Goal: Task Accomplishment & Management: Complete application form

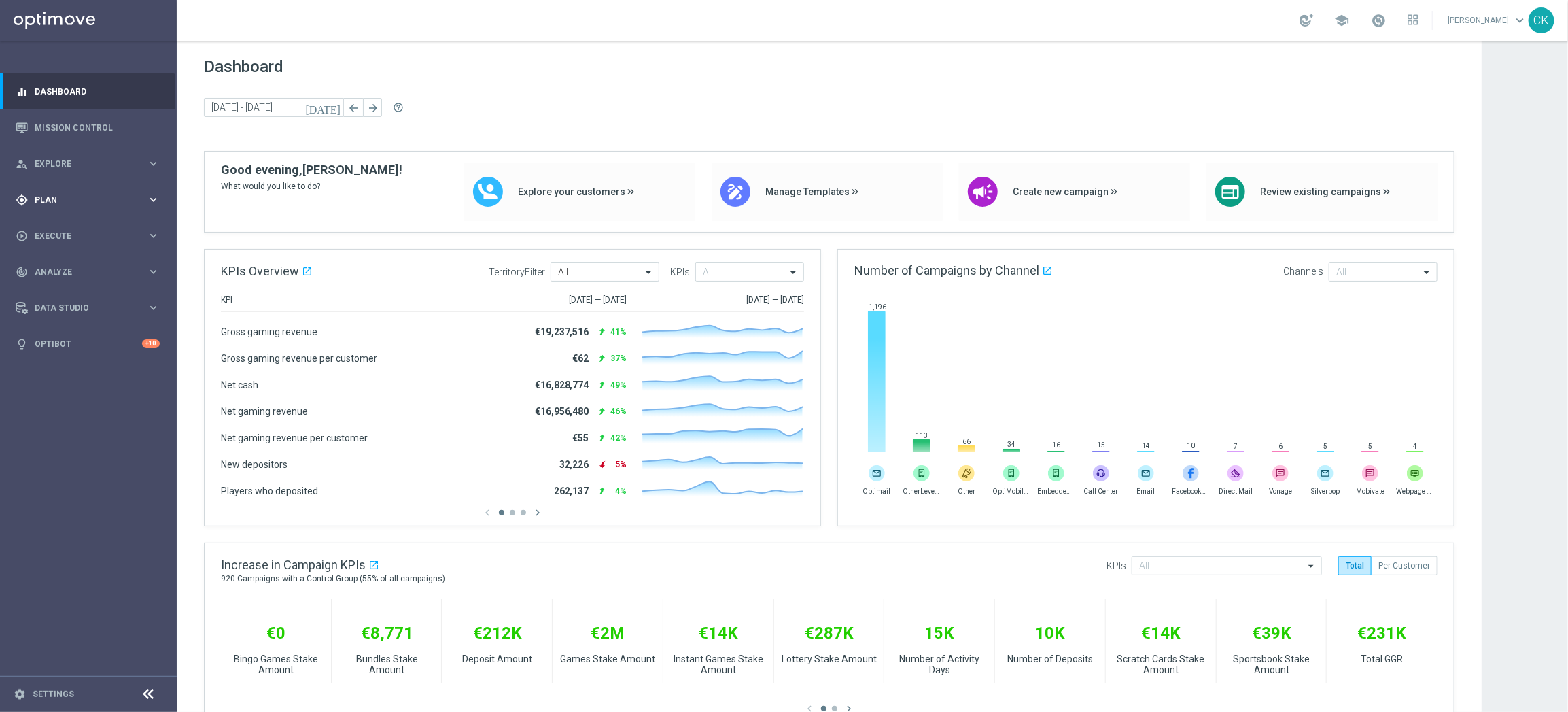
click at [56, 196] on span "Plan" at bounding box center [91, 200] width 112 height 8
click at [61, 263] on button "Templates keyboard_arrow_right" at bounding box center [98, 269] width 125 height 11
click at [61, 285] on link "Optimail" at bounding box center [92, 289] width 99 height 11
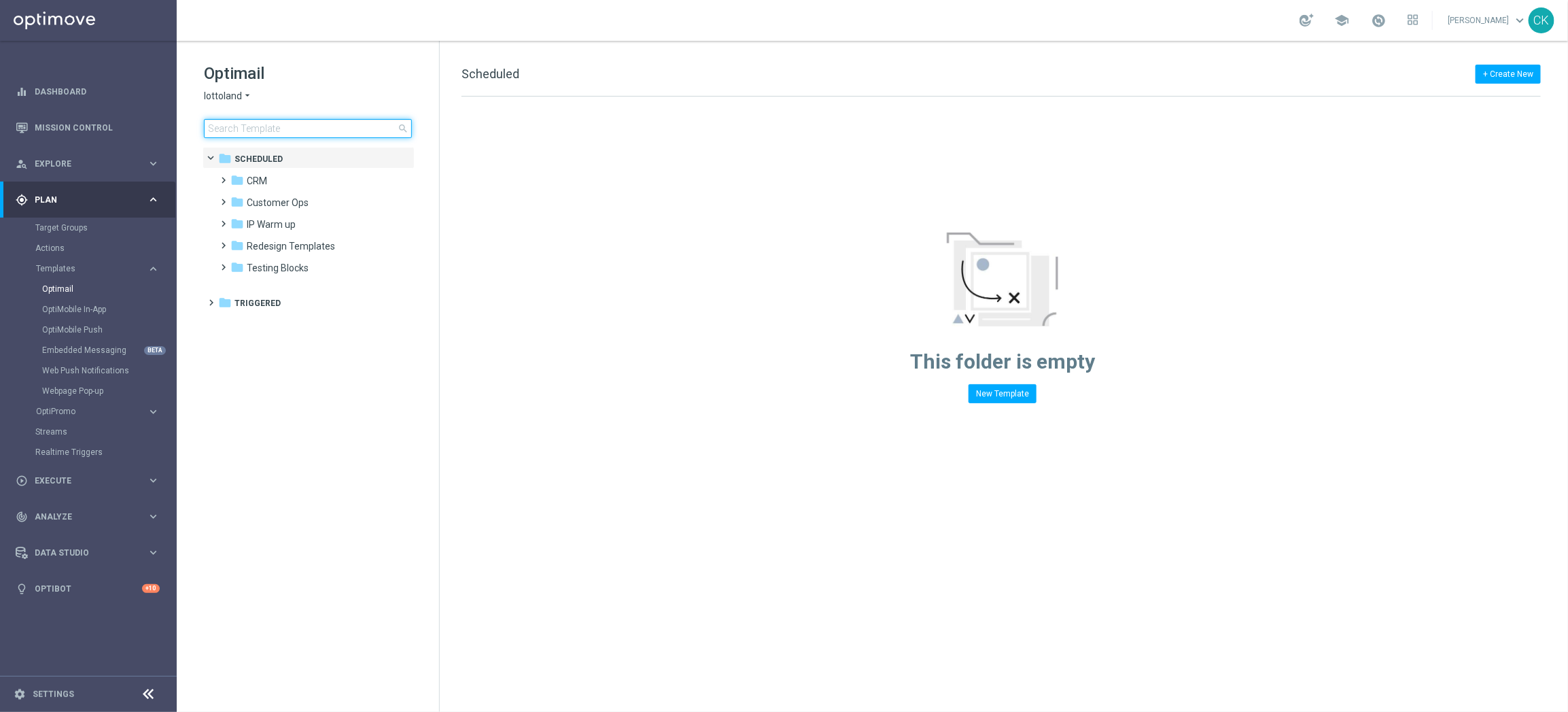
click at [249, 126] on input at bounding box center [308, 128] width 208 height 19
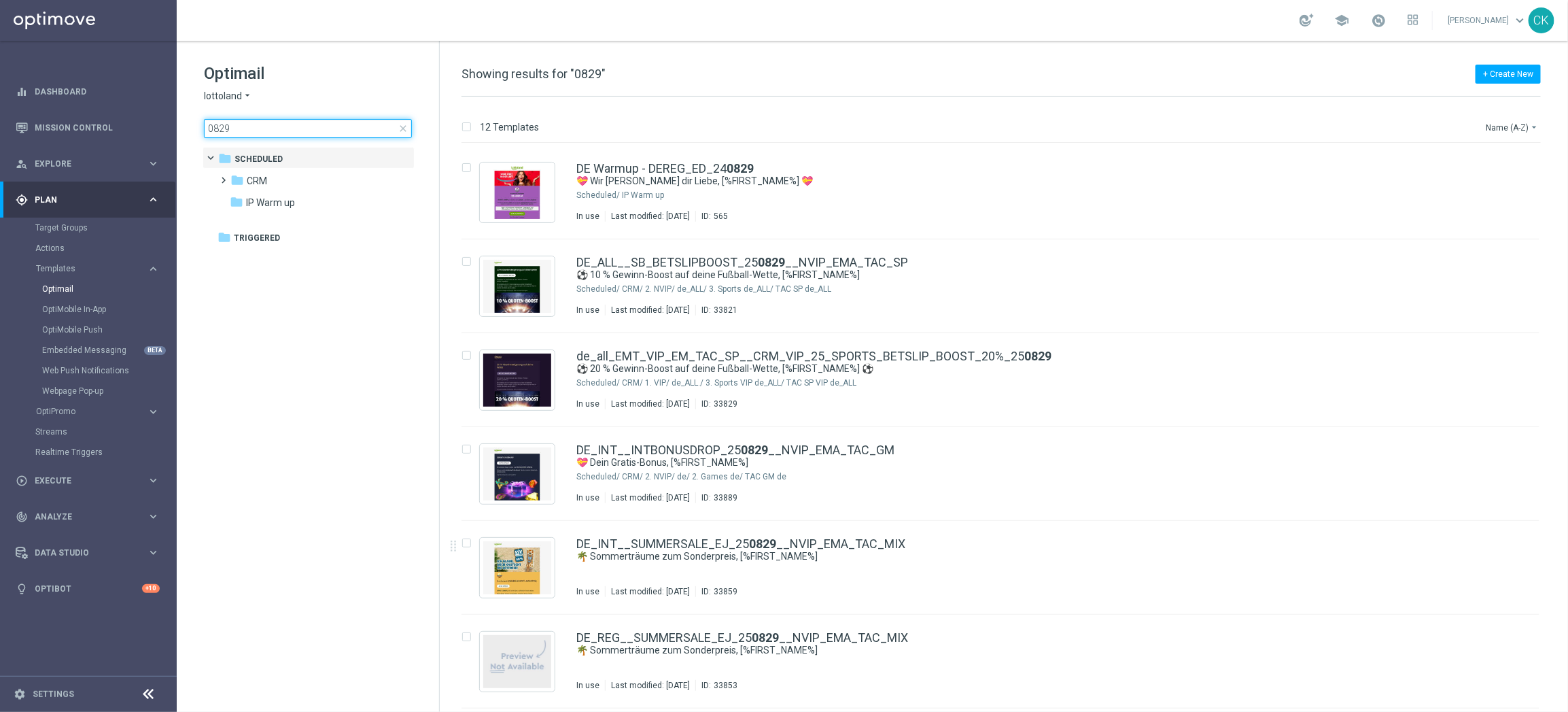
scroll to position [471, 0]
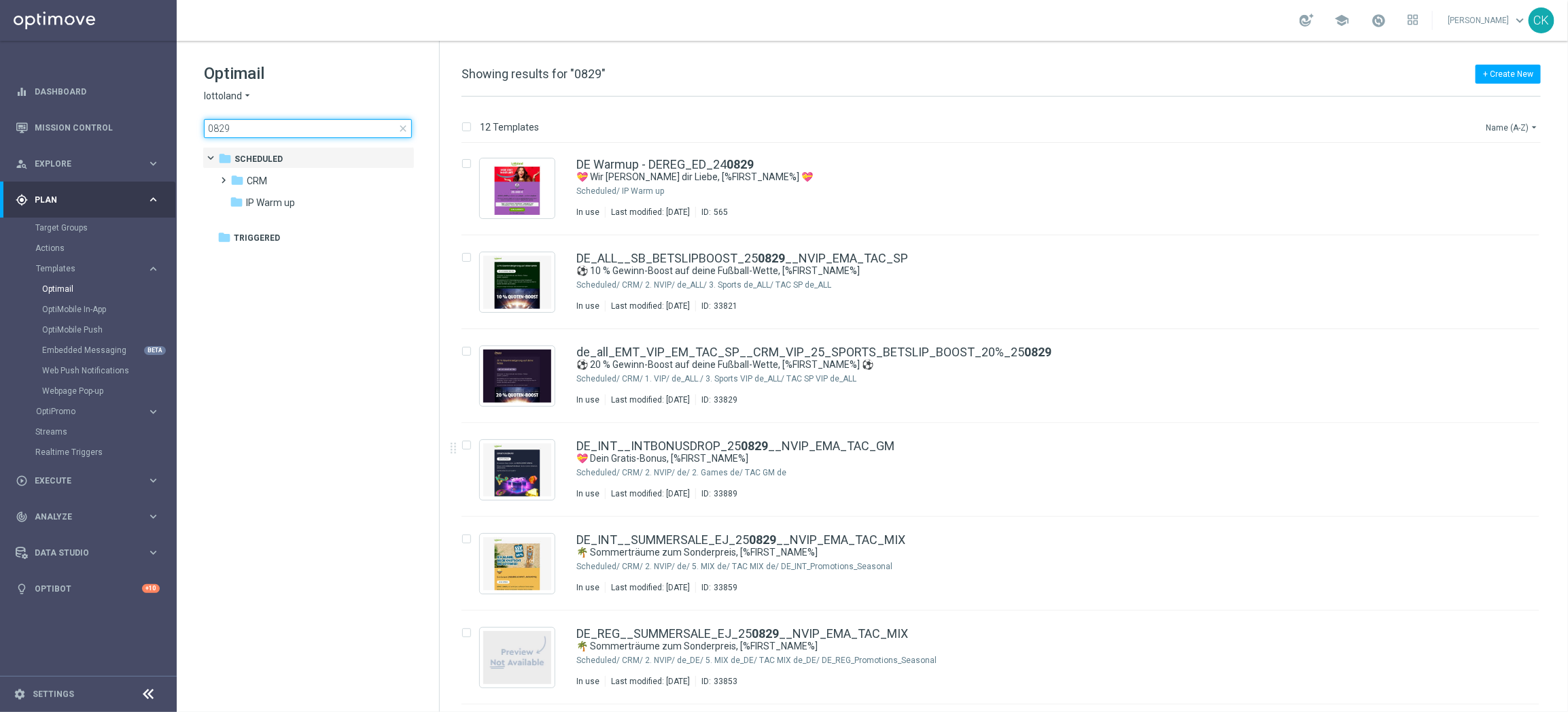
type input "0829"
click at [1532, 125] on icon "arrow_drop_down" at bounding box center [1534, 127] width 11 height 11
click at [1491, 189] on span "Date Modified (Newest)" at bounding box center [1489, 188] width 91 height 9
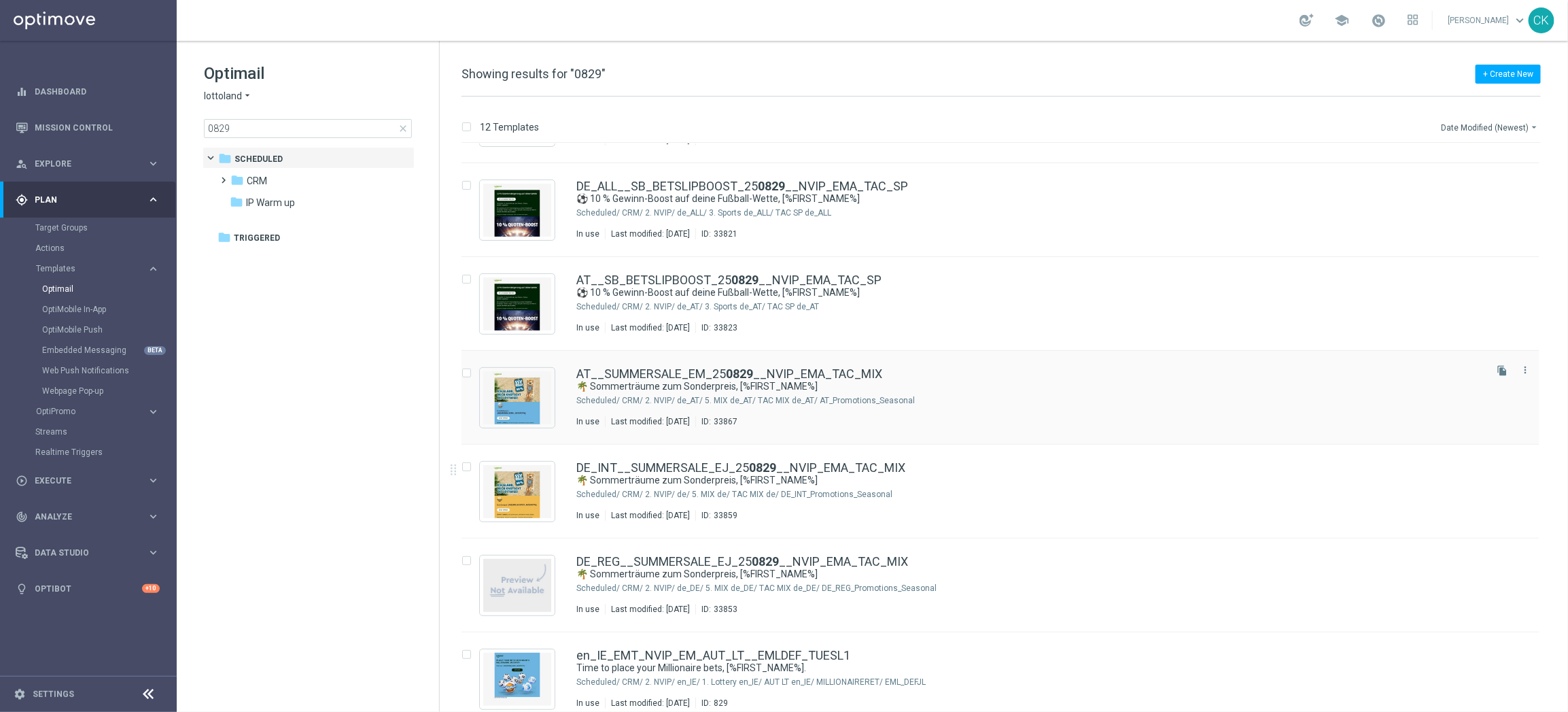
scroll to position [274, 0]
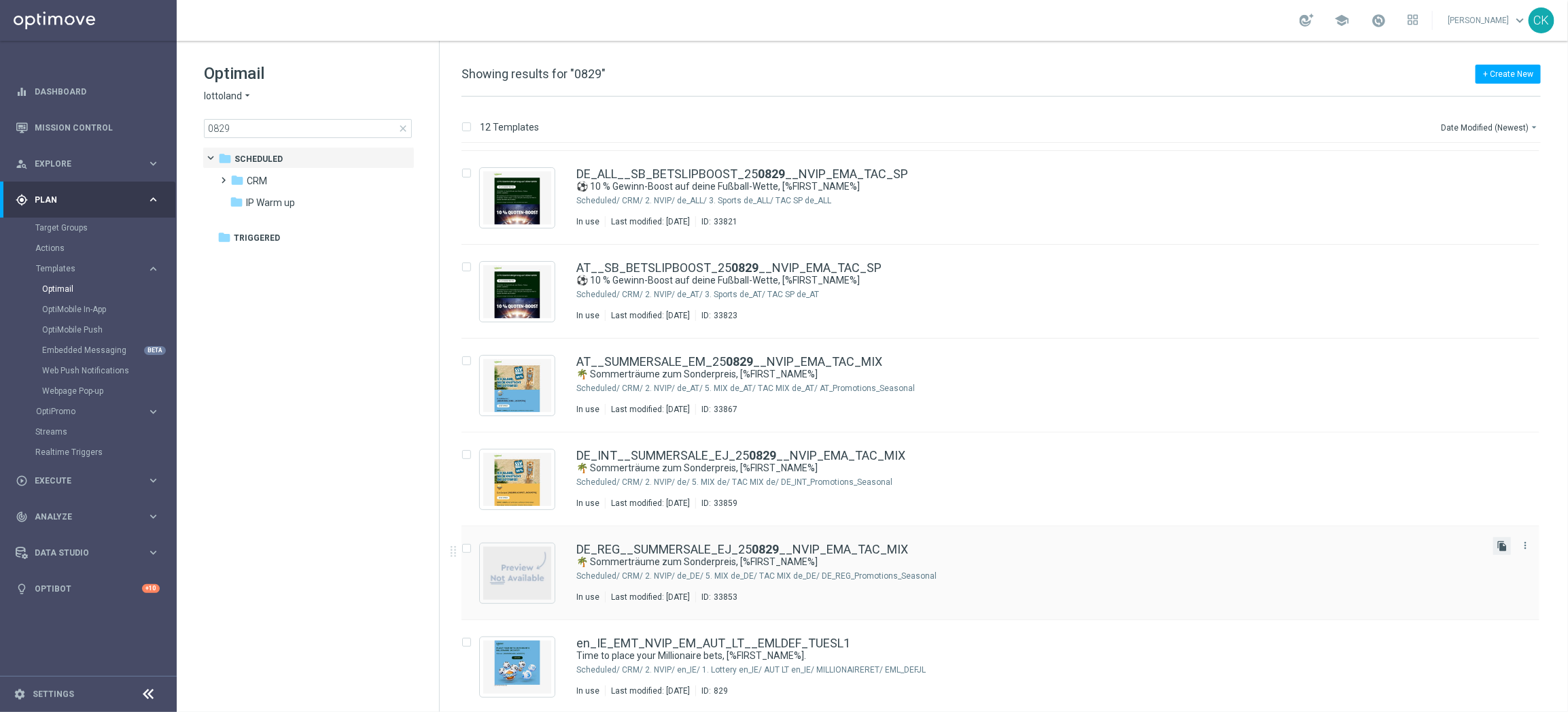
click at [1498, 549] on icon "file_copy" at bounding box center [1502, 546] width 11 height 11
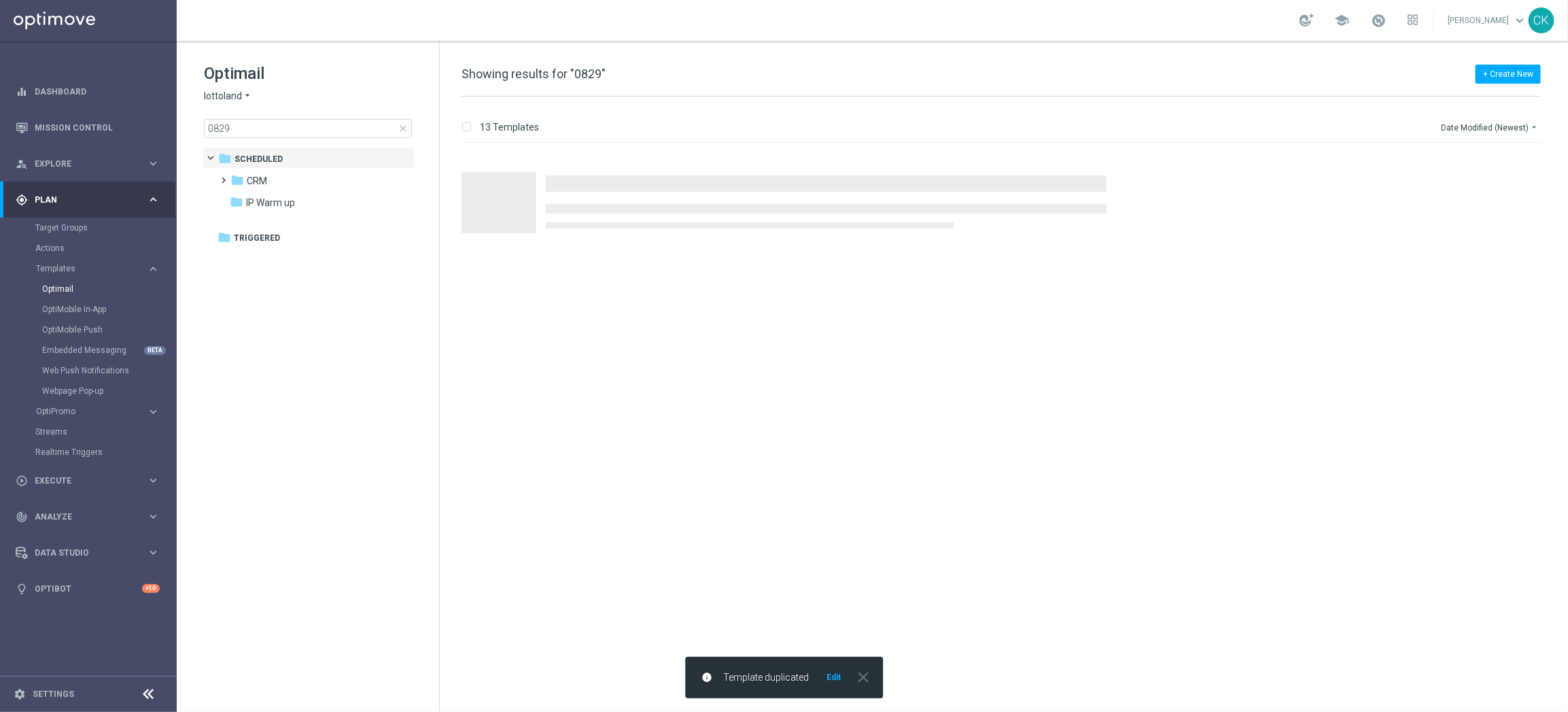
scroll to position [0, 0]
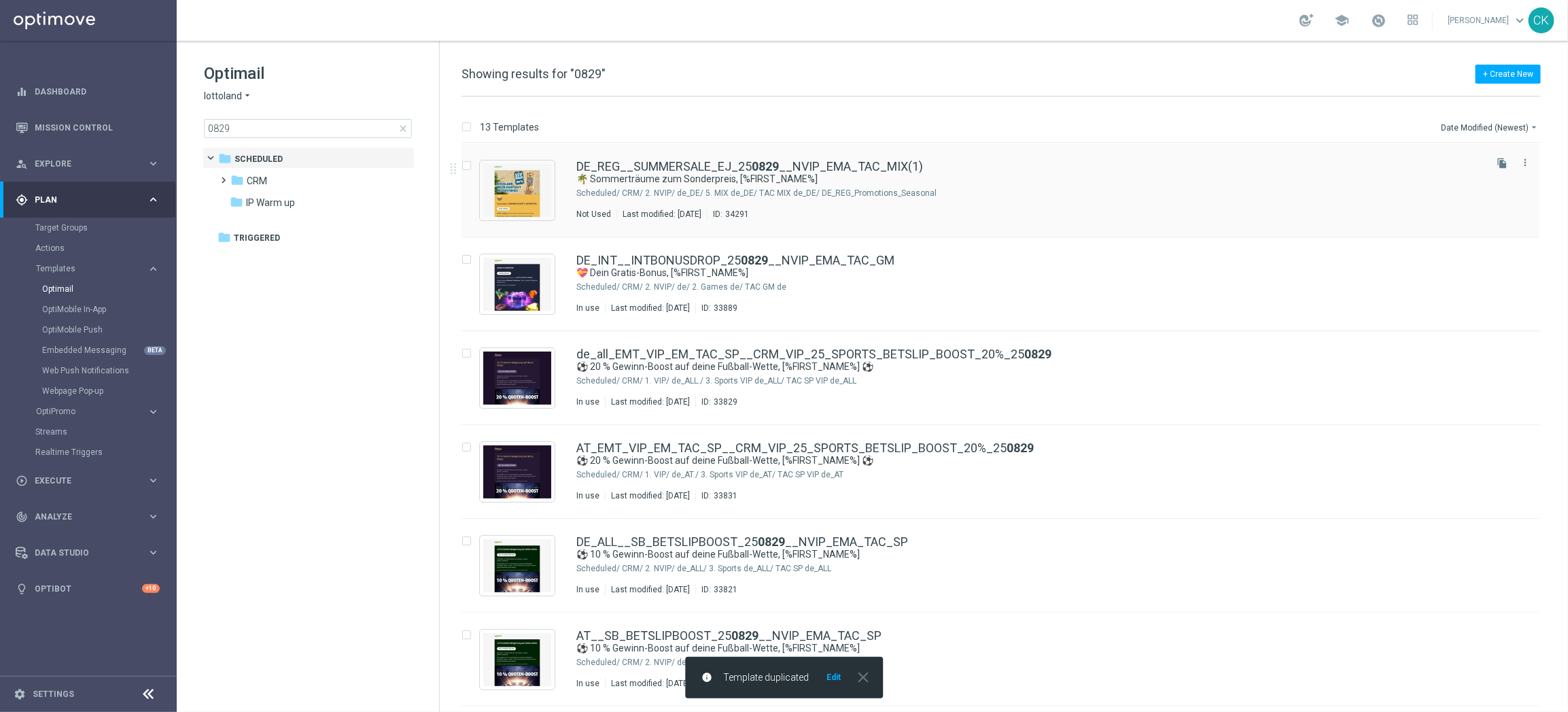
click at [651, 159] on div "DE_REG__SUMMERSALE_EJ_25 0829 __NVIP_EMA_TAC_MIX(1) 🌴 Sommerträume zum Sonderpr…" at bounding box center [1000, 191] width 1078 height 94
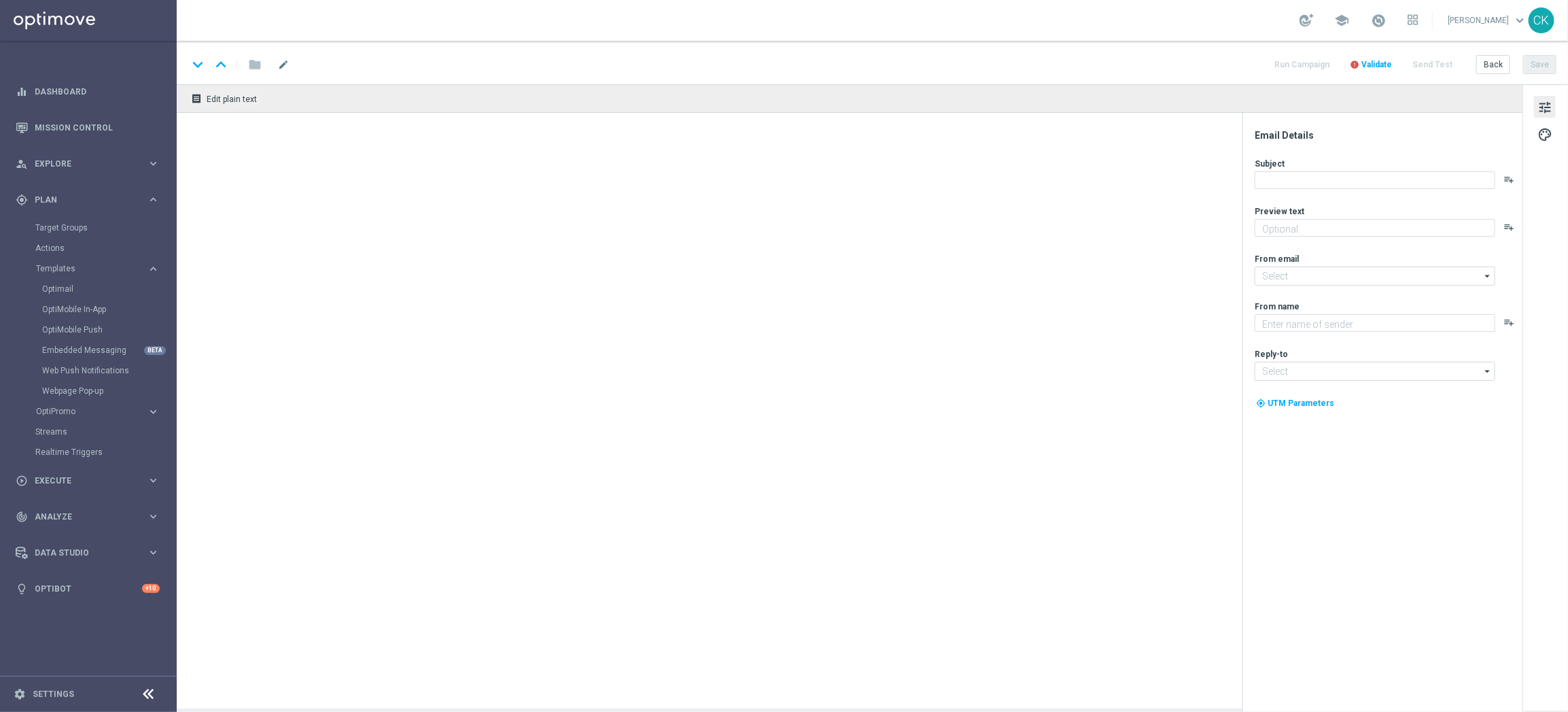
type input "DE_REG__SUMMERSALE_EJ_250829__NVIP_EMA_TAC_MIX(1)"
type textarea "Dein EuroJackpot zum Sommersparpreis."
type input "mail@crm.lottoland.com"
type textarea "Lottoland"
type input "service@lottoland.com"
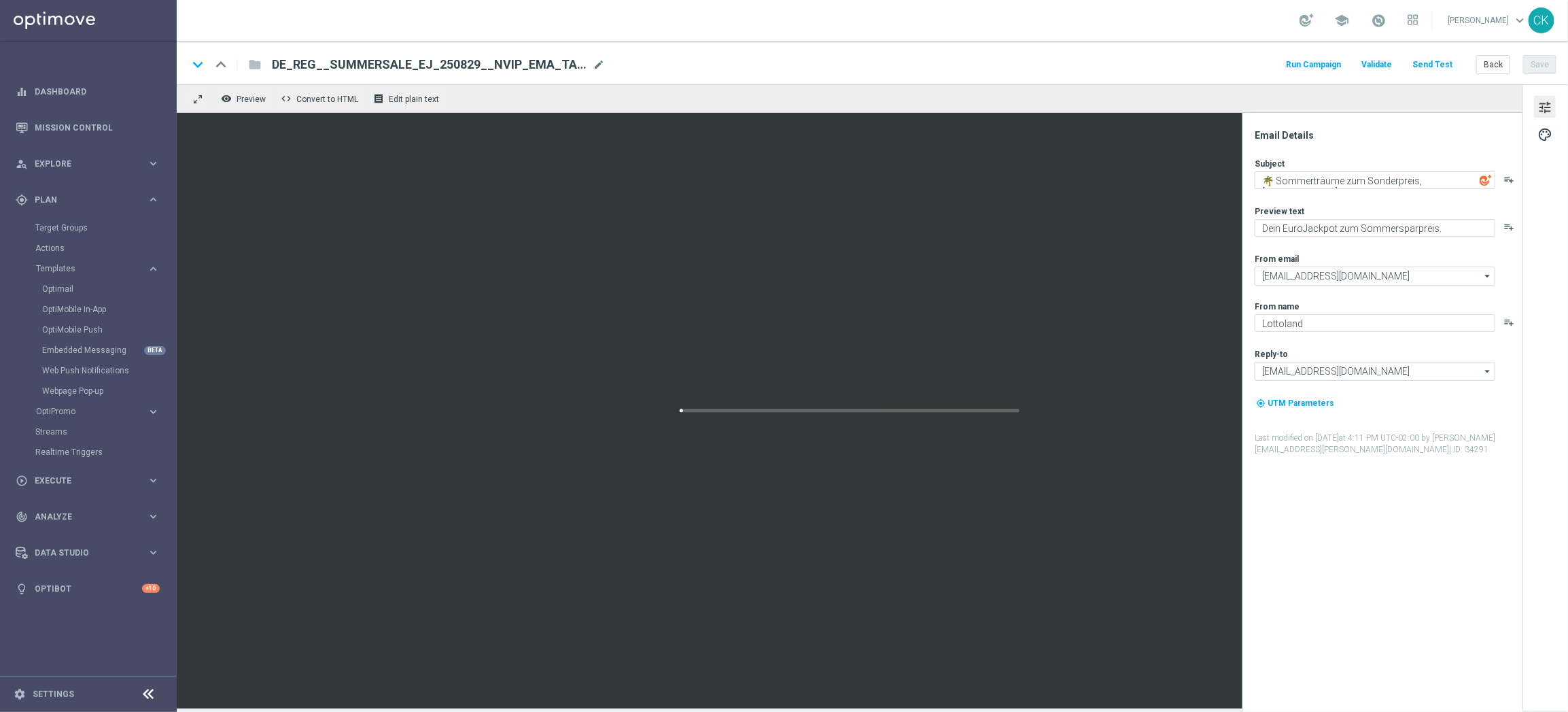
click at [470, 61] on span "DE_REG__SUMMERSALE_EJ_250829__NVIP_EMA_TAC_MIX(1)" at bounding box center [429, 64] width 315 height 17
click at [433, 59] on input "DE_REG__SUMMERSALE_EJ_250829__NVIP_EMA_TAC_MIX" at bounding box center [440, 64] width 337 height 18
type input "DE_REG__SUMMERSALE_EJ_250902__NVIP_EMA_TAC_MIX"
drag, startPoint x: 1415, startPoint y: 178, endPoint x: 1267, endPoint y: 175, distance: 148.0
click at [1267, 175] on textarea "🌴 Sommerträume zum Sonderpreis, [%FIRST_NAME%]" at bounding box center [1374, 180] width 240 height 18
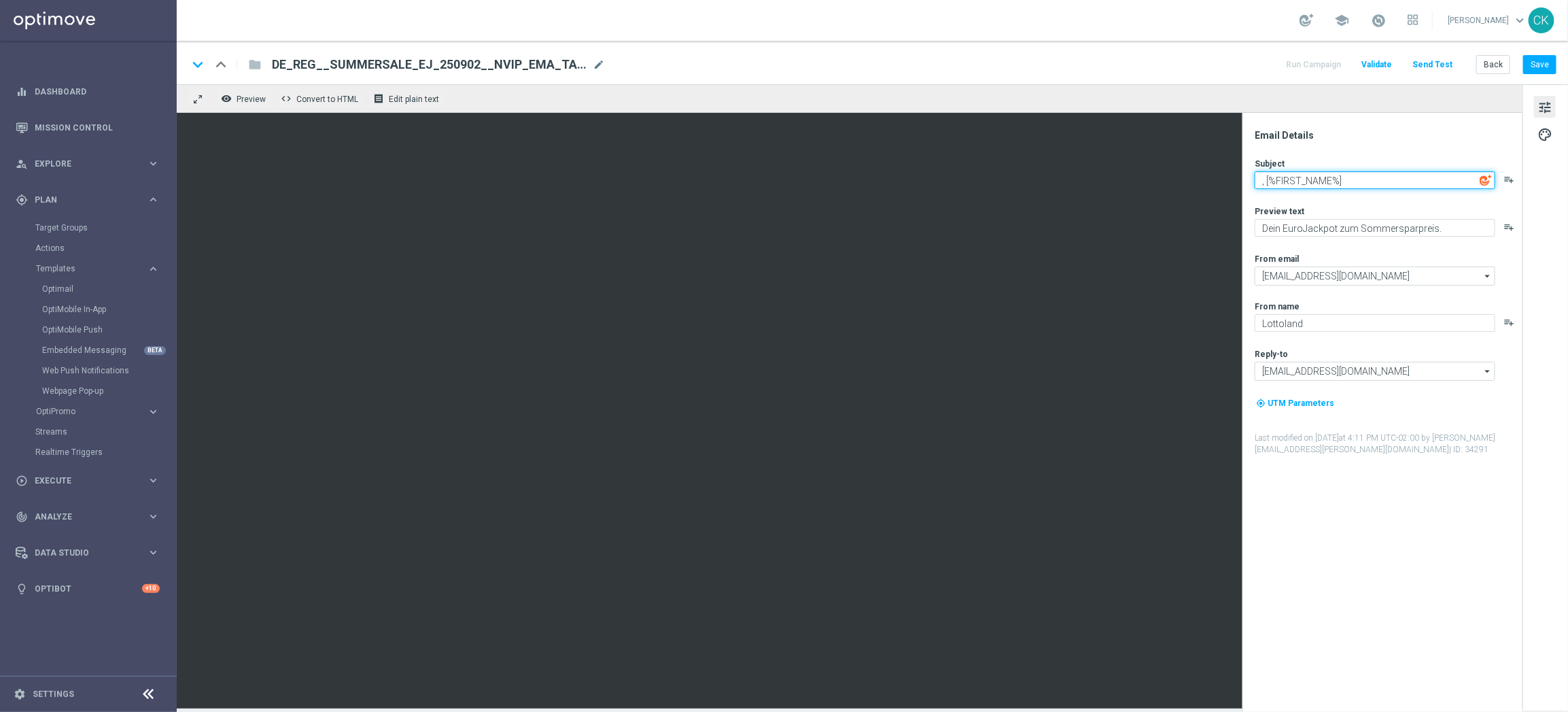
paste textarea "⏳"
click at [1290, 179] on textarea "⏳ Nur noch bis morgen, [%FIRST_NAME%]" at bounding box center [1374, 180] width 240 height 18
type textarea "⏳ Nur noch bis morgen, [%FIRST_NAME%]"
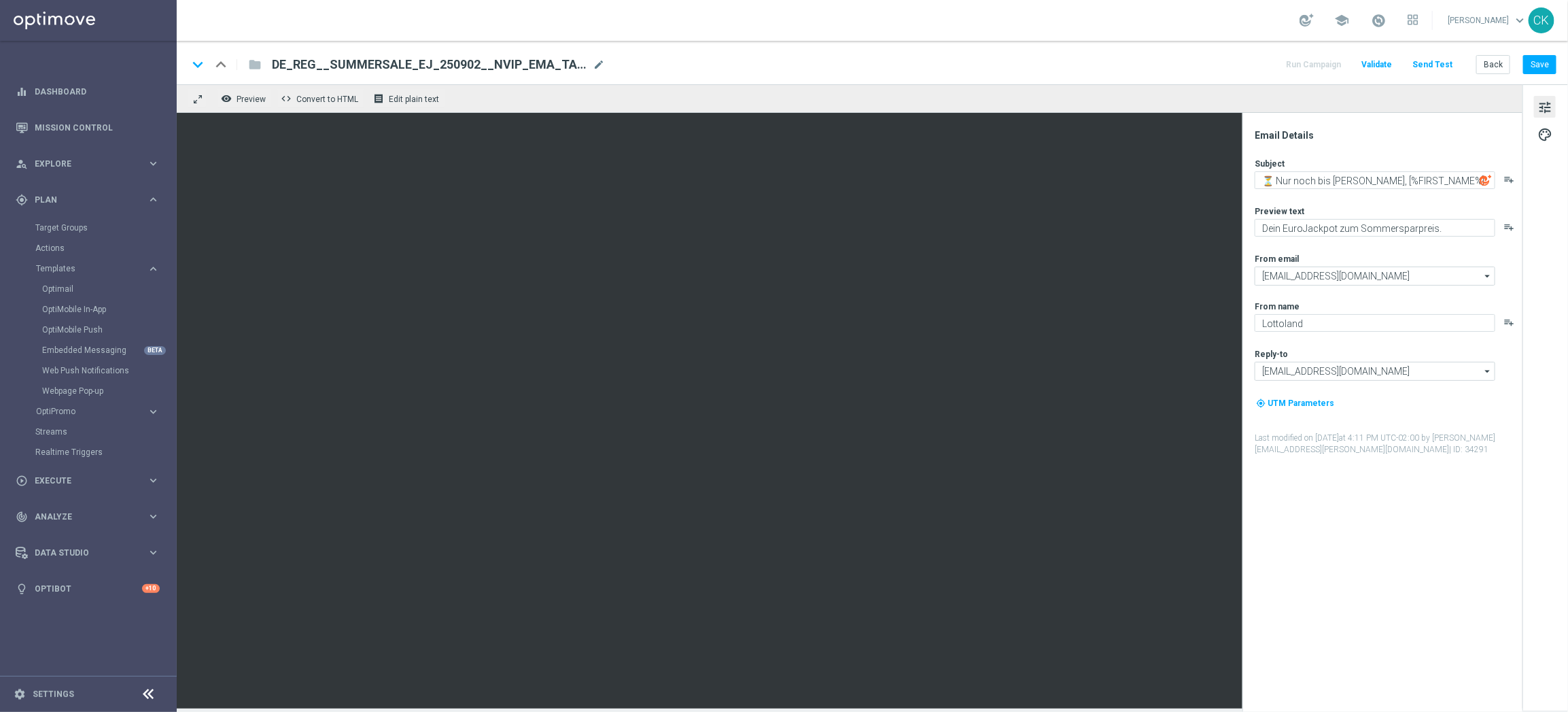
click at [1306, 196] on div "Subject ⏳ Nur noch bis morgen, [%FIRST_NAME%] playlist_add Preview text Dein Eu…" at bounding box center [1387, 306] width 266 height 298
click at [1325, 185] on textarea "⏳ Nur noch bis morgen, [%FIRST_NAME%]" at bounding box center [1374, 180] width 240 height 18
click at [1439, 222] on textarea "Dein EuroJackpot zum Sommersparpreis." at bounding box center [1374, 228] width 240 height 18
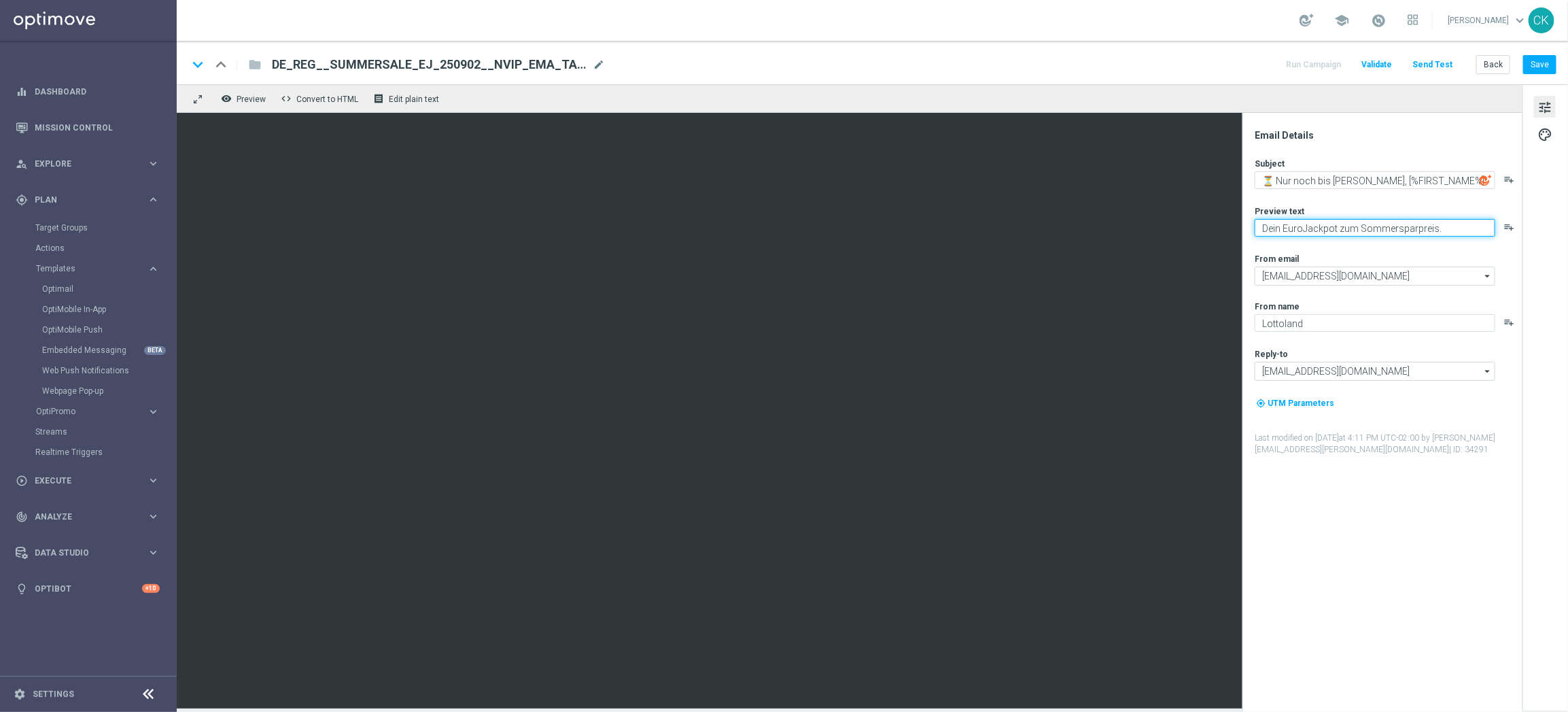
click at [1439, 222] on textarea "Dein EuroJackpot zum Sommersparpreis." at bounding box center [1374, 228] width 240 height 18
click at [1381, 232] on textarea "Deine Chance auf SuperSommerAngebote." at bounding box center [1374, 228] width 240 height 18
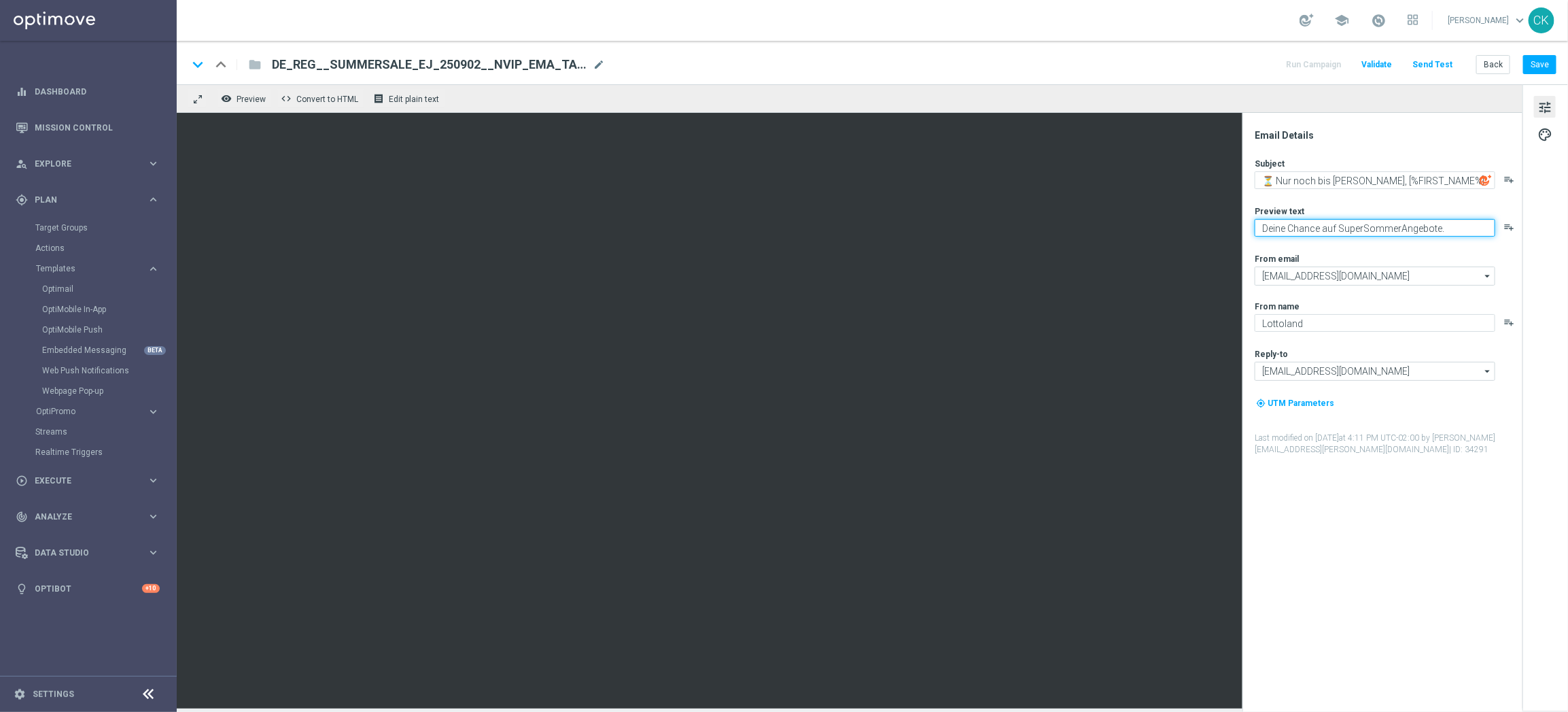
type textarea "Deine Chance auf SuperSommerAngebote."
click at [1540, 63] on button "Save" at bounding box center [1539, 64] width 33 height 19
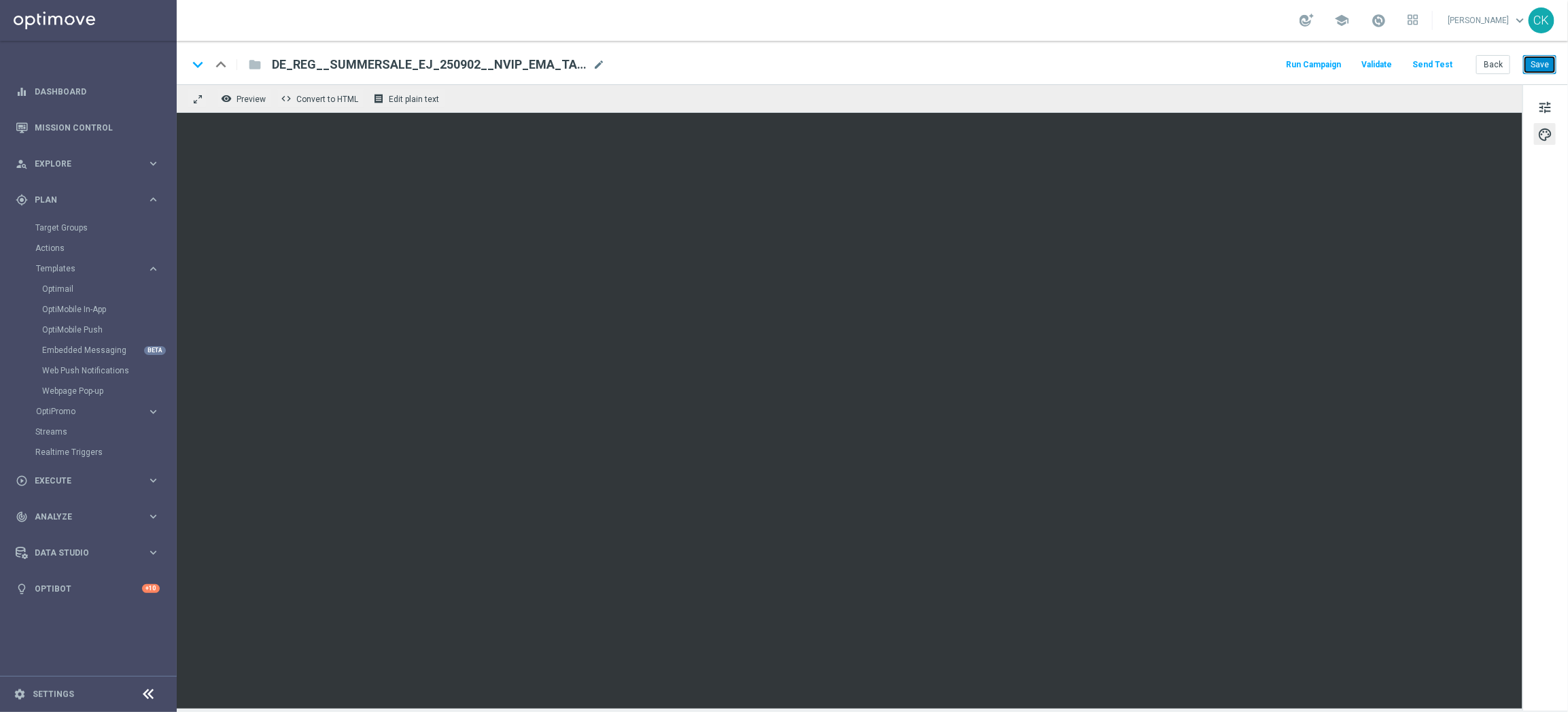
click at [1541, 60] on button "Save" at bounding box center [1539, 64] width 33 height 19
click at [1495, 66] on button "Back" at bounding box center [1493, 64] width 34 height 19
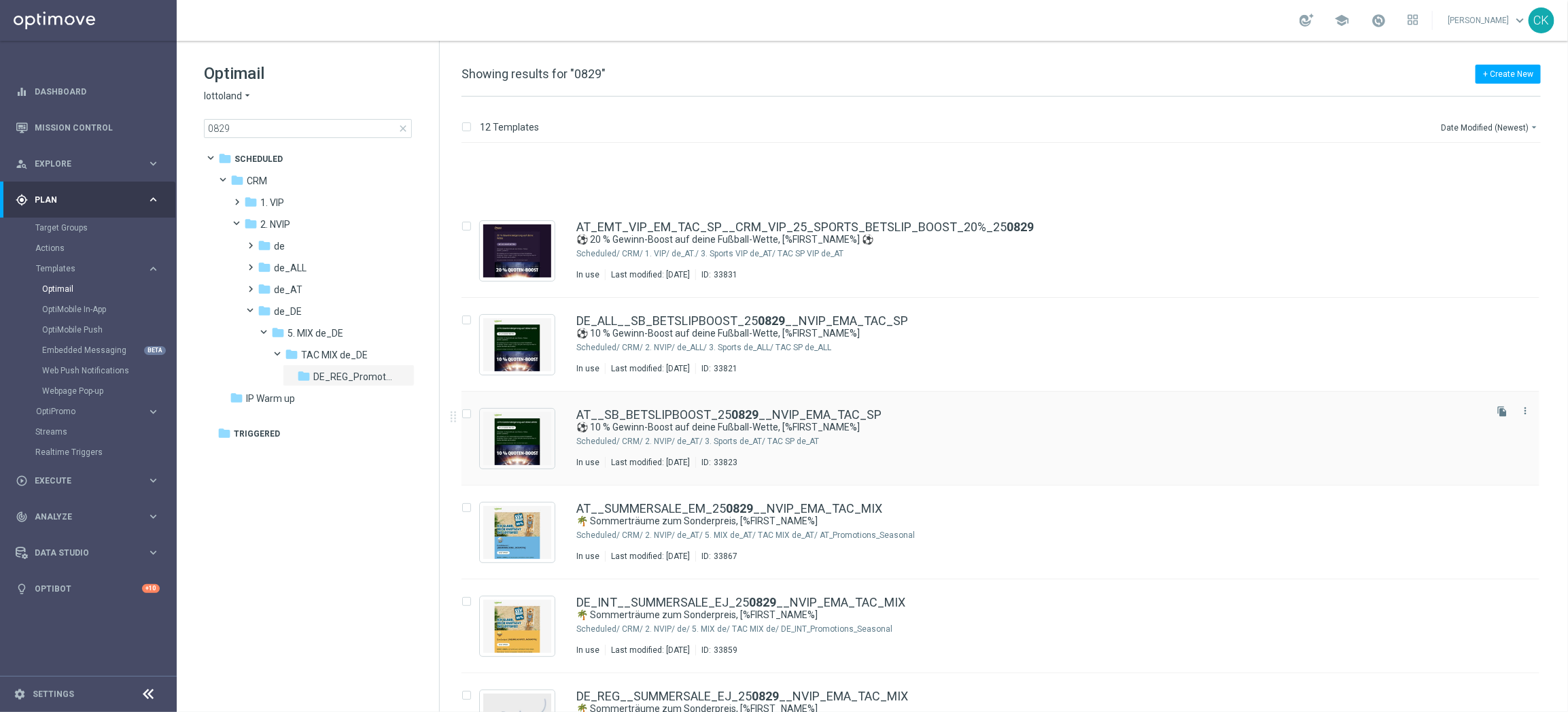
scroll to position [191, 0]
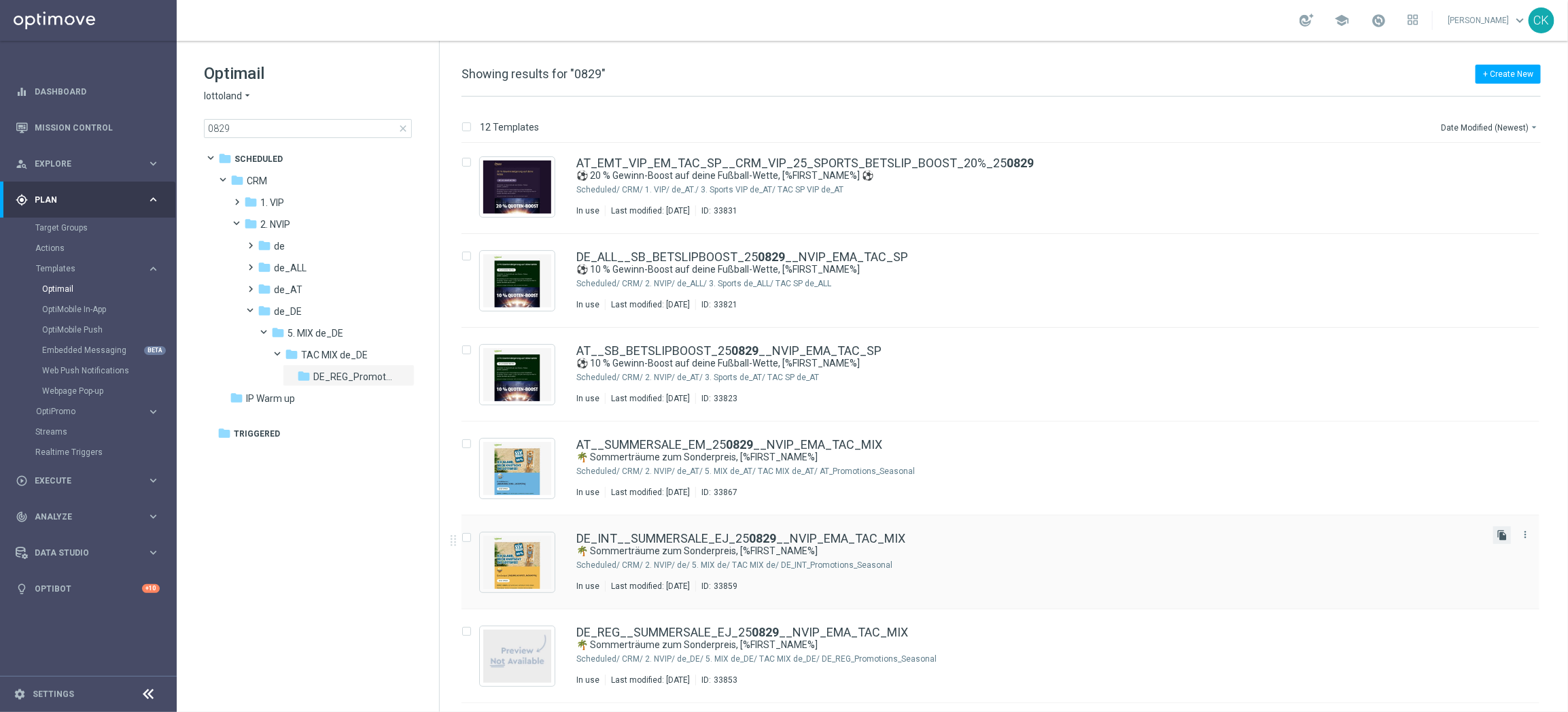
click at [1498, 536] on icon "file_copy" at bounding box center [1502, 535] width 11 height 11
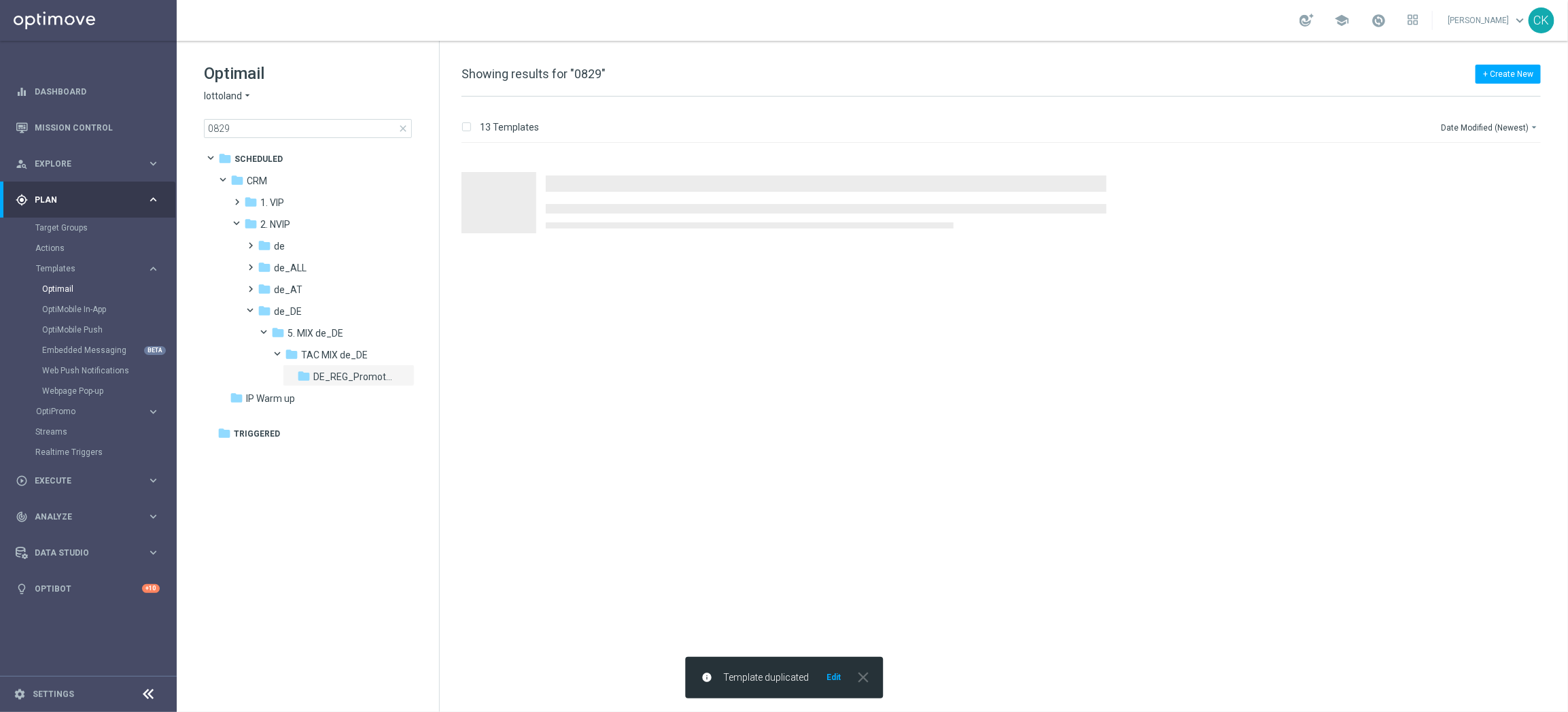
scroll to position [0, 0]
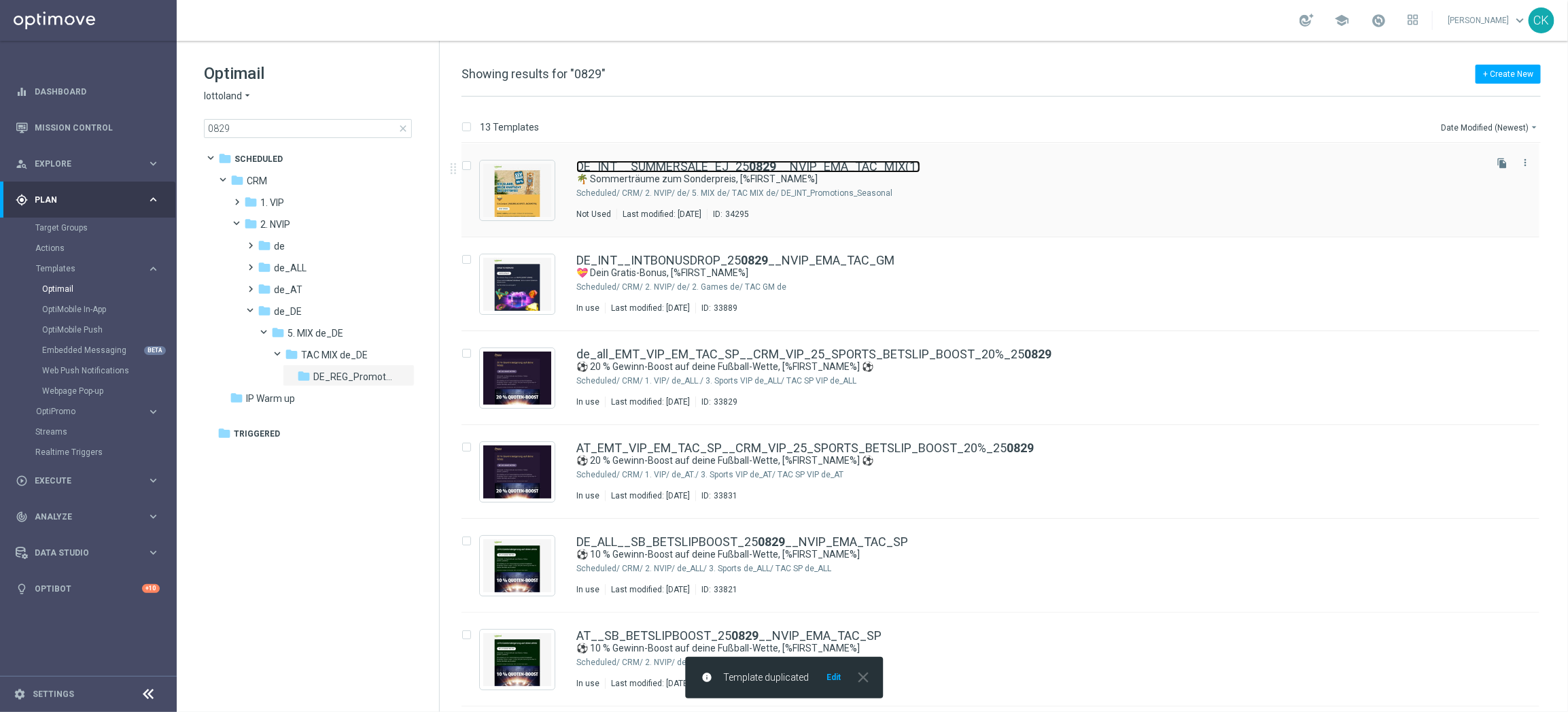
click at [643, 167] on link "DE_INT__SUMMERSALE_EJ_25 0829 __NVIP_EMA_TAC_MIX(1)" at bounding box center [748, 166] width 343 height 12
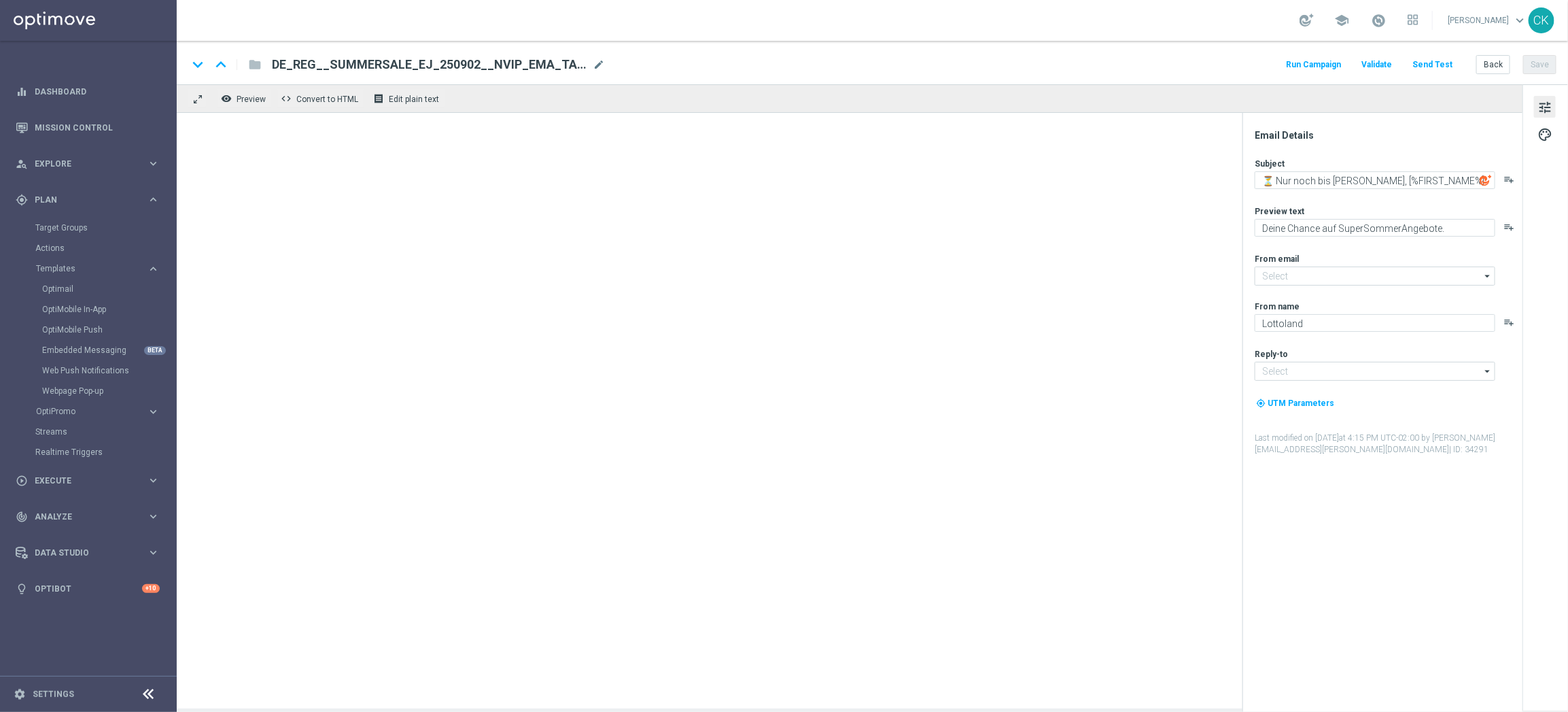
type input "mail@crm.lottoland.com"
type input "service@lottoland.com"
type textarea "🌴 Sommerträume zum Sonderpreis, [%FIRST_NAME%]"
type textarea "Dein EuroJackpot zum Sommersparpreis."
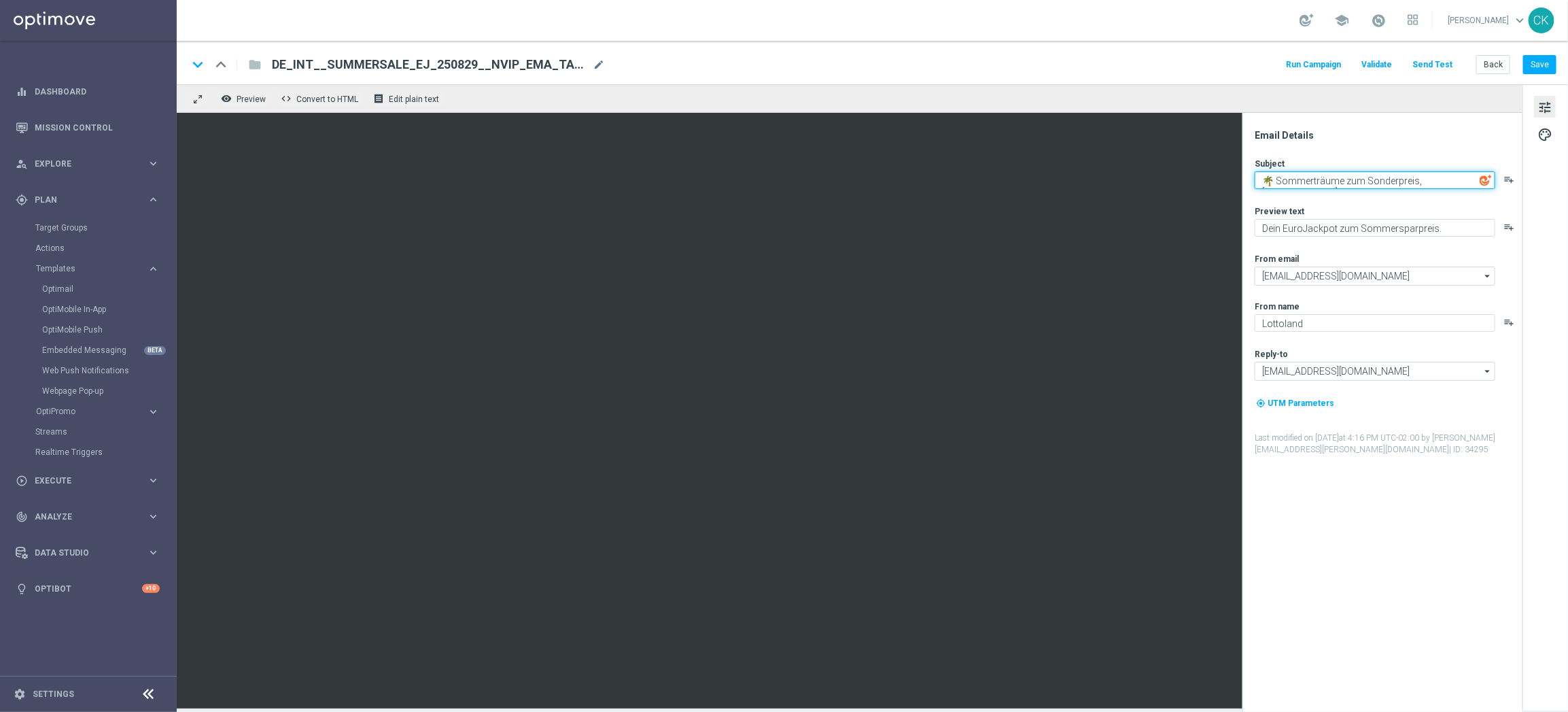
click at [1367, 181] on textarea "🌴 Sommerträume zum Sonderpreis, [%FIRST_NAME%]" at bounding box center [1374, 180] width 240 height 18
paste textarea "⏳ Nur noch bis morgen"
type textarea "⏳ Nur noch bis morgen, [%FIRST_NAME%]"
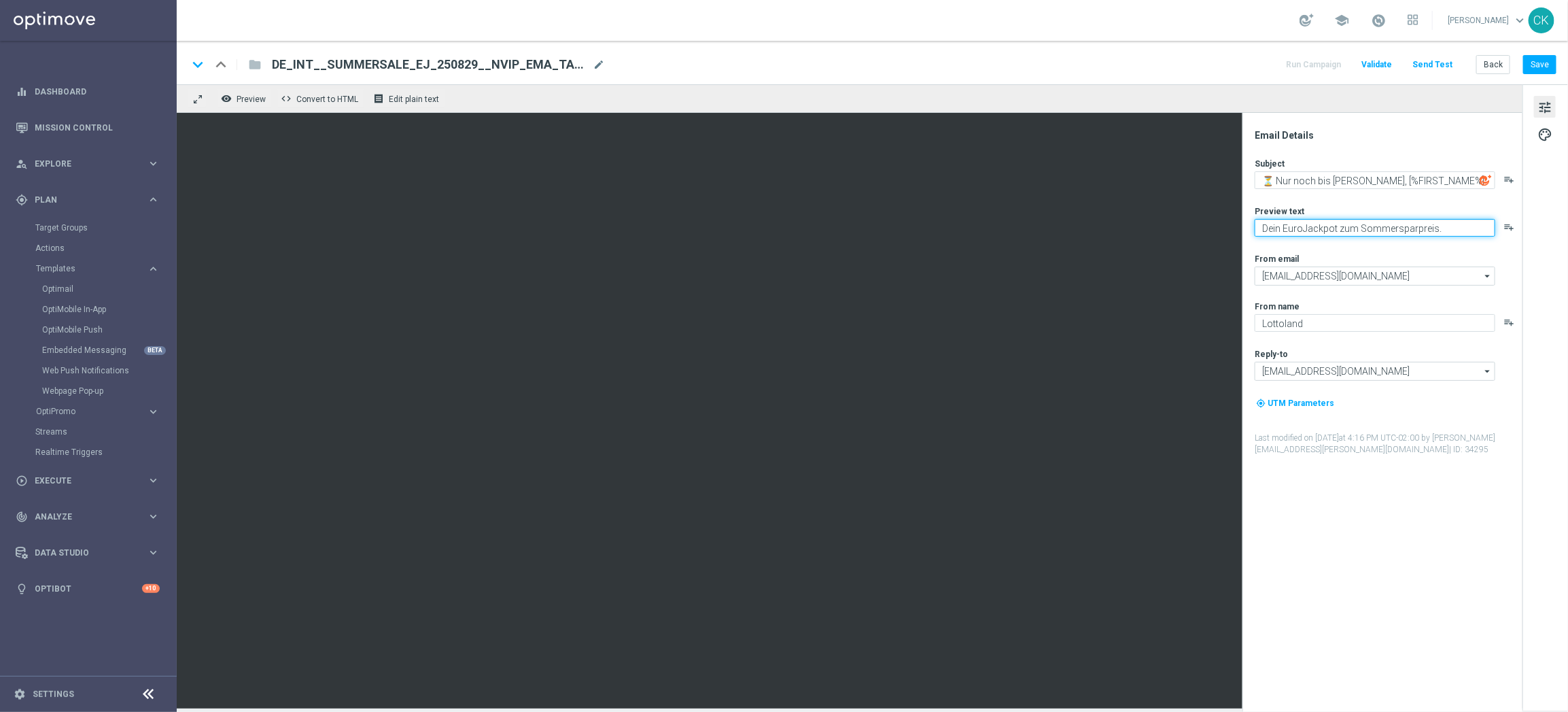
click at [1415, 227] on textarea "Dein EuroJackpot zum Sommersparpreis." at bounding box center [1374, 228] width 240 height 18
paste textarea "e Chance auf SuperSommerAngebote"
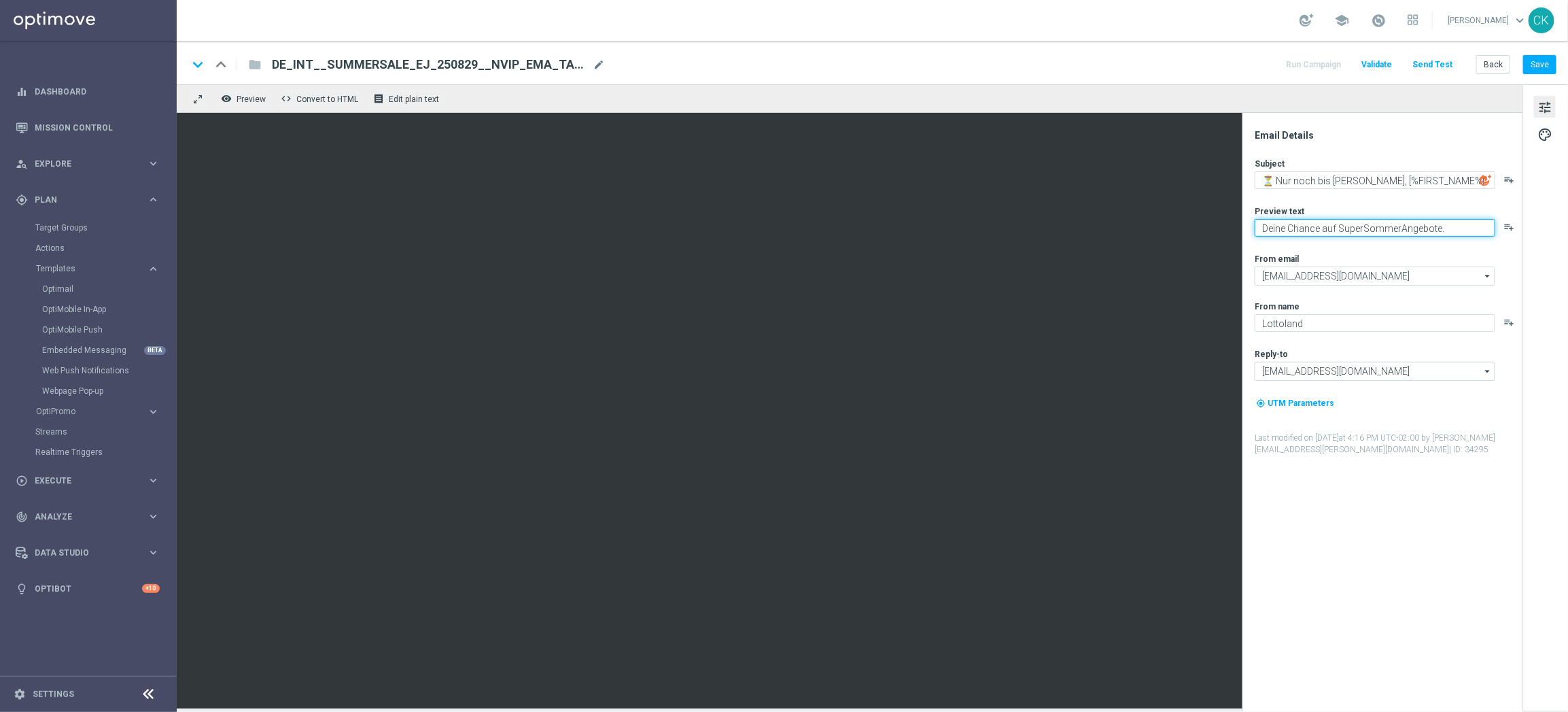
type textarea "Deine Chance auf SuperSommerAngebote."
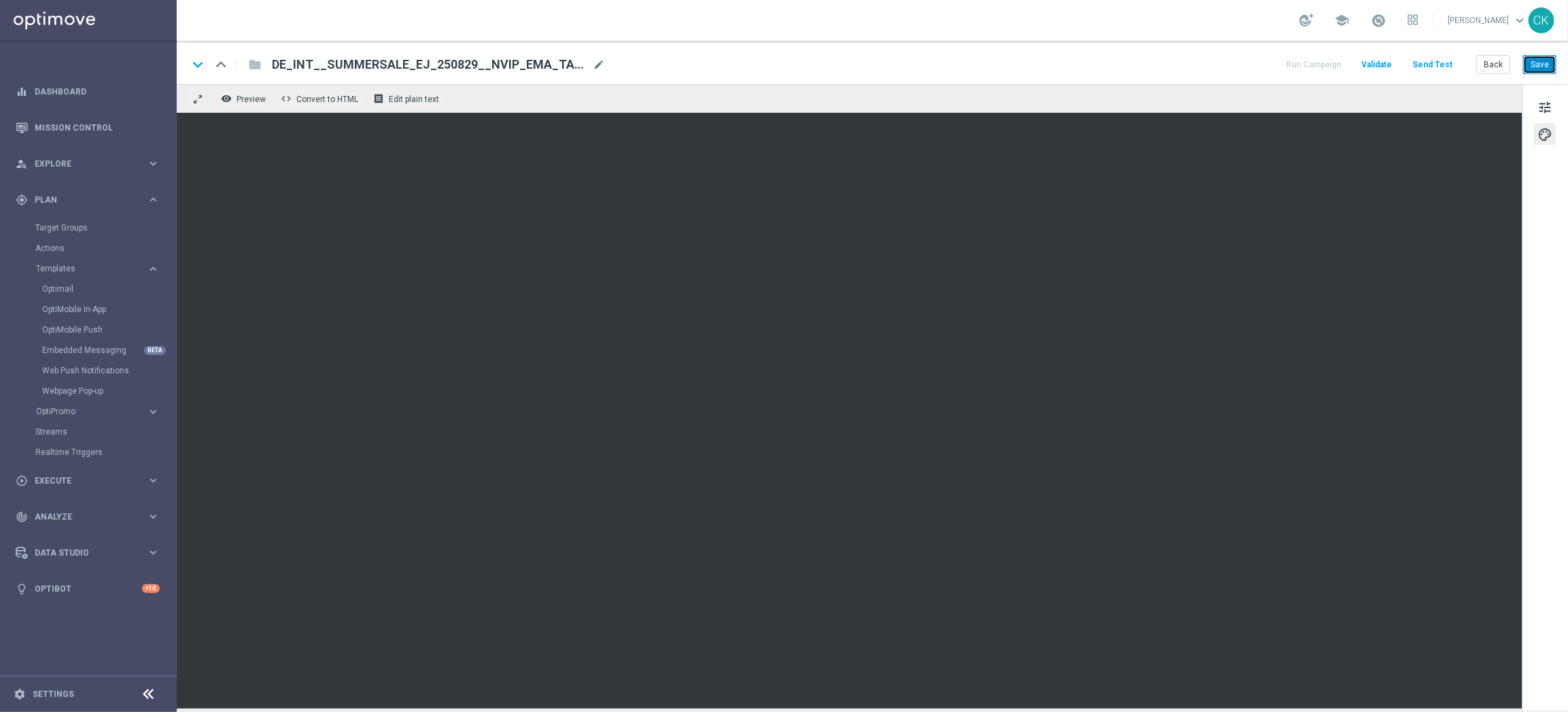
click at [1543, 64] on button "Save" at bounding box center [1539, 64] width 33 height 19
click at [599, 59] on span "mode_edit" at bounding box center [598, 64] width 12 height 12
click at [429, 62] on input "DE_INT__SUMMERSALE_EJ_250829__NVIP_EMA_TAC_MIX" at bounding box center [440, 64] width 337 height 18
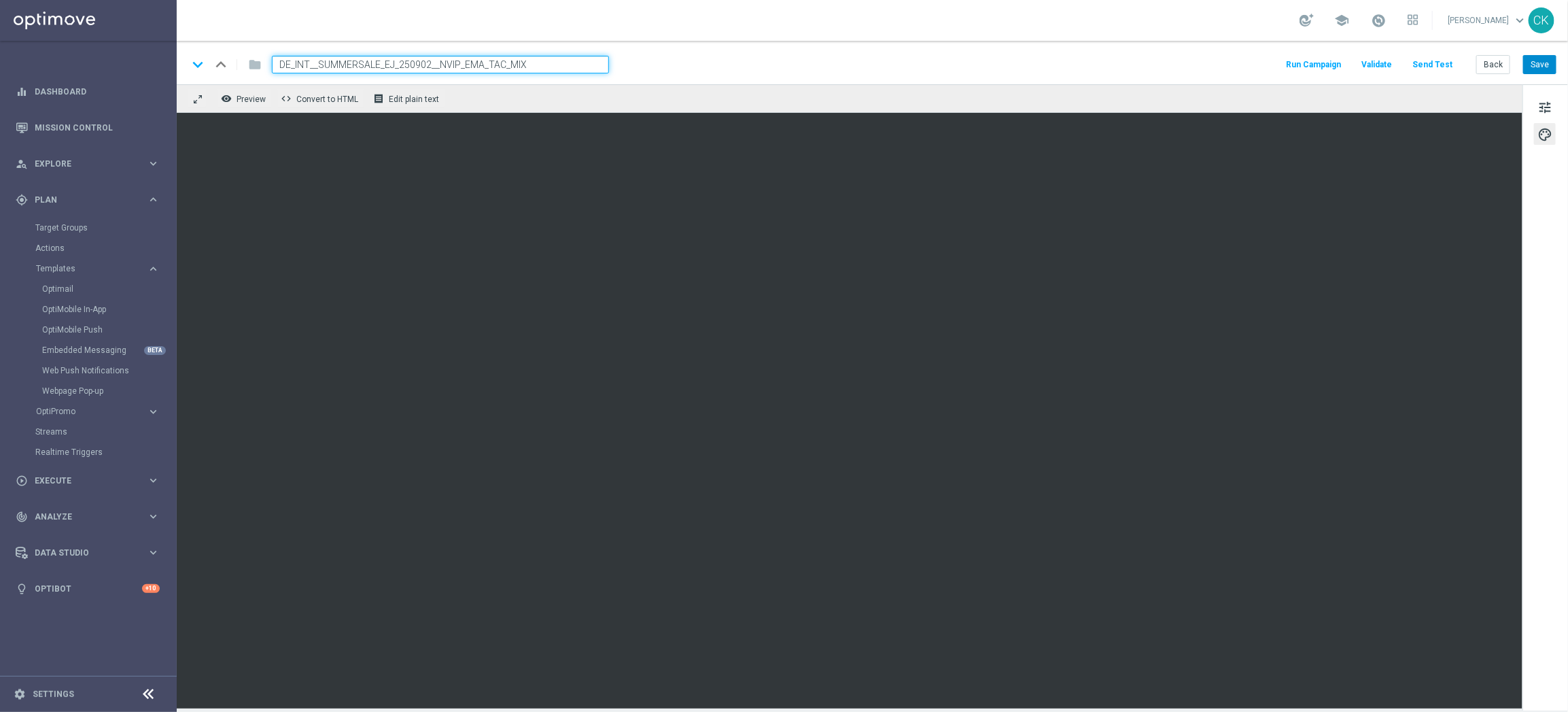
type input "DE_INT__SUMMERSALE_EJ_250902__NVIP_EMA_TAC_MIX"
click at [1538, 64] on button "Save" at bounding box center [1539, 64] width 33 height 19
click at [1498, 59] on button "Back" at bounding box center [1493, 64] width 34 height 19
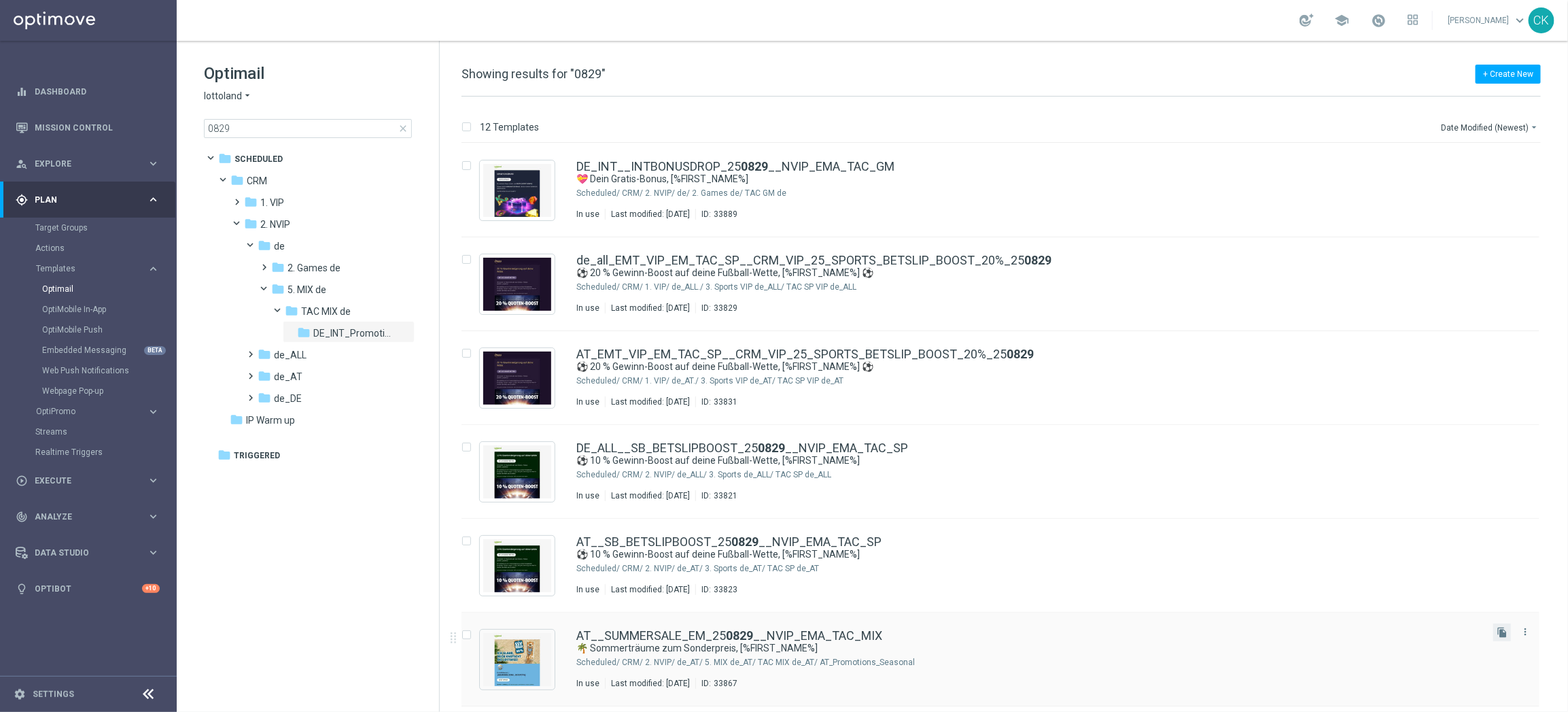
click at [1505, 631] on button "file_copy" at bounding box center [1502, 632] width 17 height 18
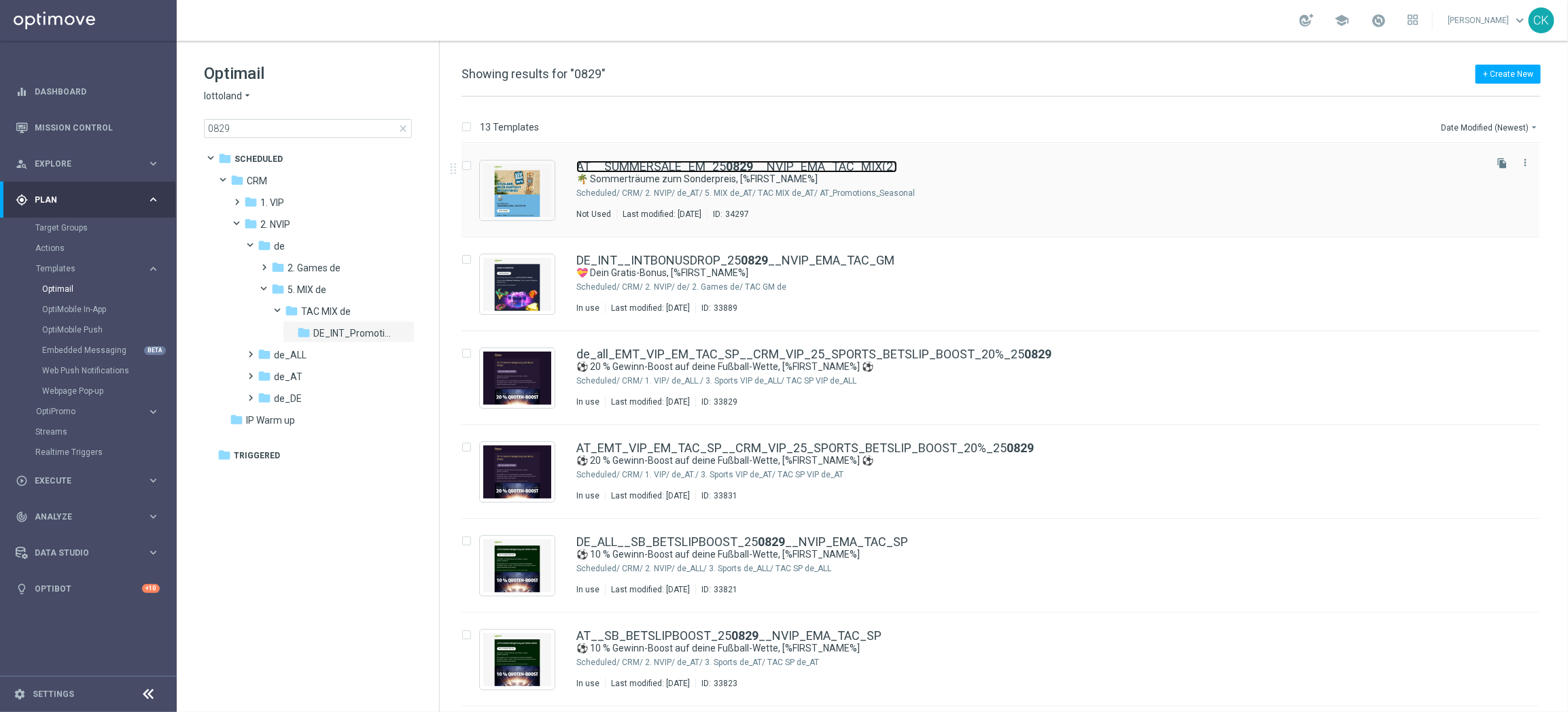
click at [704, 164] on link "AT__SUMMERSALE_EM_25 0829 __NVIP_EMA_TAC_MIX(2)" at bounding box center [737, 166] width 320 height 12
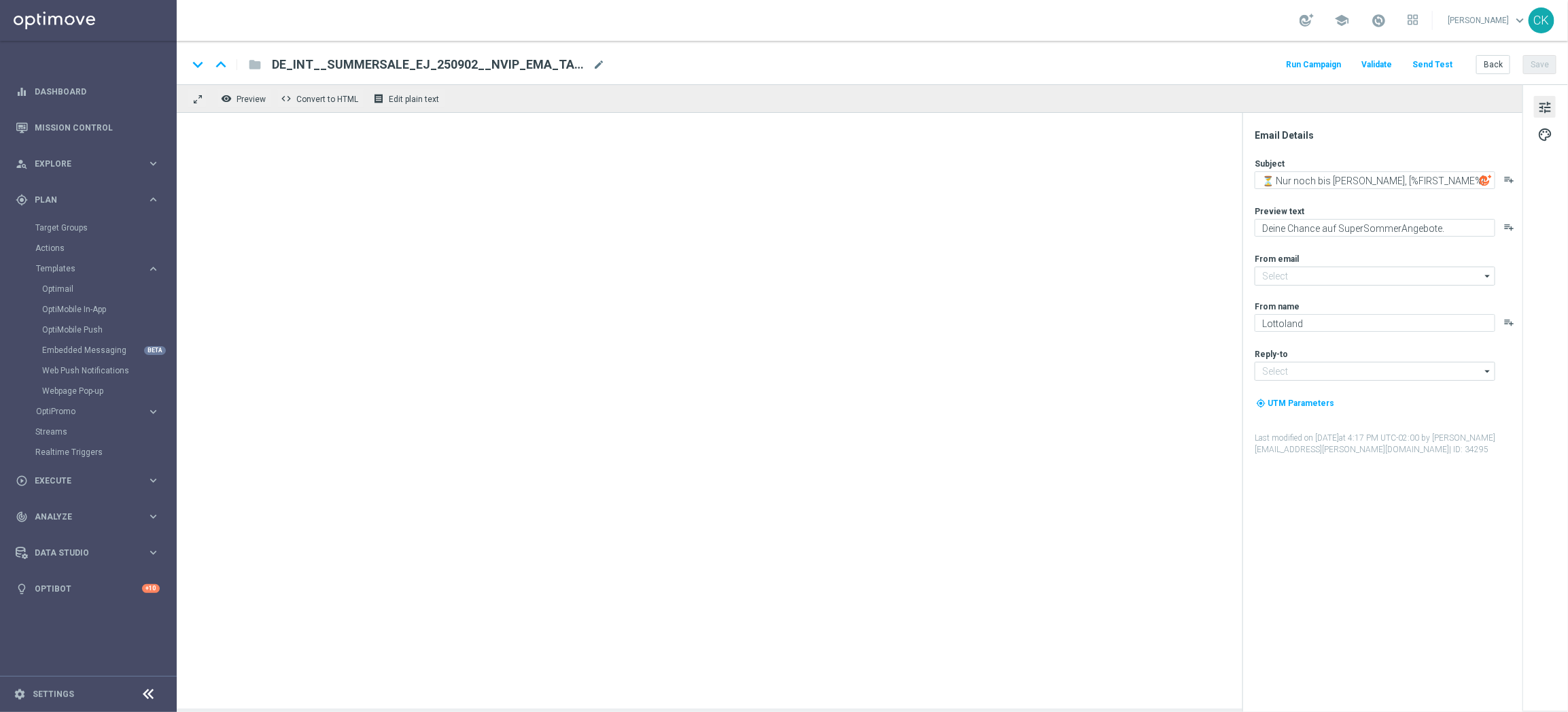
type input "mail@crm.lottoland.com"
type input "service@lottoland.com"
type textarea "🌴 Sommerträume zum Sonderpreis, [%FIRST_NAME%]"
type textarea "Deine EuroMillionen zum Sommersparpreis."
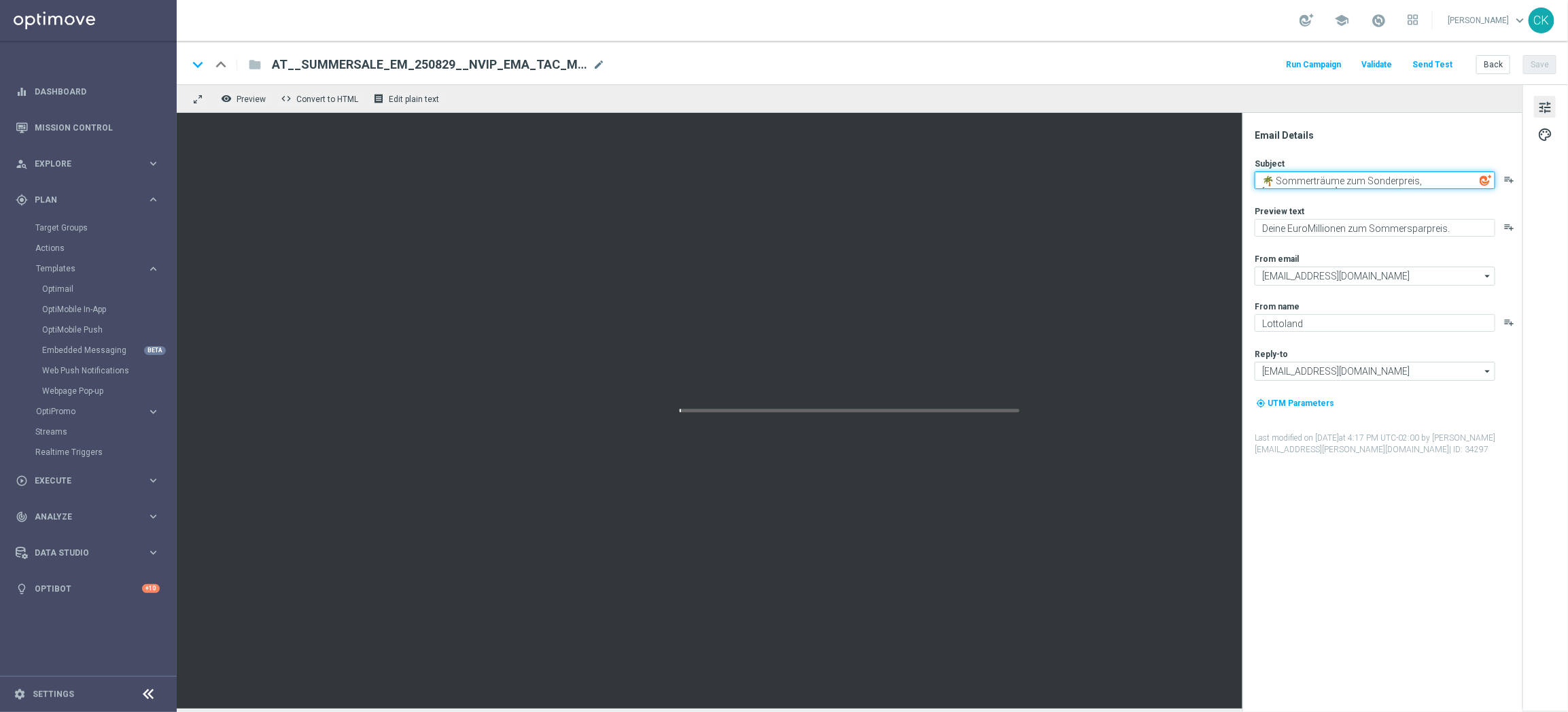
click at [1394, 179] on textarea "🌴 Sommerträume zum Sonderpreis, [%FIRST_NAME%]" at bounding box center [1374, 180] width 240 height 18
paste textarea "⏳ Nur noch bis morgen"
type textarea "⏳ Nur noch bis morgen, [%FIRST_NAME%]"
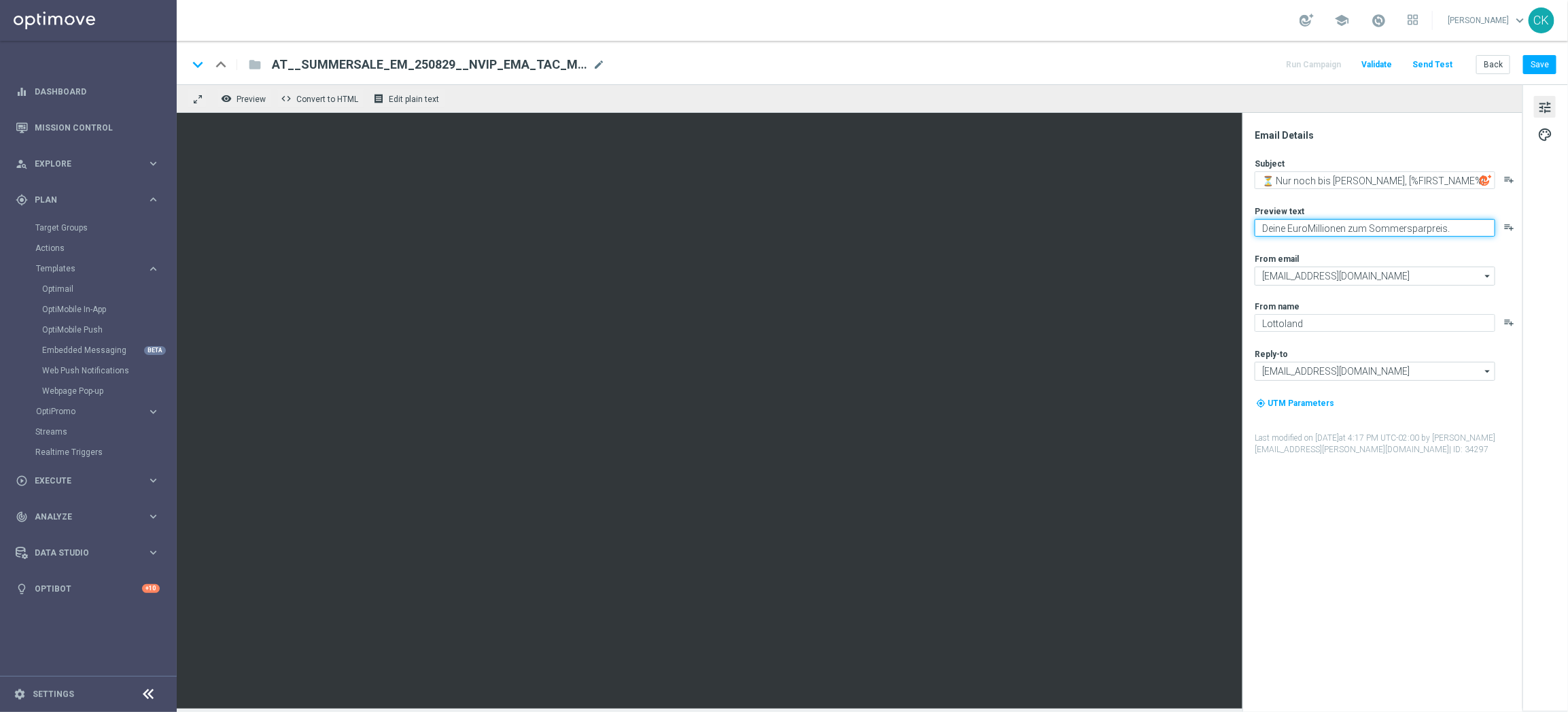
click at [1399, 225] on textarea "Deine EuroMillionen zum Sommersparpreis." at bounding box center [1374, 228] width 240 height 18
paste textarea "Chance auf SuperSommerAngebote"
type textarea "Deine Chance auf SuperSommerAngebote."
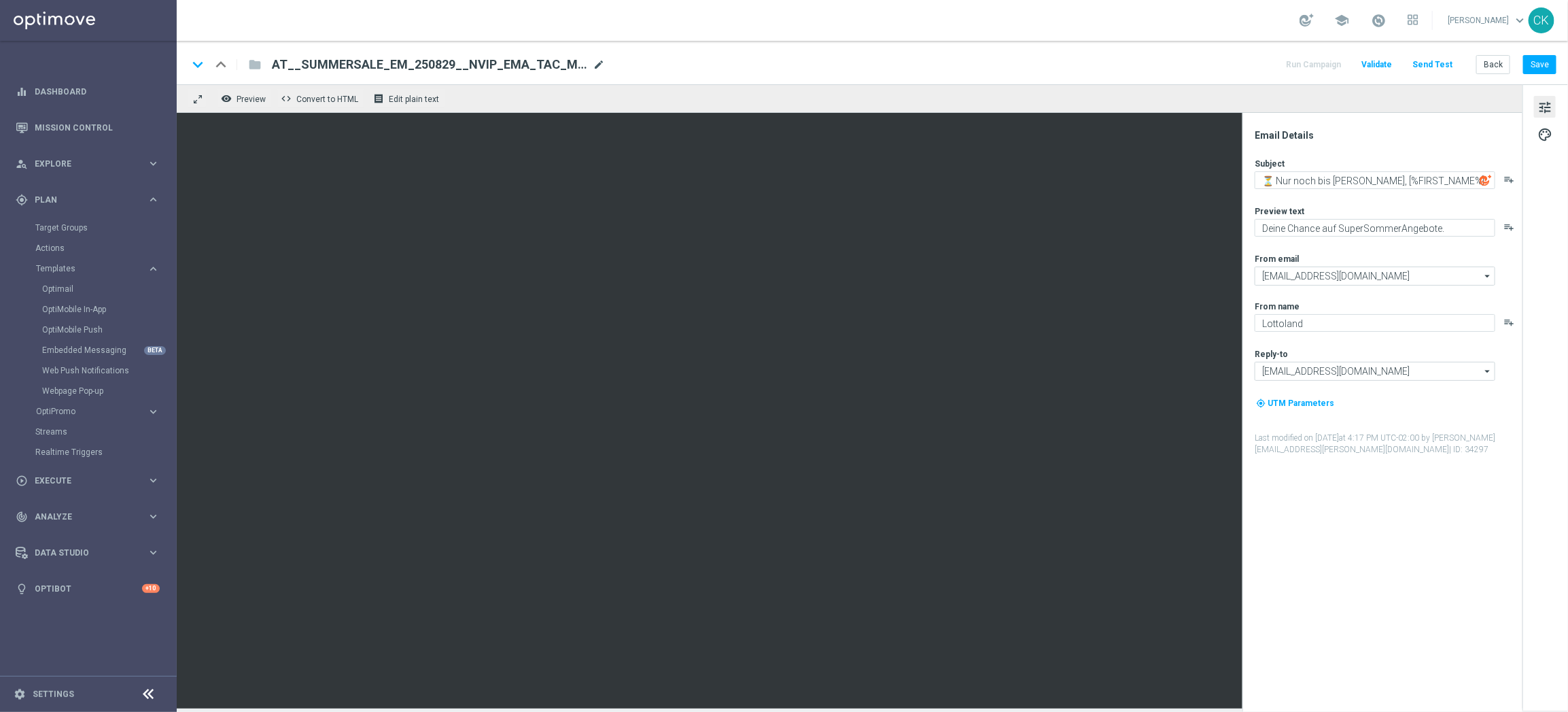
click at [598, 64] on span "mode_edit" at bounding box center [598, 64] width 12 height 12
click at [412, 58] on input "AT__SUMMERSALE_EM_250829__NVIP_EMA_TAC_MIX" at bounding box center [440, 64] width 337 height 18
type input "AT__SUMMERSALE_EM_250902__NVIP_EMA_TAC_MIX"
click at [1537, 63] on button "Save" at bounding box center [1539, 64] width 33 height 19
click at [1532, 66] on button "Save" at bounding box center [1539, 64] width 33 height 19
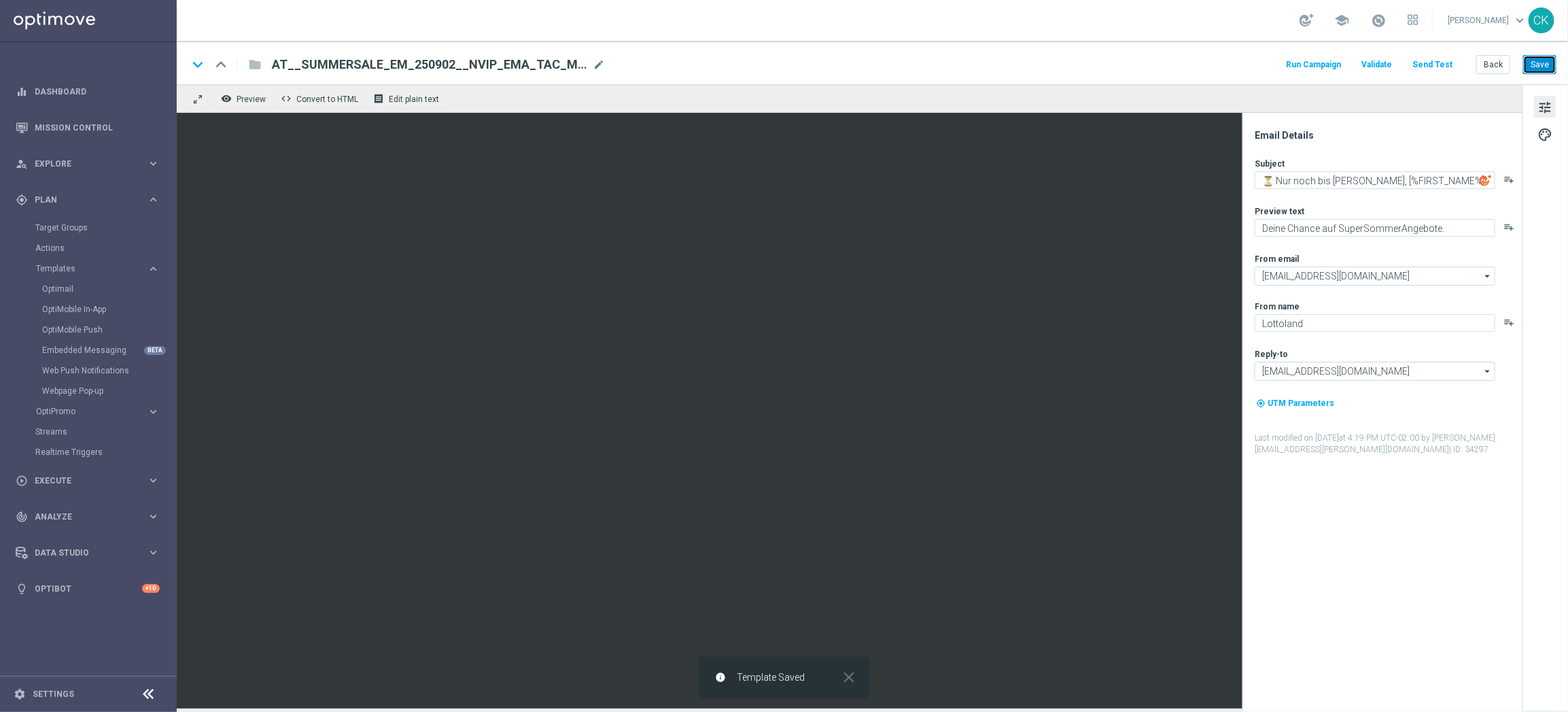
click at [1532, 69] on button "Save" at bounding box center [1539, 64] width 33 height 19
click at [1490, 65] on button "Back" at bounding box center [1493, 64] width 34 height 19
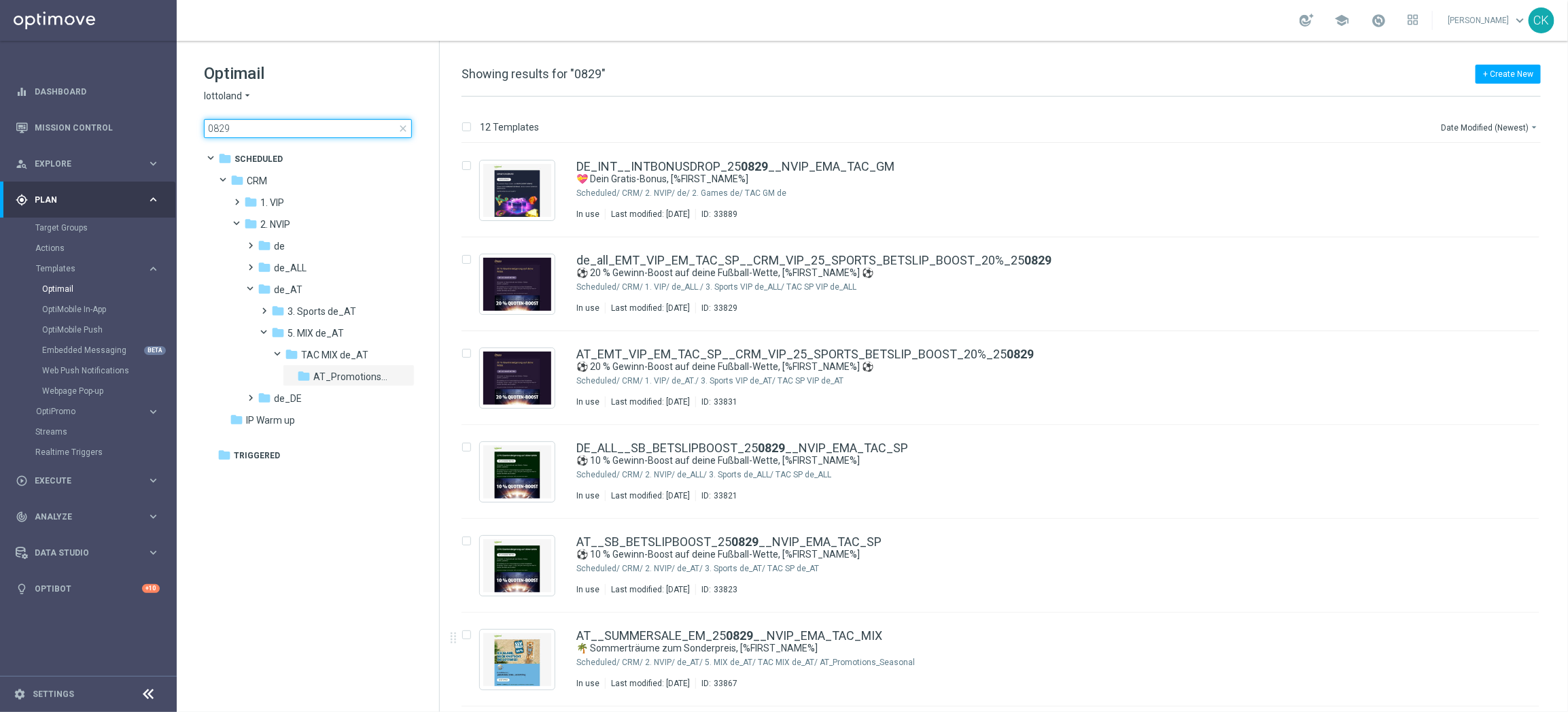
click at [250, 124] on input "0829" at bounding box center [308, 128] width 208 height 19
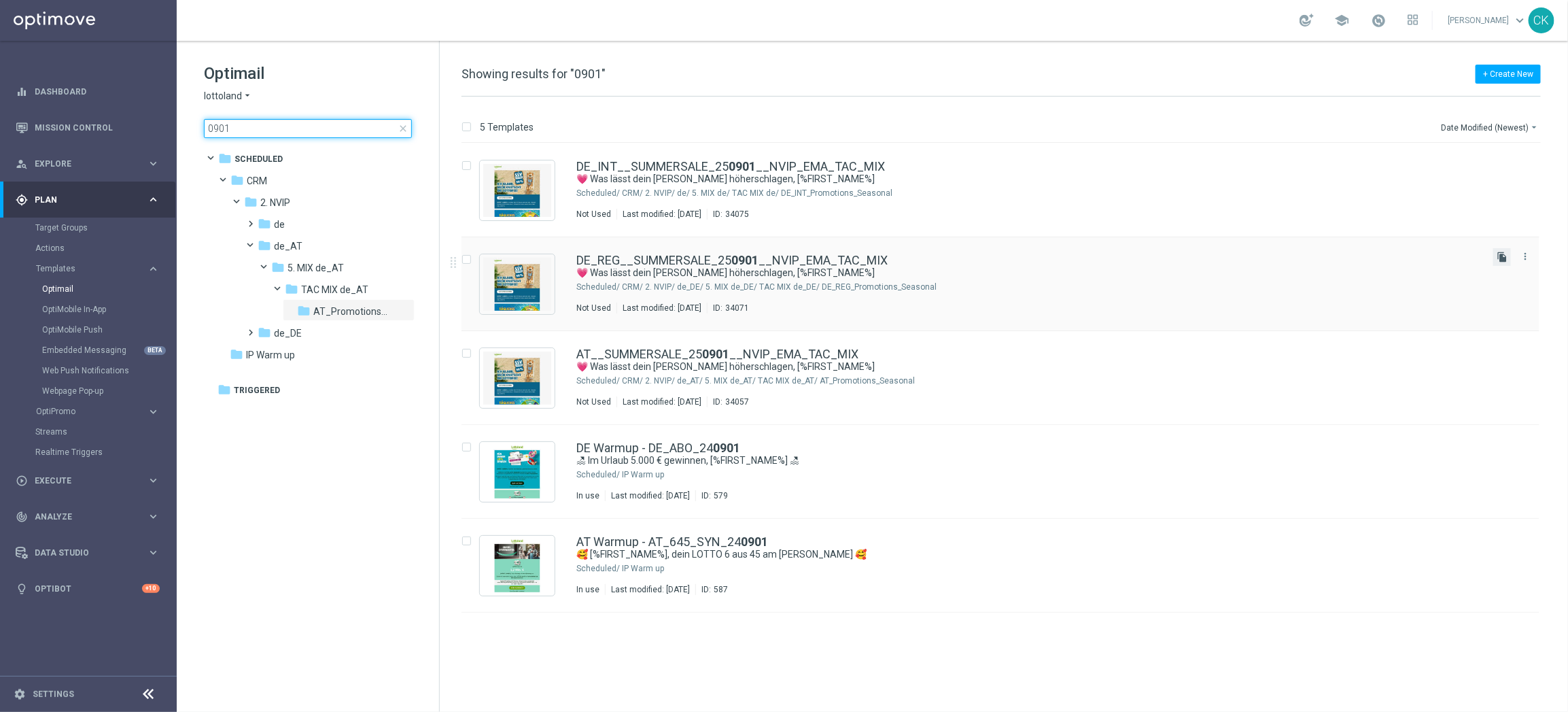
type input "0901"
click at [1504, 254] on icon "file_copy" at bounding box center [1502, 257] width 11 height 11
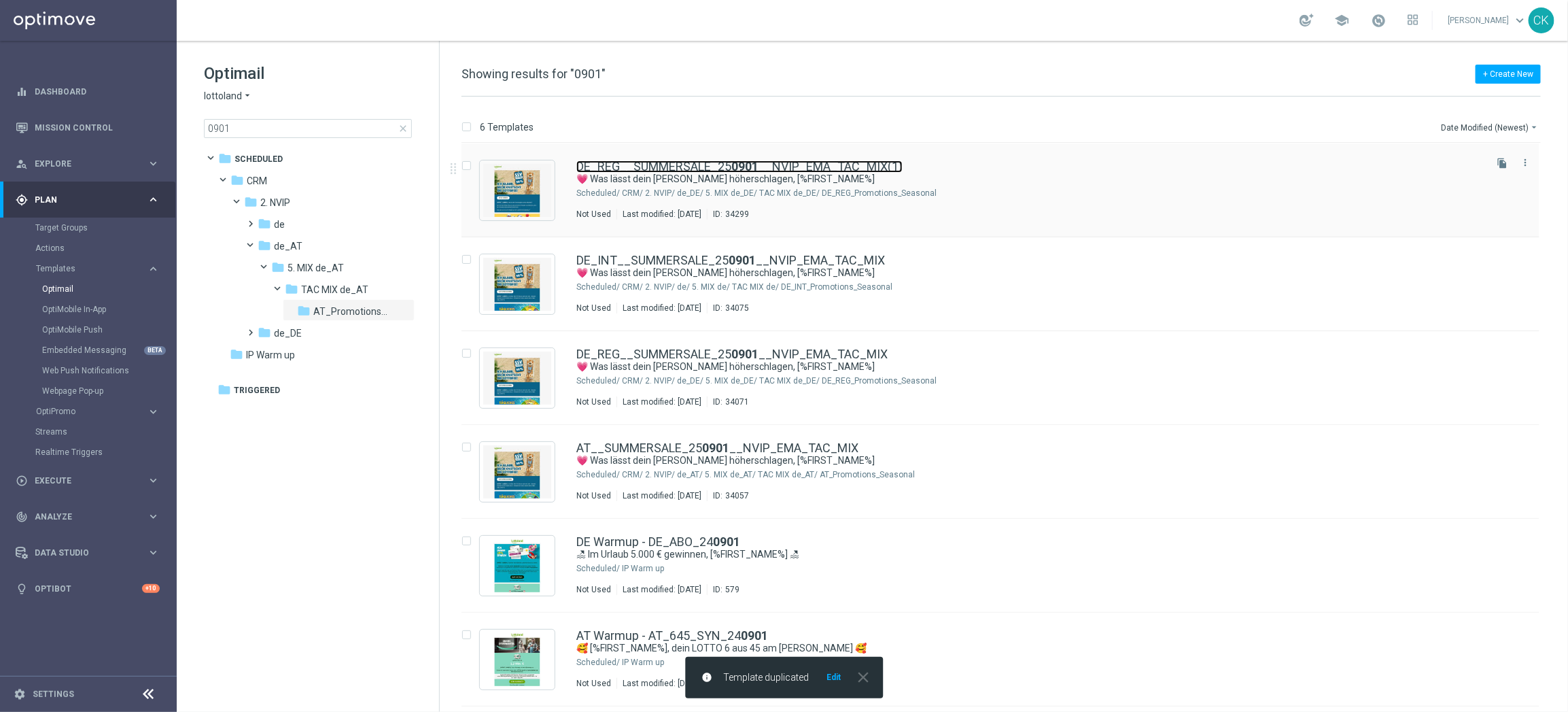
click at [712, 169] on link "DE_REG__SUMMERSALE_25 0901 __NVIP_EMA_TAC_MIX(1)" at bounding box center [739, 166] width 326 height 12
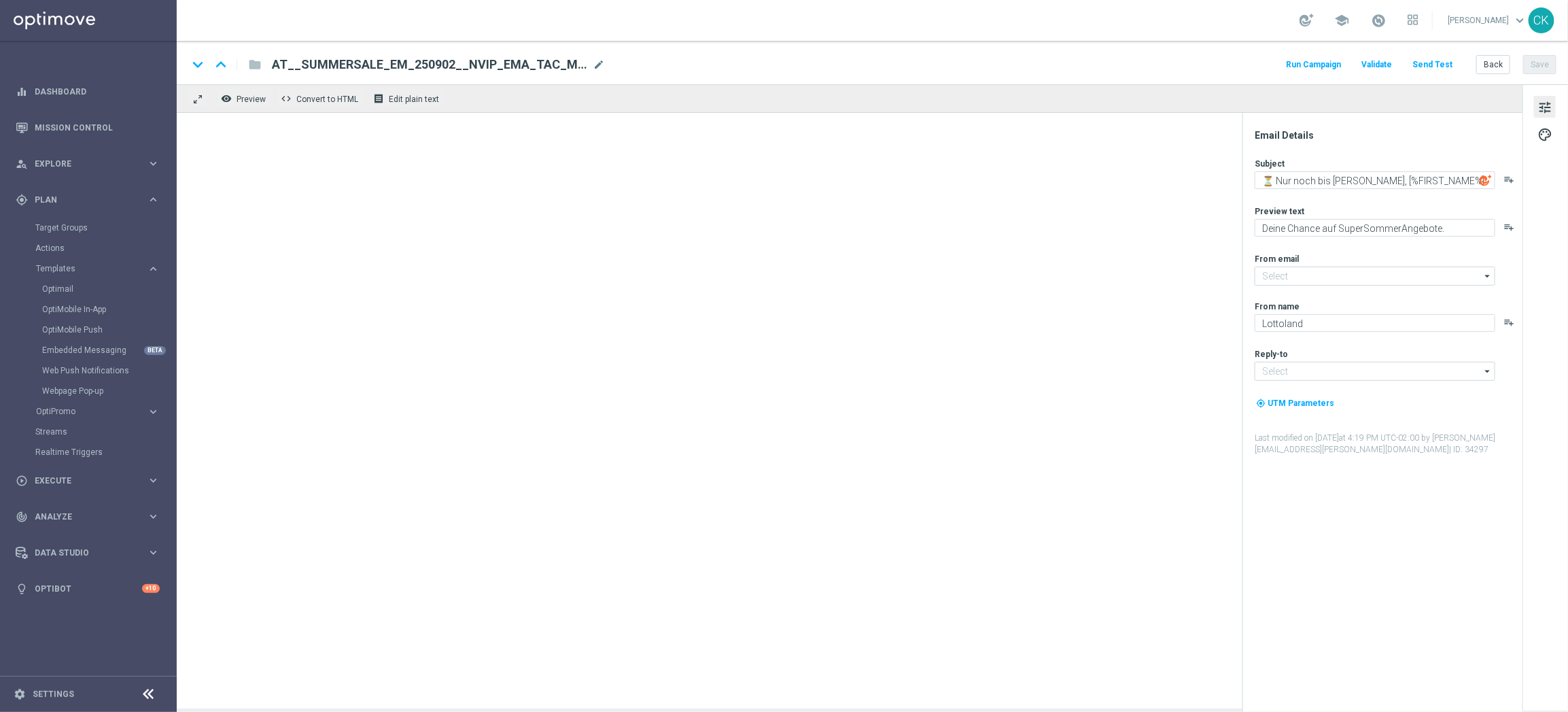
type input "mail@crm.lottoland.com"
type input "service@lottoland.com"
type input "DE_REG__SUMMERSALE_250901__NVIP_EMA_TAC_MIX(1)"
type textarea "💗 Was lässt dein Herz höherschlagen, [%FIRST_NAME%]"
type textarea "2 € Gutschein für alle Lotterien."
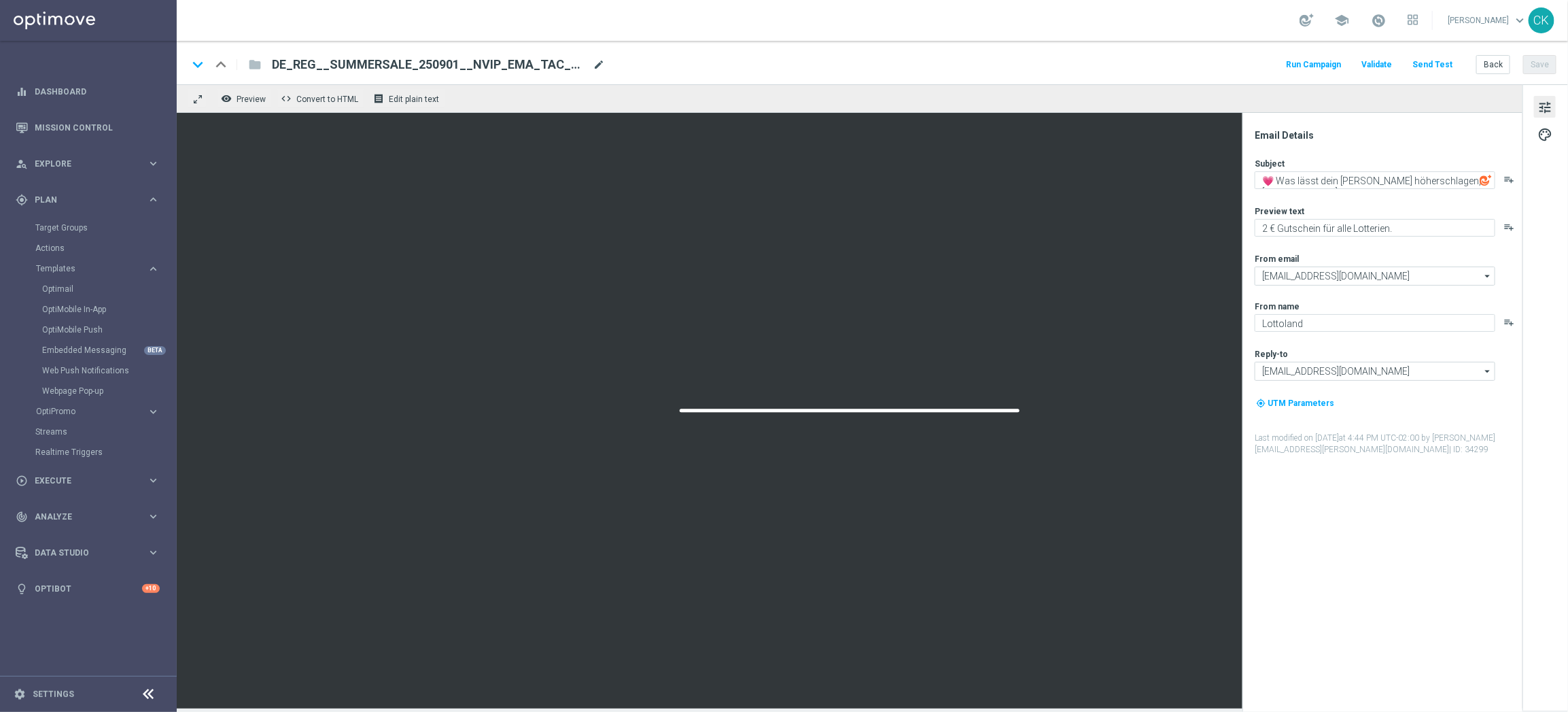
click at [598, 64] on span "mode_edit" at bounding box center [598, 64] width 12 height 12
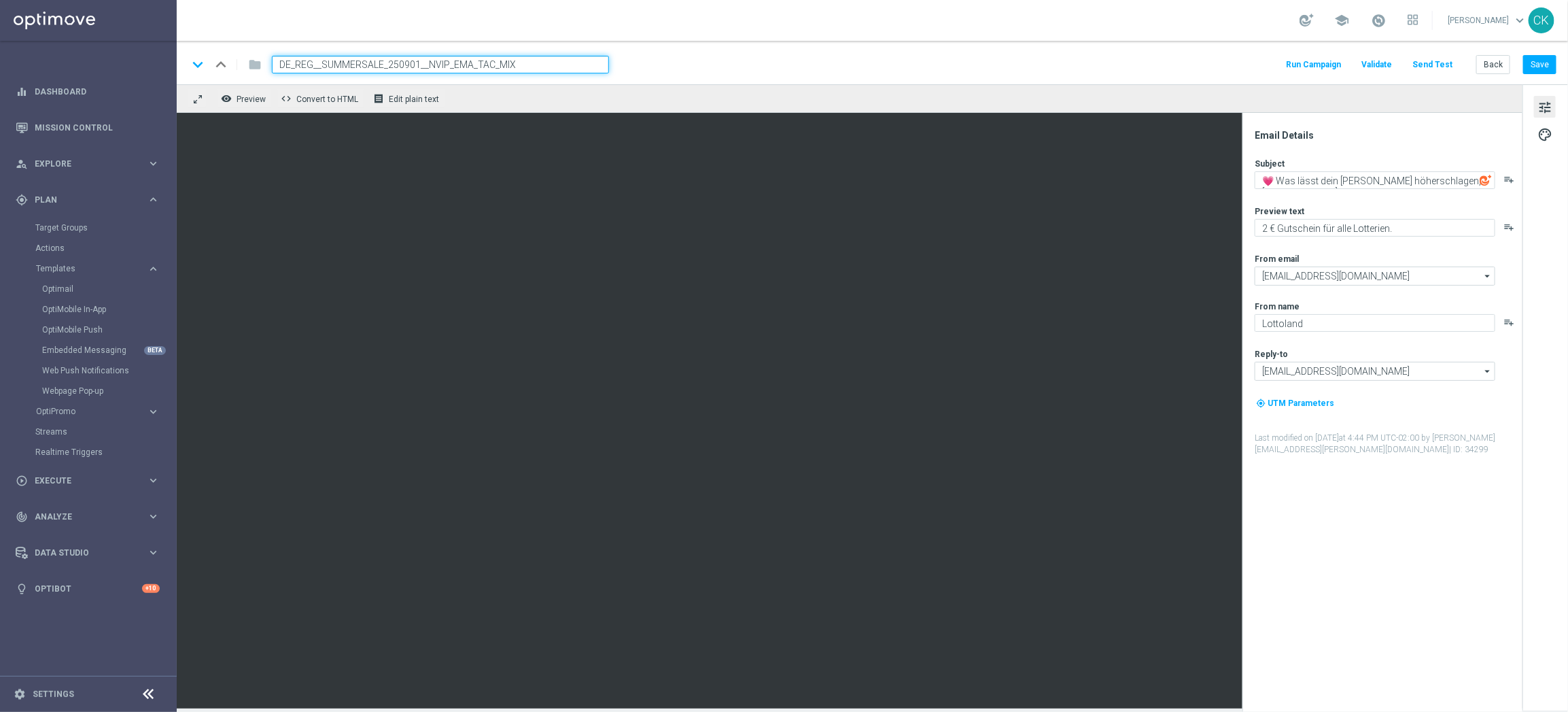
click at [417, 60] on input "DE_REG__SUMMERSALE_250901__NVIP_EMA_TAC_MIX" at bounding box center [440, 64] width 337 height 18
type input "DE_REG__SUMMERSALE_250903__NVIP_EMA_TAC_MIX"
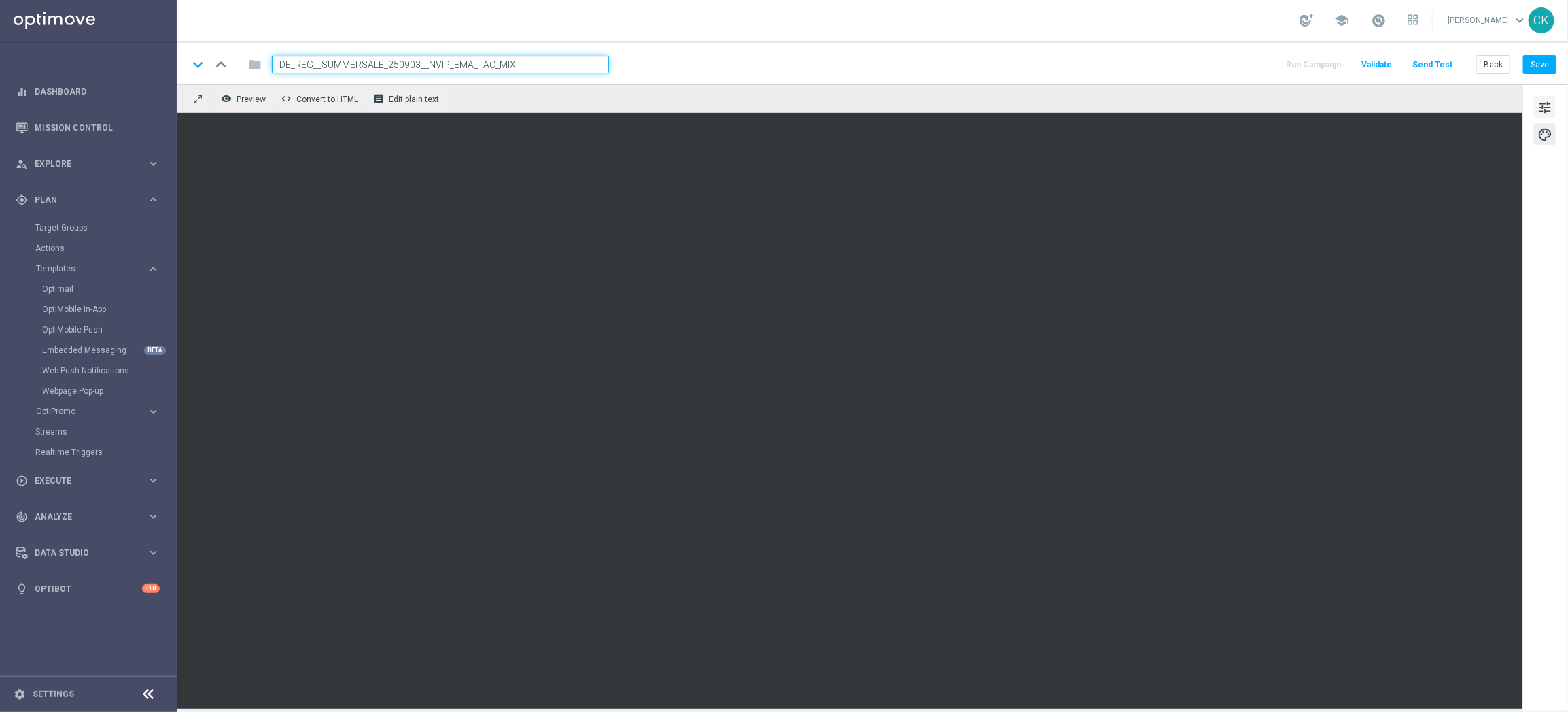
click at [1546, 99] on span "tune" at bounding box center [1544, 107] width 15 height 18
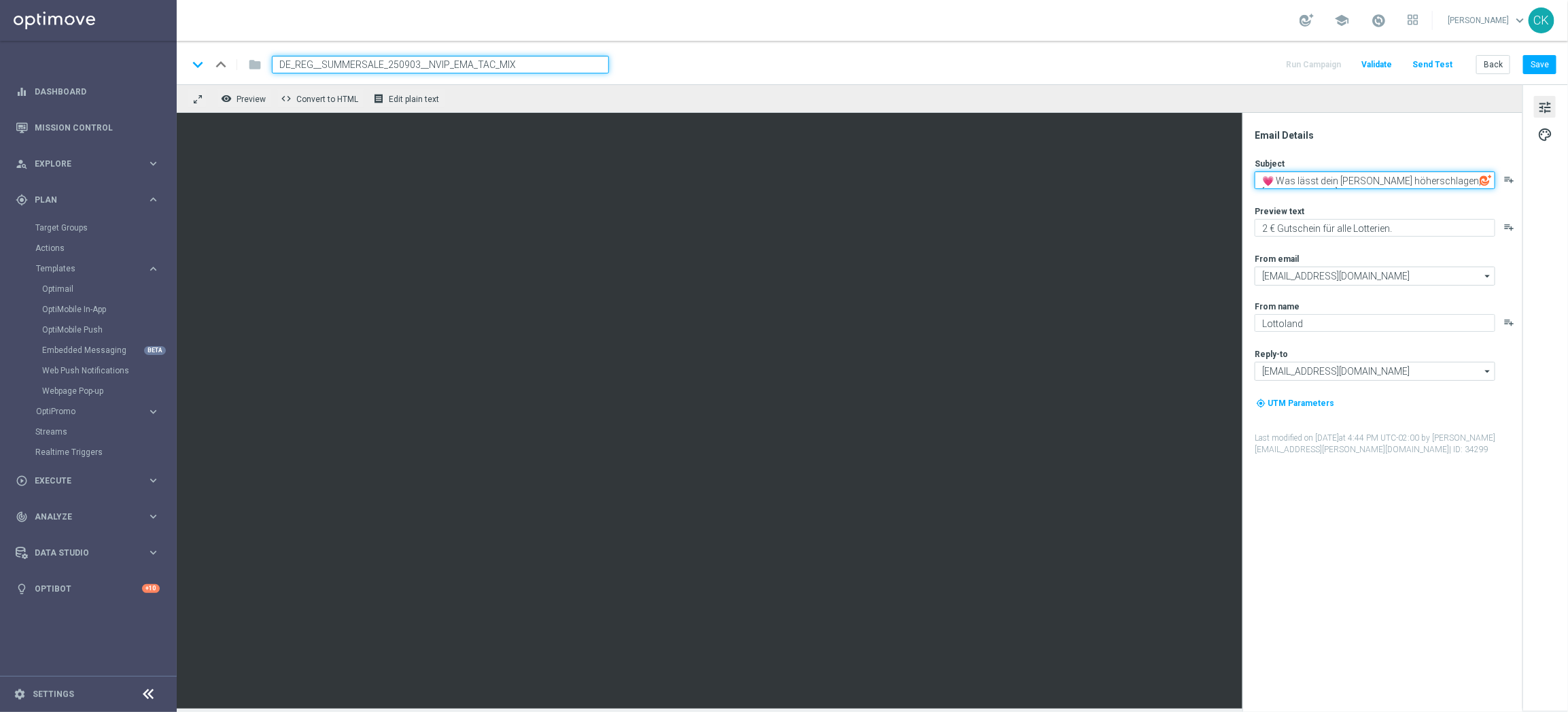
drag, startPoint x: 1276, startPoint y: 181, endPoint x: 1249, endPoint y: 180, distance: 27.0
click at [1249, 180] on div "Email Details Subject 💗 Was lässt dein Herz höherschlagen, [%FIRST_NAME%] playl…" at bounding box center [1382, 413] width 280 height 599
paste textarea "🏁"
click at [1425, 182] on textarea "🏁 Was lässt dein Herz höherschlagen, [%FIRST_NAME%]" at bounding box center [1374, 180] width 240 height 18
click at [1395, 177] on textarea "🏁 [%FIRST_NAME%]" at bounding box center [1374, 180] width 240 height 18
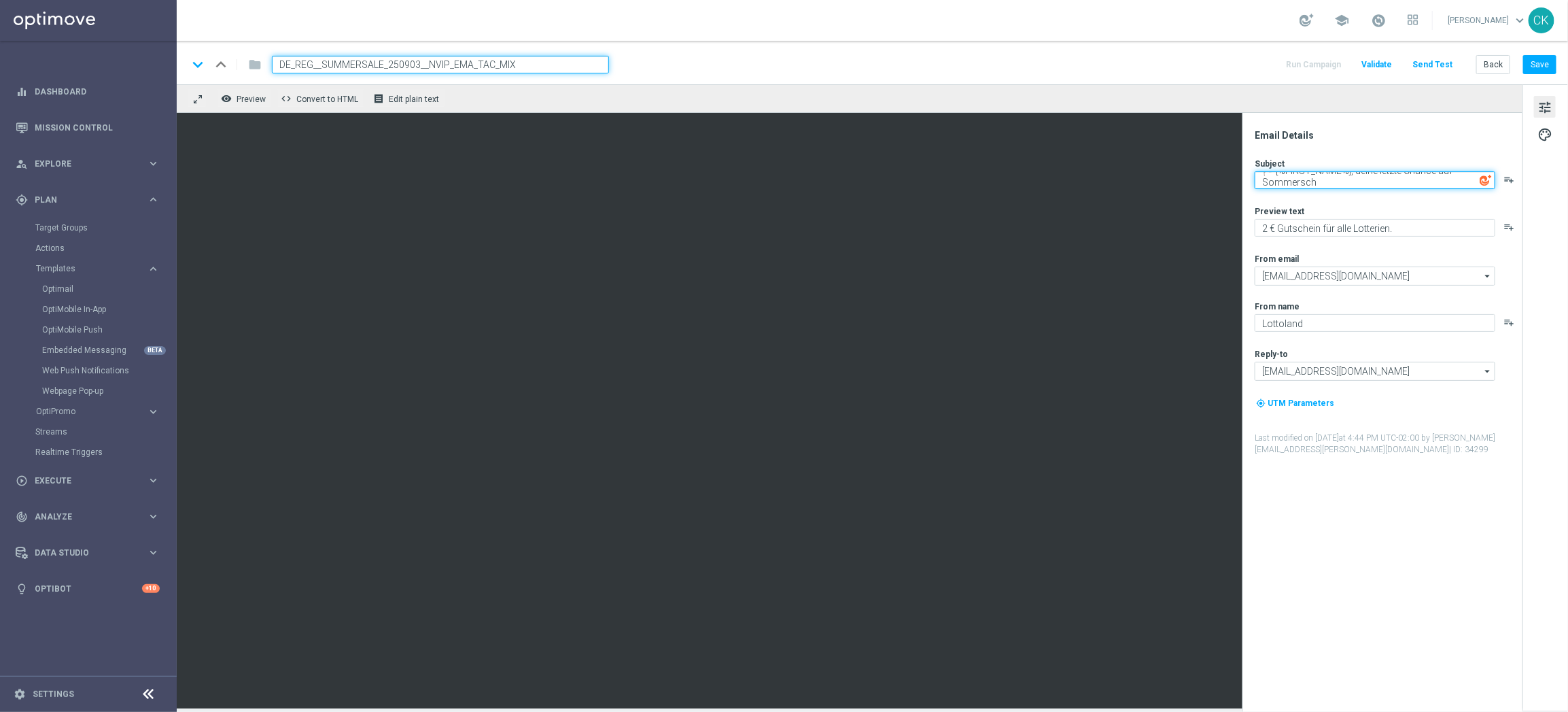
scroll to position [5, 0]
click at [1407, 183] on textarea "🏁 [%FIRST_NAME%], deine letzte Chance auf Sommerschnäppchen" at bounding box center [1374, 182] width 240 height 23
type textarea "🏁 [%FIRST_NAME%], deine letzte Chance auf Sommerschnäppchen"
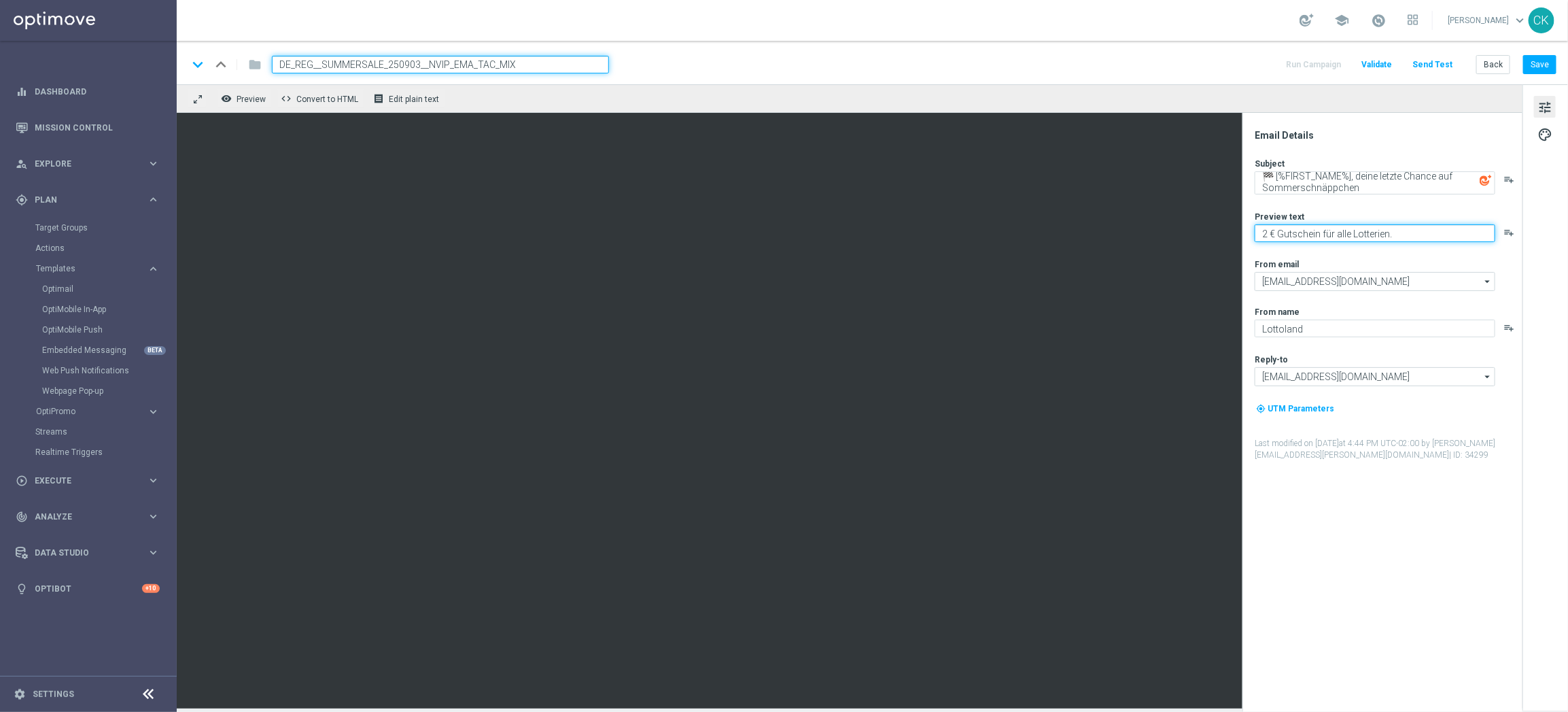
click at [1394, 235] on textarea "2 € Gutschein für alle Lotterien." at bounding box center [1374, 233] width 240 height 18
click at [1403, 225] on textarea "Nur noch heute SSV." at bounding box center [1374, 233] width 240 height 18
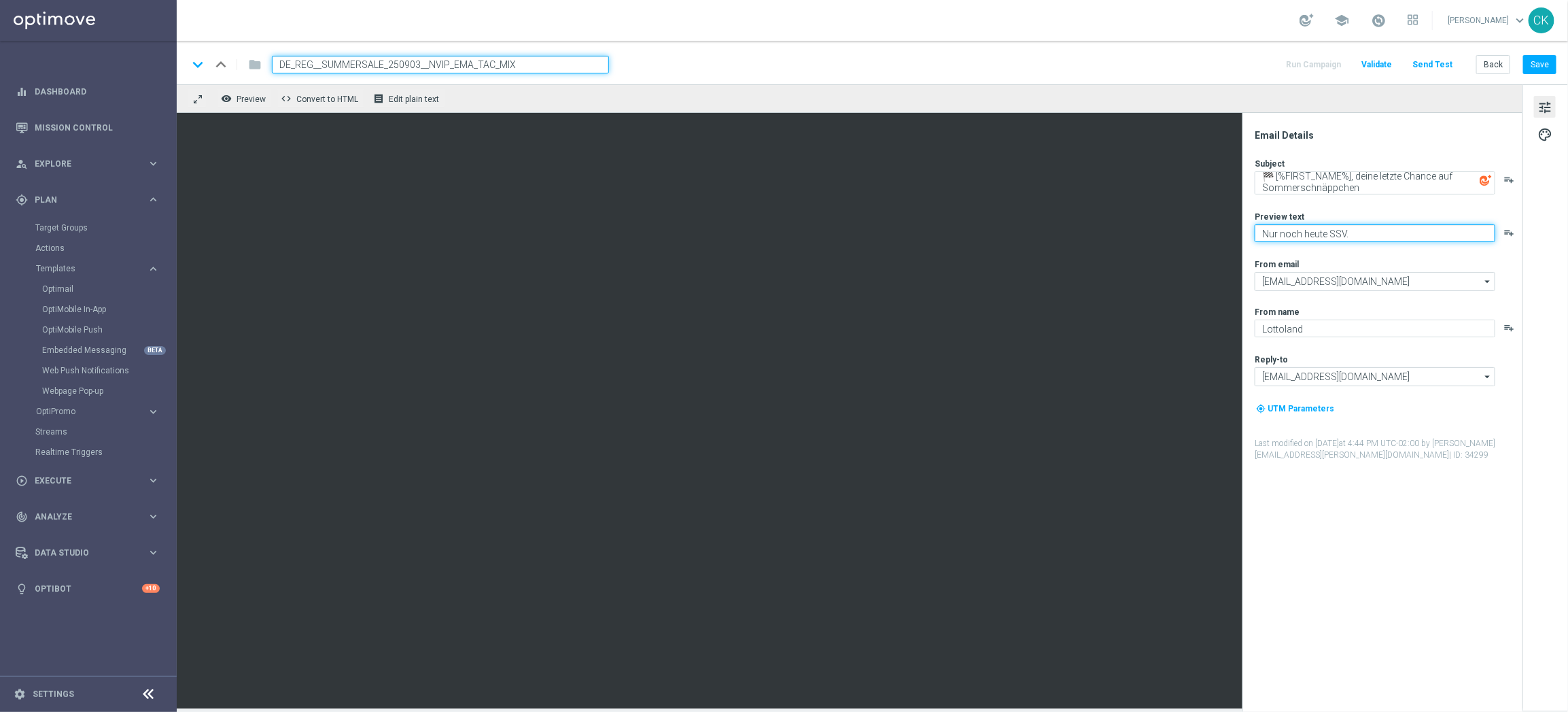
click at [1403, 225] on textarea "Nur noch heute SSV." at bounding box center [1374, 233] width 240 height 18
type textarea "Nur noch heute SSV."
click at [1538, 62] on button "Save" at bounding box center [1539, 64] width 33 height 19
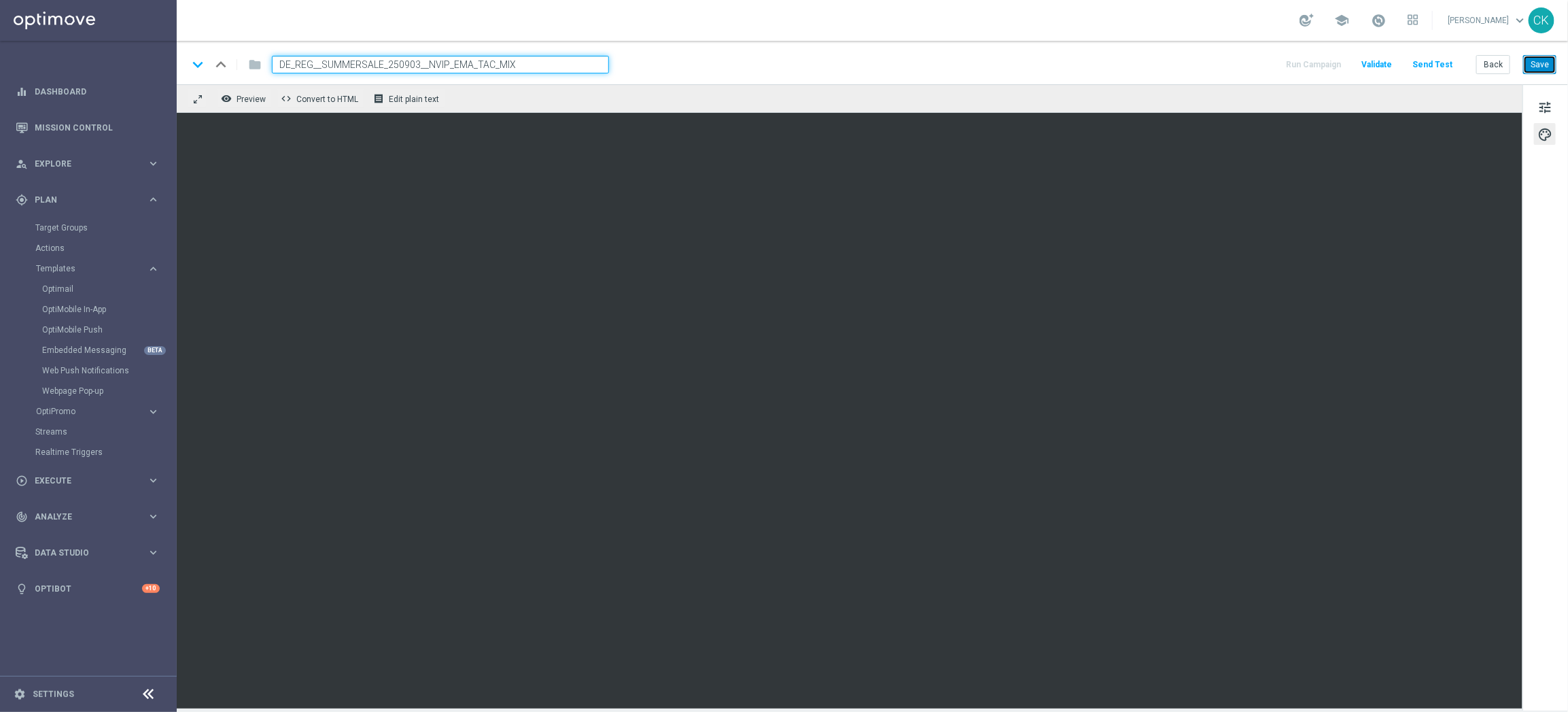
click at [1542, 64] on button "Save" at bounding box center [1539, 64] width 33 height 19
click at [1493, 61] on button "Back" at bounding box center [1493, 64] width 34 height 19
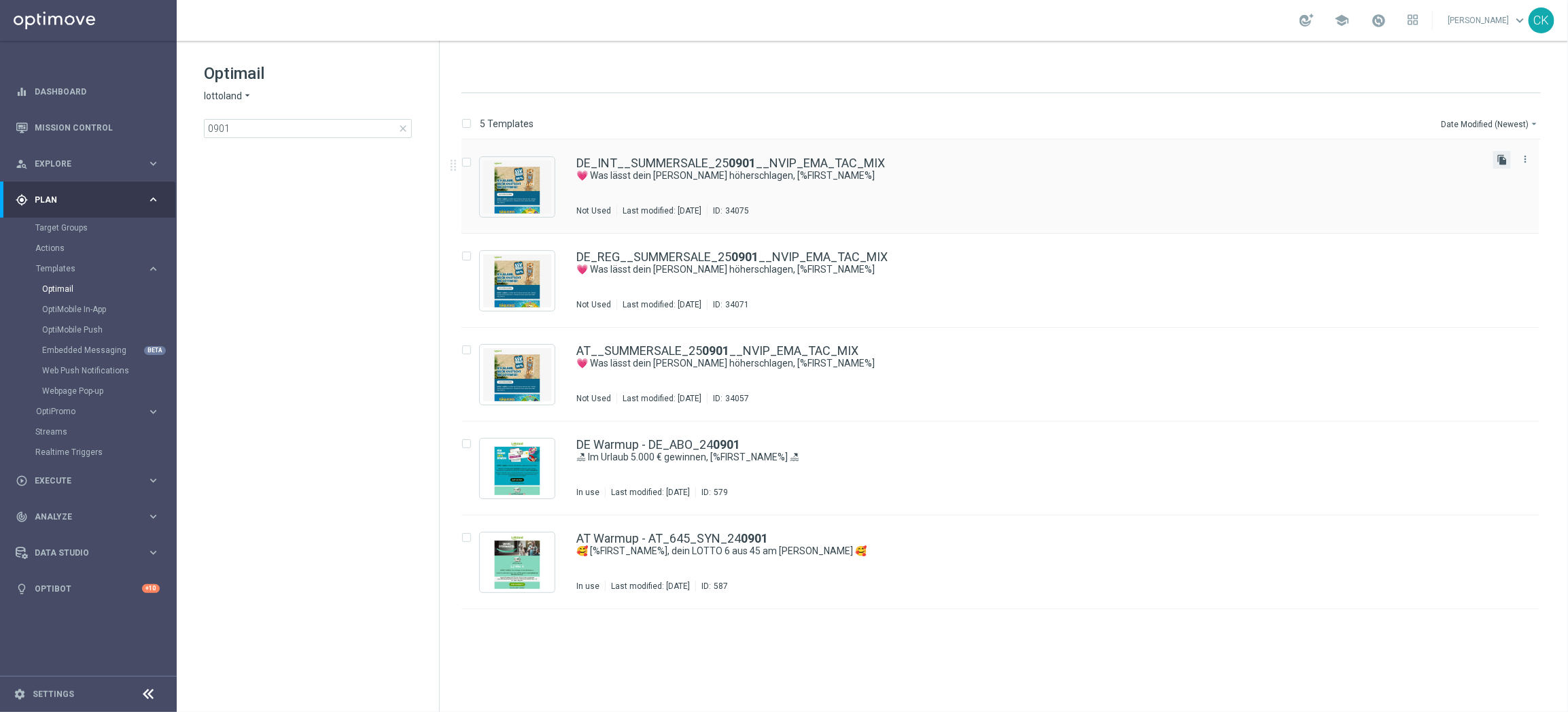
click at [1501, 157] on icon "file_copy" at bounding box center [1502, 160] width 11 height 11
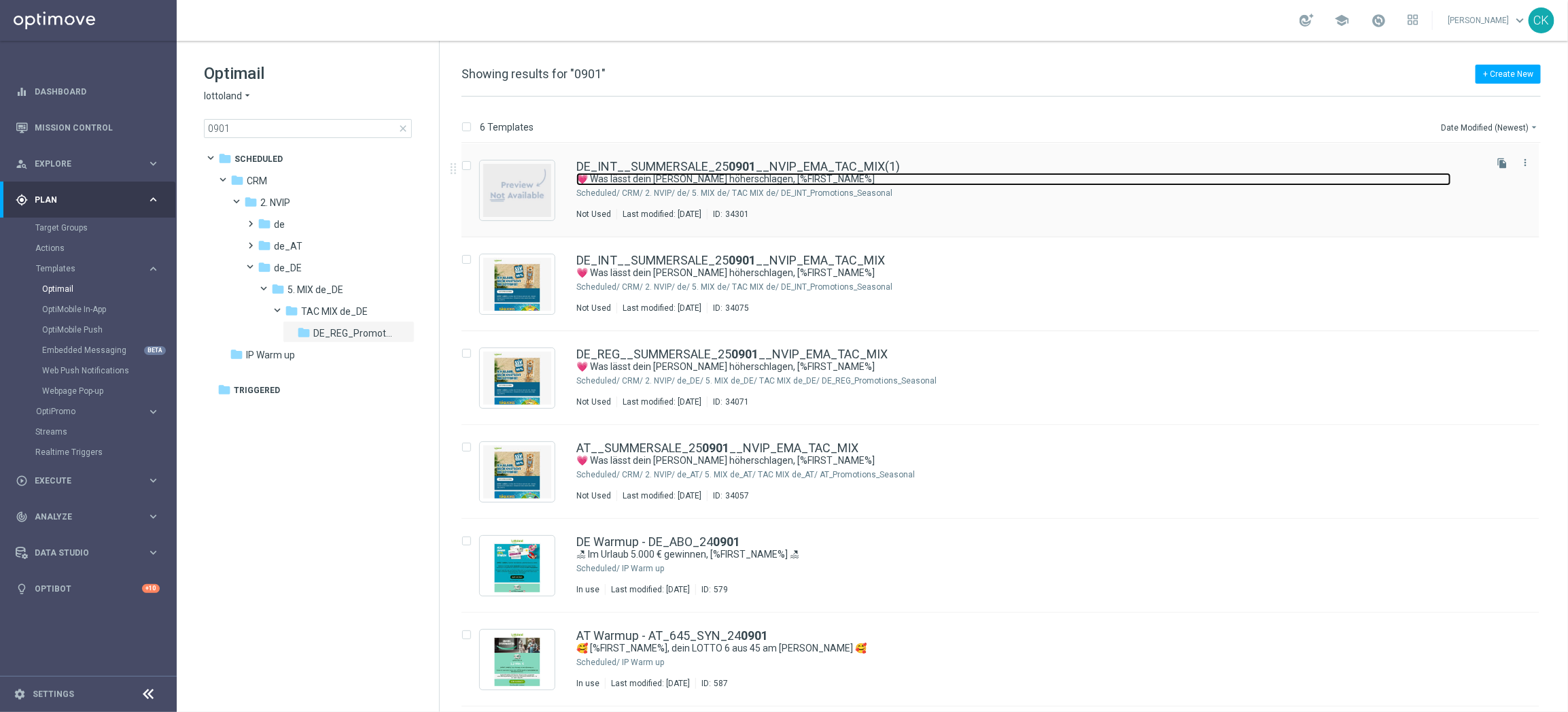
click at [650, 172] on link "💗 Was lässt dein Herz höherschlagen, [%FIRST_NAME%]" at bounding box center [1014, 179] width 875 height 13
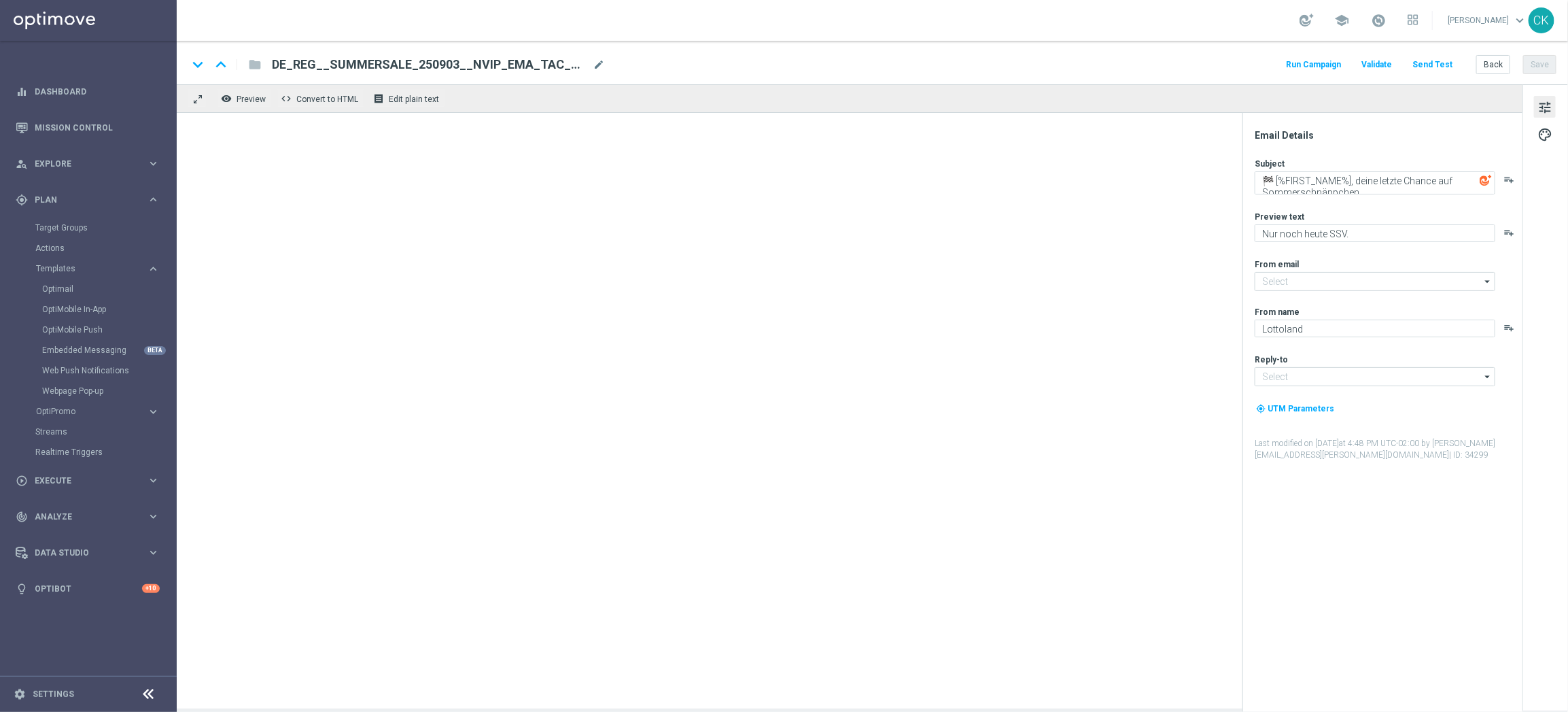
type input "mail@crm.lottoland.com"
type input "service@lottoland.com"
click at [521, 61] on span "DE_REG__SUMMERSALE_250903__NVIP_EMA_TAC_MIX" at bounding box center [429, 64] width 315 height 17
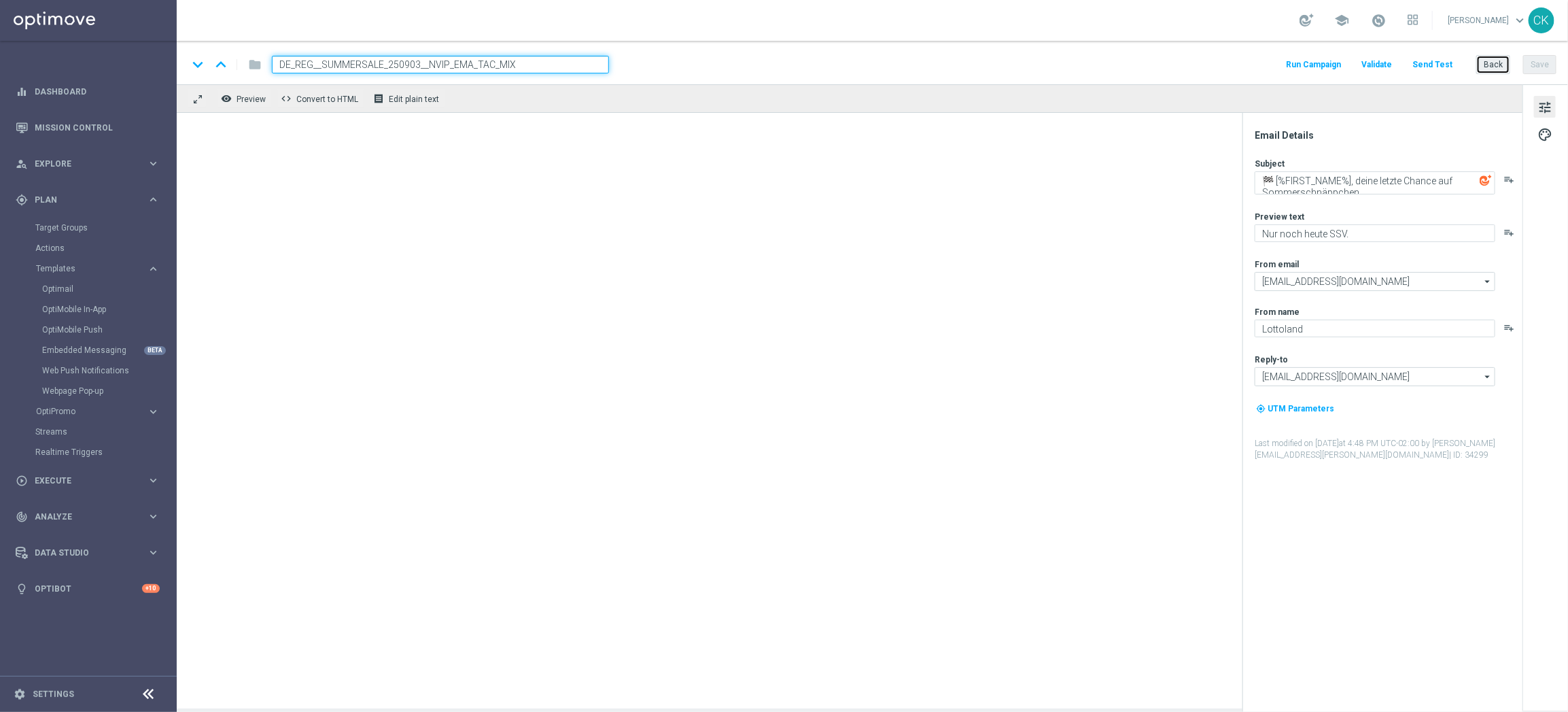
click at [1488, 65] on button "Back" at bounding box center [1493, 64] width 34 height 19
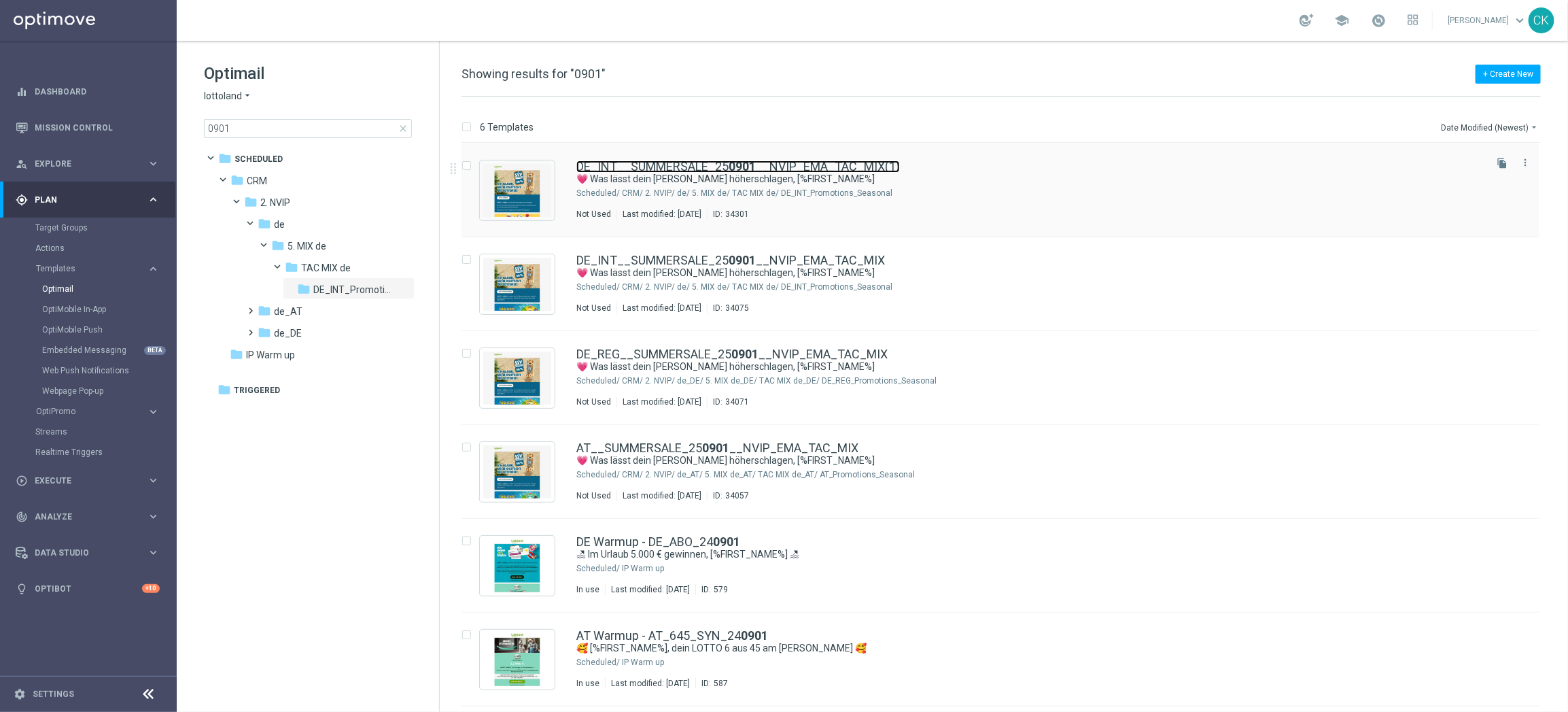
click at [672, 165] on link "DE_INT__SUMMERSALE_25 0901 __NVIP_EMA_TAC_MIX(1)" at bounding box center [738, 166] width 323 height 12
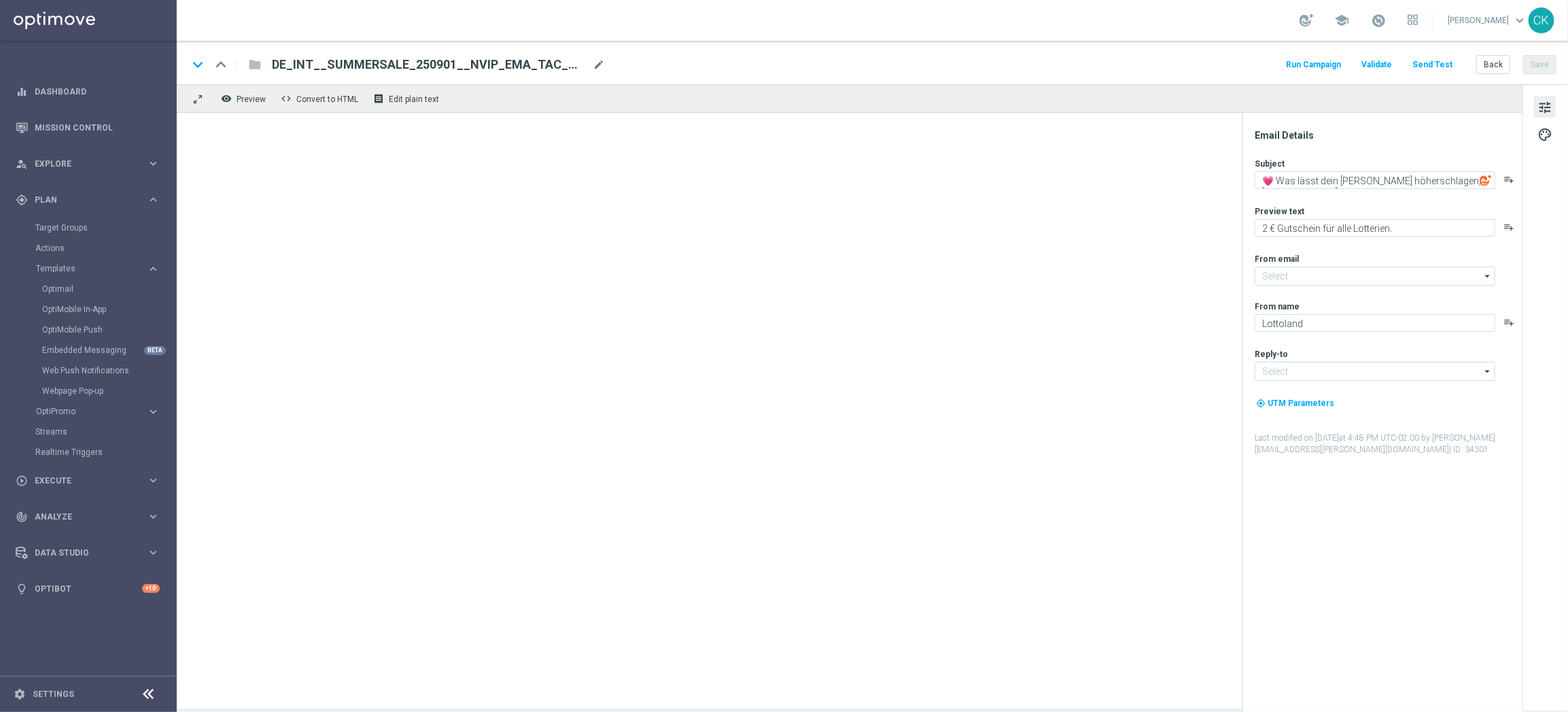
click at [449, 60] on span "DE_INT__SUMMERSALE_250901__NVIP_EMA_TAC_MIX(1)" at bounding box center [429, 64] width 315 height 17
type input "mail@crm.lottoland.com"
type input "service@lottoland.com"
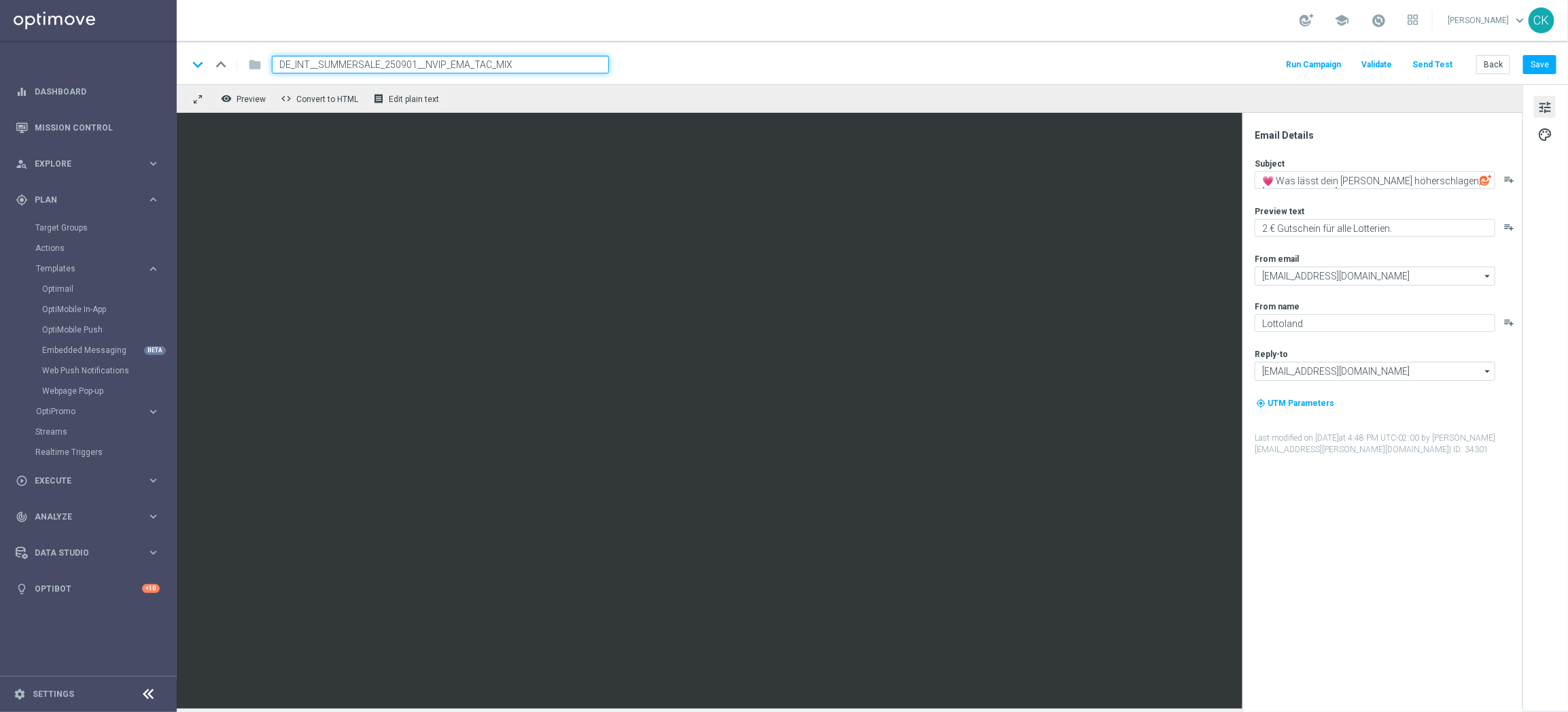
click at [412, 63] on input "DE_INT__SUMMERSALE_250901__NVIP_EMA_TAC_MIX" at bounding box center [440, 64] width 337 height 18
type input "DE_INT__SUMMERSALE_250903__NVIP_EMA_TAC_MIX"
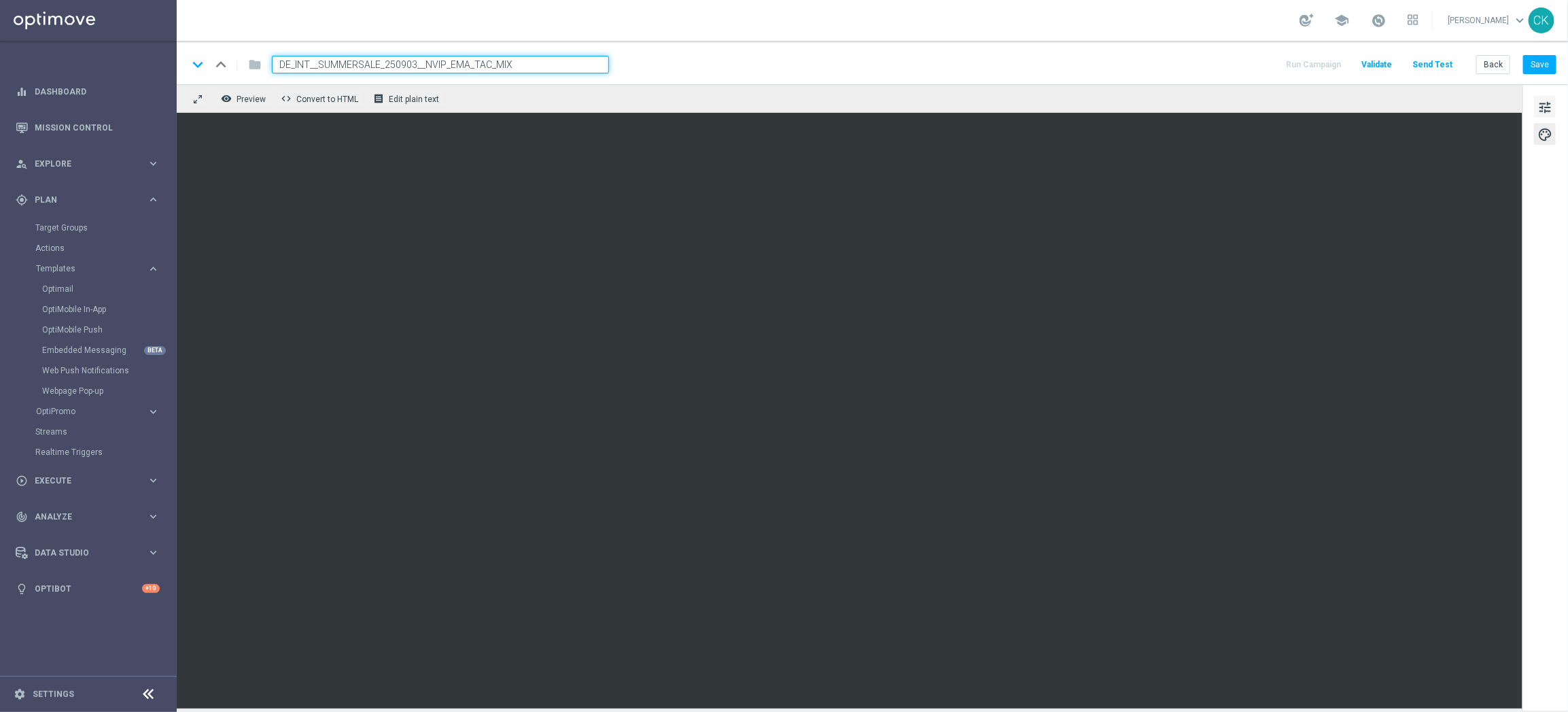
click at [1548, 103] on span "tune" at bounding box center [1544, 107] width 15 height 18
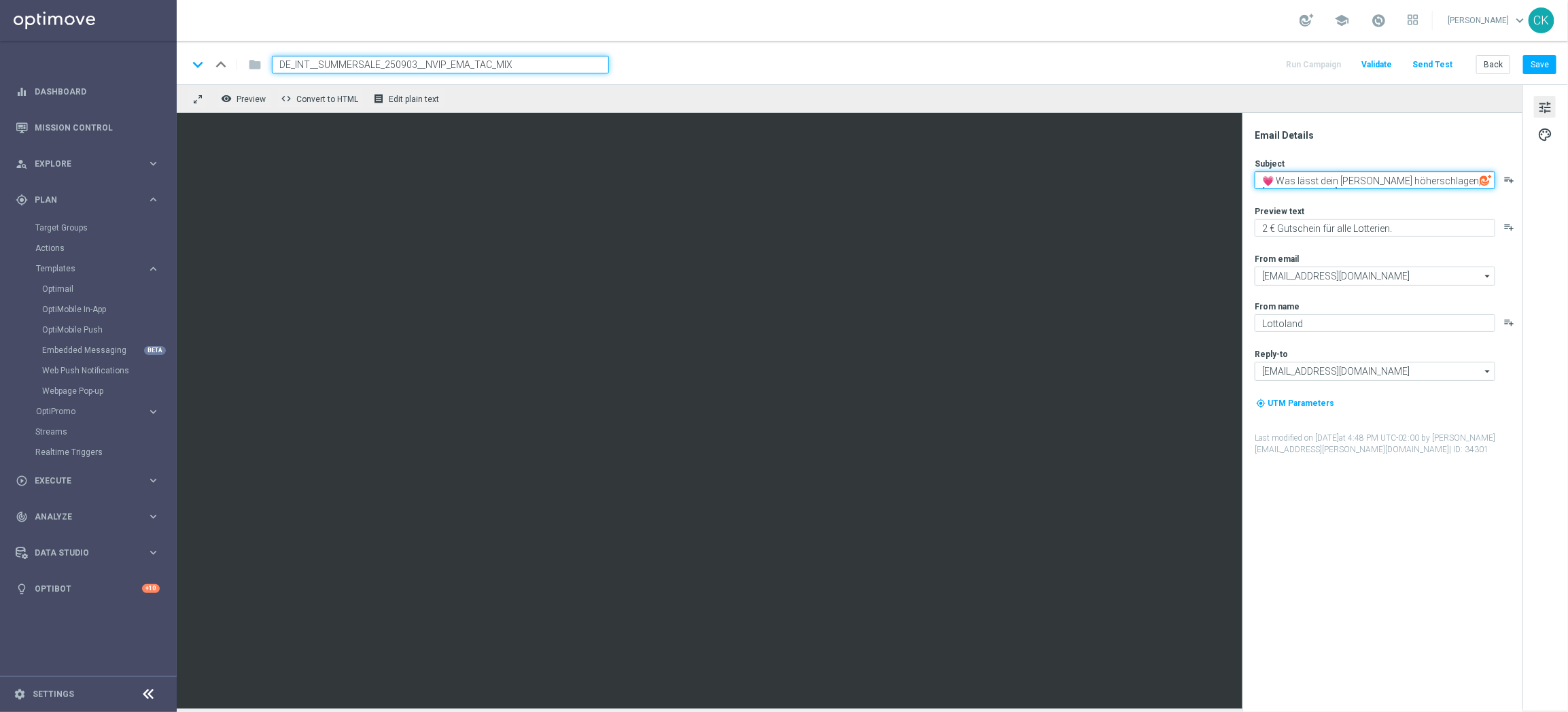
click at [1326, 178] on textarea "💗 Was lässt dein Herz höherschlagen, [%FIRST_NAME%]" at bounding box center [1374, 180] width 240 height 18
paste textarea "[%FIRST_NAME%], deine letzte Chance auf Sommerschnäppchen"
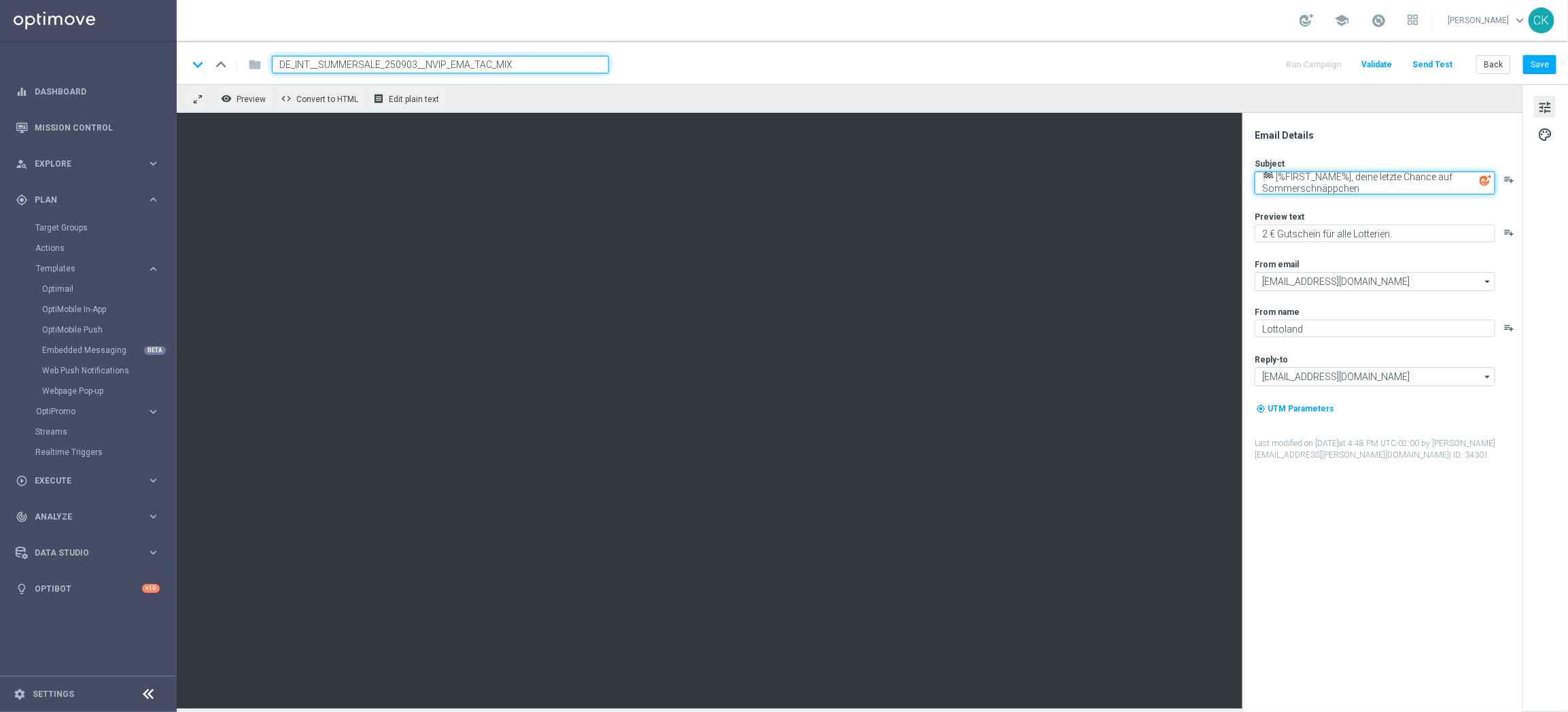
type textarea "🏁 [%FIRST_NAME%], deine letzte Chance auf Sommerschnäppchen"
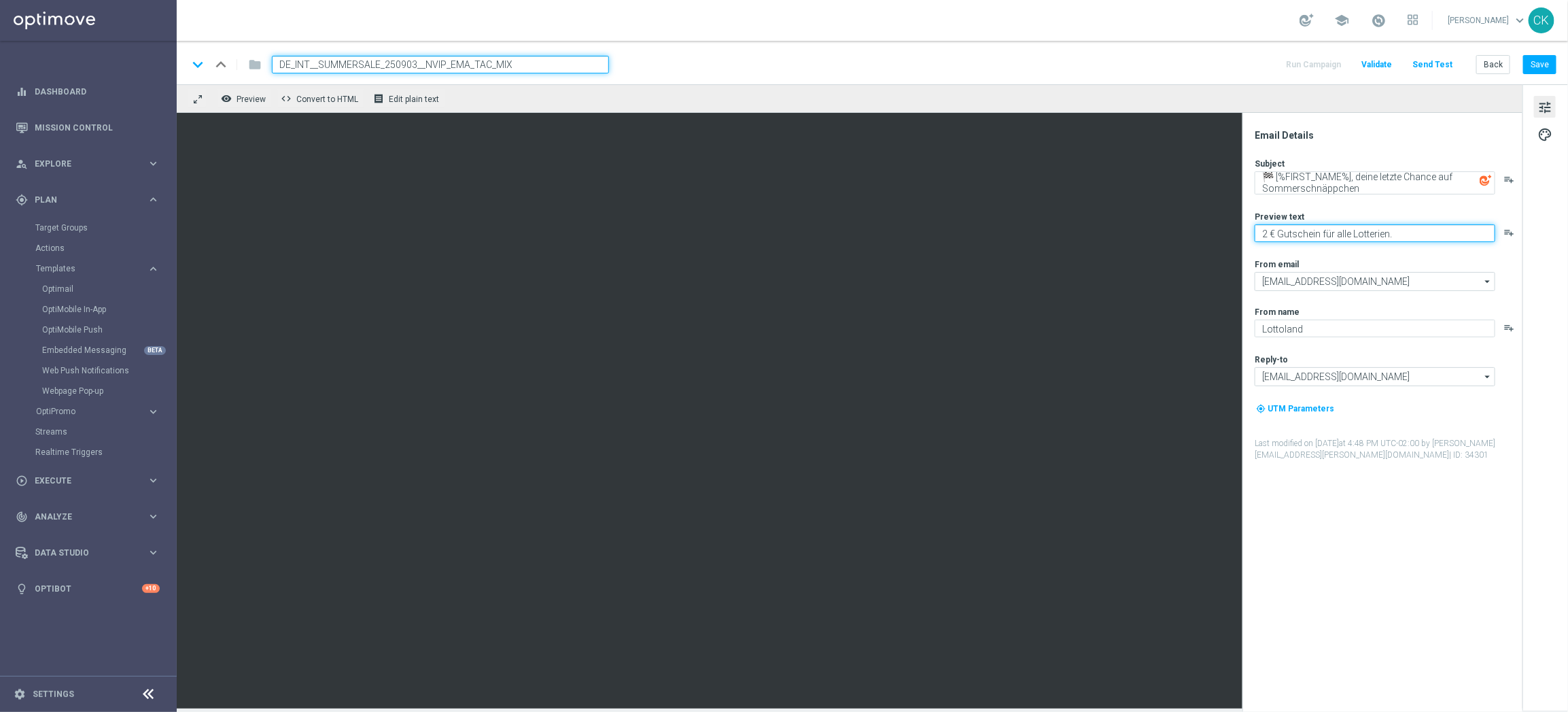
click at [1400, 232] on textarea "2 € Gutschein für alle Lotterien." at bounding box center [1374, 233] width 240 height 18
paste textarea "Nur noch heute SSV"
type textarea "Nur noch heute SSV."
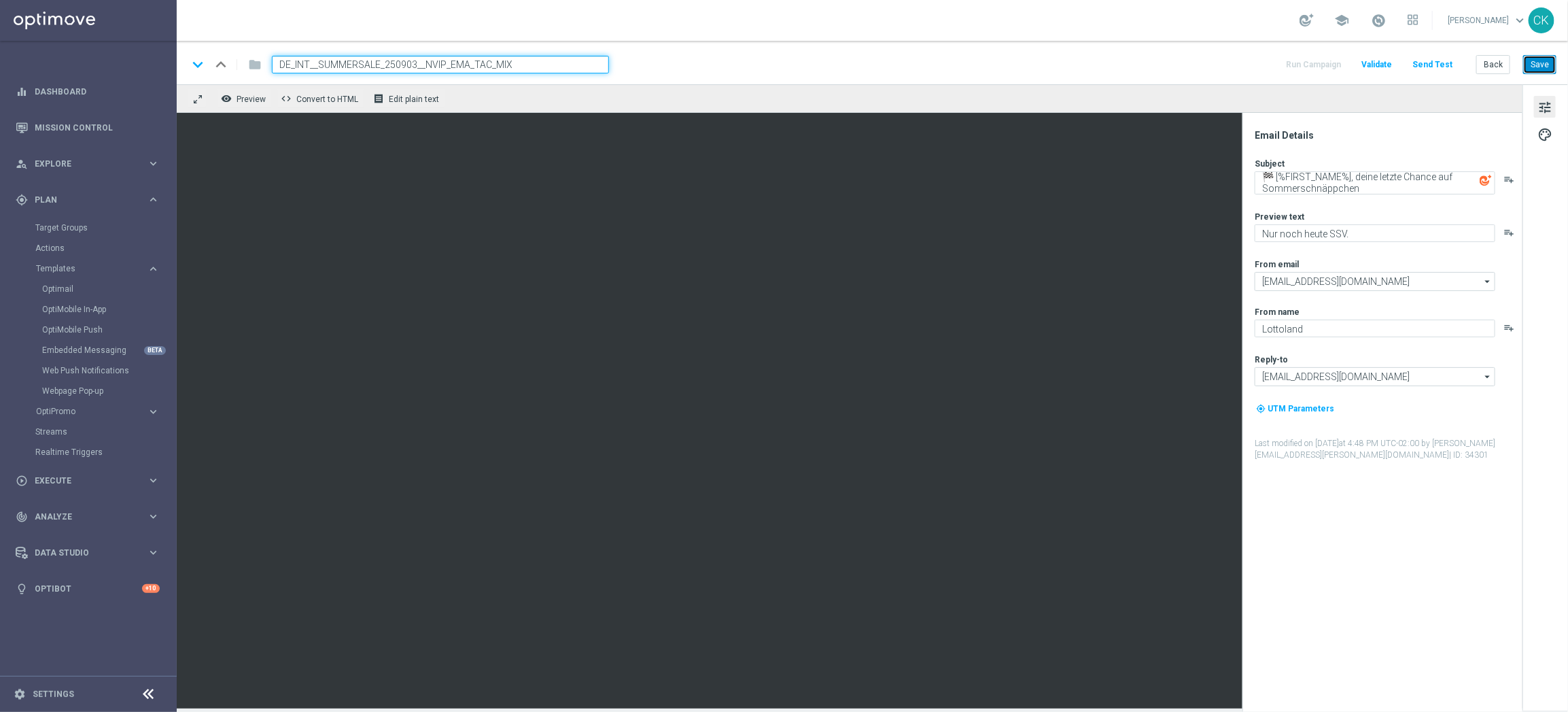
click at [1543, 59] on button "Save" at bounding box center [1539, 64] width 33 height 19
click at [1539, 63] on button "Save" at bounding box center [1539, 64] width 33 height 19
click at [1495, 66] on button "Back" at bounding box center [1493, 64] width 34 height 19
click at [1490, 58] on button "Back" at bounding box center [1493, 64] width 34 height 19
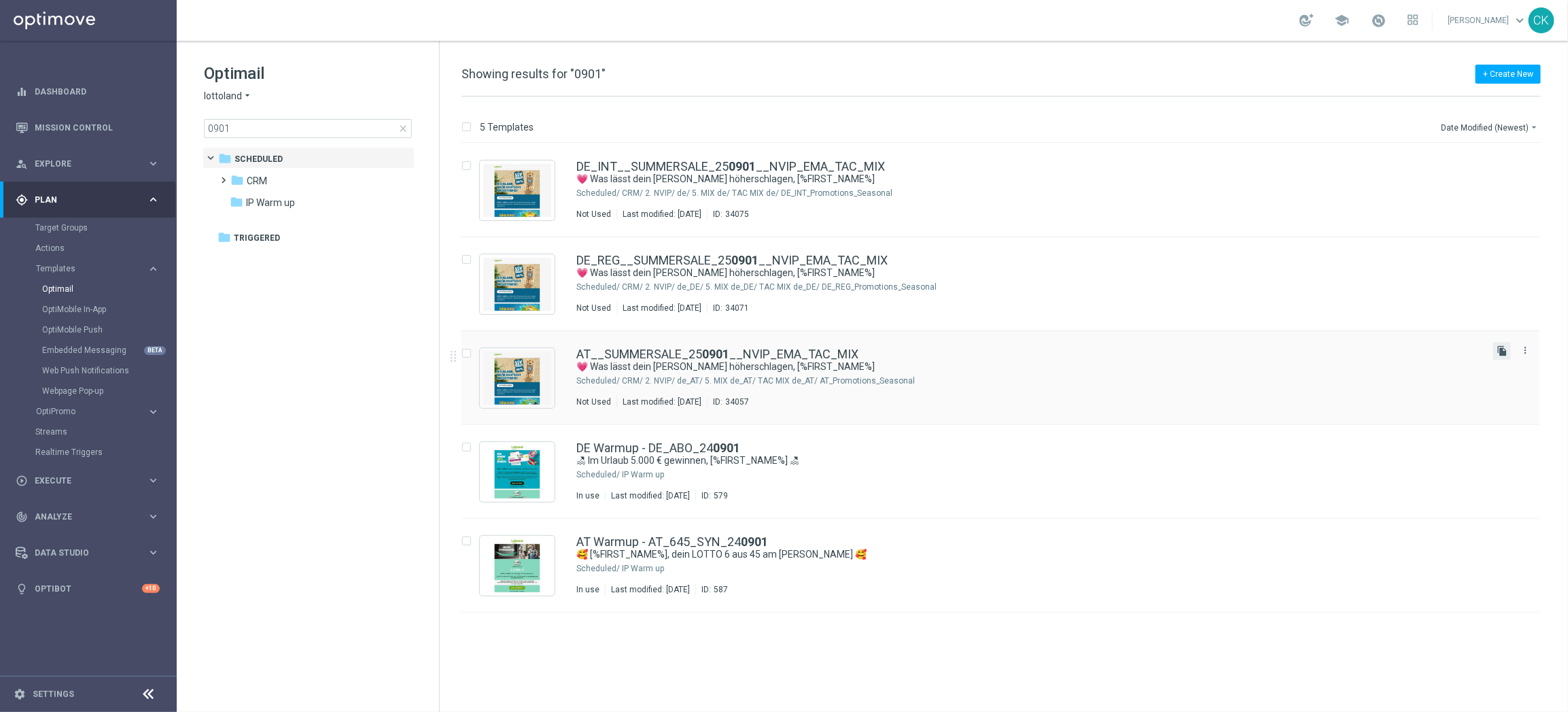
click at [1504, 350] on icon "file_copy" at bounding box center [1502, 351] width 11 height 11
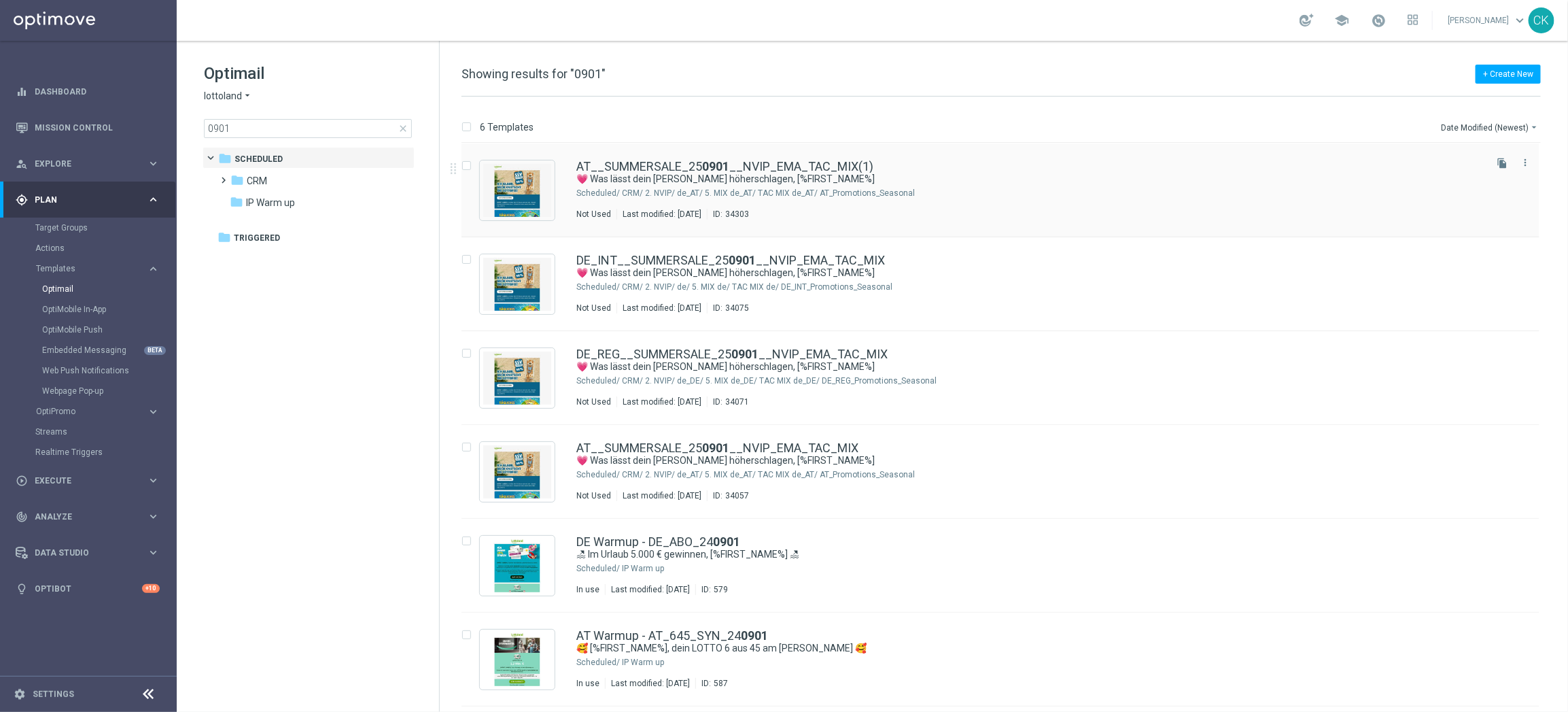
click at [699, 157] on div "AT__SUMMERSALE_25 0901 __NVIP_EMA_TAC_MIX(1) 💗 Was lässt dein Herz höherschlage…" at bounding box center [1000, 191] width 1078 height 94
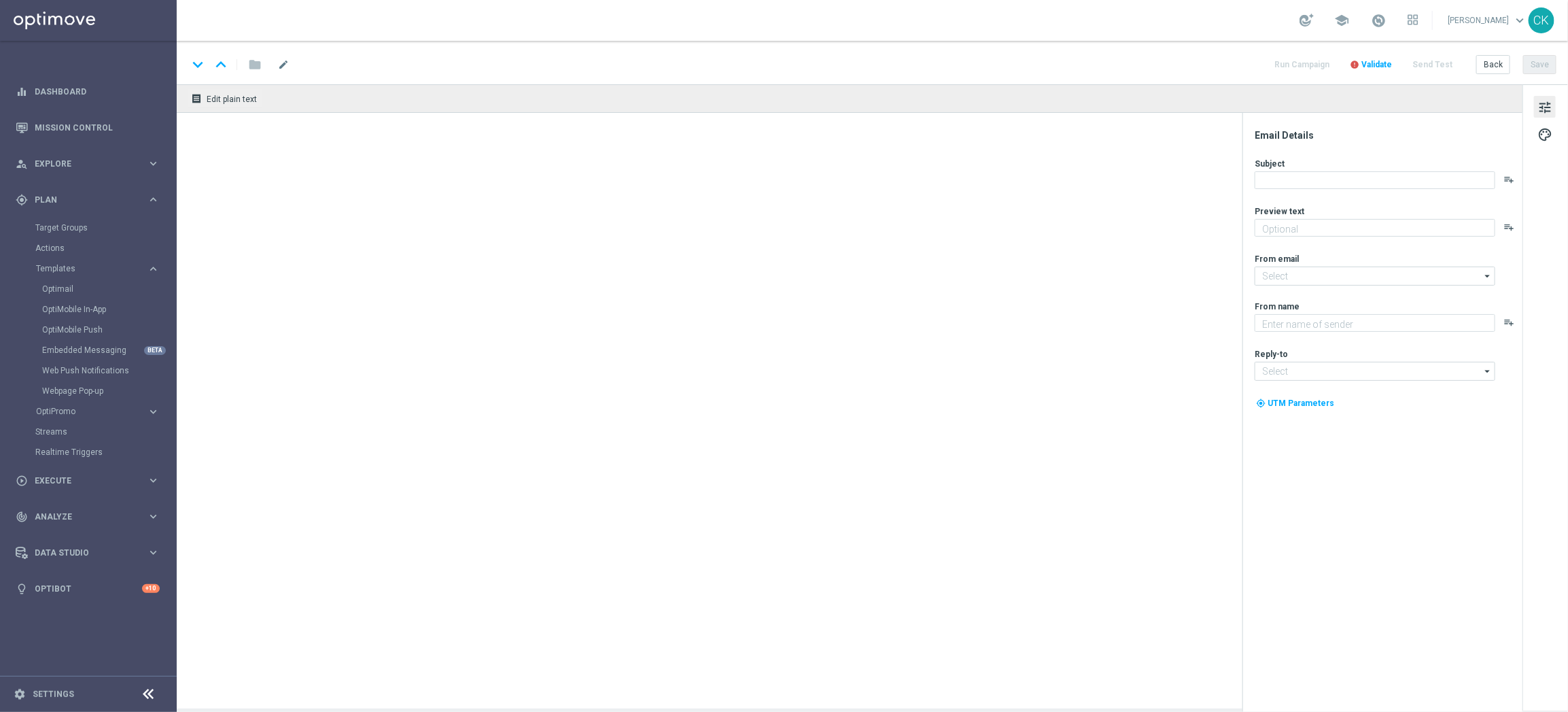
type input "AT__SUMMERSALE_250901__NVIP_EMA_TAC_MIX(1)"
type textarea "2 € Gutschein für alle Lotterien."
type textarea "Lottoland"
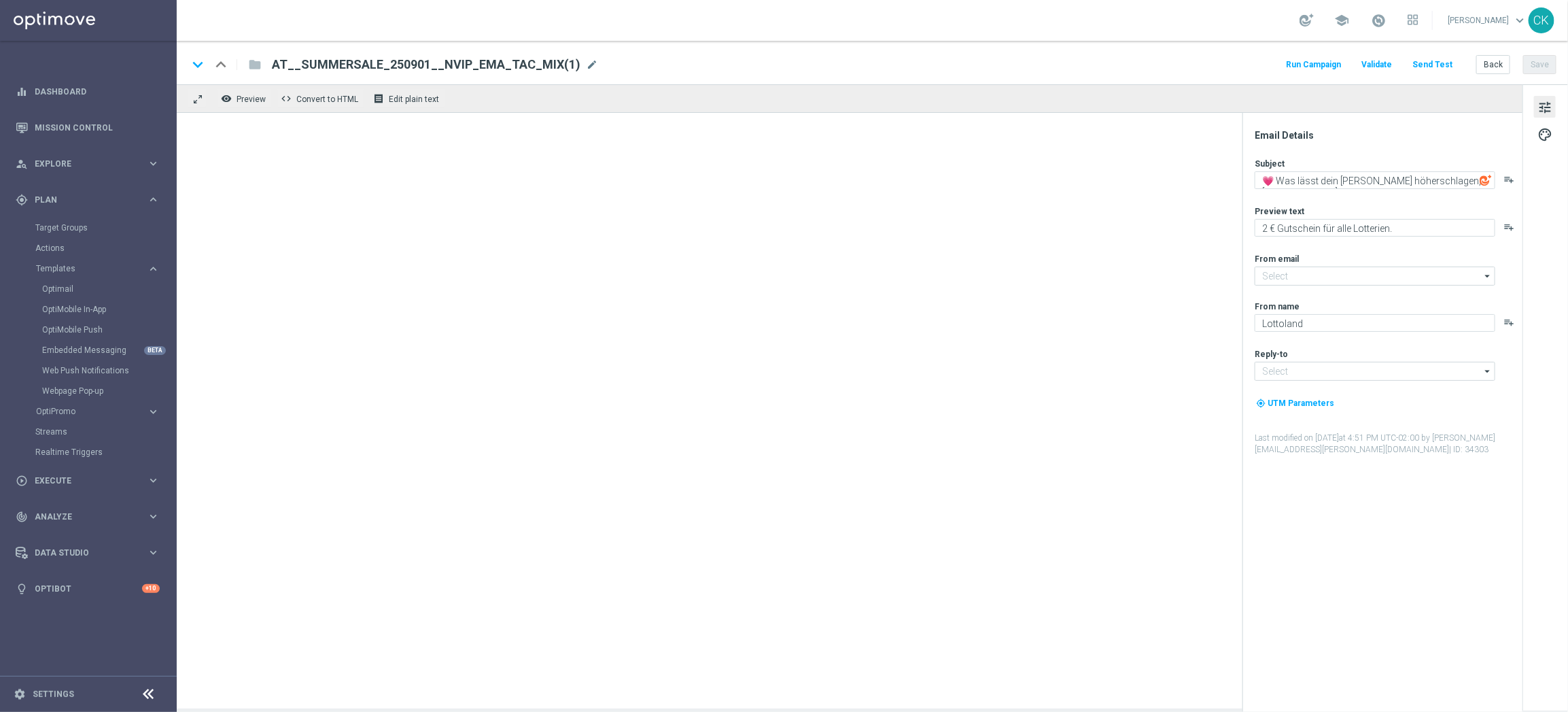
type input "mail@crm.lottoland.com"
type input "service@lottoland.com"
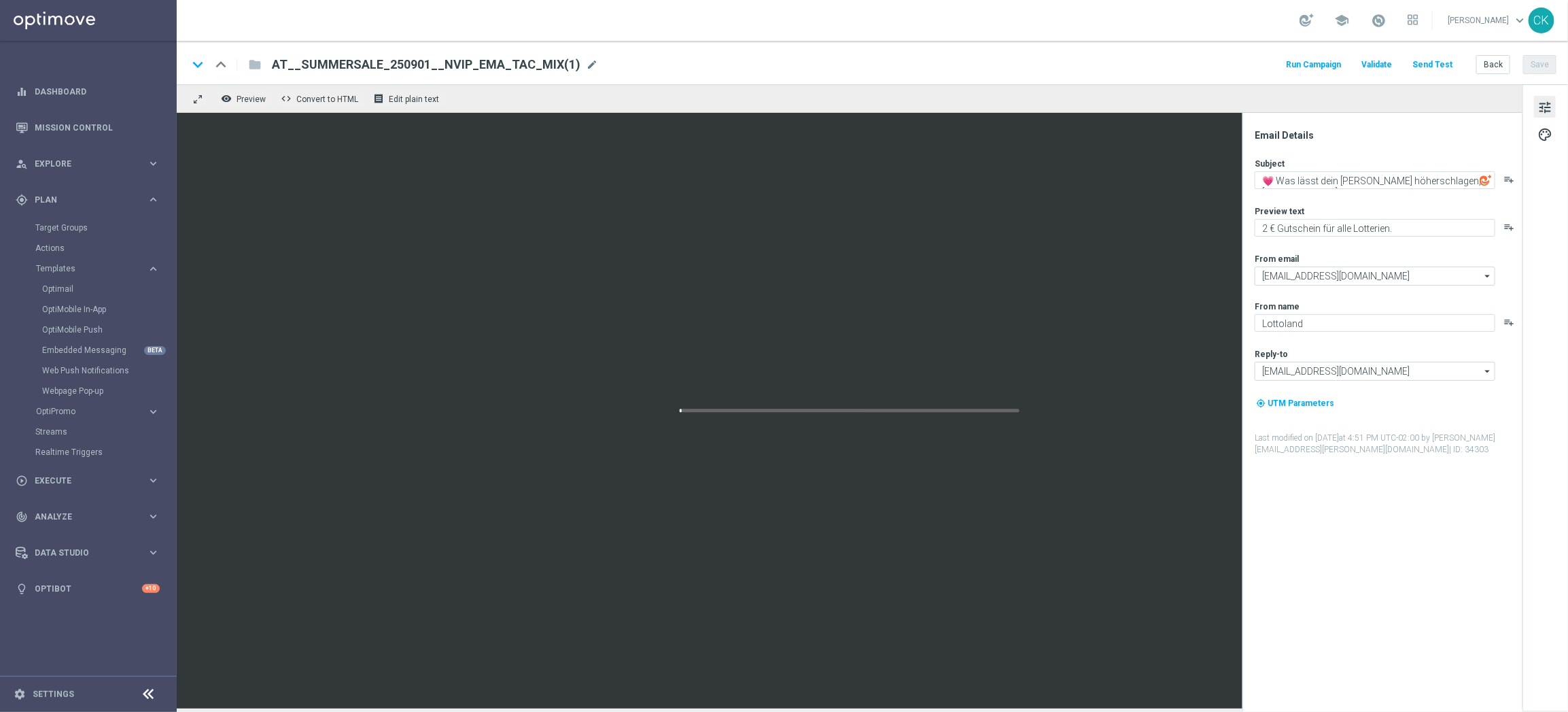
click at [551, 64] on span "AT__SUMMERSALE_250901__NVIP_EMA_TAC_MIX(1)" at bounding box center [425, 64] width 308 height 17
click at [395, 62] on input "AT__SUMMERSALE_250901__NVIP_EMA_TAC_MIX" at bounding box center [440, 64] width 337 height 18
type input "AT__SUMMERSALE_250903__NVIP_EMA_TAC_MIX"
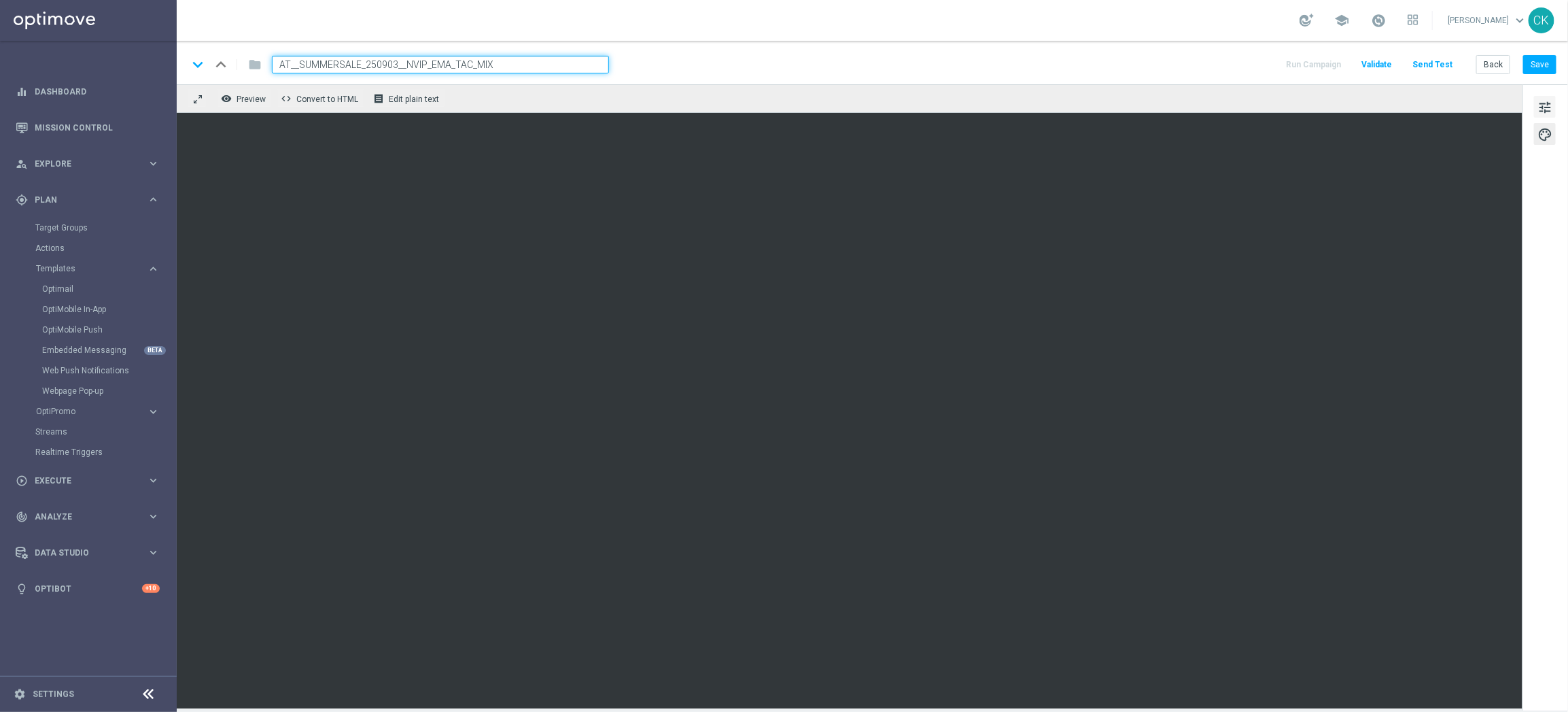
click at [1541, 106] on span "tune" at bounding box center [1544, 107] width 15 height 18
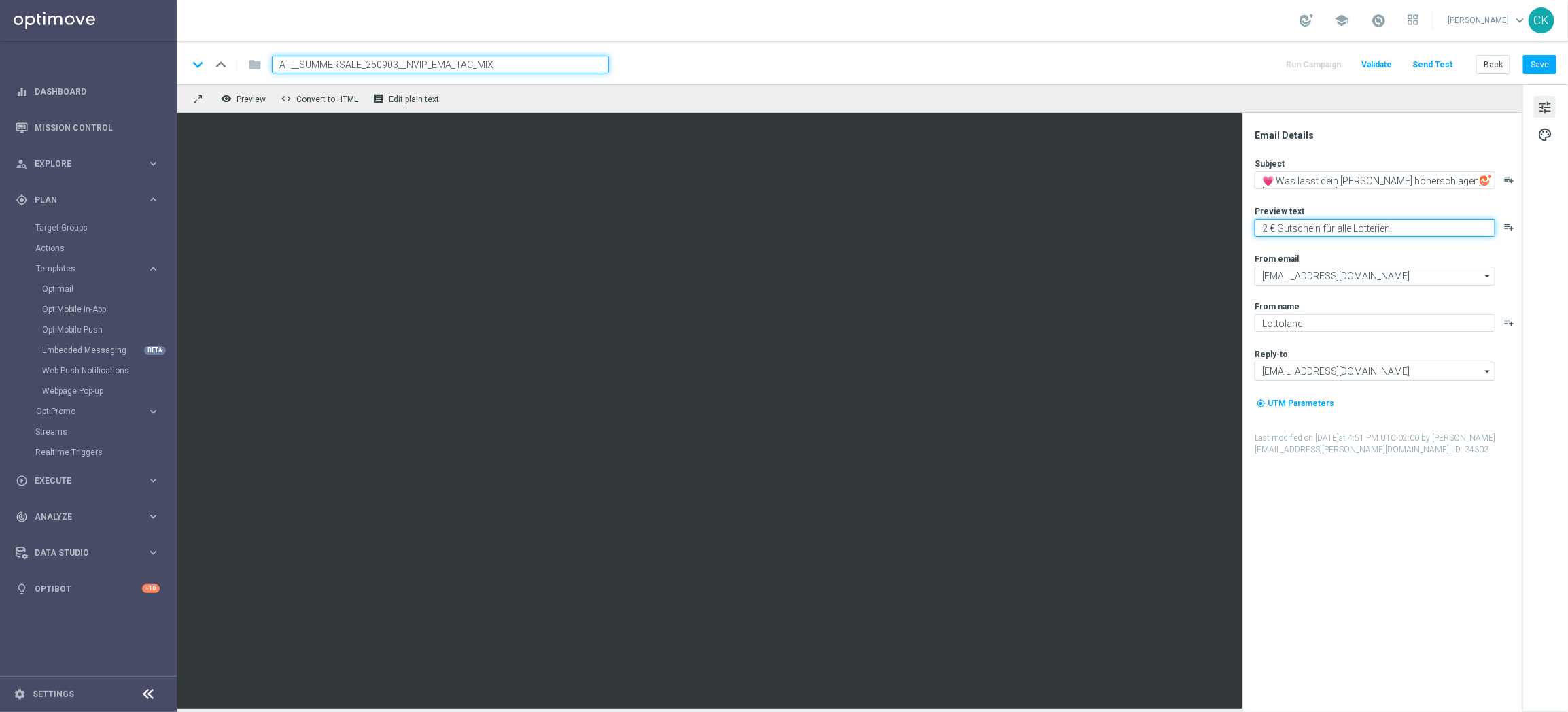
click at [1393, 225] on textarea "2 € Gutschein für alle Lotterien." at bounding box center [1374, 228] width 240 height 18
paste textarea "Nur noch heute SSV"
type textarea "Nur noch heute SSV."
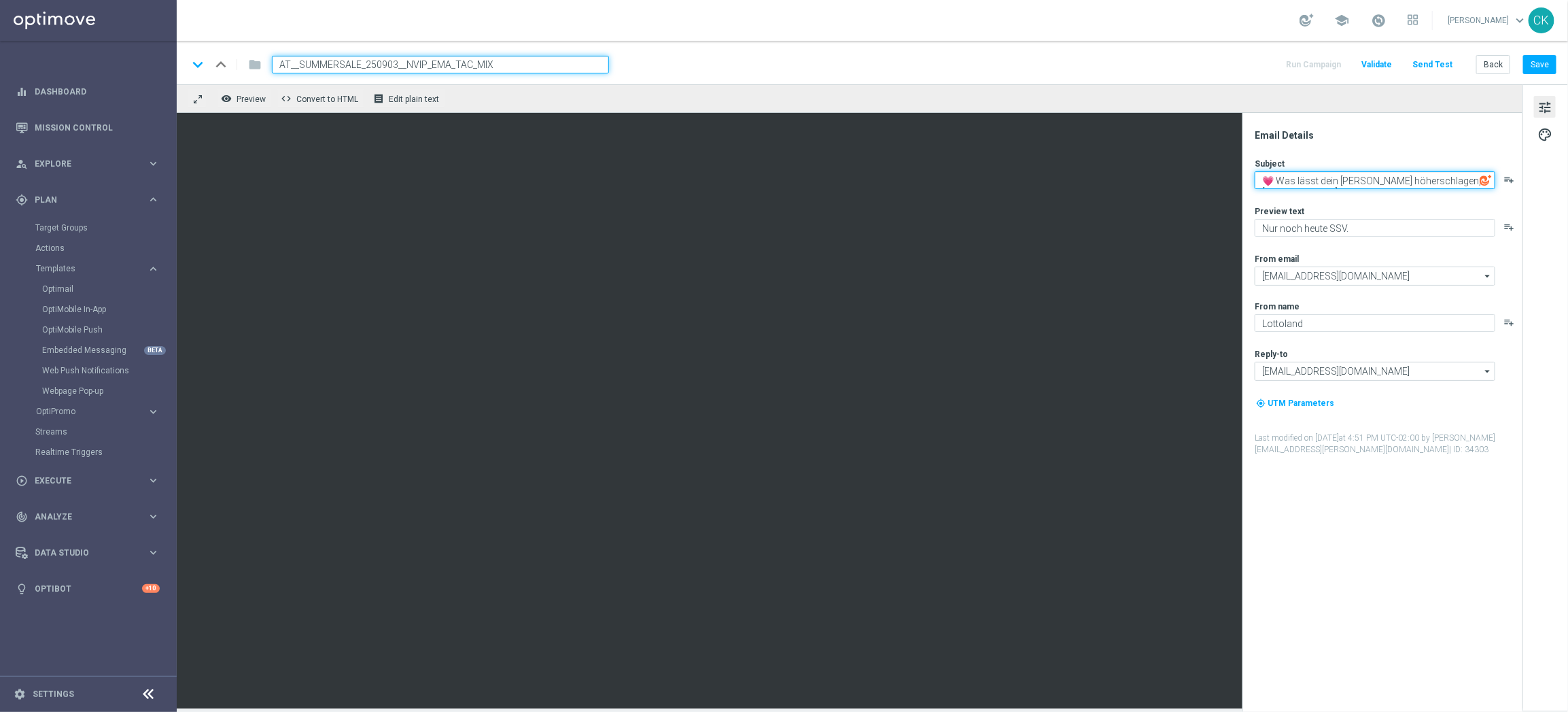
click at [1375, 179] on textarea "💗 Was lässt dein Herz höherschlagen, [%FIRST_NAME%]" at bounding box center [1374, 180] width 240 height 18
paste textarea "[%FIRST_NAME%], deine letzte Chance auf Sommerschnäppchen"
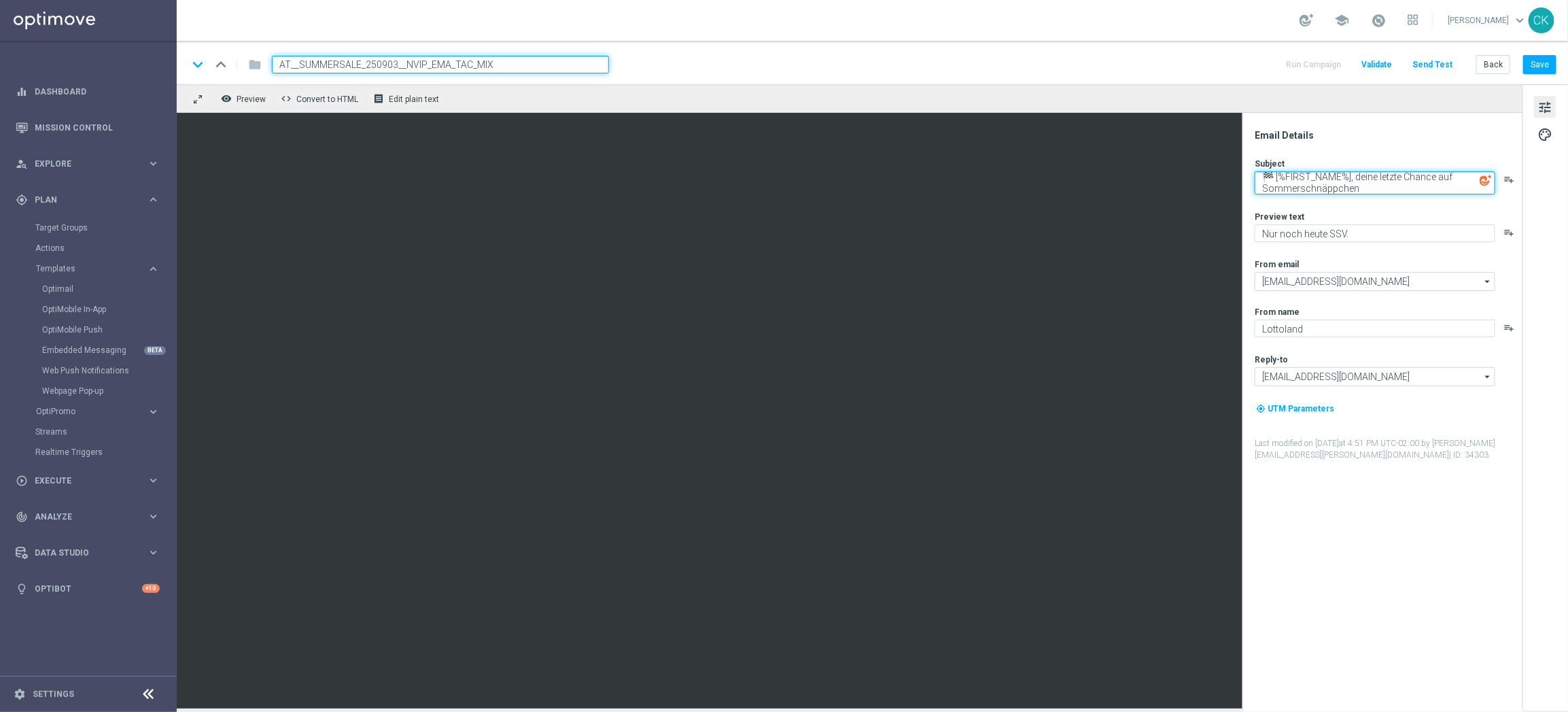
type textarea "🏁 [%FIRST_NAME%], deine letzte Chance auf Sommerschnäppchen"
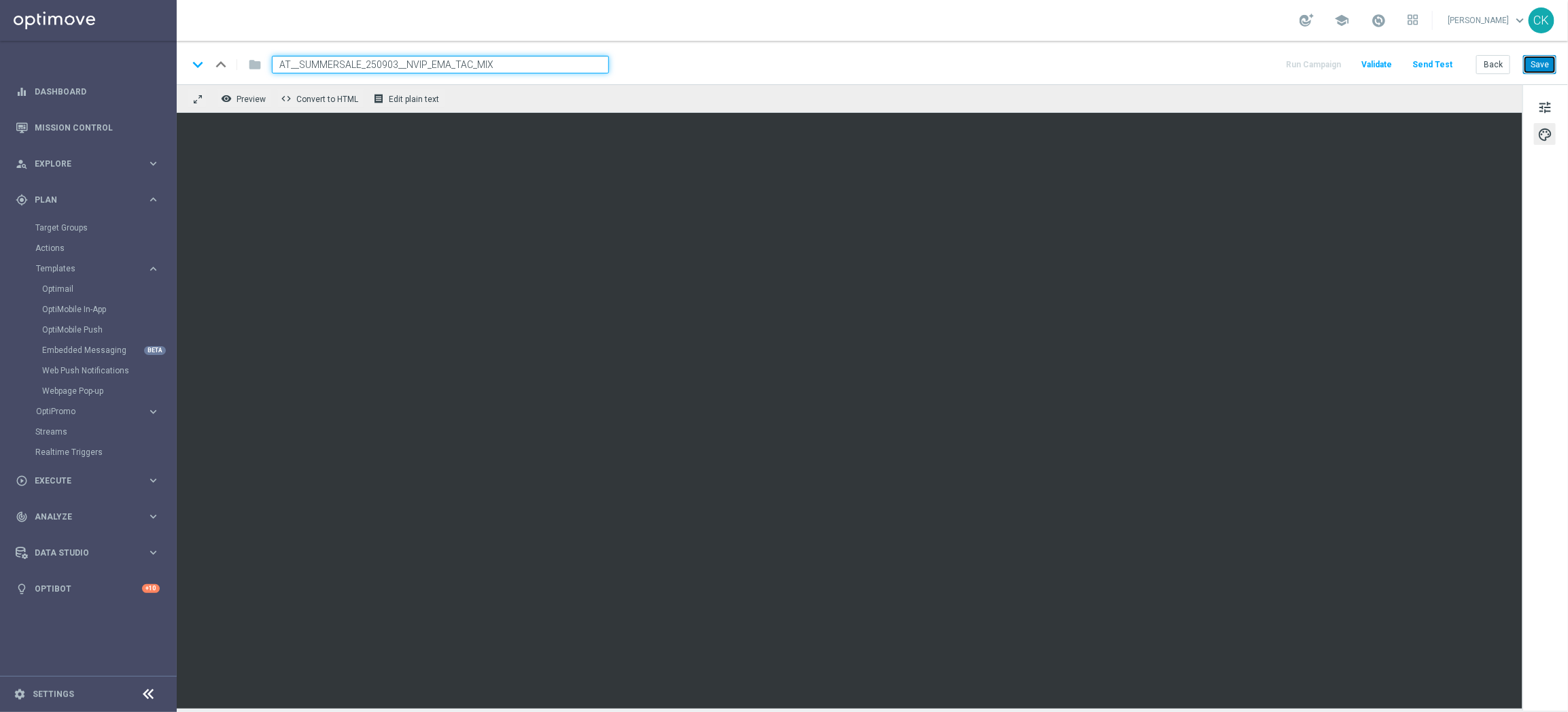
click at [1536, 69] on button "Save" at bounding box center [1539, 64] width 33 height 19
click at [1537, 65] on button "Save" at bounding box center [1539, 64] width 33 height 19
click at [1499, 61] on button "Back" at bounding box center [1493, 64] width 34 height 19
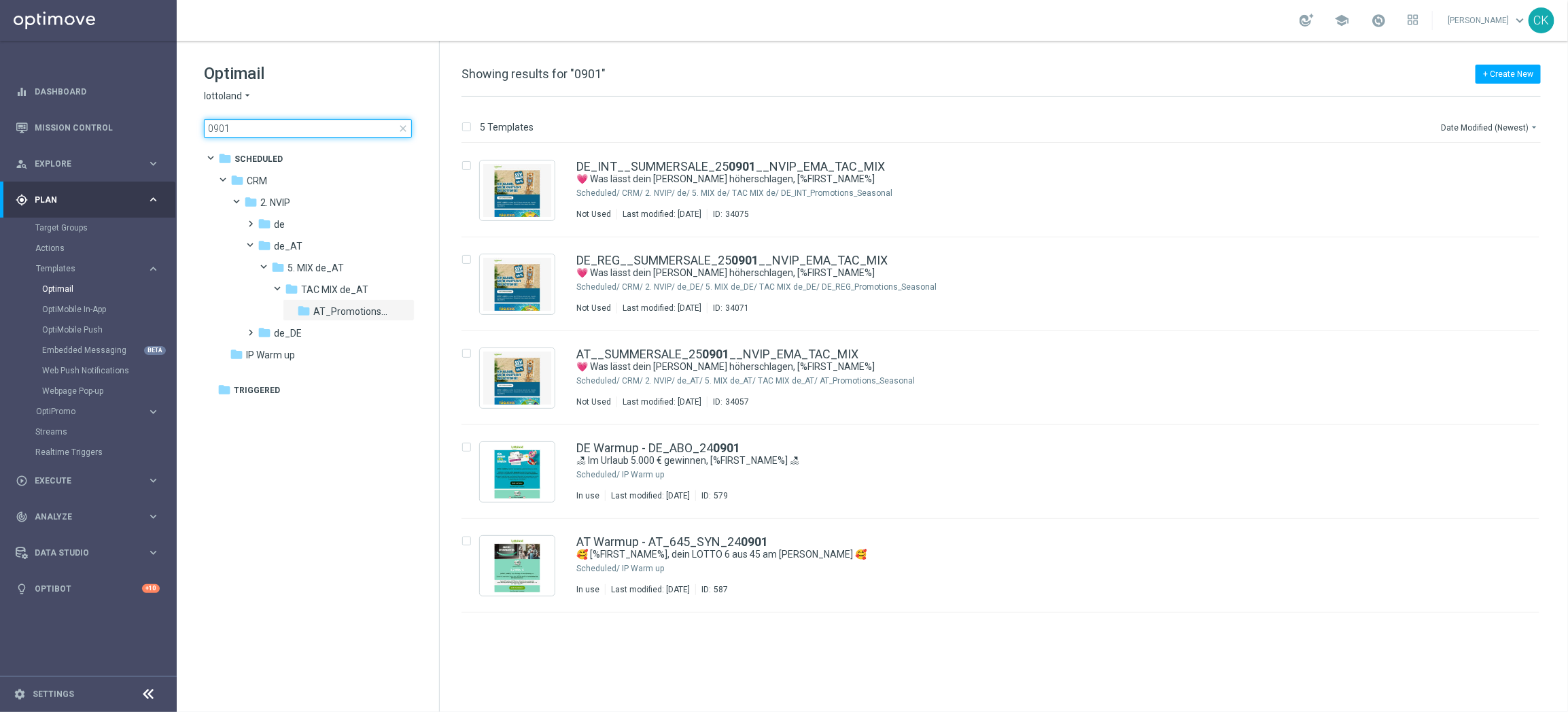
click at [305, 123] on input "0901" at bounding box center [308, 128] width 208 height 19
type input "0902"
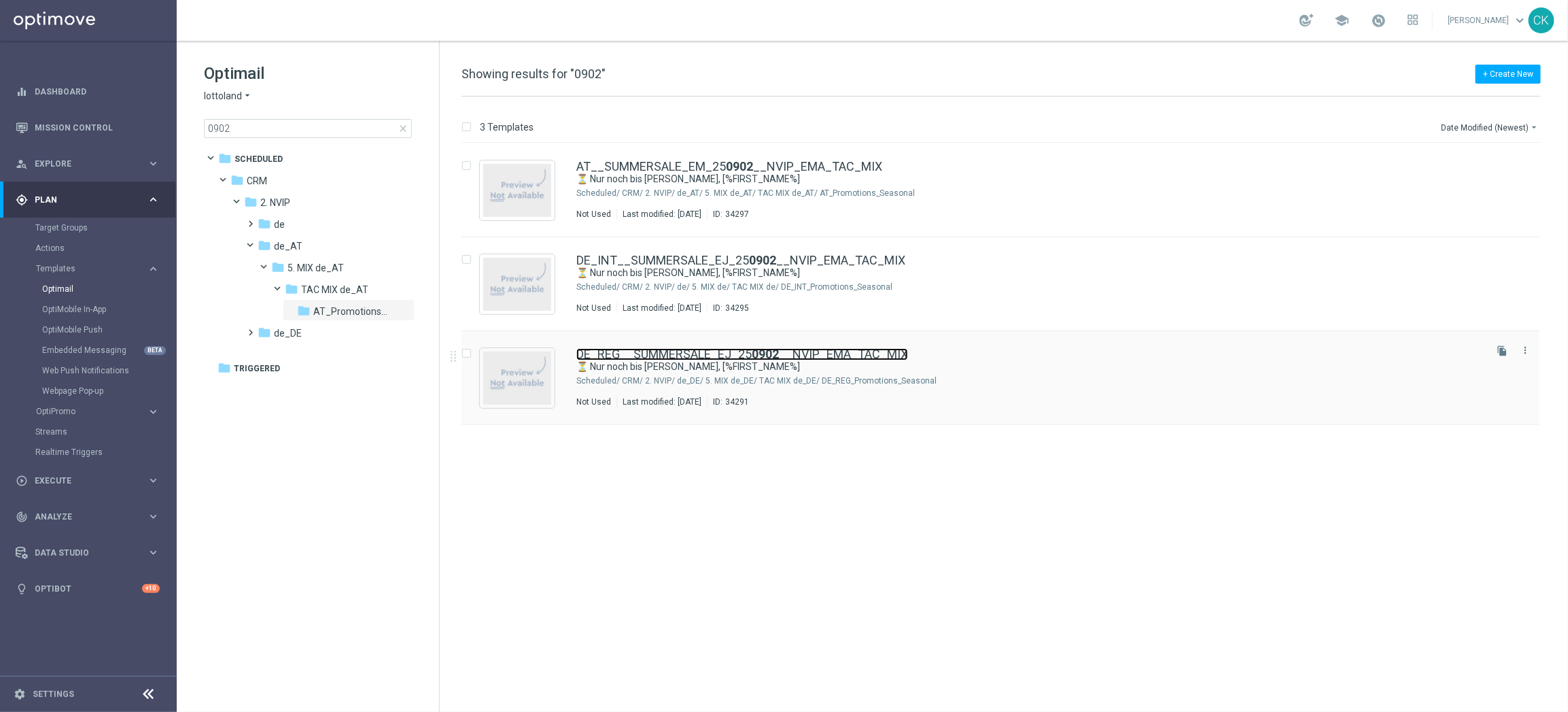
click at [671, 353] on link "DE_REG__SUMMERSALE_EJ_25 0902 __NVIP_EMA_TAC_MIX" at bounding box center [742, 354] width 331 height 12
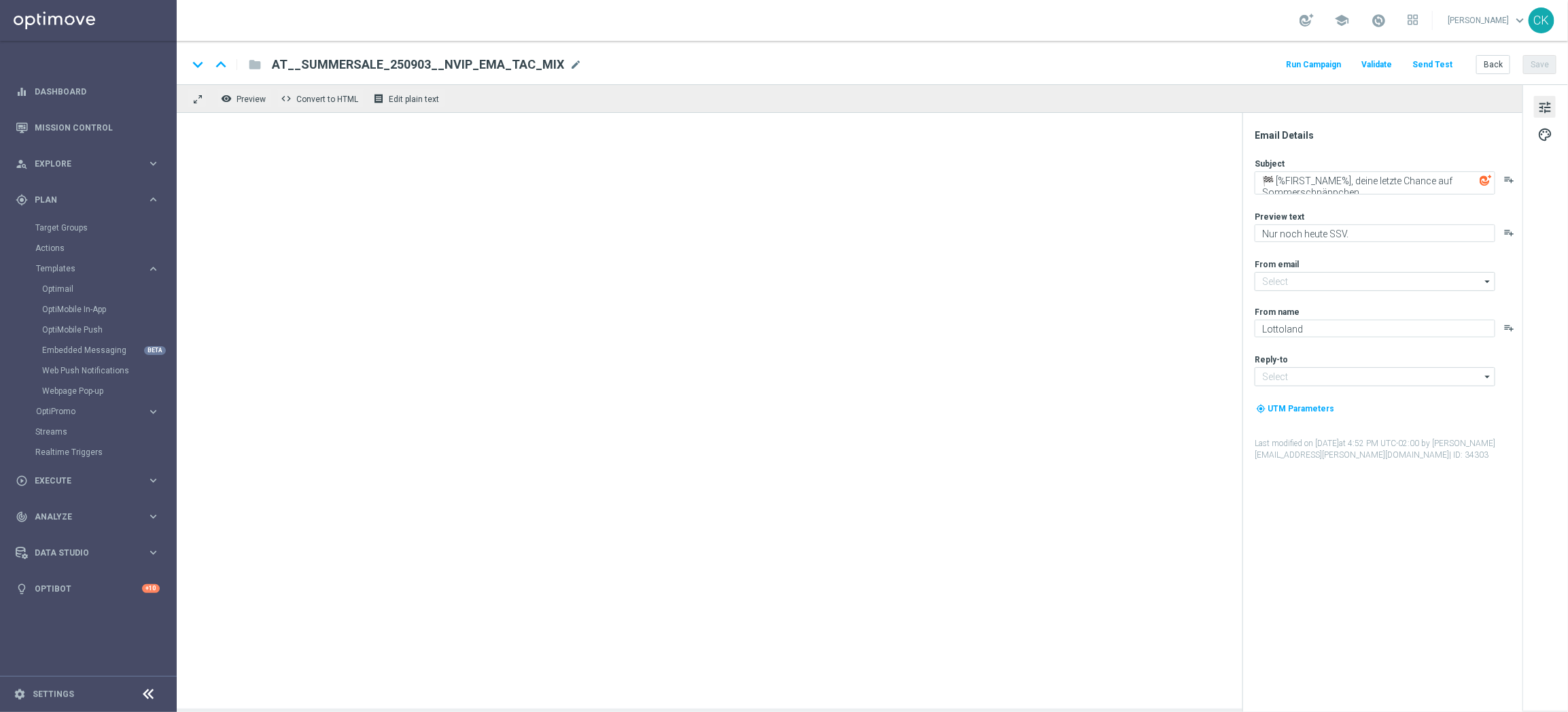
type input "mail@crm.lottoland.com"
type input "service@lottoland.com"
click at [1363, 189] on textarea "🏁 [%FIRST_NAME%], deine letzte Chance auf Sommerschnäppchen" at bounding box center [1374, 182] width 240 height 23
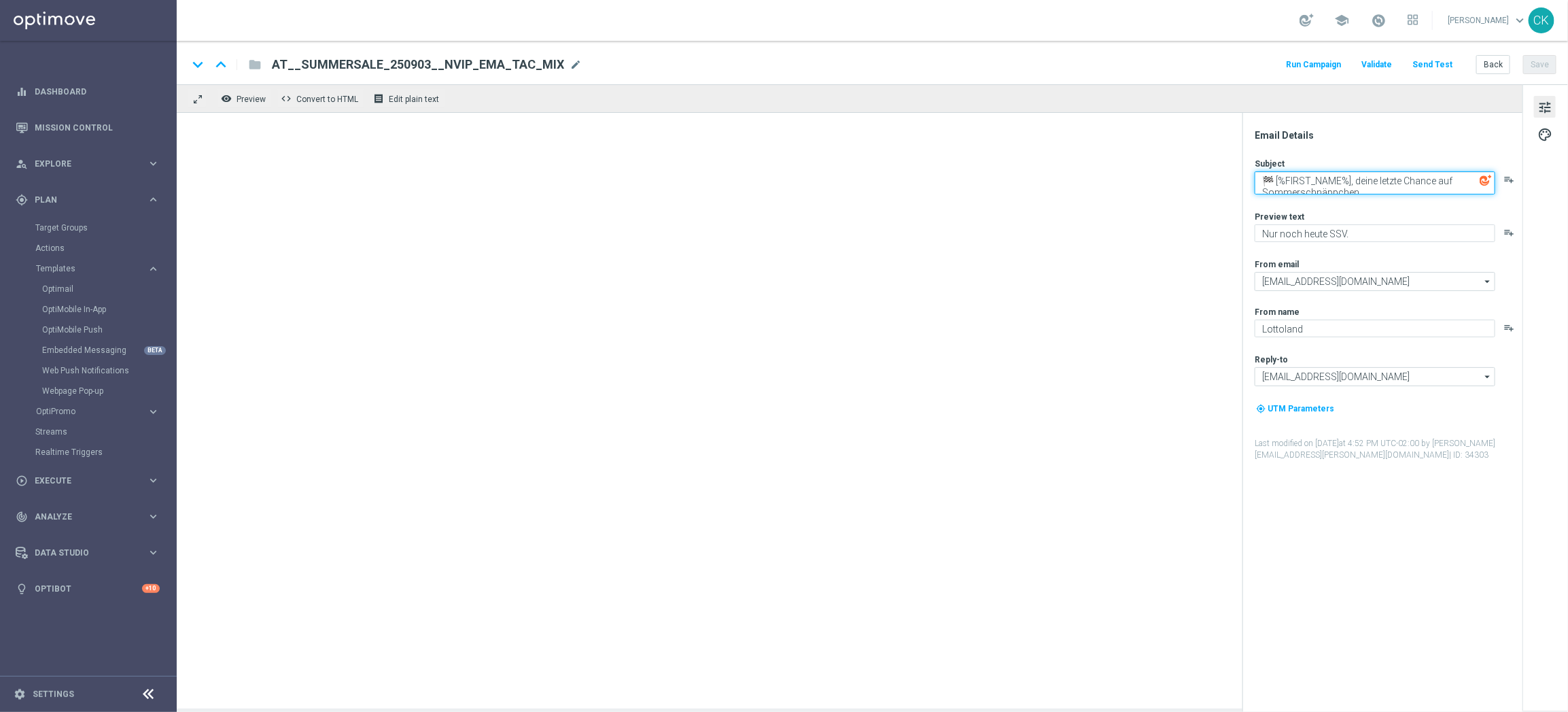
type textarea "⏳ Nur noch bis morgen, [%FIRST_NAME%]"
type textarea "Deine Chance auf SuperSommerAngebote."
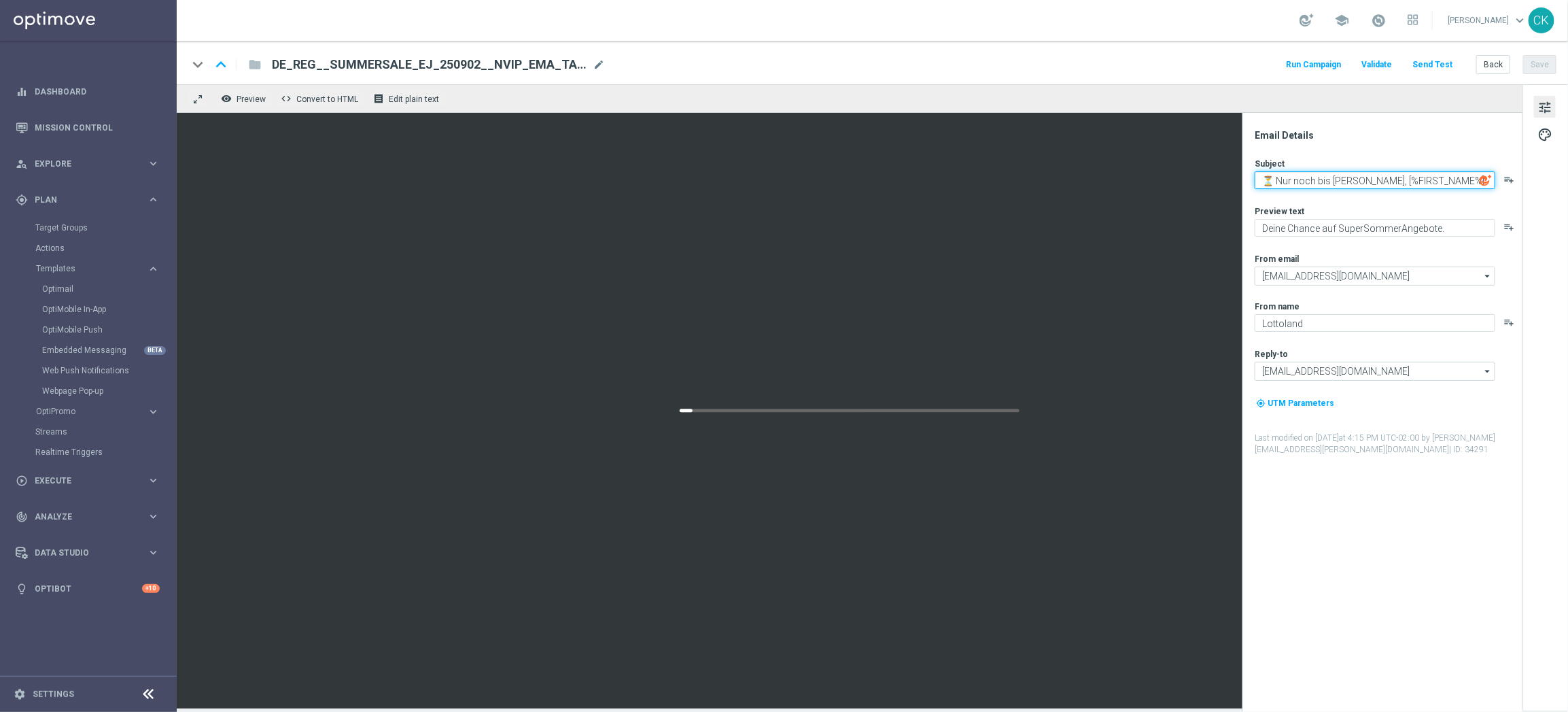
click at [1340, 183] on textarea "⏳ Nur noch bis morgen, [%FIRST_NAME%]" at bounding box center [1374, 180] width 240 height 18
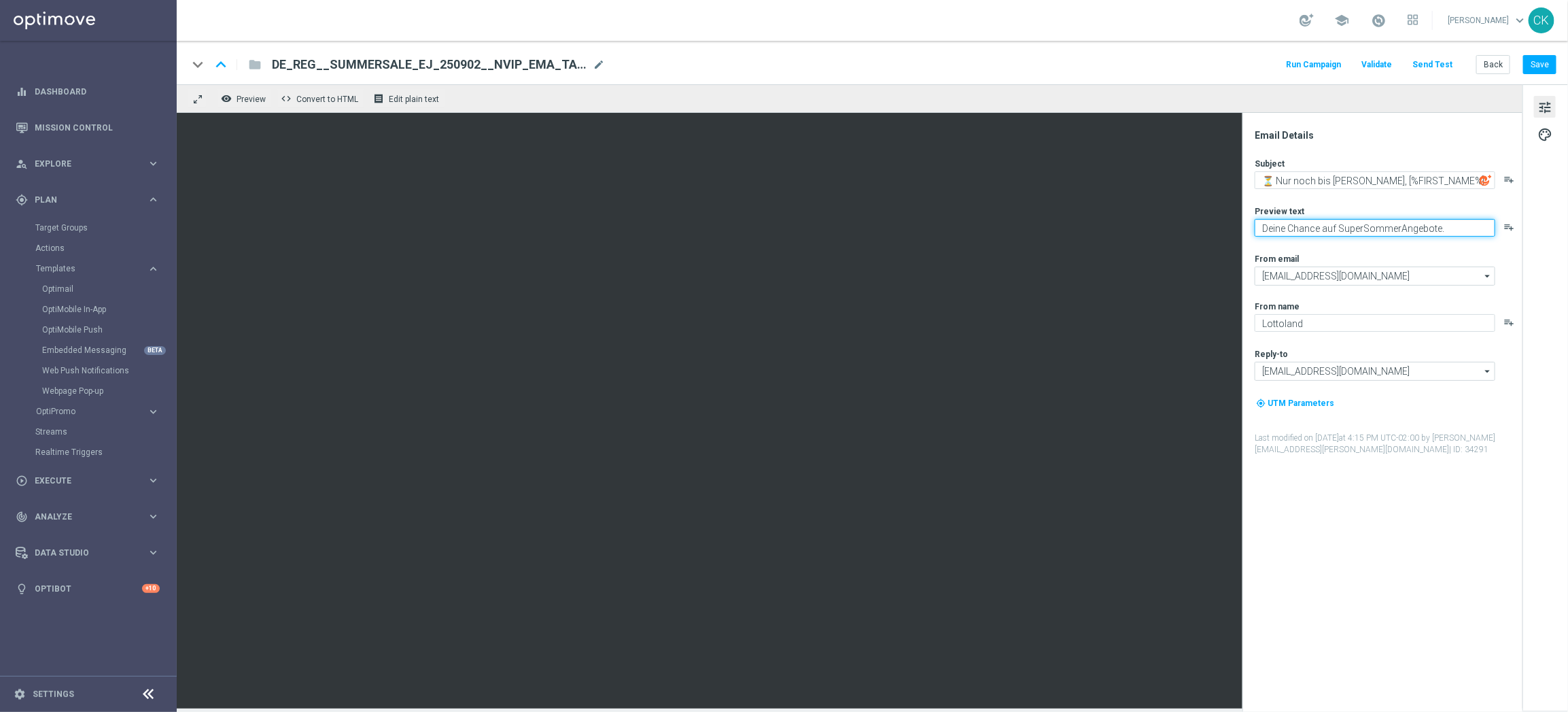
click at [1467, 228] on textarea "Deine Chance auf SuperSommerAngebote." at bounding box center [1374, 228] width 240 height 18
click at [1501, 64] on button "Back" at bounding box center [1493, 64] width 34 height 19
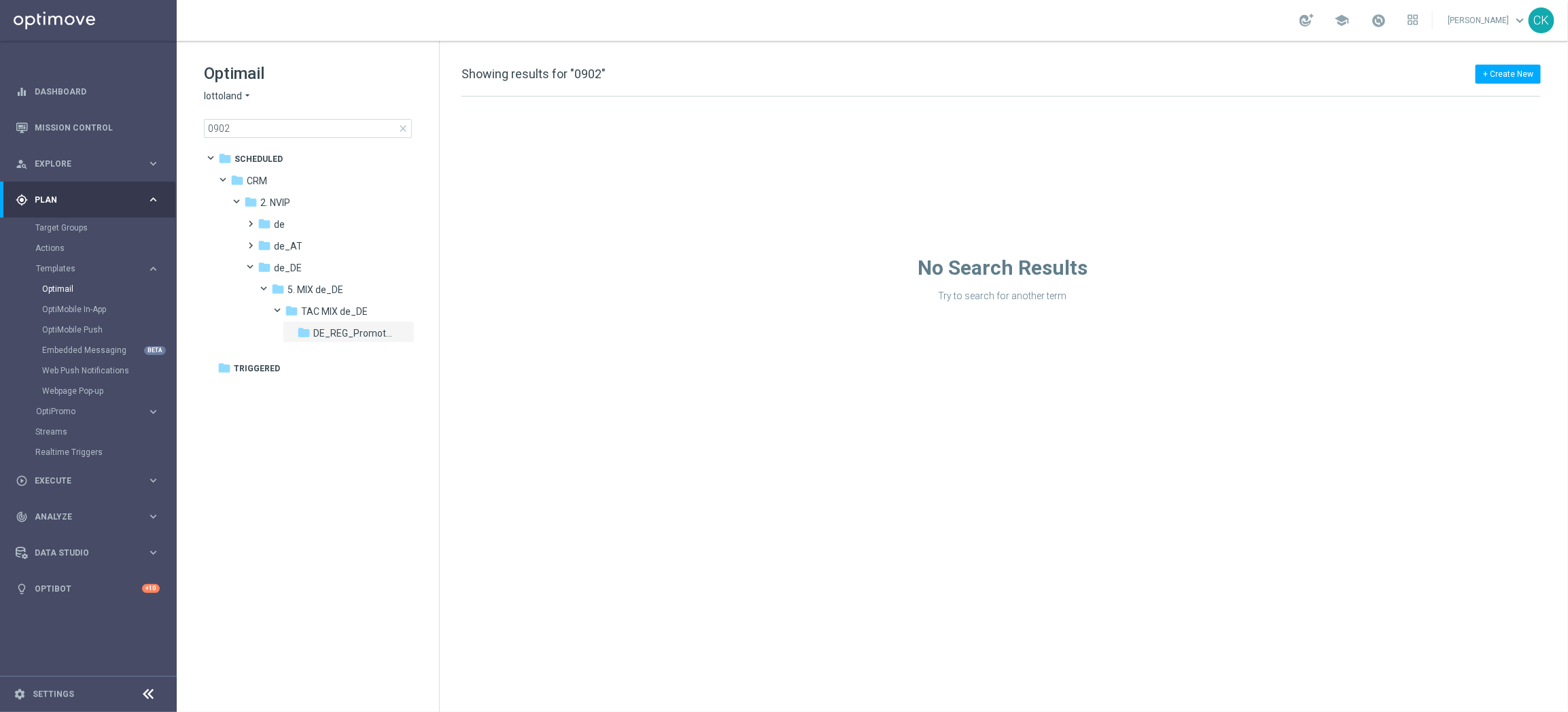
click at [650, 98] on div at bounding box center [1005, 98] width 1117 height 1
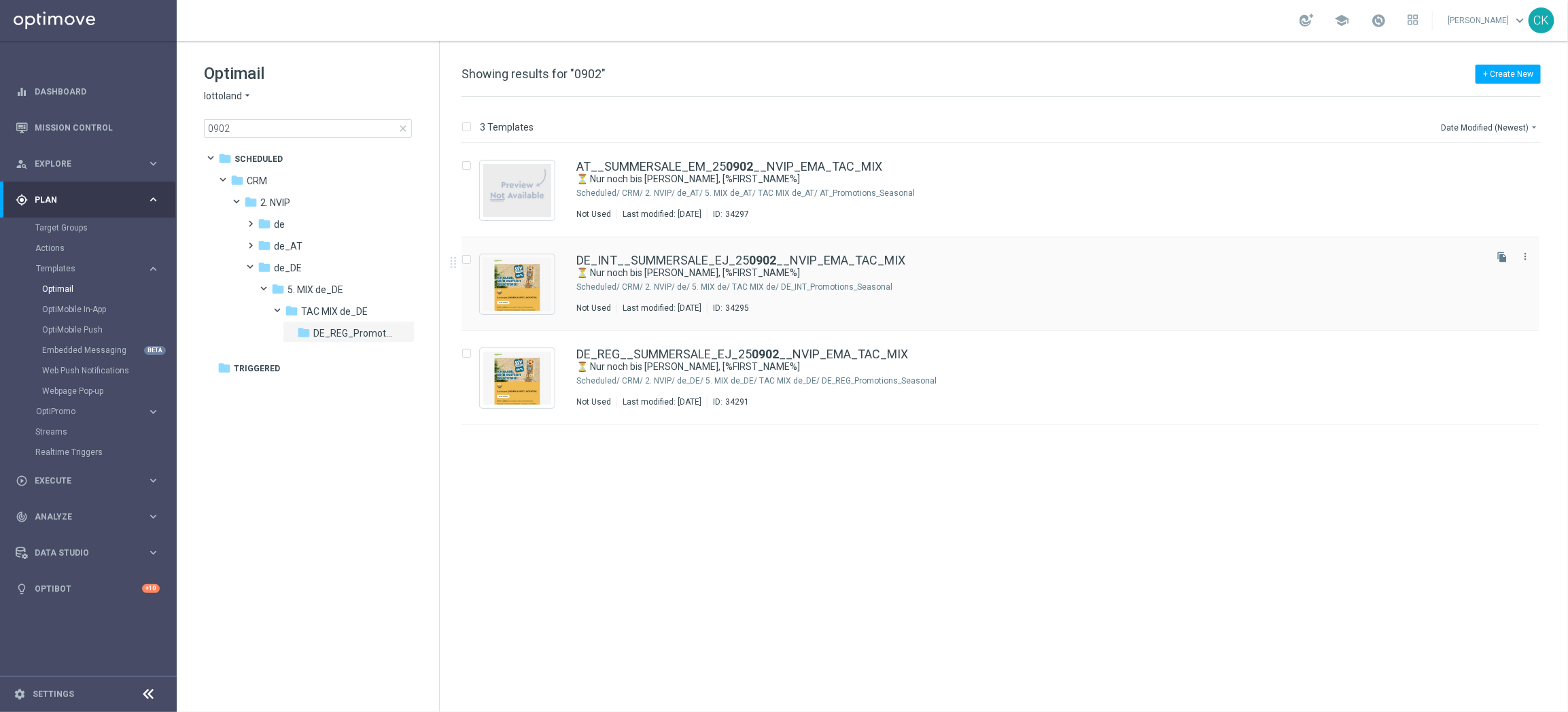
click at [648, 253] on div "DE_INT__SUMMERSALE_EJ_25 0902 __NVIP_EMA_TAC_MIX ⏳ Nur noch bis morgen, [%FIRST…" at bounding box center [1000, 285] width 1078 height 94
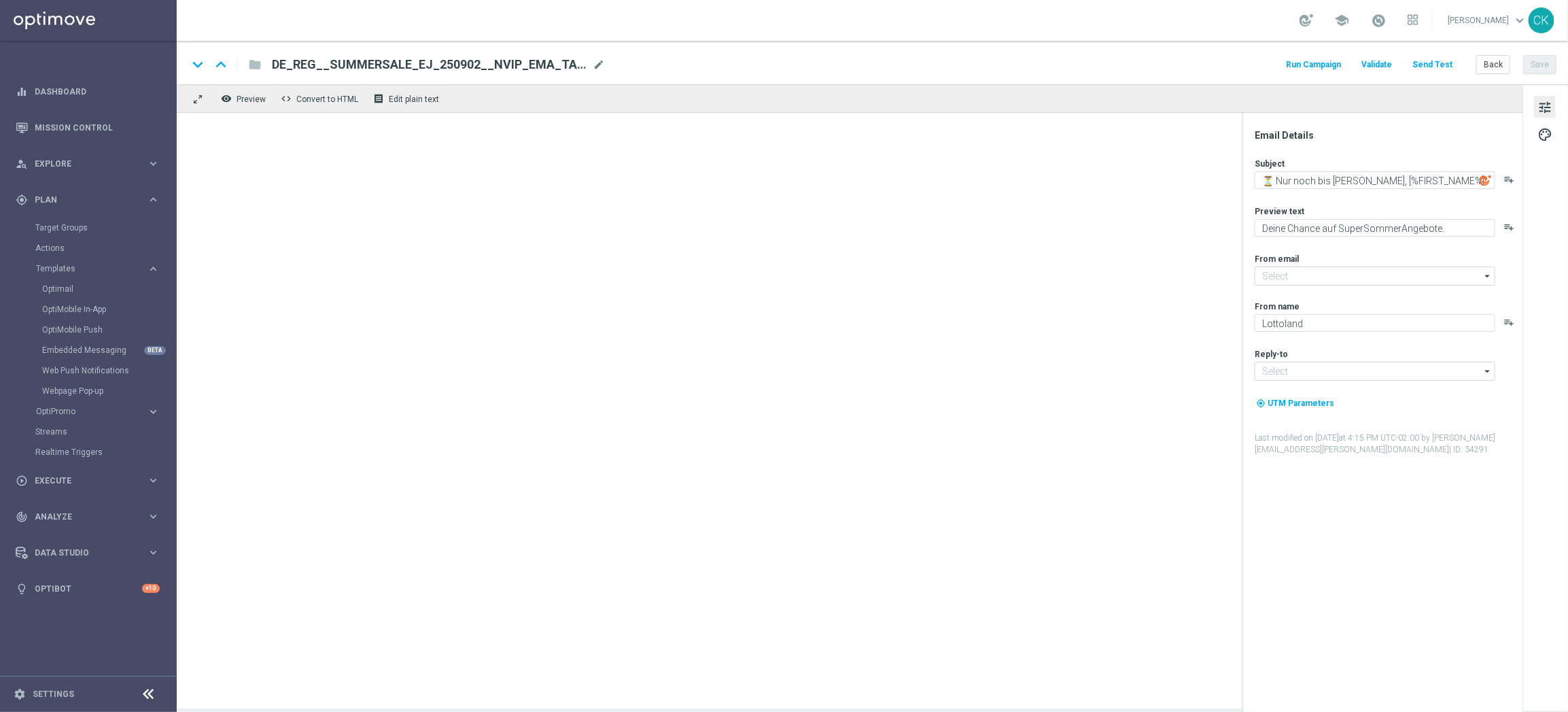
type input "mail@crm.lottoland.com"
type input "service@lottoland.com"
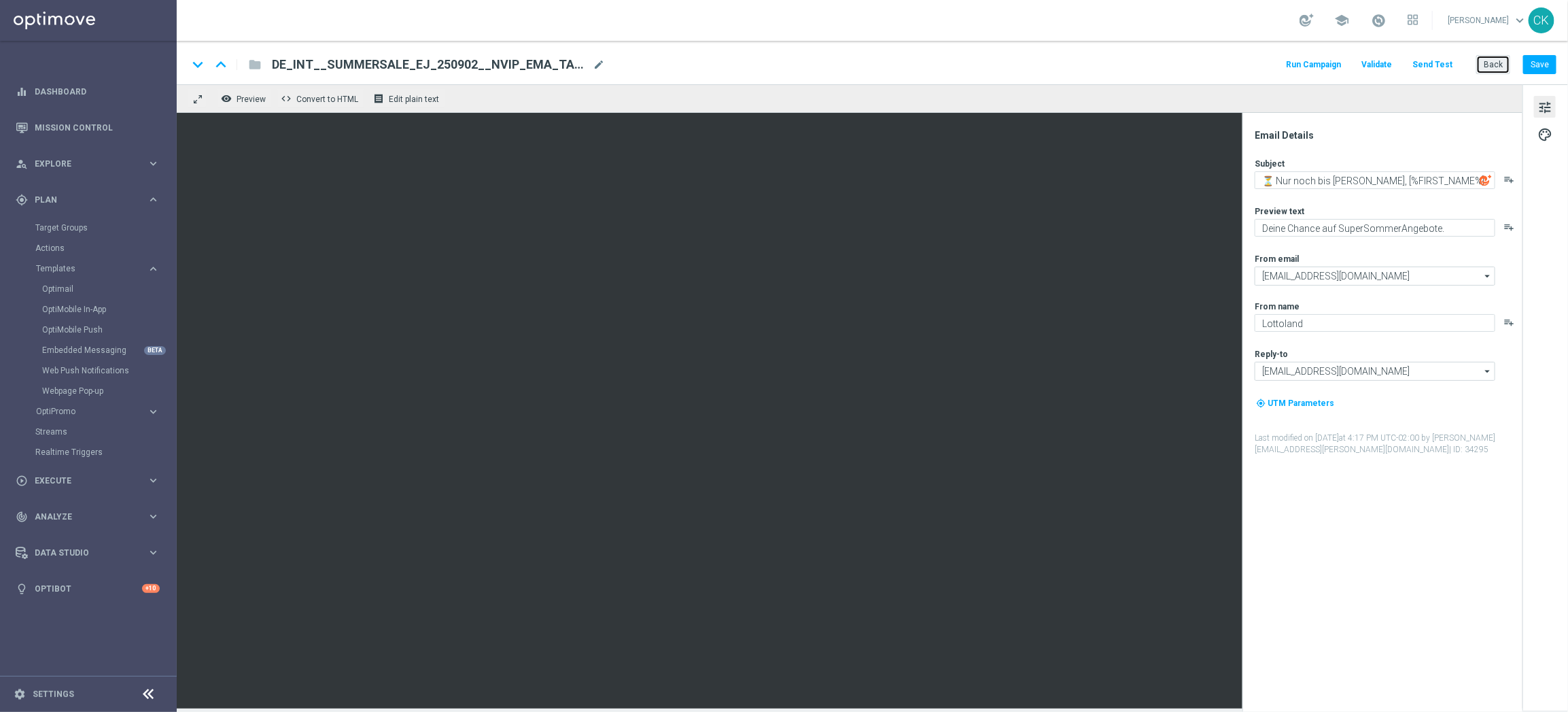
click at [1494, 61] on button "Back" at bounding box center [1493, 64] width 34 height 19
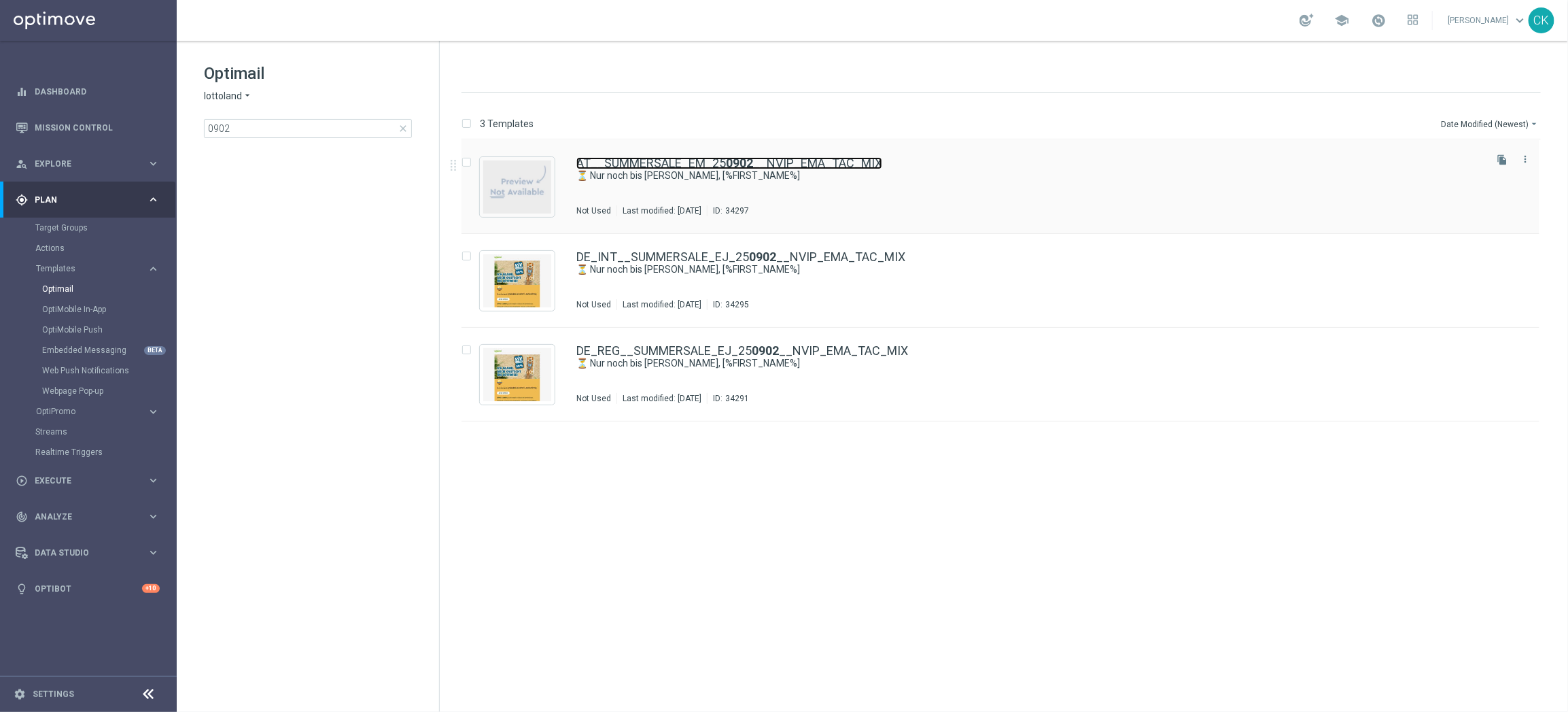
click at [650, 162] on link "AT__SUMMERSALE_EM_25 0902 __NVIP_EMA_TAC_MIX" at bounding box center [729, 162] width 306 height 12
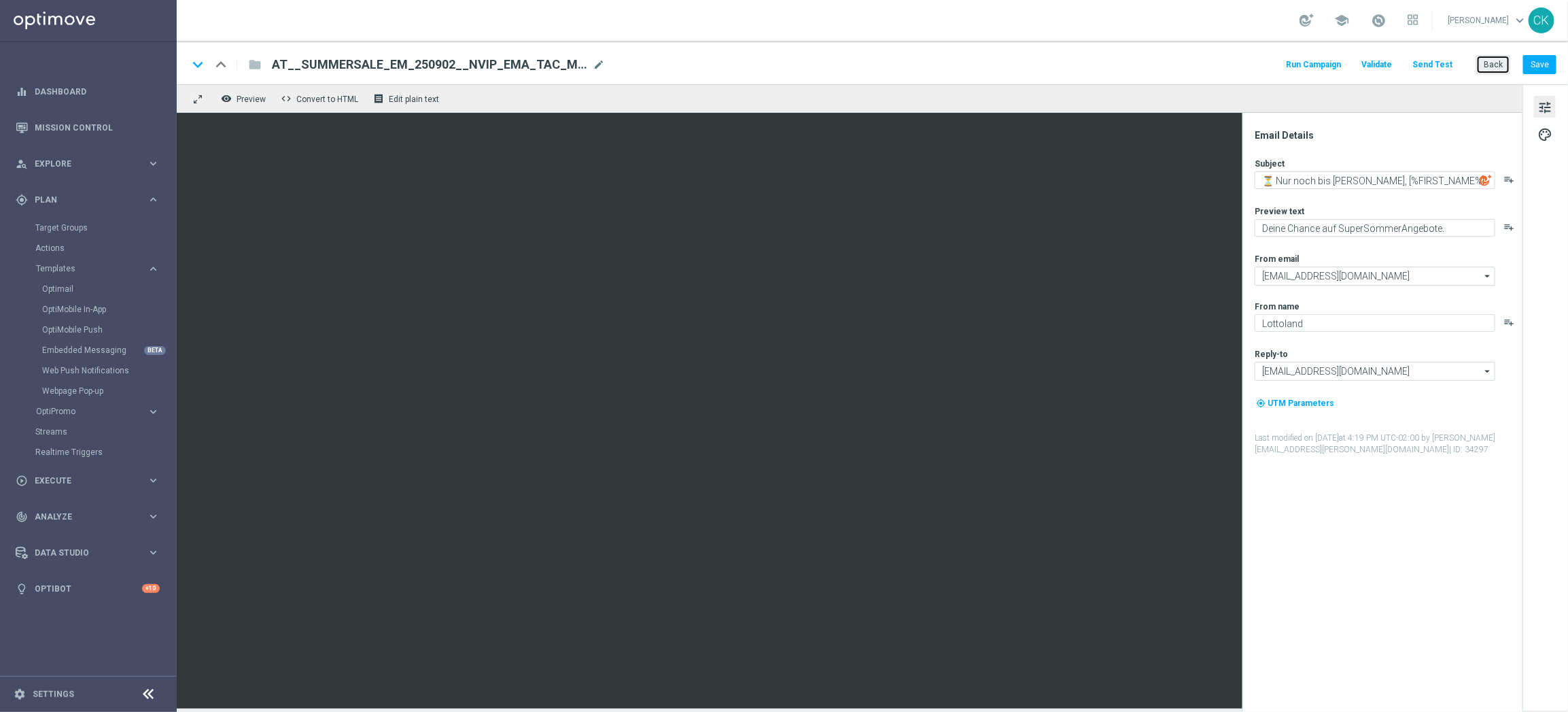
click at [1499, 63] on button "Back" at bounding box center [1493, 64] width 34 height 19
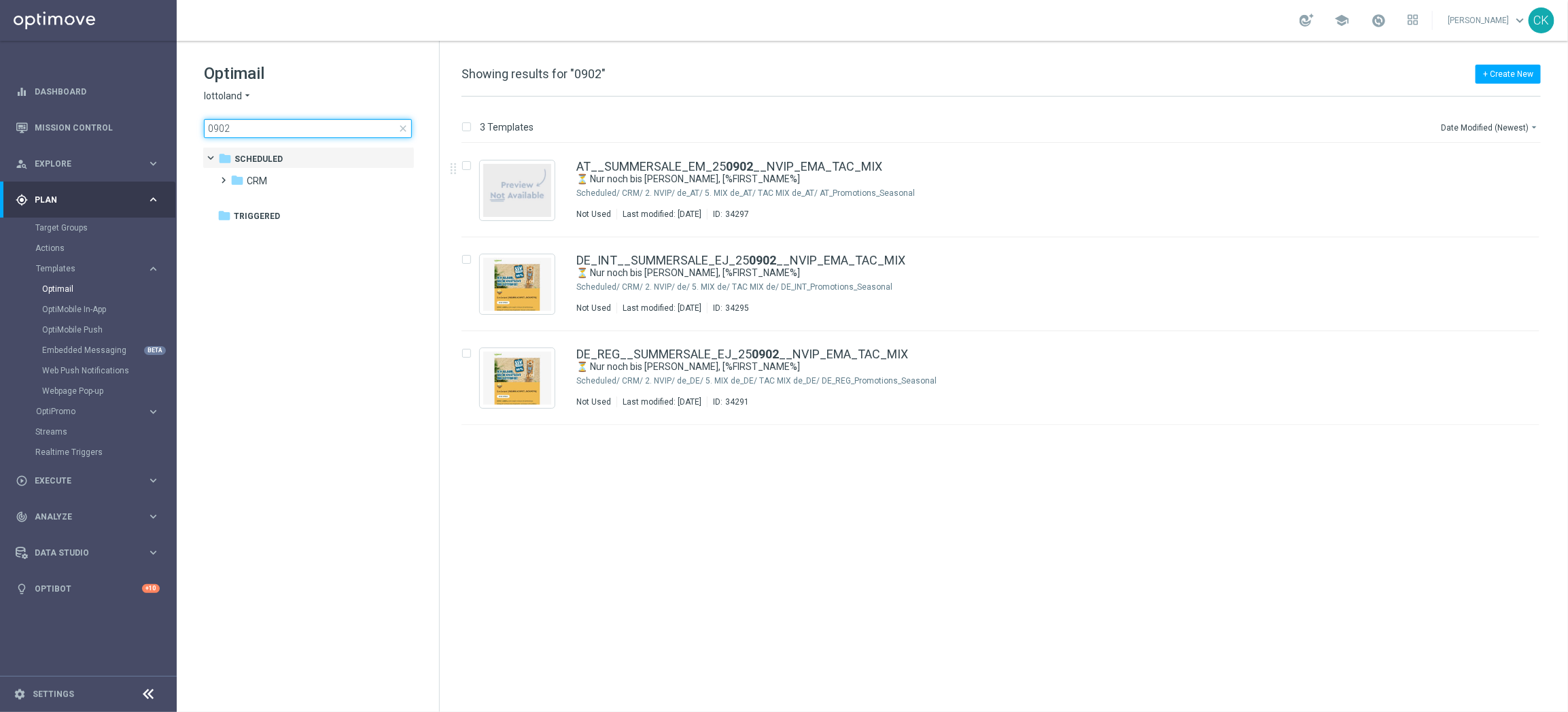
click at [326, 128] on input "0902" at bounding box center [308, 128] width 208 height 19
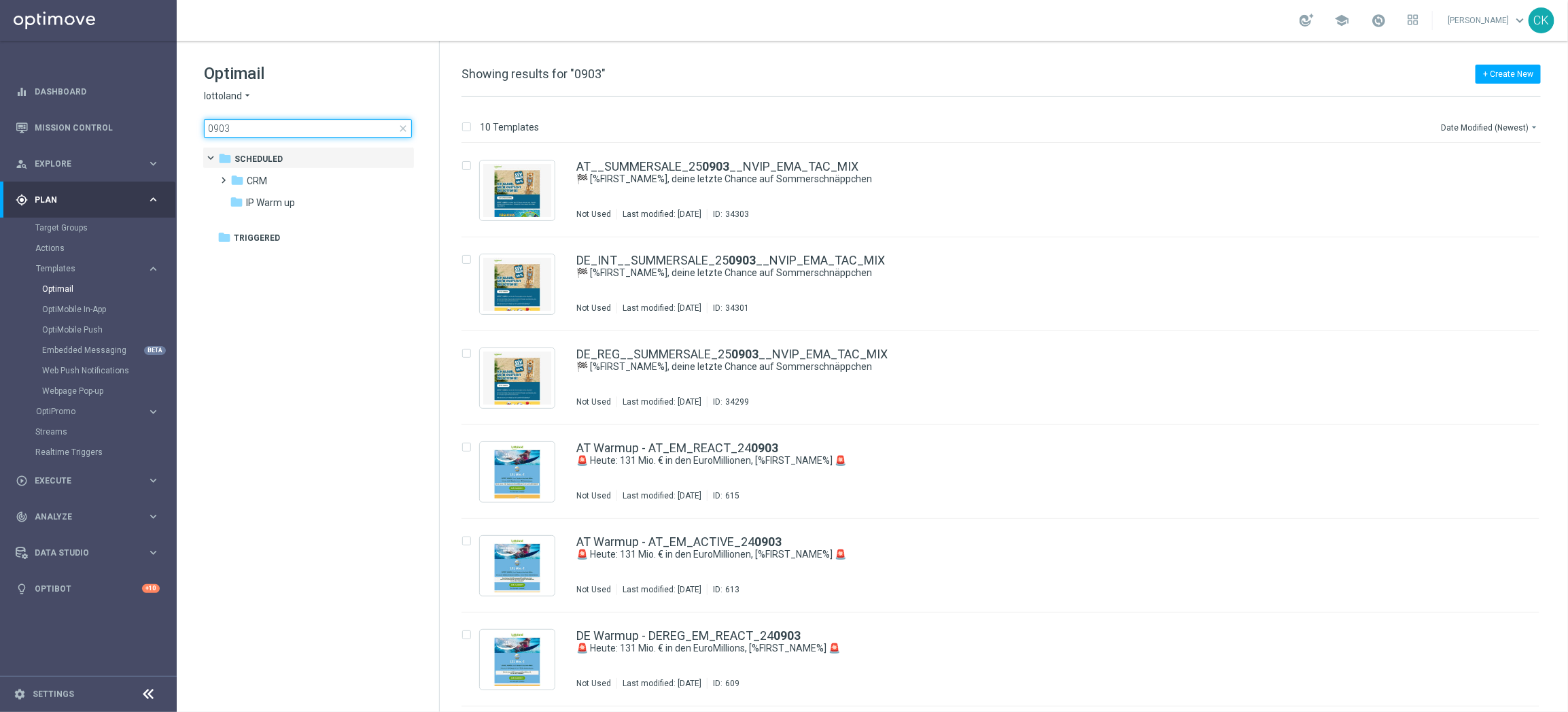
type input "0903"
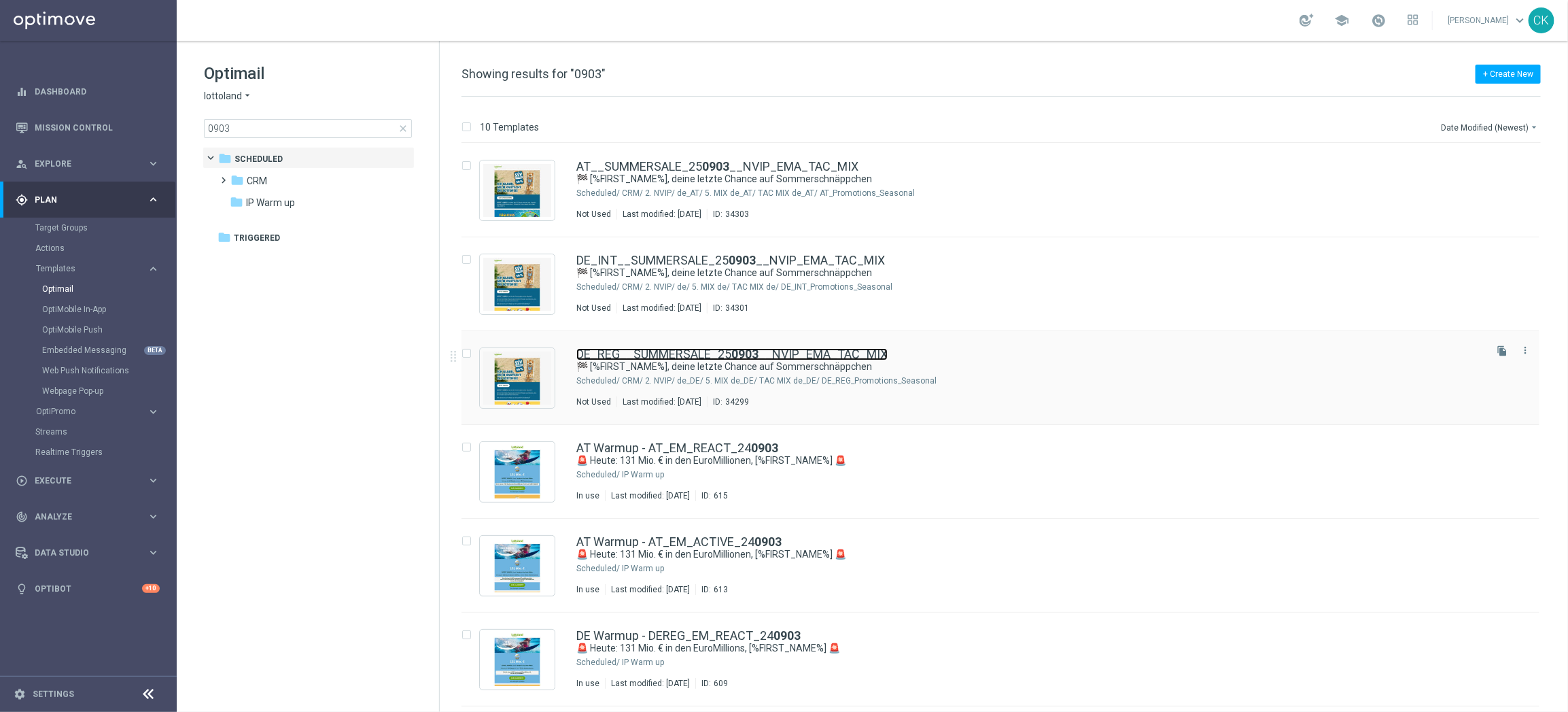
click at [649, 353] on link "DE_REG__SUMMERSALE_25 0903 __NVIP_EMA_TAC_MIX" at bounding box center [732, 354] width 311 height 12
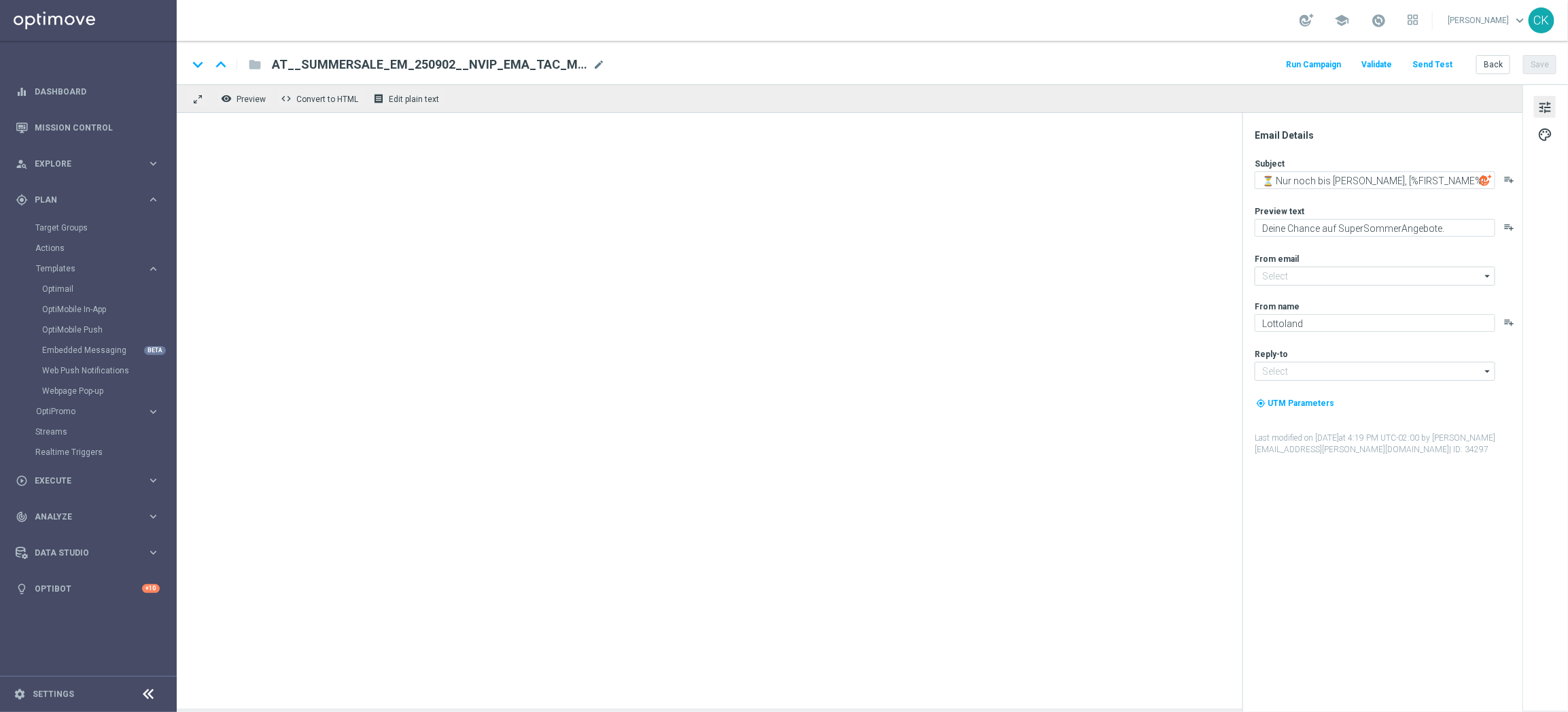
type textarea "🏁 [%FIRST_NAME%], deine letzte Chance auf Sommerschnäppchen"
type textarea "Nur noch heute SSV."
type input "mail@crm.lottoland.com"
type input "service@lottoland.com"
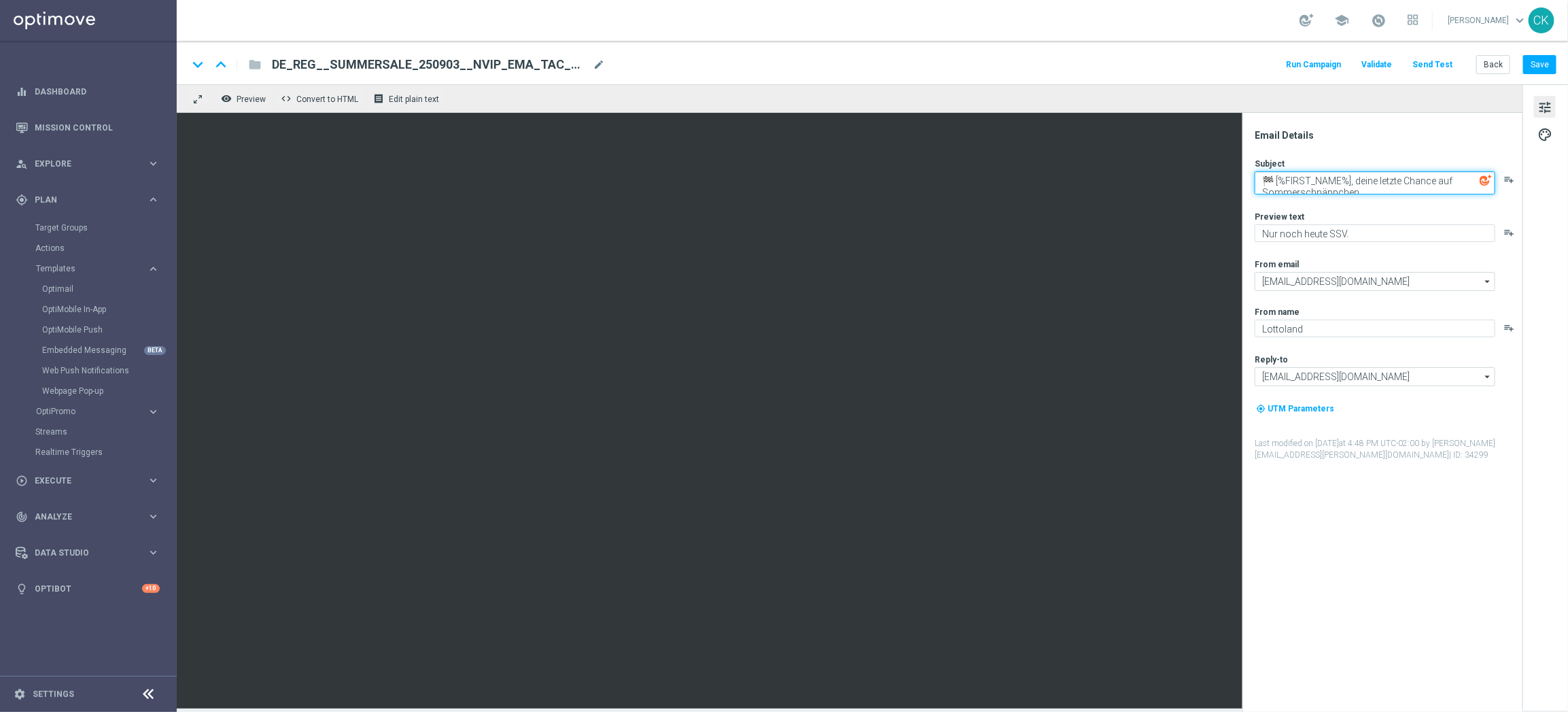
click at [1310, 183] on textarea "🏁 [%FIRST_NAME%], deine letzte Chance auf Sommerschnäppchen" at bounding box center [1374, 182] width 240 height 23
click at [1502, 63] on button "Back" at bounding box center [1493, 64] width 34 height 19
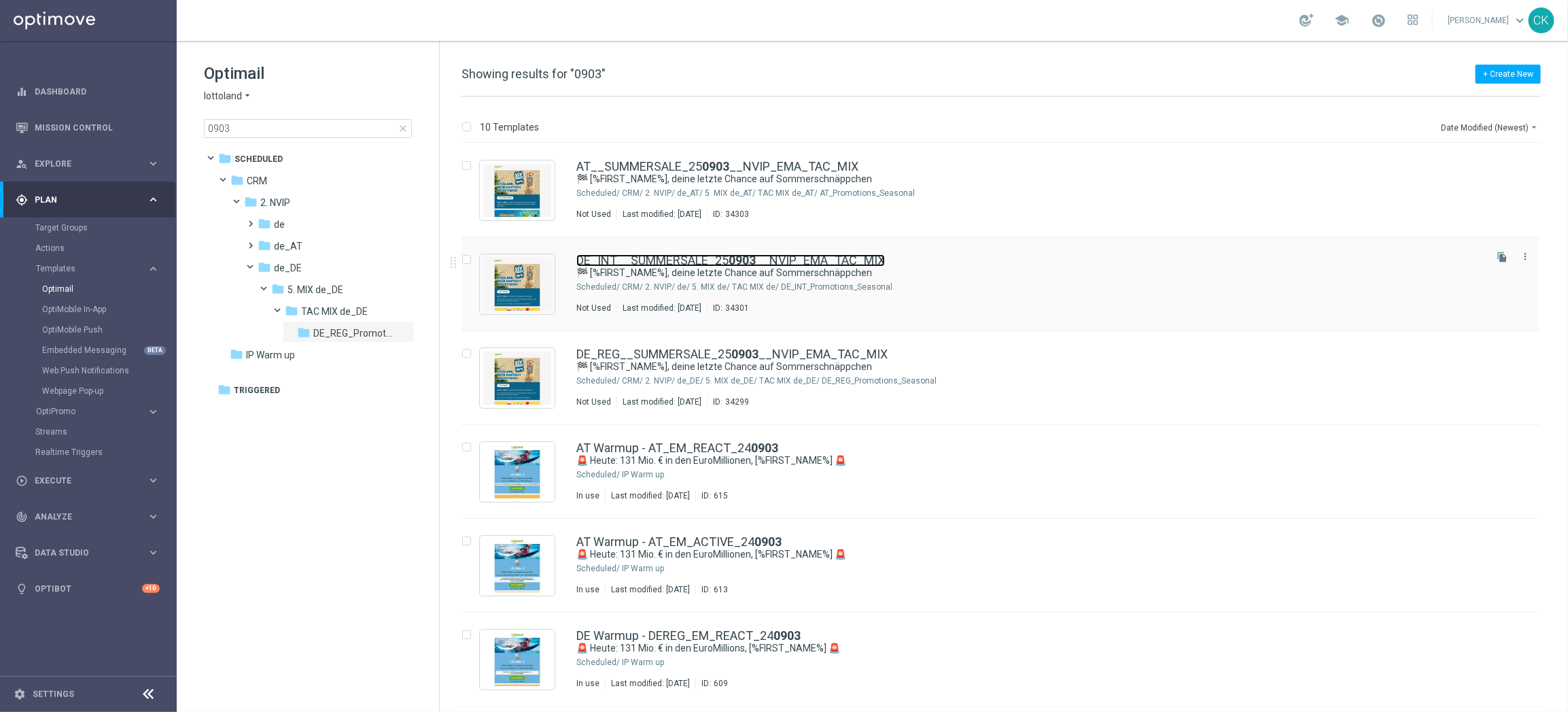
click at [624, 261] on link "DE_INT__SUMMERSALE_25 0903 __NVIP_EMA_TAC_MIX" at bounding box center [730, 260] width 308 height 12
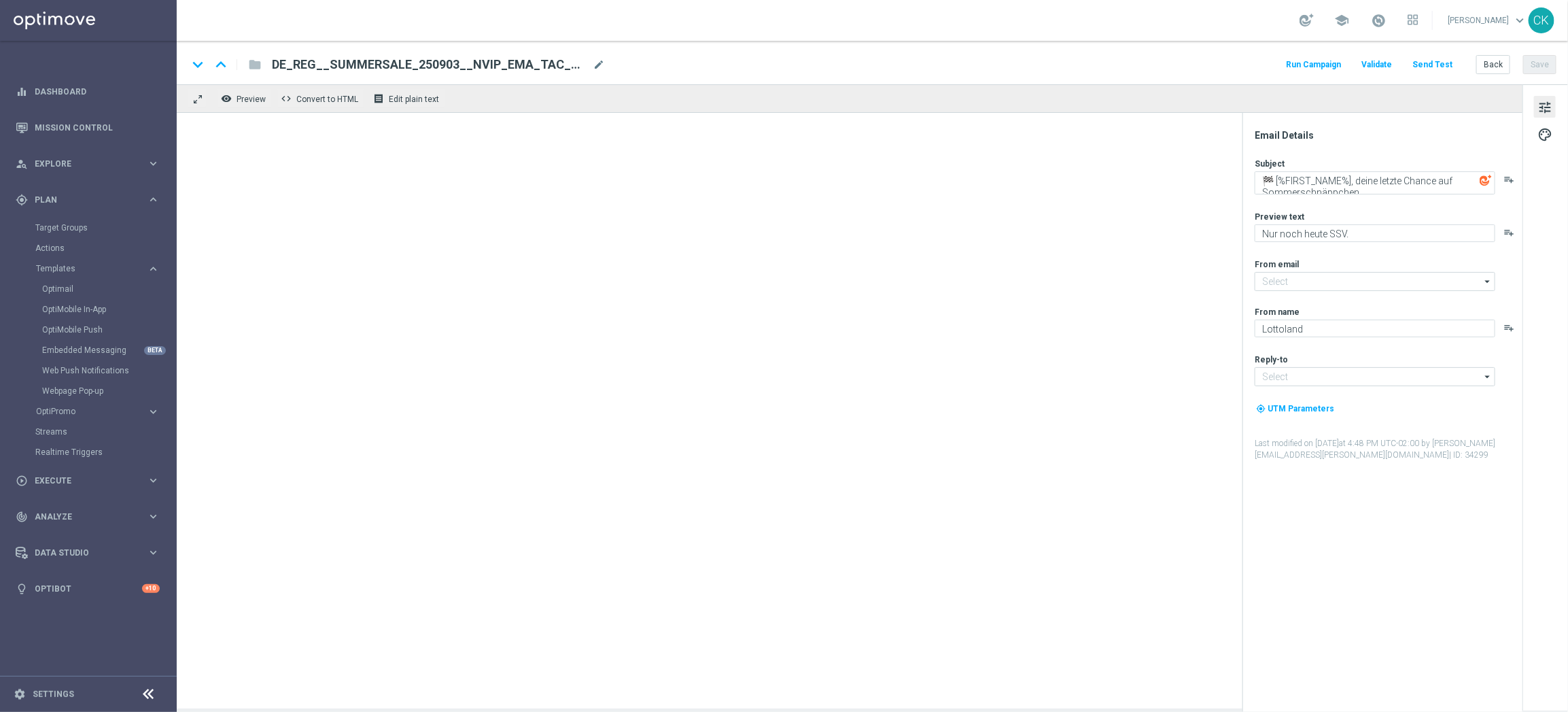
type input "mail@crm.lottoland.com"
type input "service@lottoland.com"
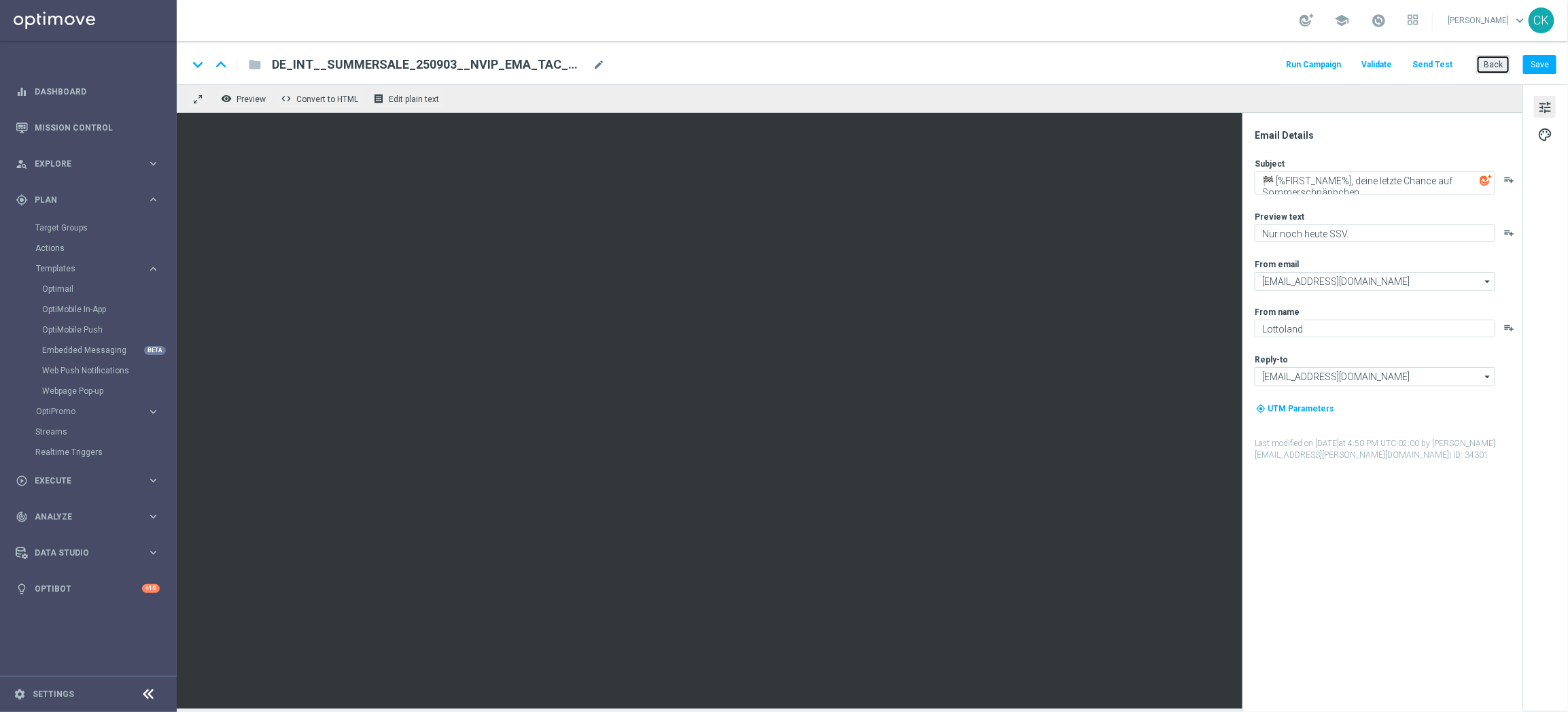
click at [1486, 71] on button "Back" at bounding box center [1493, 64] width 34 height 19
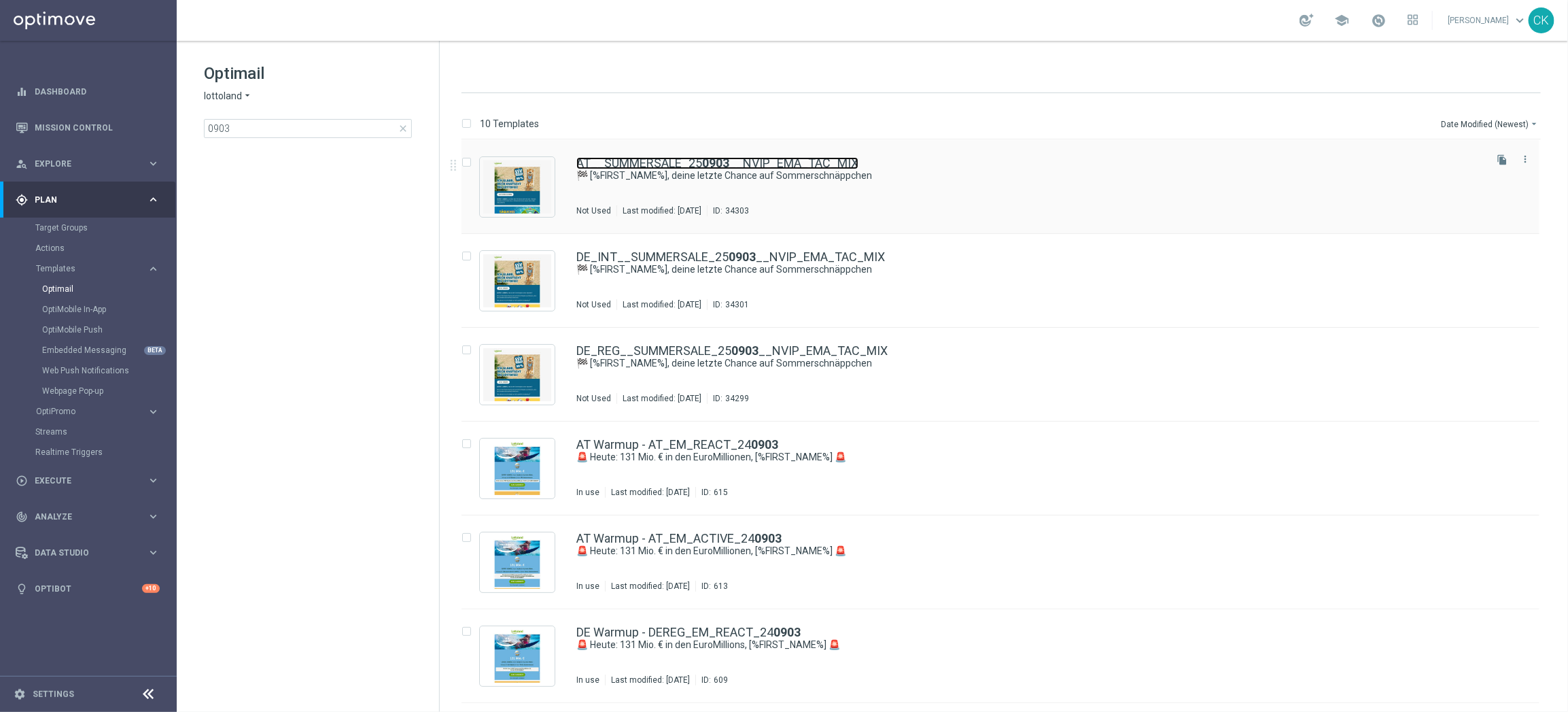
click at [645, 158] on link "AT__SUMMERSALE_25 0903 __NVIP_EMA_TAC_MIX" at bounding box center [717, 162] width 282 height 12
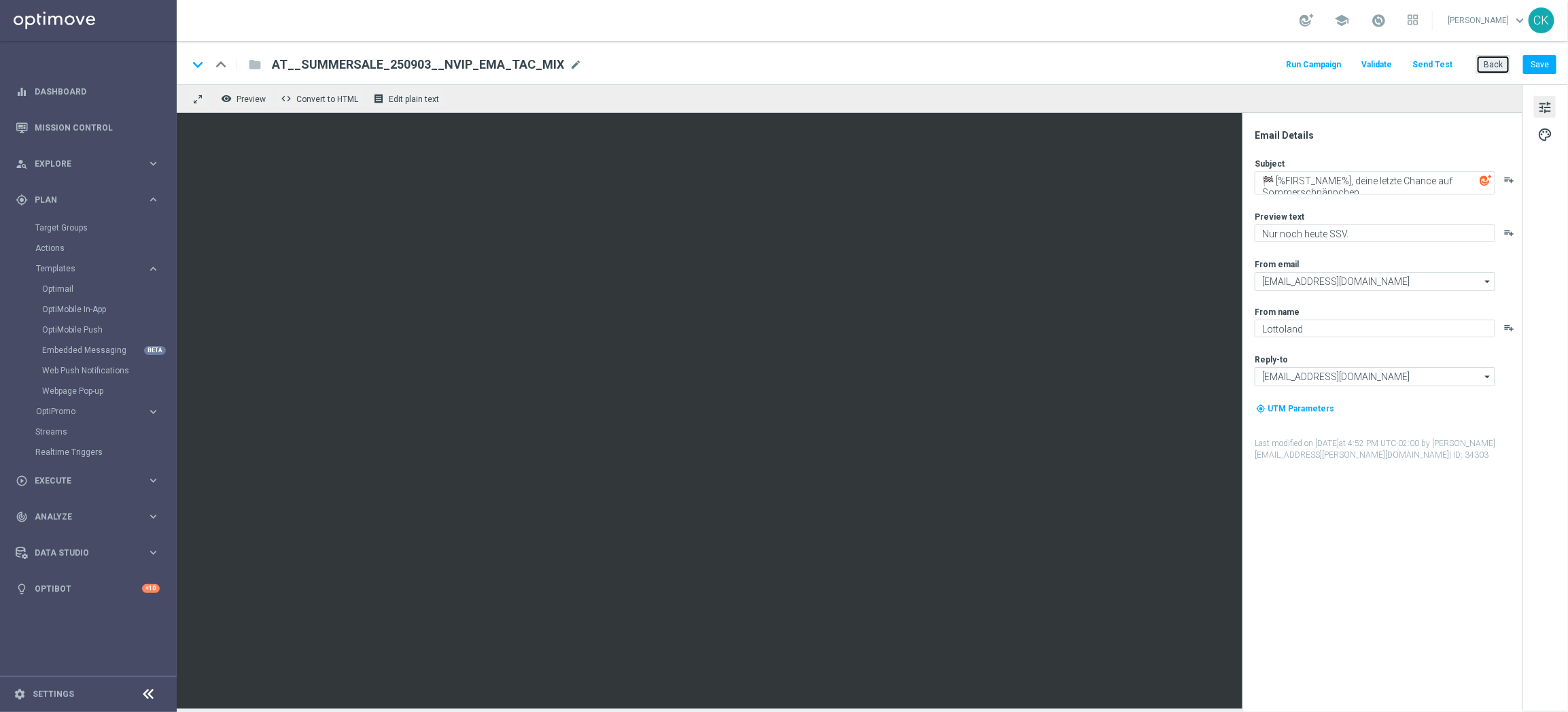
click at [1482, 64] on button "Back" at bounding box center [1493, 64] width 34 height 19
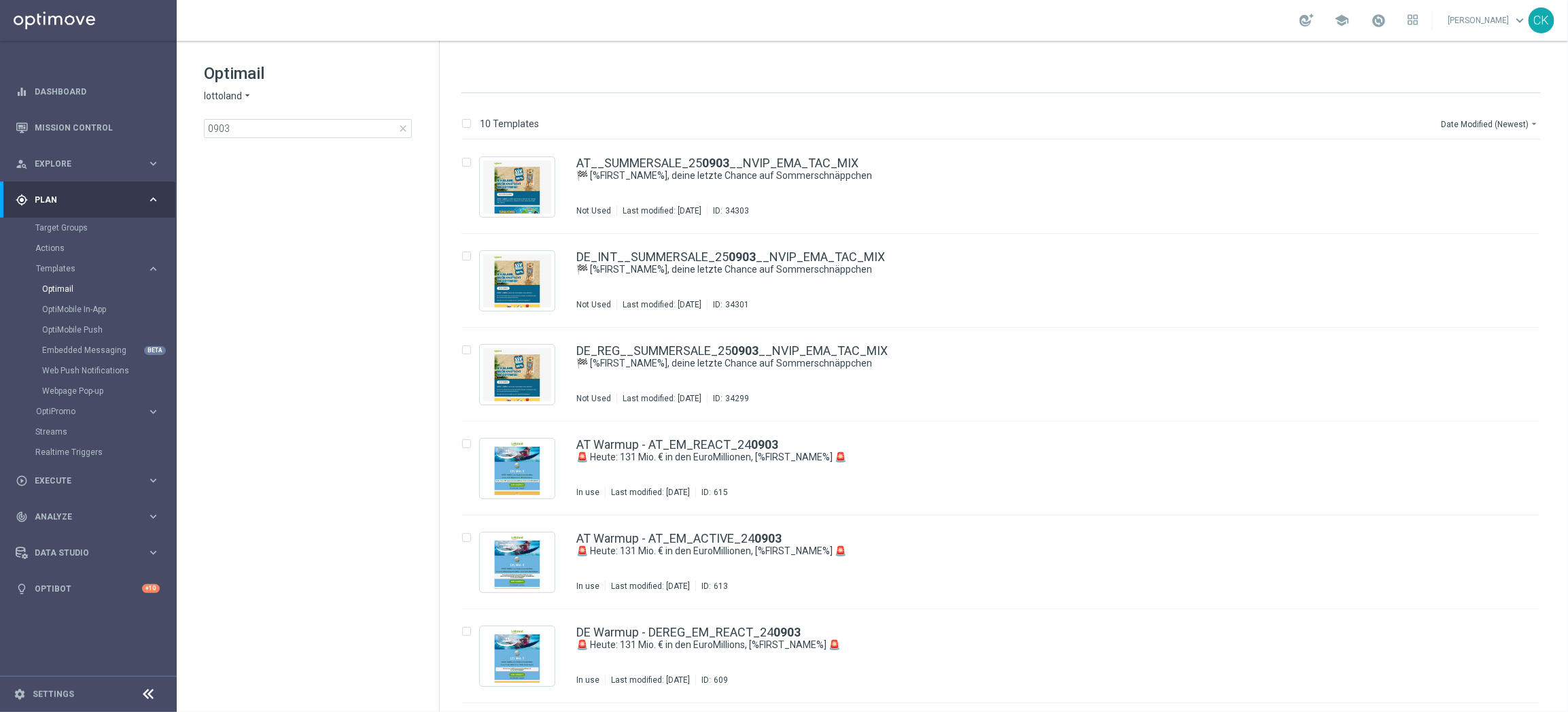
click at [401, 130] on span "close" at bounding box center [403, 129] width 11 height 11
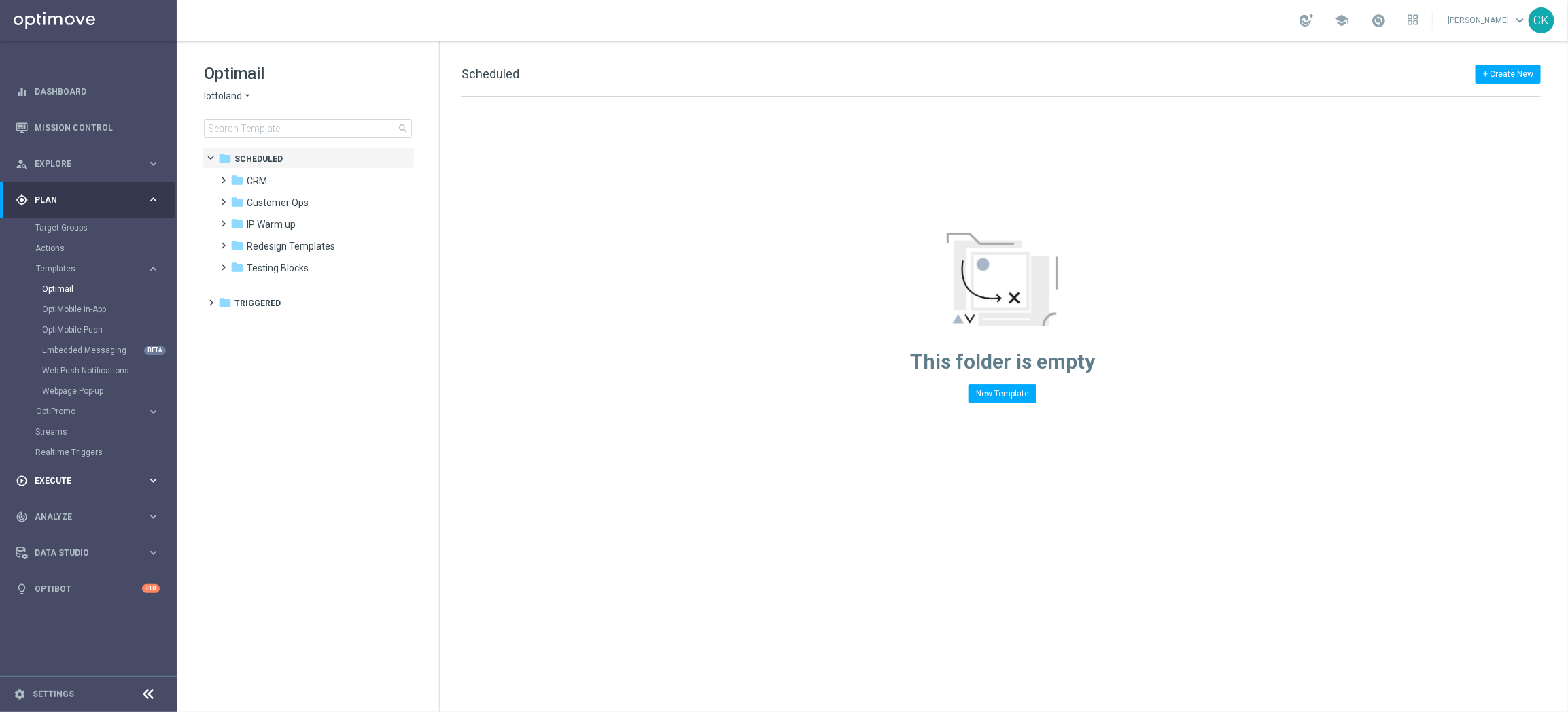
click at [50, 471] on div "play_circle_outline Execute keyboard_arrow_right" at bounding box center [87, 480] width 175 height 36
click at [77, 263] on link "Campaign Builder" at bounding box center [87, 263] width 106 height 11
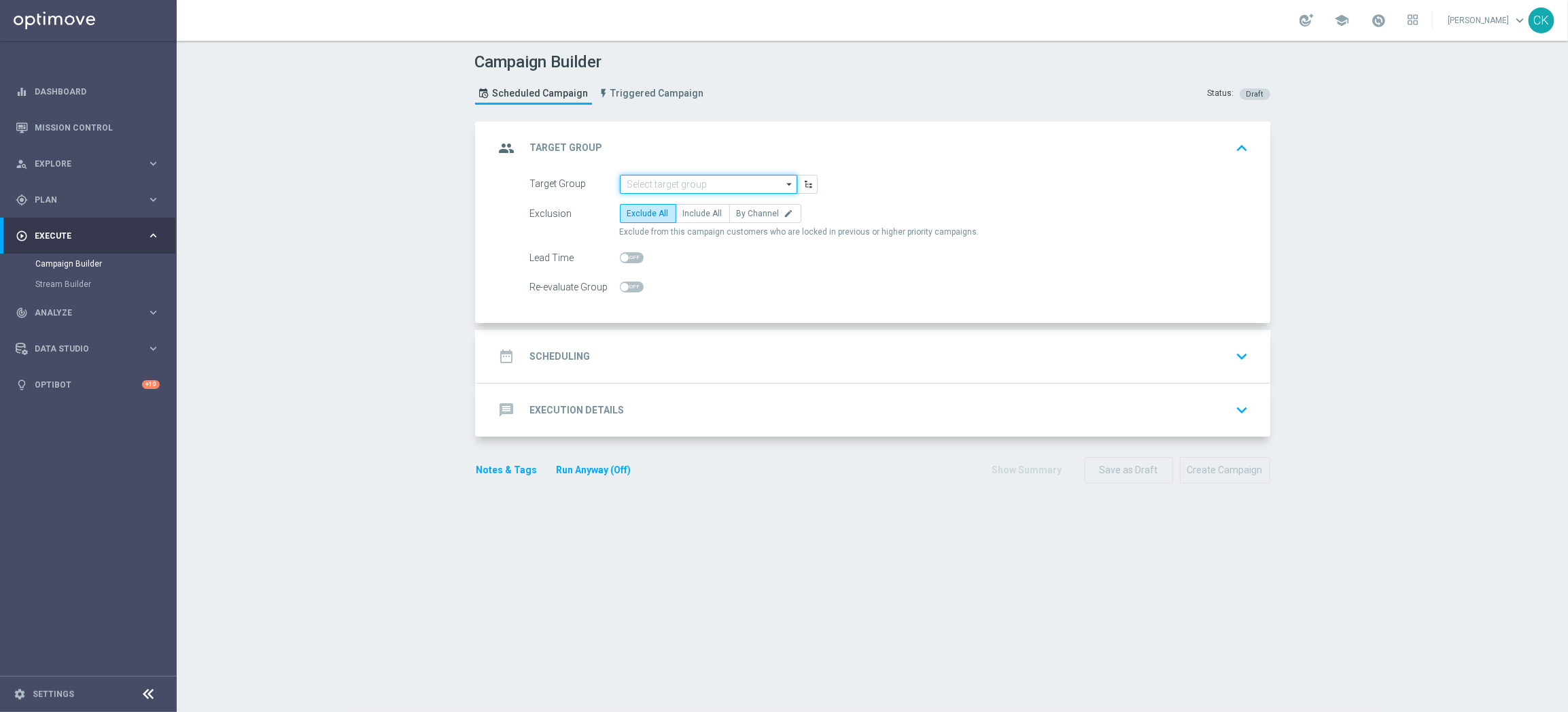
click at [669, 181] on input at bounding box center [708, 184] width 178 height 19
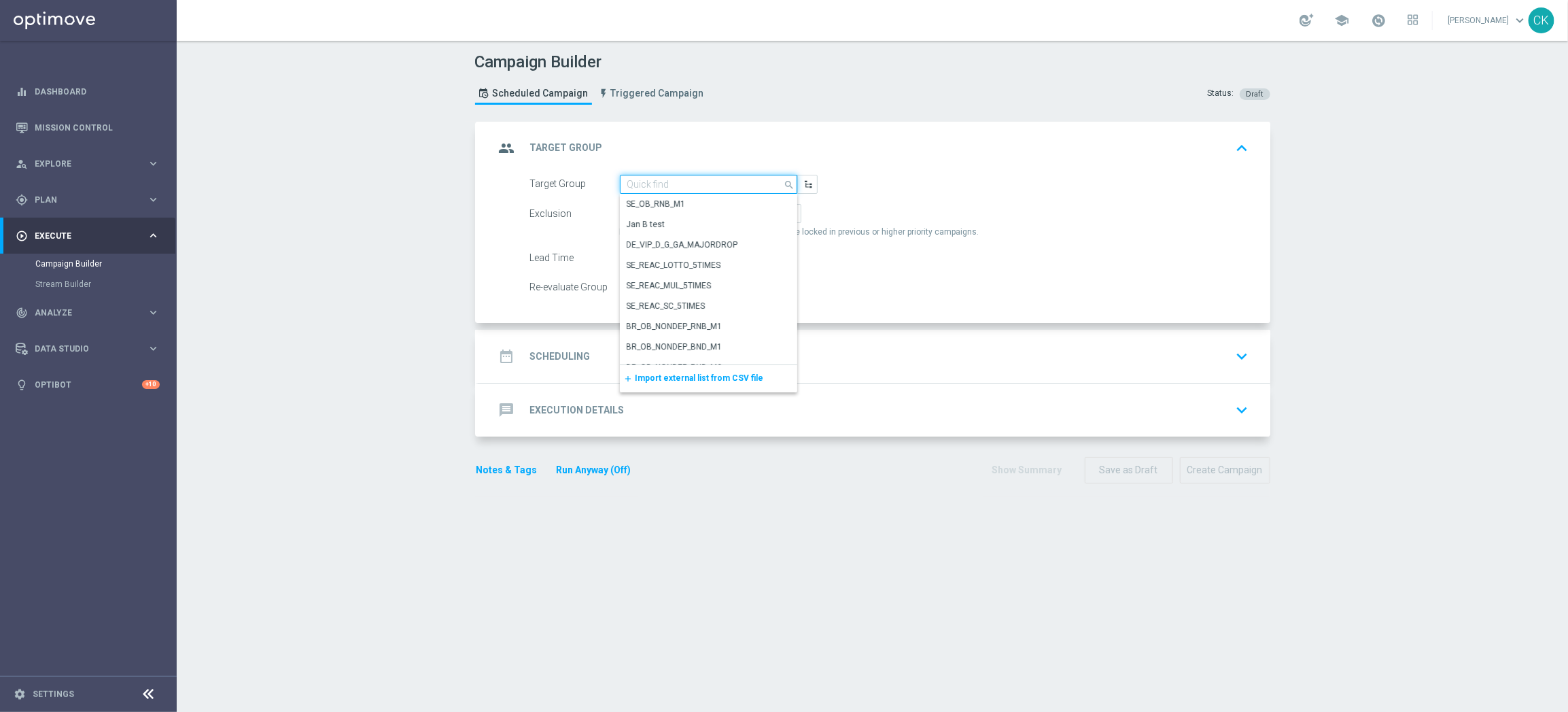
paste input "de_all_TGT_NVIP_EM_TAC_MIX__ACTIVE_ALL_HIGHJACKPOT"
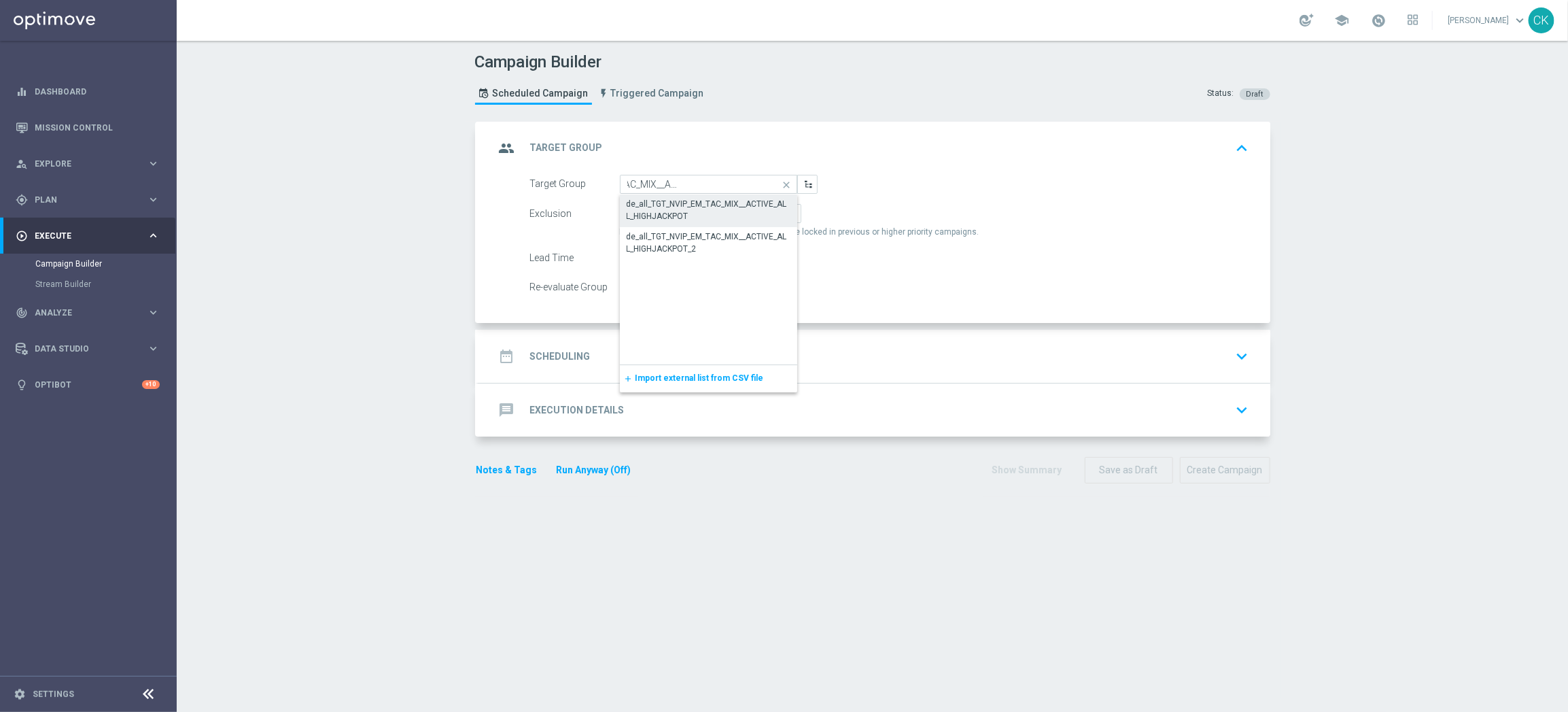
click at [672, 207] on div "de_all_TGT_NVIP_EM_TAC_MIX__ACTIVE_ALL_HIGHJACKPOT" at bounding box center [708, 210] width 164 height 25
type input "de_all_TGT_NVIP_EM_TAC_MIX__ACTIVE_ALL_HIGHJACKPOT"
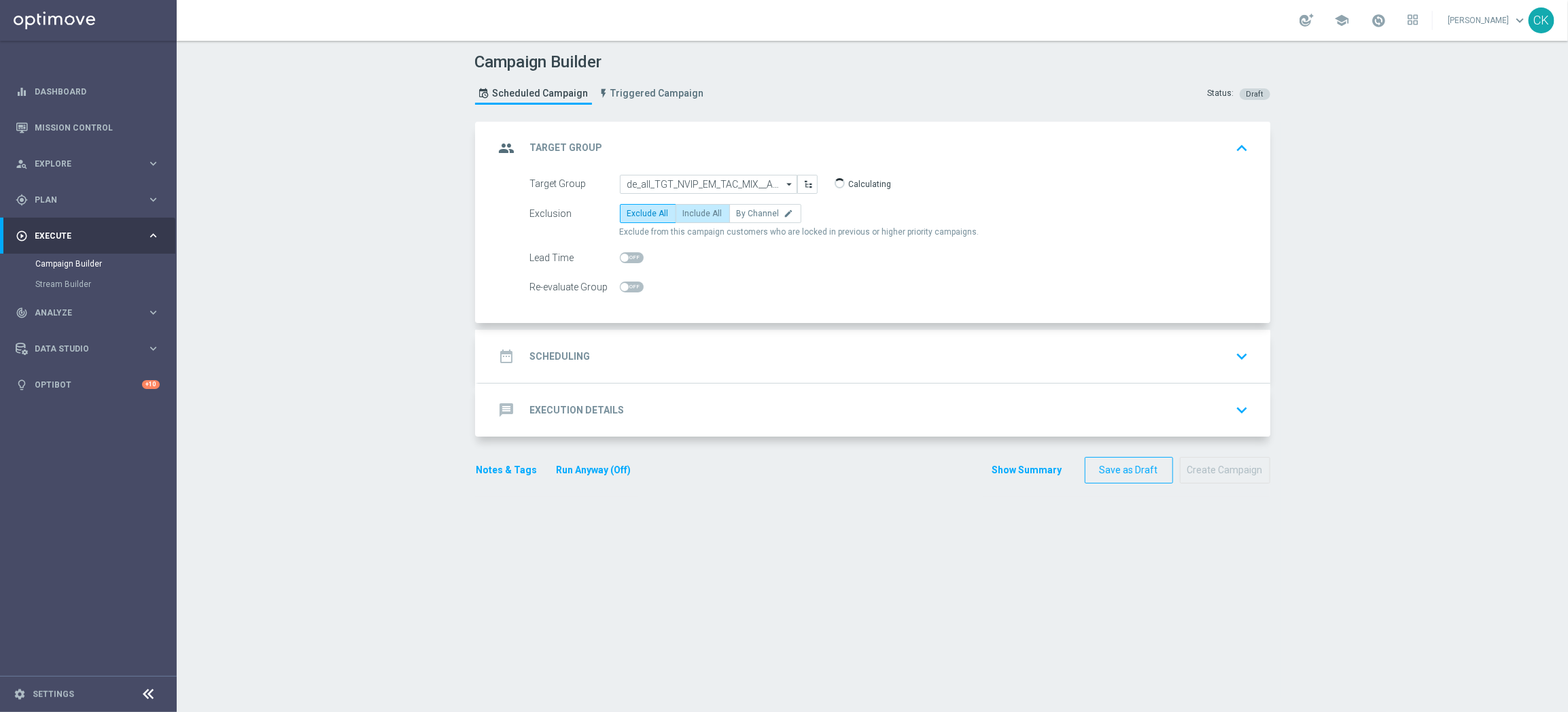
click at [683, 209] on span "Include All" at bounding box center [703, 214] width 40 height 9
click at [683, 212] on input "Include All" at bounding box center [688, 216] width 9 height 9
radio input "true"
click at [623, 253] on span at bounding box center [632, 258] width 24 height 11
click at [623, 253] on input "checkbox" at bounding box center [632, 258] width 24 height 11
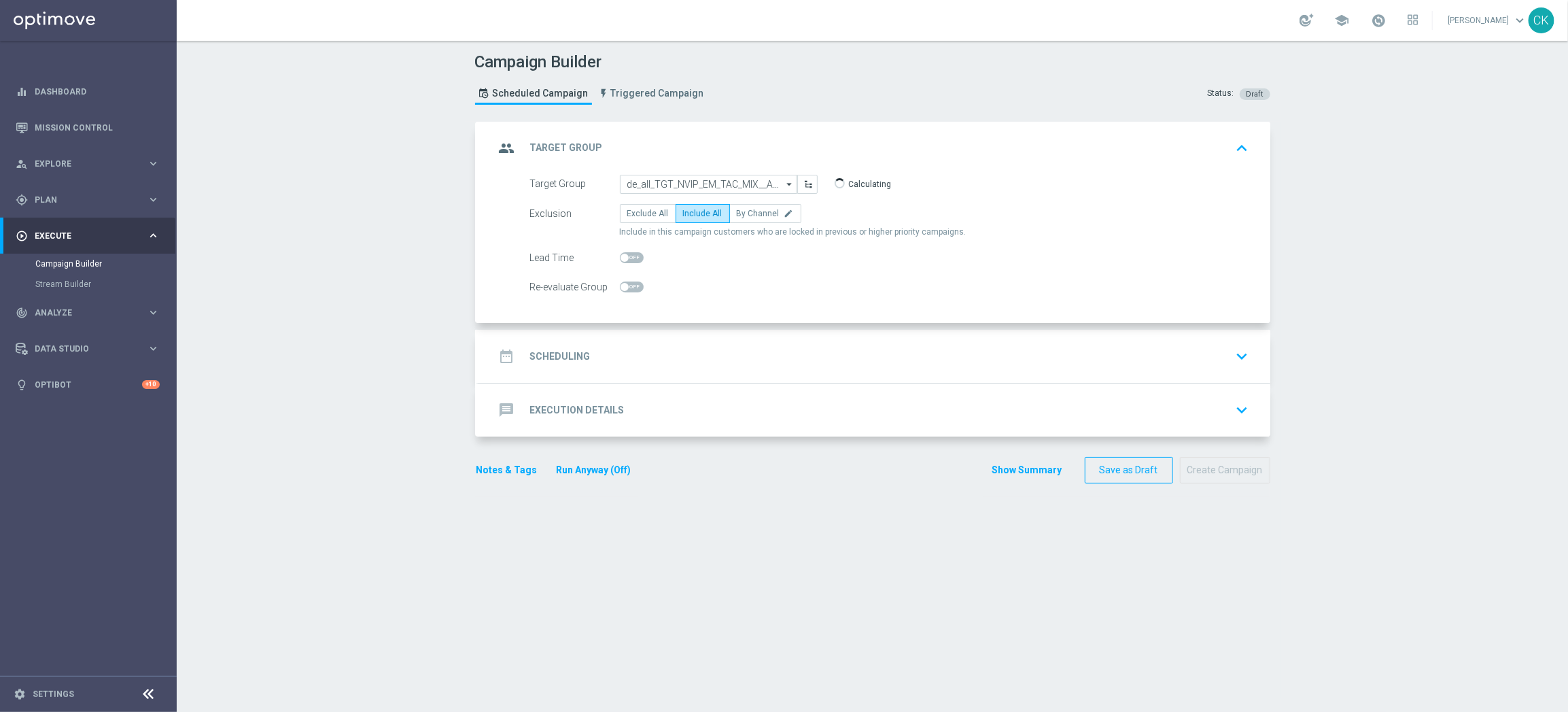
checkbox input "true"
click at [553, 347] on div "date_range Scheduling" at bounding box center [542, 356] width 96 height 25
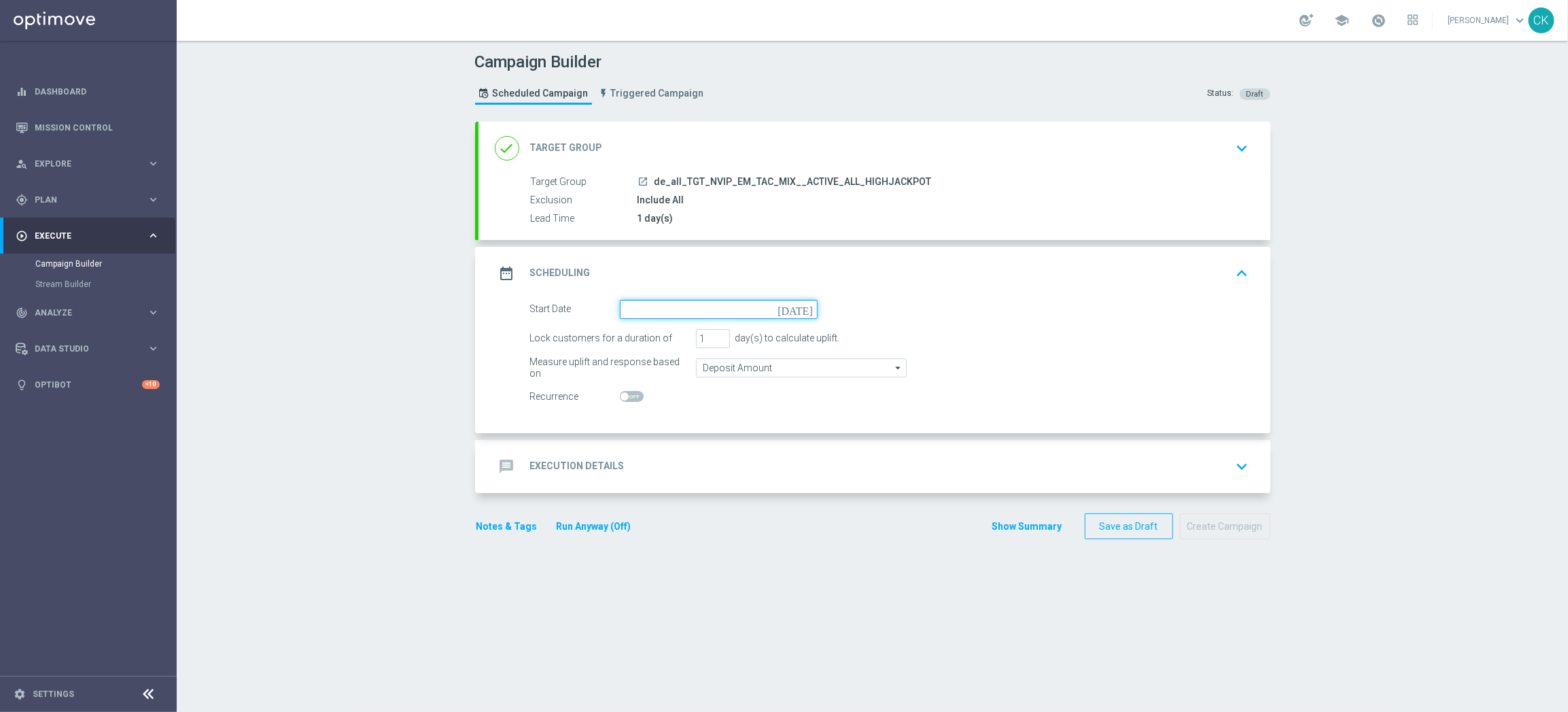
click at [673, 303] on input at bounding box center [718, 309] width 198 height 19
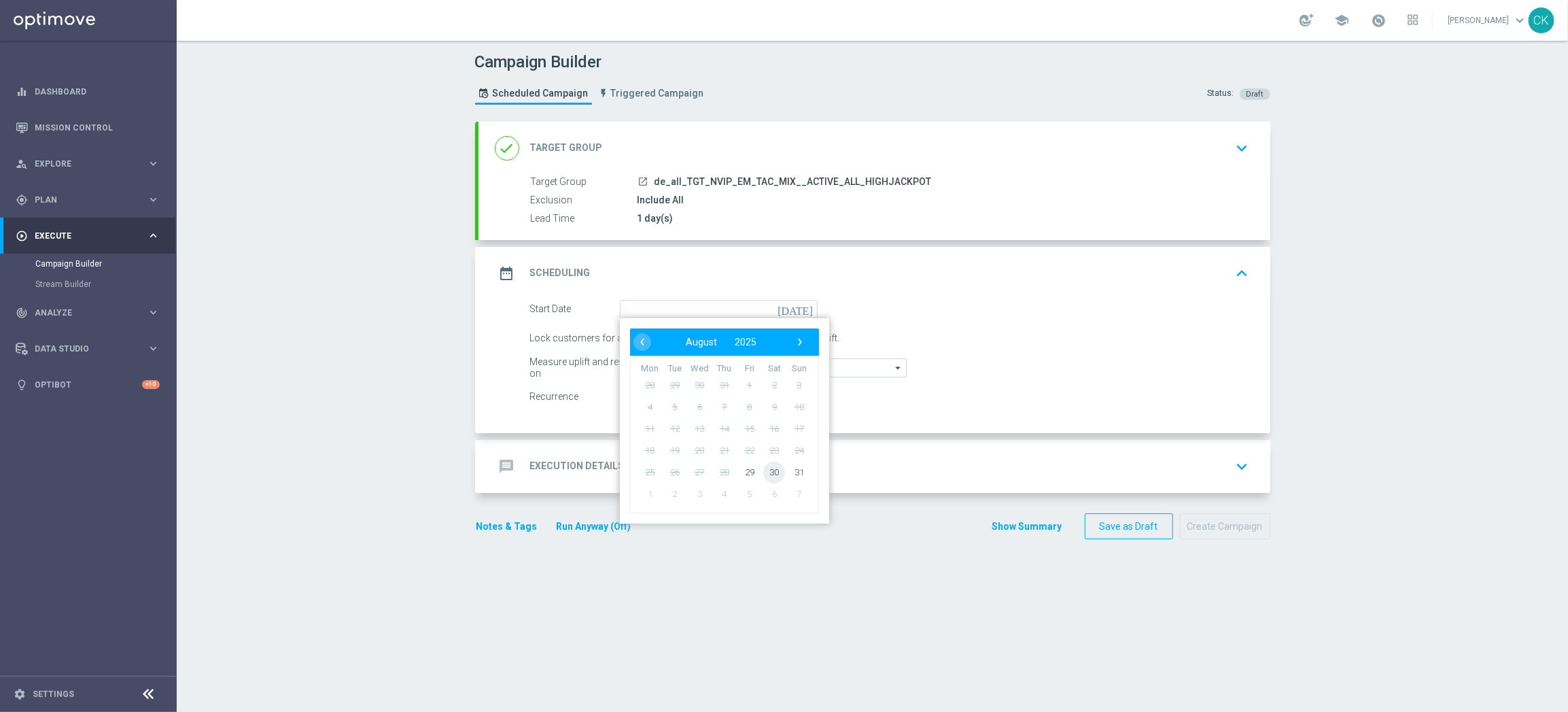
click at [769, 467] on span "30" at bounding box center [774, 472] width 22 height 22
type input "30 Aug 2025"
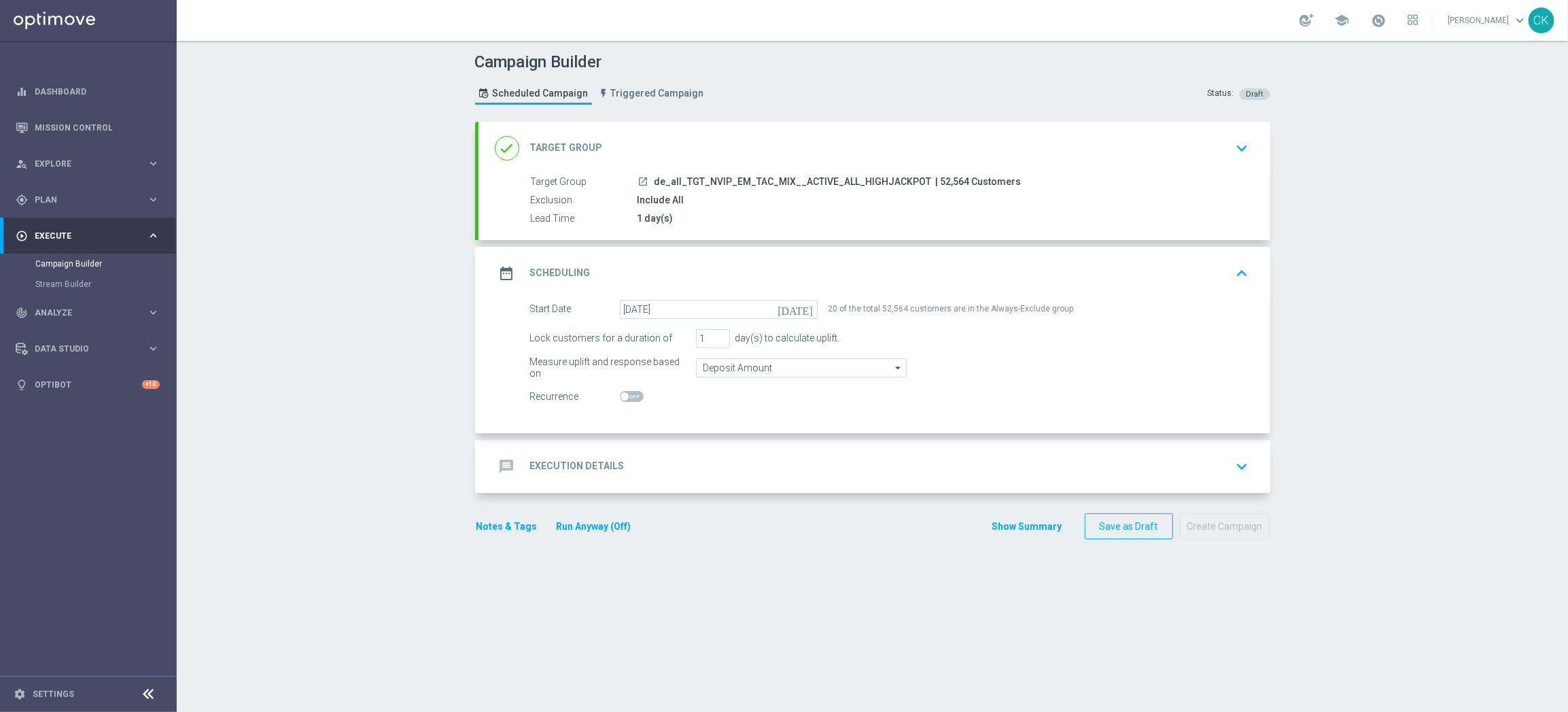
click at [548, 462] on h2 "Execution Details" at bounding box center [577, 466] width 95 height 13
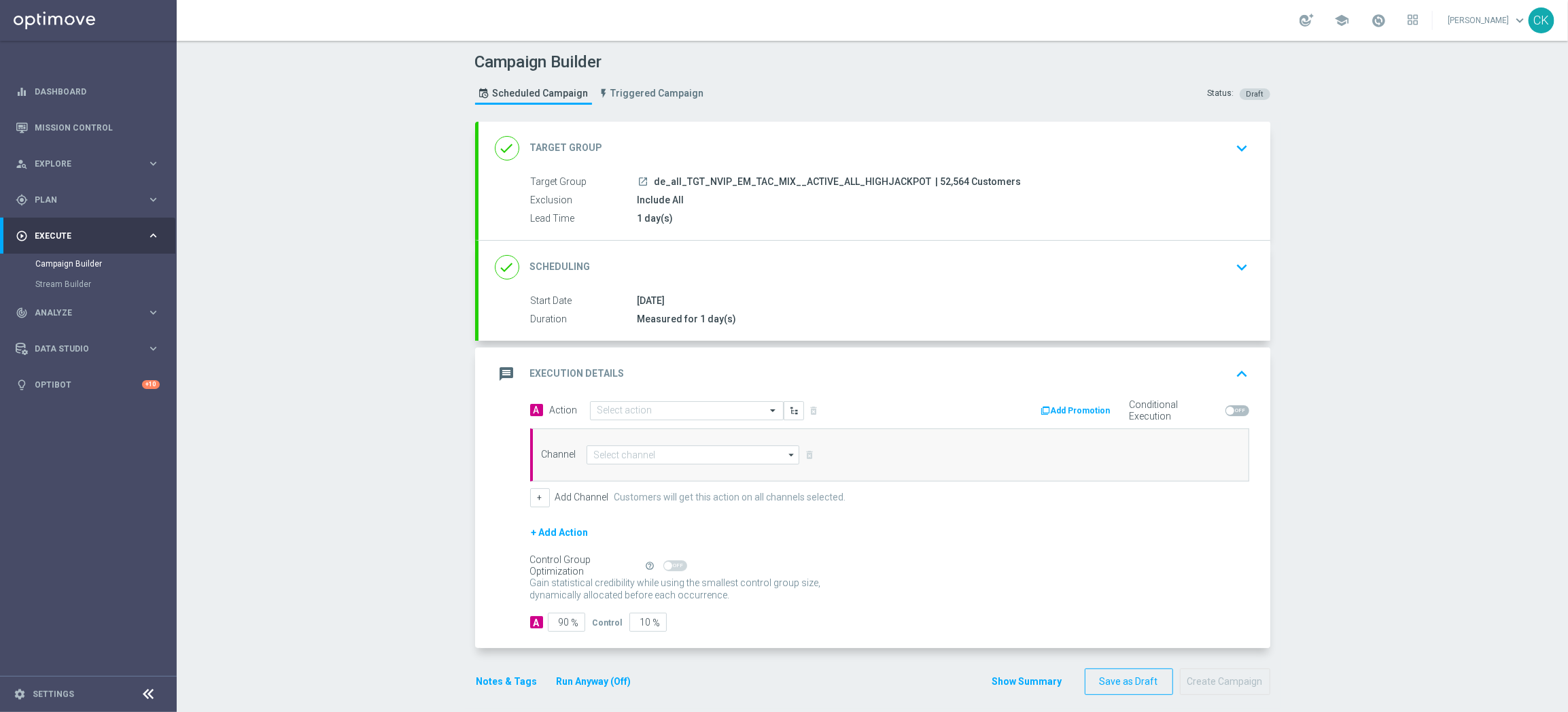
click at [593, 259] on div "done Scheduling keyboard_arrow_down" at bounding box center [874, 267] width 759 height 26
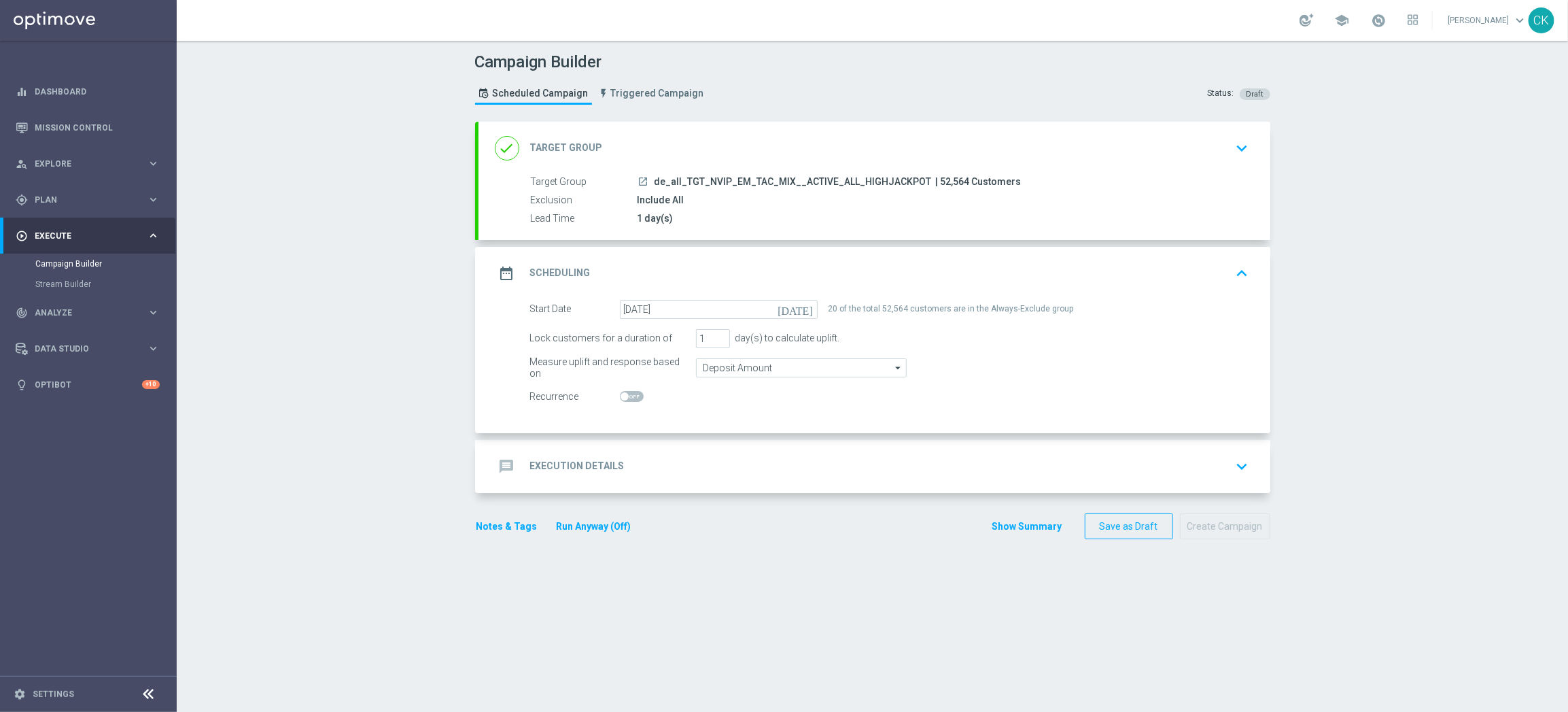
click at [554, 466] on h2 "Execution Details" at bounding box center [577, 466] width 95 height 13
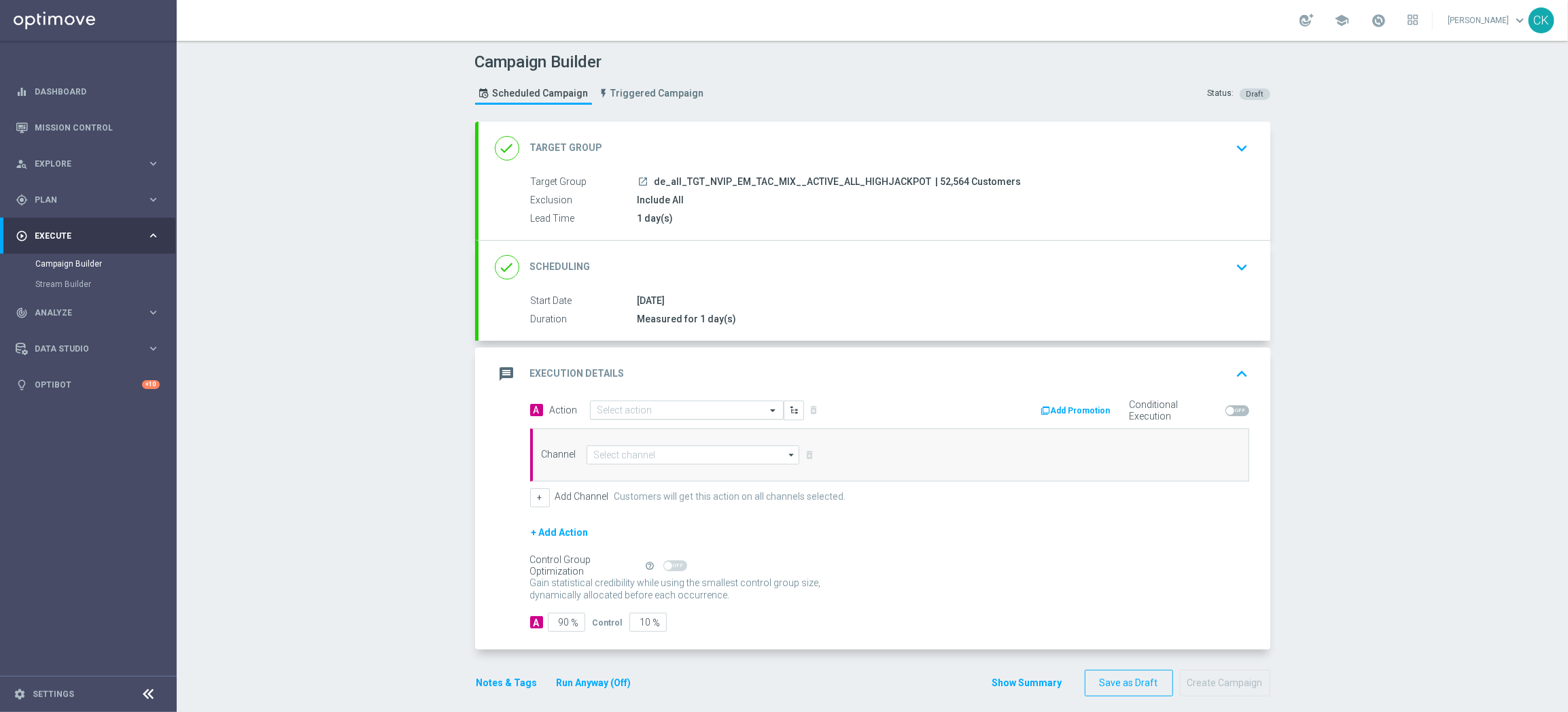
click at [642, 412] on input "text" at bounding box center [673, 410] width 152 height 12
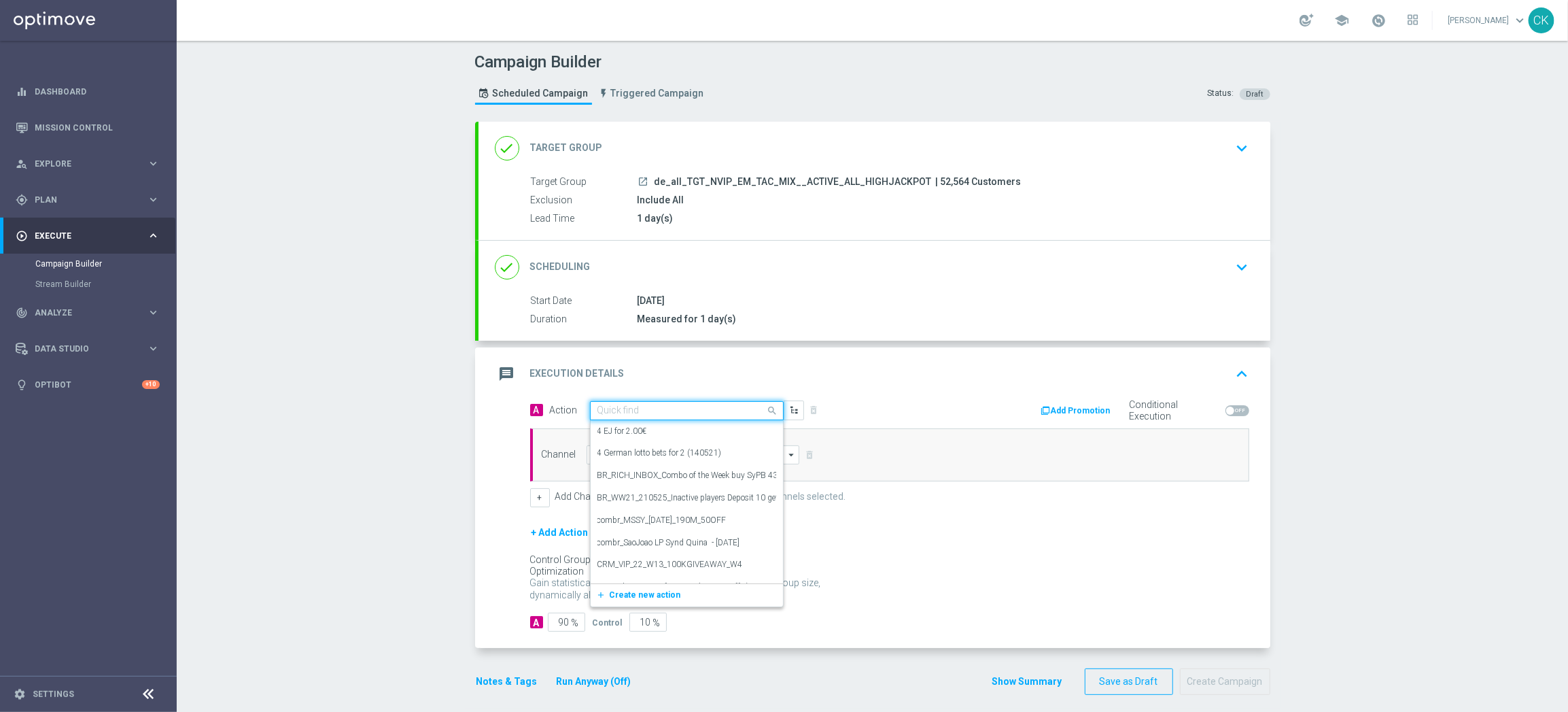
paste input "SummerSales - 649 themed"
type input "SummerSales - 649 themed"
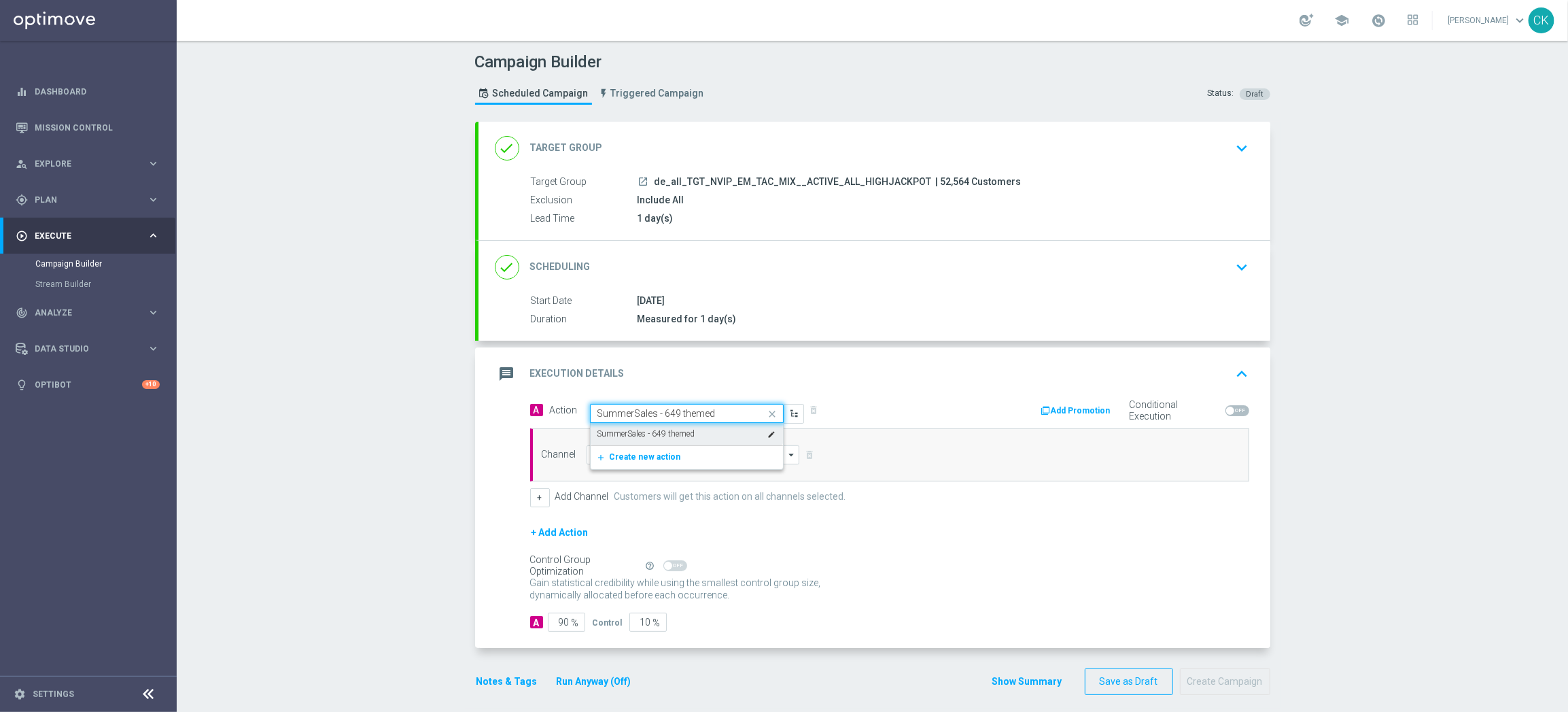
click at [641, 428] on label "SummerSales - 649 themed" at bounding box center [646, 434] width 98 height 12
click at [641, 453] on input at bounding box center [693, 454] width 214 height 19
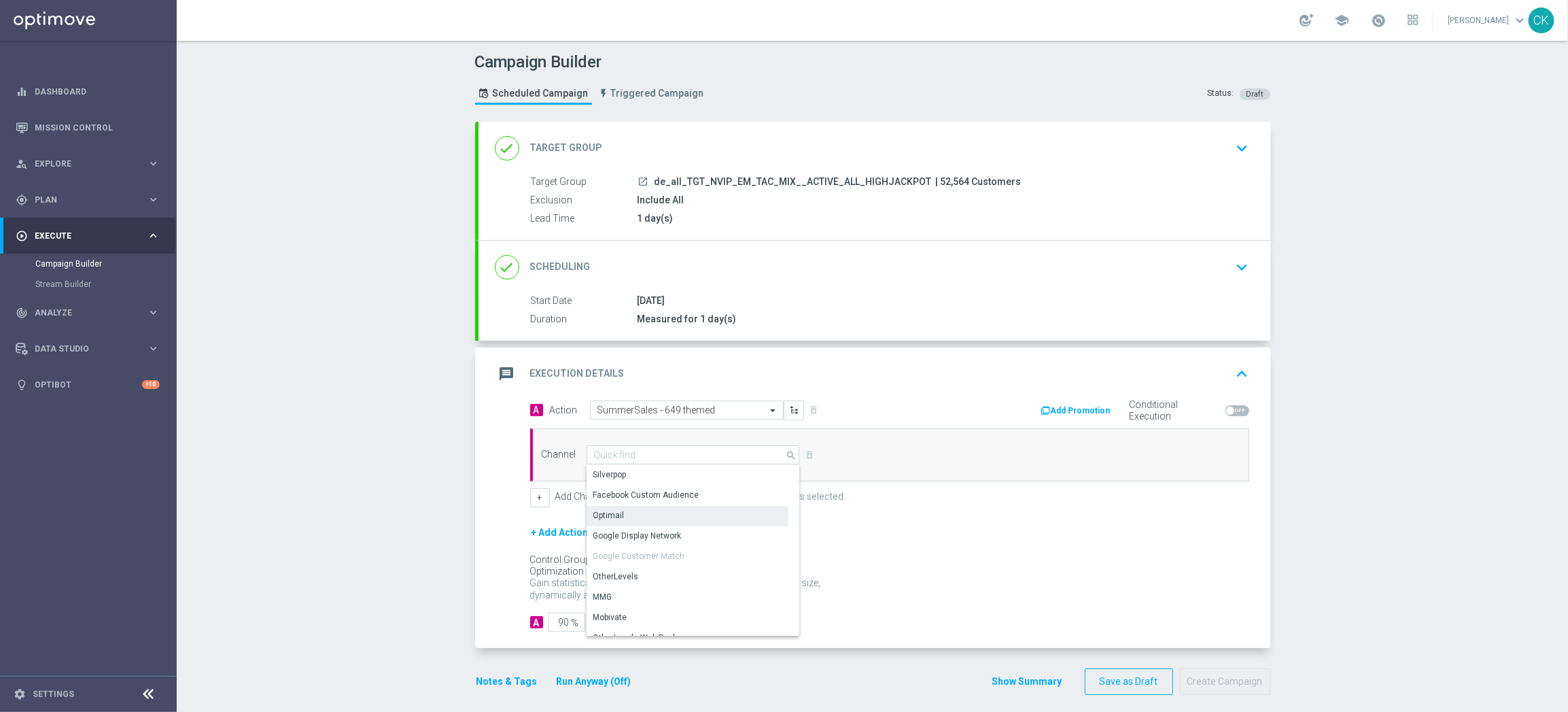
click at [636, 519] on div "Optimail" at bounding box center [687, 515] width 202 height 19
type input "Optimail"
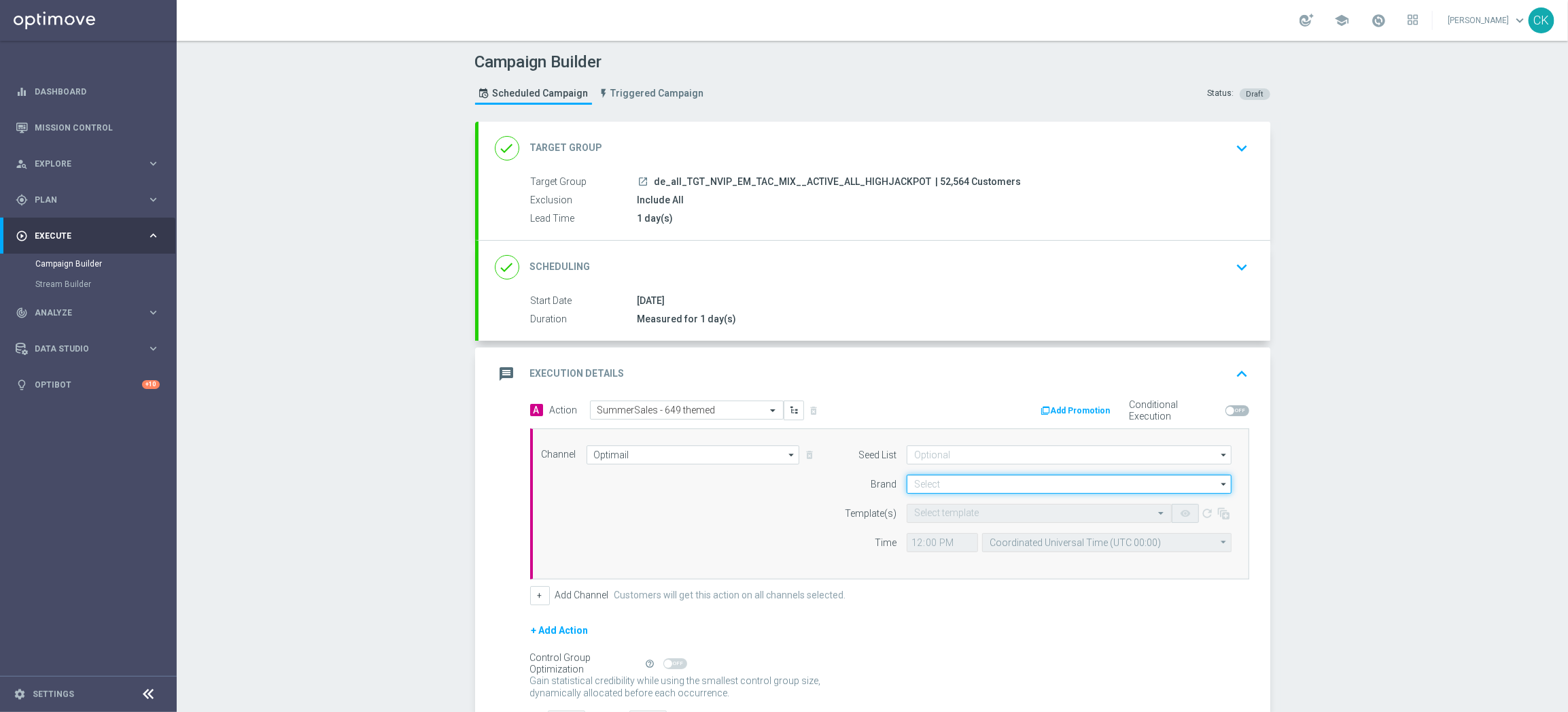
click at [951, 480] on input at bounding box center [1069, 484] width 325 height 19
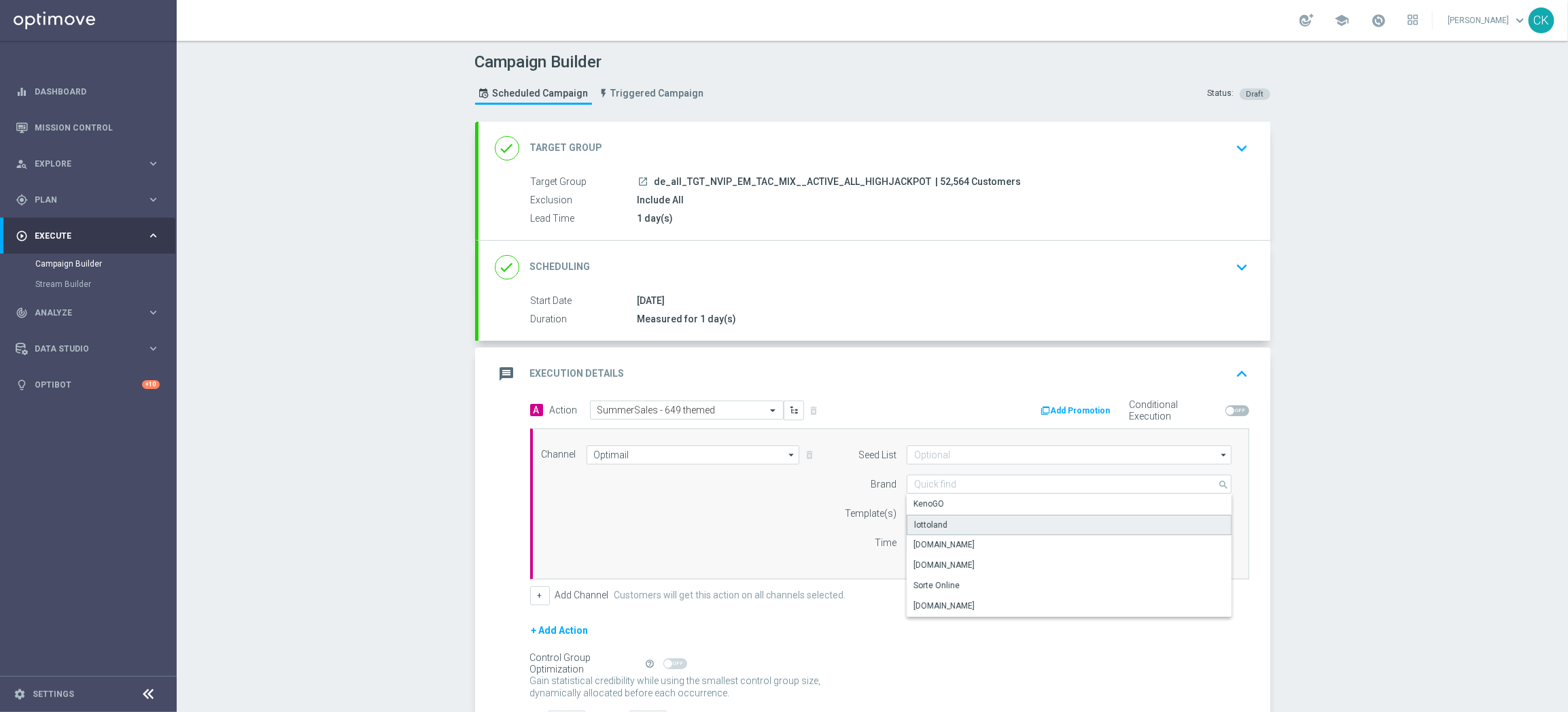
click at [951, 520] on div "lottoland" at bounding box center [1069, 525] width 325 height 20
type input "lottoland"
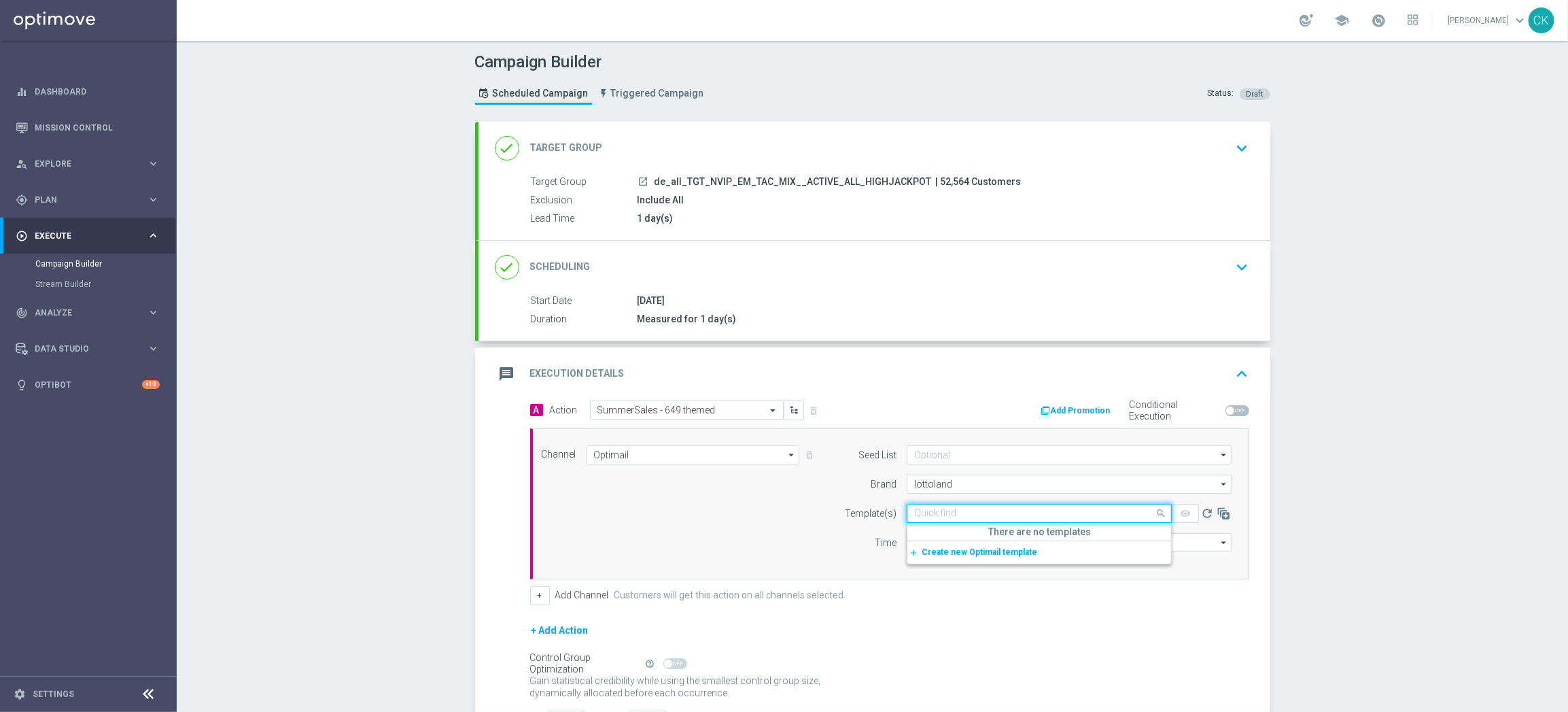
click at [947, 506] on div "Quick find" at bounding box center [1040, 513] width 265 height 19
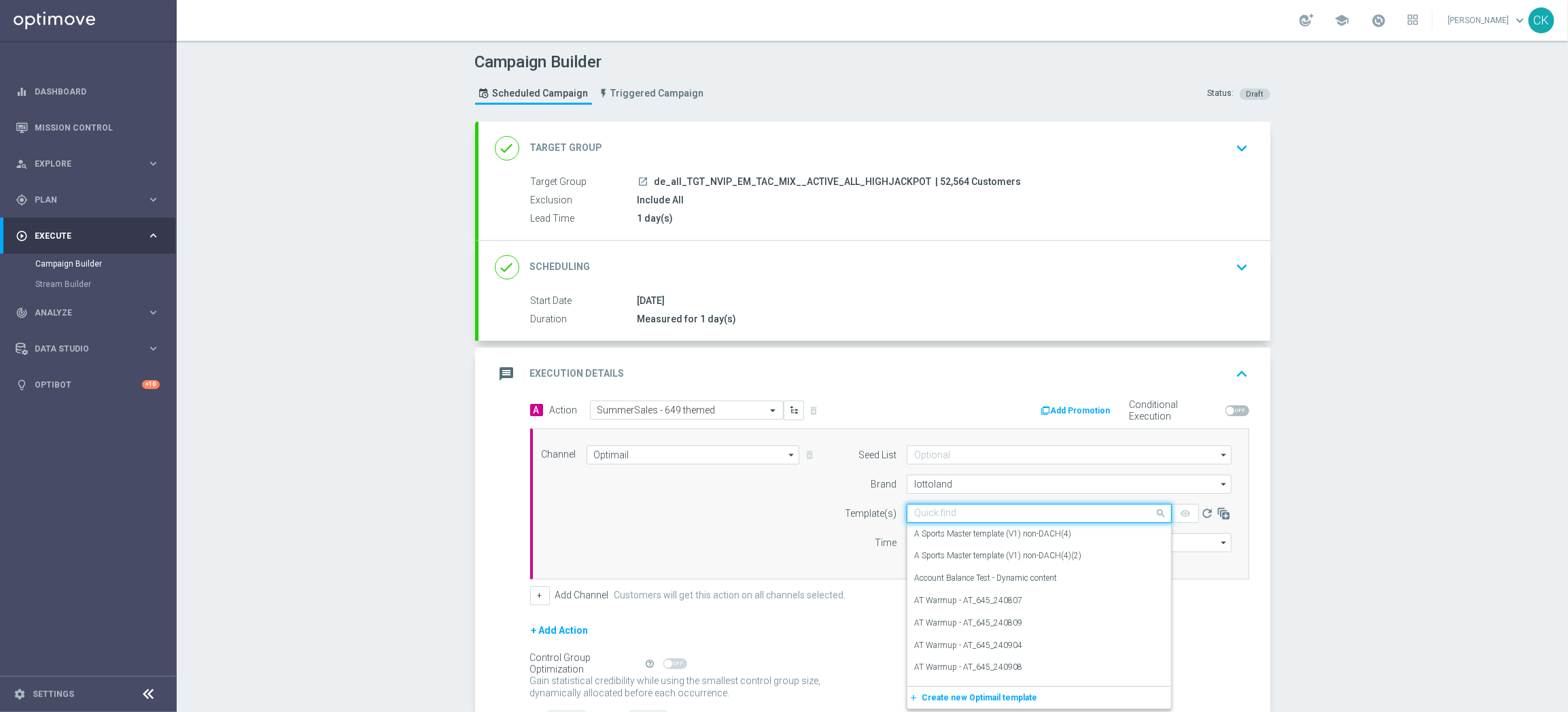
paste input "DE_REG__SUMMERSALE_649_250830__NVIP_EMA_TAC_MIX"
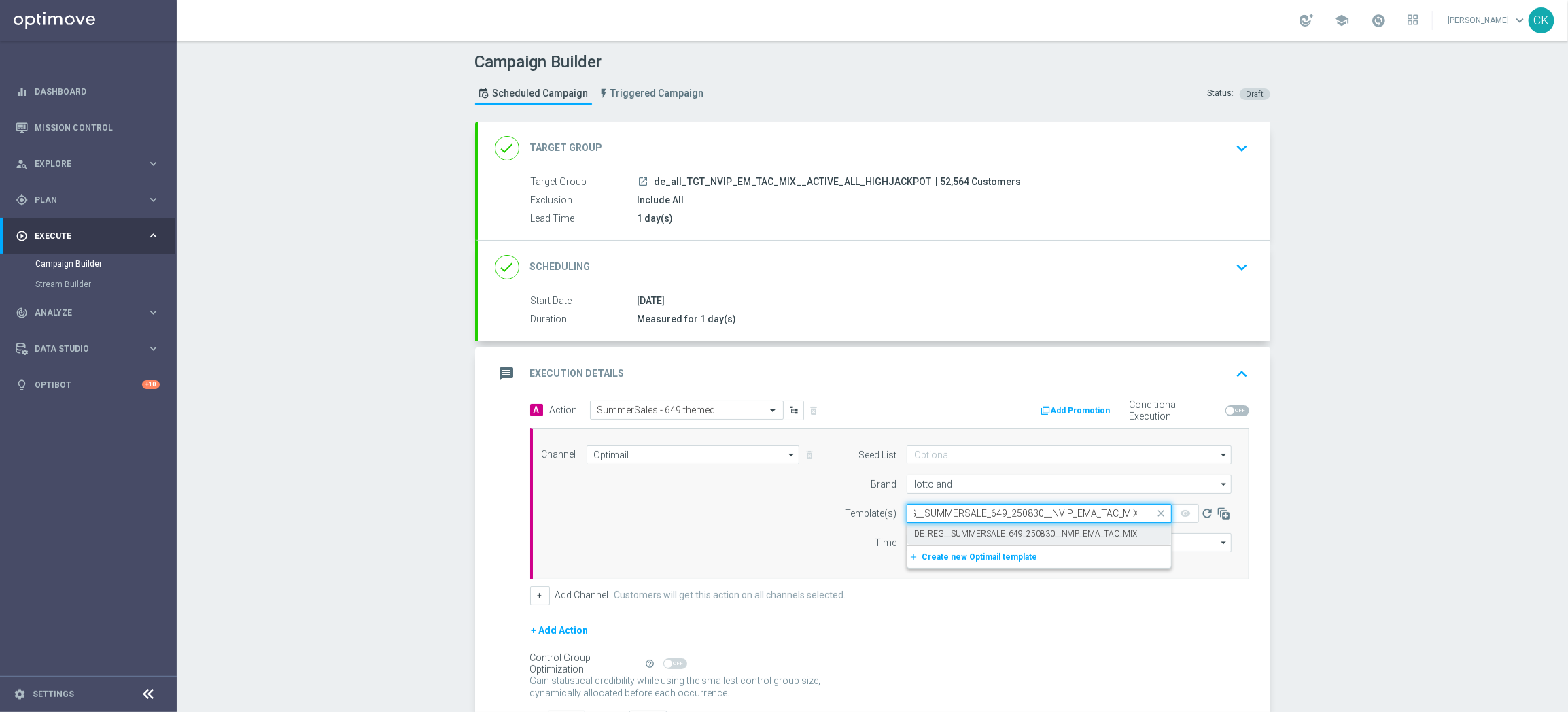
click at [948, 535] on label "DE_REG__SUMMERSALE_649_250830__NVIP_EMA_TAC_MIX" at bounding box center [1026, 533] width 223 height 12
type input "DE_REG__SUMMERSALE_649_250830__NVIP_EMA_TAC_MIX"
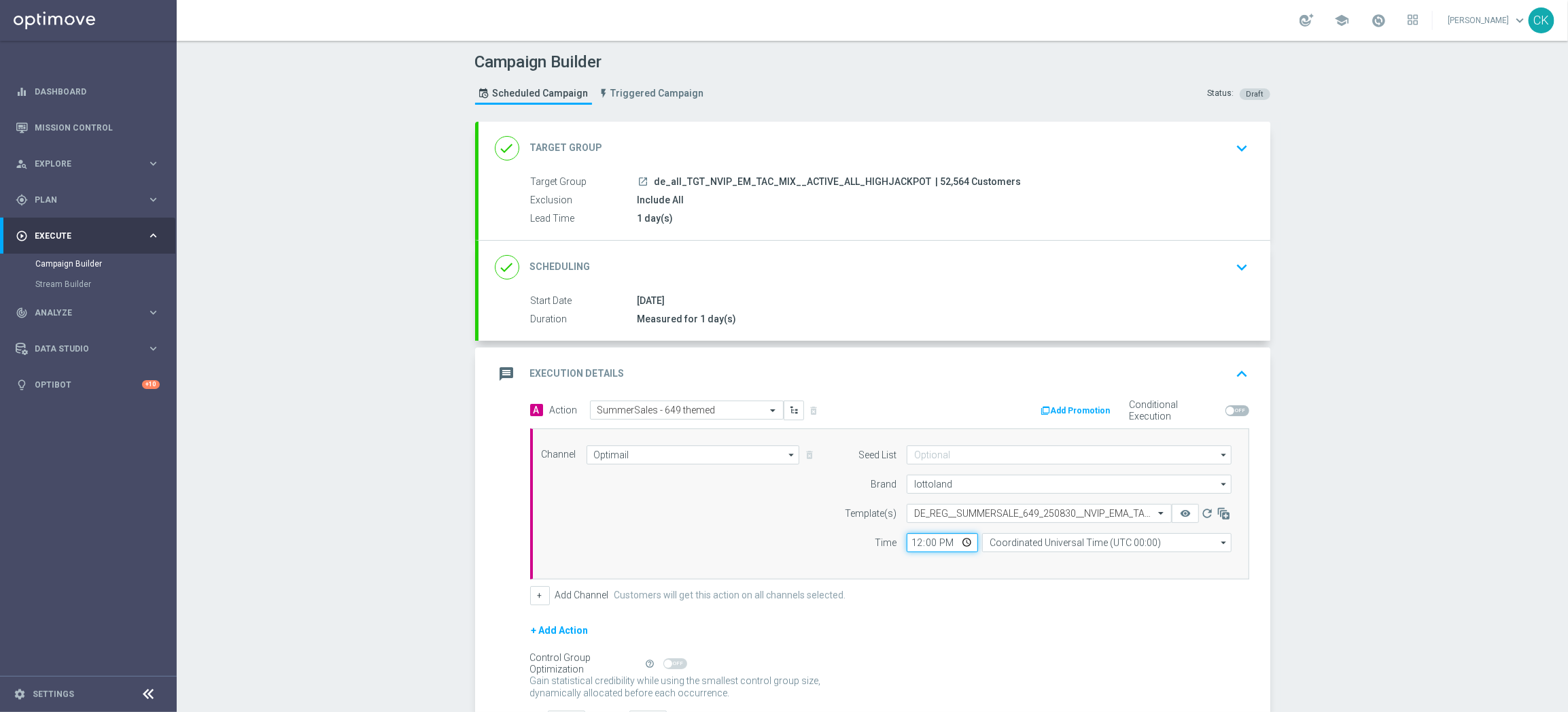
click at [910, 542] on input "12:00" at bounding box center [942, 543] width 71 height 19
click at [907, 546] on input "06:00" at bounding box center [942, 543] width 71 height 19
type input "08:00"
click at [1159, 539] on input "Coordinated Universal Time (UTC 00:00)" at bounding box center [1106, 543] width 250 height 19
click at [1132, 562] on div "Central European Time ([GEOGRAPHIC_DATA]) (UTC +02:00)" at bounding box center [1099, 562] width 222 height 12
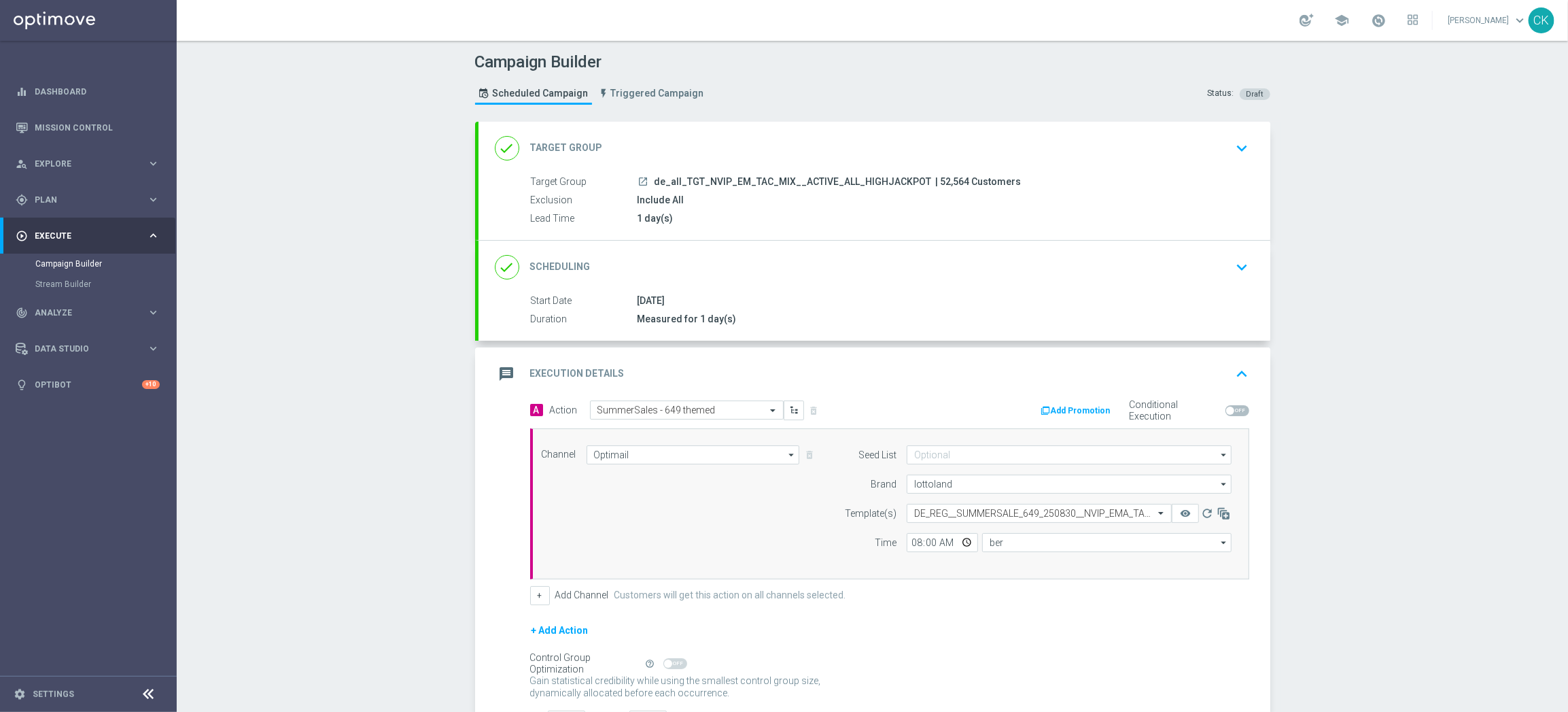
type input "Central European Time ([GEOGRAPHIC_DATA]) (UTC +02:00)"
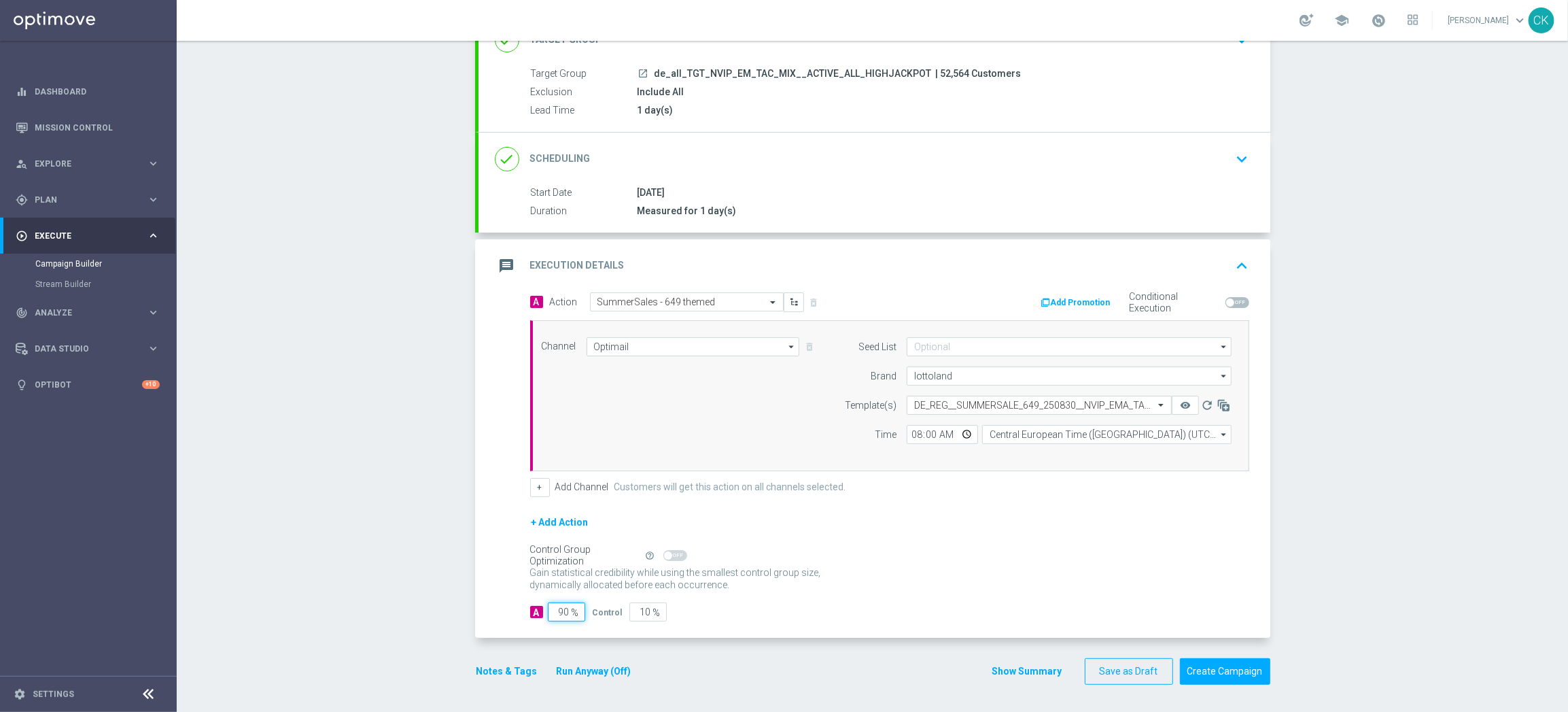
click at [563, 610] on input "90" at bounding box center [566, 612] width 38 height 19
type input "9"
type input "91"
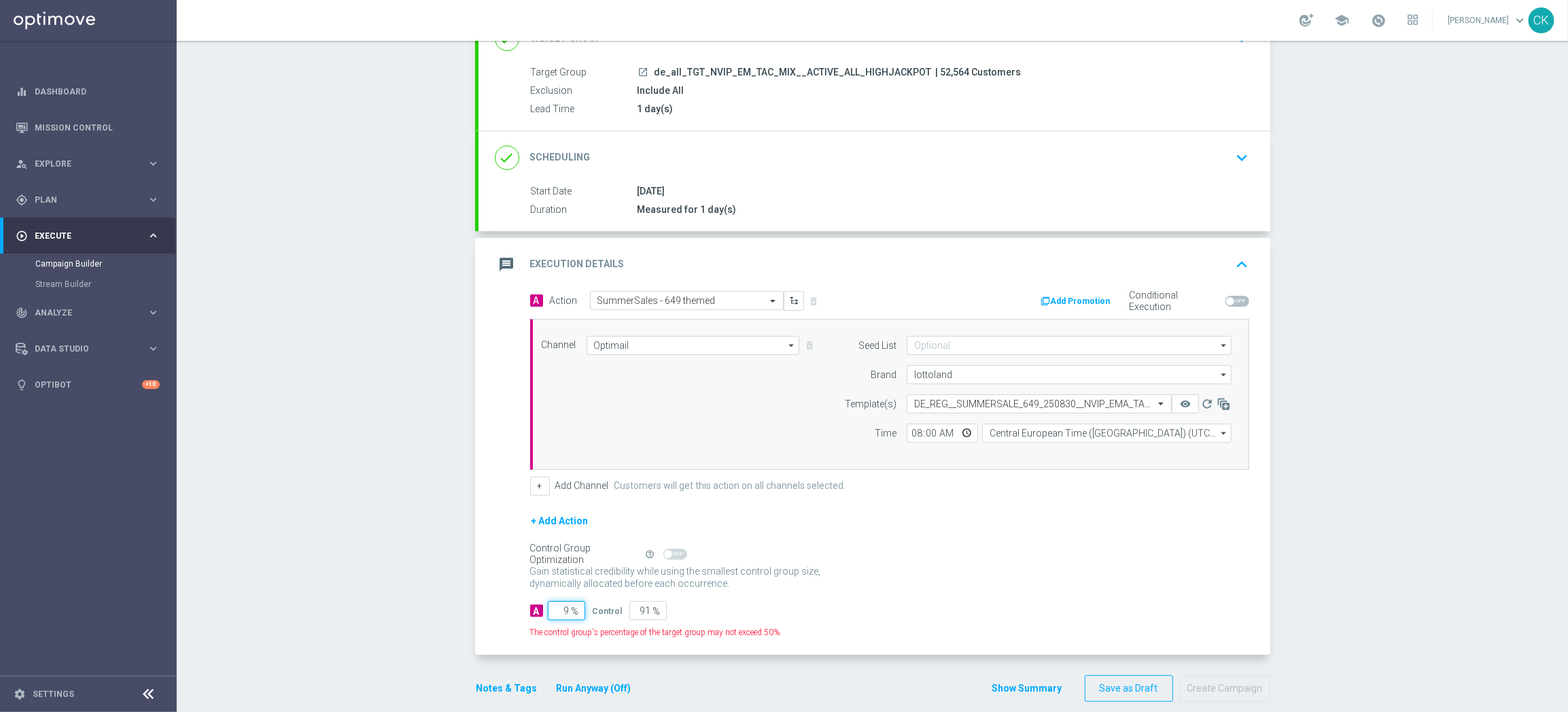
type input "98"
type input "2"
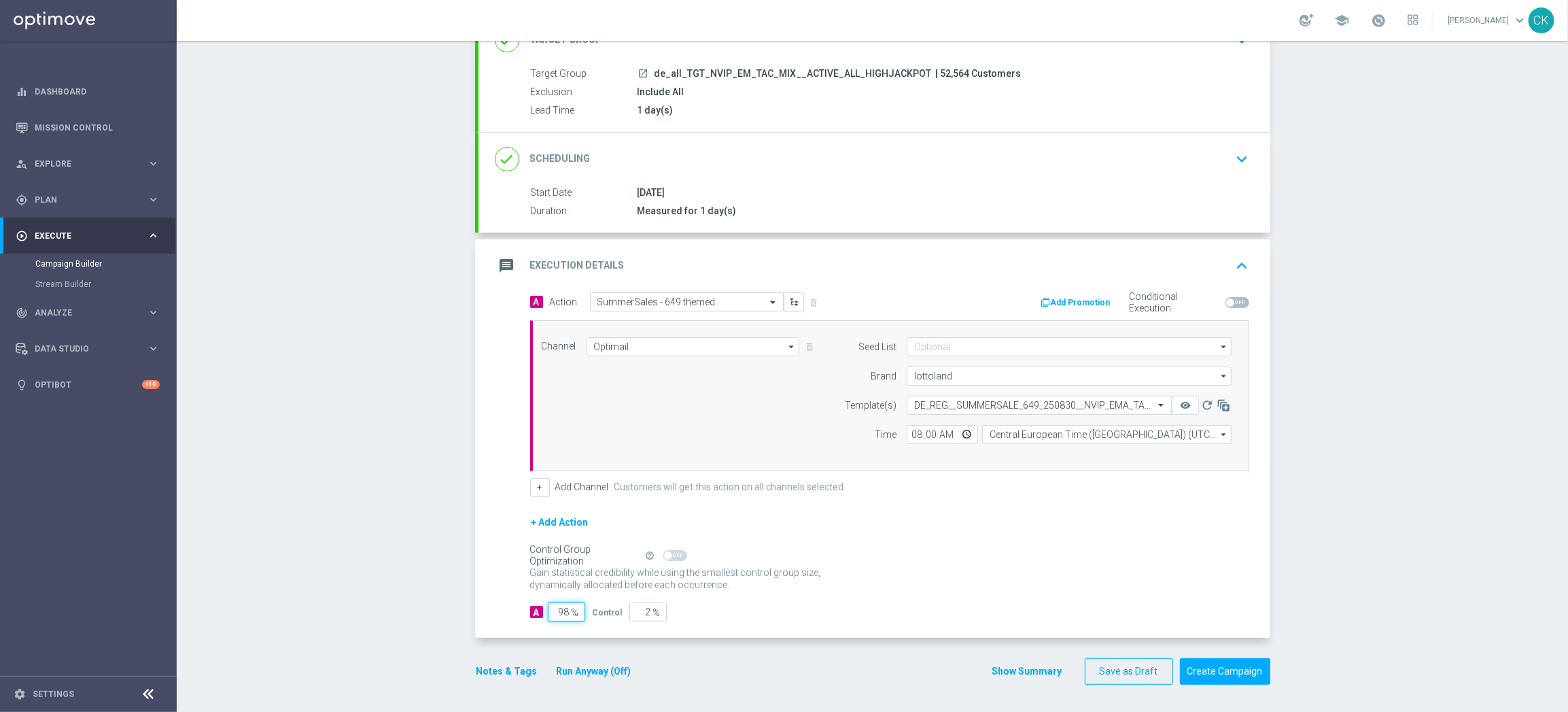
type input "98"
click at [483, 660] on div "Notes & Tags Run Anyway (Off)" at bounding box center [562, 671] width 174 height 27
click at [494, 668] on button "Notes & Tags" at bounding box center [506, 671] width 64 height 17
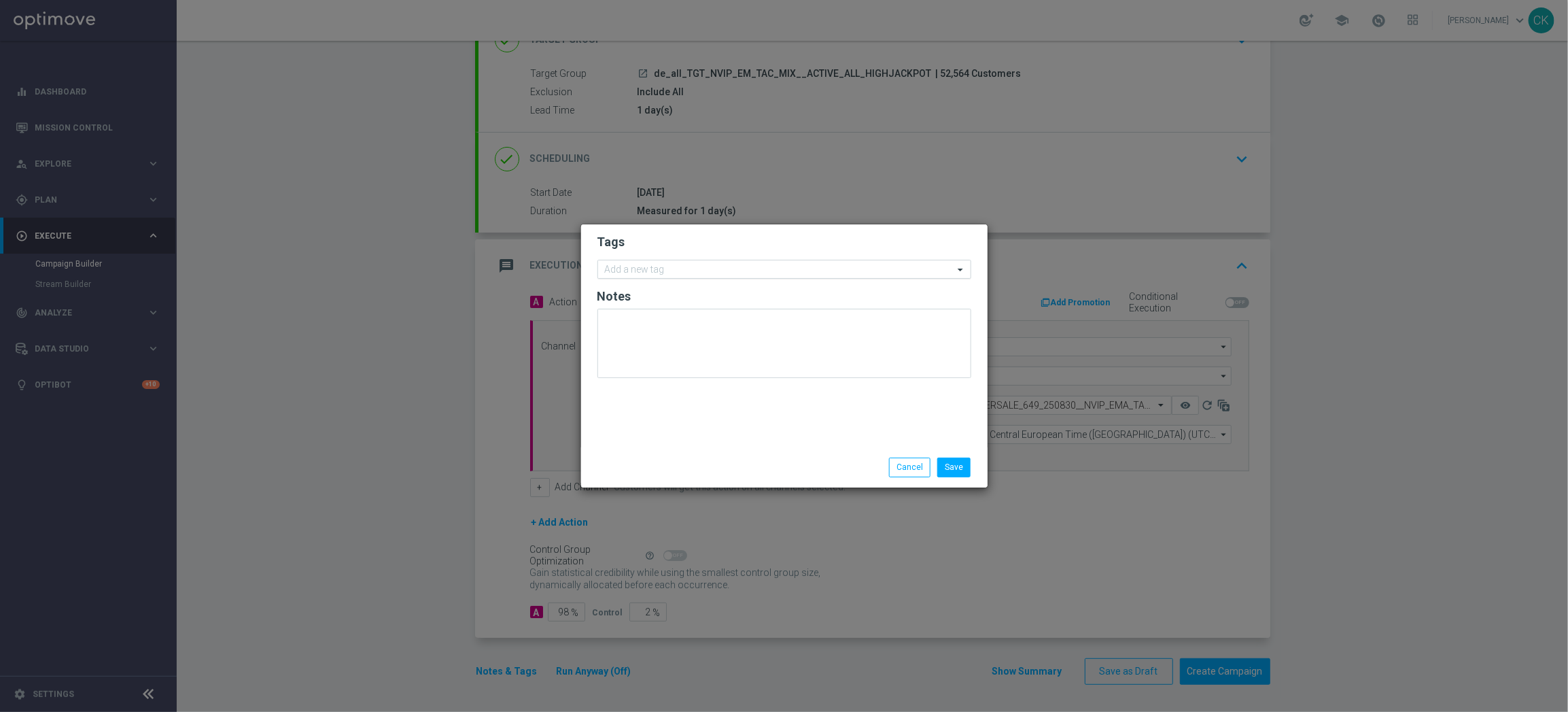
click at [638, 269] on input "text" at bounding box center [779, 270] width 349 height 12
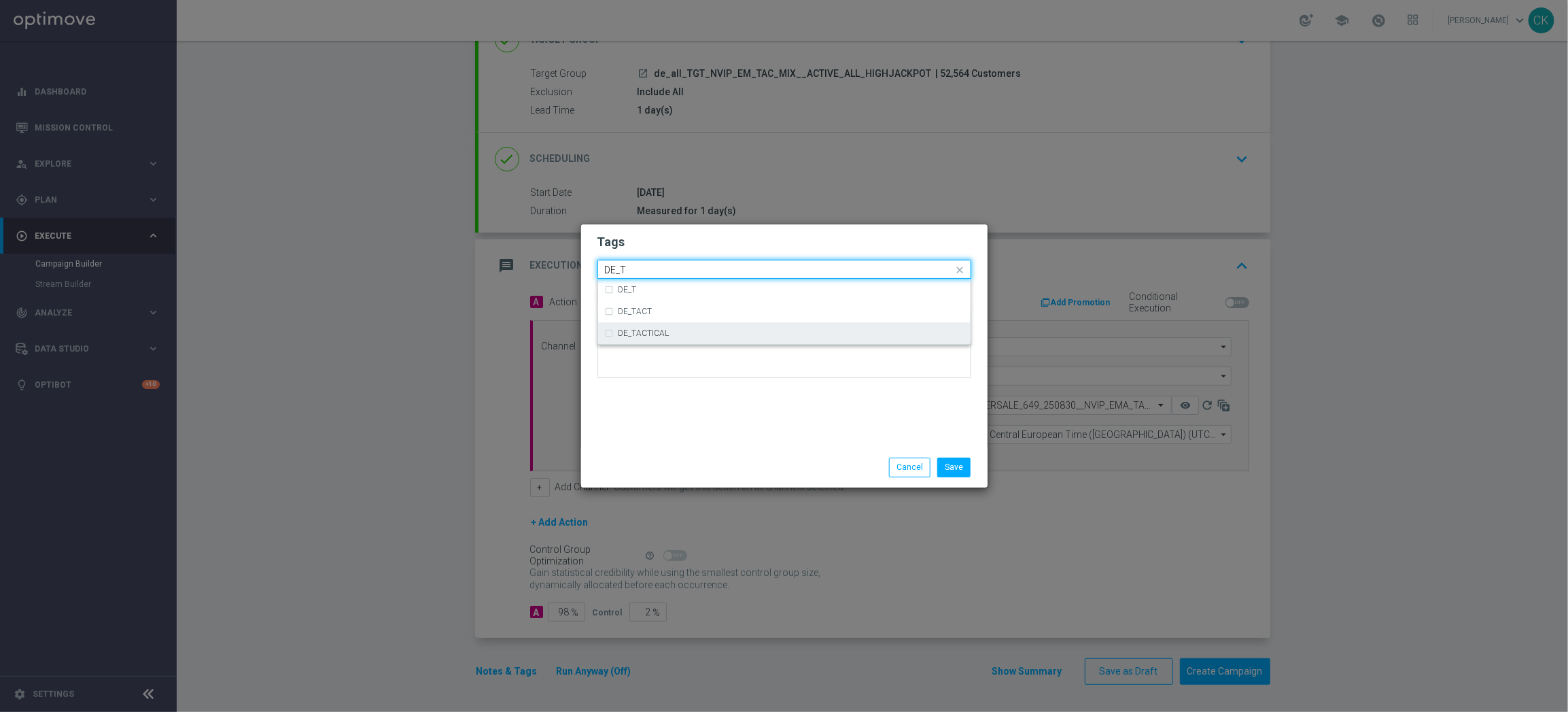
click at [657, 335] on label "DE_TACTICAL" at bounding box center [644, 333] width 51 height 8
type input "DE_T"
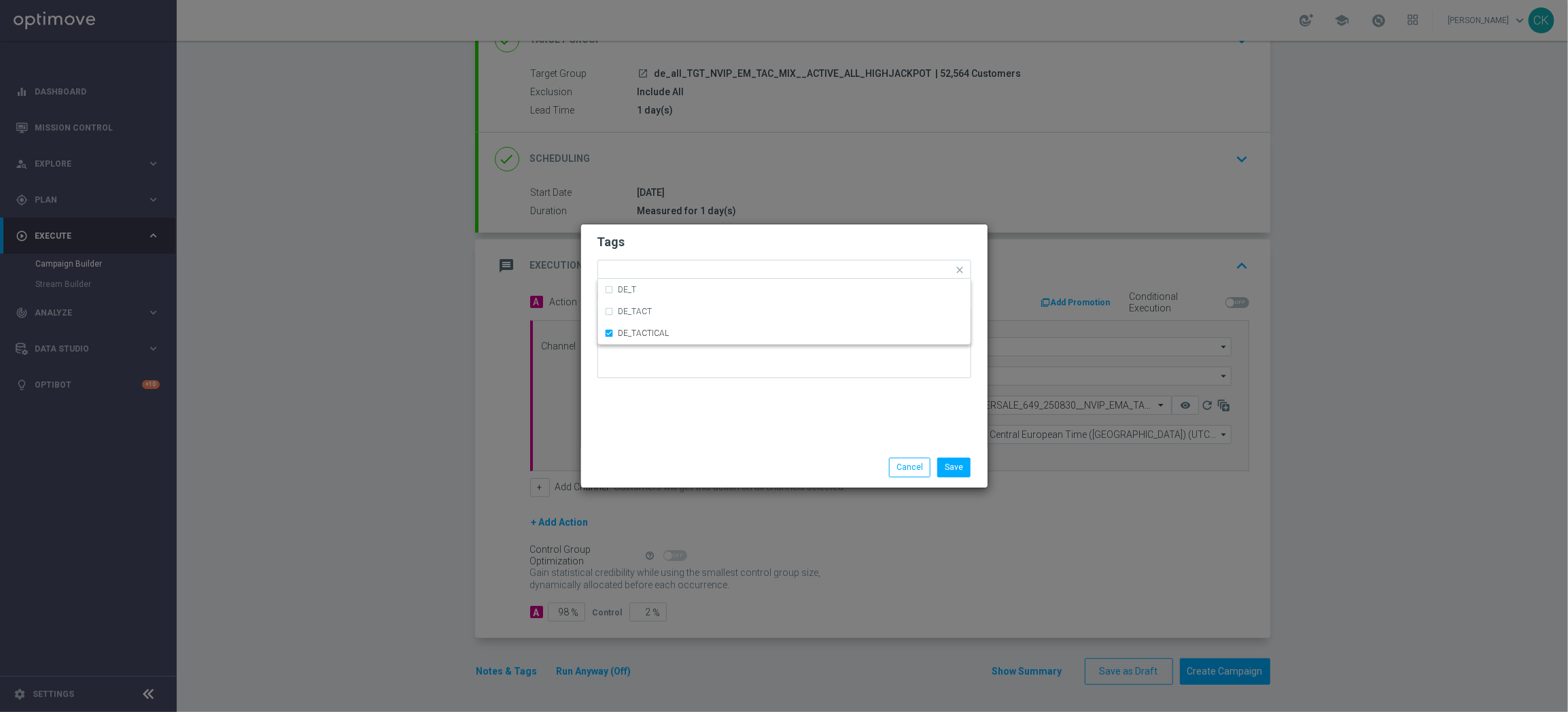
click at [664, 467] on div "Save Cancel" at bounding box center [784, 467] width 394 height 19
click at [960, 469] on button "Save" at bounding box center [954, 467] width 33 height 19
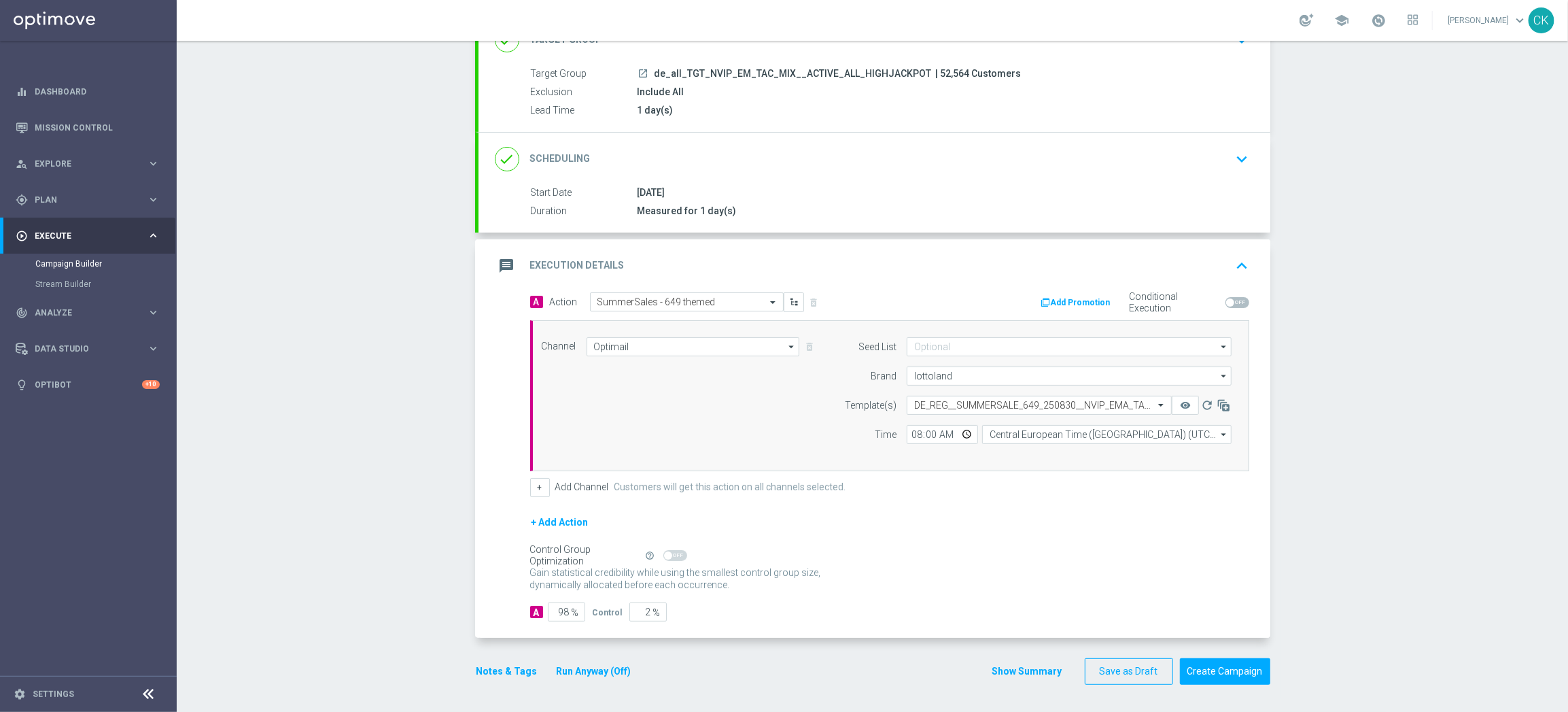
click at [489, 666] on button "Notes & Tags" at bounding box center [506, 671] width 64 height 17
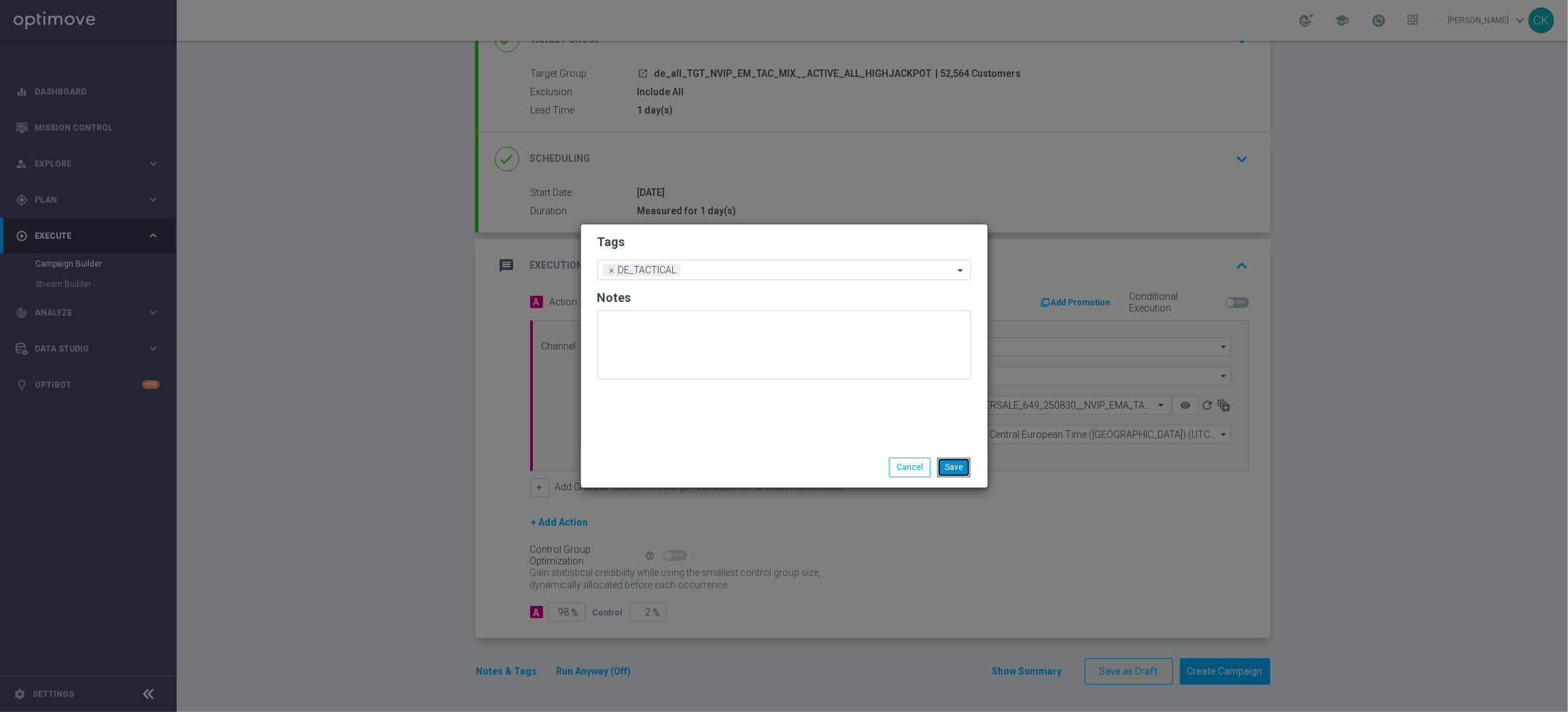
click at [954, 466] on button "Save" at bounding box center [954, 467] width 33 height 19
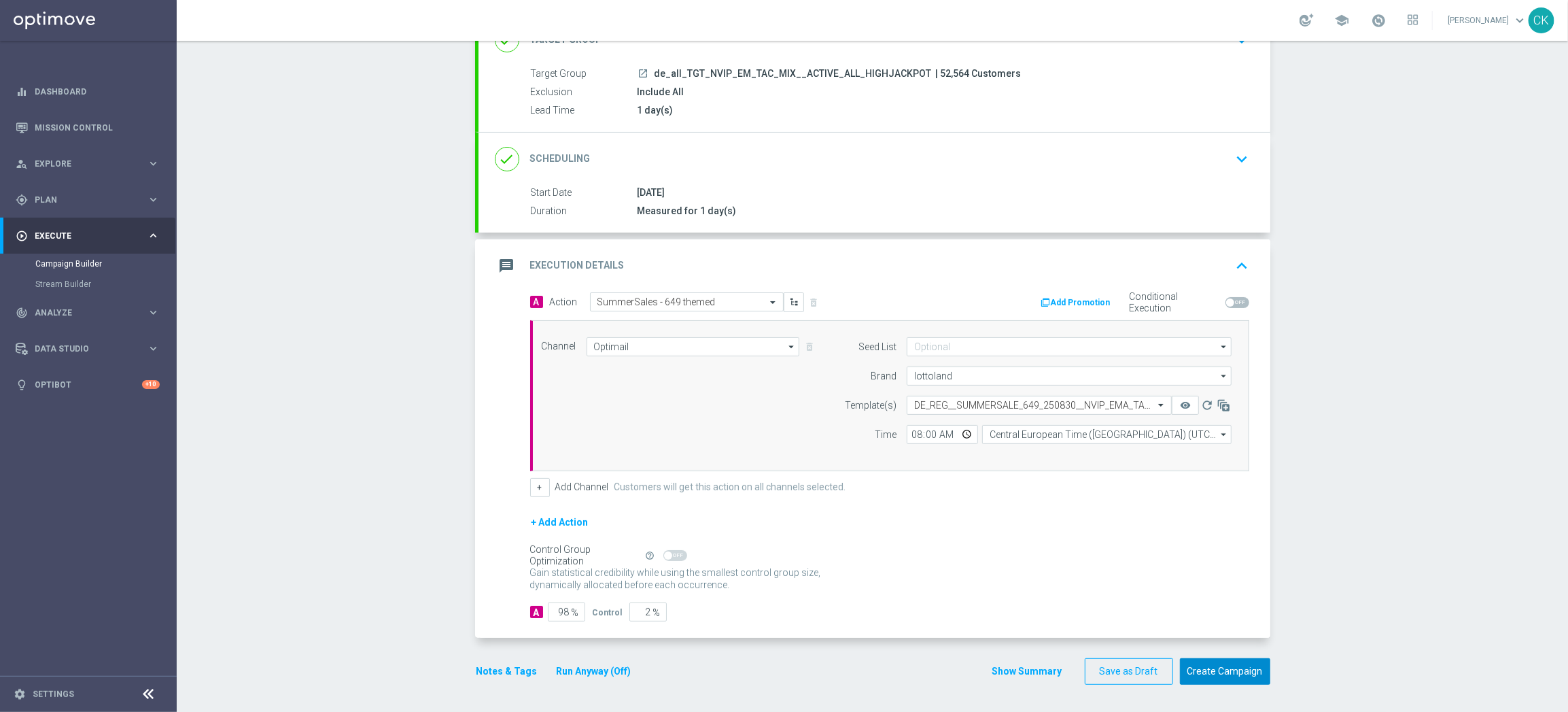
click at [1228, 665] on button "Create Campaign" at bounding box center [1225, 671] width 90 height 27
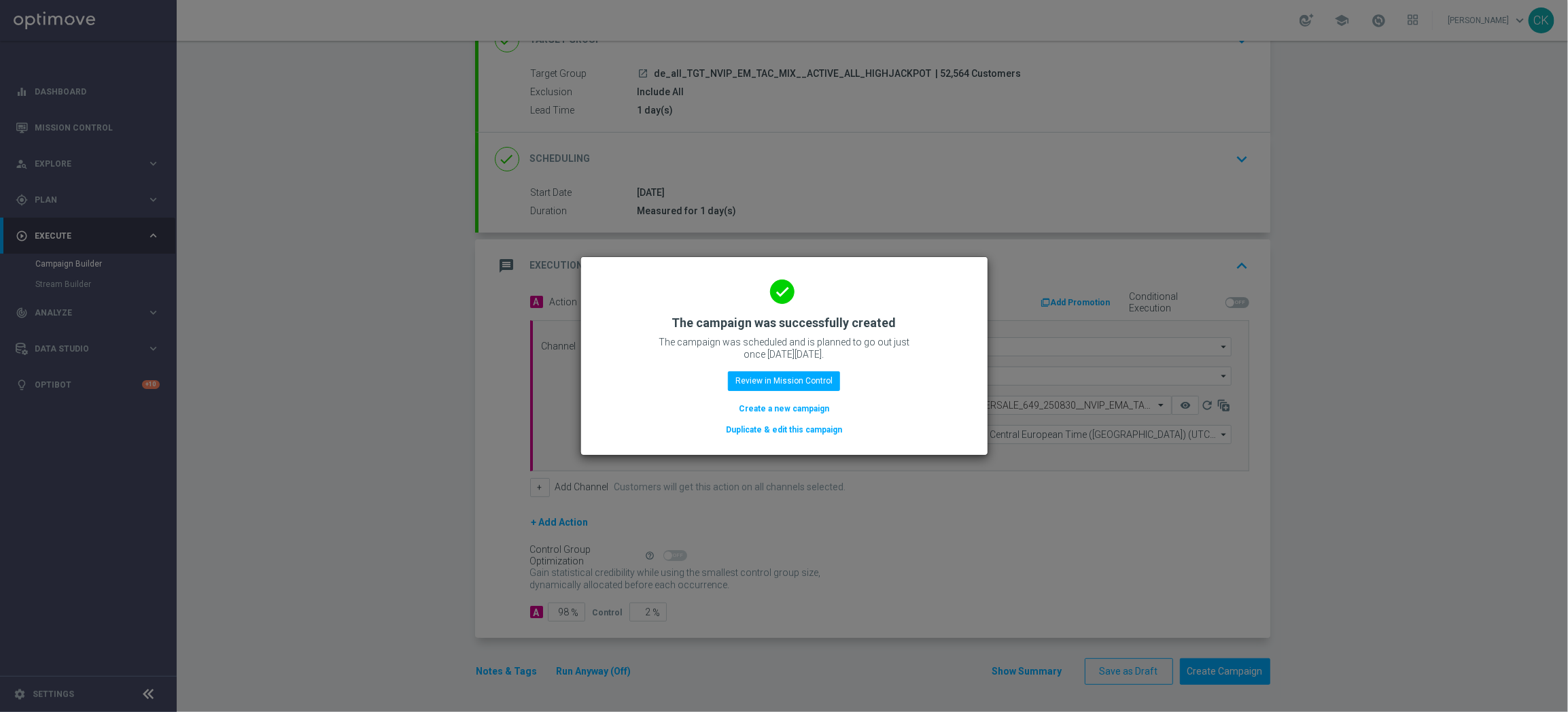
click at [772, 403] on button "Create a new campaign" at bounding box center [784, 408] width 93 height 15
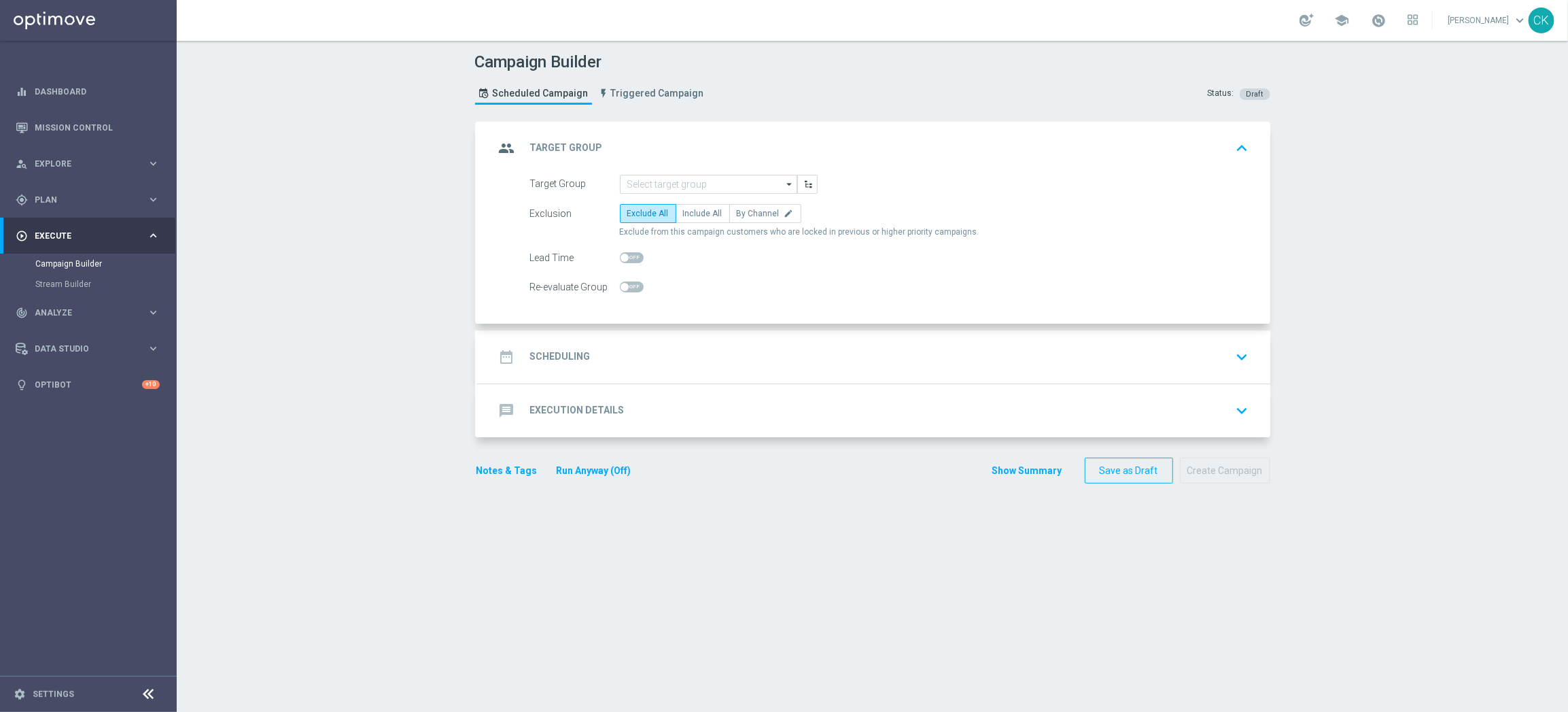
scroll to position [0, 0]
click at [717, 180] on input at bounding box center [708, 184] width 178 height 19
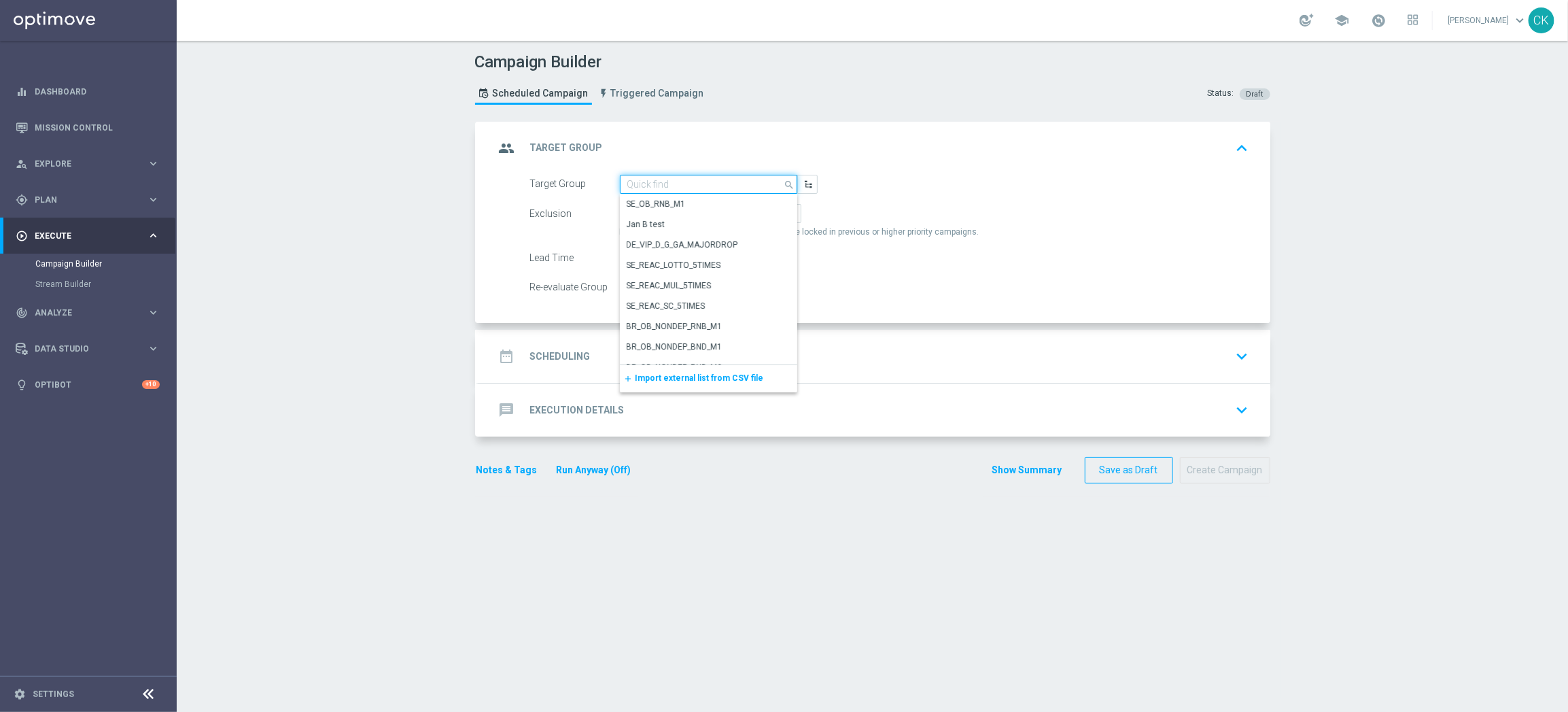
paste input "de_all_TGT_NVIP_EM_TAC_MIX__REACTIVATED_HIGHJACKPOT"
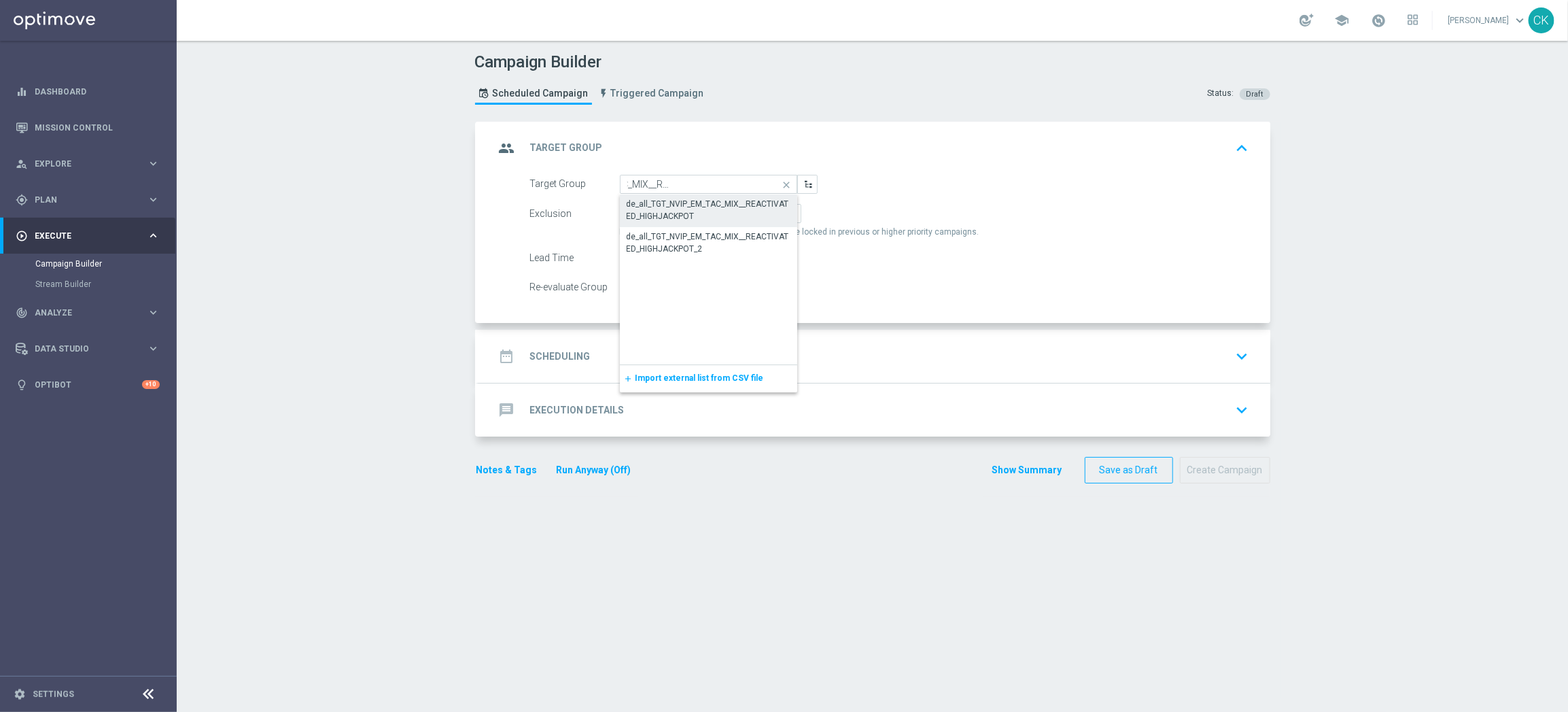
click at [691, 201] on div "de_all_TGT_NVIP_EM_TAC_MIX__REACTIVATED_HIGHJACKPOT" at bounding box center [708, 210] width 164 height 25
type input "de_all_TGT_NVIP_EM_TAC_MIX__REACTIVATED_HIGHJACKPOT"
click at [699, 206] on label "Include All" at bounding box center [703, 213] width 54 height 19
click at [691, 212] on input "Include All" at bounding box center [688, 216] width 9 height 9
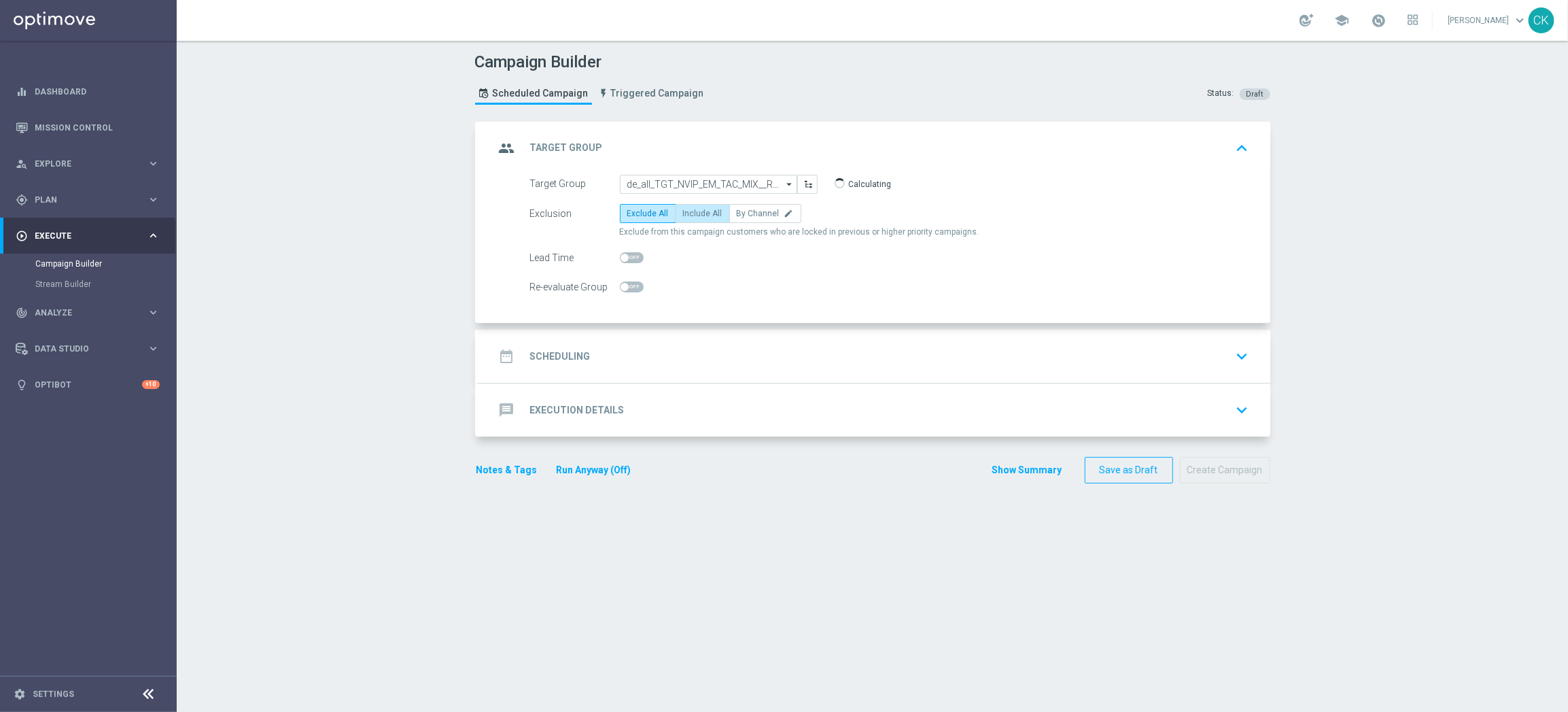
radio input "true"
click at [633, 247] on form "Target Group de_all_TGT_NVIP_EM_TAC_MIX__REACTIVATED_HIGHJACKPOT de_all_TGT_NVI…" at bounding box center [889, 236] width 719 height 123
click at [622, 258] on span at bounding box center [632, 258] width 24 height 11
click at [622, 258] on input "checkbox" at bounding box center [632, 258] width 24 height 11
checkbox input "true"
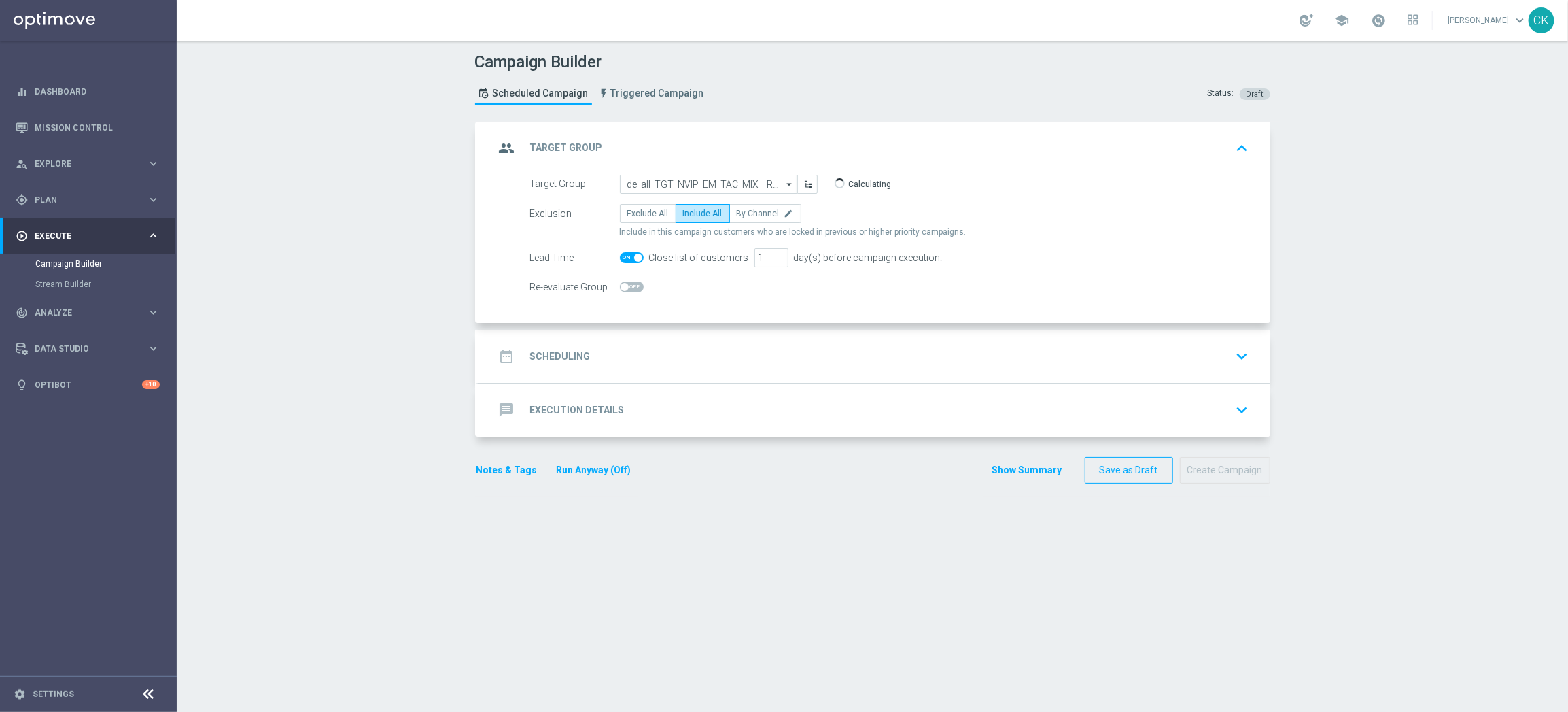
click at [554, 360] on h2 "Scheduling" at bounding box center [561, 356] width 61 height 13
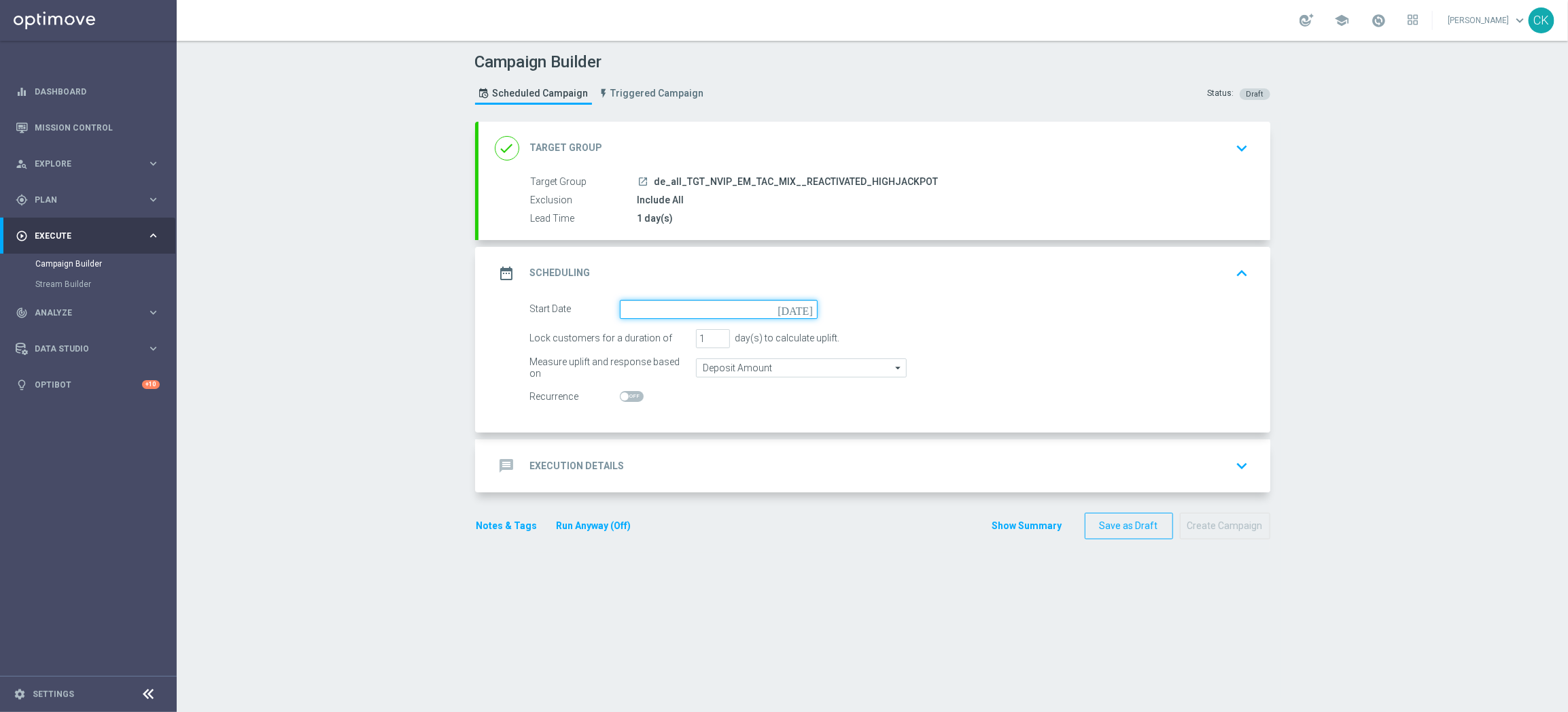
click at [683, 307] on input at bounding box center [718, 309] width 198 height 19
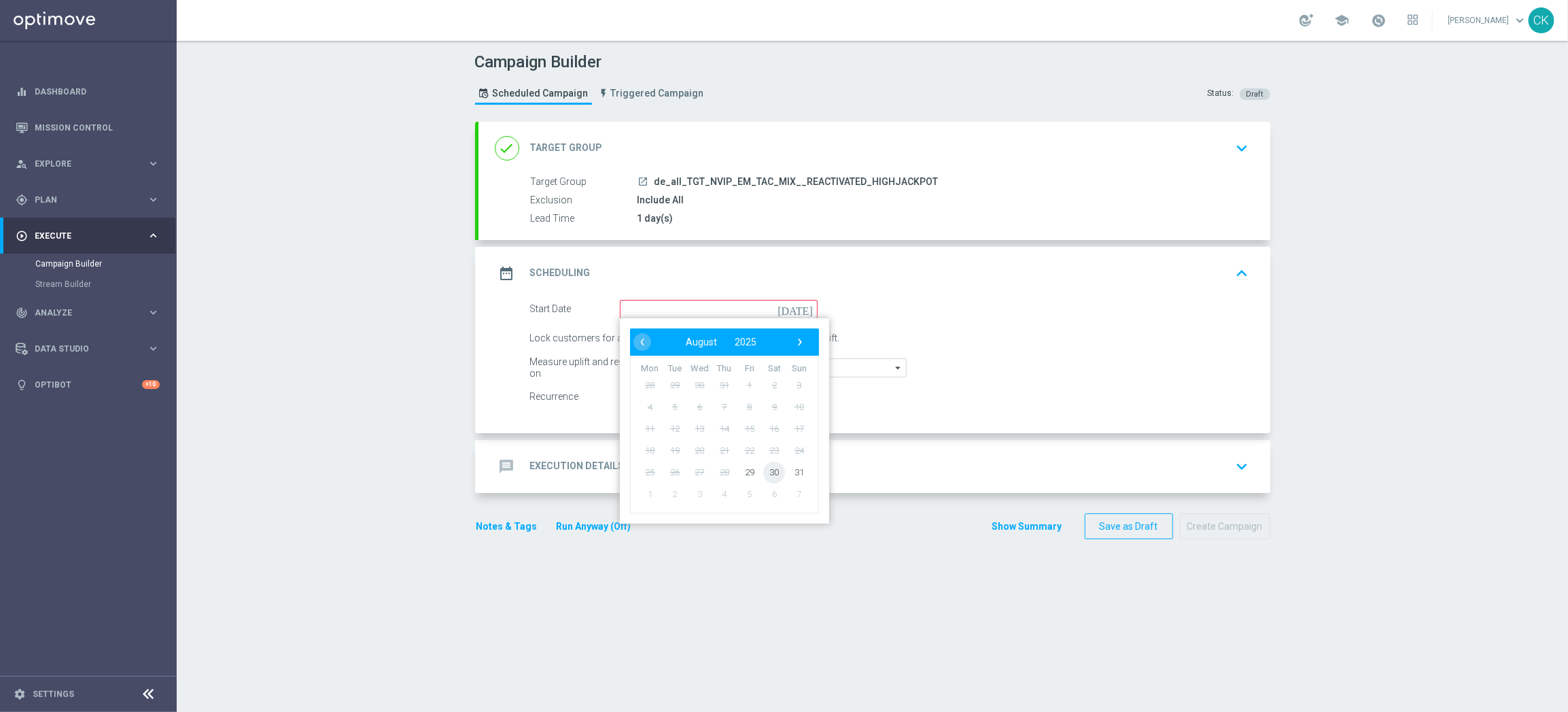
click at [769, 471] on span "30" at bounding box center [774, 472] width 22 height 22
type input "30 Aug 2025"
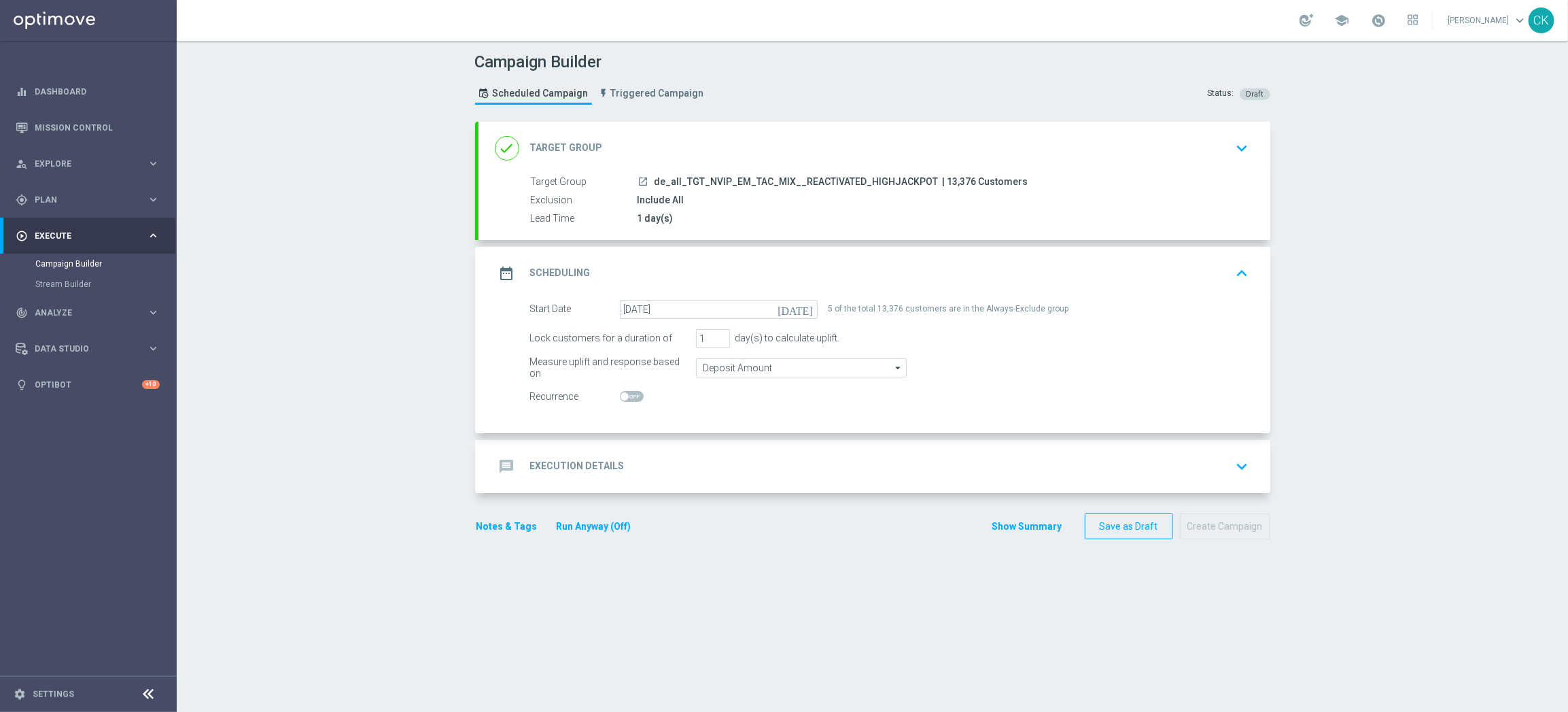
click at [554, 458] on div "message Execution Details" at bounding box center [559, 466] width 130 height 25
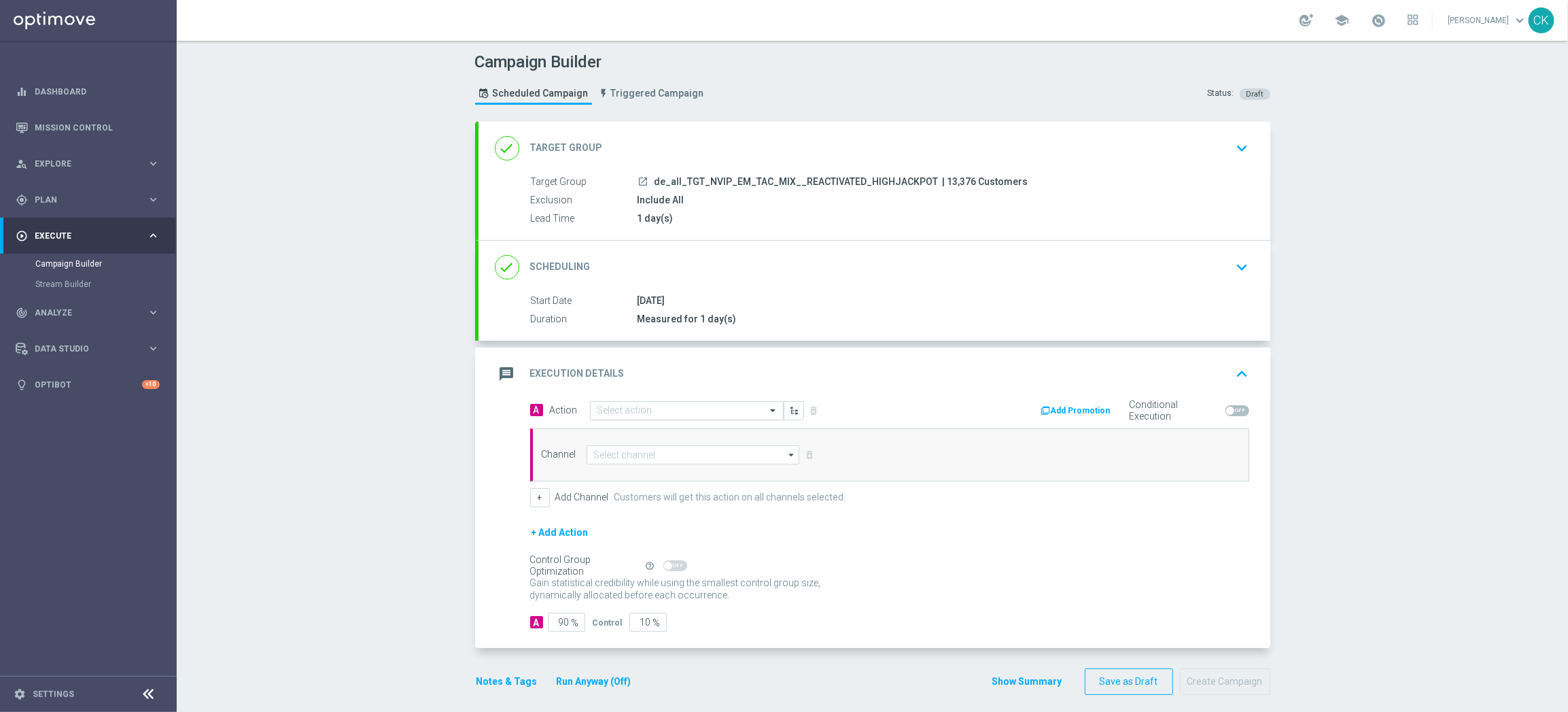
click at [668, 408] on input "text" at bounding box center [673, 411] width 152 height 12
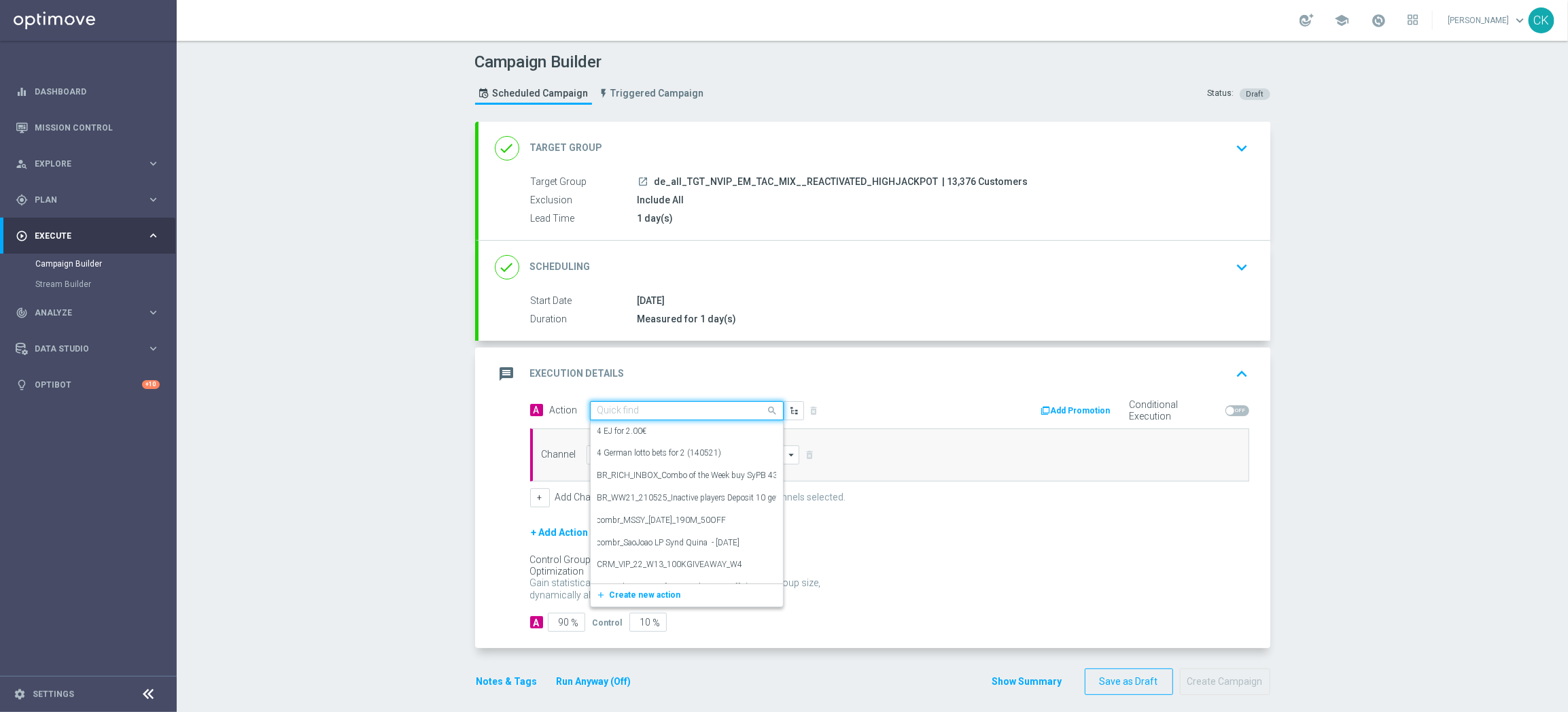
paste input "SummerSales - 649 themed"
type input "SummerSales - 649 themed"
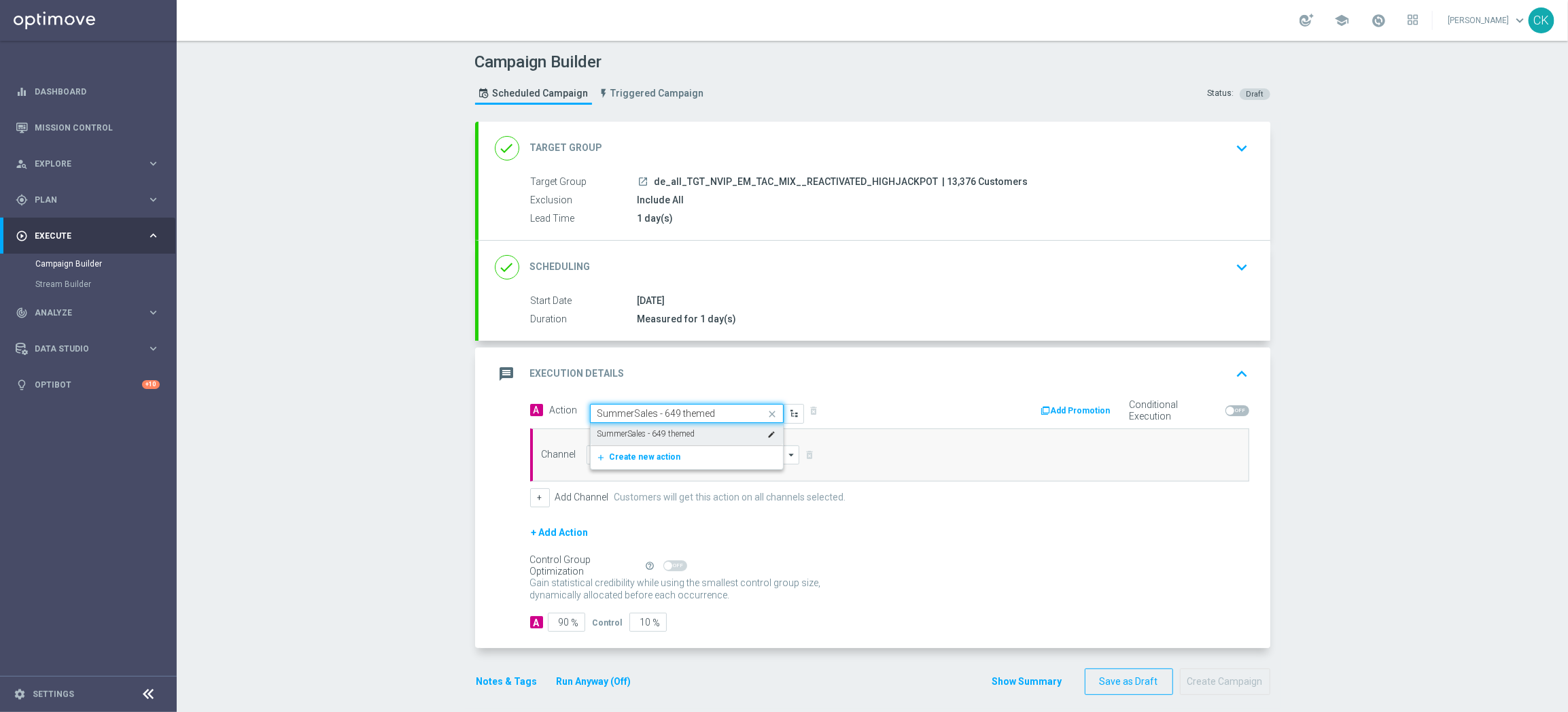
click at [667, 429] on label "SummerSales - 649 themed" at bounding box center [646, 434] width 98 height 12
click at [666, 455] on input at bounding box center [693, 454] width 214 height 19
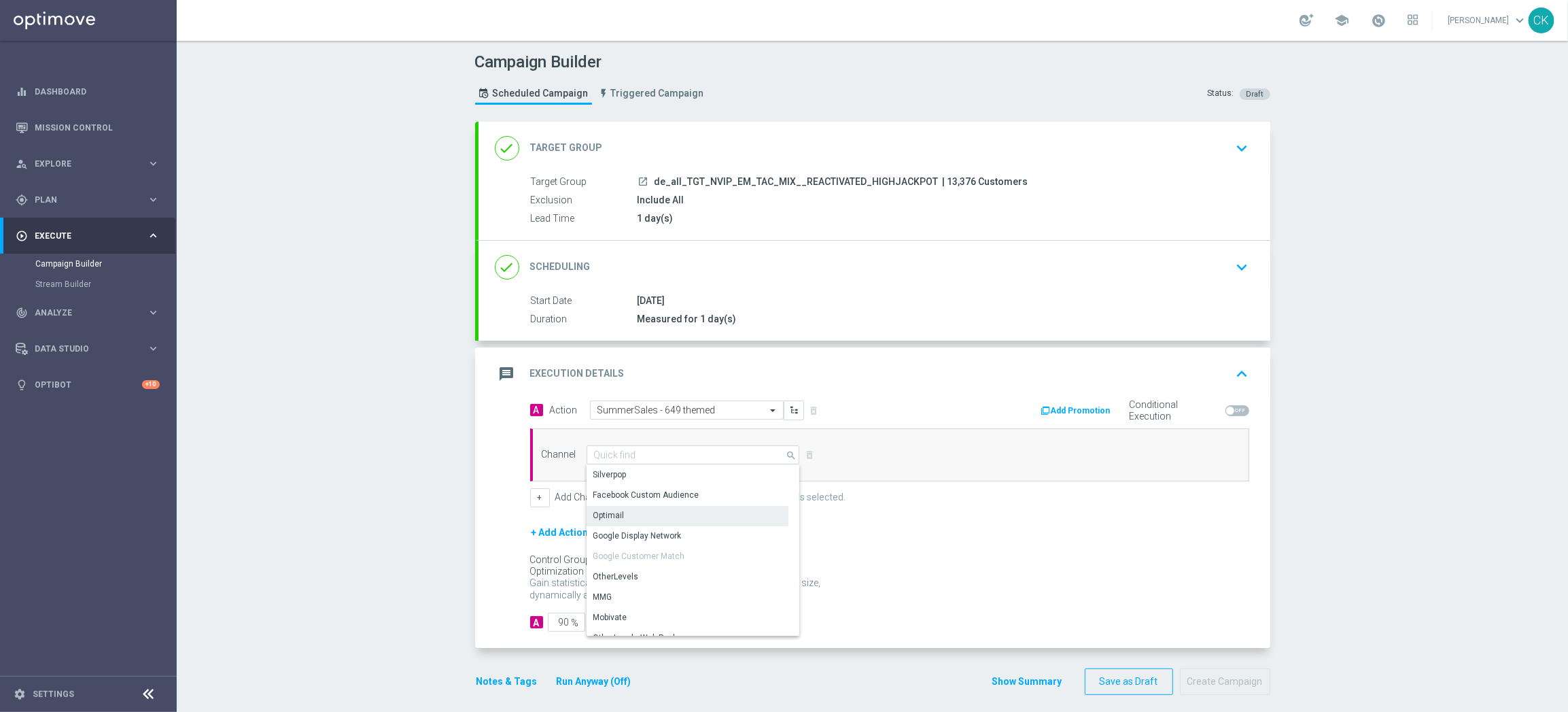
click at [666, 515] on div "Optimail" at bounding box center [687, 515] width 202 height 19
type input "Optimail"
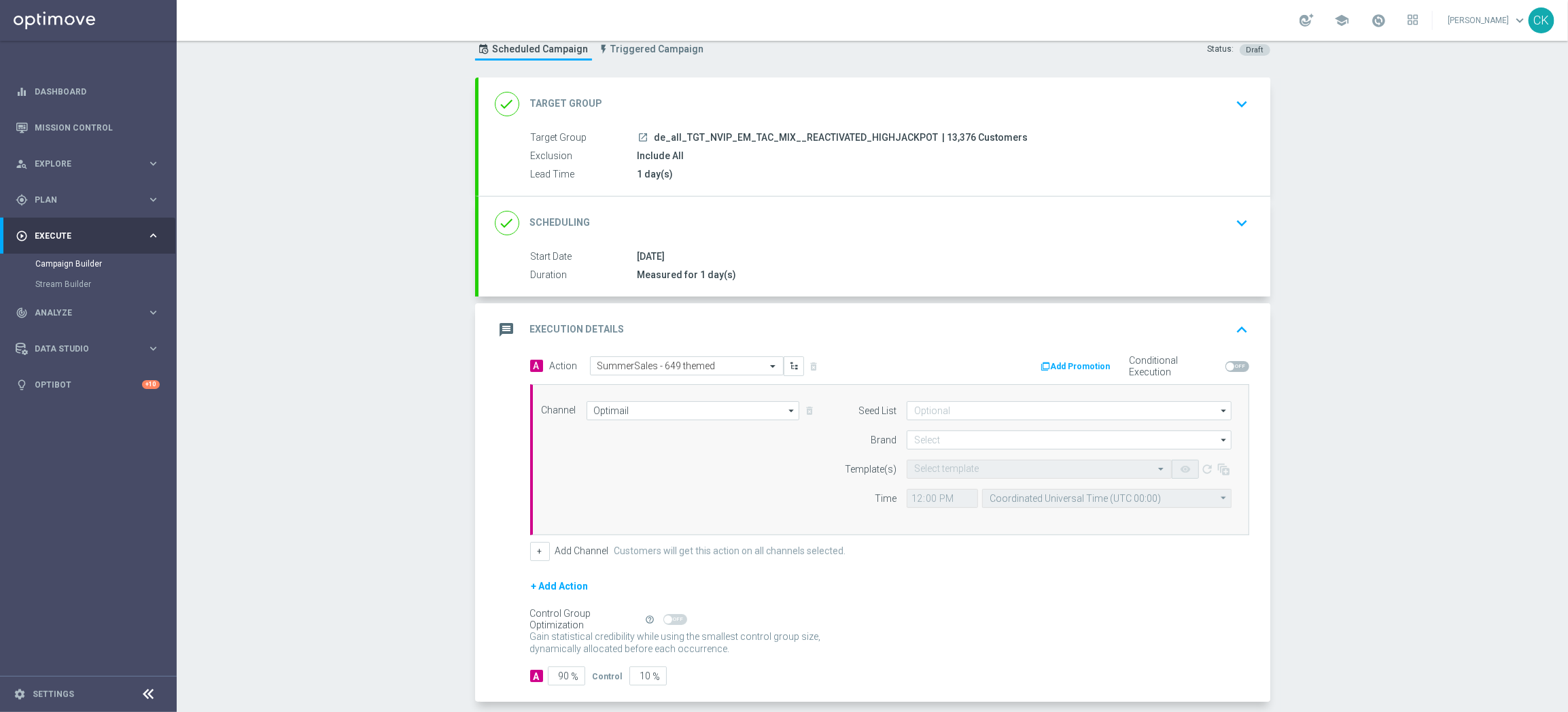
scroll to position [110, 0]
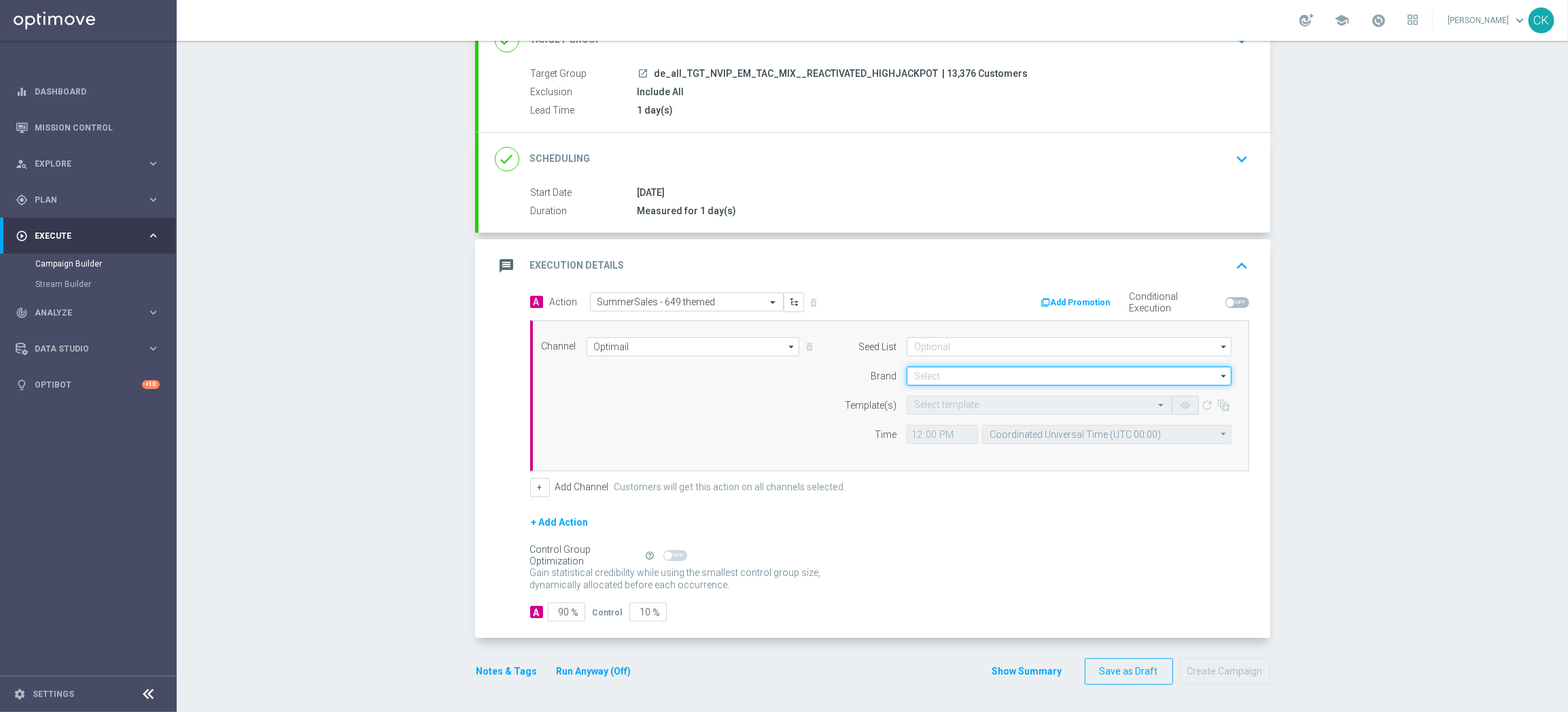
click at [993, 379] on input at bounding box center [1069, 376] width 325 height 19
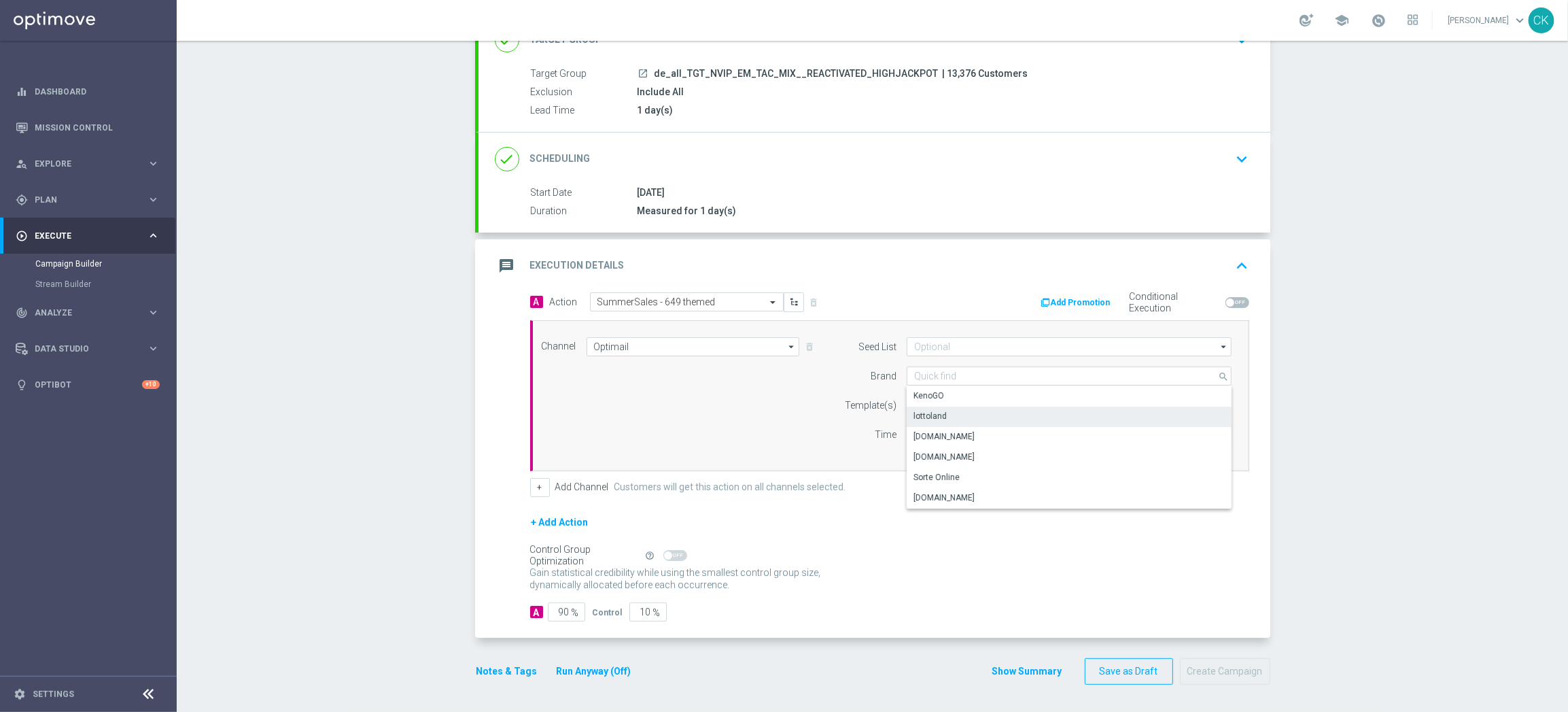
click at [978, 418] on div "lottoland" at bounding box center [1069, 415] width 325 height 19
type input "lottoland"
click at [958, 401] on input "text" at bounding box center [1026, 405] width 223 height 12
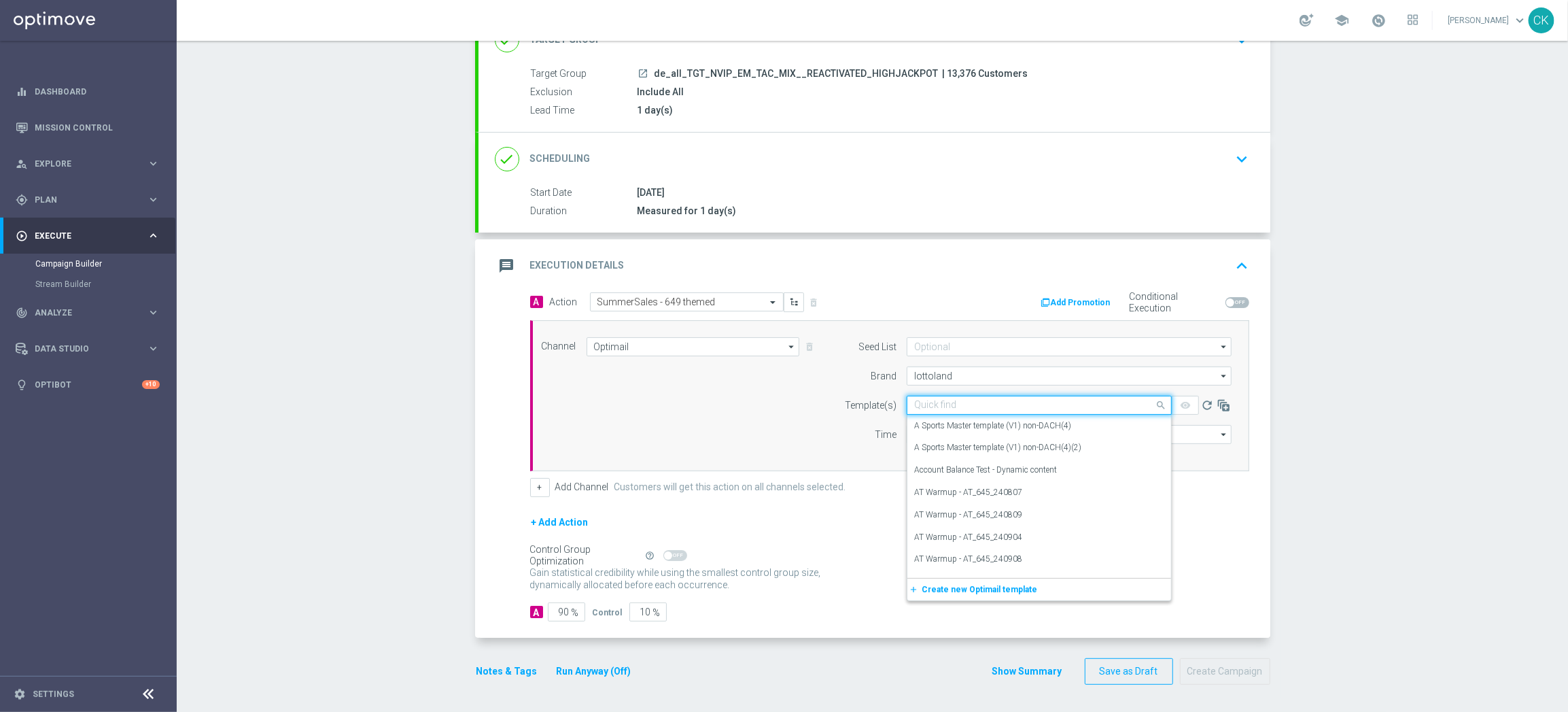
paste input "DE_REG__SUMMERSALE_649_250830__NVIP_EMA_TAC_MIX"
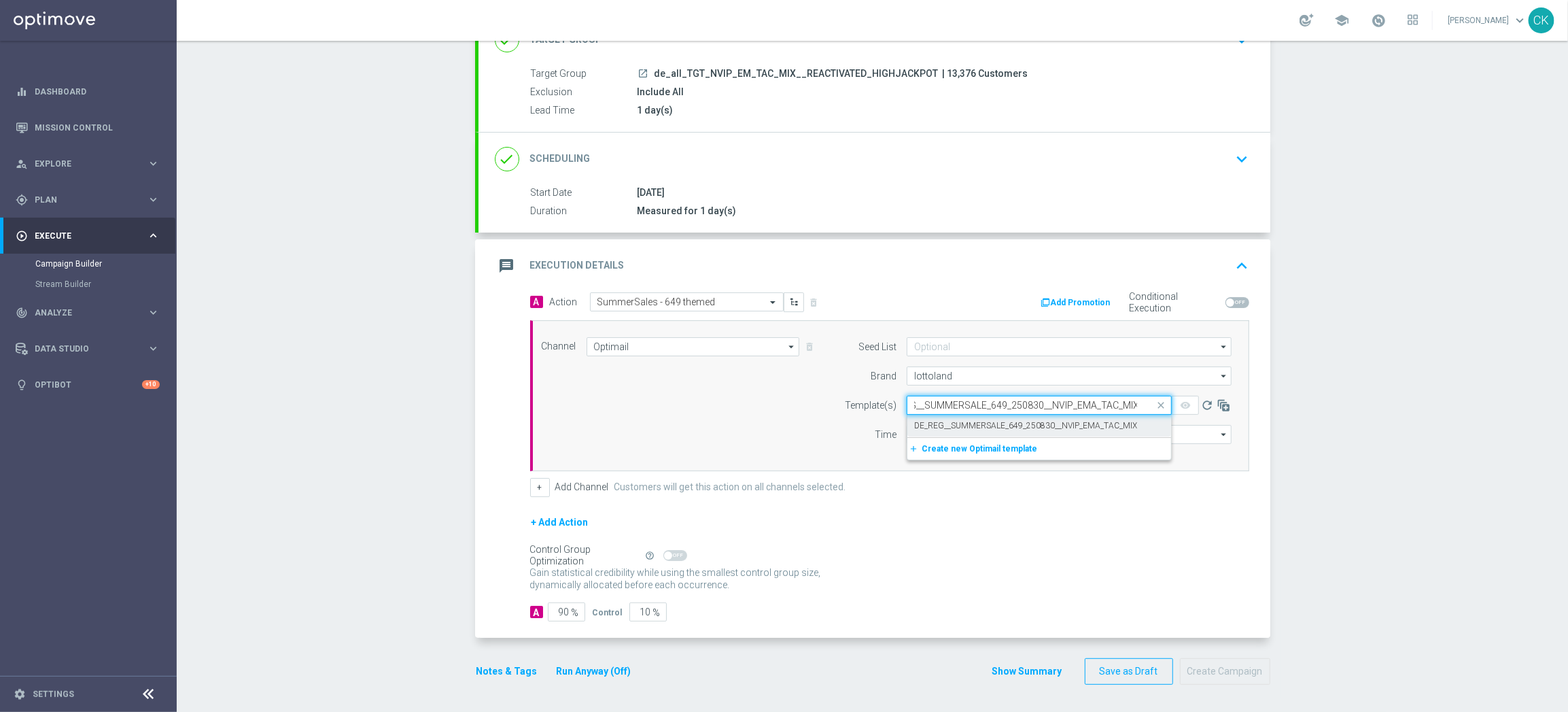
click at [951, 423] on label "DE_REG__SUMMERSALE_649_250830__NVIP_EMA_TAC_MIX" at bounding box center [1026, 426] width 223 height 12
type input "DE_REG__SUMMERSALE_649_250830__NVIP_EMA_TAC_MIX"
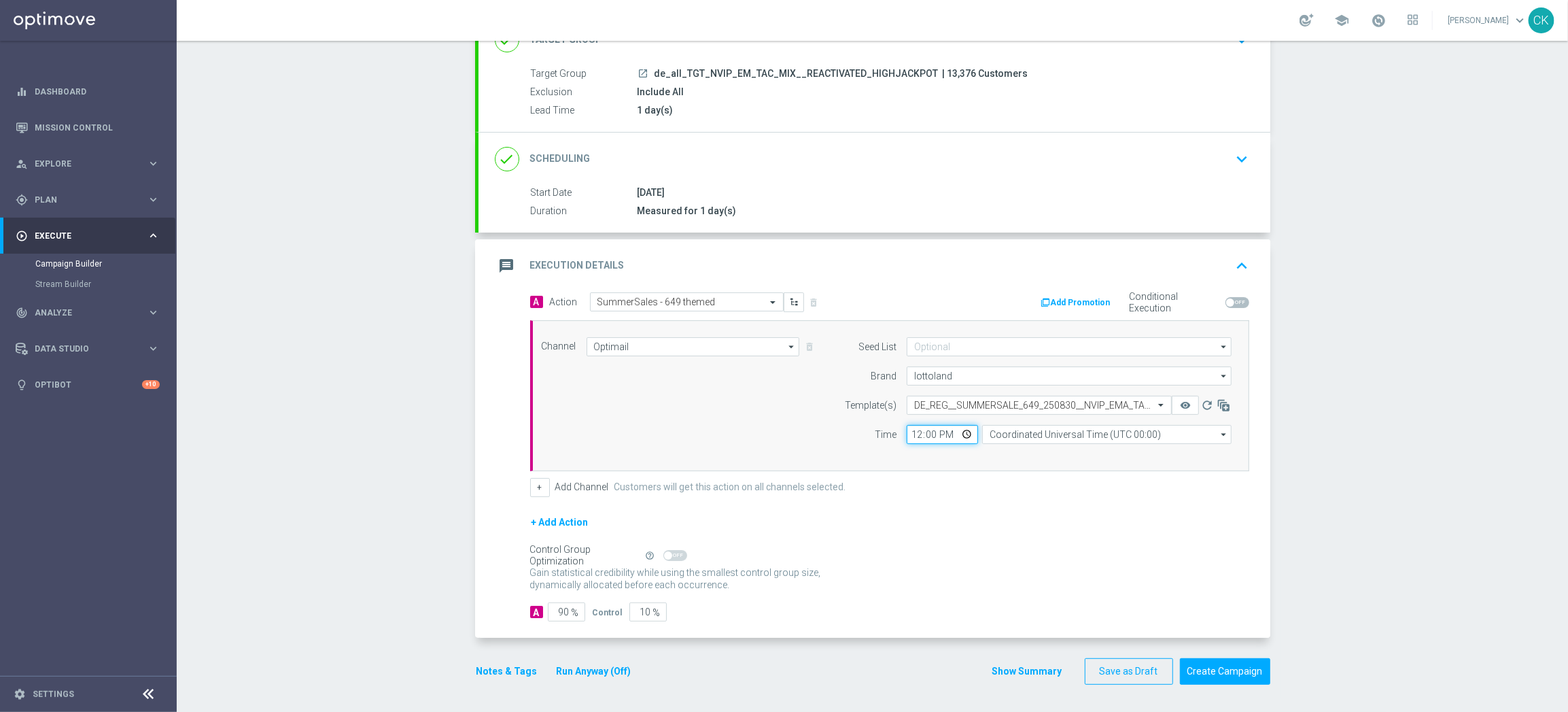
click at [910, 435] on input "12:00" at bounding box center [942, 434] width 71 height 19
click at [910, 435] on input "06:00" at bounding box center [942, 434] width 71 height 19
type input "08:00"
click at [1084, 433] on input "Coordinated Universal Time (UTC 00:00)" at bounding box center [1106, 434] width 250 height 19
click at [1081, 445] on div "Central European Time ([GEOGRAPHIC_DATA]) (UTC +02:00)" at bounding box center [1106, 454] width 250 height 19
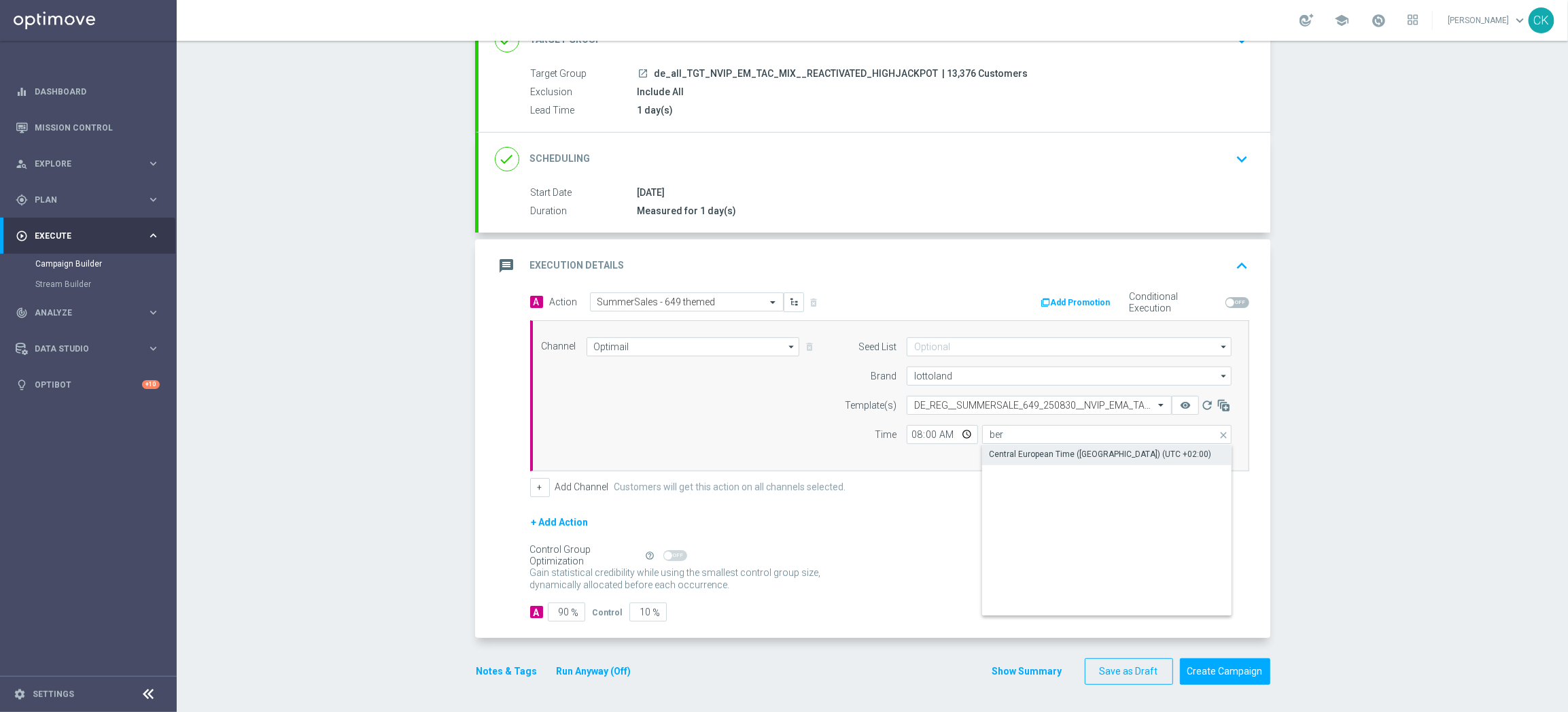
type input "Central European Time ([GEOGRAPHIC_DATA]) (UTC +02:00)"
click at [563, 611] on input "90" at bounding box center [566, 612] width 38 height 19
type input "9"
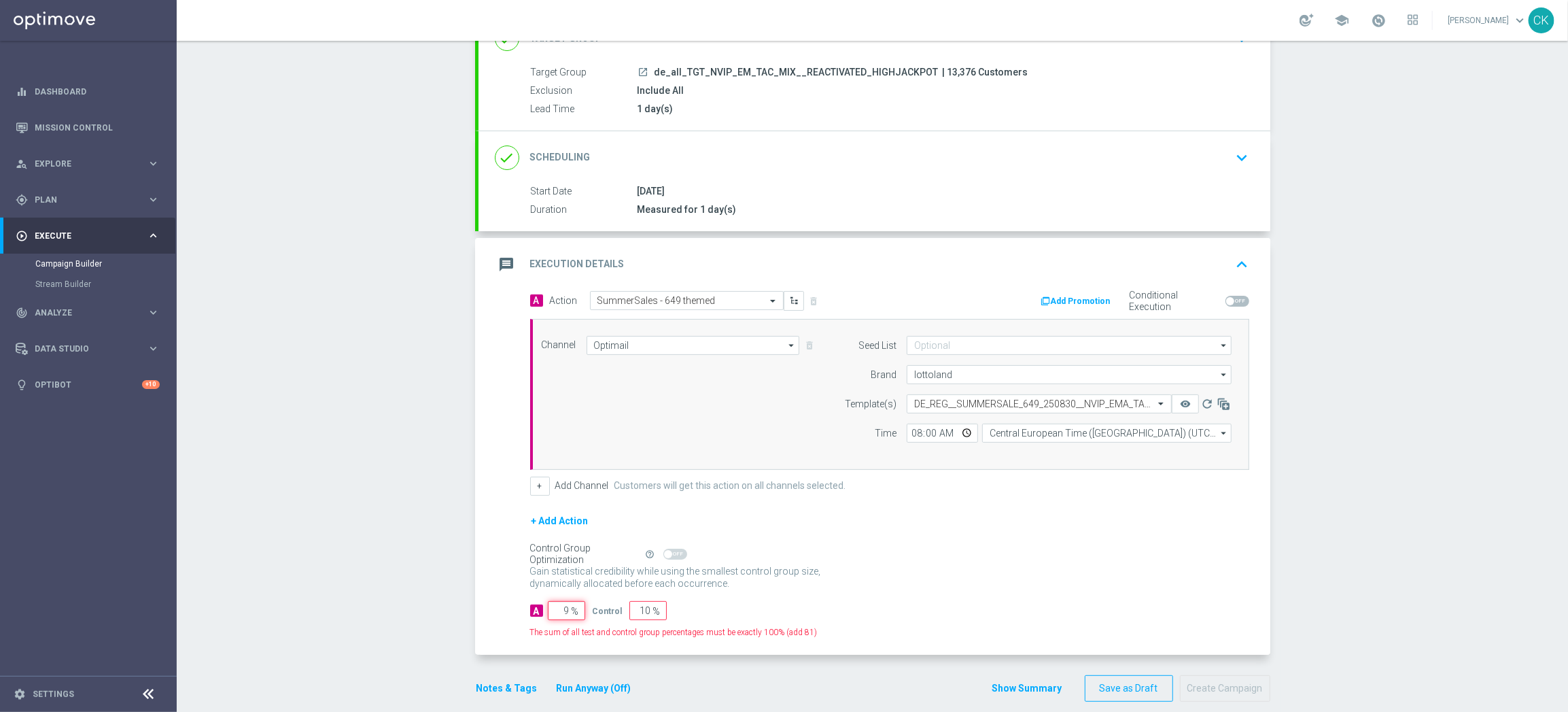
type input "91"
type input "98"
type input "2"
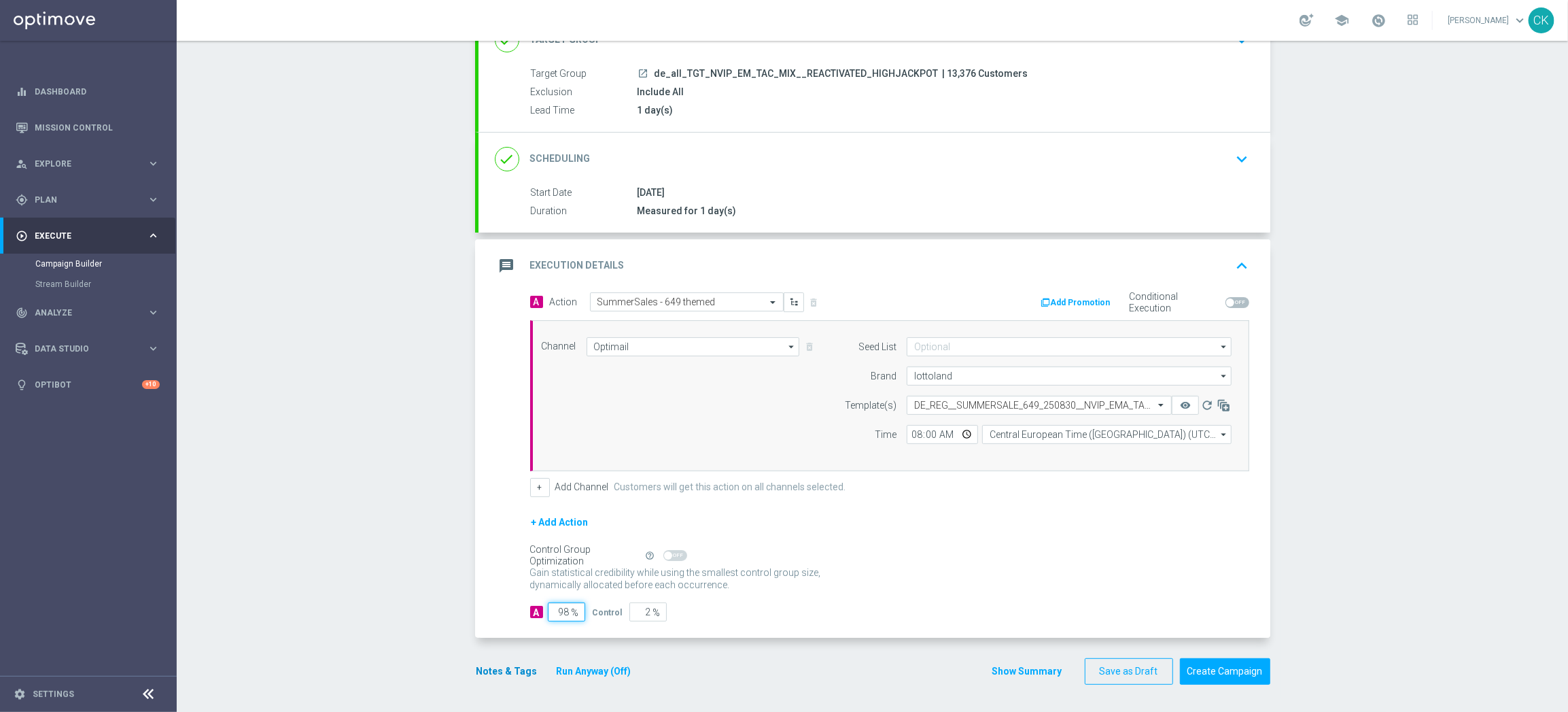
type input "98"
click at [481, 671] on button "Notes & Tags" at bounding box center [506, 671] width 64 height 17
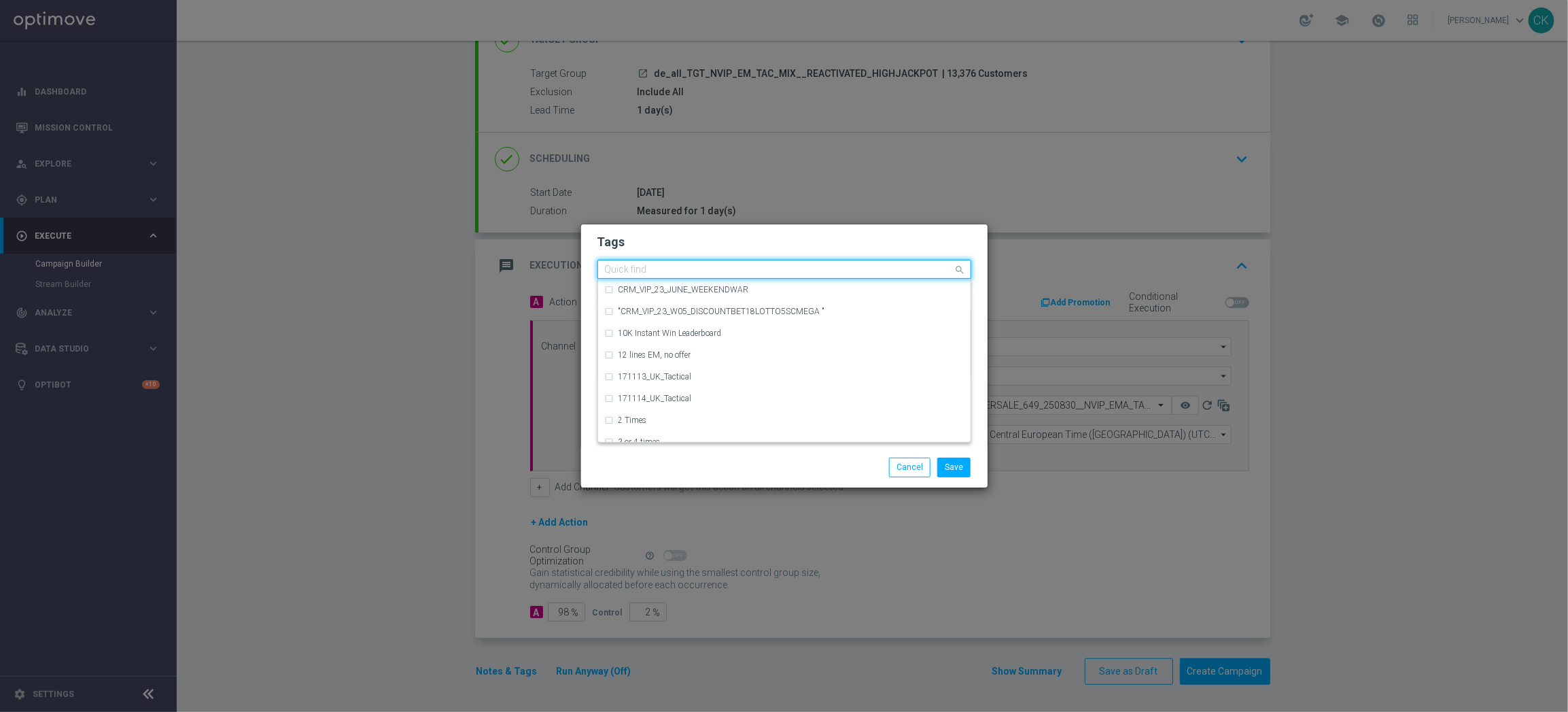
click at [663, 274] on input "text" at bounding box center [779, 270] width 349 height 12
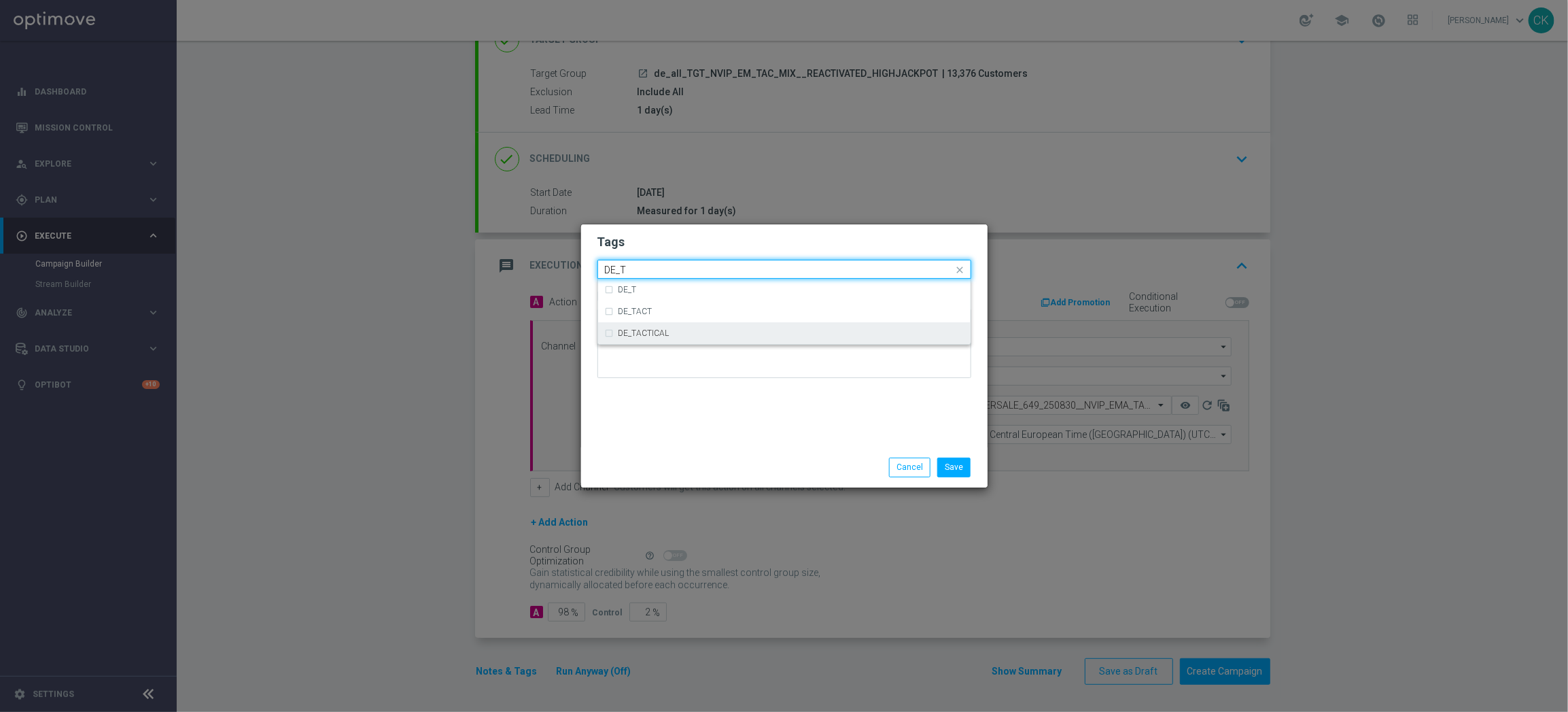
click at [674, 333] on div "DE_TACTICAL" at bounding box center [791, 333] width 345 height 8
type input "DE_T"
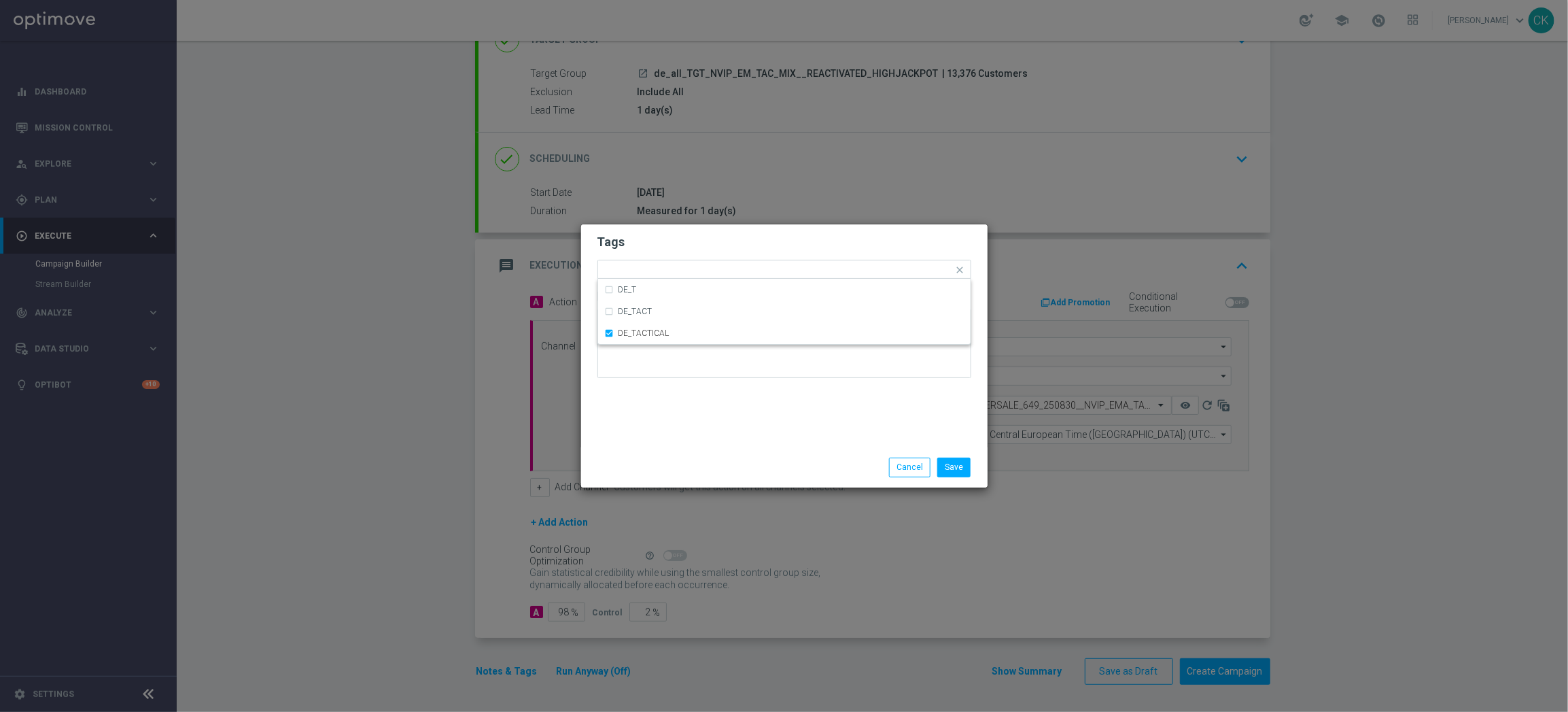
click at [674, 415] on div "Tags Quick find × DE_TACTICAL DE_T DE_TACT DE_TACTICAL Notes" at bounding box center [784, 336] width 406 height 223
click at [955, 466] on button "Save" at bounding box center [954, 467] width 33 height 19
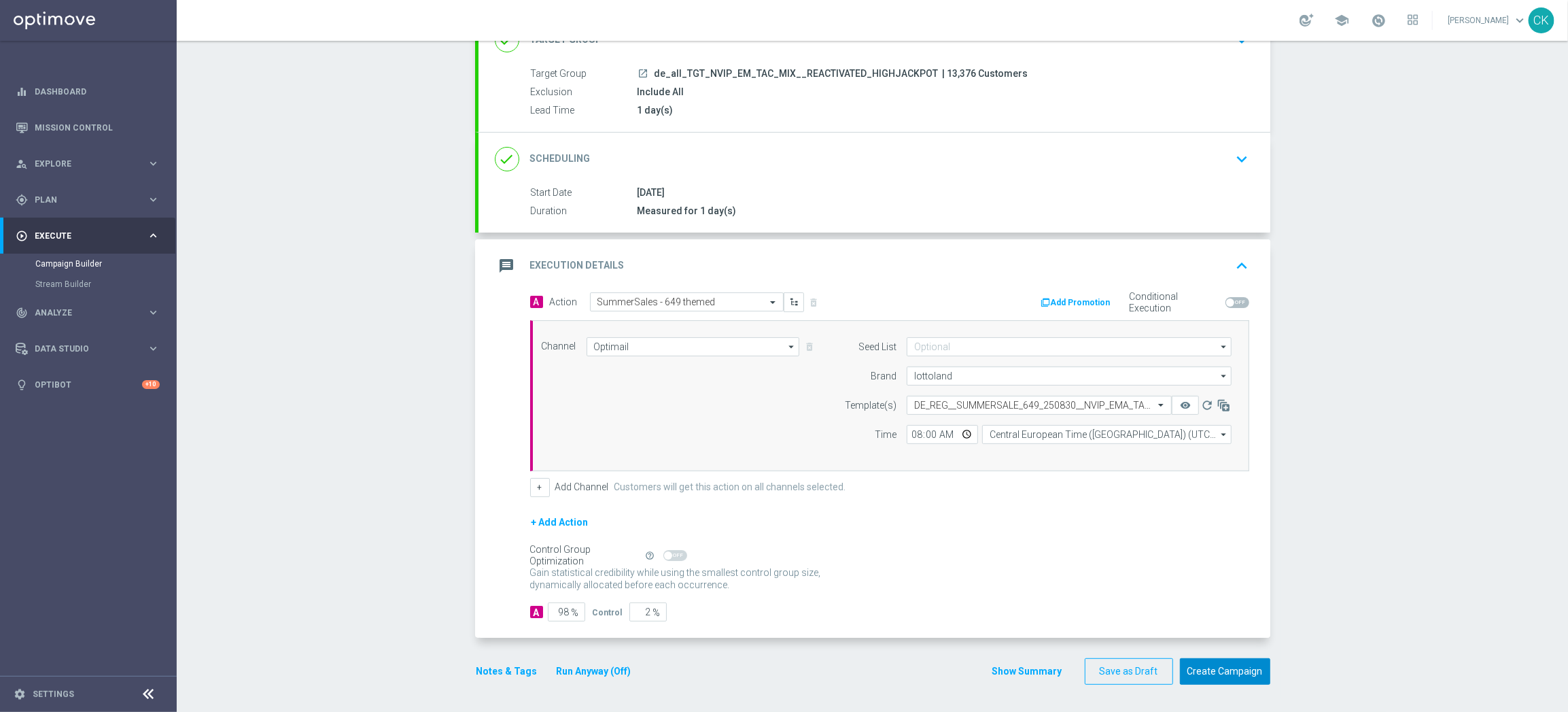
click at [1220, 674] on button "Create Campaign" at bounding box center [1225, 671] width 90 height 27
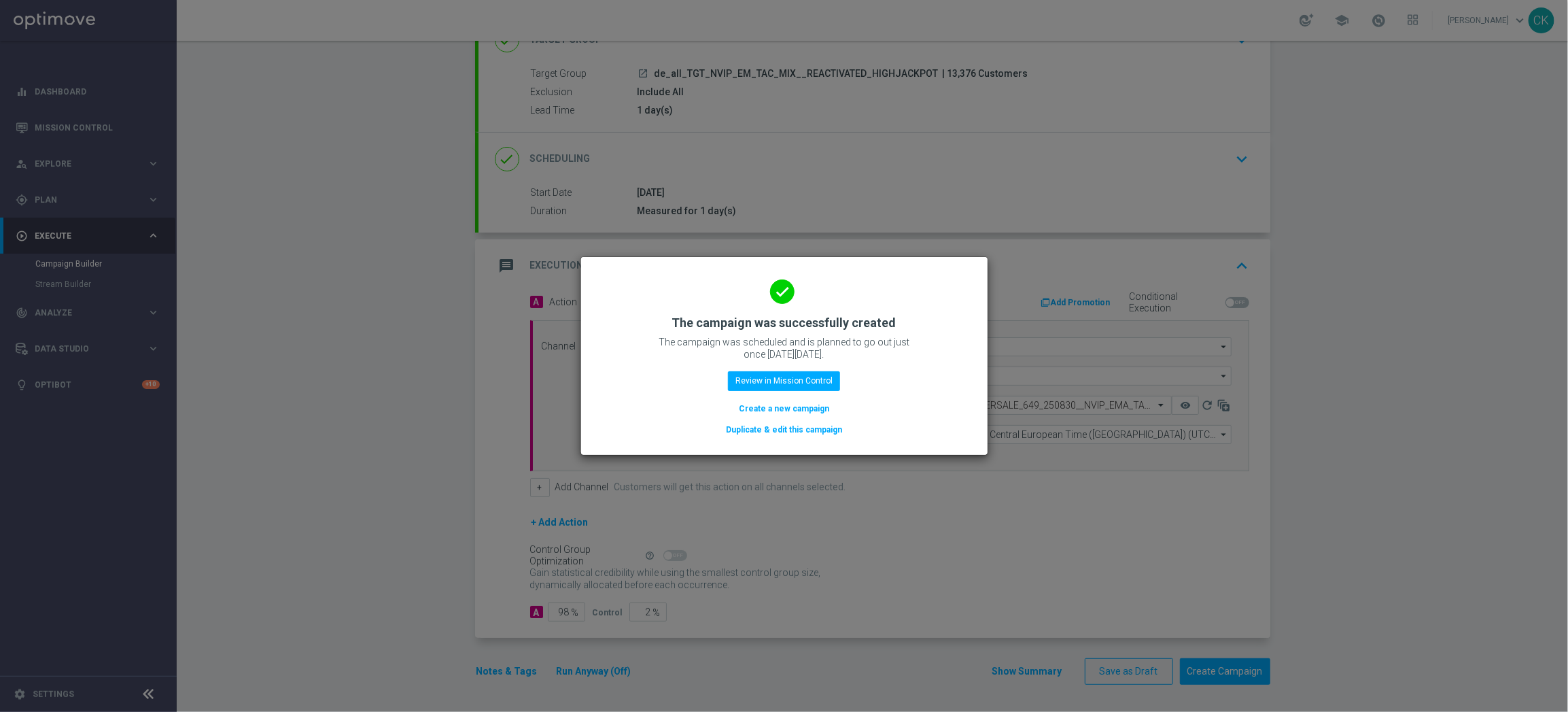
click at [753, 405] on button "Create a new campaign" at bounding box center [784, 408] width 93 height 15
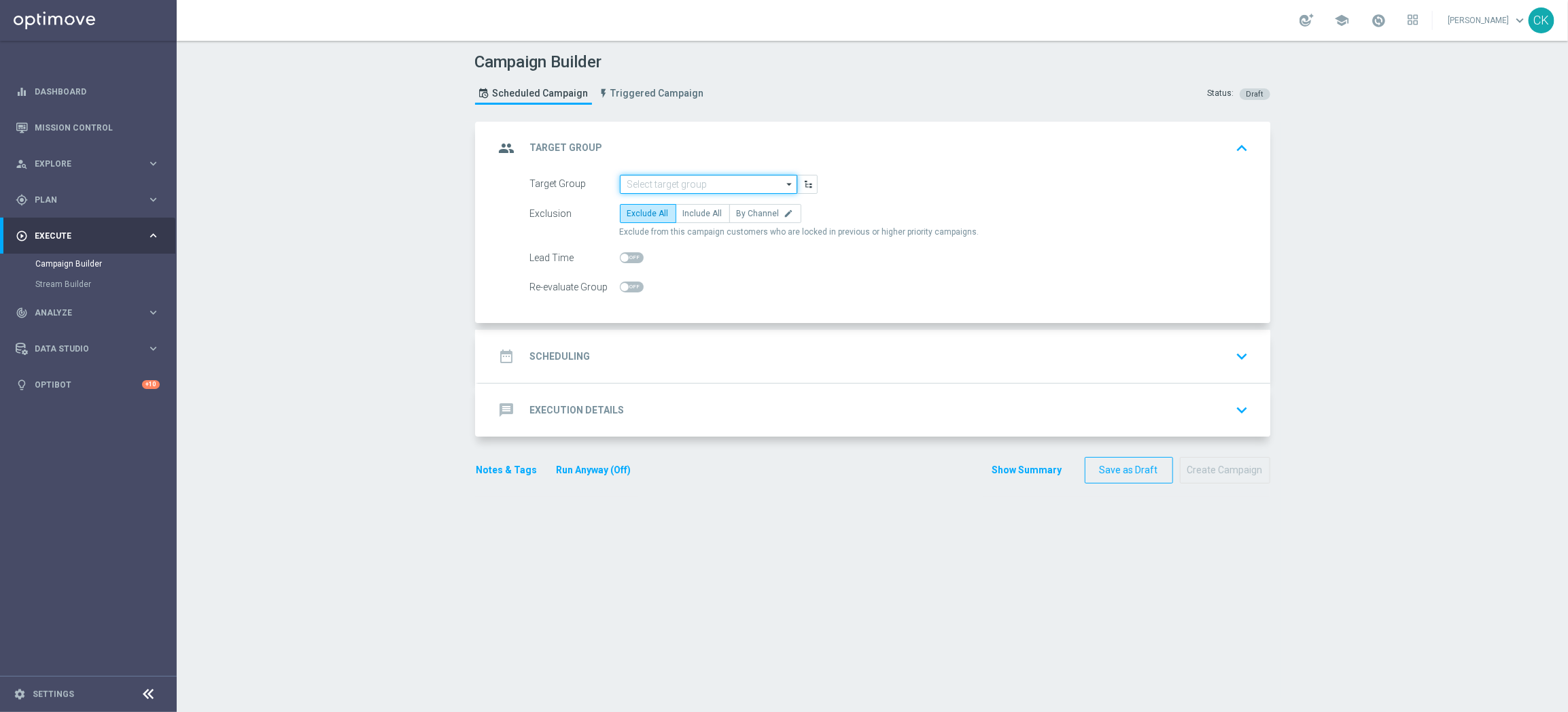
click at [691, 176] on input at bounding box center [708, 184] width 178 height 19
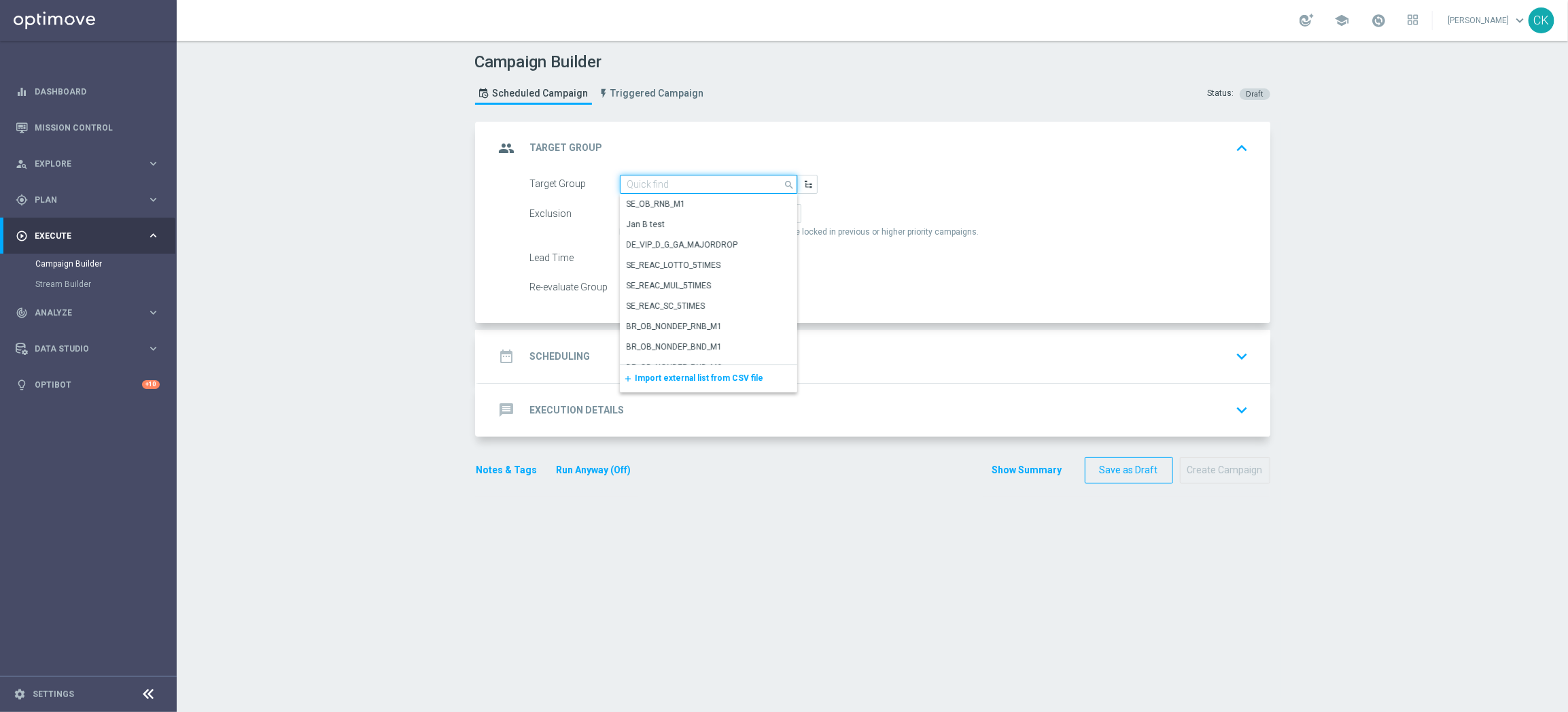
paste input "de_all_TGT_NVIP_EM_TAC_MIX__CHURNED_HIGHJACKPOT"
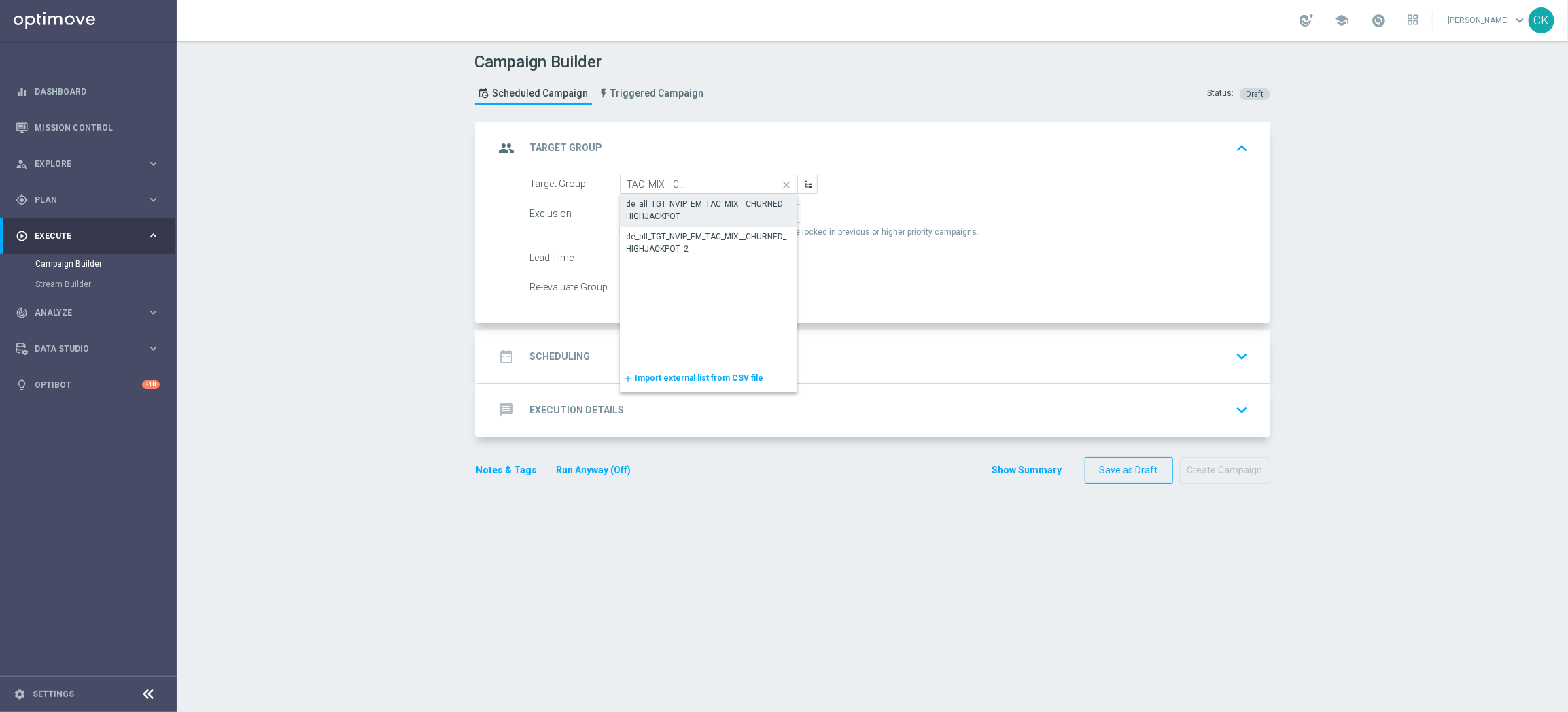
click at [697, 206] on div "de_all_TGT_NVIP_EM_TAC_MIX__CHURNED_HIGHJACKPOT" at bounding box center [708, 210] width 164 height 25
type input "de_all_TGT_NVIP_EM_TAC_MIX__CHURNED_HIGHJACKPOT"
click at [697, 209] on span "Include All" at bounding box center [703, 214] width 40 height 9
click at [691, 212] on input "Include All" at bounding box center [688, 216] width 9 height 9
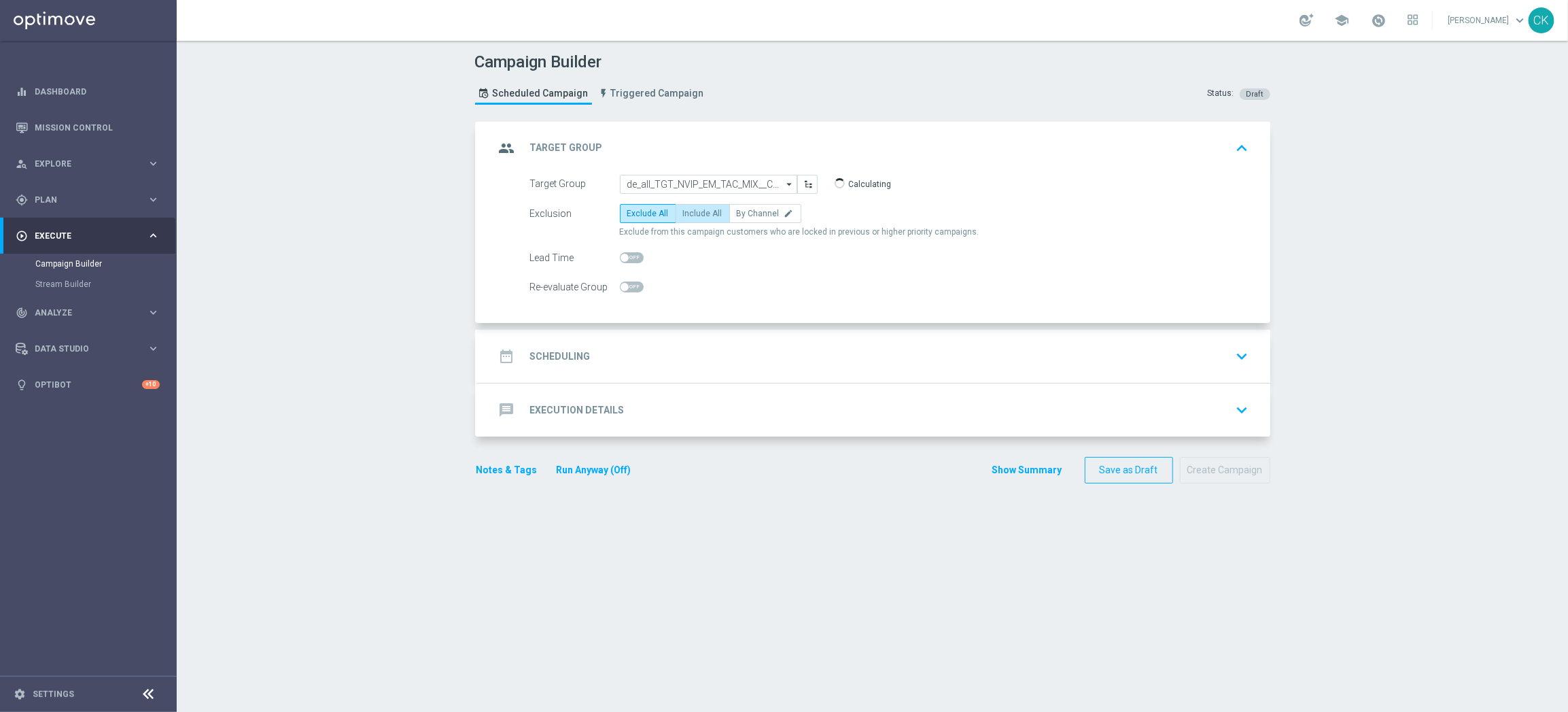
radio input "true"
click at [621, 256] on span at bounding box center [624, 257] width 8 height 8
click at [621, 256] on input "checkbox" at bounding box center [632, 258] width 24 height 11
checkbox input "true"
click at [544, 361] on h2 "Scheduling" at bounding box center [561, 356] width 61 height 13
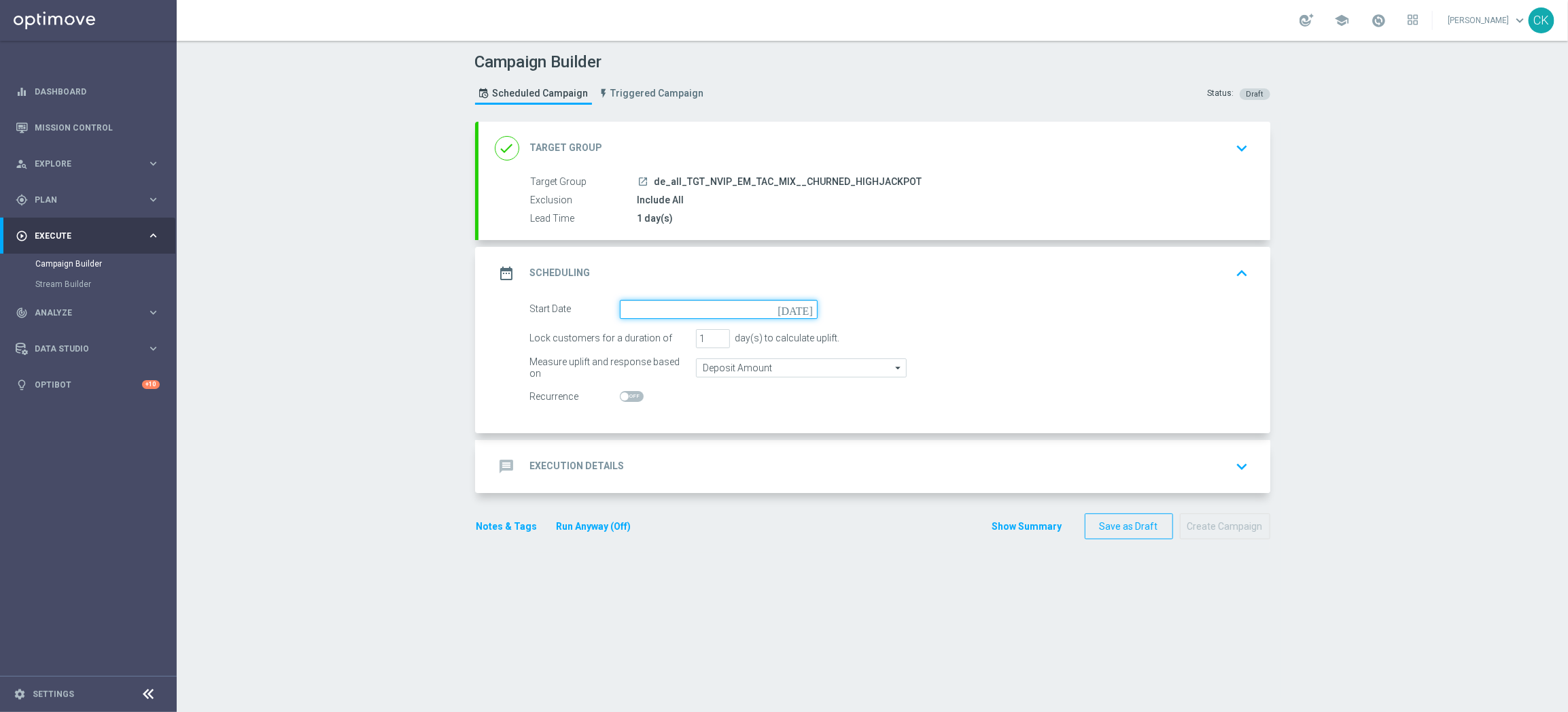
click at [683, 308] on input at bounding box center [718, 309] width 198 height 19
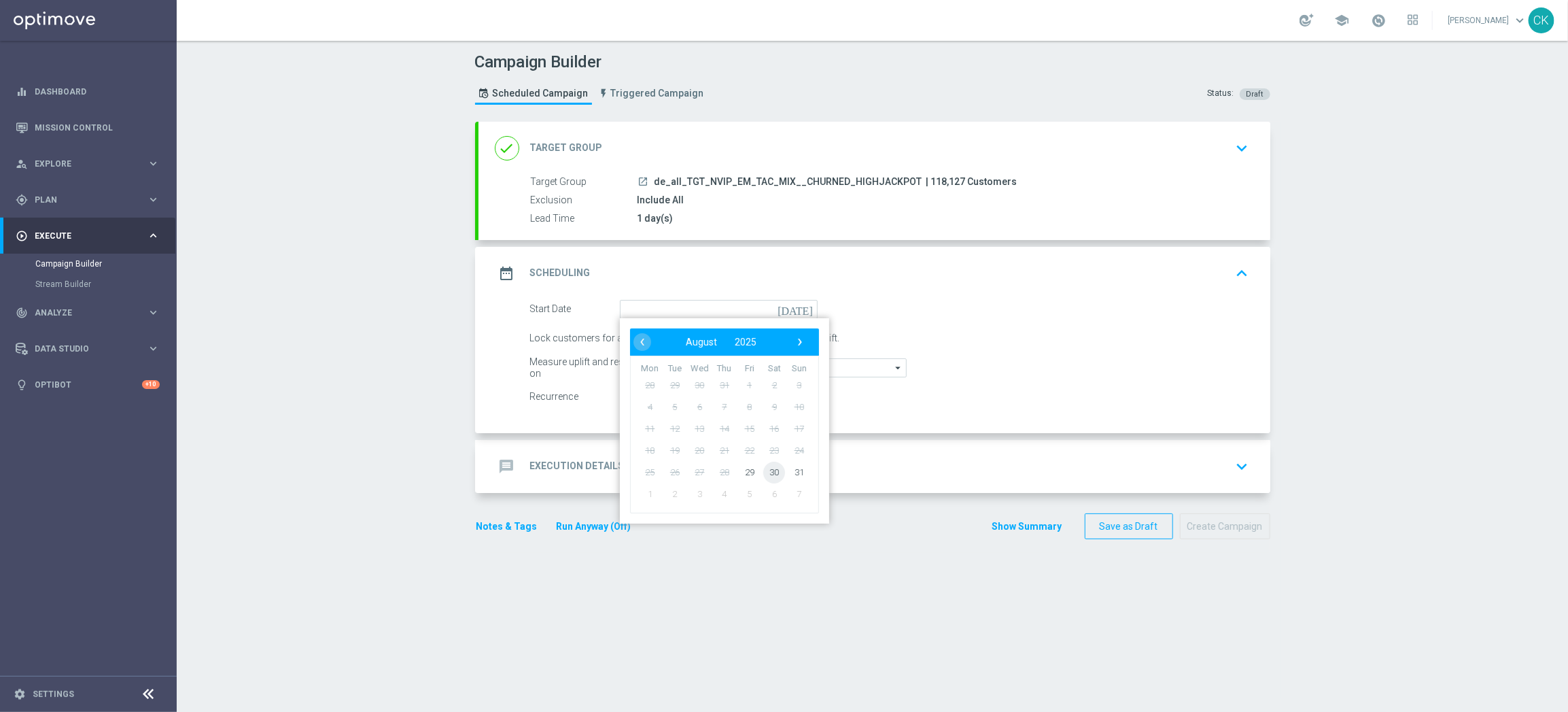
drag, startPoint x: 762, startPoint y: 458, endPoint x: 769, endPoint y: 466, distance: 10.6
click at [769, 466] on span "30" at bounding box center [774, 472] width 22 height 22
type input "30 Aug 2025"
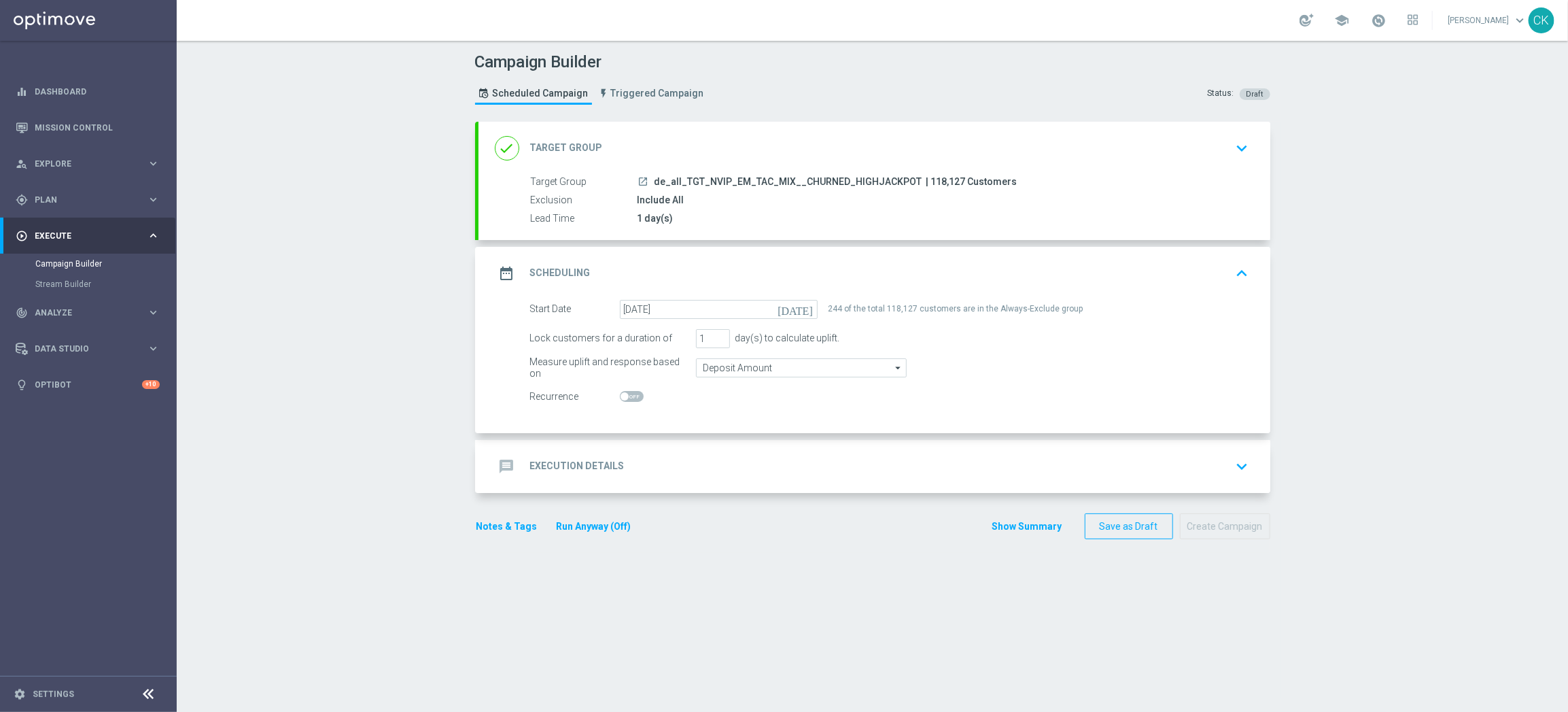
click at [557, 465] on h2 "Execution Details" at bounding box center [577, 466] width 95 height 13
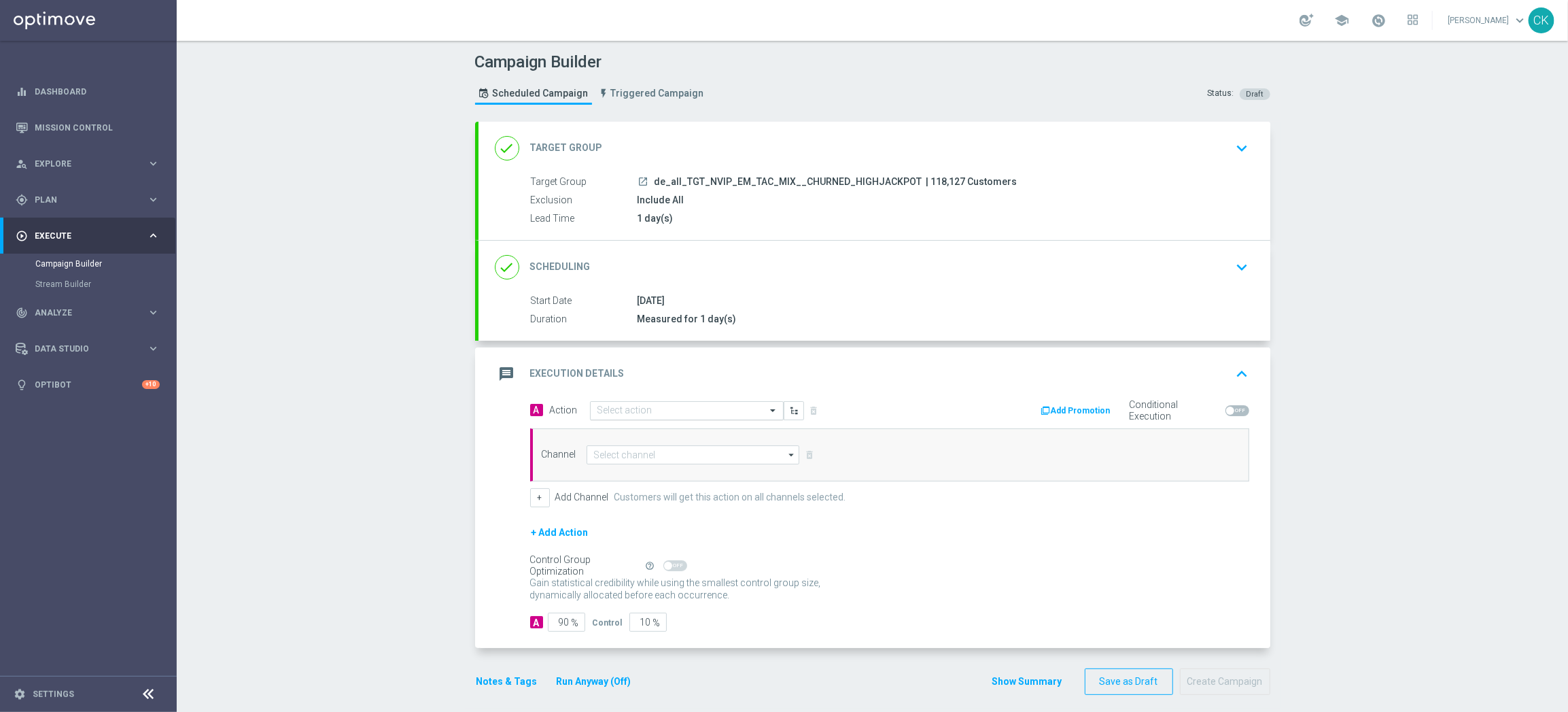
click at [677, 414] on input "text" at bounding box center [673, 411] width 152 height 12
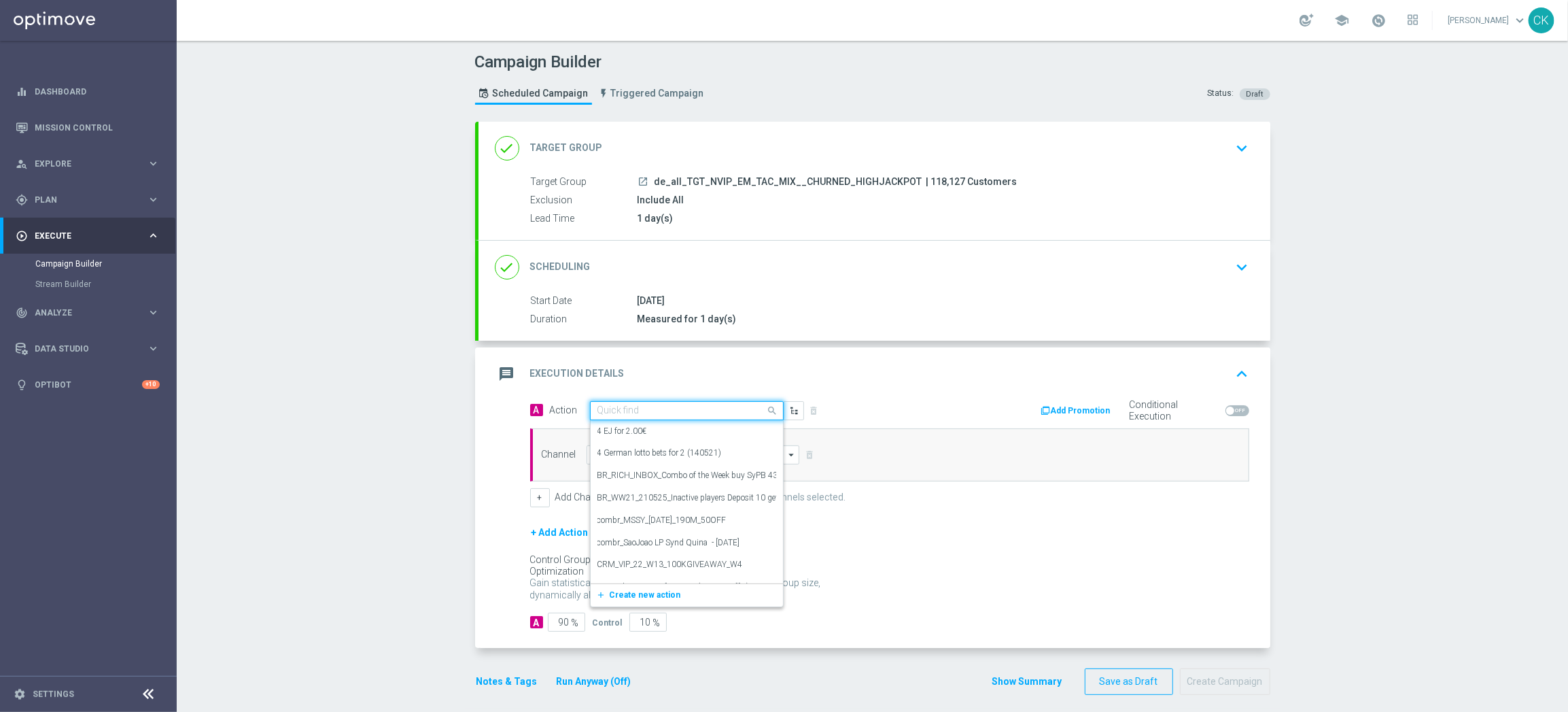
paste input "SummerSales - 649 themed"
type input "SummerSales - 649 themed"
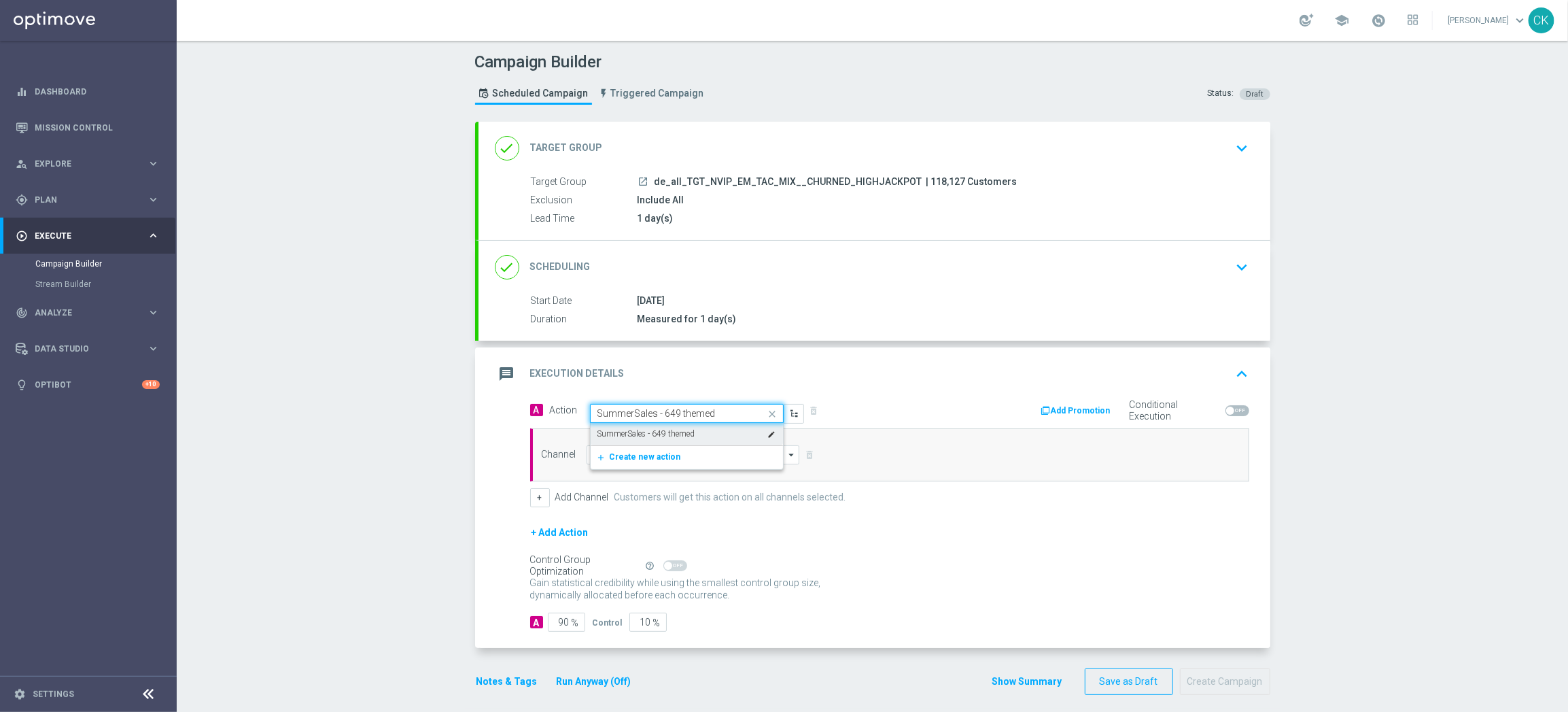
click at [668, 433] on label "SummerSales - 649 themed" at bounding box center [646, 434] width 98 height 12
click at [667, 453] on input at bounding box center [693, 454] width 214 height 19
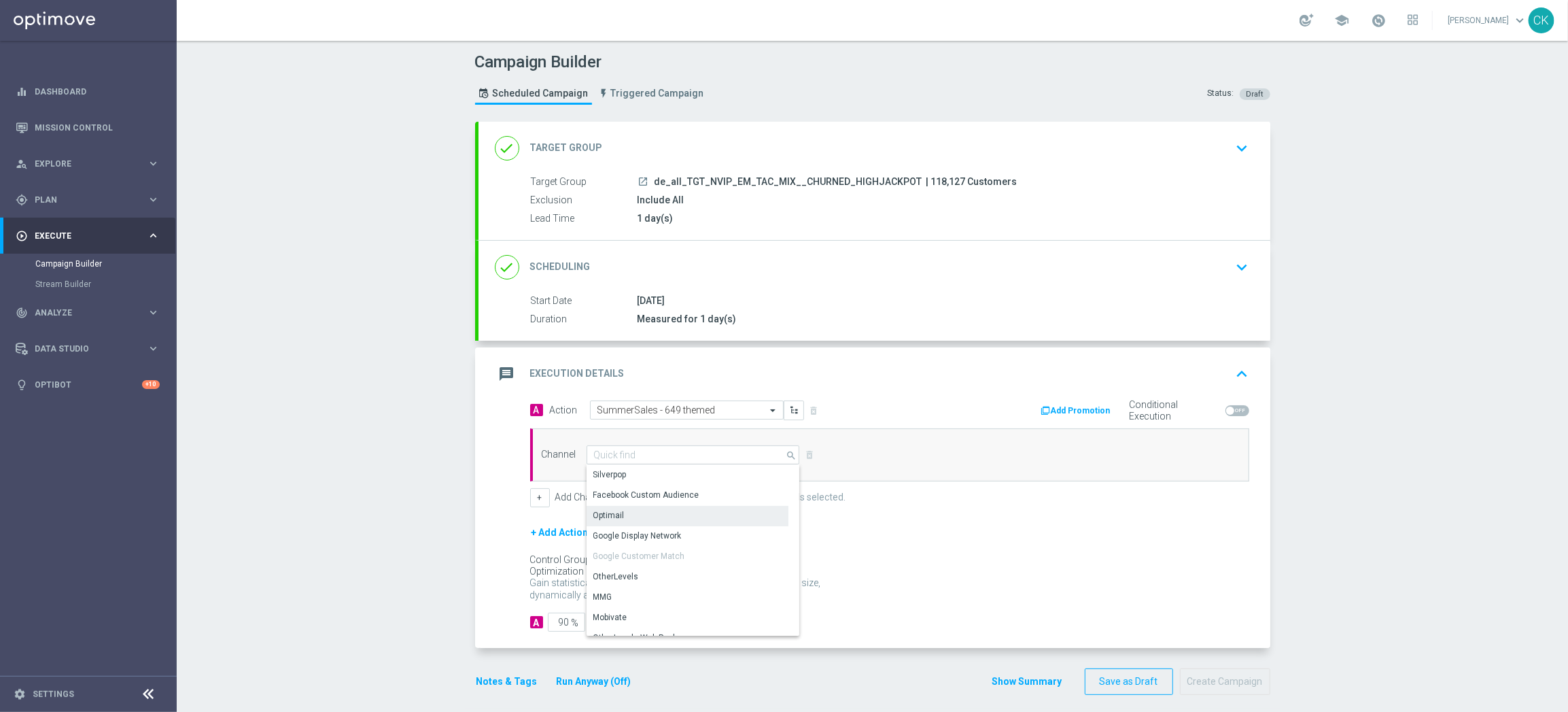
click at [662, 509] on div "Optimail" at bounding box center [687, 515] width 202 height 19
type input "Optimail"
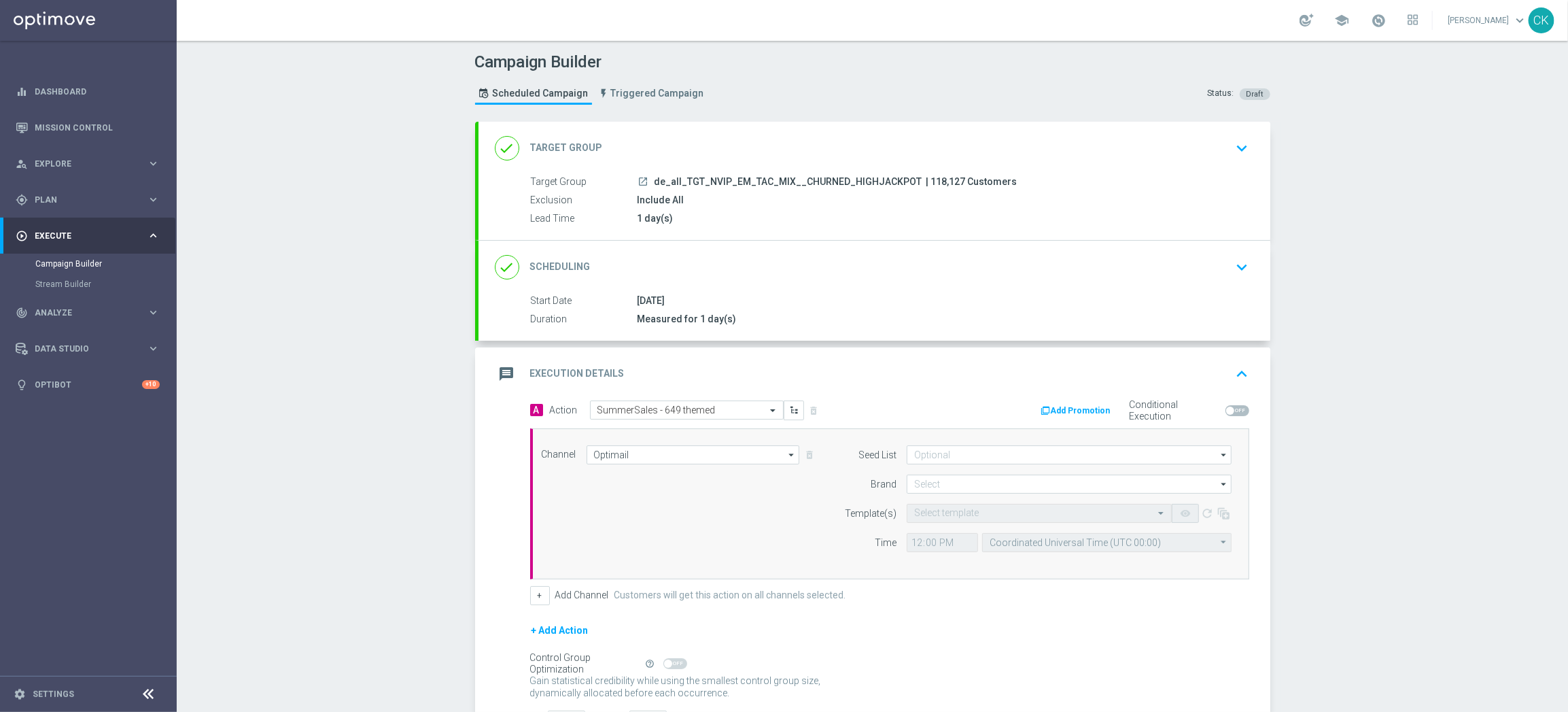
scroll to position [110, 0]
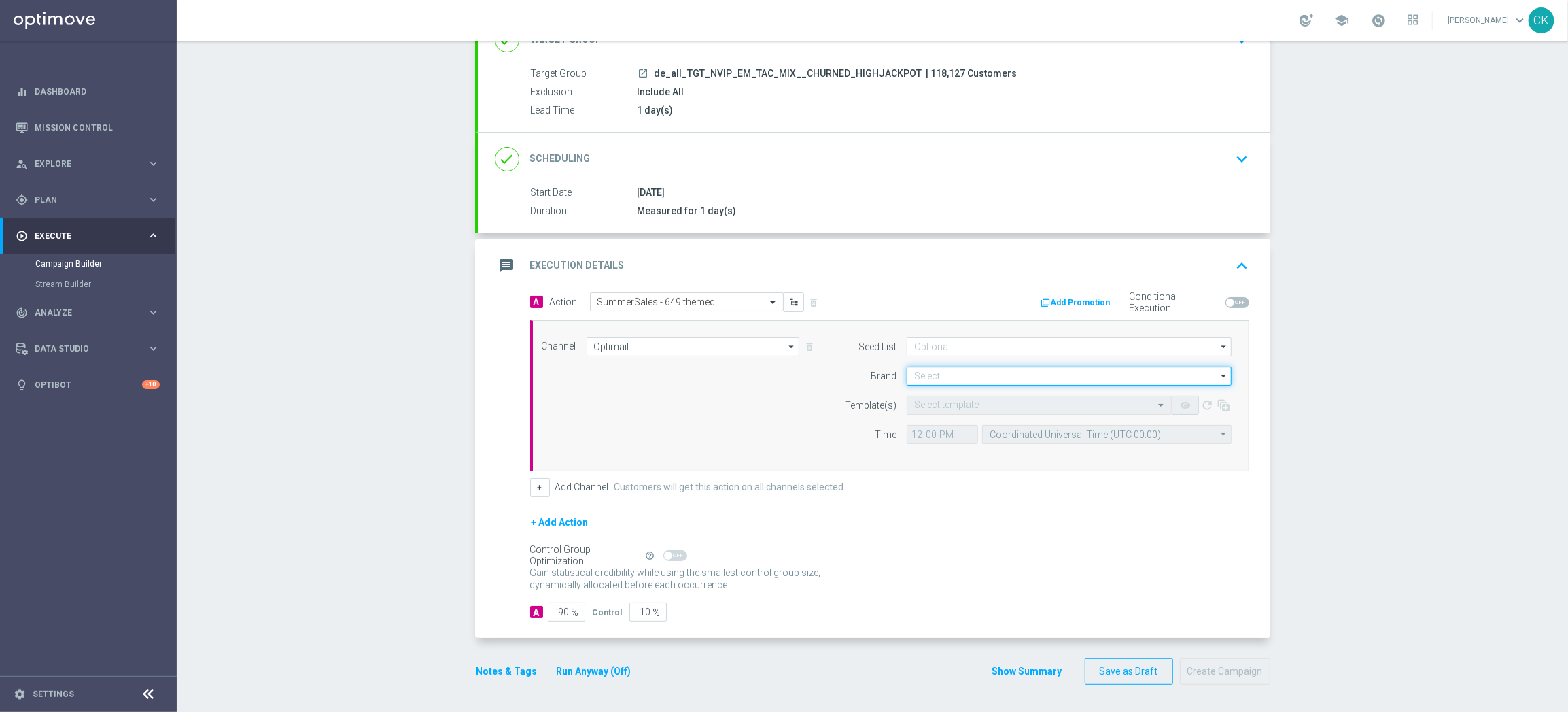
click at [968, 374] on input at bounding box center [1069, 376] width 325 height 19
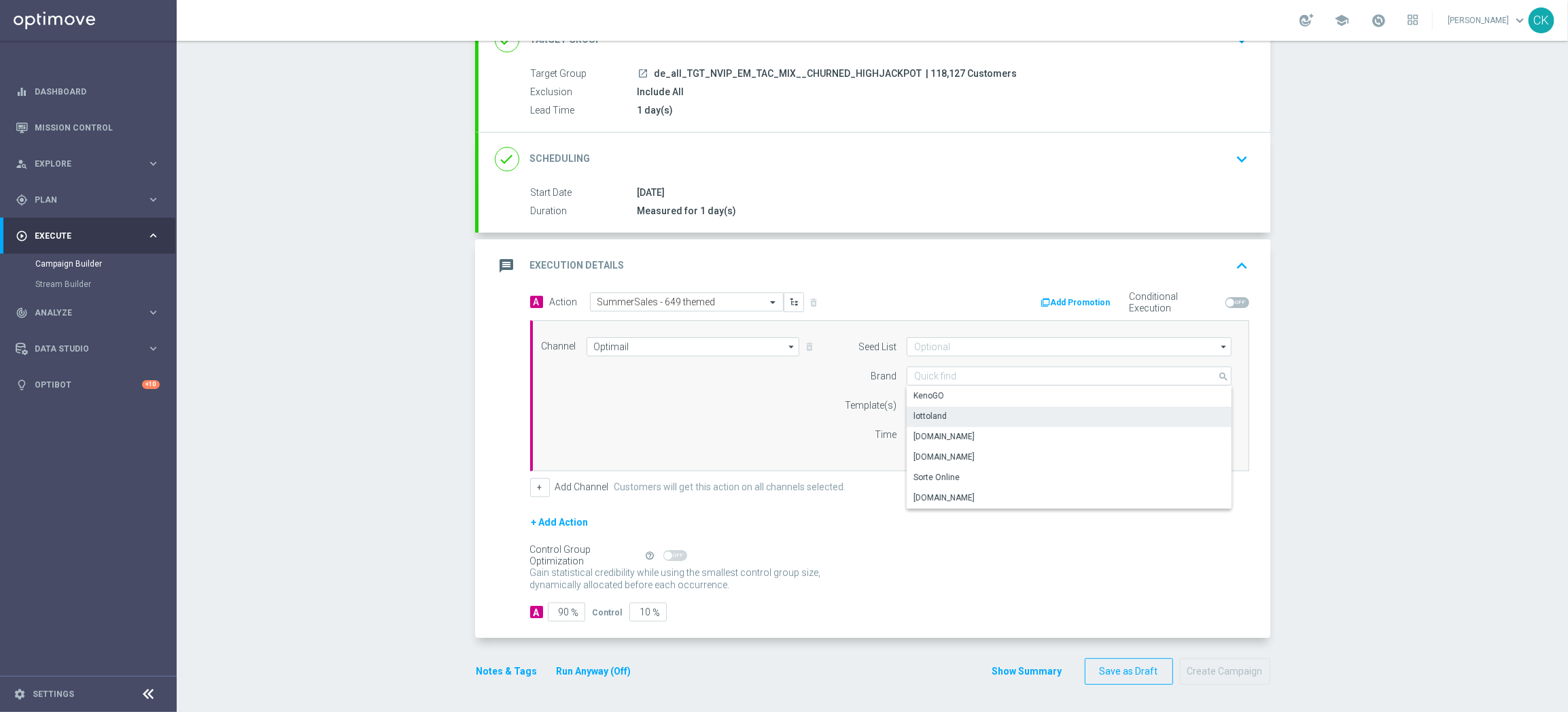
click at [947, 417] on div "lottoland" at bounding box center [1069, 415] width 325 height 19
type input "lottoland"
click at [938, 402] on input "text" at bounding box center [1026, 405] width 223 height 12
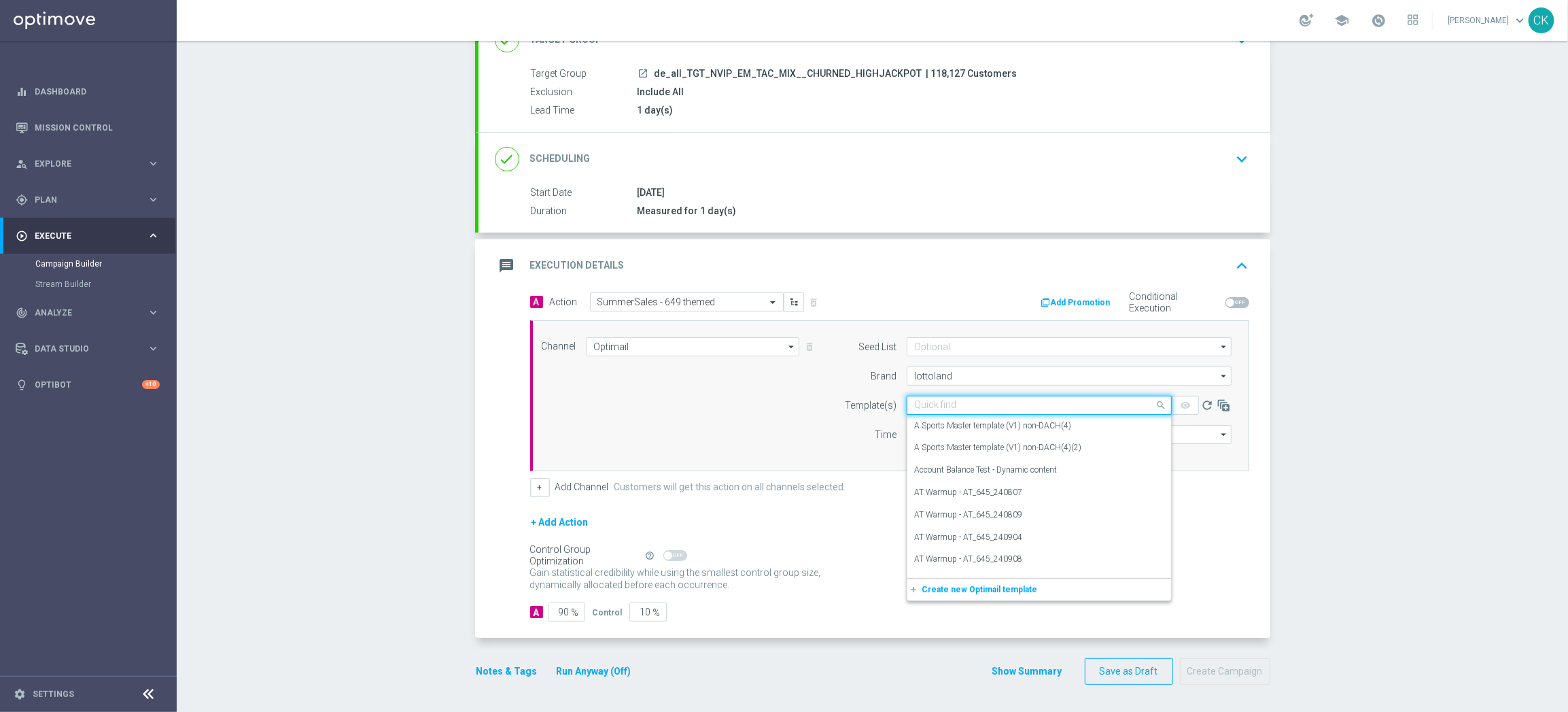
paste input "DE_REG__SUMMERSALE_649_250830__NVIP_EMA_TAC_MIX"
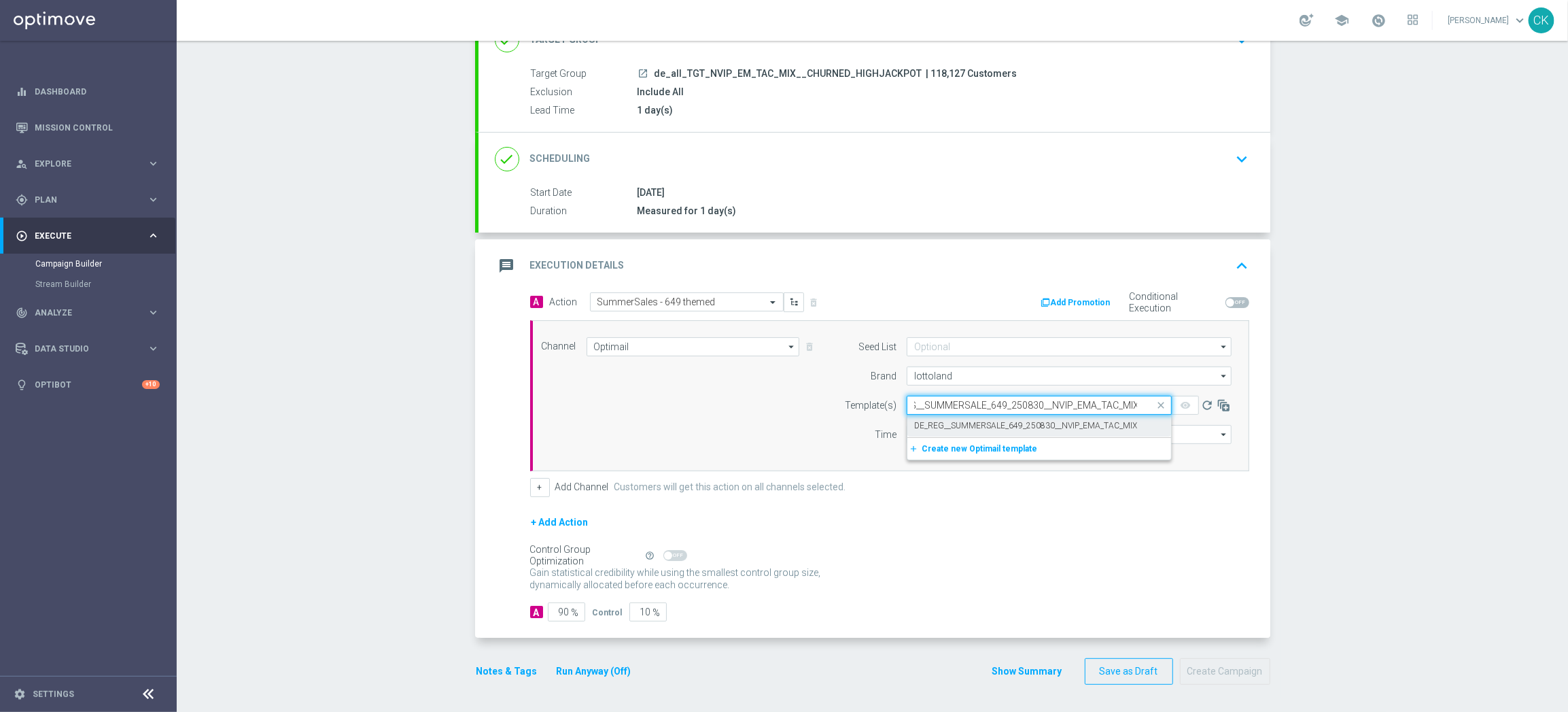
click at [936, 420] on label "DE_REG__SUMMERSALE_649_250830__NVIP_EMA_TAC_MIX" at bounding box center [1026, 426] width 223 height 12
type input "DE_REG__SUMMERSALE_649_250830__NVIP_EMA_TAC_MIX"
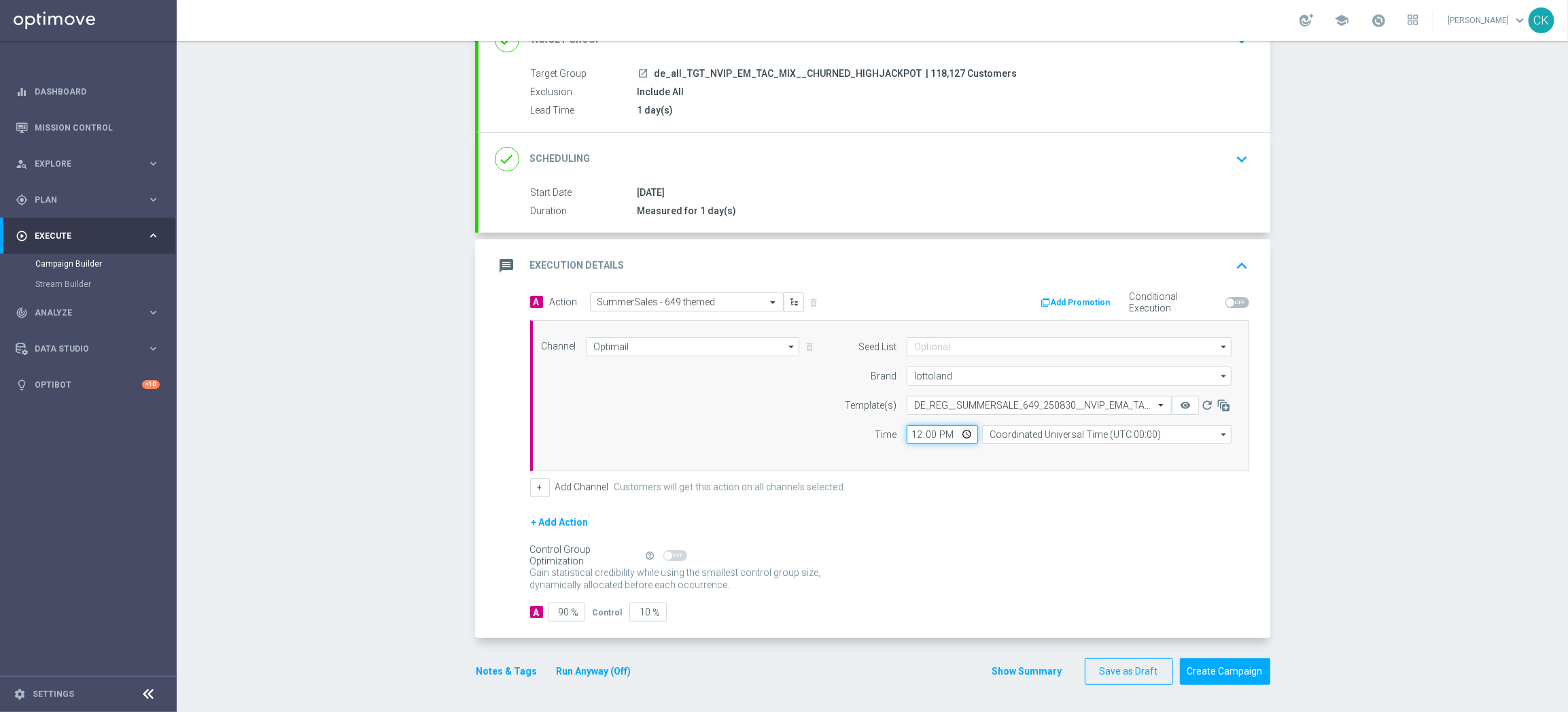
click at [907, 438] on input "12:00" at bounding box center [942, 434] width 71 height 19
type input "08:00"
click at [1107, 435] on input "Coordinated Universal Time (UTC 00:00)" at bounding box center [1106, 434] width 250 height 19
click at [1160, 451] on div "Central European Time ([GEOGRAPHIC_DATA]) (UTC +02:00)" at bounding box center [1106, 454] width 250 height 19
type input "Central European Time ([GEOGRAPHIC_DATA]) (UTC +02:00)"
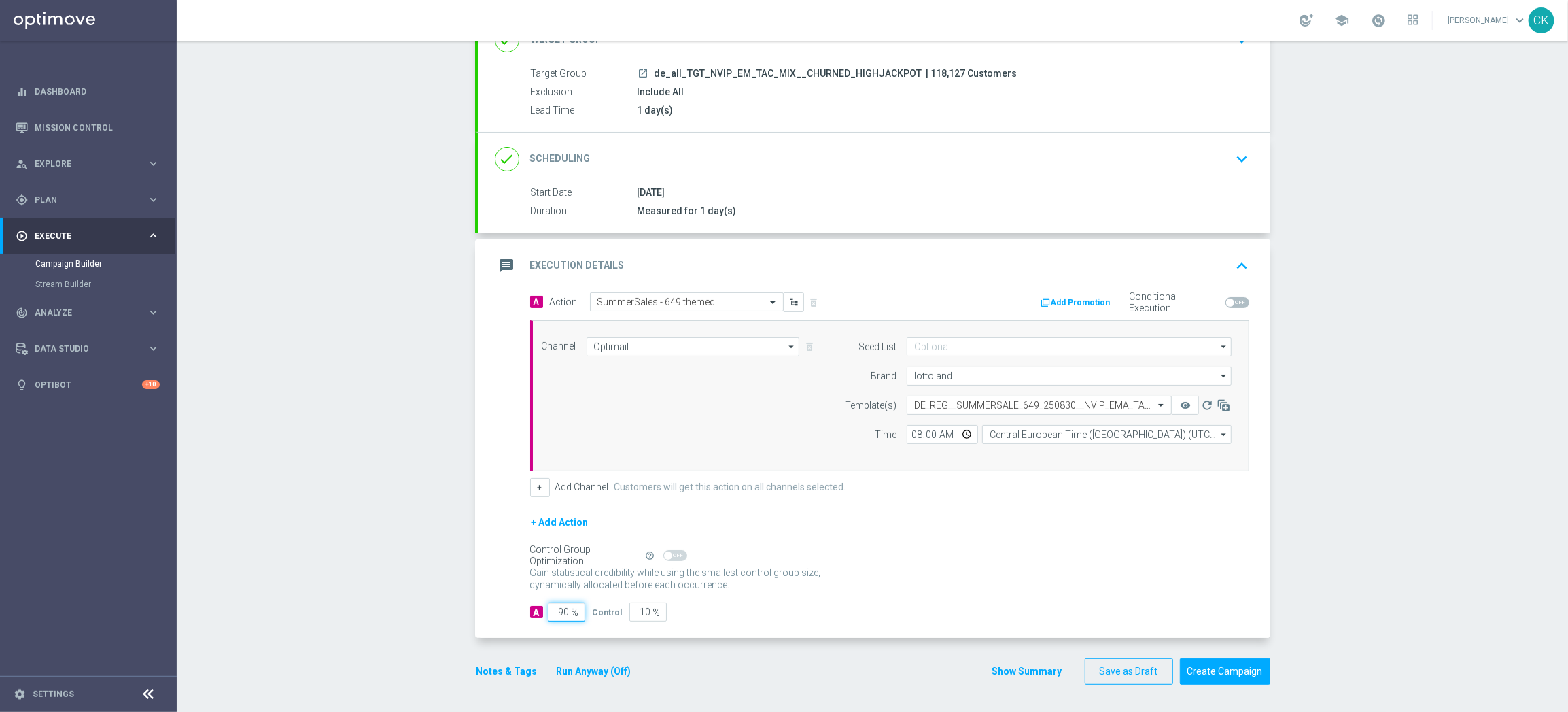
click at [563, 612] on input "90" at bounding box center [566, 612] width 38 height 19
type input "9"
type input "91"
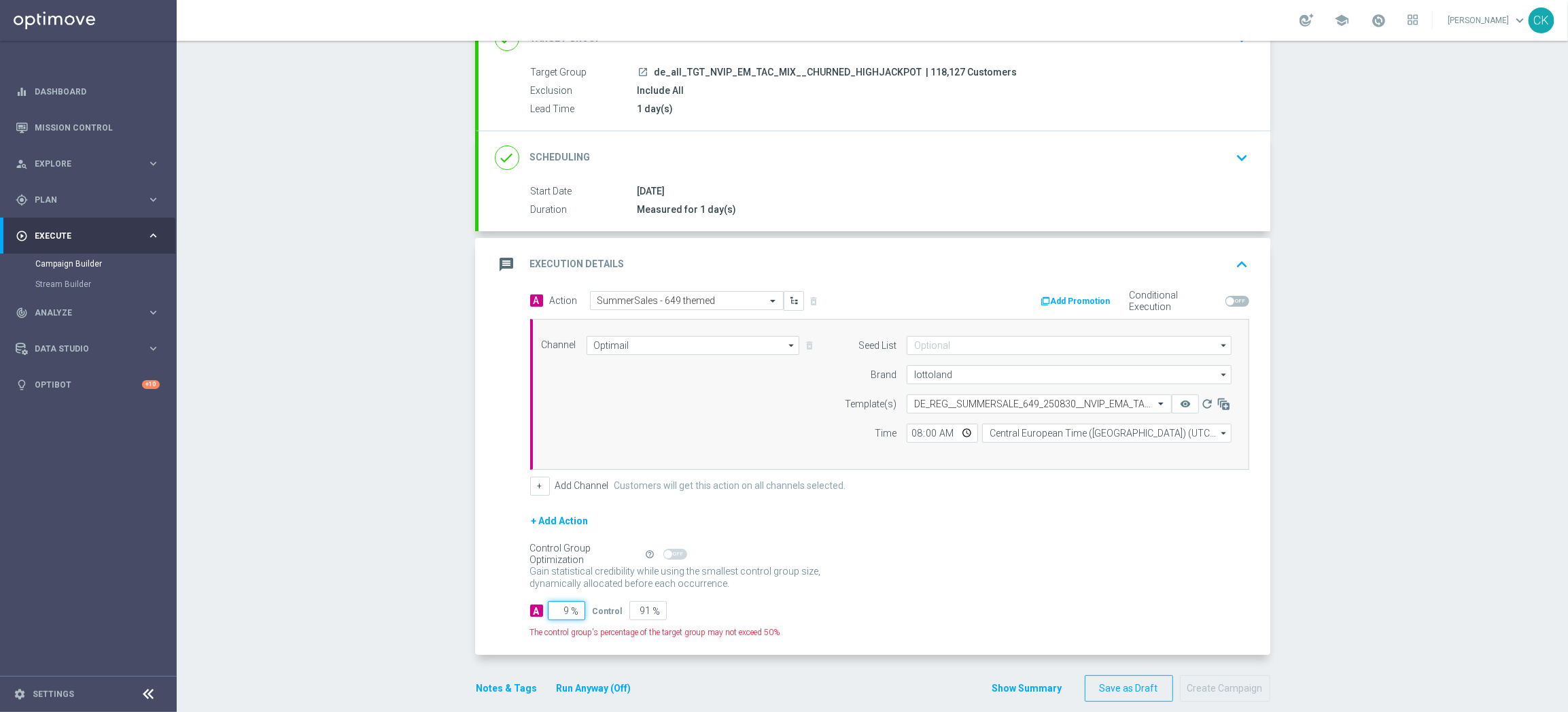
type input "98"
type input "2"
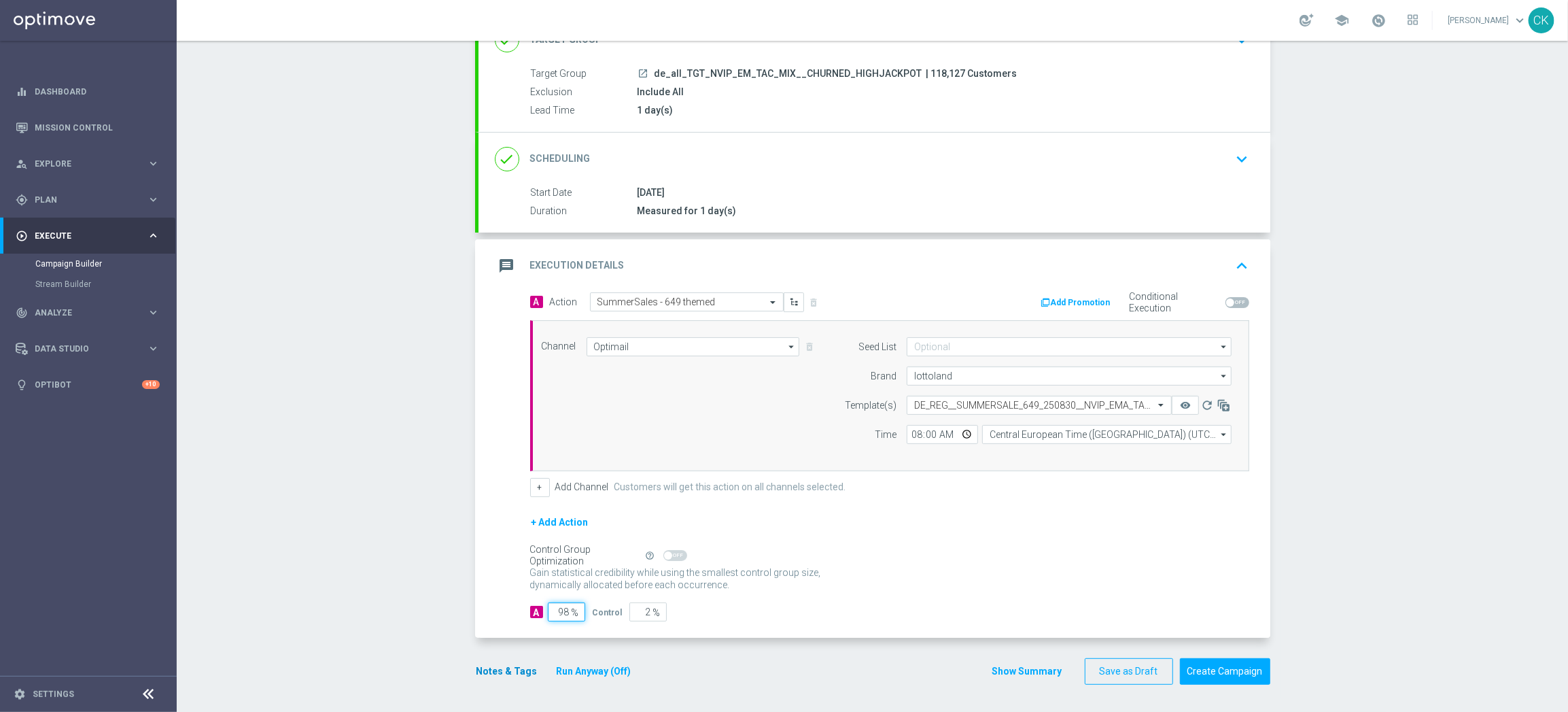
type input "98"
click at [507, 673] on button "Notes & Tags" at bounding box center [506, 671] width 64 height 17
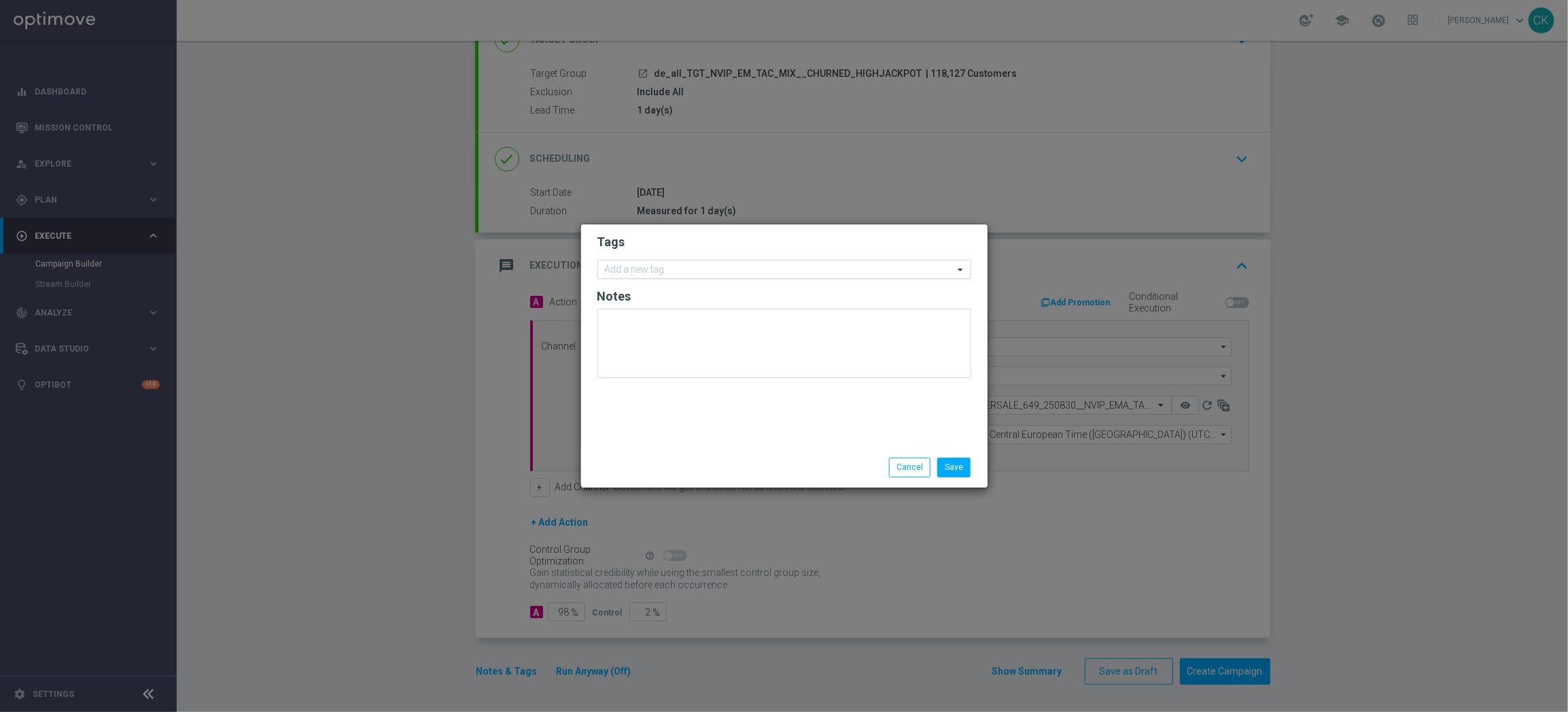
click at [669, 262] on div "Add a new tag" at bounding box center [775, 269] width 355 height 17
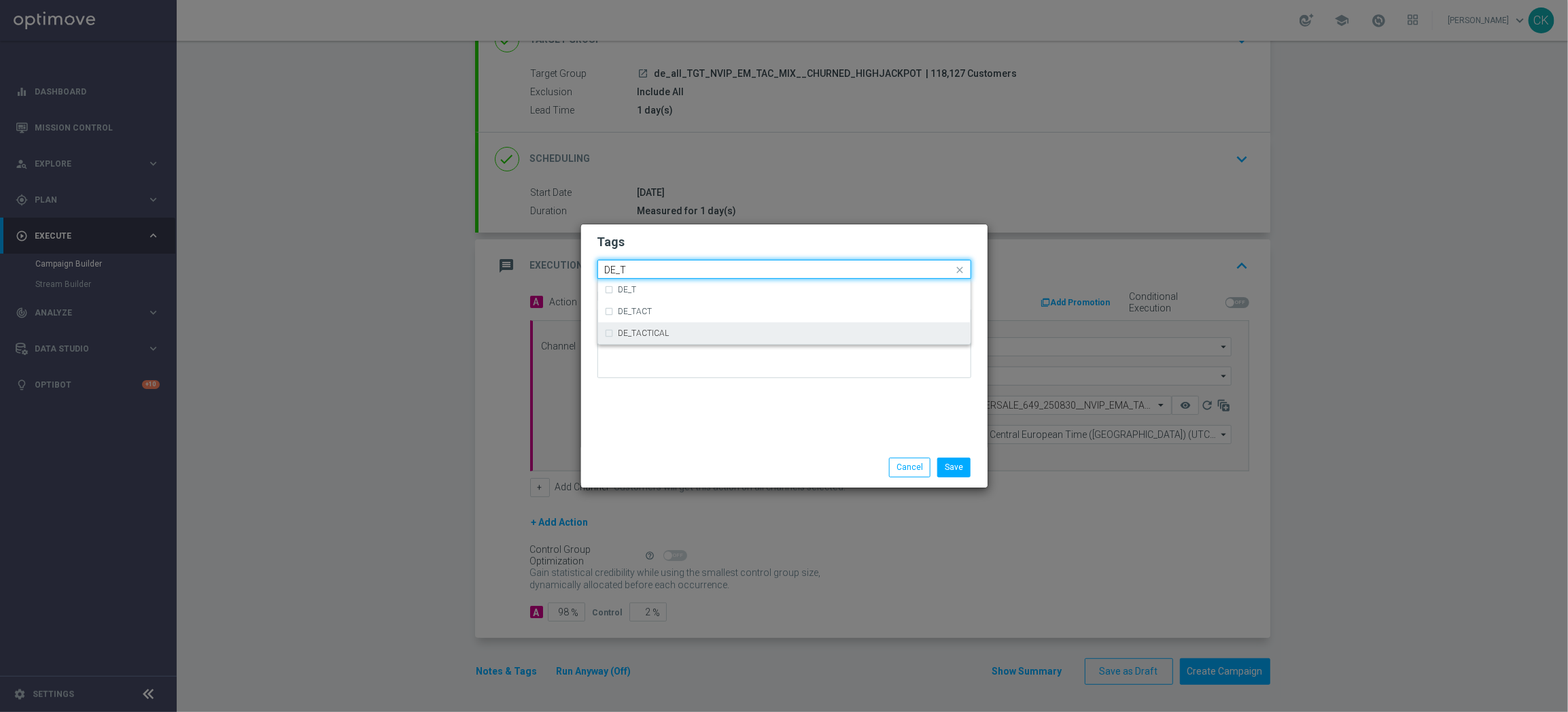
click at [675, 338] on div "DE_TACTICAL" at bounding box center [784, 333] width 359 height 22
type input "DE_T"
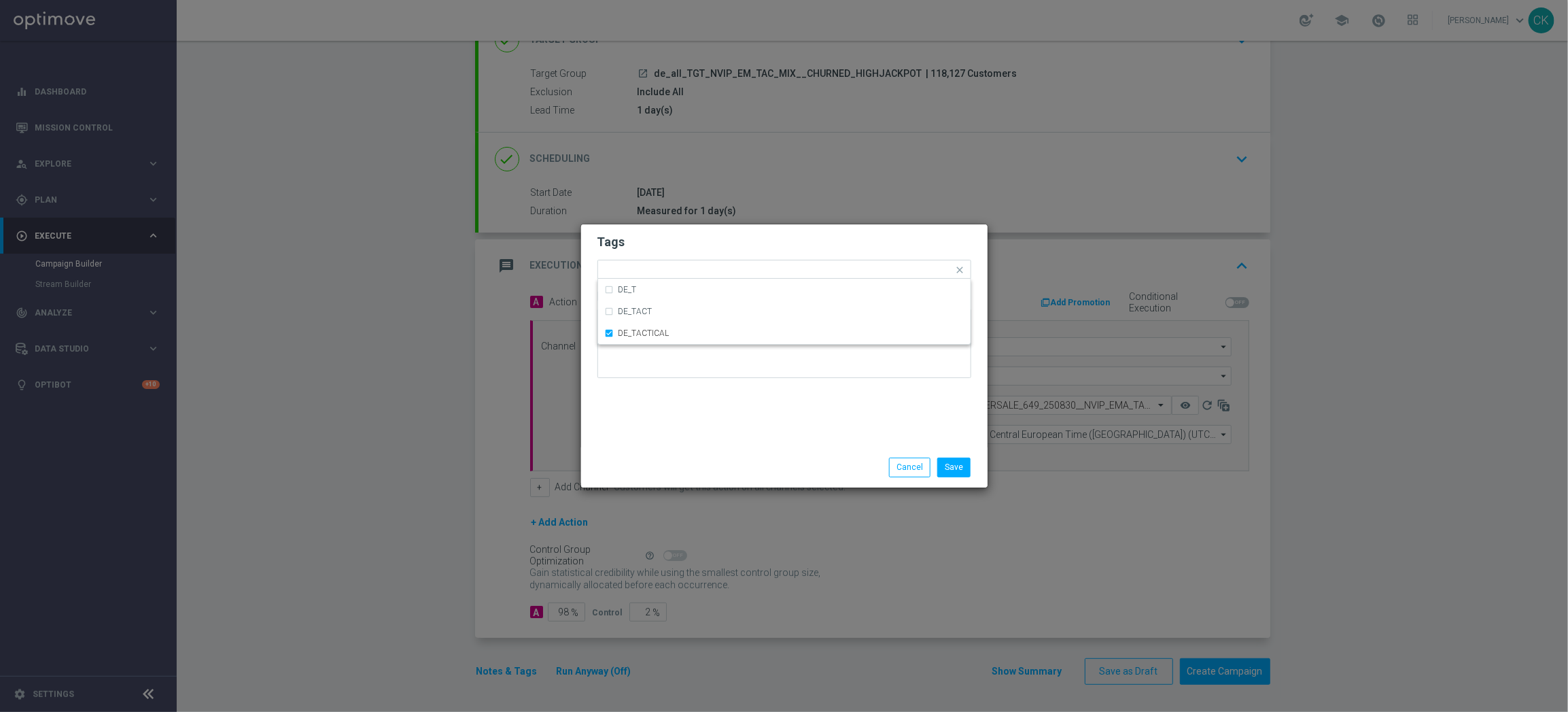
click at [675, 432] on div "Tags Quick find × DE_TACTICAL DE_T DE_TACT DE_TACTICAL Notes" at bounding box center [784, 336] width 406 height 223
click at [960, 465] on button "Save" at bounding box center [954, 467] width 33 height 19
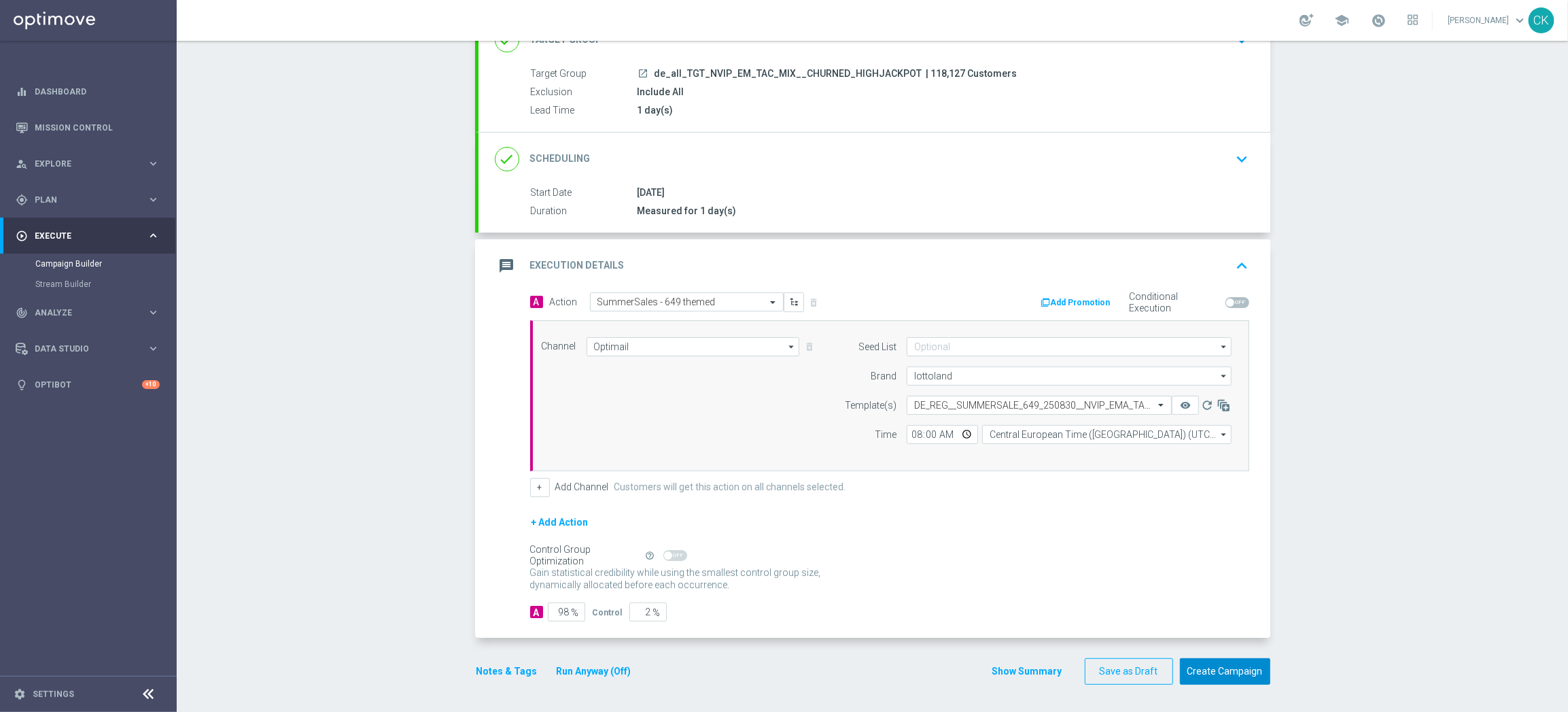
click at [1209, 674] on button "Create Campaign" at bounding box center [1225, 671] width 90 height 27
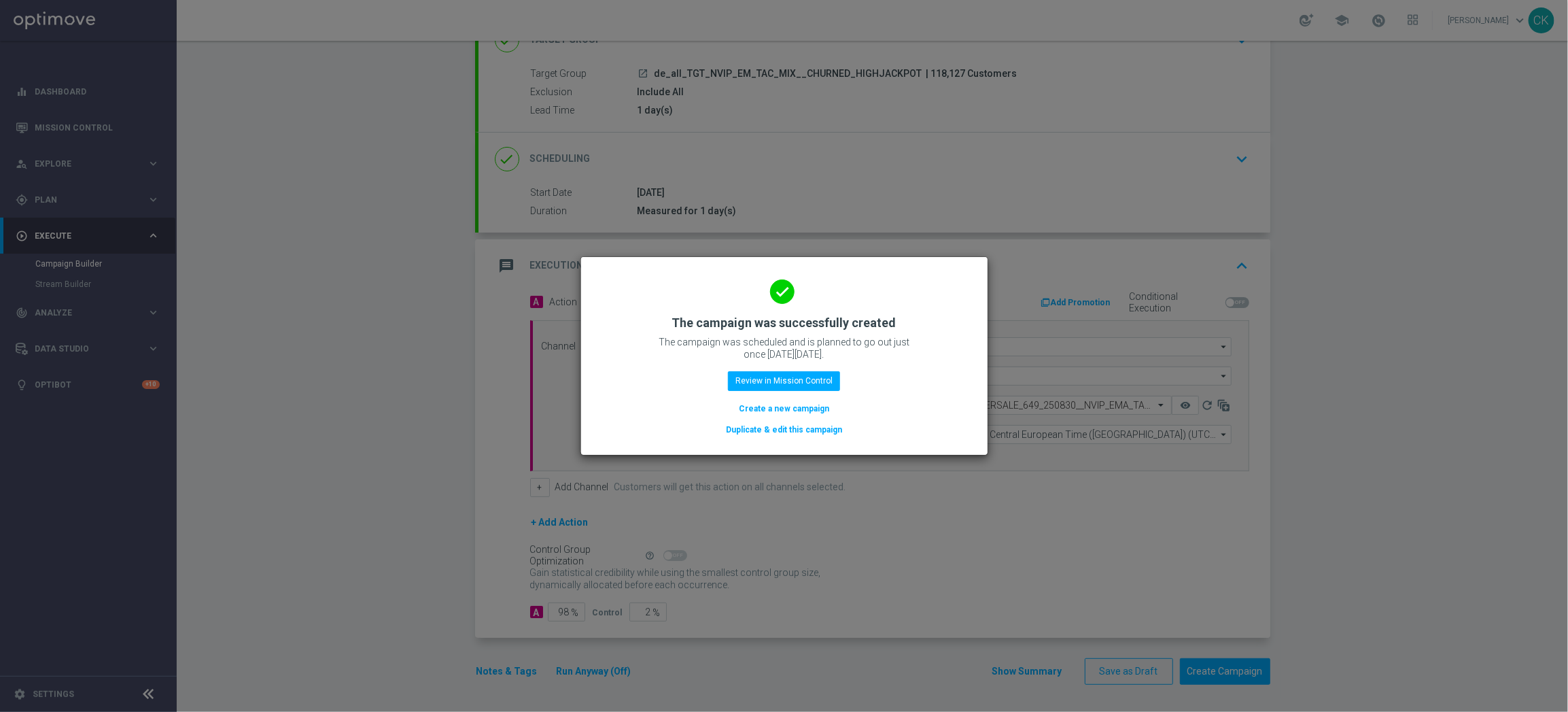
click at [763, 409] on button "Create a new campaign" at bounding box center [784, 408] width 93 height 15
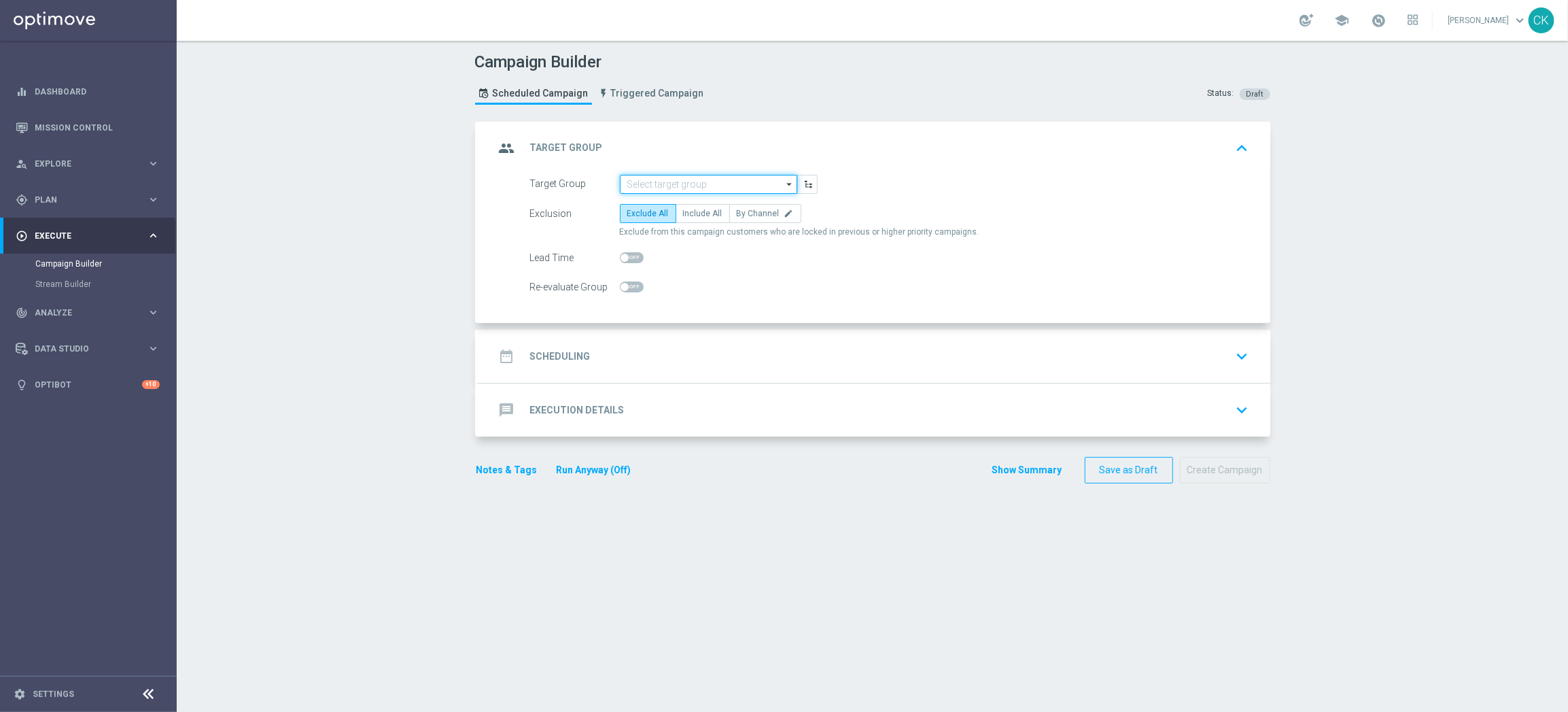
click at [724, 185] on input at bounding box center [708, 184] width 178 height 19
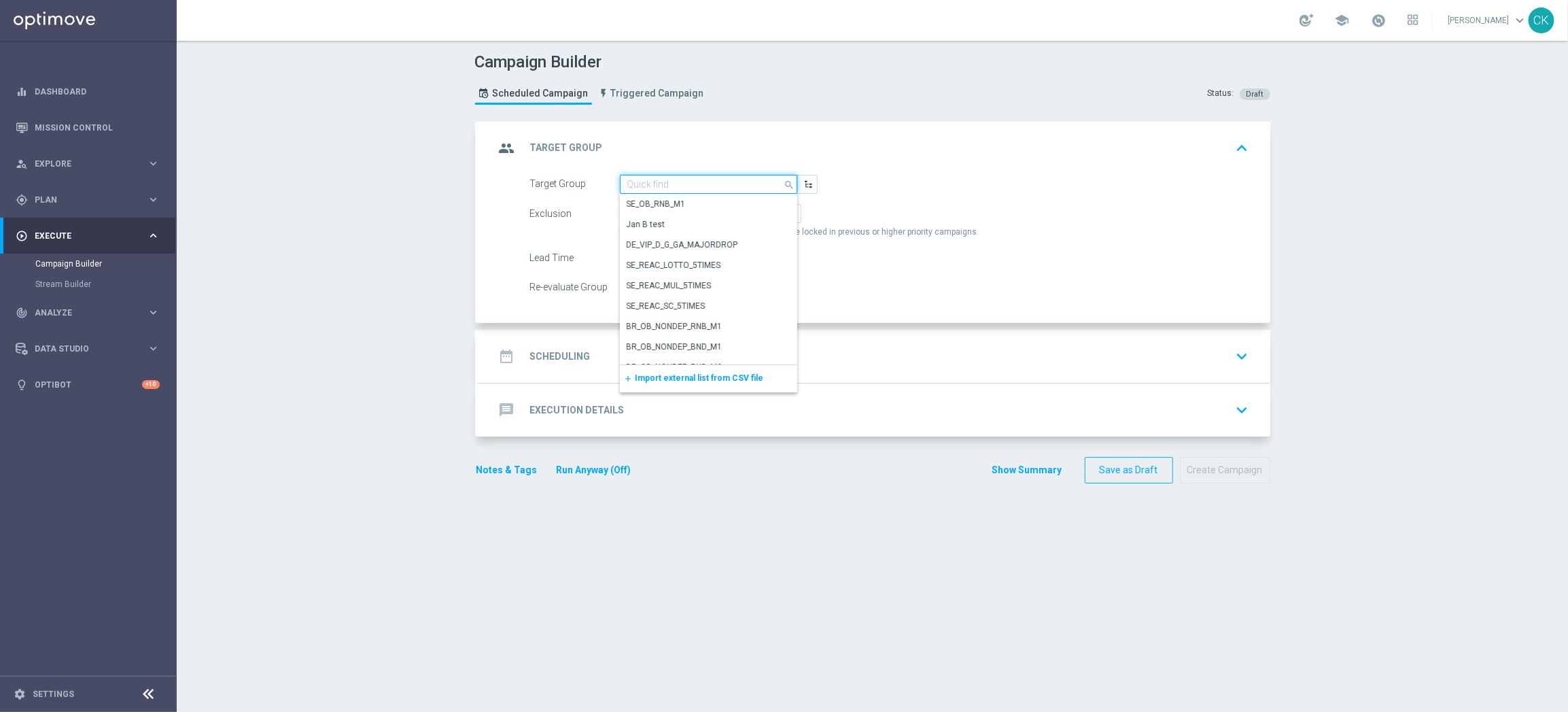
paste input "de_TGT_NVIP_EM_TAC_MIX__ACTIVE_ALL_HIGHJACKPOT"
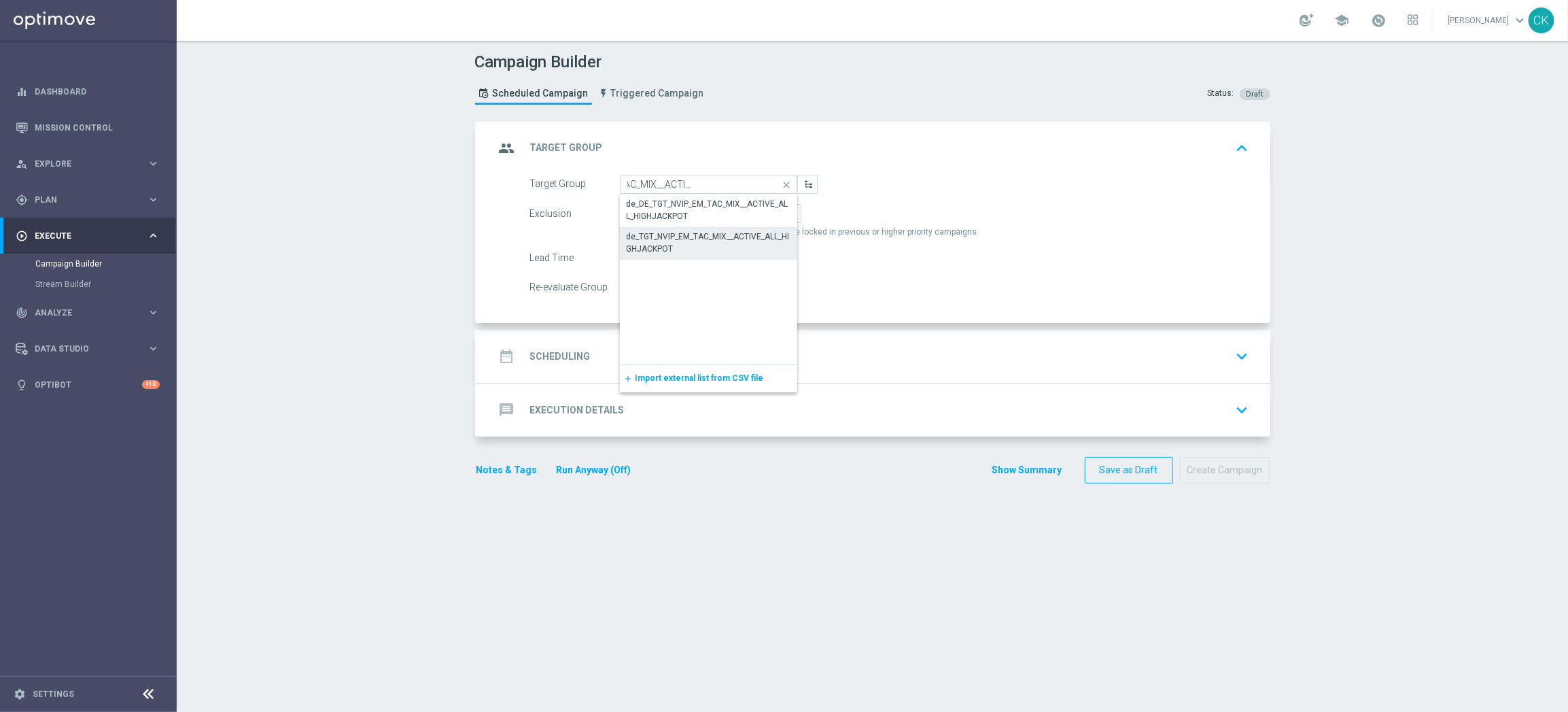
click at [700, 238] on div "de_TGT_NVIP_EM_TAC_MIX__ACTIVE_ALL_HIGHJACKPOT" at bounding box center [708, 242] width 164 height 25
type input "de_TGT_NVIP_EM_TAC_MIX__ACTIVE_ALL_HIGHJACKPOT"
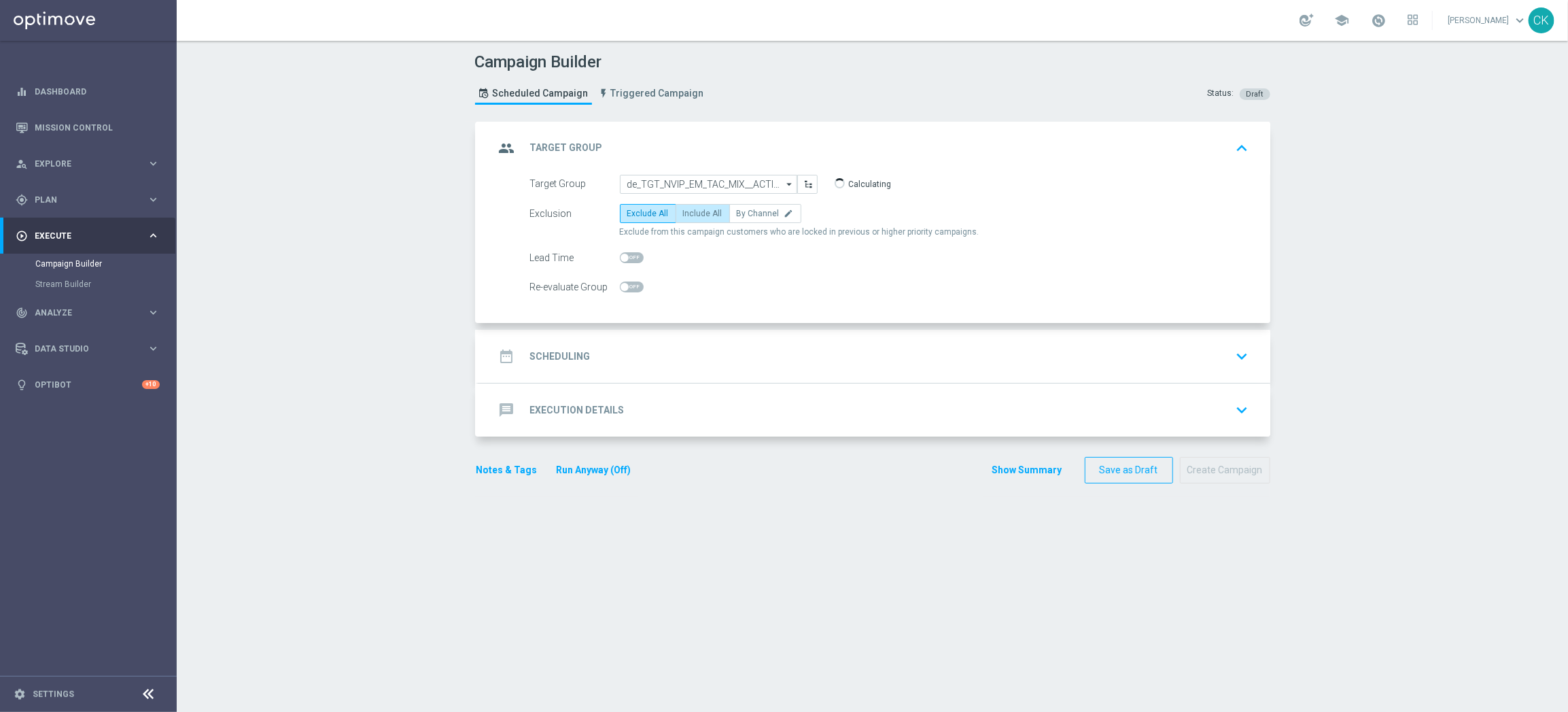
click at [694, 213] on span "Include All" at bounding box center [703, 214] width 40 height 9
click at [691, 213] on input "Include All" at bounding box center [688, 216] width 9 height 9
radio input "true"
click at [621, 261] on span at bounding box center [632, 258] width 24 height 11
click at [621, 261] on input "checkbox" at bounding box center [632, 258] width 24 height 11
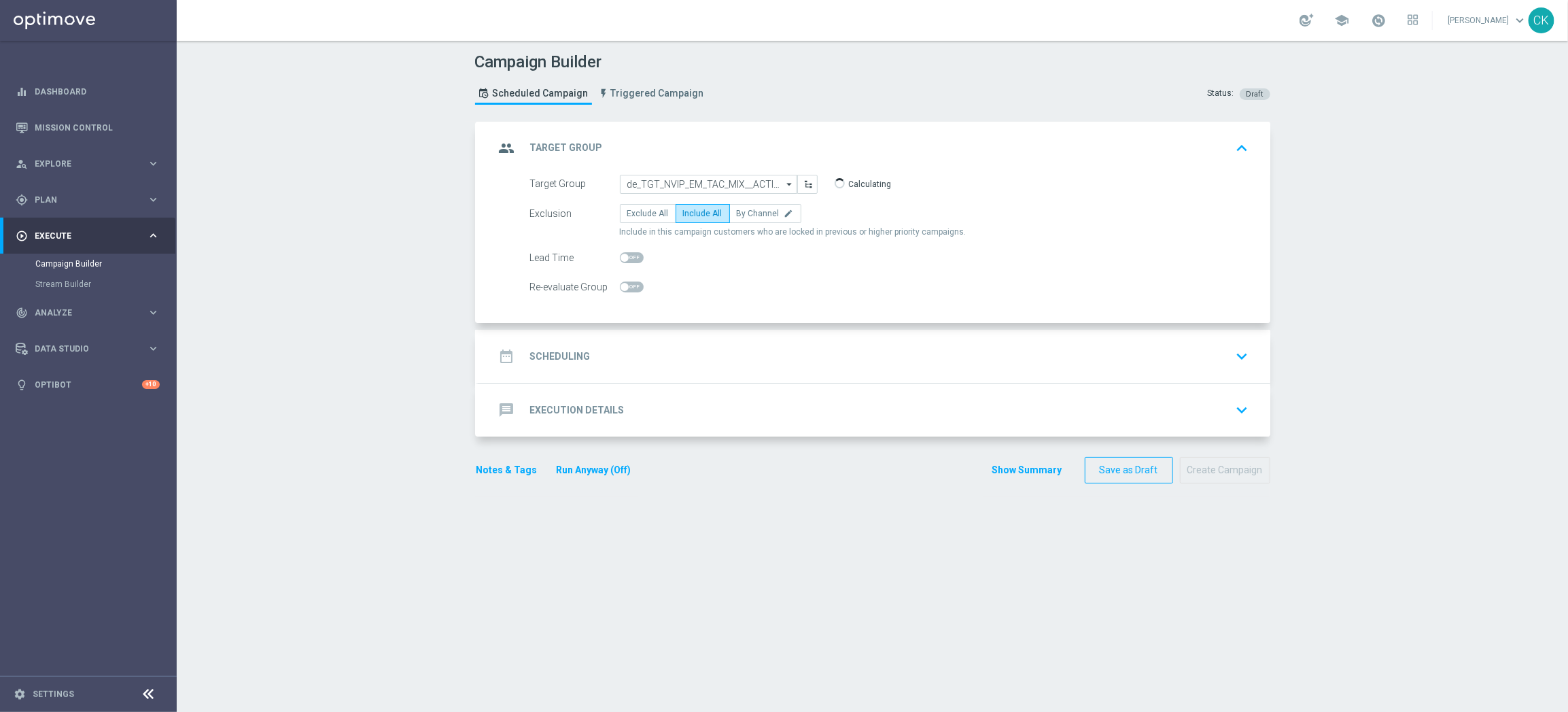
checkbox input "true"
click at [549, 359] on h2 "Scheduling" at bounding box center [561, 356] width 61 height 13
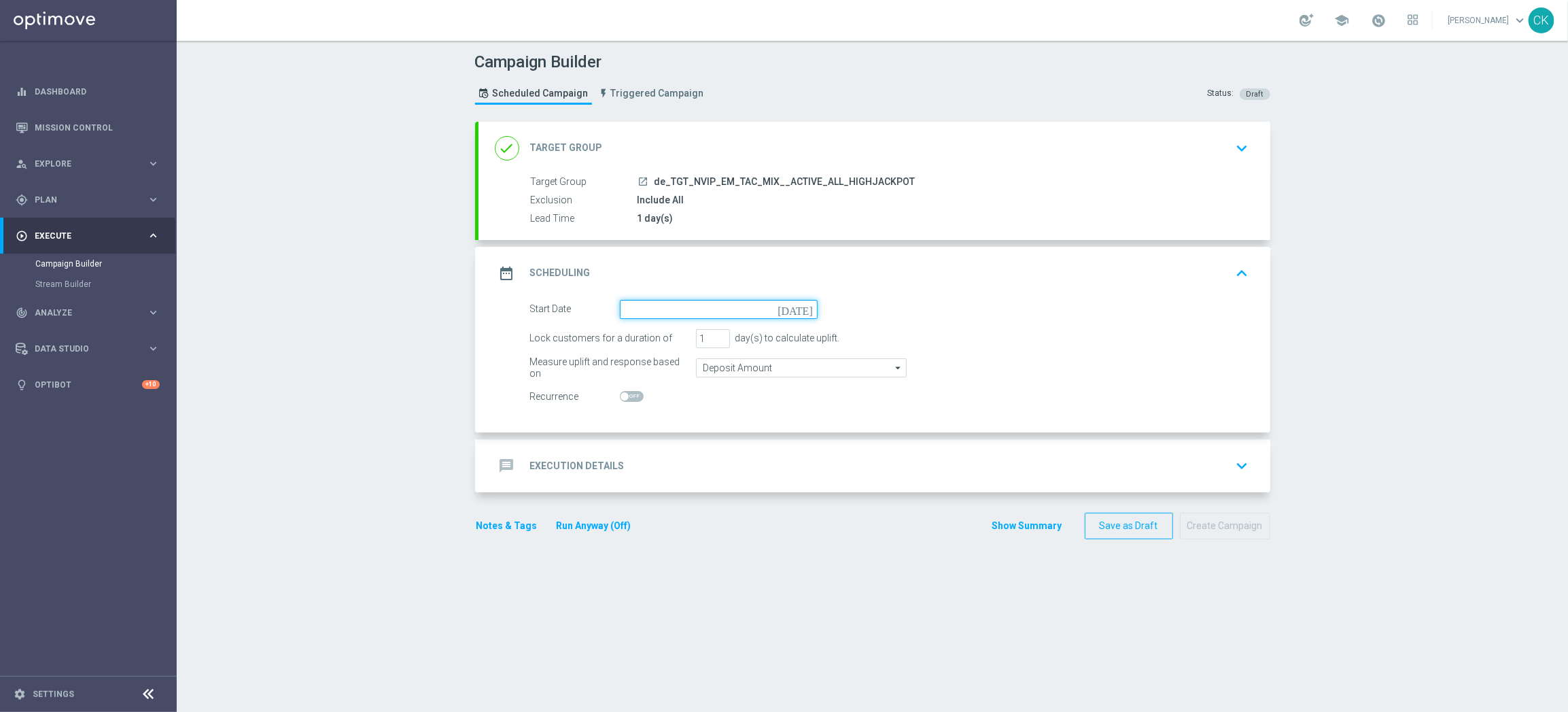
click at [657, 302] on input at bounding box center [718, 309] width 198 height 19
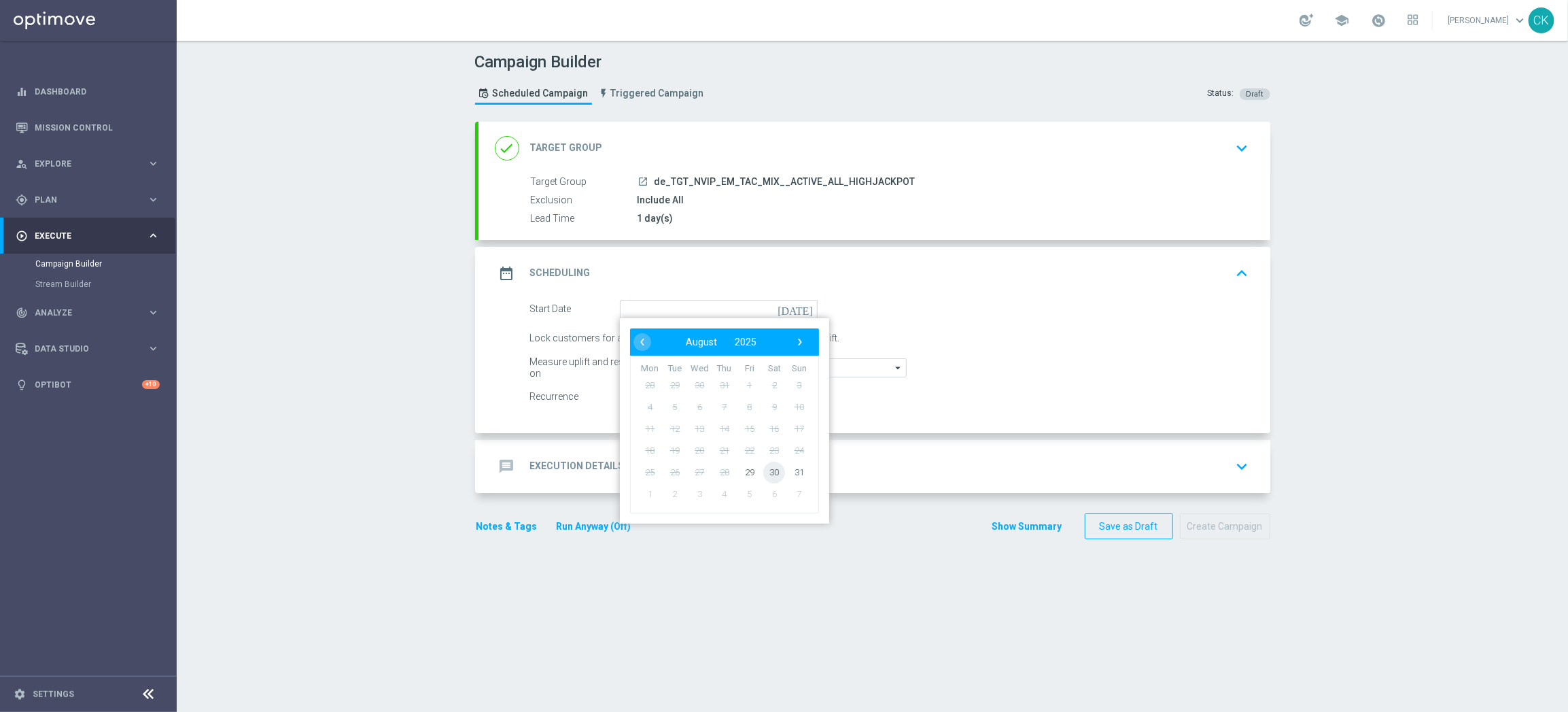
click at [764, 469] on span "30" at bounding box center [774, 472] width 22 height 22
type input "30 Aug 2025"
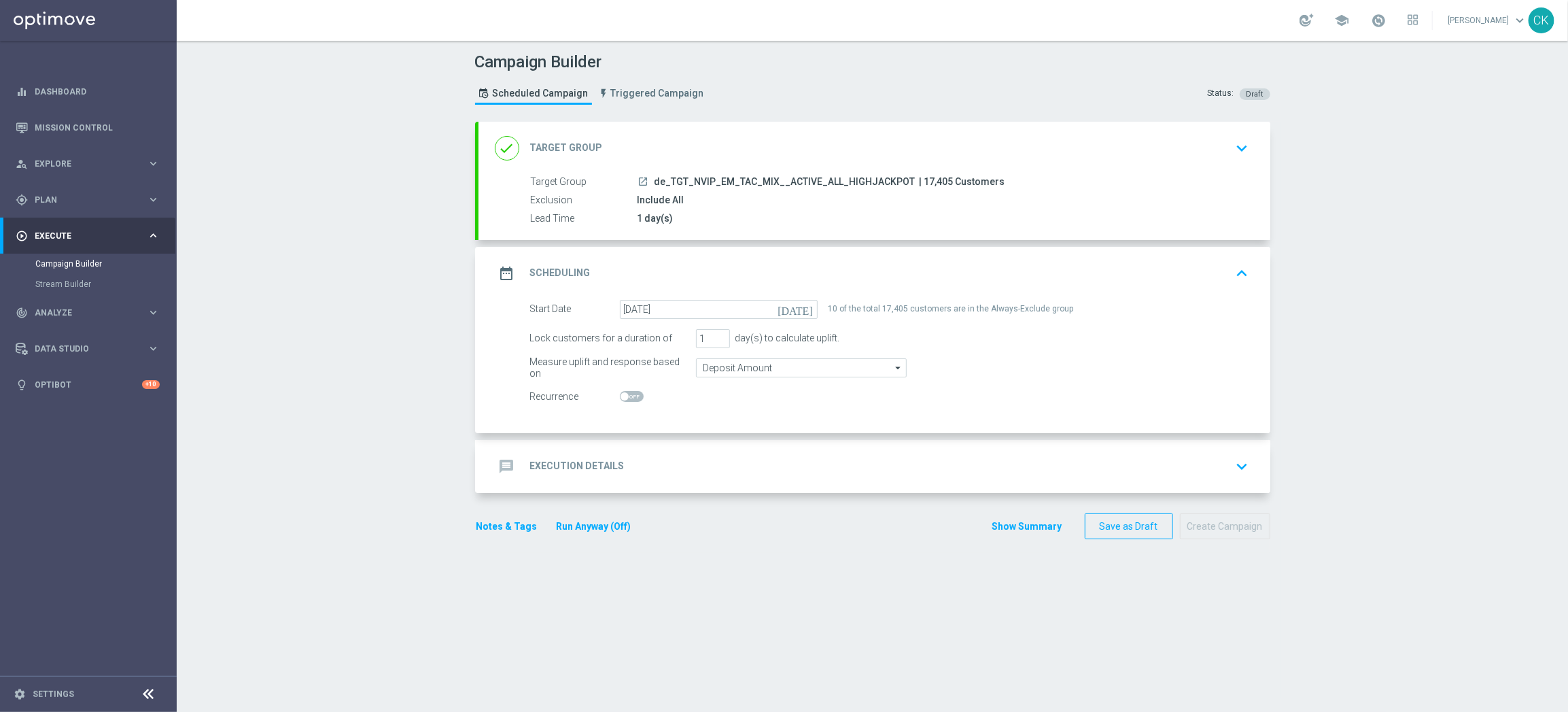
click at [552, 468] on h2 "Execution Details" at bounding box center [577, 466] width 95 height 13
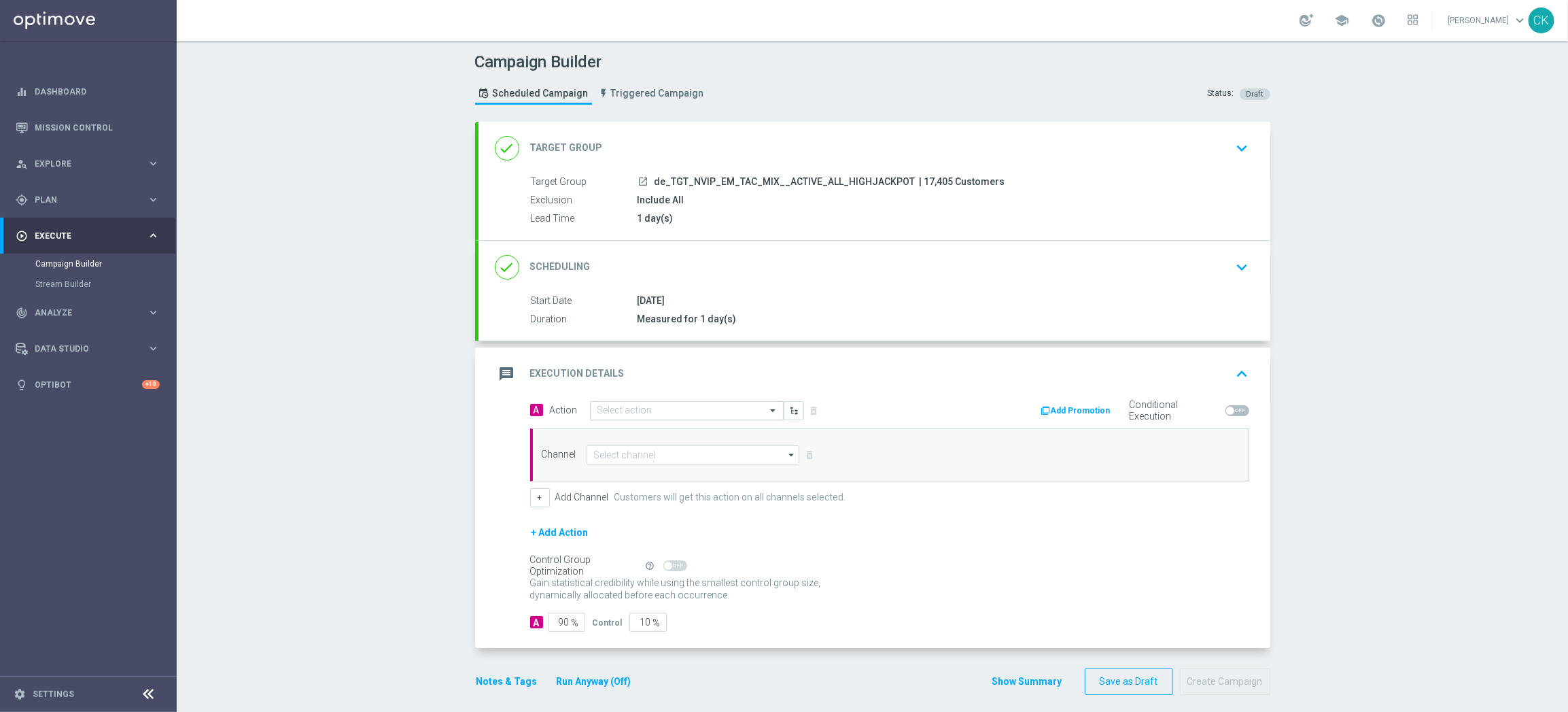
click at [657, 406] on input "text" at bounding box center [673, 411] width 152 height 12
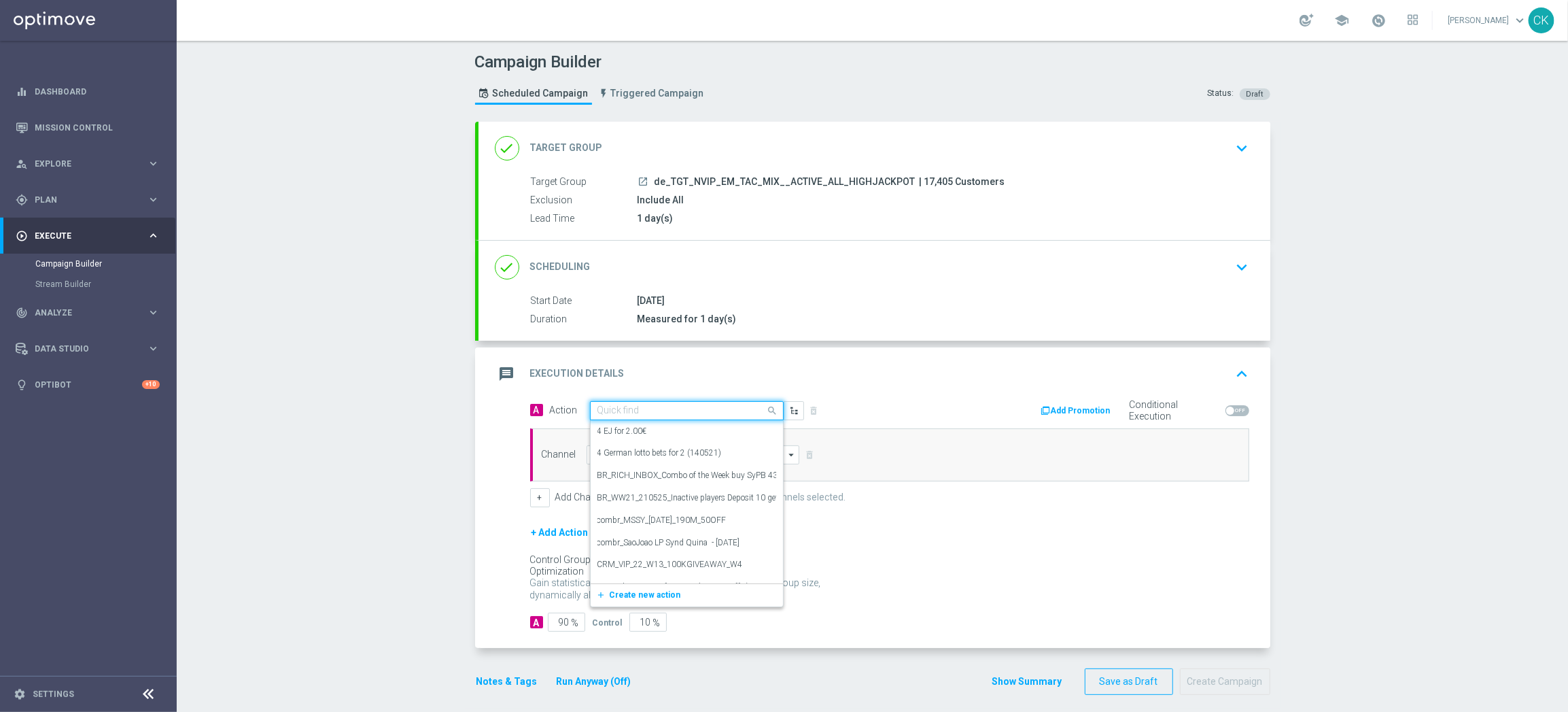
paste input "SummerSales - 649 themed"
type input "SummerSales - 649 themed"
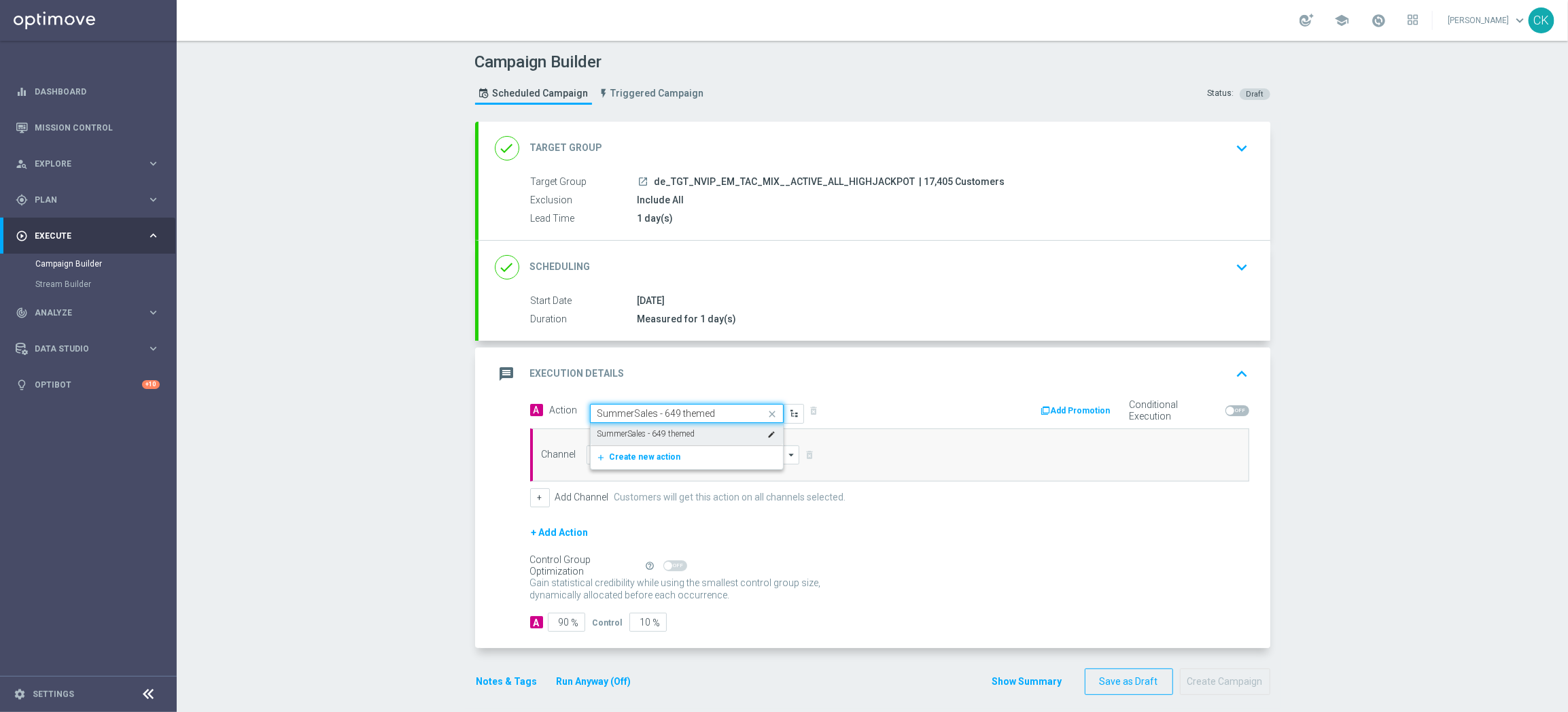
click at [660, 432] on label "SummerSales - 649 themed" at bounding box center [646, 434] width 98 height 12
click at [660, 457] on input at bounding box center [693, 454] width 214 height 19
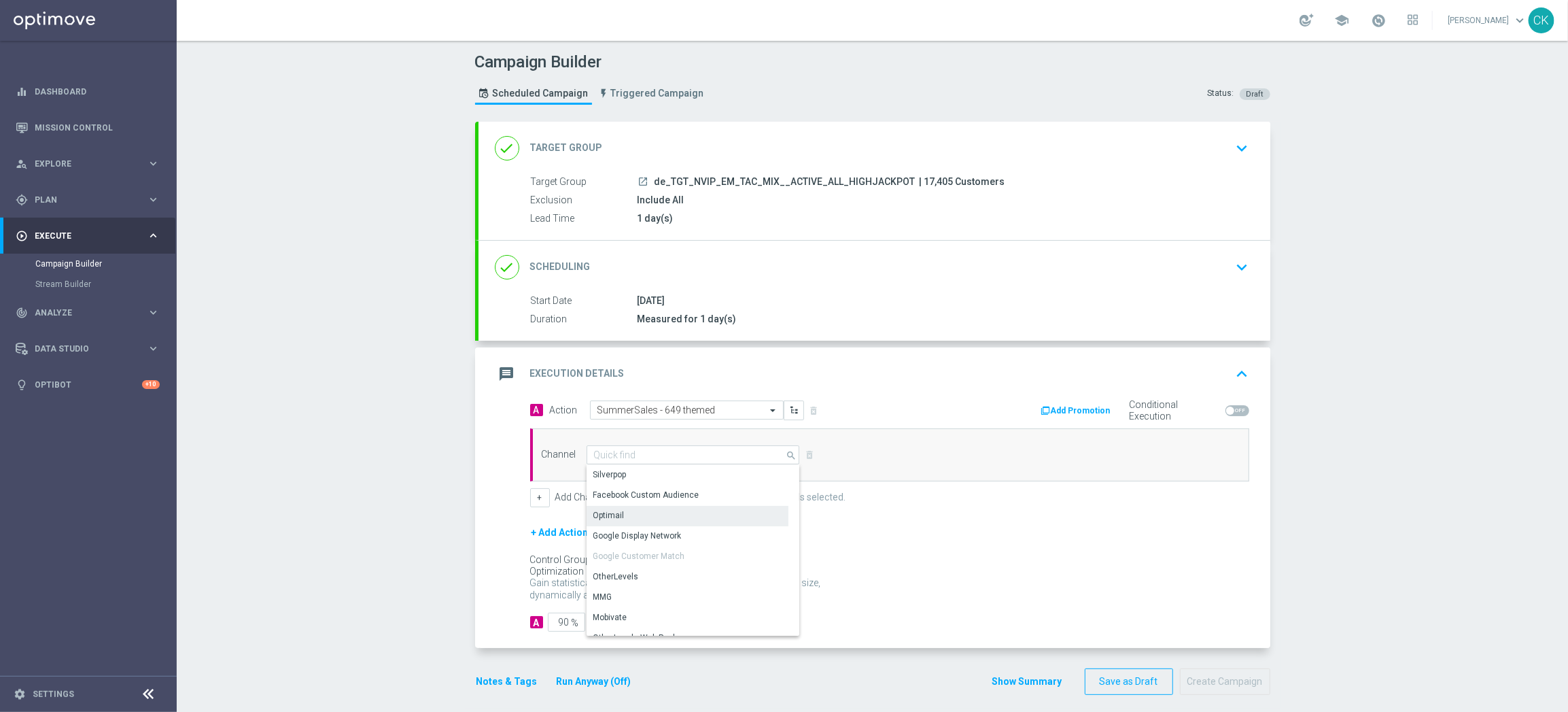
click at [661, 518] on div "Optimail" at bounding box center [687, 515] width 202 height 19
type input "Optimail"
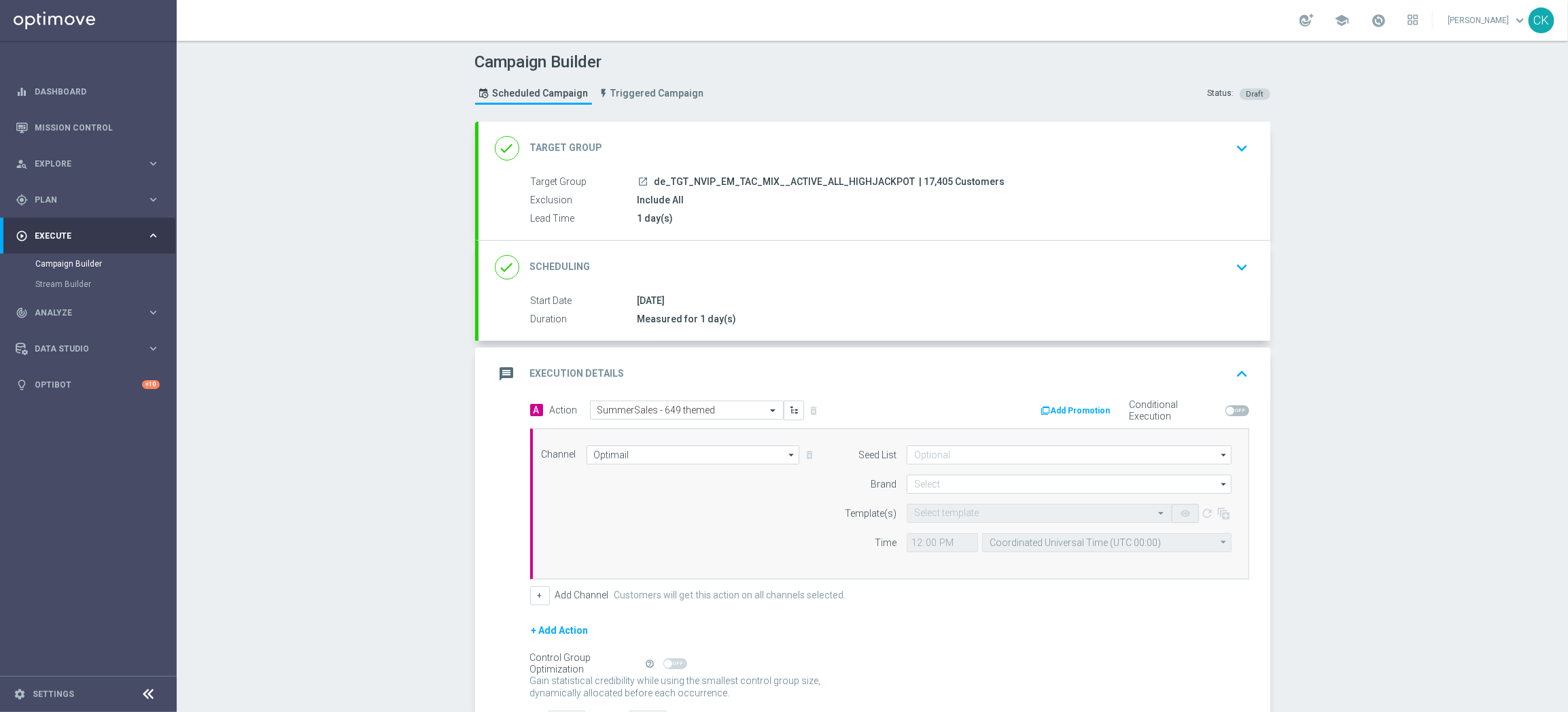
scroll to position [110, 0]
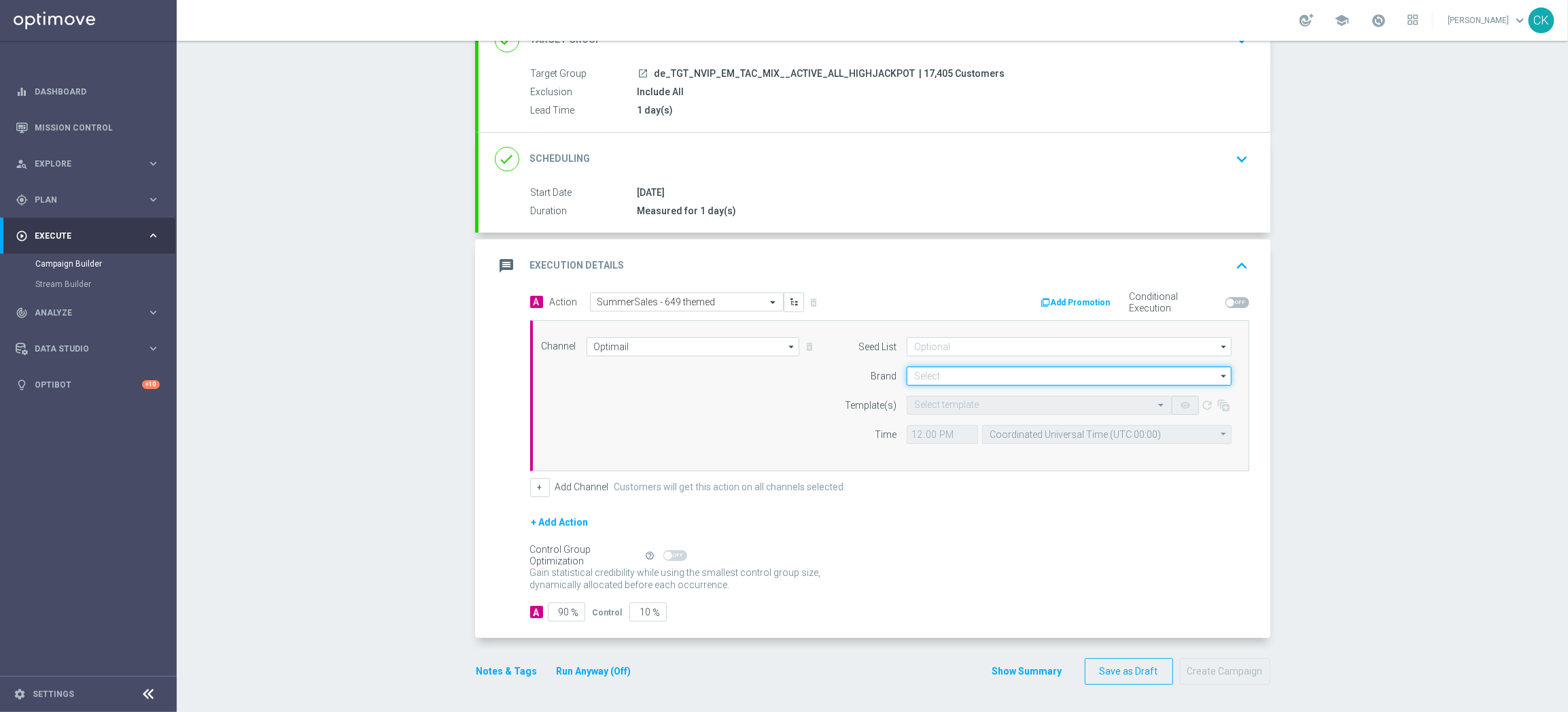
click at [996, 372] on input at bounding box center [1069, 376] width 325 height 19
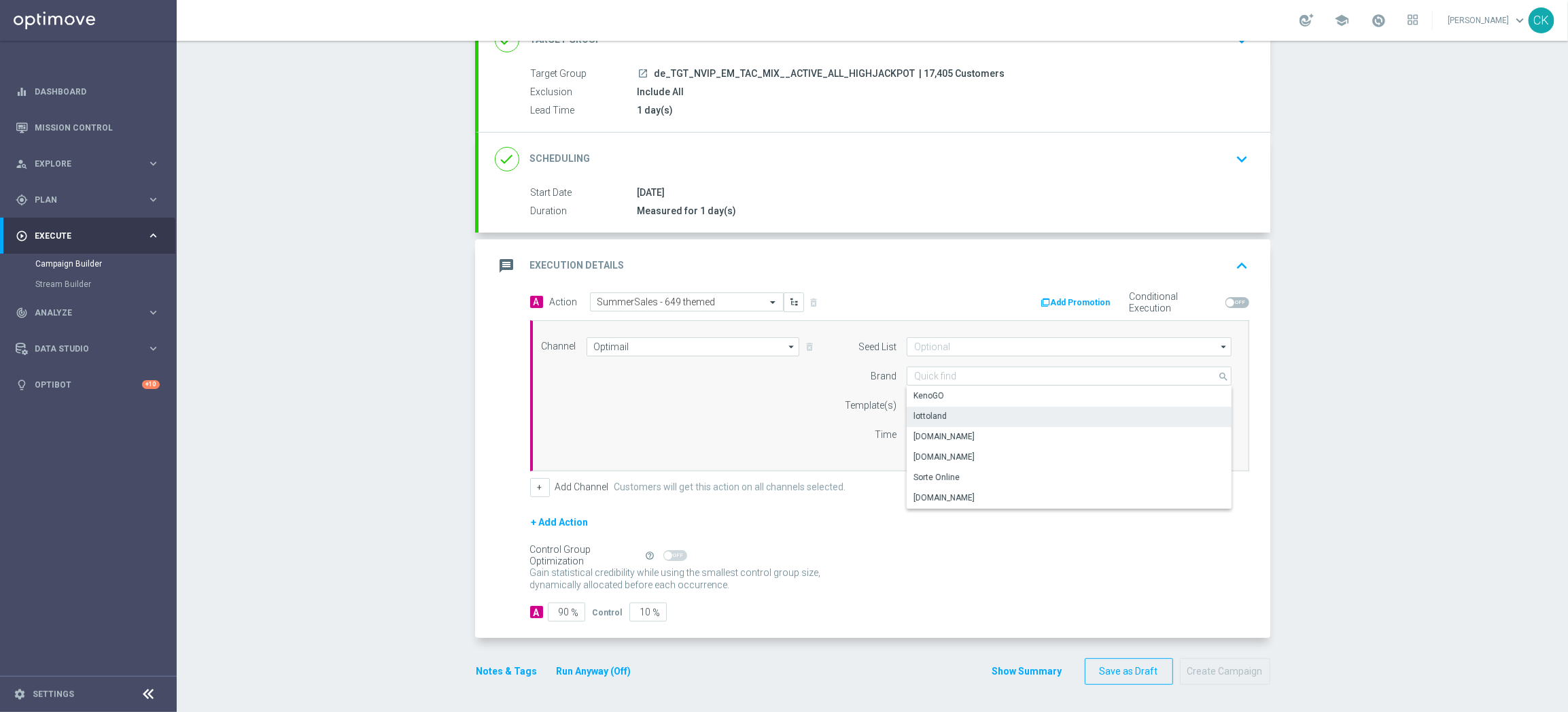
click at [984, 422] on div "lottoland" at bounding box center [1069, 415] width 325 height 19
type input "lottoland"
click at [946, 405] on input "text" at bounding box center [1026, 405] width 223 height 12
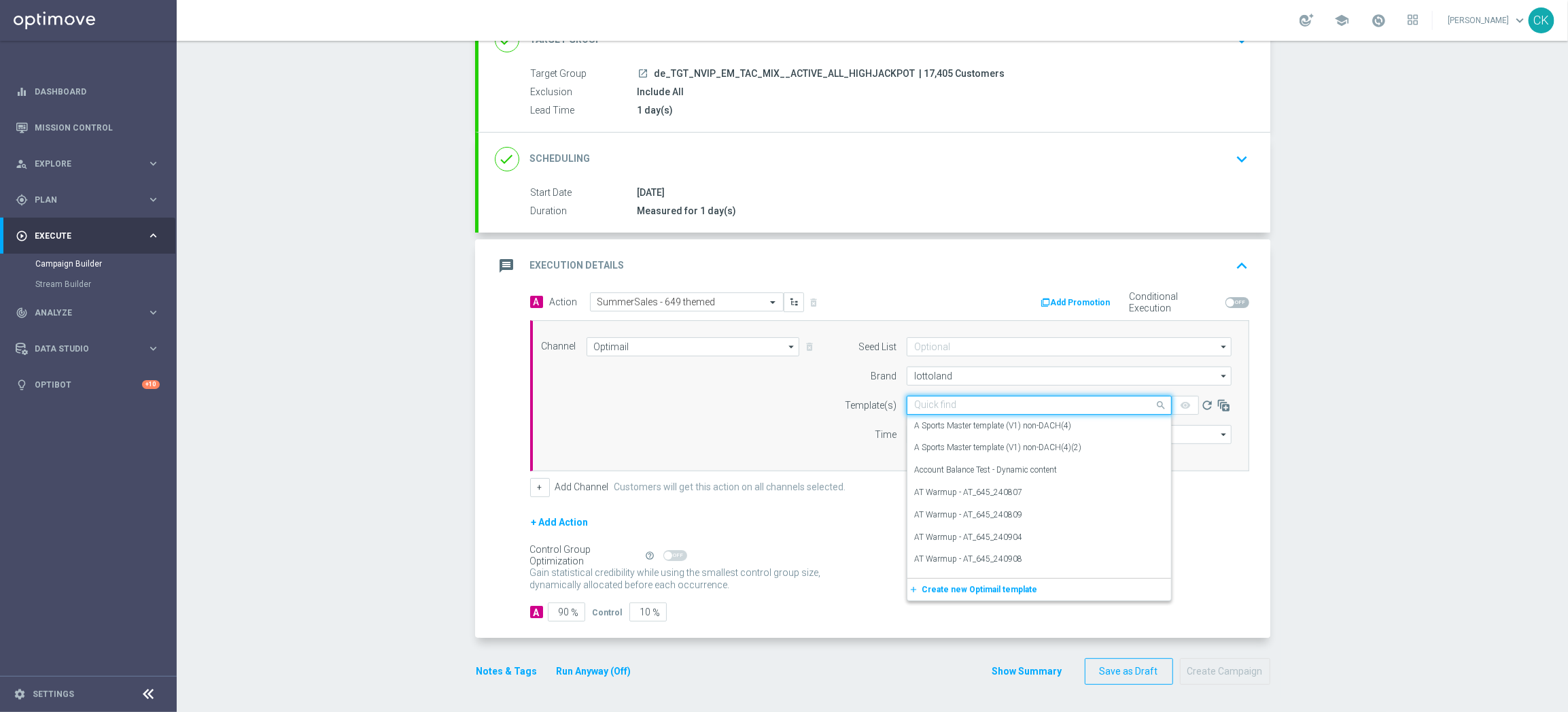
paste input "DE_INT__SUMMERSALE_649_250830__NVIP_EMA_TAC_MIX"
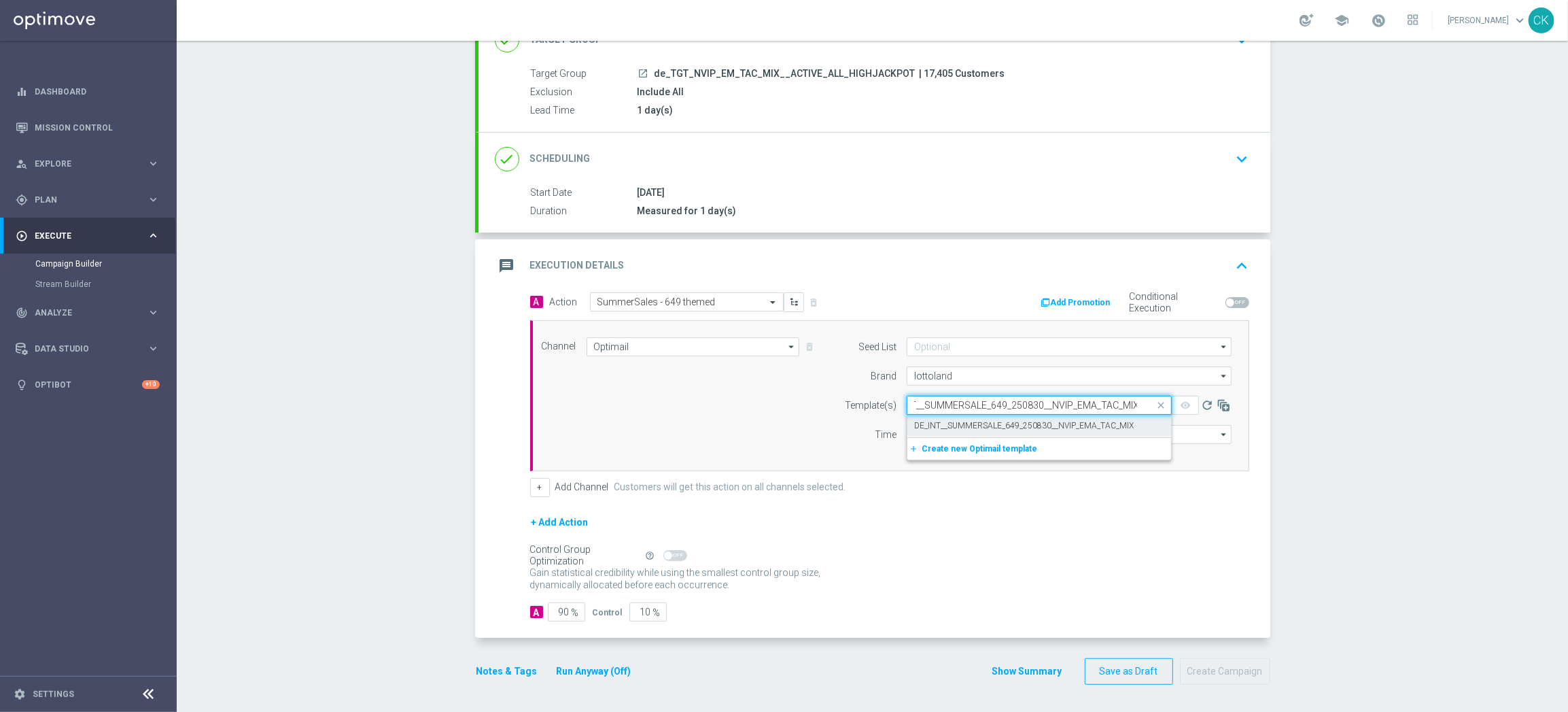
click at [944, 420] on label "DE_INT__SUMMERSALE_649_250830__NVIP_EMA_TAC_MIX" at bounding box center [1024, 426] width 219 height 12
type input "DE_INT__SUMMERSALE_649_250830__NVIP_EMA_TAC_MIX"
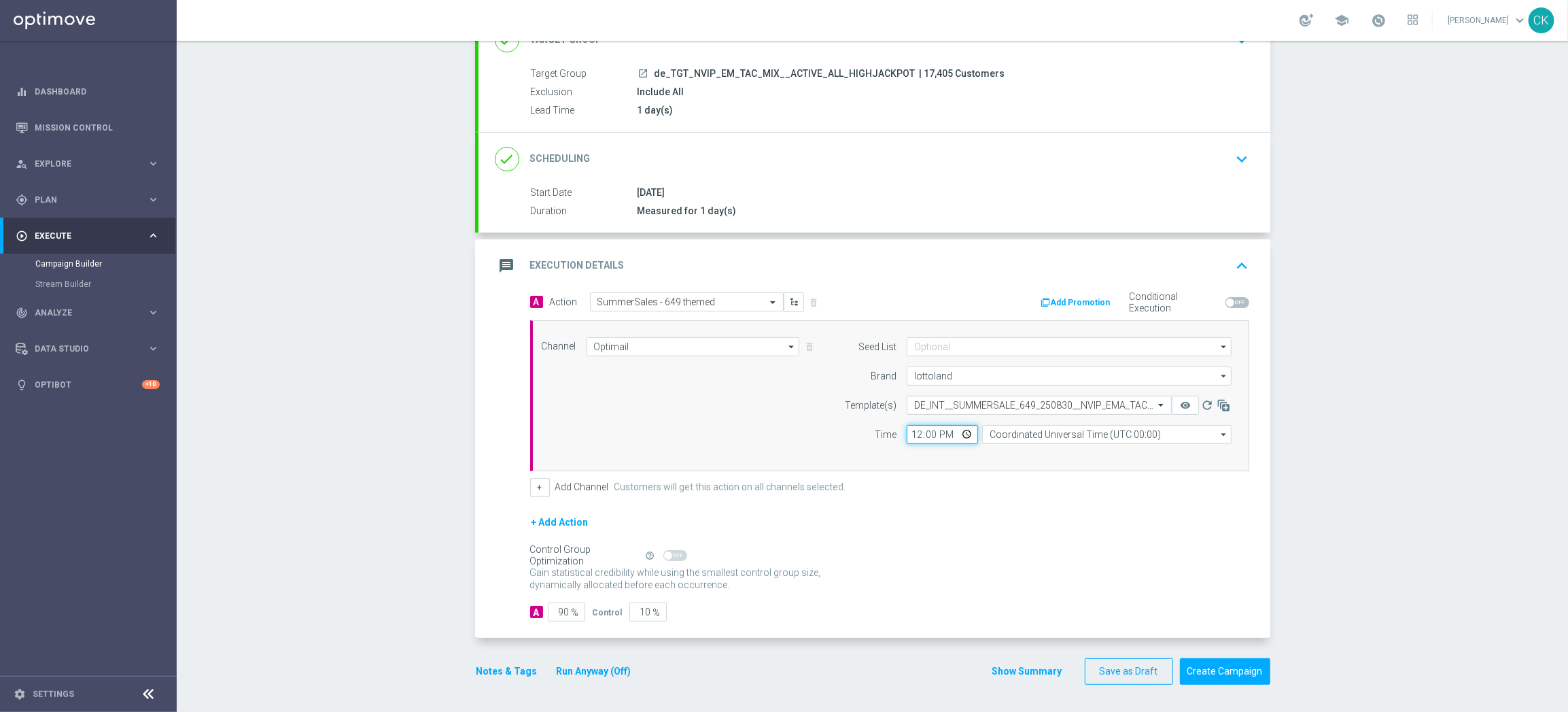
click at [912, 432] on input "12:00" at bounding box center [942, 434] width 71 height 19
type input "08:00"
click at [1096, 437] on input "Coordinated Universal Time (UTC 00:00)" at bounding box center [1106, 434] width 250 height 19
click at [1081, 458] on div "Central European Time ([GEOGRAPHIC_DATA]) (UTC +02:00)" at bounding box center [1099, 453] width 222 height 12
type input "Central European Time ([GEOGRAPHIC_DATA]) (UTC +02:00)"
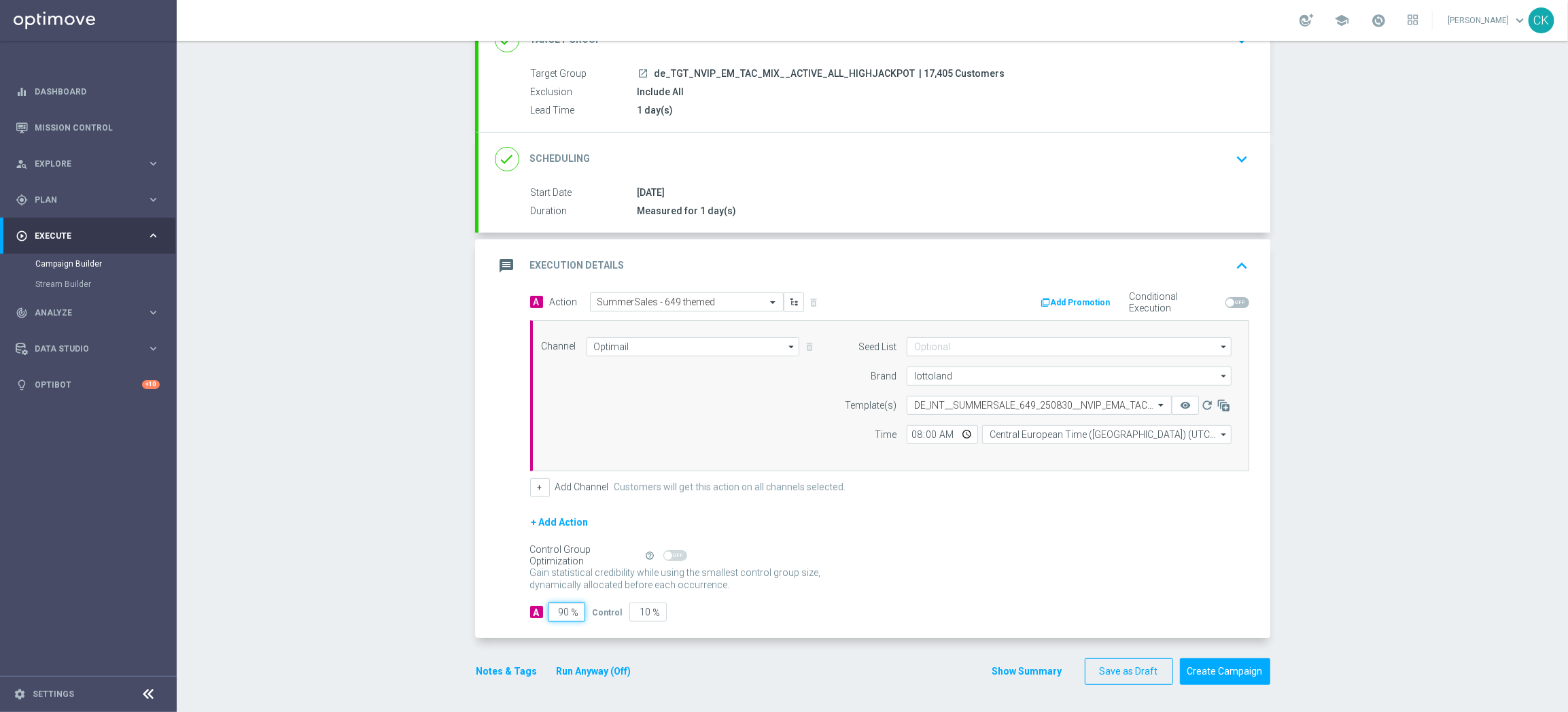
click at [563, 610] on input "90" at bounding box center [566, 612] width 38 height 19
type input "9"
type input "91"
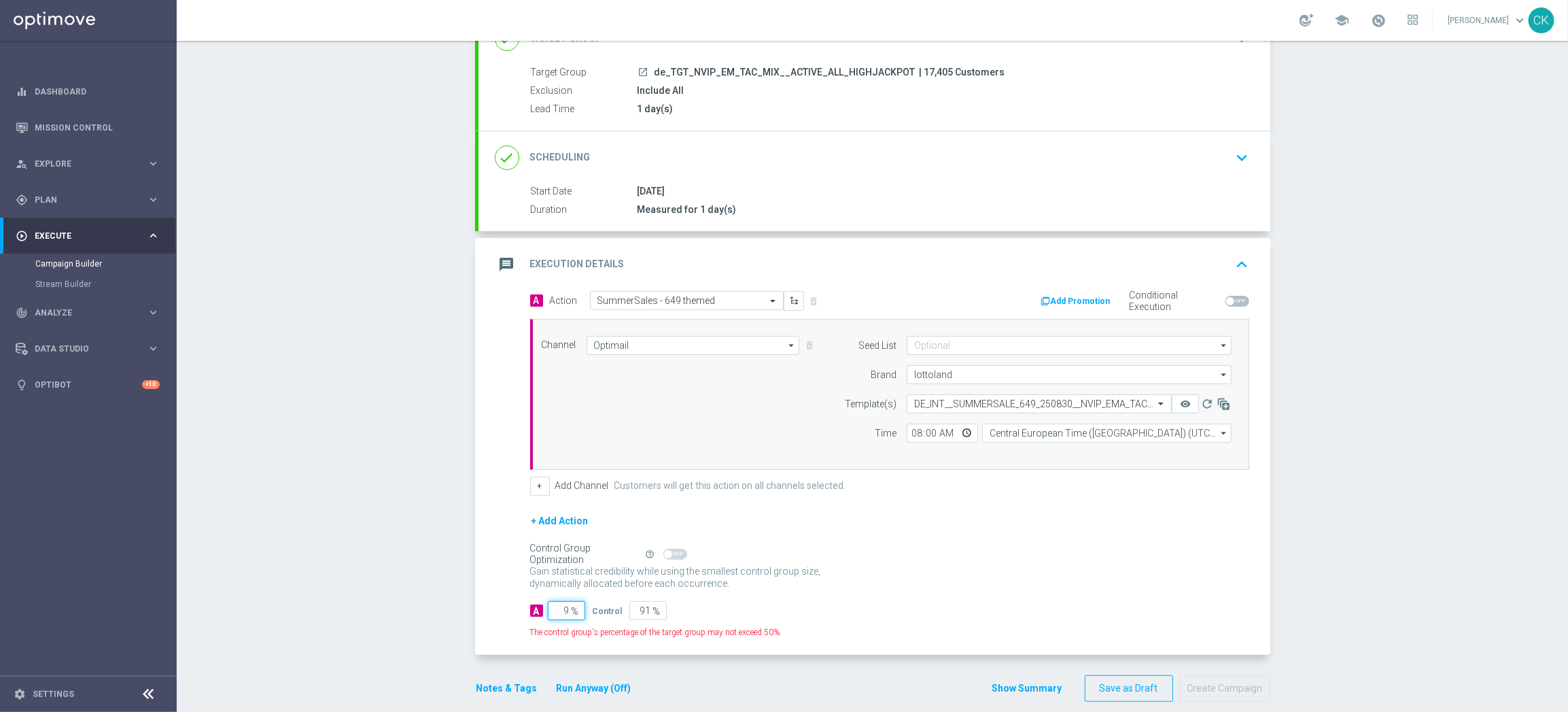
type input "98"
type input "2"
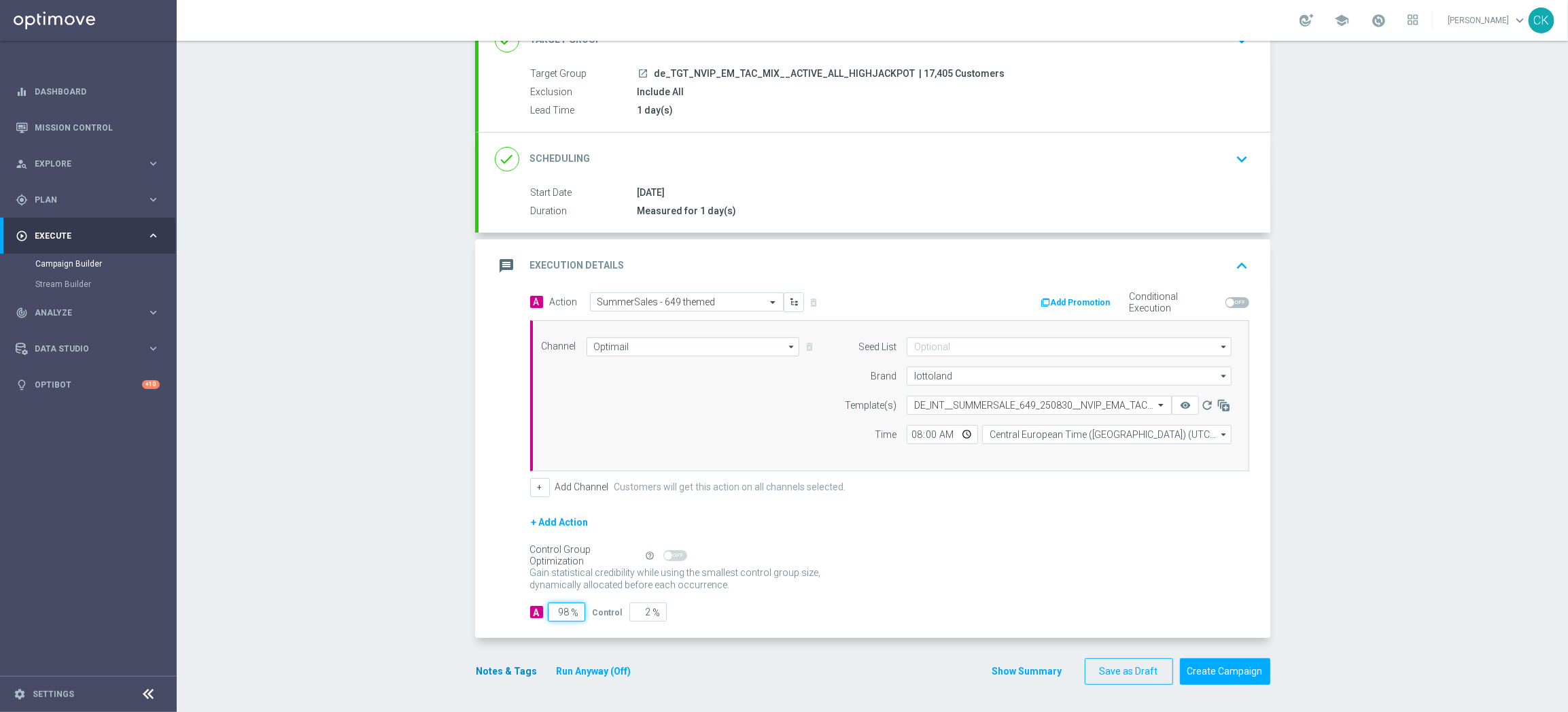
type input "98"
click at [500, 669] on button "Notes & Tags" at bounding box center [506, 671] width 64 height 17
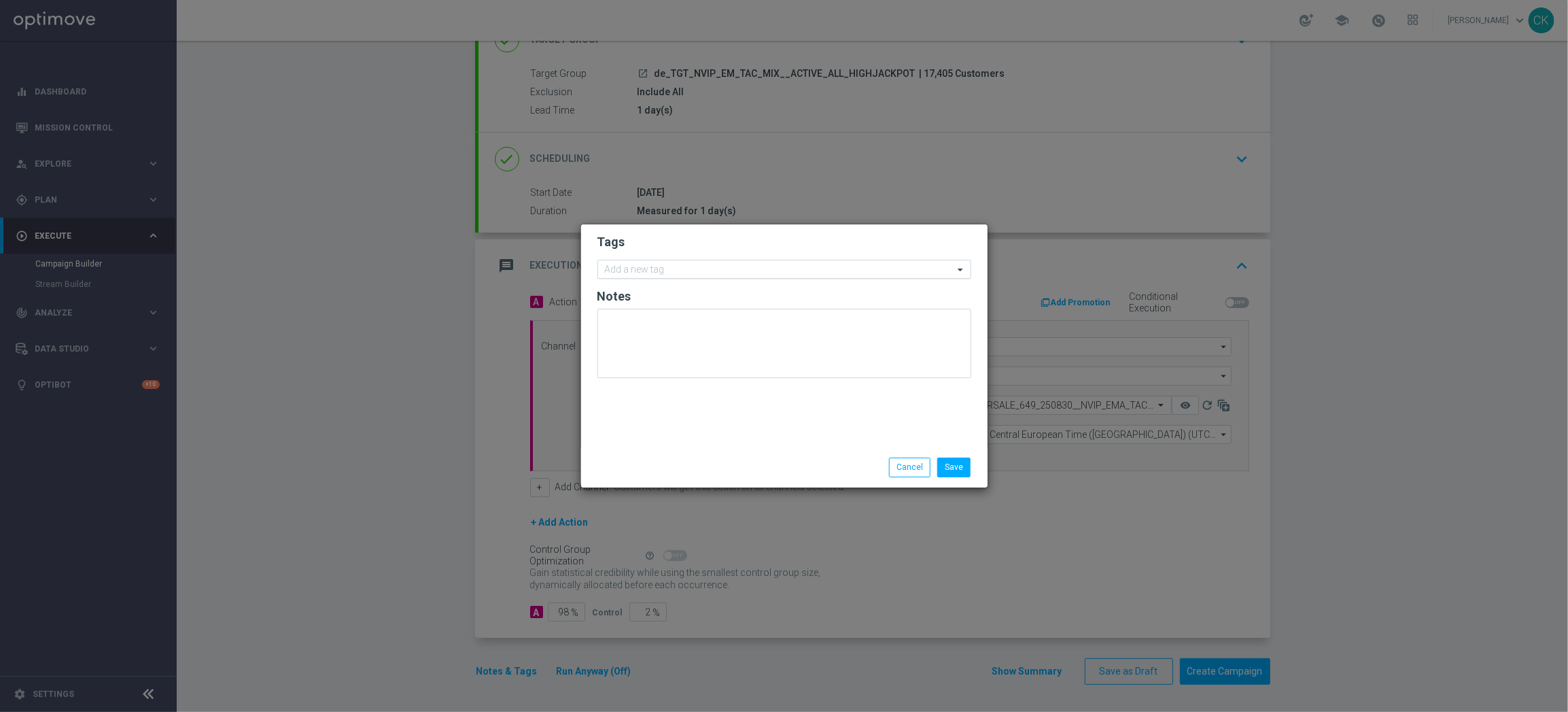
click at [656, 268] on input "text" at bounding box center [779, 270] width 349 height 12
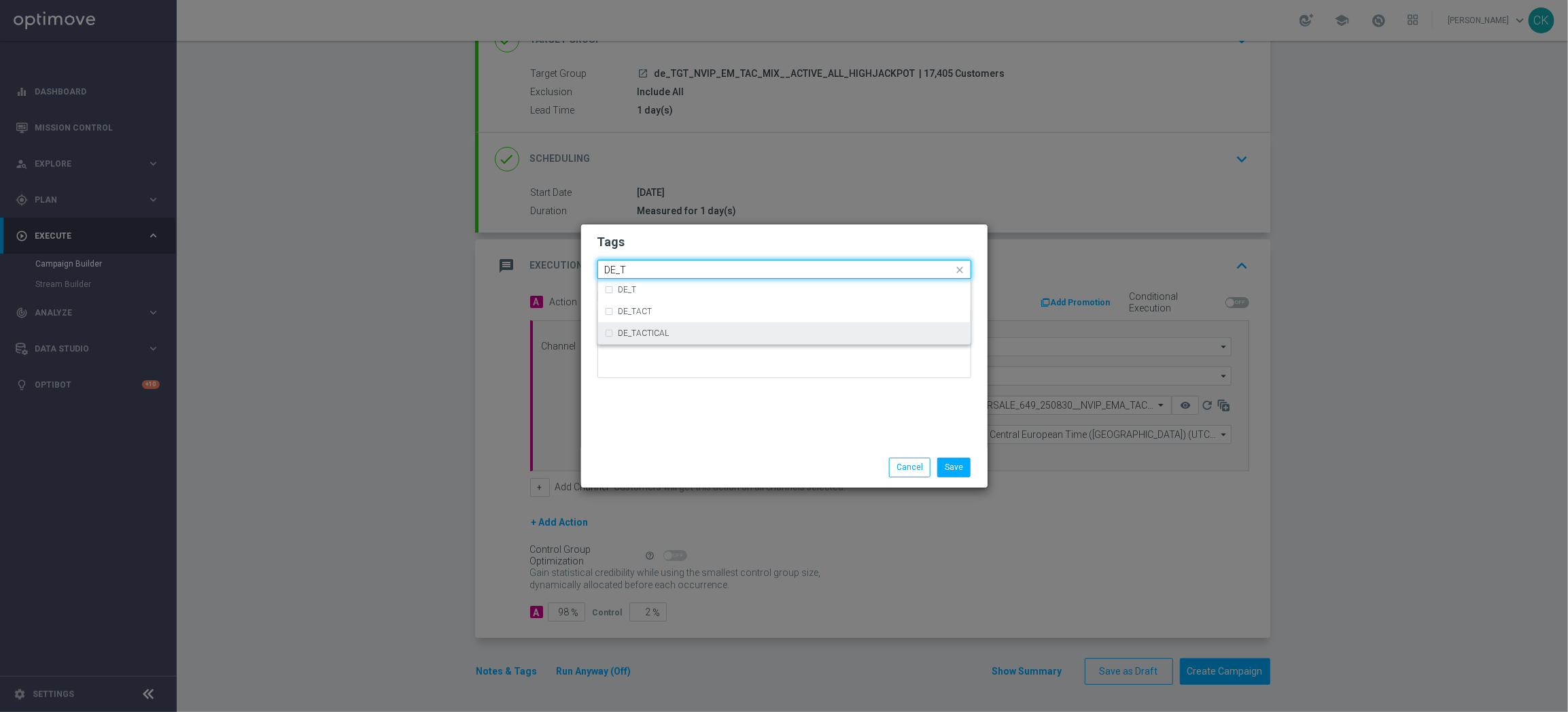
click at [690, 330] on div "DE_TACTICAL" at bounding box center [791, 333] width 345 height 8
type input "DE_T"
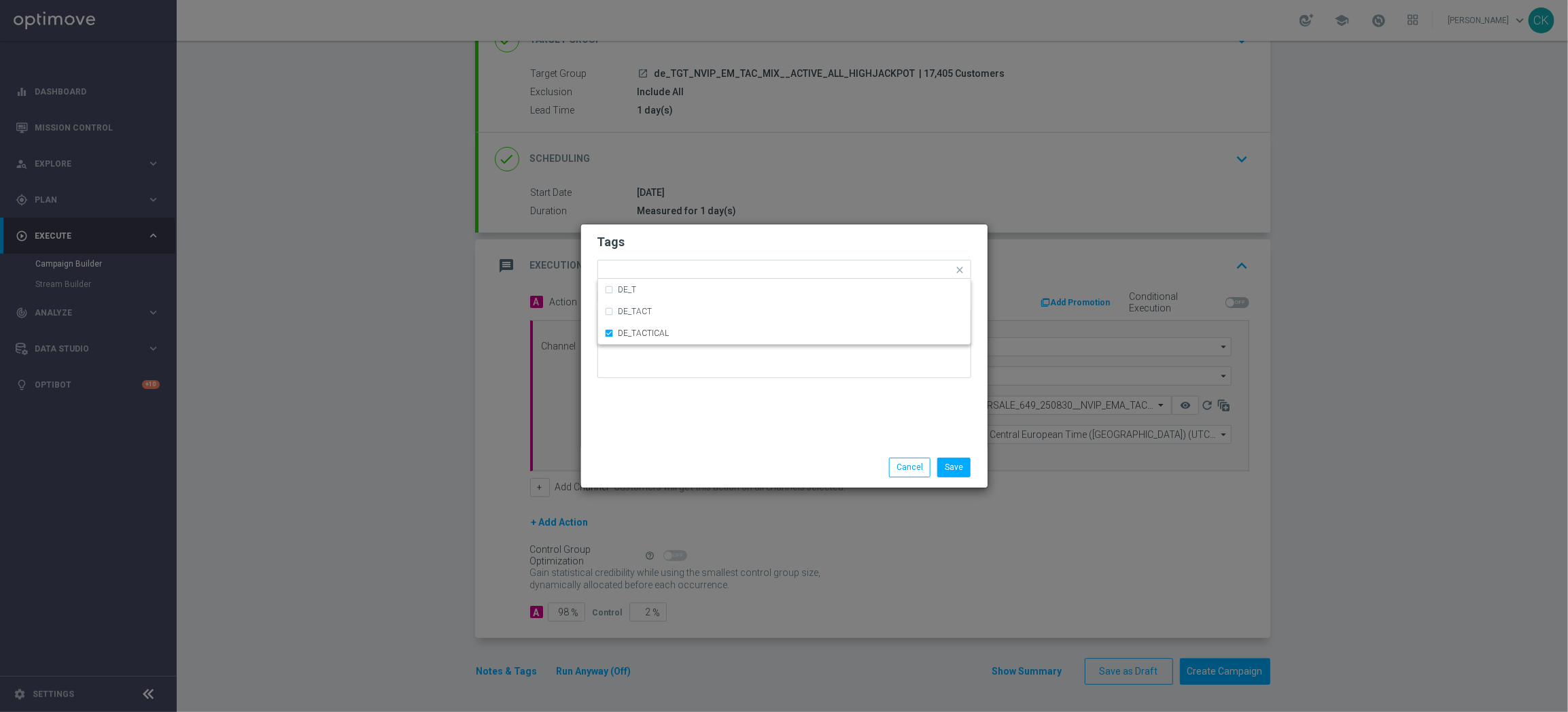
click at [670, 415] on div "Tags Quick find × DE_TACTICAL DE_T DE_TACT DE_TACTICAL Notes" at bounding box center [784, 336] width 406 height 223
click at [953, 466] on button "Save" at bounding box center [954, 467] width 33 height 19
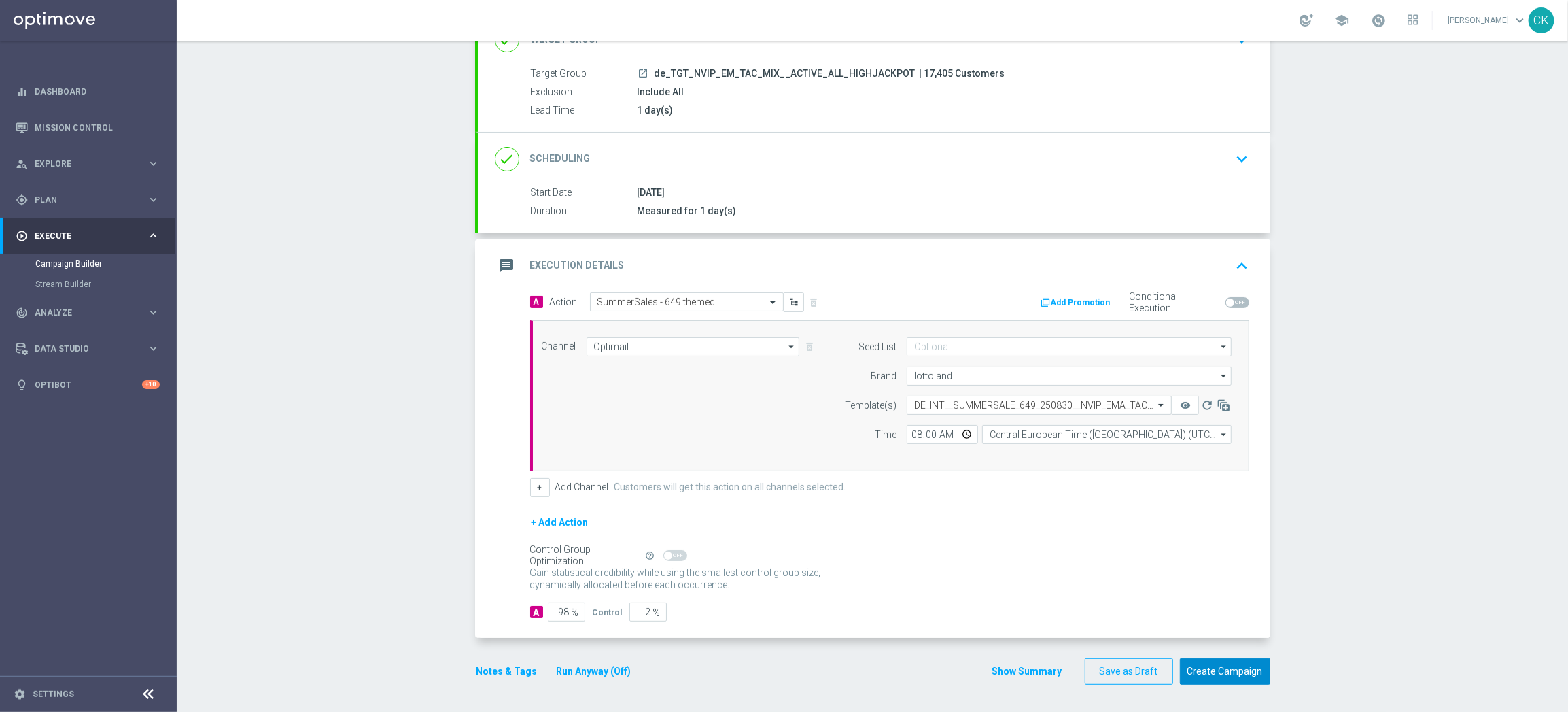
click at [1207, 667] on button "Create Campaign" at bounding box center [1225, 671] width 90 height 27
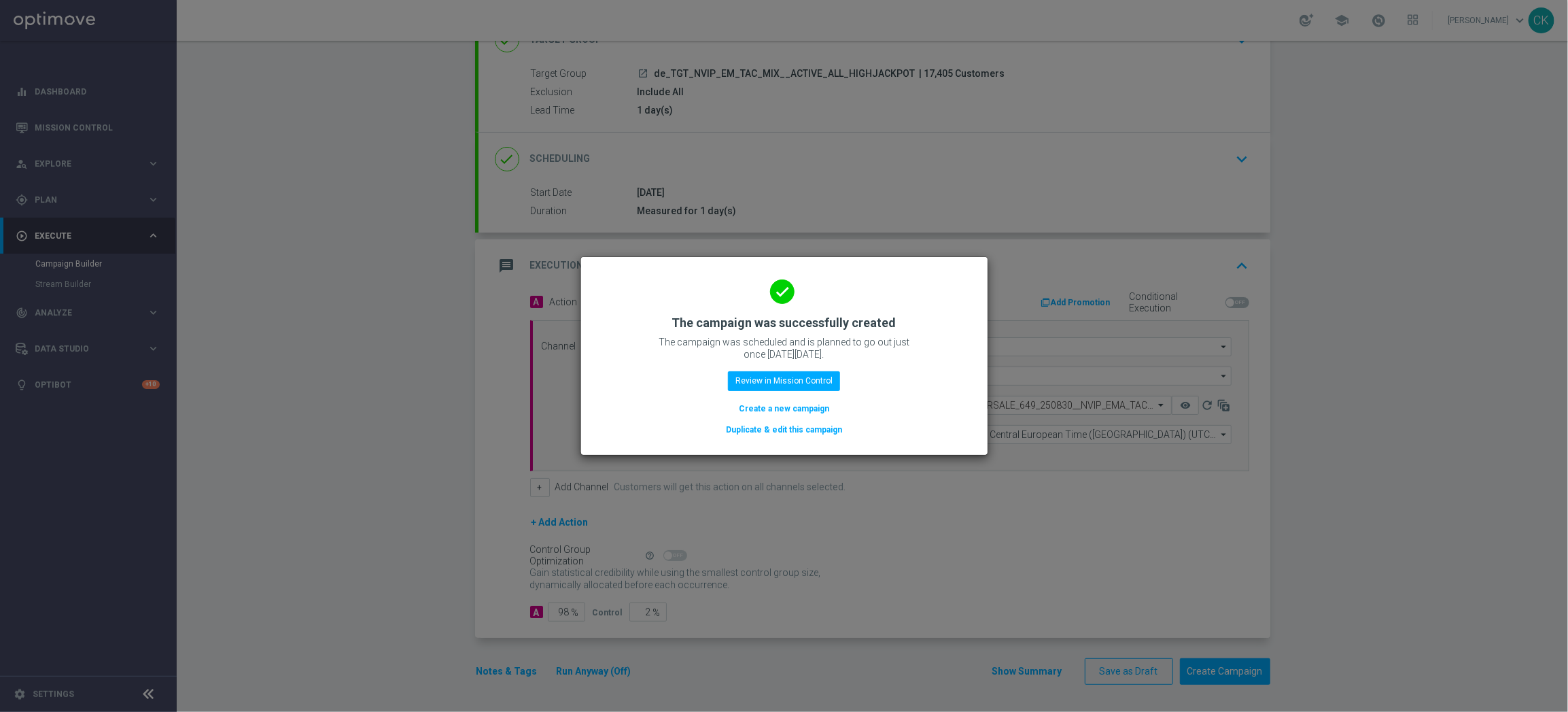
click at [774, 403] on button "Create a new campaign" at bounding box center [784, 408] width 93 height 15
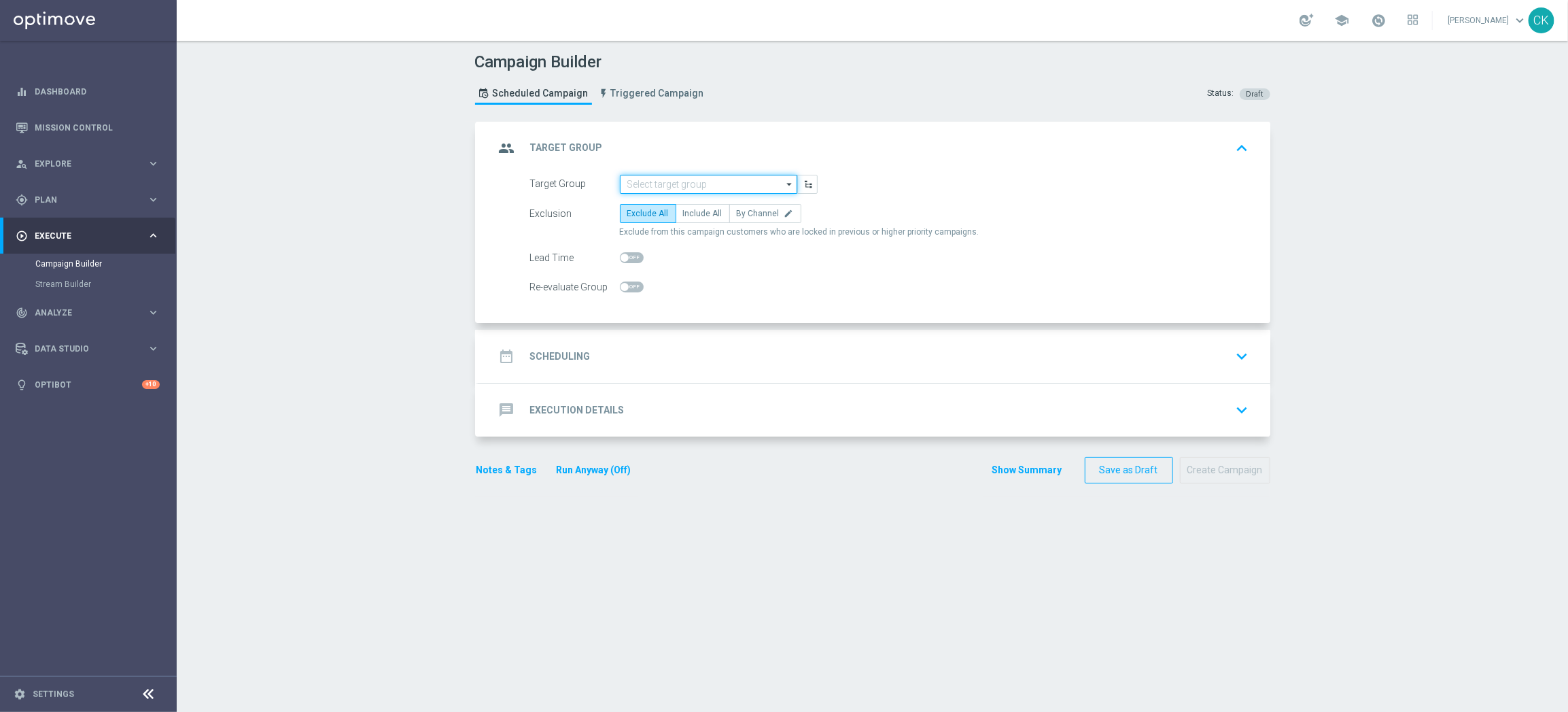
click at [709, 181] on input at bounding box center [708, 184] width 178 height 19
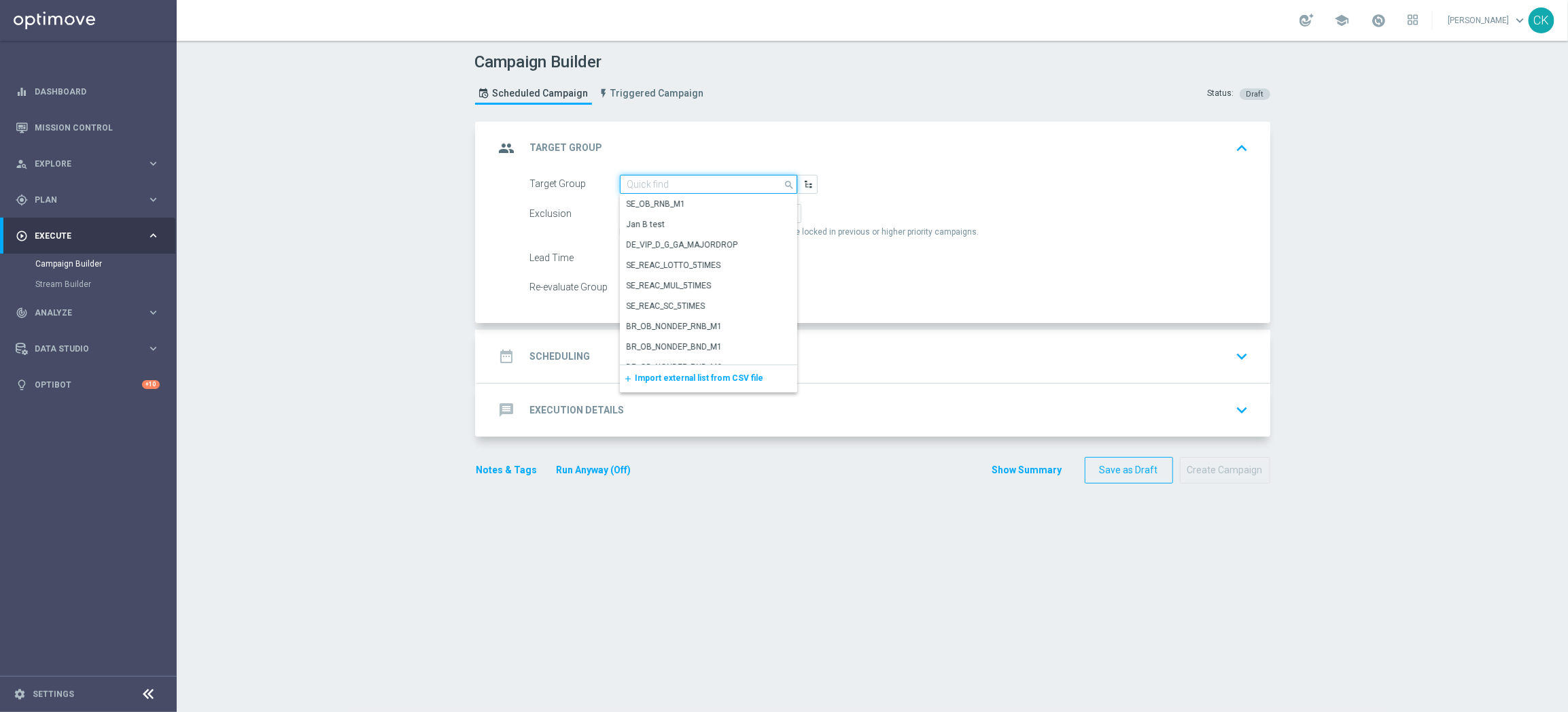
paste input "de_TGT_NVIP_EM_TAC_MIX__REACTIVATED_HIGHJACKPOT"
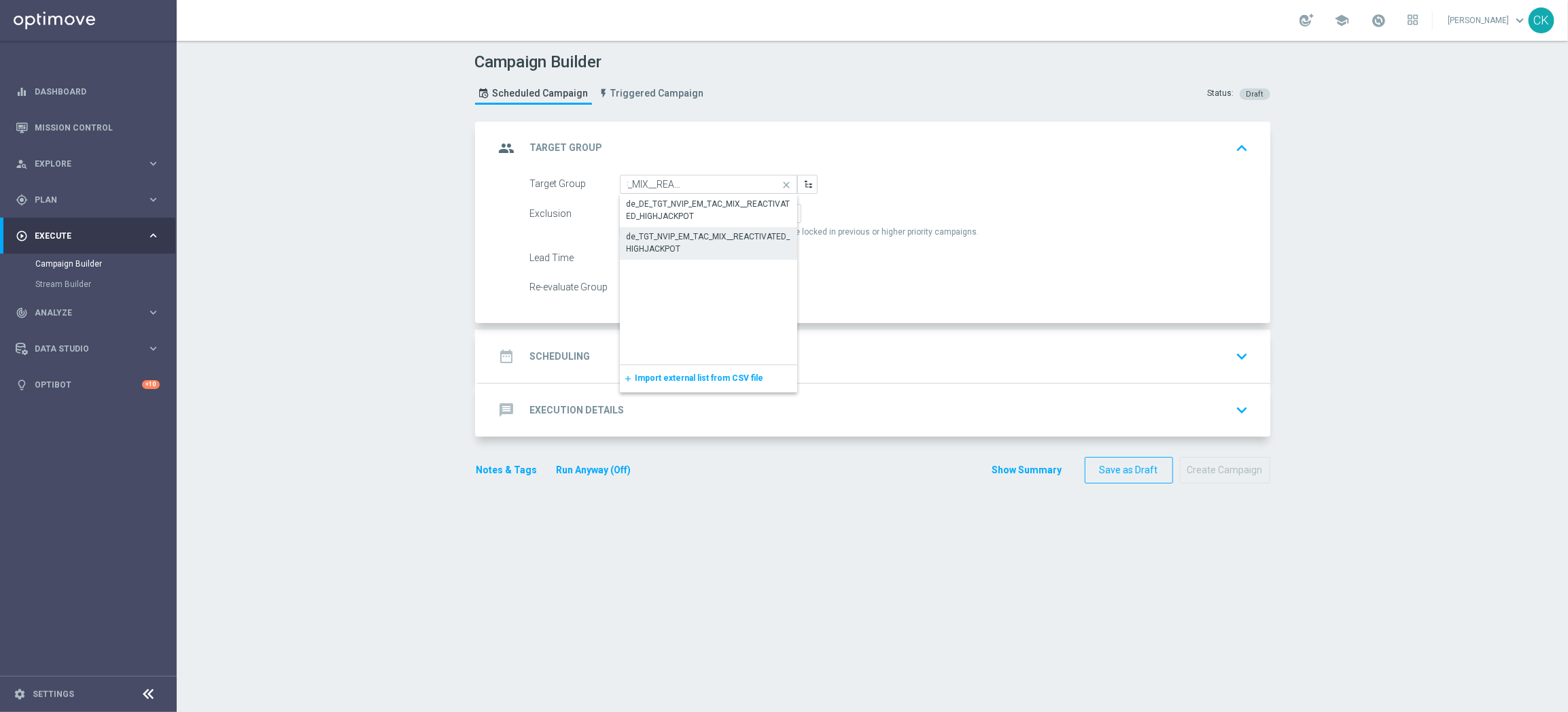
click at [691, 239] on div "de_TGT_NVIP_EM_TAC_MIX__REACTIVATED_HIGHJACKPOT" at bounding box center [708, 242] width 164 height 25
type input "de_TGT_NVIP_EM_TAC_MIX__REACTIVATED_HIGHJACKPOT"
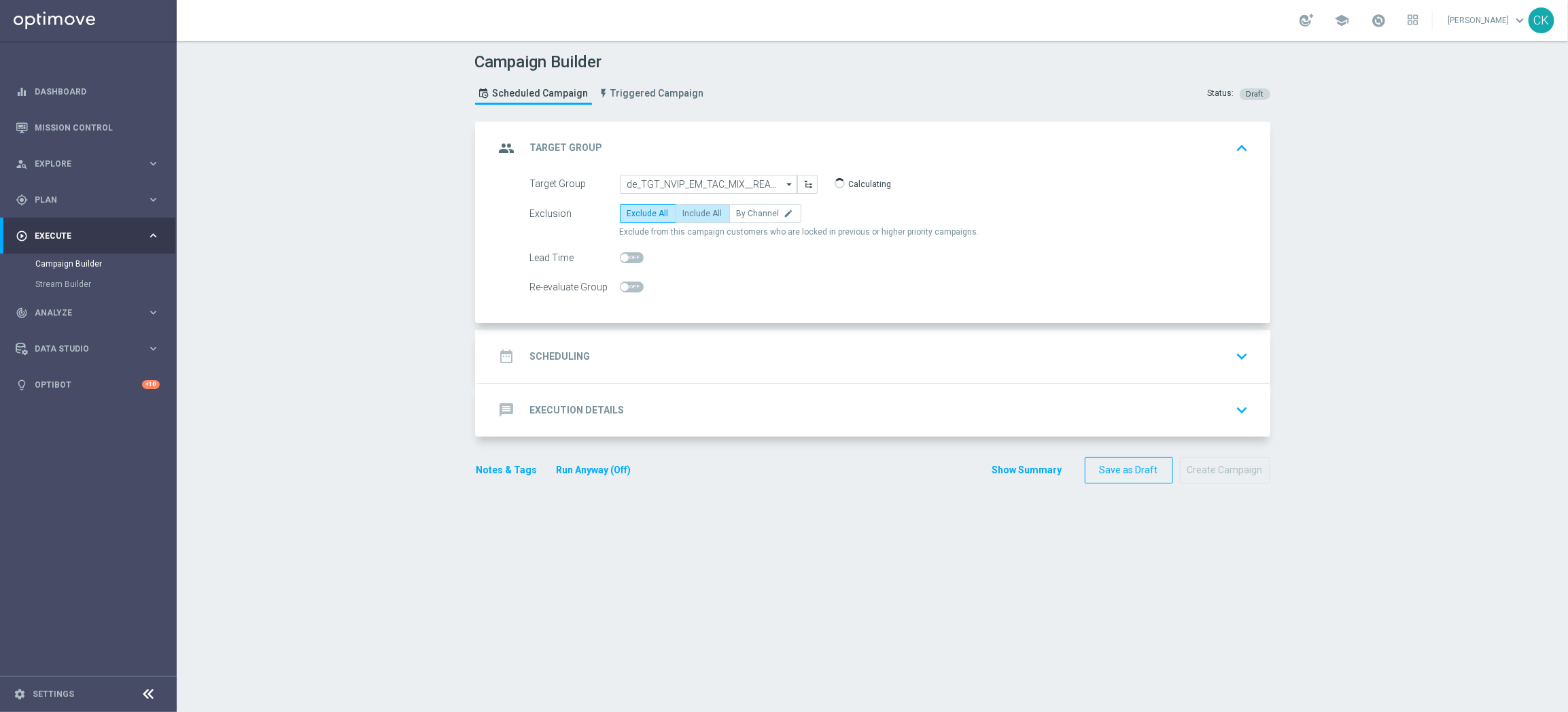
click at [702, 216] on span "Include All" at bounding box center [703, 214] width 40 height 9
click at [691, 216] on input "Include All" at bounding box center [688, 216] width 9 height 9
radio input "true"
click at [628, 252] on span at bounding box center [632, 258] width 24 height 11
click at [628, 252] on input "checkbox" at bounding box center [632, 258] width 24 height 11
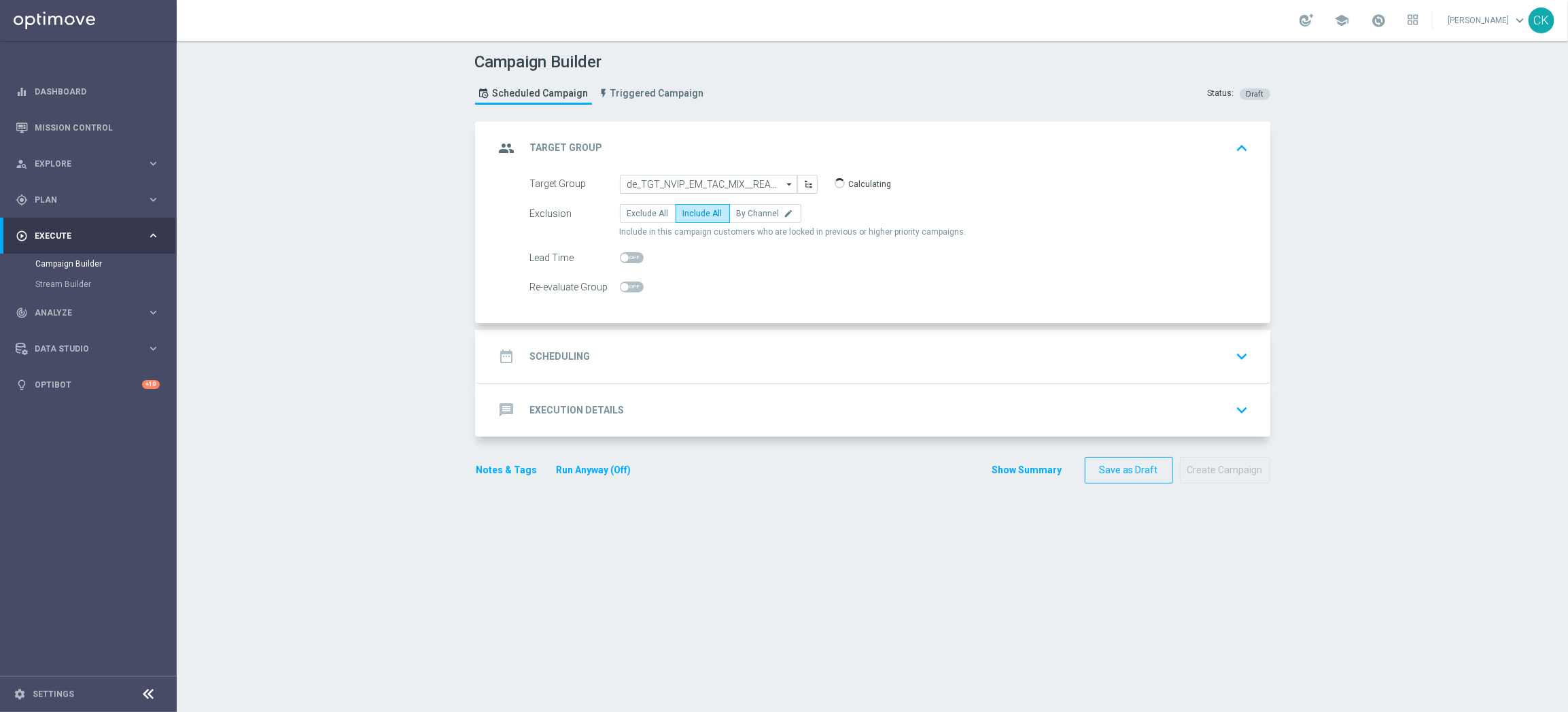
checkbox input "true"
click at [562, 358] on h2 "Scheduling" at bounding box center [561, 356] width 61 height 13
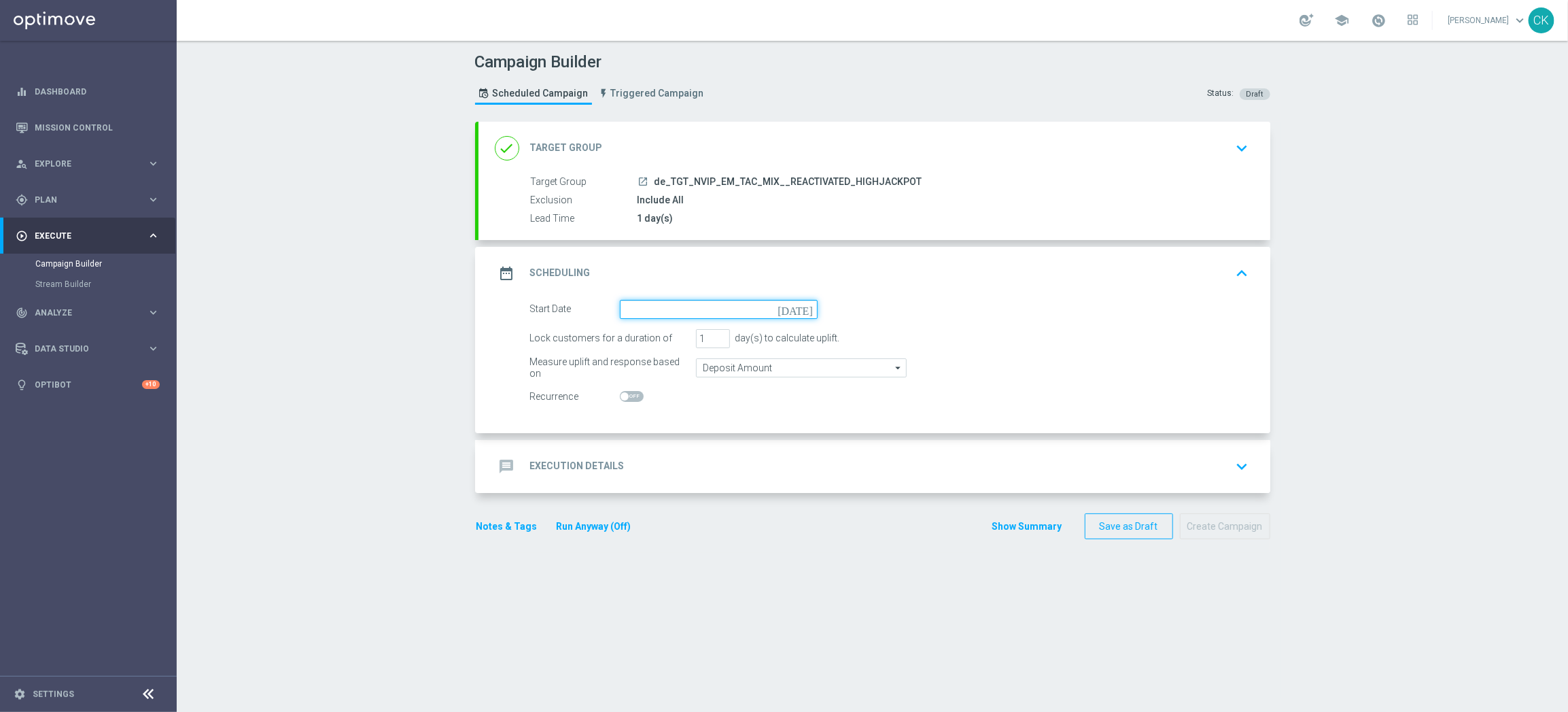
click at [692, 303] on input at bounding box center [718, 309] width 198 height 19
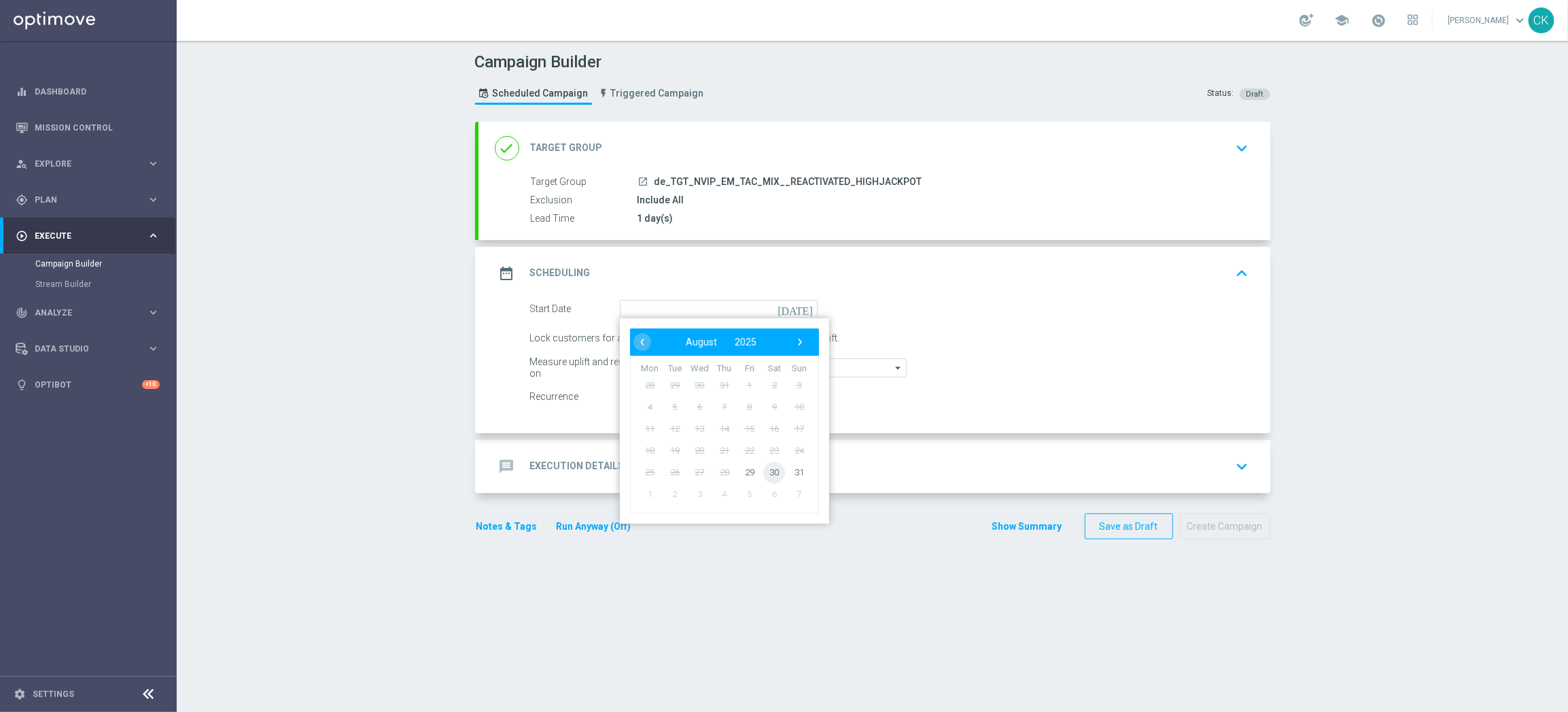
click at [769, 469] on span "30" at bounding box center [774, 472] width 22 height 22
type input "30 Aug 2025"
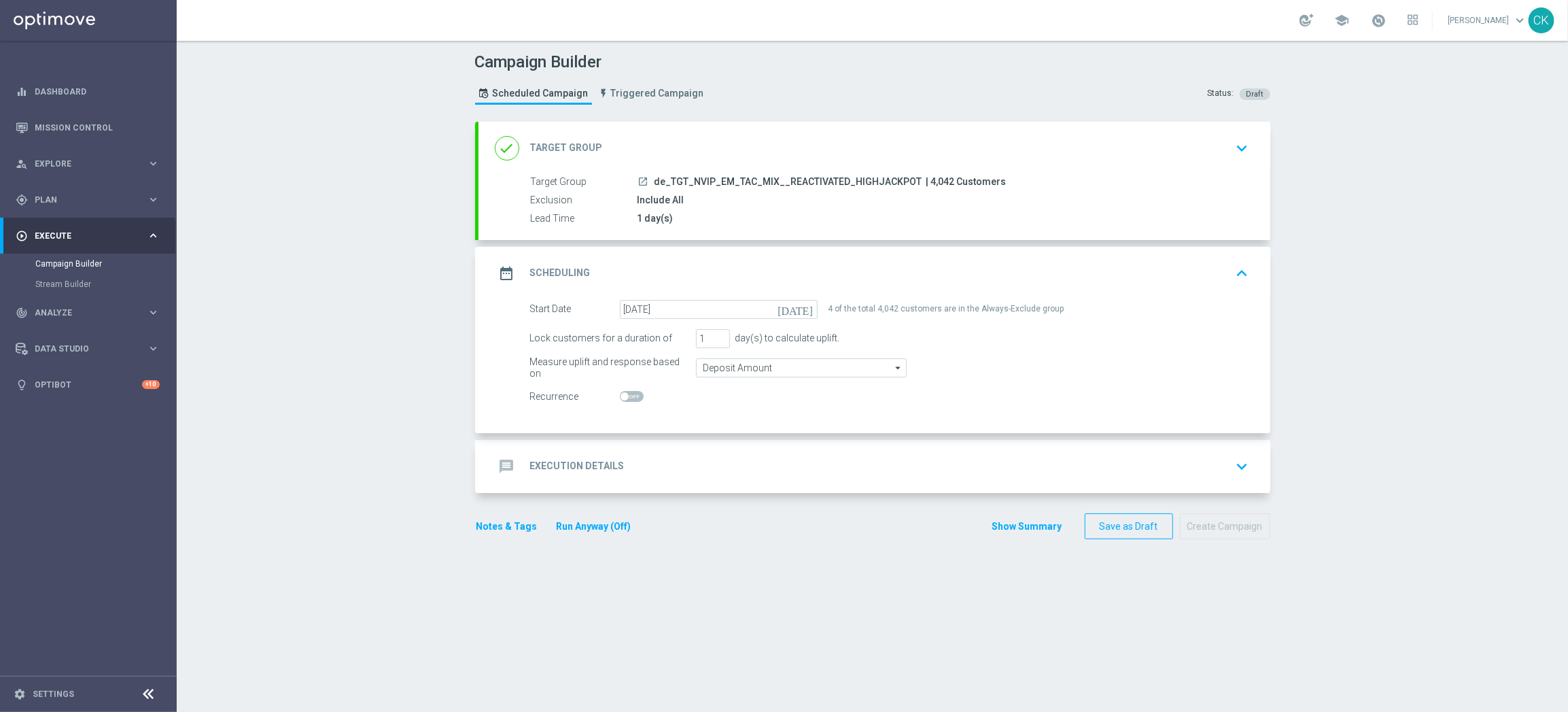
click at [575, 463] on h2 "Execution Details" at bounding box center [577, 466] width 95 height 13
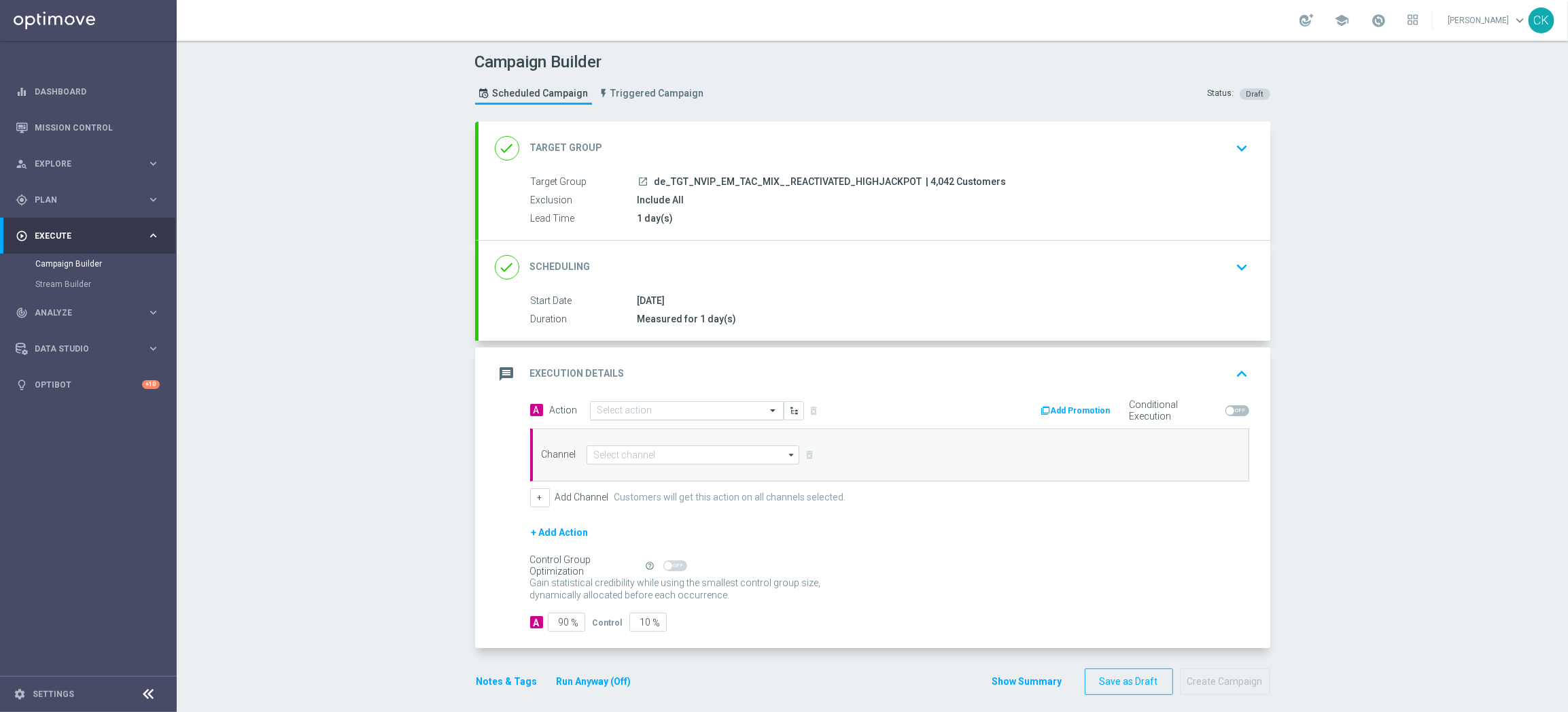
click at [656, 412] on input "text" at bounding box center [673, 411] width 152 height 12
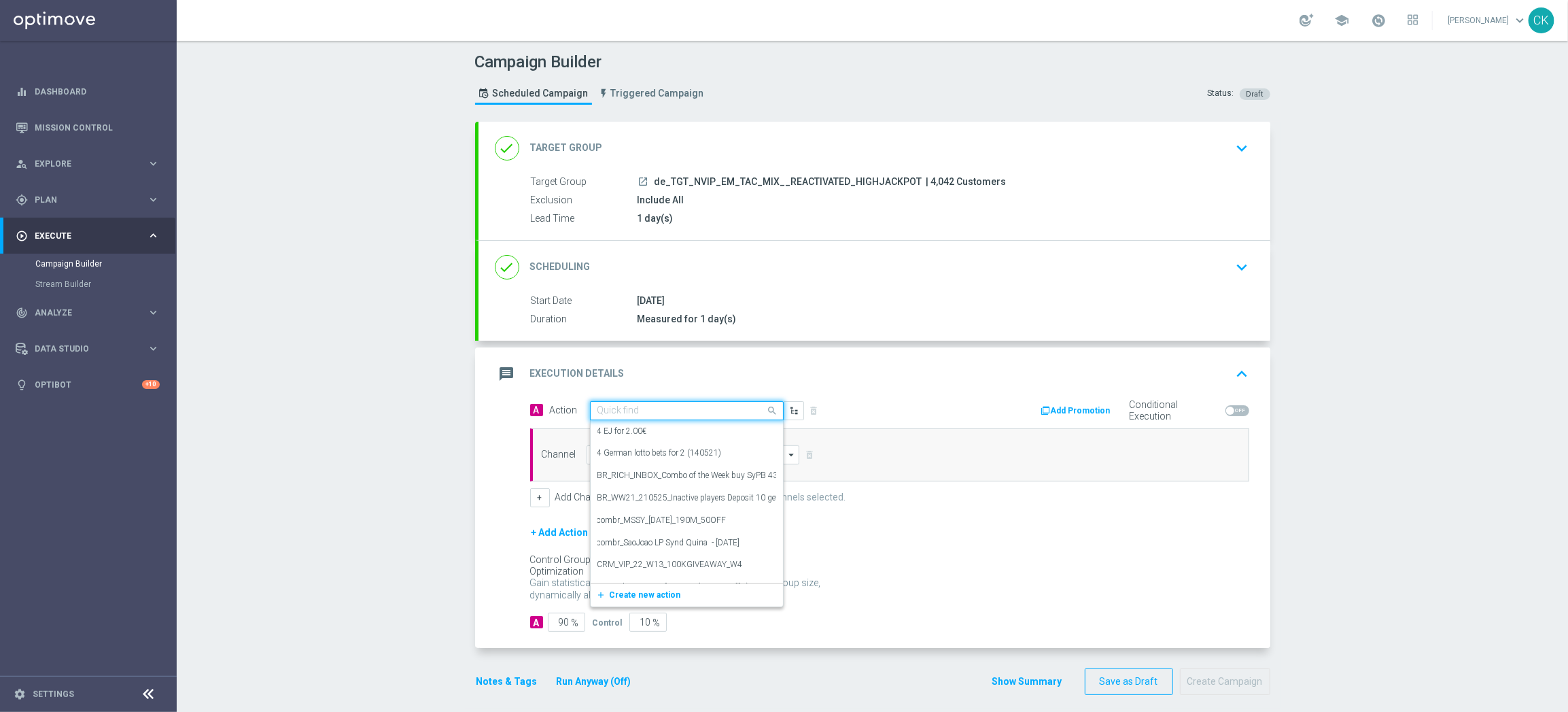
paste input "SummerSales - 649 themed"
type input "SummerSales - 649 themed"
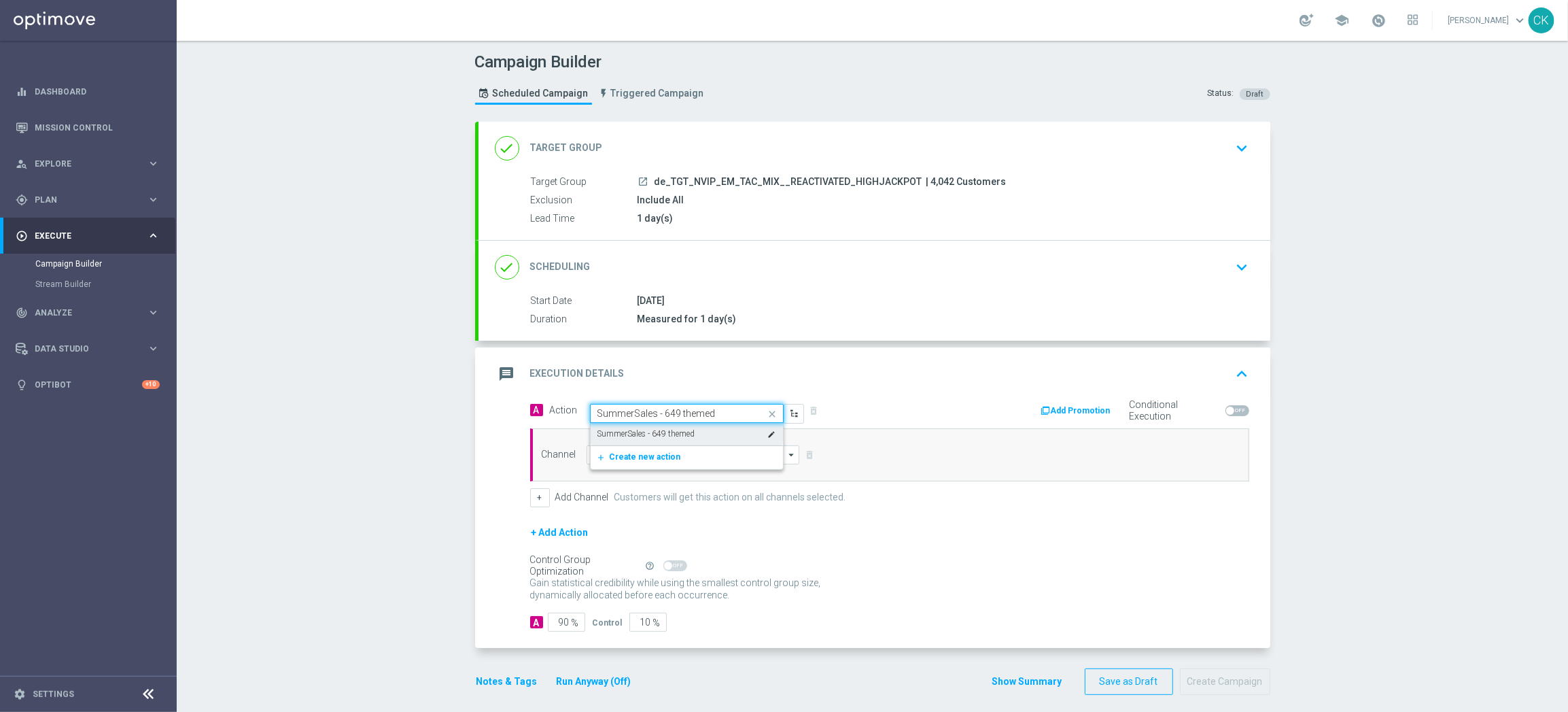
click at [656, 428] on label "SummerSales - 649 themed" at bounding box center [646, 434] width 98 height 12
click at [656, 450] on input at bounding box center [693, 454] width 214 height 19
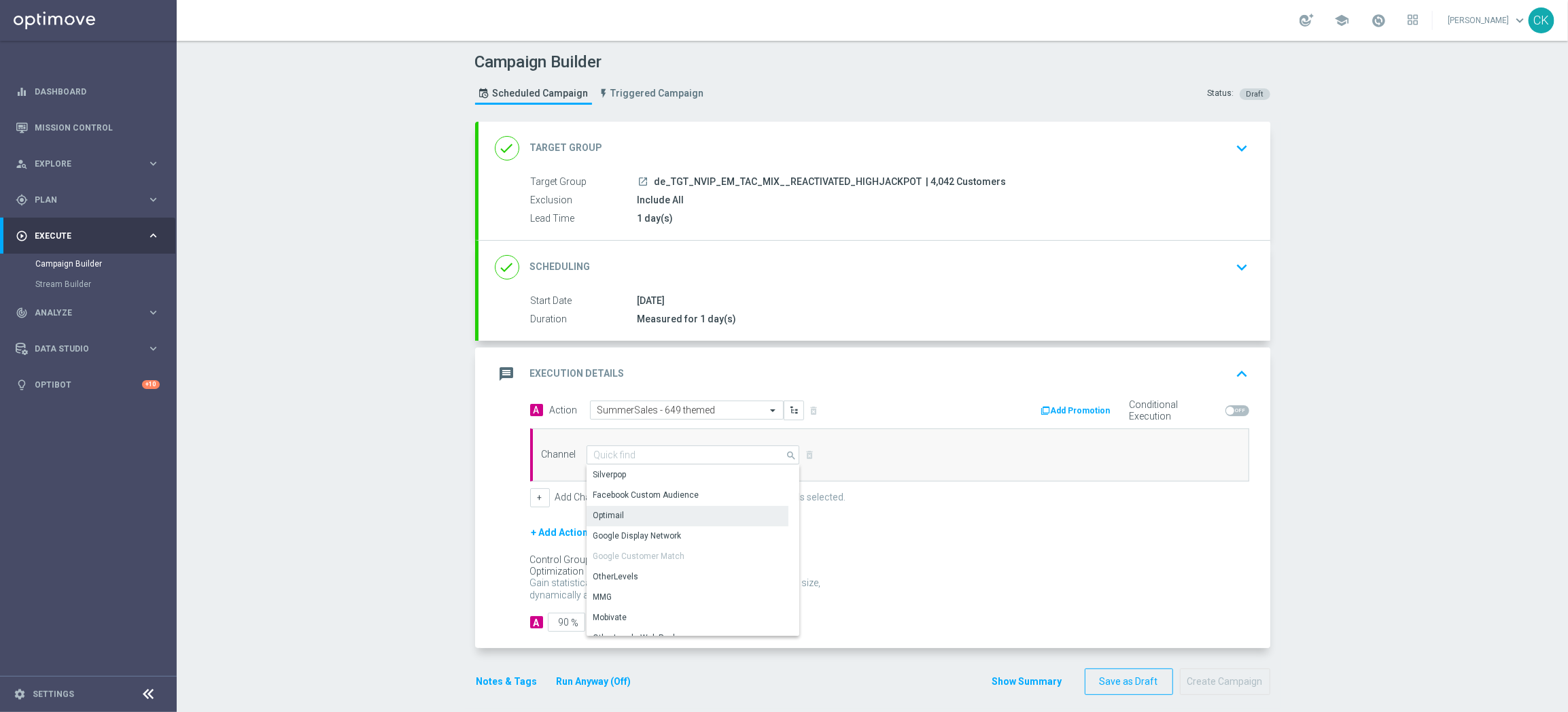
click at [653, 515] on div "Optimail" at bounding box center [687, 515] width 202 height 19
type input "Optimail"
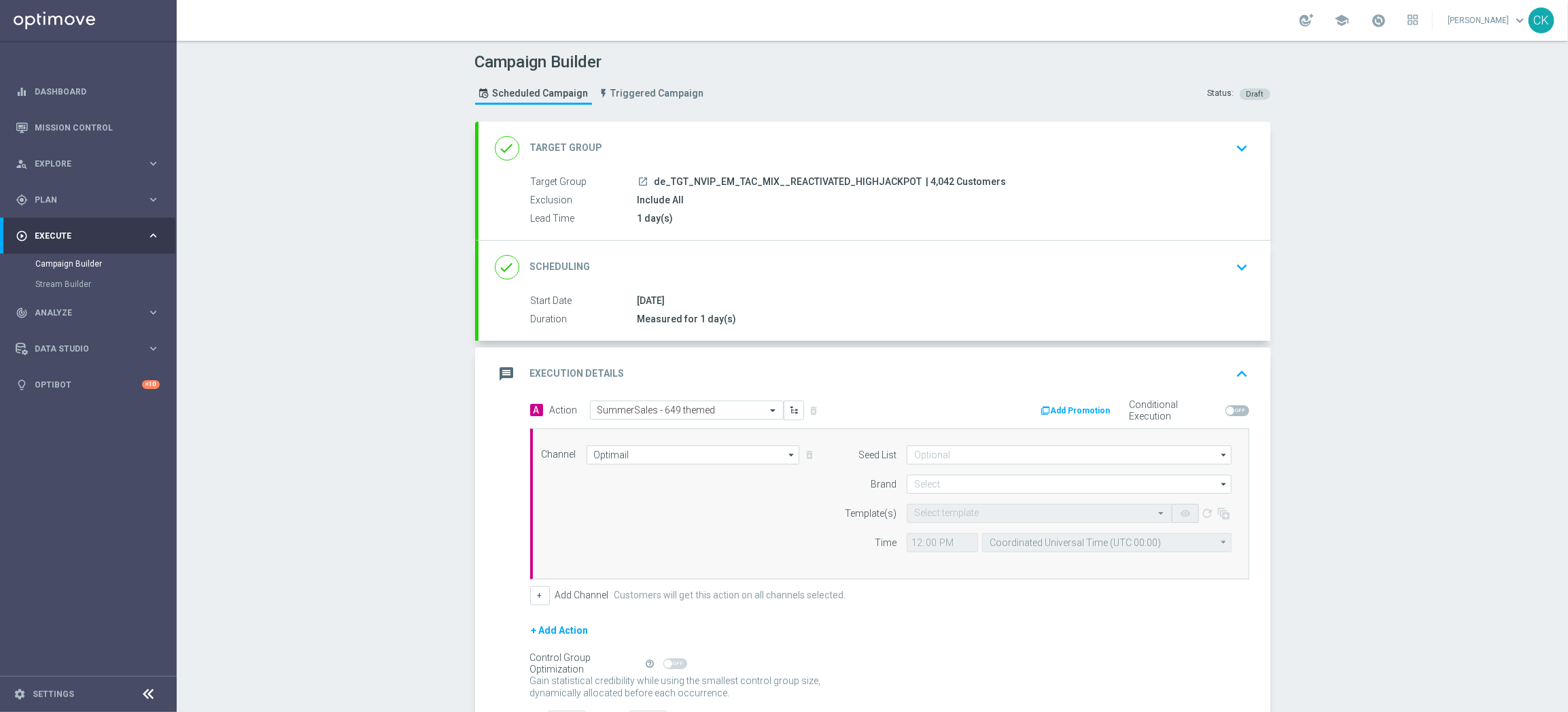
scroll to position [110, 0]
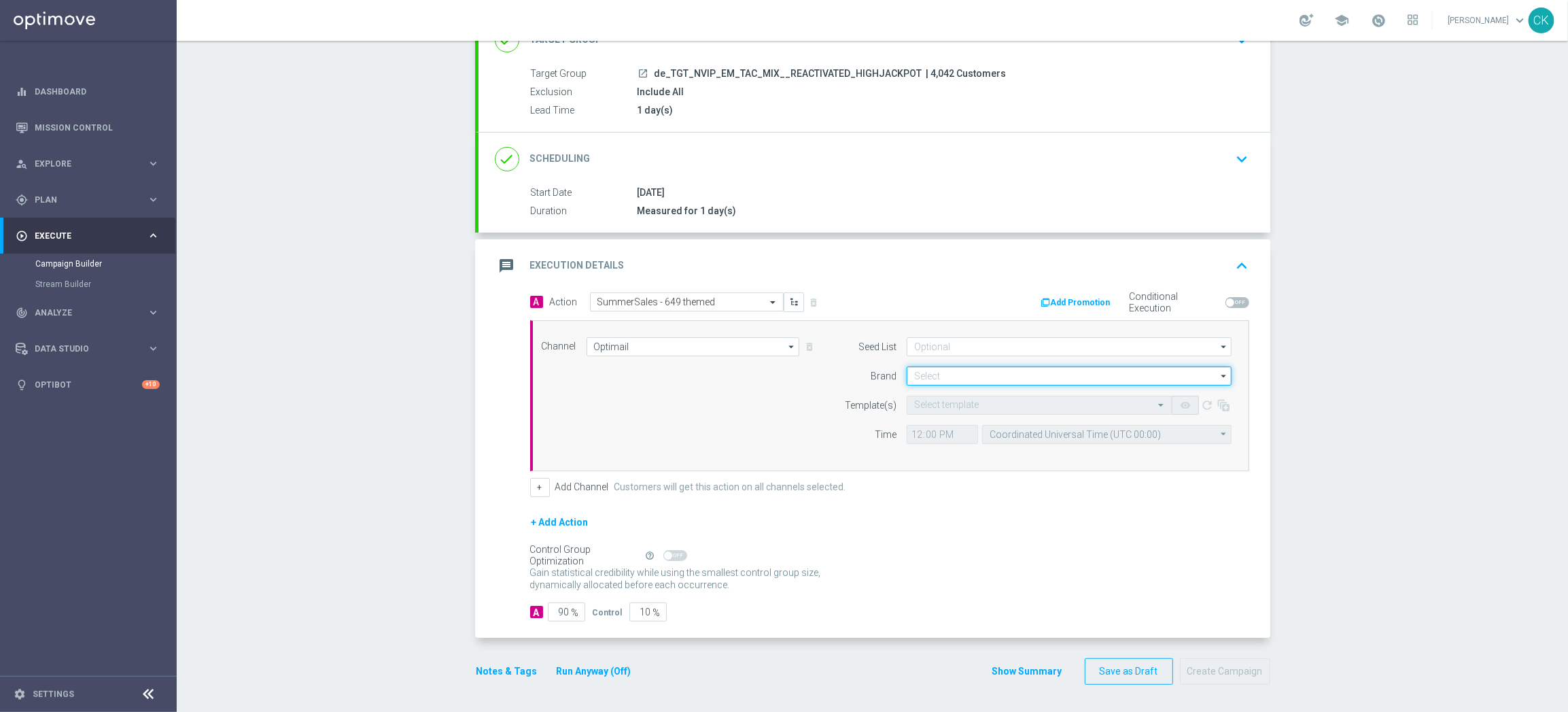
click at [1044, 370] on input at bounding box center [1069, 376] width 325 height 19
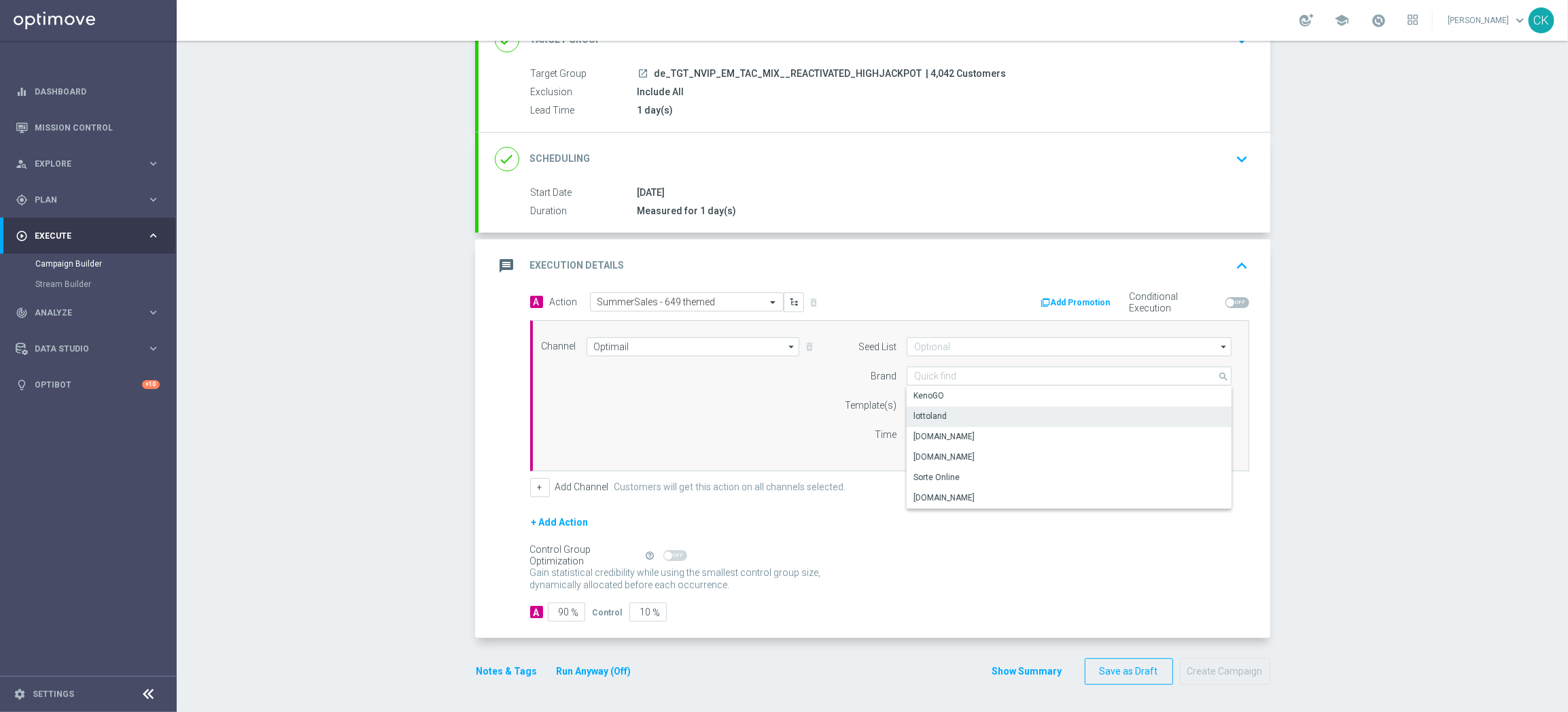
click at [962, 410] on div "lottoland" at bounding box center [1069, 415] width 325 height 19
type input "lottoland"
click at [955, 401] on input "text" at bounding box center [1026, 405] width 223 height 12
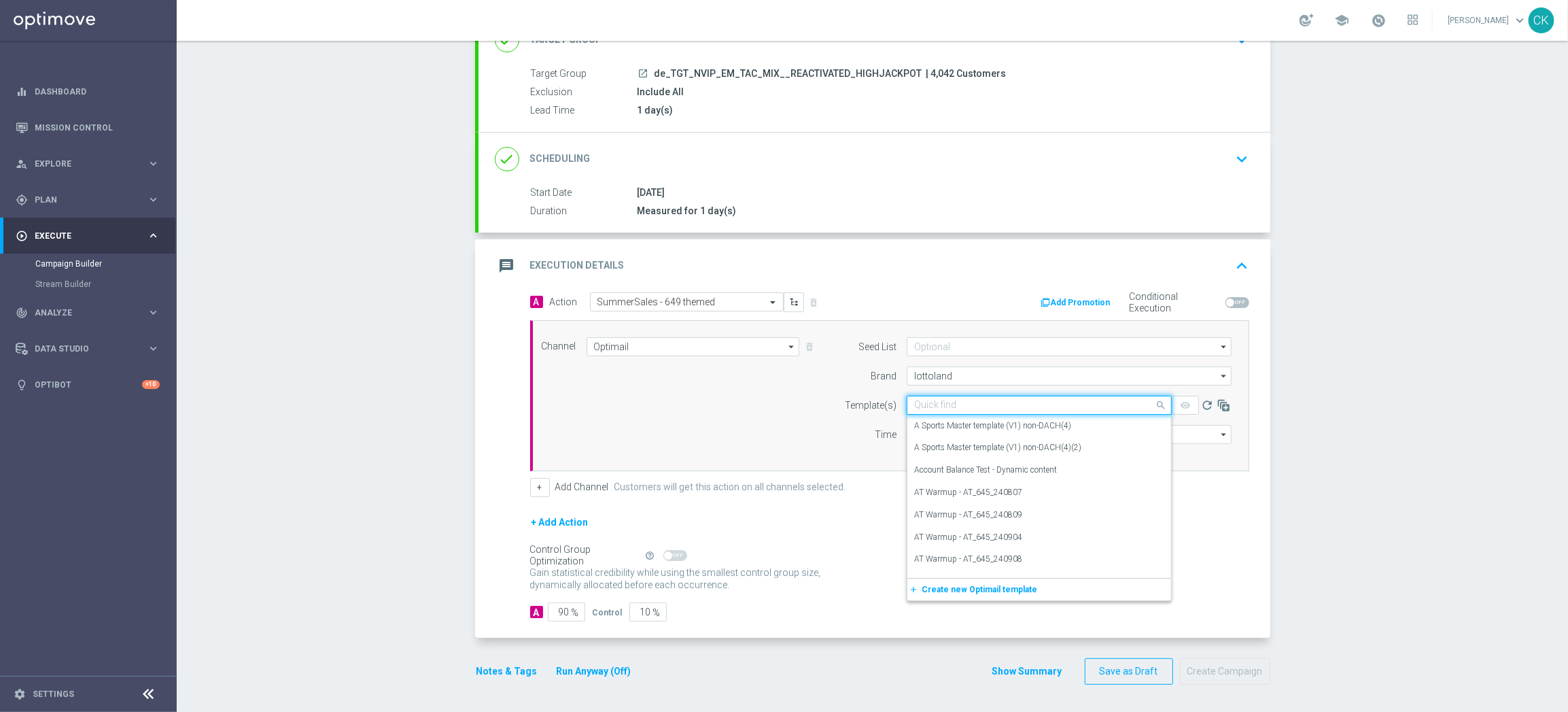
paste input "DE_INT__SUMMERSALE_649_250830__NVIP_EMA_TAC_MIX"
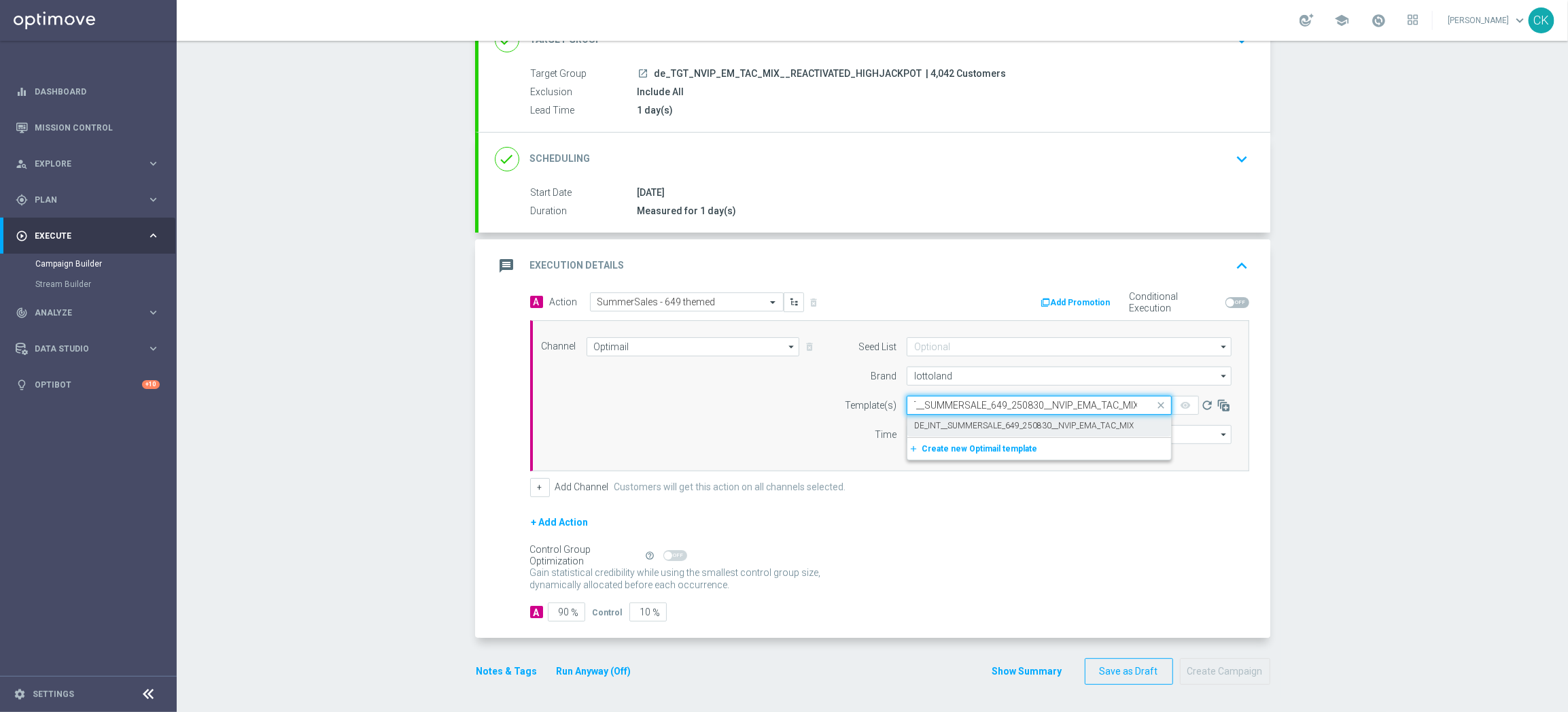
click at [946, 427] on label "DE_INT__SUMMERSALE_649_250830__NVIP_EMA_TAC_MIX" at bounding box center [1024, 426] width 219 height 12
type input "DE_INT__SUMMERSALE_649_250830__NVIP_EMA_TAC_MIX"
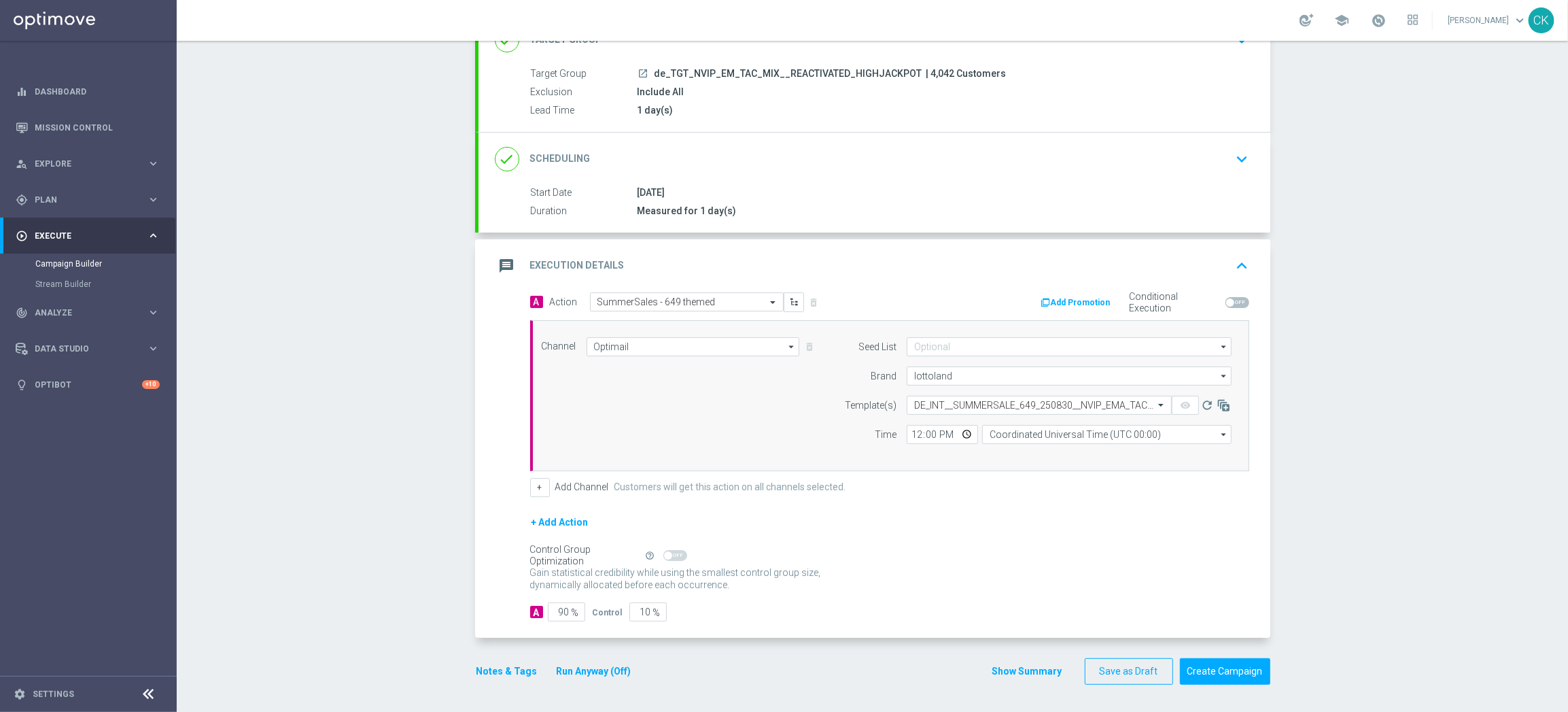
scroll to position [0, 0]
click at [909, 435] on input "12:00" at bounding box center [942, 434] width 71 height 19
type input "08:00"
click at [1044, 433] on input "Coordinated Universal Time (UTC 00:00)" at bounding box center [1106, 434] width 250 height 19
click at [1035, 453] on div "Central European Time ([GEOGRAPHIC_DATA]) (UTC +02:00)" at bounding box center [1100, 454] width 222 height 12
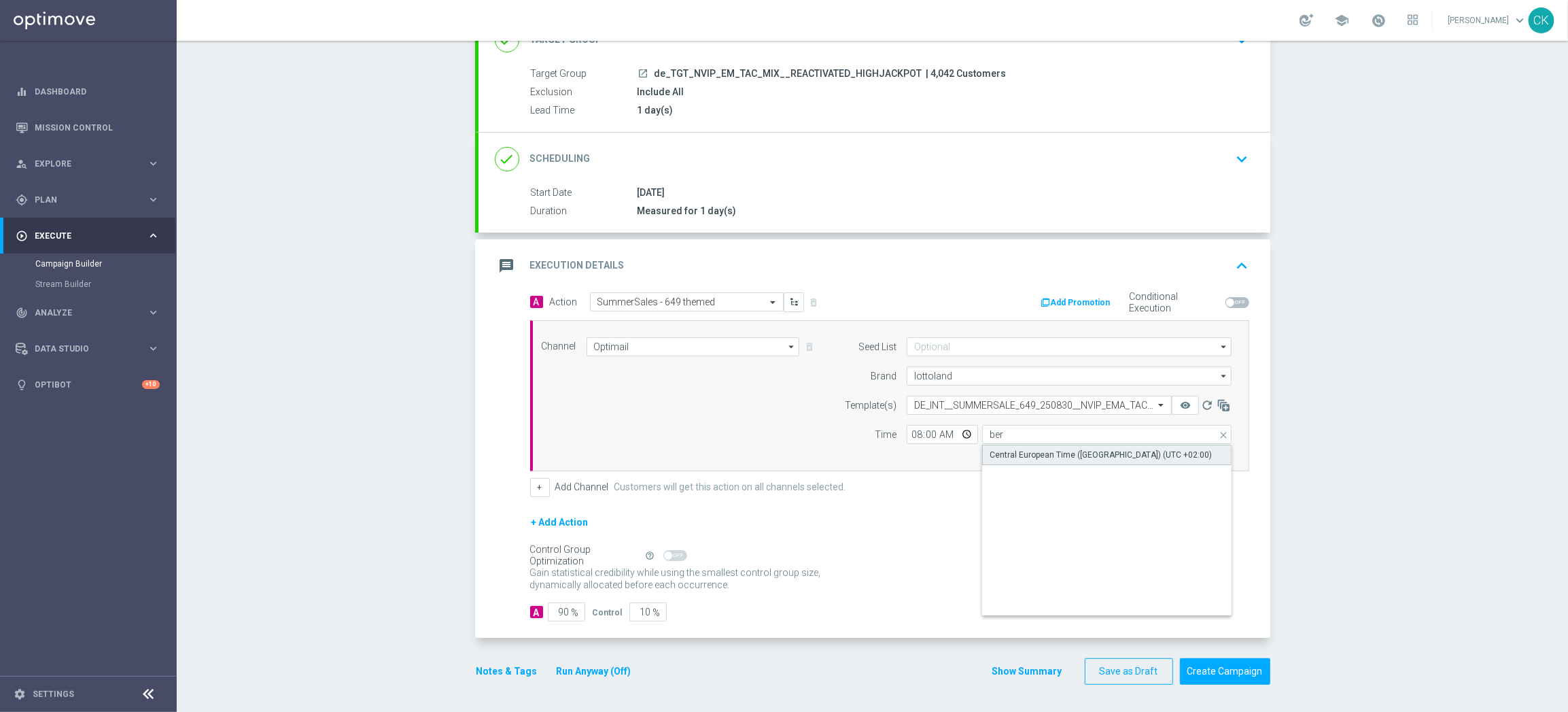
type input "Central European Time ([GEOGRAPHIC_DATA]) (UTC +02:00)"
click at [563, 611] on input "90" at bounding box center [566, 612] width 38 height 19
type input "9"
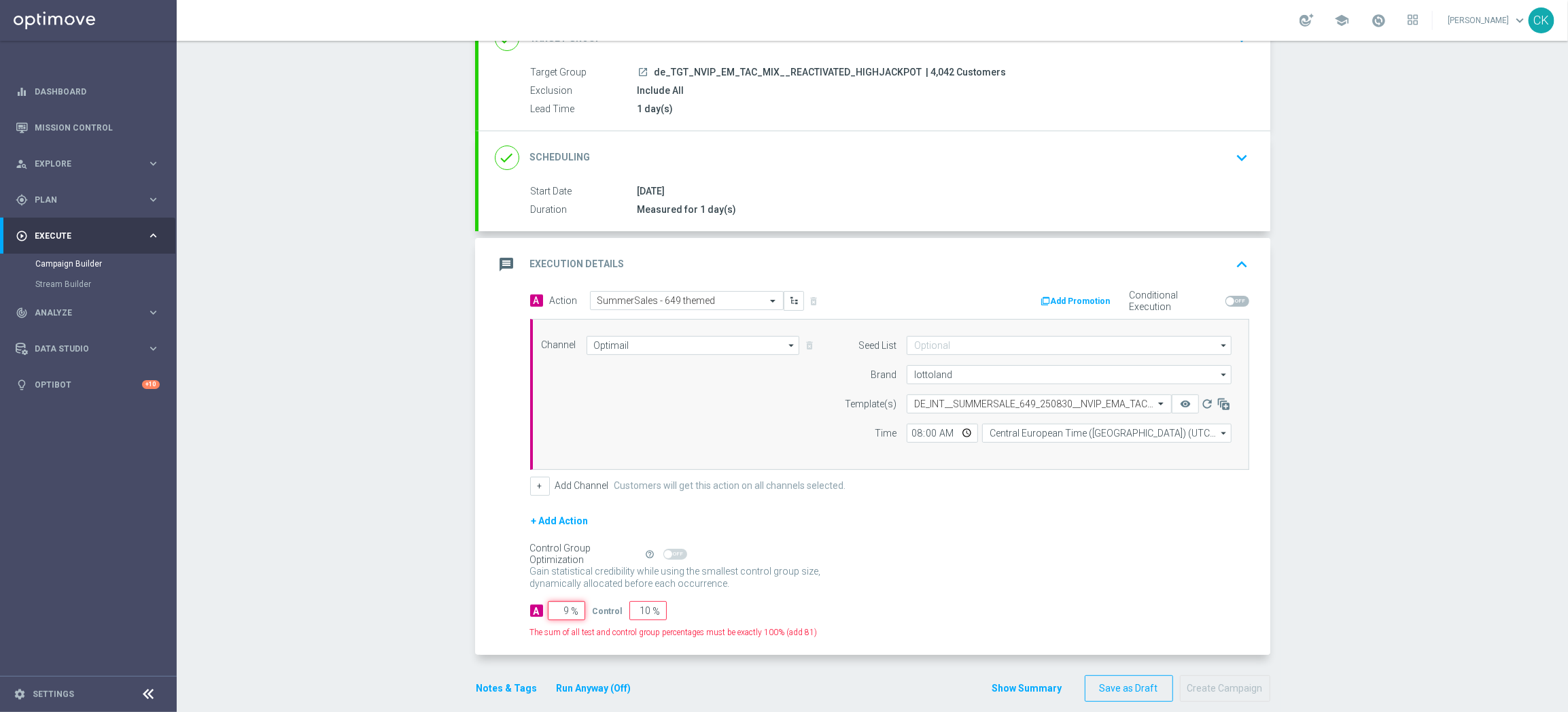
type input "91"
type input "98"
type input "2"
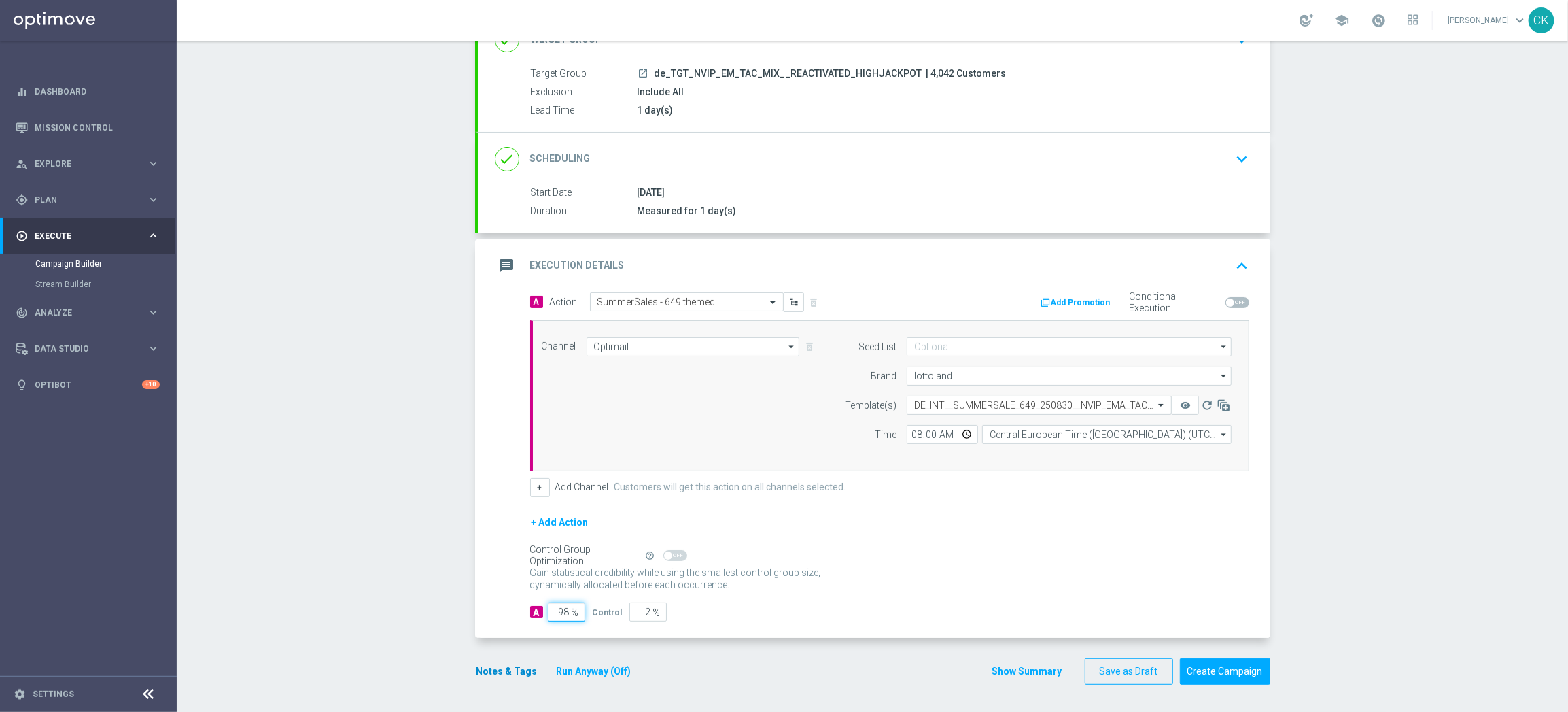
type input "98"
click at [494, 669] on button "Notes & Tags" at bounding box center [506, 671] width 64 height 17
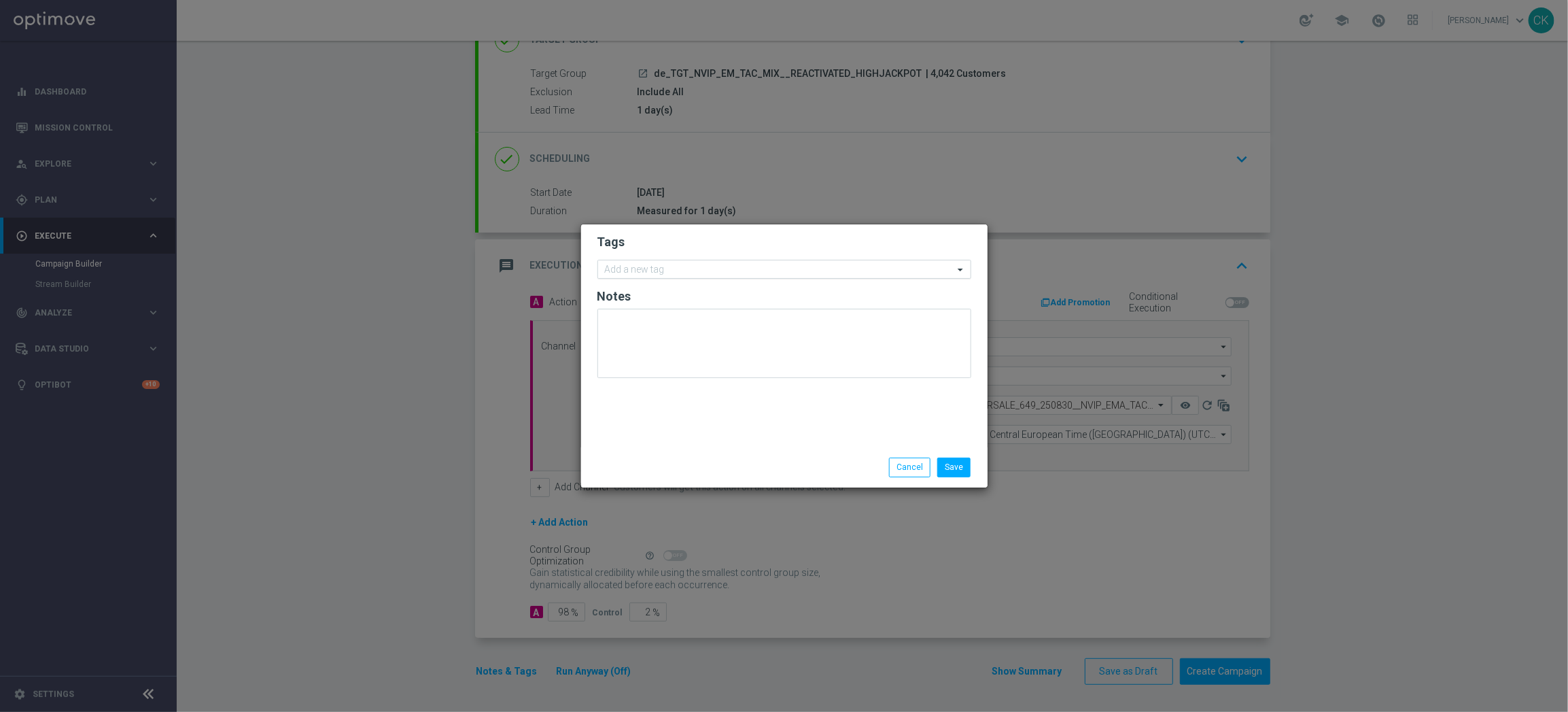
click at [671, 267] on input "text" at bounding box center [779, 270] width 349 height 12
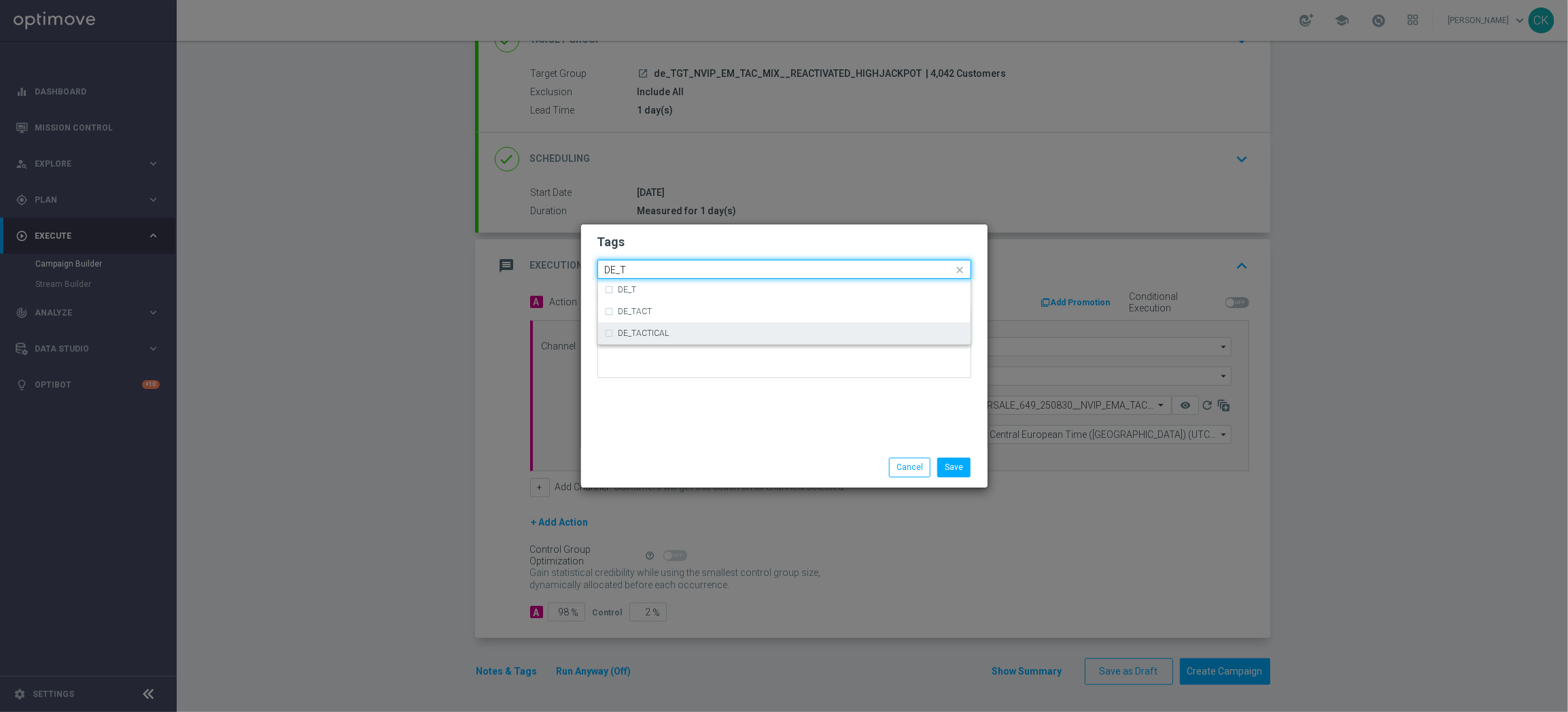
click at [696, 330] on div "DE_TACTICAL" at bounding box center [791, 333] width 345 height 8
type input "DE_T"
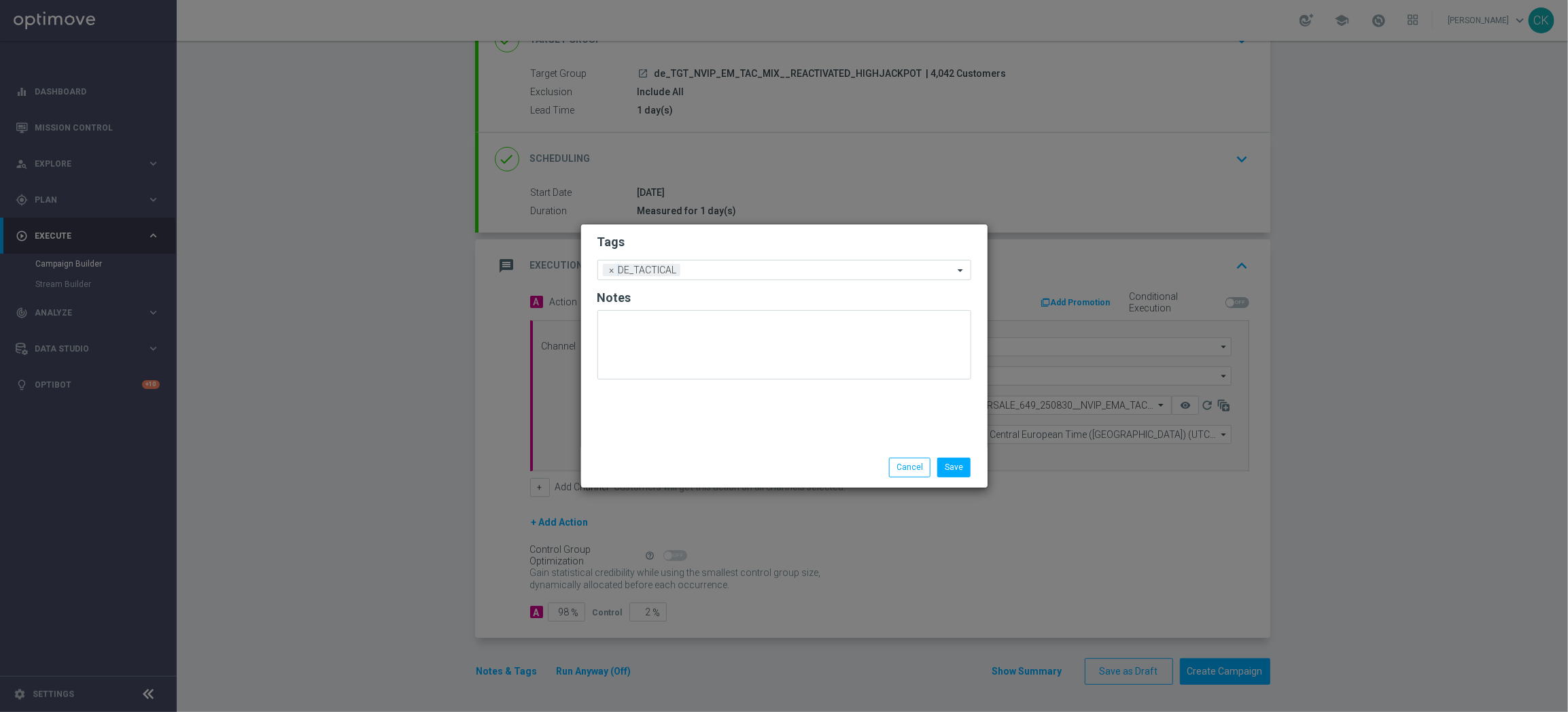
click at [697, 426] on div "Tags Add a new tag × DE_TACTICAL Notes" at bounding box center [784, 336] width 406 height 223
click at [956, 468] on button "Save" at bounding box center [954, 467] width 33 height 19
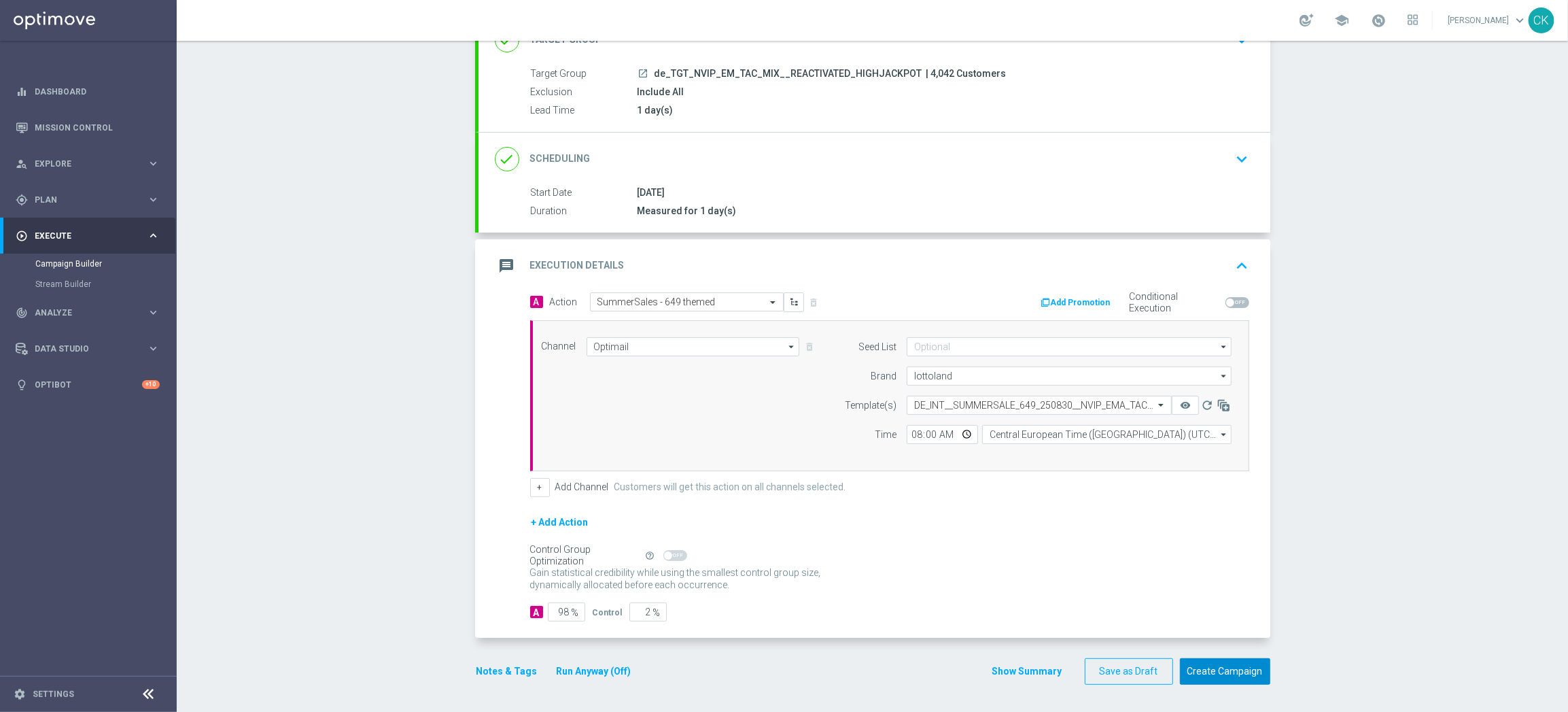
click at [1221, 669] on button "Create Campaign" at bounding box center [1225, 671] width 90 height 27
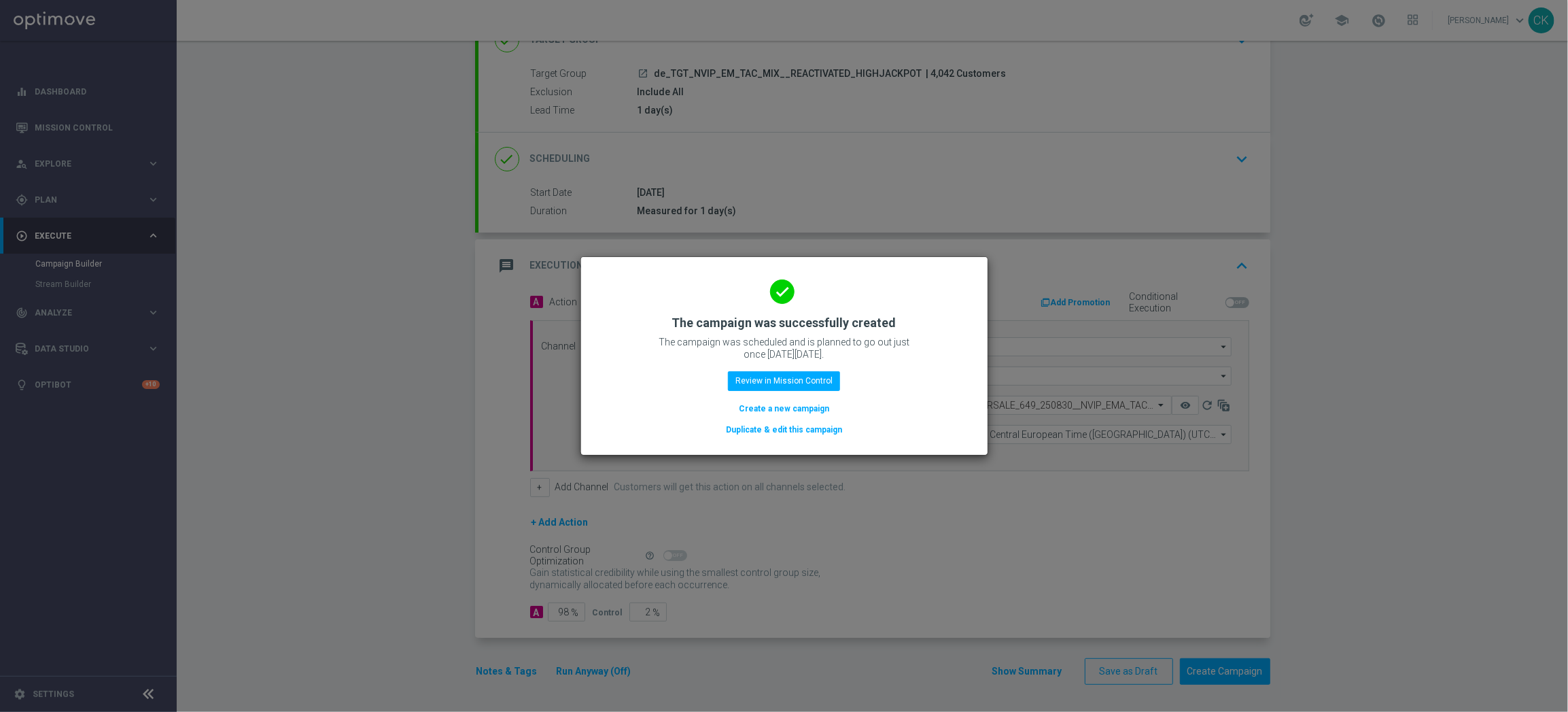
click at [783, 406] on button "Create a new campaign" at bounding box center [784, 408] width 93 height 15
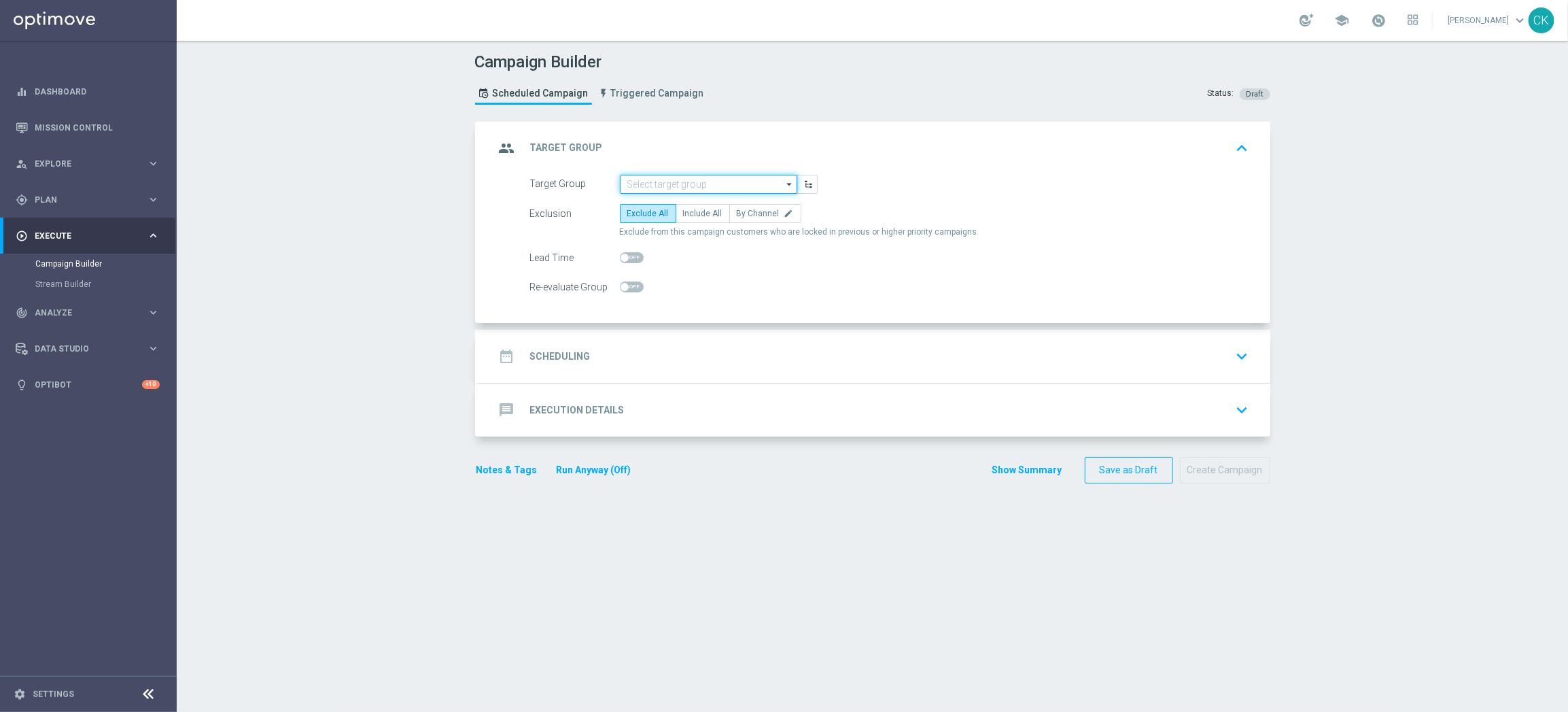
click at [717, 181] on input at bounding box center [708, 184] width 178 height 19
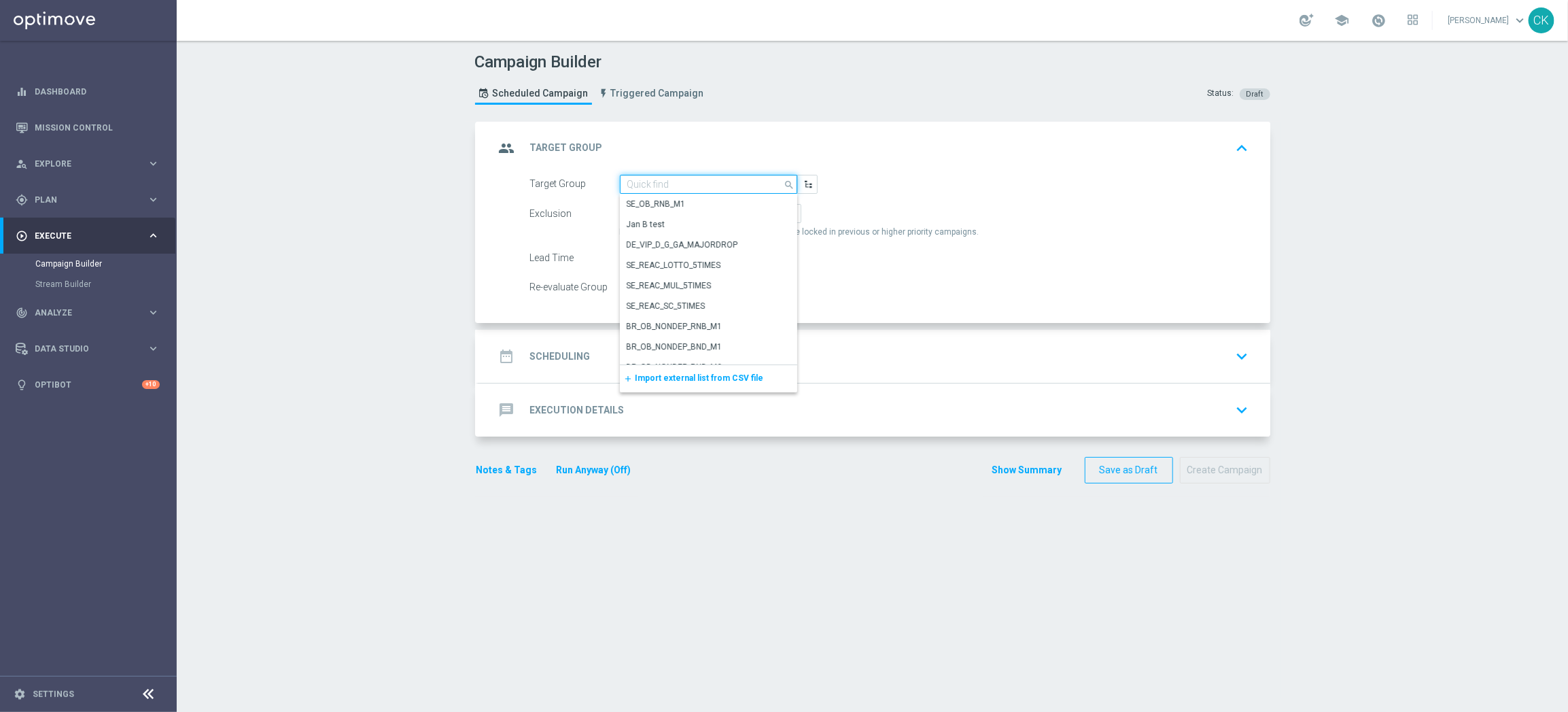
paste input "de_TGT_NVIP_EM_TAC_MIX__CHURNED_HIGHJACKPOT"
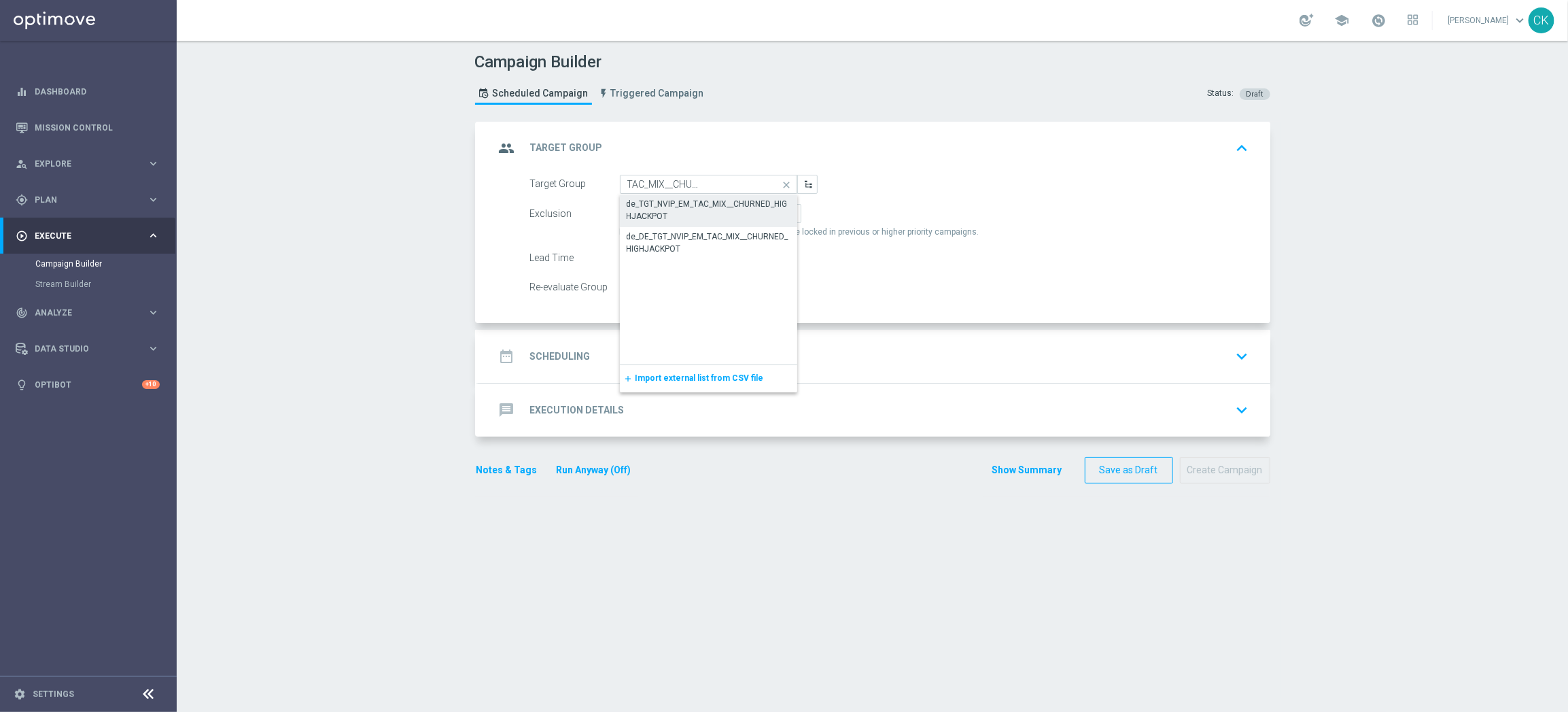
click at [691, 208] on div "de_TGT_NVIP_EM_TAC_MIX__CHURNED_HIGHJACKPOT" at bounding box center [708, 210] width 164 height 25
type input "de_TGT_NVIP_EM_TAC_MIX__CHURNED_HIGHJACKPOT"
click at [692, 209] on span "Include All" at bounding box center [703, 214] width 40 height 9
click at [691, 212] on input "Include All" at bounding box center [688, 216] width 9 height 9
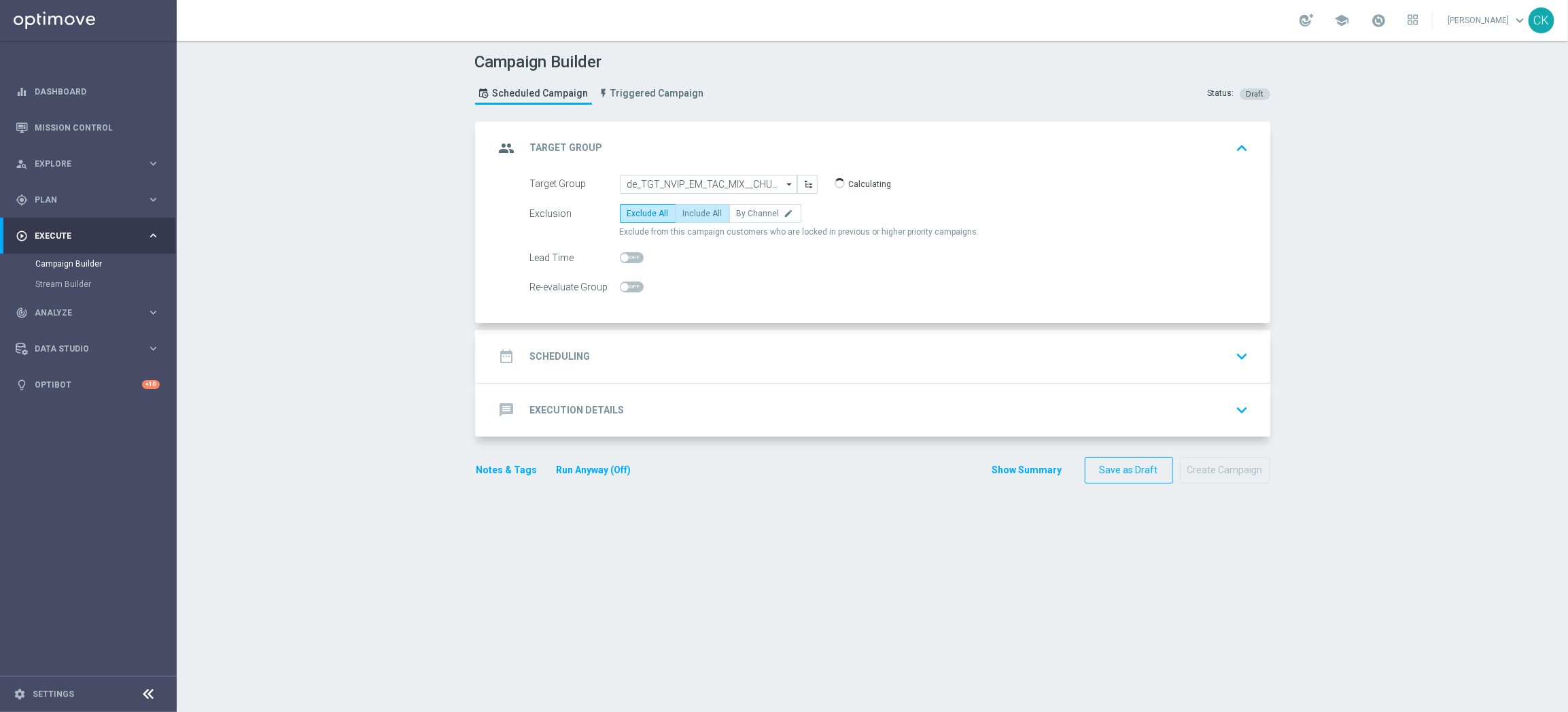
radio input "true"
click at [628, 255] on span at bounding box center [632, 258] width 24 height 11
click at [628, 255] on input "checkbox" at bounding box center [632, 258] width 24 height 11
checkbox input "true"
click at [552, 355] on h2 "Scheduling" at bounding box center [561, 356] width 61 height 13
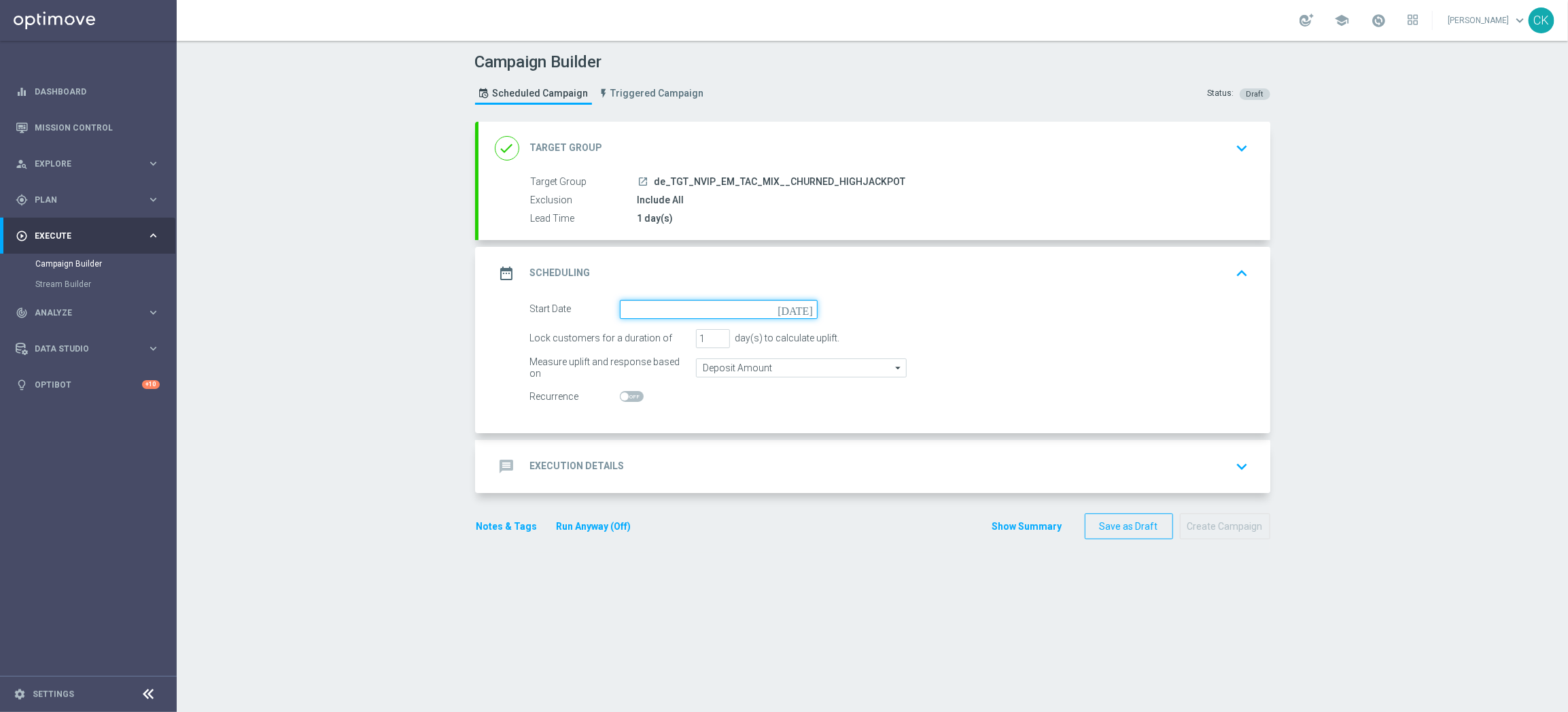
click at [657, 308] on input at bounding box center [718, 309] width 198 height 19
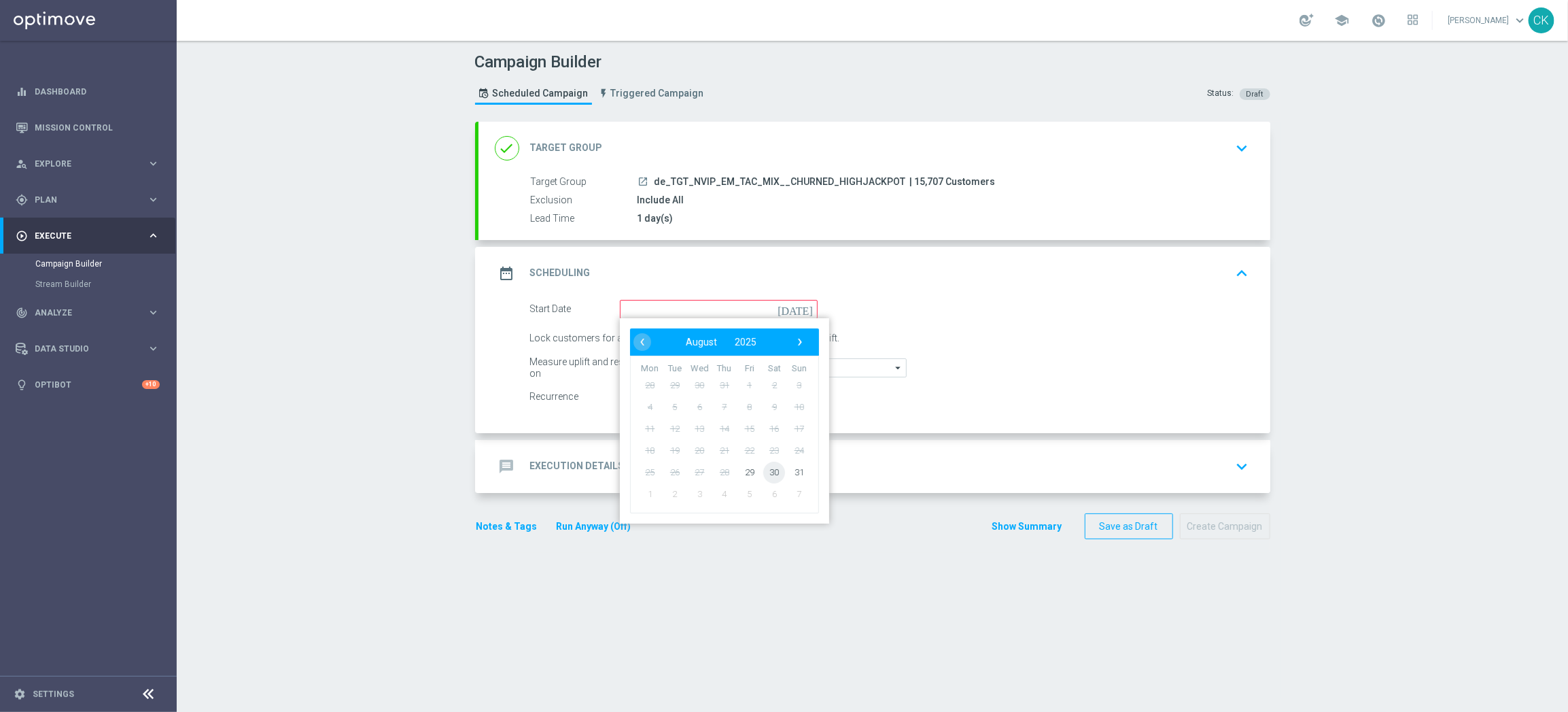
click at [771, 472] on span "30" at bounding box center [774, 472] width 22 height 22
type input "30 Aug 2025"
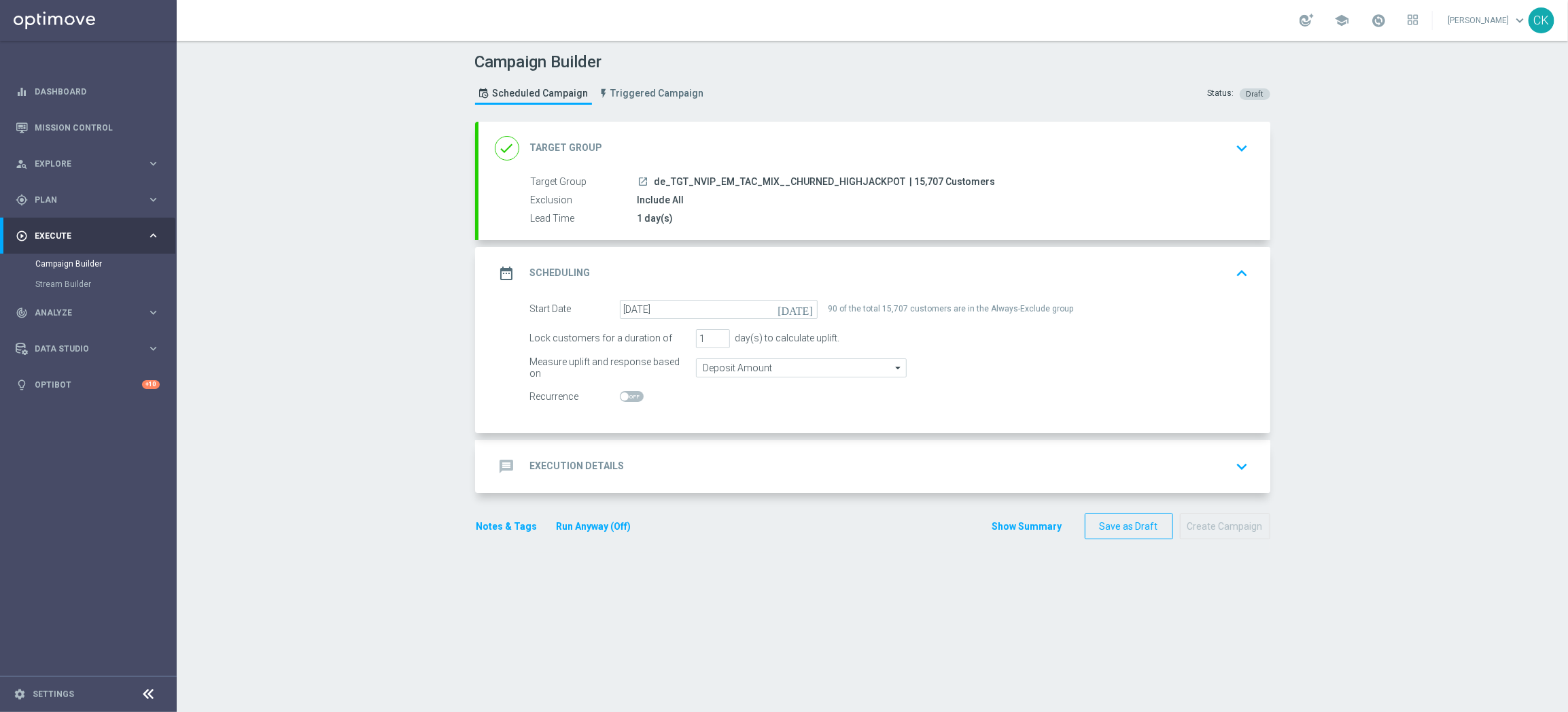
click at [568, 463] on h2 "Execution Details" at bounding box center [577, 466] width 95 height 13
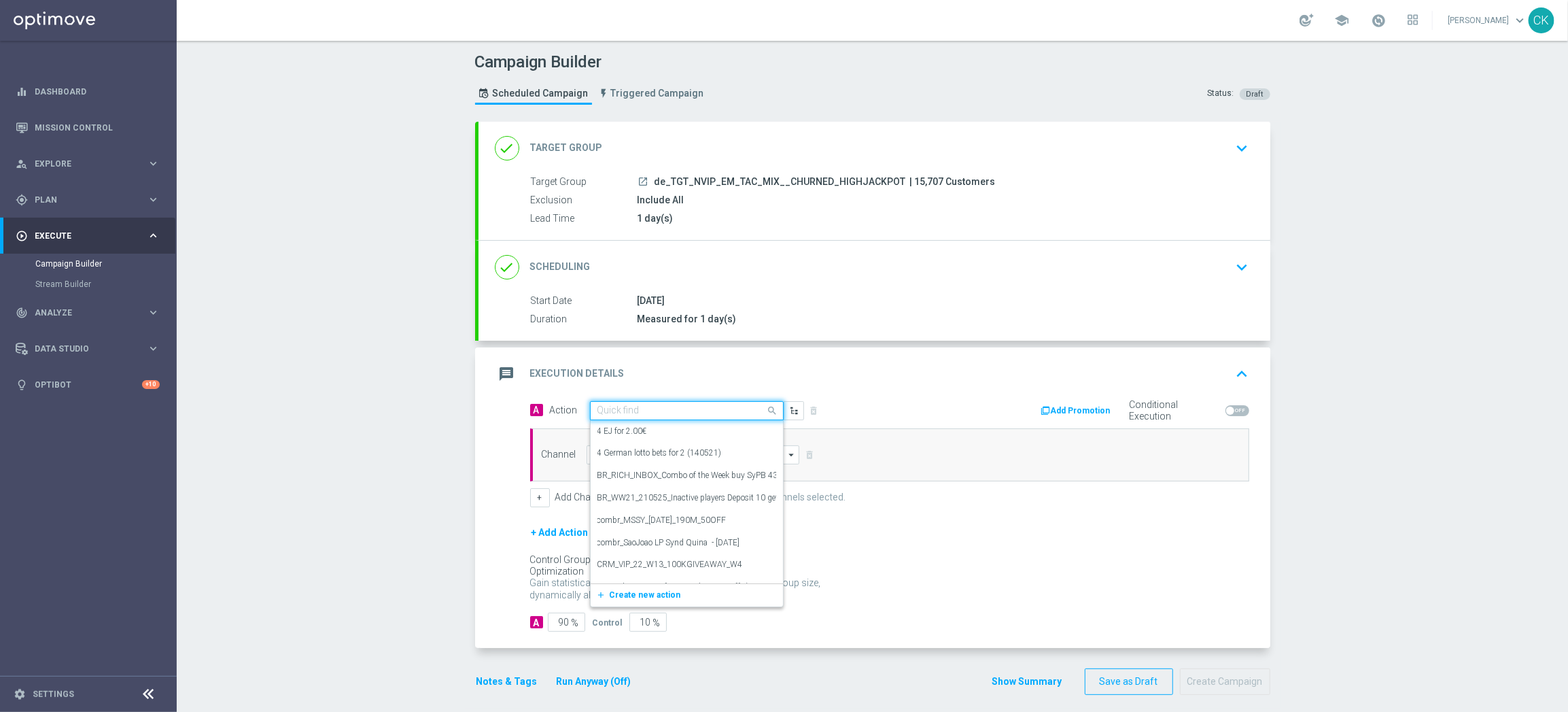
click at [666, 411] on input "text" at bounding box center [673, 411] width 152 height 12
paste input "SummerSales - 649 themed"
type input "SummerSales - 649 themed"
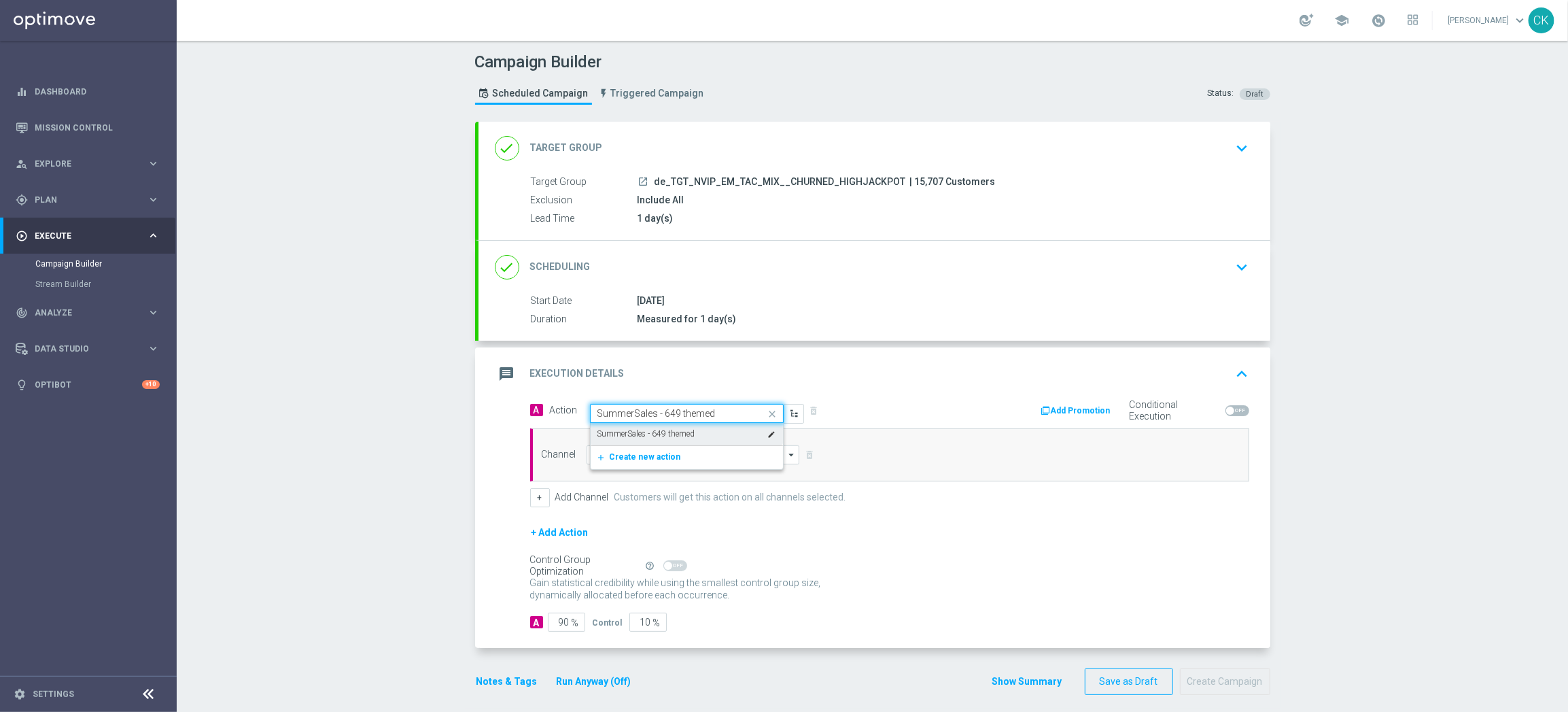
click at [659, 427] on div "SummerSales - 649 themed edit" at bounding box center [687, 434] width 179 height 22
click at [657, 461] on input at bounding box center [693, 454] width 214 height 19
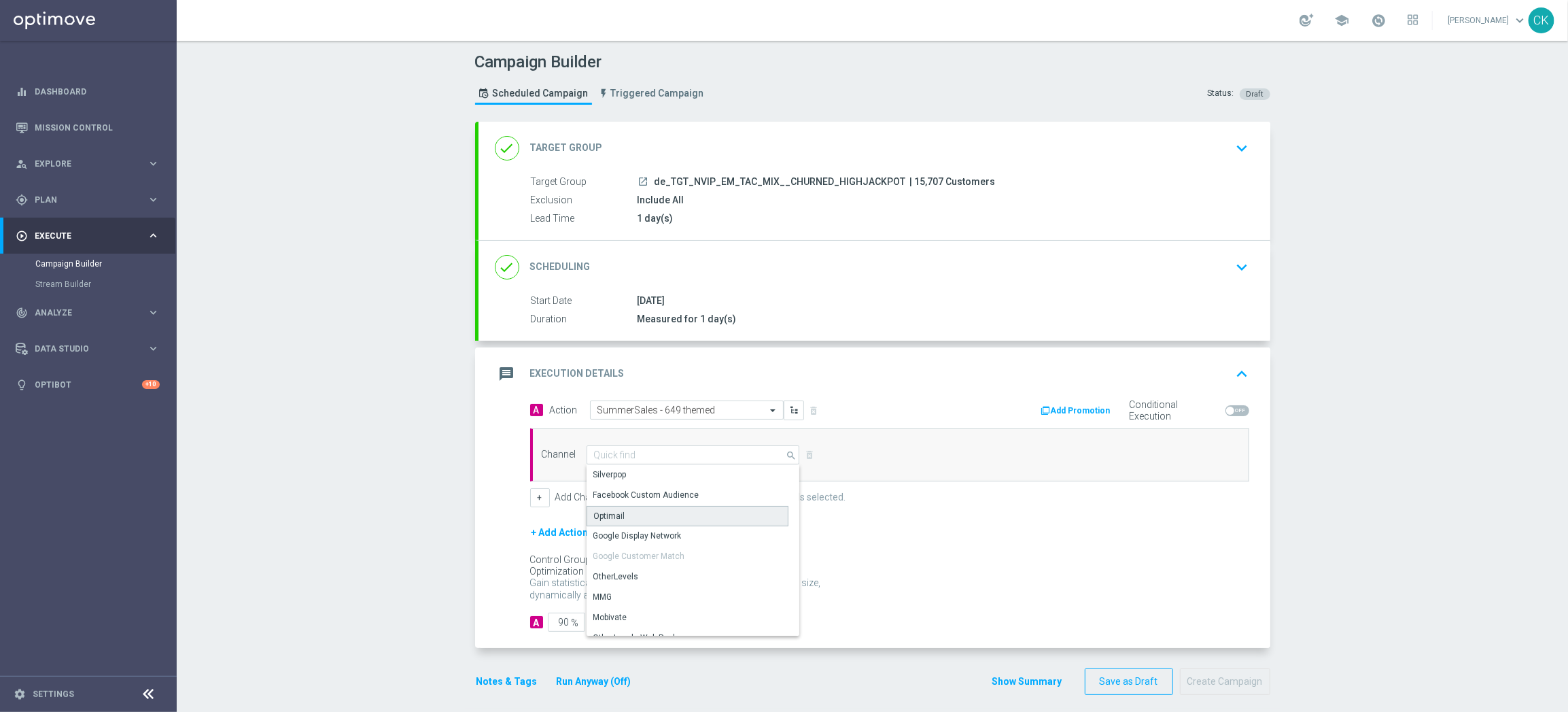
click at [653, 516] on div "Optimail" at bounding box center [687, 516] width 202 height 20
type input "Optimail"
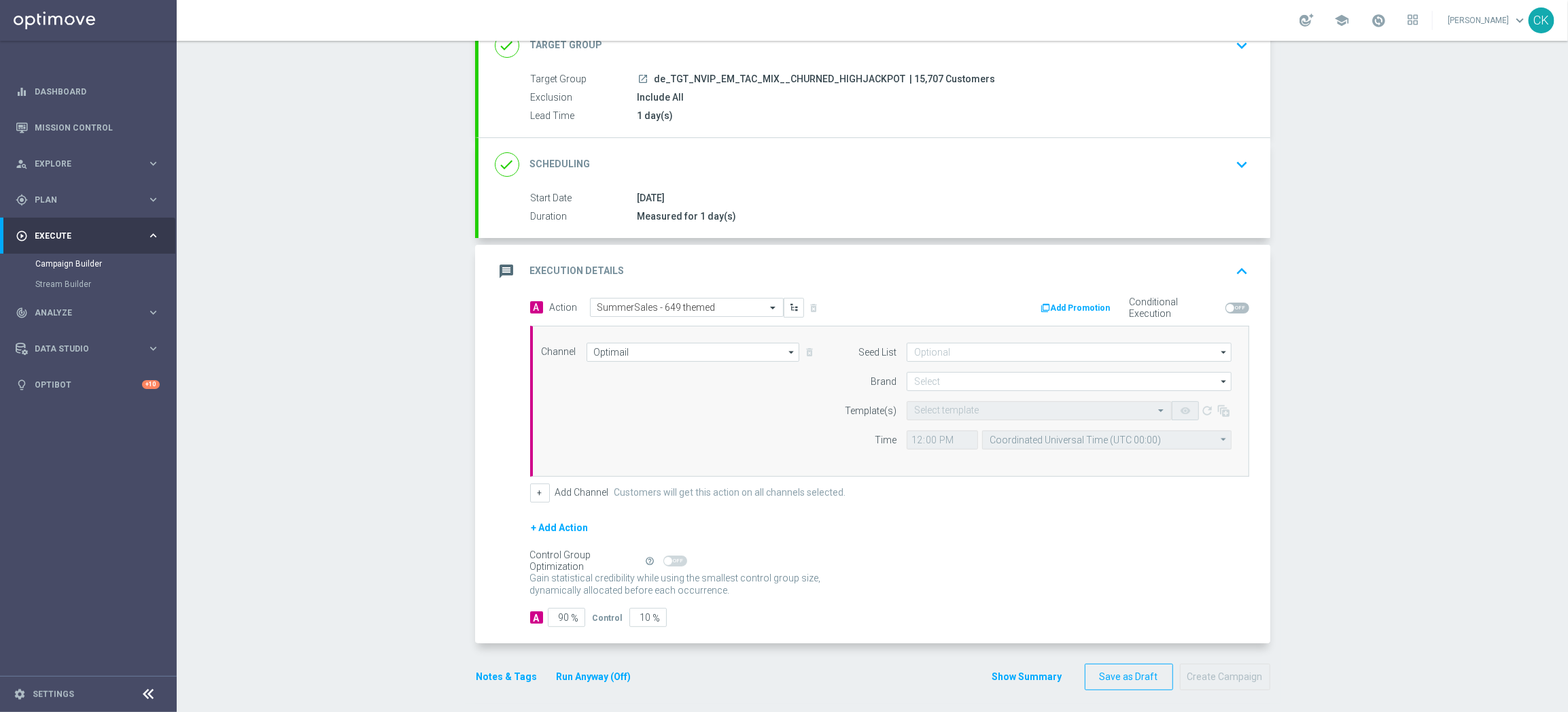
scroll to position [110, 0]
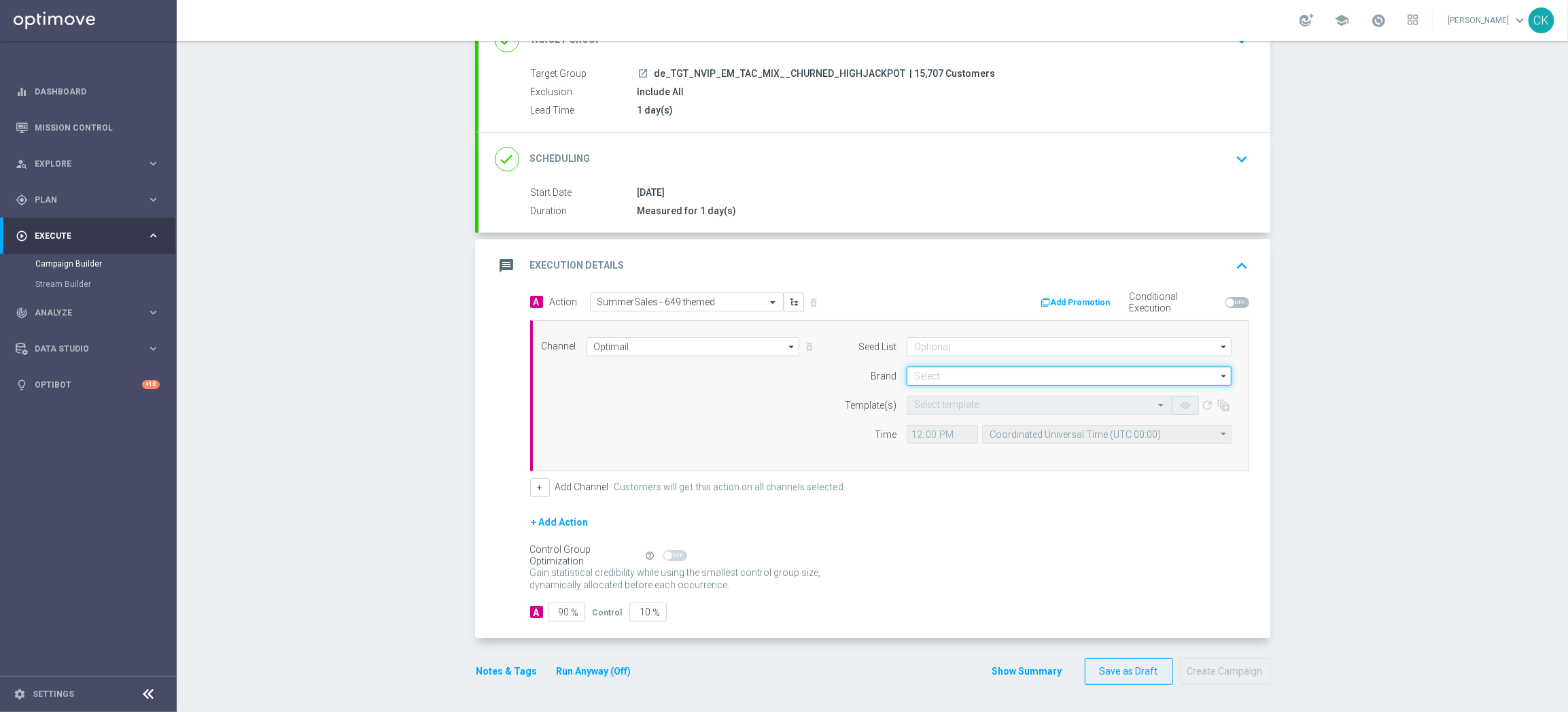
click at [995, 377] on input at bounding box center [1069, 376] width 325 height 19
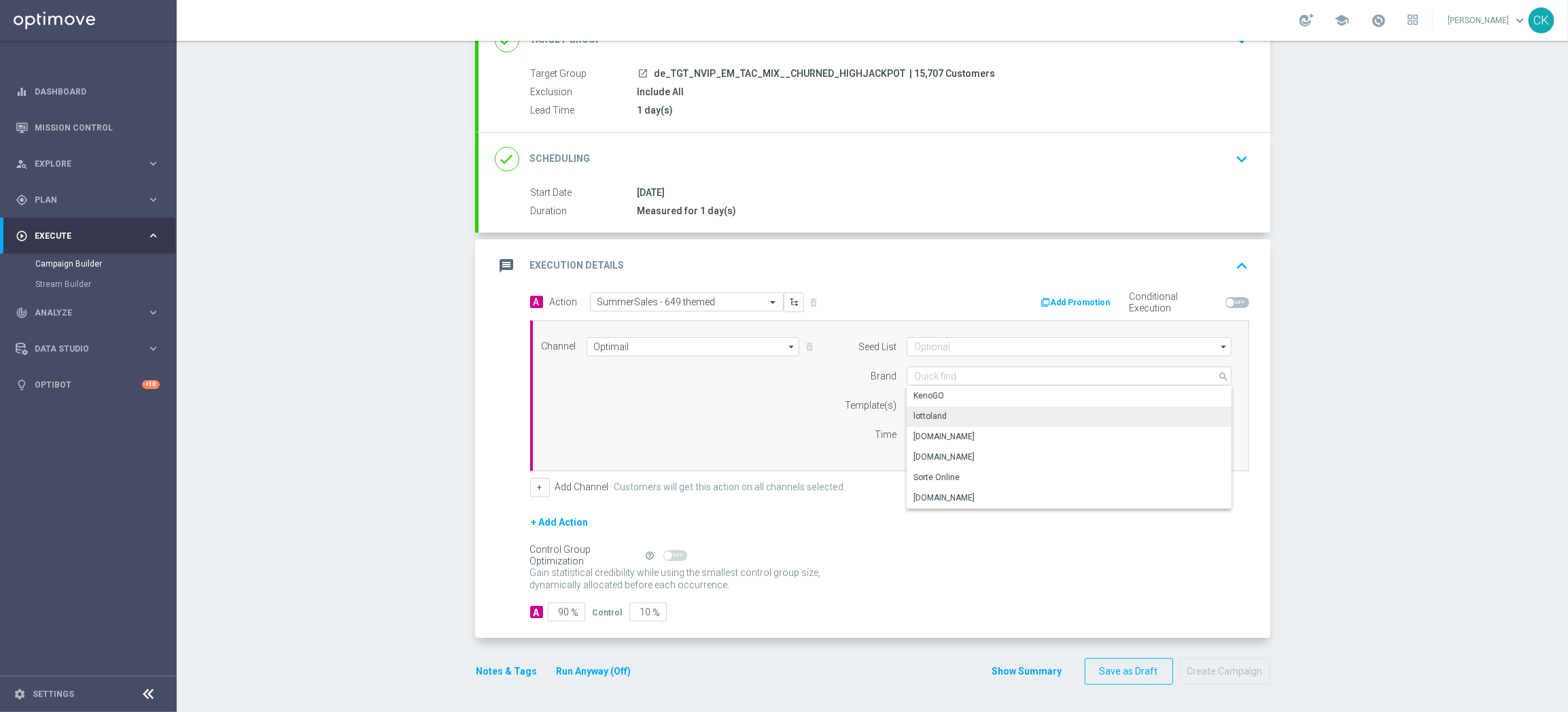
click at [987, 419] on div "lottoland" at bounding box center [1069, 415] width 325 height 19
type input "lottoland"
click at [948, 403] on input "text" at bounding box center [1026, 405] width 223 height 12
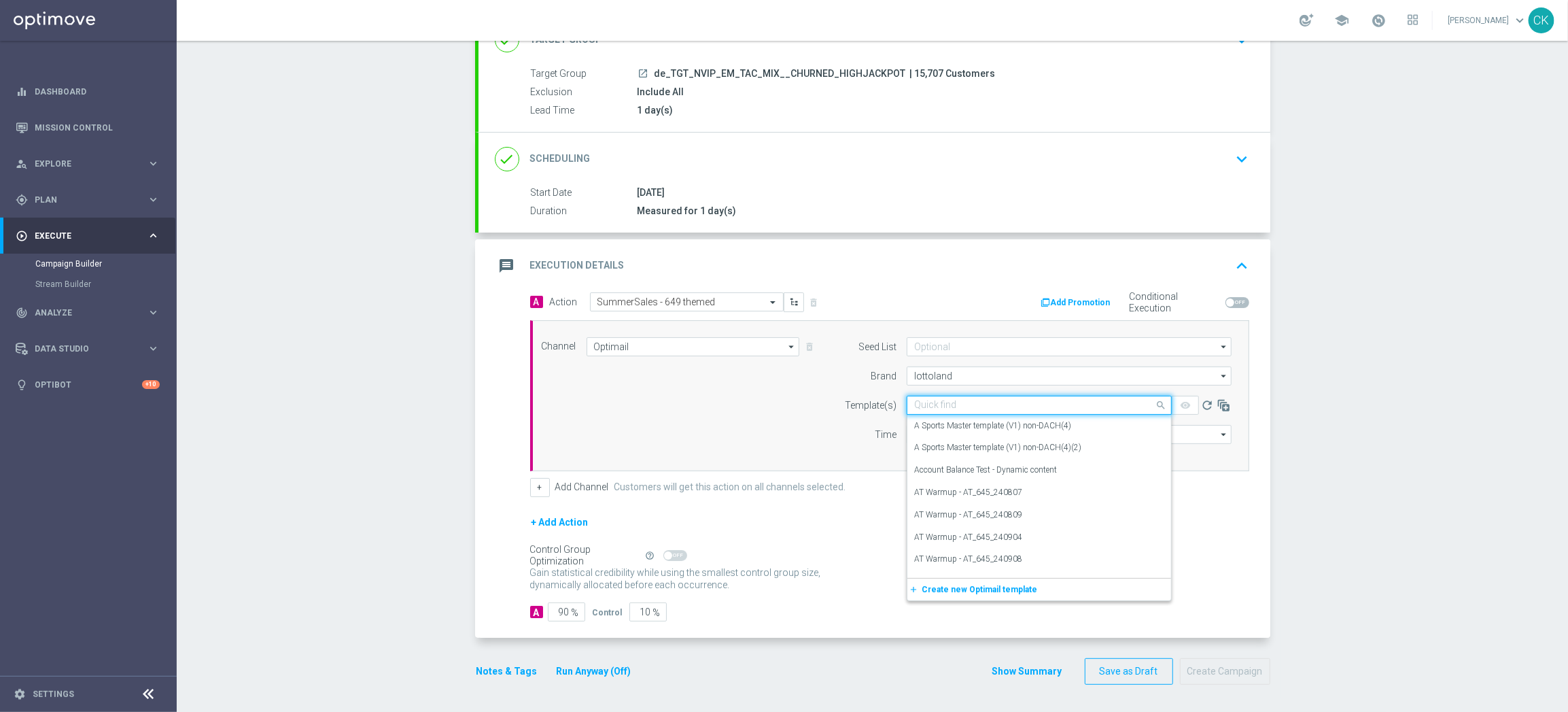
paste input "DE_INT__SUMMERSALE_649_250830__NVIP_EMA_TAC_MIX"
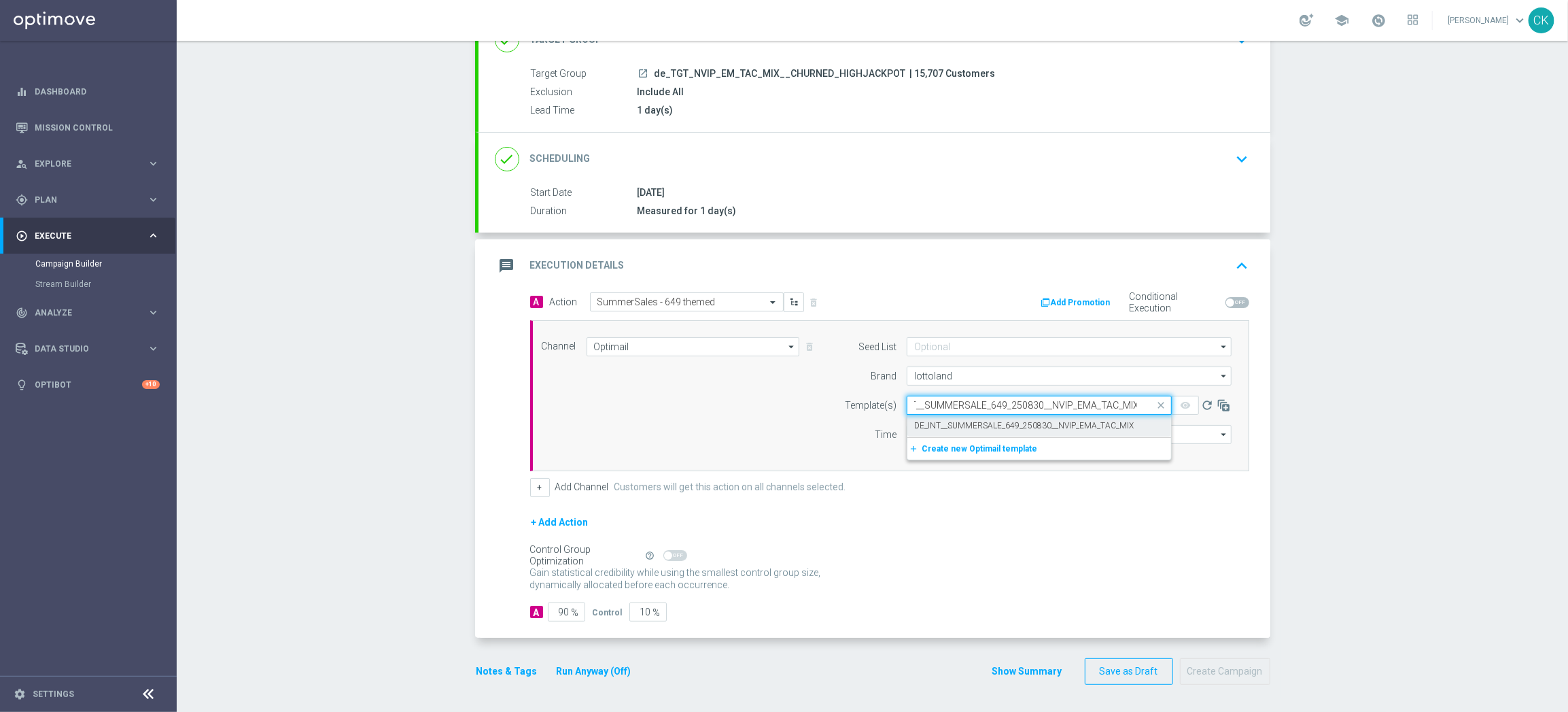
click at [943, 424] on label "DE_INT__SUMMERSALE_649_250830__NVIP_EMA_TAC_MIX" at bounding box center [1024, 426] width 219 height 12
type input "DE_INT__SUMMERSALE_649_250830__NVIP_EMA_TAC_MIX"
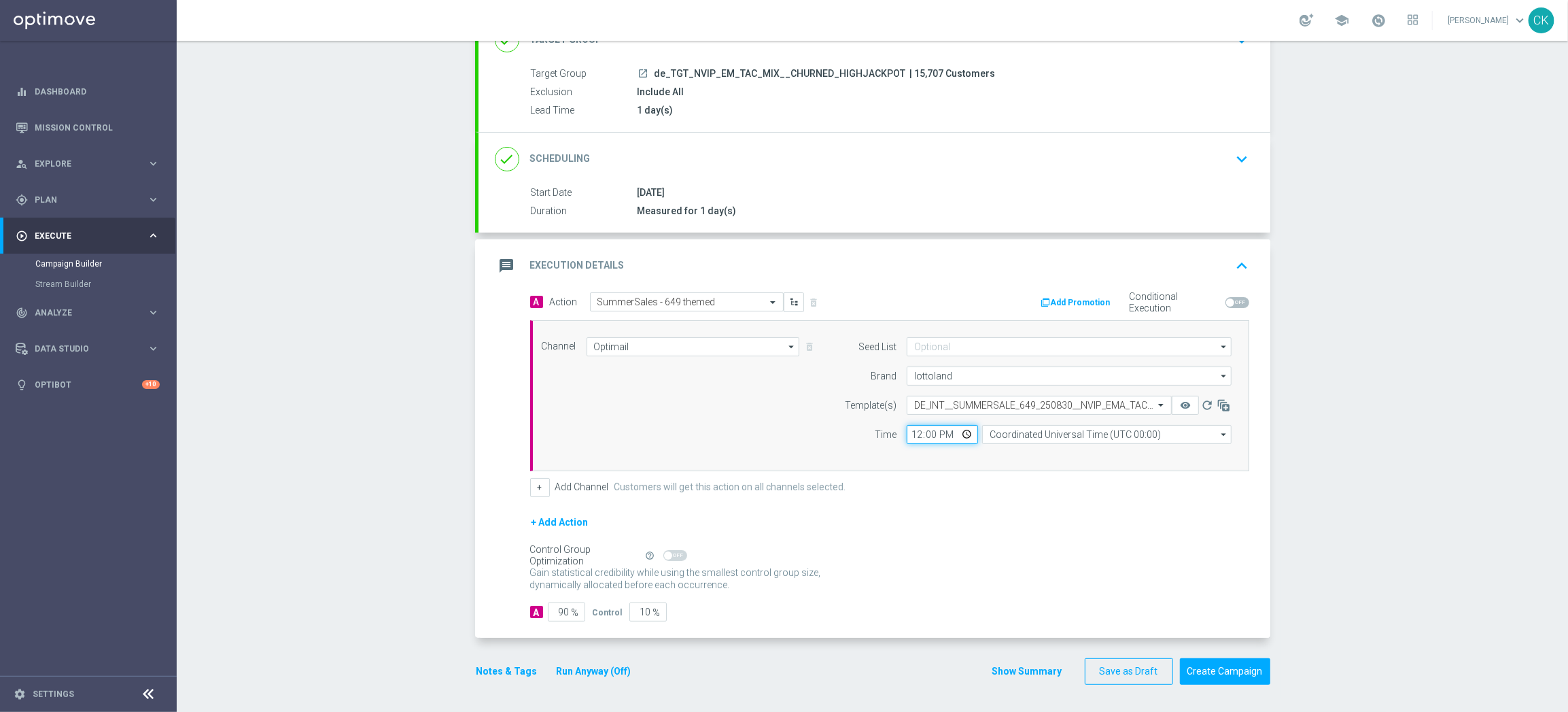
click at [908, 429] on input "12:00" at bounding box center [942, 434] width 71 height 19
type input "08:00"
click at [1051, 430] on input "Coordinated Universal Time (UTC 00:00)" at bounding box center [1106, 434] width 250 height 19
click at [1040, 455] on div "Central European Time ([GEOGRAPHIC_DATA]) (UTC +02:00)" at bounding box center [1099, 453] width 222 height 12
type input "Central European Time ([GEOGRAPHIC_DATA]) (UTC +02:00)"
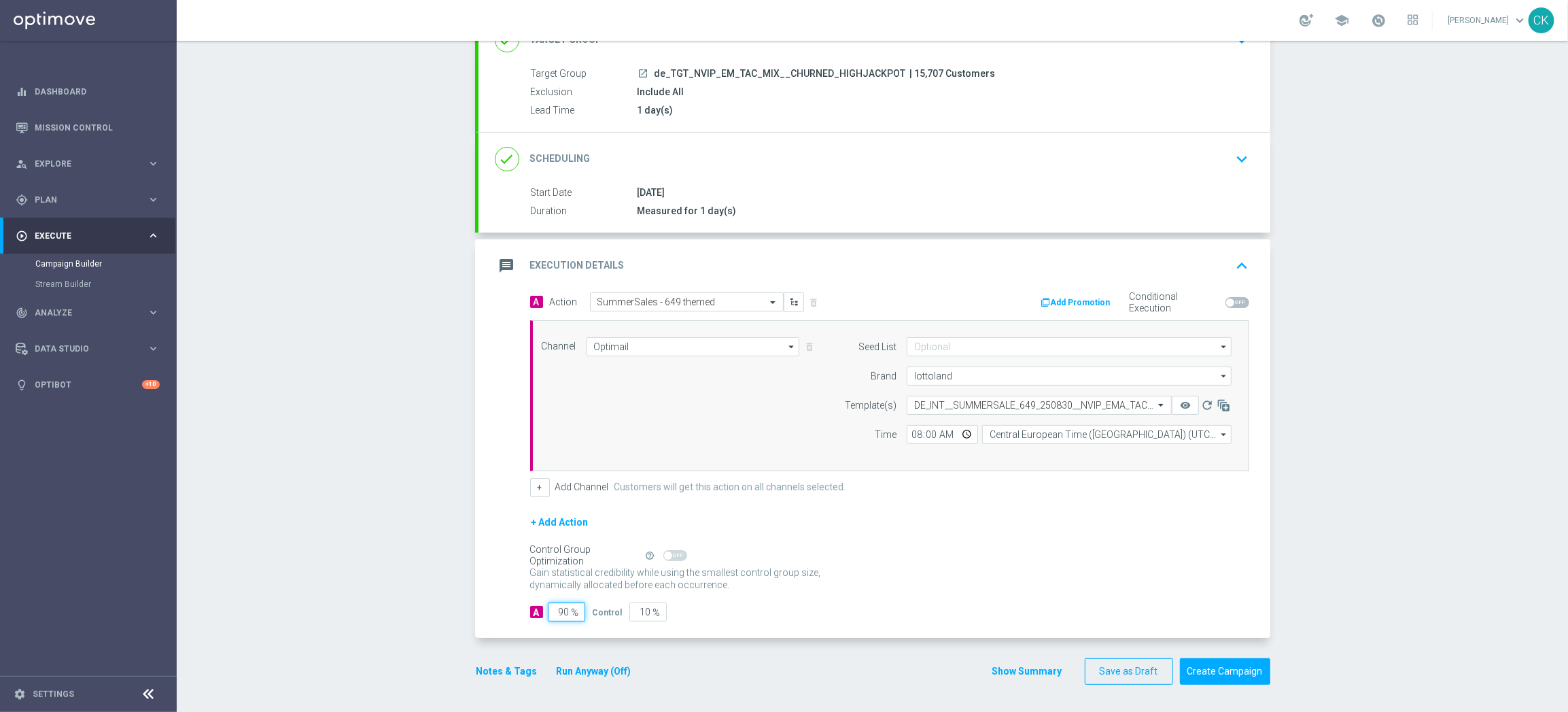
click at [563, 612] on input "90" at bounding box center [566, 612] width 38 height 19
type input "9"
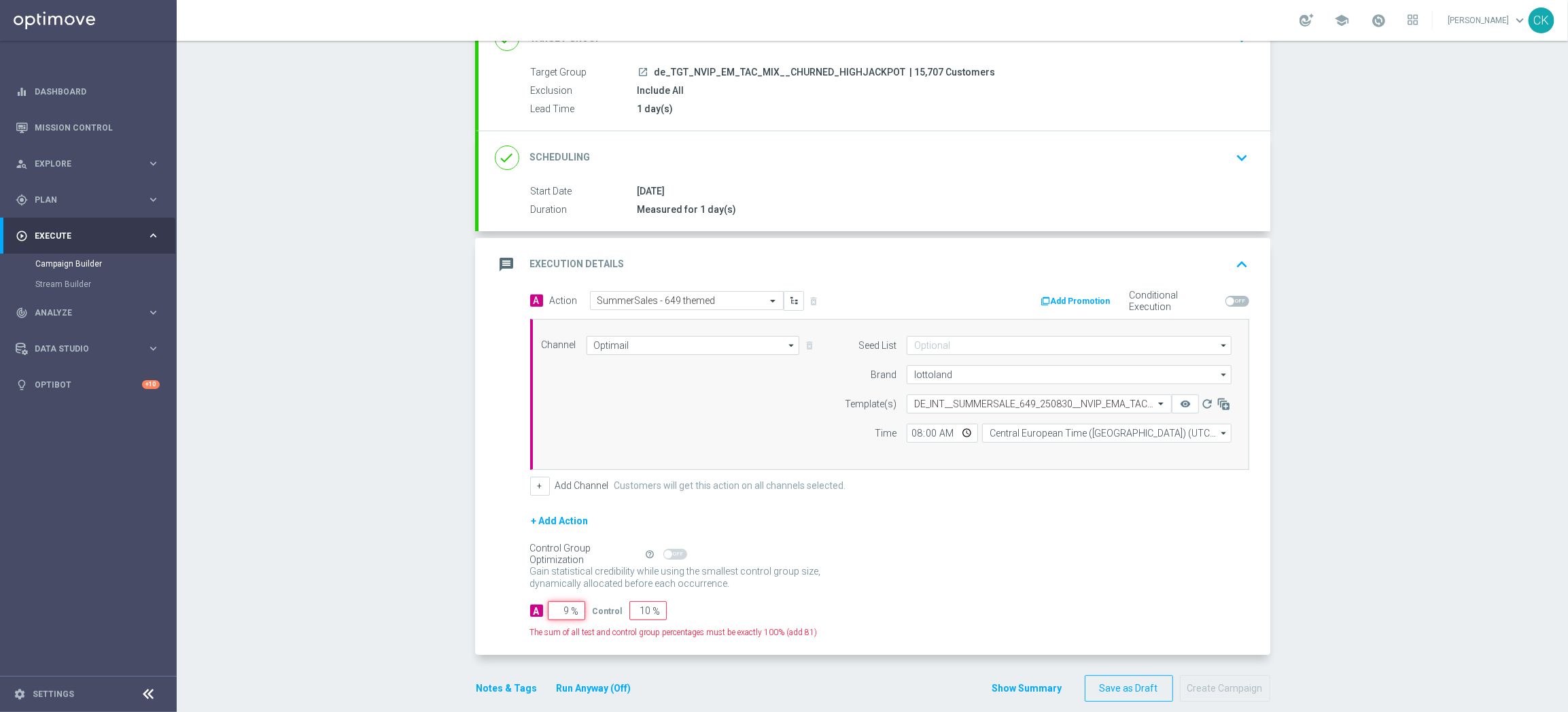
type input "91"
type input "98"
type input "2"
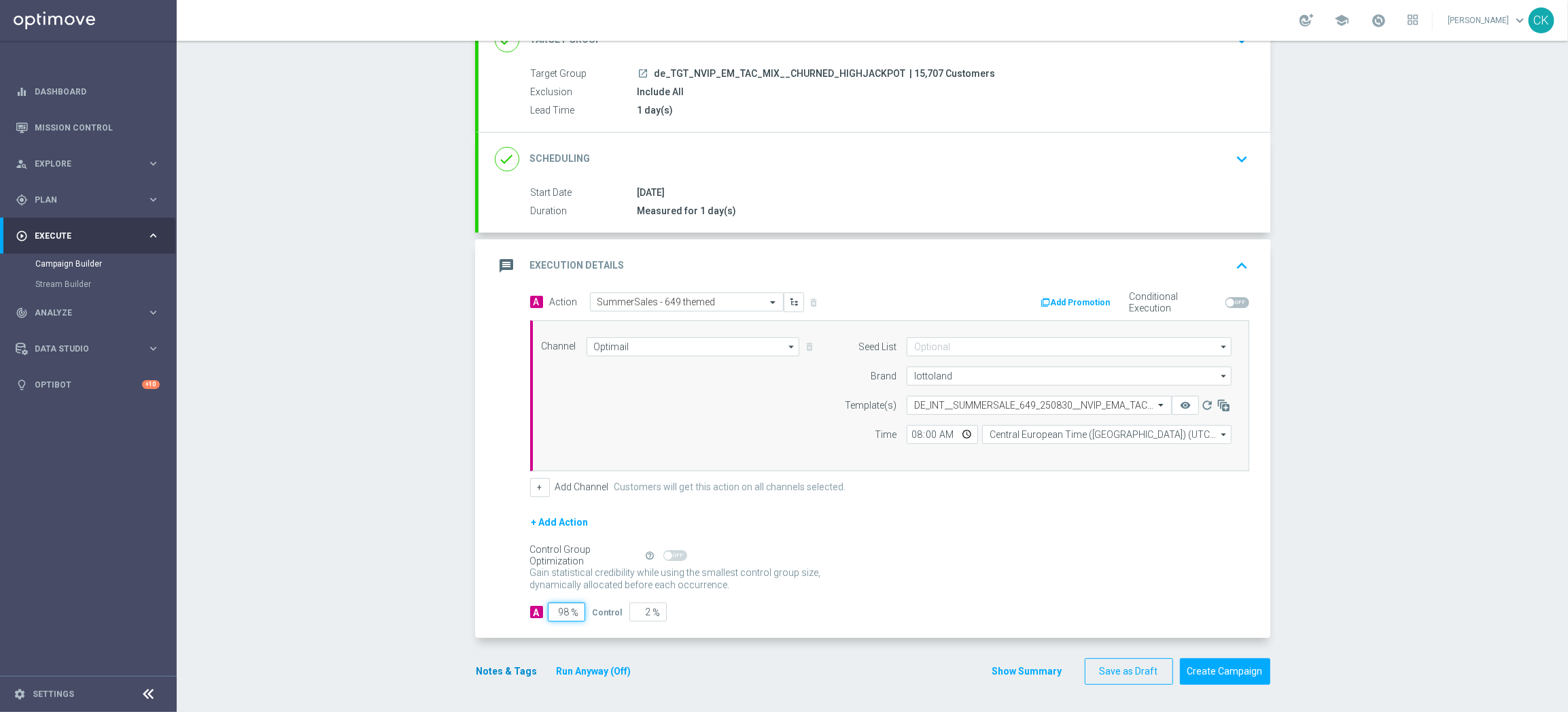
type input "98"
click at [494, 669] on button "Notes & Tags" at bounding box center [506, 671] width 64 height 17
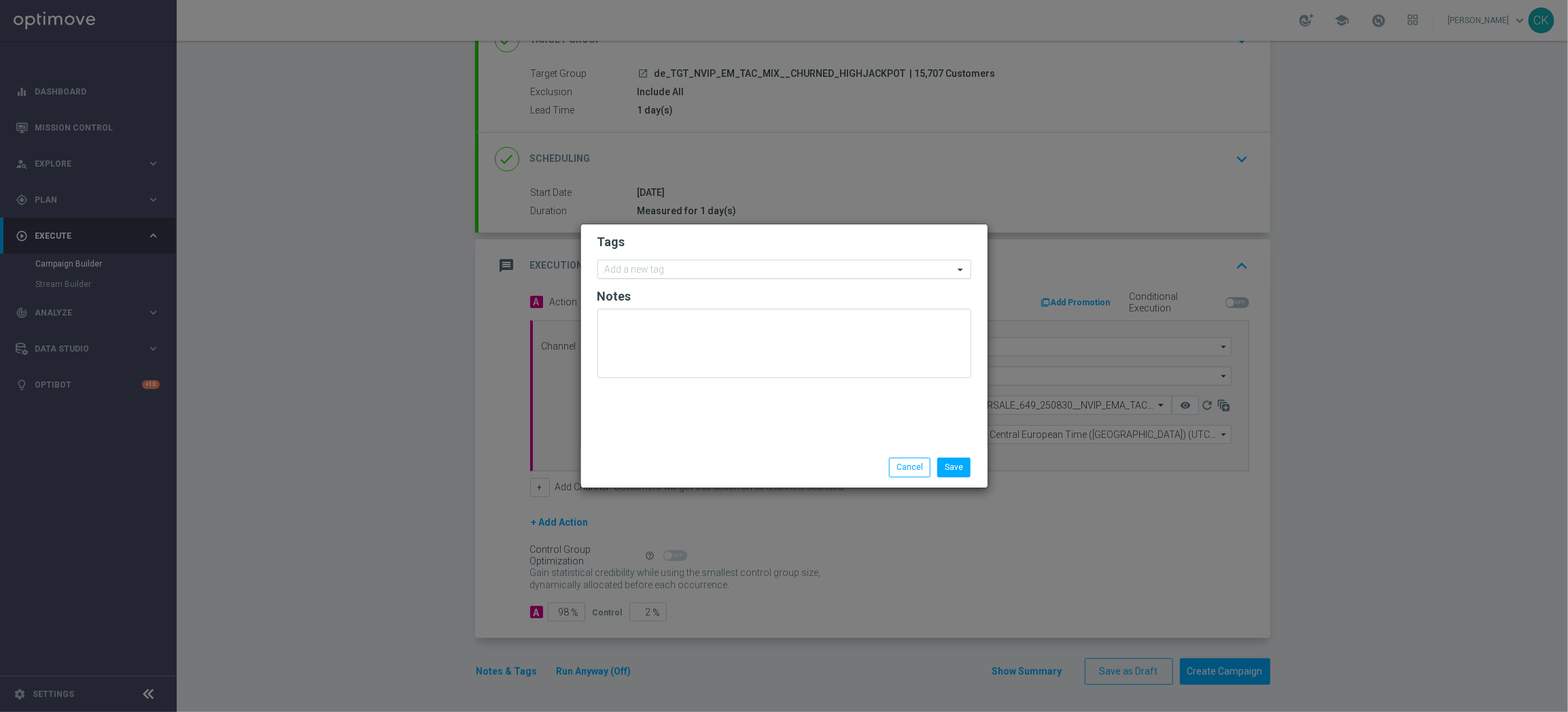
click at [716, 261] on div "Add a new tag" at bounding box center [775, 269] width 355 height 17
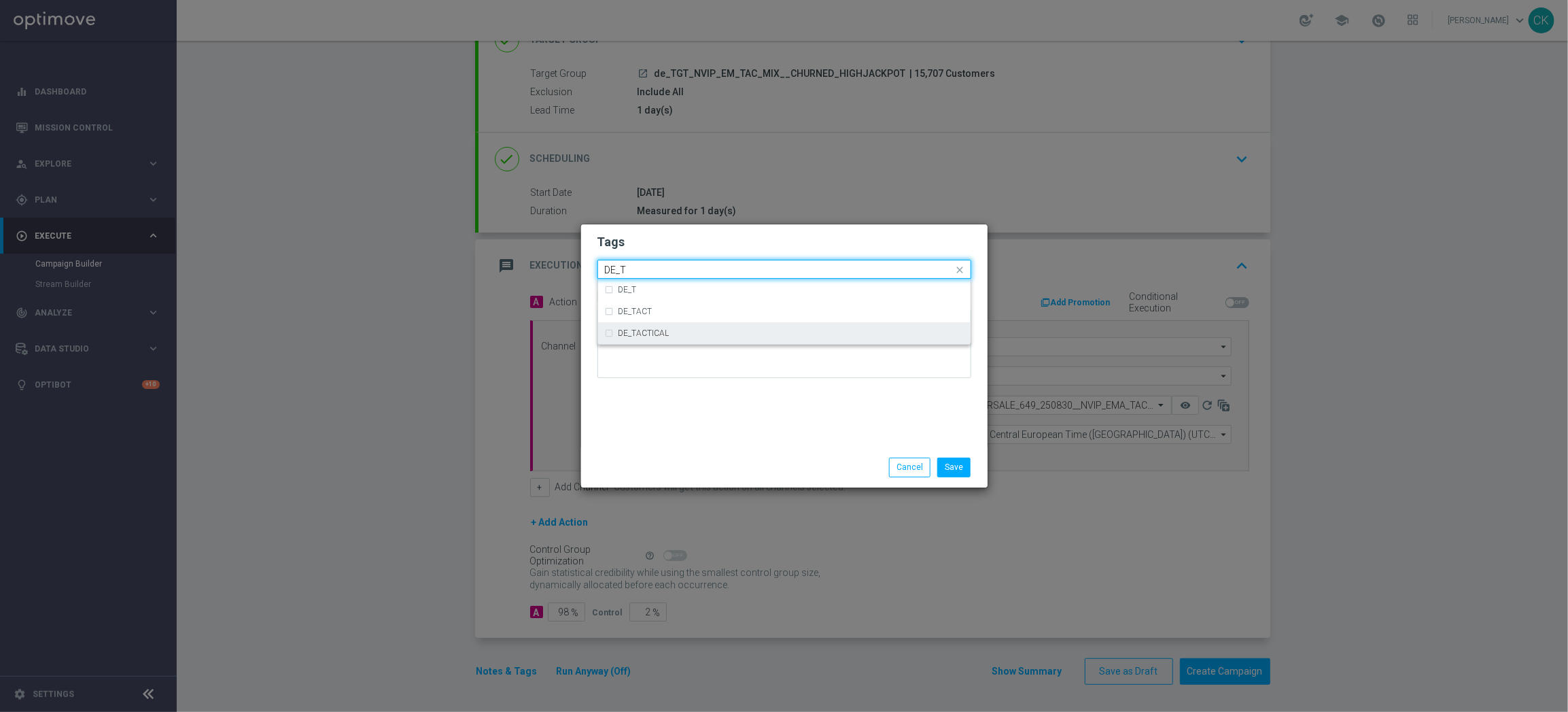
click at [725, 331] on div "DE_TACTICAL" at bounding box center [791, 333] width 345 height 8
type input "DE_T"
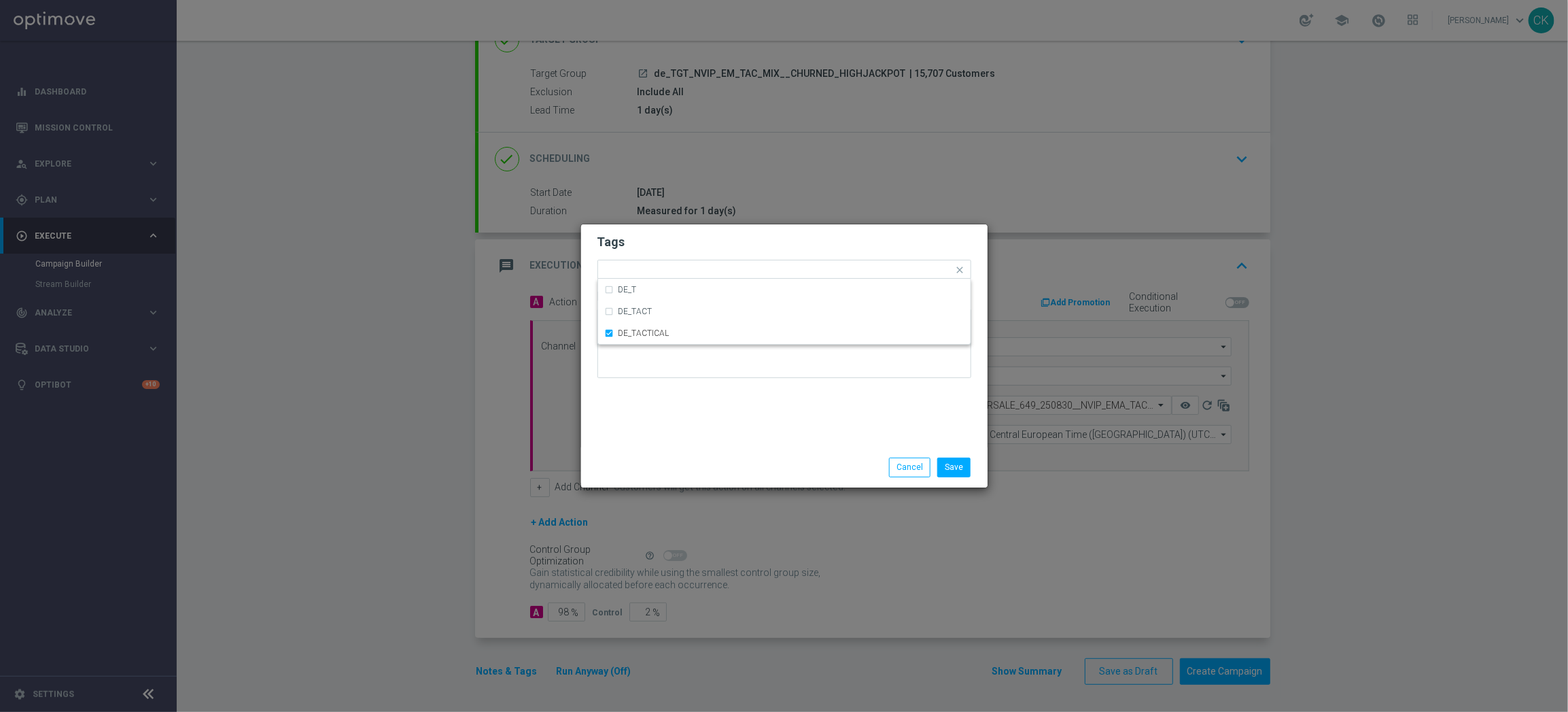
click at [725, 429] on div "Tags Quick find × DE_TACTICAL DE_T DE_TACT DE_TACTICAL Notes" at bounding box center [784, 336] width 406 height 223
click at [967, 461] on button "Save" at bounding box center [954, 467] width 33 height 19
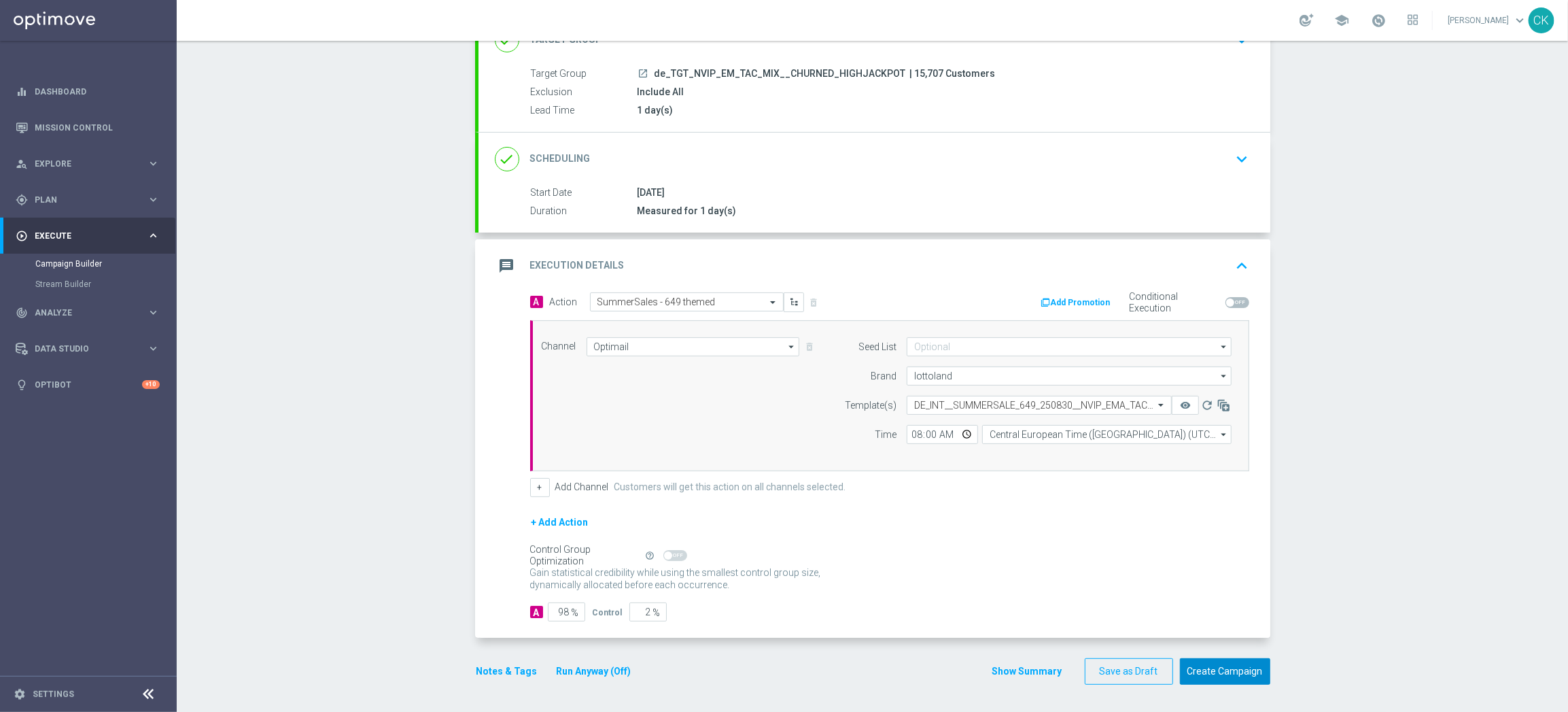
click at [1243, 669] on button "Create Campaign" at bounding box center [1225, 671] width 90 height 27
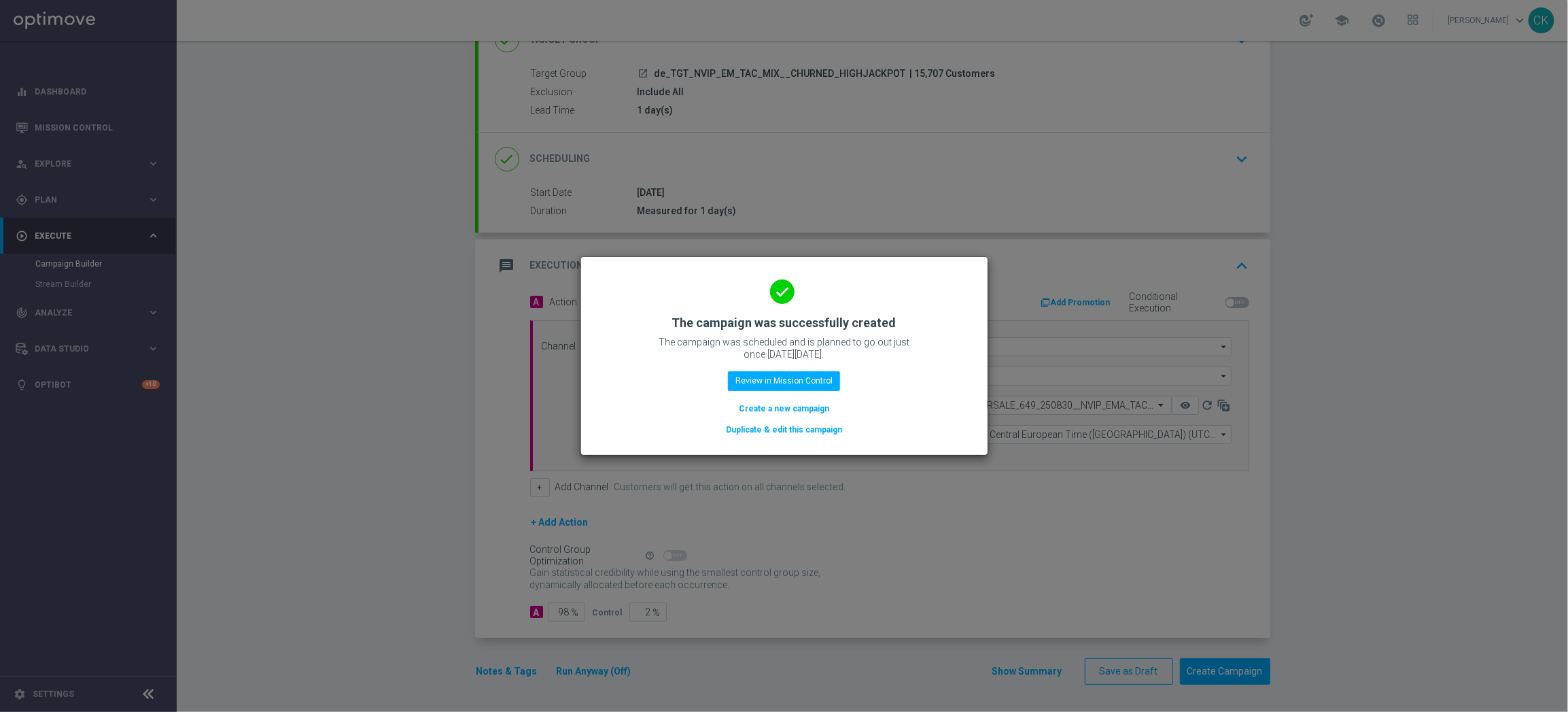
click at [768, 406] on button "Create a new campaign" at bounding box center [784, 408] width 93 height 15
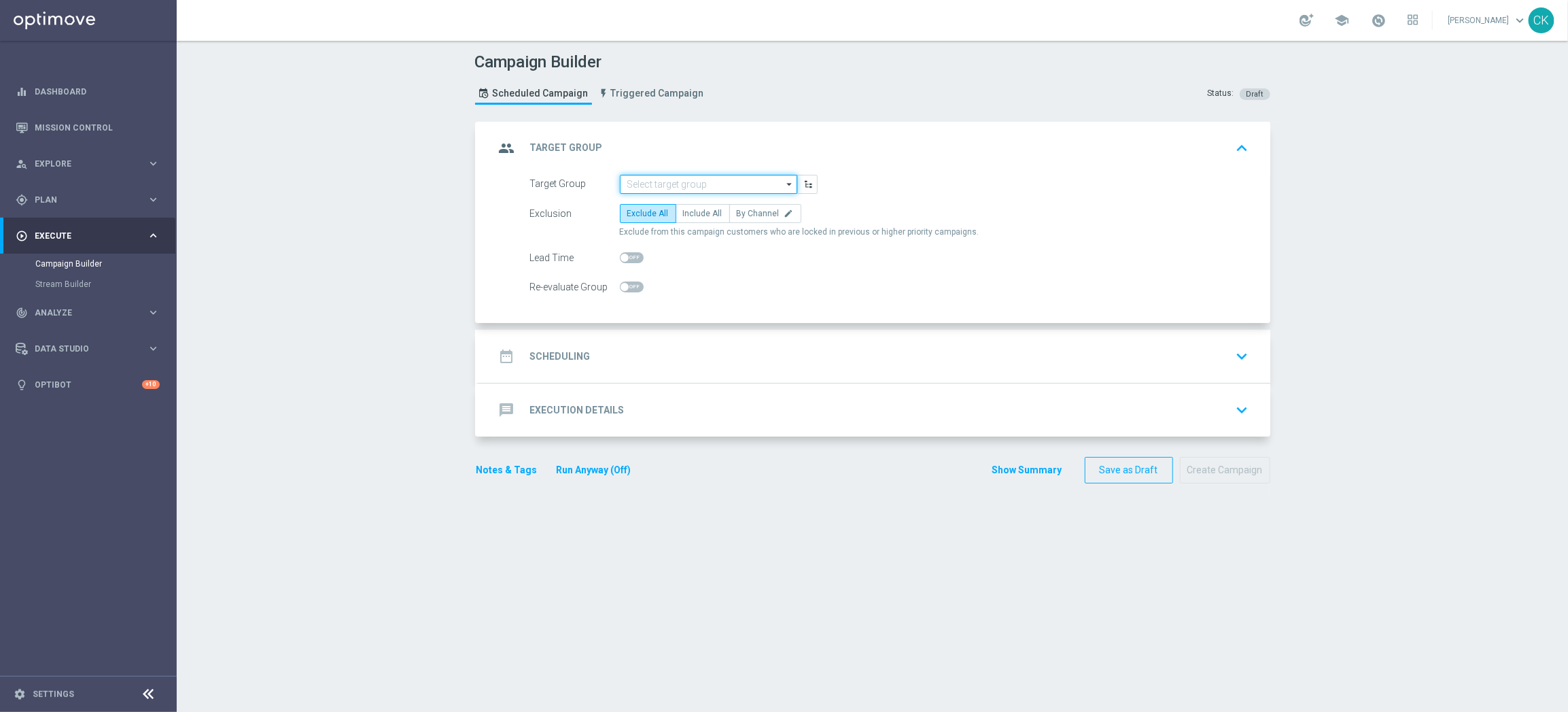
click at [728, 175] on input at bounding box center [708, 184] width 178 height 19
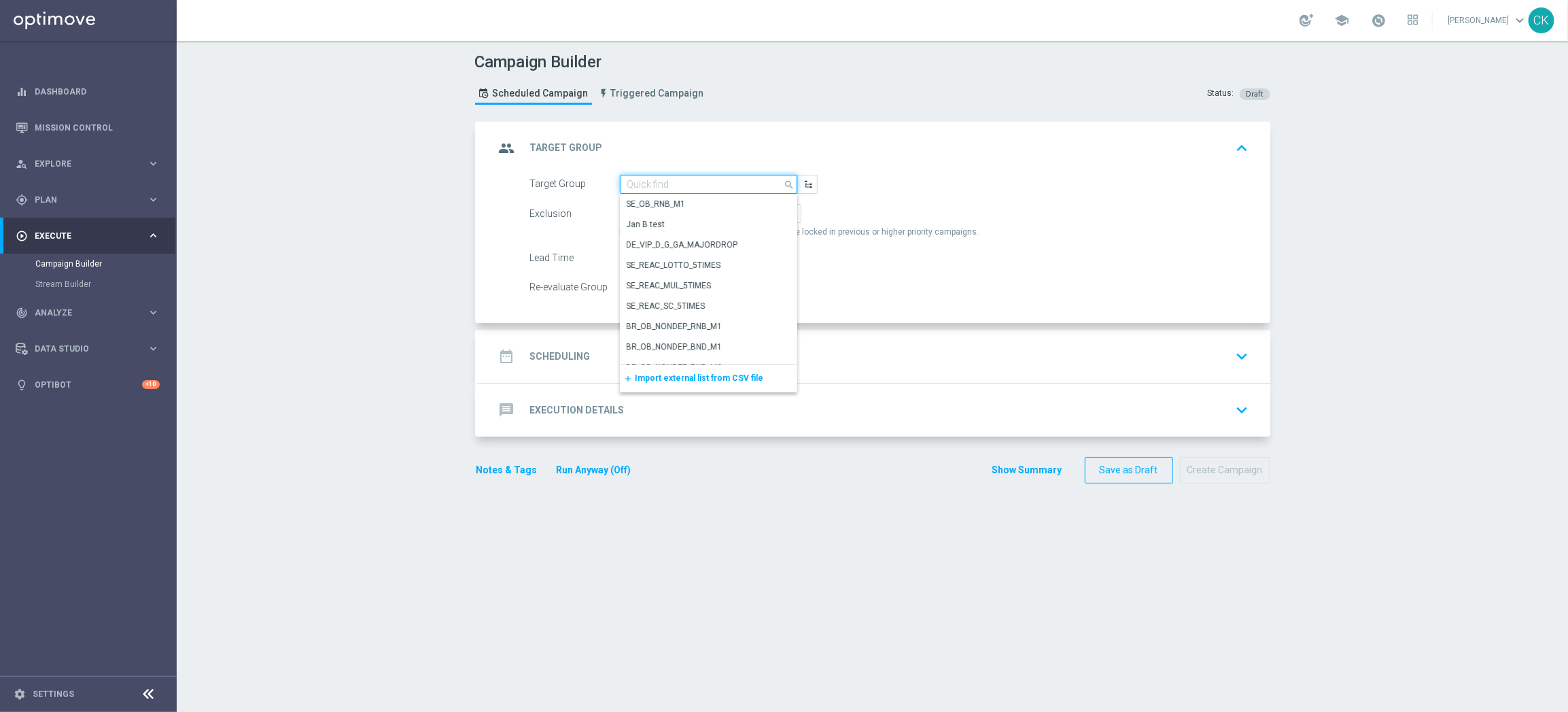
paste input "de_AT_TGT_NVIP_EM_TAC_MIX__ACTIVE_ALL_HIGHJACKPOT"
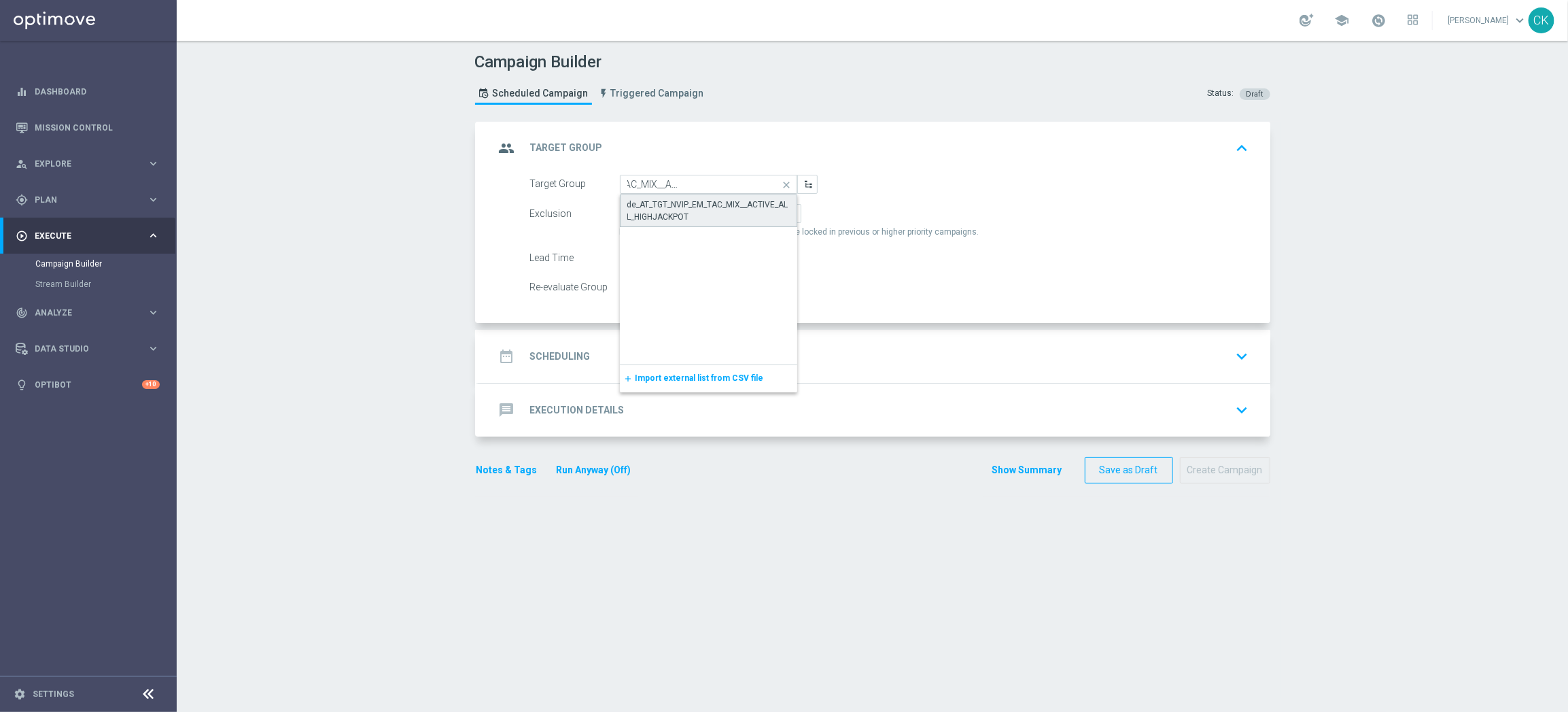
click at [717, 199] on div "de_AT_TGT_NVIP_EM_TAC_MIX__ACTIVE_ALL_HIGHJACKPOT" at bounding box center [708, 211] width 162 height 25
type input "de_AT_TGT_NVIP_EM_TAC_MIX__ACTIVE_ALL_HIGHJACKPOT"
click at [703, 209] on span "Include All" at bounding box center [703, 214] width 40 height 9
click at [691, 212] on input "Include All" at bounding box center [688, 216] width 9 height 9
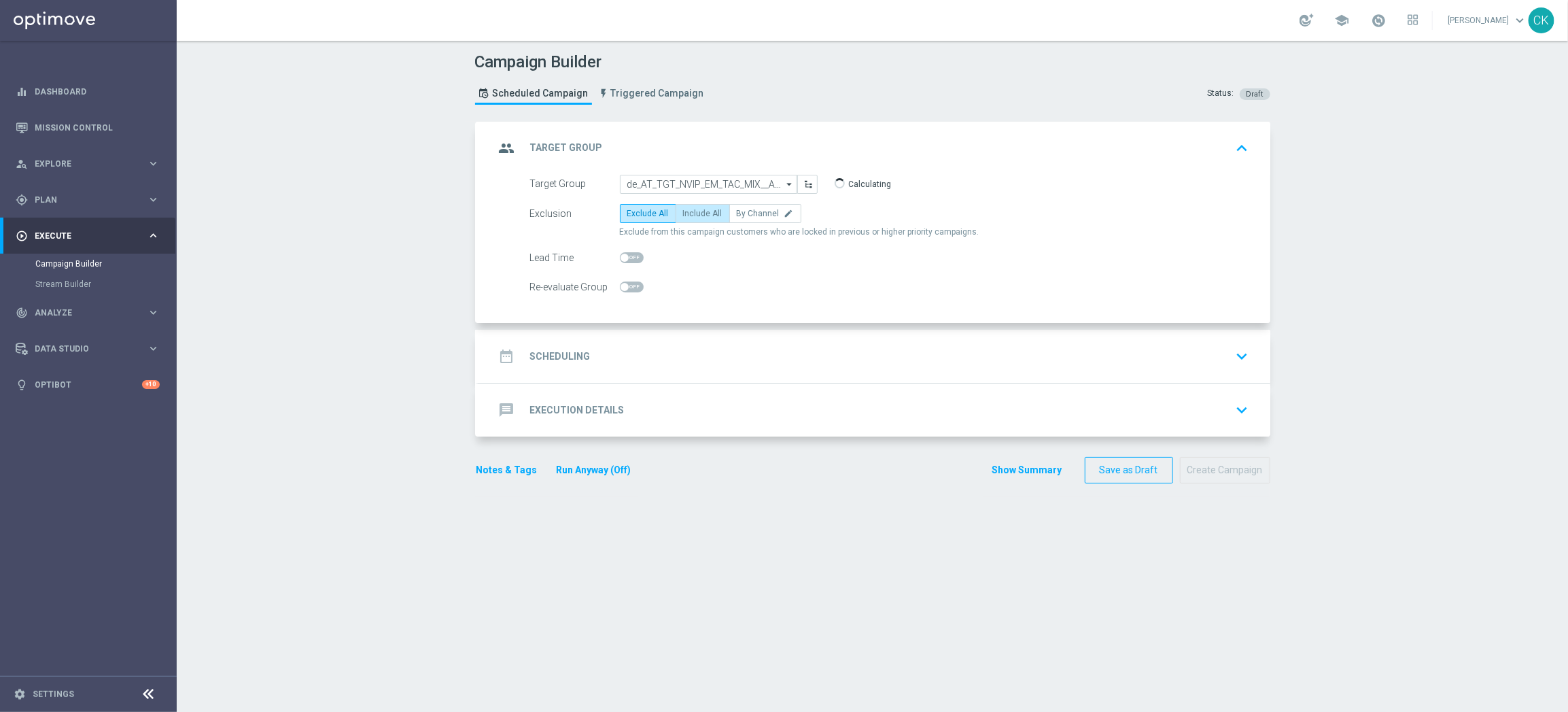
radio input "true"
click at [621, 254] on span at bounding box center [624, 257] width 8 height 8
click at [620, 254] on input "checkbox" at bounding box center [632, 258] width 24 height 11
checkbox input "true"
click at [552, 356] on h2 "Scheduling" at bounding box center [561, 356] width 61 height 13
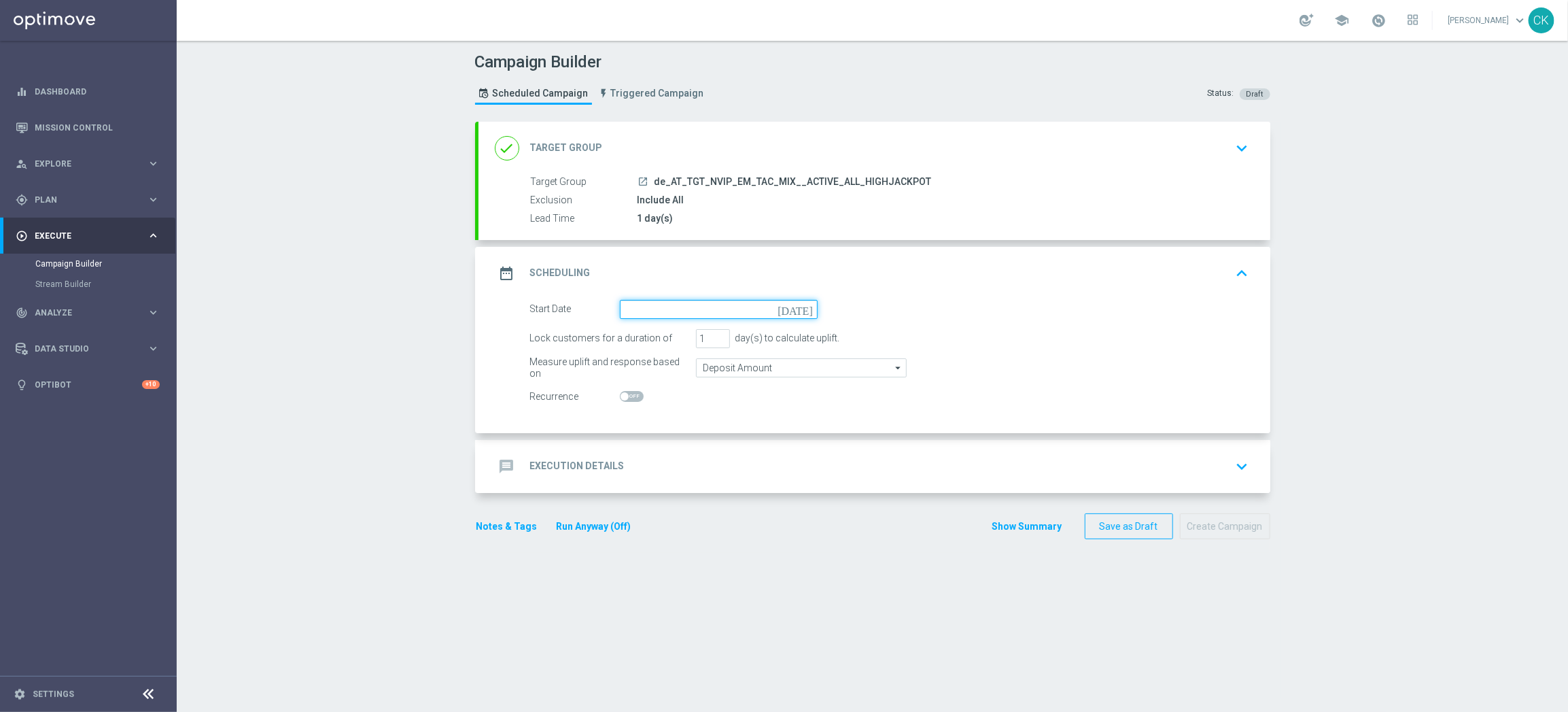
click at [686, 307] on input at bounding box center [718, 309] width 198 height 19
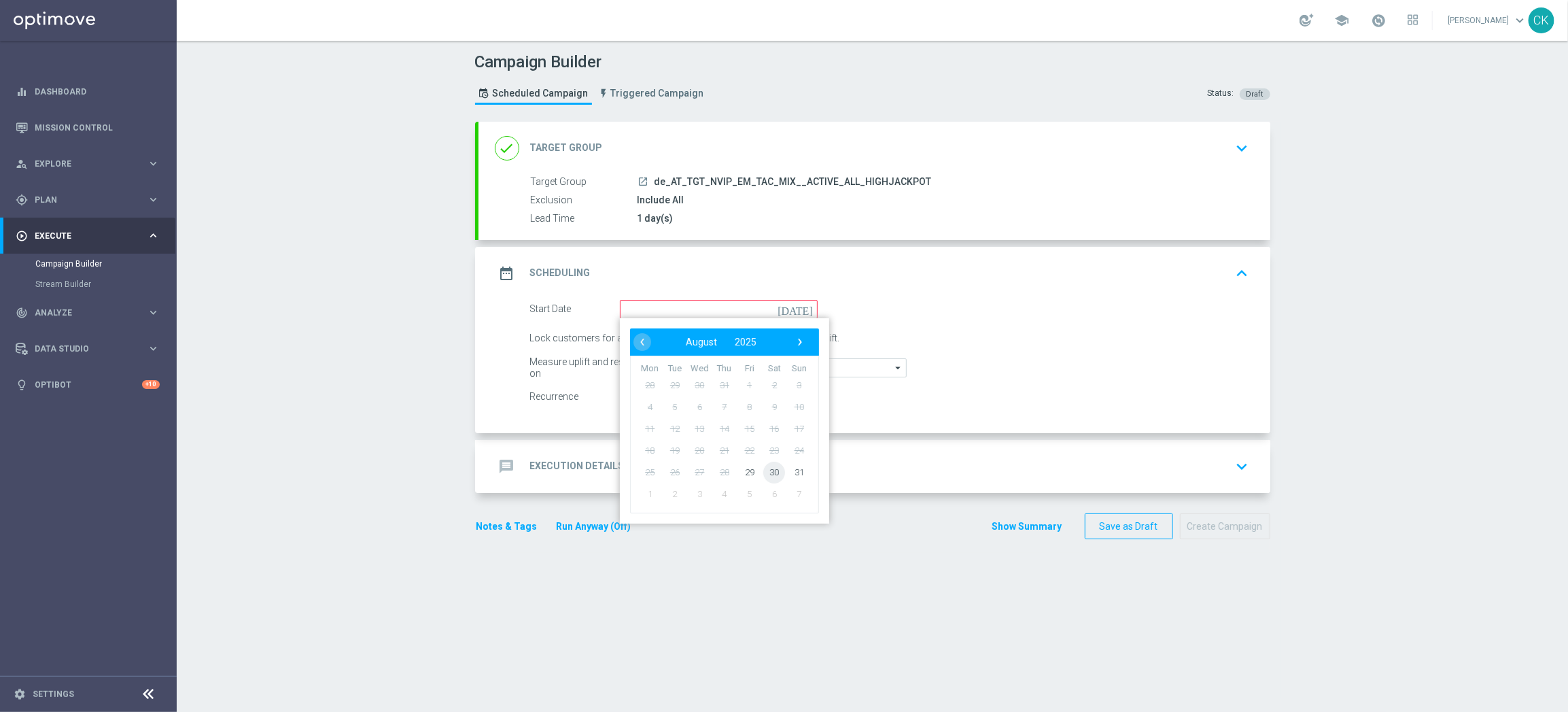
click at [765, 476] on span "30" at bounding box center [774, 472] width 22 height 22
type input "30 Aug 2025"
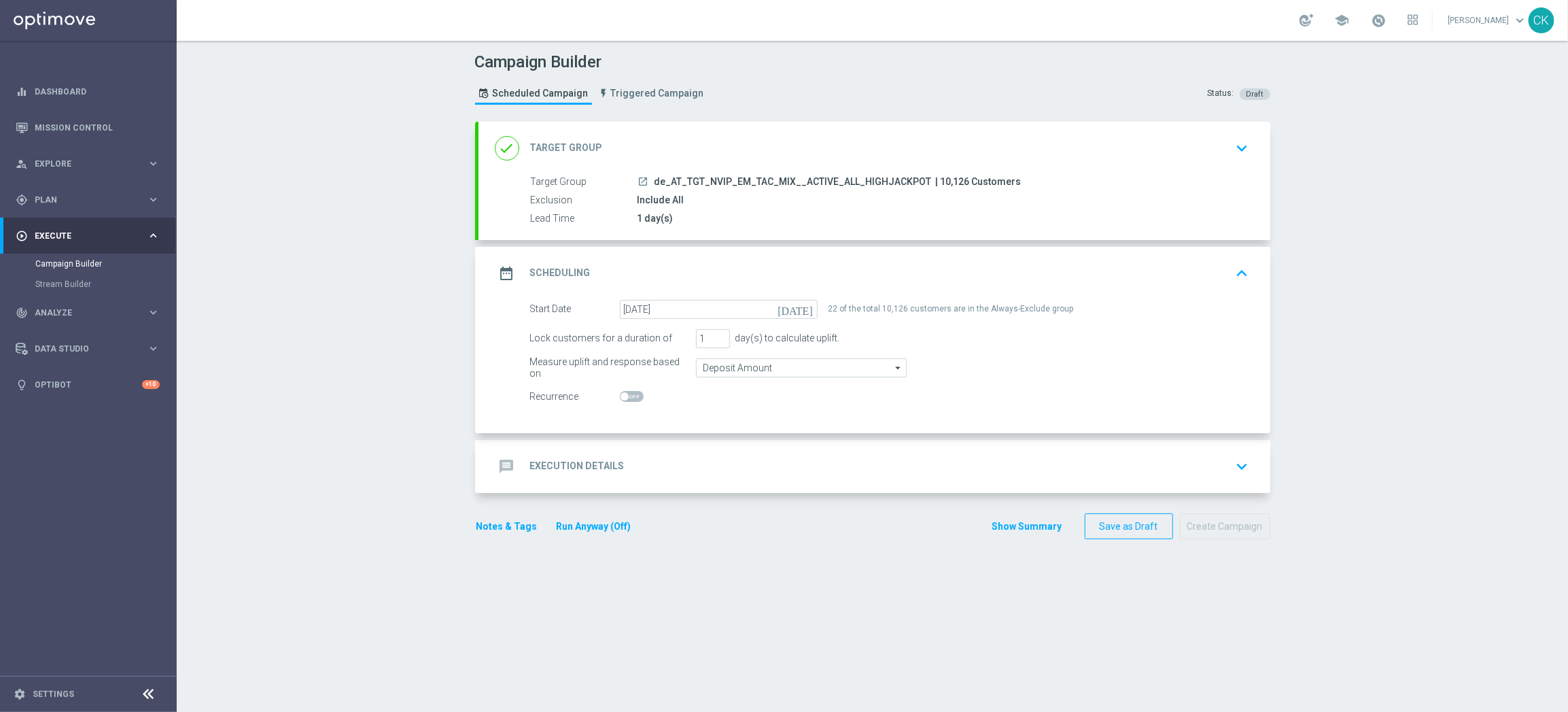
click at [555, 461] on h2 "Execution Details" at bounding box center [577, 466] width 95 height 13
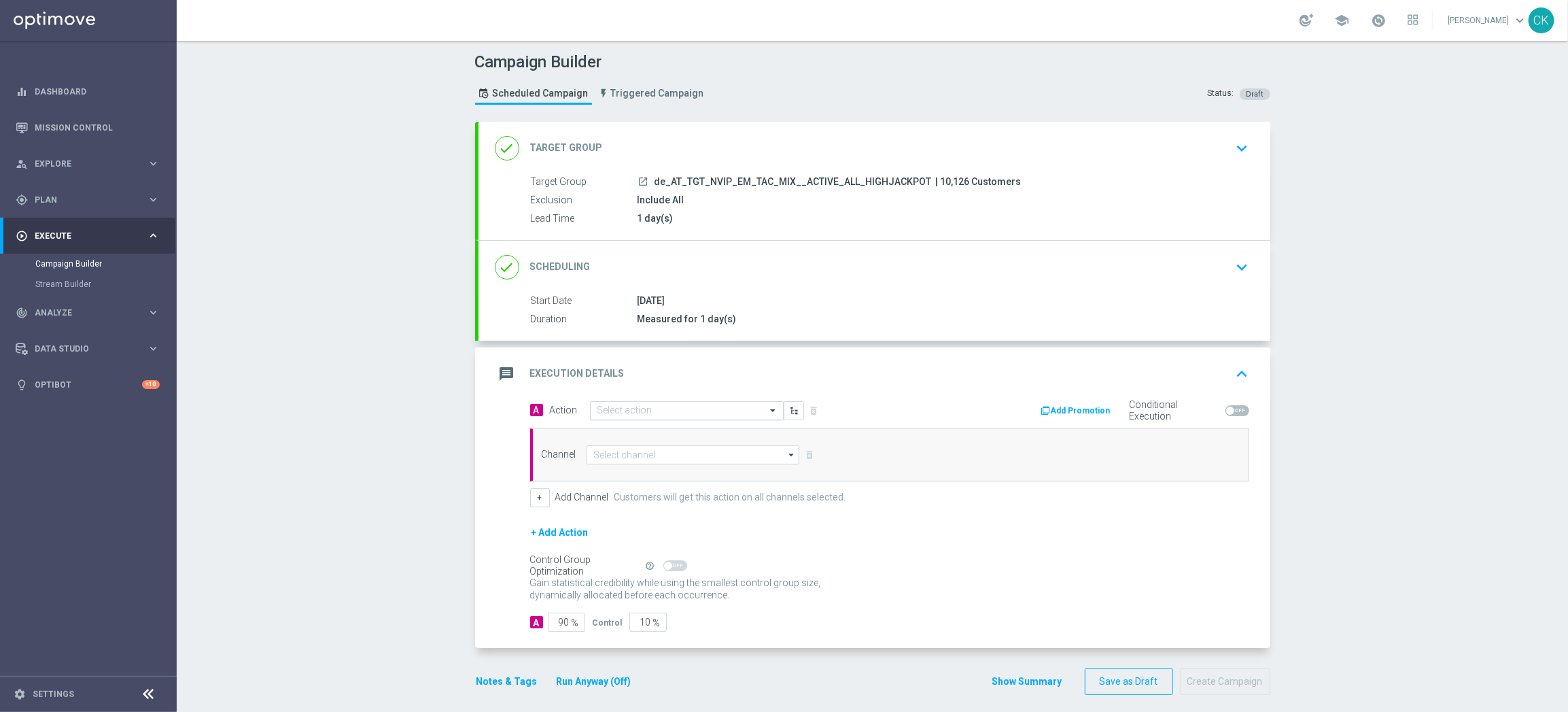
click at [629, 410] on input "text" at bounding box center [673, 411] width 152 height 12
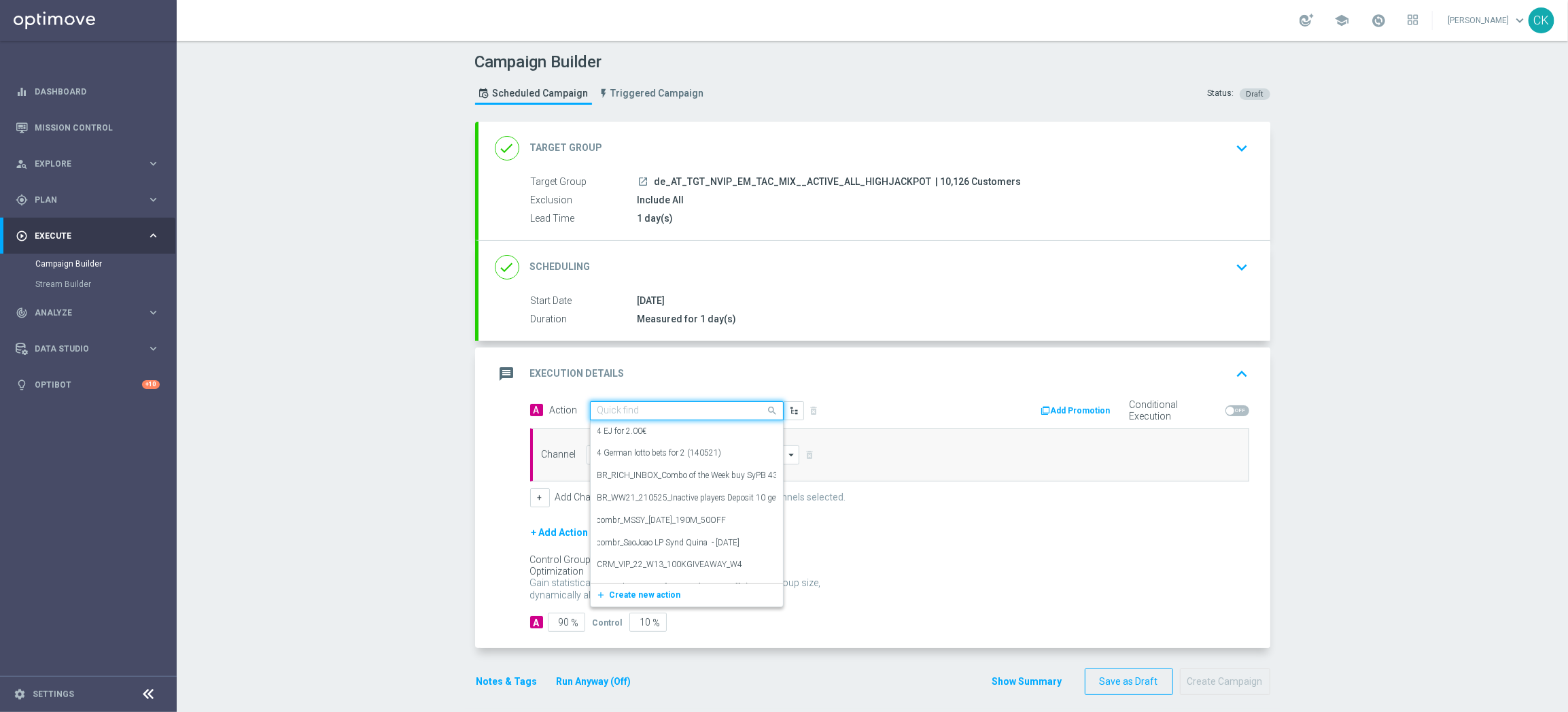
paste input "SummerSales - EG themed"
type input "SummerSales - EG themed"
click at [597, 452] on icon "add_new" at bounding box center [603, 452] width 13 height 9
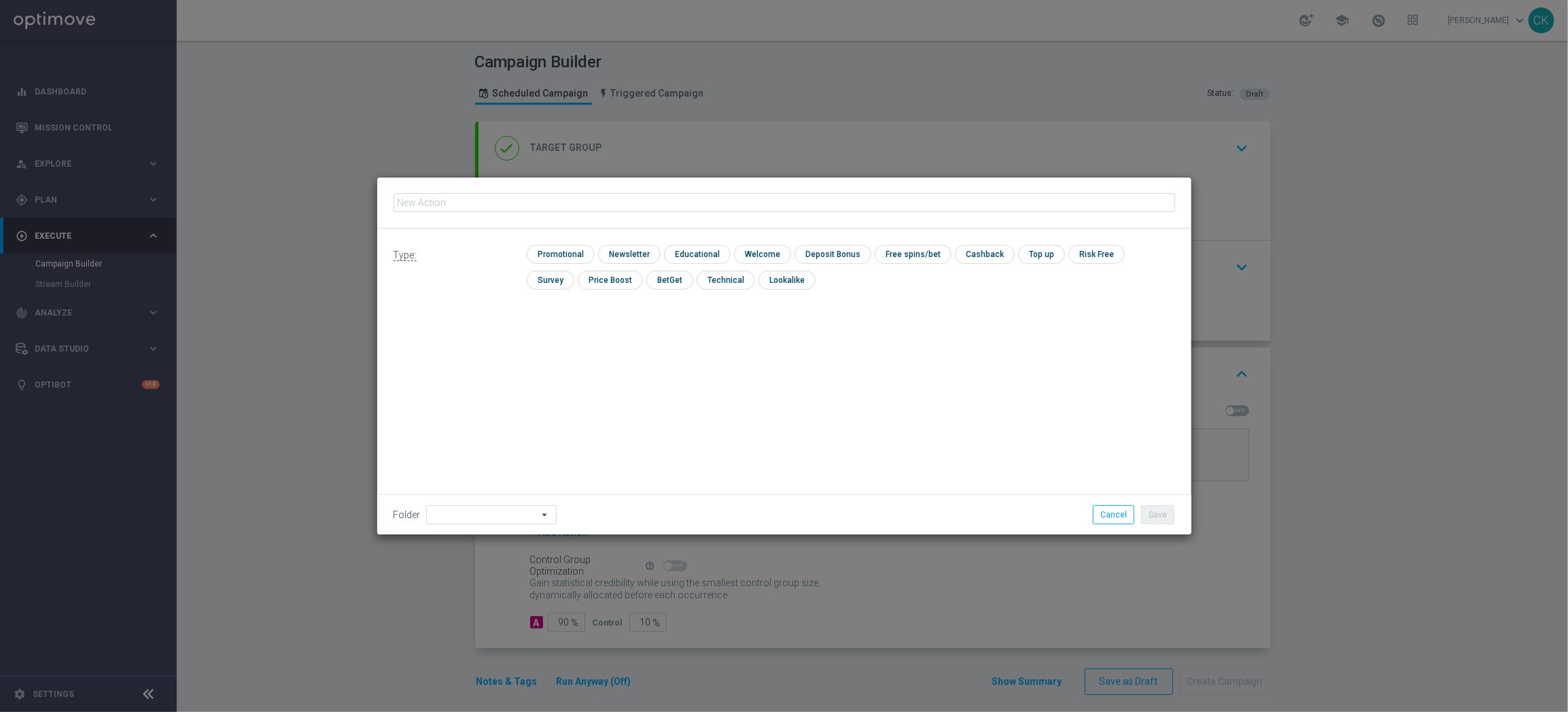
type input "SummerSales - EG themed"
click at [554, 246] on input "checkbox" at bounding box center [559, 254] width 64 height 18
checkbox input "true"
click at [461, 512] on input at bounding box center [492, 514] width 131 height 19
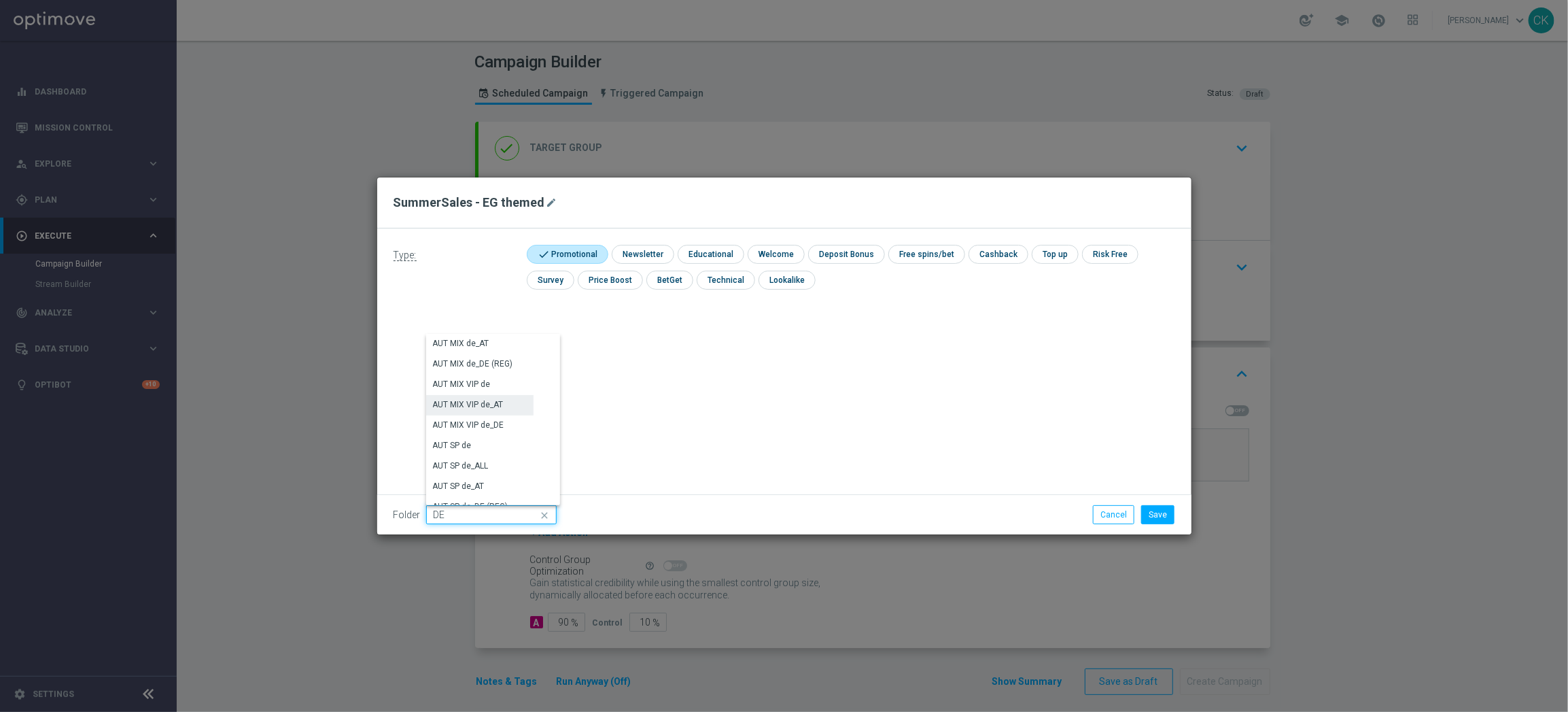
scroll to position [1377, 0]
click at [460, 386] on div "DE" at bounding box center [480, 394] width 108 height 19
type input "DE"
click at [460, 386] on div "Type: check Promotional check Newsletter check Educational check Welcome check …" at bounding box center [784, 381] width 814 height 306
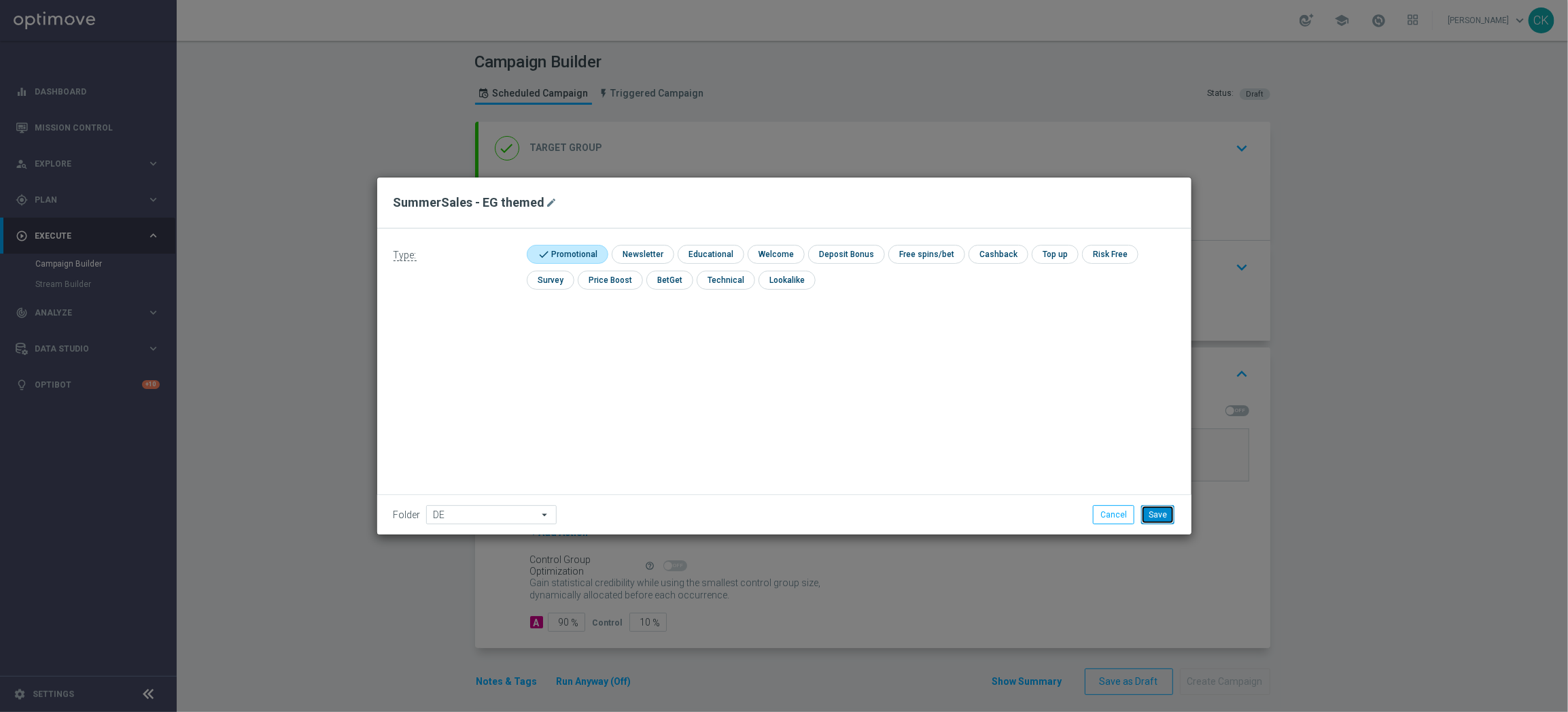
click at [1162, 519] on button "Save" at bounding box center [1157, 514] width 33 height 19
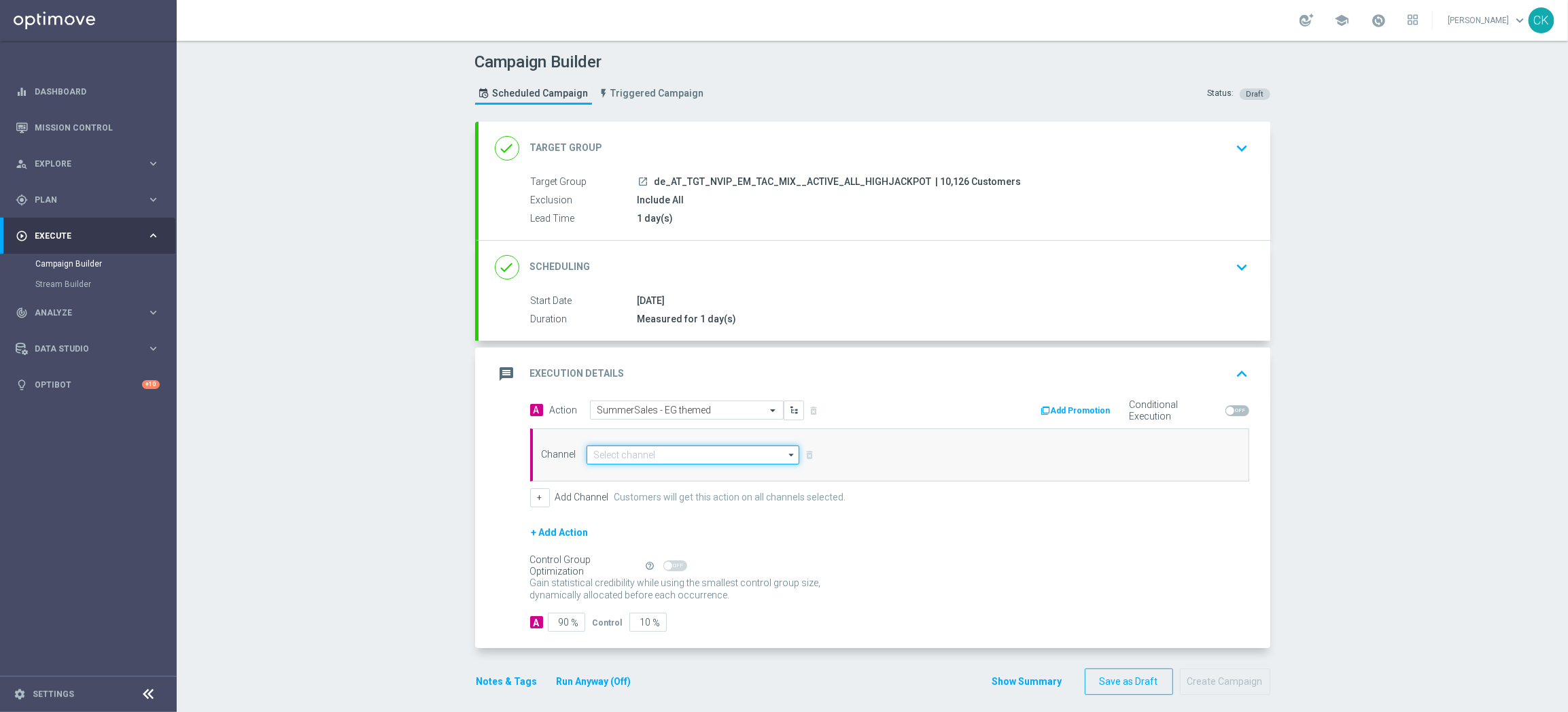
click at [647, 458] on input at bounding box center [693, 454] width 214 height 19
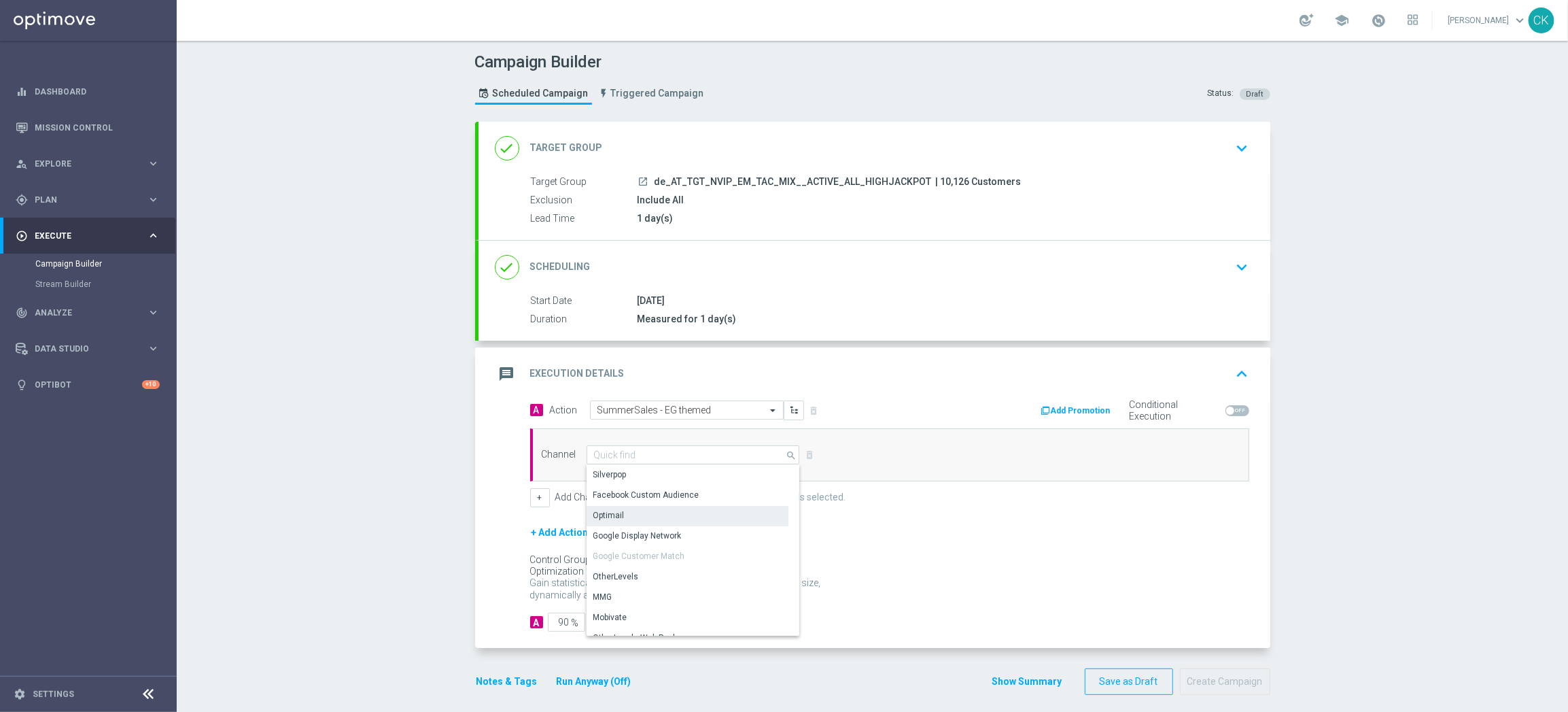
click at [646, 510] on div "Optimail" at bounding box center [687, 515] width 202 height 19
type input "Optimail"
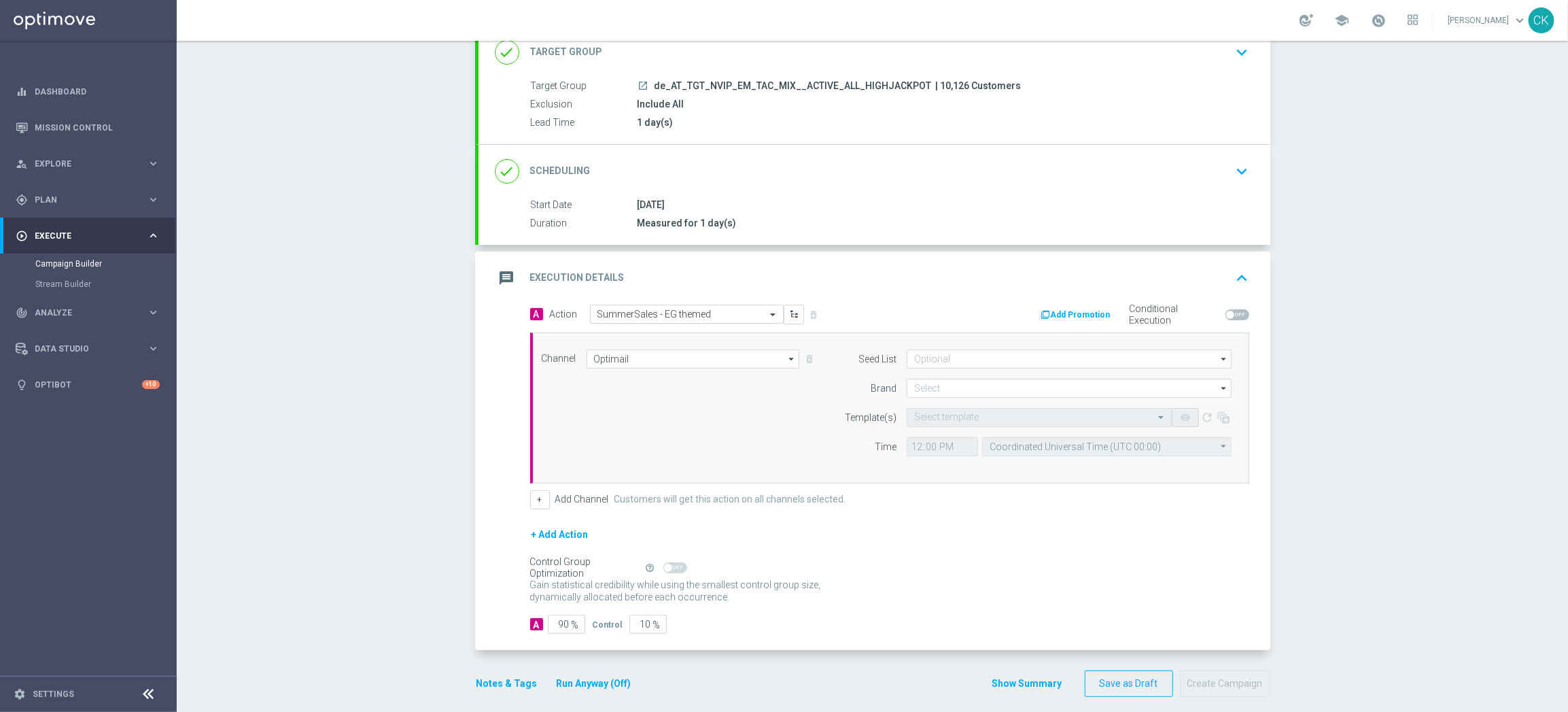
scroll to position [110, 0]
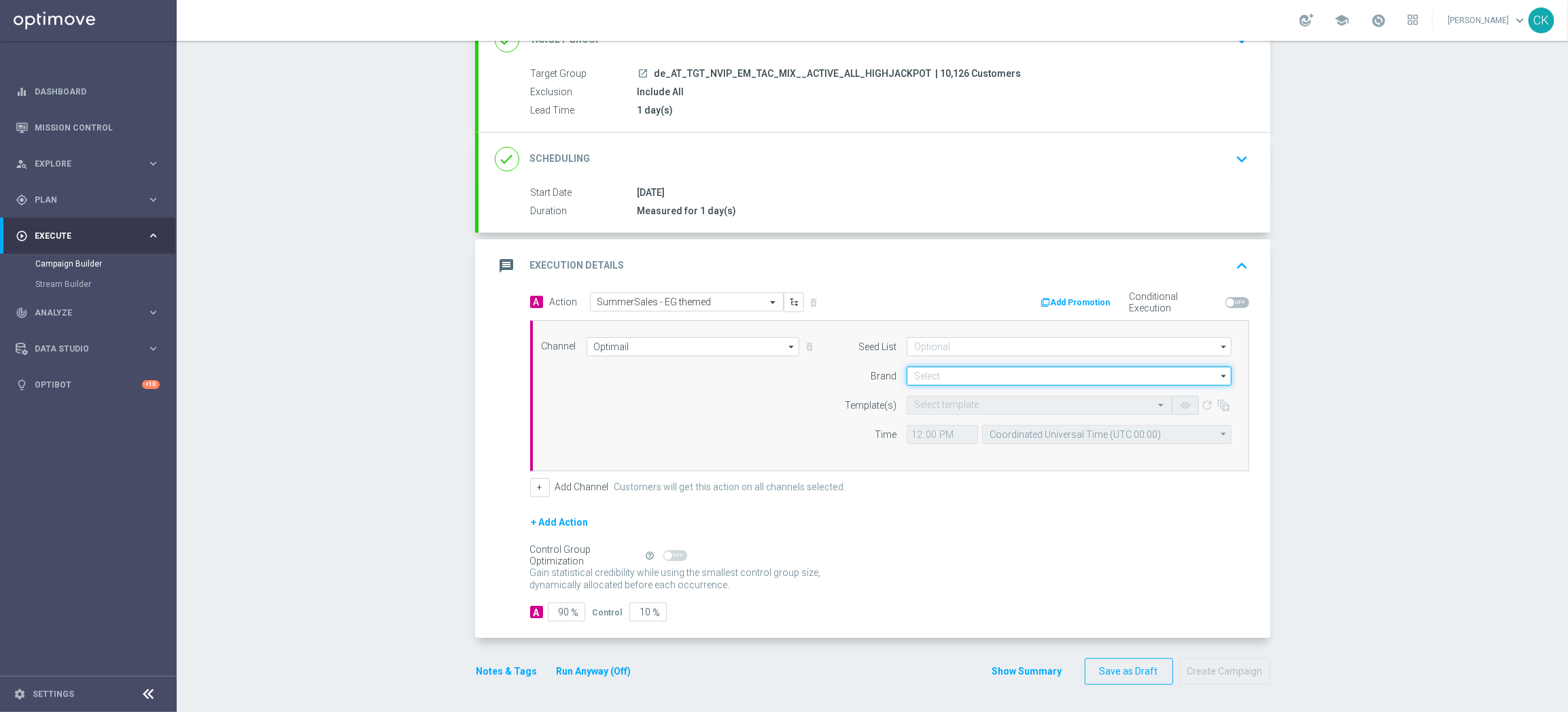
click at [952, 371] on input at bounding box center [1069, 376] width 325 height 19
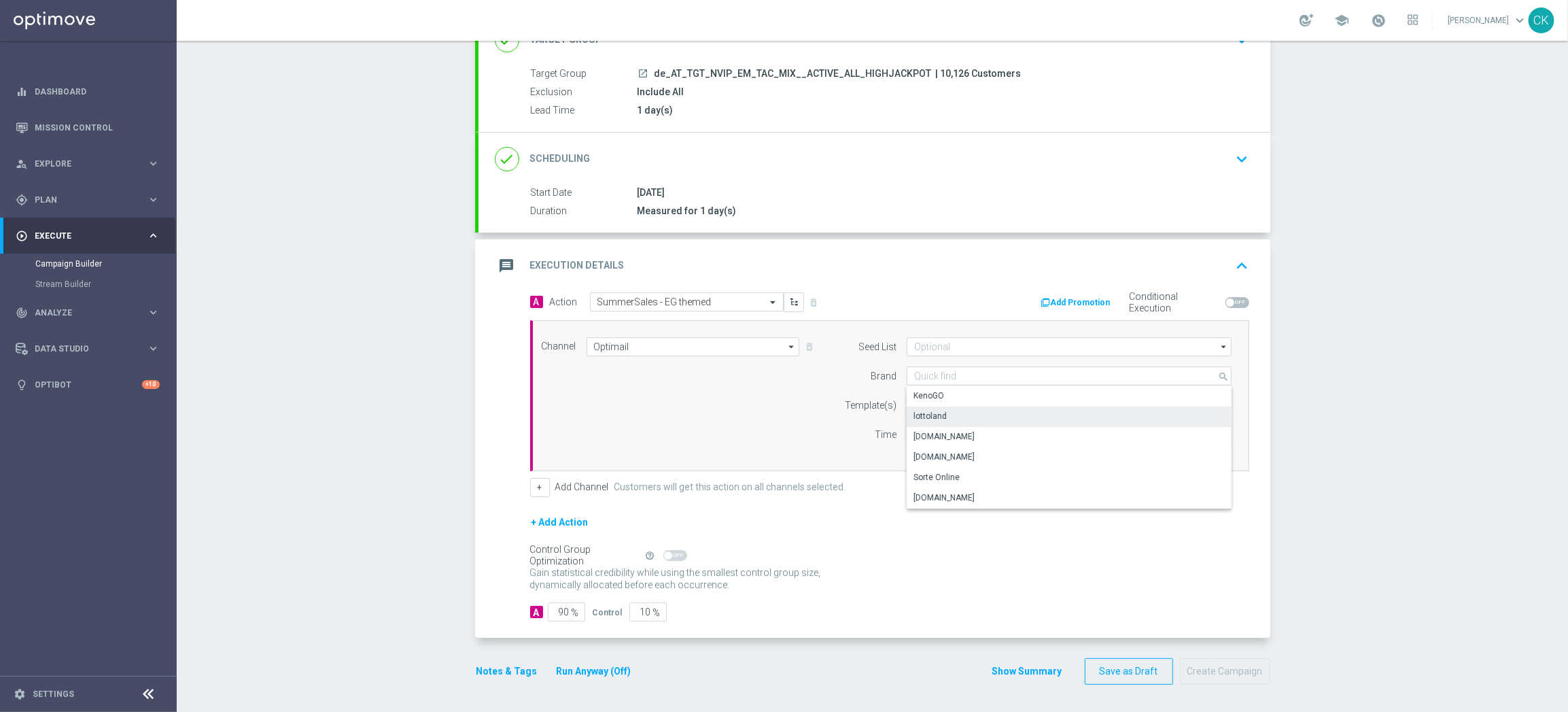
click at [951, 411] on div "lottoland" at bounding box center [1069, 415] width 325 height 19
type input "lottoland"
click at [945, 403] on input "text" at bounding box center [1026, 405] width 223 height 12
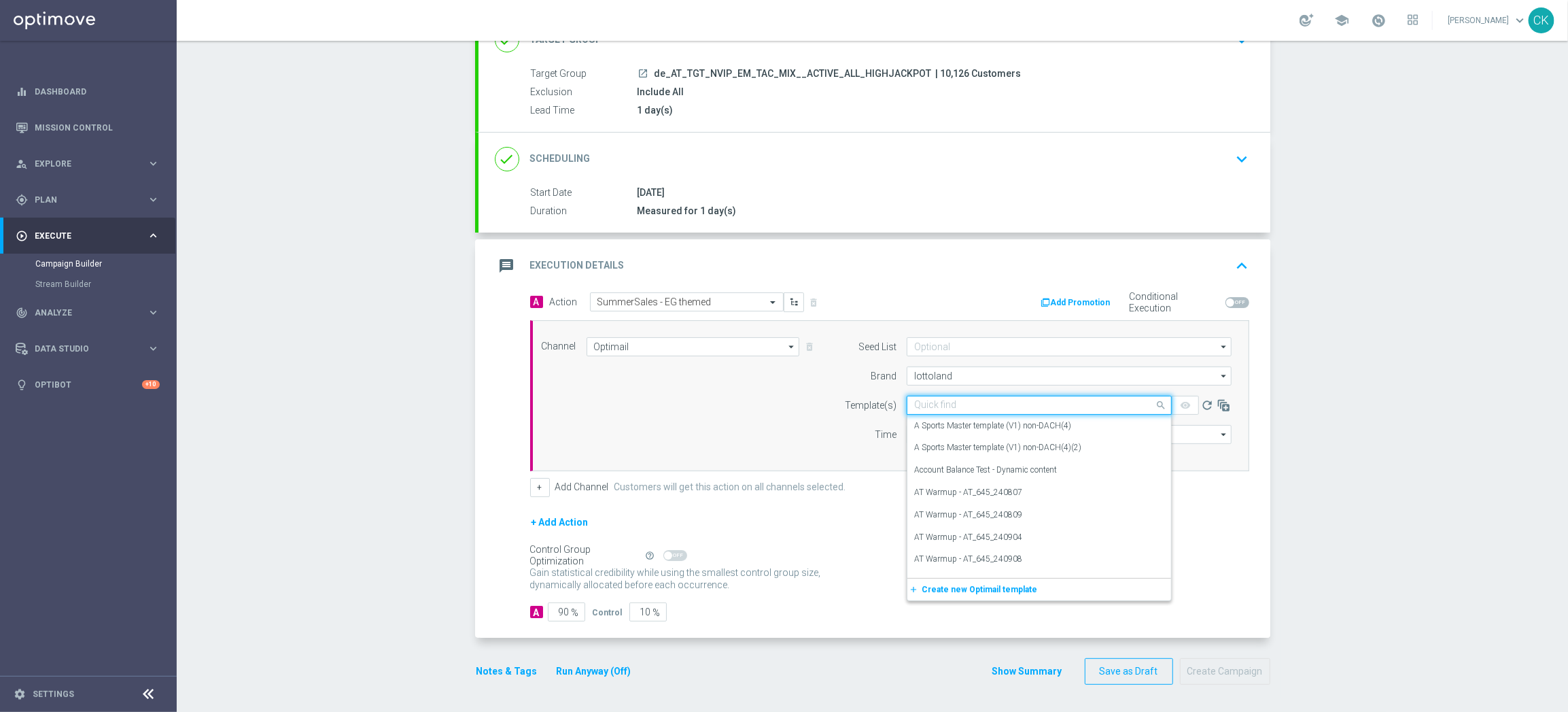
paste input "AT__SUMMERSALE_EG_250830__NVIP_EMA_TAC_MIX"
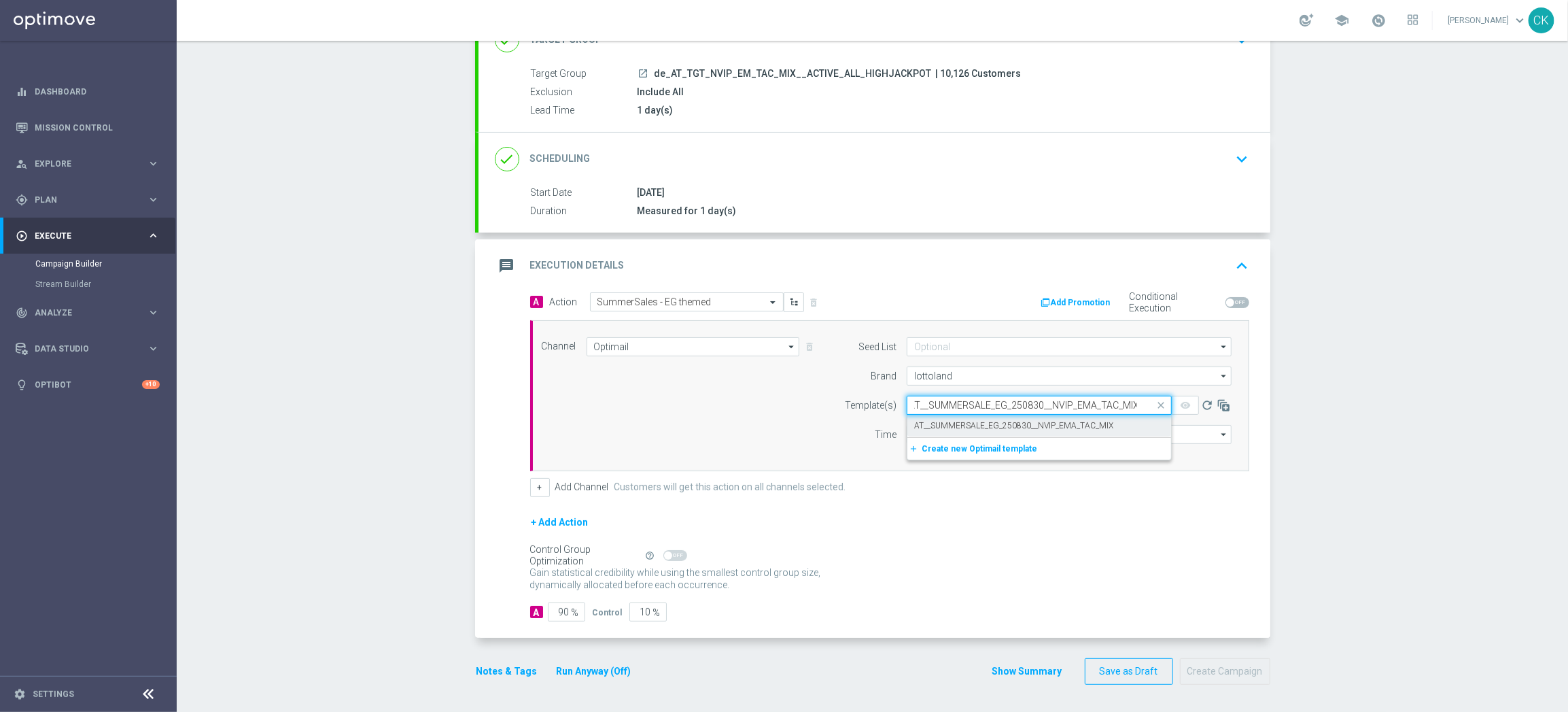
click at [939, 420] on label "AT__SUMMERSALE_EG_250830__NVIP_EMA_TAC_MIX" at bounding box center [1014, 426] width 199 height 12
type input "AT__SUMMERSALE_EG_250830__NVIP_EMA_TAC_MIX"
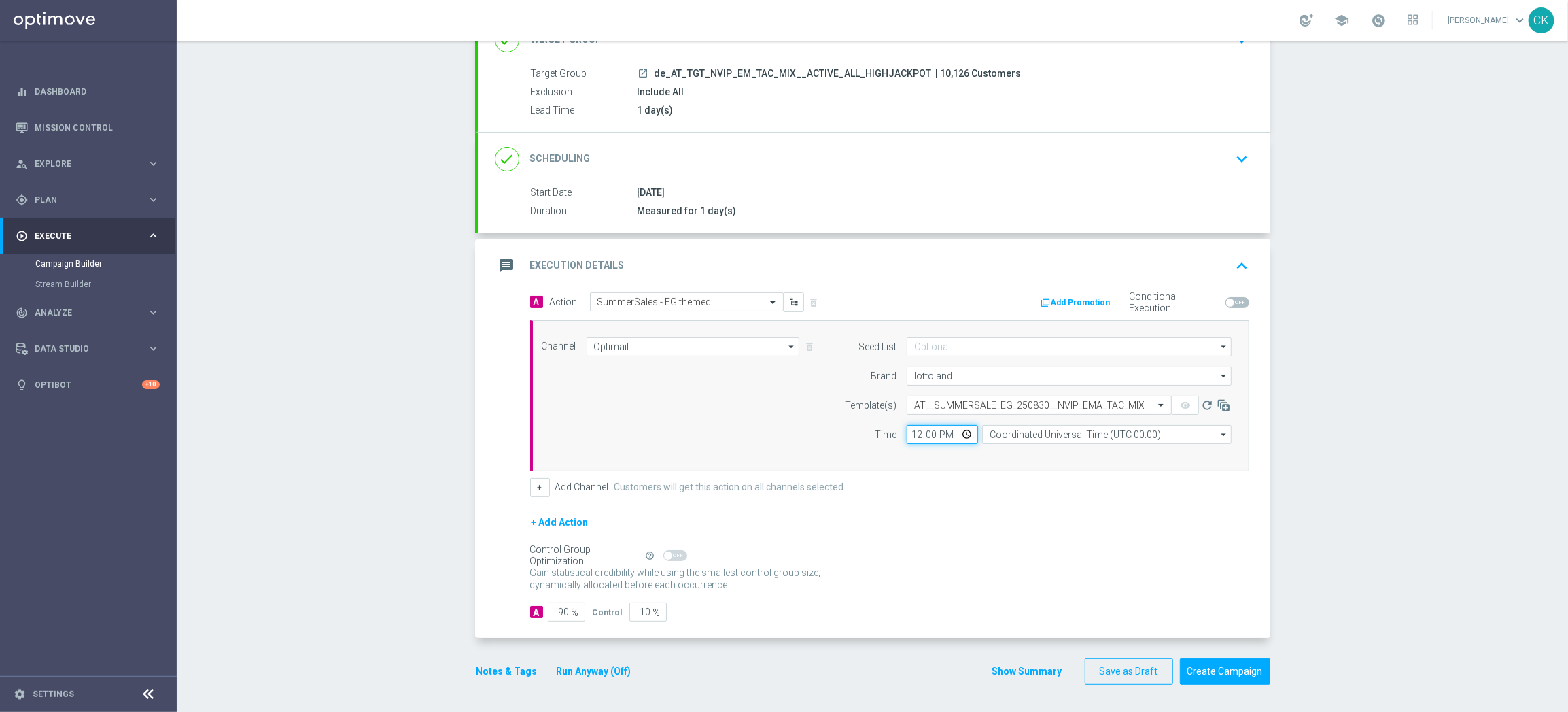
click at [909, 432] on input "12:00" at bounding box center [942, 434] width 71 height 19
type input "08:00"
click at [1054, 431] on input "Coordinated Universal Time (UTC 00:00)" at bounding box center [1106, 434] width 250 height 19
click at [1034, 449] on div "Central European Time ([GEOGRAPHIC_DATA]) (UTC +02:00)" at bounding box center [1099, 453] width 222 height 12
type input "Central European Time ([GEOGRAPHIC_DATA]) (UTC +02:00)"
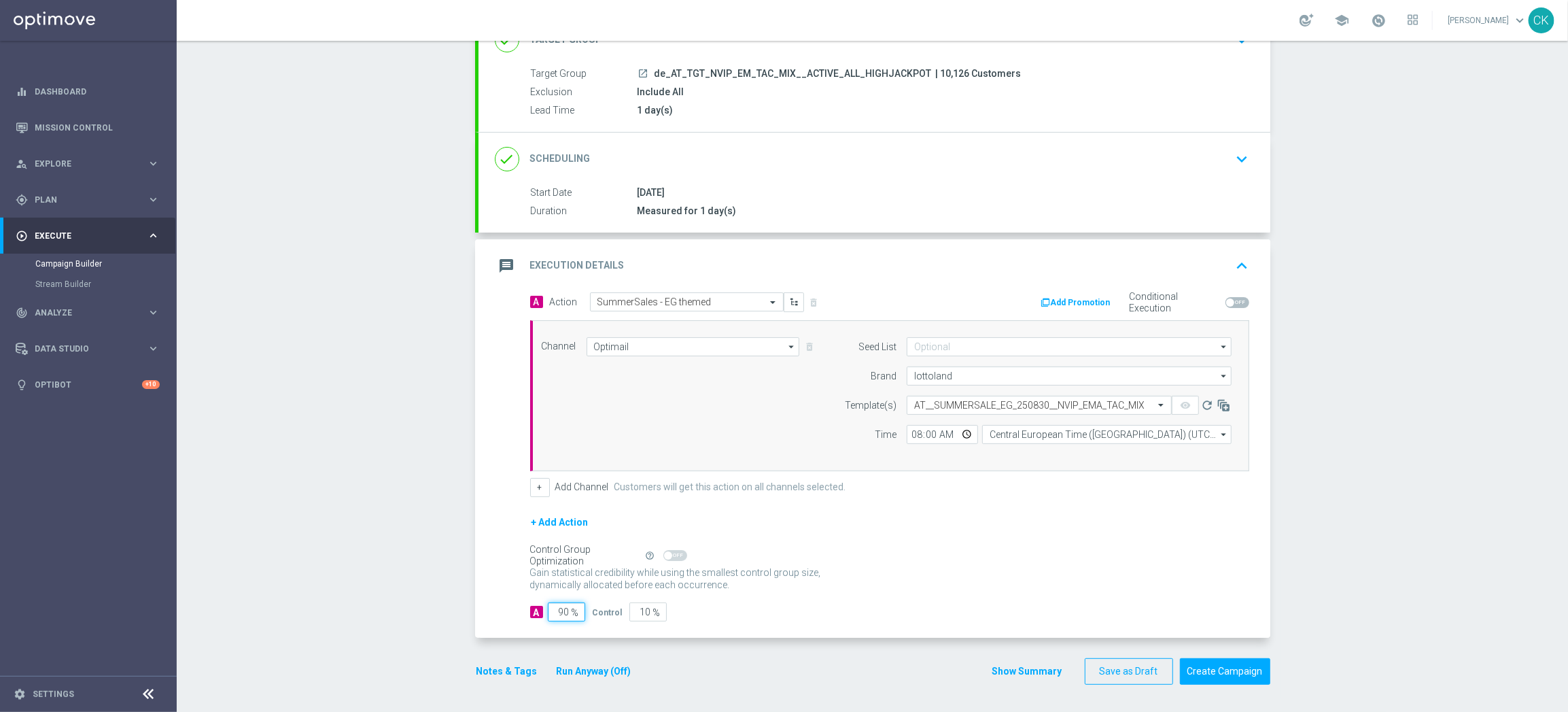
click at [563, 613] on input "90" at bounding box center [566, 612] width 38 height 19
type input "9"
type input "91"
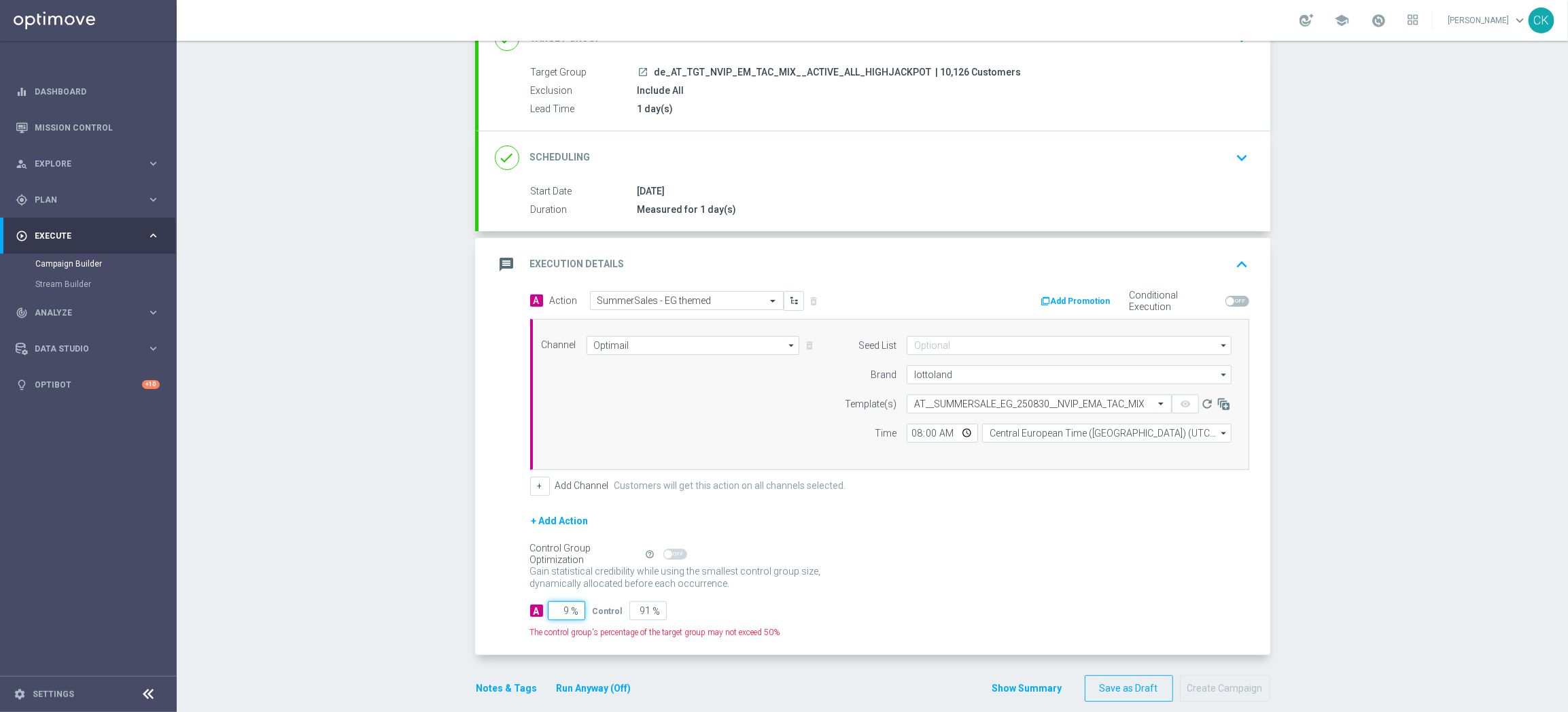
type input "98"
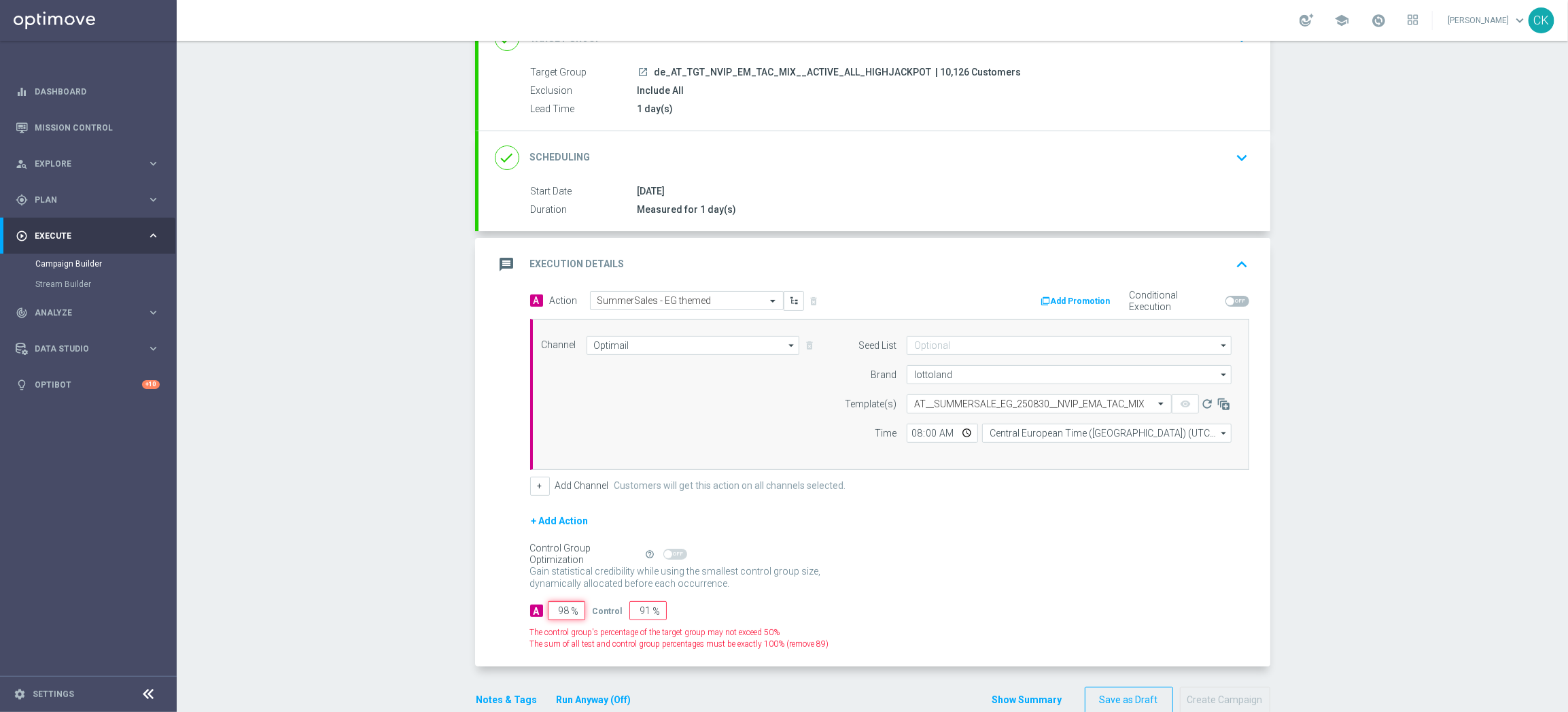
type input "2"
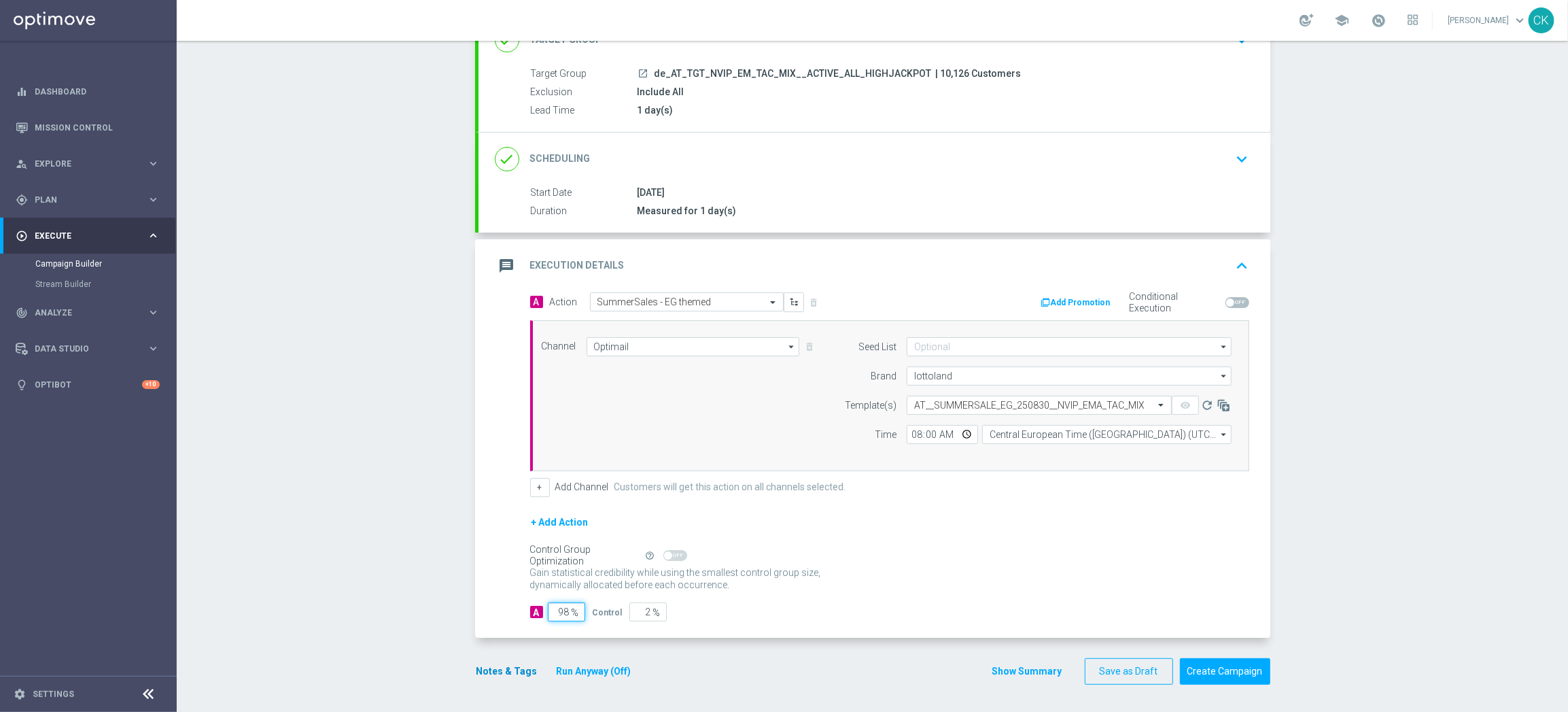
type input "98"
click at [483, 667] on button "Notes & Tags" at bounding box center [506, 671] width 64 height 17
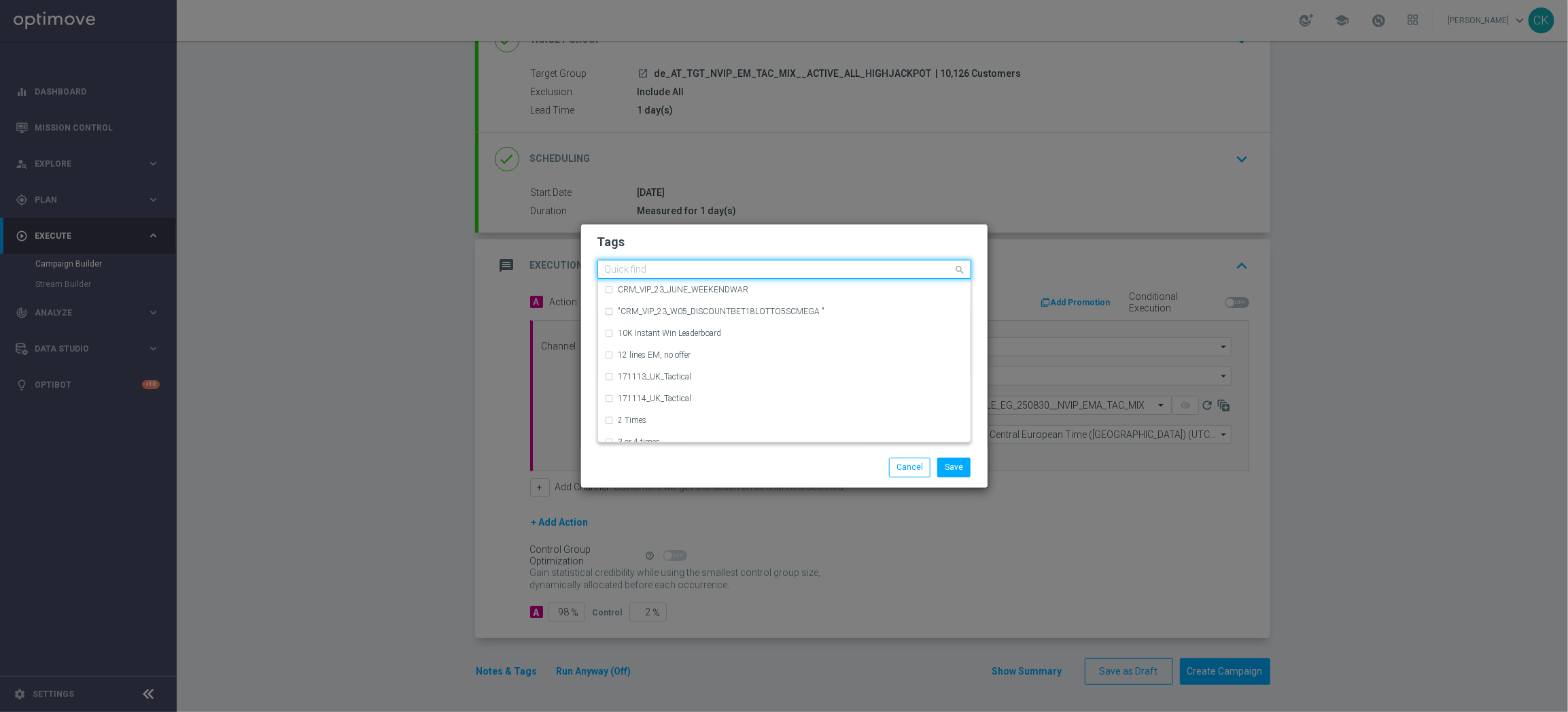
click at [649, 266] on input "text" at bounding box center [779, 270] width 349 height 12
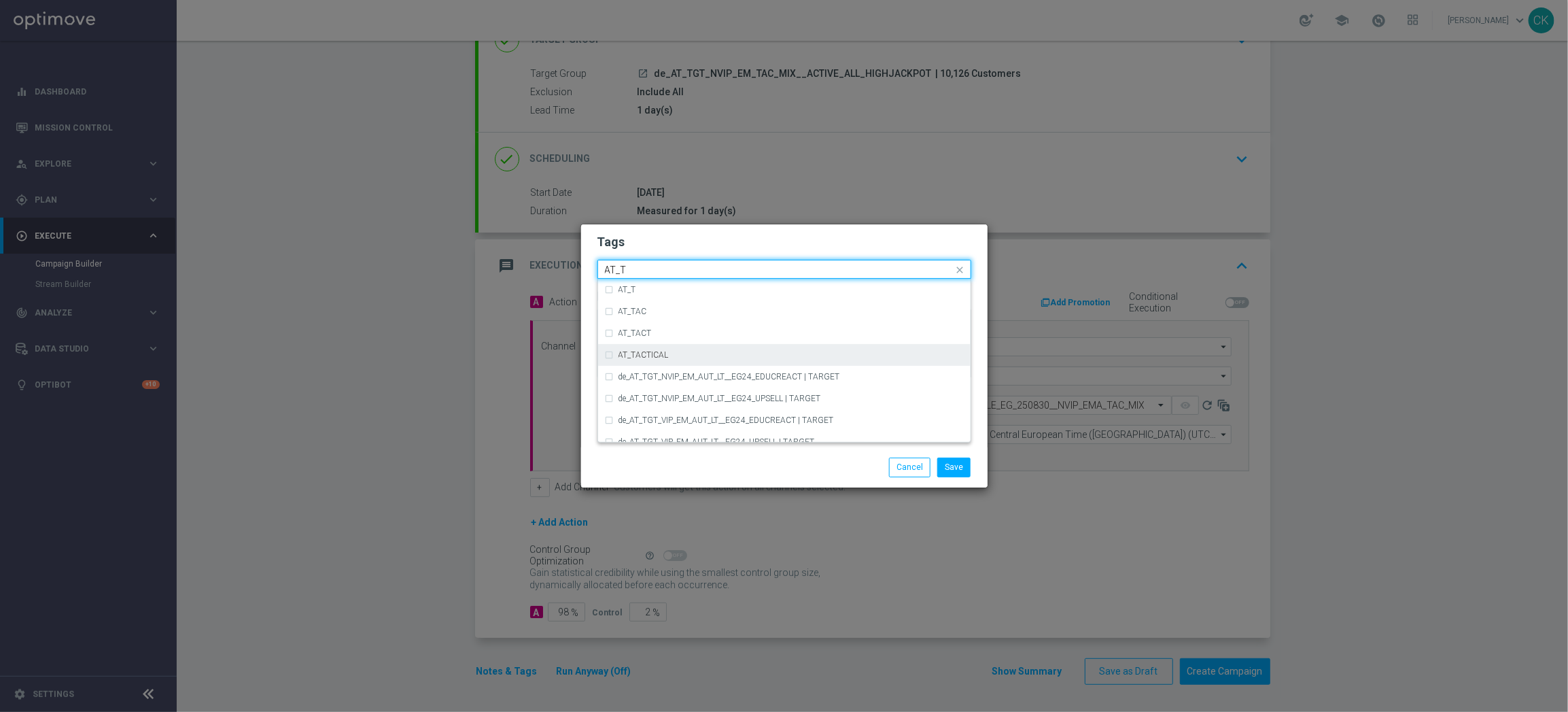
click at [654, 356] on label "AT_TACTICAL" at bounding box center [644, 355] width 51 height 8
type input "AT_T"
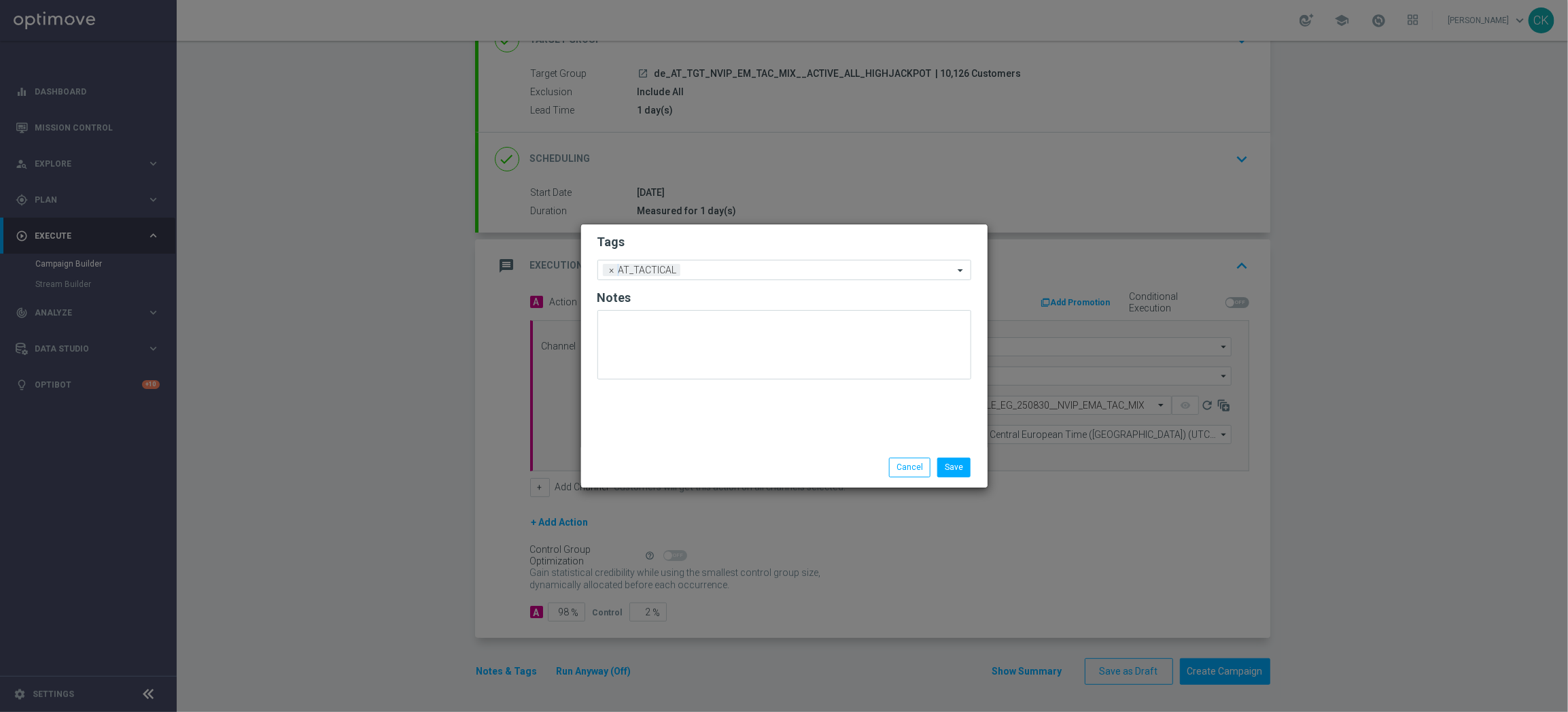
click at [661, 471] on div "Save Cancel" at bounding box center [784, 467] width 394 height 19
click at [967, 463] on button "Save" at bounding box center [954, 467] width 33 height 19
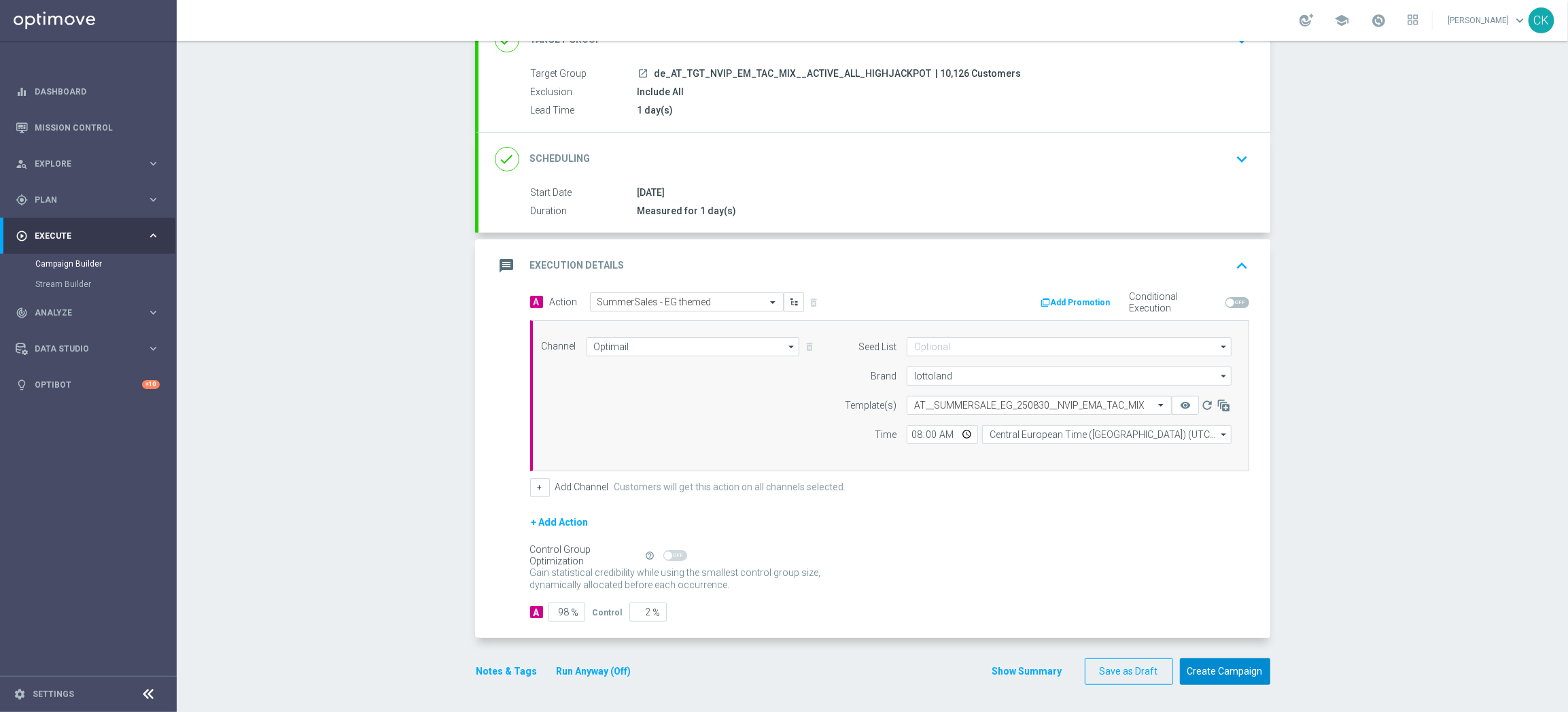
click at [1228, 671] on button "Create Campaign" at bounding box center [1225, 671] width 90 height 27
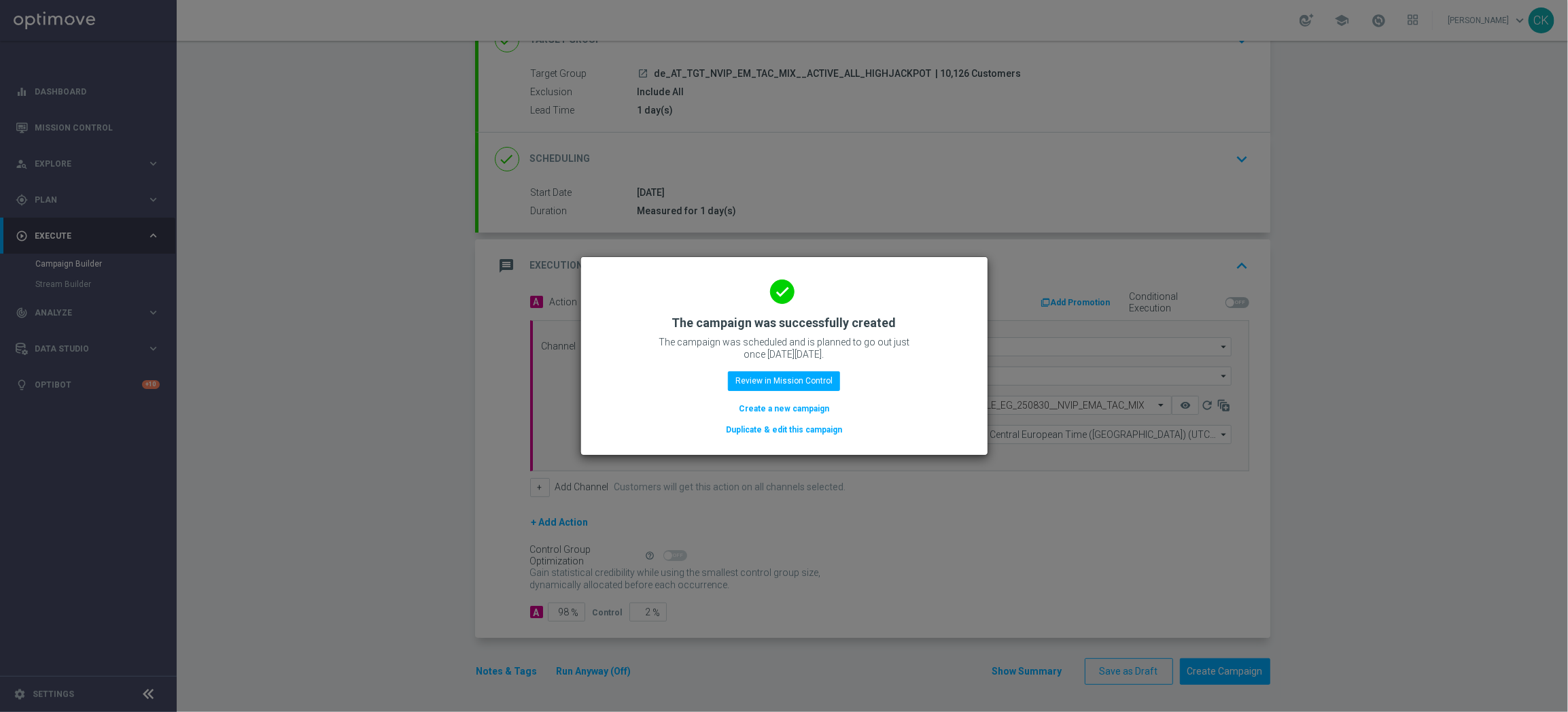
click at [761, 404] on button "Create a new campaign" at bounding box center [784, 408] width 93 height 15
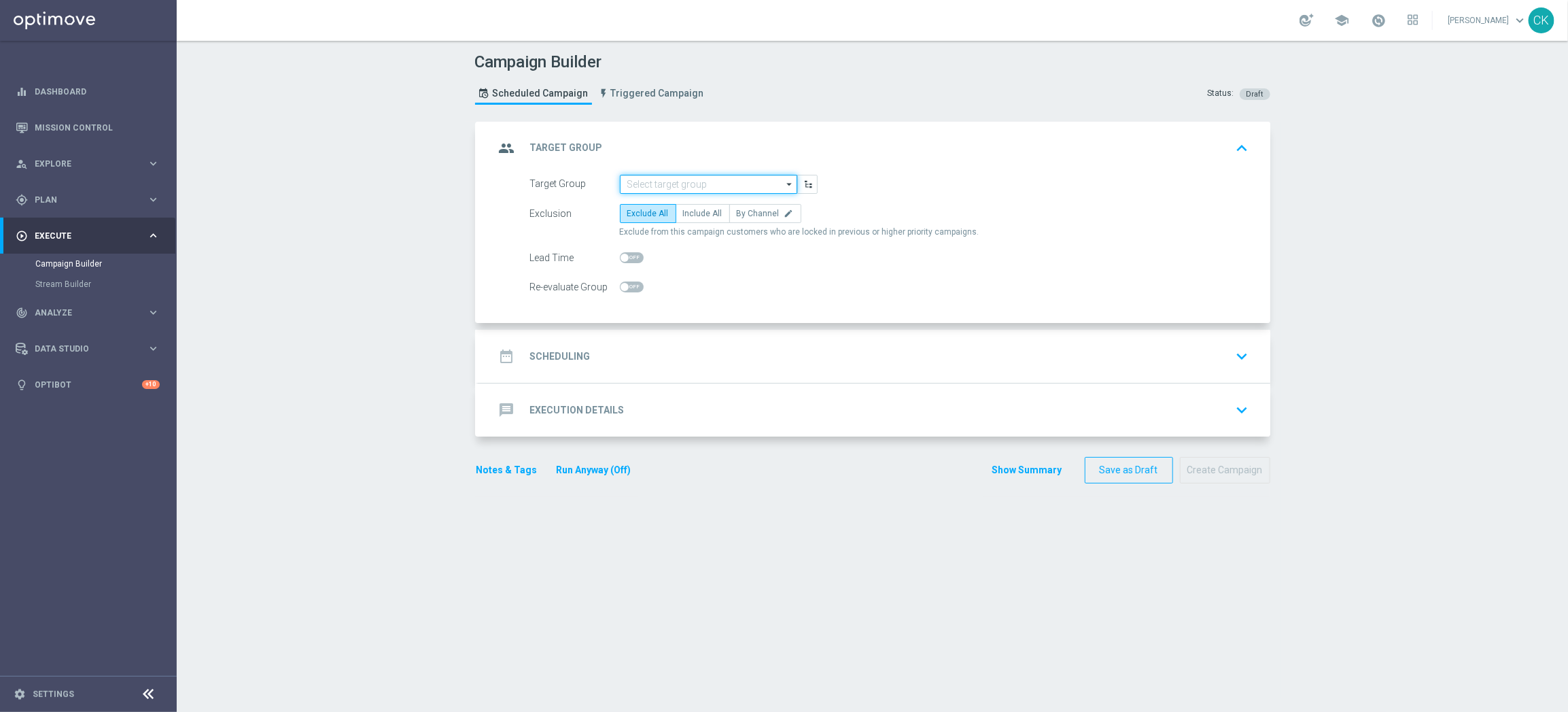
click at [655, 176] on input at bounding box center [708, 184] width 178 height 19
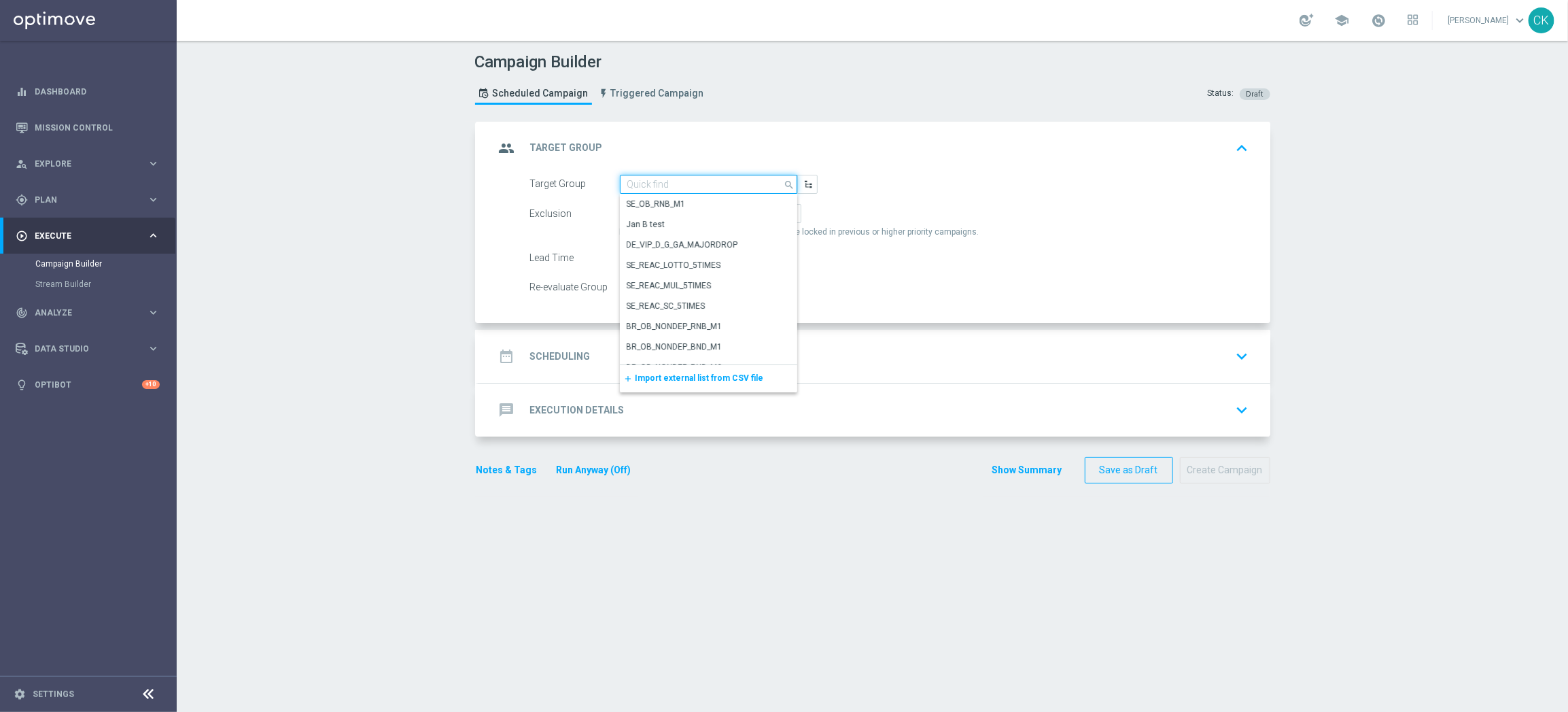
paste input "de_AT_TGT_NVIP_EM_TAC_MIX__REACTIVATED_HIGHJACKPOT"
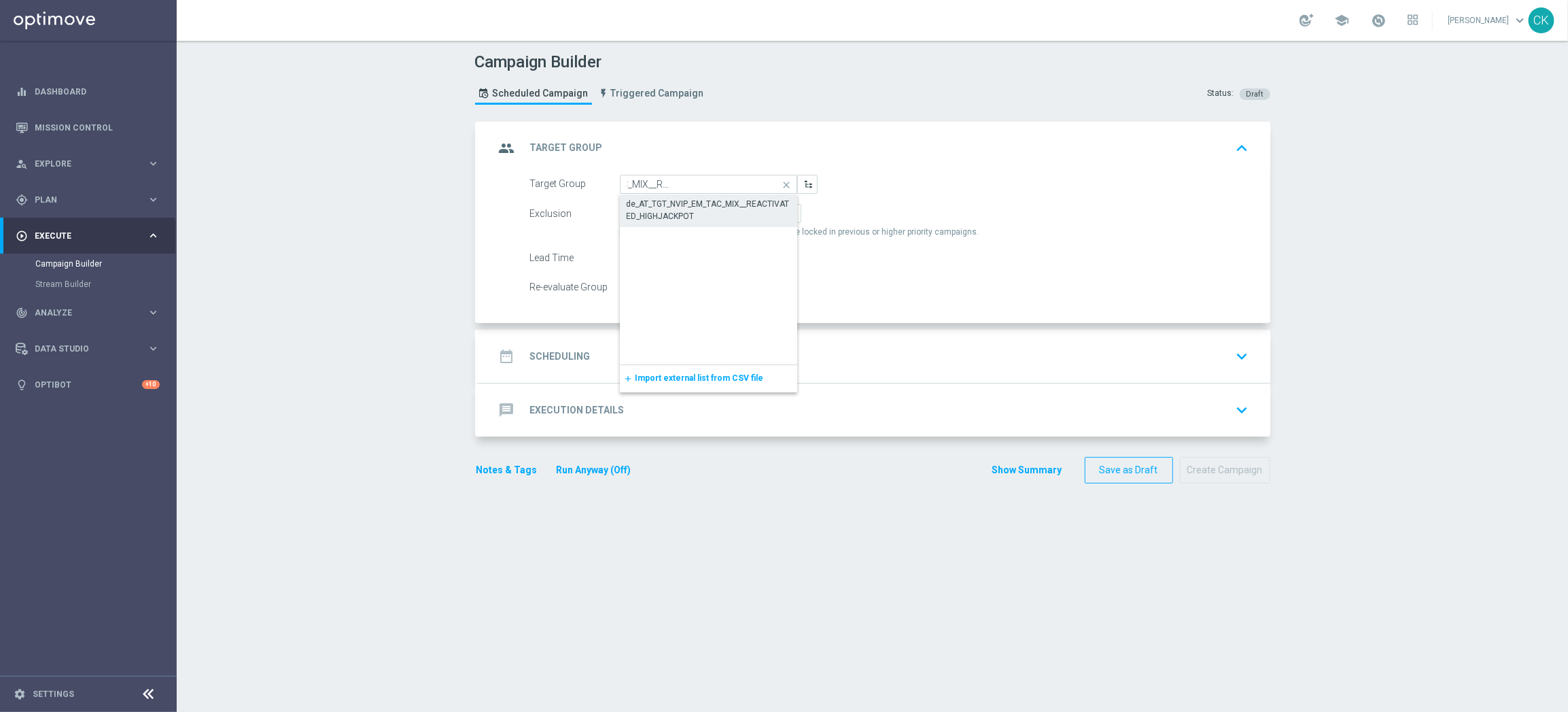
click at [656, 209] on div "de_AT_TGT_NVIP_EM_TAC_MIX__REACTIVATED_HIGHJACKPOT" at bounding box center [708, 210] width 164 height 25
type input "de_AT_TGT_NVIP_EM_TAC_MIX__REACTIVATED_HIGHJACKPOT"
click at [692, 209] on span "Include All" at bounding box center [703, 214] width 40 height 9
click at [691, 212] on input "Include All" at bounding box center [688, 216] width 9 height 9
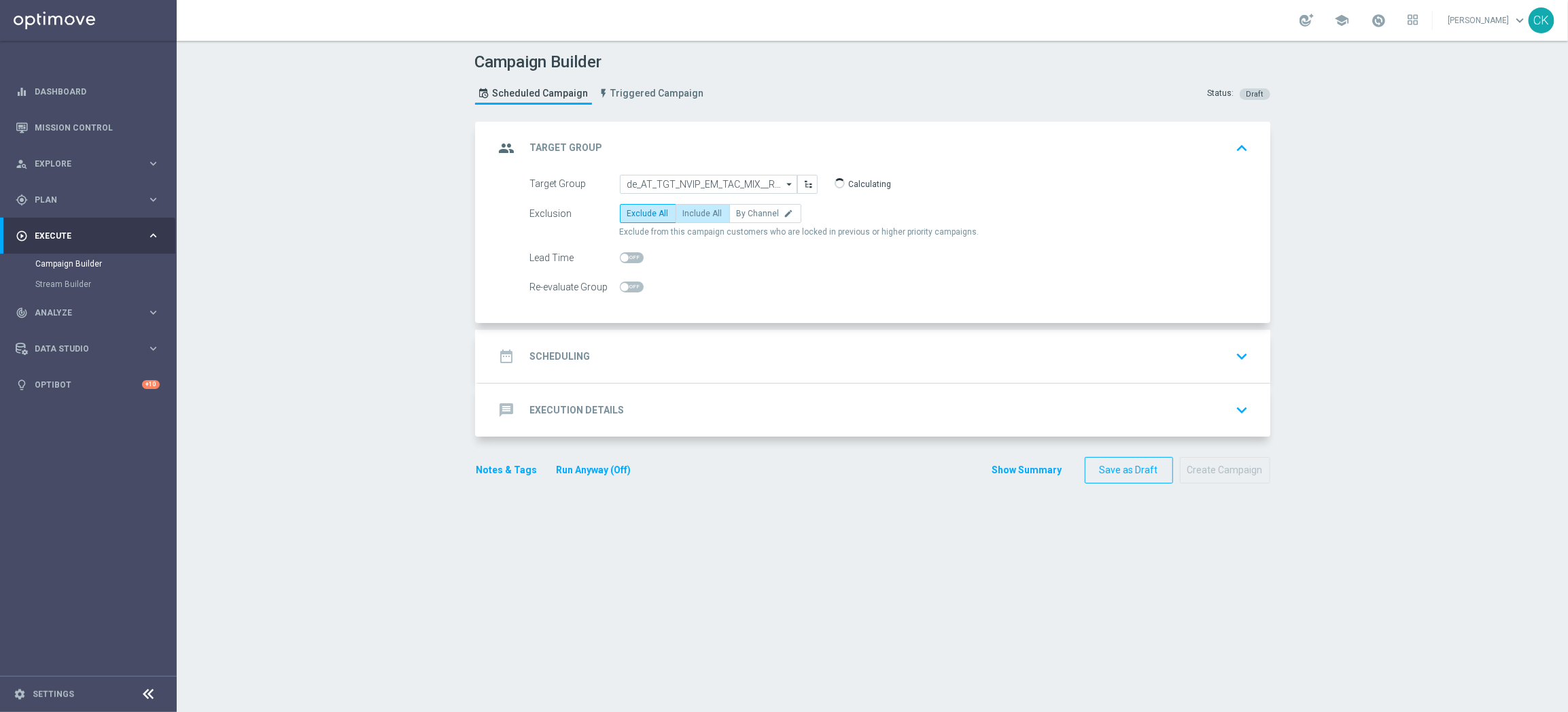
radio input "true"
click at [622, 255] on span at bounding box center [632, 258] width 24 height 11
click at [622, 255] on input "checkbox" at bounding box center [632, 258] width 24 height 11
checkbox input "true"
click at [543, 352] on h2 "Scheduling" at bounding box center [561, 356] width 61 height 13
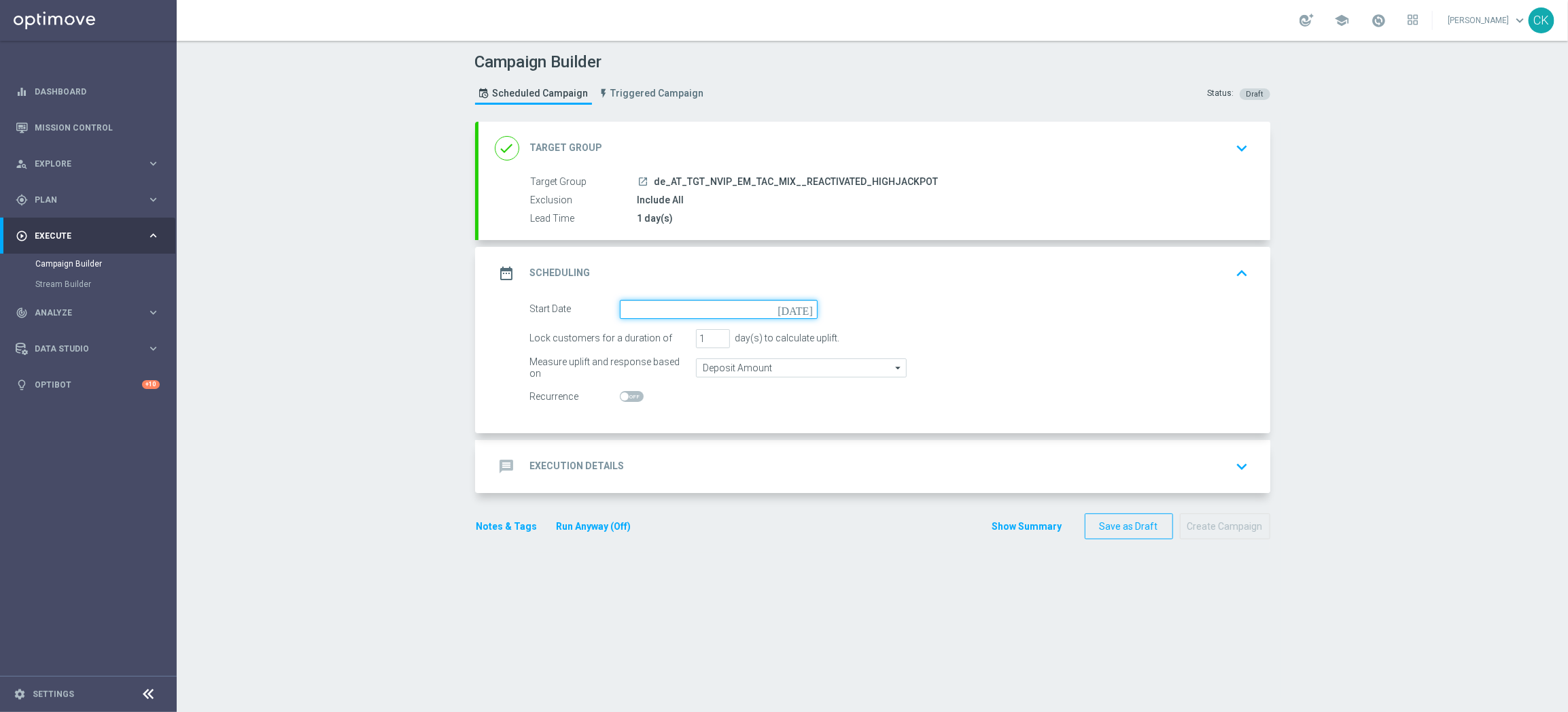
click at [688, 305] on input at bounding box center [718, 309] width 198 height 19
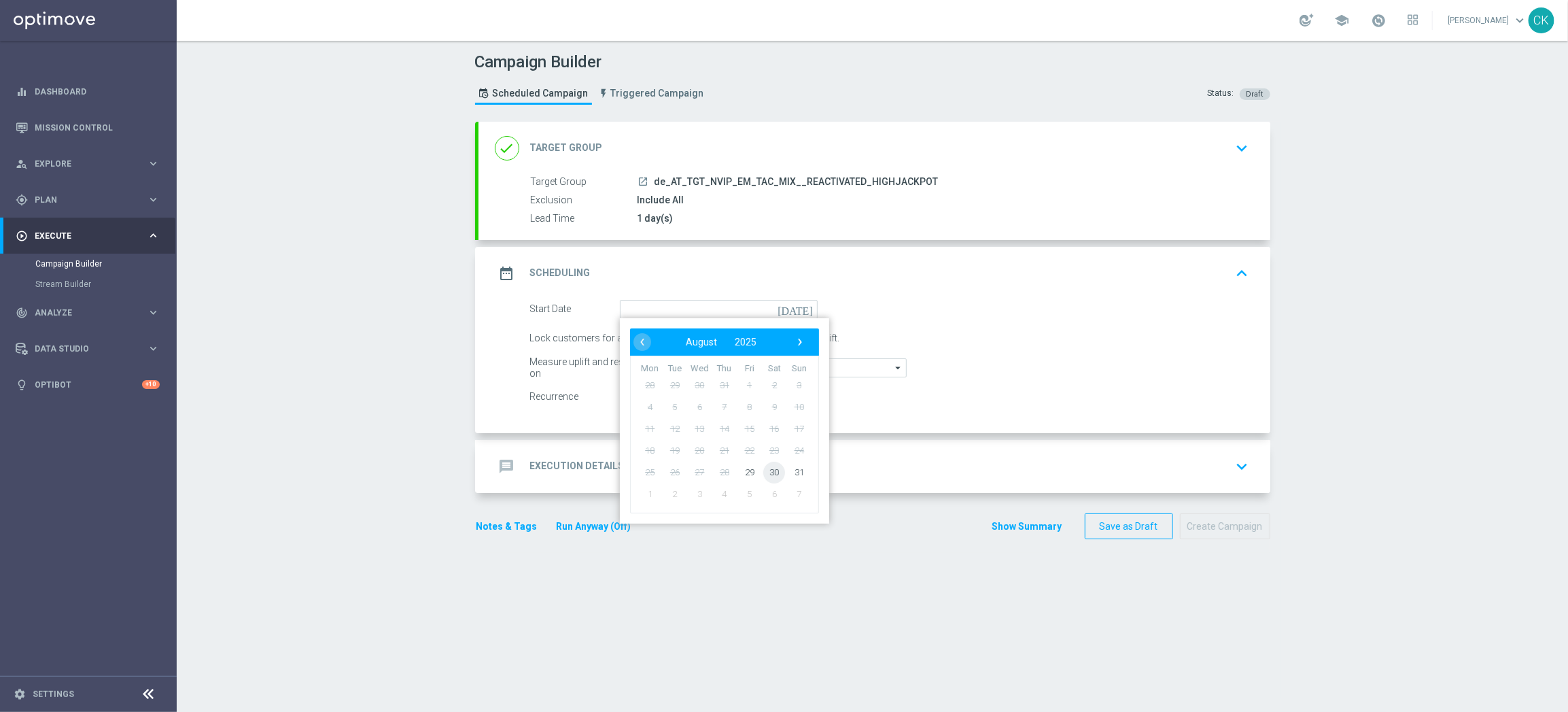
click at [763, 471] on span "30" at bounding box center [774, 472] width 22 height 22
type input "30 Aug 2025"
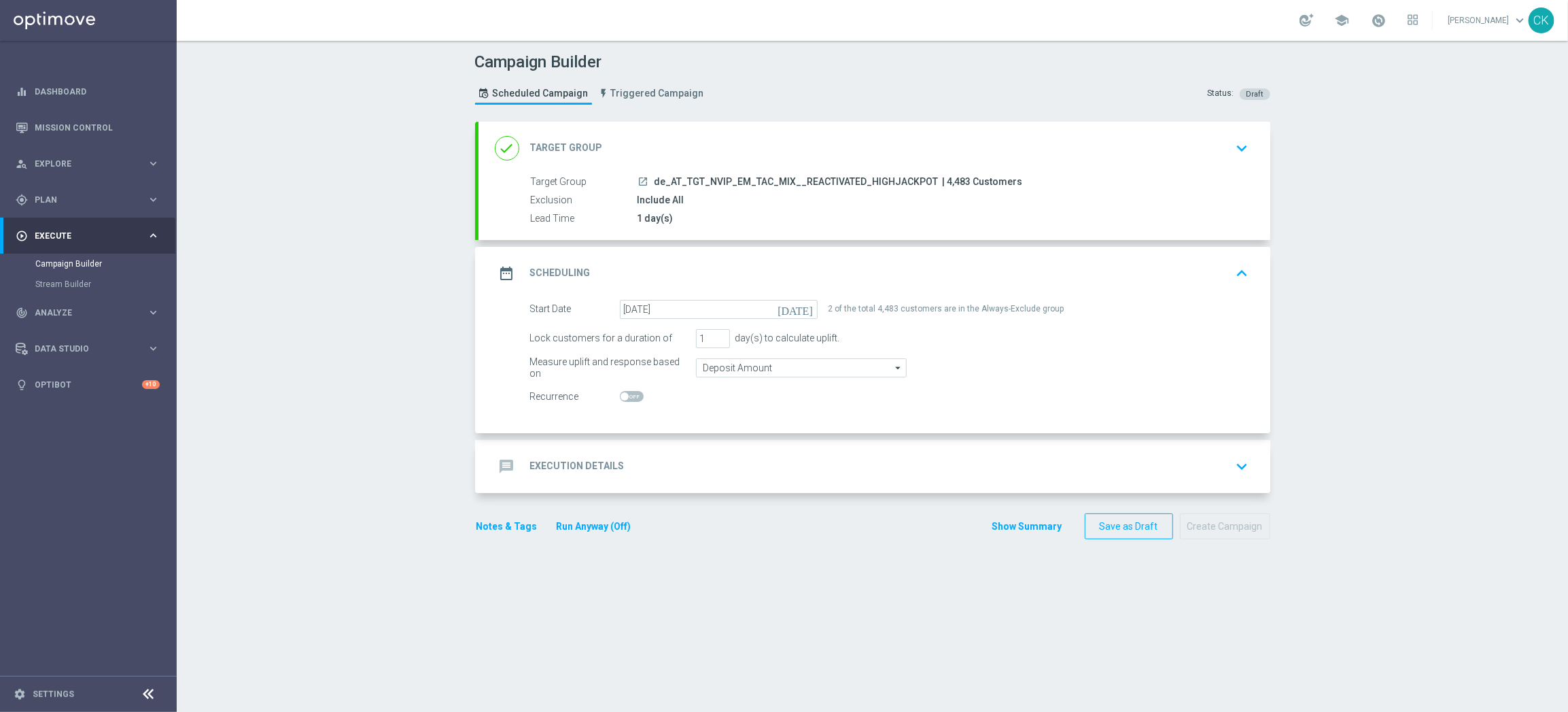
click at [564, 468] on h2 "Execution Details" at bounding box center [577, 466] width 95 height 13
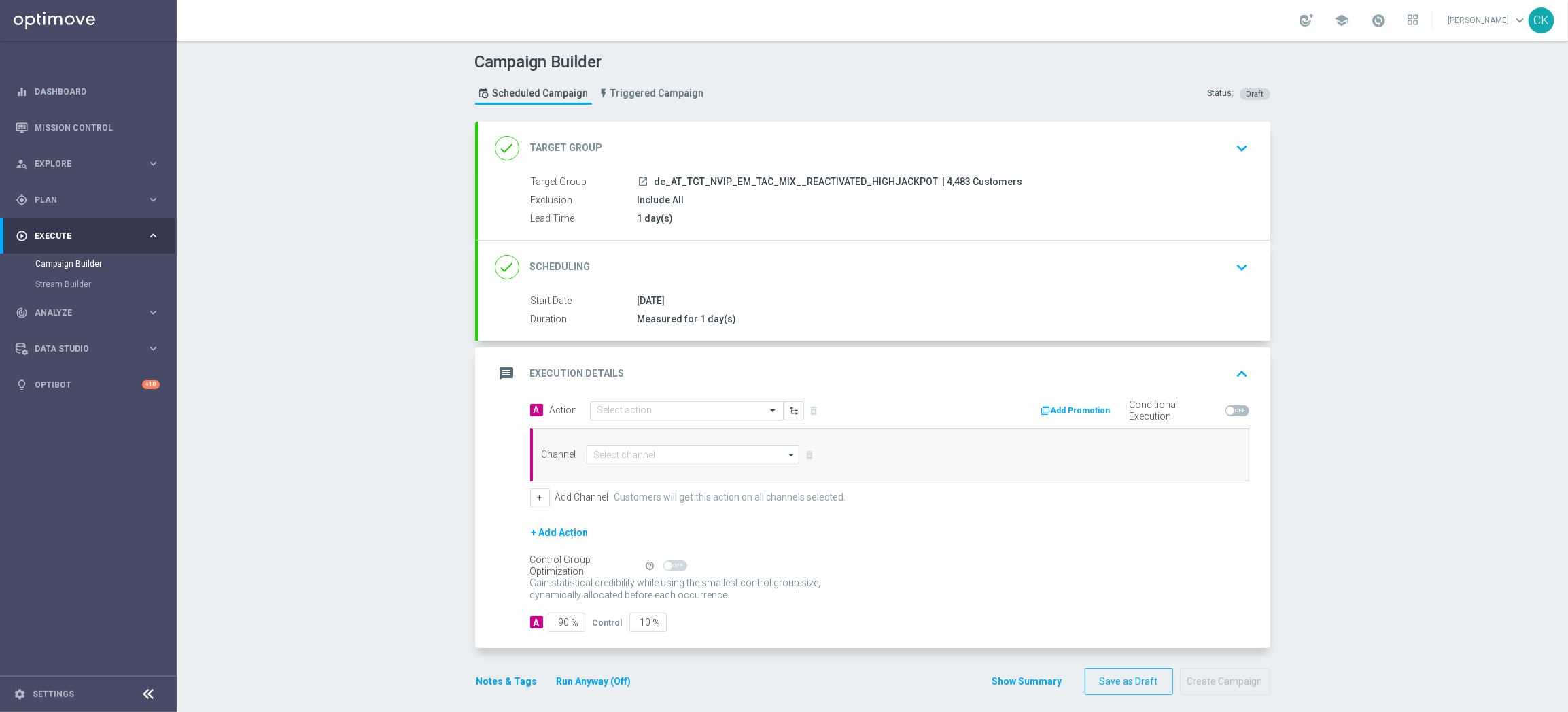
click at [653, 411] on input "text" at bounding box center [673, 411] width 152 height 12
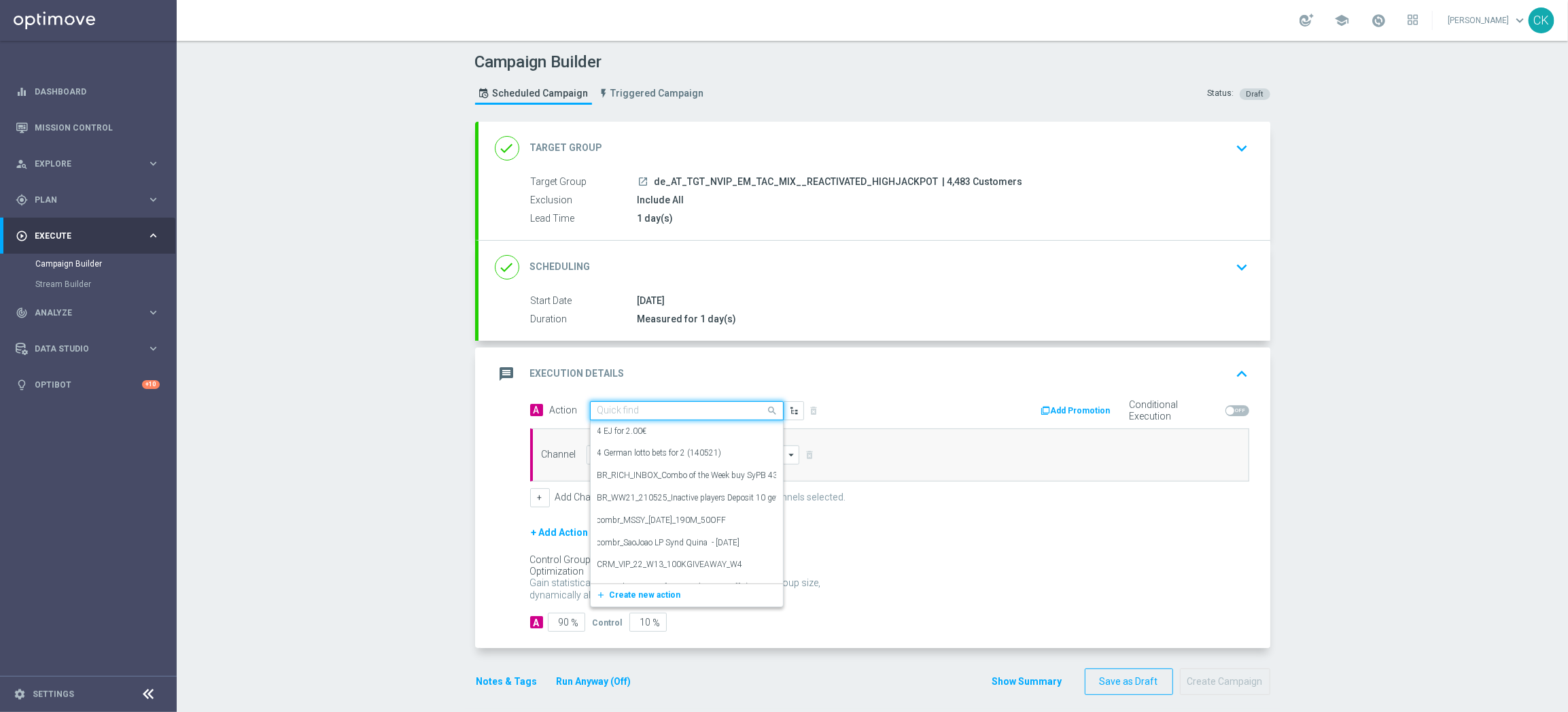
paste input "SummerSales - EG themed"
type input "SummerSales - EG themed"
click at [789, 415] on button "button" at bounding box center [794, 413] width 20 height 19
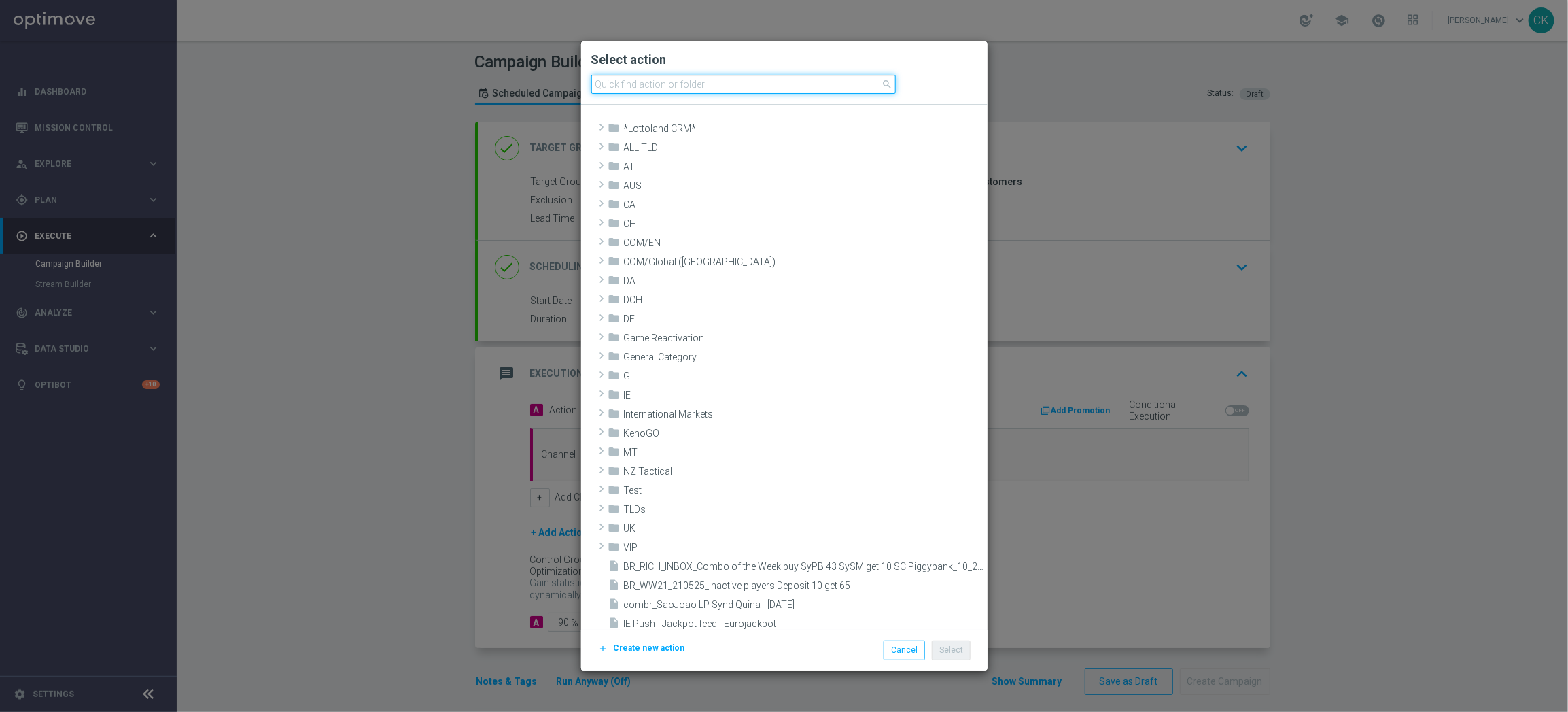
paste input "SummerSales - EG themed"
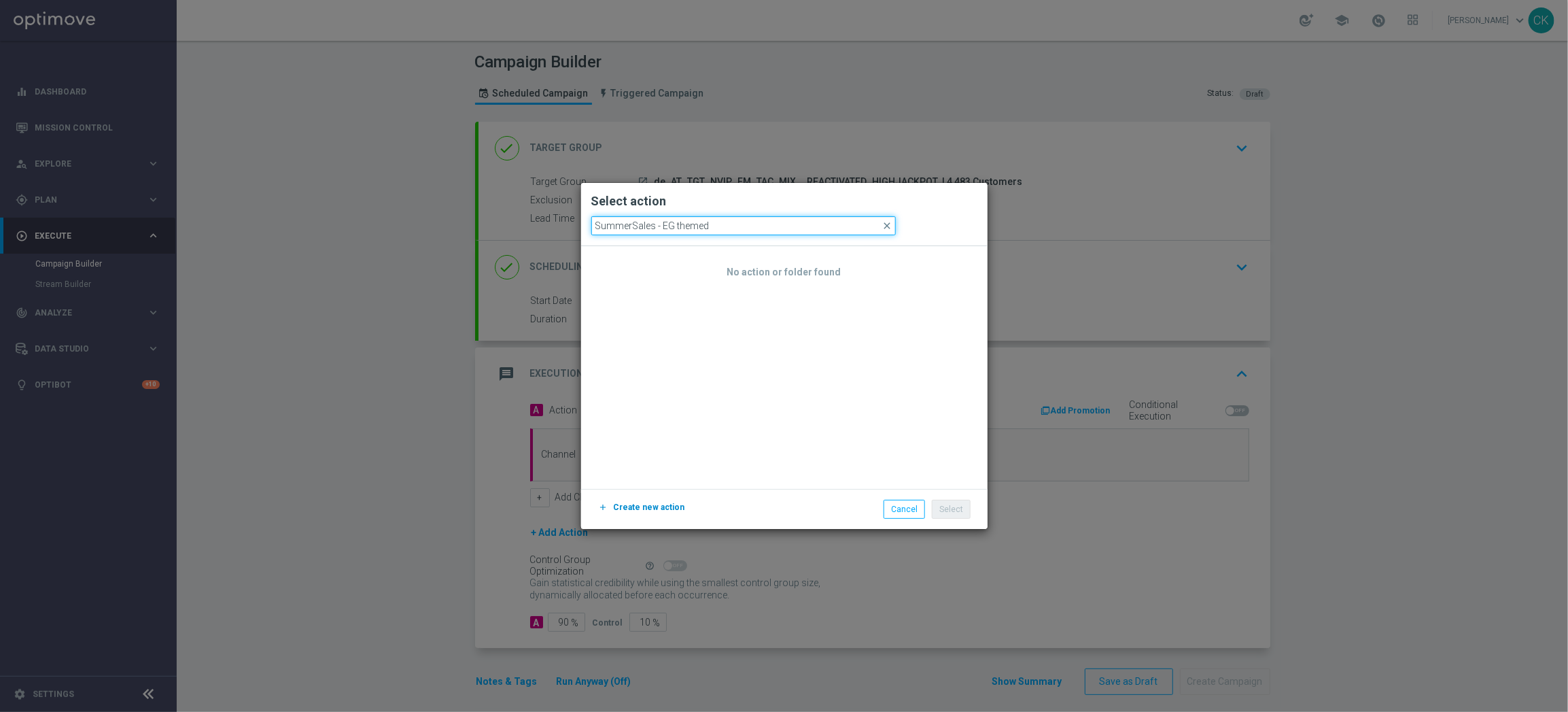
type input "SummerSales - EG themed"
click at [644, 507] on span "Create new action" at bounding box center [648, 507] width 71 height 9
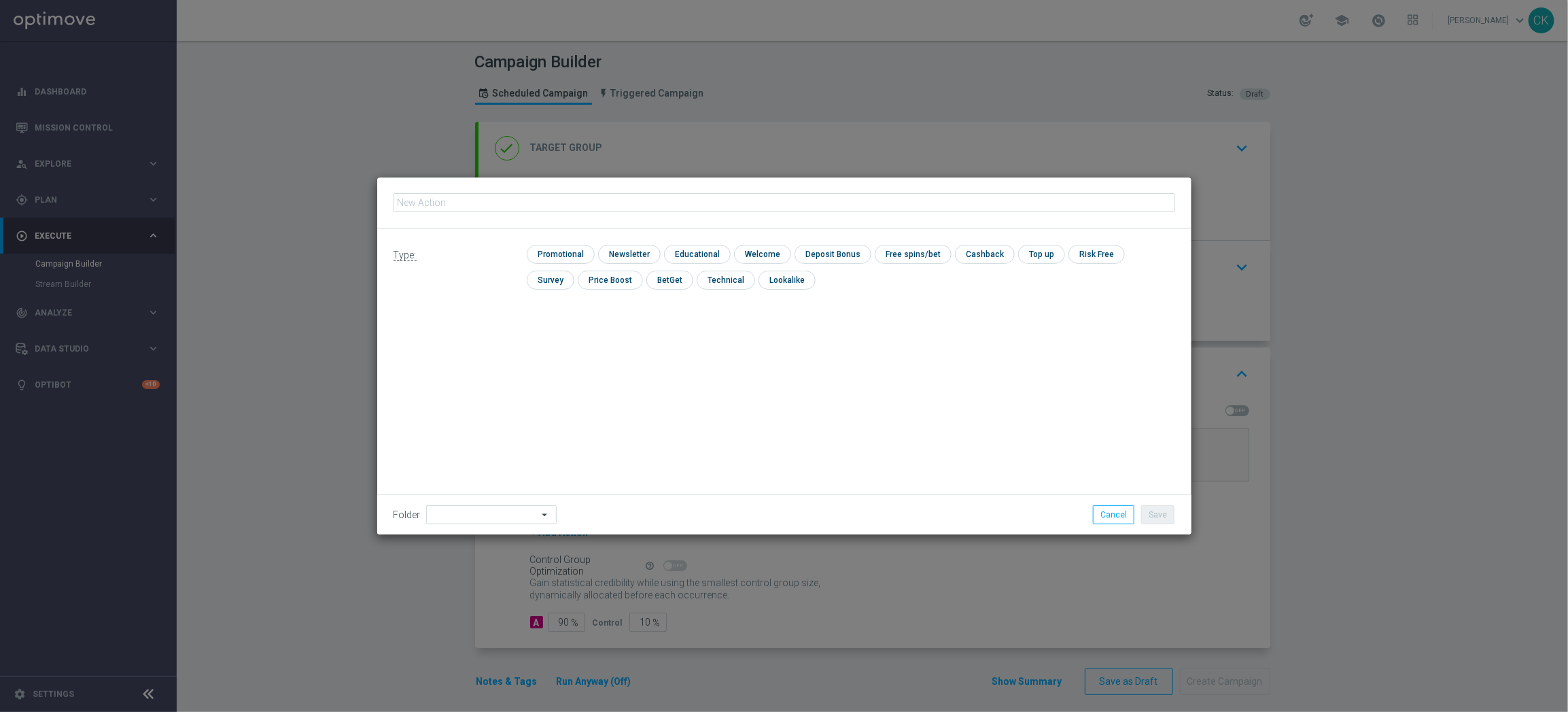
type input "SummerSales - EG themed"
click at [565, 254] on input "checkbox" at bounding box center [559, 254] width 64 height 18
checkbox input "true"
click at [480, 516] on input at bounding box center [492, 514] width 131 height 19
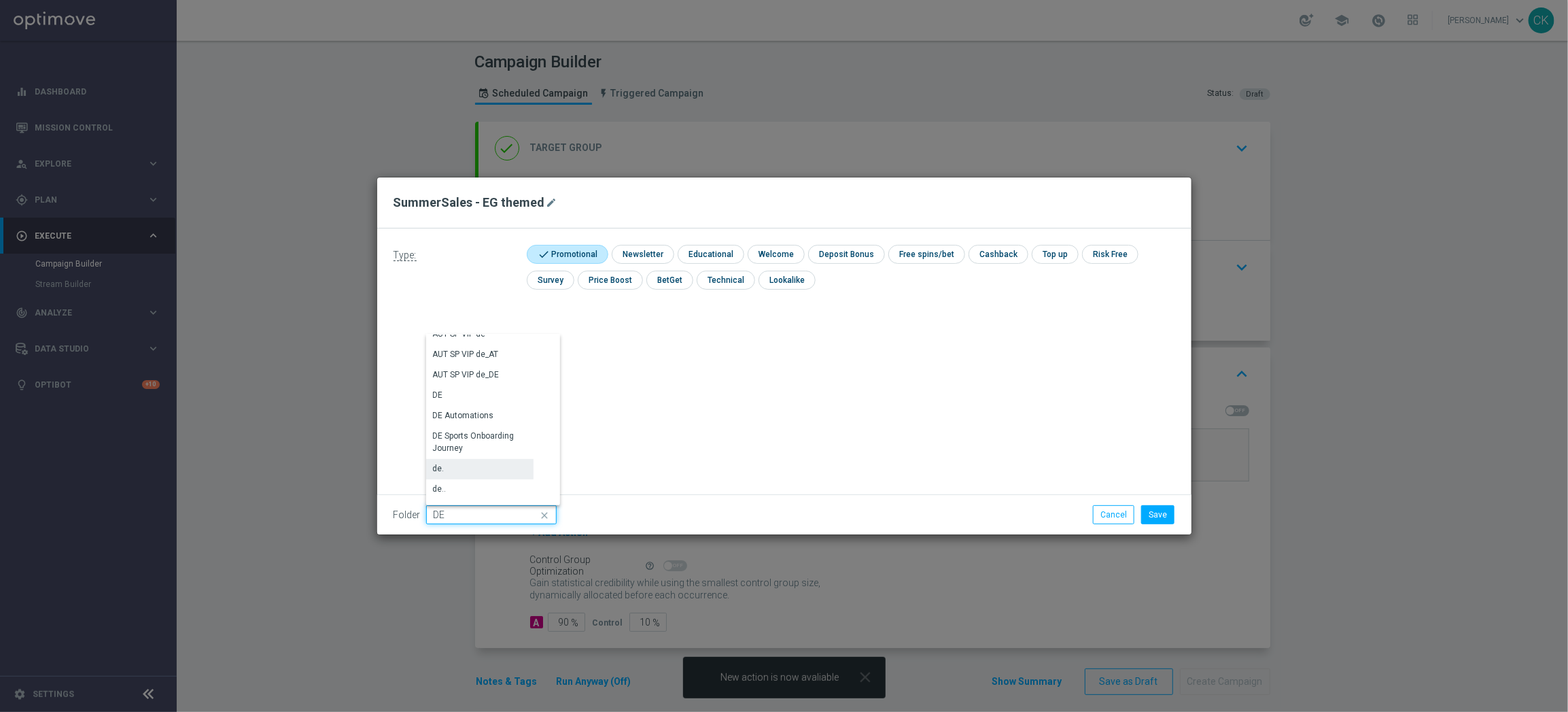
scroll to position [1380, 0]
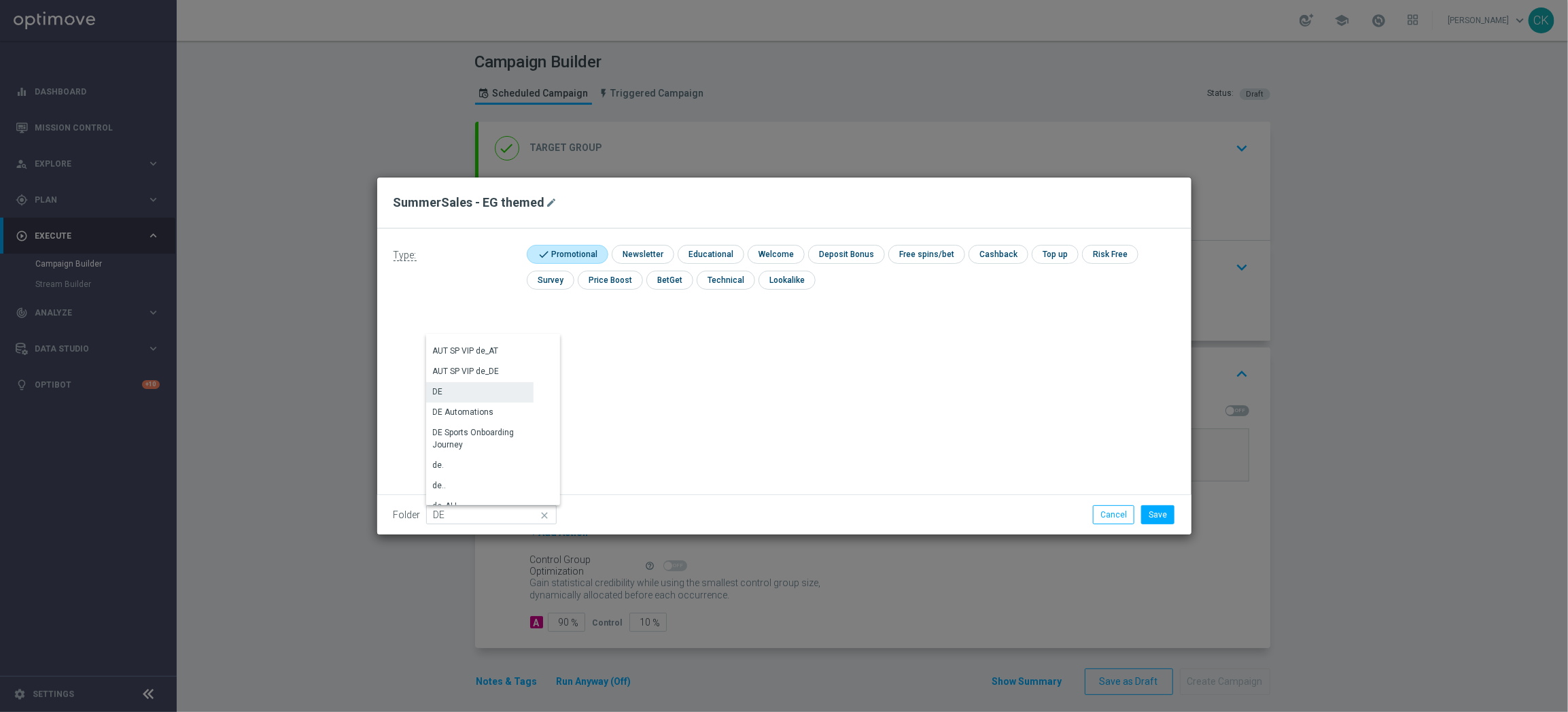
click at [473, 392] on div "DE" at bounding box center [480, 391] width 108 height 19
type input "DE"
click at [473, 392] on div "Type: check Promotional check Newsletter check Educational check Welcome check …" at bounding box center [784, 381] width 814 height 306
click at [1158, 515] on button "Save" at bounding box center [1157, 514] width 33 height 19
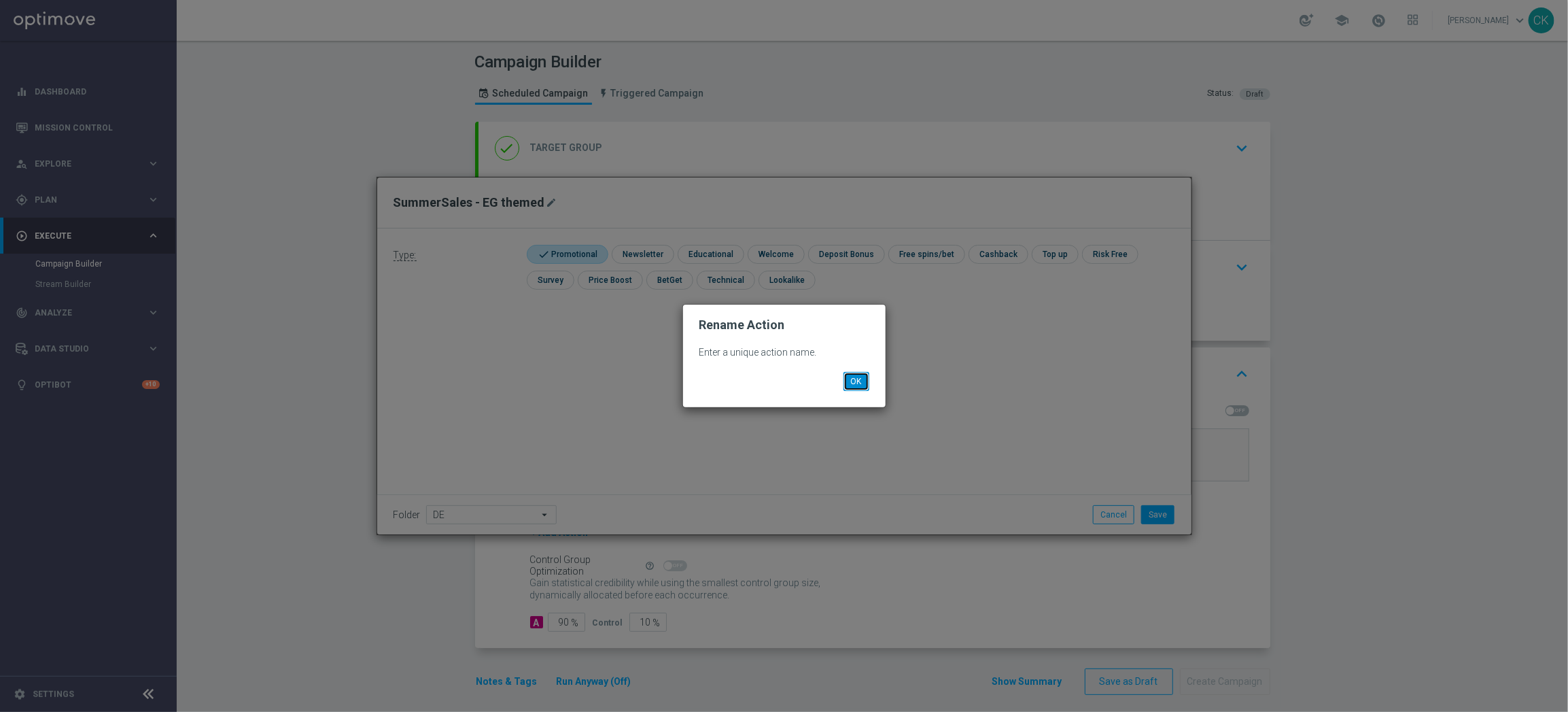
click at [854, 375] on button "OK" at bounding box center [856, 381] width 26 height 19
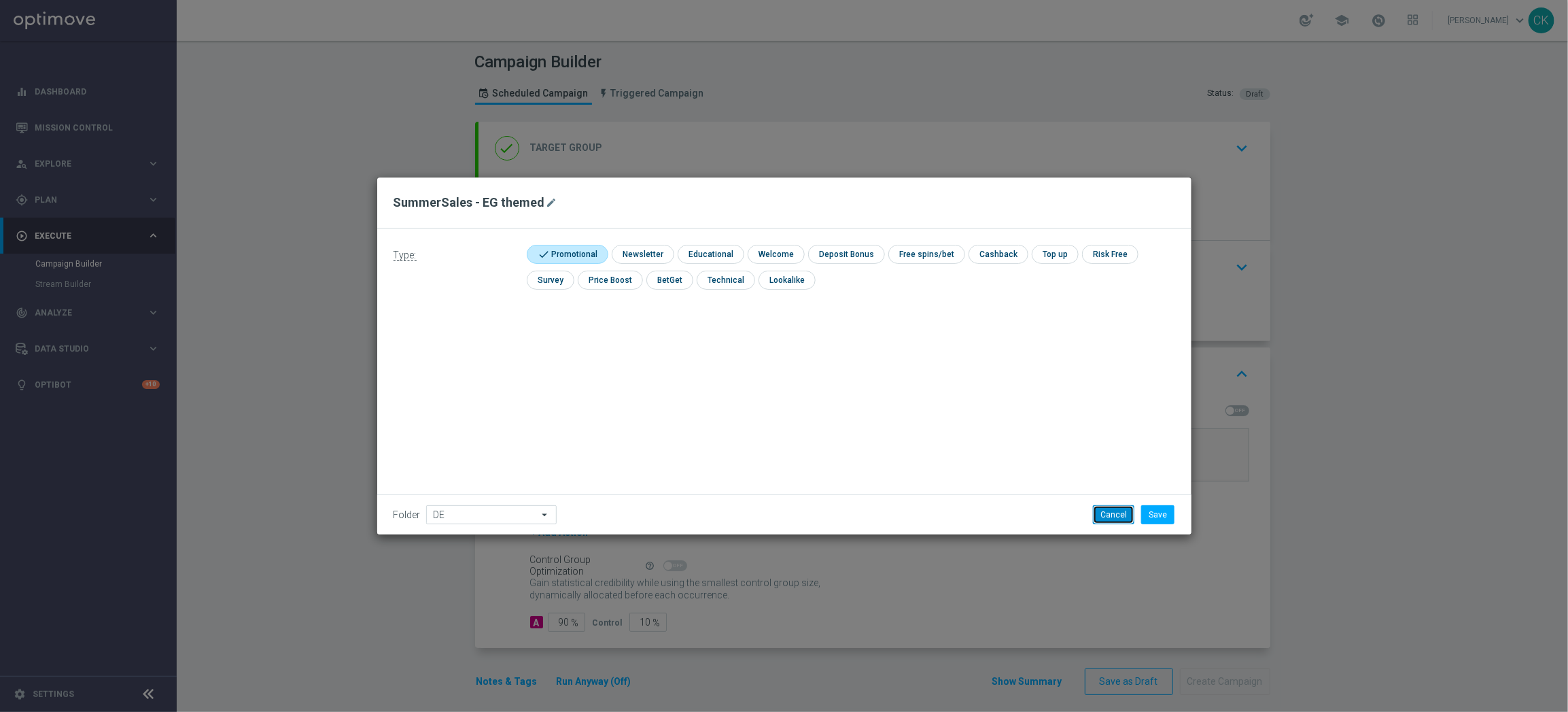
click at [1107, 518] on button "Cancel" at bounding box center [1113, 514] width 41 height 19
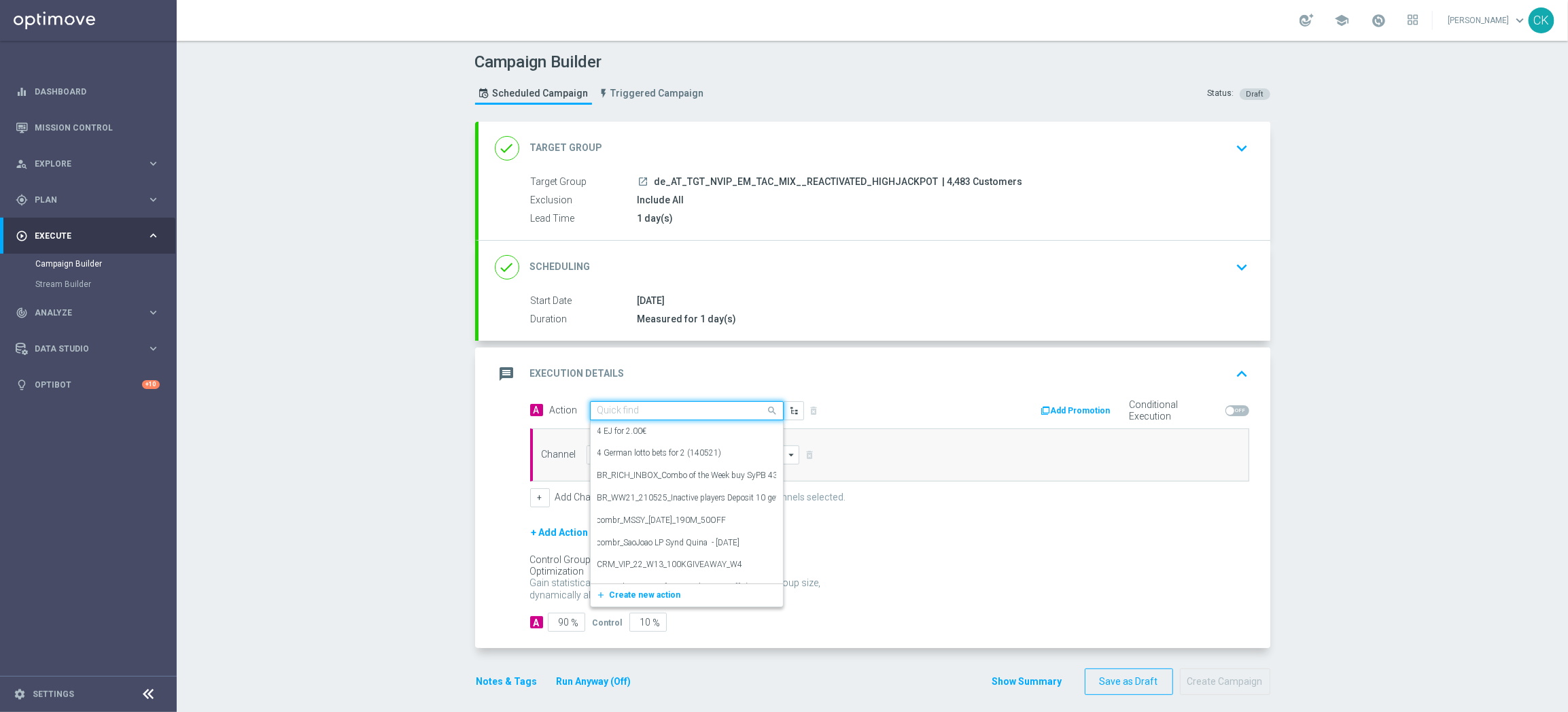
click at [665, 411] on input "text" at bounding box center [673, 411] width 152 height 12
paste input "SummerSales - EG themed"
type input "SummerSales - EG themed"
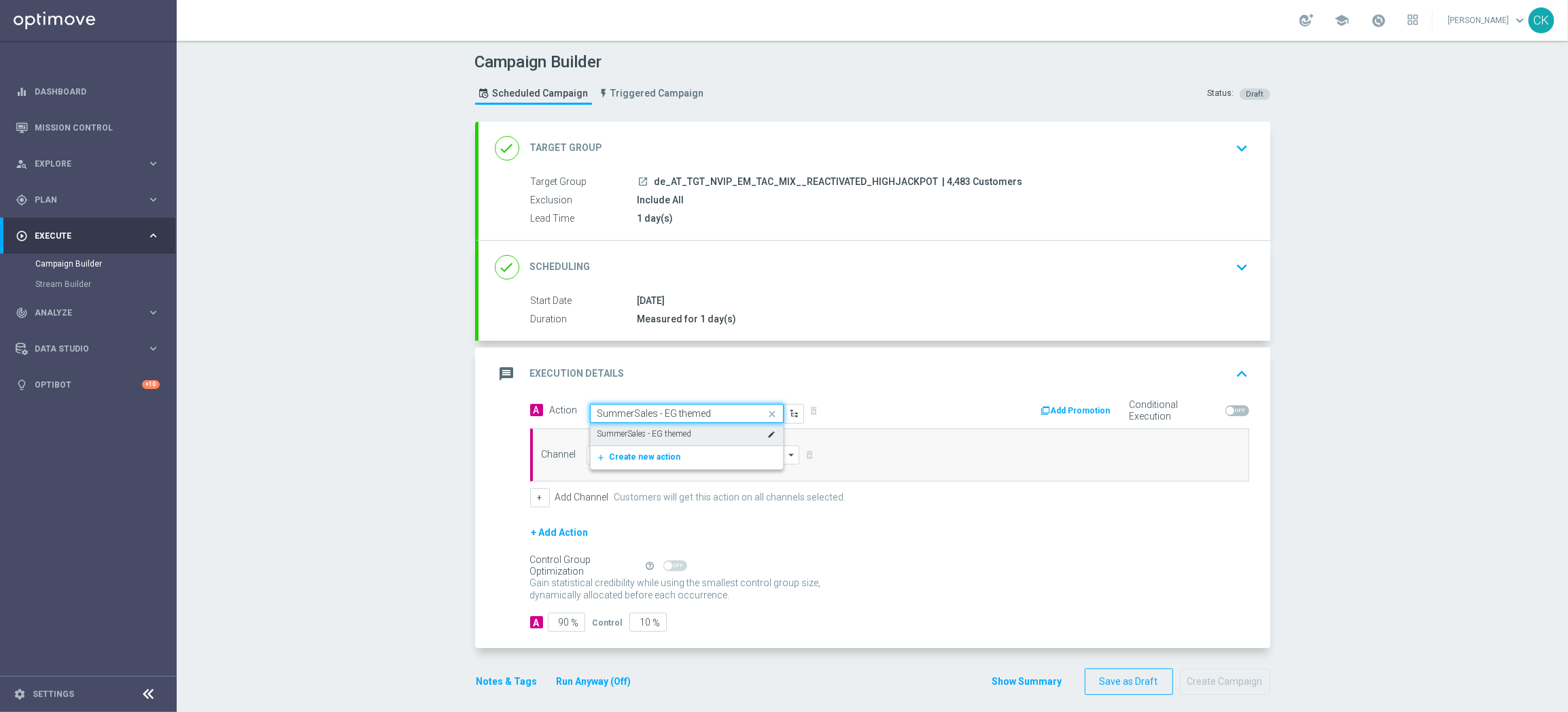
click at [670, 432] on label "SummerSales - EG themed" at bounding box center [645, 434] width 95 height 12
click at [668, 453] on input at bounding box center [693, 454] width 214 height 19
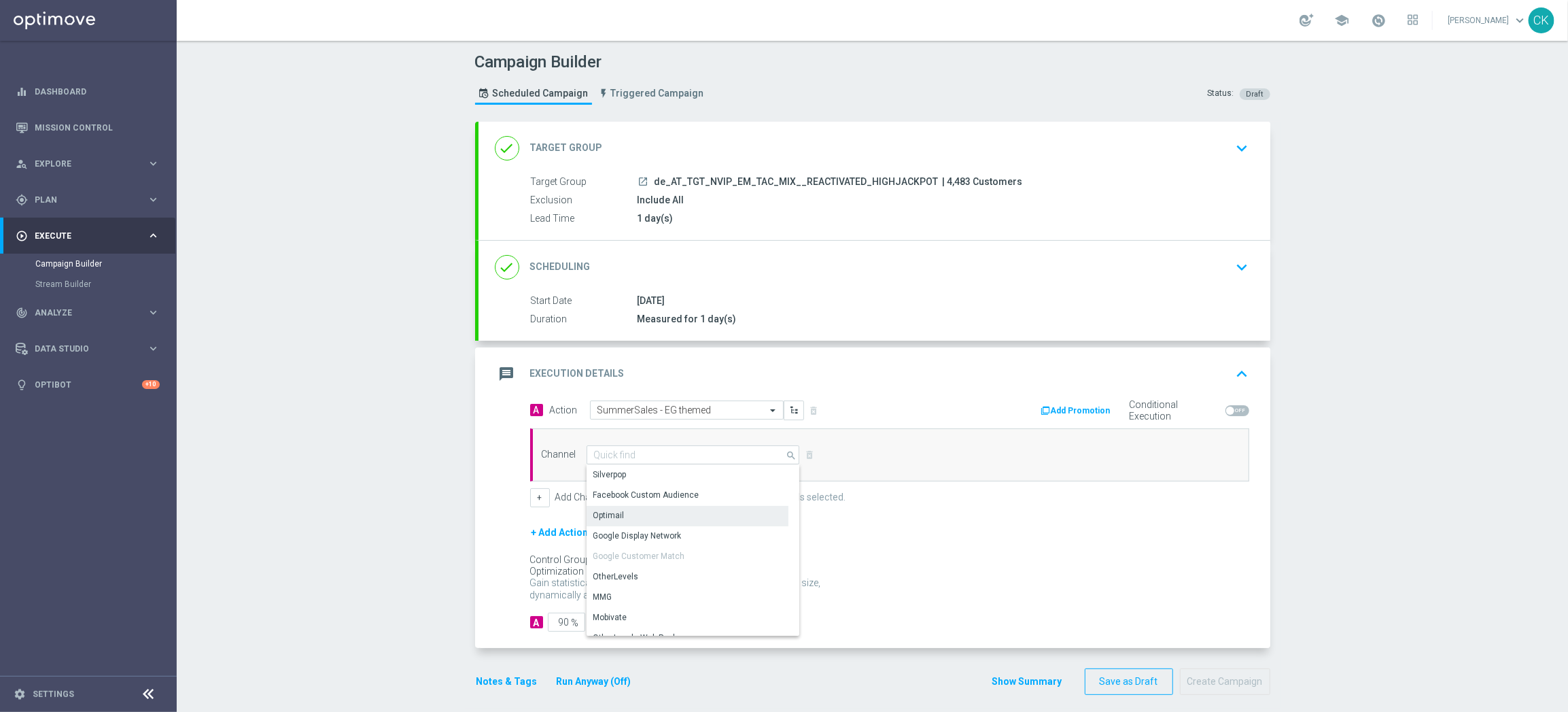
click at [662, 510] on div "Optimail" at bounding box center [687, 515] width 202 height 19
type input "Optimail"
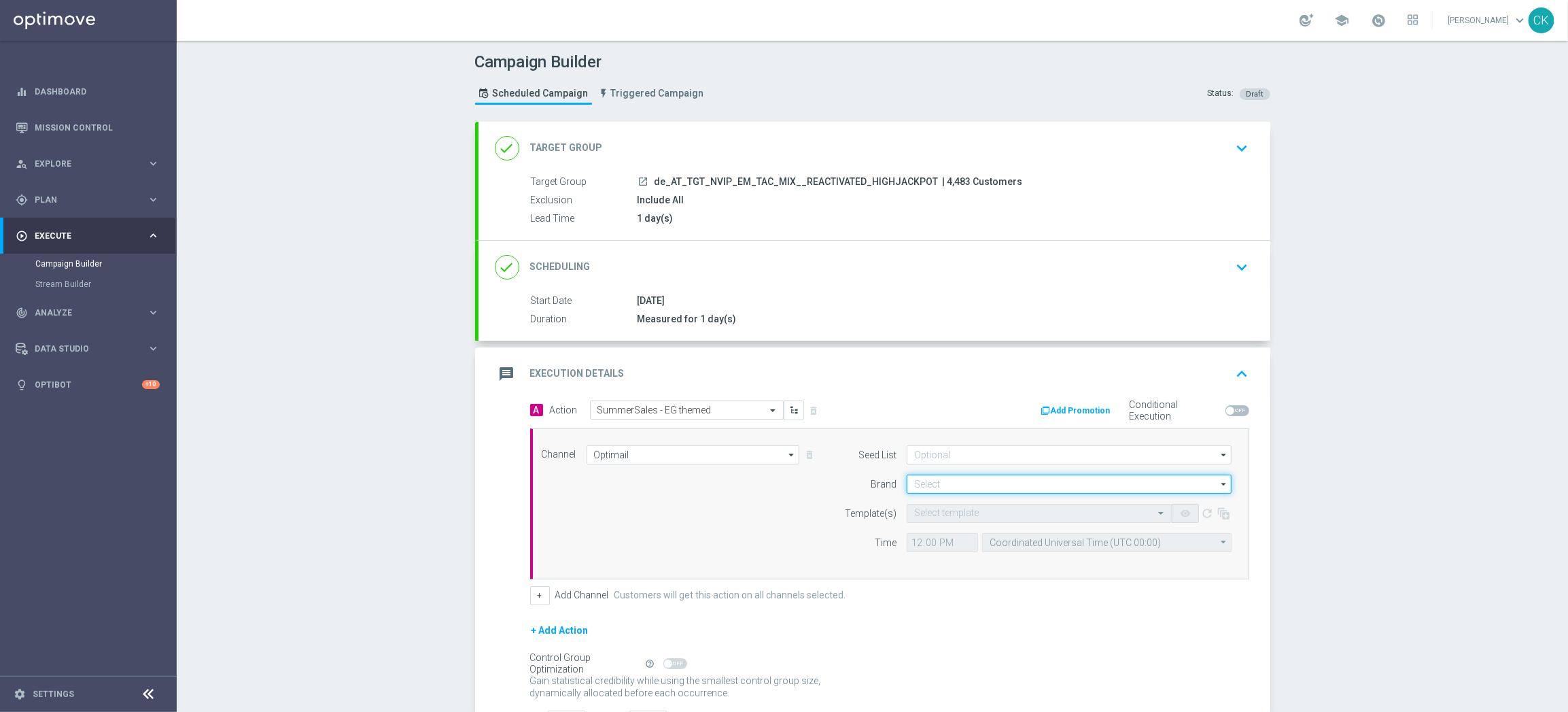
click at [980, 482] on input at bounding box center [1069, 484] width 325 height 19
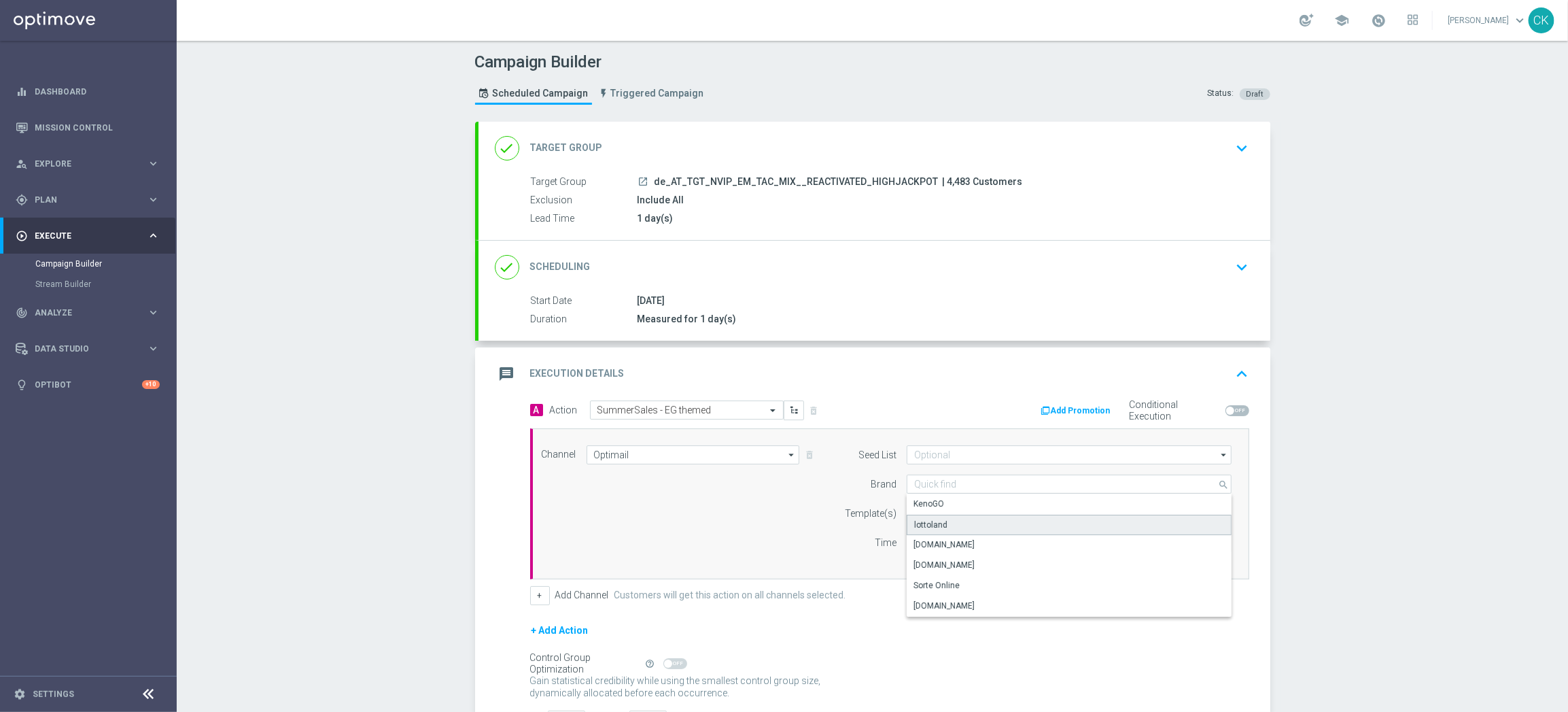
click at [946, 523] on div "lottoland" at bounding box center [1069, 525] width 325 height 20
type input "lottoland"
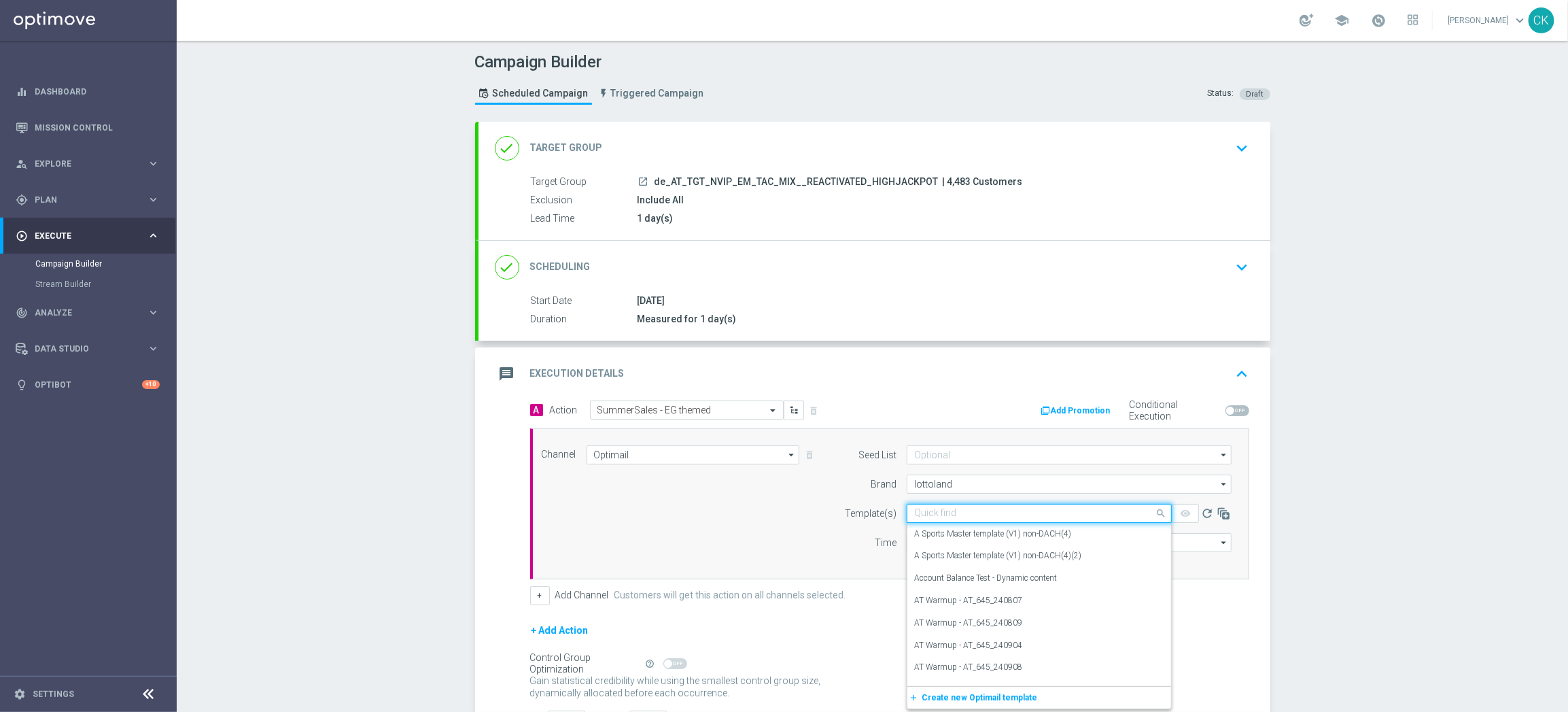
click at [948, 509] on input "text" at bounding box center [1026, 513] width 223 height 12
paste input "AT__SUMMERSALE_EG_250830__NVIP_EMA_TAC_MIX"
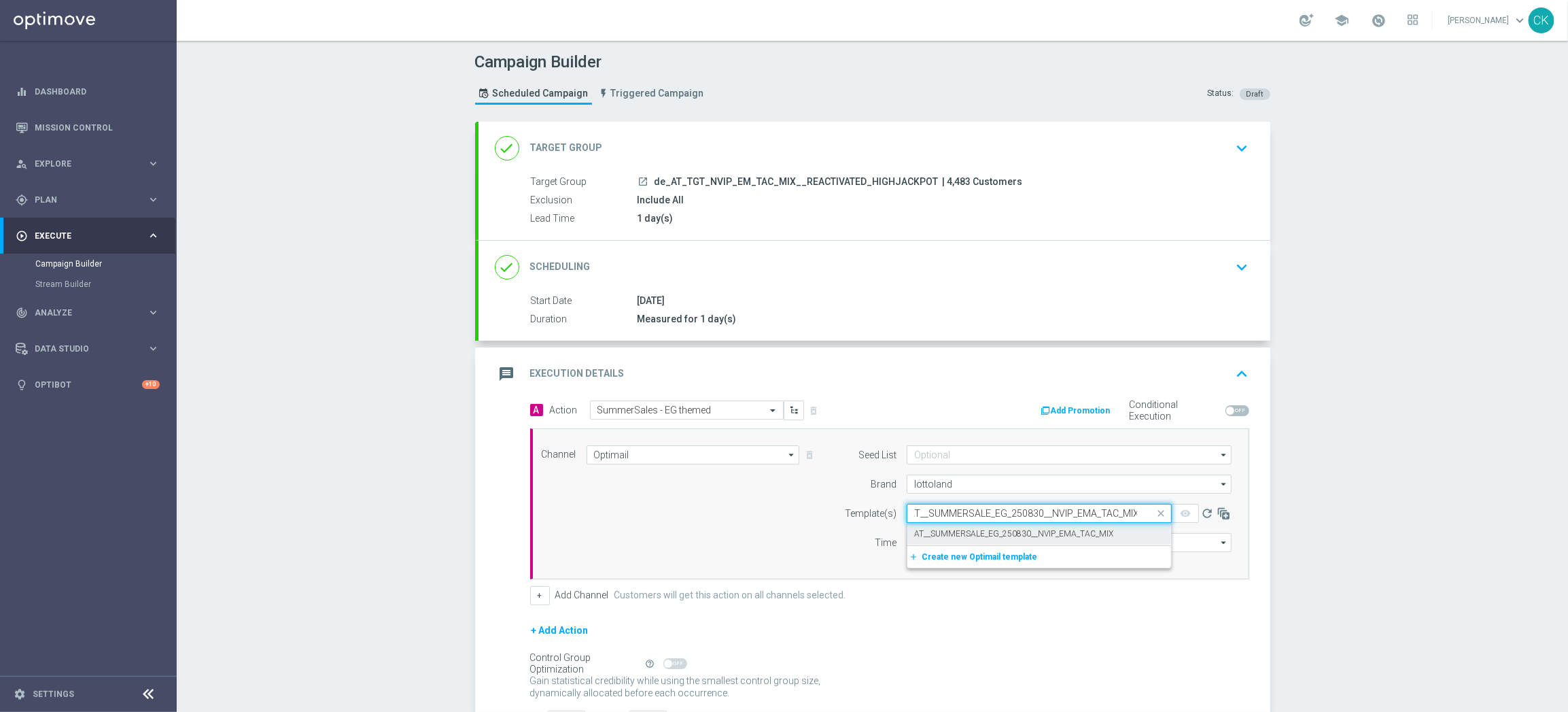
click at [942, 531] on label "AT__SUMMERSALE_EG_250830__NVIP_EMA_TAC_MIX" at bounding box center [1014, 533] width 199 height 12
type input "AT__SUMMERSALE_EG_250830__NVIP_EMA_TAC_MIX"
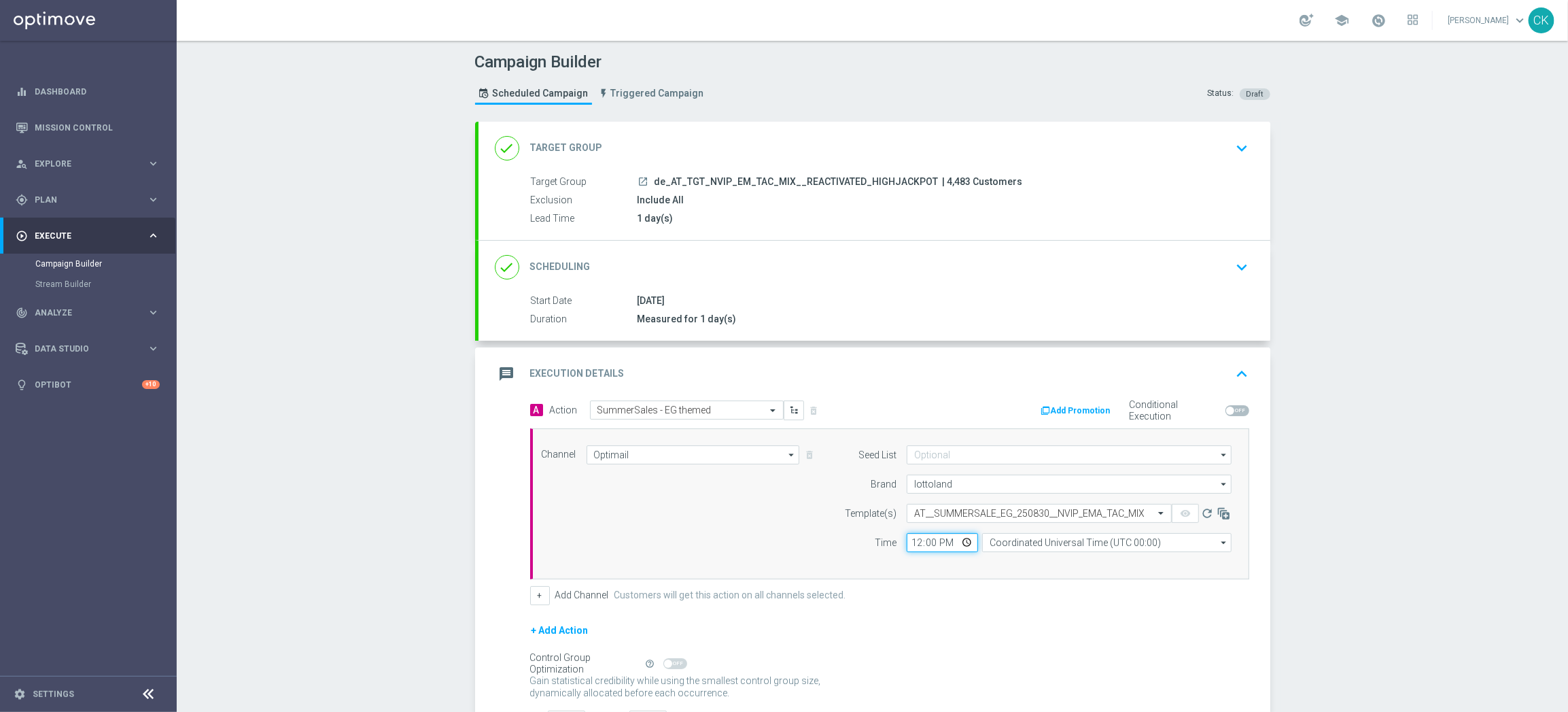
click at [909, 543] on input "12:00" at bounding box center [942, 543] width 71 height 19
type input "08:00"
click at [1095, 543] on input "Coordinated Universal Time (UTC 00:00)" at bounding box center [1106, 543] width 250 height 19
click at [1088, 554] on div "Central European Time ([GEOGRAPHIC_DATA]) (UTC +02:00)" at bounding box center [1106, 563] width 250 height 20
type input "Central European Time ([GEOGRAPHIC_DATA]) (UTC +02:00)"
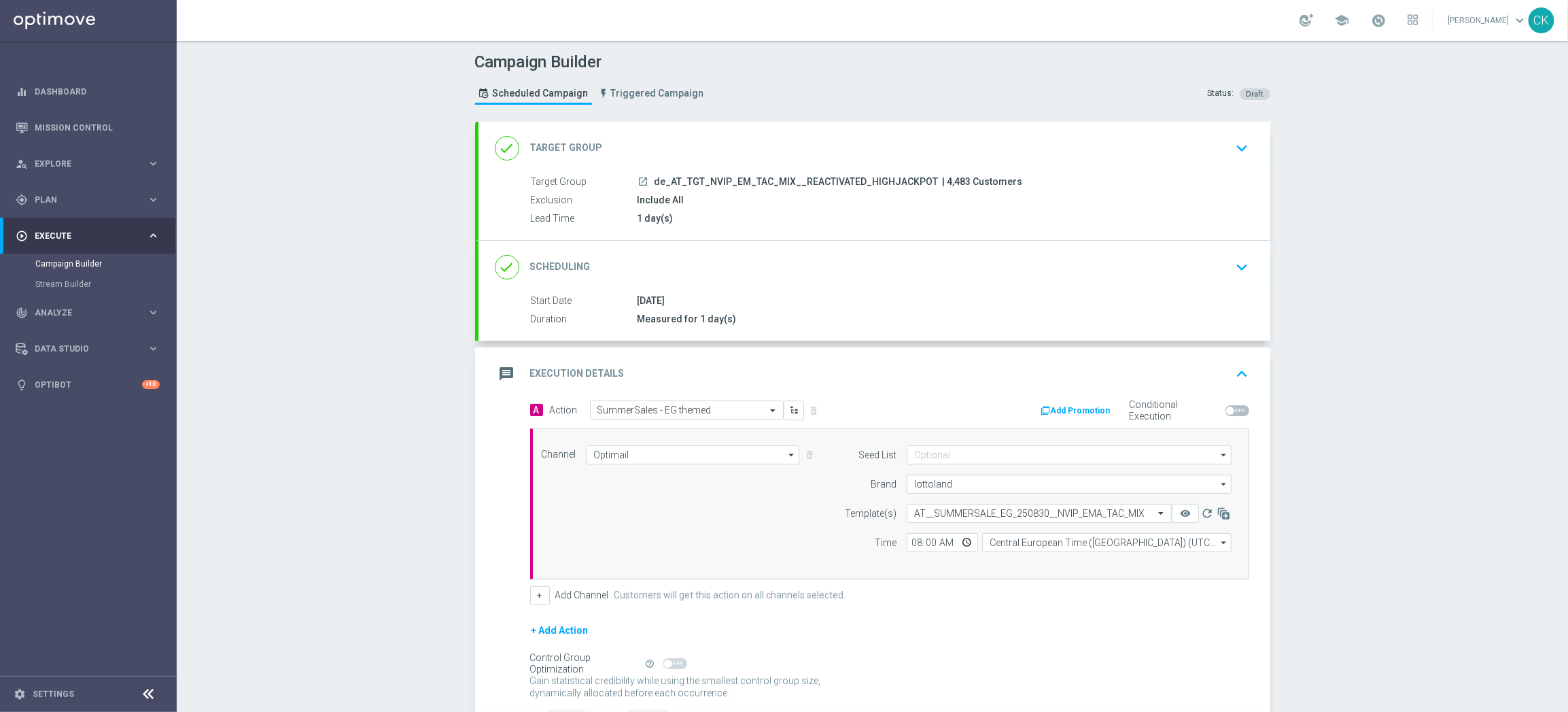
scroll to position [110, 0]
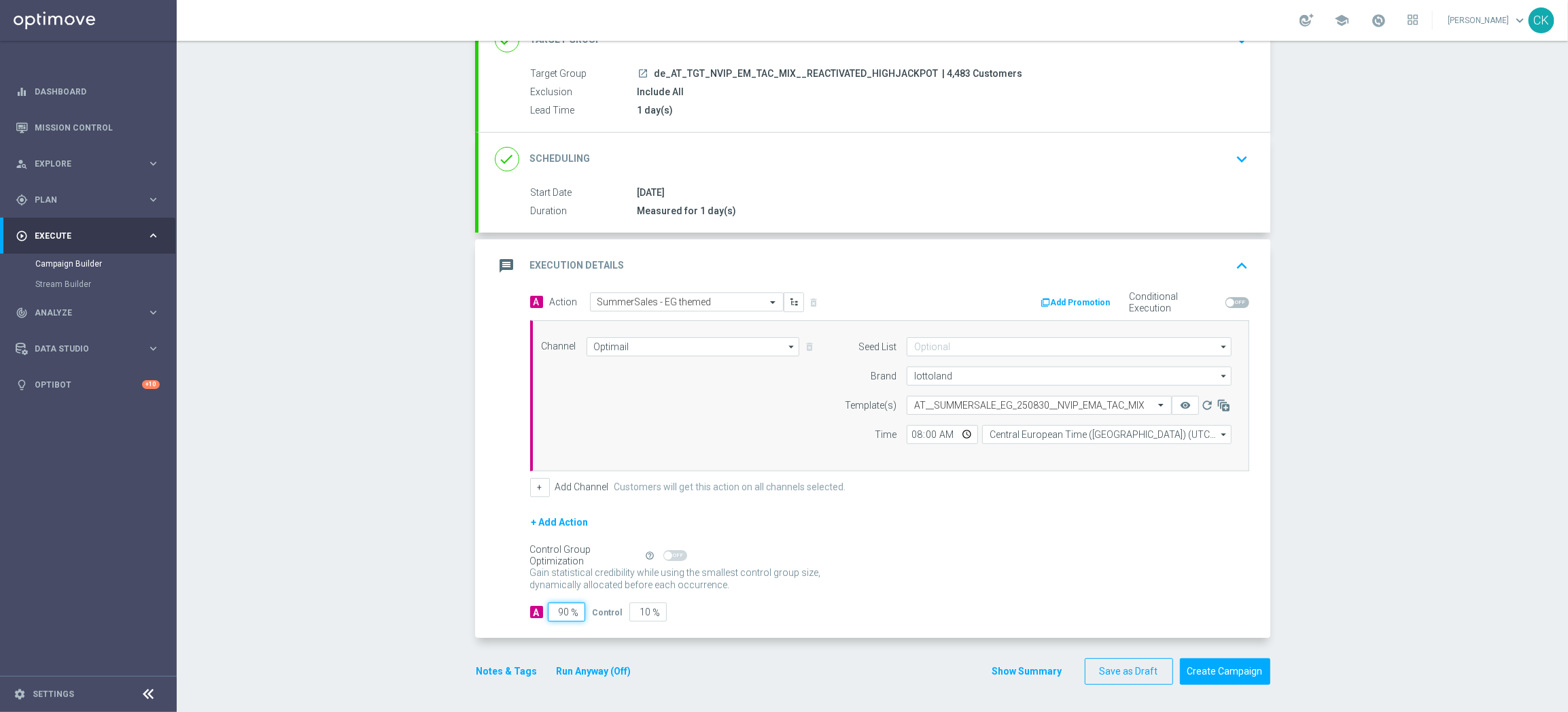
click at [564, 613] on input "90" at bounding box center [566, 612] width 38 height 19
type input "9"
type input "91"
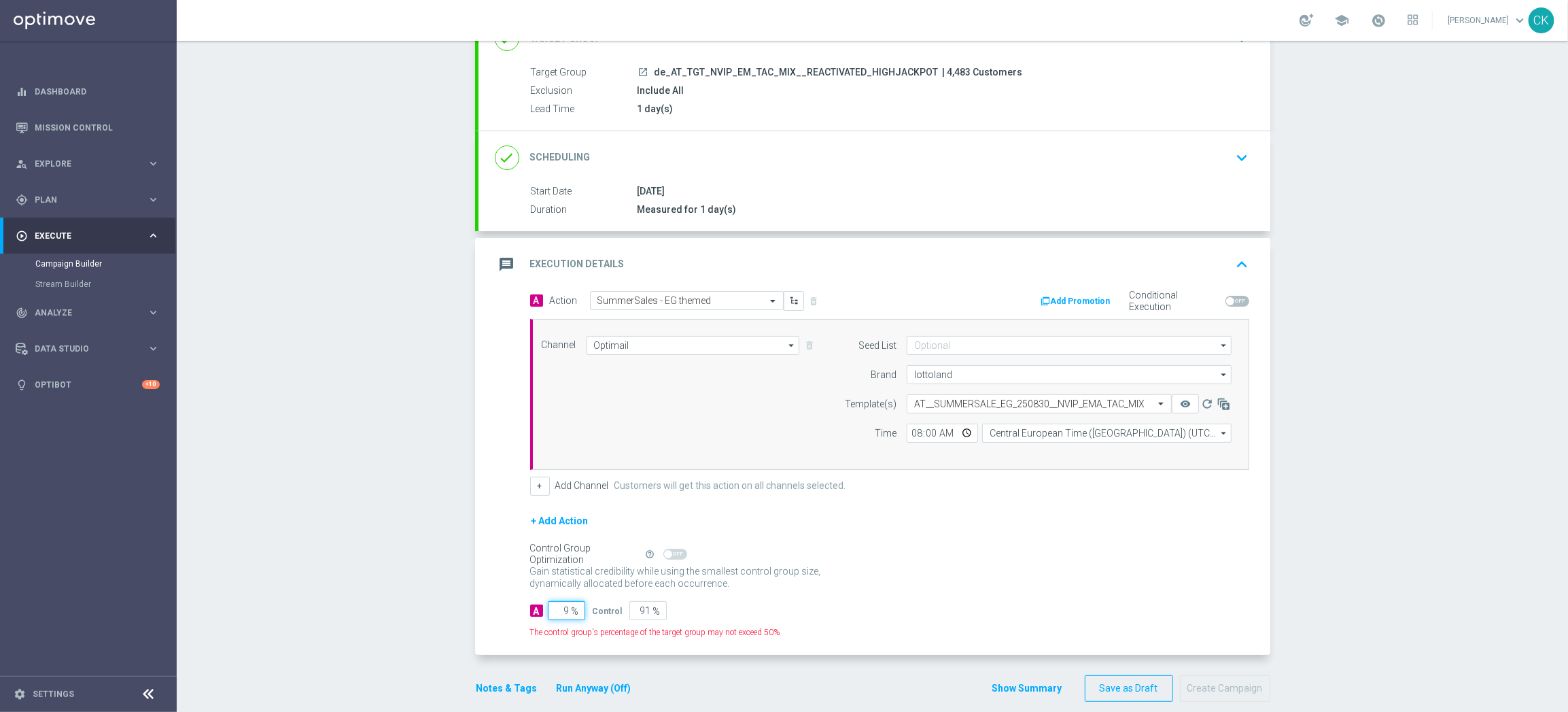
type input "98"
type input "2"
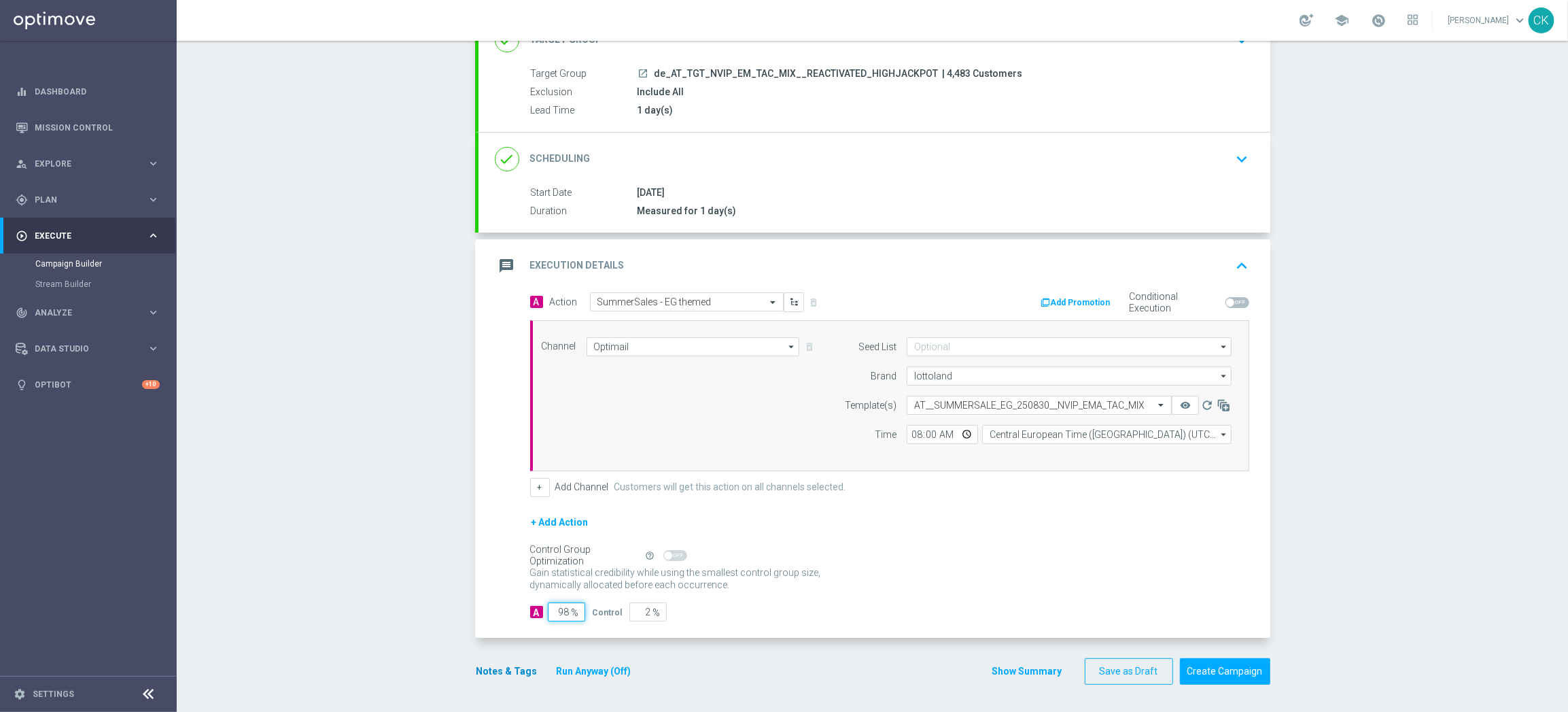
type input "98"
click at [499, 676] on button "Notes & Tags" at bounding box center [506, 671] width 64 height 17
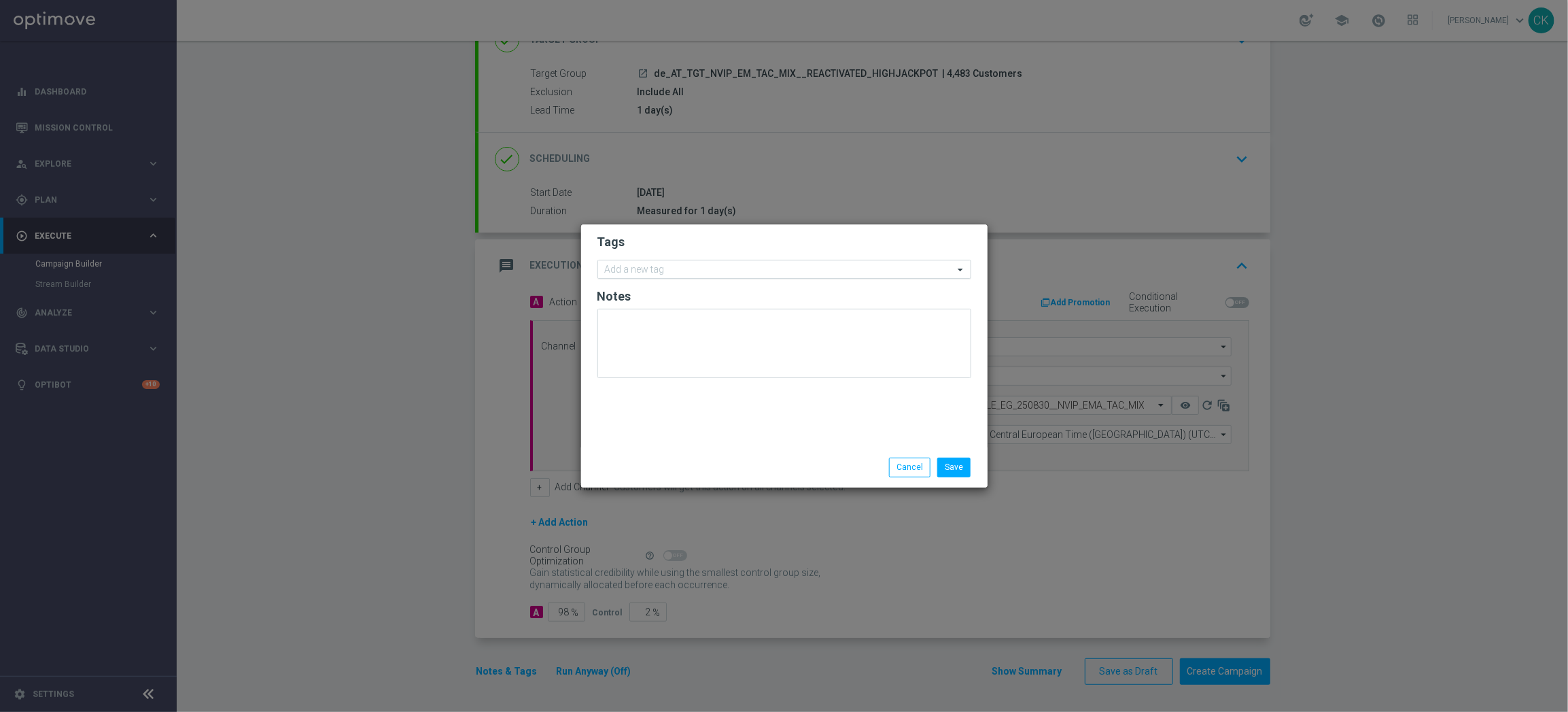
click at [670, 267] on input "text" at bounding box center [779, 270] width 349 height 12
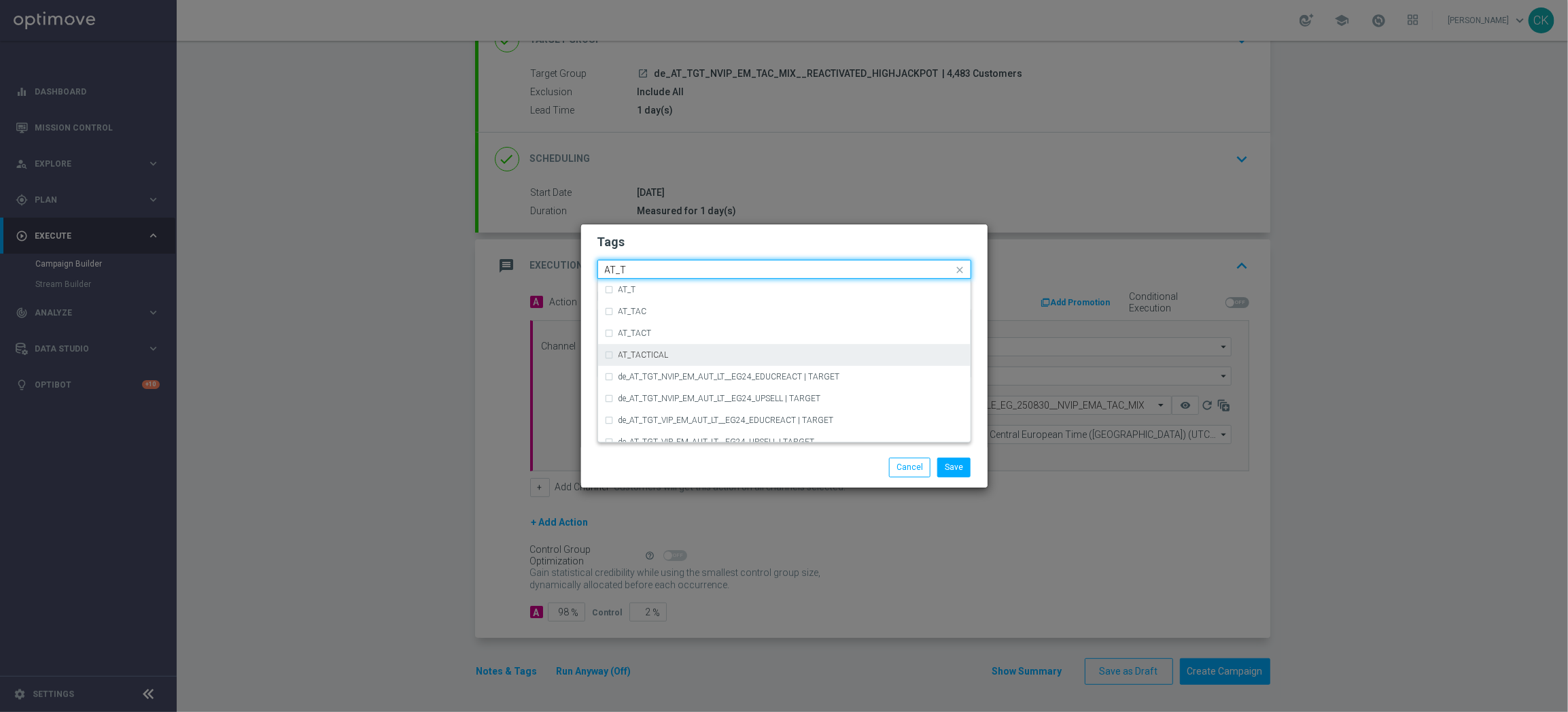
click at [689, 352] on div "AT_TACTICAL" at bounding box center [791, 355] width 345 height 8
type input "AT_T"
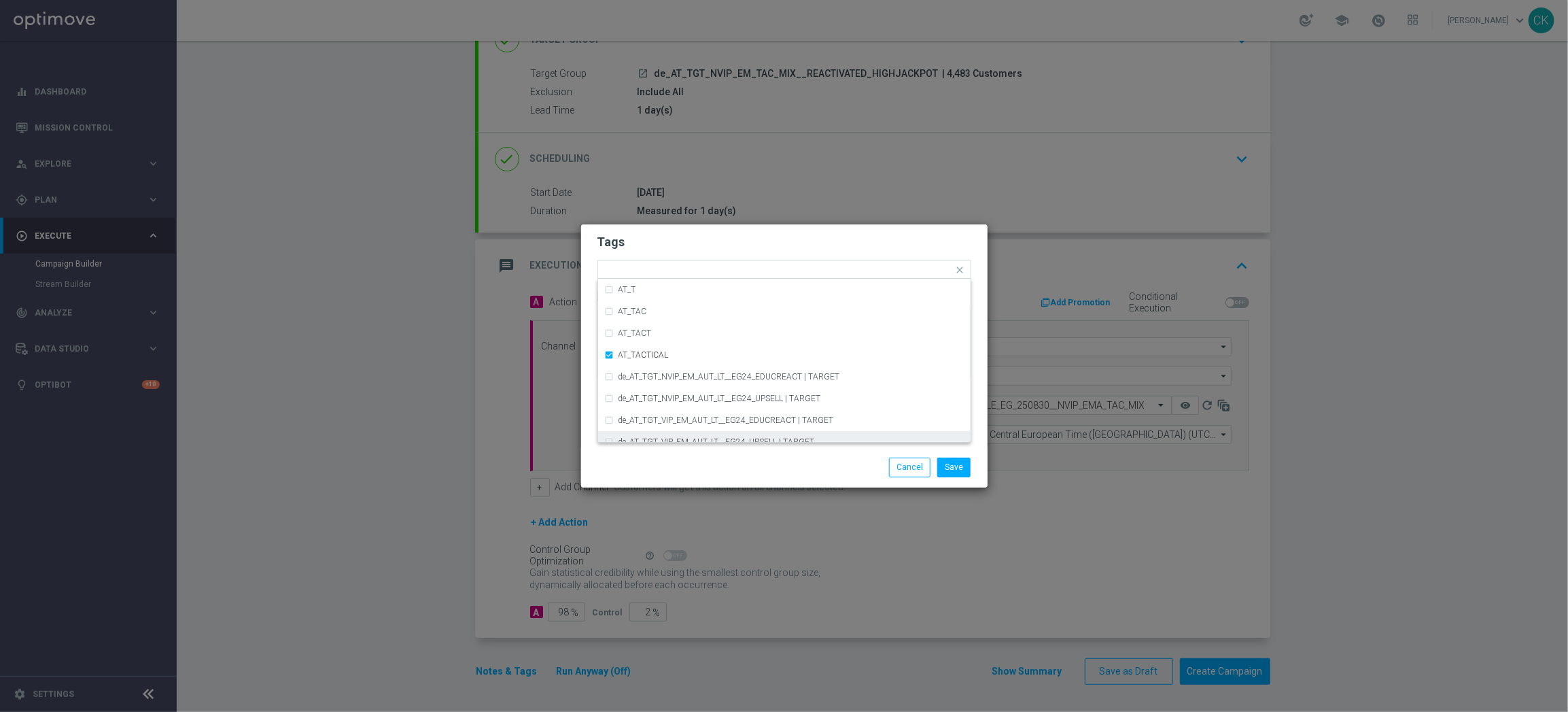
click at [704, 461] on div "Save Cancel" at bounding box center [784, 467] width 394 height 19
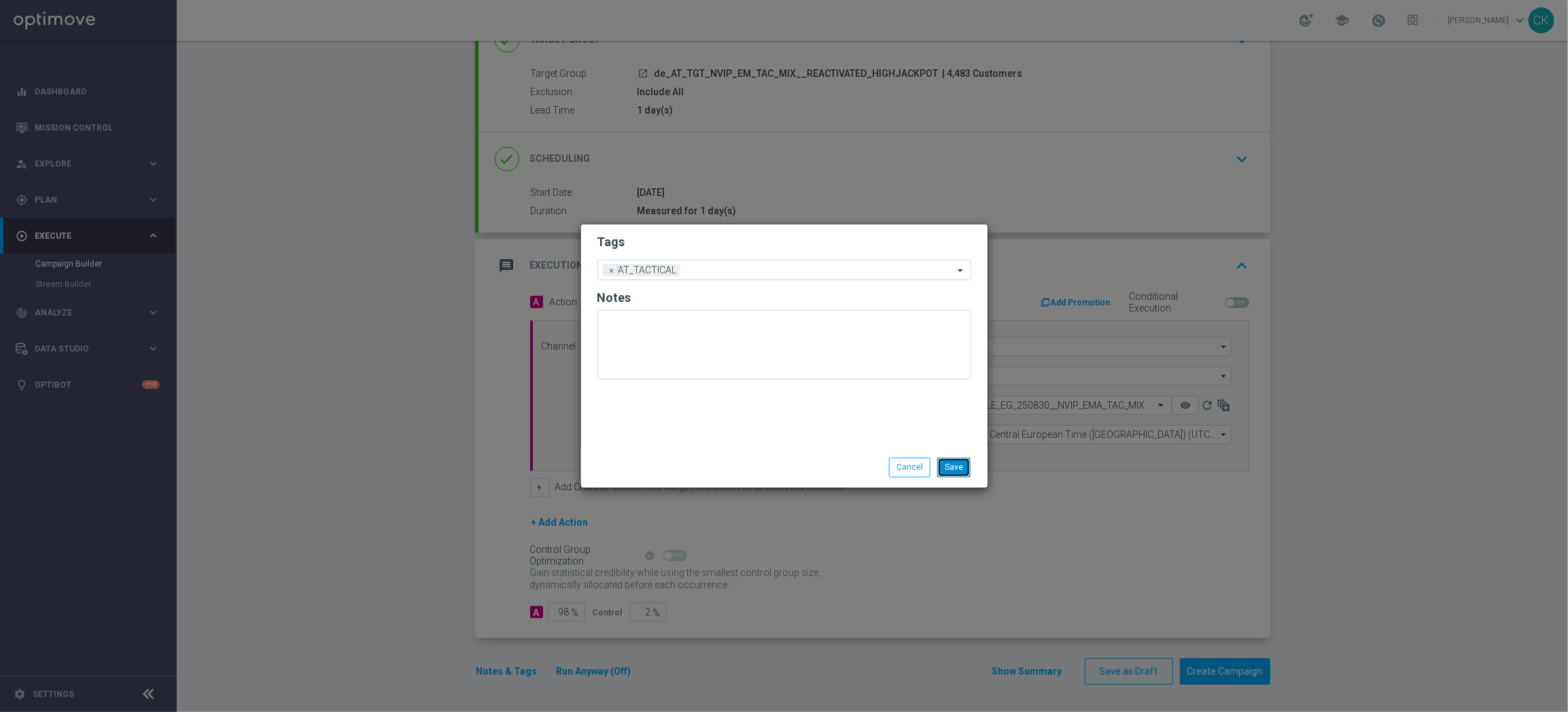
click at [958, 469] on button "Save" at bounding box center [954, 467] width 33 height 19
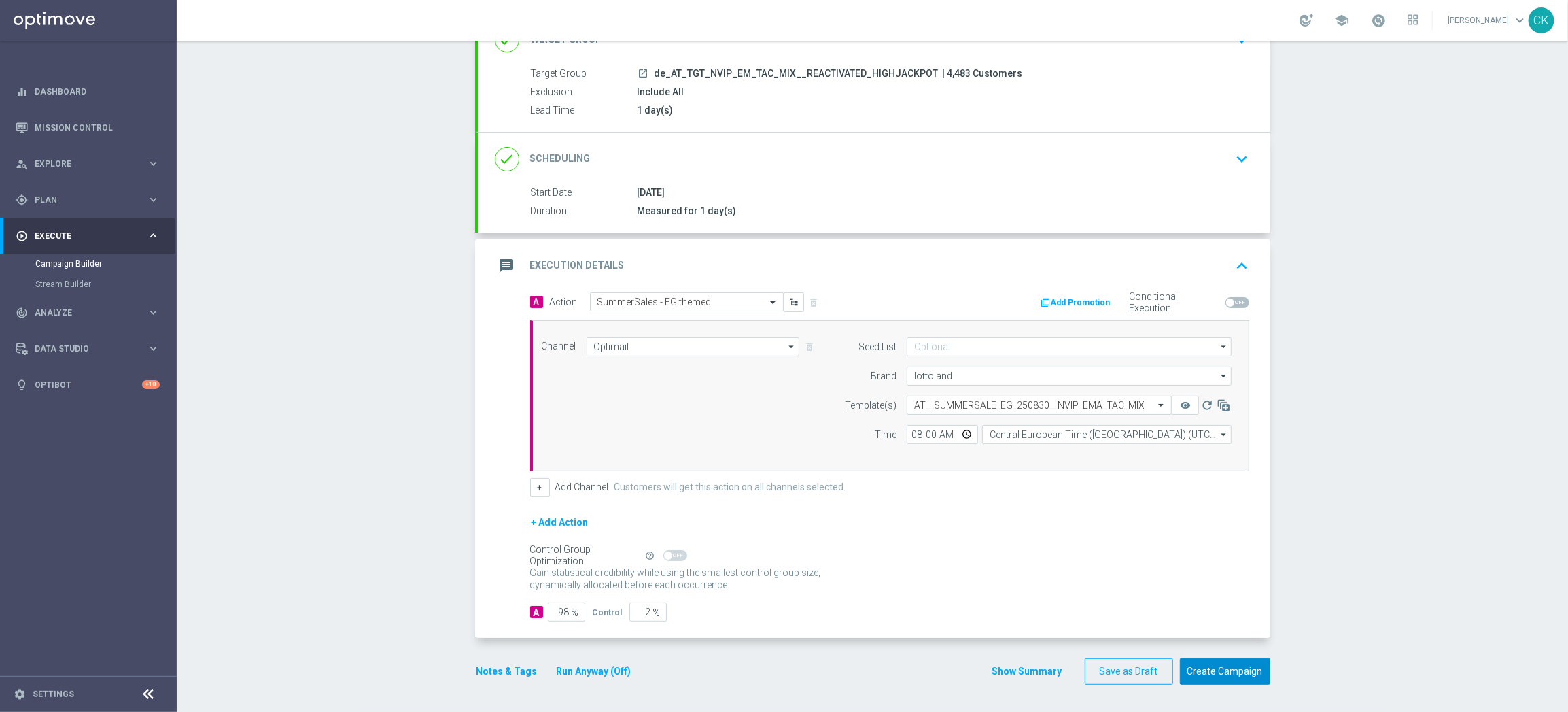
click at [1222, 670] on button "Create Campaign" at bounding box center [1225, 671] width 90 height 27
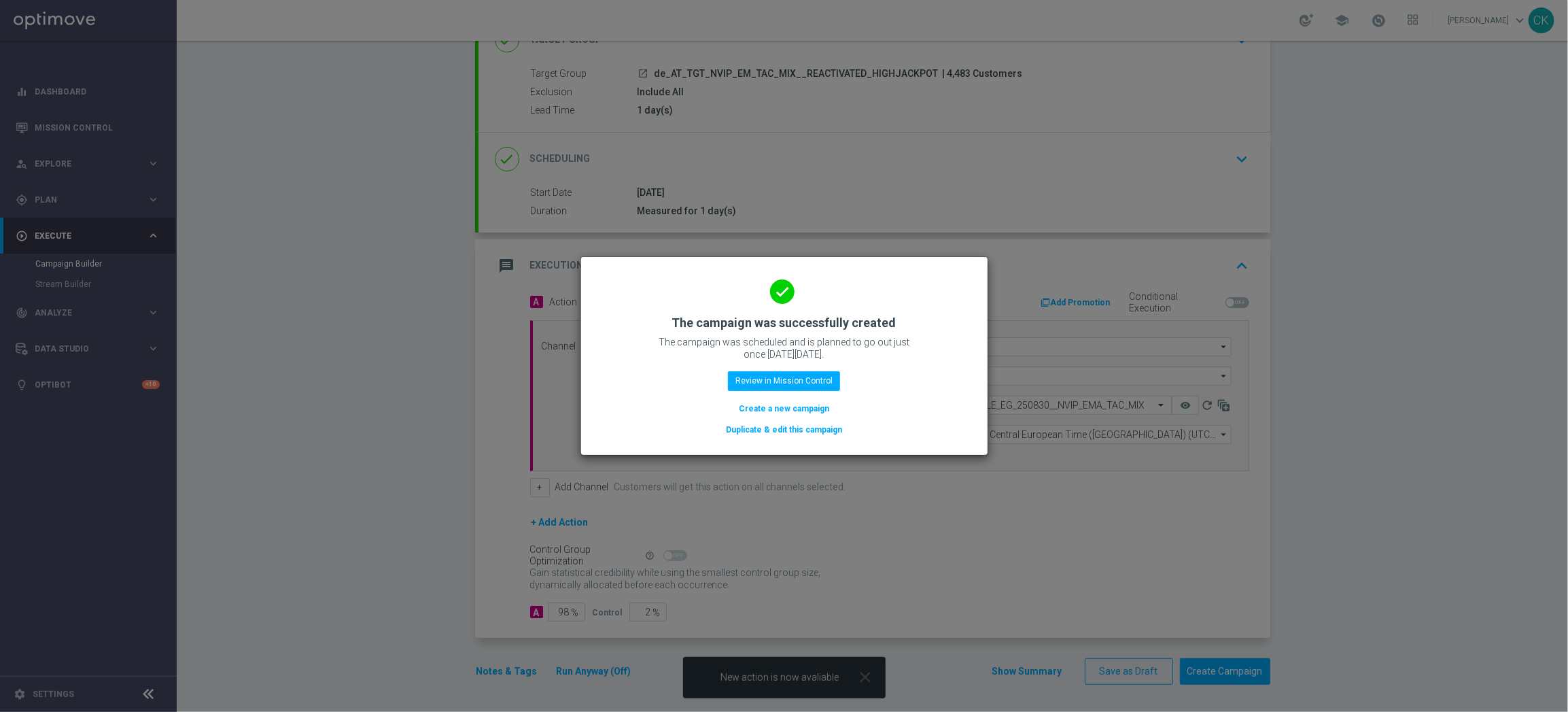
click at [791, 405] on button "Create a new campaign" at bounding box center [784, 408] width 93 height 15
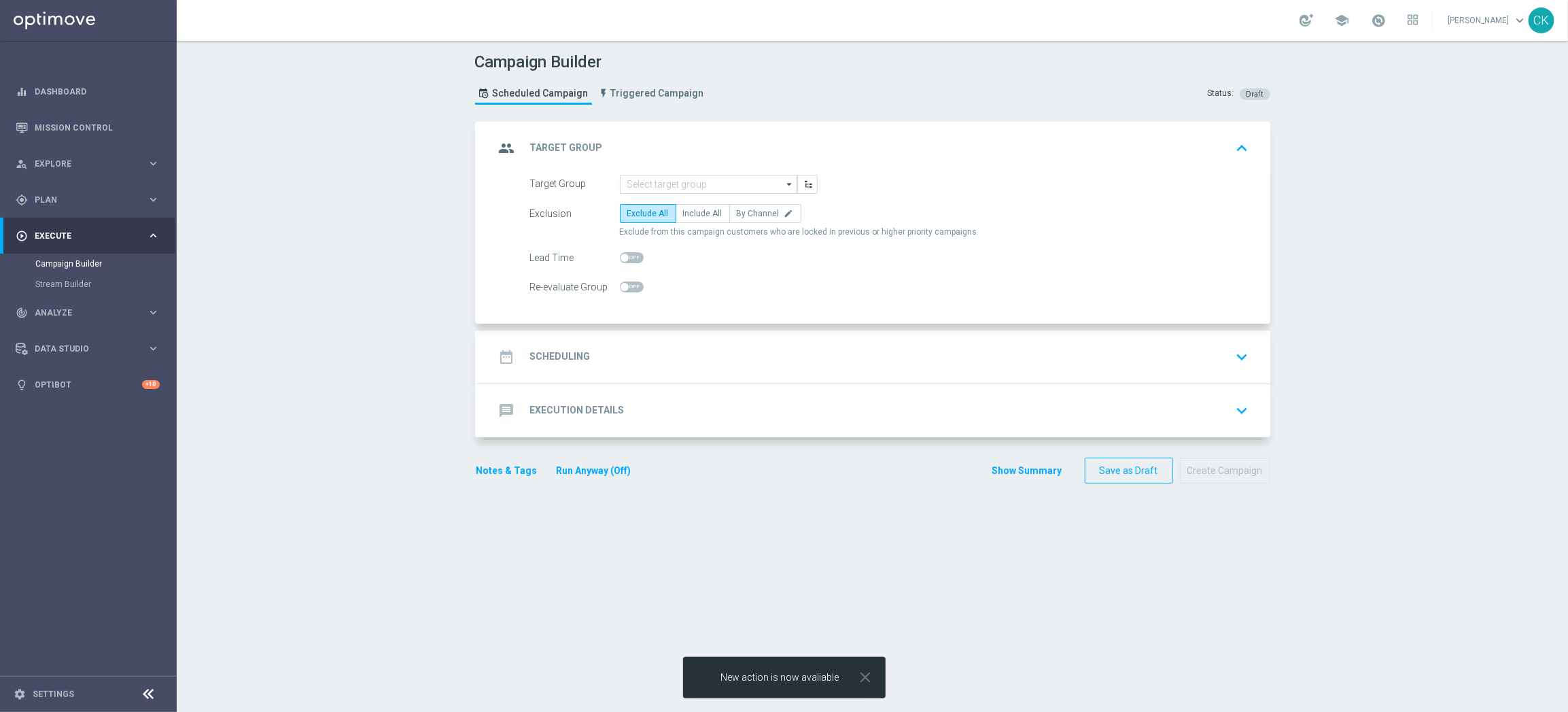
scroll to position [0, 0]
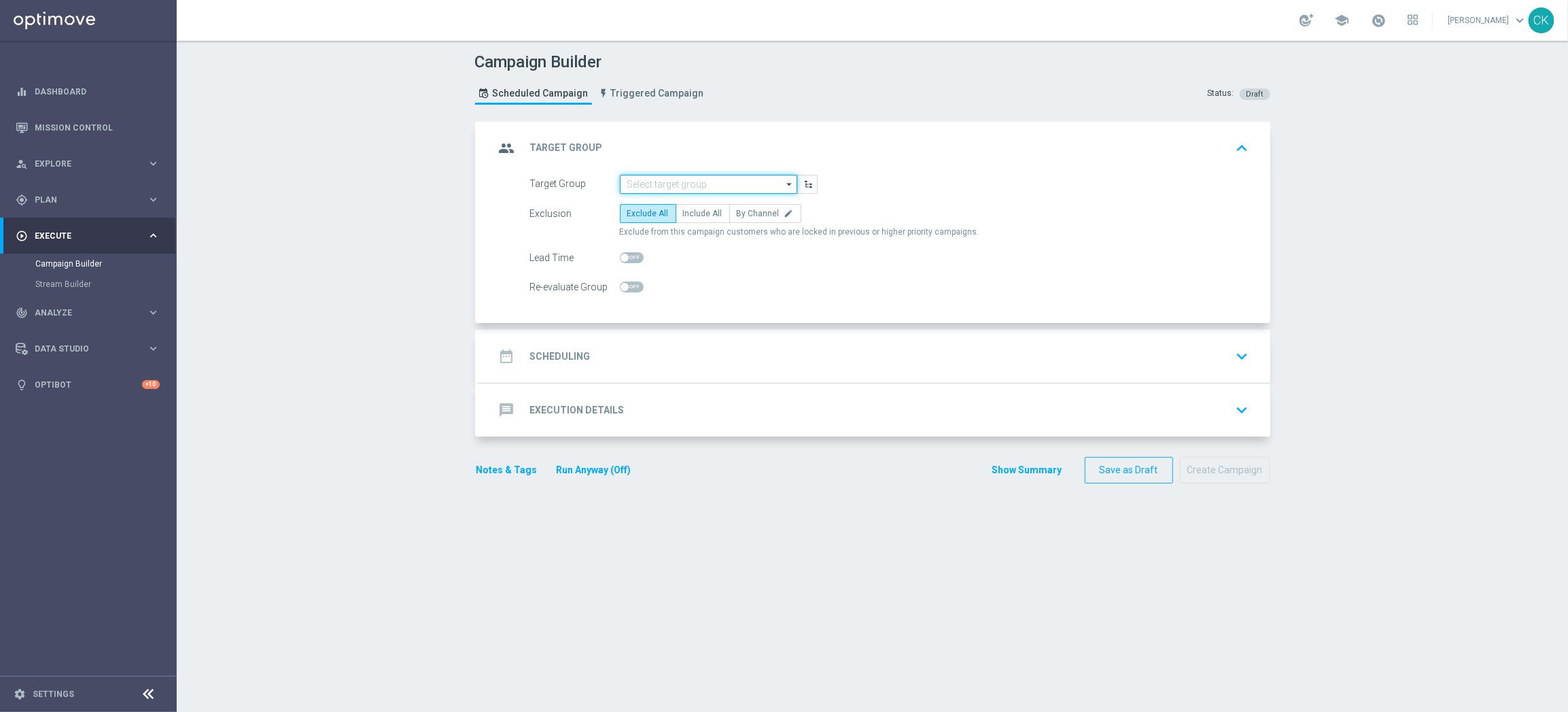
click at [663, 183] on input at bounding box center [708, 184] width 178 height 19
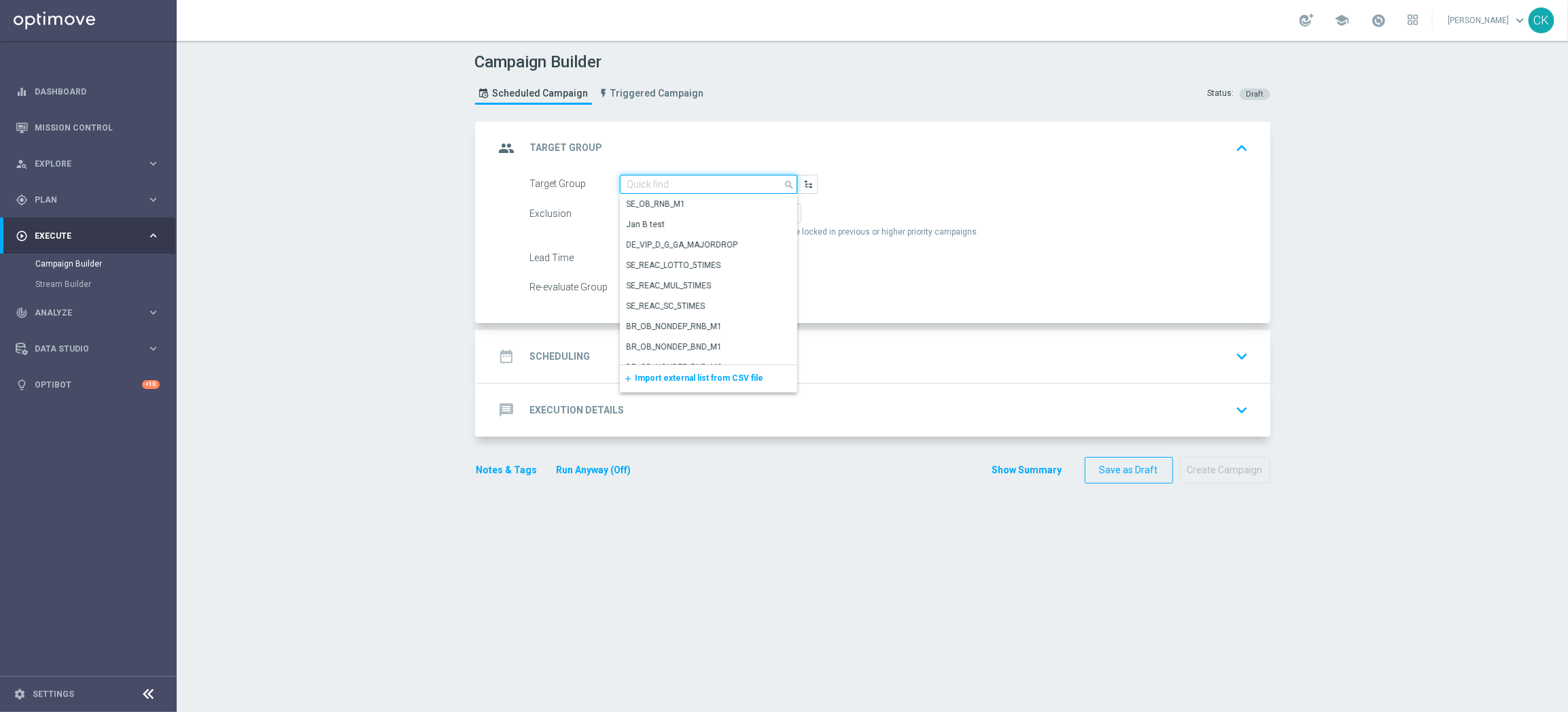
paste input "de_AT_TGT_NVIP_EM_TAC_MIX__CHURNED_HIGHJACKPOT"
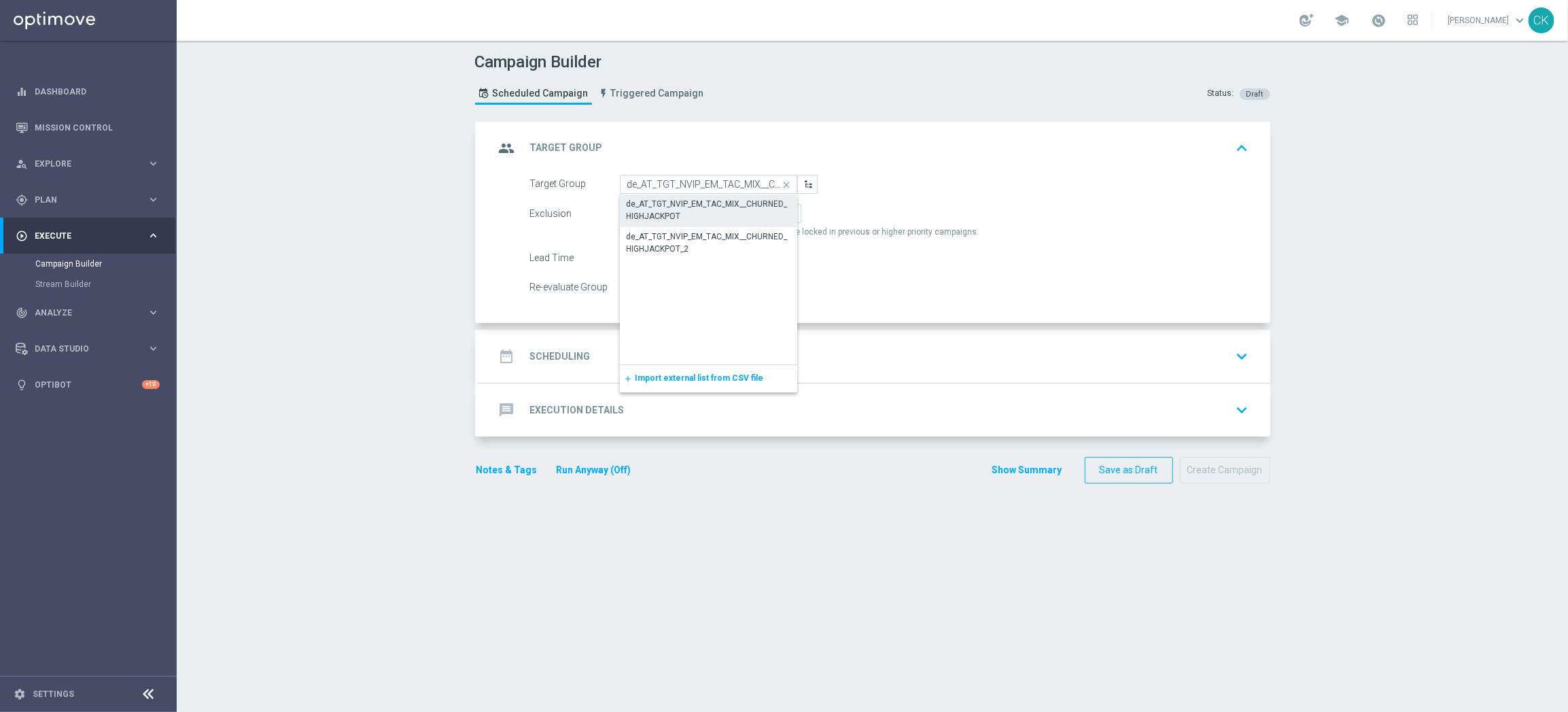
click at [660, 204] on div "de_AT_TGT_NVIP_EM_TAC_MIX__CHURNED_HIGHJACKPOT" at bounding box center [708, 210] width 164 height 25
type input "de_AT_TGT_NVIP_EM_TAC_MIX__CHURNED_HIGHJACKPOT"
click at [689, 209] on span "Include All" at bounding box center [703, 214] width 40 height 9
click at [689, 212] on input "Include All" at bounding box center [688, 216] width 9 height 9
radio input "true"
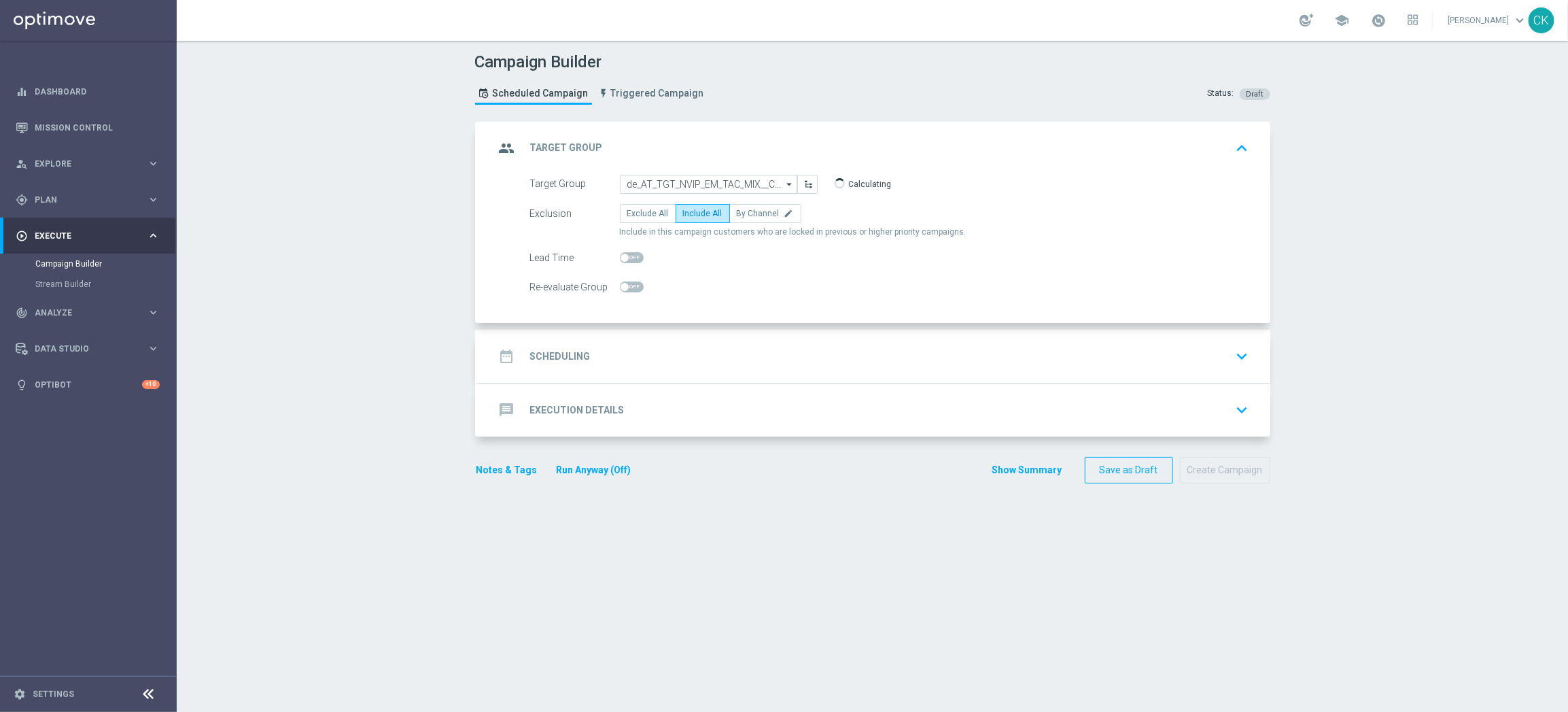
click at [625, 253] on span at bounding box center [632, 258] width 24 height 11
click at [625, 253] on input "checkbox" at bounding box center [632, 258] width 24 height 11
checkbox input "true"
click at [551, 354] on h2 "Scheduling" at bounding box center [561, 356] width 61 height 13
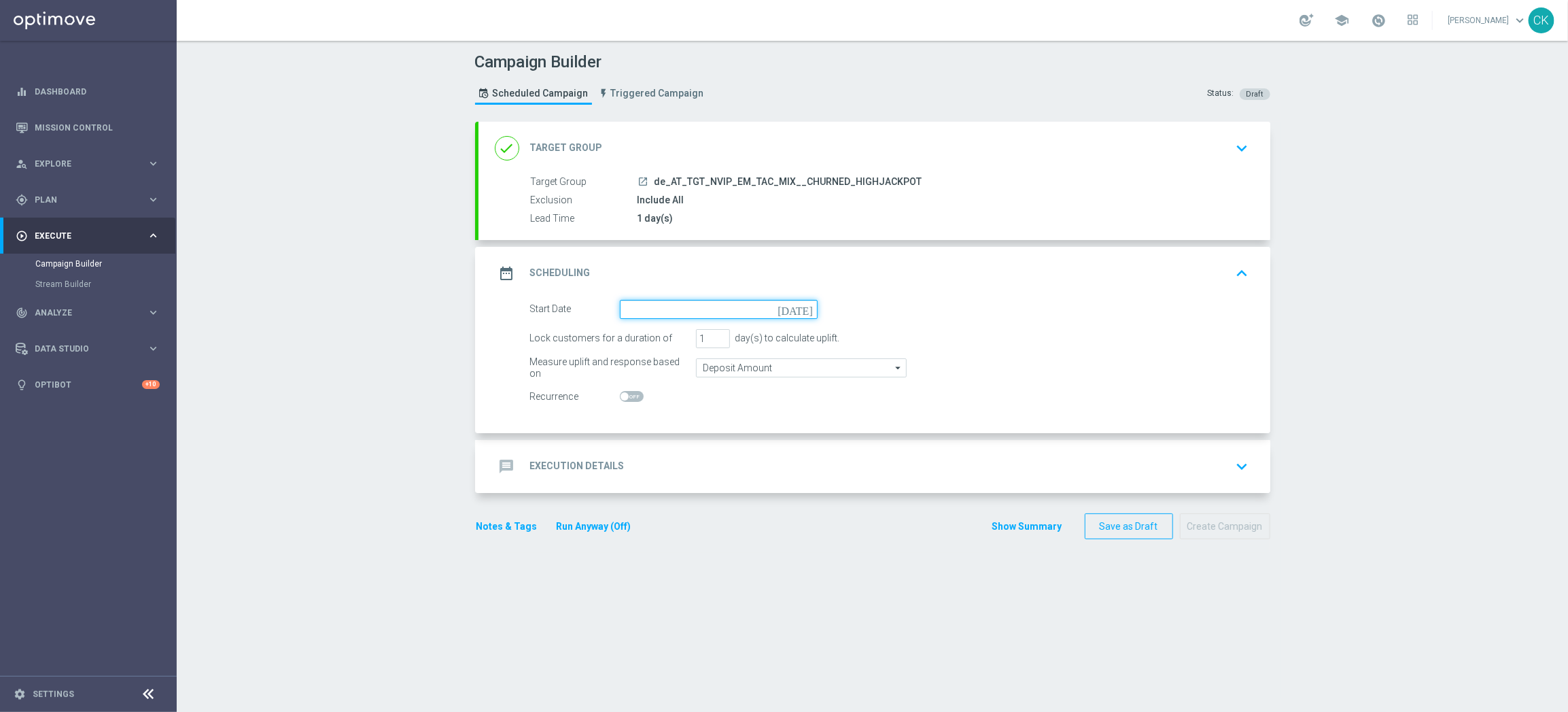
click at [686, 309] on input at bounding box center [718, 309] width 198 height 19
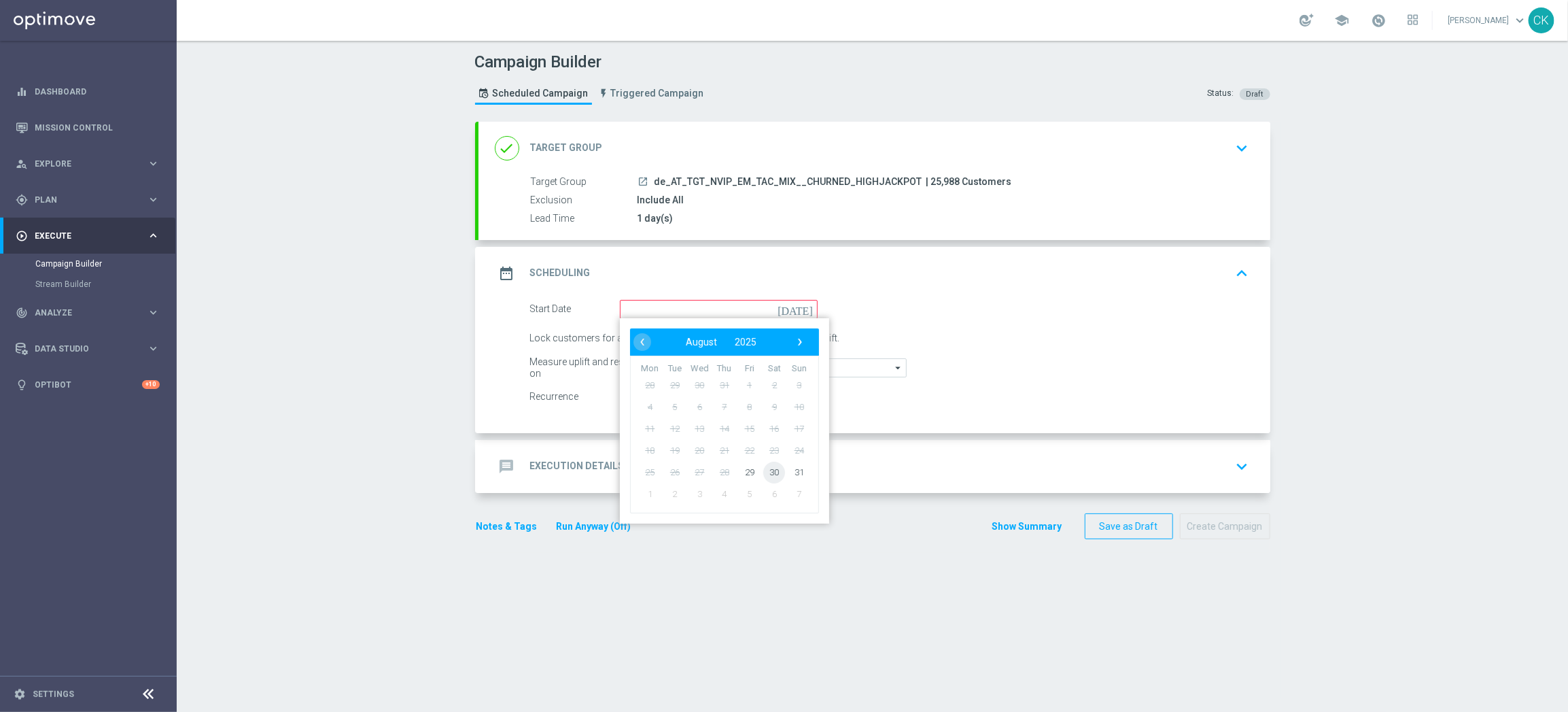
click at [767, 466] on span "30" at bounding box center [774, 472] width 22 height 22
type input "30 Aug 2025"
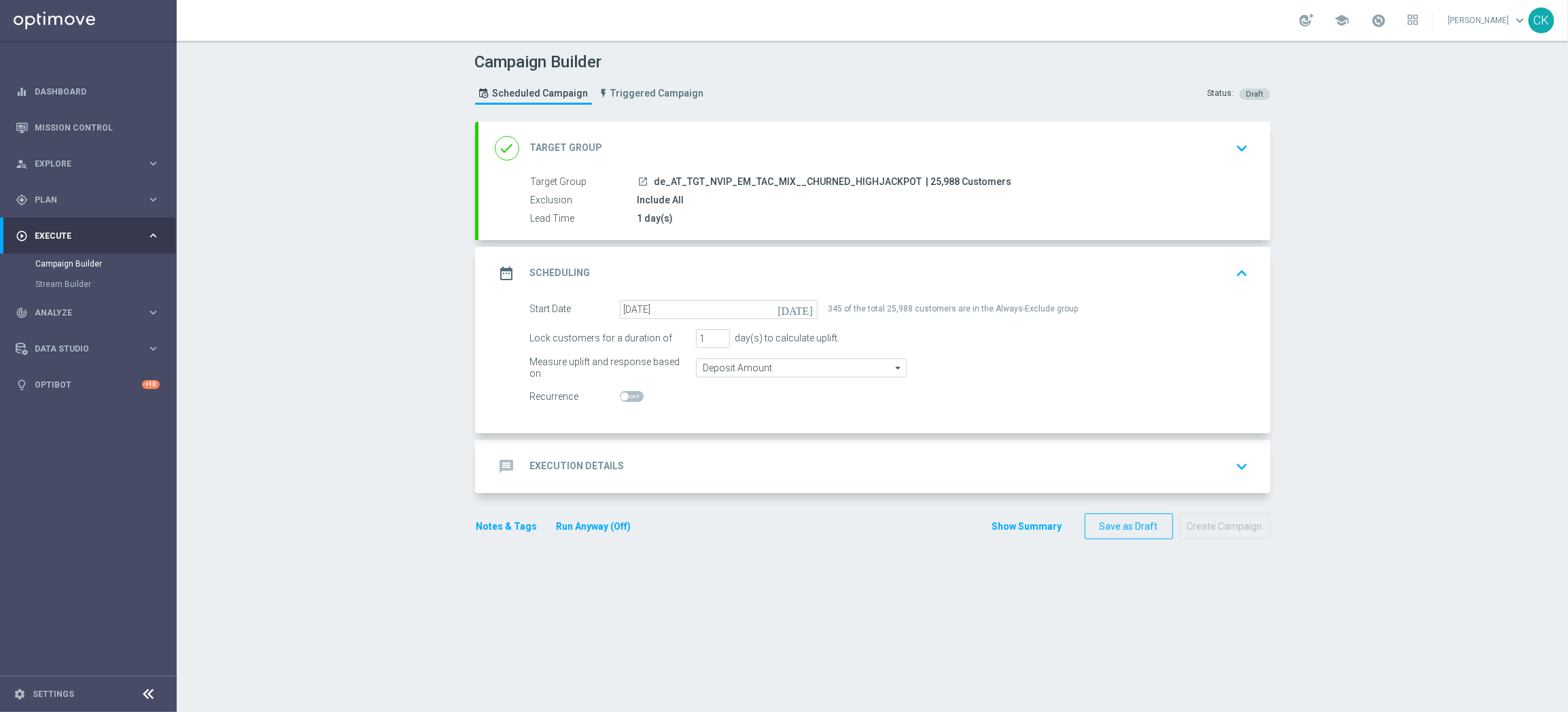
click at [570, 458] on div "message Execution Details" at bounding box center [559, 466] width 130 height 25
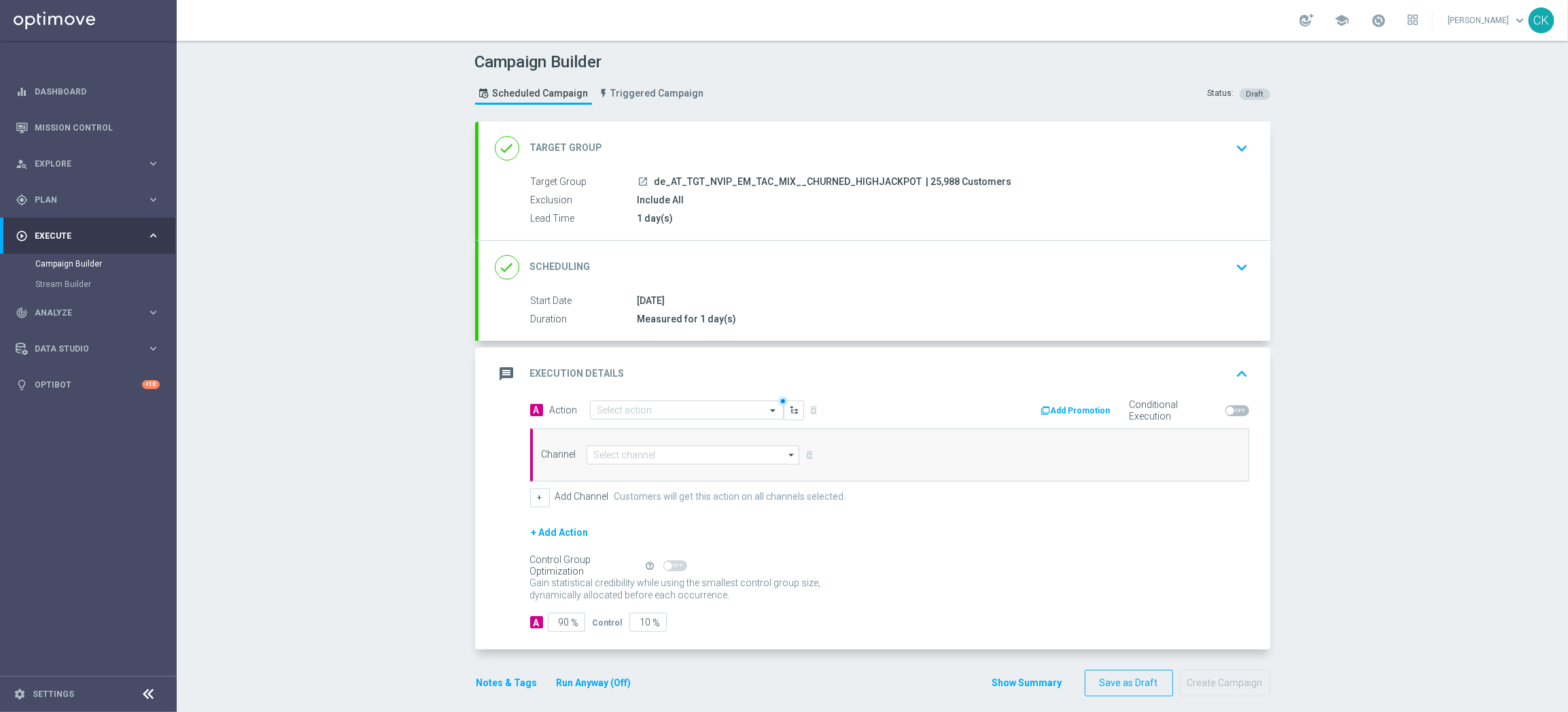
click at [550, 469] on div "A Action Select action delete_forever Add Promotion Conditional Execution Chann…" at bounding box center [889, 454] width 739 height 107
click at [647, 408] on input "text" at bounding box center [673, 411] width 152 height 12
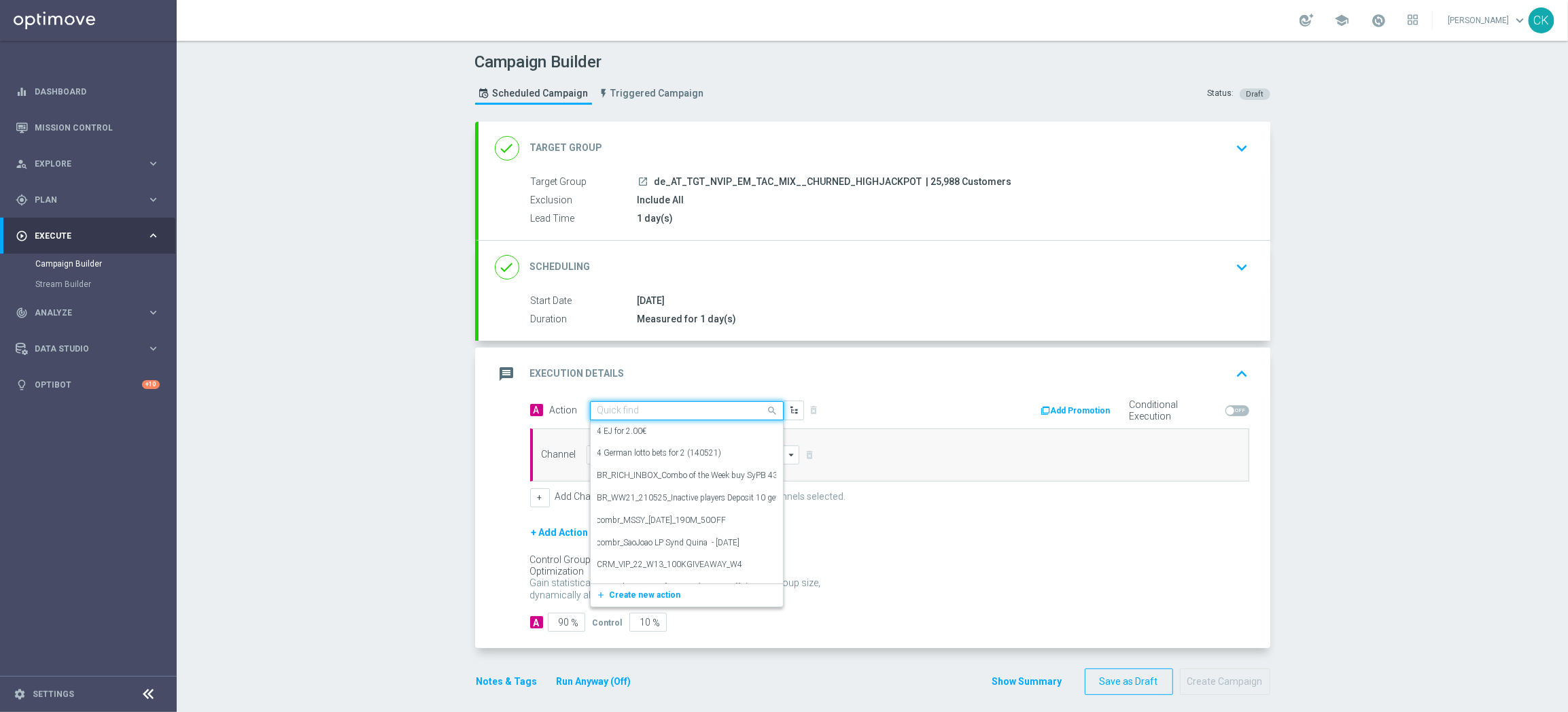
paste input "SummerSales - EG themed"
type input "SummerSales - EG themed"
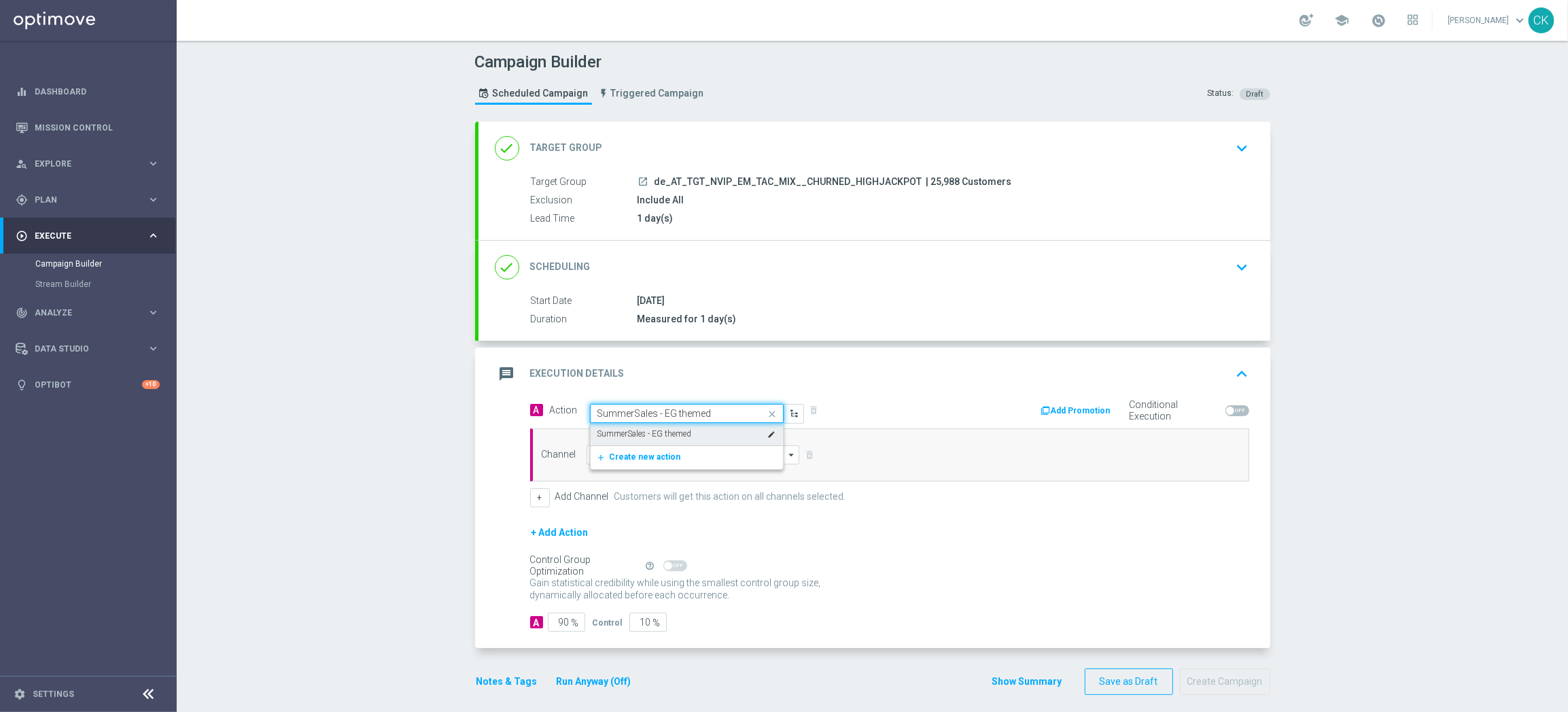
click at [642, 431] on label "SummerSales - EG themed" at bounding box center [645, 434] width 95 height 12
click at [642, 455] on input at bounding box center [693, 454] width 214 height 19
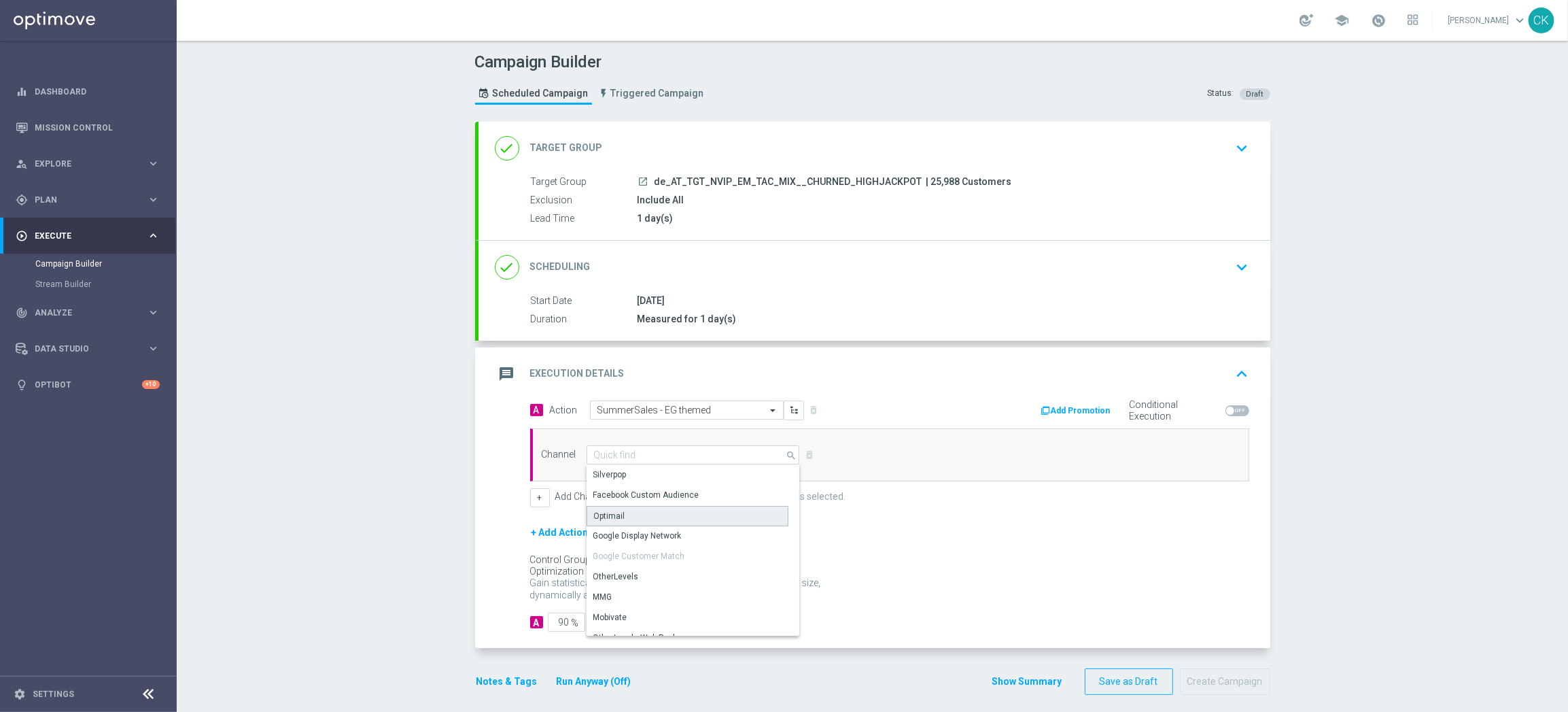
click at [637, 512] on div "Optimail" at bounding box center [687, 516] width 202 height 20
type input "Optimail"
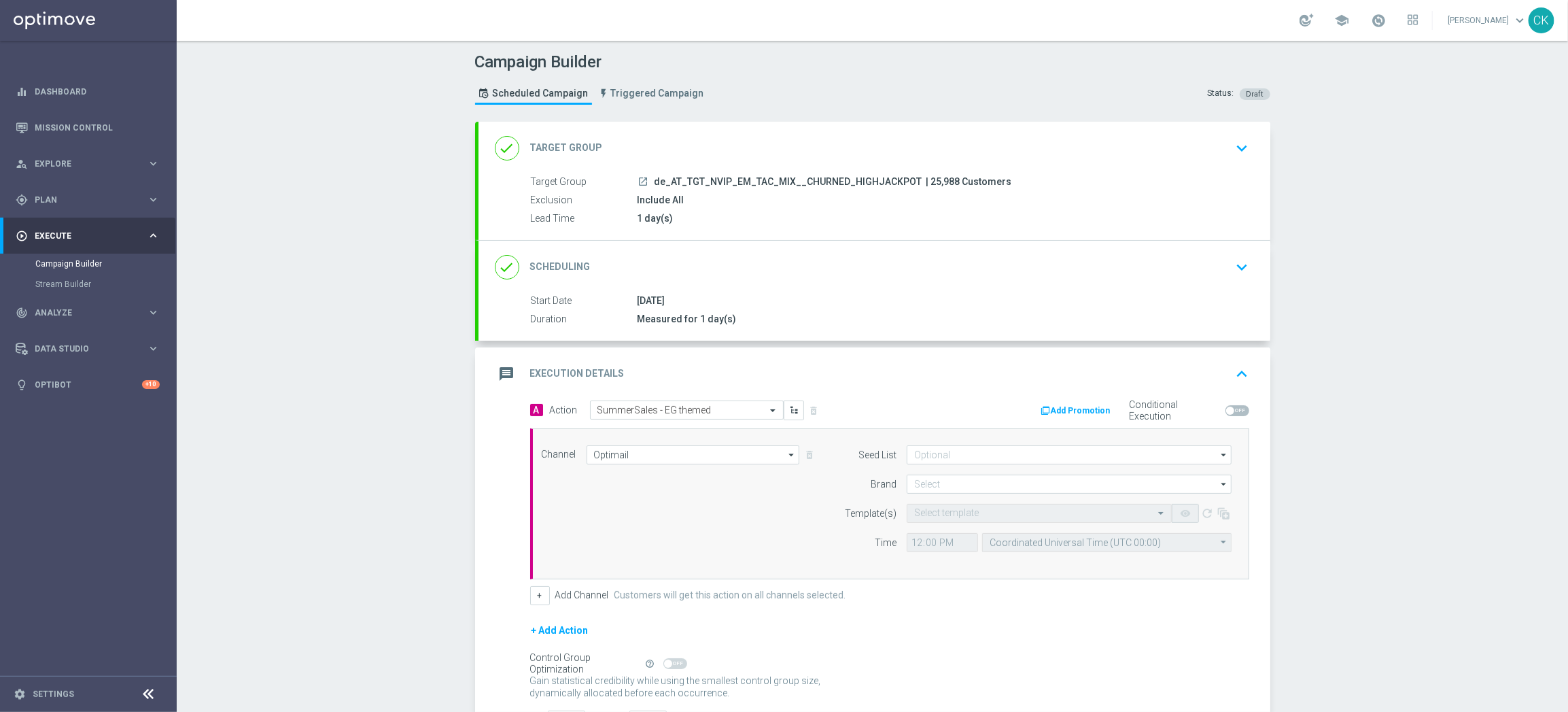
scroll to position [110, 0]
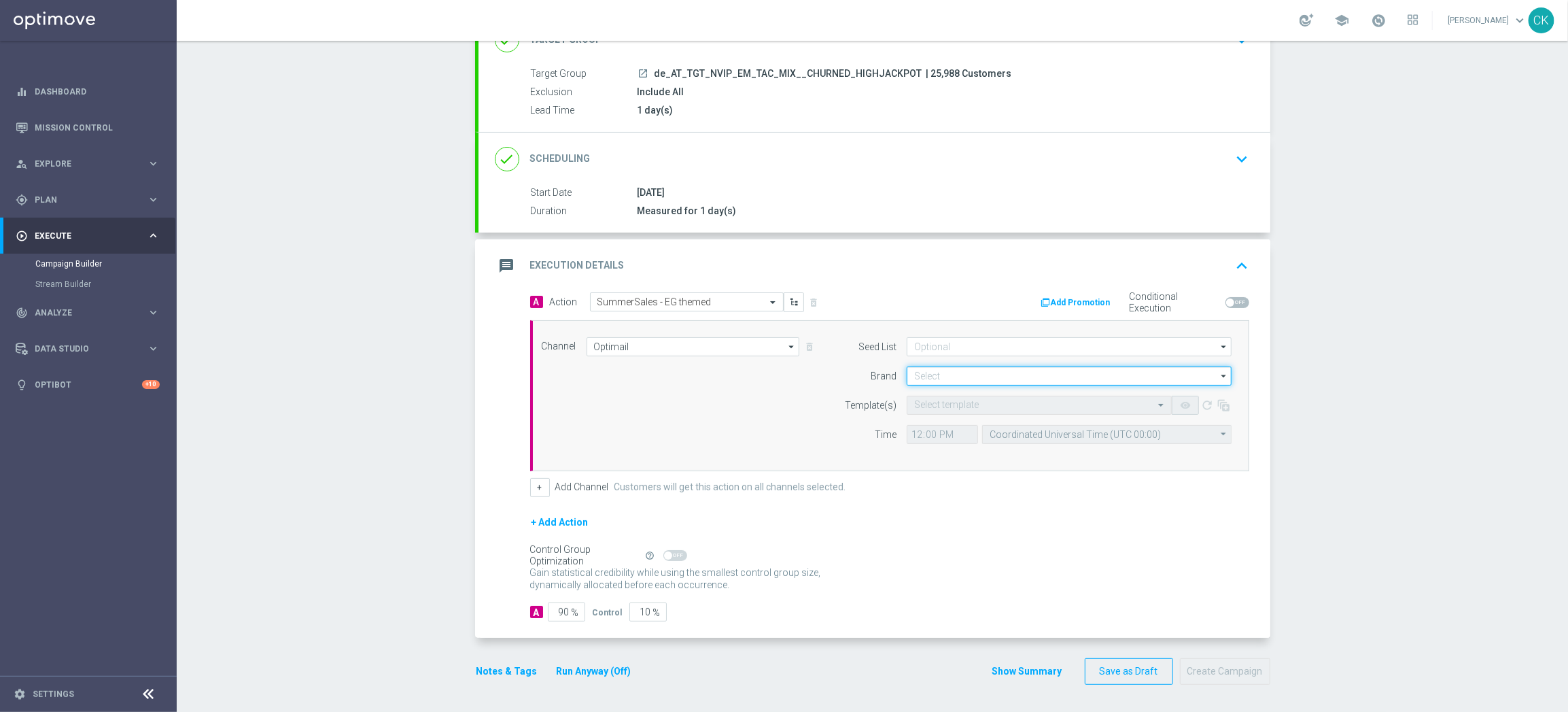
click at [958, 373] on input at bounding box center [1069, 376] width 325 height 19
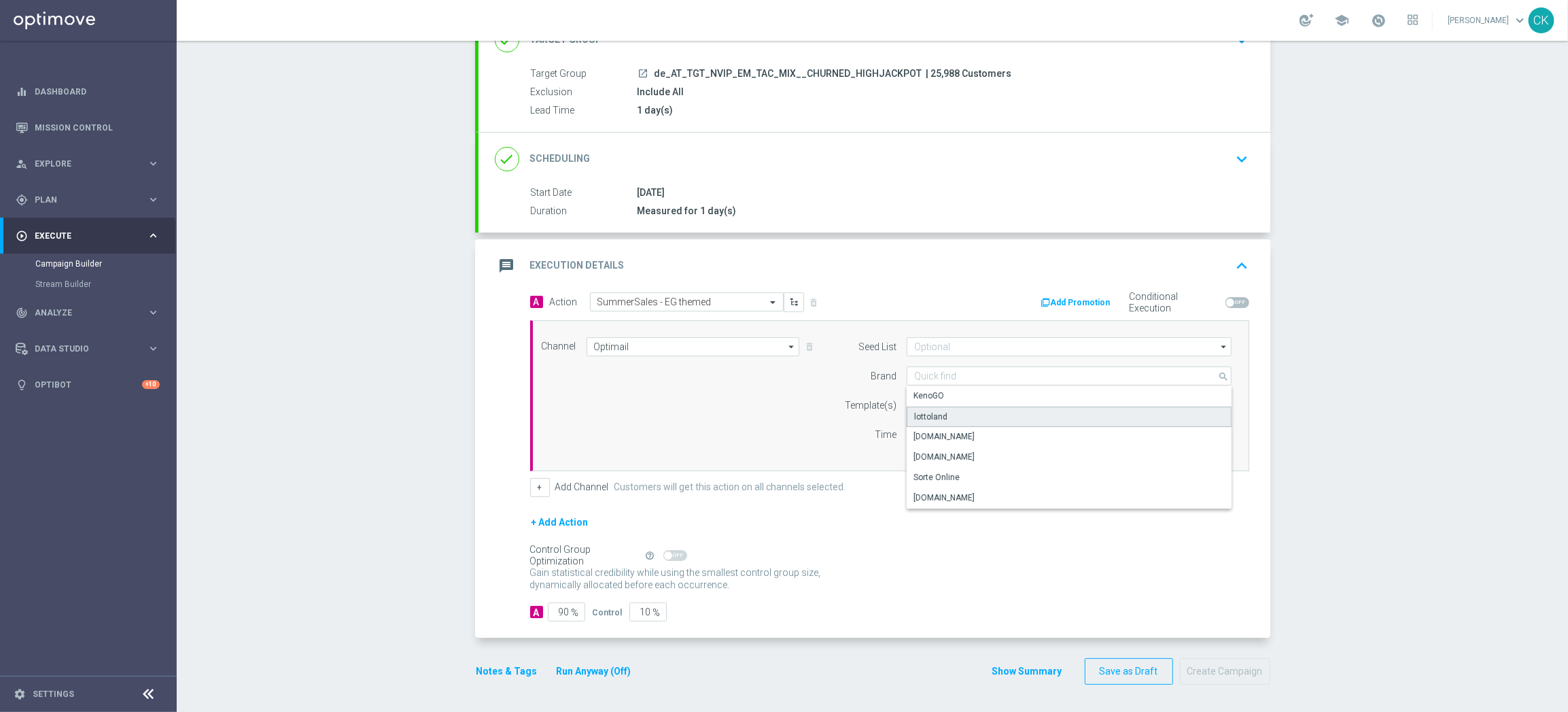
click at [958, 417] on div "lottoland" at bounding box center [1069, 416] width 325 height 20
type input "lottoland"
click at [945, 407] on input "text" at bounding box center [1026, 405] width 223 height 12
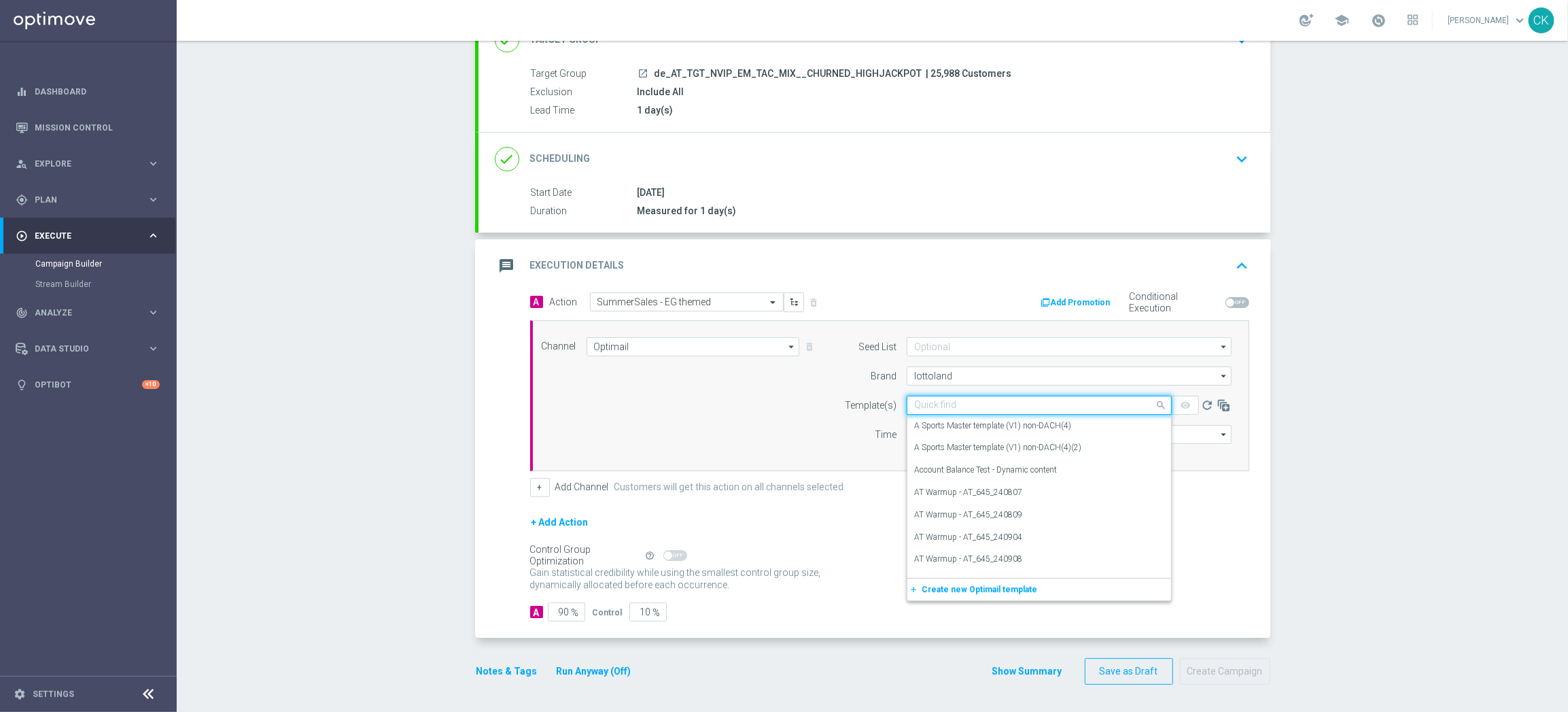
paste input "AT__SUMMERSALE_EG_250830__NVIP_EMA_TAC_MIX"
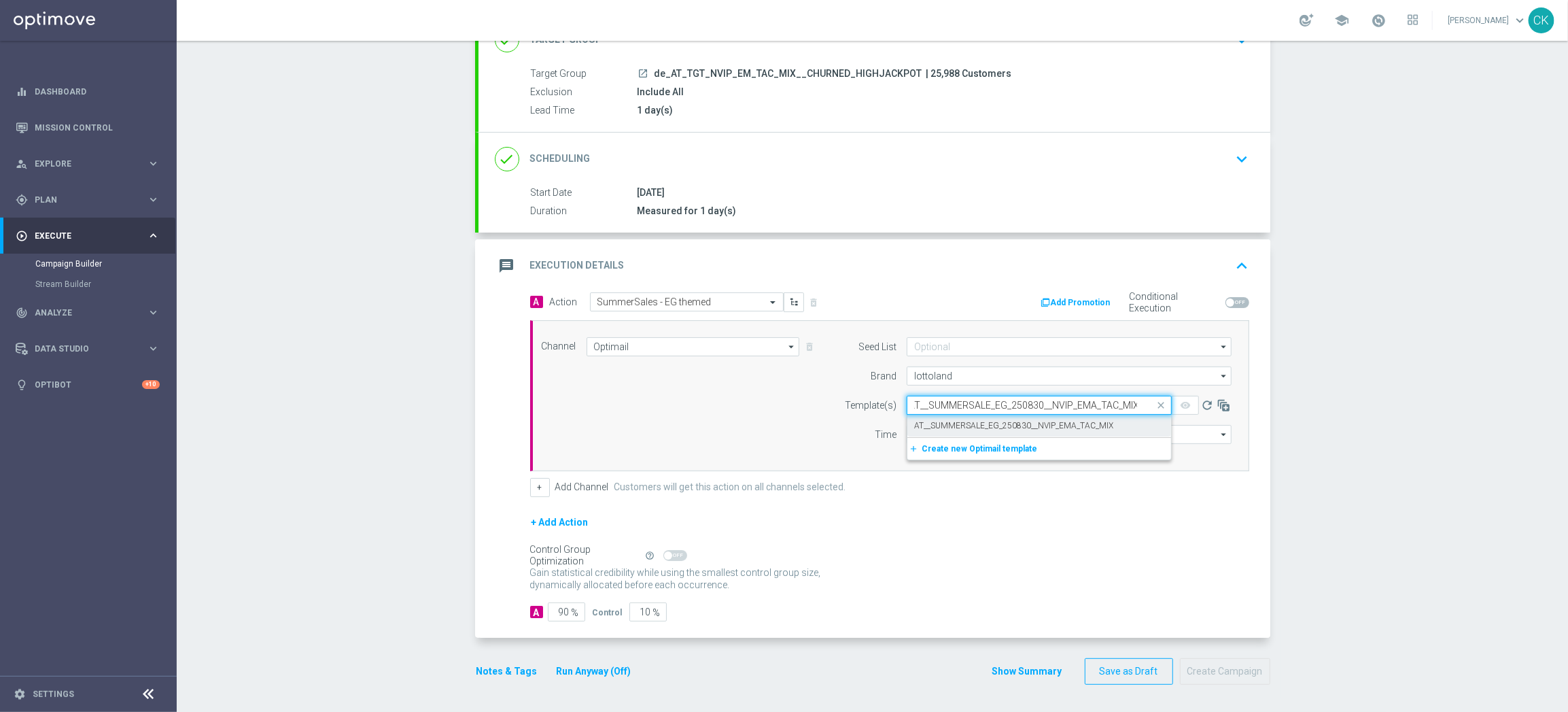
click at [939, 423] on label "AT__SUMMERSALE_EG_250830__NVIP_EMA_TAC_MIX" at bounding box center [1014, 426] width 199 height 12
type input "AT__SUMMERSALE_EG_250830__NVIP_EMA_TAC_MIX"
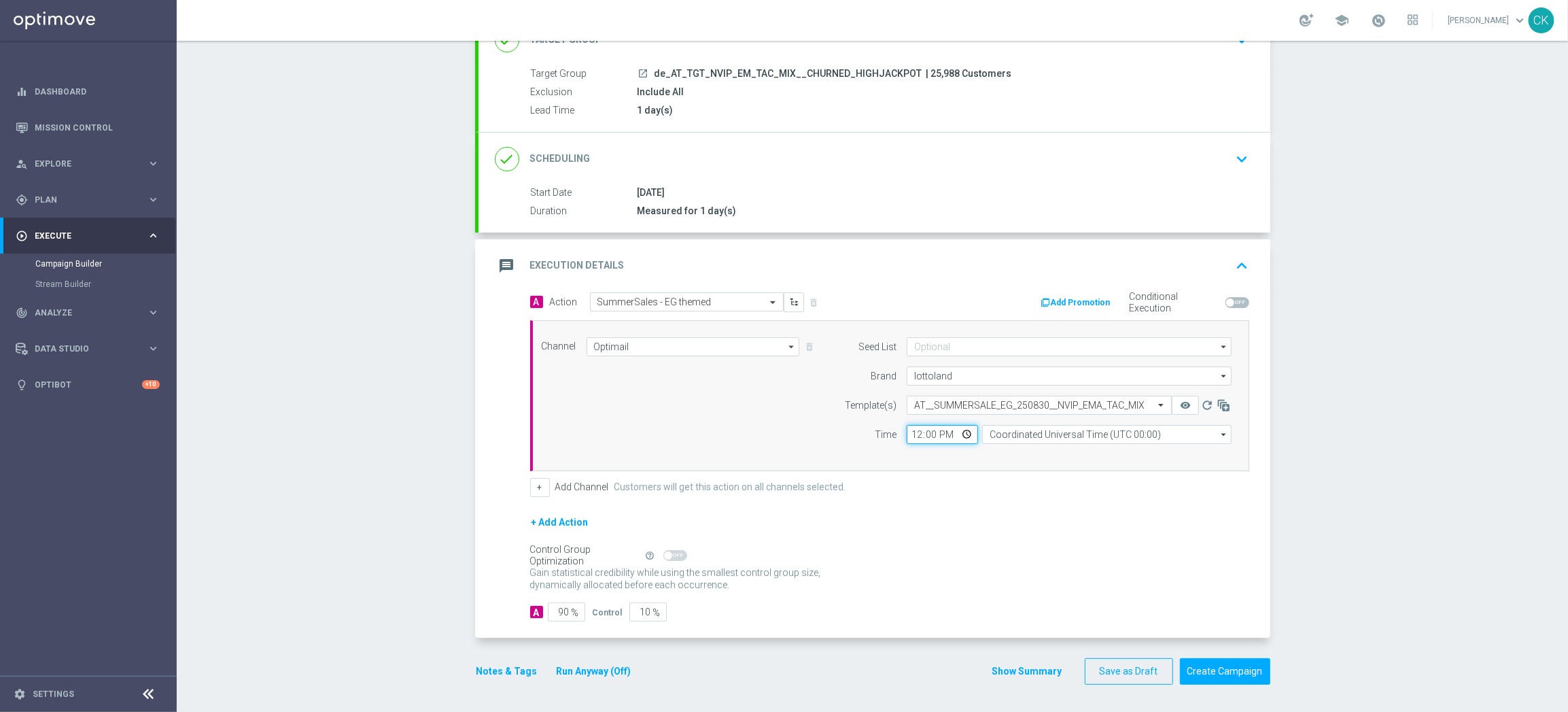
click at [912, 427] on input "12:00" at bounding box center [942, 434] width 71 height 19
type input "08:00"
click at [1026, 435] on input "Coordinated Universal Time (UTC 00:00)" at bounding box center [1106, 434] width 250 height 19
click at [1029, 446] on div "Central European Time ([GEOGRAPHIC_DATA]) (UTC +02:00)" at bounding box center [1106, 454] width 250 height 19
type input "Central European Time ([GEOGRAPHIC_DATA]) (UTC +02:00)"
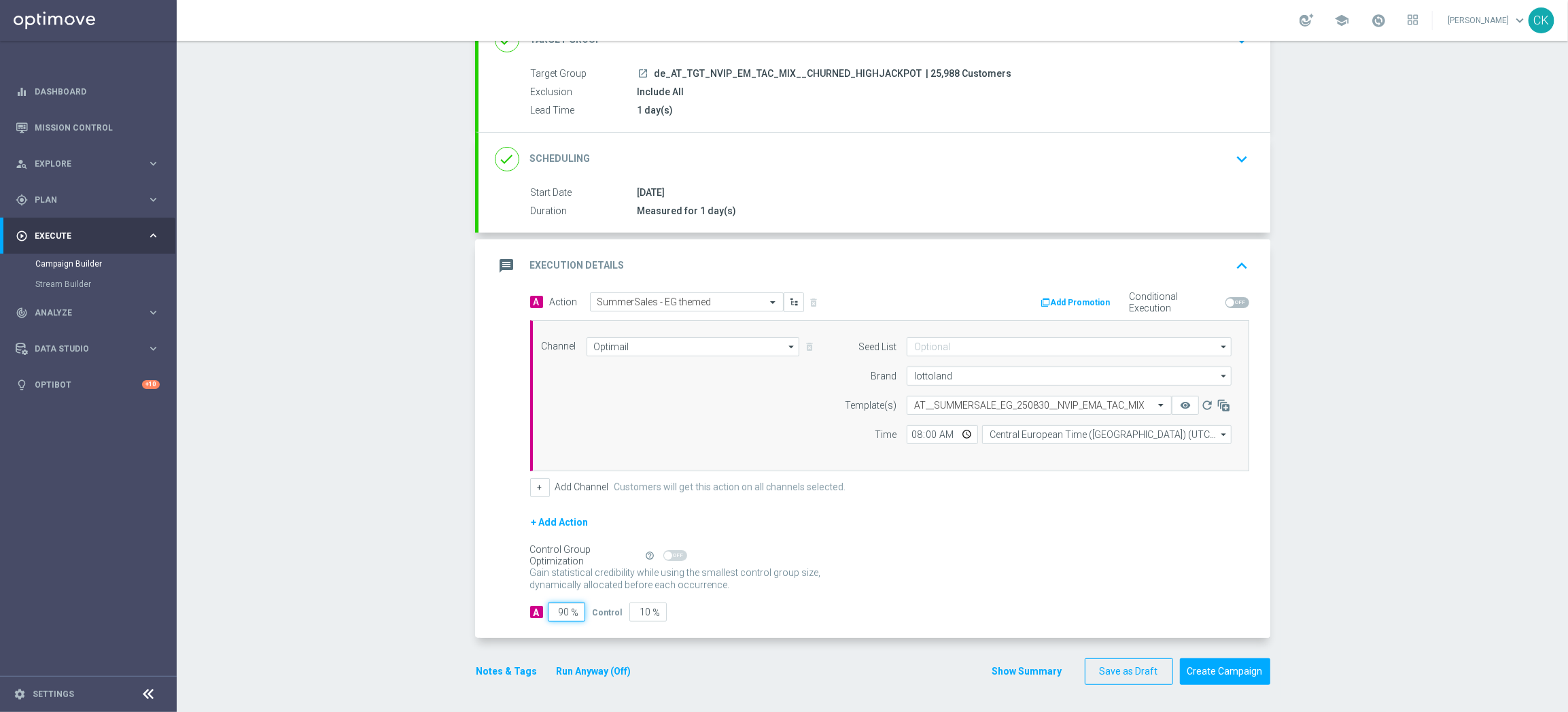
click at [563, 611] on input "90" at bounding box center [566, 612] width 38 height 19
type input "9"
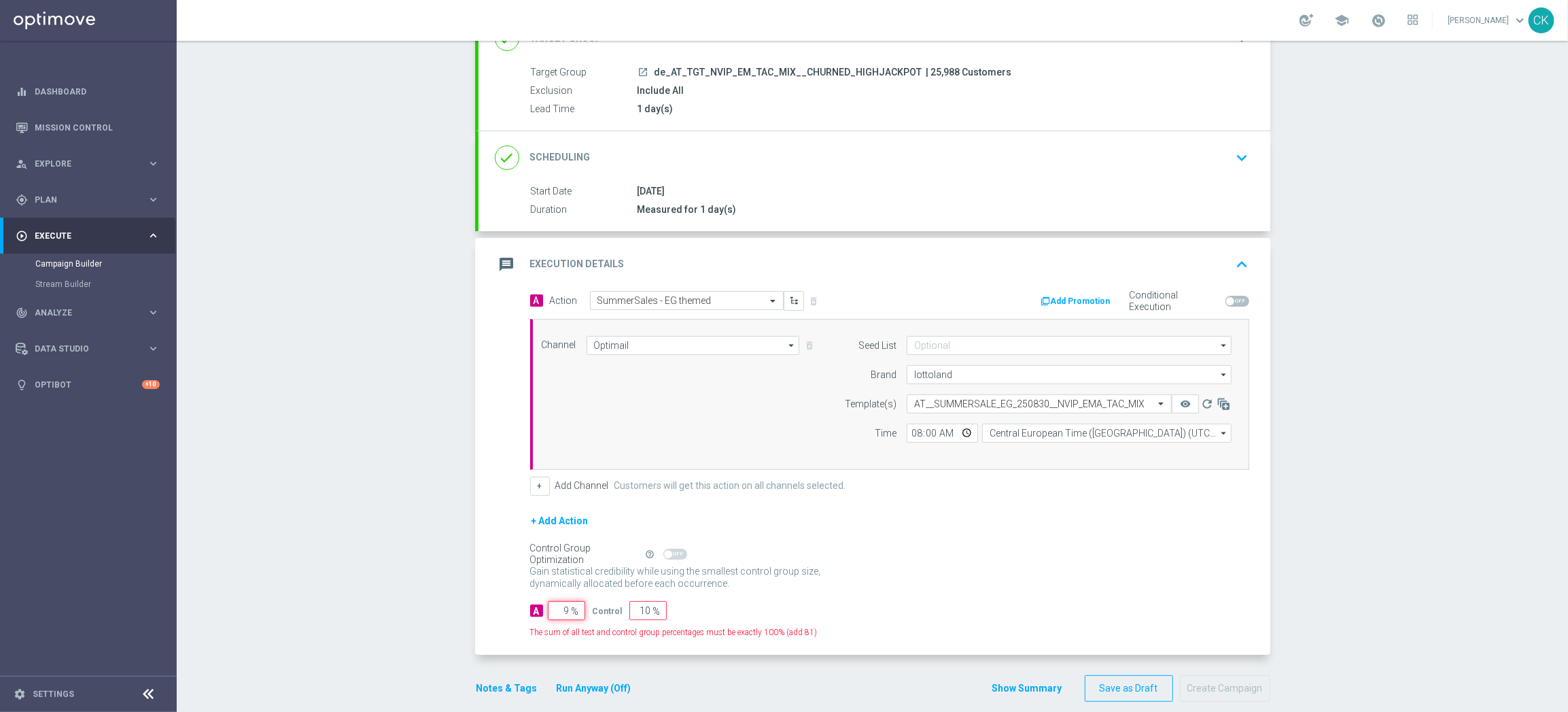
type input "91"
type input "98"
type input "2"
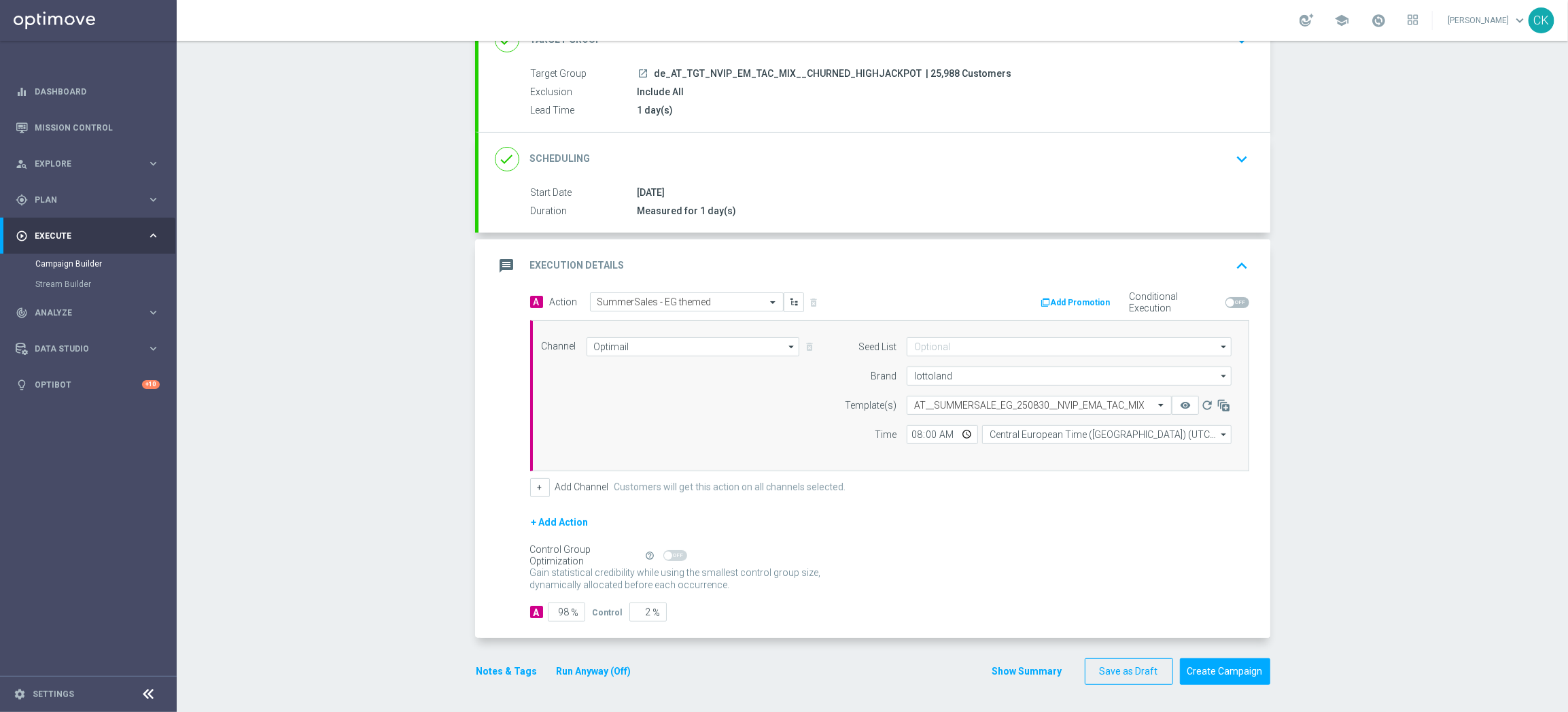
click at [498, 671] on button "Notes & Tags" at bounding box center [506, 671] width 64 height 17
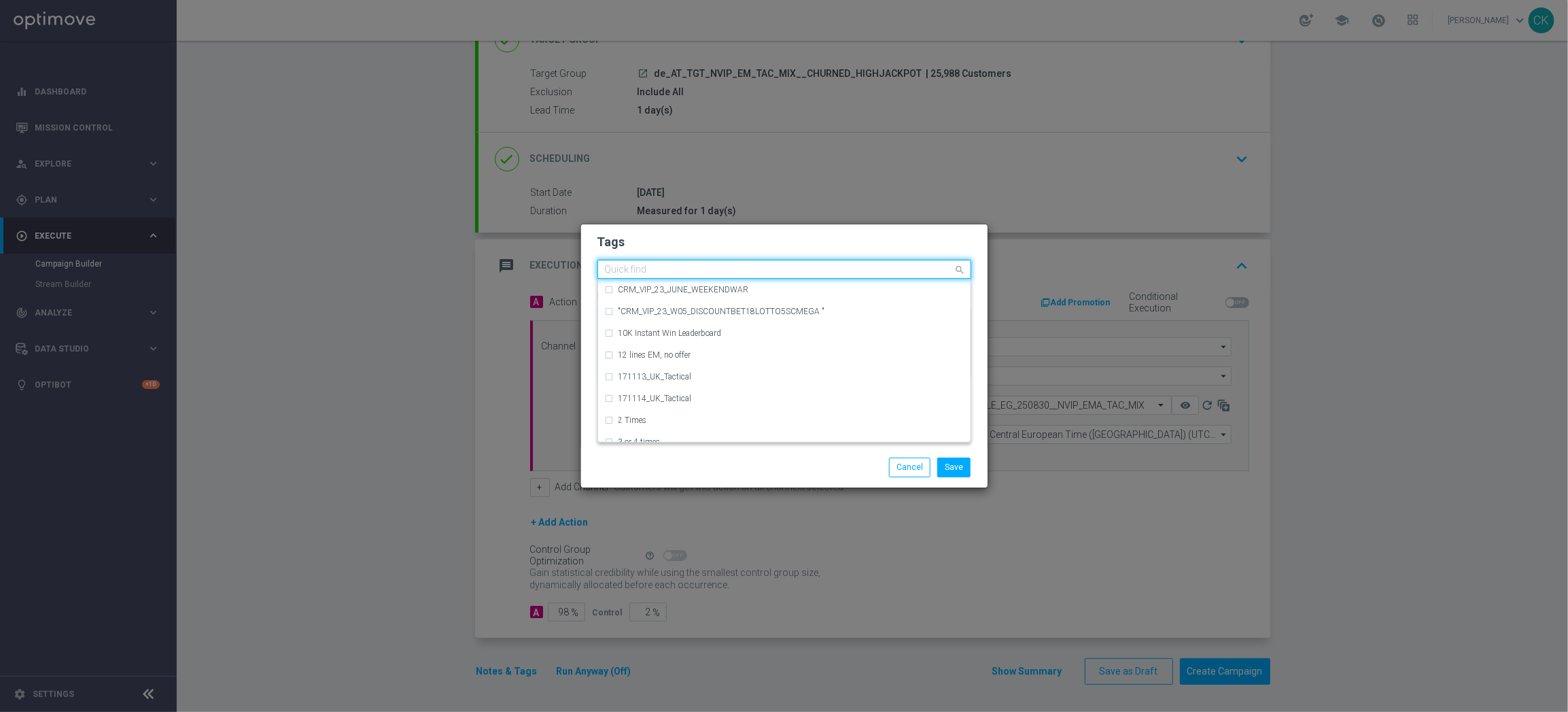
click at [675, 264] on input "text" at bounding box center [779, 270] width 349 height 12
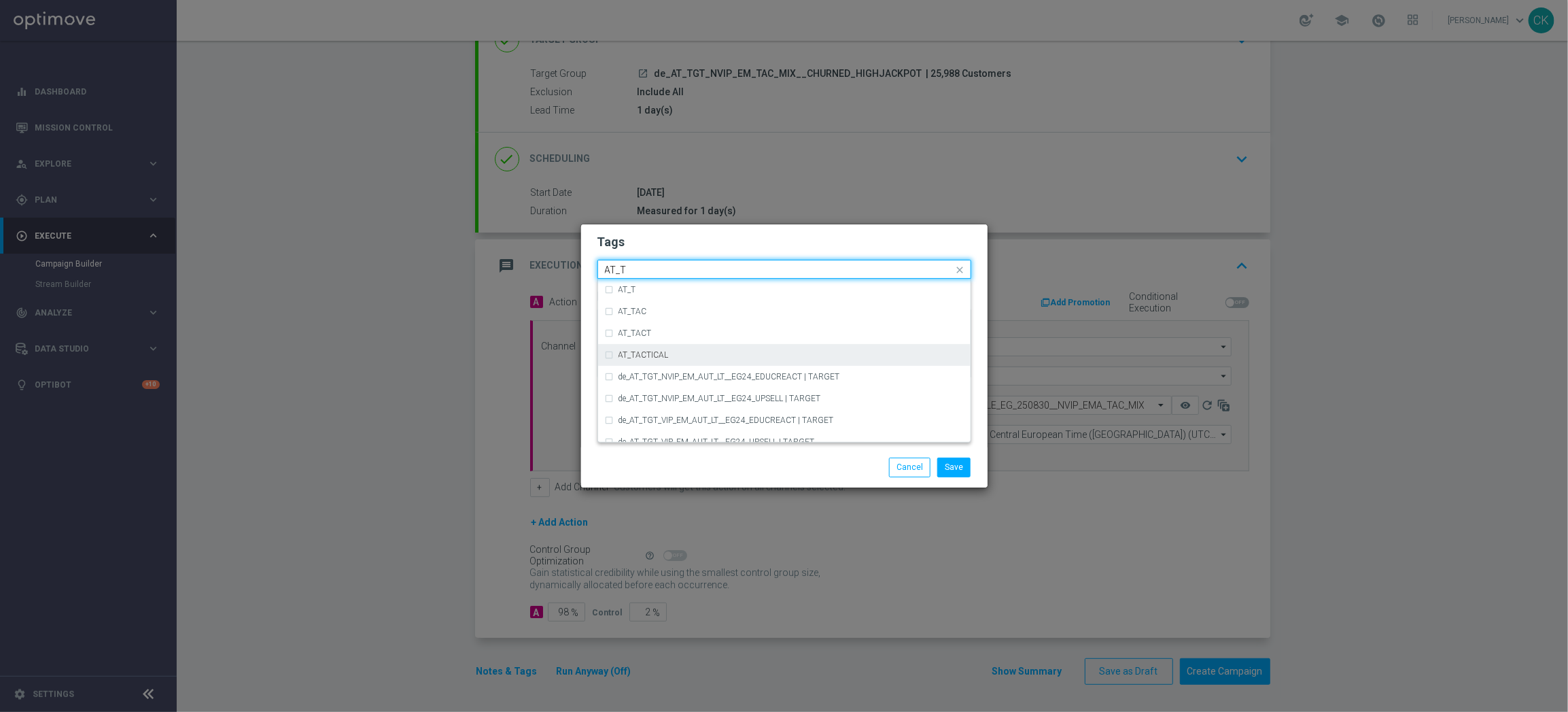
click at [683, 357] on div "AT_TACTICAL" at bounding box center [791, 355] width 345 height 8
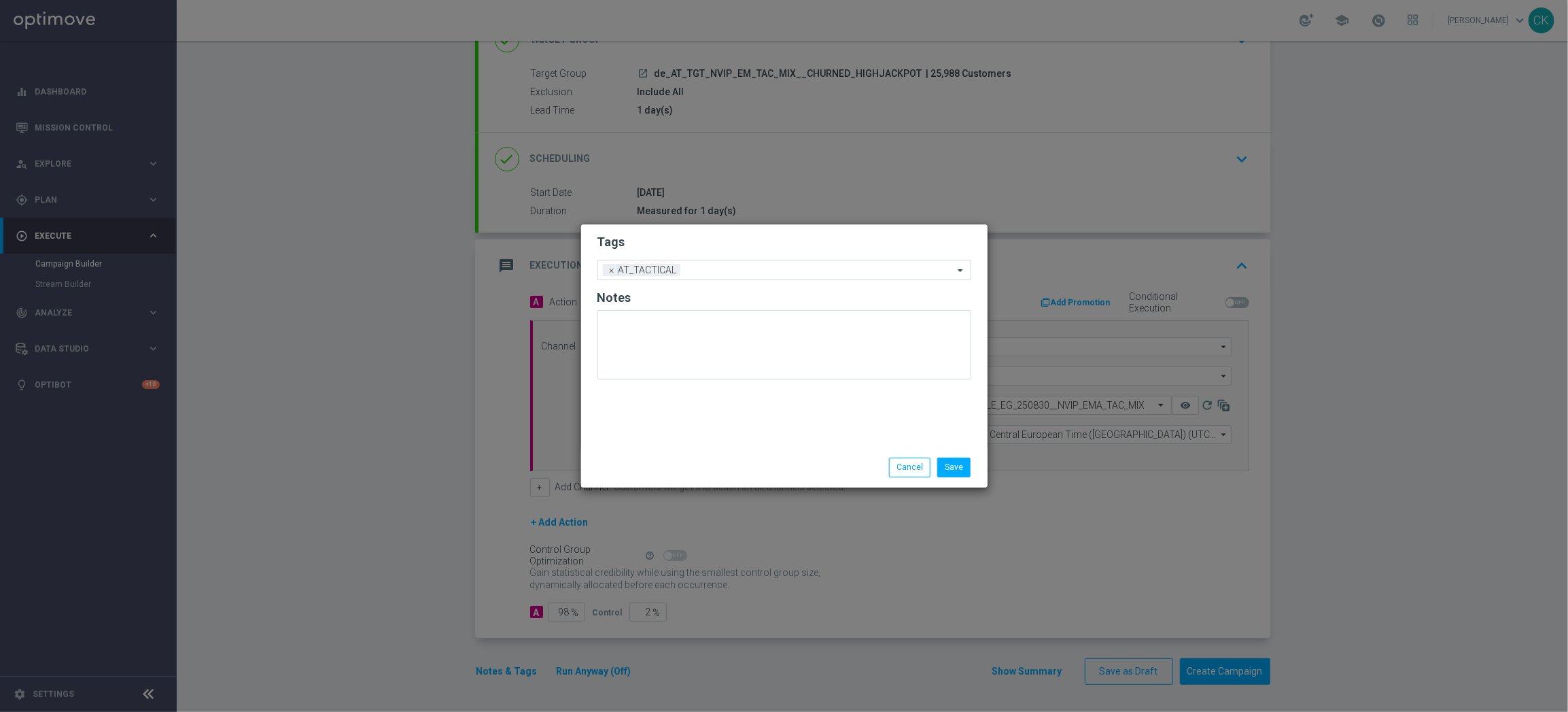
click at [689, 458] on div at bounding box center [653, 458] width 131 height 1
click at [956, 466] on button "Save" at bounding box center [954, 467] width 33 height 19
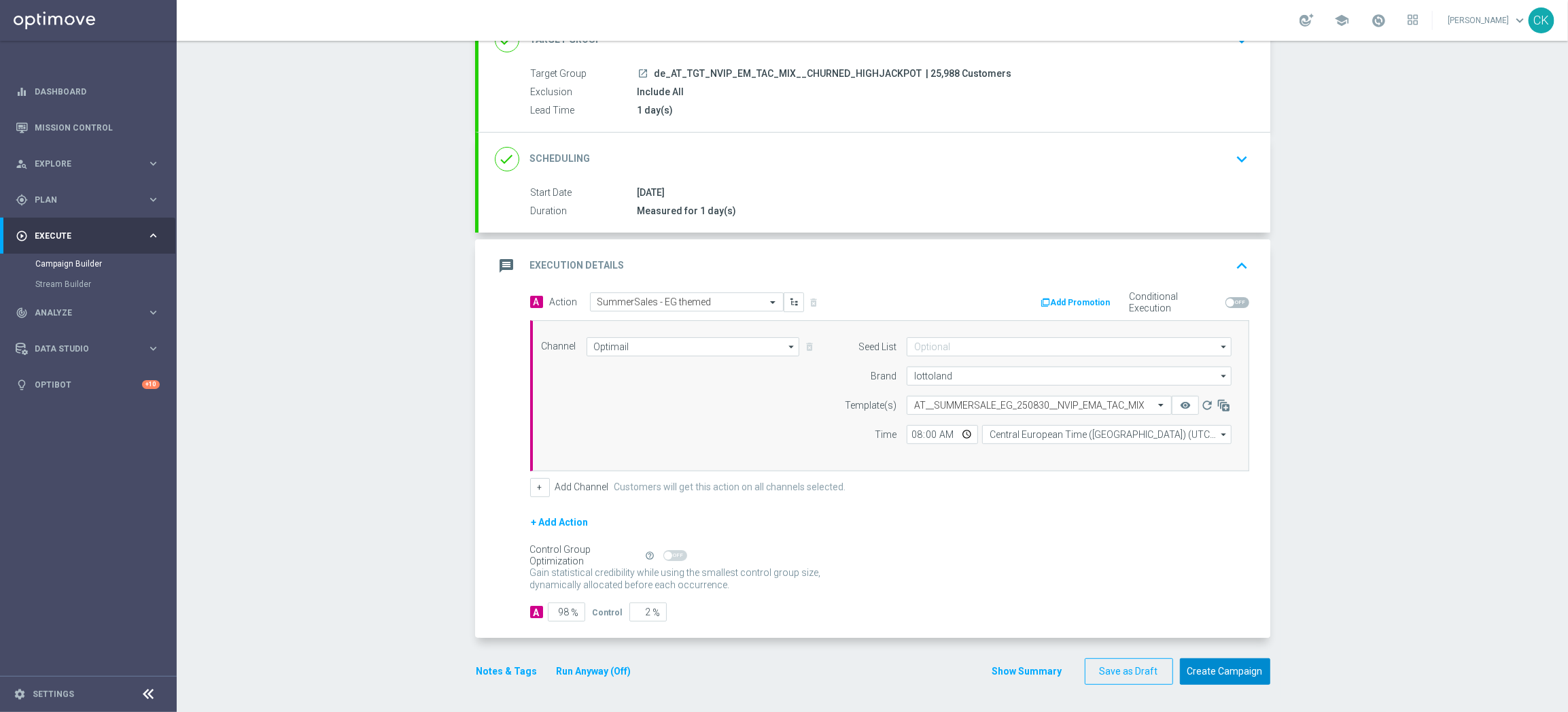
click at [1239, 674] on button "Create Campaign" at bounding box center [1225, 671] width 90 height 27
click at [1209, 672] on button "Create Campaign" at bounding box center [1225, 671] width 90 height 27
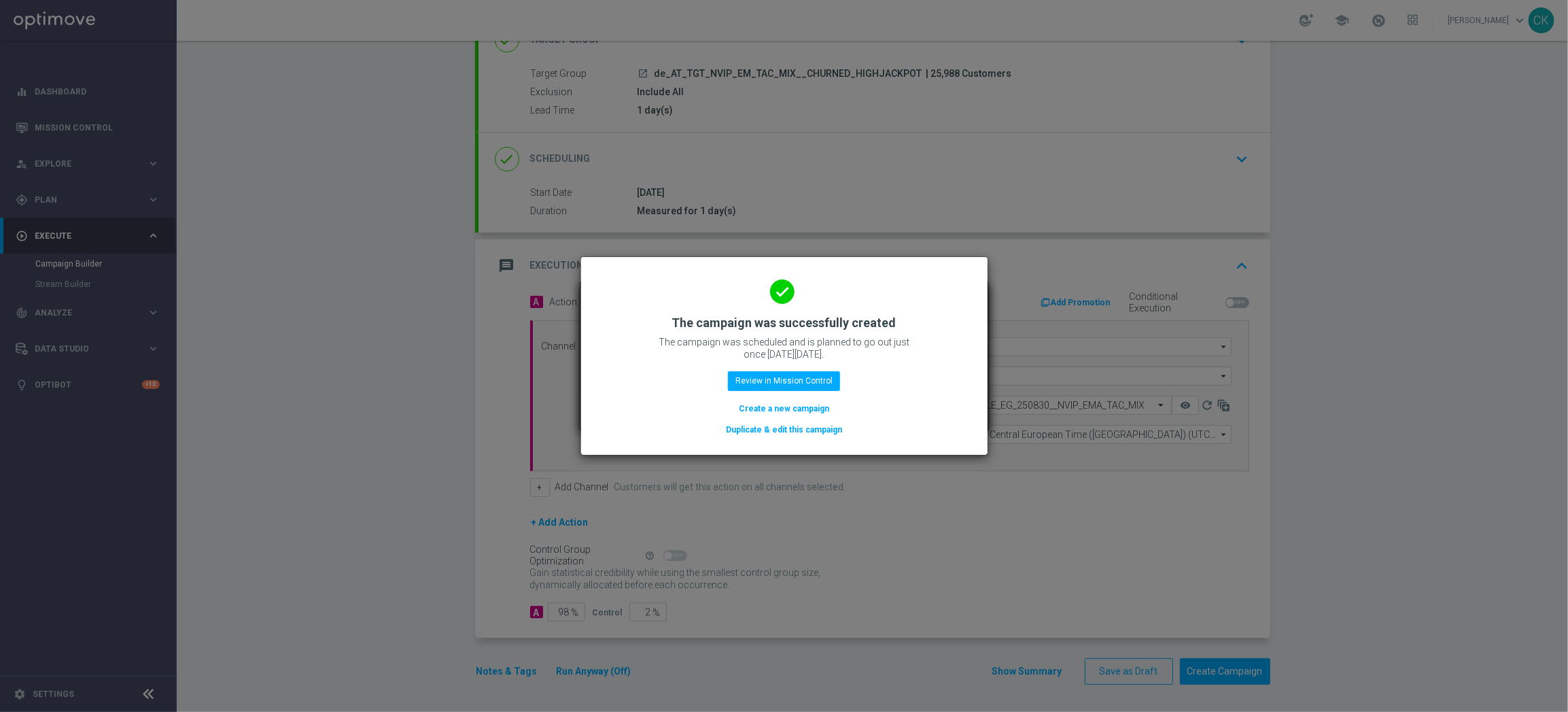
click at [776, 408] on button "Create a new campaign" at bounding box center [784, 408] width 93 height 15
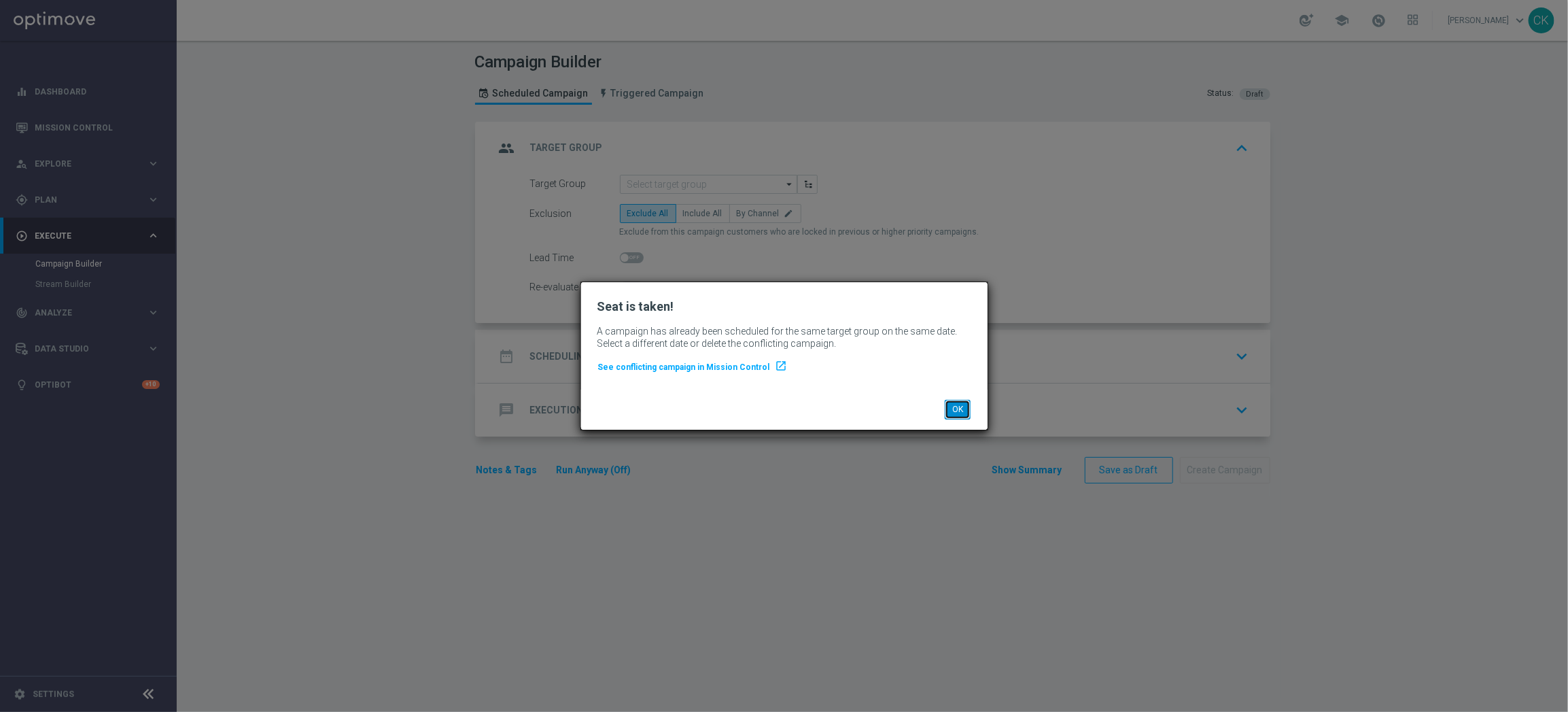
click at [962, 409] on button "OK" at bounding box center [958, 409] width 26 height 19
click at [956, 410] on button "OK" at bounding box center [958, 409] width 26 height 19
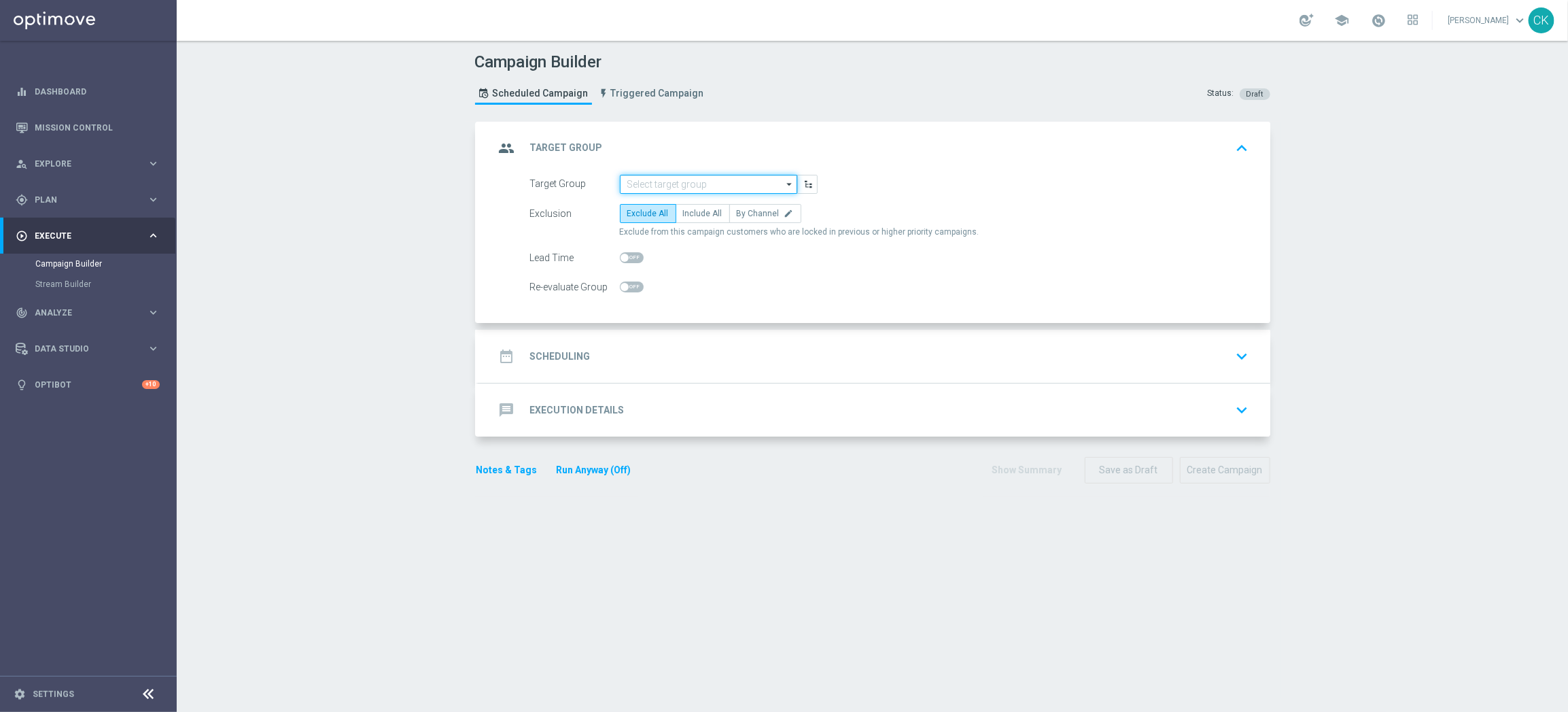
click at [670, 188] on input at bounding box center [708, 184] width 178 height 19
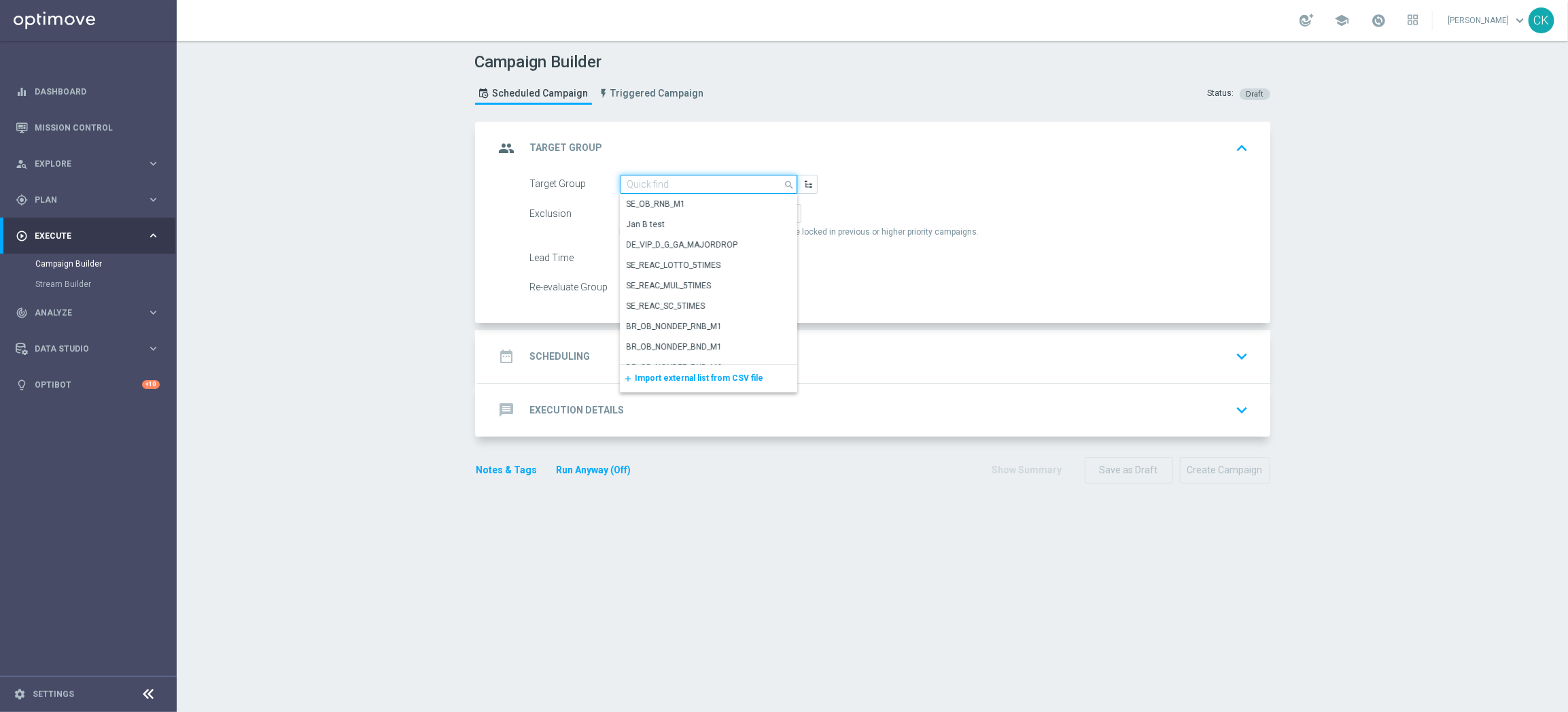
paste input "de_all_TGT_NVIP_EM_TAC_MIX__ACTIVE_ALL_HIGHJACKPOT"
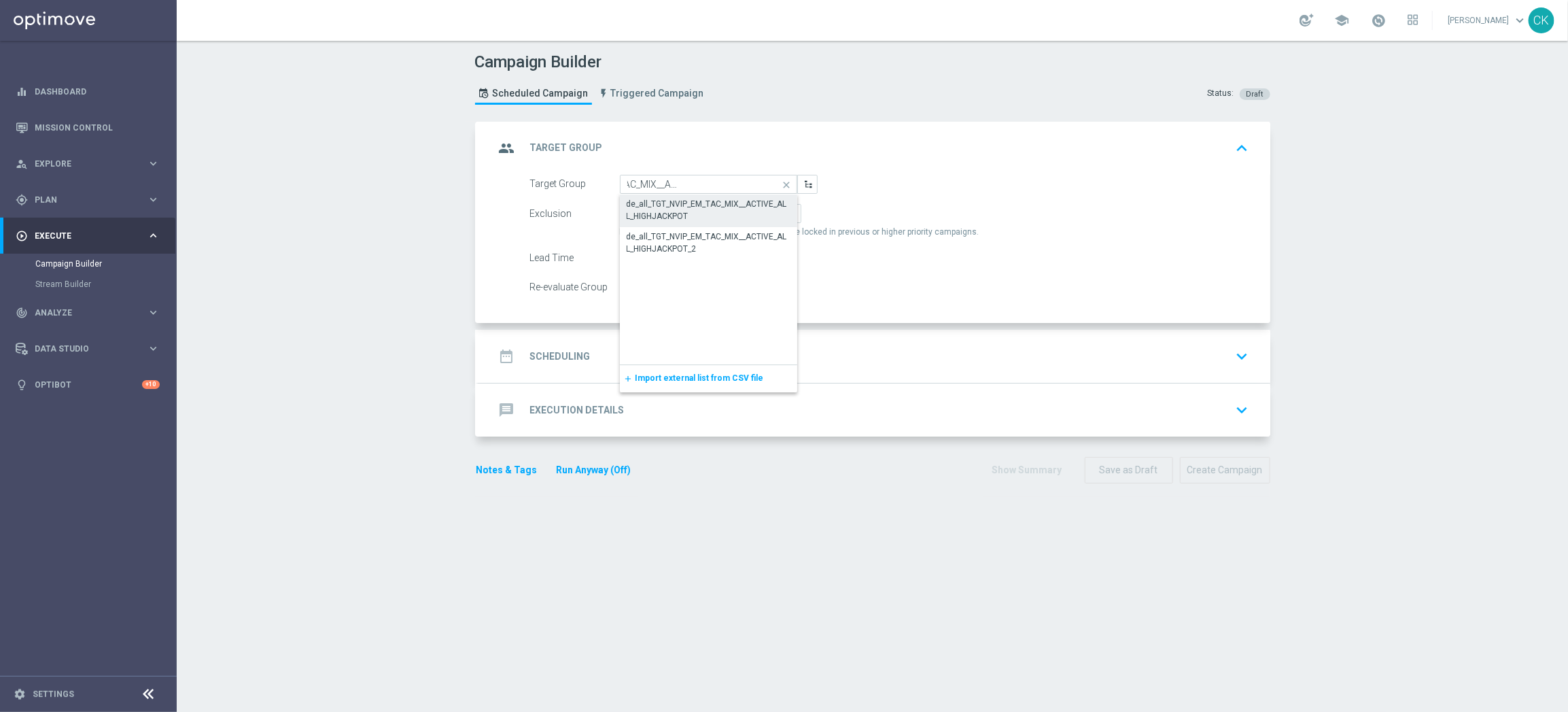
click at [679, 204] on div "de_all_TGT_NVIP_EM_TAC_MIX__ACTIVE_ALL_HIGHJACKPOT" at bounding box center [708, 210] width 164 height 25
type input "de_all_TGT_NVIP_EM_TAC_MIX__ACTIVE_ALL_HIGHJACKPOT"
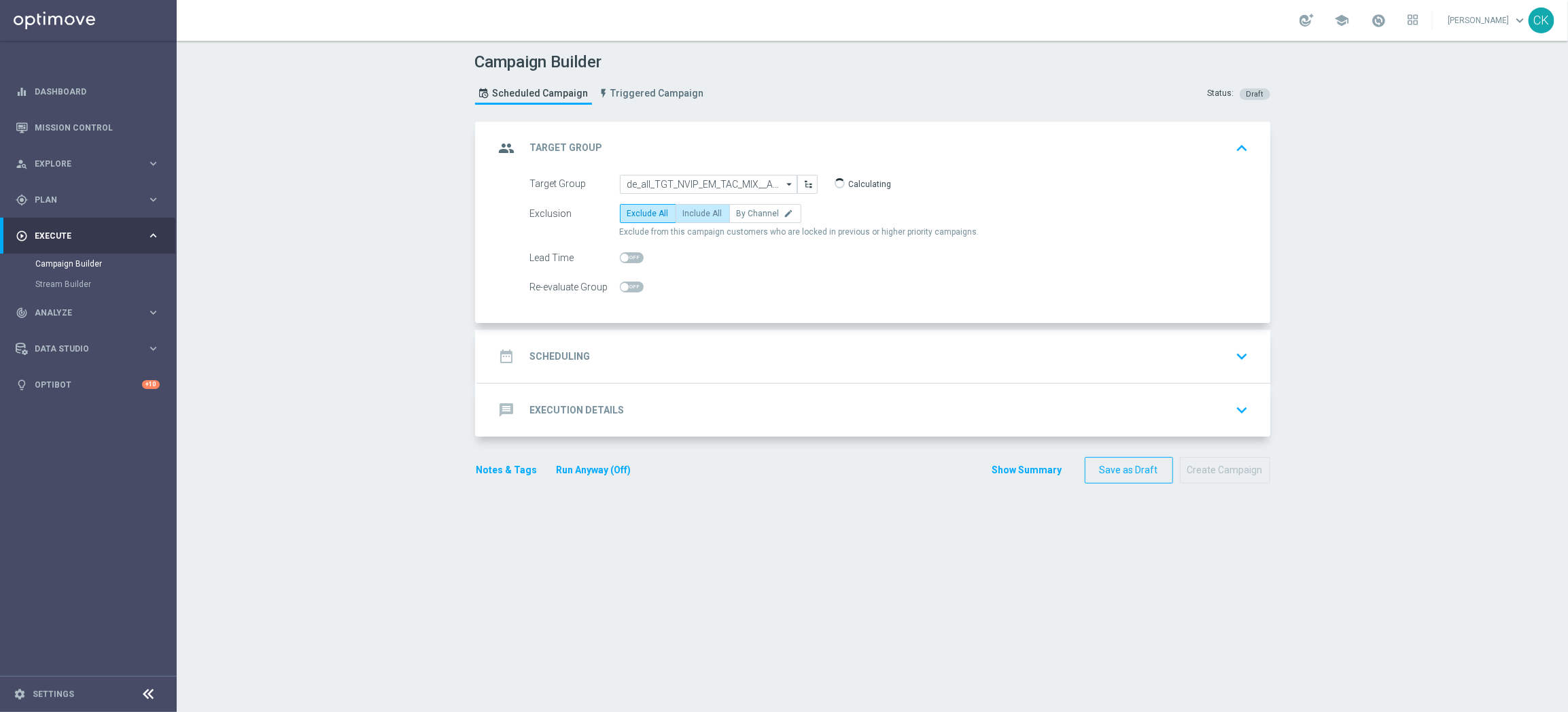
click at [688, 209] on span "Include All" at bounding box center [703, 214] width 40 height 9
click at [688, 212] on input "Include All" at bounding box center [688, 216] width 9 height 9
radio input "true"
click at [621, 257] on span at bounding box center [624, 257] width 8 height 8
click at [621, 257] on input "checkbox" at bounding box center [632, 258] width 24 height 11
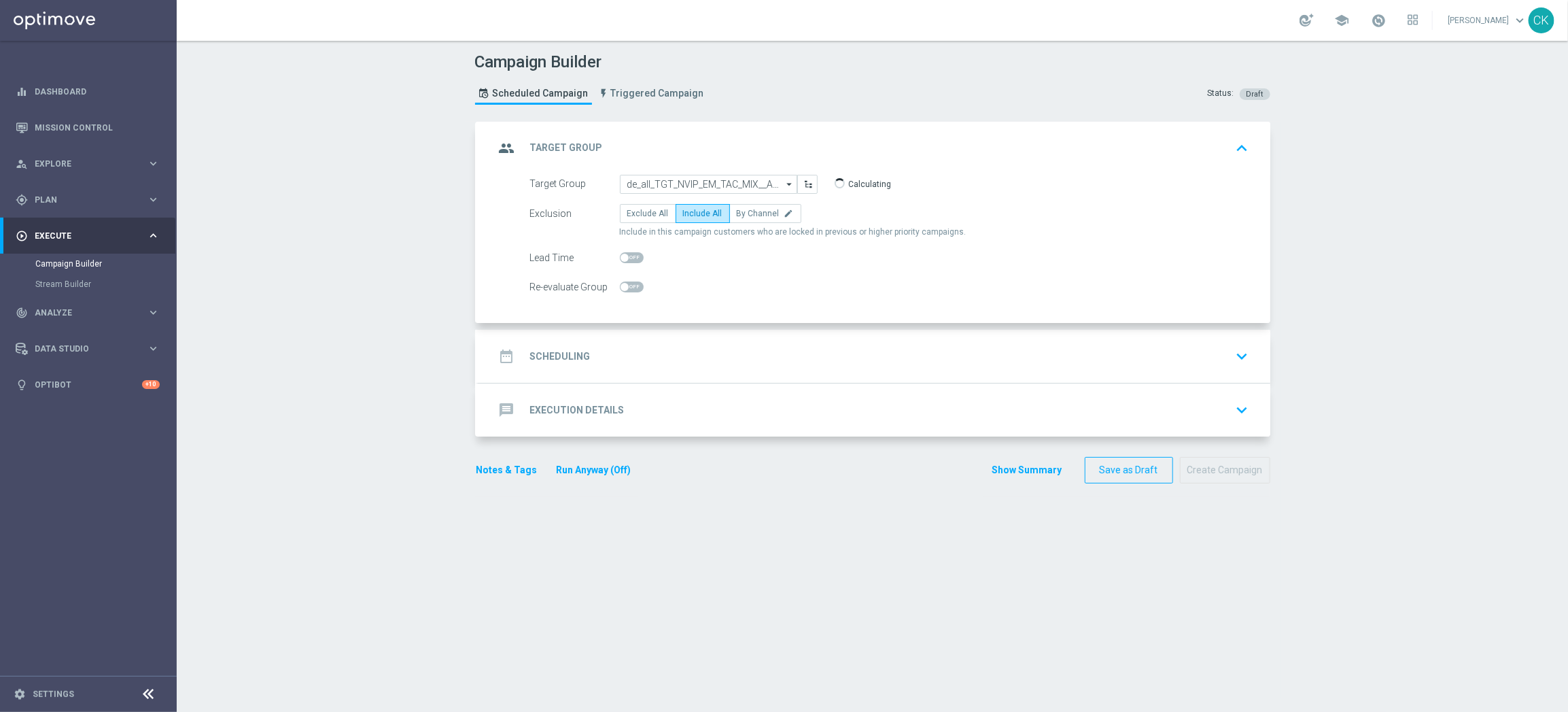
checkbox input "true"
click at [550, 356] on h2 "Scheduling" at bounding box center [561, 356] width 61 height 13
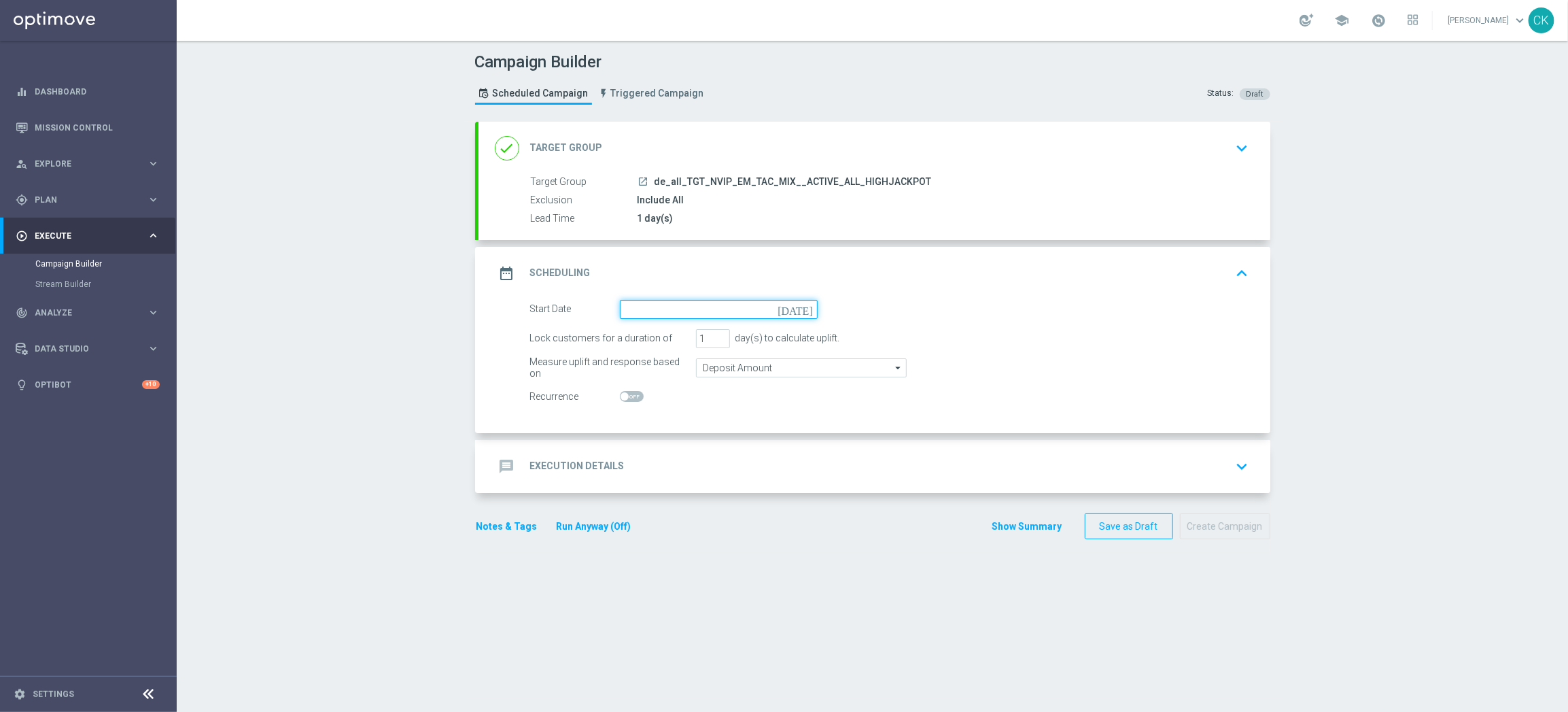
click at [655, 309] on input at bounding box center [718, 309] width 198 height 19
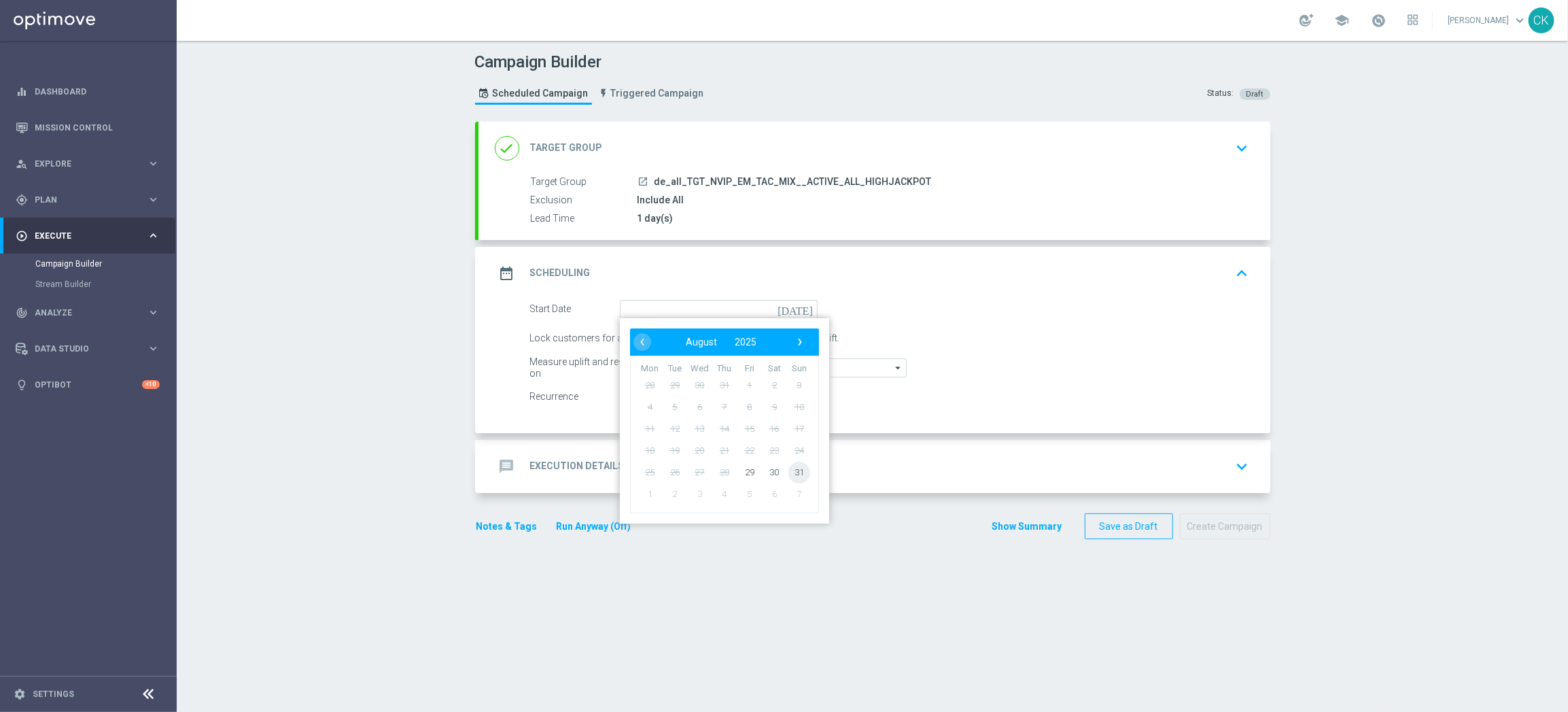
click at [796, 466] on span "31" at bounding box center [798, 472] width 22 height 22
type input "[DATE]"
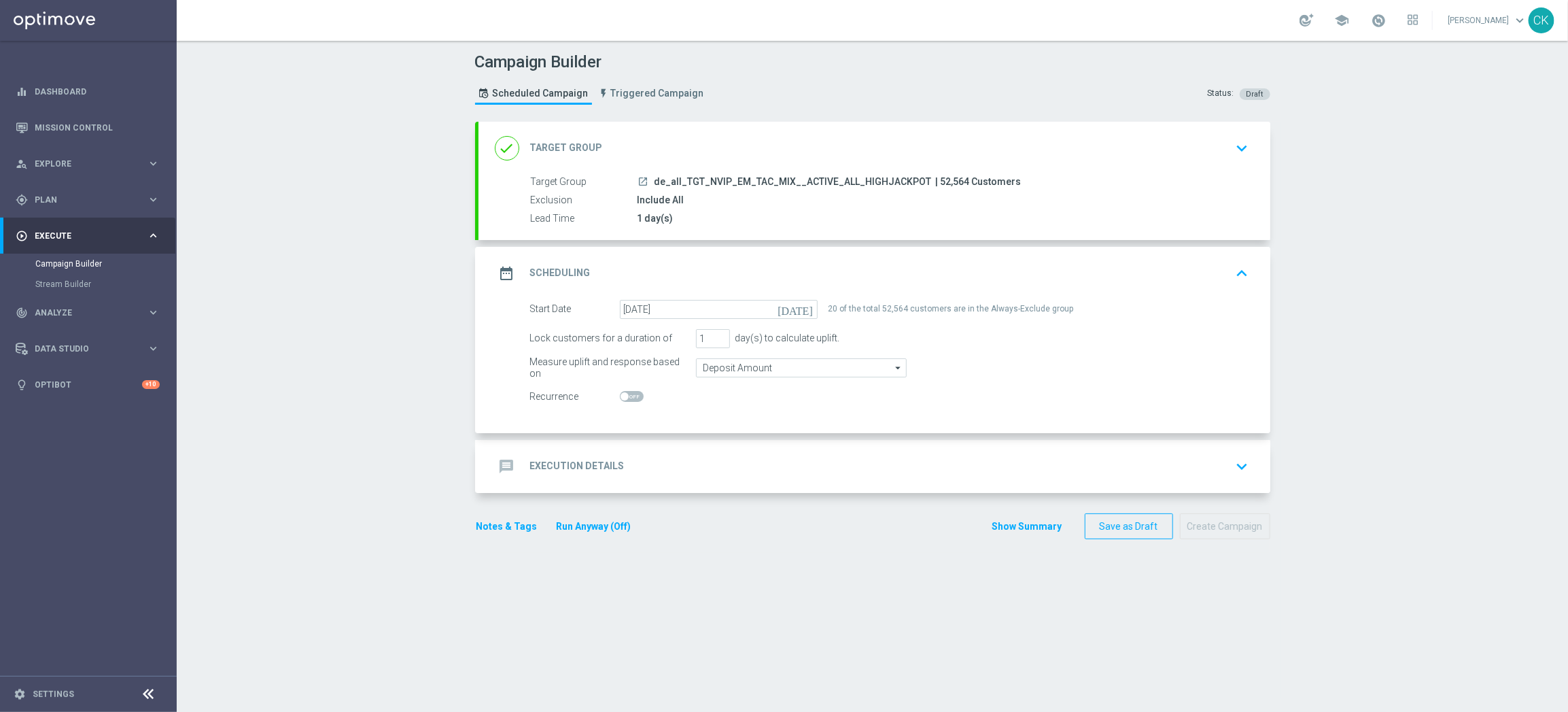
click at [558, 461] on h2 "Execution Details" at bounding box center [577, 466] width 95 height 13
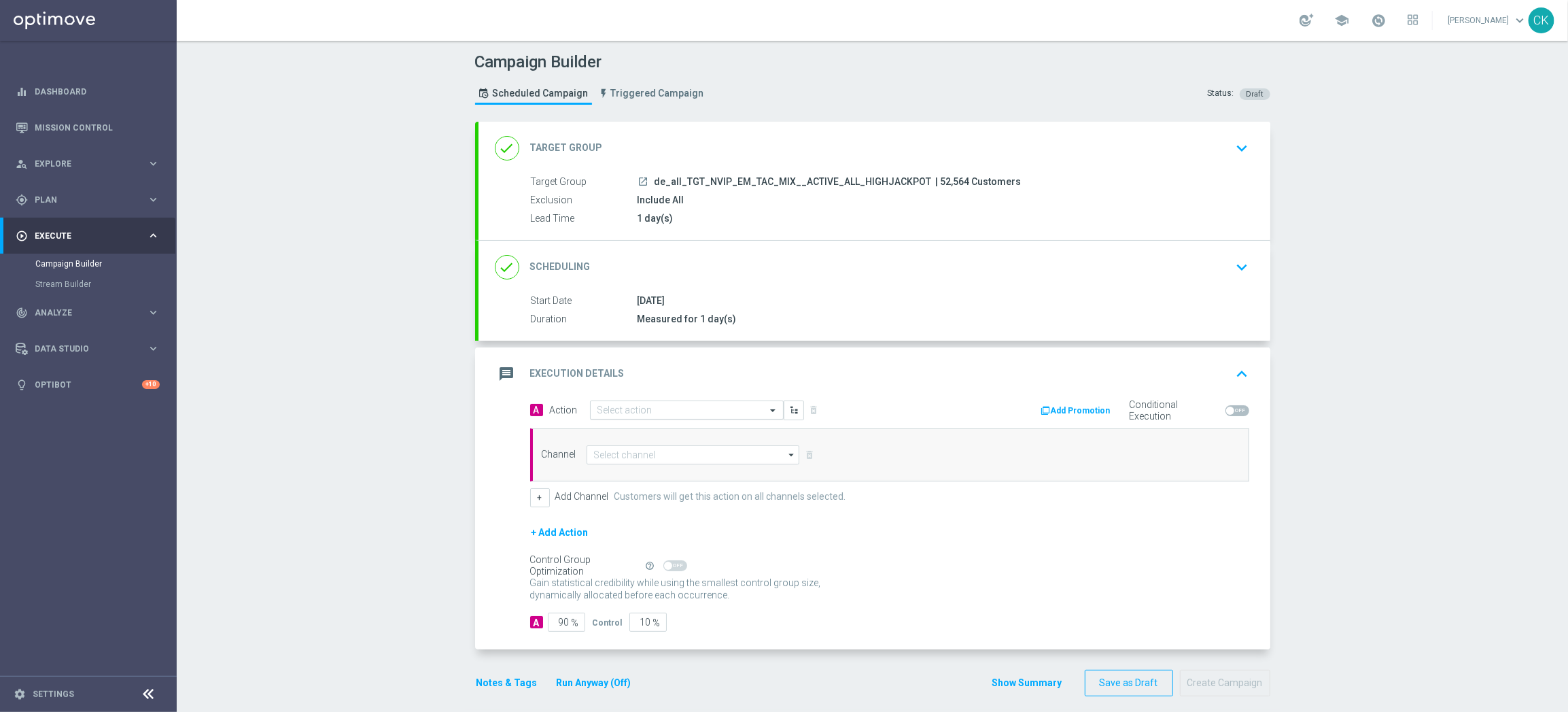
click at [646, 409] on input "text" at bounding box center [673, 410] width 152 height 12
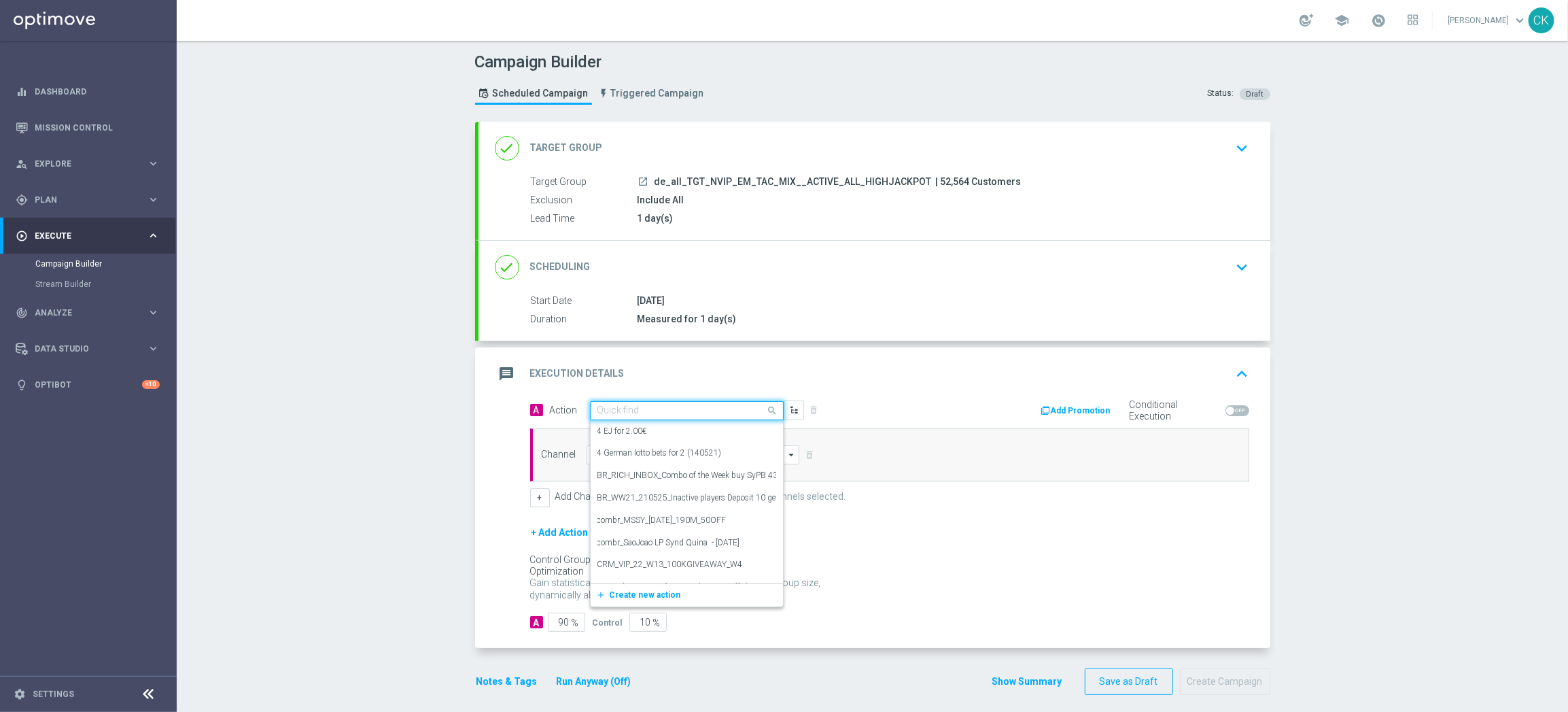
paste input "SummerSales - PB themed"
type input "SummerSales - PB themed"
click at [613, 448] on button "add_new Create new action" at bounding box center [684, 452] width 188 height 16
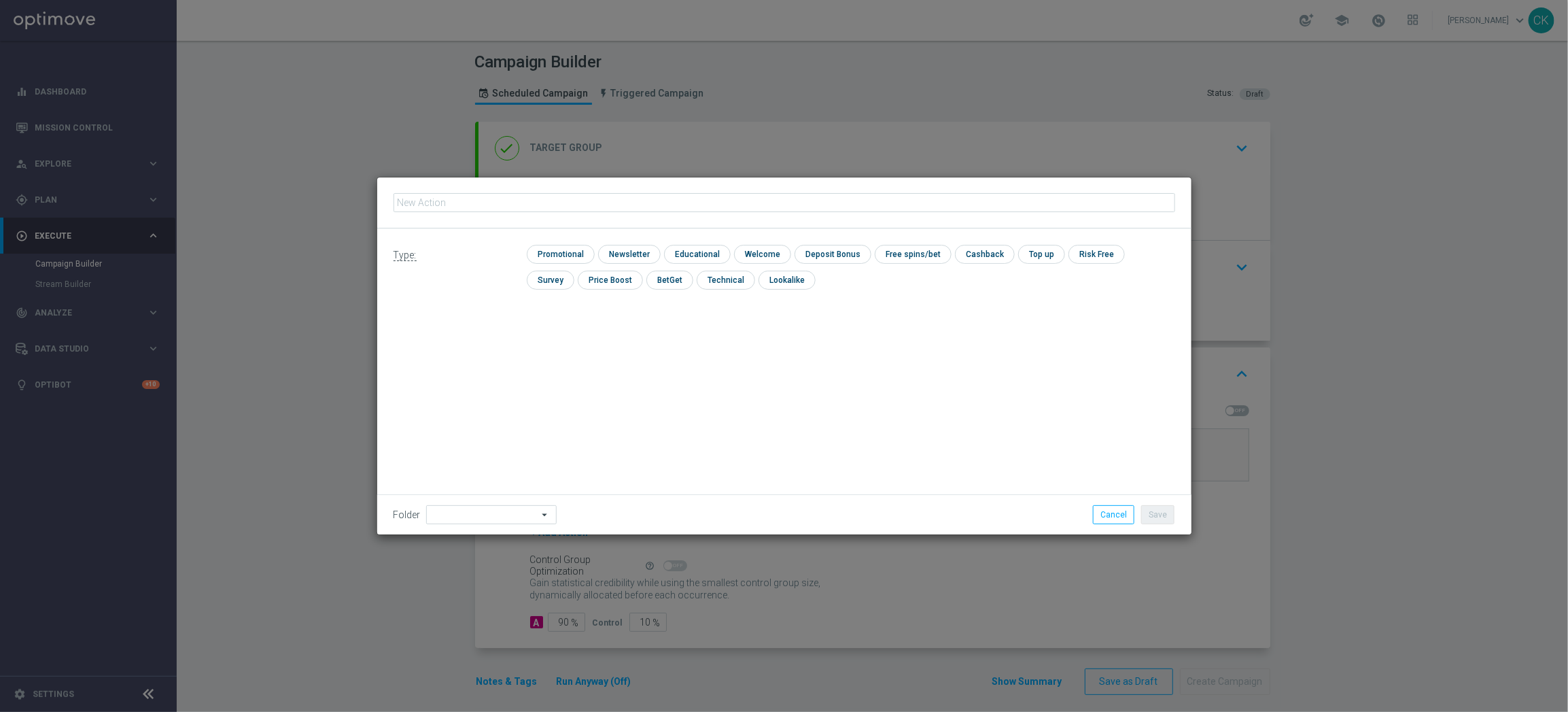
type input "SummerSales - PB themed"
click at [552, 248] on input "checkbox" at bounding box center [559, 254] width 64 height 18
checkbox input "true"
click at [494, 517] on input at bounding box center [492, 514] width 131 height 19
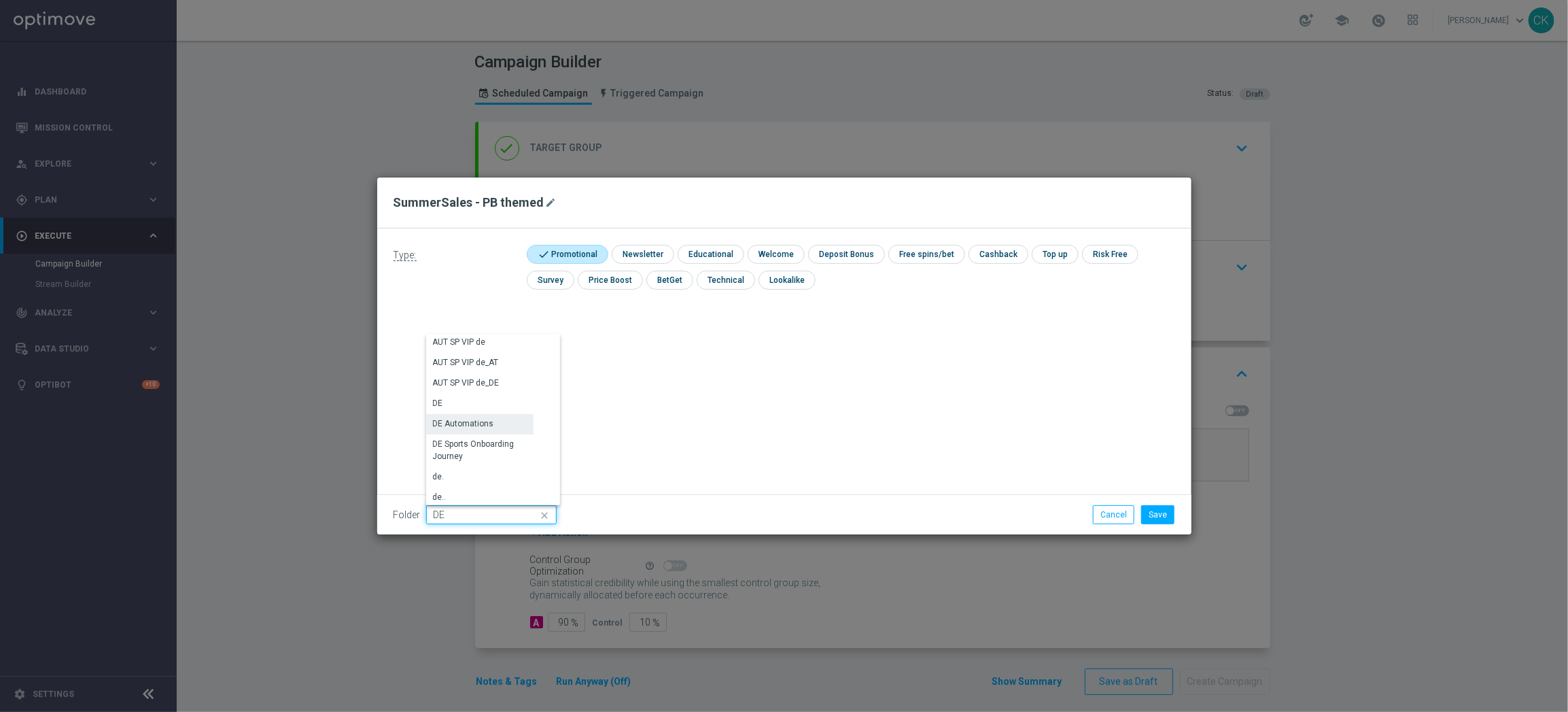
scroll to position [1364, 0]
click at [486, 406] on div "DE" at bounding box center [480, 409] width 108 height 20
type input "DE"
click at [1169, 513] on button "Save" at bounding box center [1157, 514] width 33 height 19
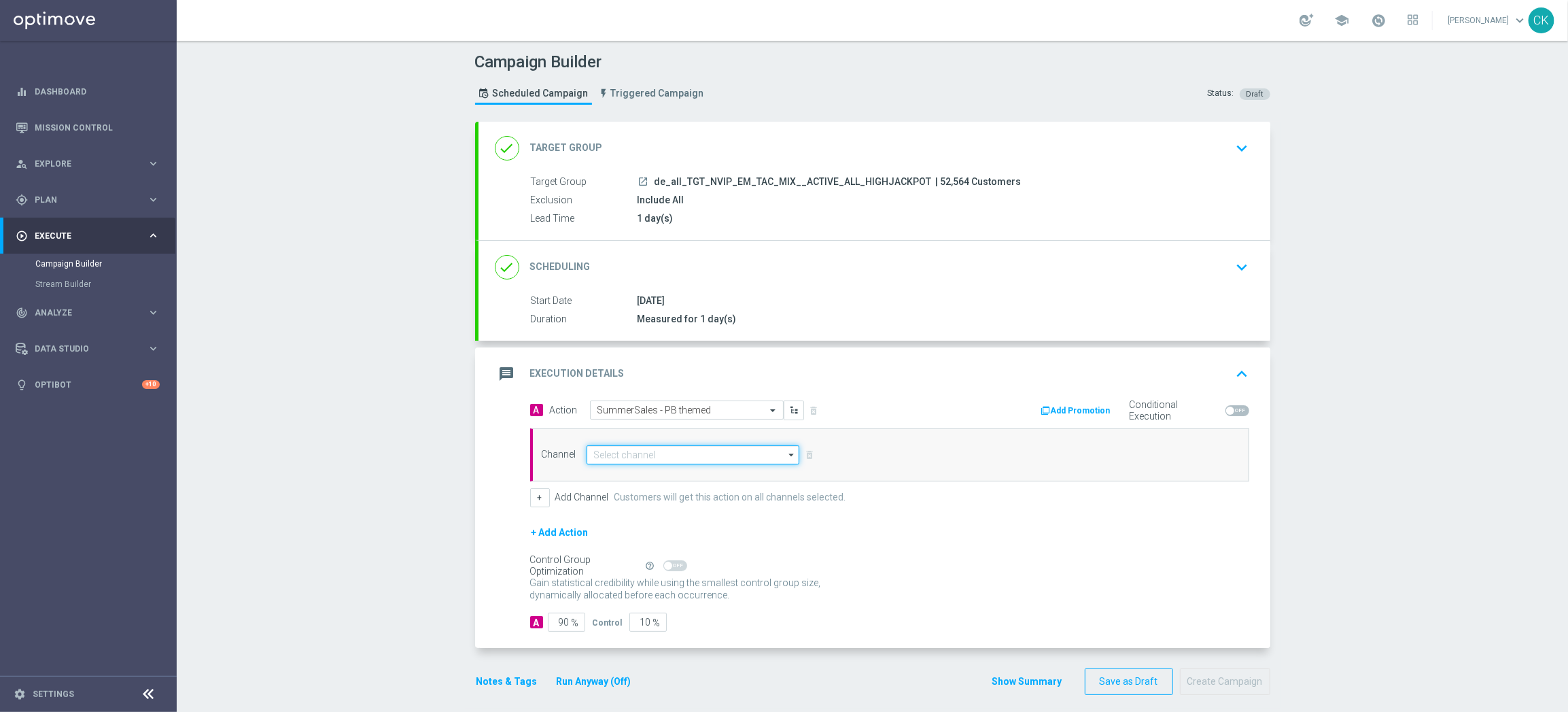
click at [660, 458] on input at bounding box center [693, 454] width 214 height 19
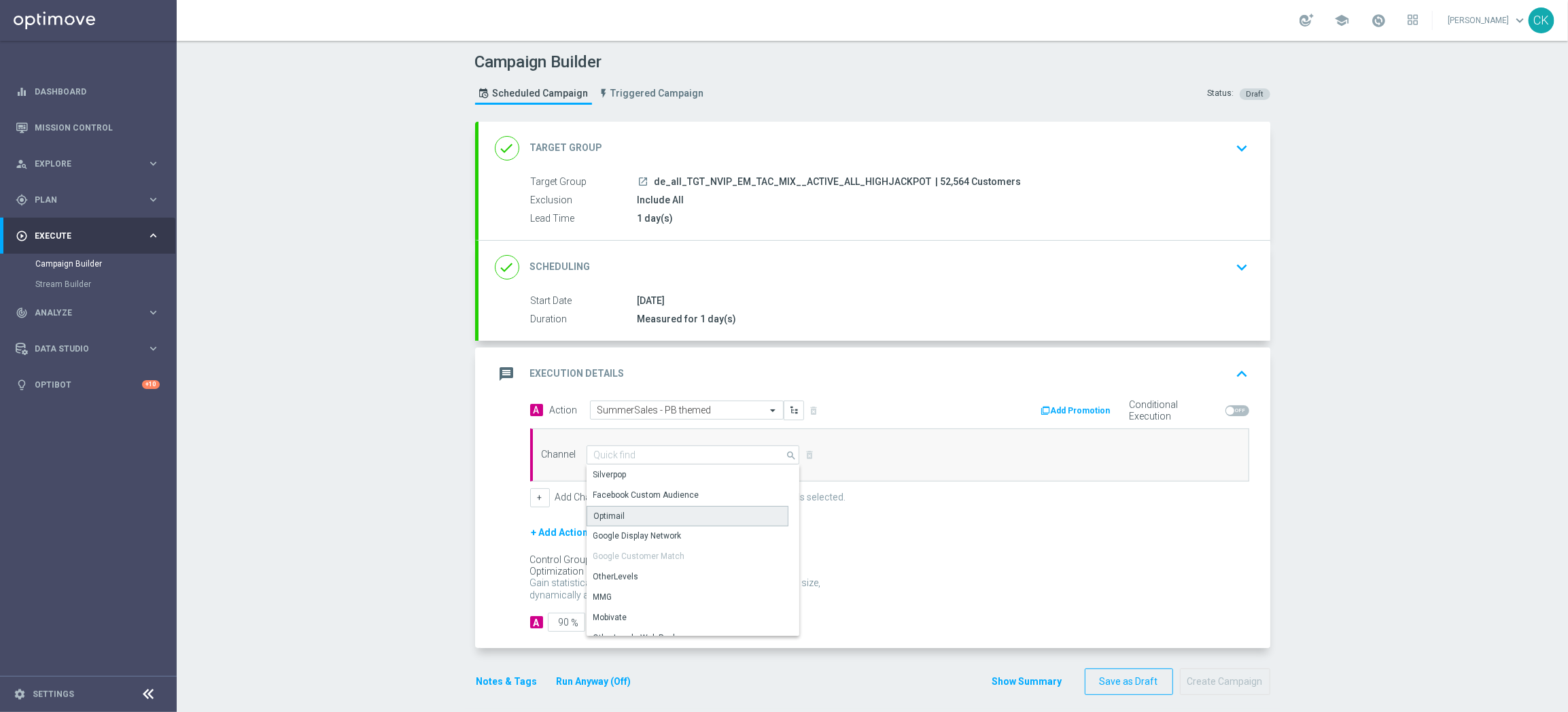
click at [645, 515] on div "Optimail" at bounding box center [687, 516] width 202 height 20
type input "Optimail"
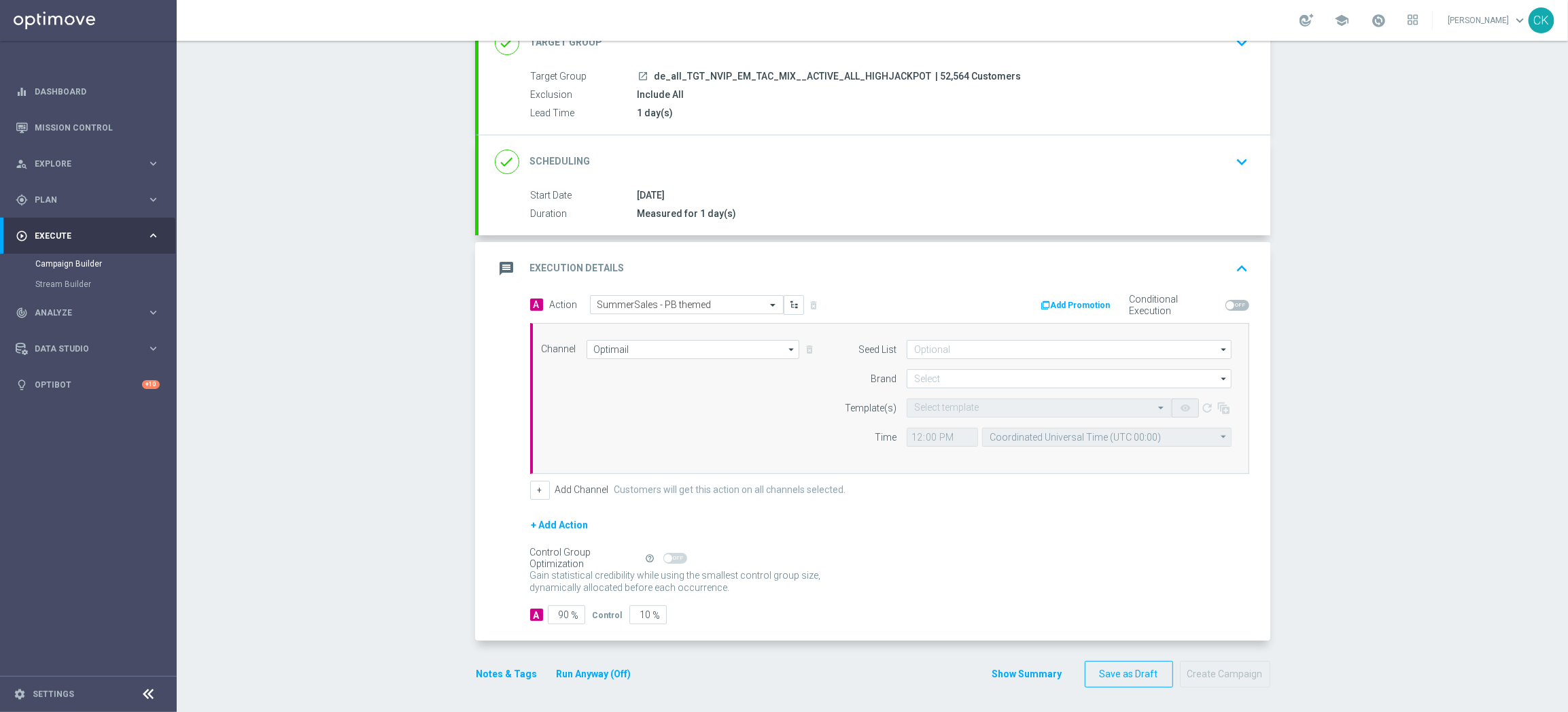
scroll to position [110, 0]
click at [938, 375] on input at bounding box center [1069, 376] width 325 height 19
click at [938, 410] on div "lottoland" at bounding box center [930, 415] width 33 height 12
type input "lottoland"
click at [937, 406] on input "text" at bounding box center [1026, 405] width 223 height 12
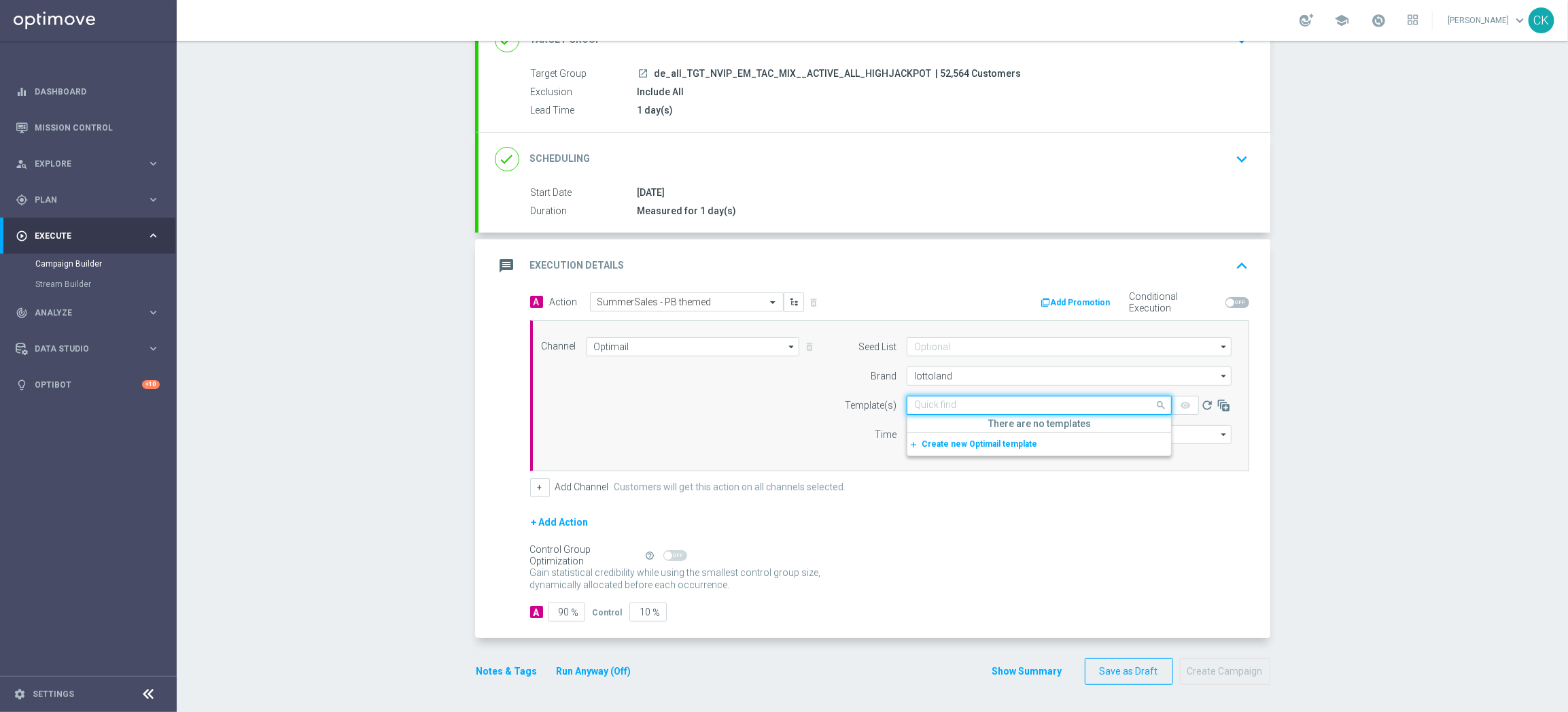
paste input "DE_REG__SUMMERSALE_PB_250831__NVIP_EMA_TAC_MIX"
click at [935, 420] on label "DE_REG__SUMMERSALE_PB_250831__NVIP_EMA_TAC_MIX" at bounding box center [1024, 426] width 219 height 12
type input "DE_REG__SUMMERSALE_PB_250831__NVIP_EMA_TAC_MIX"
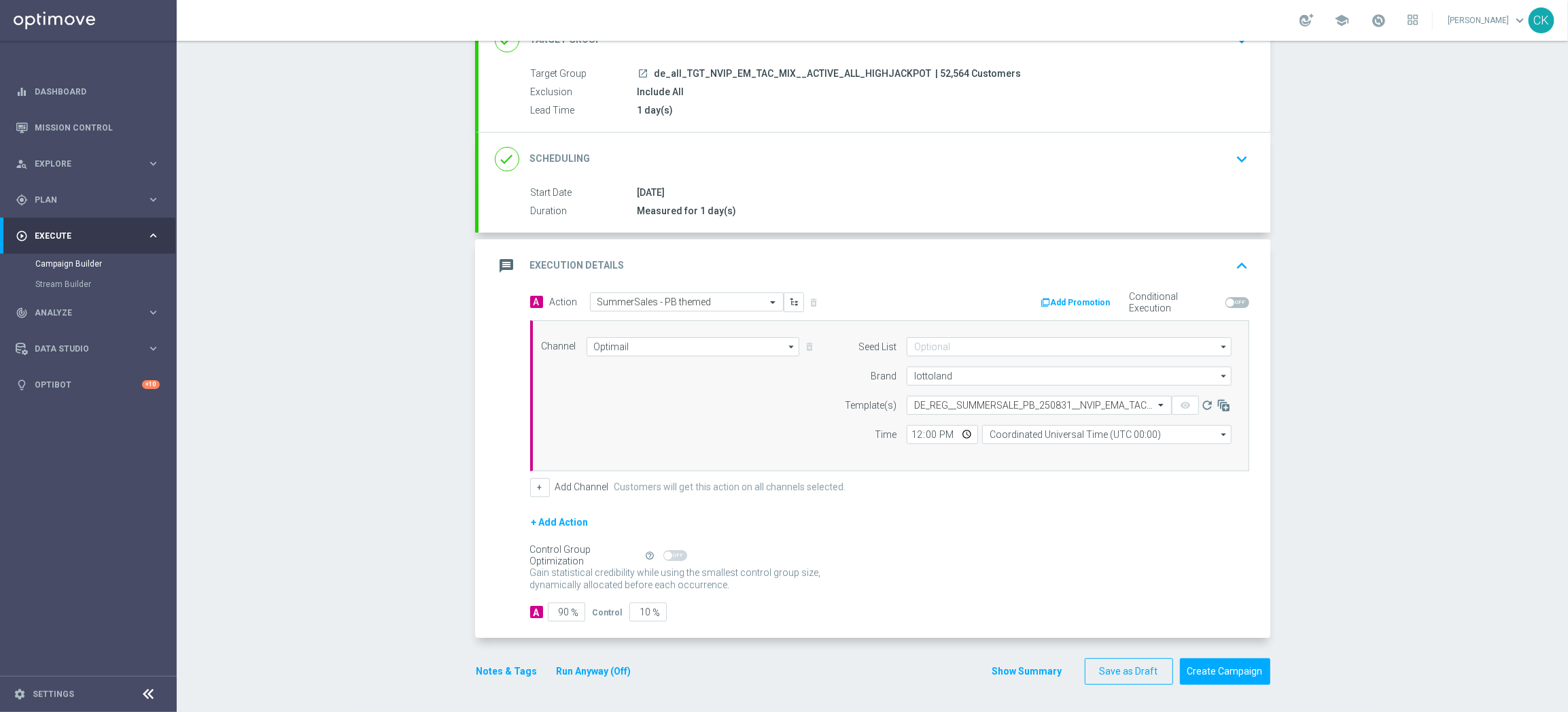
scroll to position [0, 0]
click at [908, 435] on input "12:00" at bounding box center [942, 434] width 71 height 19
type input "08:00"
click at [1075, 430] on input "Coordinated Universal Time (UTC 00:00)" at bounding box center [1106, 434] width 250 height 19
click at [1071, 450] on div "Central European Time ([GEOGRAPHIC_DATA]) (UTC +02:00)" at bounding box center [1099, 453] width 222 height 12
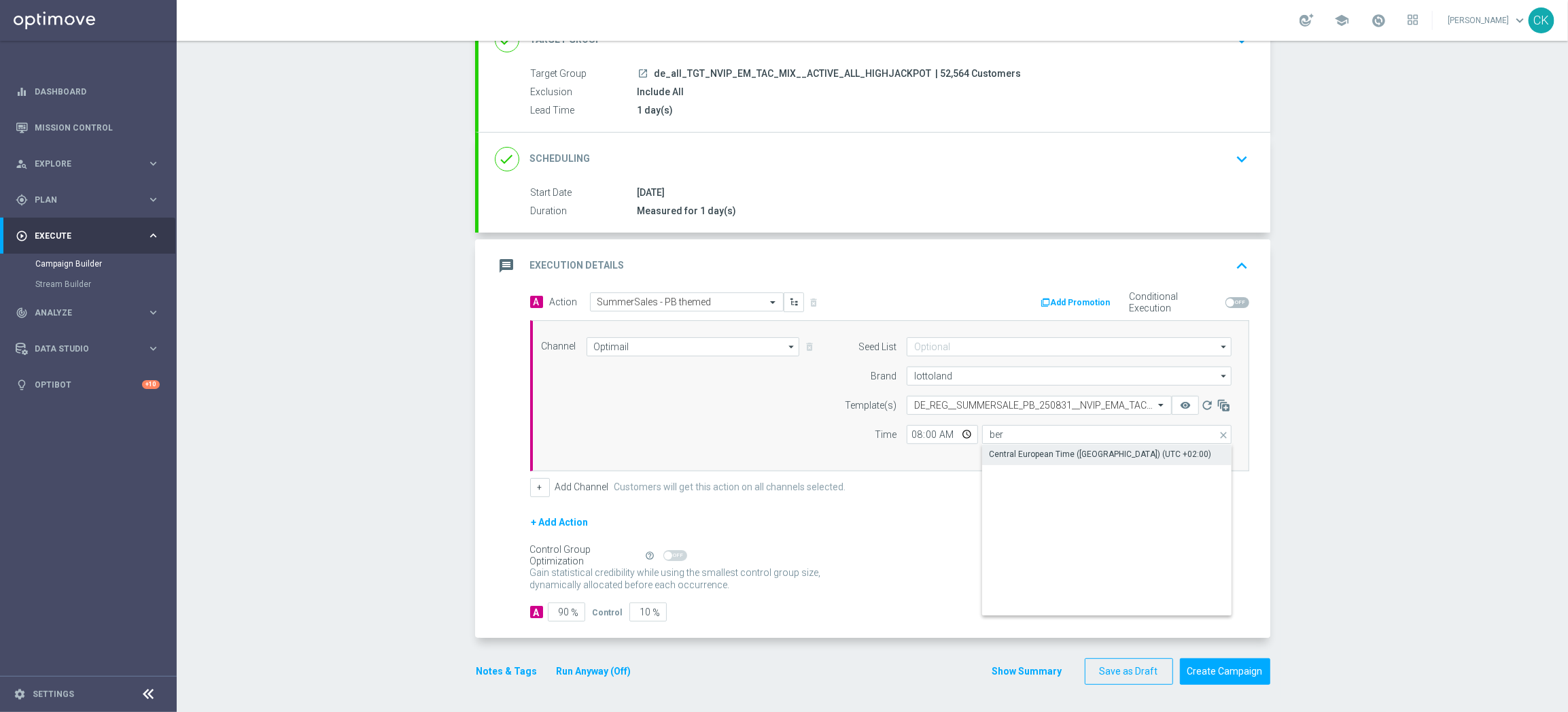
type input "Central European Time ([GEOGRAPHIC_DATA]) (UTC +02:00)"
click at [563, 612] on input "90" at bounding box center [566, 612] width 38 height 19
type input "9"
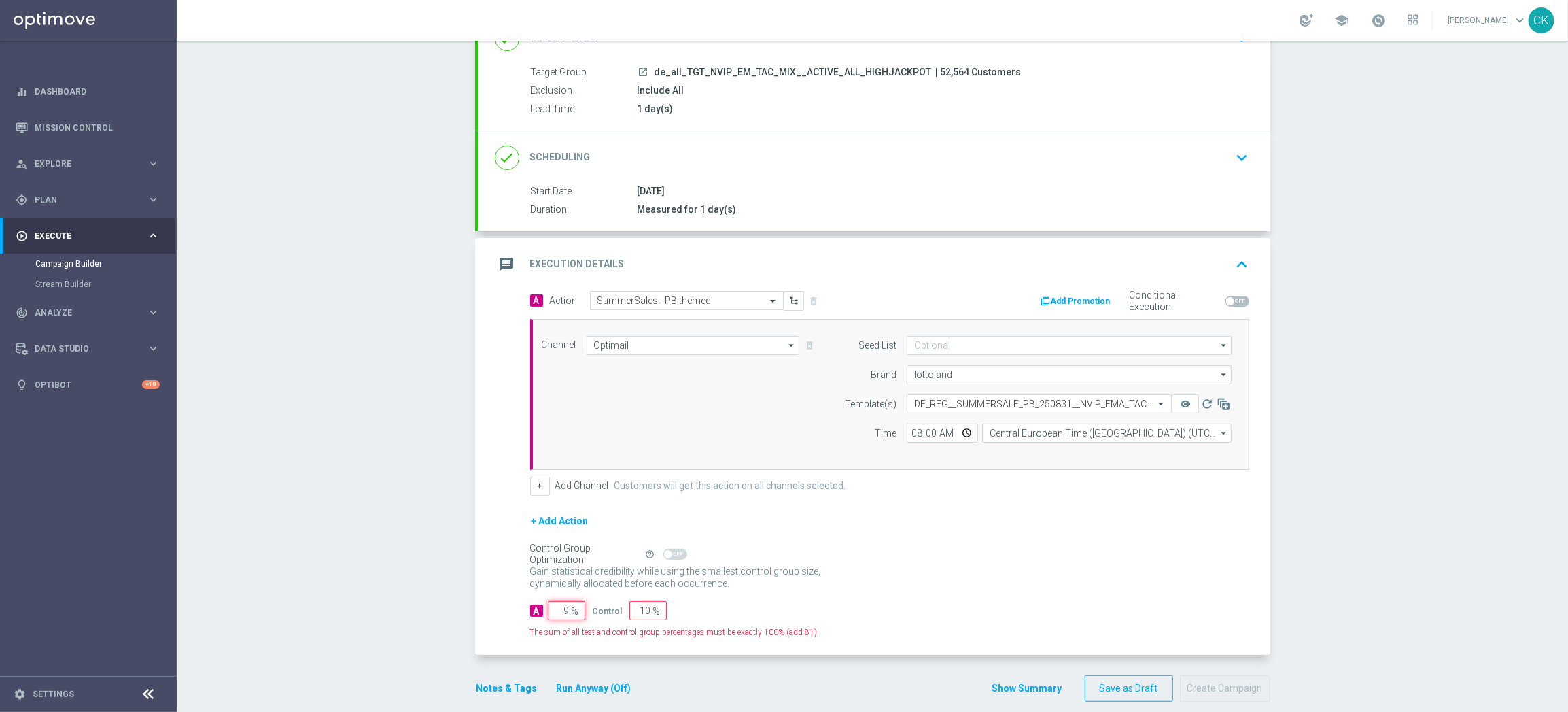
type input "91"
type input "98"
type input "2"
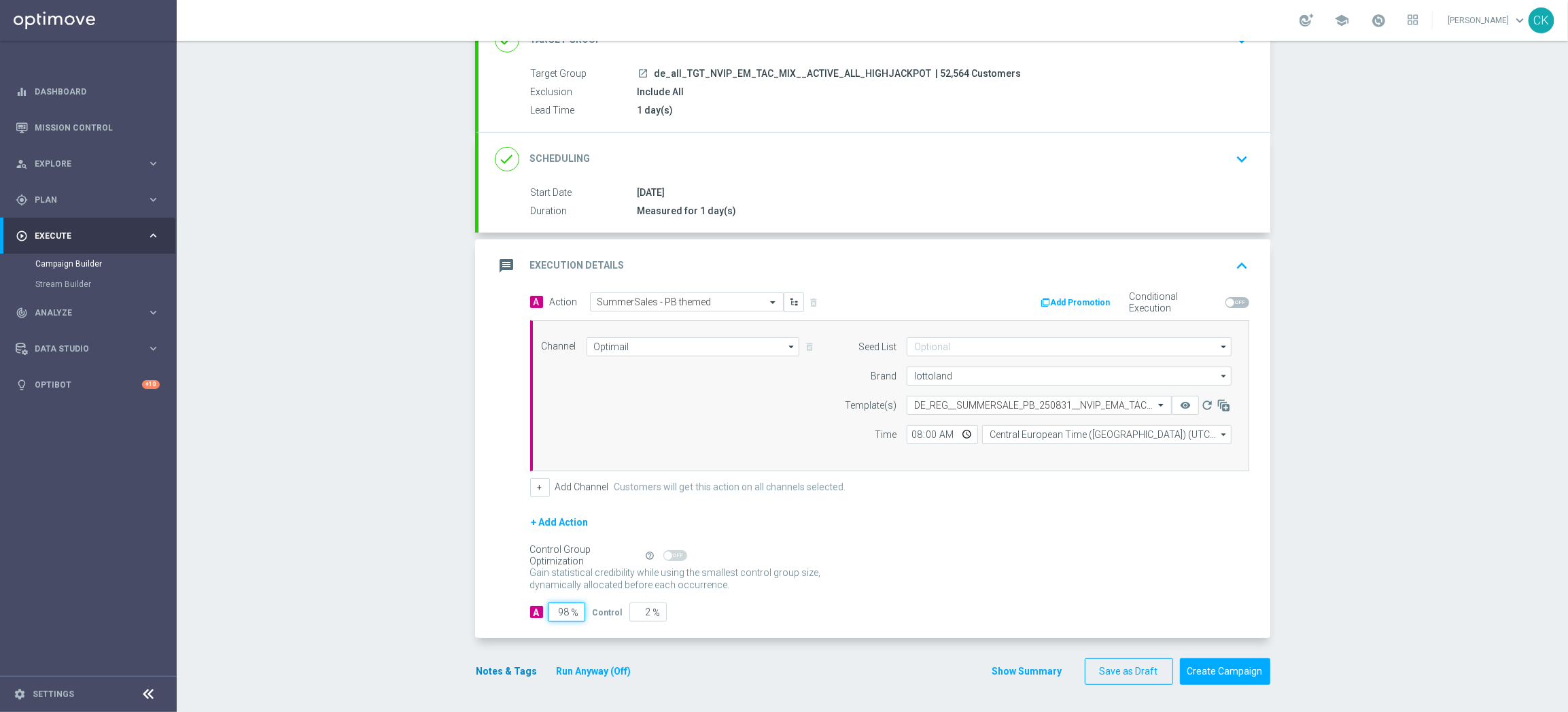
type input "98"
click at [485, 671] on button "Notes & Tags" at bounding box center [506, 671] width 64 height 17
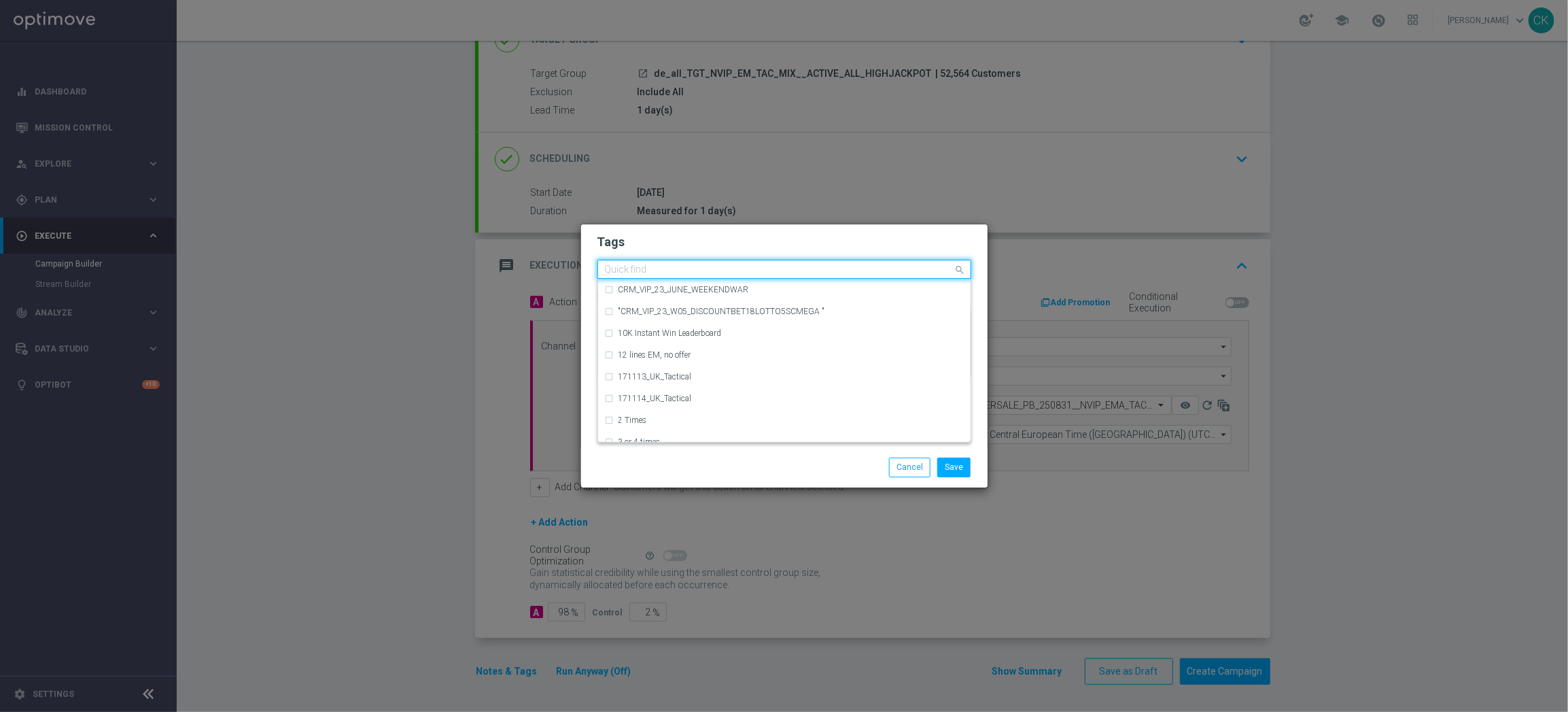
click at [668, 266] on input "text" at bounding box center [779, 270] width 349 height 12
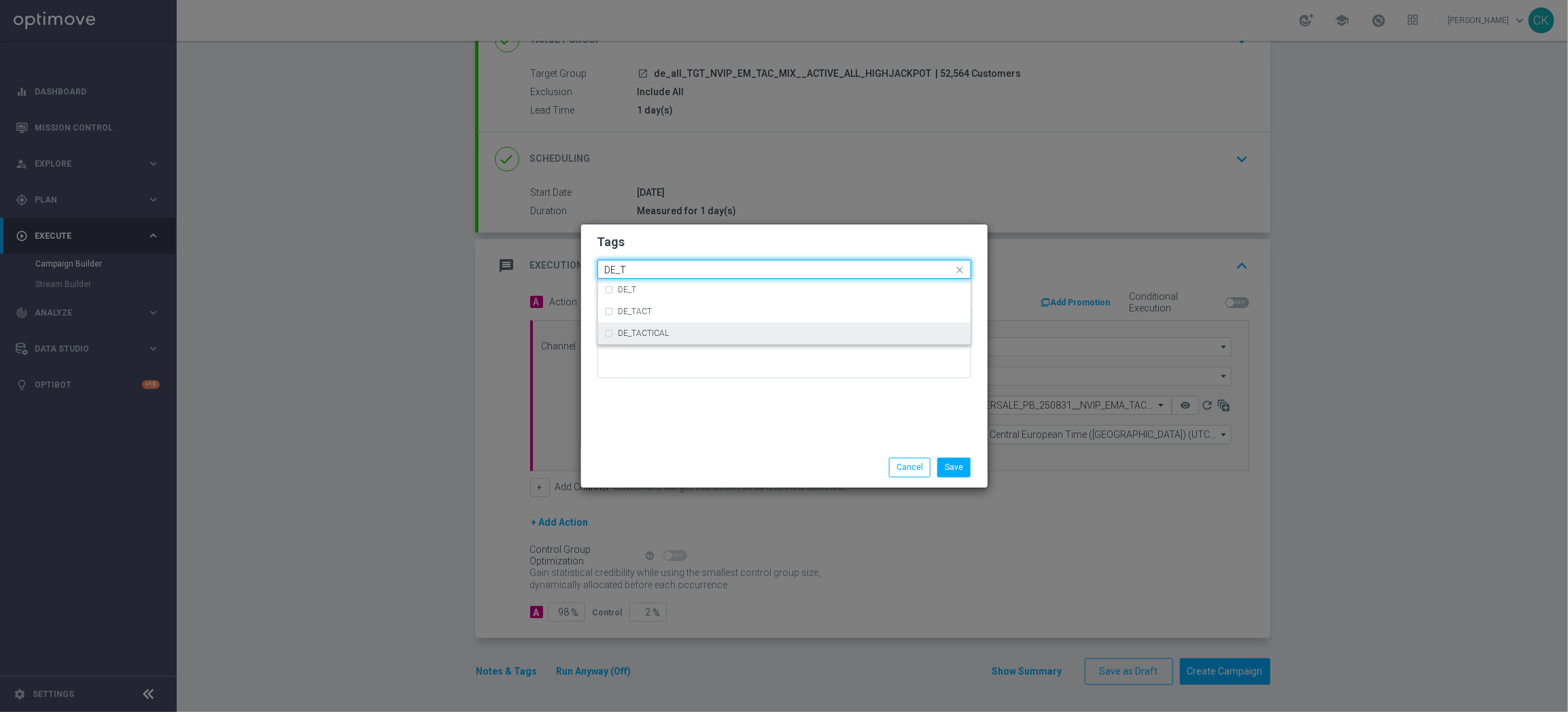
click at [696, 333] on div "DE_TACTICAL" at bounding box center [791, 333] width 345 height 8
type input "DE_T"
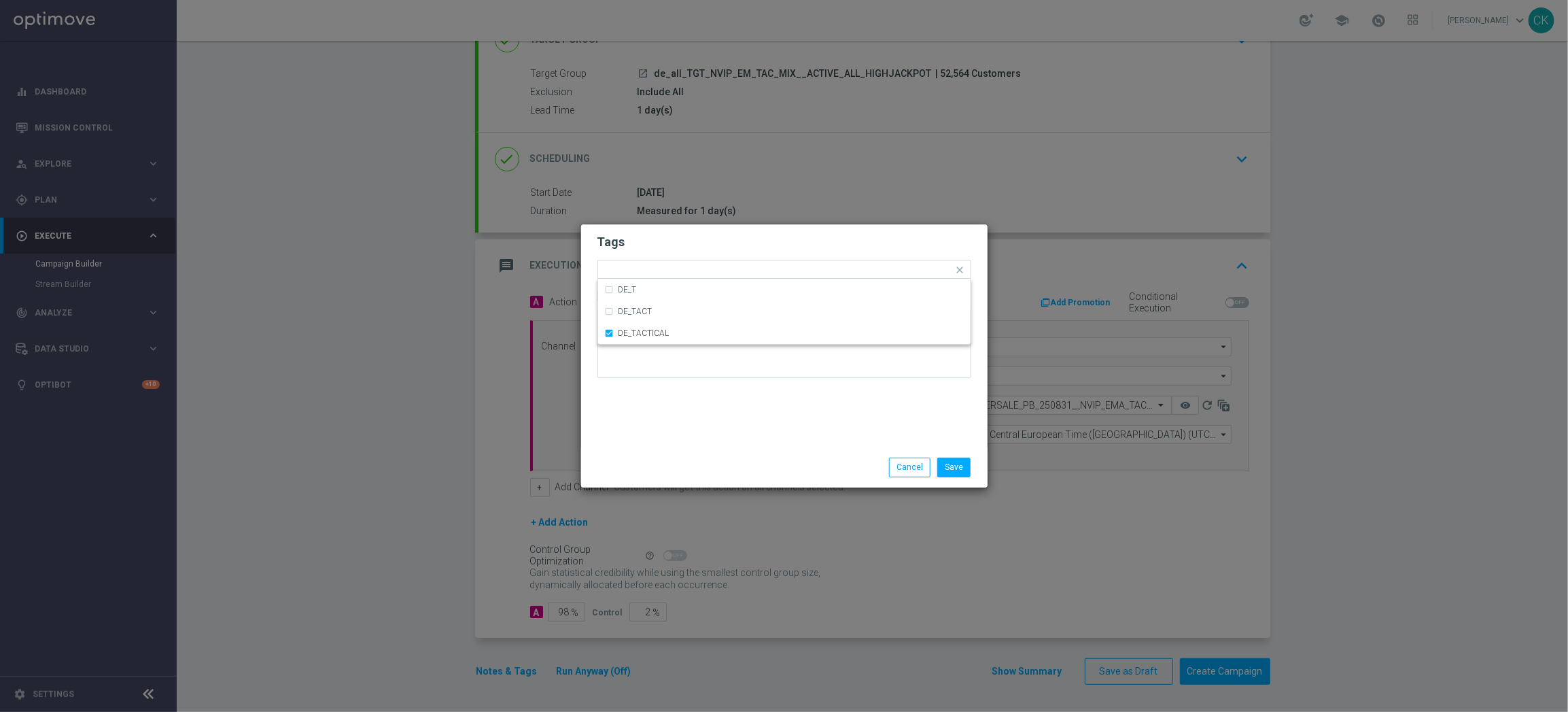
click at [696, 416] on div "Tags Quick find × DE_TACTICAL DE_T DE_TACT DE_TACTICAL Notes" at bounding box center [784, 336] width 406 height 223
click at [955, 461] on button "Save" at bounding box center [954, 467] width 33 height 19
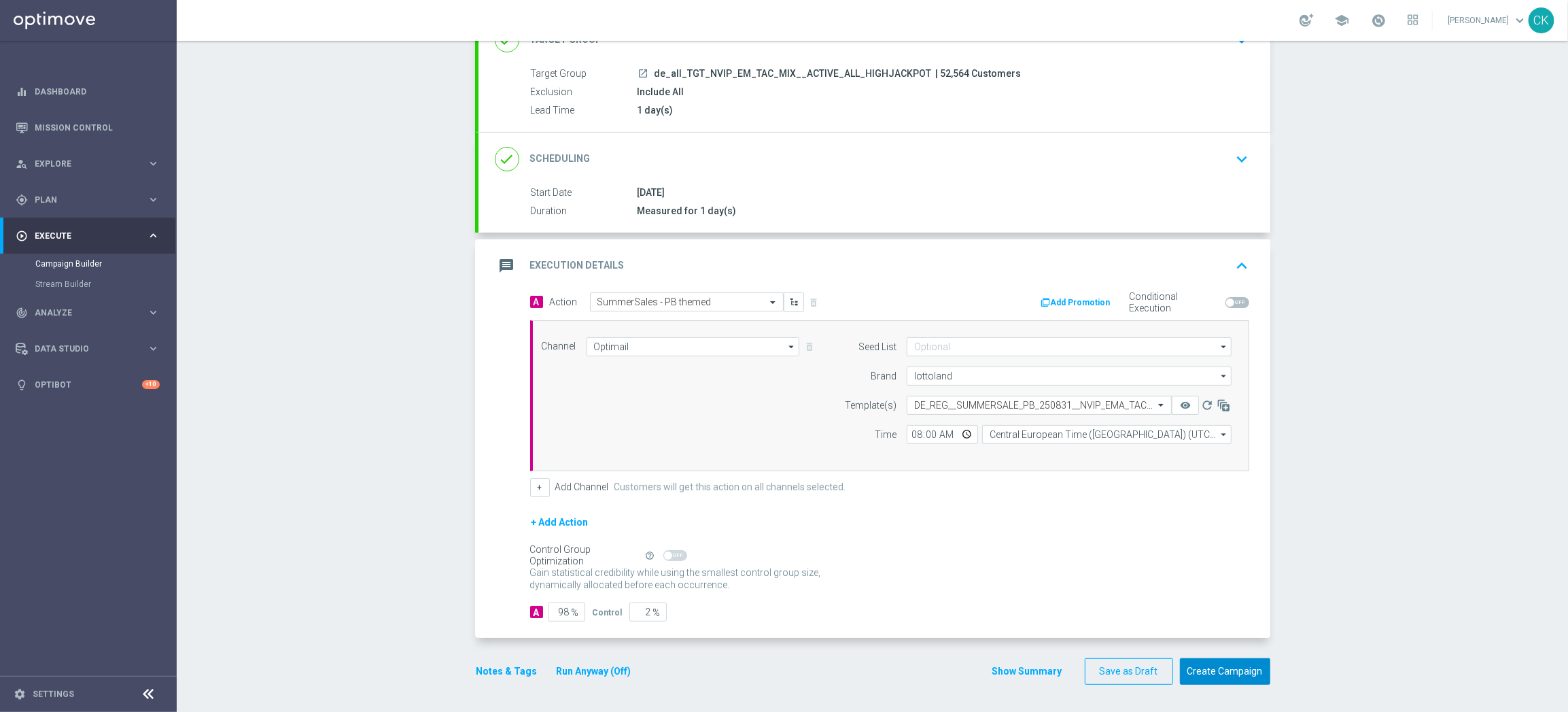
click at [1228, 675] on button "Create Campaign" at bounding box center [1225, 671] width 90 height 27
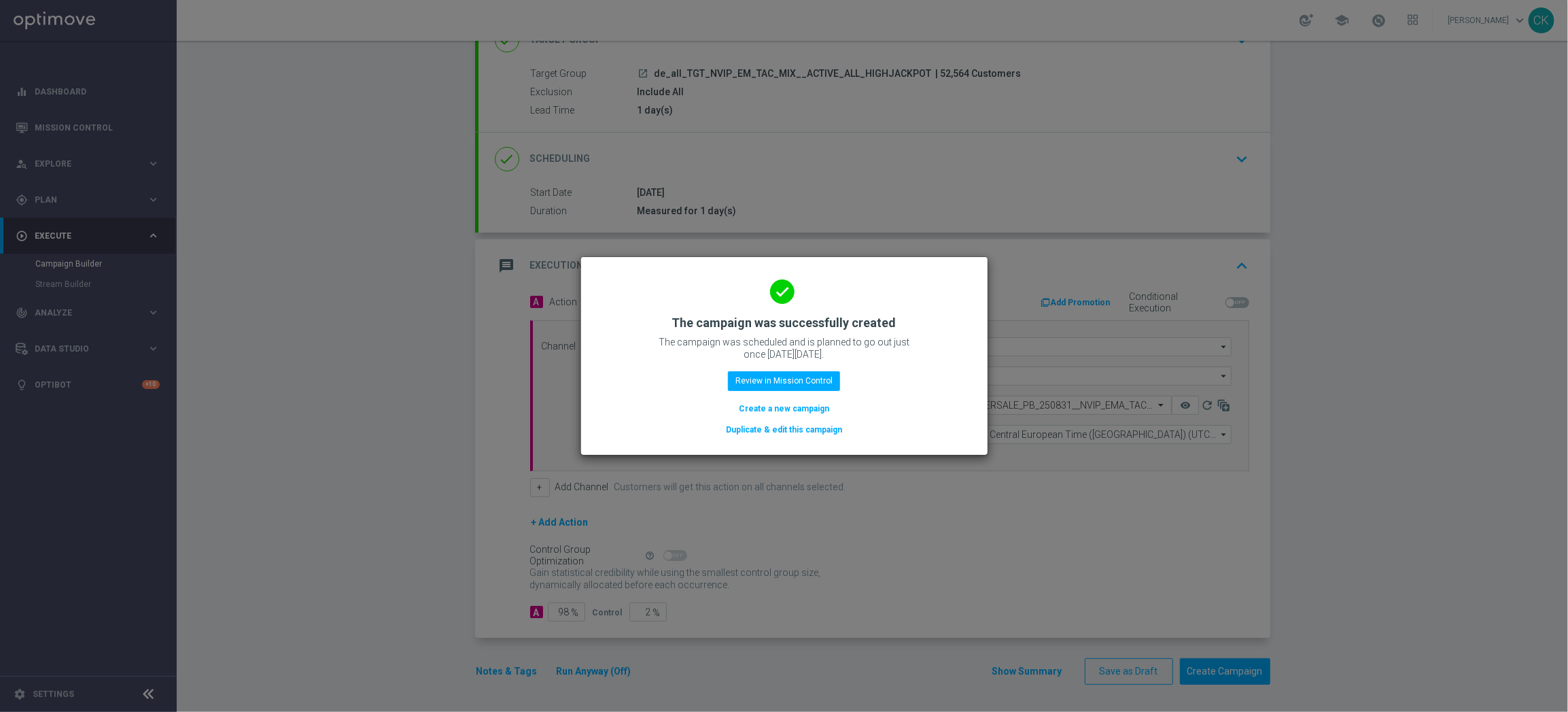
click at [763, 402] on button "Create a new campaign" at bounding box center [784, 408] width 93 height 15
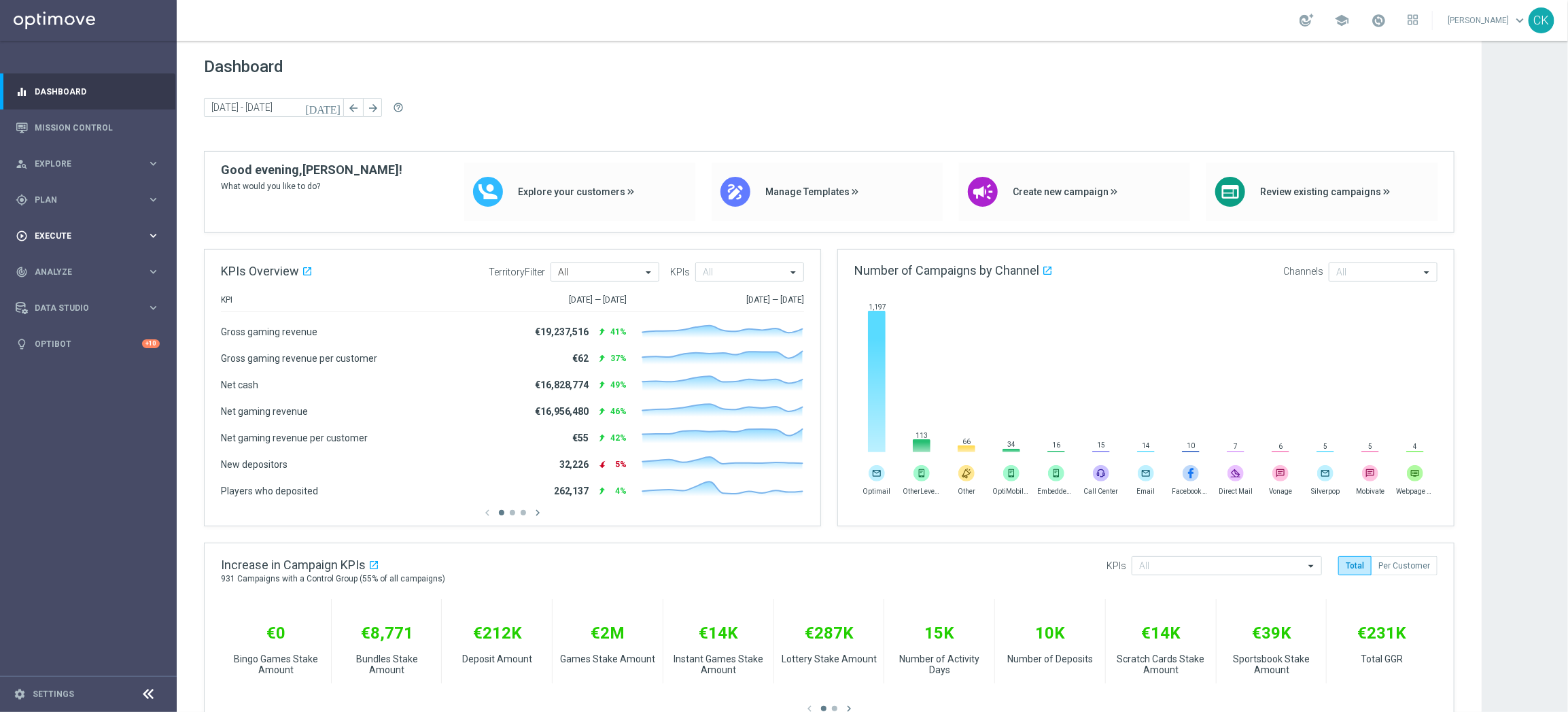
click at [50, 232] on span "Execute" at bounding box center [91, 236] width 112 height 8
click at [53, 261] on link "Campaign Builder" at bounding box center [87, 263] width 106 height 11
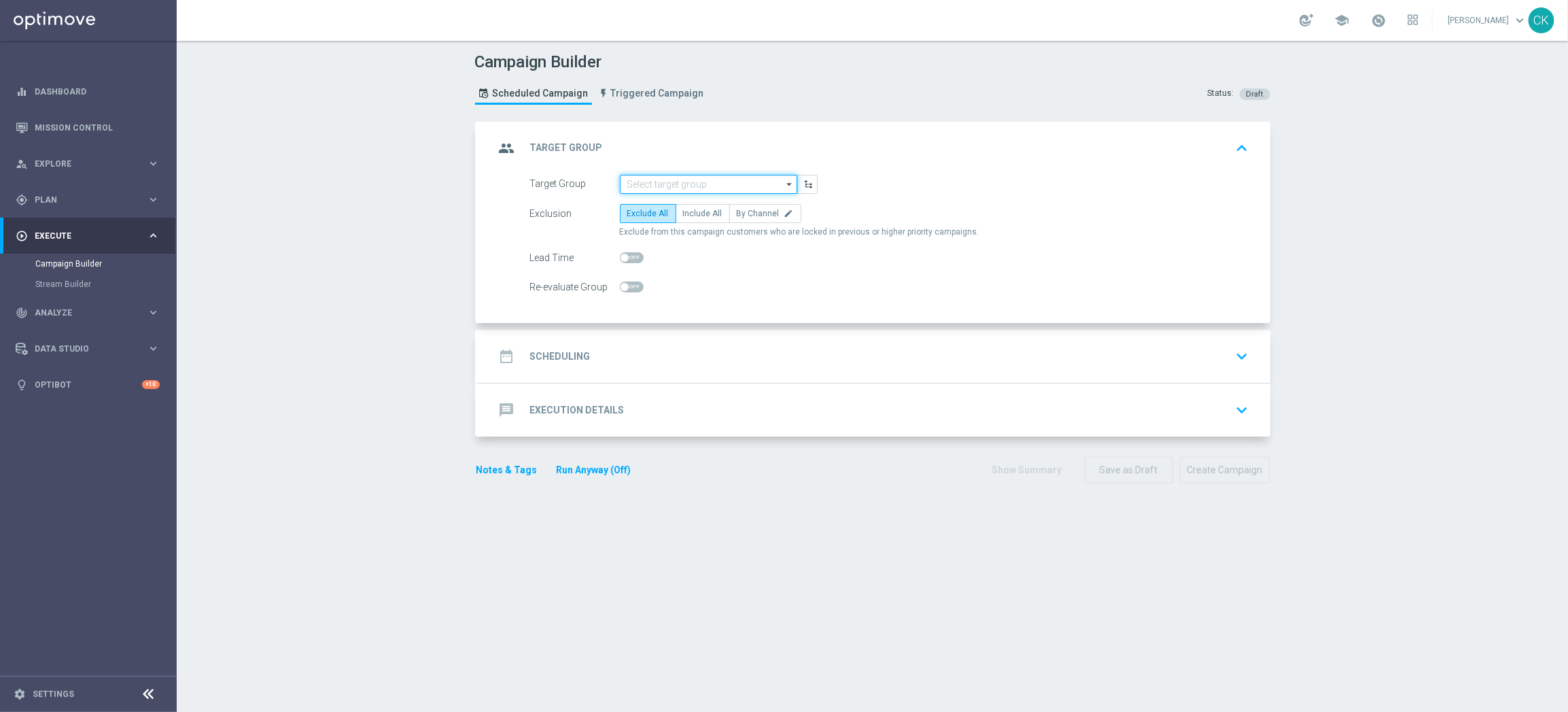
click at [659, 183] on input at bounding box center [708, 184] width 178 height 19
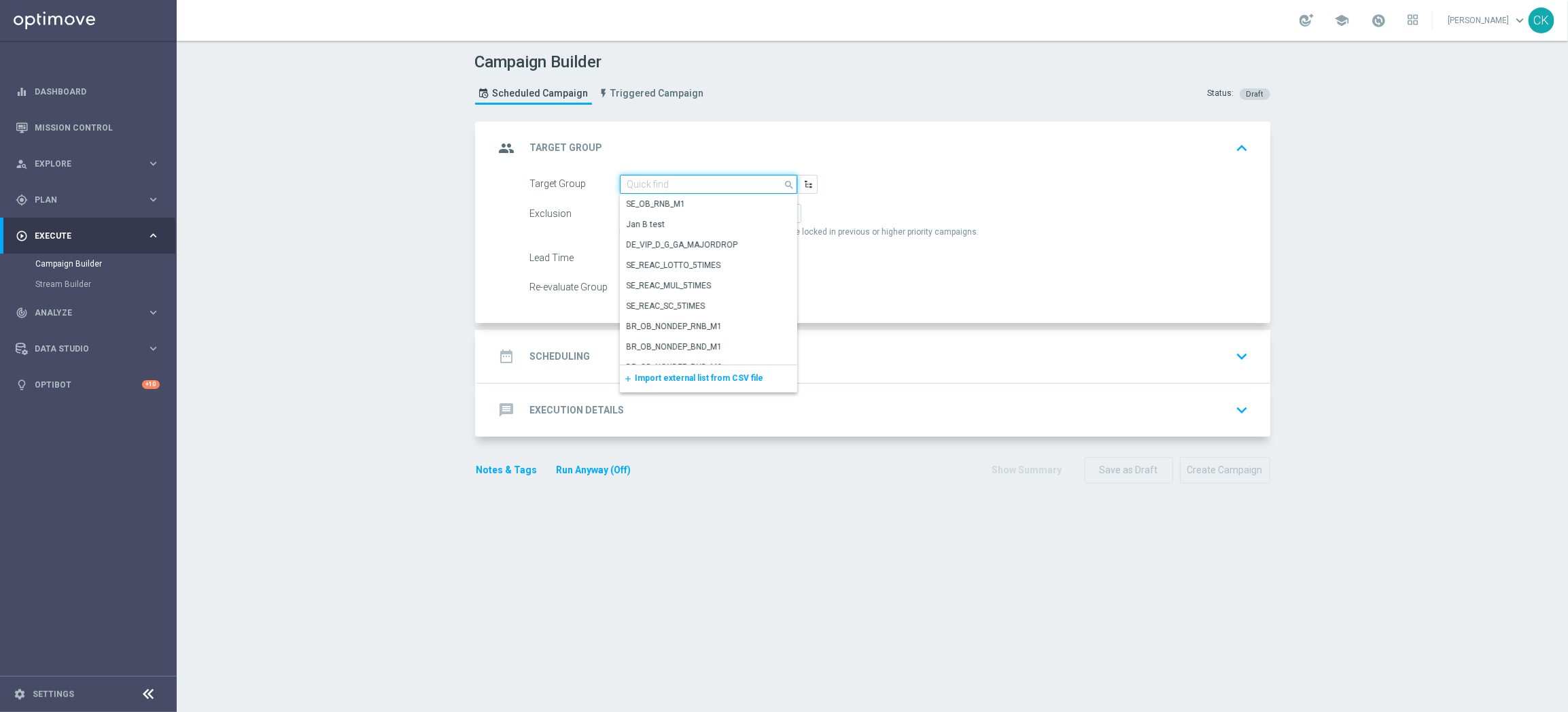
paste input "de_all_TGT_NVIP_EM_TAC_MIX__REACTIVATED_HIGHJACKPOT"
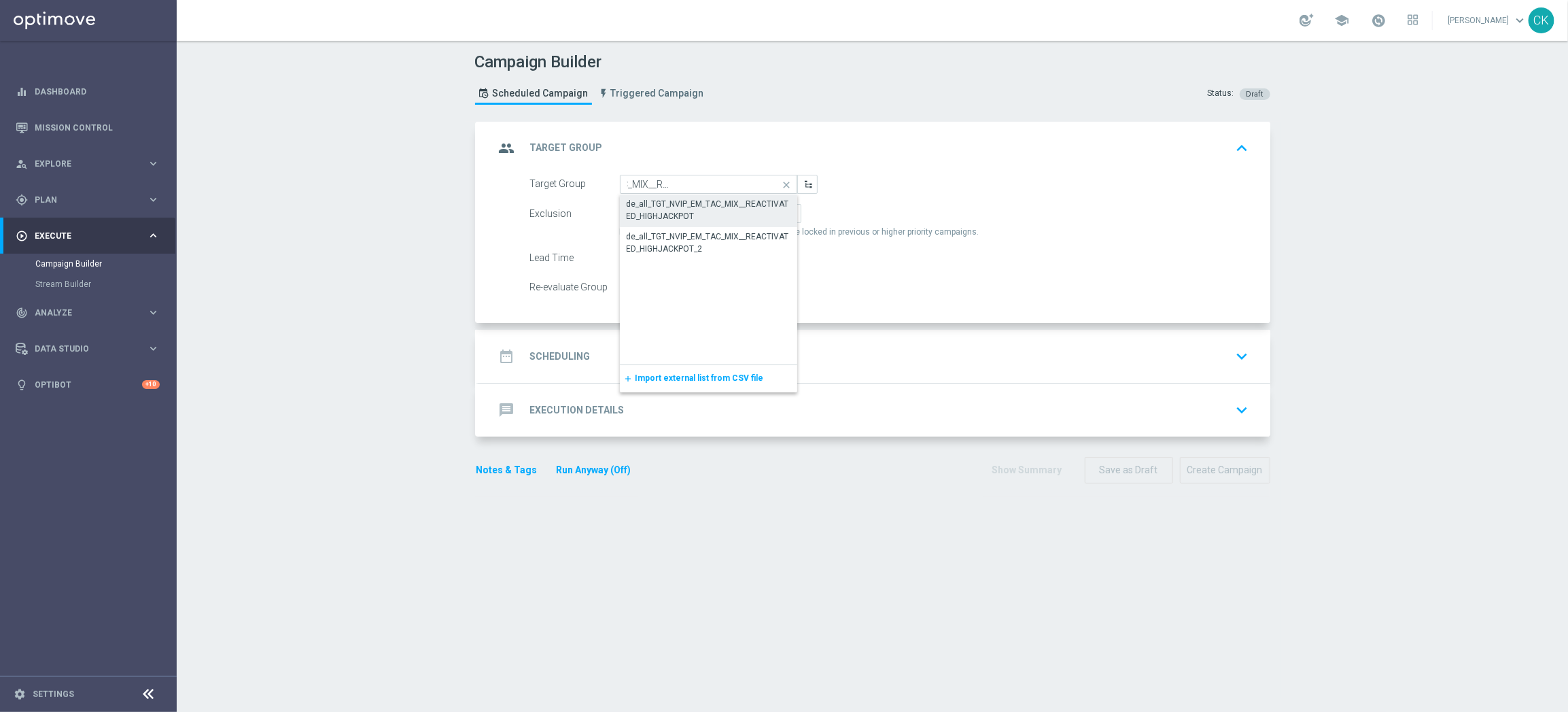
click at [661, 206] on div "de_all_TGT_NVIP_EM_TAC_MIX__REACTIVATED_HIGHJACKPOT" at bounding box center [708, 210] width 164 height 25
type input "de_all_TGT_NVIP_EM_TAC_MIX__REACTIVATED_HIGHJACKPOT"
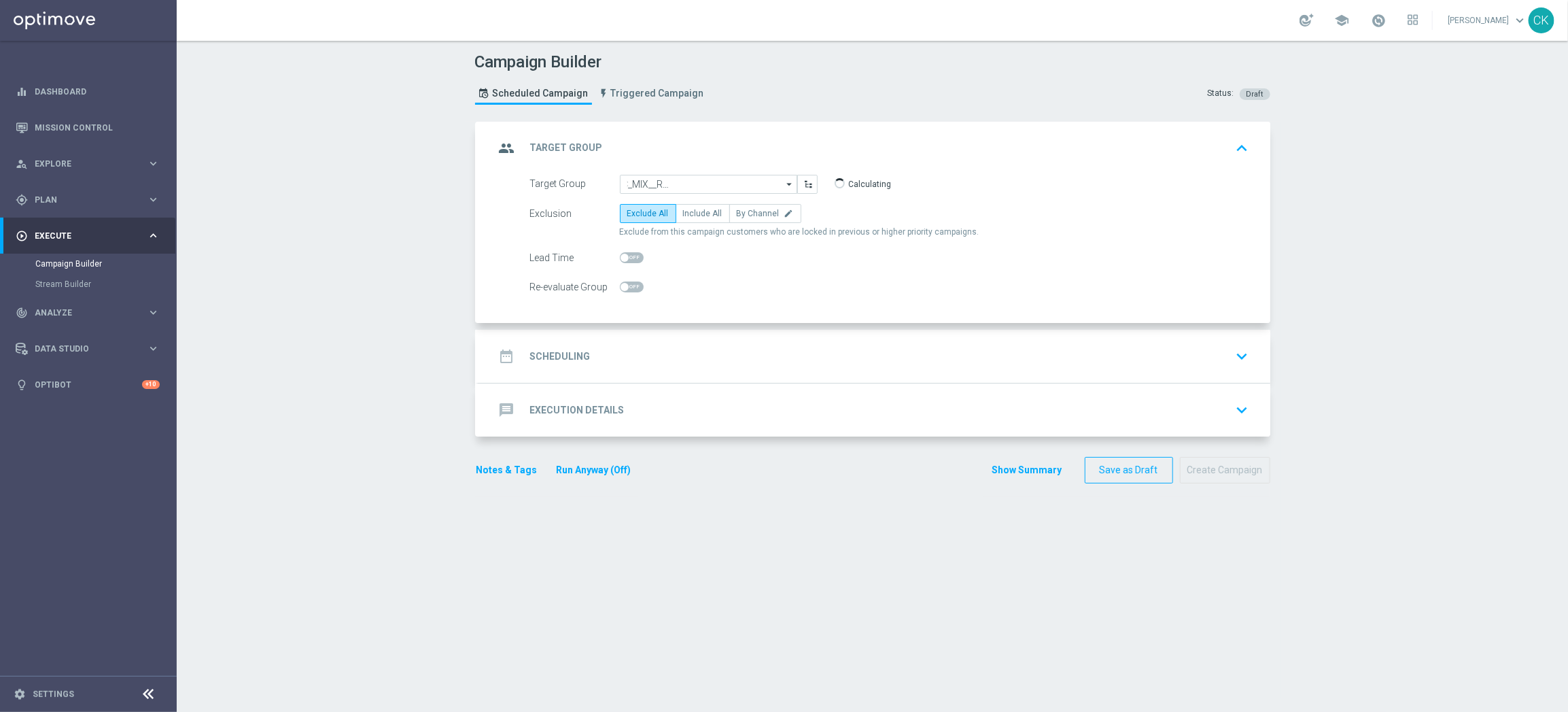
scroll to position [0, 0]
click at [696, 212] on span "Include All" at bounding box center [703, 214] width 40 height 9
click at [691, 212] on input "Include All" at bounding box center [688, 216] width 9 height 9
radio input "true"
click at [622, 255] on span at bounding box center [632, 258] width 24 height 11
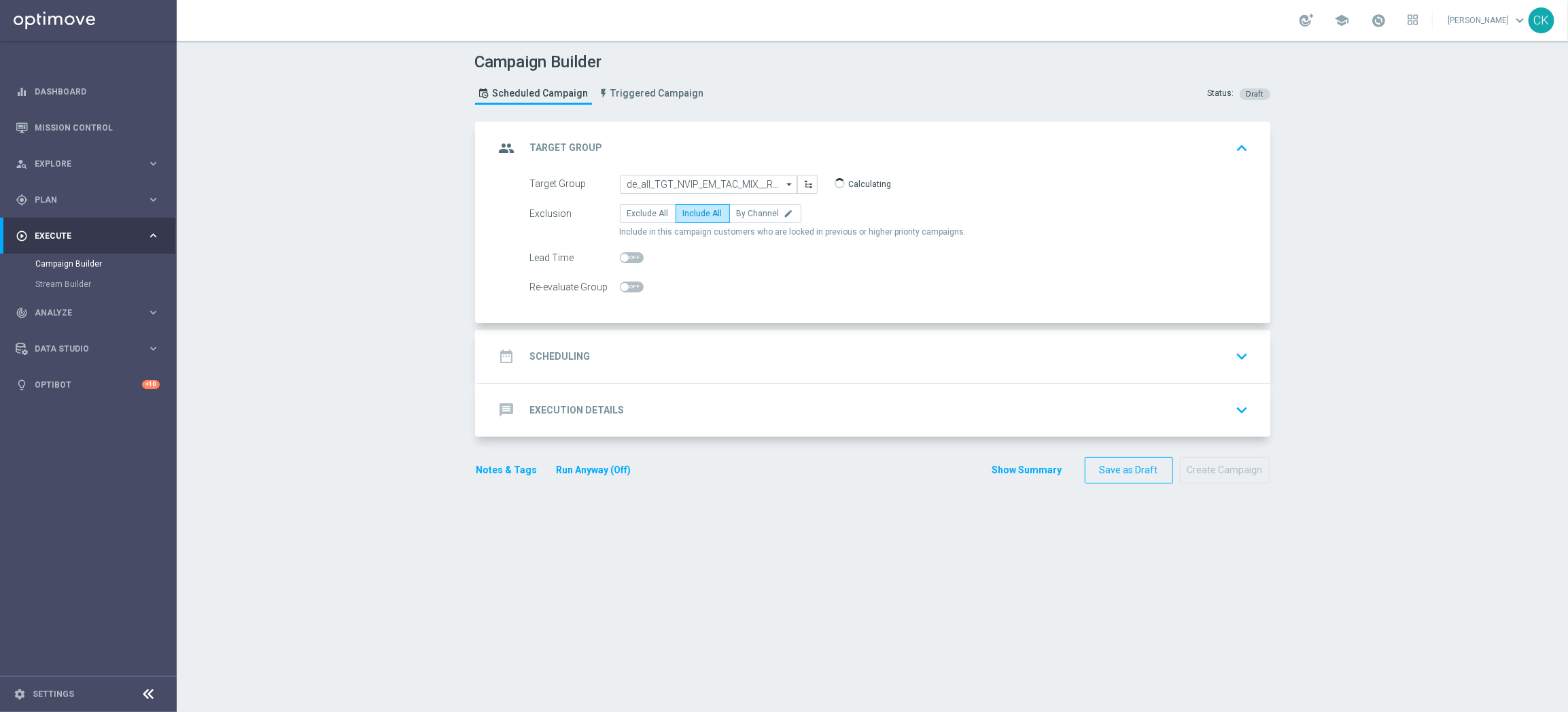
click at [622, 255] on input "checkbox" at bounding box center [632, 258] width 24 height 11
checkbox input "true"
click at [552, 352] on h2 "Scheduling" at bounding box center [561, 356] width 61 height 13
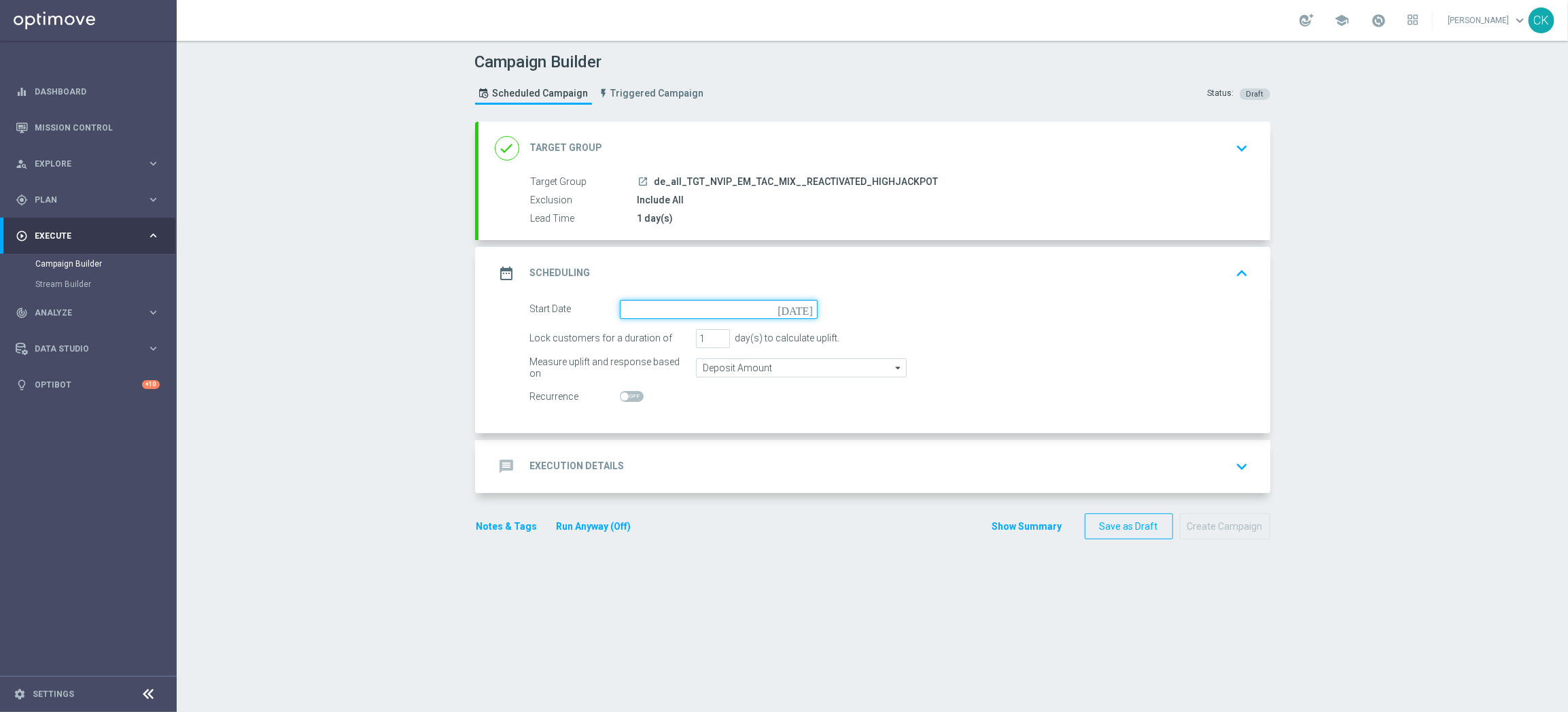
click at [666, 310] on input at bounding box center [718, 309] width 198 height 19
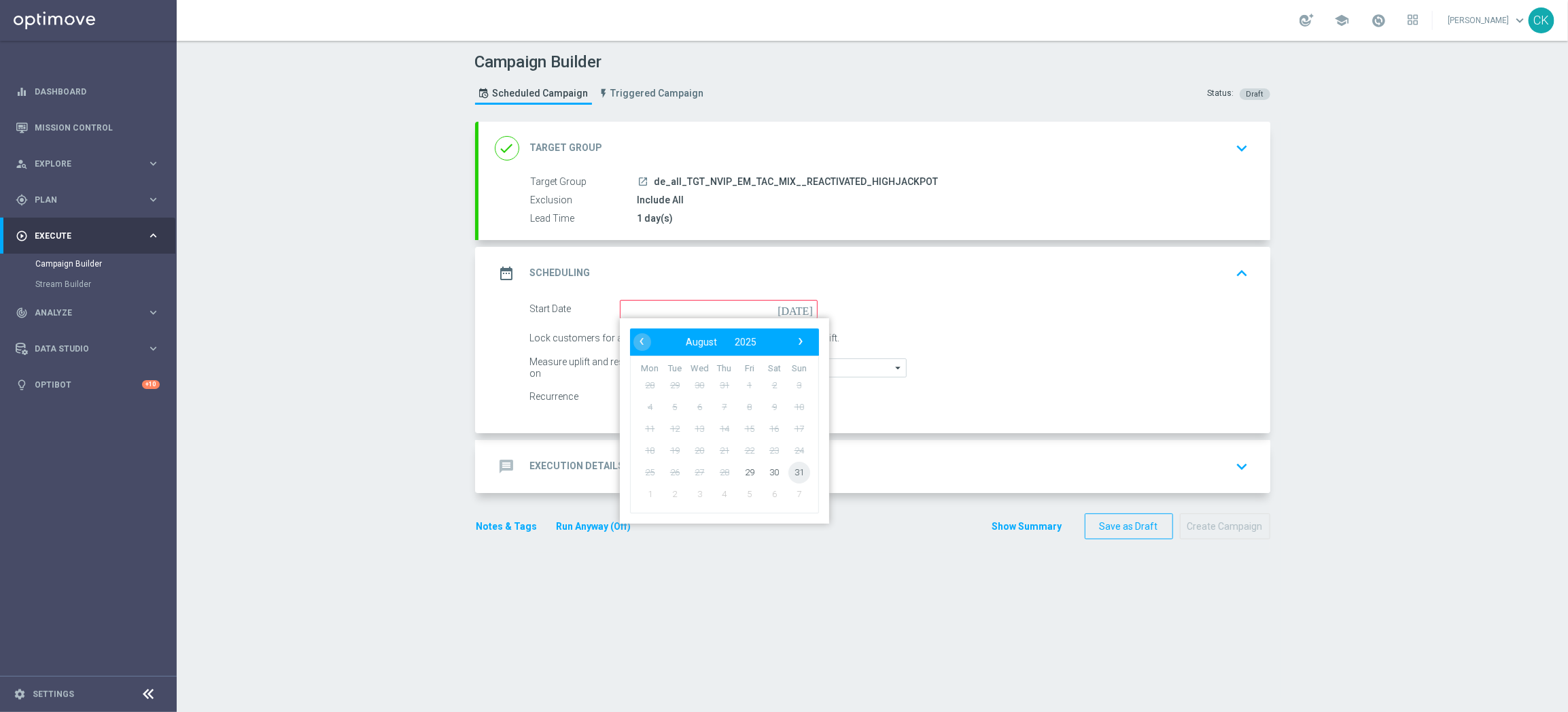
click at [792, 469] on span "31" at bounding box center [798, 472] width 22 height 22
type input "[DATE]"
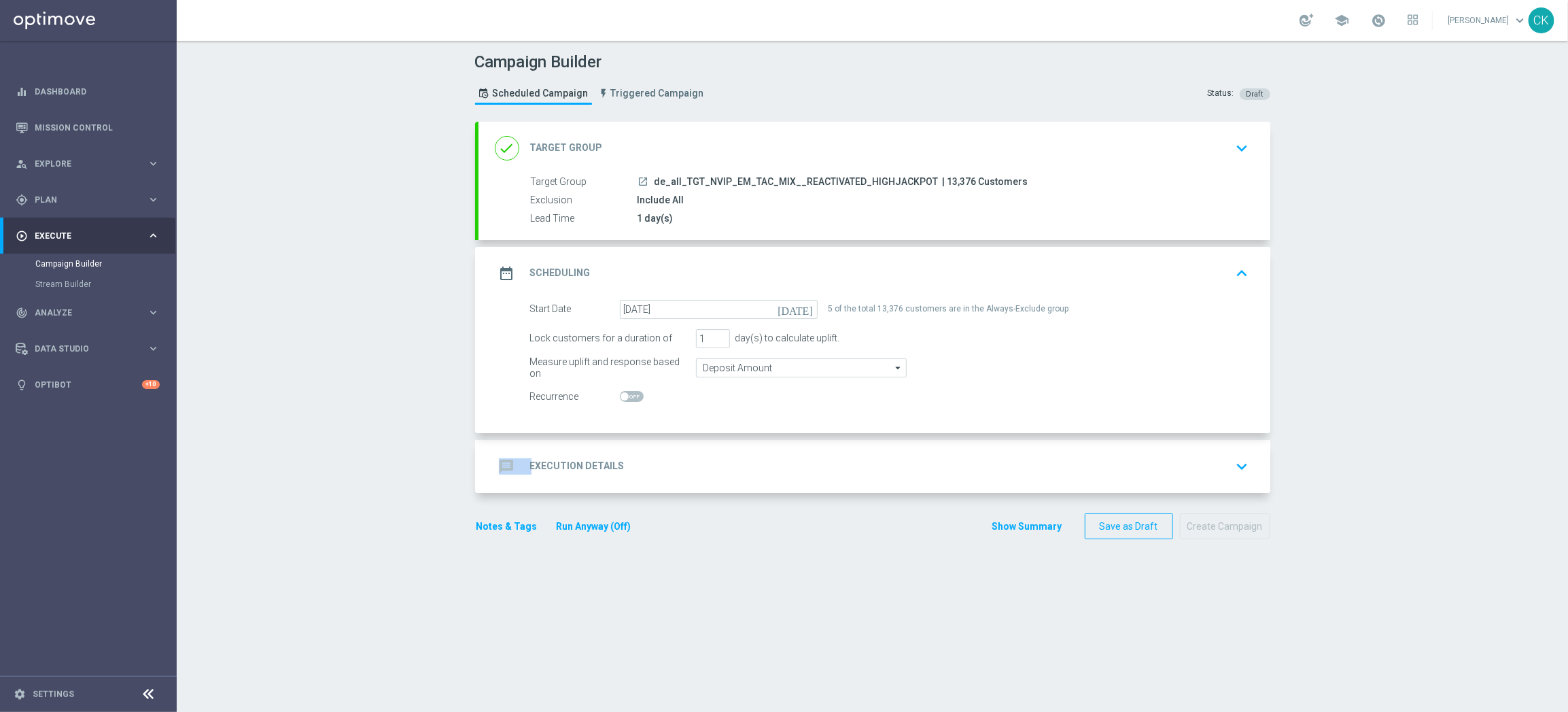
click at [561, 452] on div "message Execution Details keyboard_arrow_down" at bounding box center [875, 467] width 792 height 53
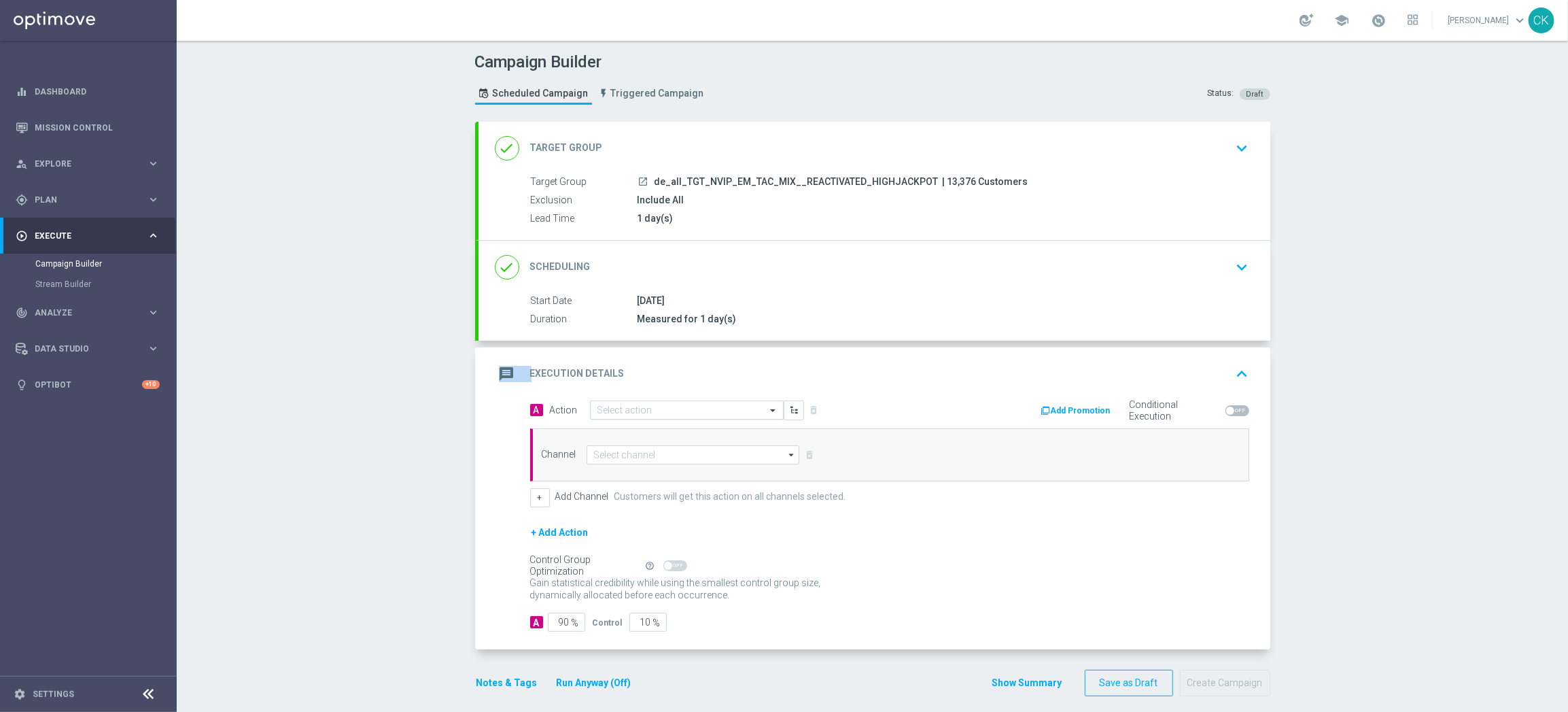
click at [621, 411] on input "text" at bounding box center [673, 410] width 152 height 12
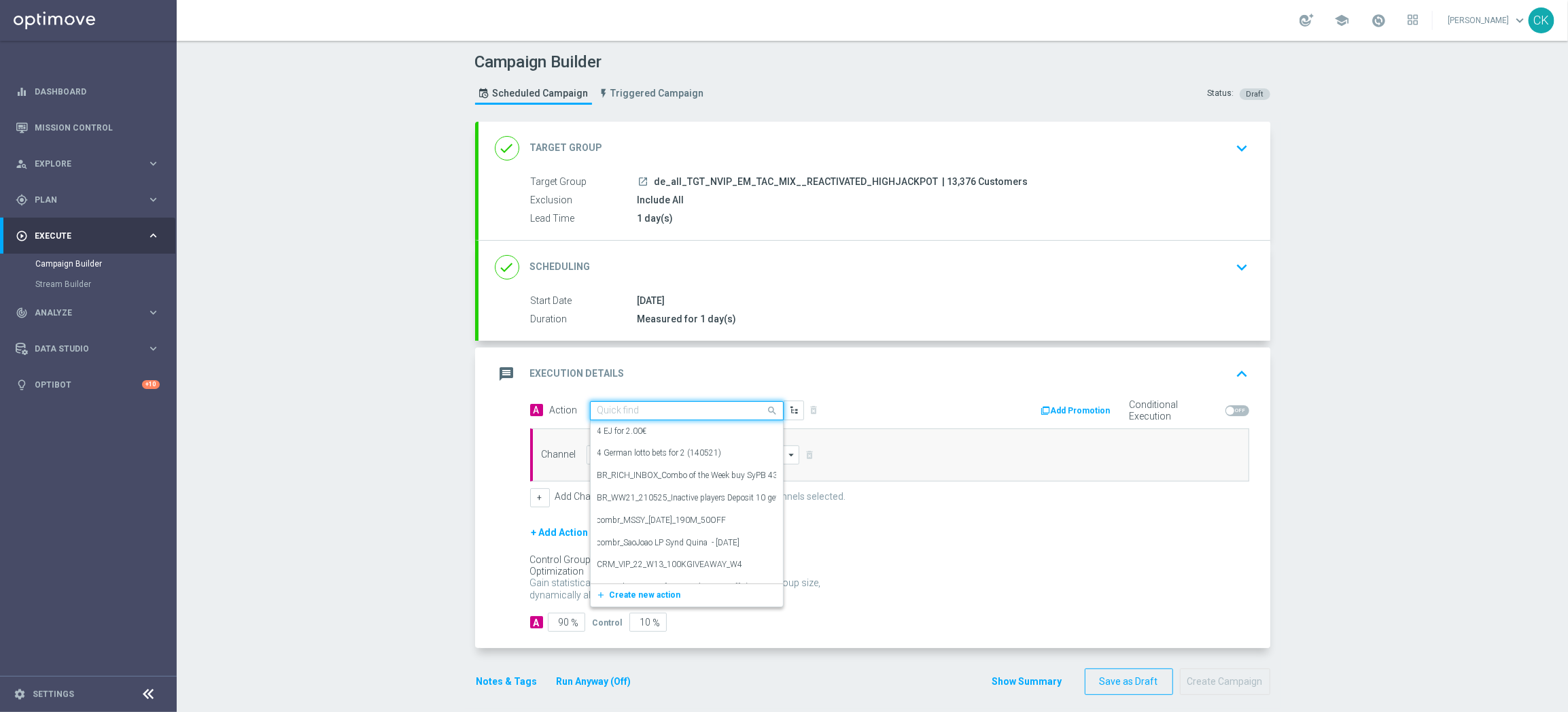
paste input "SummerSales - PB themed"
type input "SummerSales - PB themed"
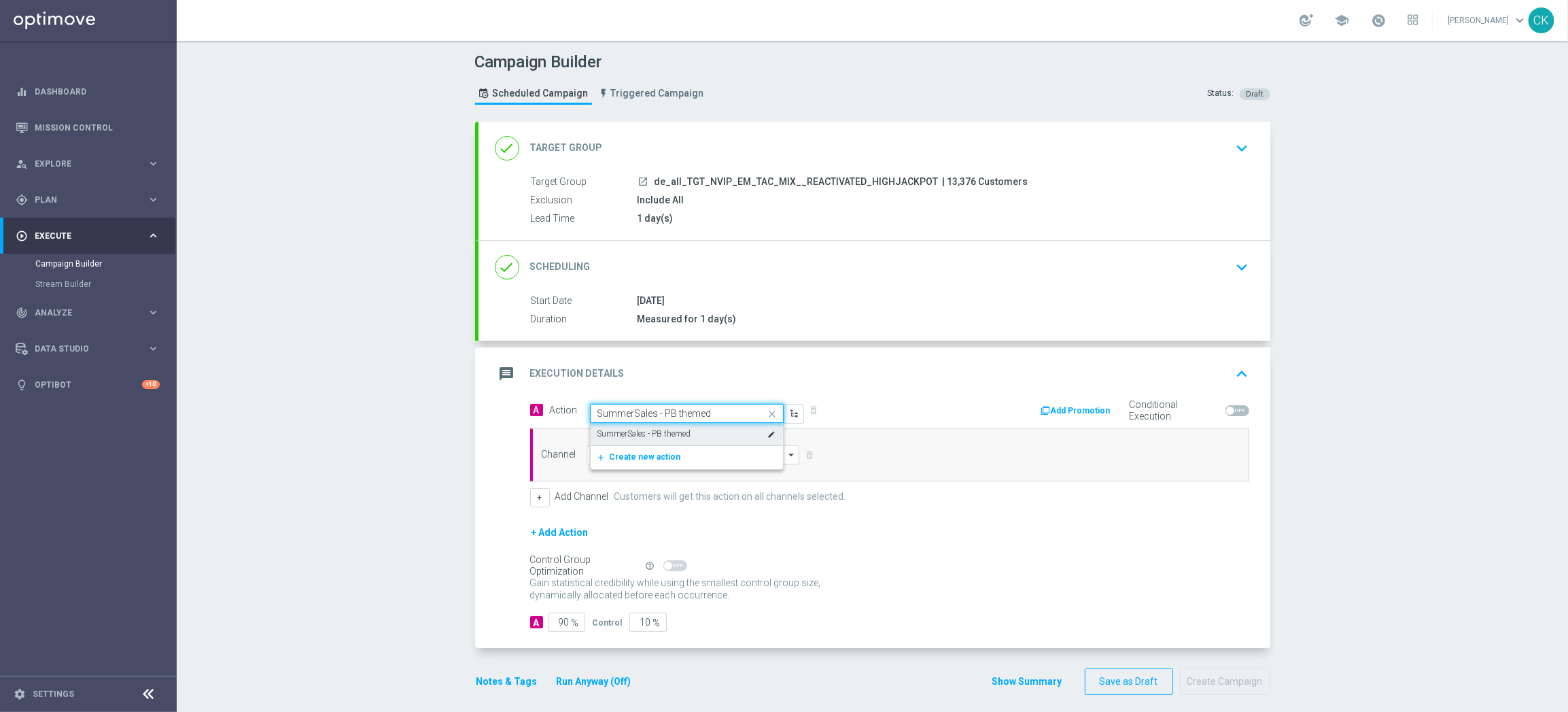
click at [625, 433] on label "SummerSales - PB themed" at bounding box center [645, 434] width 94 height 12
click at [629, 452] on input at bounding box center [693, 454] width 214 height 19
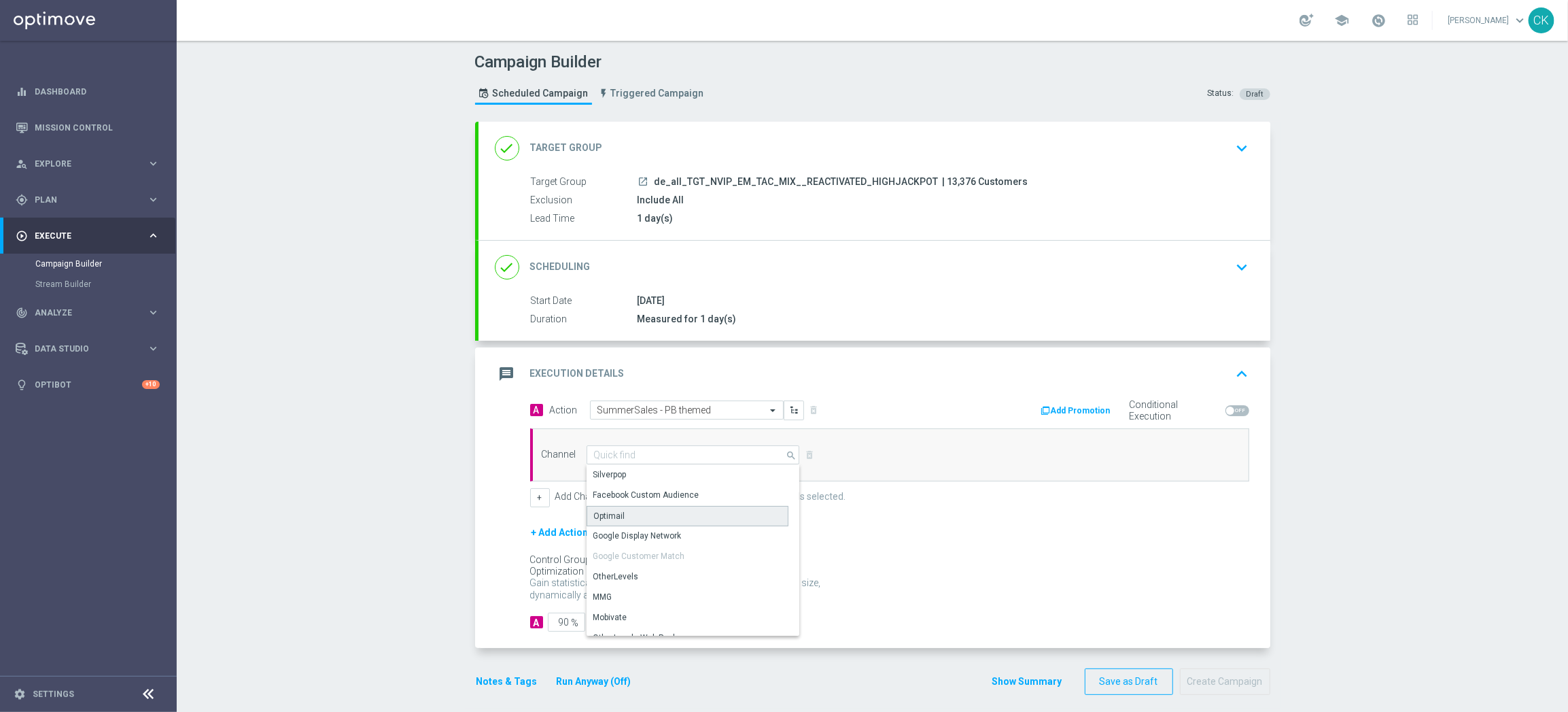
click at [624, 515] on div "Optimail" at bounding box center [687, 516] width 202 height 20
type input "Optimail"
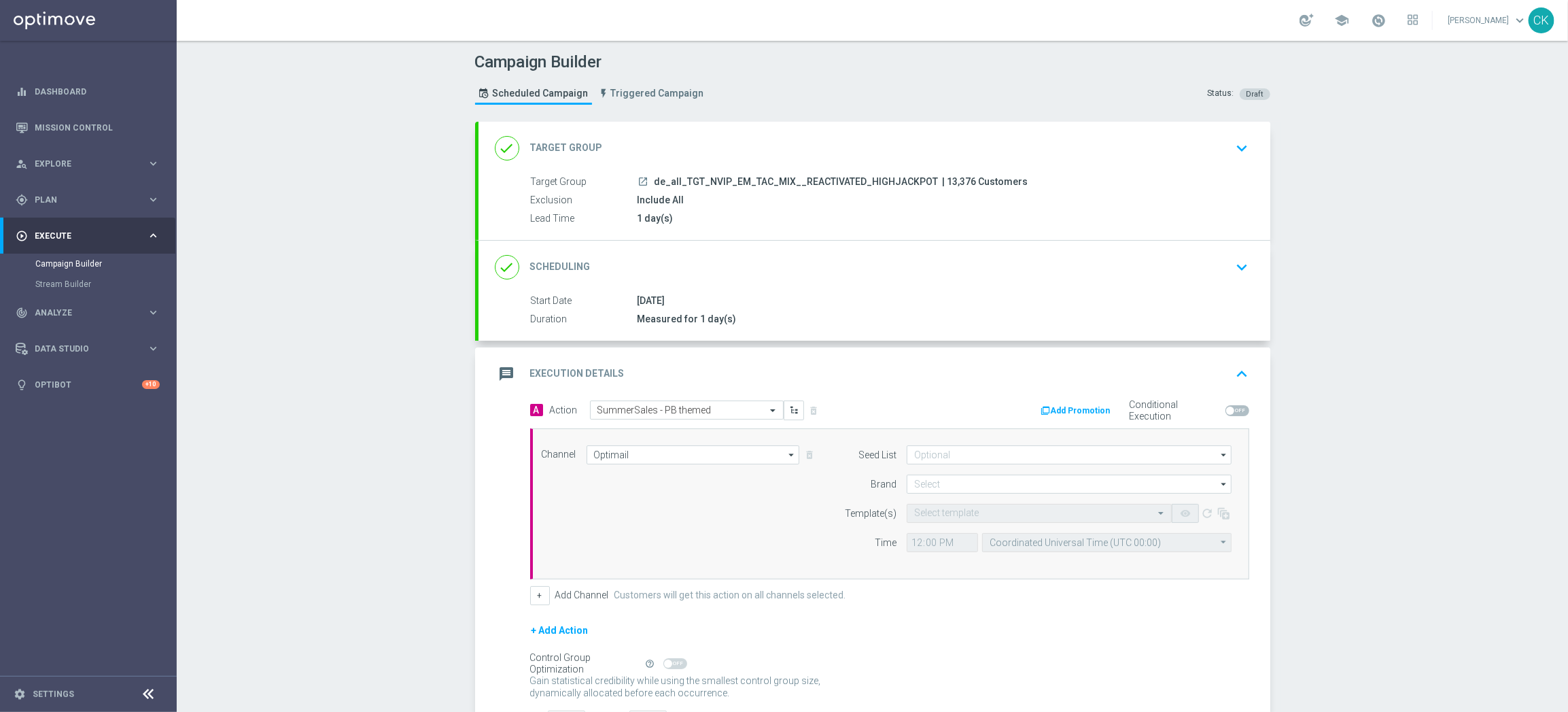
scroll to position [110, 0]
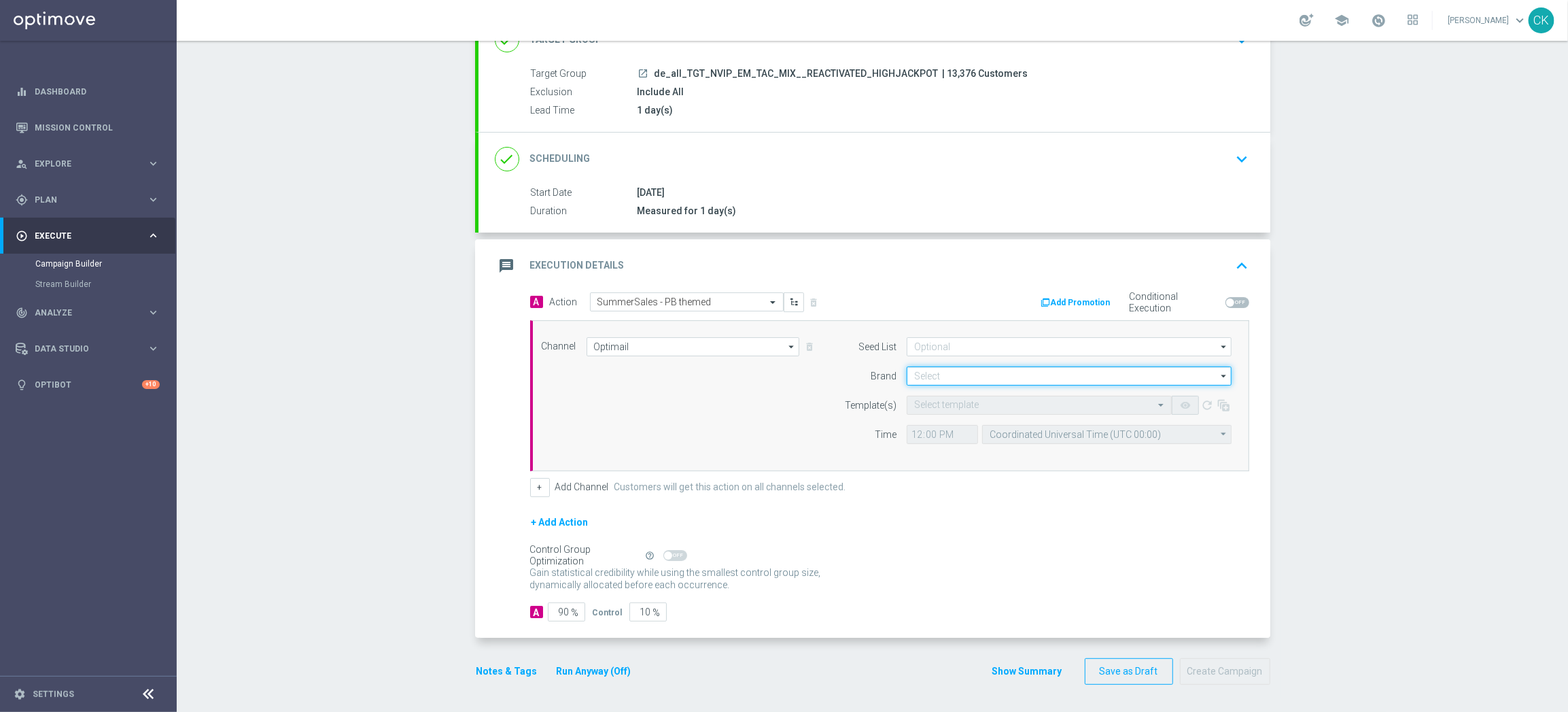
click at [978, 371] on input at bounding box center [1069, 376] width 325 height 19
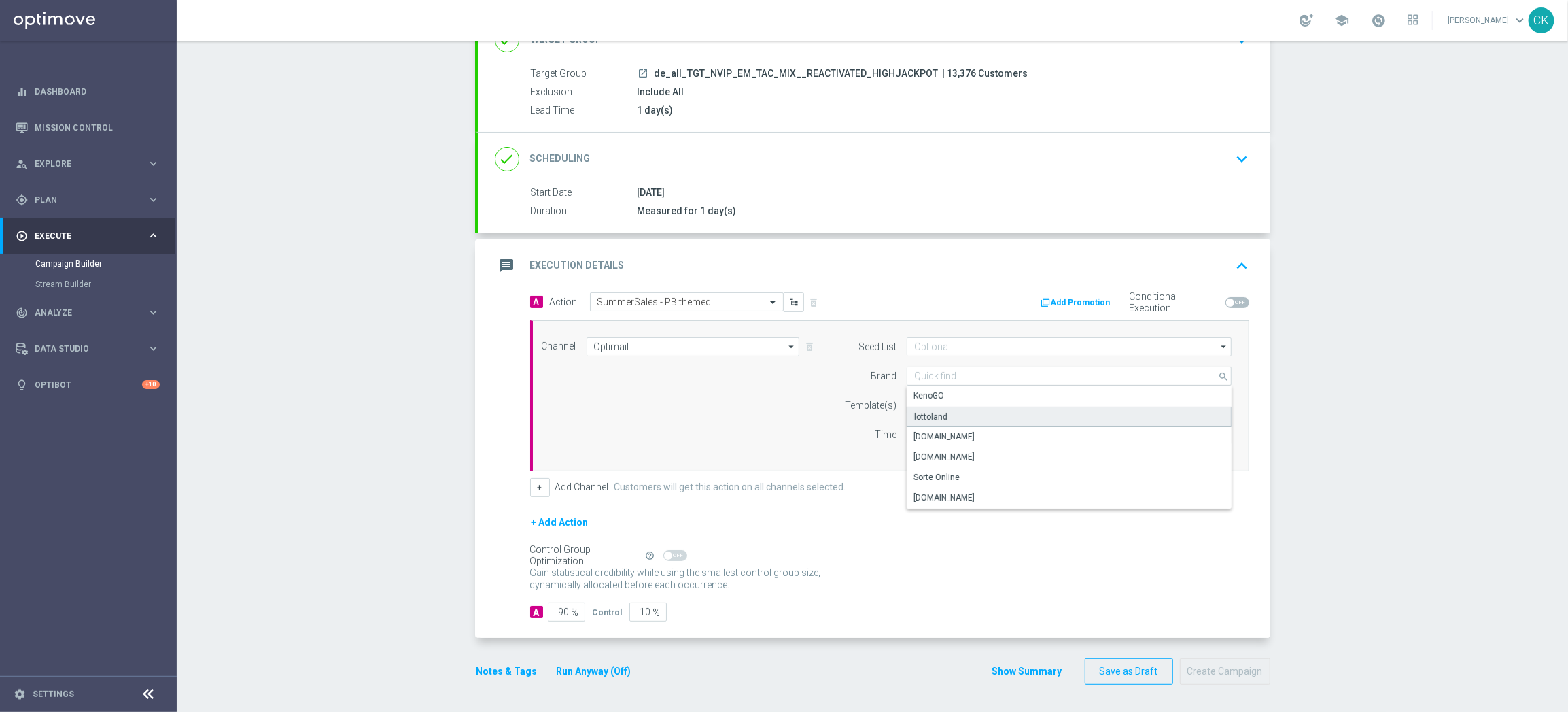
click at [924, 412] on div "lottoland" at bounding box center [931, 416] width 33 height 12
type input "lottoland"
click at [923, 400] on input "text" at bounding box center [1026, 405] width 223 height 12
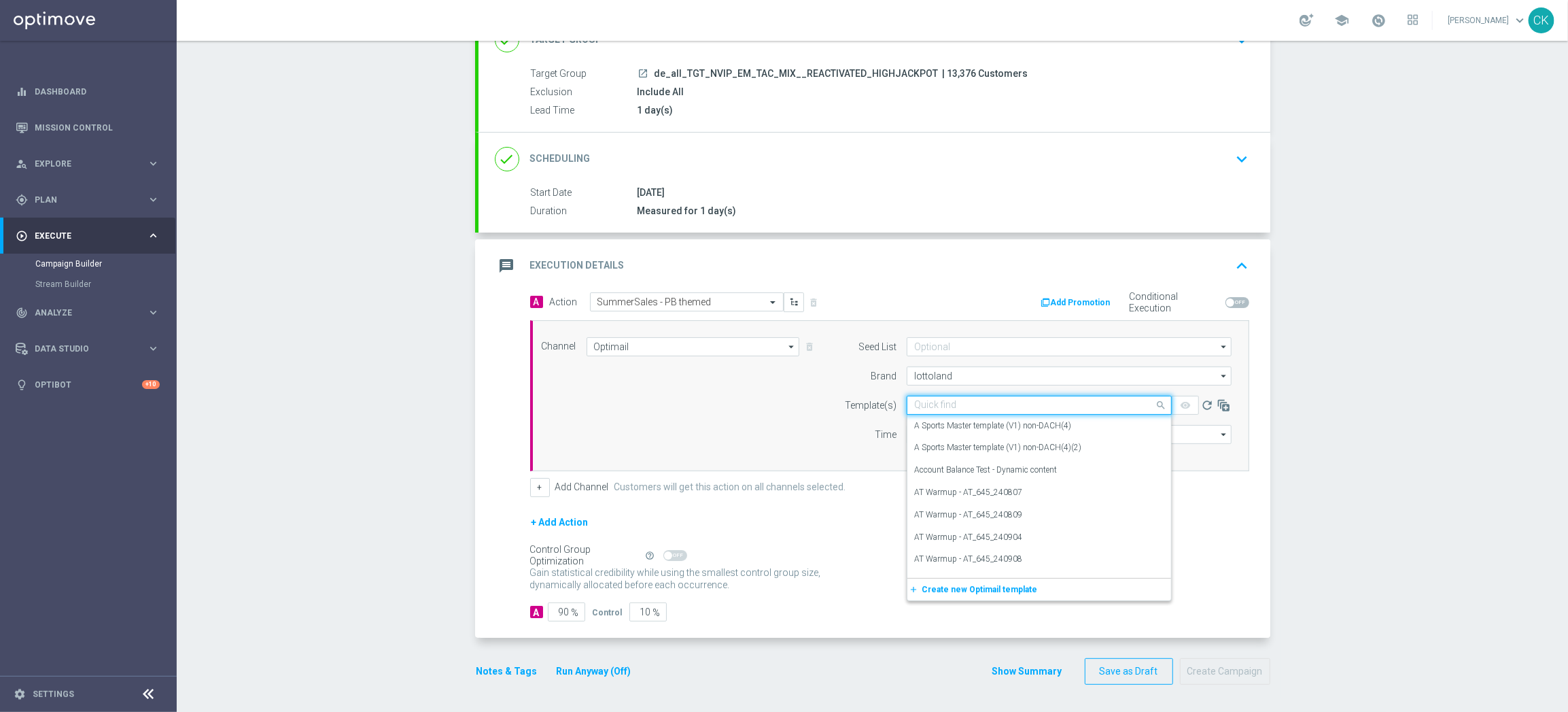
paste input "DE_REG__SUMMERSALE_PB_250831__NVIP_EMA_TAC_MIX"
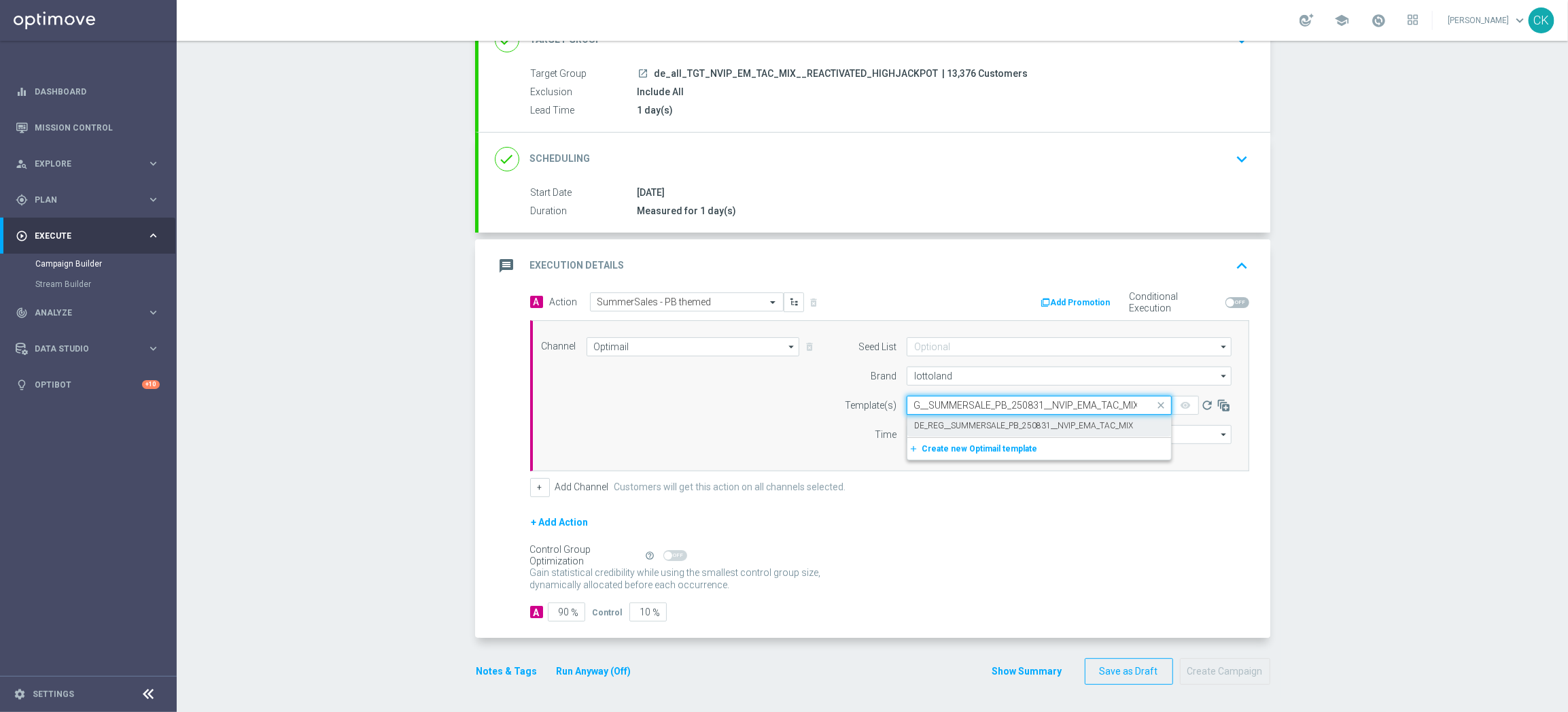
click at [925, 420] on label "DE_REG__SUMMERSALE_PB_250831__NVIP_EMA_TAC_MIX" at bounding box center [1024, 426] width 219 height 12
type input "DE_REG__SUMMERSALE_PB_250831__NVIP_EMA_TAC_MIX"
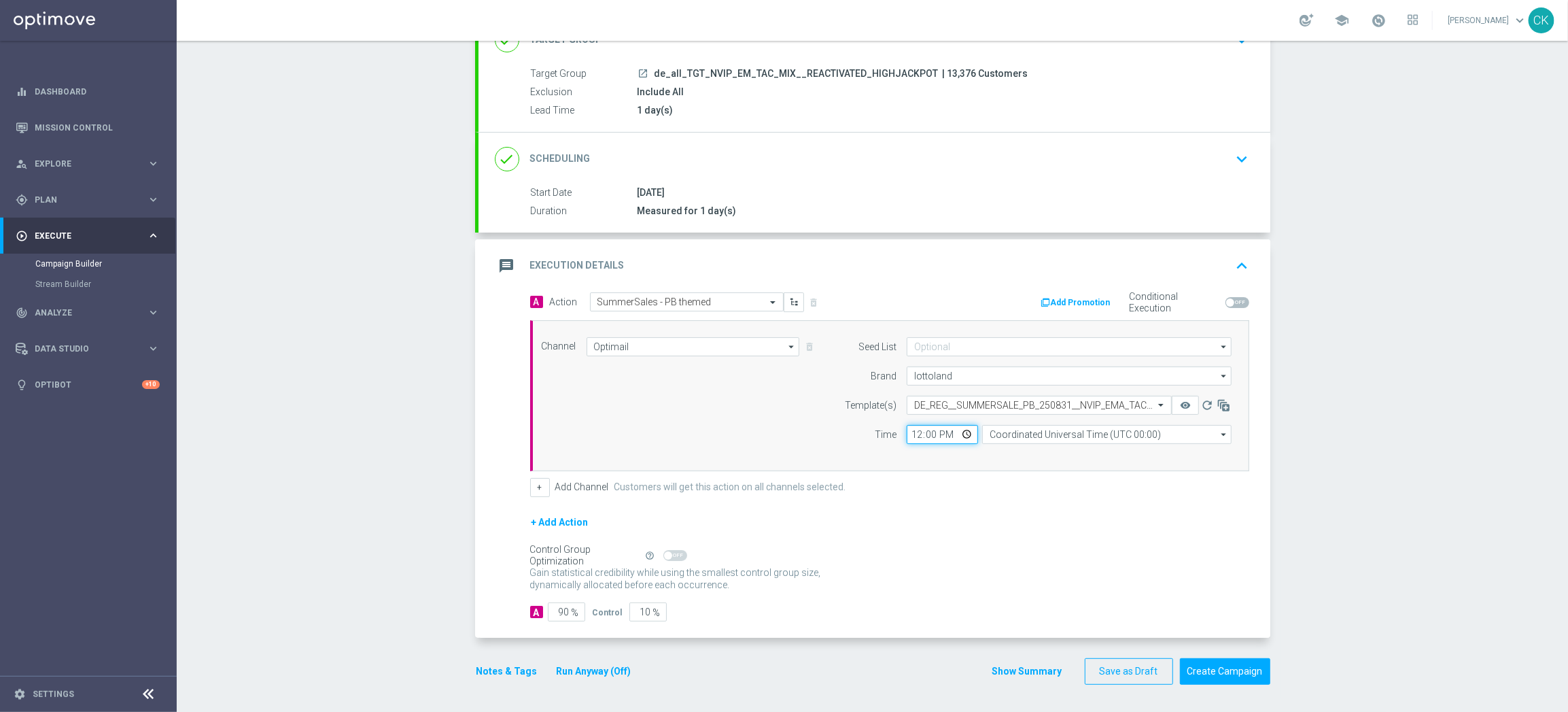
click at [910, 434] on input "12:00" at bounding box center [942, 434] width 71 height 19
type input "08:00"
click at [1065, 433] on input "Coordinated Universal Time (UTC 00:00)" at bounding box center [1106, 434] width 250 height 19
click at [1063, 452] on div "Central European Time ([GEOGRAPHIC_DATA]) (UTC +02:00)" at bounding box center [1100, 454] width 222 height 12
type input "Central European Time ([GEOGRAPHIC_DATA]) (UTC +02:00)"
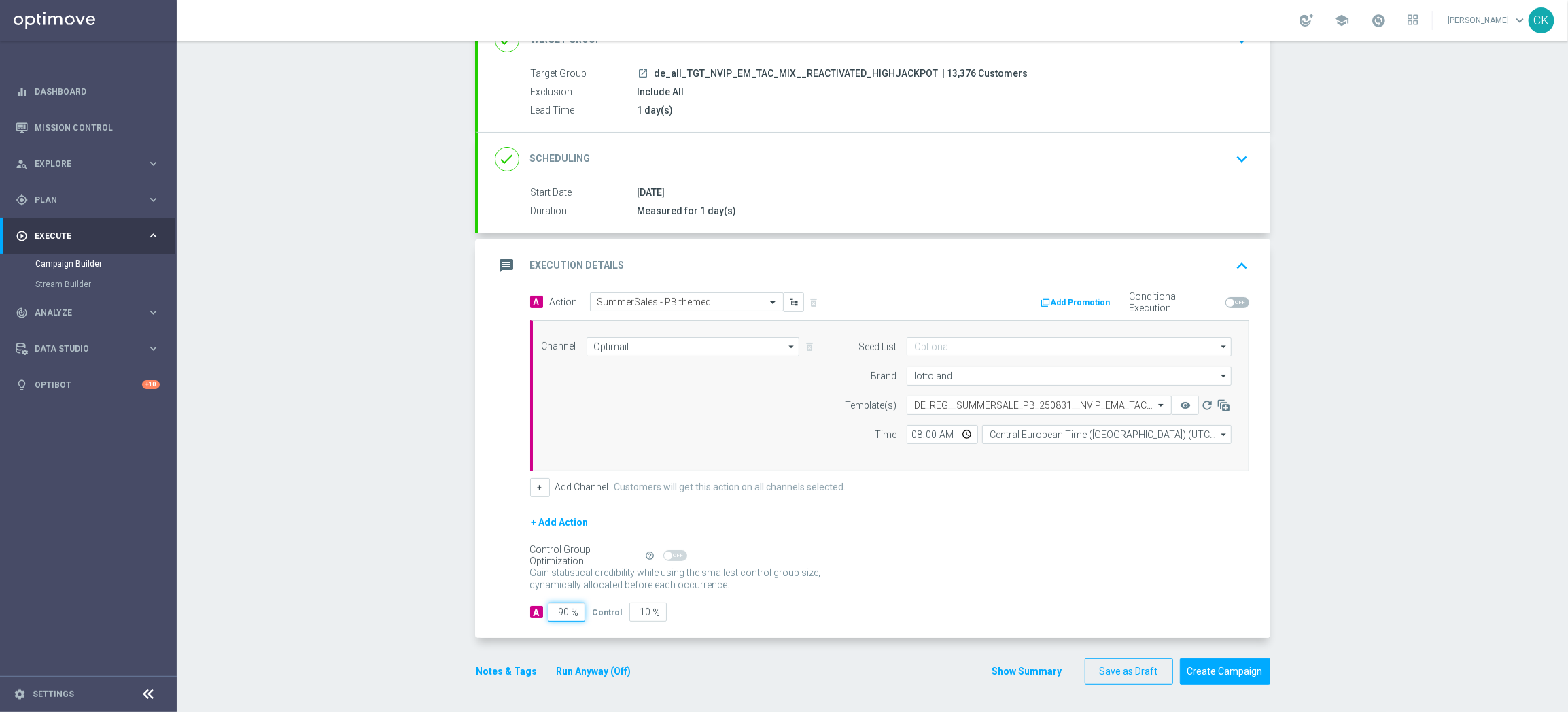
click at [563, 612] on input "90" at bounding box center [566, 612] width 38 height 19
type input "9"
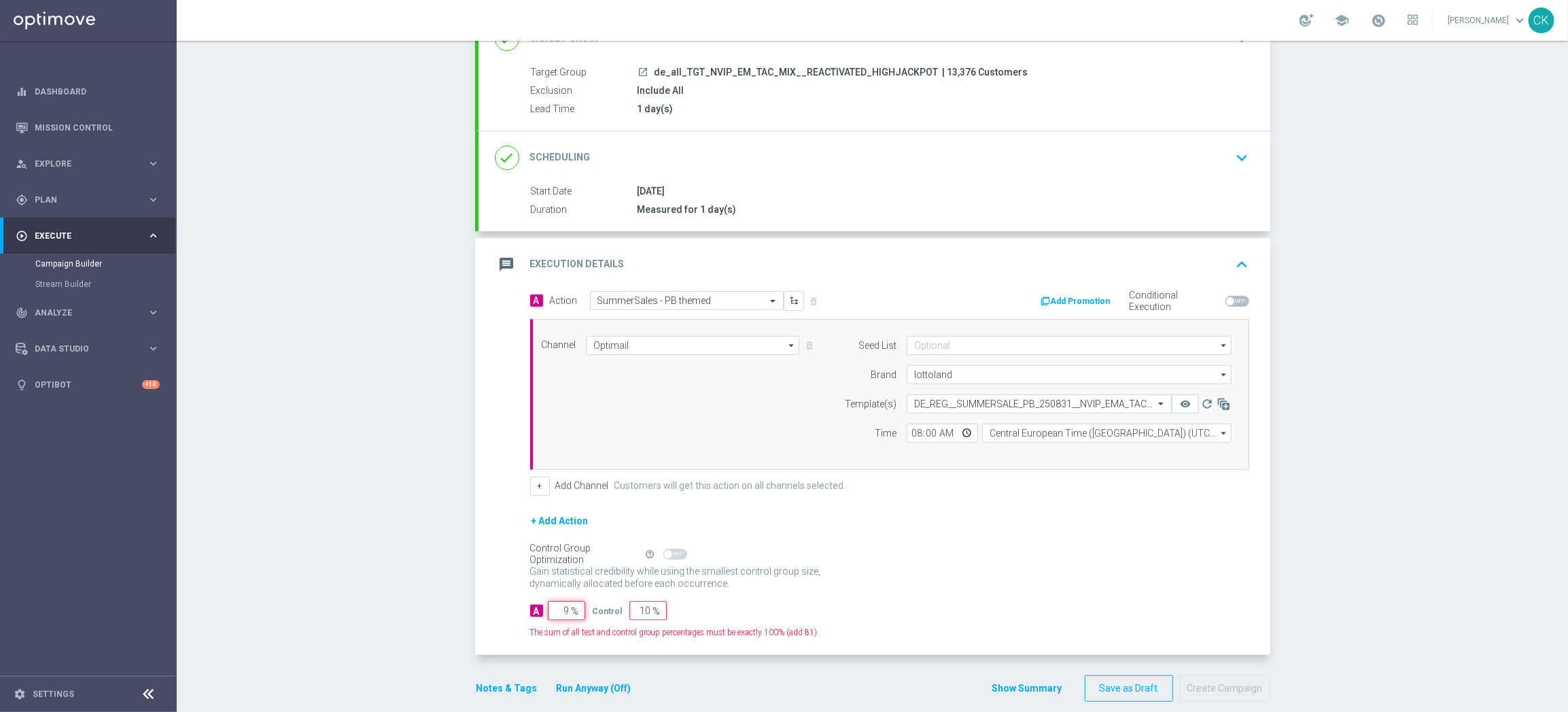
type input "91"
type input "98"
type input "2"
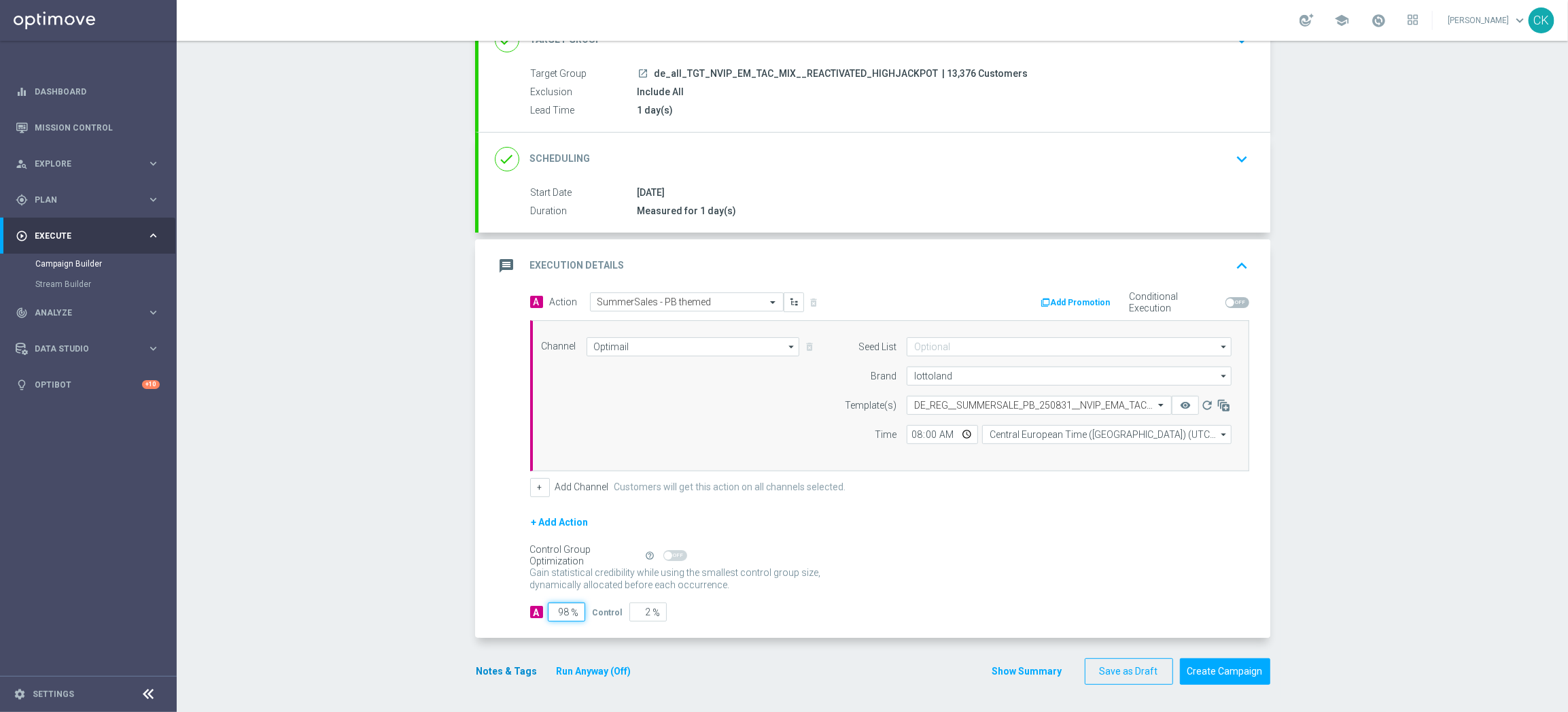
type input "98"
click at [497, 669] on button "Notes & Tags" at bounding box center [506, 671] width 64 height 17
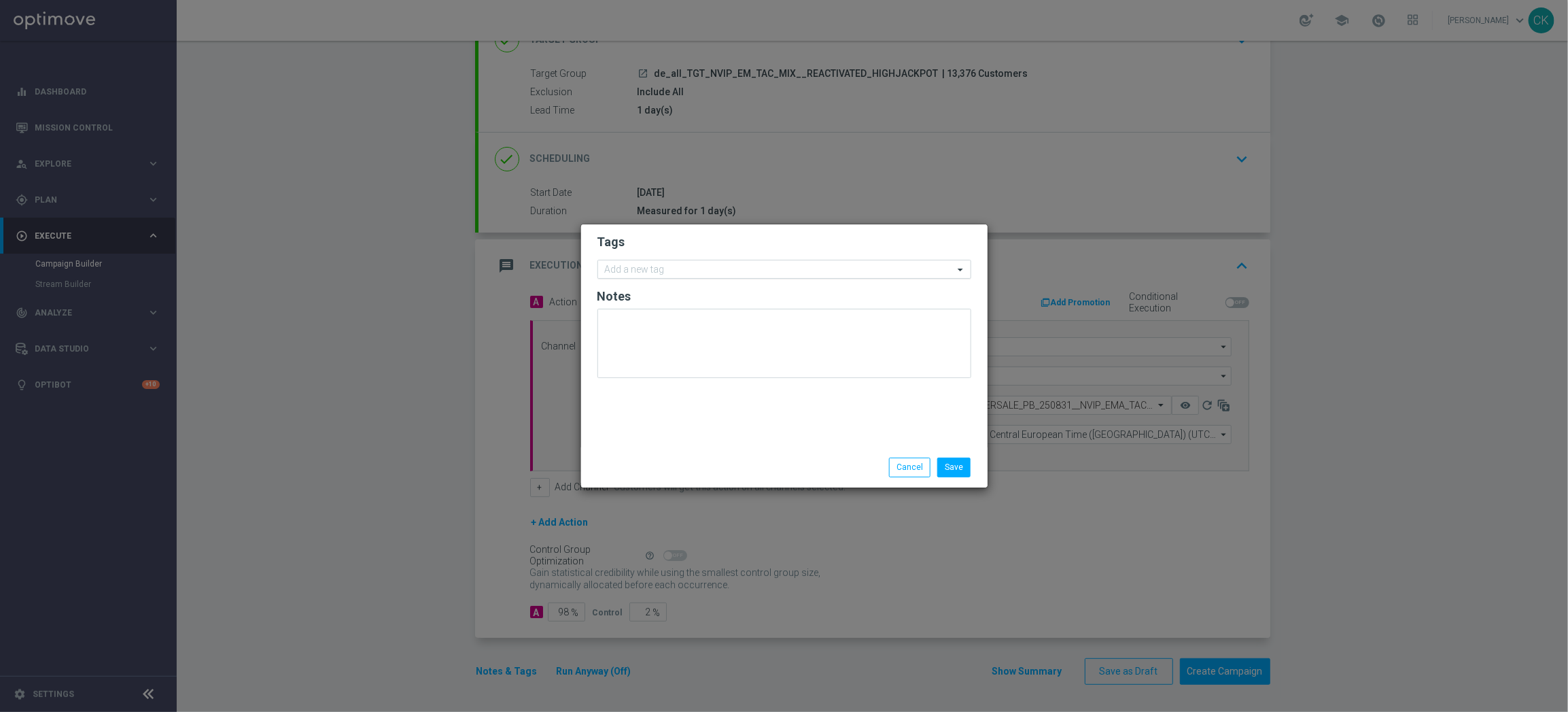
click at [656, 269] on input "text" at bounding box center [779, 270] width 349 height 12
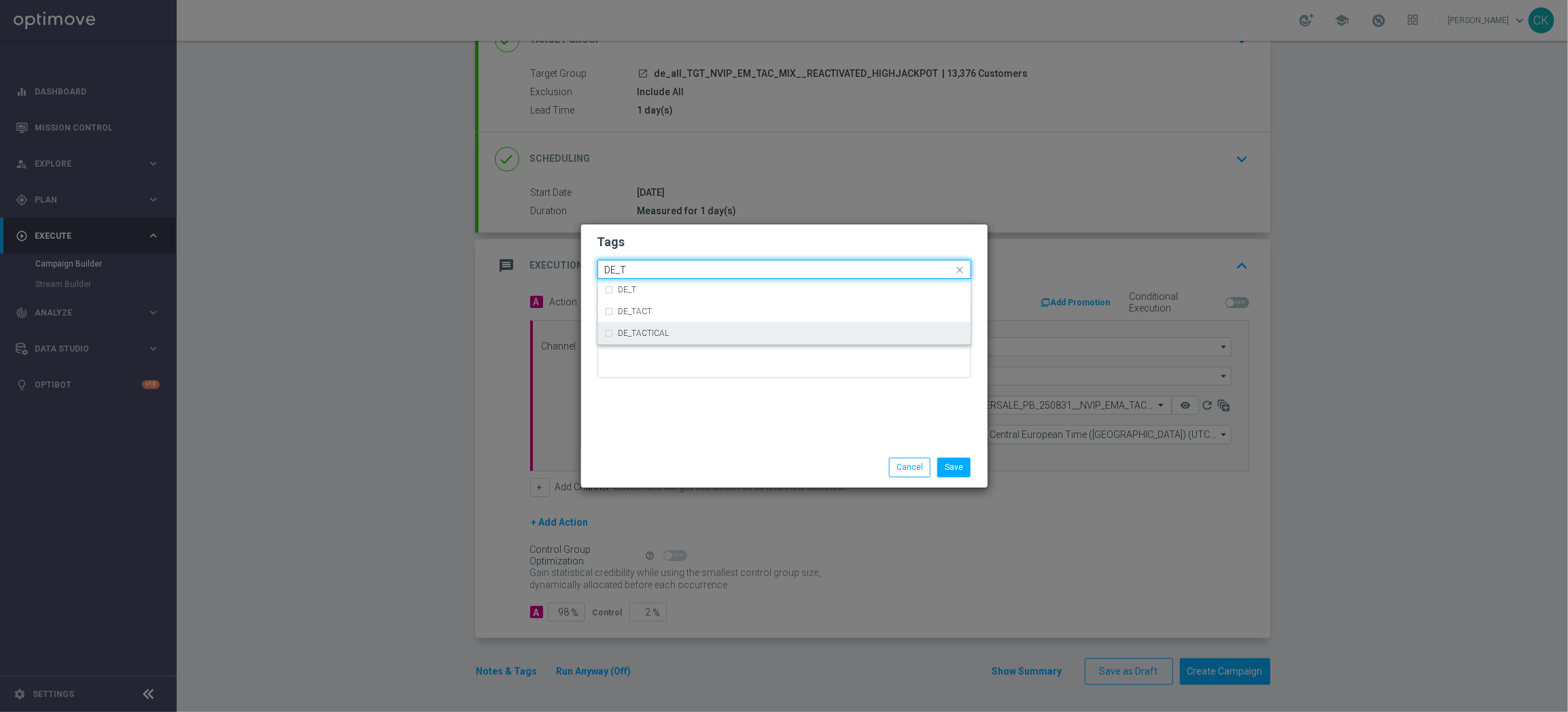
click at [658, 330] on label "DE_TACTICAL" at bounding box center [644, 333] width 51 height 8
type input "DE_T"
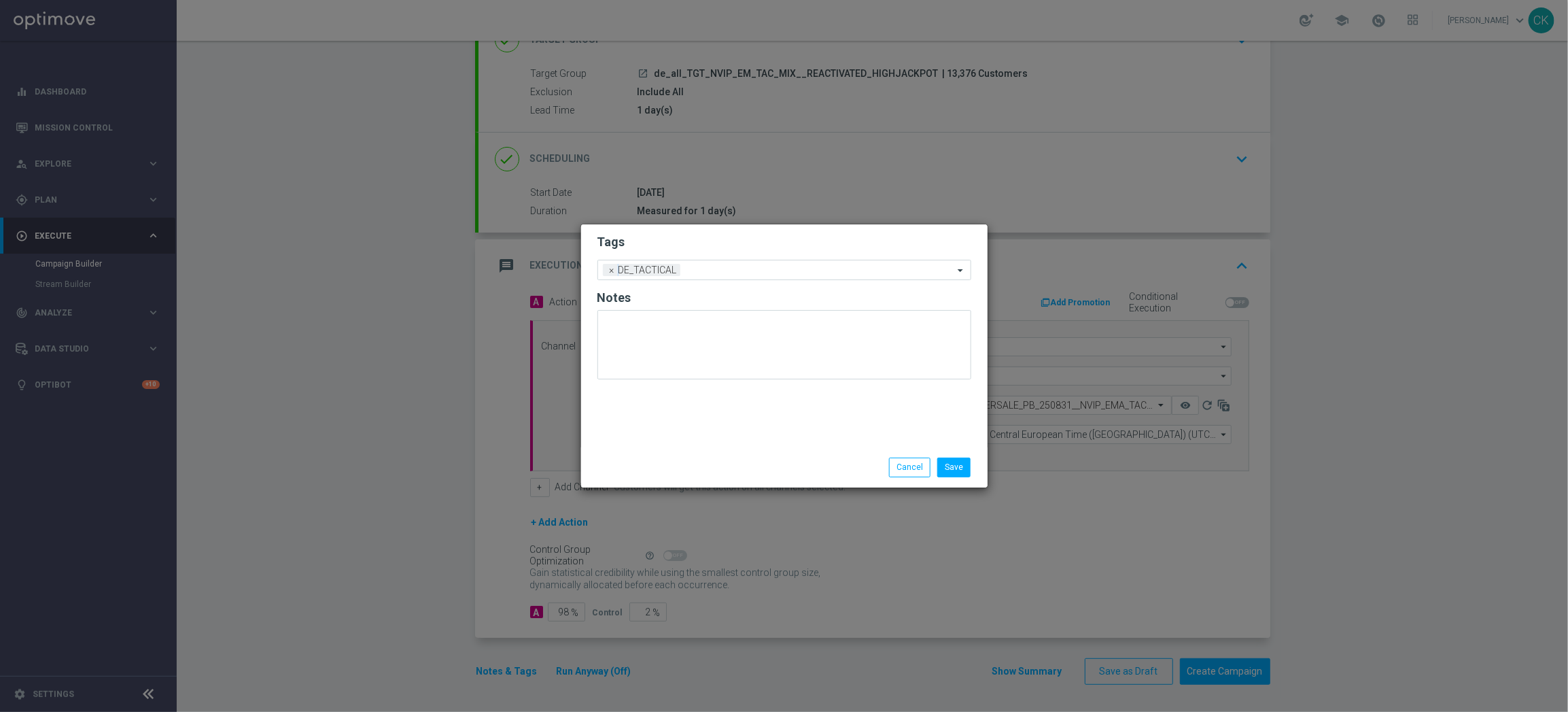
click at [663, 434] on div "Tags Add a new tag × DE_TACTICAL Notes" at bounding box center [784, 336] width 406 height 223
click at [962, 461] on button "Save" at bounding box center [954, 467] width 33 height 19
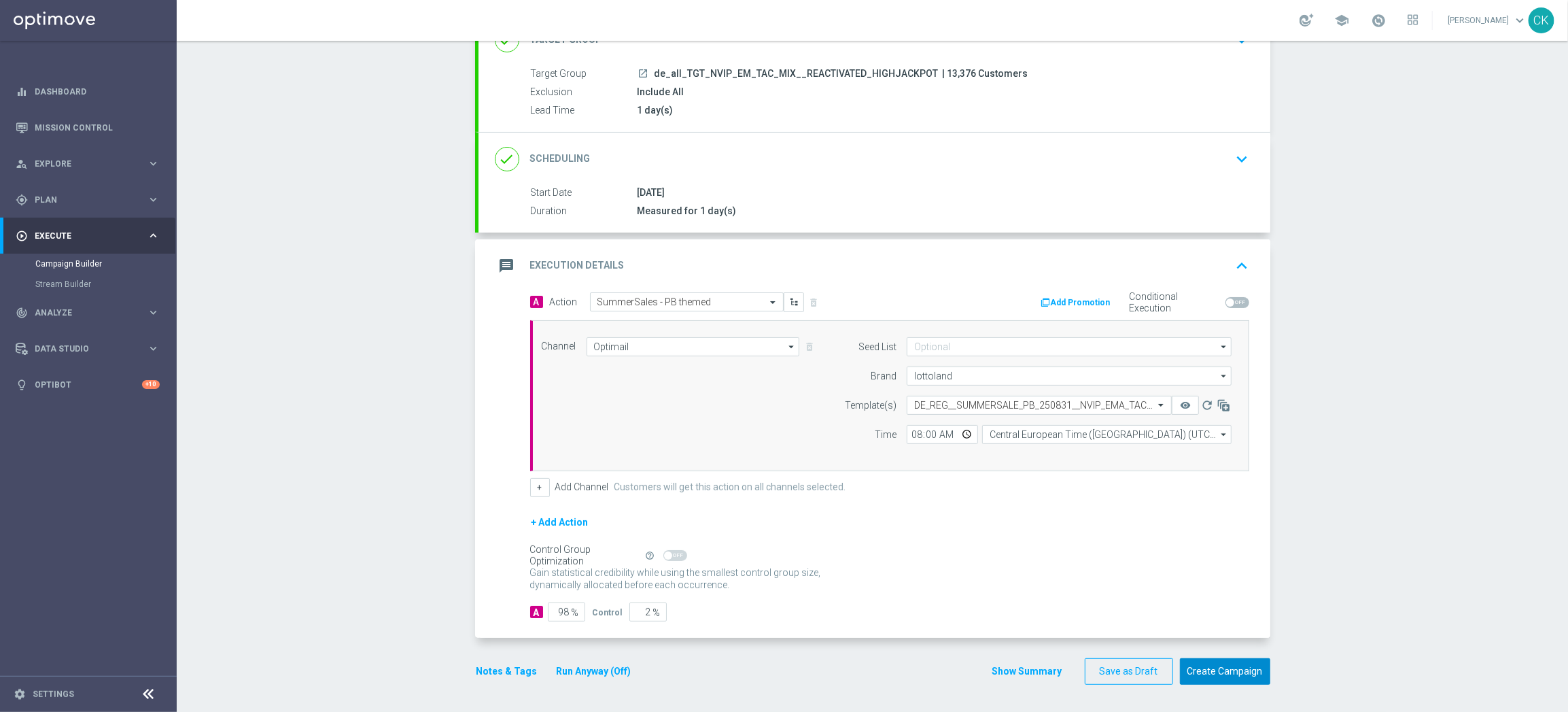
click at [1226, 674] on button "Create Campaign" at bounding box center [1225, 671] width 90 height 27
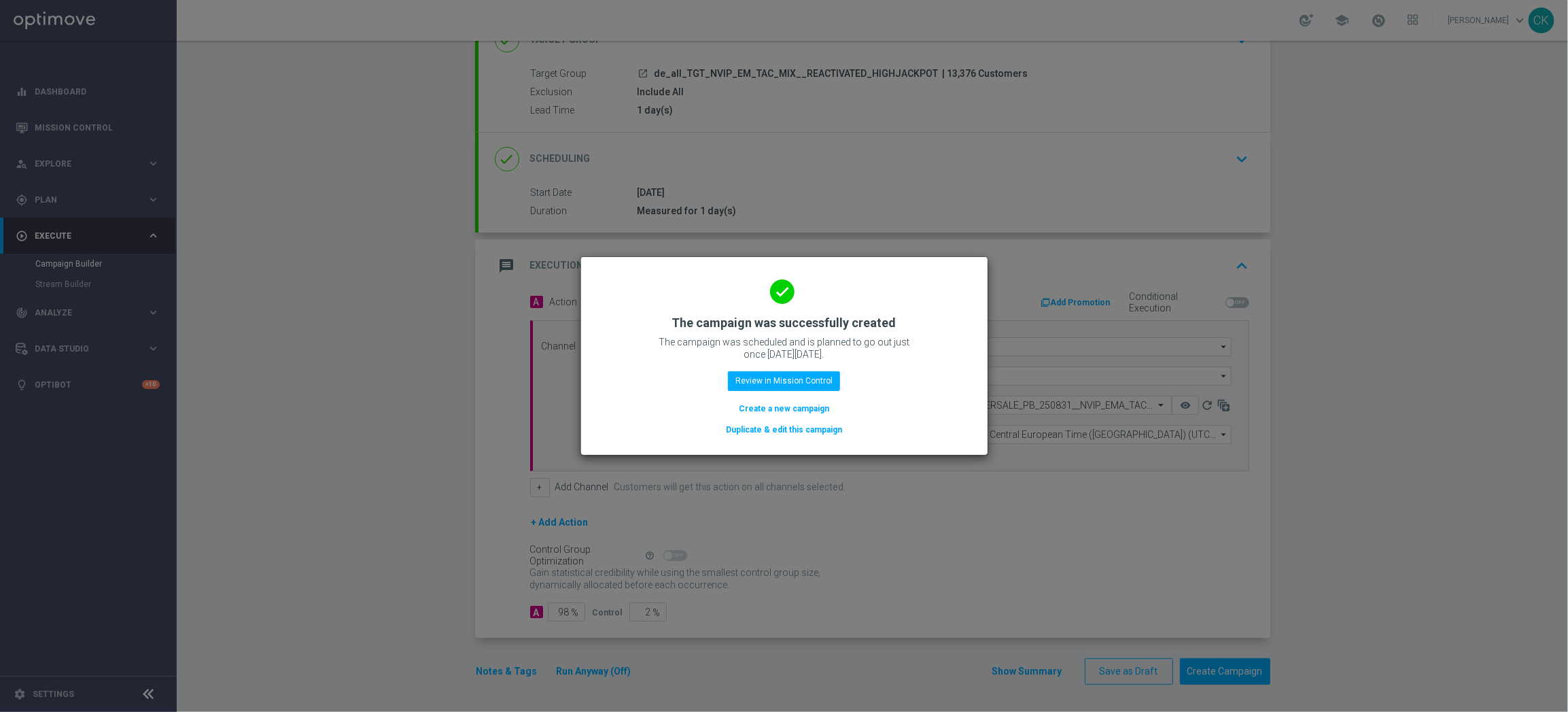
click at [772, 406] on button "Create a new campaign" at bounding box center [784, 408] width 93 height 15
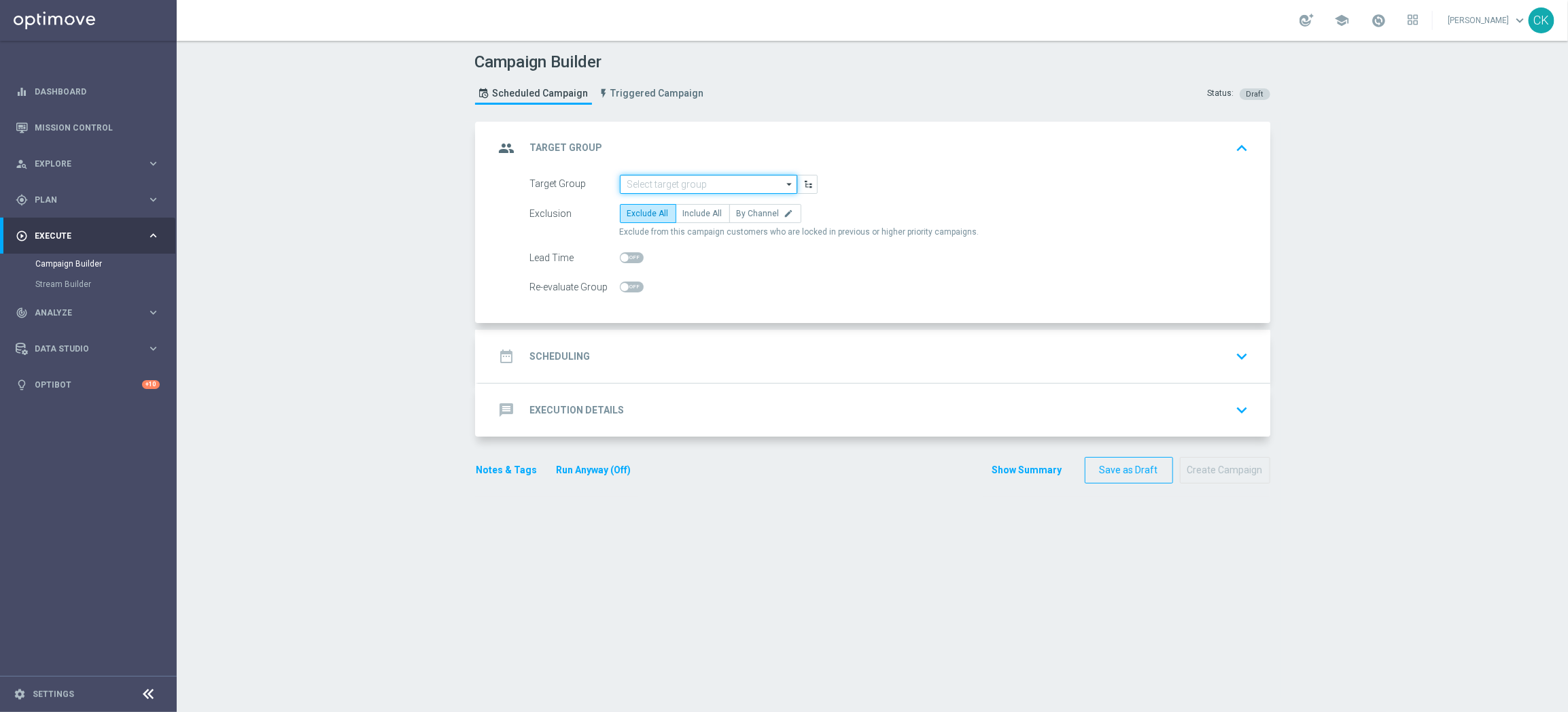
click at [706, 189] on input at bounding box center [708, 184] width 178 height 19
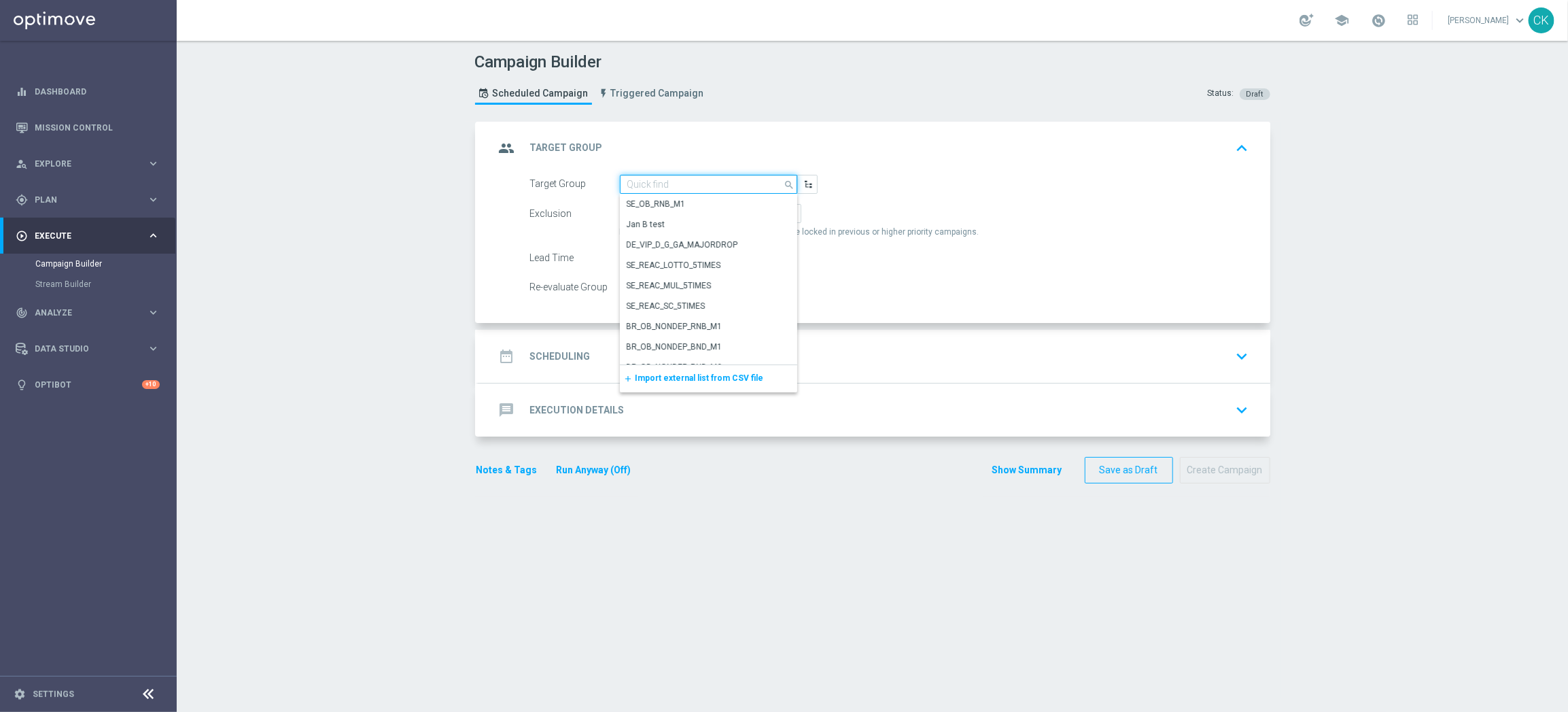
paste input "de_all_TGT_NVIP_EM_TAC_MIX__CHURNED_HIGHJACKPOT"
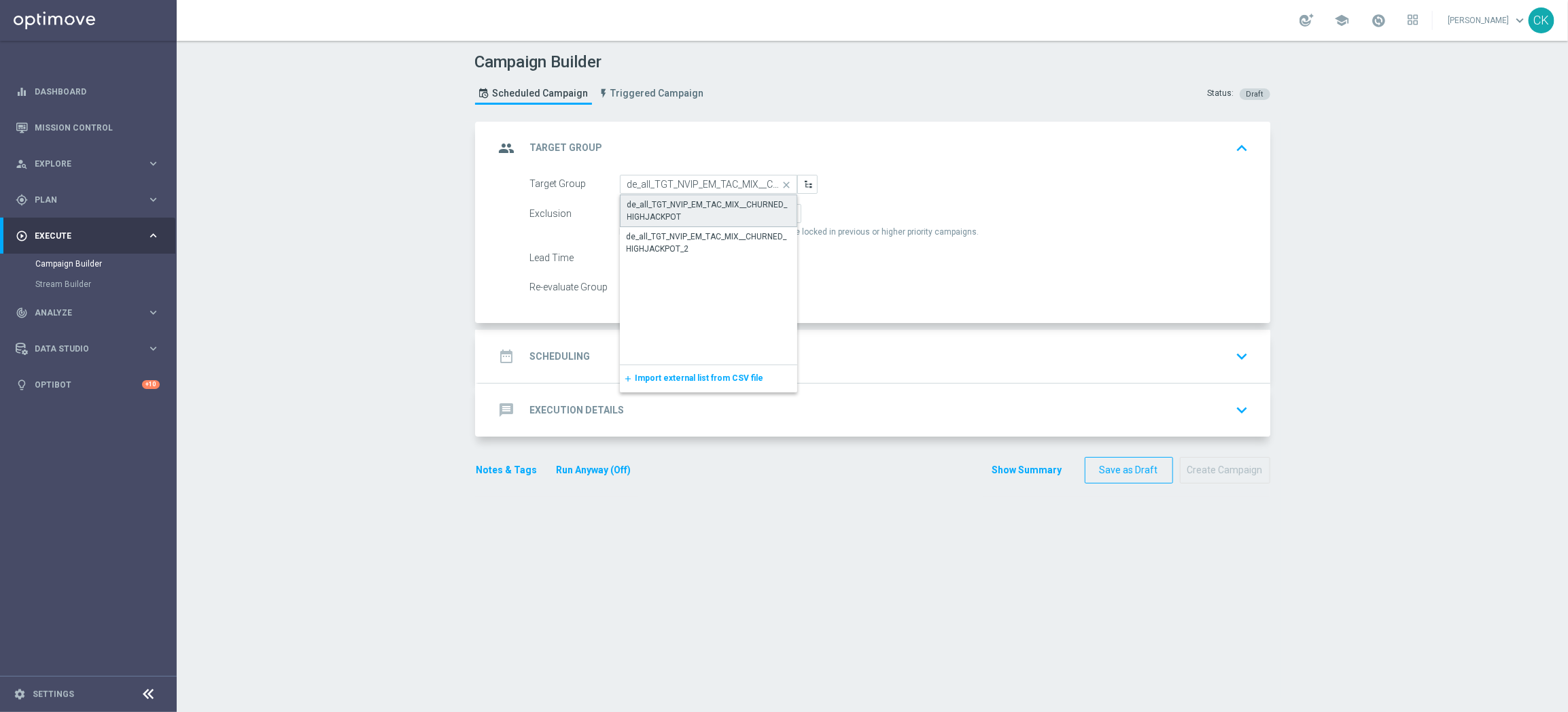
click at [697, 206] on div "de_all_TGT_NVIP_EM_TAC_MIX__CHURNED_HIGHJACKPOT" at bounding box center [708, 211] width 162 height 25
type input "de_all_TGT_NVIP_EM_TAC_MIX__CHURNED_HIGHJACKPOT"
click at [697, 209] on span "Include All" at bounding box center [703, 214] width 40 height 9
click at [691, 212] on input "Include All" at bounding box center [688, 216] width 9 height 9
radio input "true"
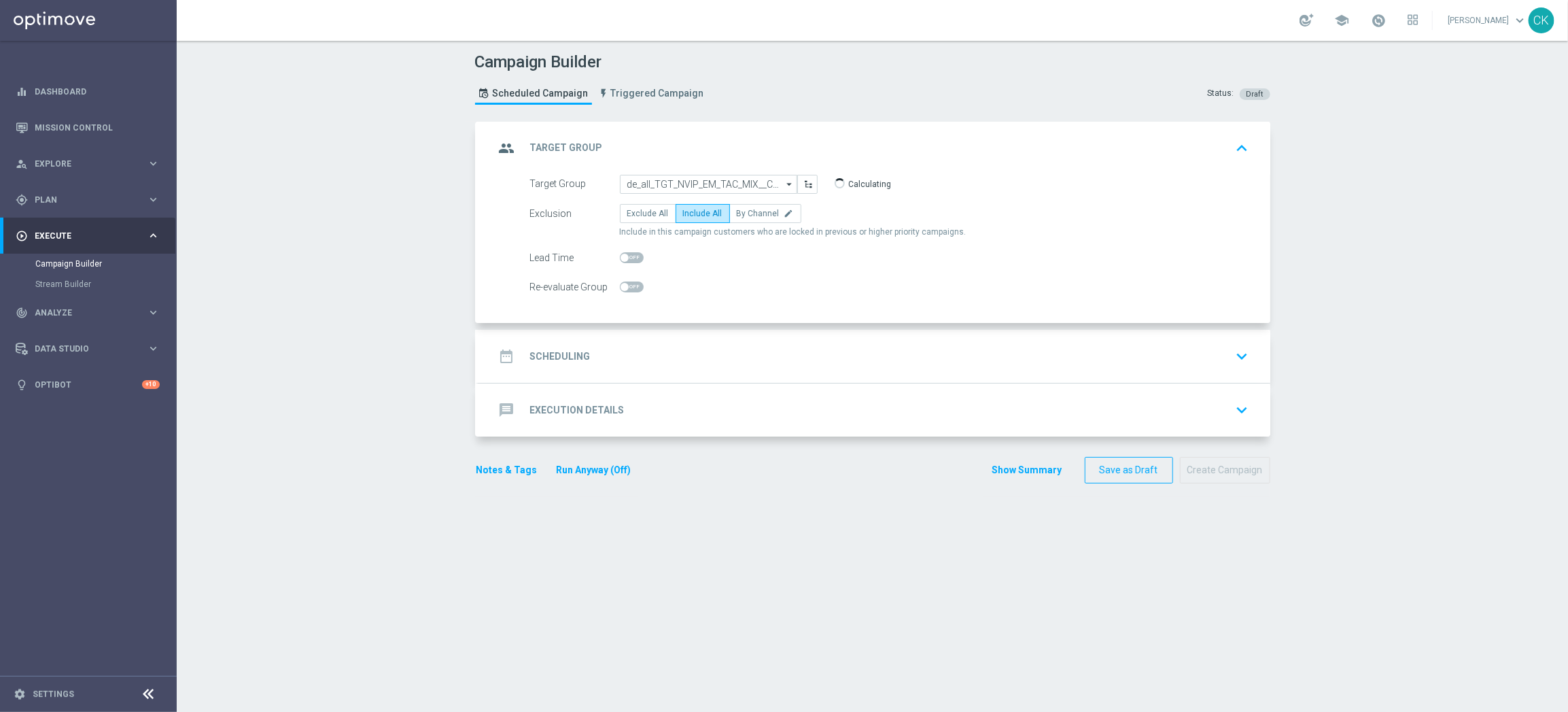
click at [621, 258] on span at bounding box center [624, 257] width 8 height 8
click at [621, 258] on input "checkbox" at bounding box center [632, 258] width 24 height 11
checkbox input "true"
click at [549, 350] on h2 "Scheduling" at bounding box center [561, 356] width 61 height 13
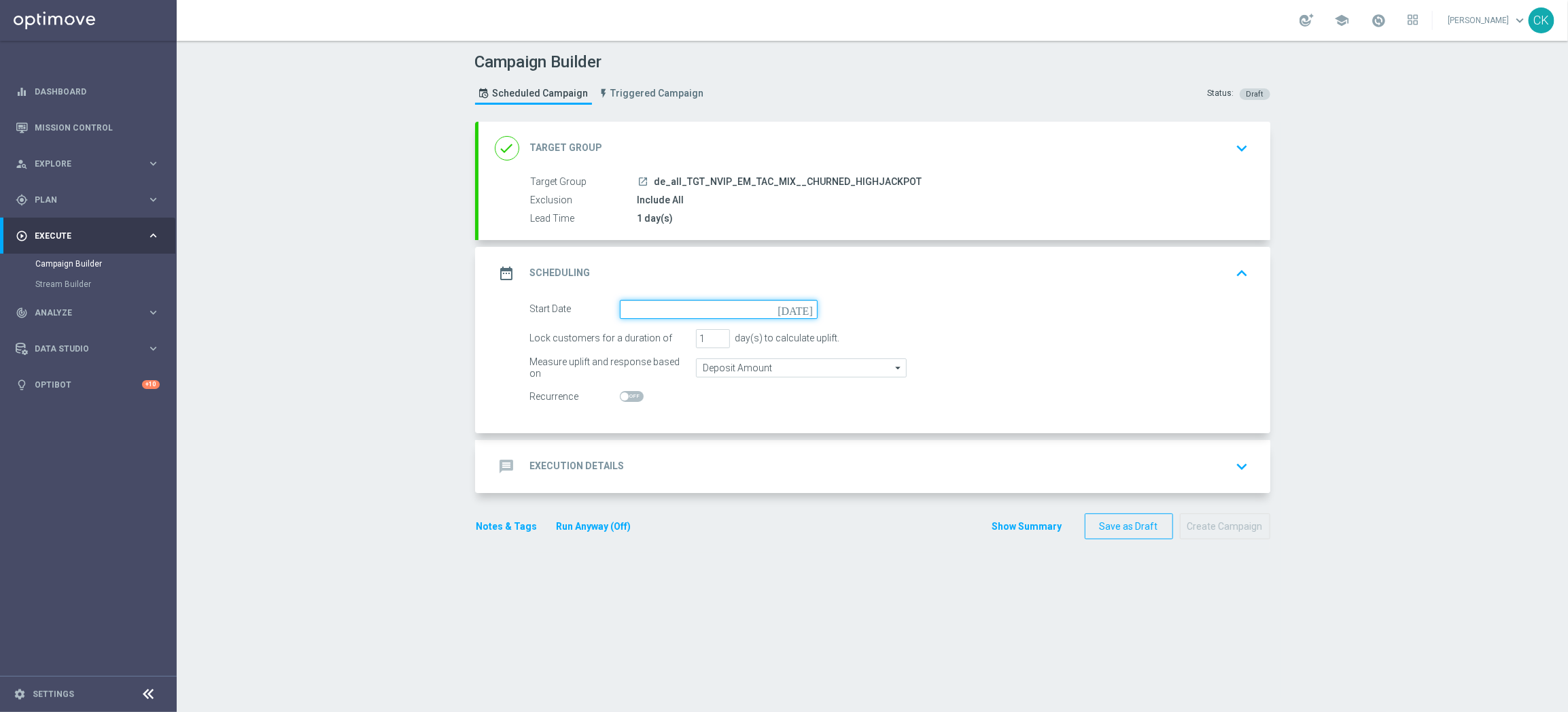
click at [673, 309] on input at bounding box center [718, 309] width 198 height 19
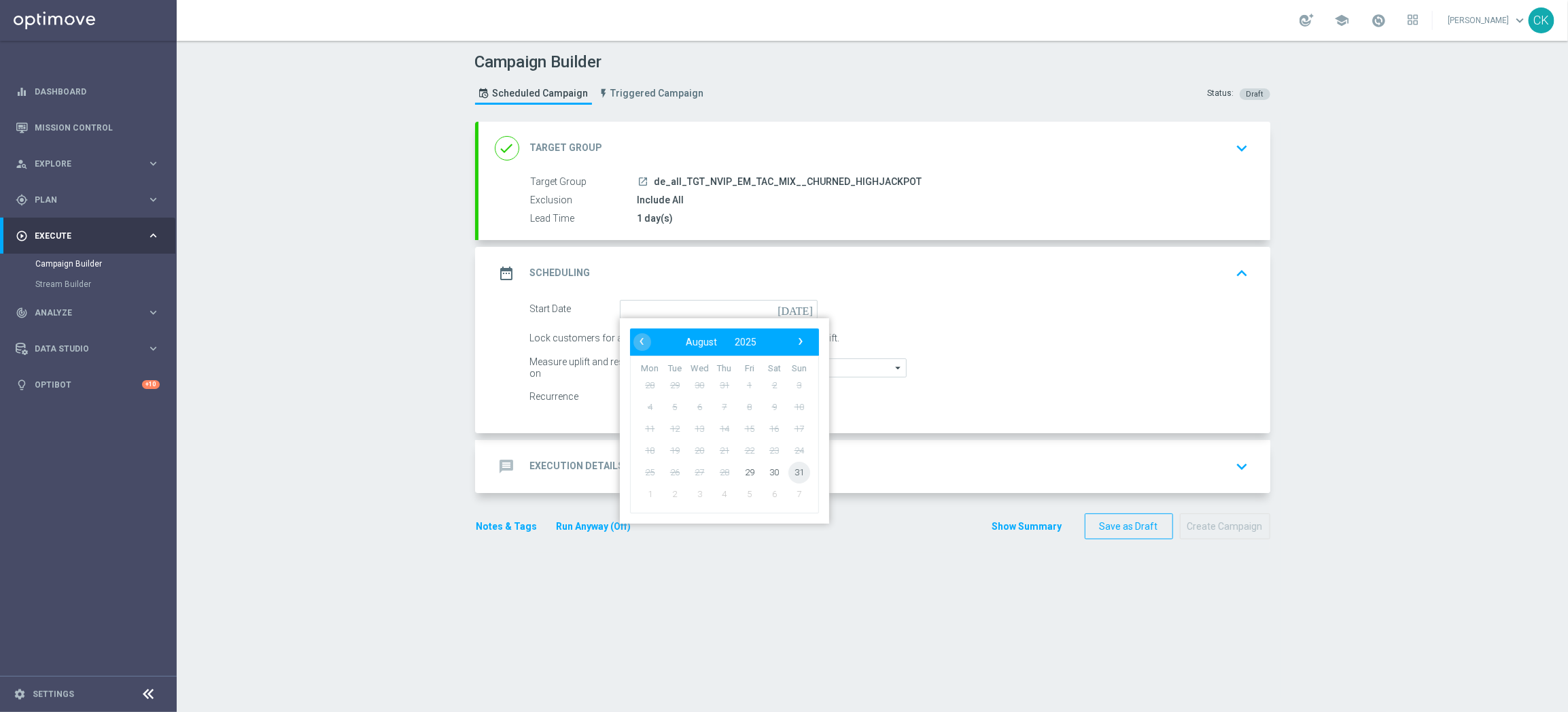
click at [790, 463] on span "31" at bounding box center [798, 472] width 22 height 22
type input "[DATE]"
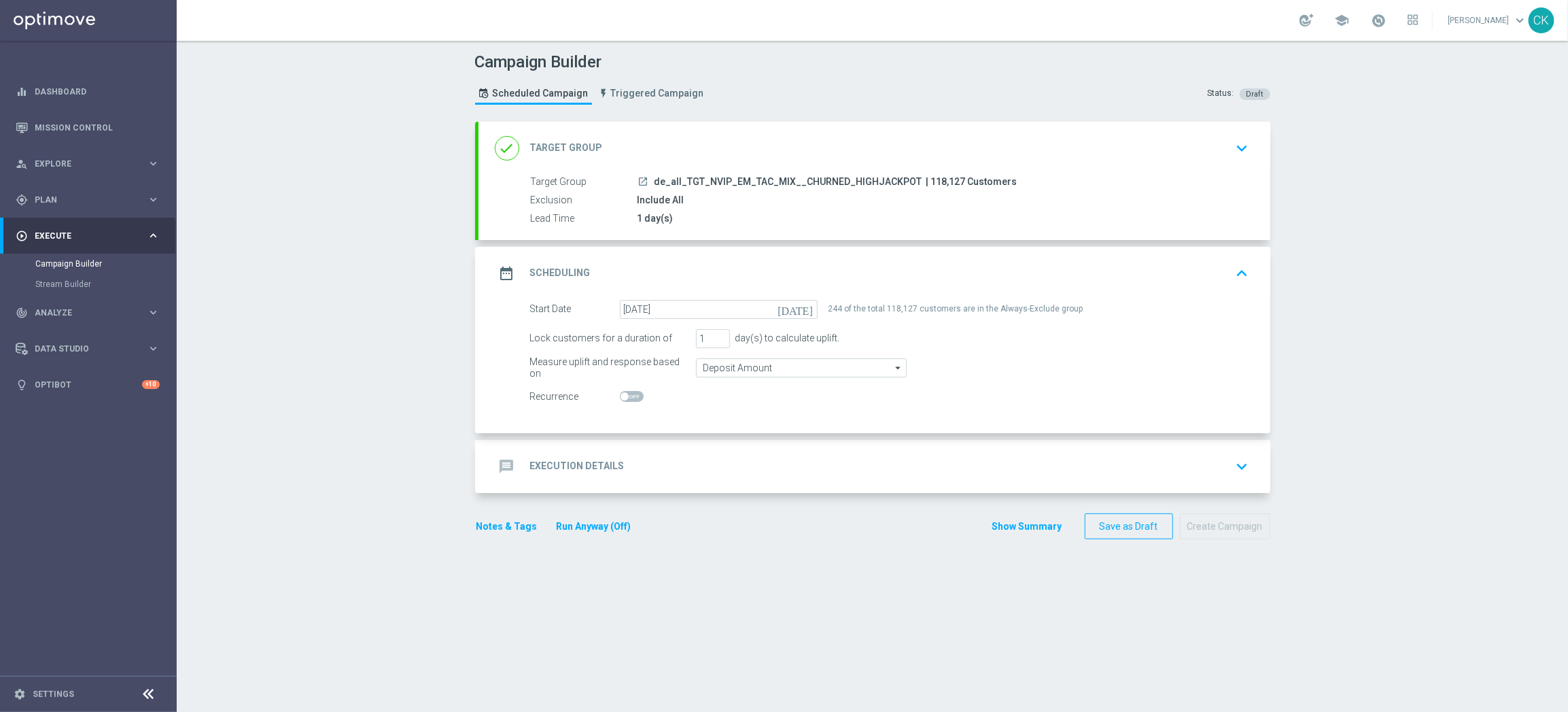
click at [546, 458] on div "message Execution Details" at bounding box center [559, 466] width 130 height 25
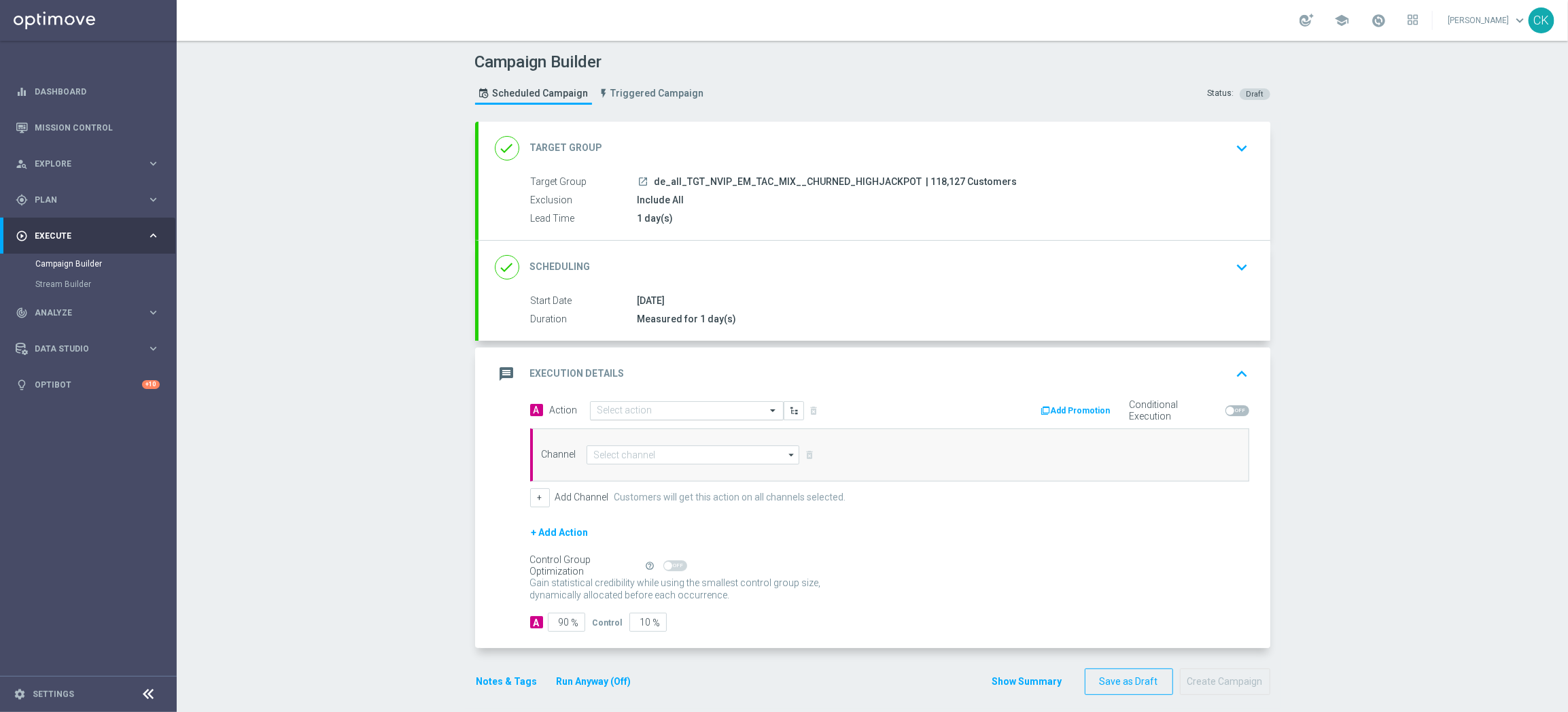
click at [621, 408] on input "text" at bounding box center [673, 411] width 152 height 12
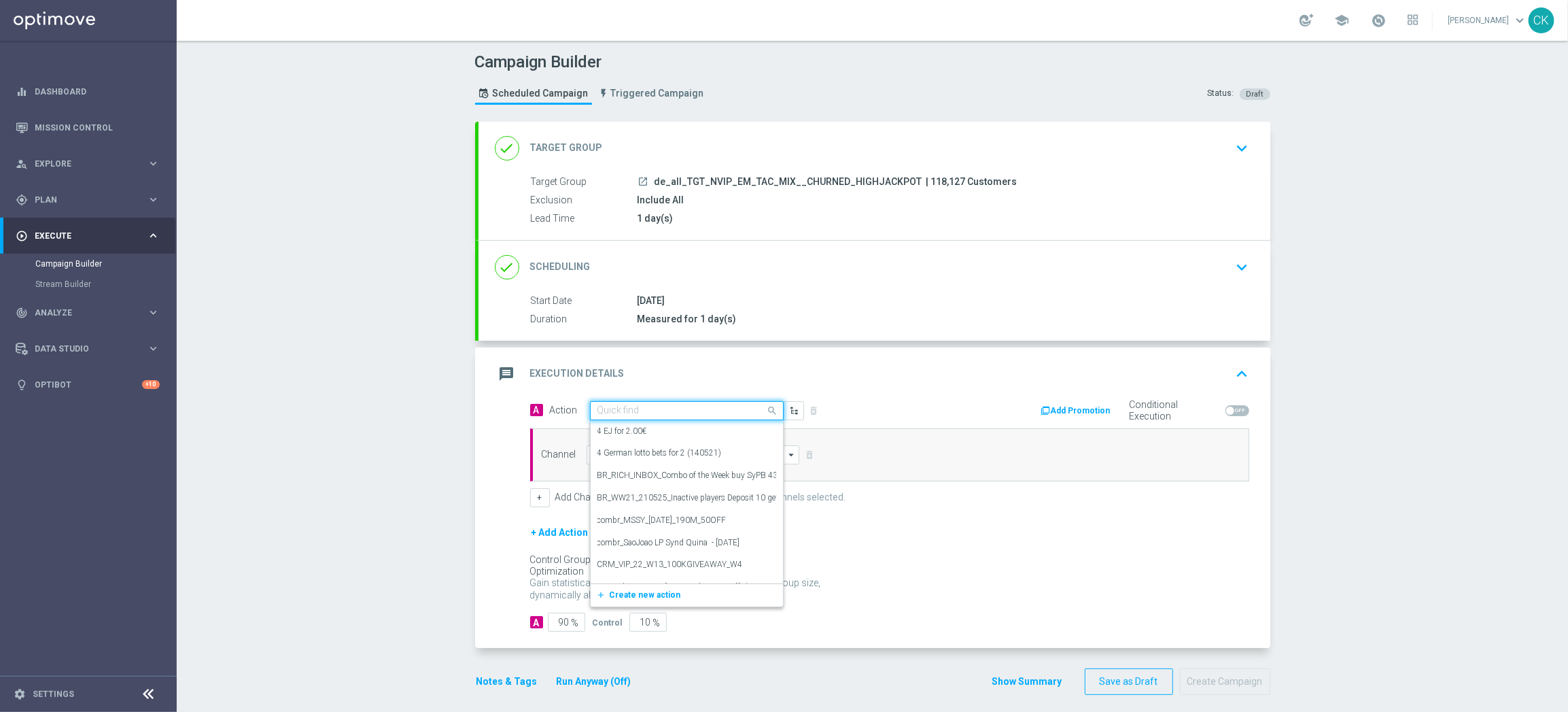
paste input "SummerSales - PB themed"
type input "SummerSales - PB themed"
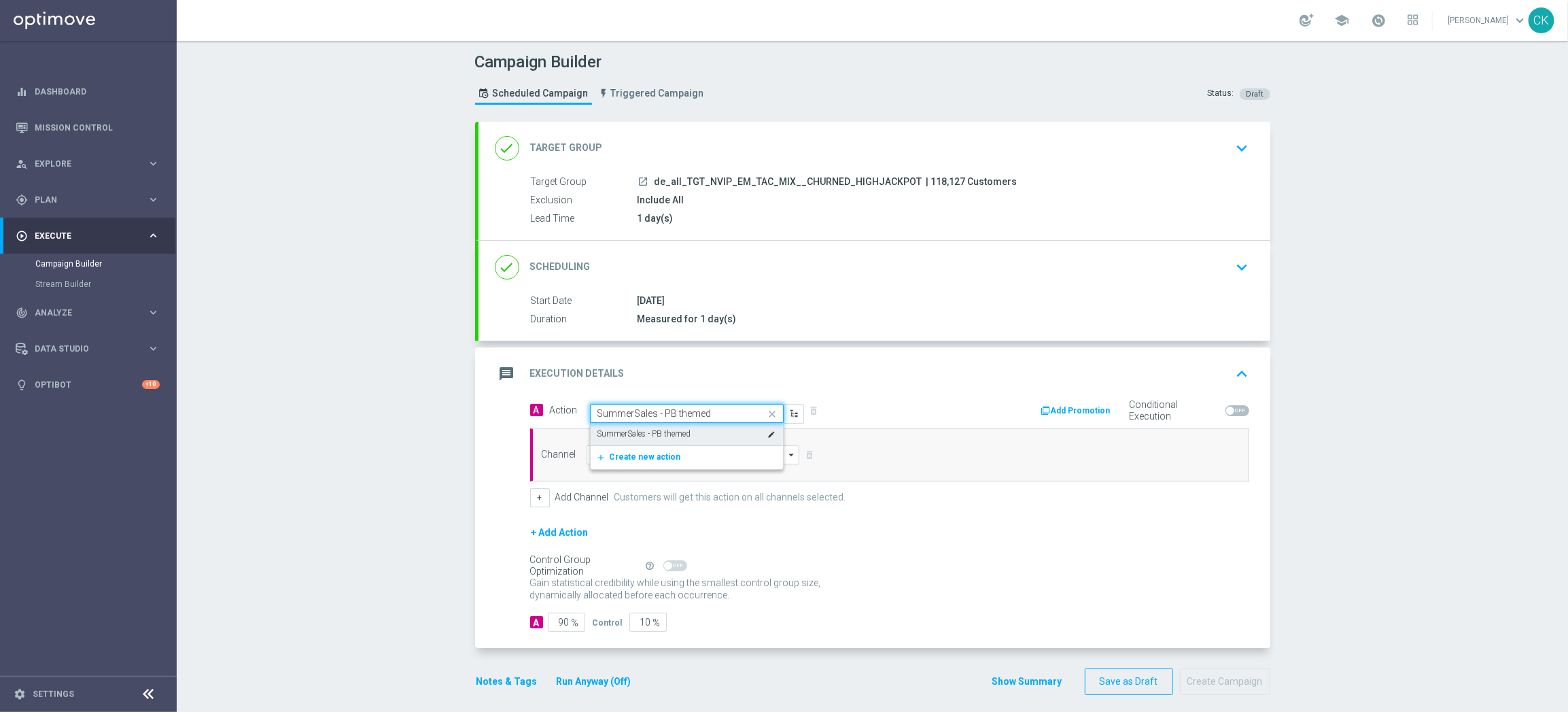
click at [628, 435] on label "SummerSales - PB themed" at bounding box center [645, 434] width 94 height 12
click at [625, 457] on input at bounding box center [693, 454] width 214 height 19
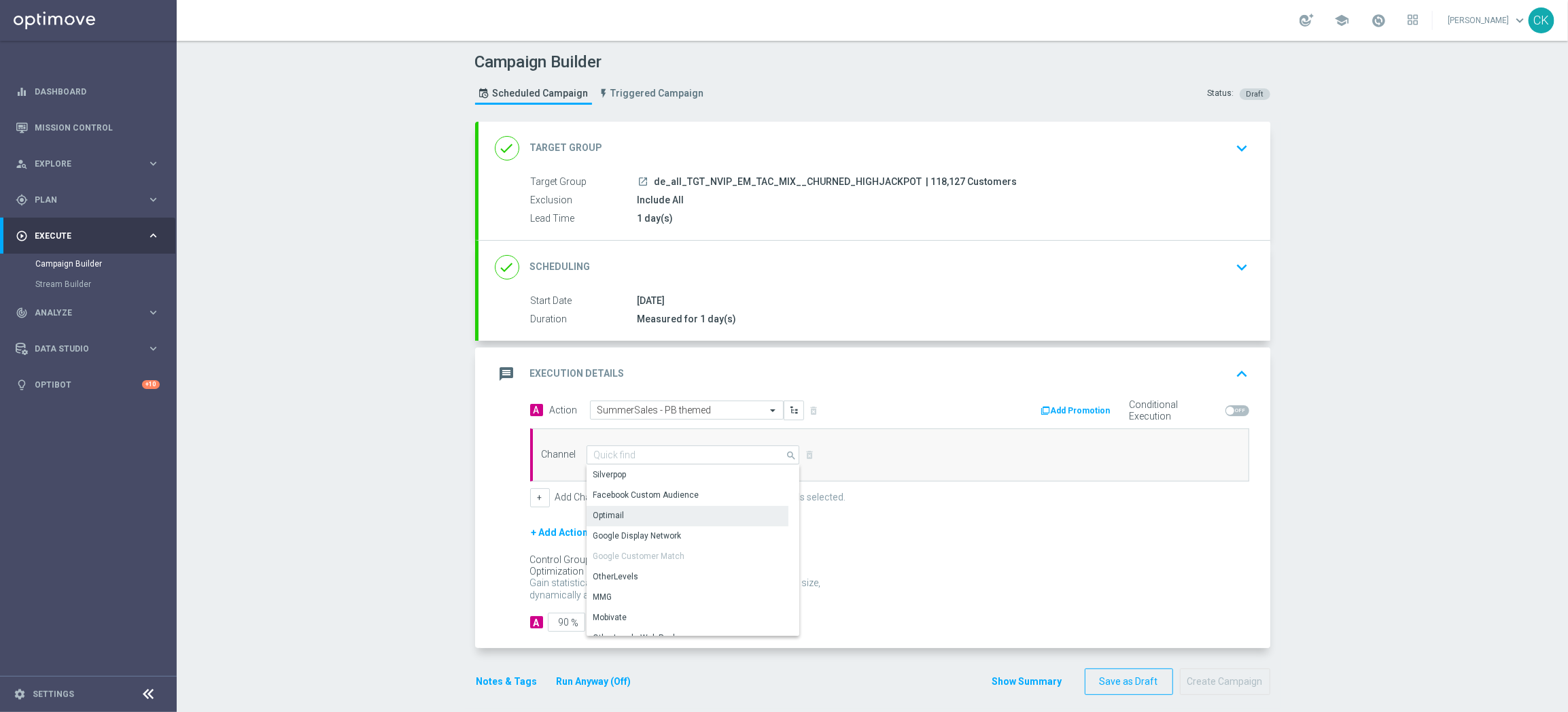
click at [641, 515] on div "Optimail" at bounding box center [687, 515] width 202 height 19
type input "Optimail"
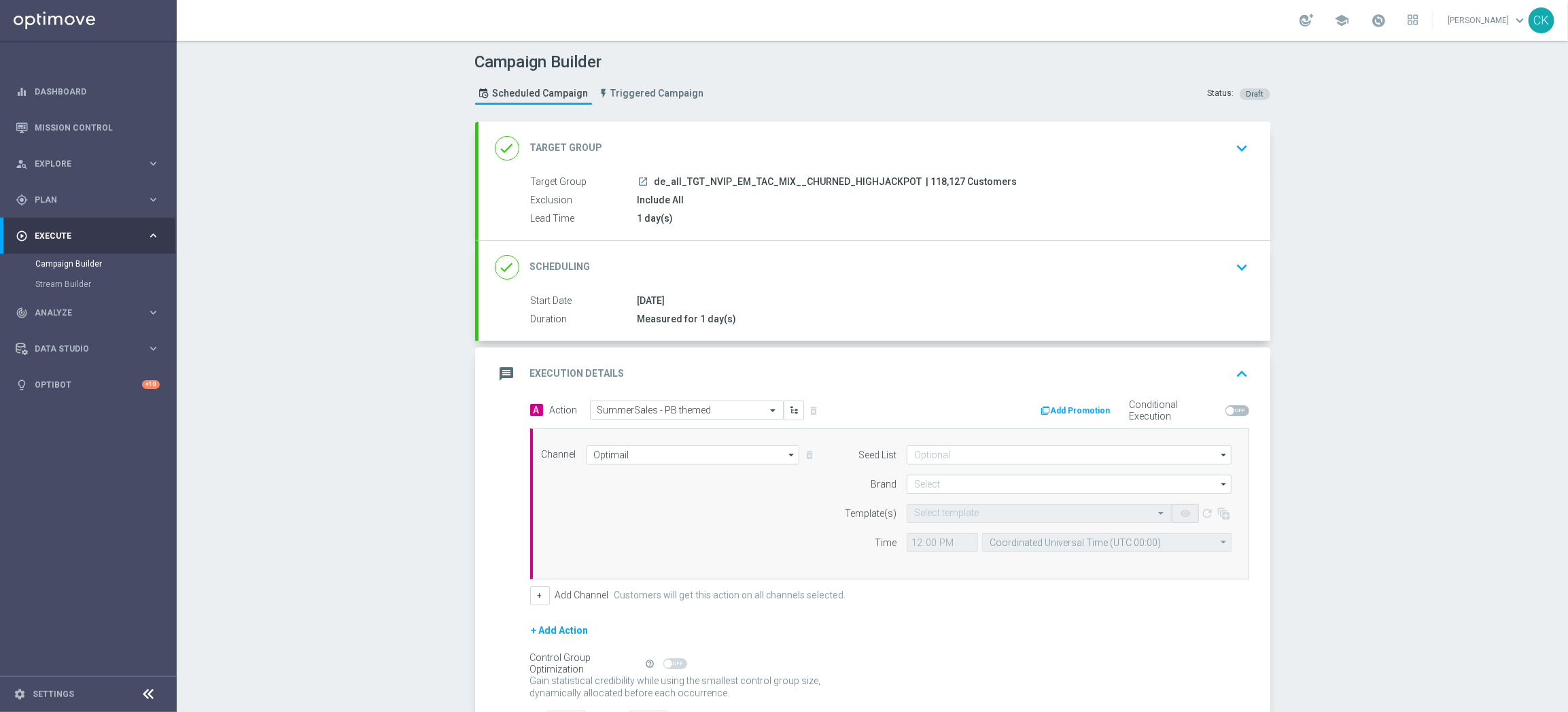
scroll to position [110, 0]
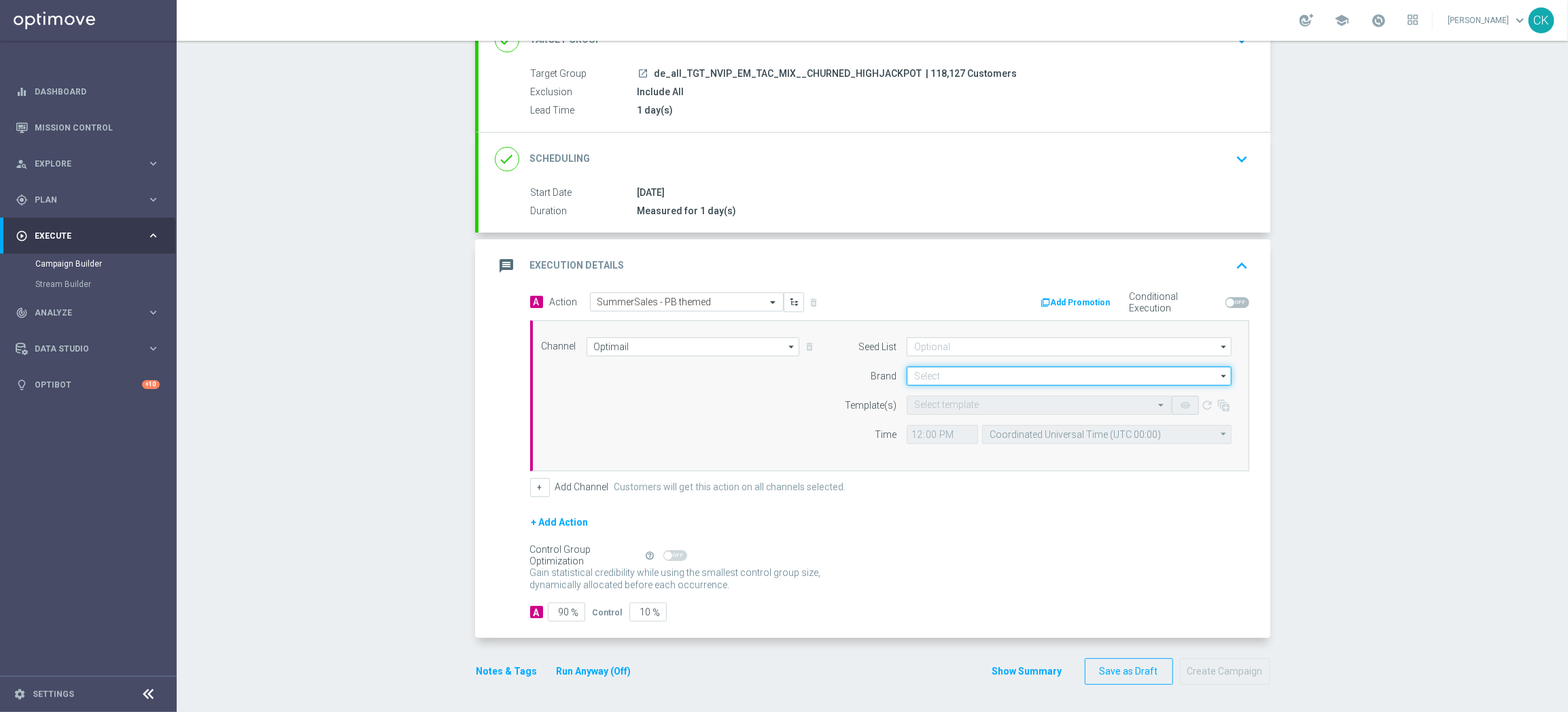
click at [960, 372] on input at bounding box center [1069, 376] width 325 height 19
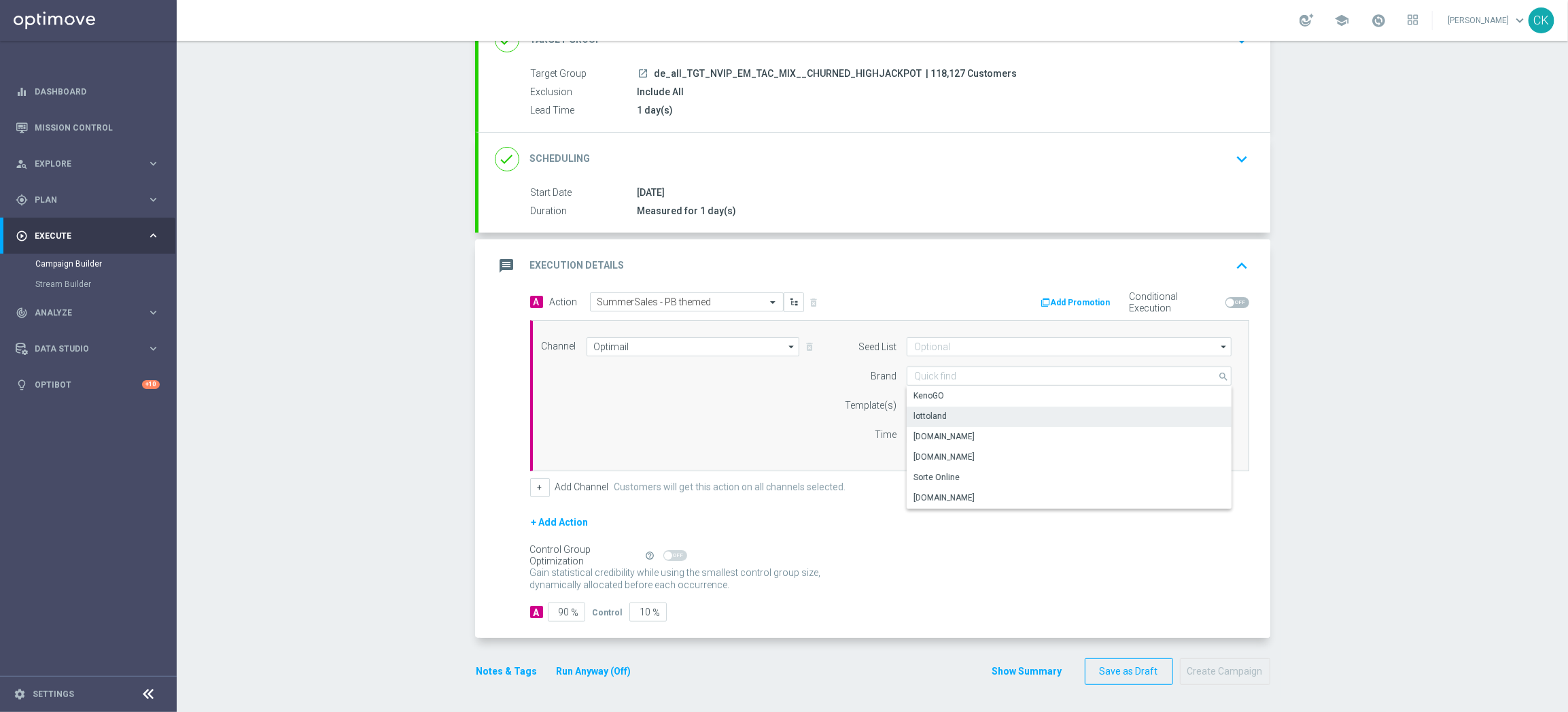
click at [954, 414] on div "lottoland" at bounding box center [1069, 415] width 325 height 19
type input "lottoland"
click at [935, 400] on input "text" at bounding box center [1026, 405] width 223 height 12
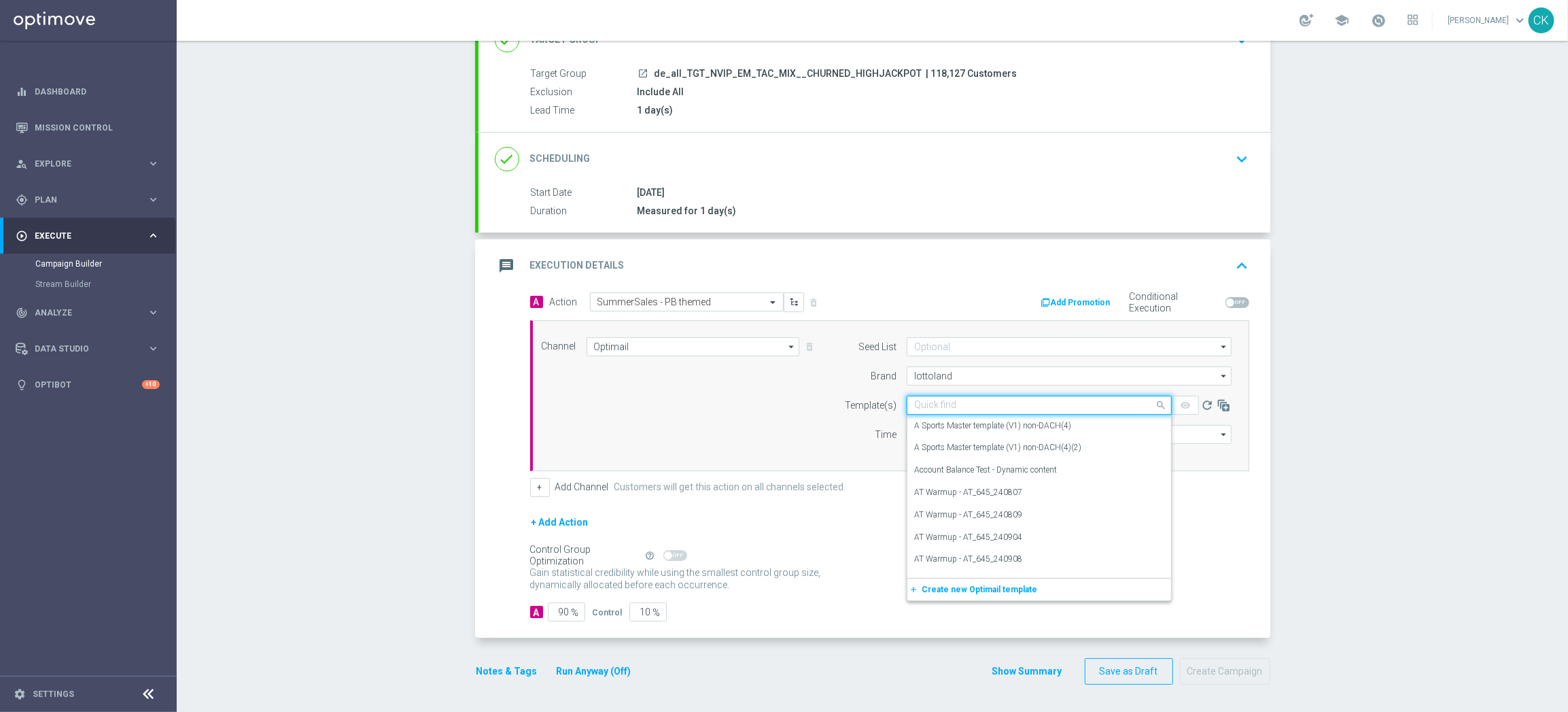
paste input "DE_REG__SUMMERSALE_PB_250831__NVIP_EMA_TAC_MIX"
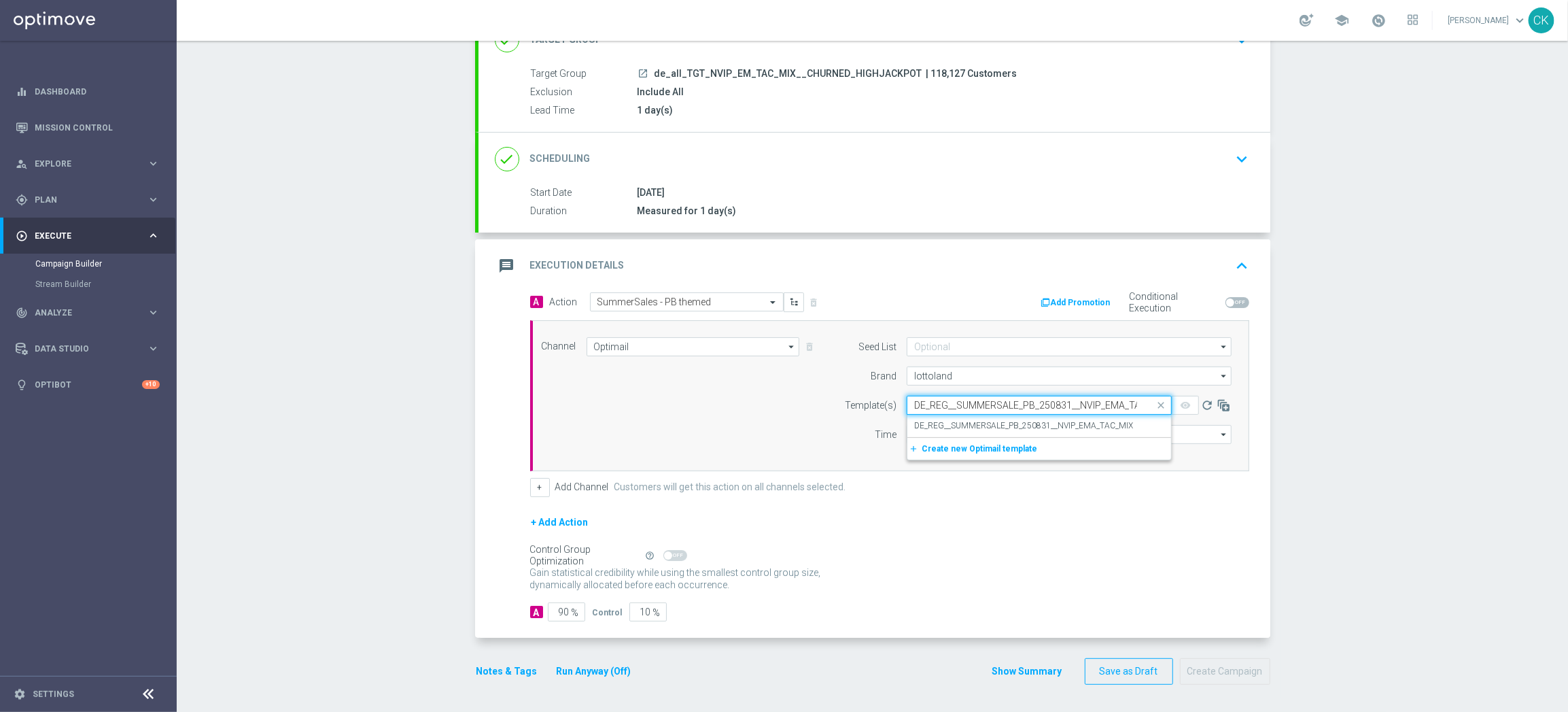
scroll to position [0, 28]
click at [931, 420] on label "DE_REG__SUMMERSALE_PB_250831__NVIP_EMA_TAC_MIX" at bounding box center [1024, 426] width 219 height 12
type input "DE_REG__SUMMERSALE_PB_250831__NVIP_EMA_TAC_MIX"
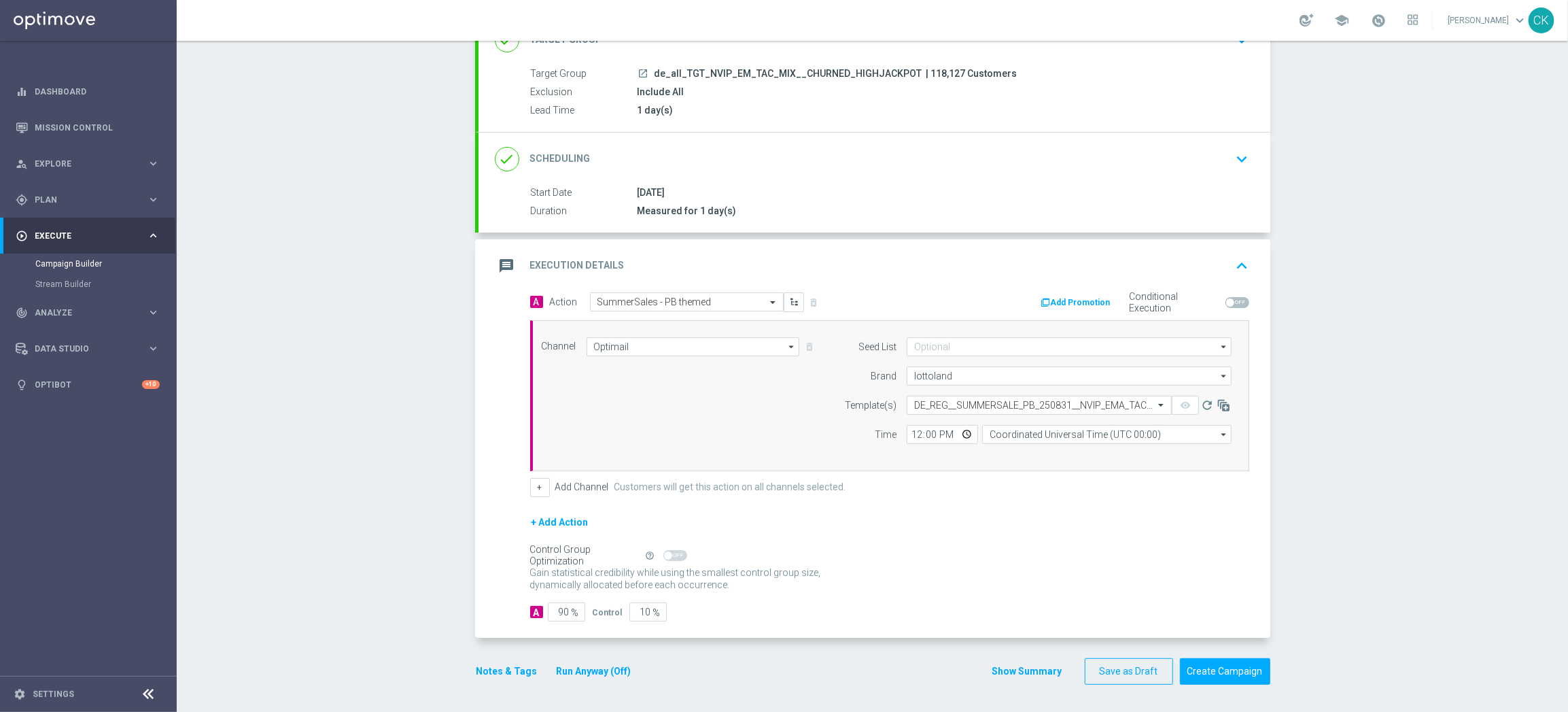
scroll to position [0, 0]
click at [908, 434] on input "12:00" at bounding box center [942, 434] width 71 height 19
type input "08:00"
click at [1121, 438] on input "Coordinated Universal Time (UTC 00:00)" at bounding box center [1106, 434] width 250 height 19
click at [1104, 455] on div "Central European Time ([GEOGRAPHIC_DATA]) (UTC +02:00)" at bounding box center [1099, 453] width 222 height 12
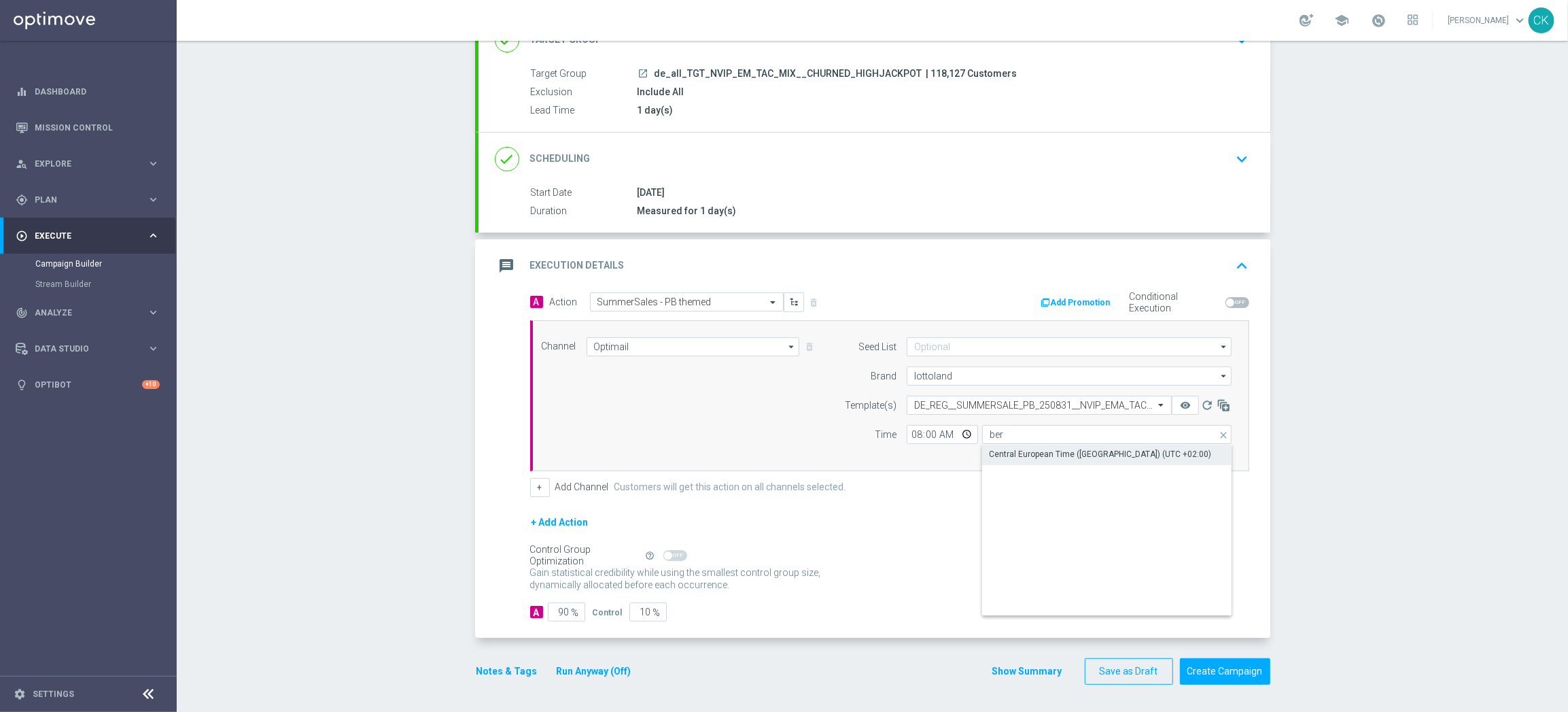
type input "Central European Time ([GEOGRAPHIC_DATA]) (UTC +02:00)"
click at [563, 611] on input "90" at bounding box center [566, 612] width 38 height 19
type input "9"
type input "91"
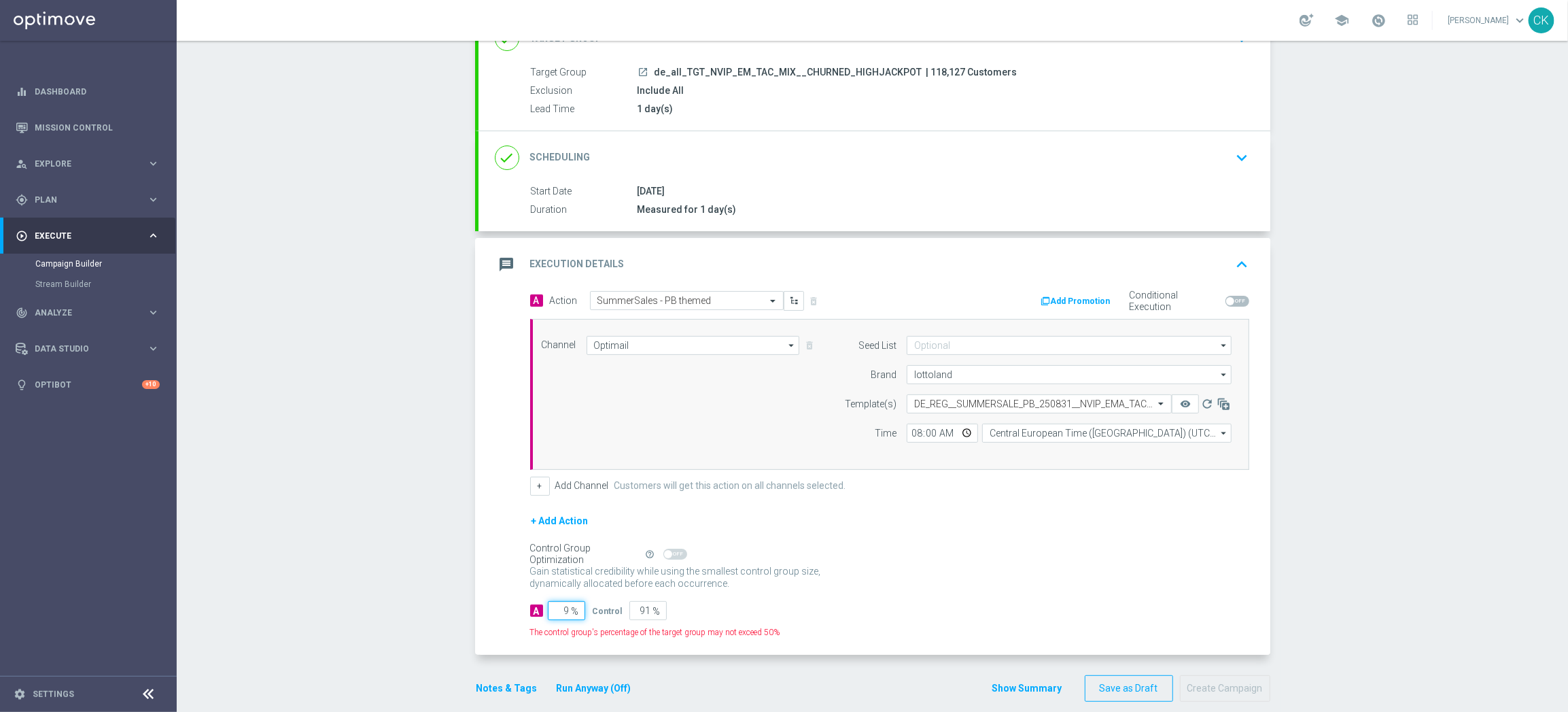
type input "98"
type input "2"
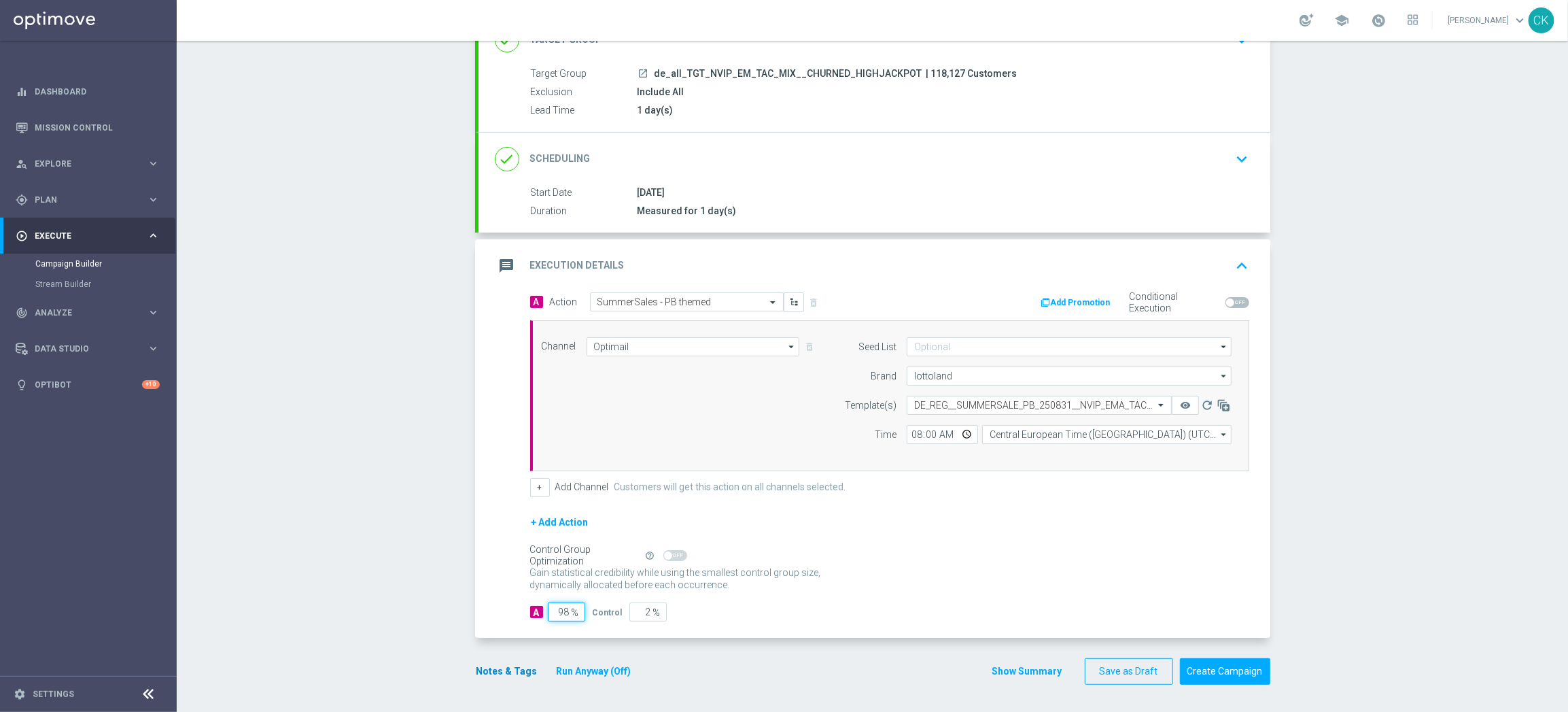
type input "98"
click at [504, 666] on button "Notes & Tags" at bounding box center [506, 671] width 64 height 17
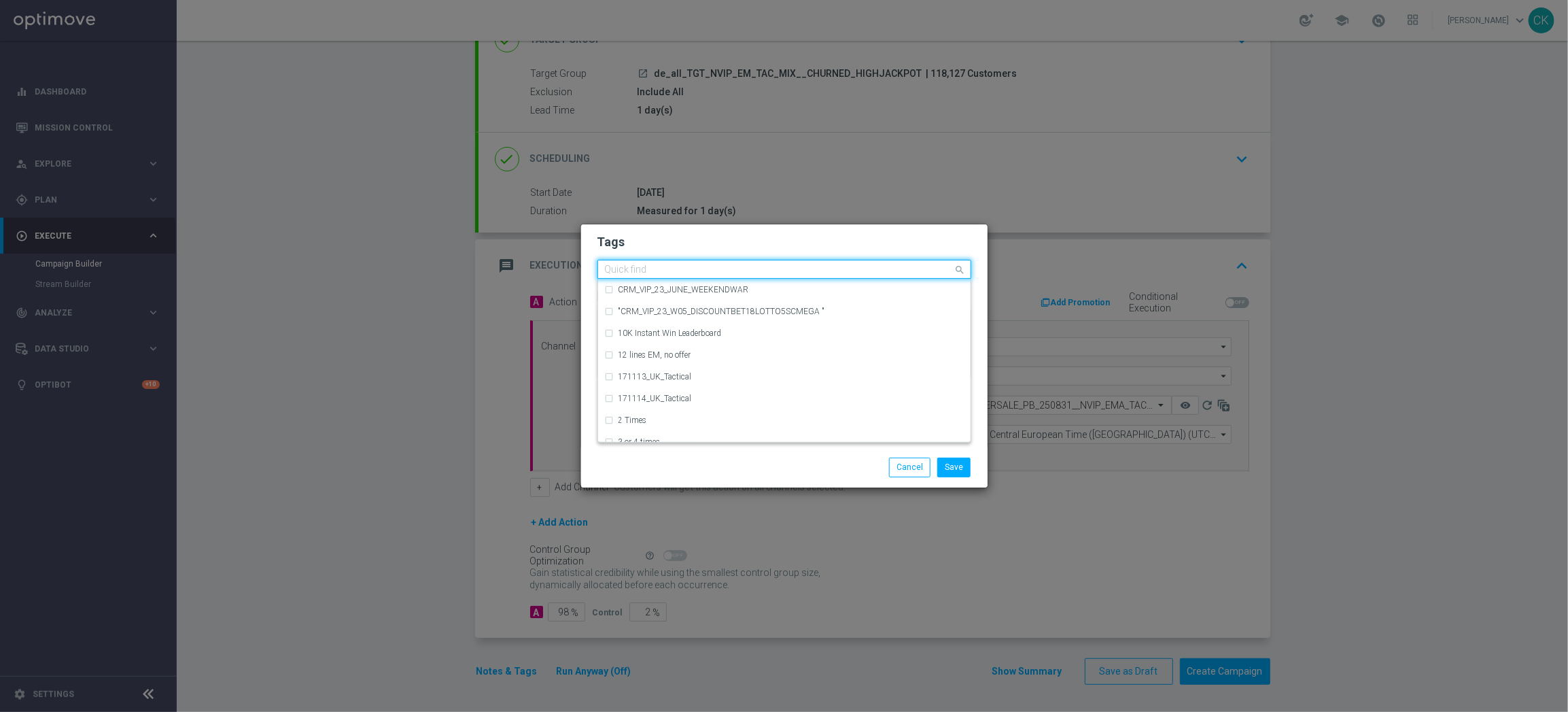
click at [626, 272] on input "text" at bounding box center [779, 270] width 349 height 12
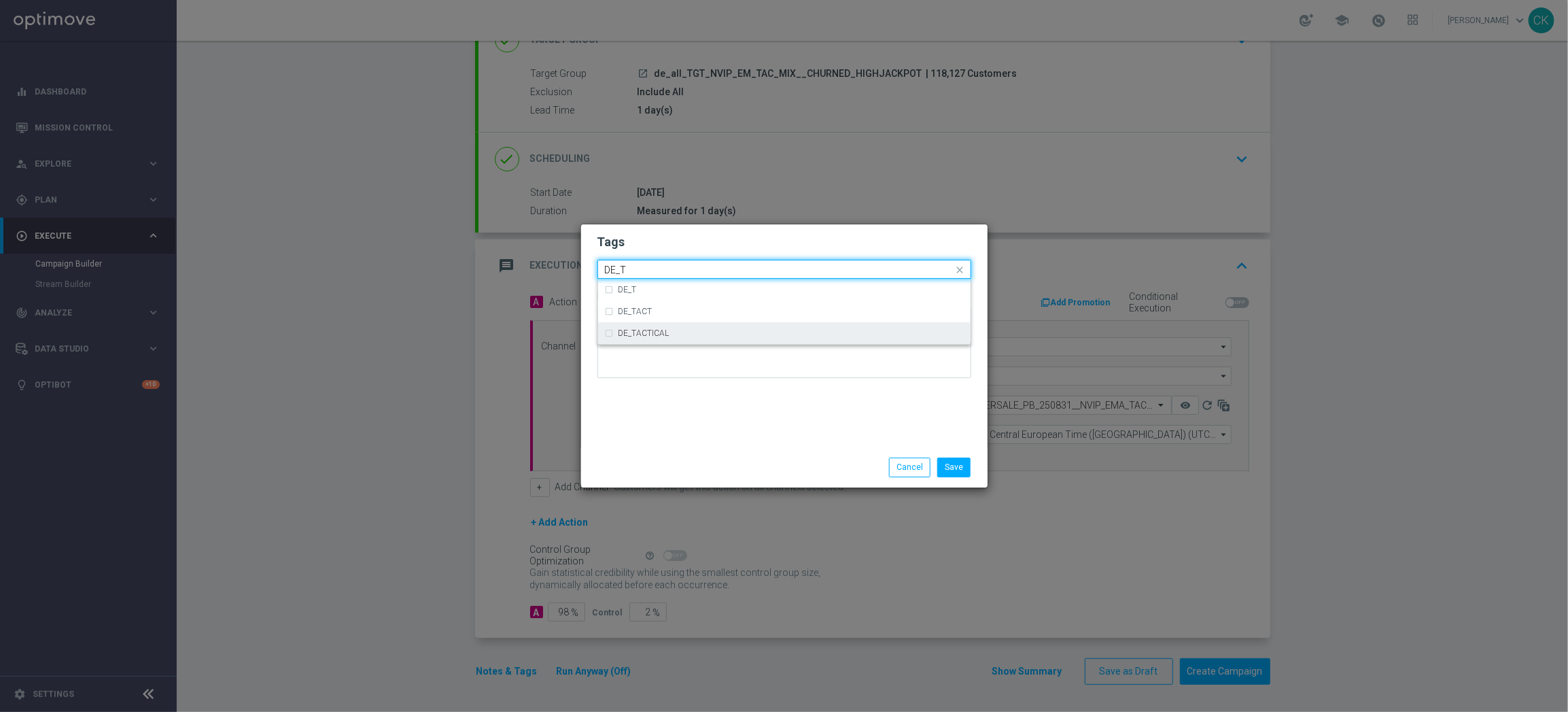
click at [641, 336] on label "DE_TACTICAL" at bounding box center [644, 333] width 51 height 8
type input "DE_T"
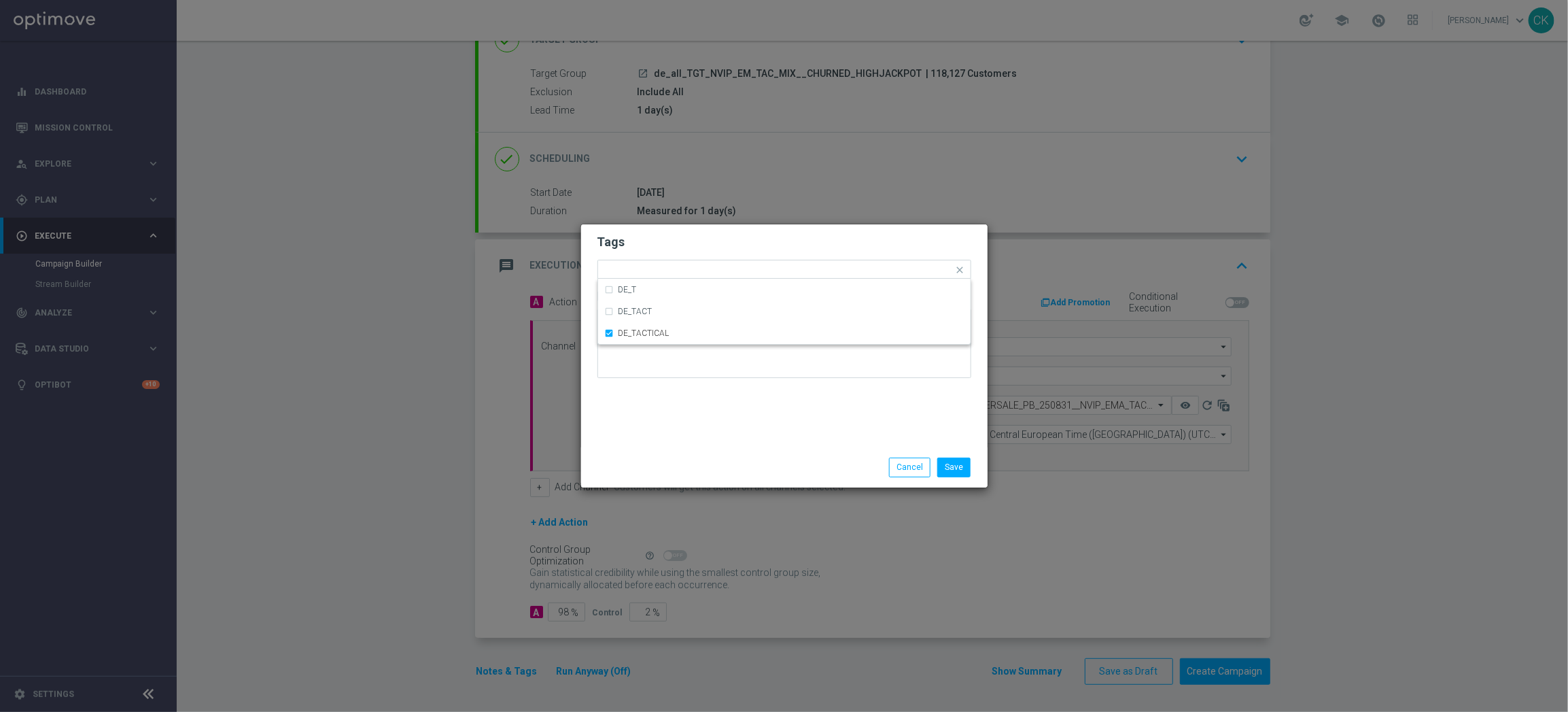
click at [655, 426] on div "Tags Quick find × DE_TACTICAL DE_T DE_TACT DE_TACTICAL Notes" at bounding box center [784, 336] width 406 height 223
click at [949, 461] on button "Save" at bounding box center [954, 467] width 33 height 19
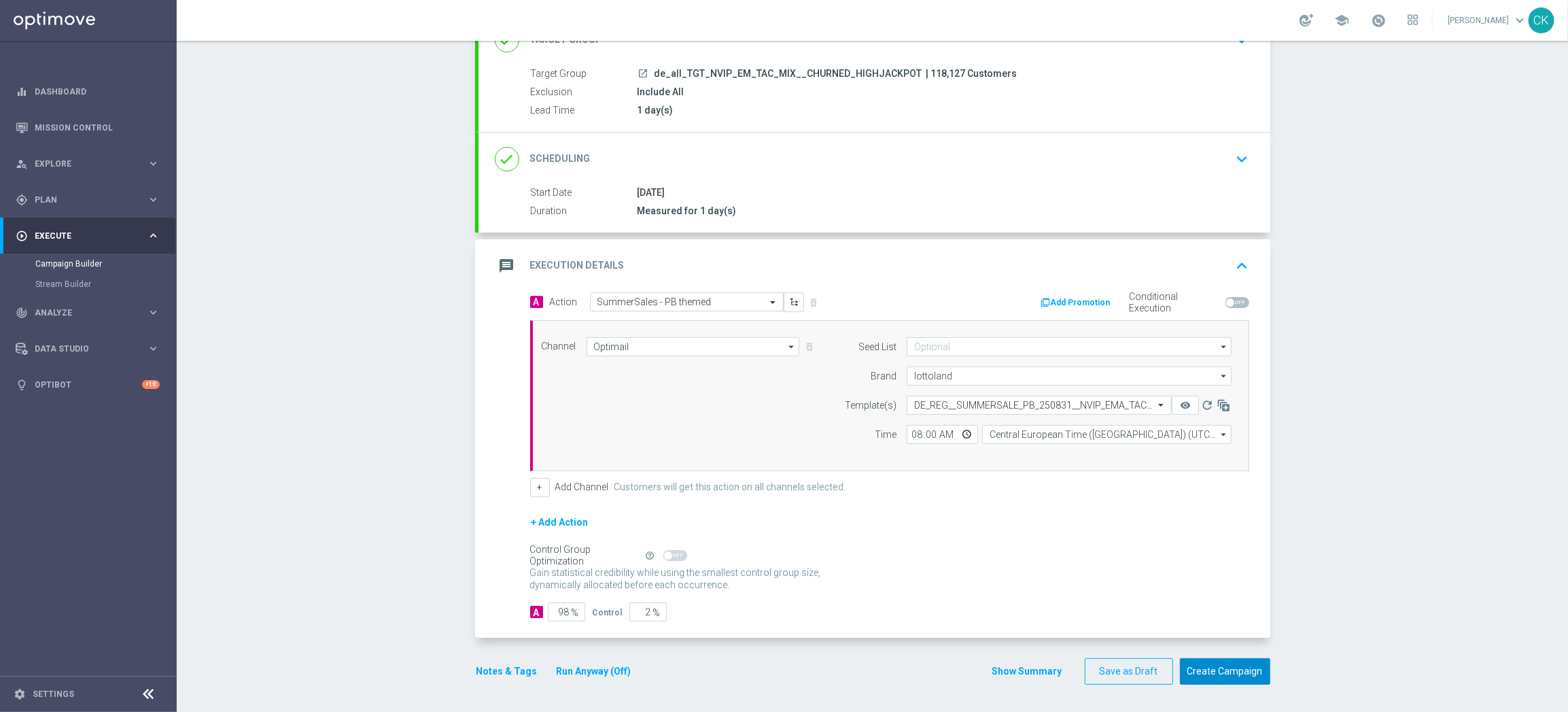
click at [1218, 671] on button "Create Campaign" at bounding box center [1225, 671] width 90 height 27
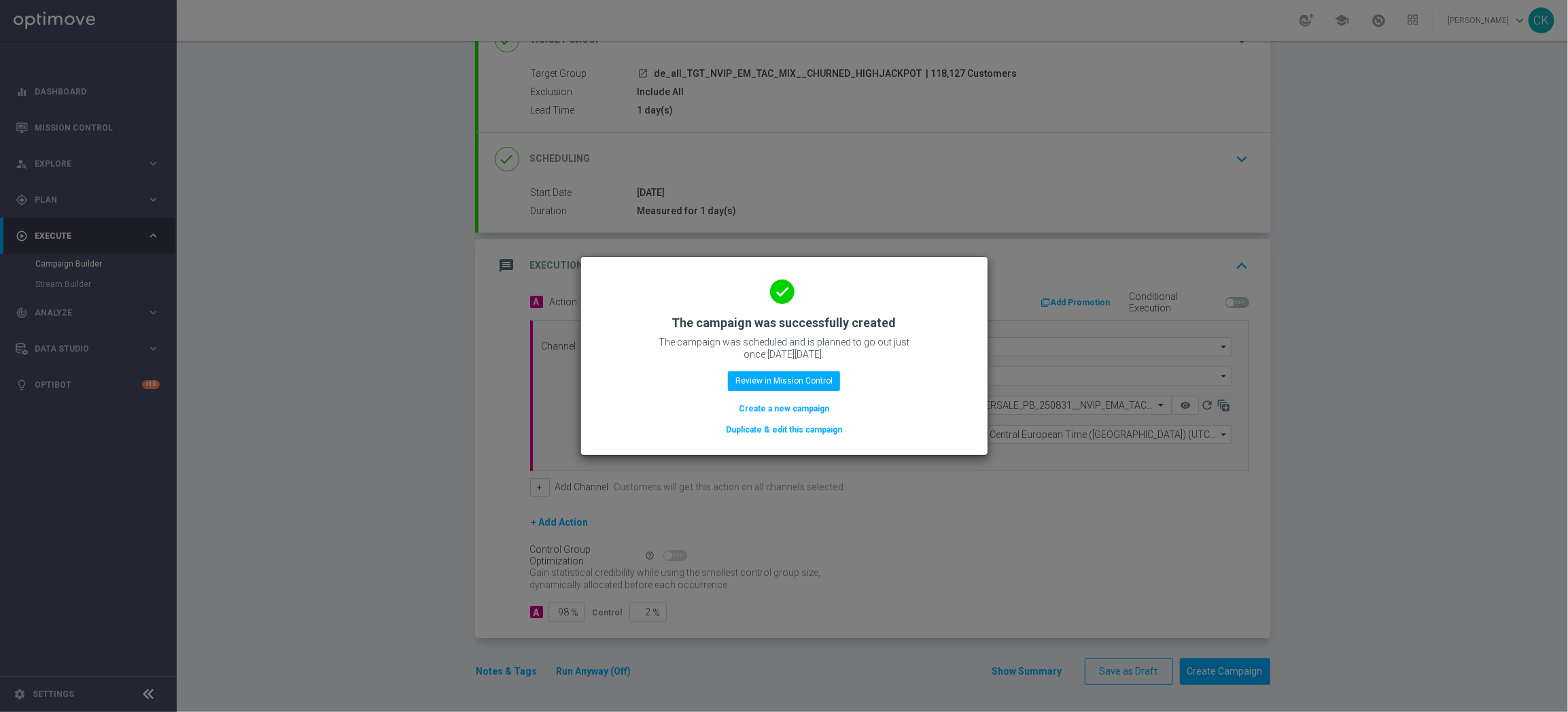
click at [772, 405] on button "Create a new campaign" at bounding box center [784, 408] width 93 height 15
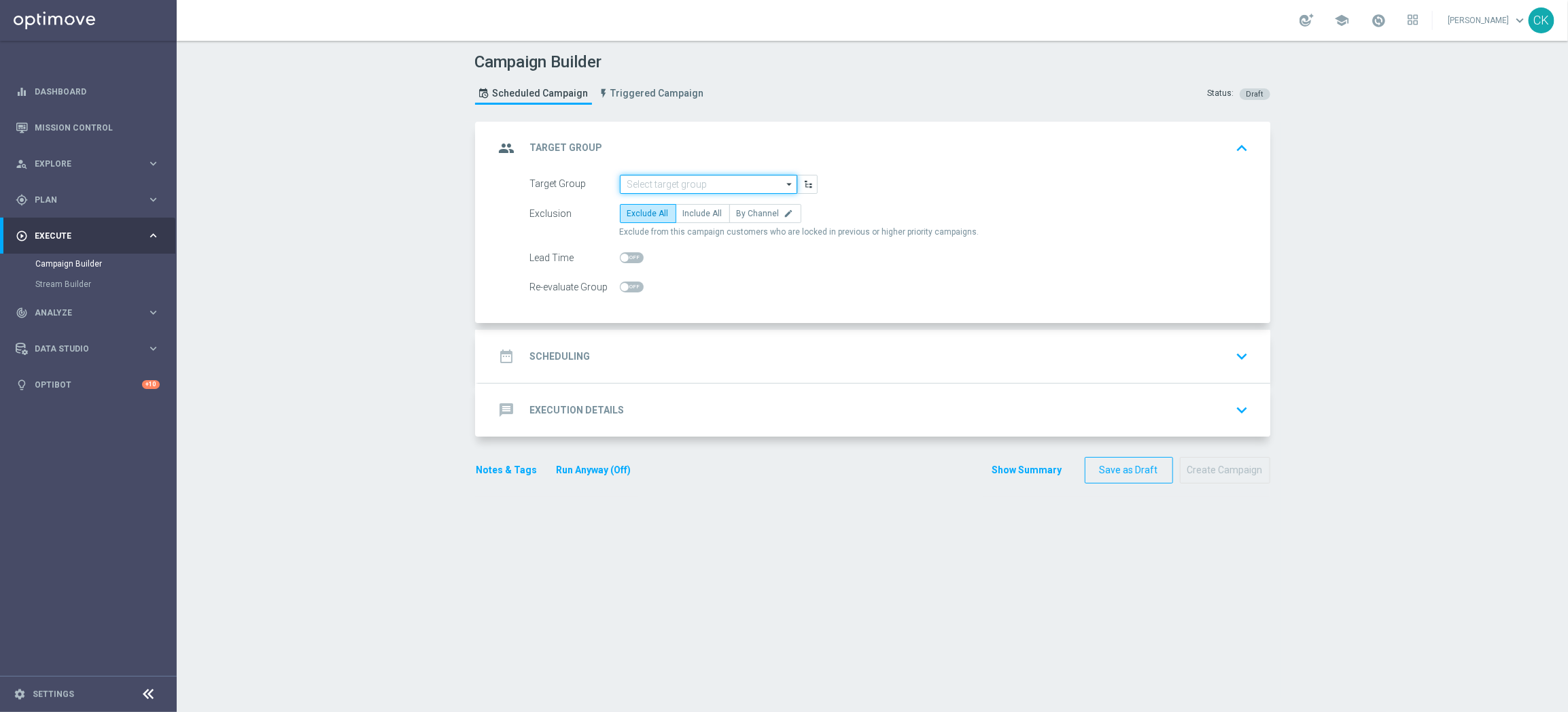
click at [663, 179] on input at bounding box center [708, 184] width 178 height 19
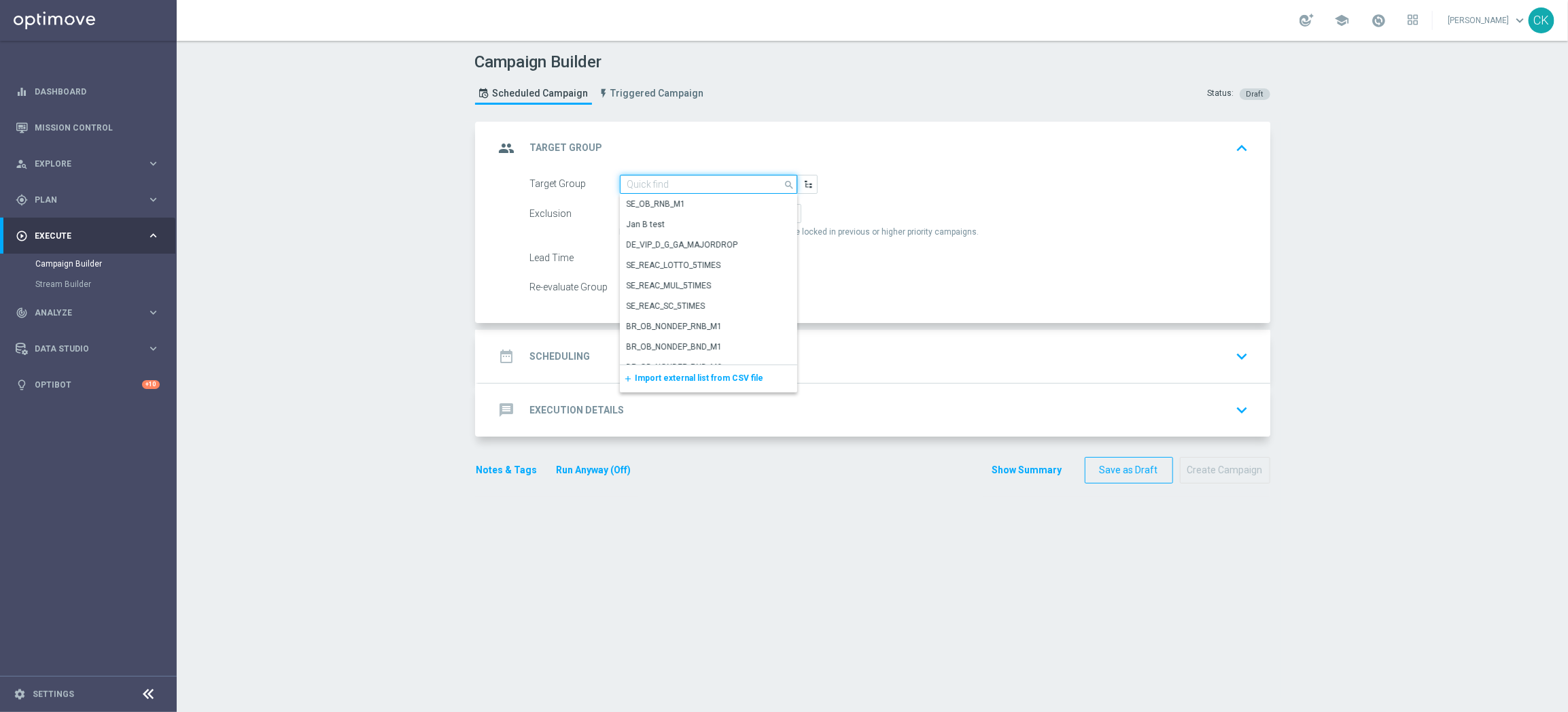
paste input "de_TGT_NVIP_EM_TAC_MIX__ACTIVE_ALL_HIGHJACKPOT"
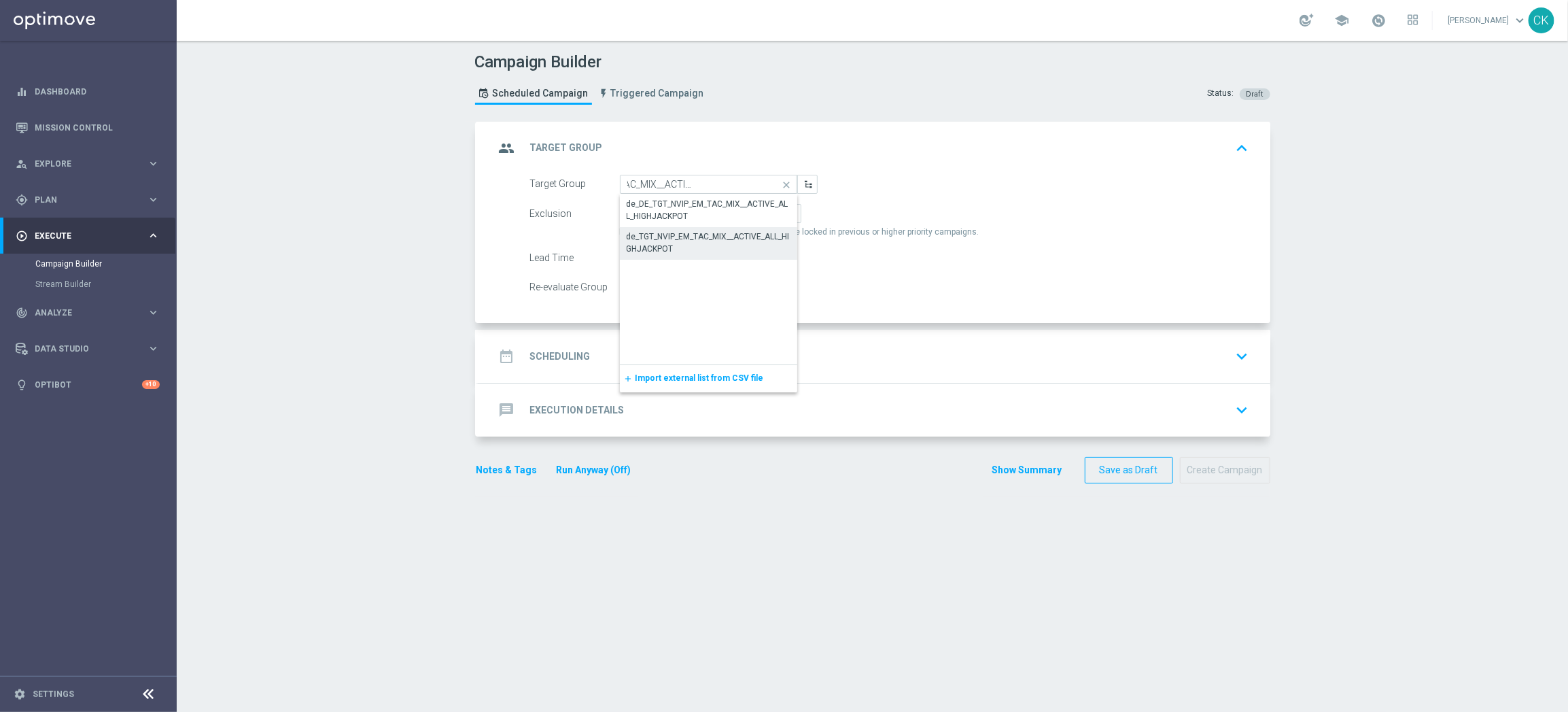
click at [667, 242] on div "de_TGT_NVIP_EM_TAC_MIX__ACTIVE_ALL_HIGHJACKPOT" at bounding box center [708, 242] width 164 height 25
type input "de_TGT_NVIP_EM_TAC_MIX__ACTIVE_ALL_HIGHJACKPOT"
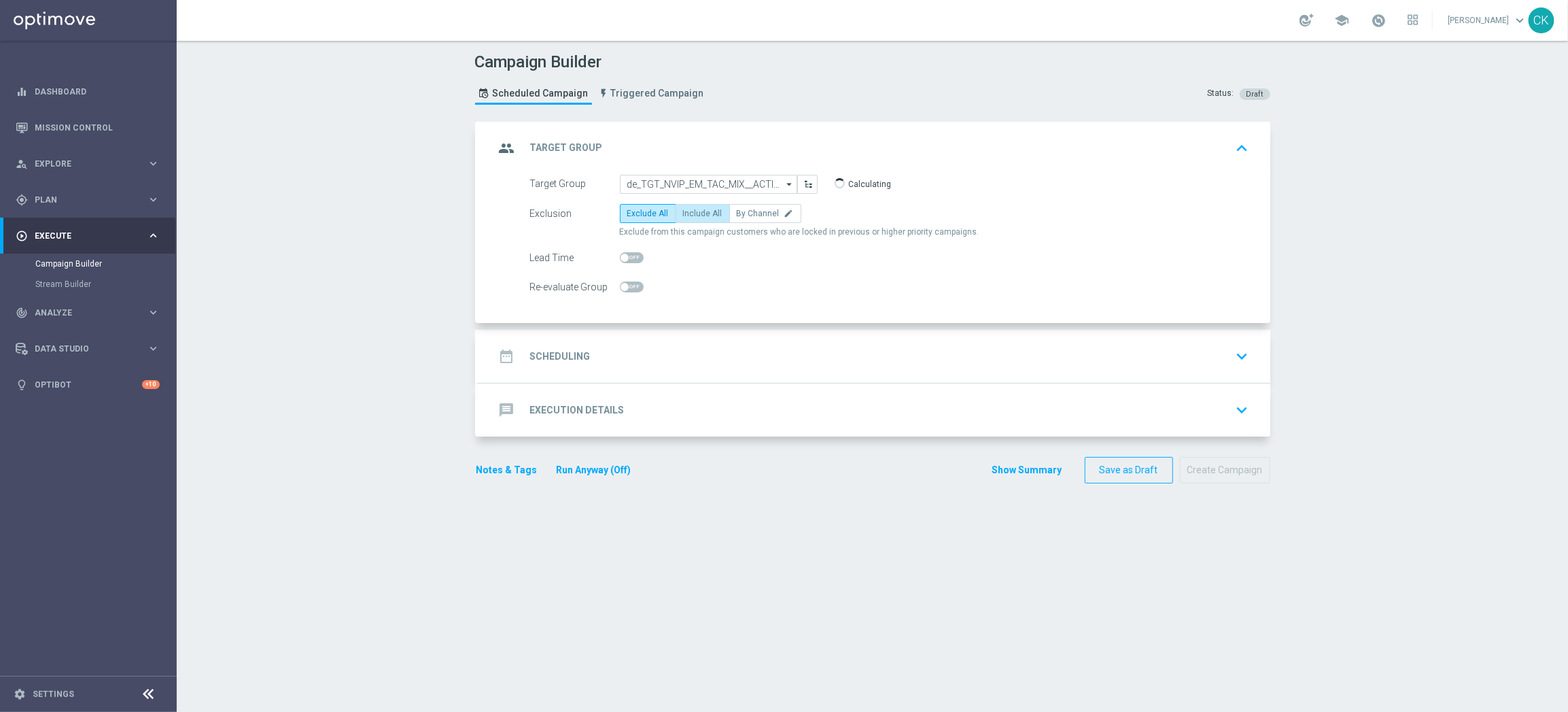
click at [703, 211] on span "Include All" at bounding box center [703, 214] width 40 height 9
click at [691, 212] on input "Include All" at bounding box center [688, 216] width 9 height 9
radio input "true"
click at [622, 256] on span at bounding box center [632, 258] width 24 height 11
click at [622, 256] on input "checkbox" at bounding box center [632, 258] width 24 height 11
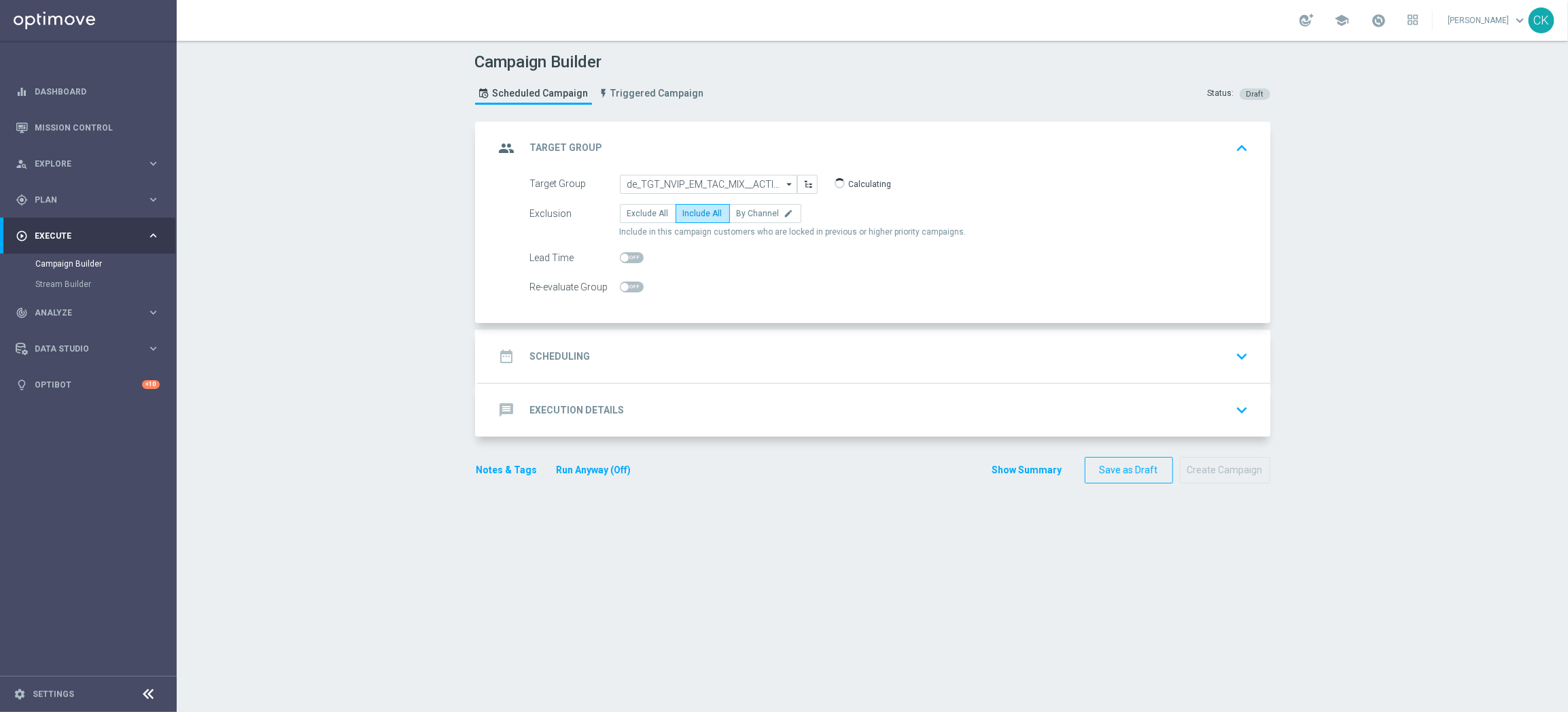
checkbox input "true"
click at [560, 357] on h2 "Scheduling" at bounding box center [561, 356] width 61 height 13
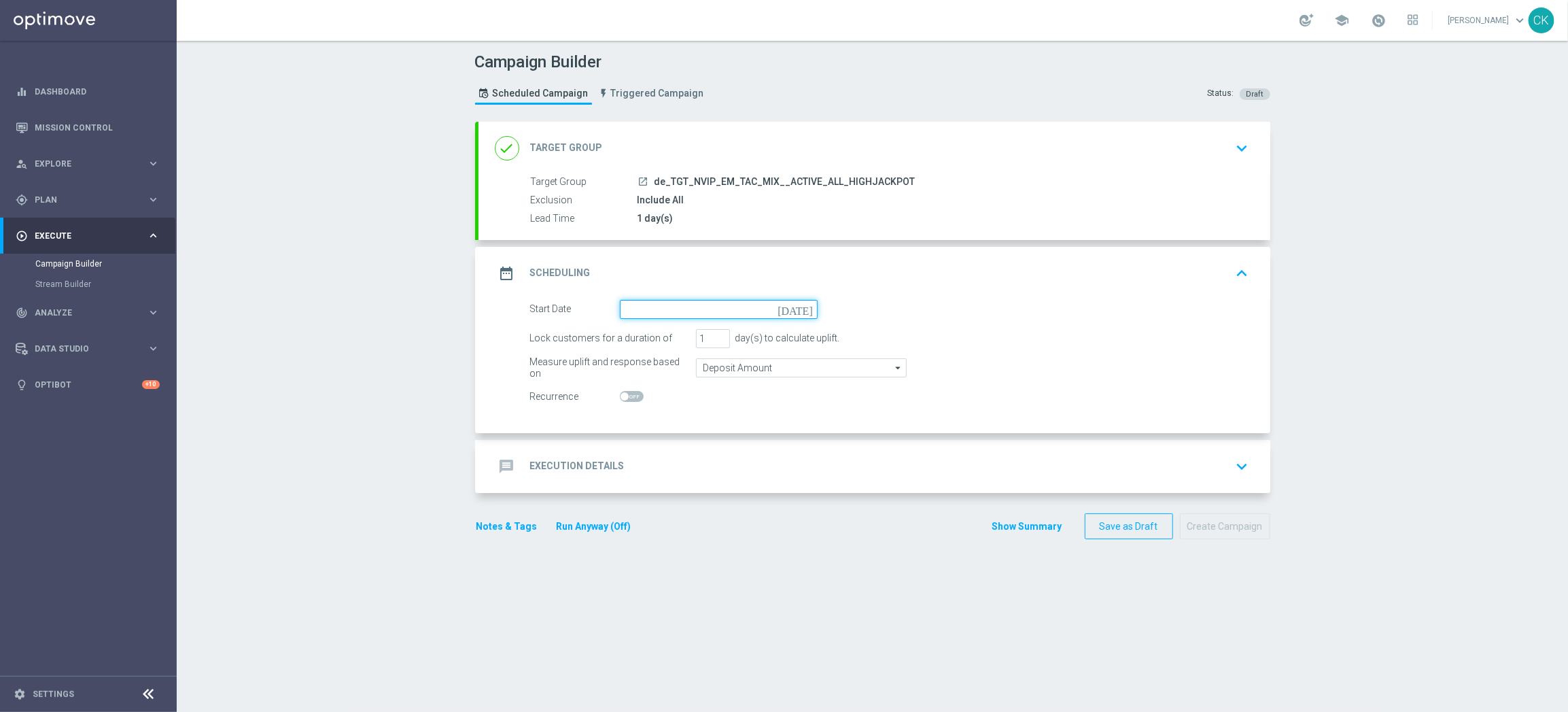
click at [681, 306] on input at bounding box center [718, 309] width 198 height 19
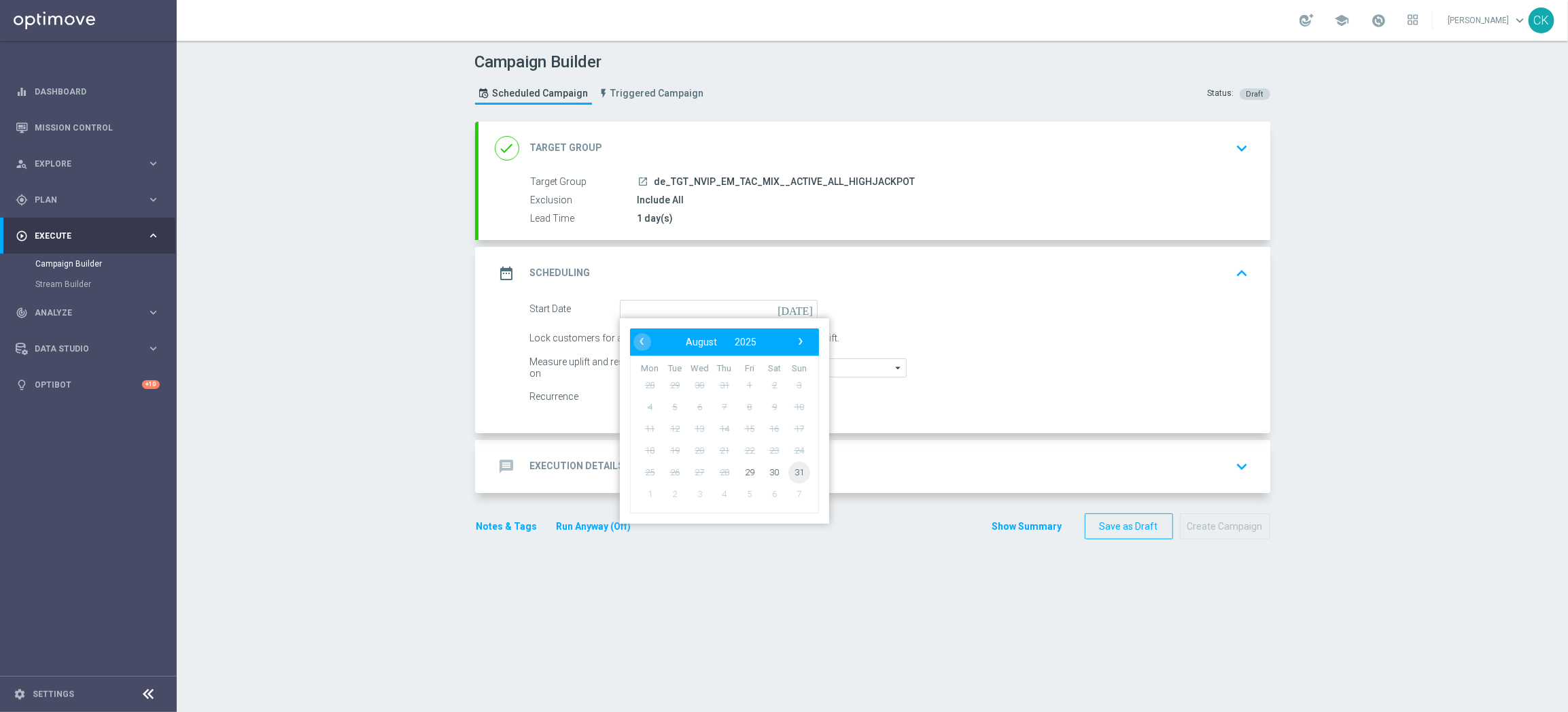
click at [792, 475] on span "31" at bounding box center [798, 472] width 22 height 22
type input "[DATE]"
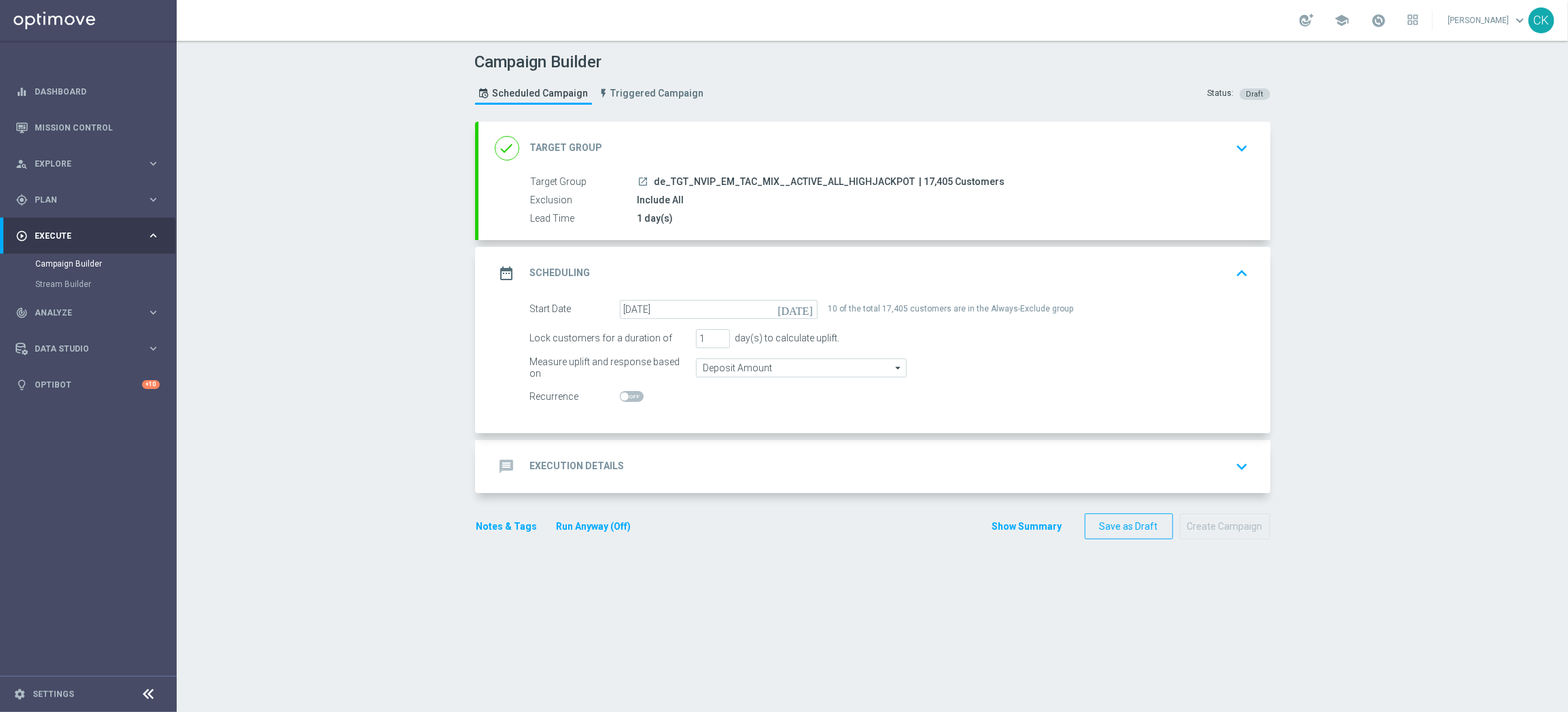
click at [546, 463] on h2 "Execution Details" at bounding box center [577, 466] width 95 height 13
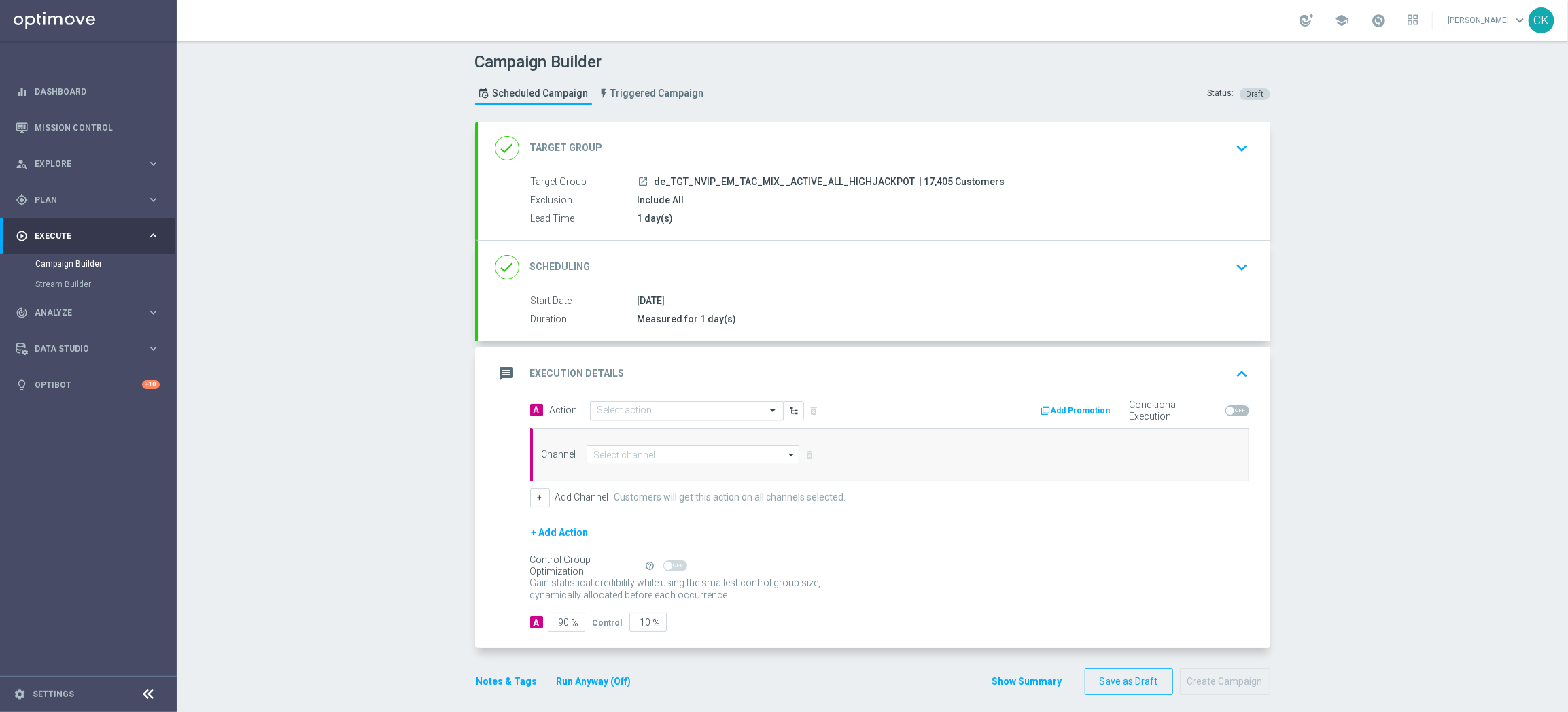
click at [645, 412] on input "text" at bounding box center [673, 411] width 152 height 12
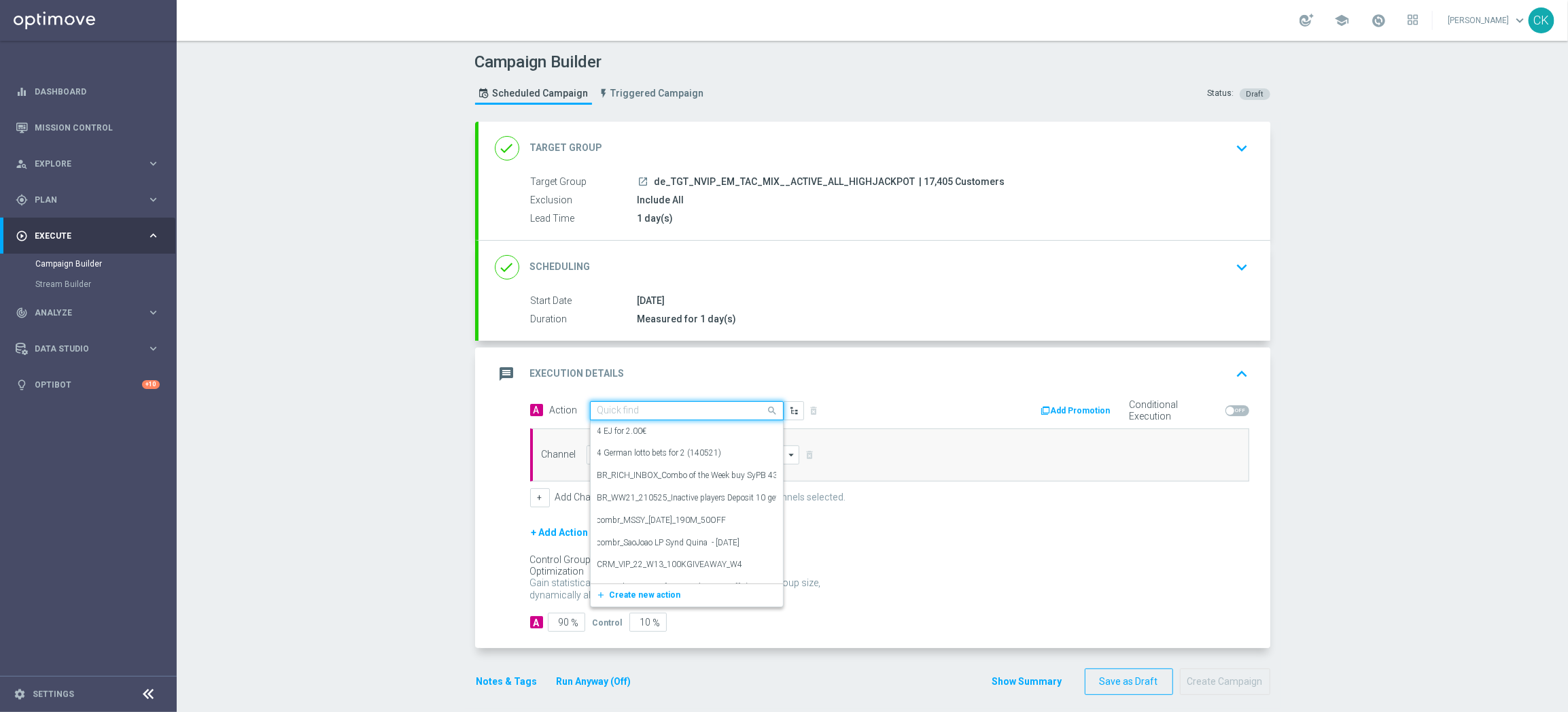
paste input "SummerSales - SL themed"
type input "SummerSales - SL themed"
click at [626, 450] on span "Create new action" at bounding box center [645, 452] width 71 height 9
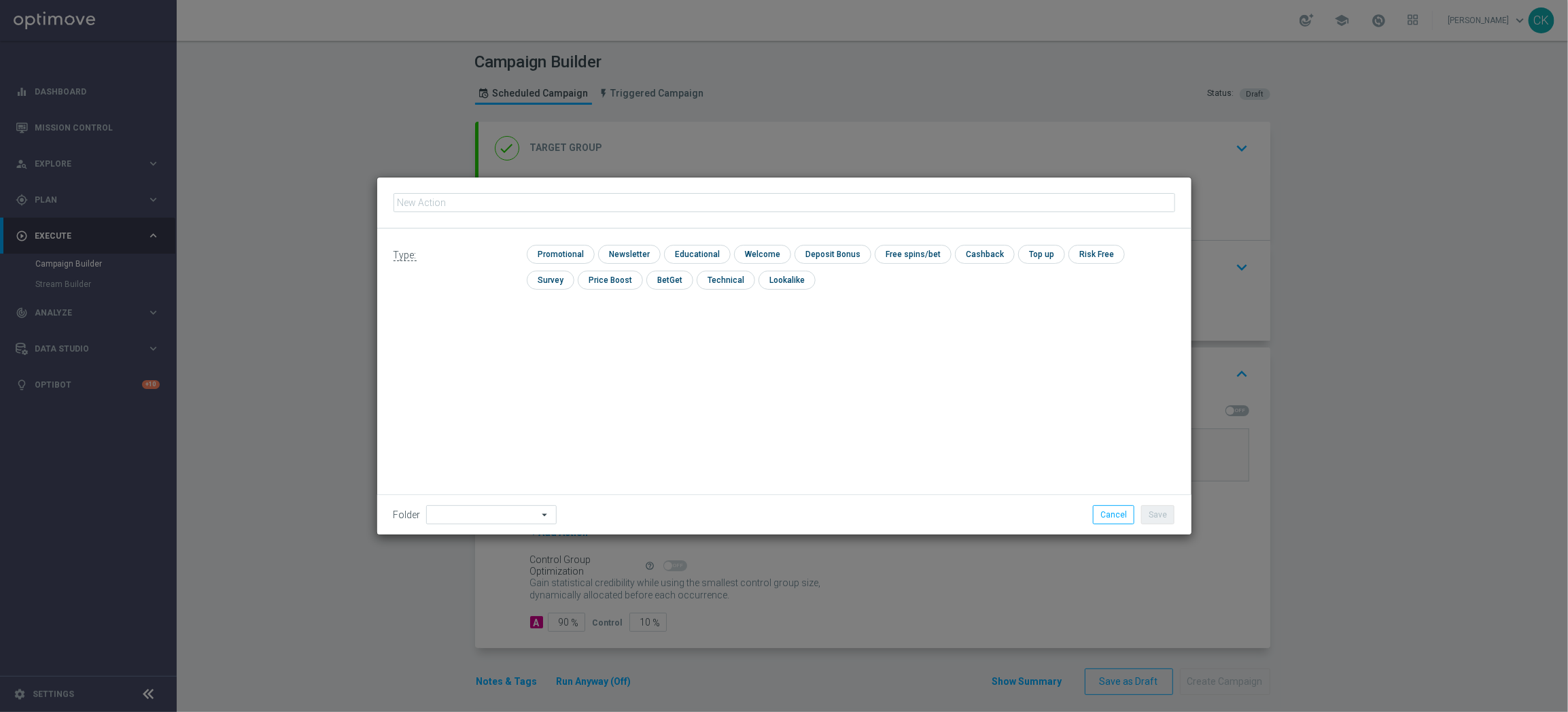
type input "SummerSales - SL themed"
click at [546, 247] on input "checkbox" at bounding box center [559, 254] width 64 height 18
checkbox input "true"
click at [472, 513] on input at bounding box center [492, 514] width 131 height 19
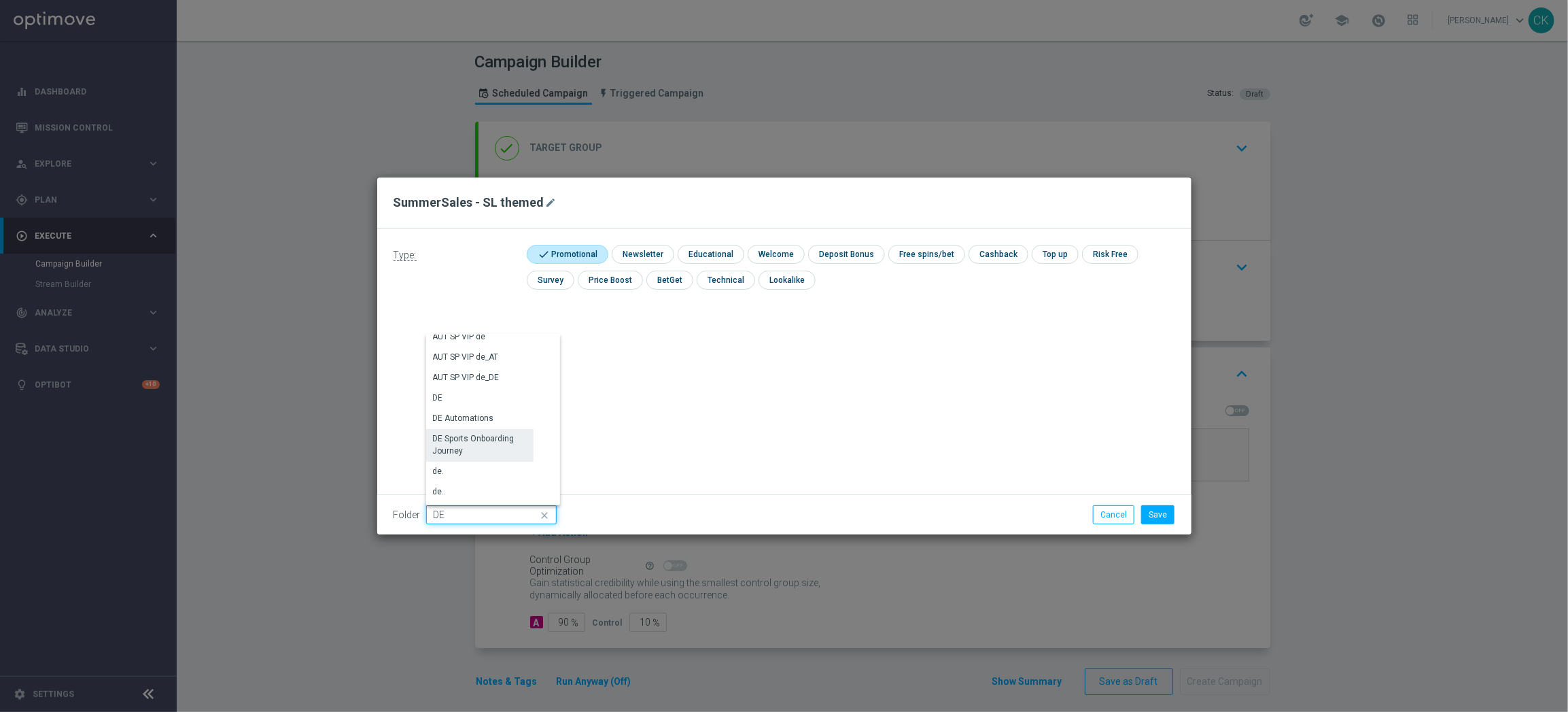
scroll to position [1375, 0]
click at [482, 390] on div "DE" at bounding box center [480, 397] width 108 height 20
type input "DE"
click at [482, 390] on div "Type: check Promotional check Newsletter check Educational check Welcome check …" at bounding box center [784, 381] width 814 height 306
click at [857, 391] on div "Type: check Promotional check Newsletter check Educational check Welcome check …" at bounding box center [784, 381] width 814 height 306
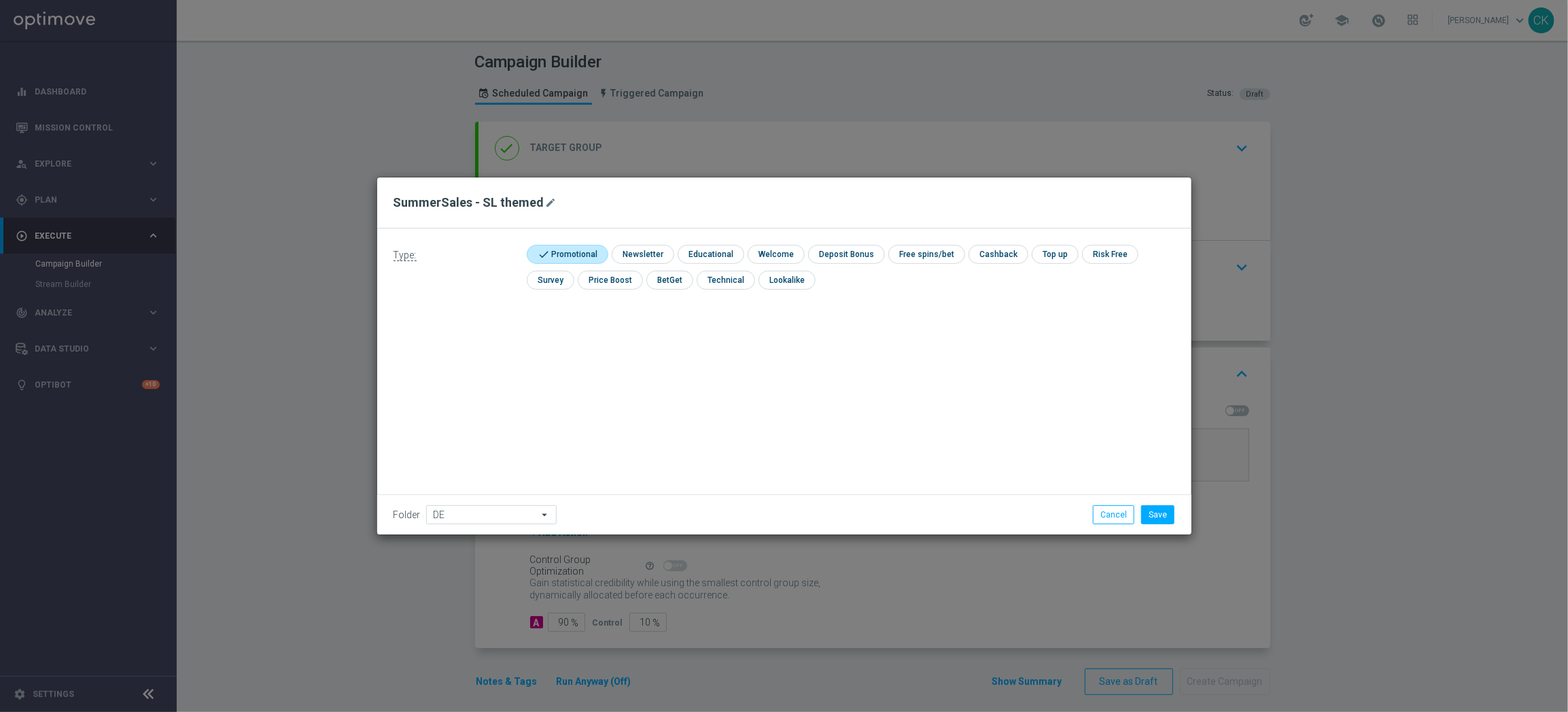
click at [1148, 529] on div "Folder DE DE arrow_drop_down Show Selected 0 of 396 *Lottoland CRM*" at bounding box center [784, 515] width 814 height 41
click at [1156, 519] on button "Save" at bounding box center [1157, 514] width 33 height 19
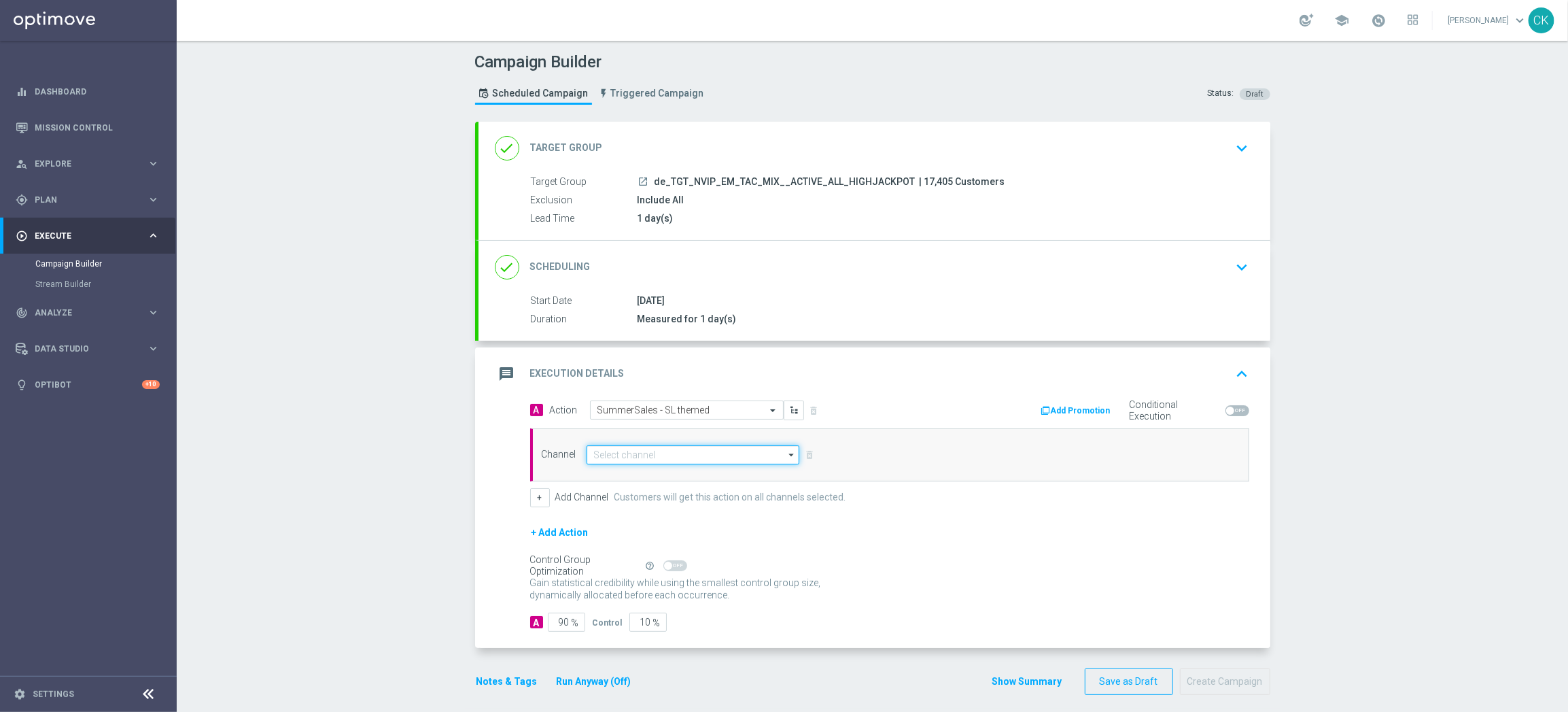
click at [700, 454] on input at bounding box center [693, 454] width 214 height 19
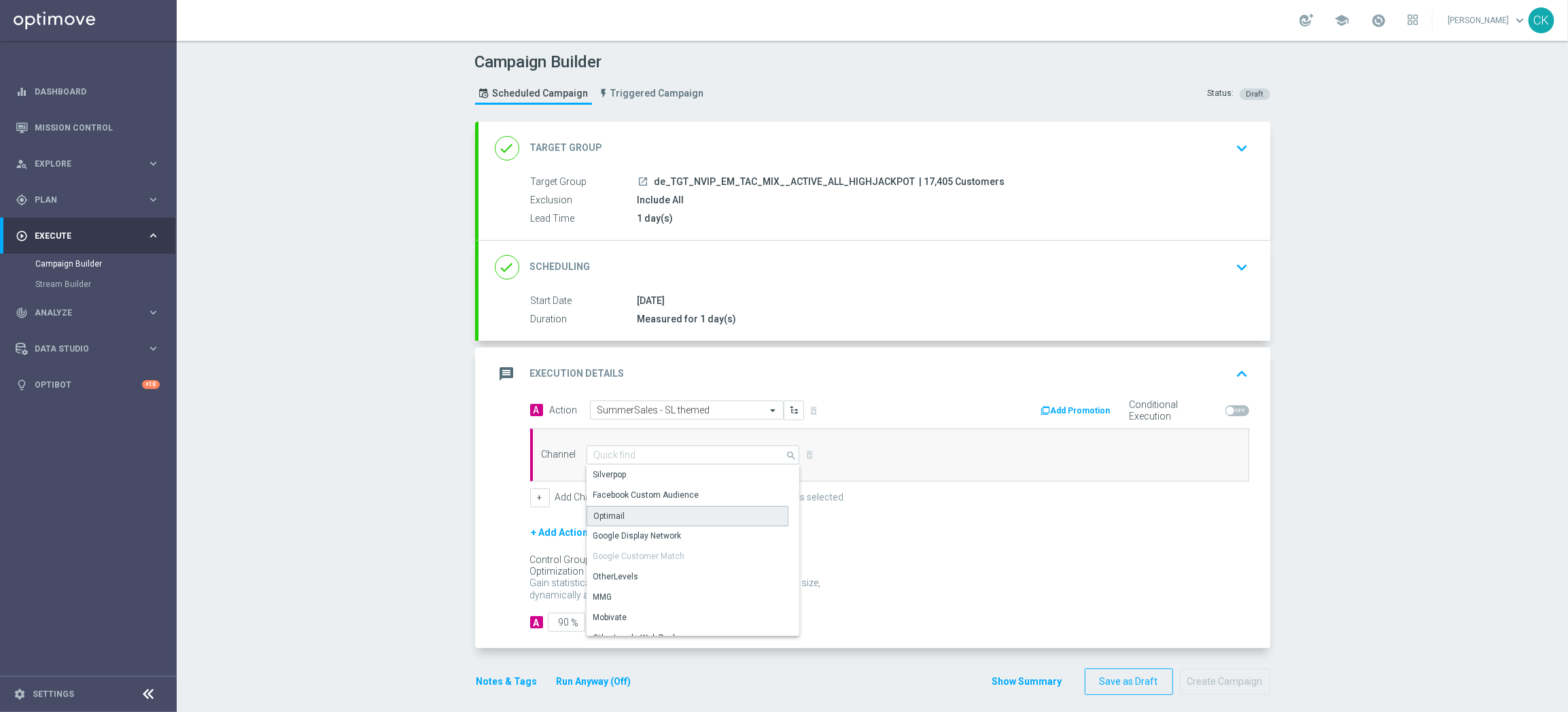
click at [668, 515] on div "Optimail" at bounding box center [687, 516] width 202 height 20
type input "Optimail"
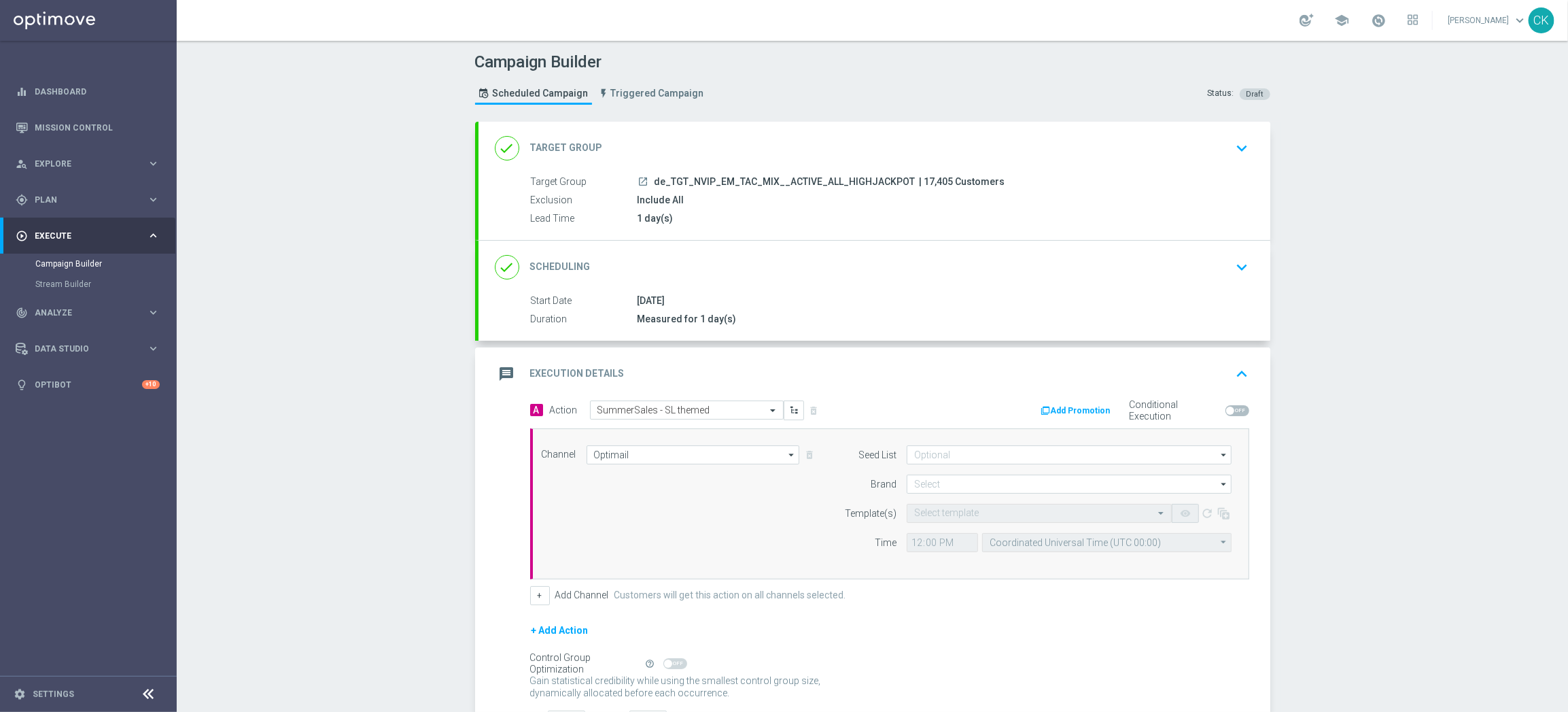
scroll to position [110, 0]
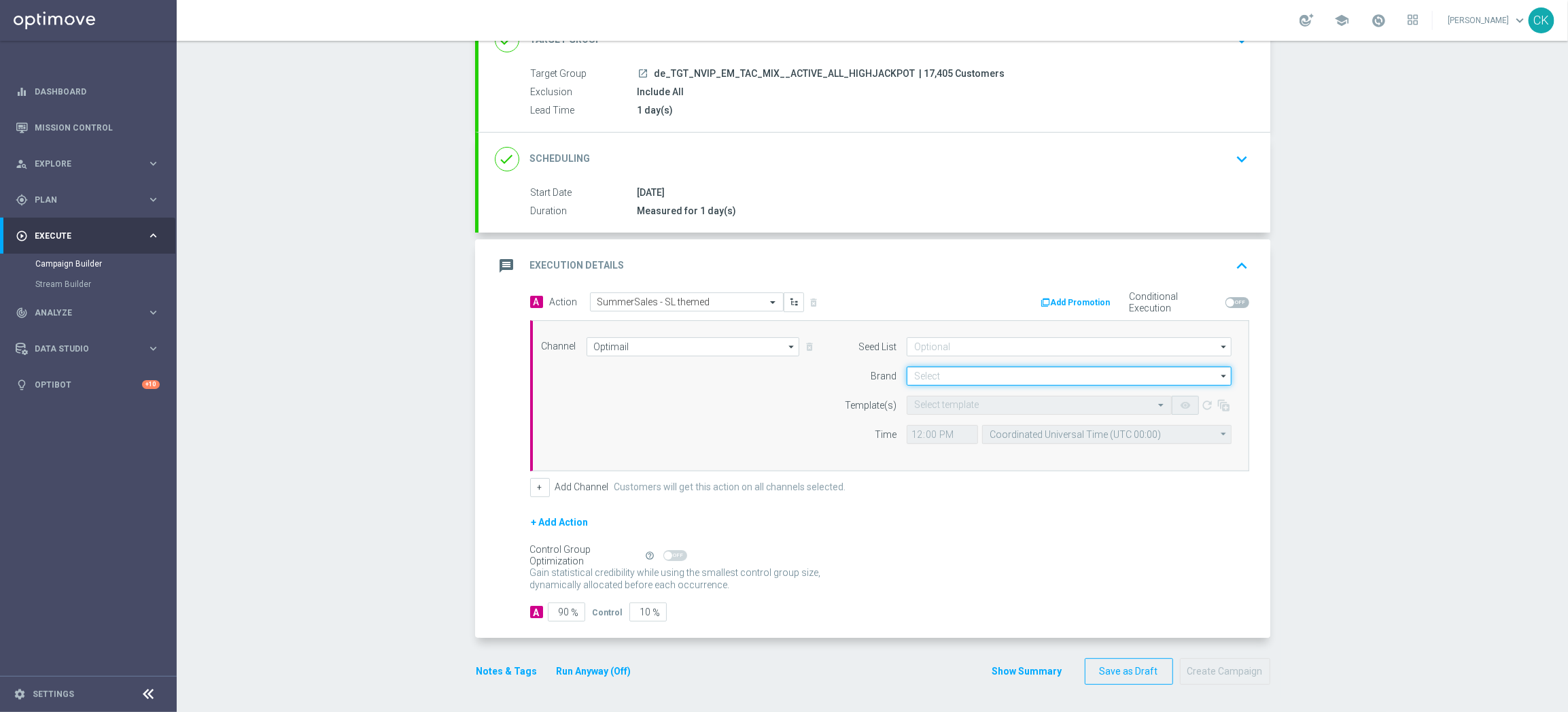
click at [948, 372] on input at bounding box center [1069, 376] width 325 height 19
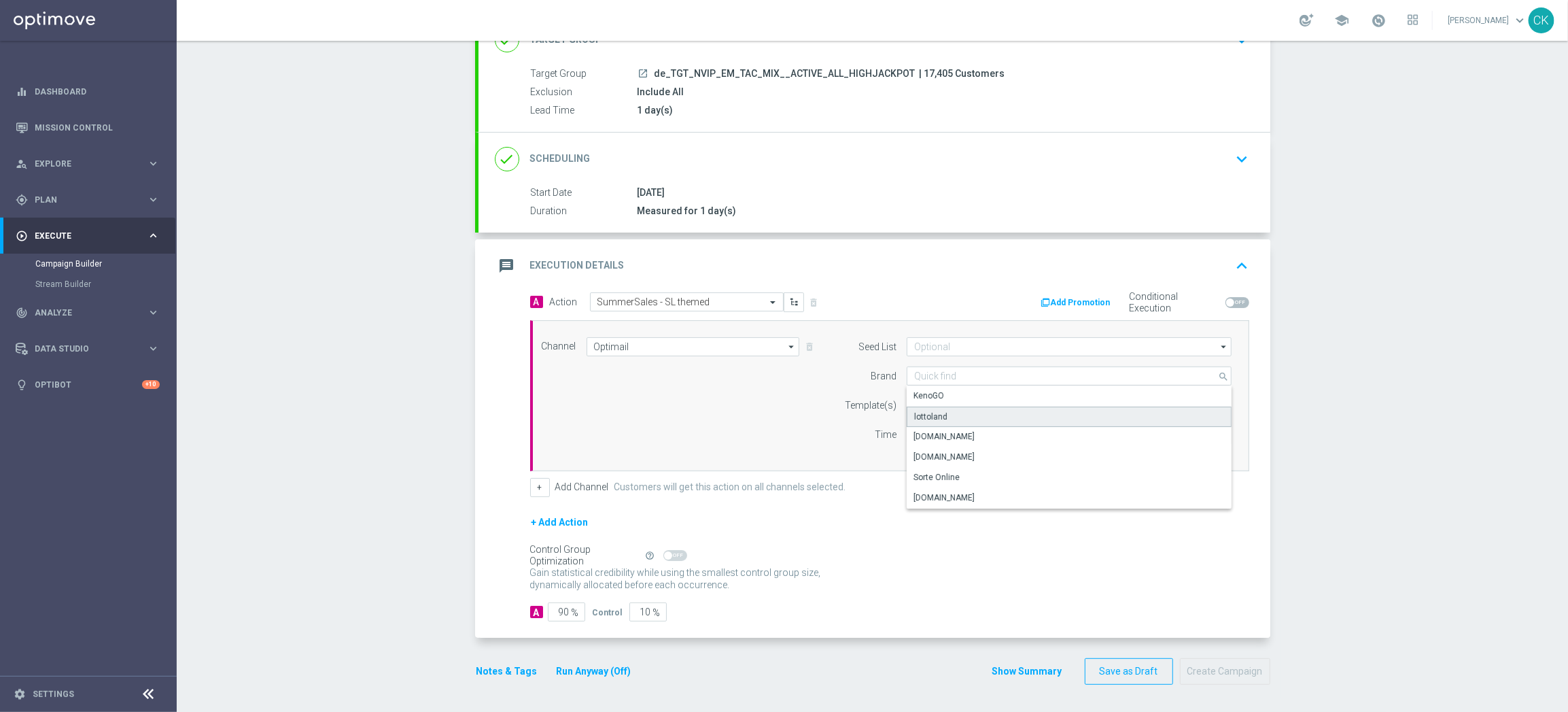
click at [947, 414] on div "lottoland" at bounding box center [1069, 416] width 325 height 20
type input "lottoland"
click at [939, 401] on input "text" at bounding box center [1026, 405] width 223 height 12
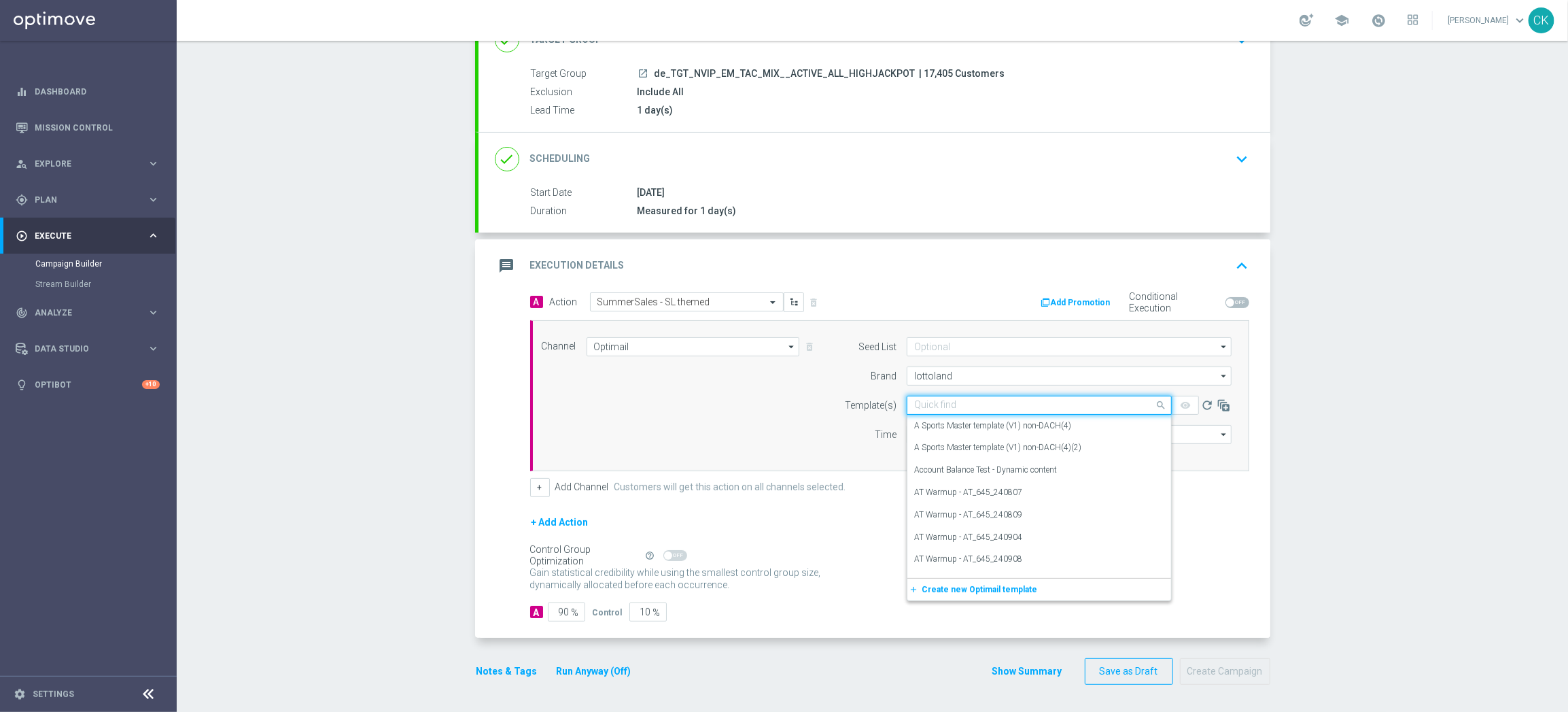
paste input "DE_INT__SUMMERSALE_SL_250831__NVIP_EMA_TAC_MIX"
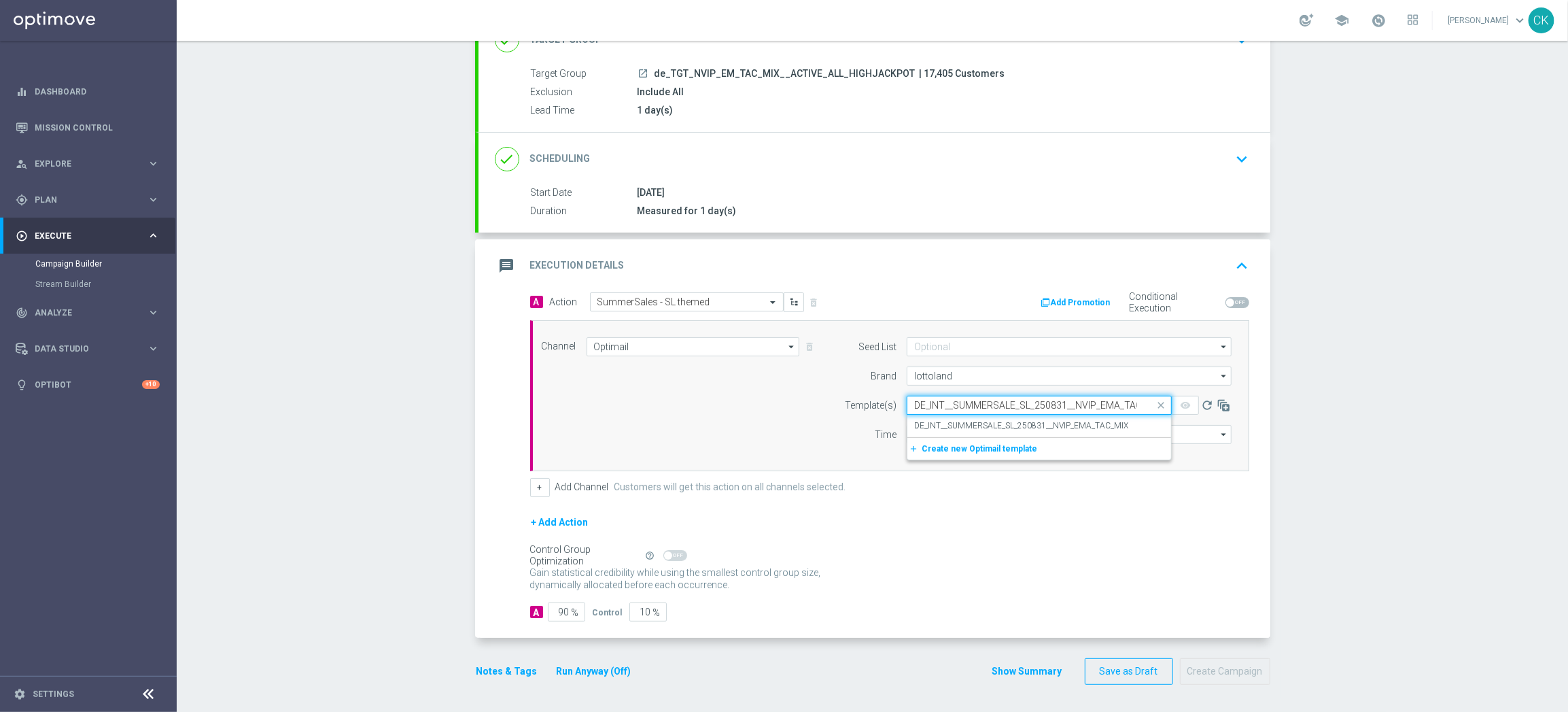
scroll to position [0, 24]
click at [935, 425] on label "DE_INT__SUMMERSALE_SL_250831__NVIP_EMA_TAC_MIX" at bounding box center [1021, 426] width 214 height 12
type input "DE_INT__SUMMERSALE_SL_250831__NVIP_EMA_TAC_MIX"
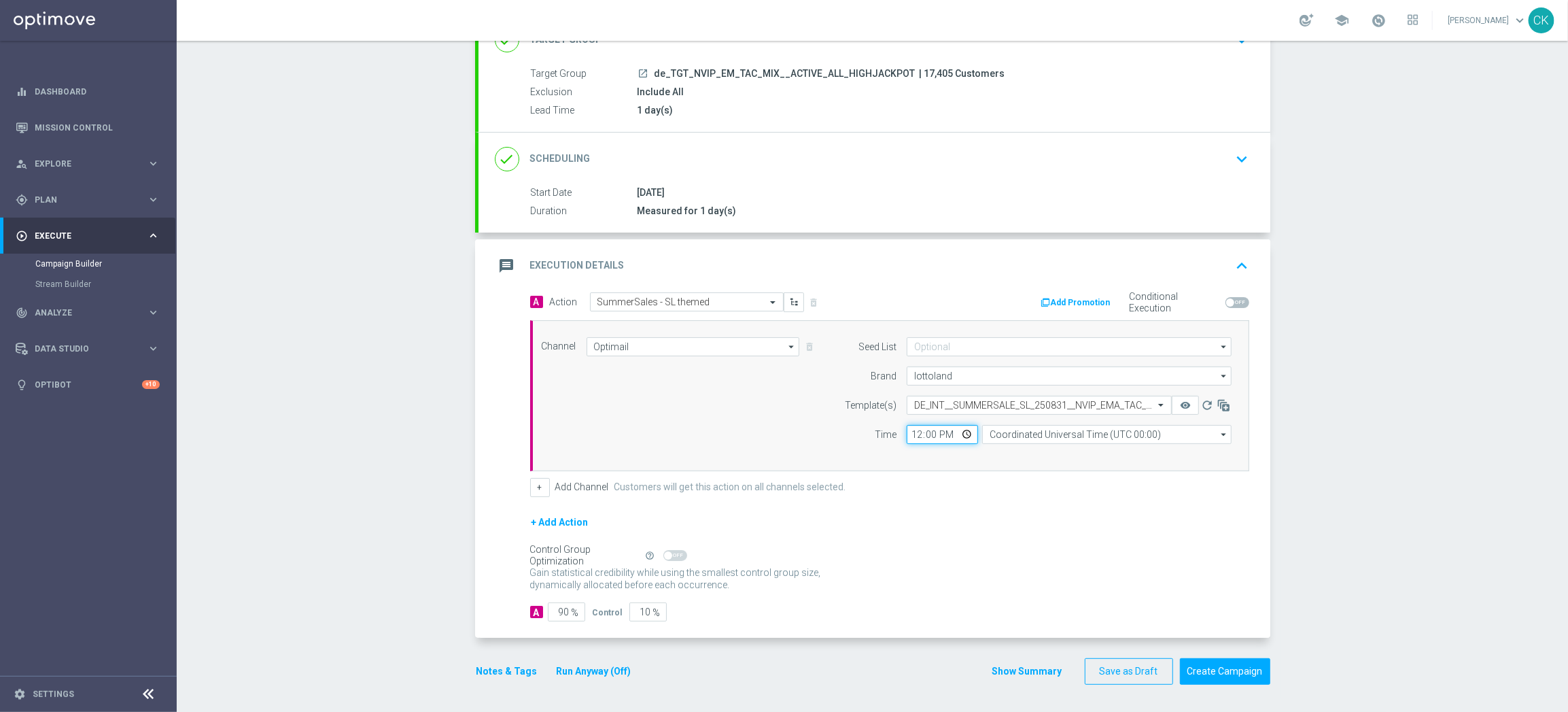
click at [909, 432] on input "12:00" at bounding box center [942, 434] width 71 height 19
type input "08:00"
click at [1108, 433] on input "Coordinated Universal Time (UTC 00:00)" at bounding box center [1106, 434] width 250 height 19
click at [1115, 461] on div "Central European Time ([GEOGRAPHIC_DATA]) (UTC +02:00)" at bounding box center [1106, 455] width 250 height 20
type input "Central European Time ([GEOGRAPHIC_DATA]) (UTC +02:00)"
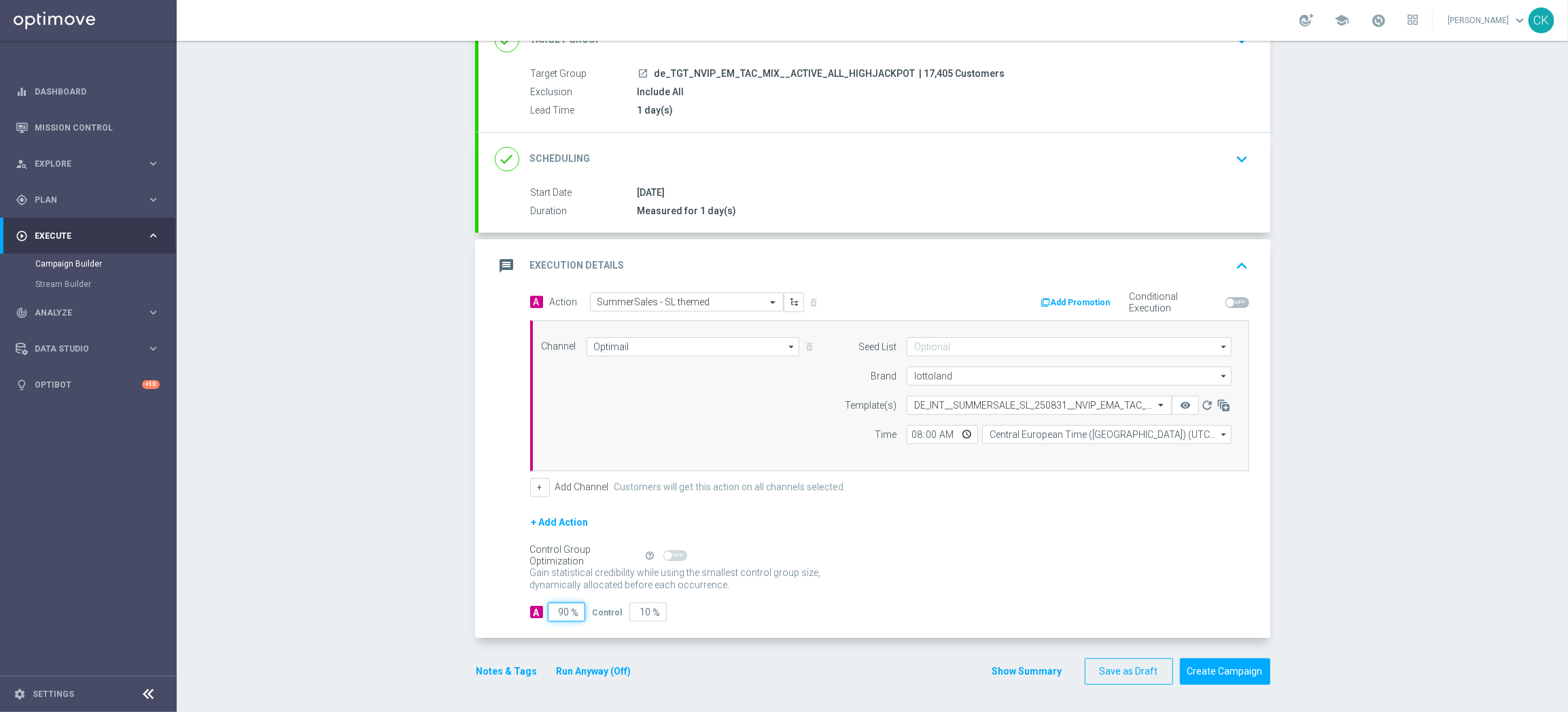
click at [564, 612] on input "90" at bounding box center [566, 612] width 38 height 19
type input "9"
type input "91"
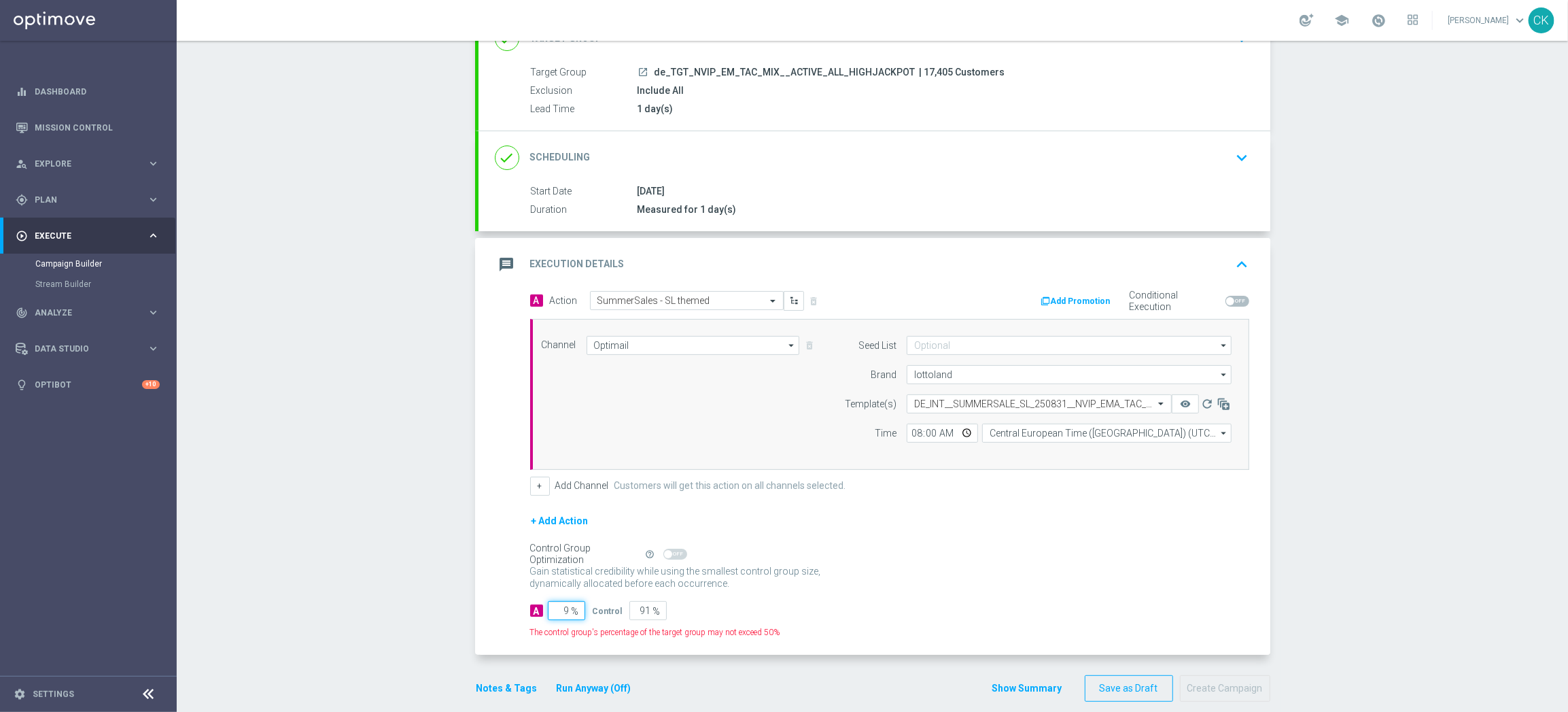
type input "98"
type input "2"
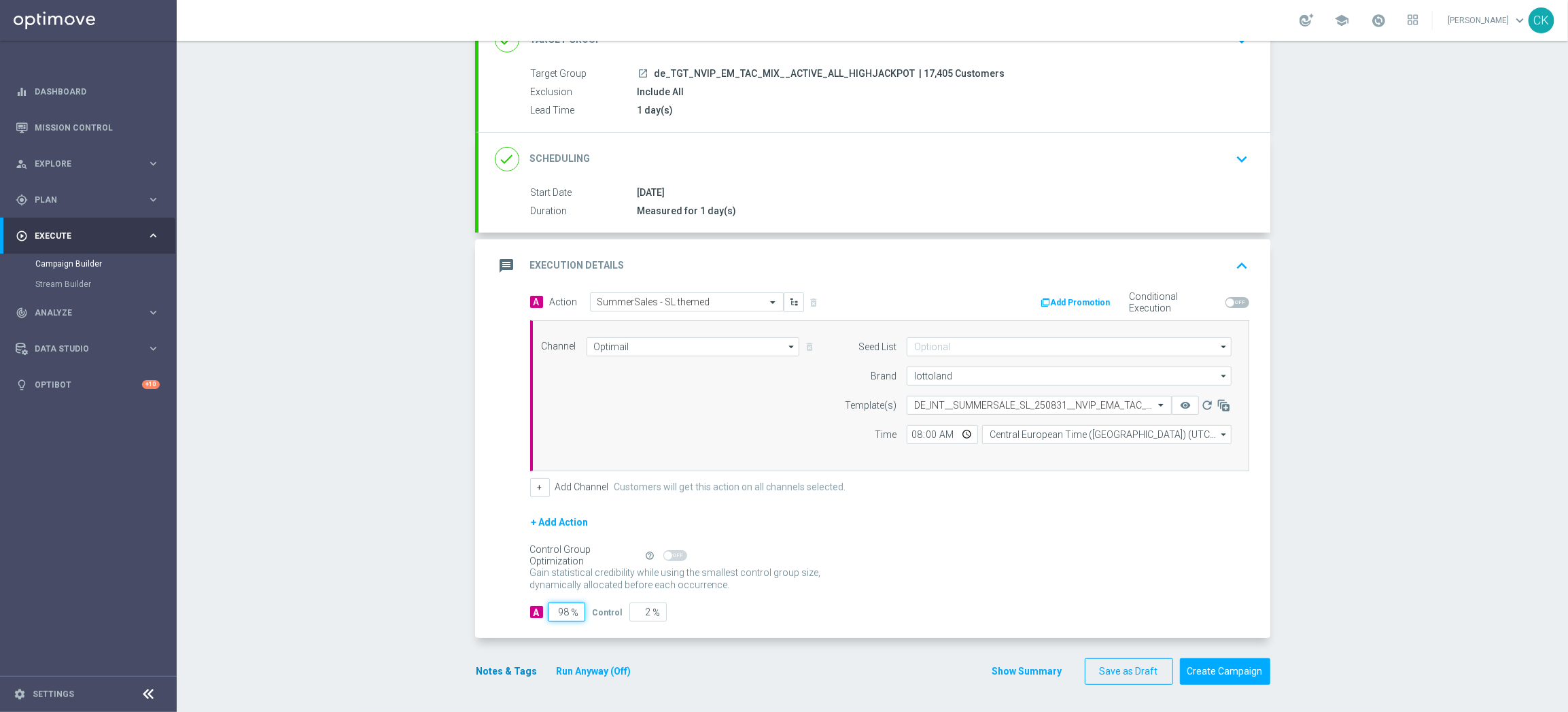
type input "98"
click at [498, 669] on button "Notes & Tags" at bounding box center [506, 671] width 64 height 17
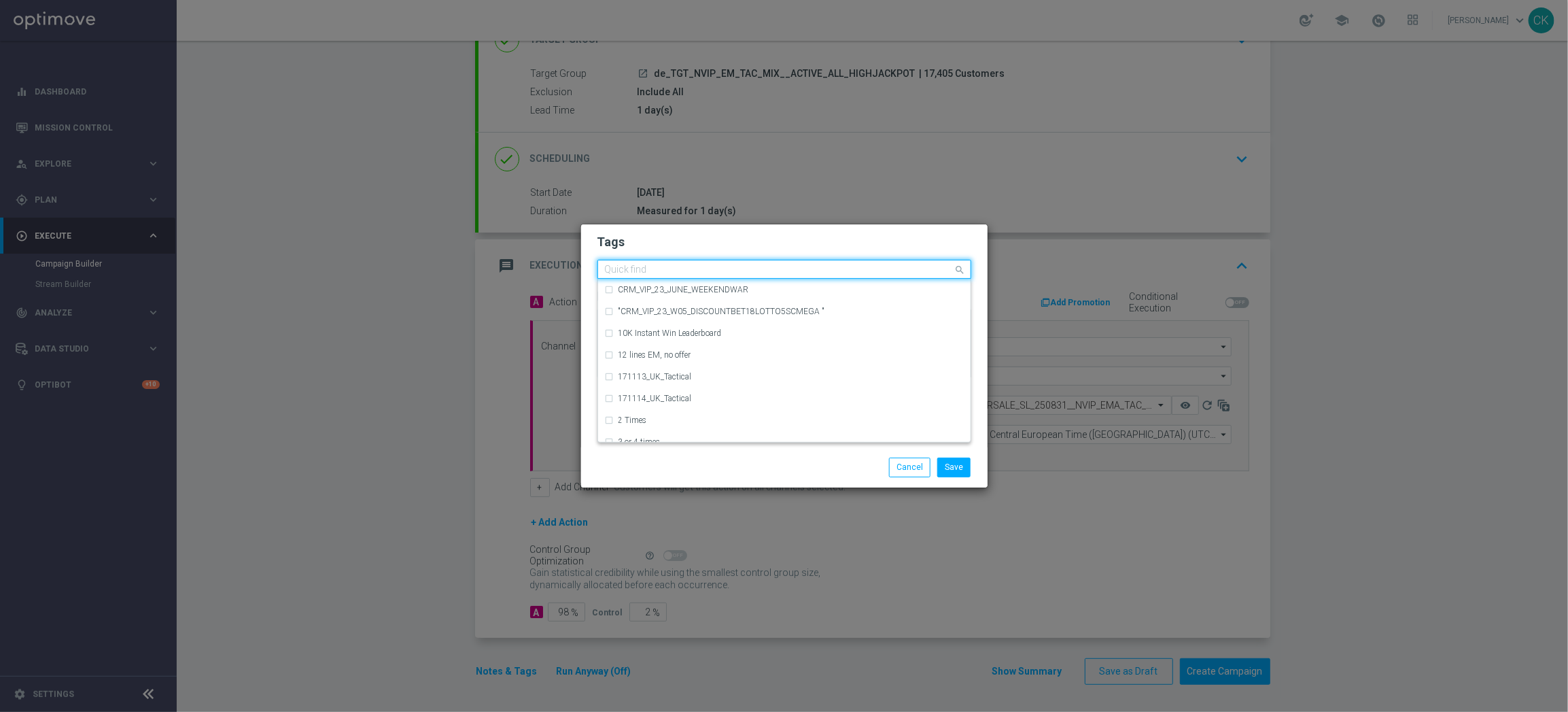
click at [660, 266] on input "text" at bounding box center [779, 270] width 349 height 12
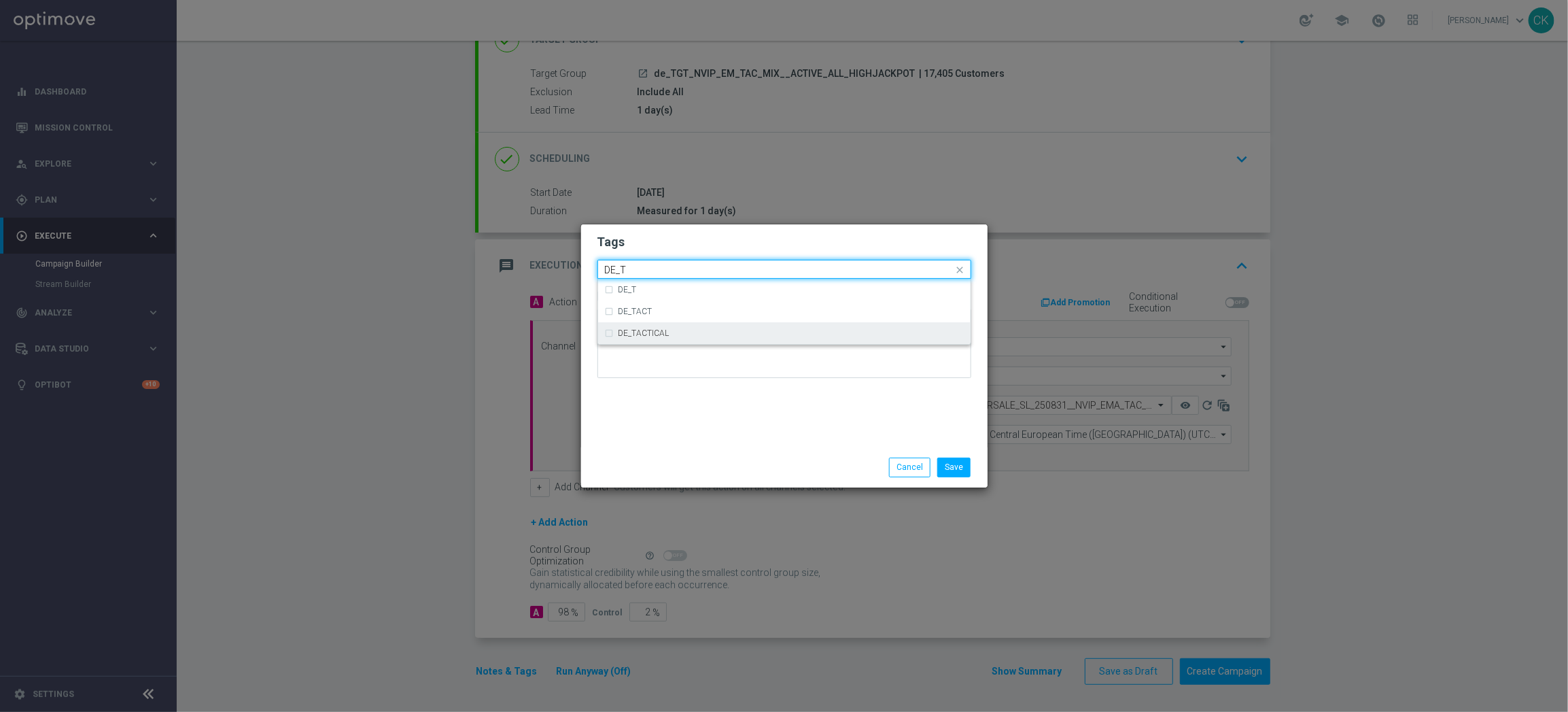
click at [666, 332] on label "DE_TACTICAL" at bounding box center [644, 333] width 51 height 8
type input "DE_T"
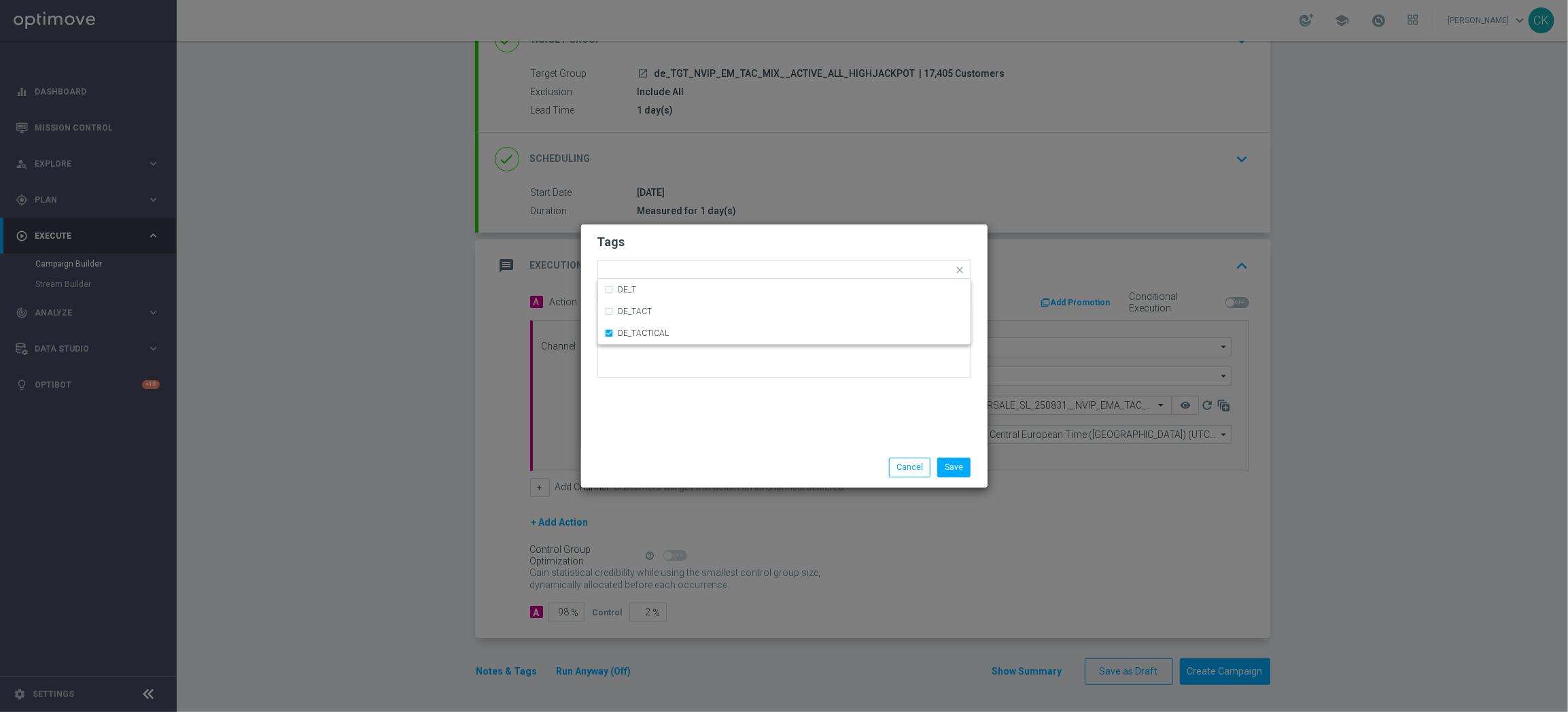
click at [673, 444] on div "Tags Quick find × DE_TACTICAL DE_T DE_TACT DE_TACTICAL Notes" at bounding box center [784, 336] width 406 height 223
click at [959, 465] on button "Save" at bounding box center [954, 467] width 33 height 19
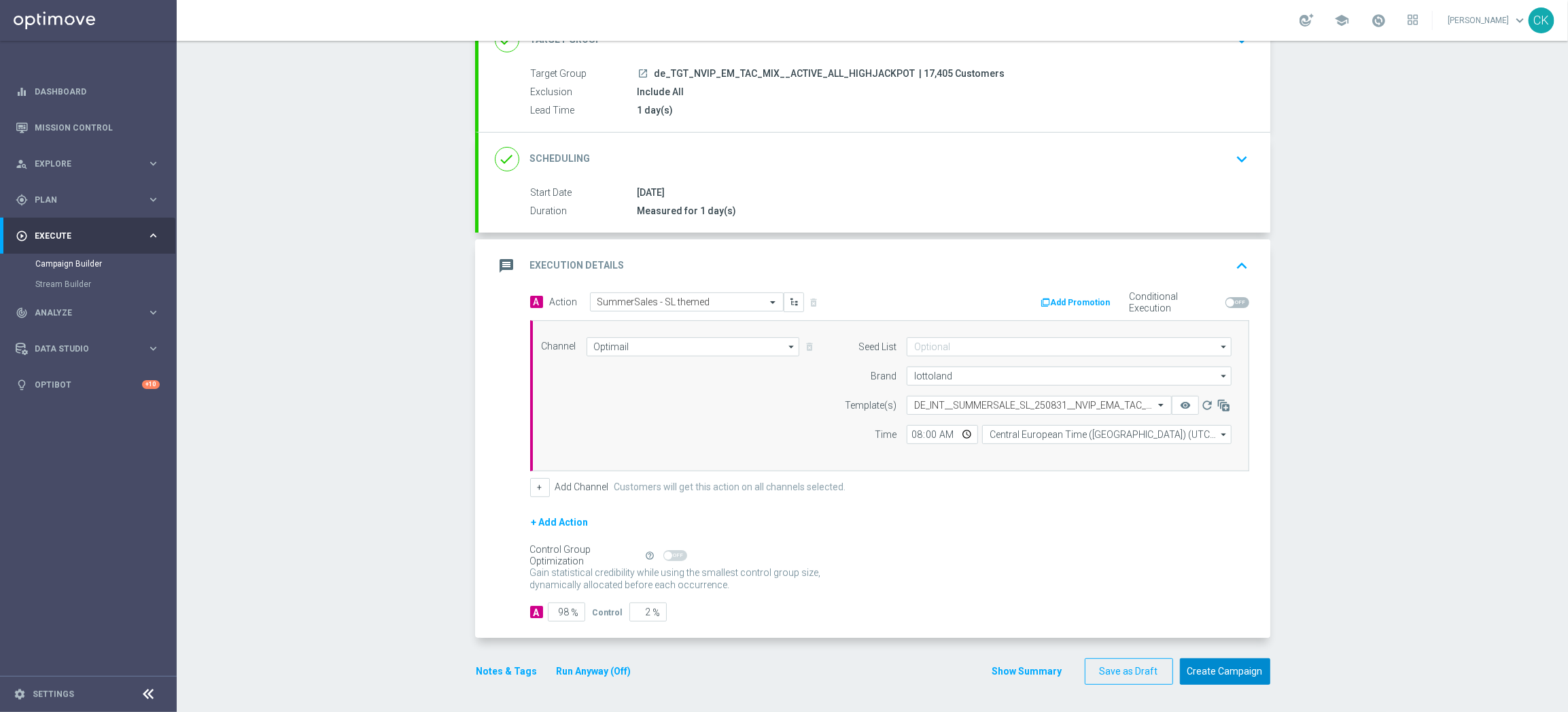
click at [1226, 669] on button "Create Campaign" at bounding box center [1225, 671] width 90 height 27
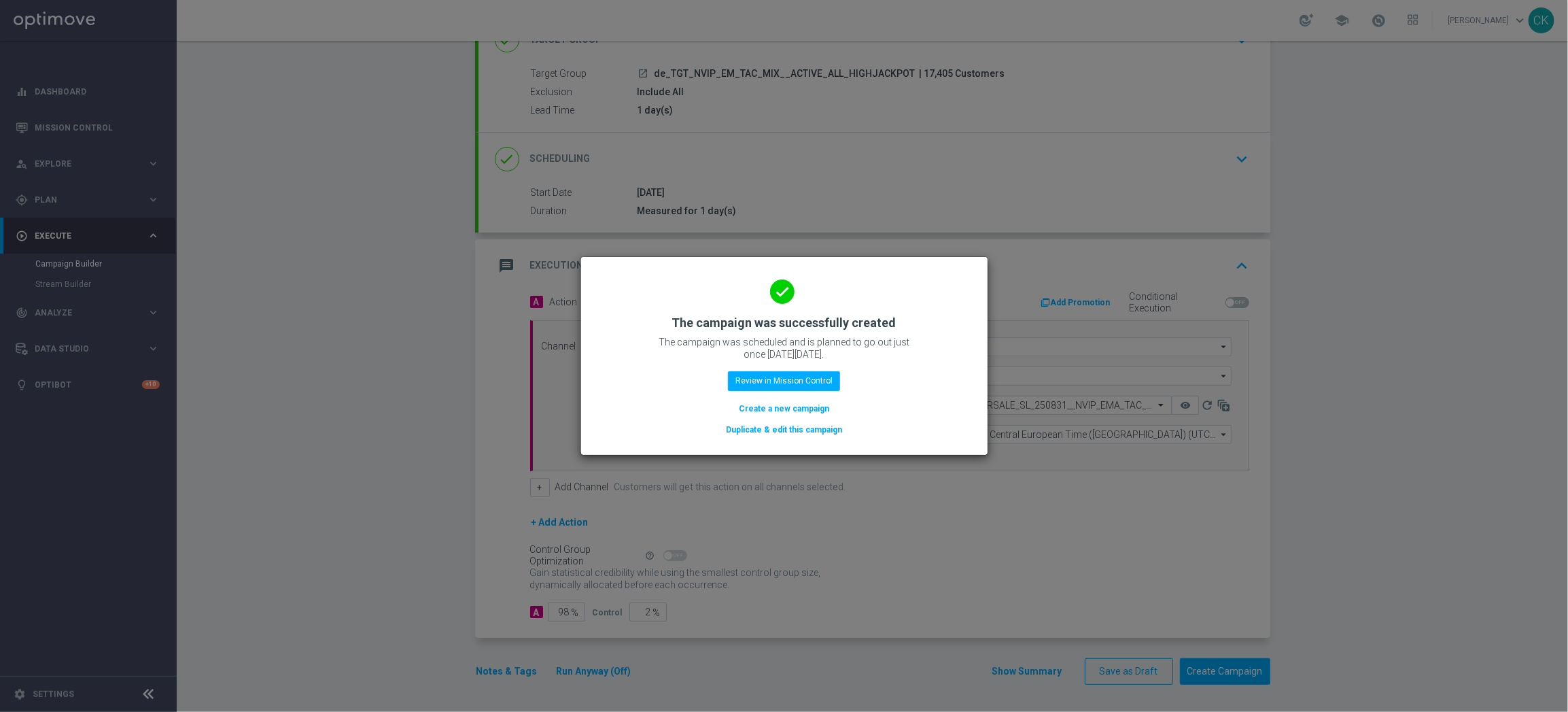
drag, startPoint x: 782, startPoint y: 410, endPoint x: 703, endPoint y: 73, distance: 346.1
click at [781, 410] on button "Create a new campaign" at bounding box center [784, 408] width 93 height 15
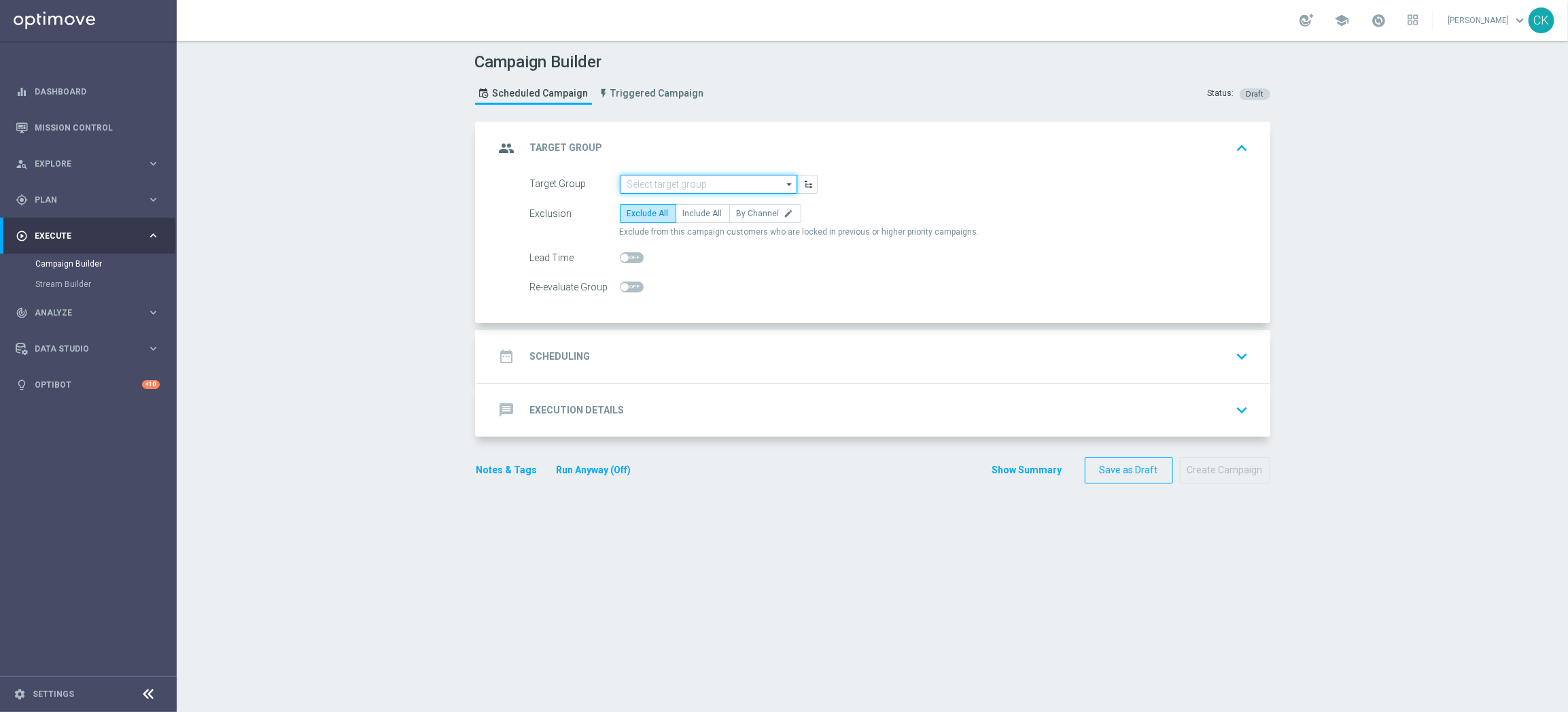
click at [677, 184] on input at bounding box center [708, 184] width 178 height 19
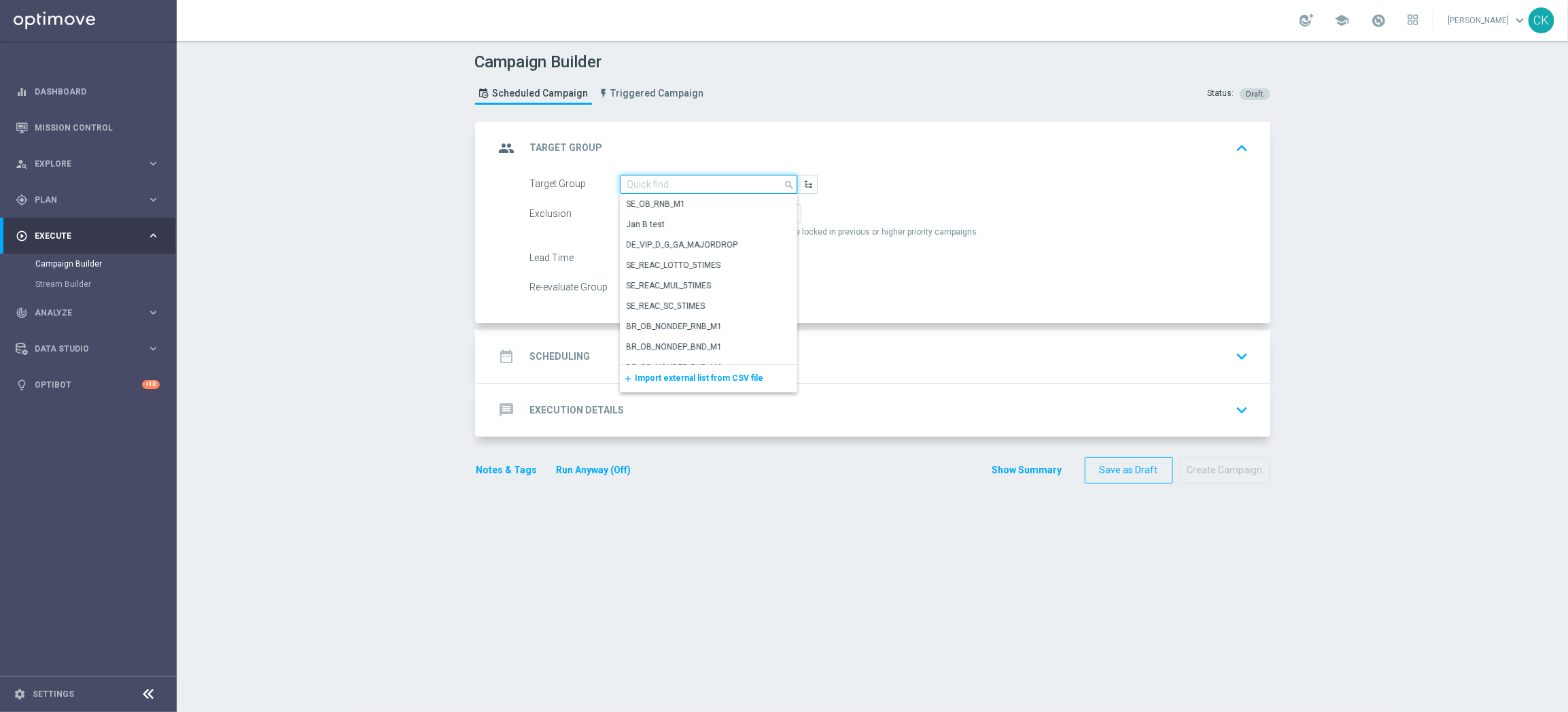
click at [678, 184] on input at bounding box center [708, 184] width 178 height 19
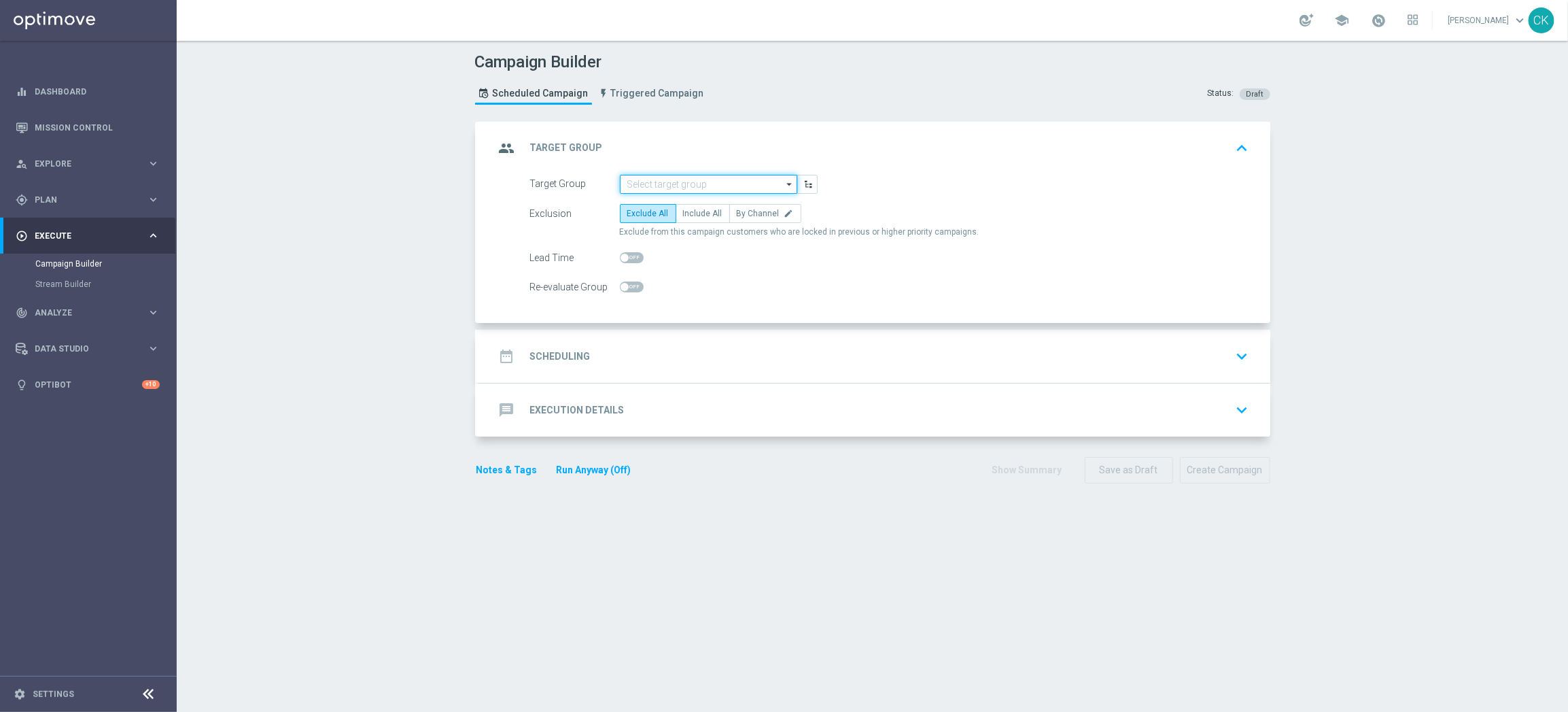
click at [708, 184] on input at bounding box center [708, 184] width 178 height 19
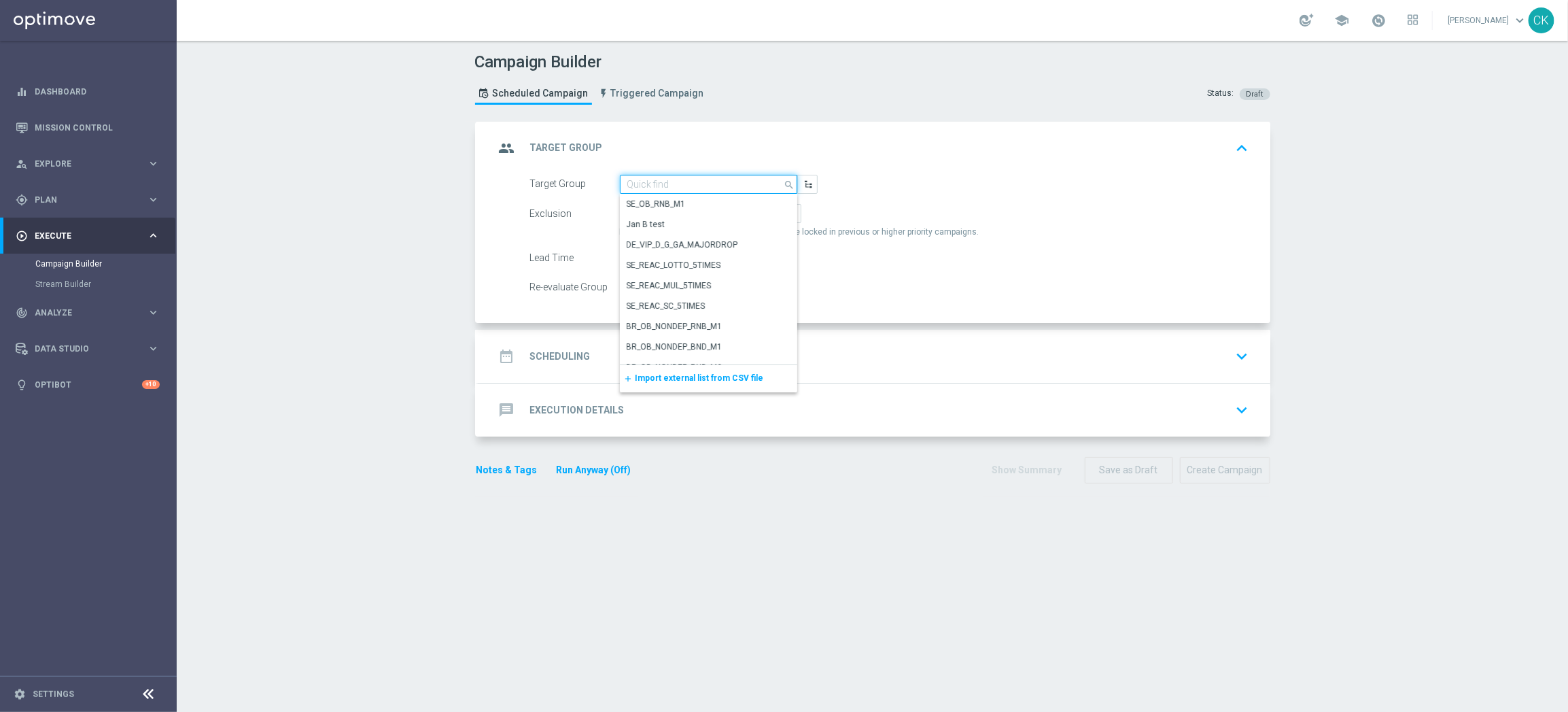
paste input "de_TGT_NVIP_EM_TAC_MIX__REACTIVATED_HIGHJACKPOT"
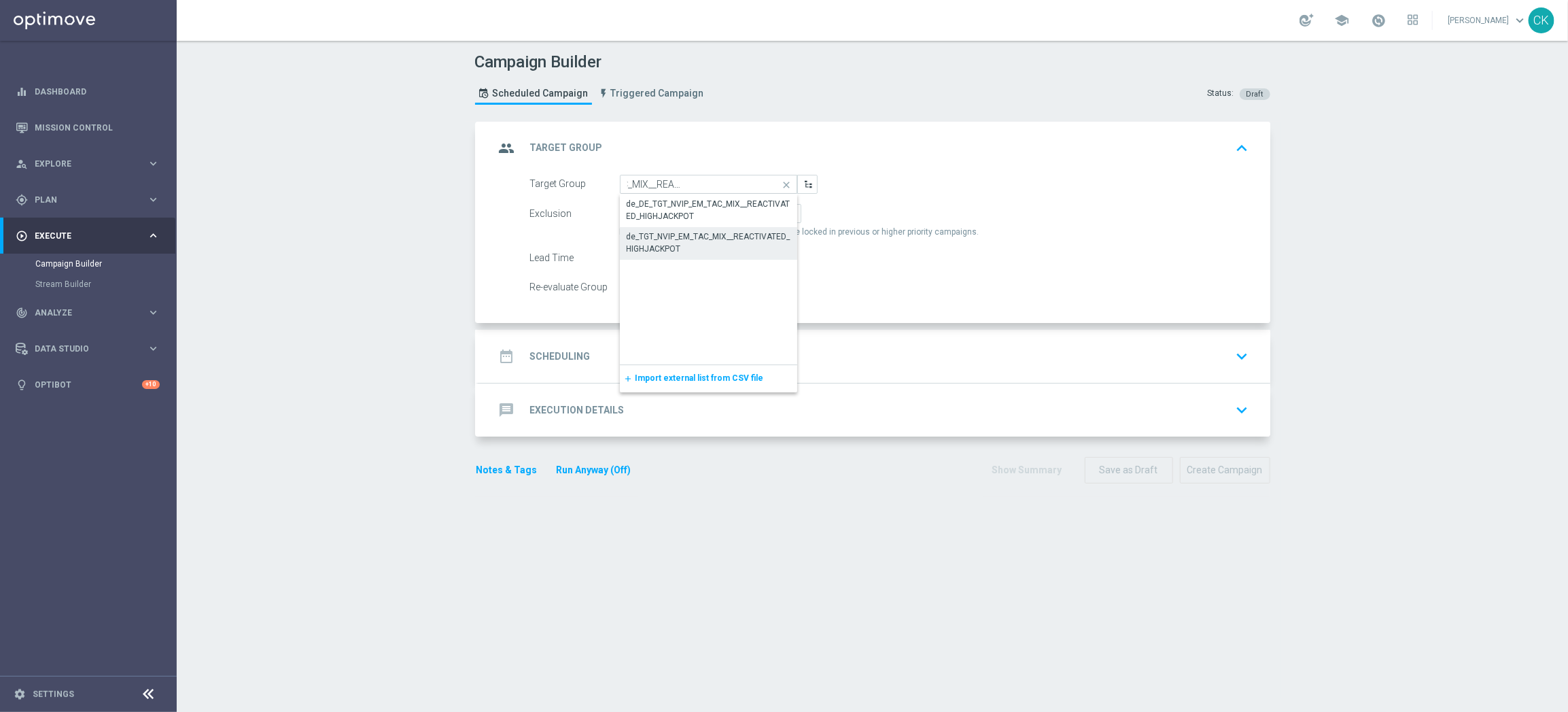
click at [689, 242] on div "de_TGT_NVIP_EM_TAC_MIX__REACTIVATED_HIGHJACKPOT" at bounding box center [708, 242] width 164 height 25
type input "de_TGT_NVIP_EM_TAC_MIX__REACTIVATED_HIGHJACKPOT"
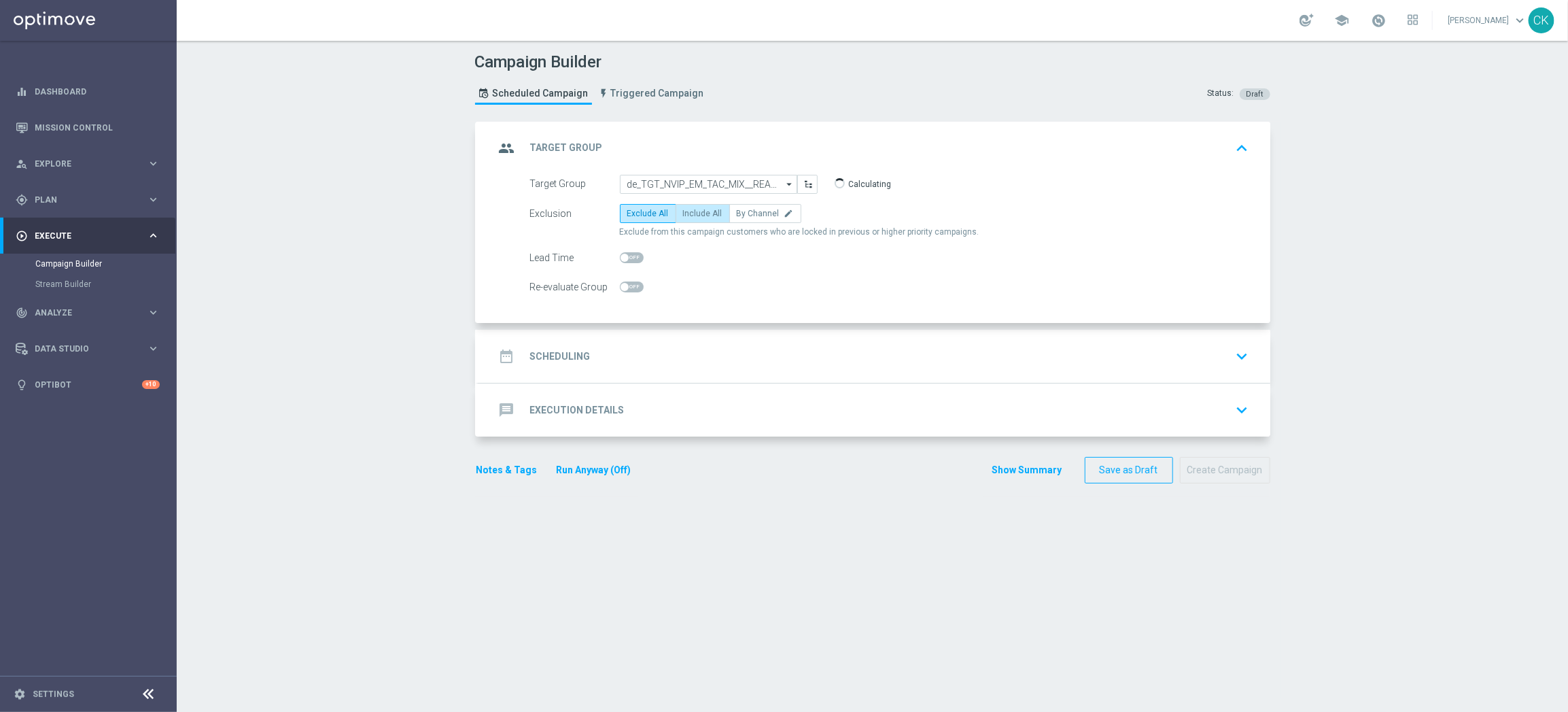
click at [697, 212] on span "Include All" at bounding box center [703, 214] width 40 height 9
click at [691, 212] on input "Include All" at bounding box center [688, 216] width 9 height 9
radio input "true"
click at [621, 253] on span at bounding box center [624, 257] width 8 height 8
click at [621, 253] on input "checkbox" at bounding box center [632, 258] width 24 height 11
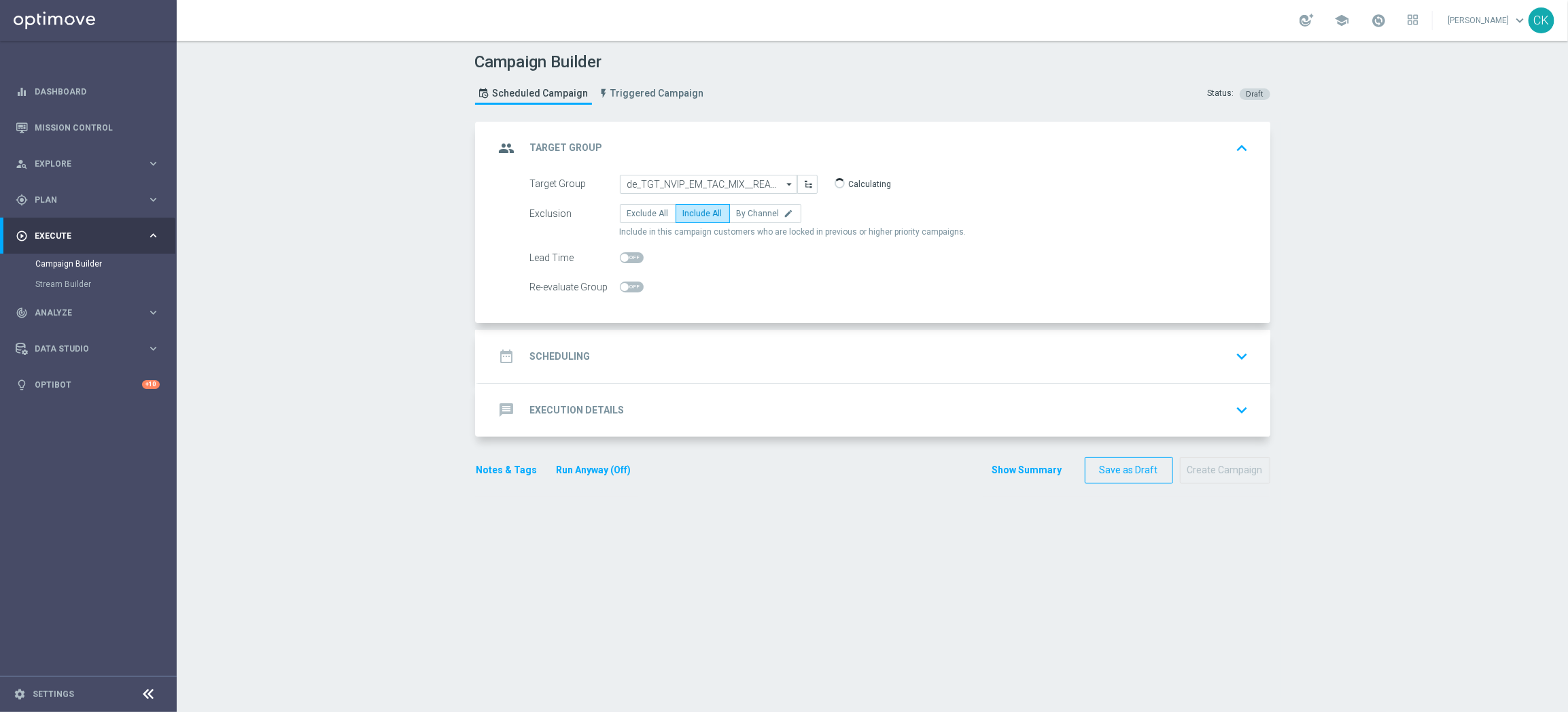
checkbox input "true"
click at [552, 356] on h2 "Scheduling" at bounding box center [561, 356] width 61 height 13
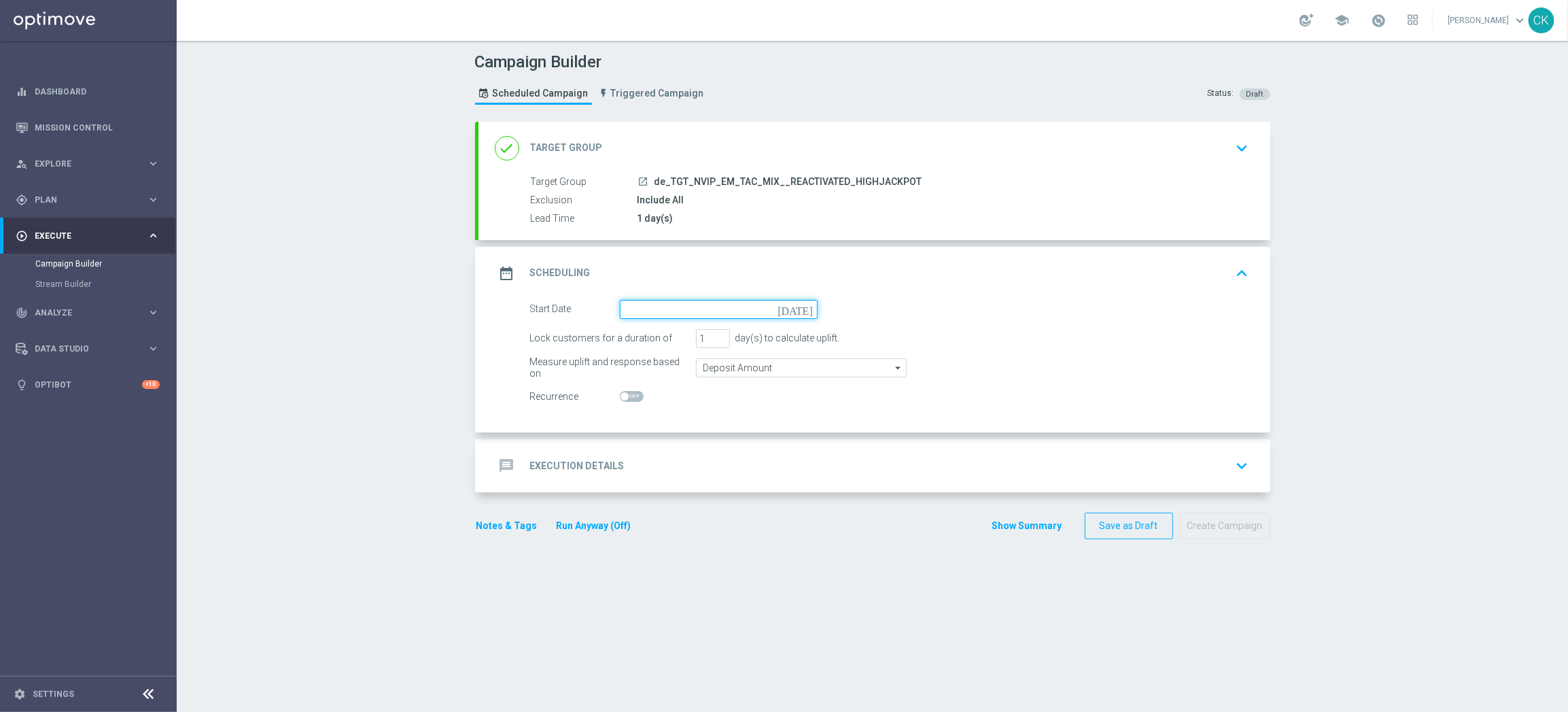
click at [673, 314] on input at bounding box center [718, 309] width 198 height 19
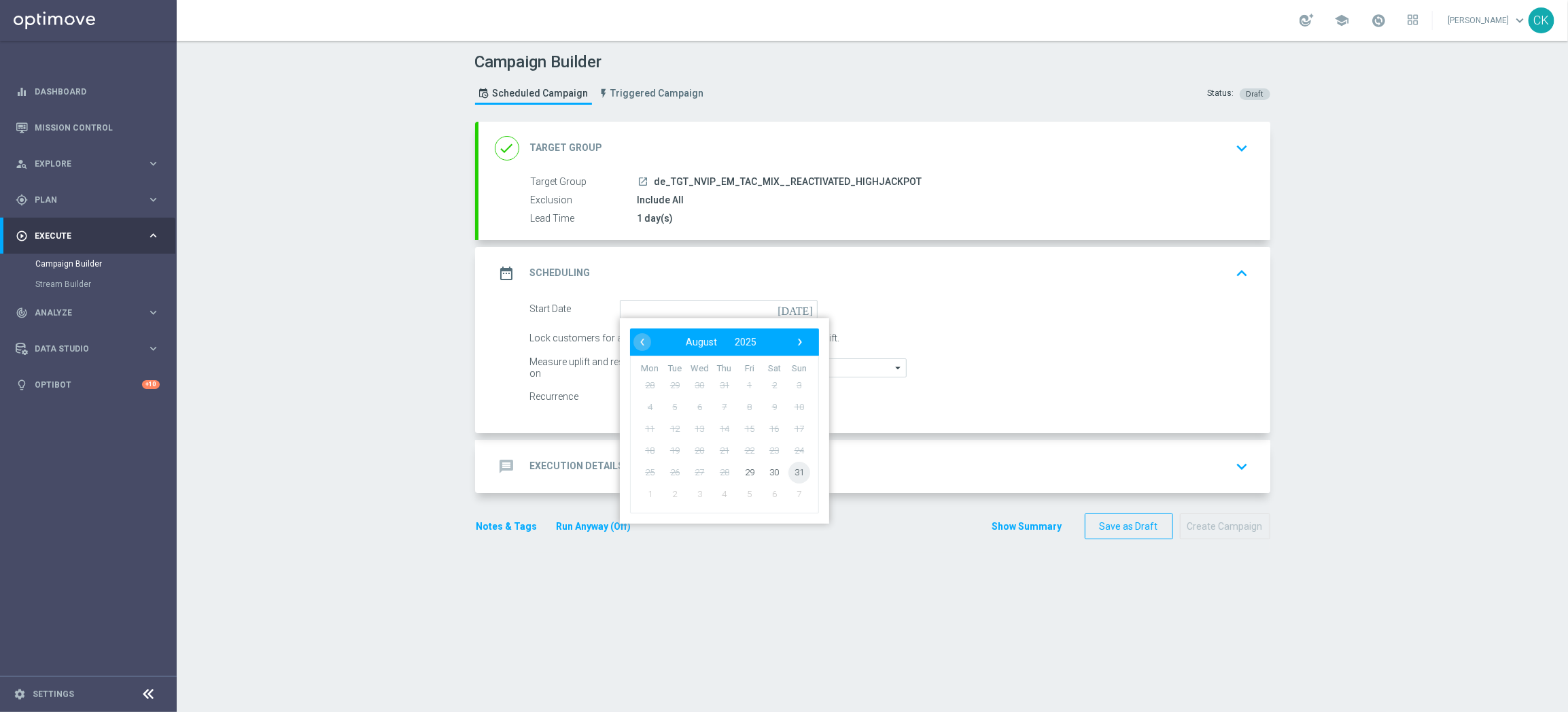
click at [797, 472] on span "31" at bounding box center [798, 472] width 22 height 22
type input "[DATE]"
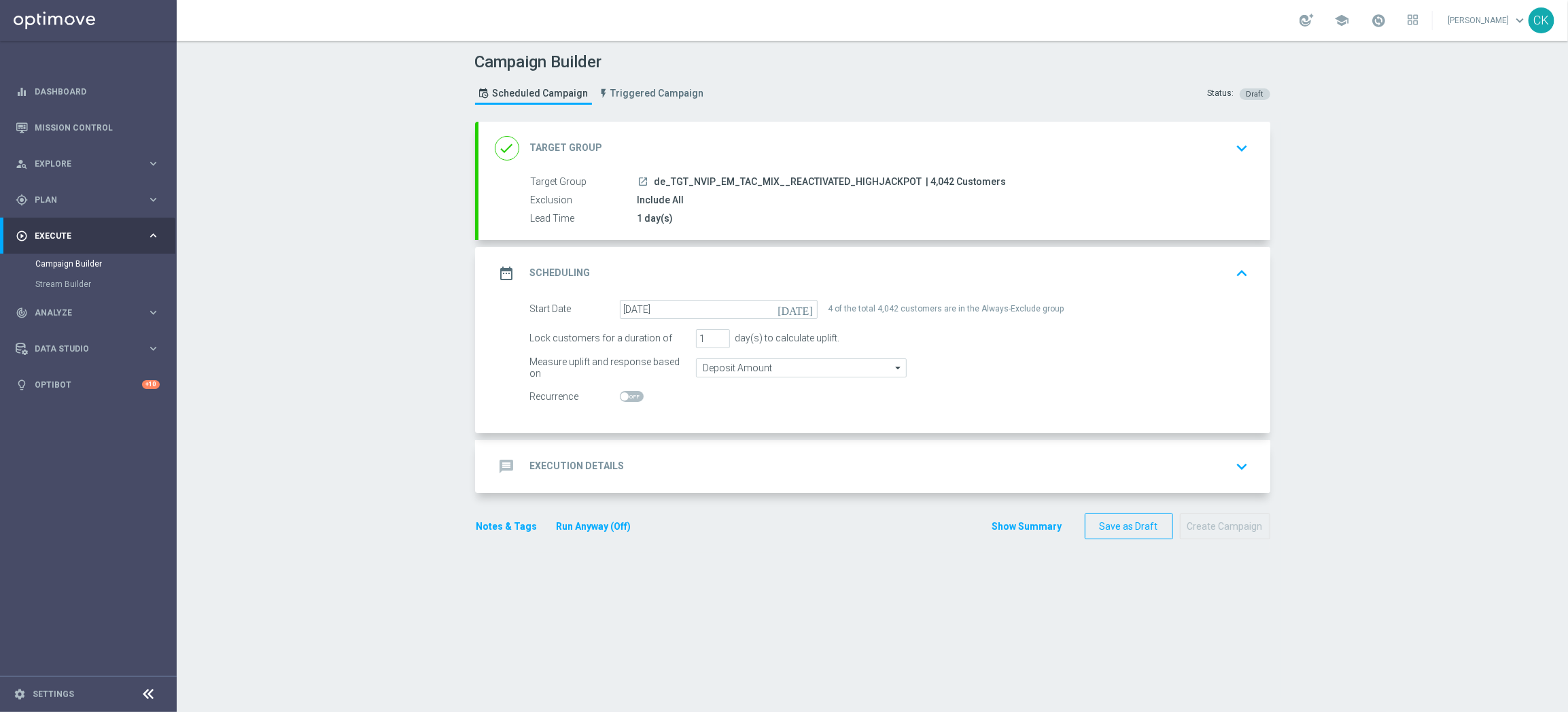
click at [558, 455] on div "message Execution Details" at bounding box center [559, 466] width 130 height 25
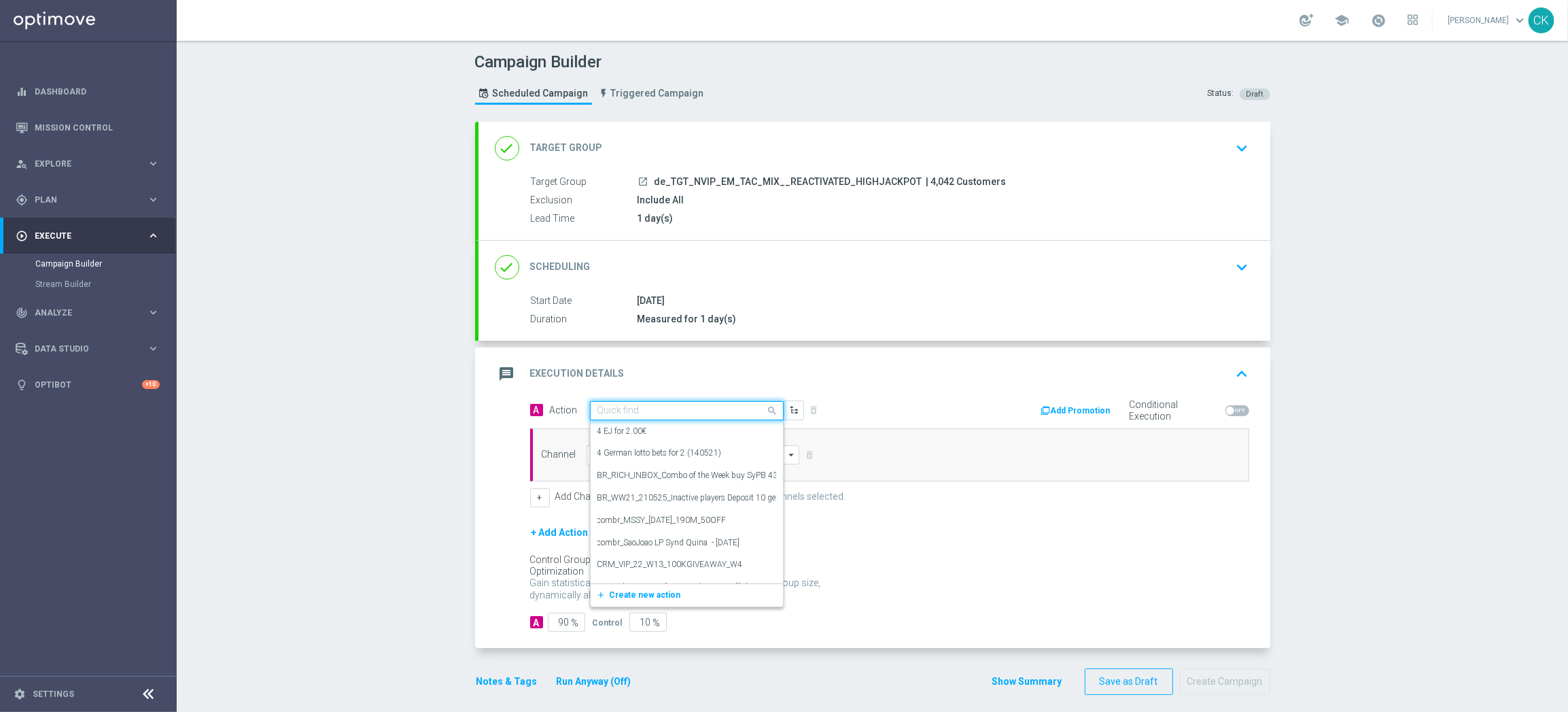
click at [637, 407] on input "text" at bounding box center [673, 411] width 152 height 12
paste input "SummerSales - SL themed"
type input "SummerSales - SL themed"
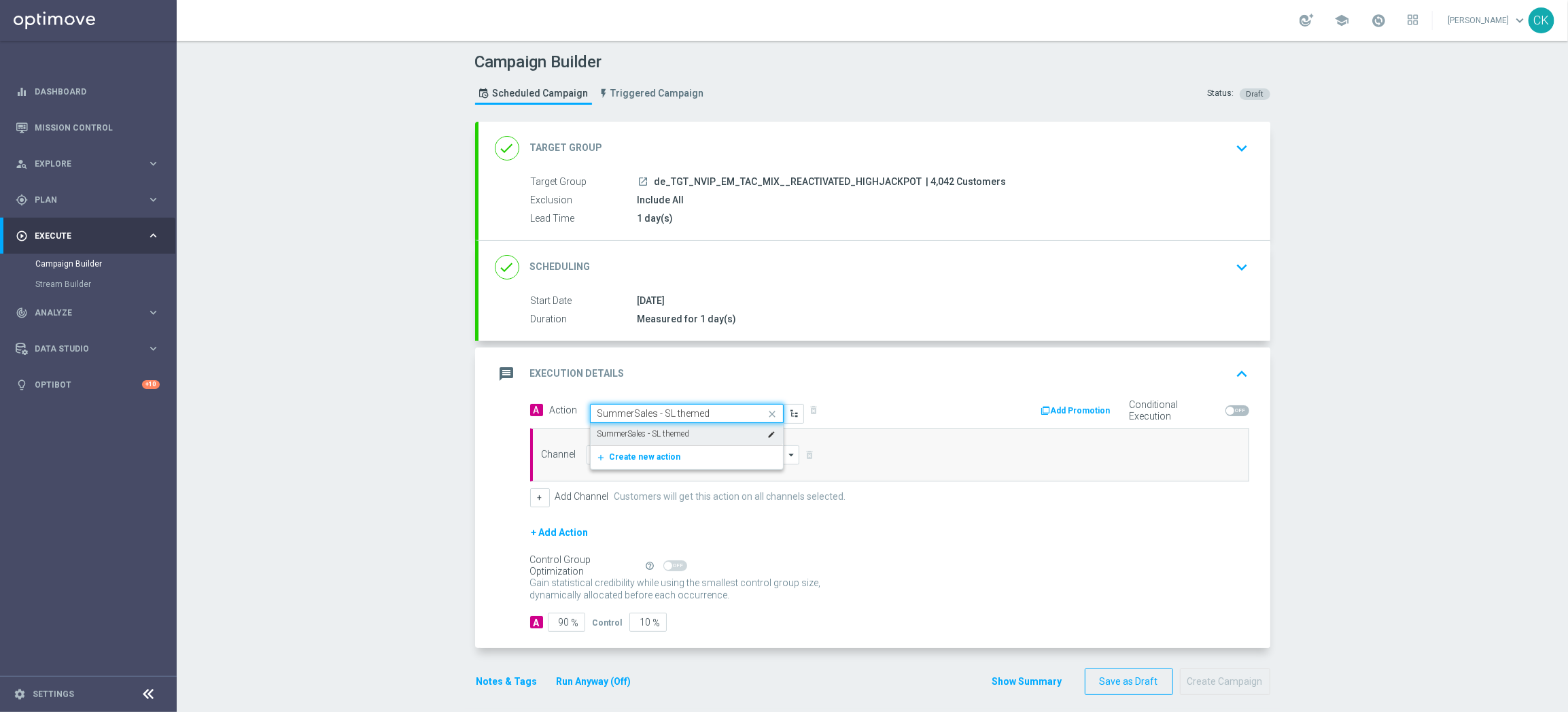
click at [642, 432] on label "SummerSales - SL themed" at bounding box center [644, 434] width 92 height 12
click at [642, 460] on input at bounding box center [693, 454] width 214 height 19
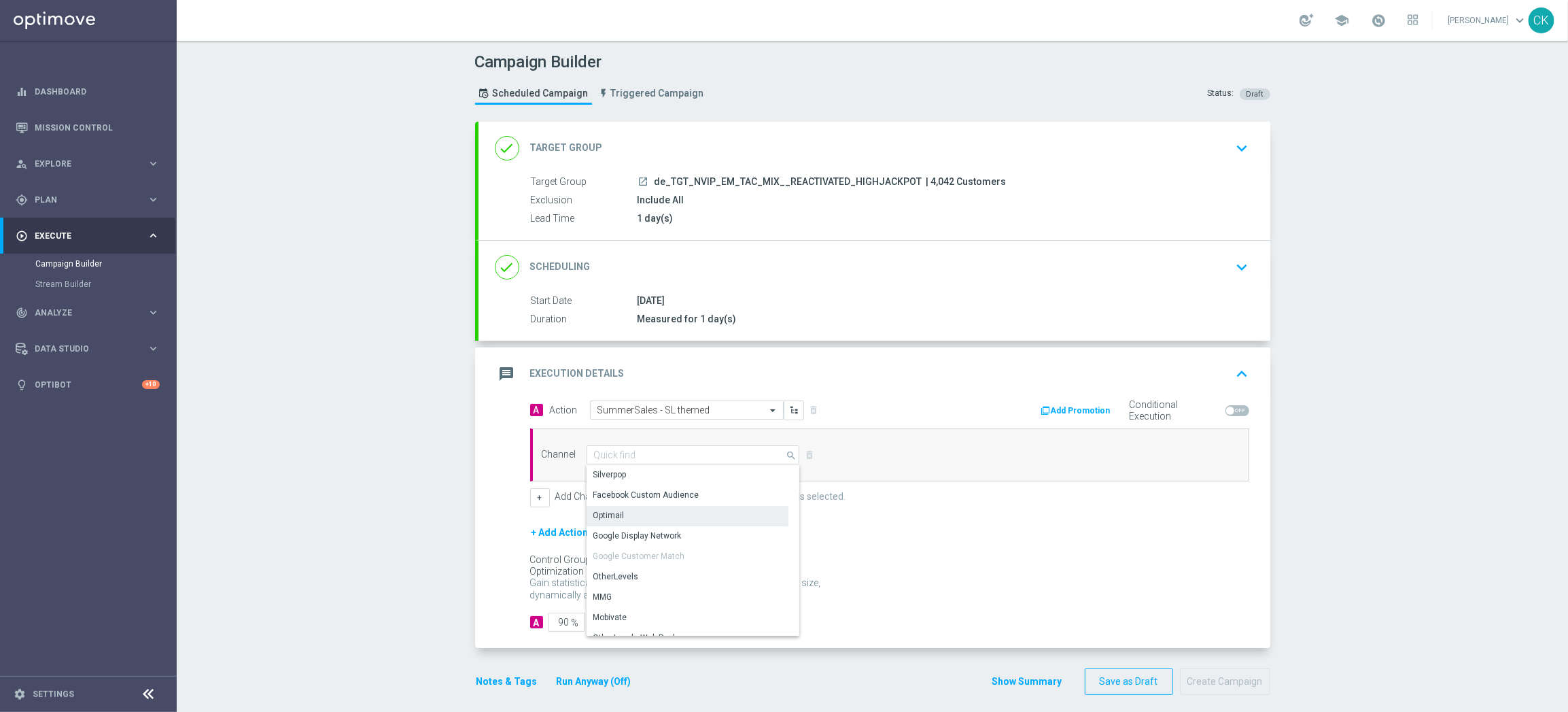
click at [639, 513] on div "Optimail" at bounding box center [687, 515] width 202 height 19
type input "Optimail"
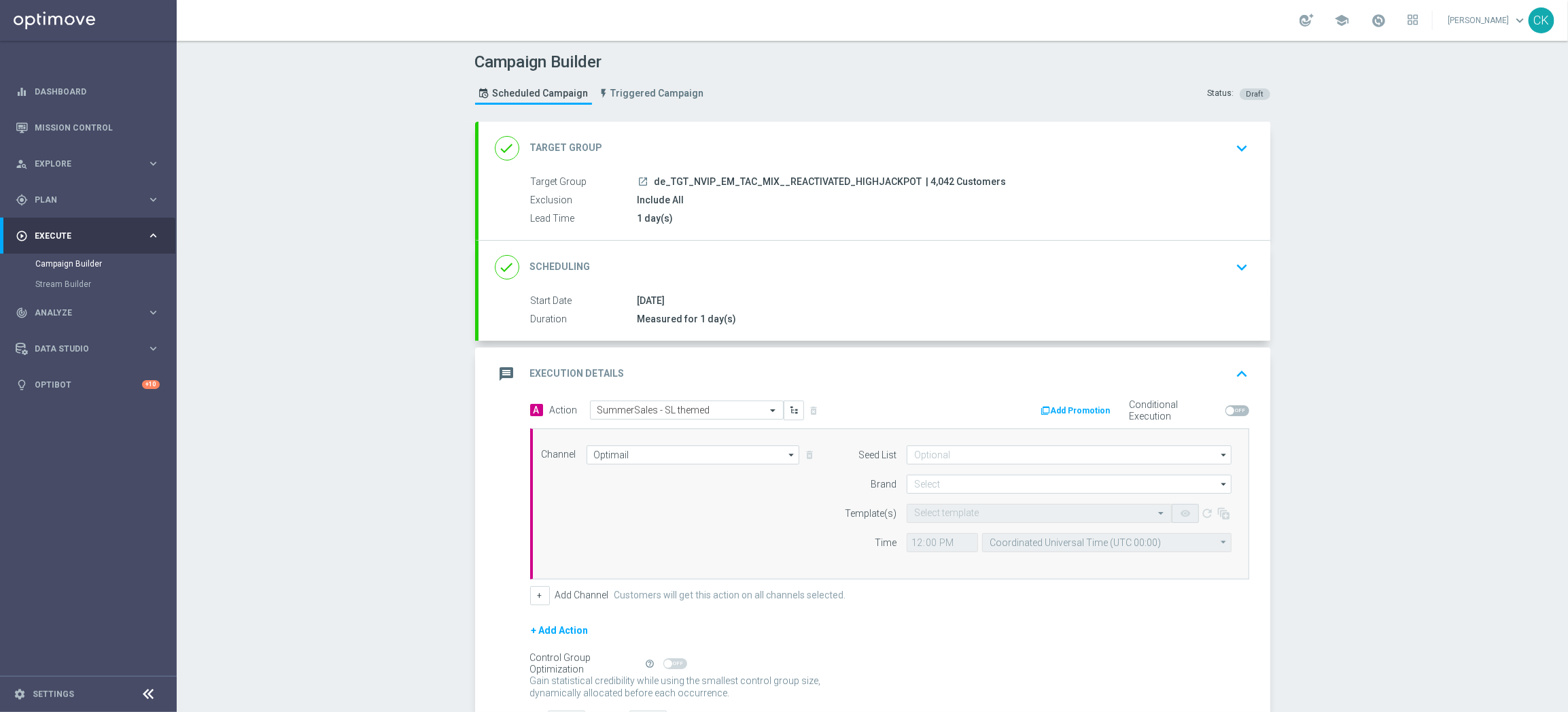
scroll to position [110, 0]
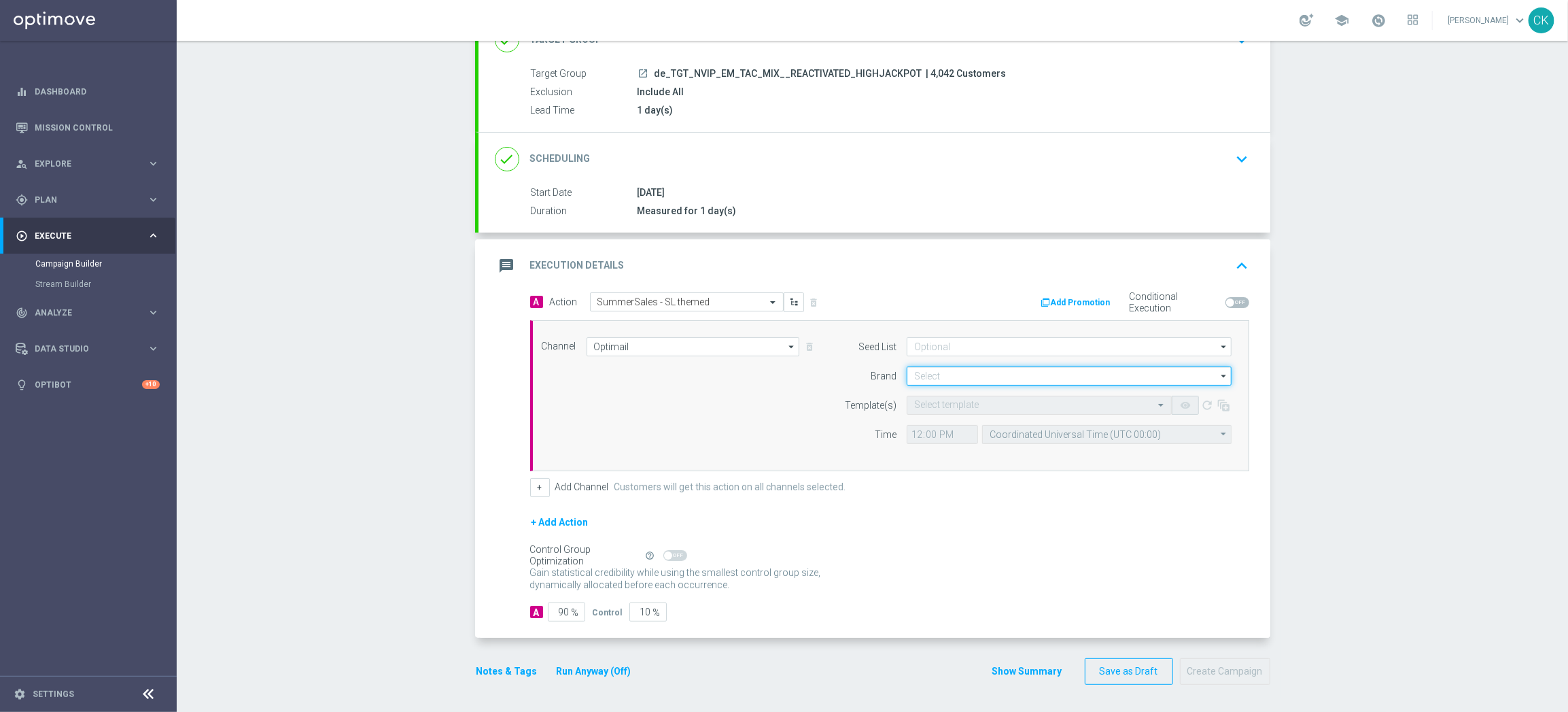
click at [934, 370] on input at bounding box center [1069, 376] width 325 height 19
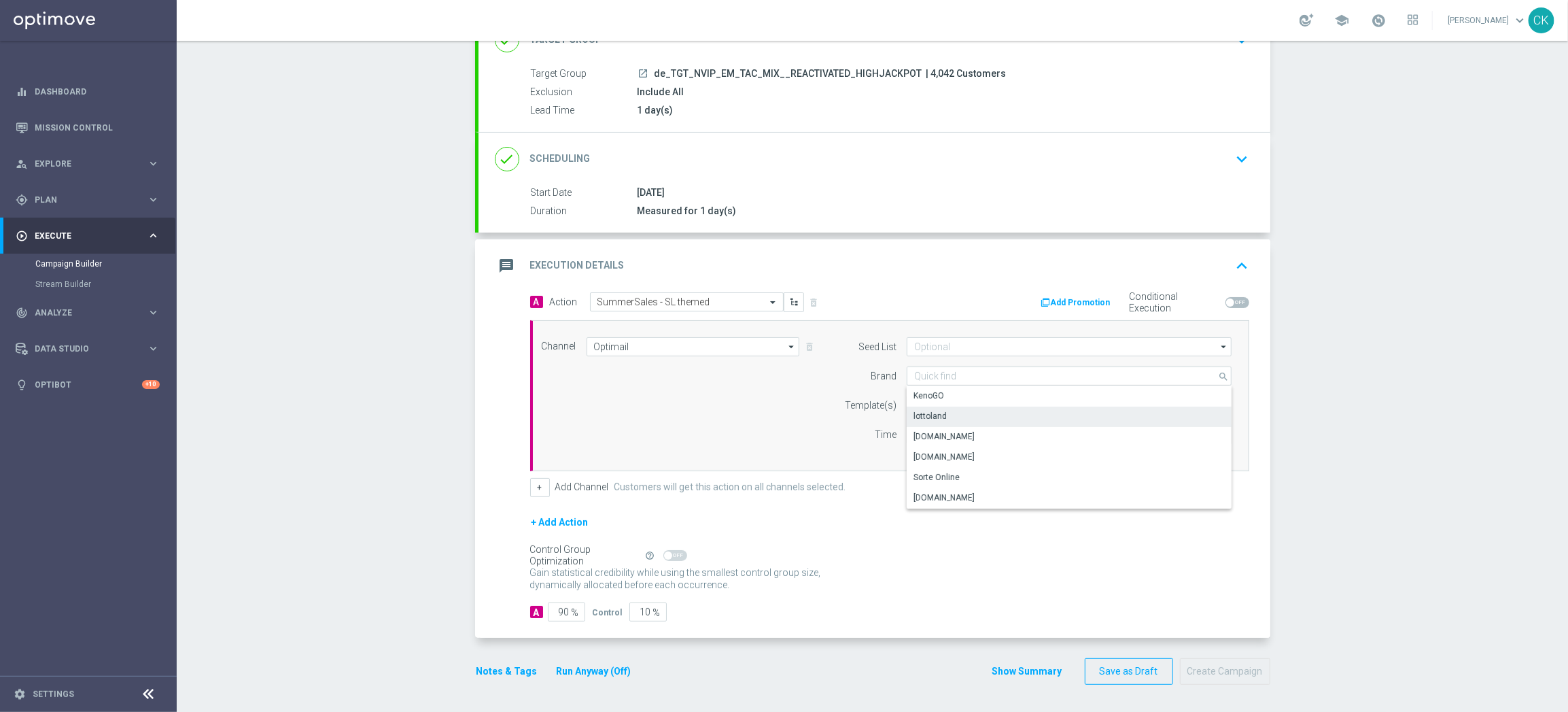
click at [957, 414] on div "lottoland" at bounding box center [1069, 415] width 325 height 19
type input "lottoland"
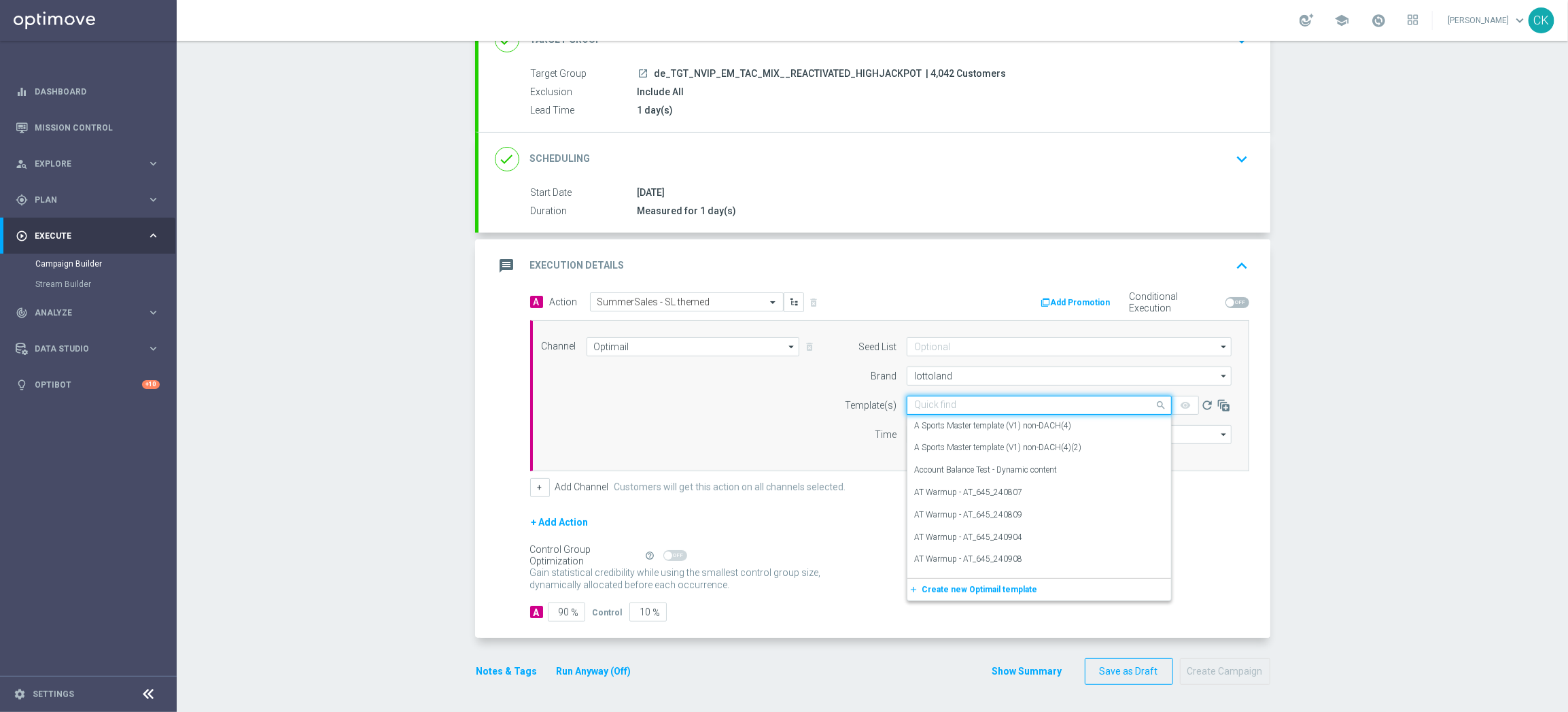
click at [940, 404] on input "text" at bounding box center [1026, 405] width 223 height 12
paste input "DE_INT__SUMMERSALE_SL_250831__NVIP_EMA_TAC_MIX"
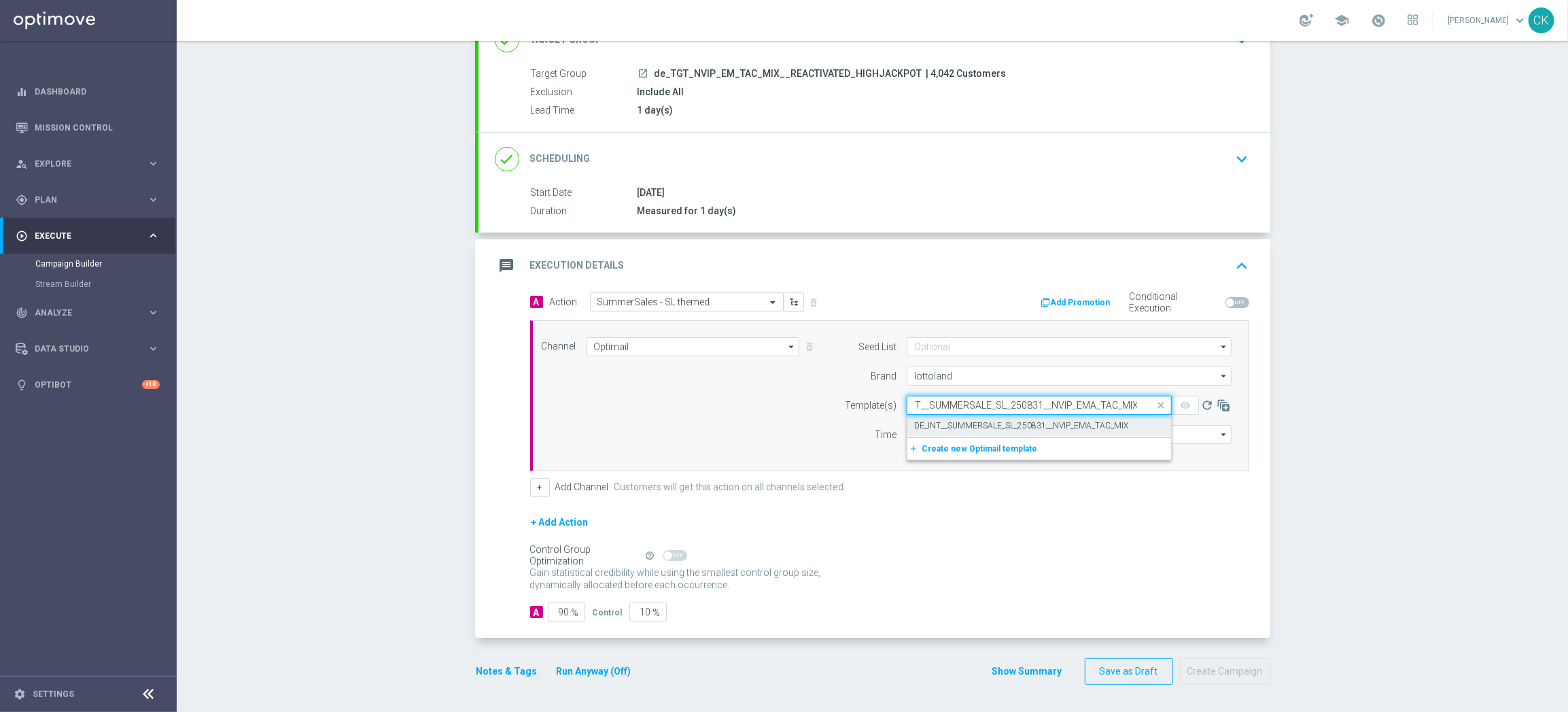
click at [934, 420] on label "DE_INT__SUMMERSALE_SL_250831__NVIP_EMA_TAC_MIX" at bounding box center [1021, 426] width 214 height 12
type input "DE_INT__SUMMERSALE_SL_250831__NVIP_EMA_TAC_MIX"
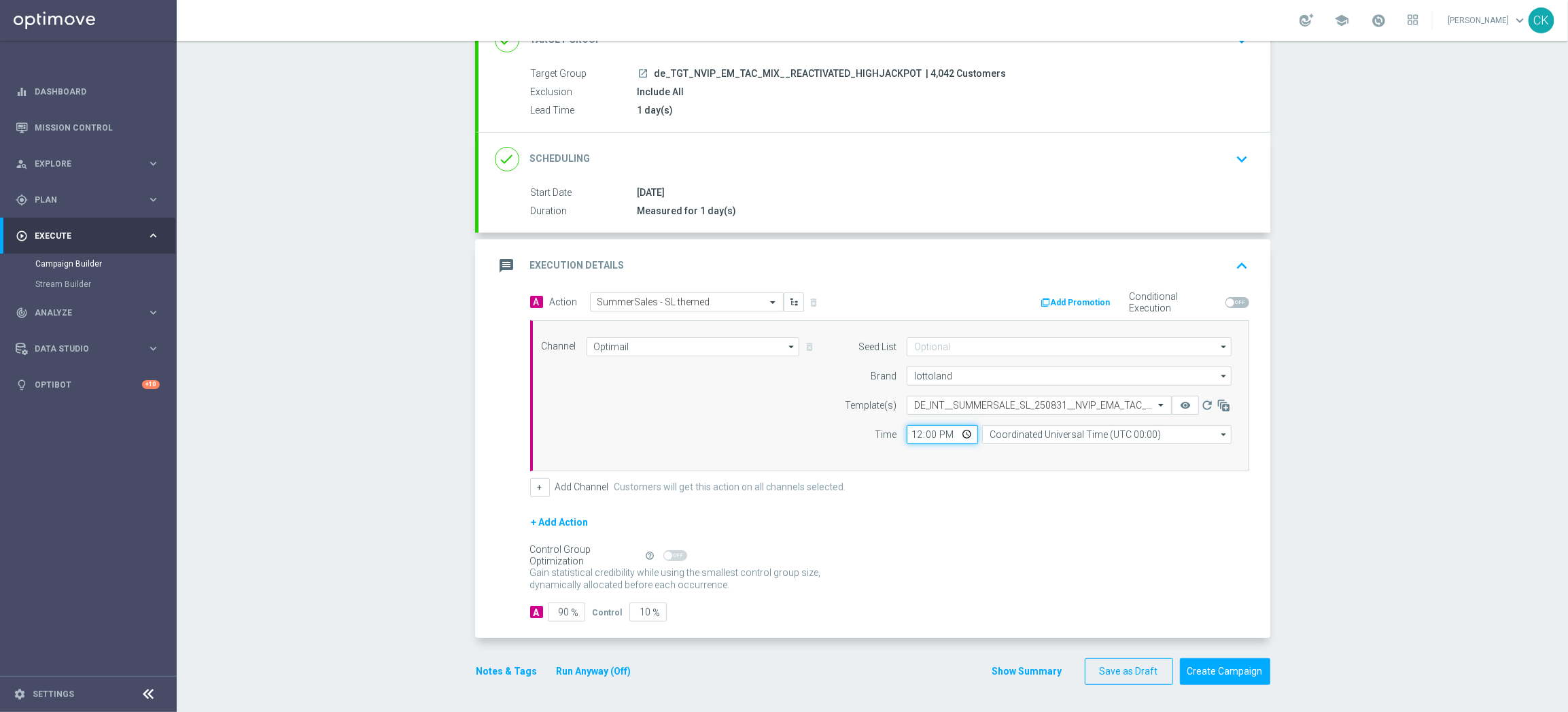
click at [912, 429] on input "12:00" at bounding box center [942, 434] width 71 height 19
type input "08:00"
click at [1083, 438] on input "Coordinated Universal Time (UTC 00:00)" at bounding box center [1106, 434] width 250 height 19
click at [1078, 457] on div "Central European Time ([GEOGRAPHIC_DATA]) (UTC +02:00)" at bounding box center [1099, 453] width 222 height 12
type input "Central European Time ([GEOGRAPHIC_DATA]) (UTC +02:00)"
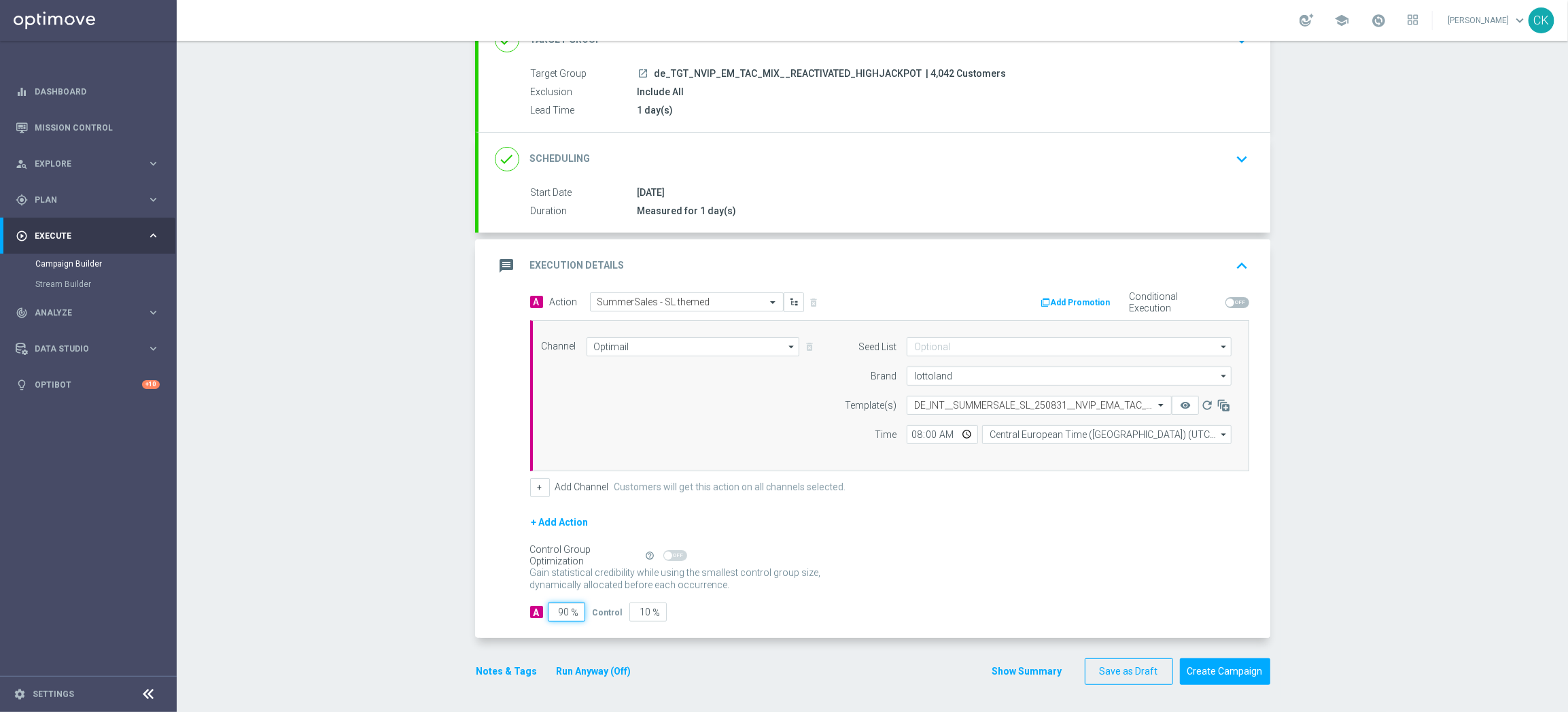
click at [563, 611] on input "90" at bounding box center [566, 612] width 38 height 19
type input "9"
type input "91"
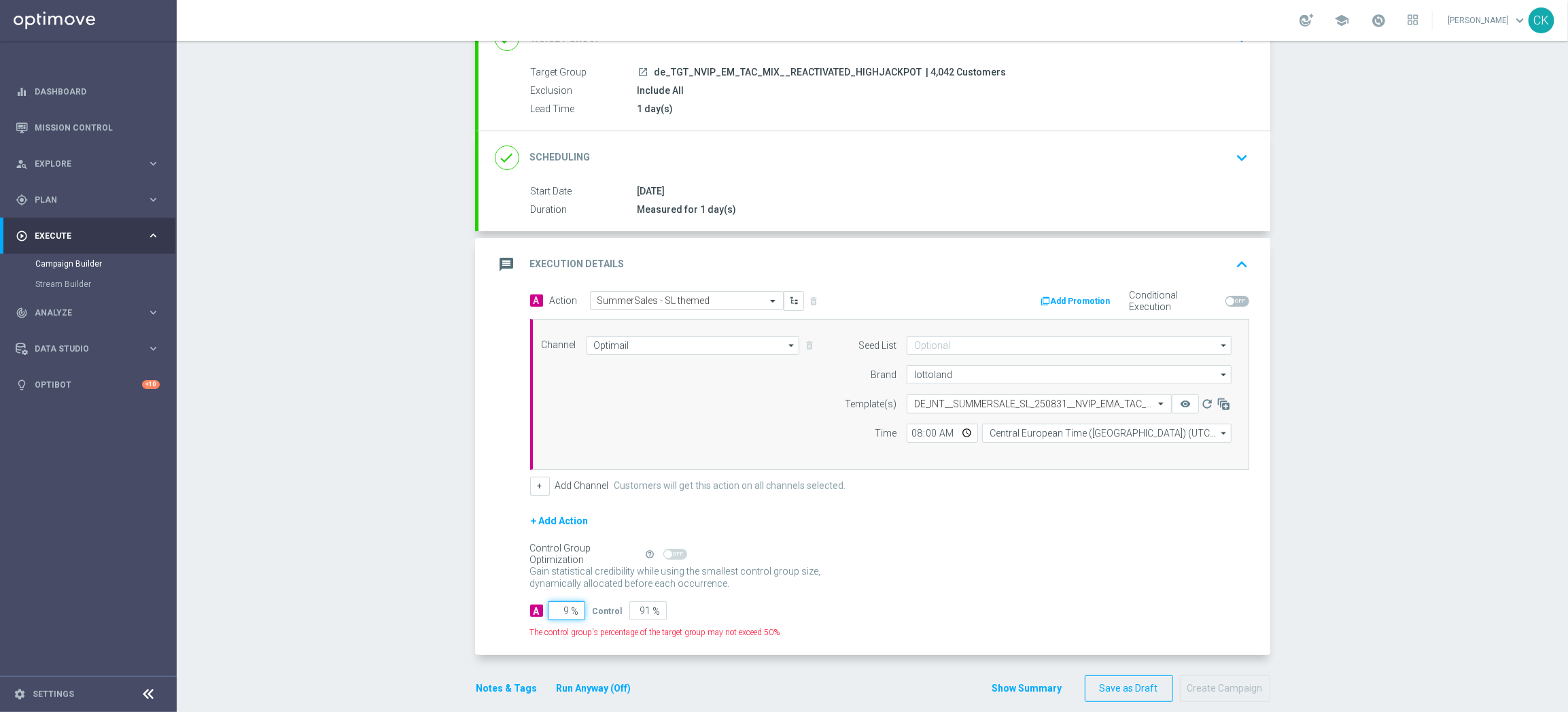
type input "98"
type input "2"
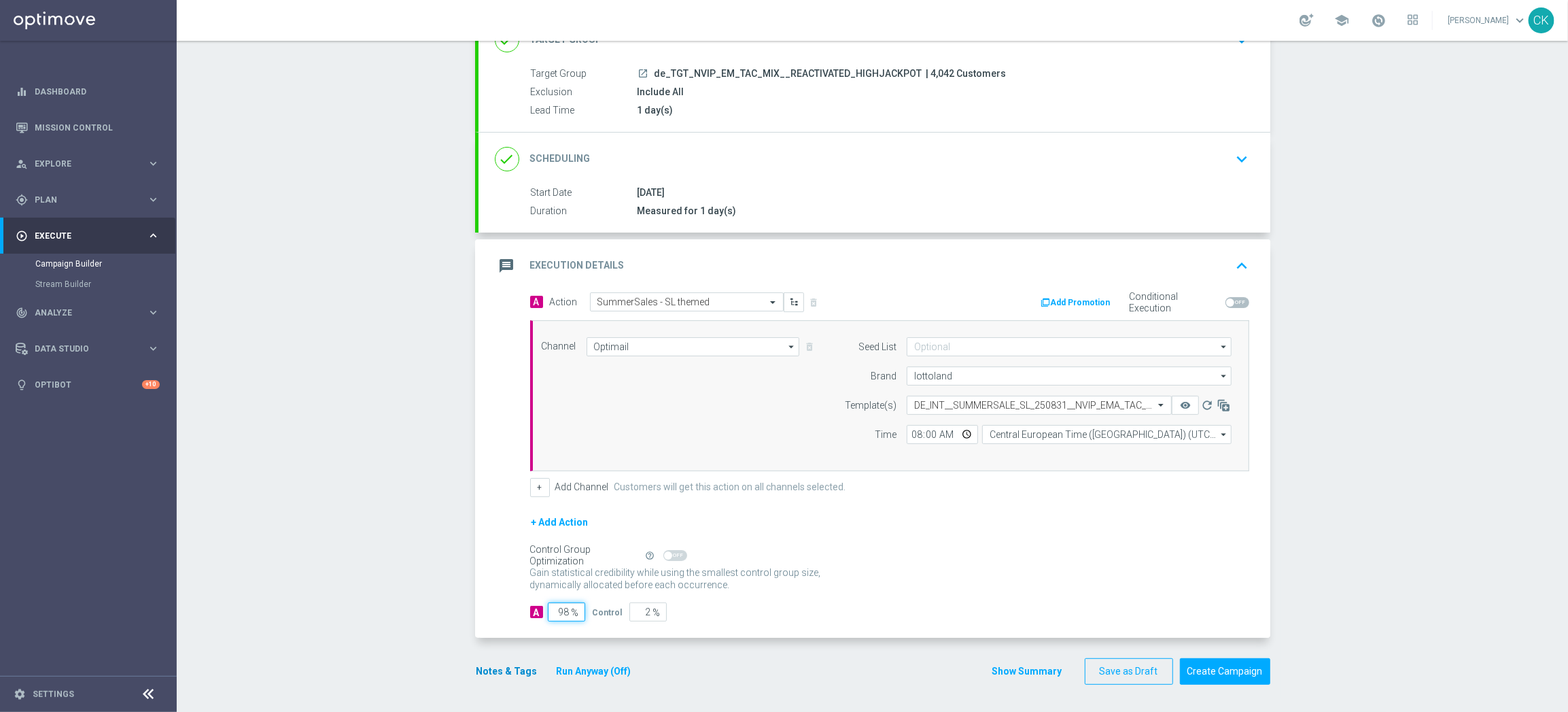
type input "98"
click at [507, 670] on button "Notes & Tags" at bounding box center [506, 671] width 64 height 17
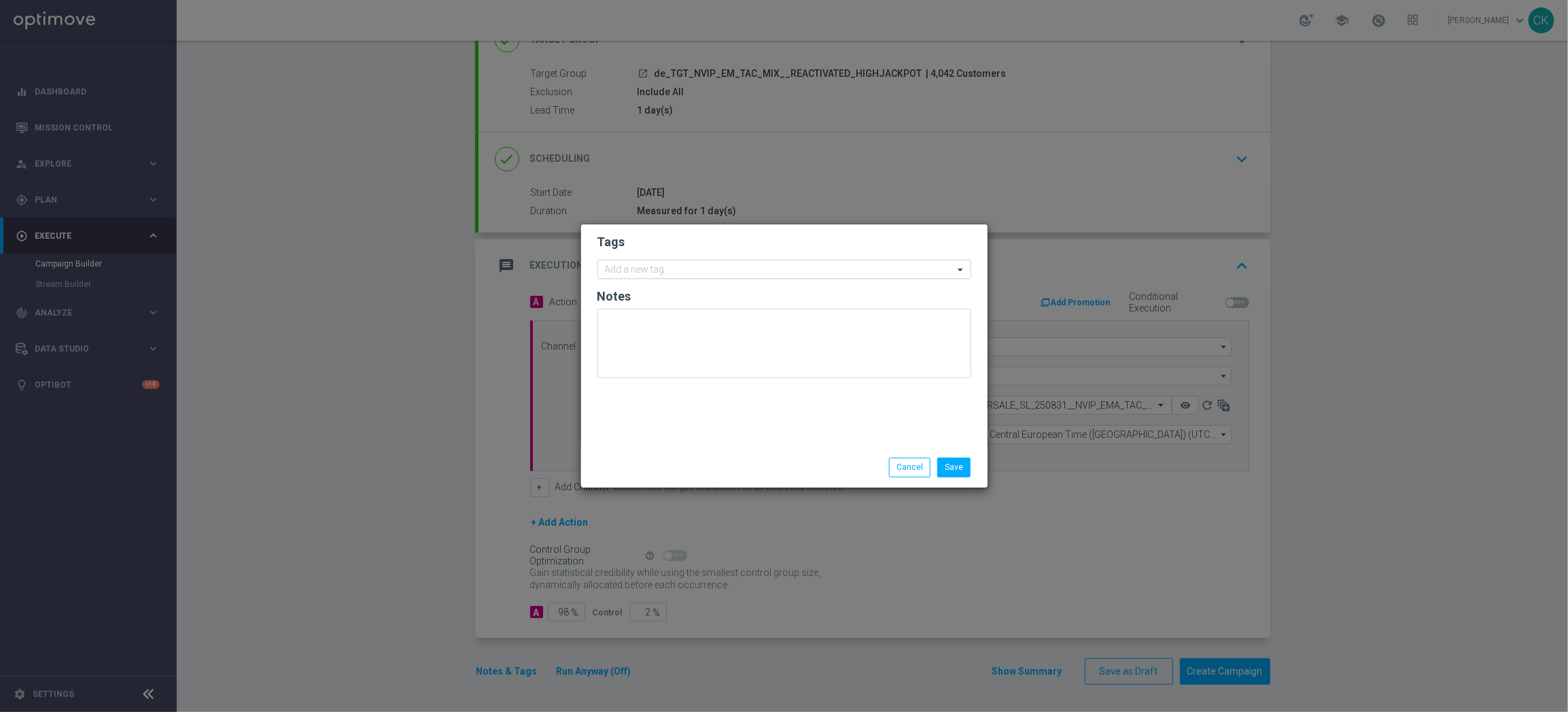
click at [652, 269] on input "text" at bounding box center [779, 270] width 349 height 12
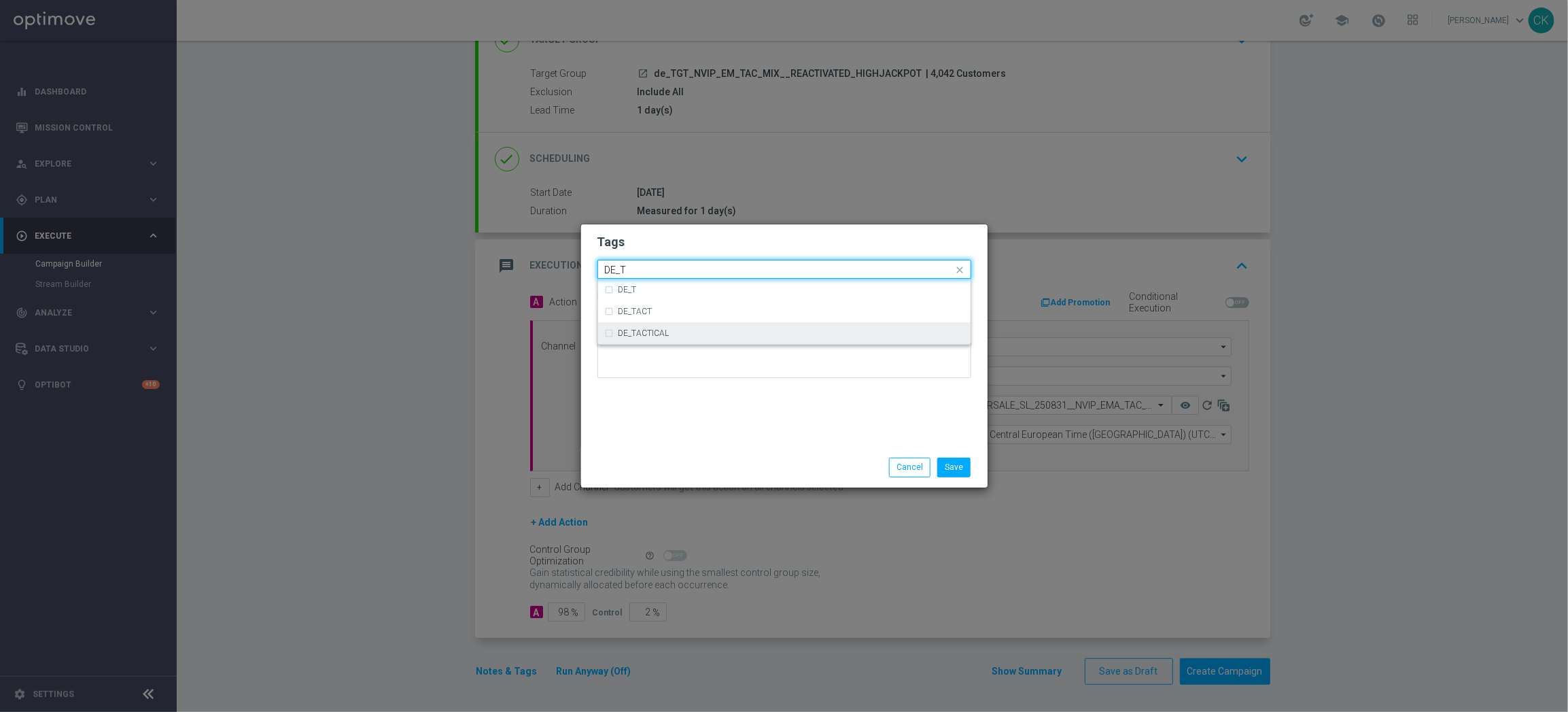
click at [674, 329] on div "DE_TACTICAL" at bounding box center [791, 333] width 345 height 8
type input "DE_T"
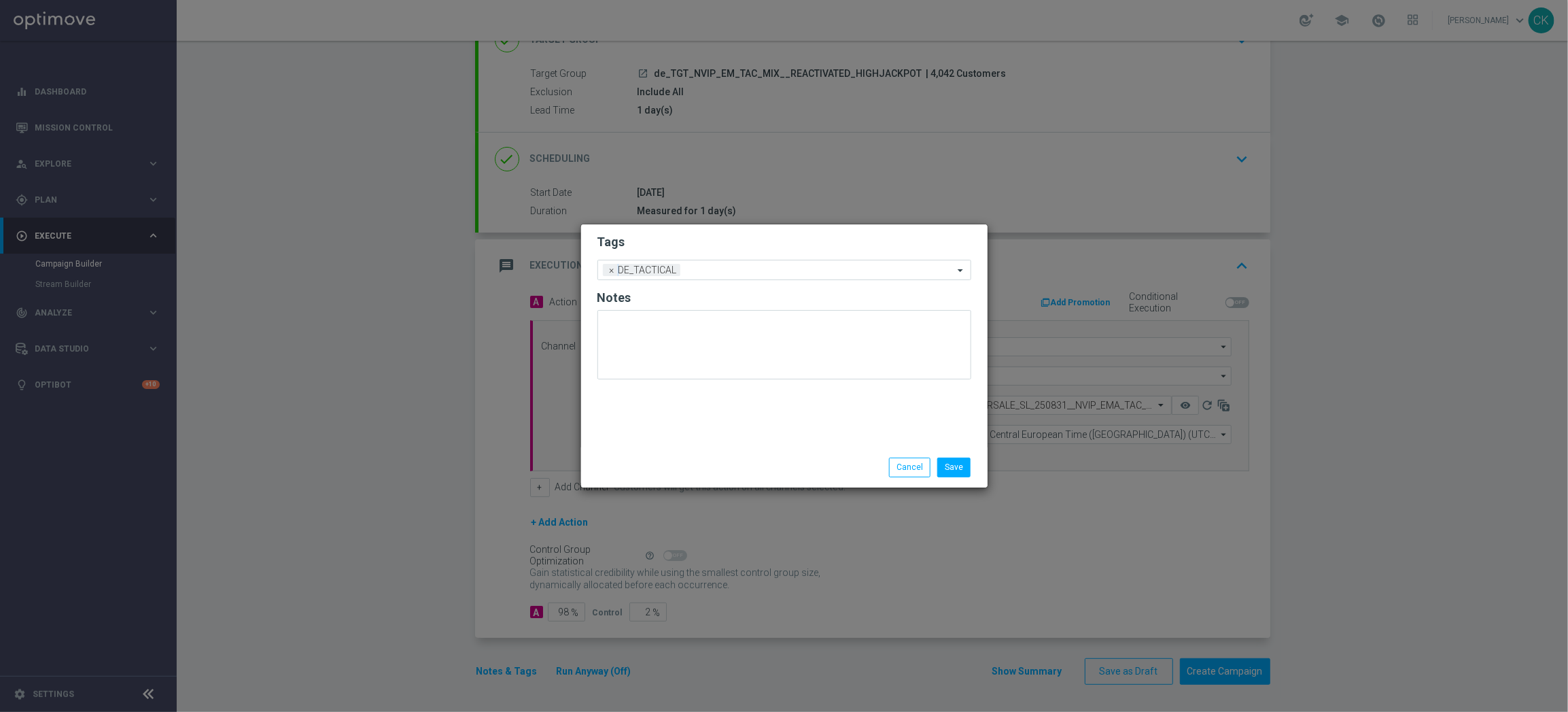
click at [691, 440] on div "Tags Add a new tag × DE_TACTICAL Notes" at bounding box center [784, 336] width 406 height 223
click at [969, 465] on button "Save" at bounding box center [954, 467] width 33 height 19
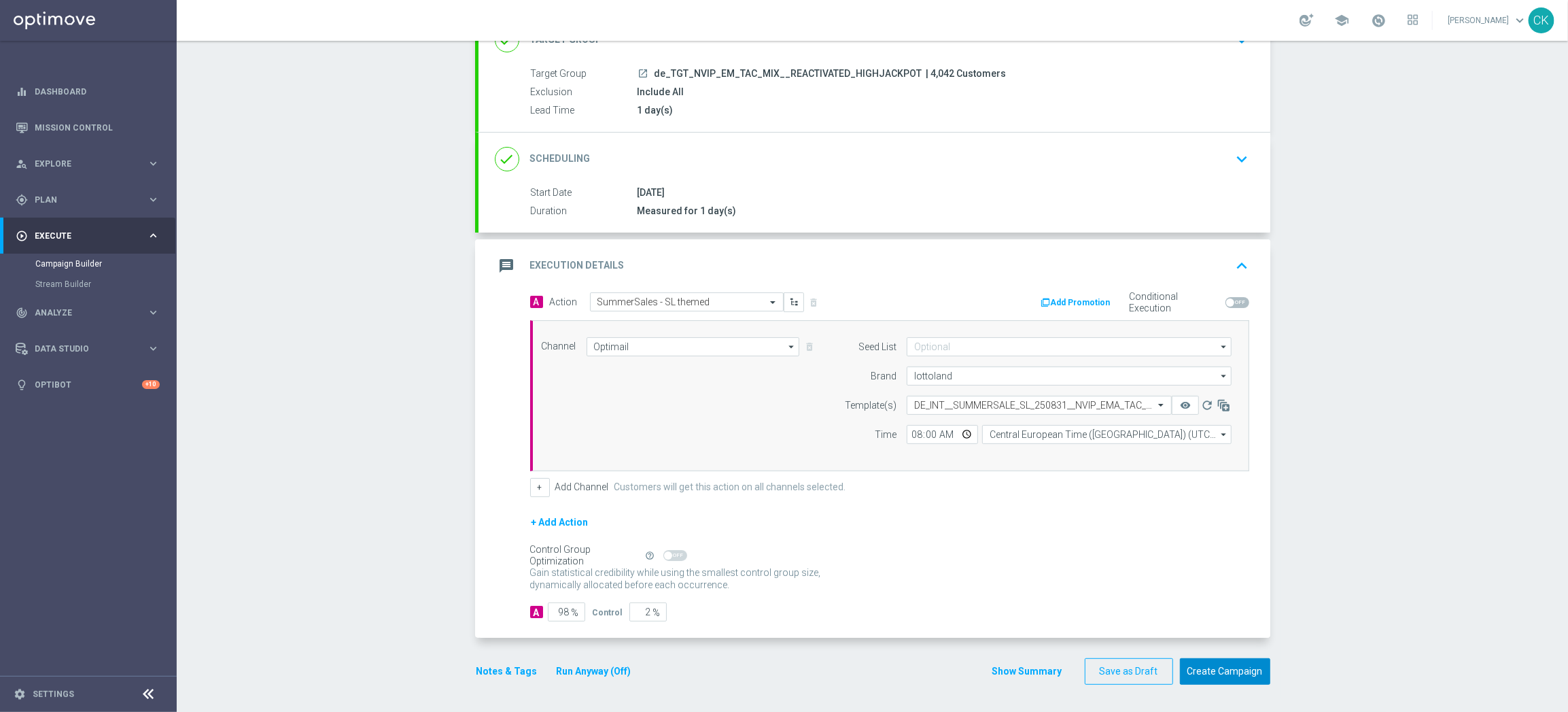
click at [1216, 672] on button "Create Campaign" at bounding box center [1225, 671] width 90 height 27
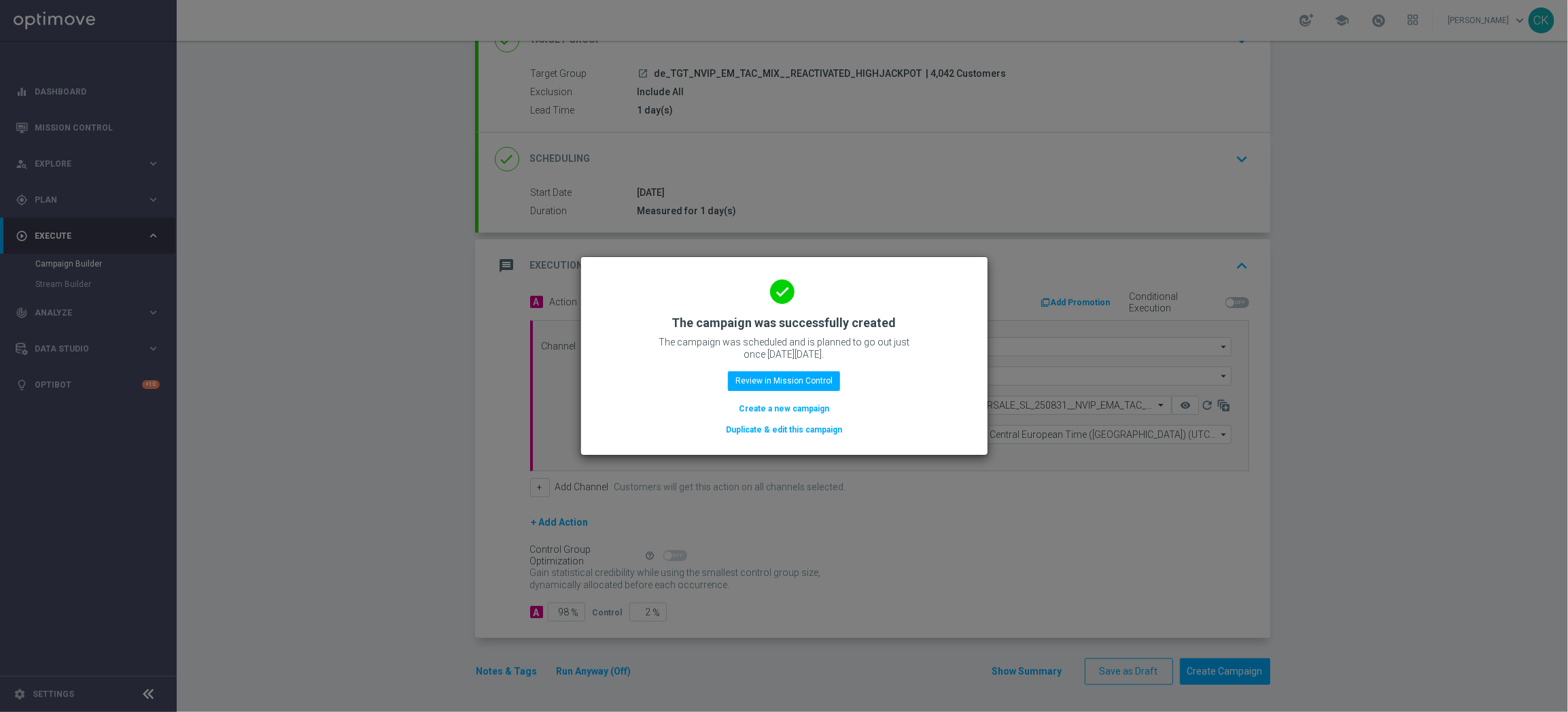
click at [759, 403] on button "Create a new campaign" at bounding box center [784, 408] width 93 height 15
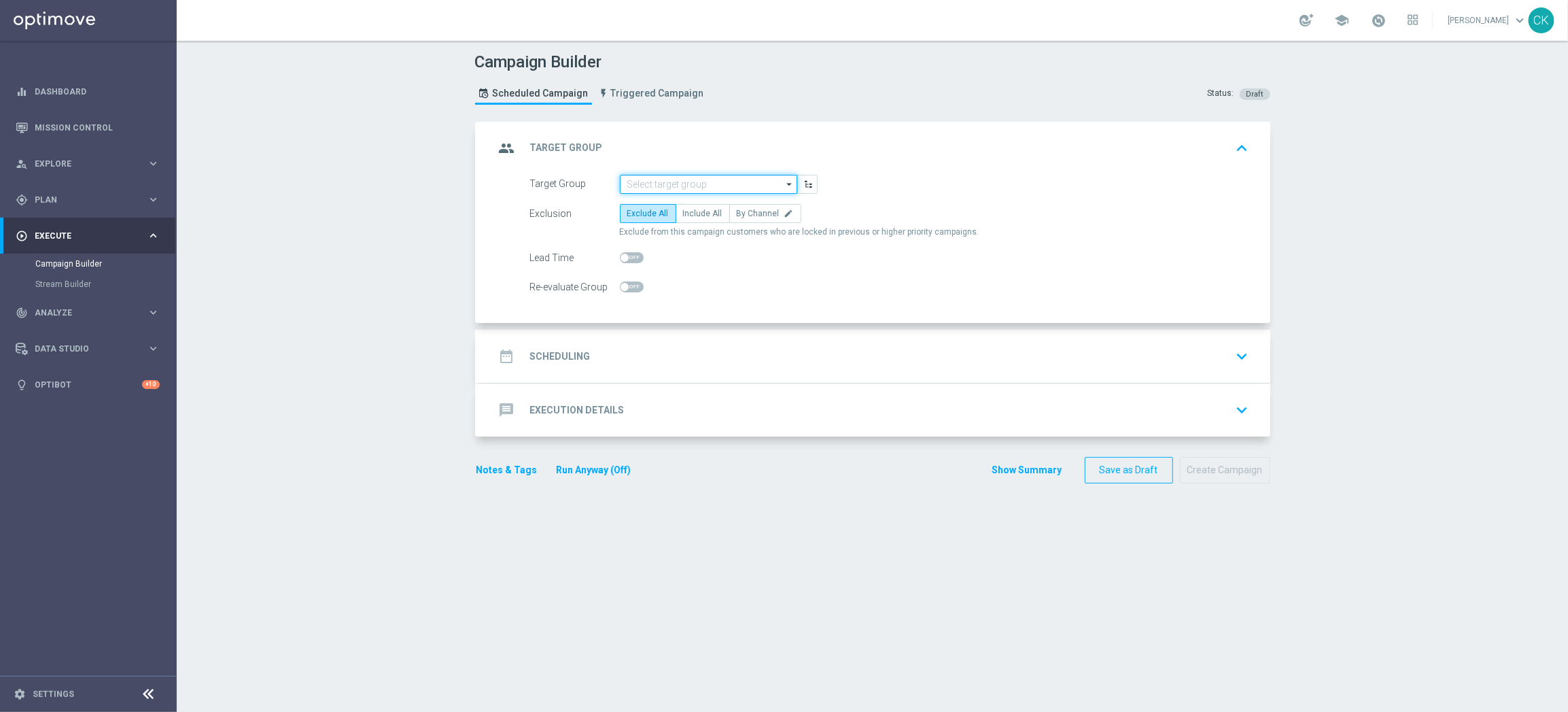
click at [714, 185] on input at bounding box center [708, 184] width 178 height 19
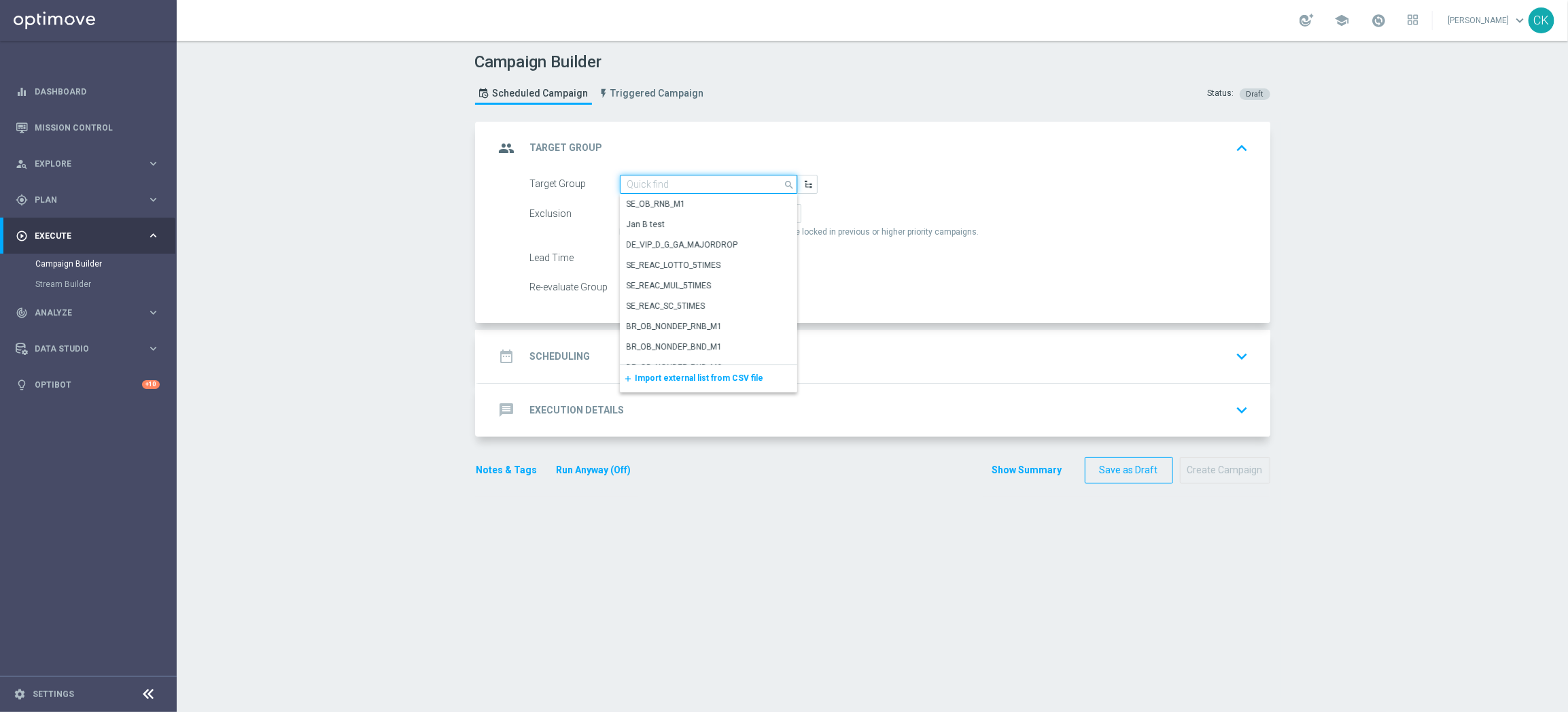
paste input "de_TGT_NVIP_EM_TAC_MIX__CHURNED_HIGHJACKPOT"
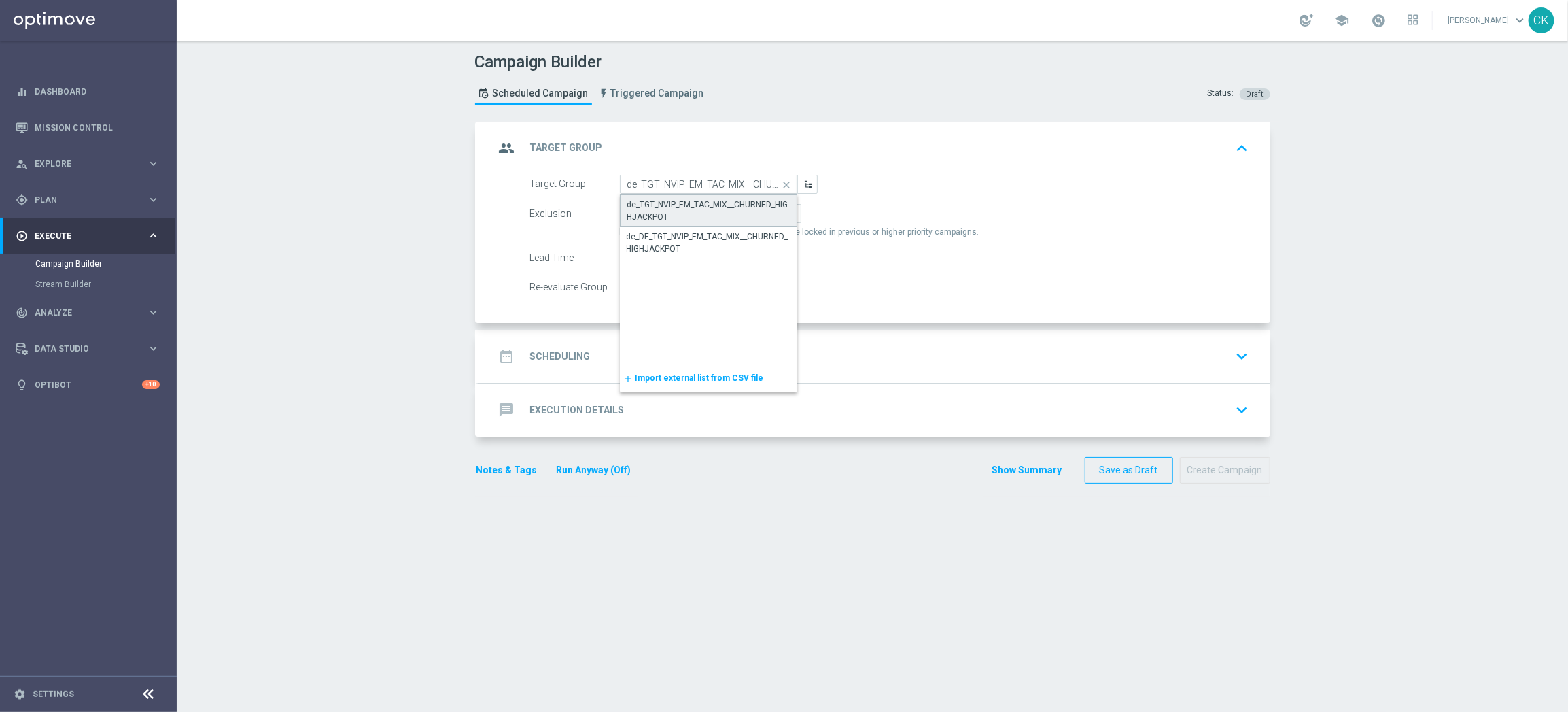
click at [698, 209] on div "de_TGT_NVIP_EM_TAC_MIX__CHURNED_HIGHJACKPOT" at bounding box center [708, 211] width 162 height 25
type input "de_TGT_NVIP_EM_TAC_MIX__CHURNED_HIGHJACKPOT"
click at [694, 209] on span "Include All" at bounding box center [703, 214] width 40 height 9
click at [691, 212] on input "Include All" at bounding box center [688, 216] width 9 height 9
radio input "true"
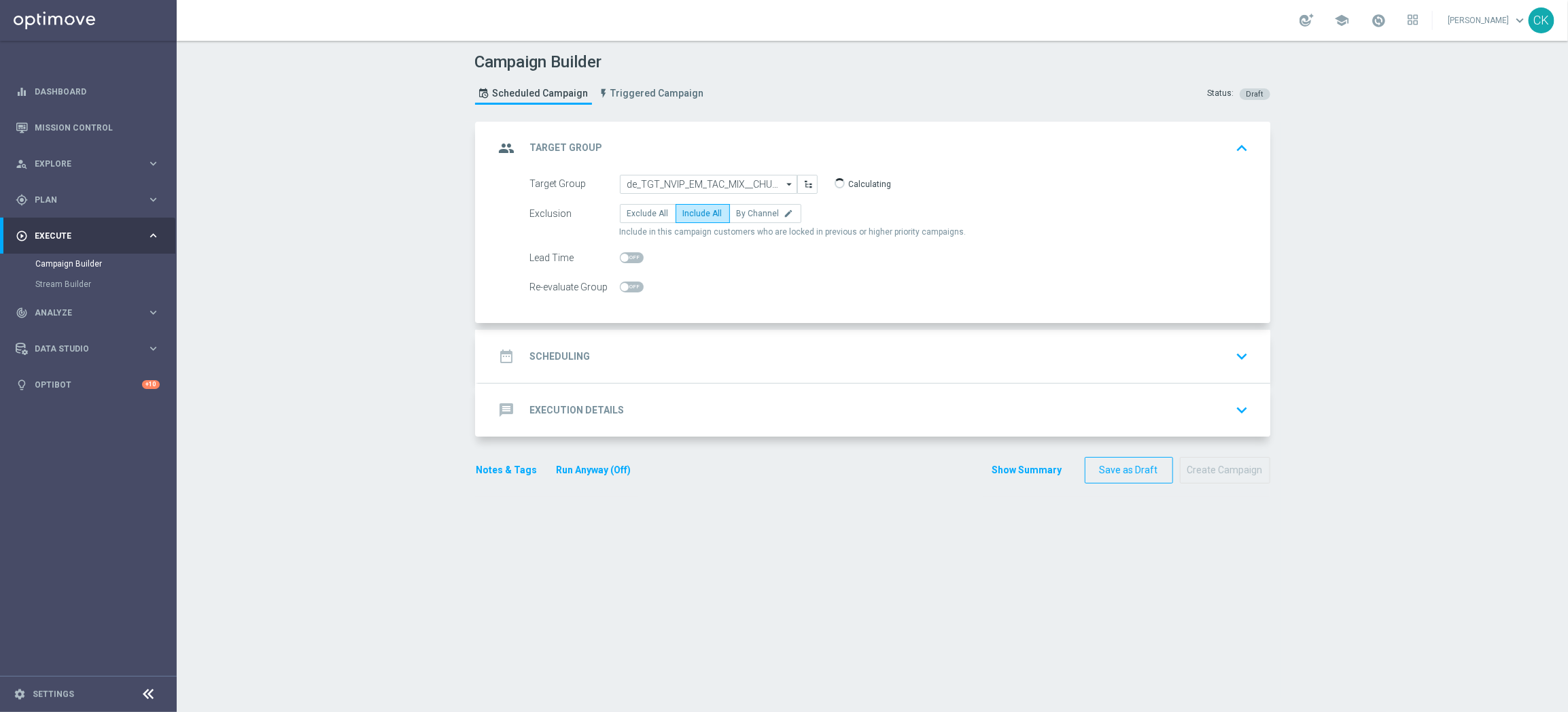
click at [621, 259] on span at bounding box center [624, 257] width 8 height 8
click at [620, 259] on input "checkbox" at bounding box center [632, 258] width 24 height 11
checkbox input "true"
click at [540, 358] on h2 "Scheduling" at bounding box center [561, 356] width 61 height 13
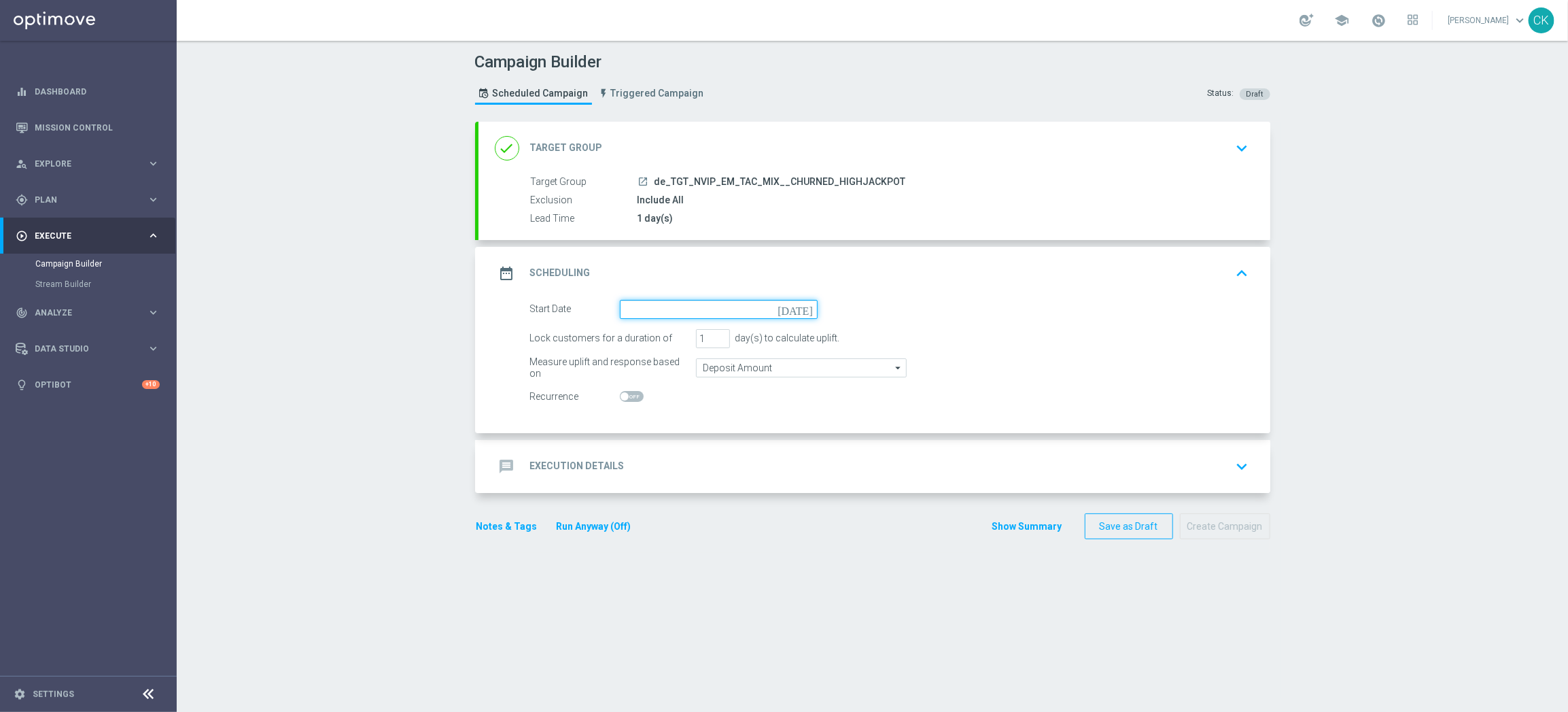
click at [648, 306] on input at bounding box center [718, 309] width 198 height 19
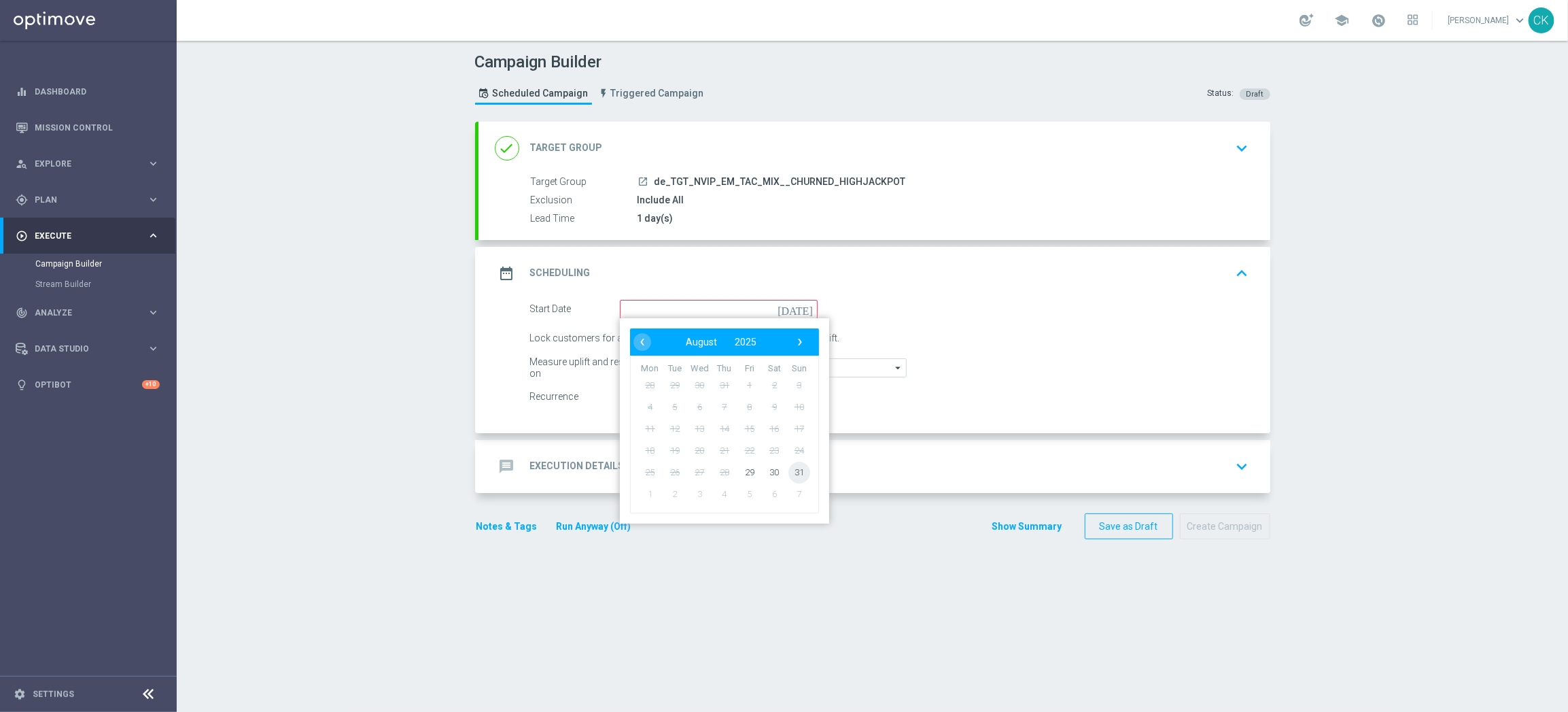
click at [793, 466] on span "31" at bounding box center [798, 472] width 22 height 22
type input "[DATE]"
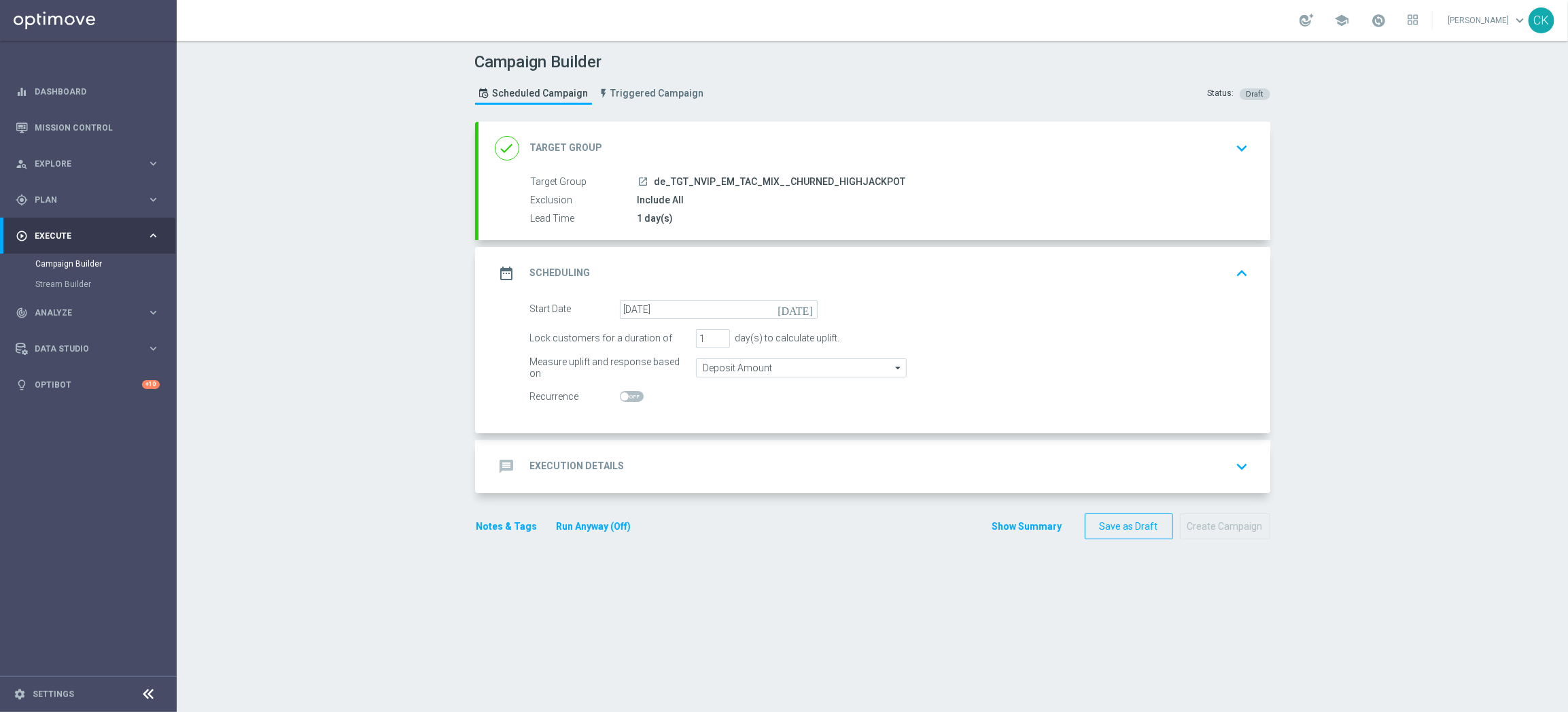
click at [563, 456] on div "message Execution Details" at bounding box center [559, 466] width 130 height 25
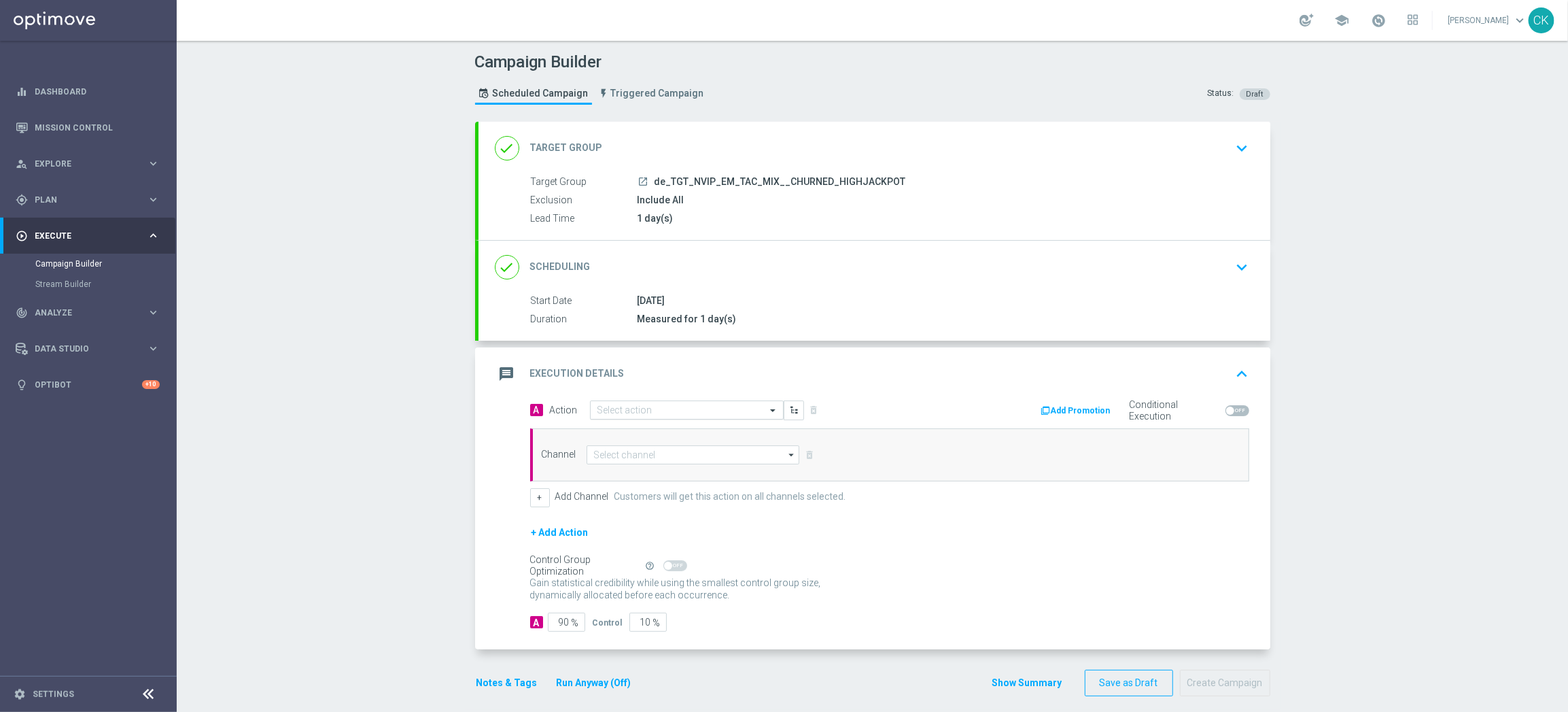
click at [656, 405] on input "text" at bounding box center [673, 410] width 152 height 12
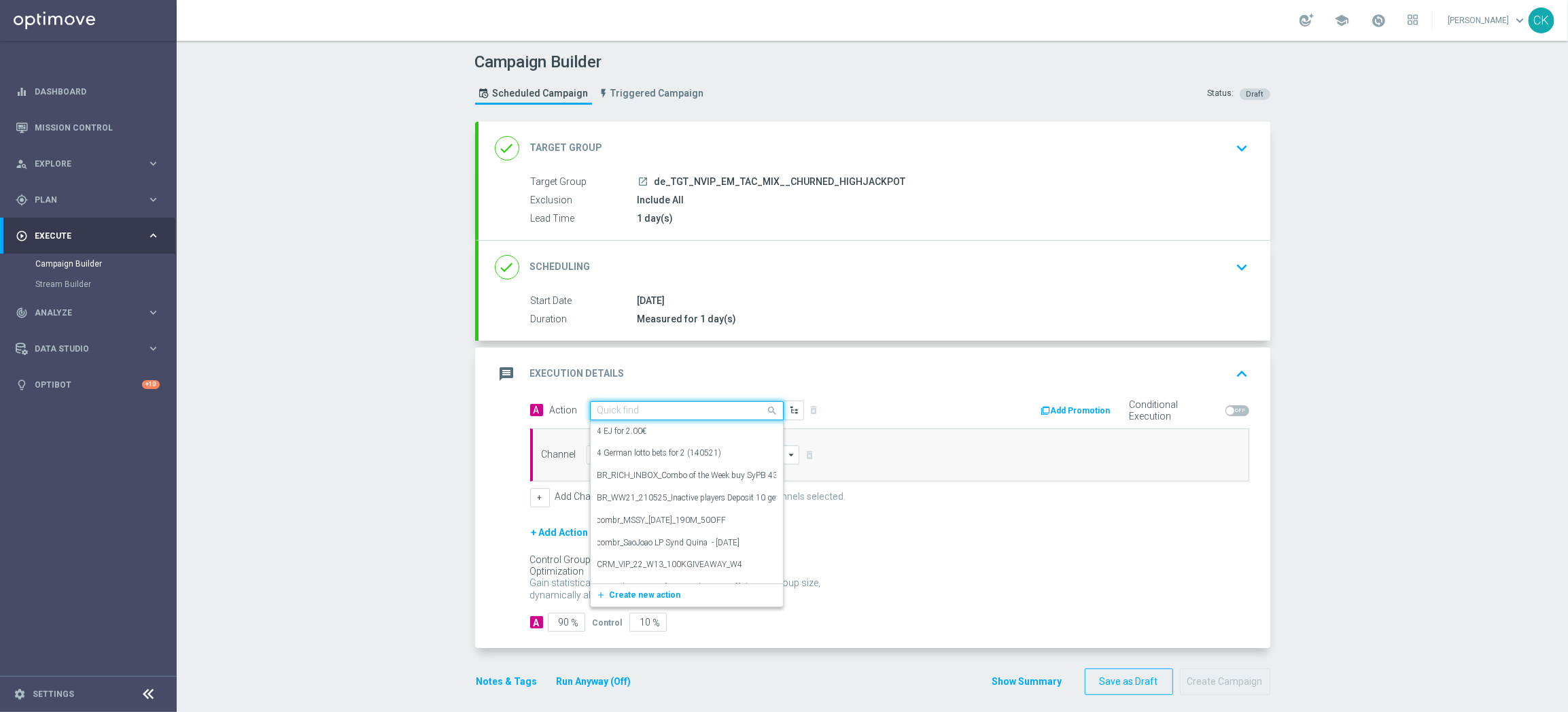
paste input "SummerSales - SL themed"
type input "SummerSales - SL themed"
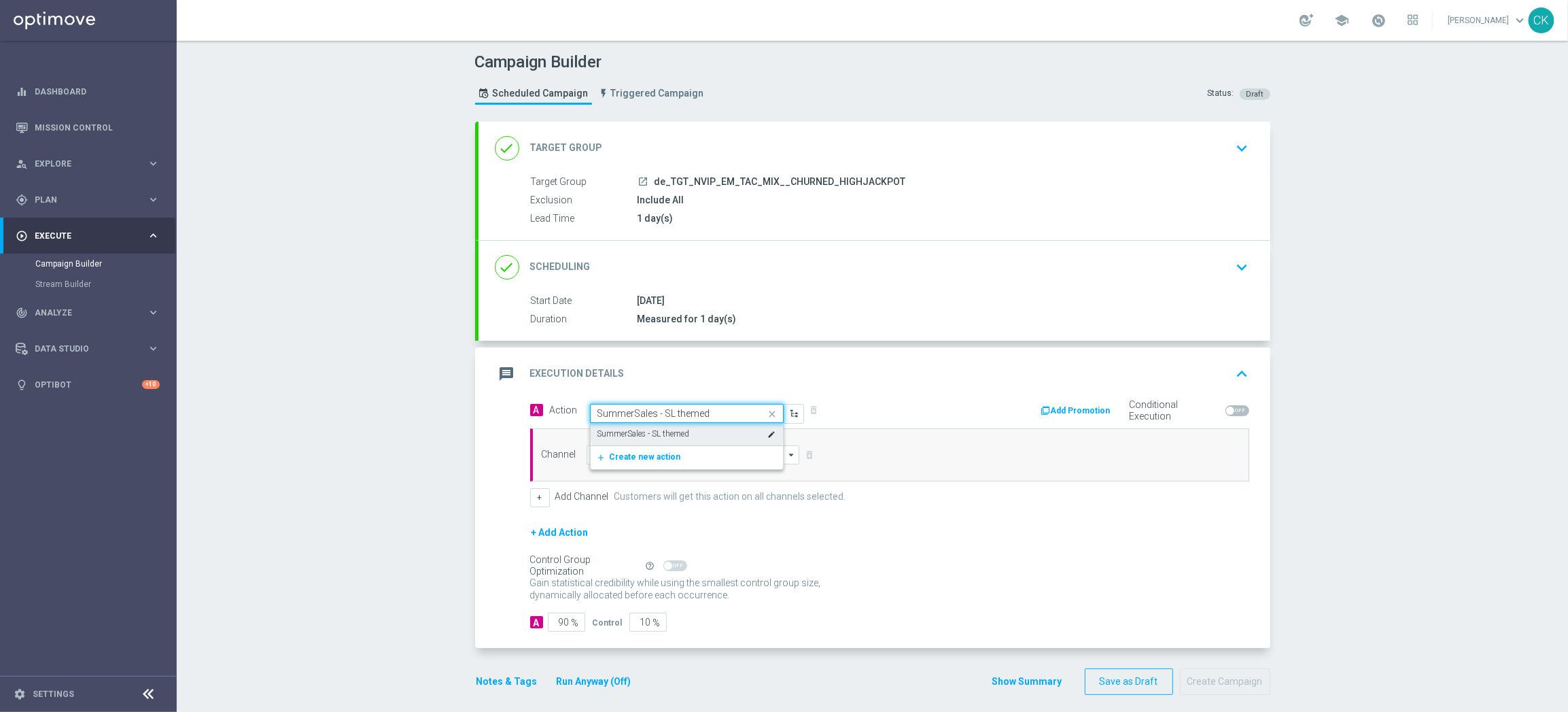
click at [654, 428] on label "SummerSales - SL themed" at bounding box center [644, 434] width 92 height 12
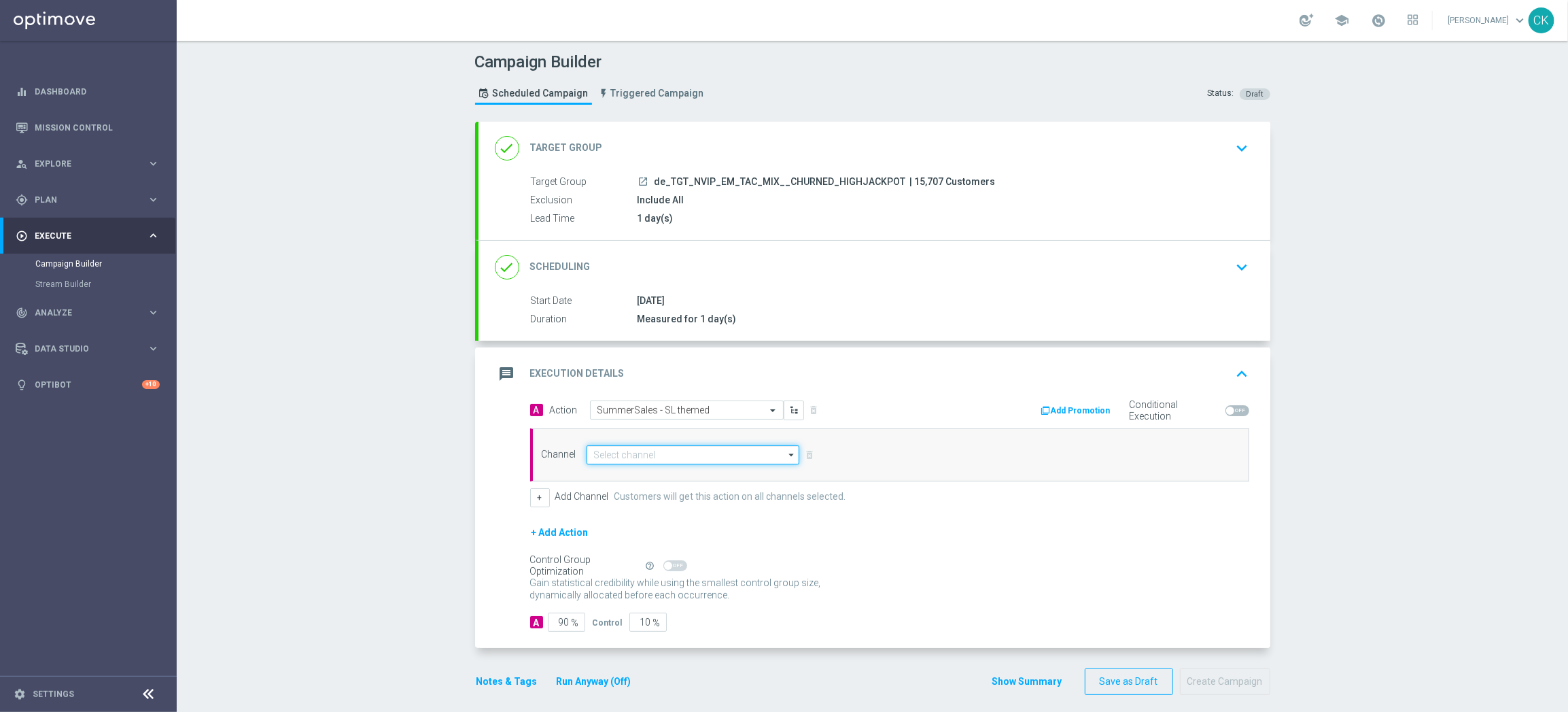
click at [654, 455] on input at bounding box center [693, 454] width 214 height 19
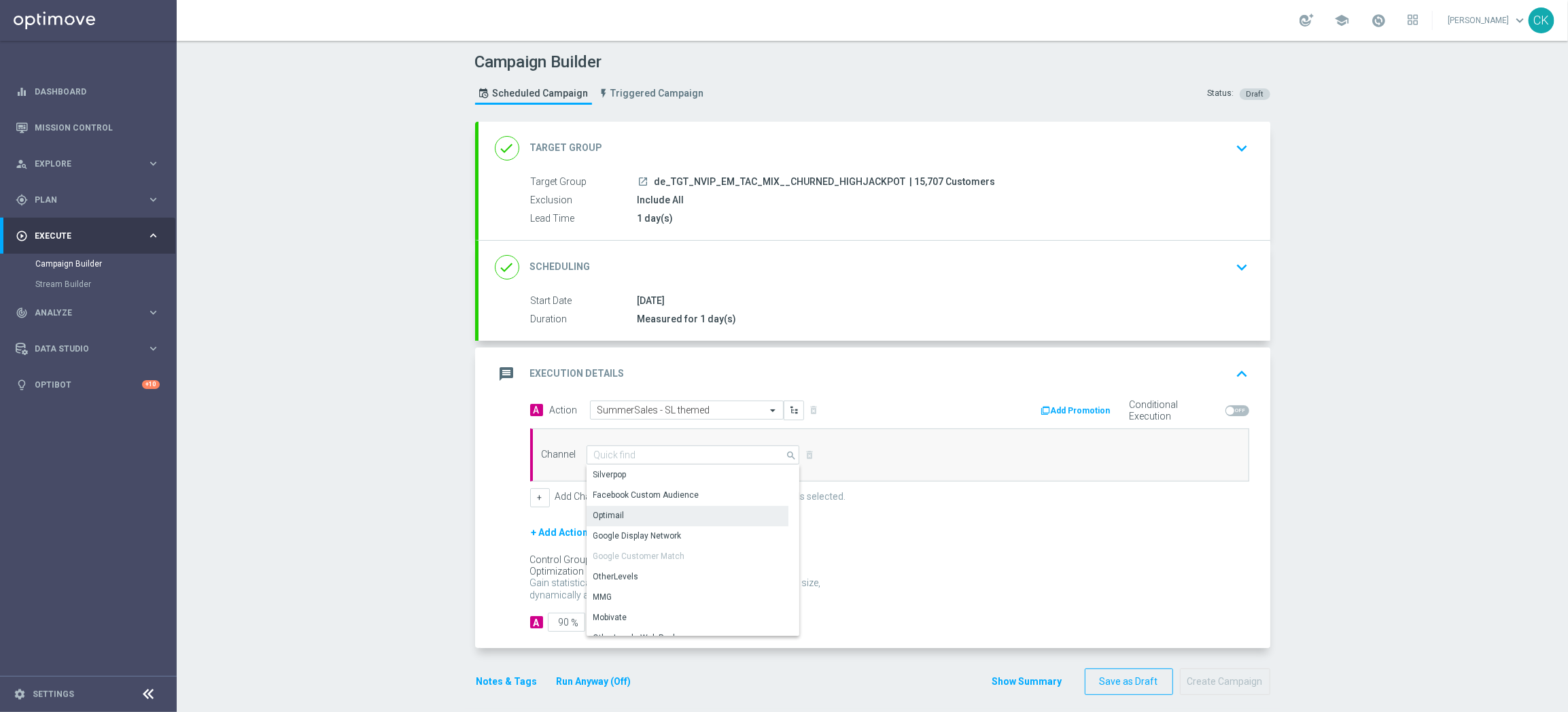
click at [647, 513] on div "Optimail" at bounding box center [687, 515] width 202 height 19
type input "Optimail"
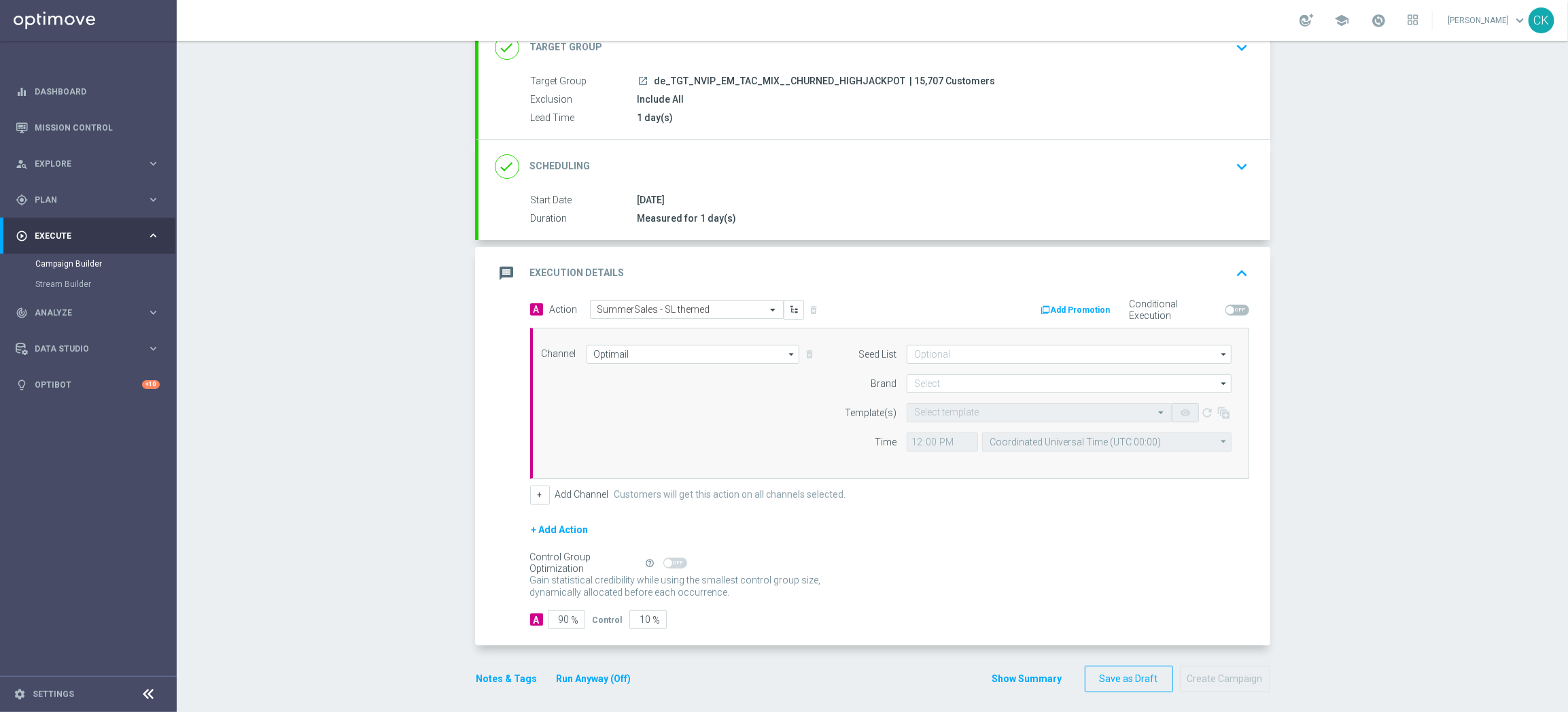
scroll to position [110, 0]
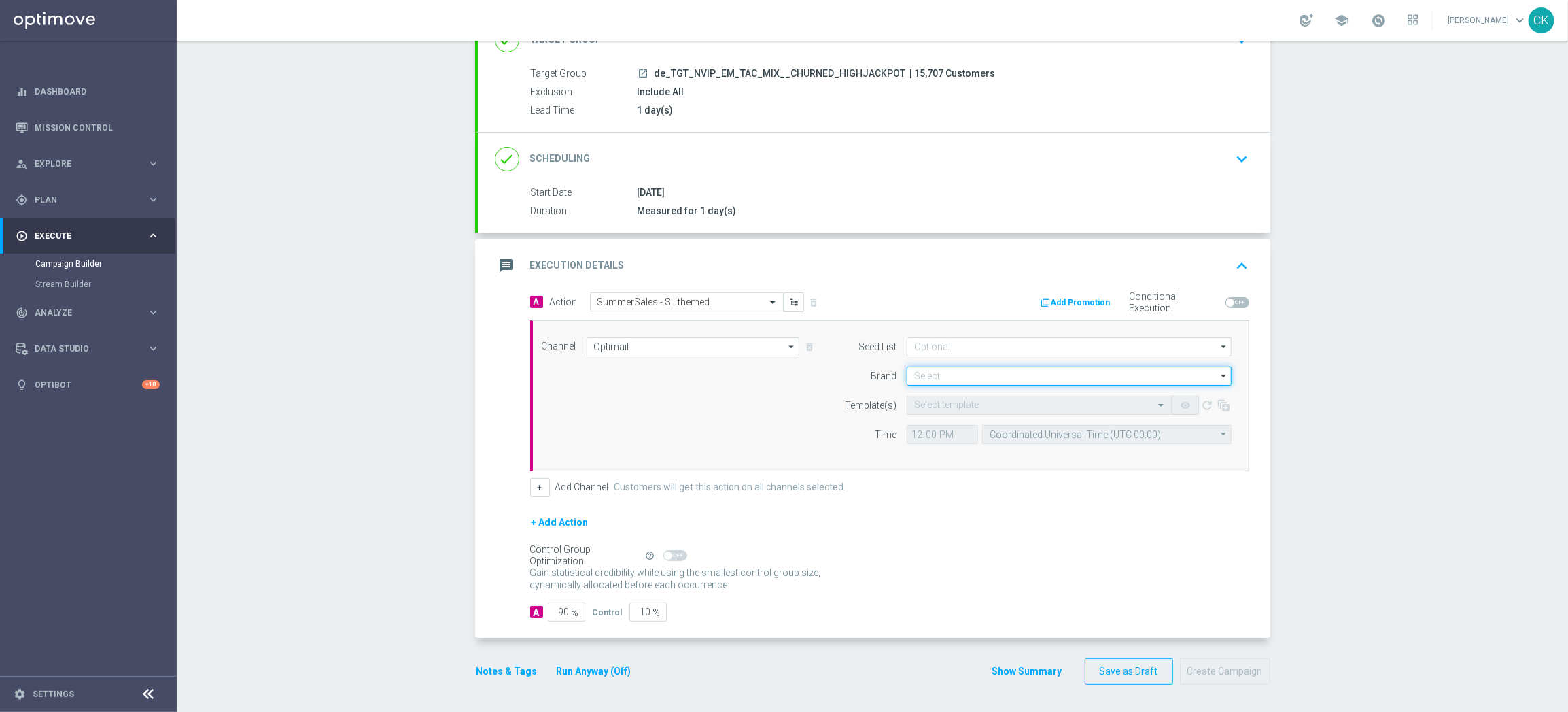
click at [976, 375] on input at bounding box center [1069, 376] width 325 height 19
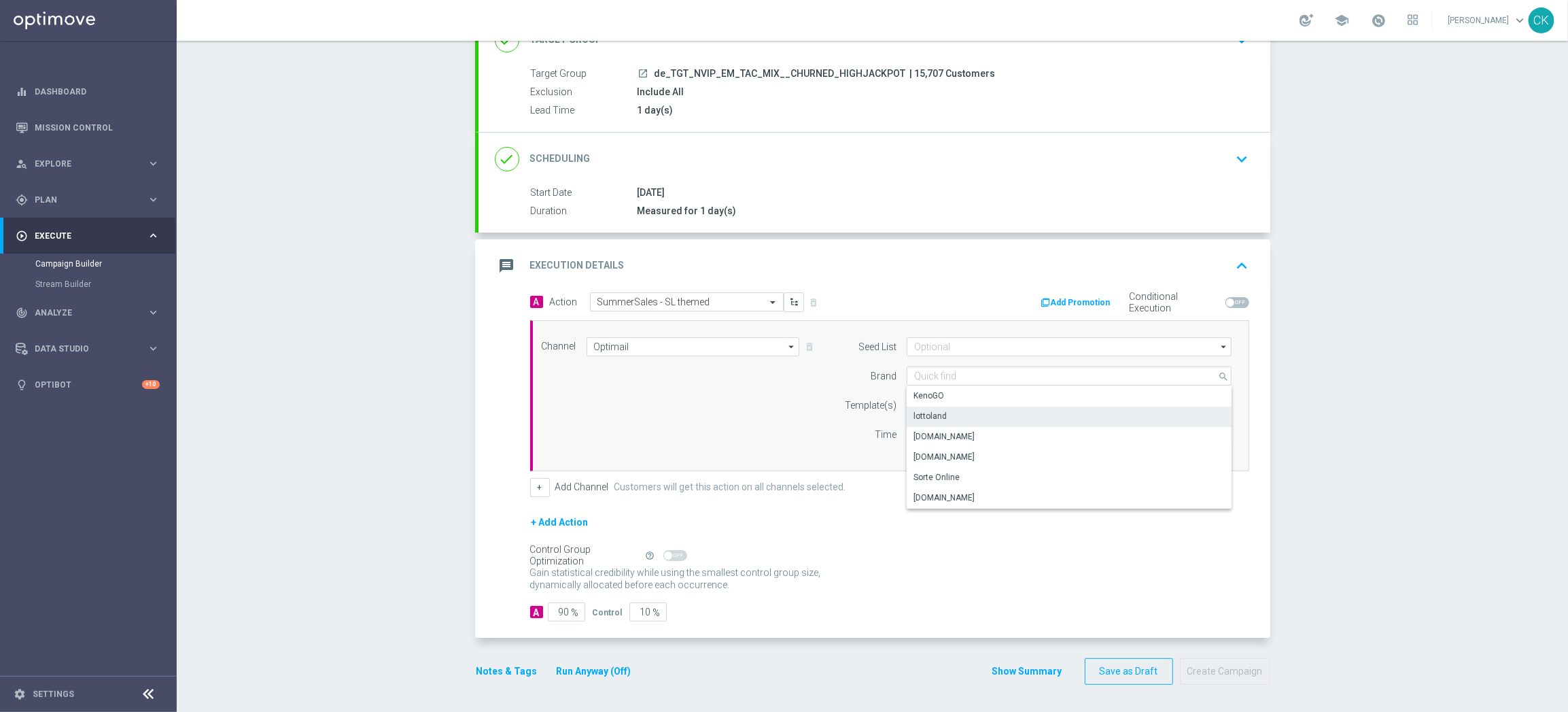
click at [973, 417] on div "lottoland" at bounding box center [1069, 415] width 325 height 19
type input "lottoland"
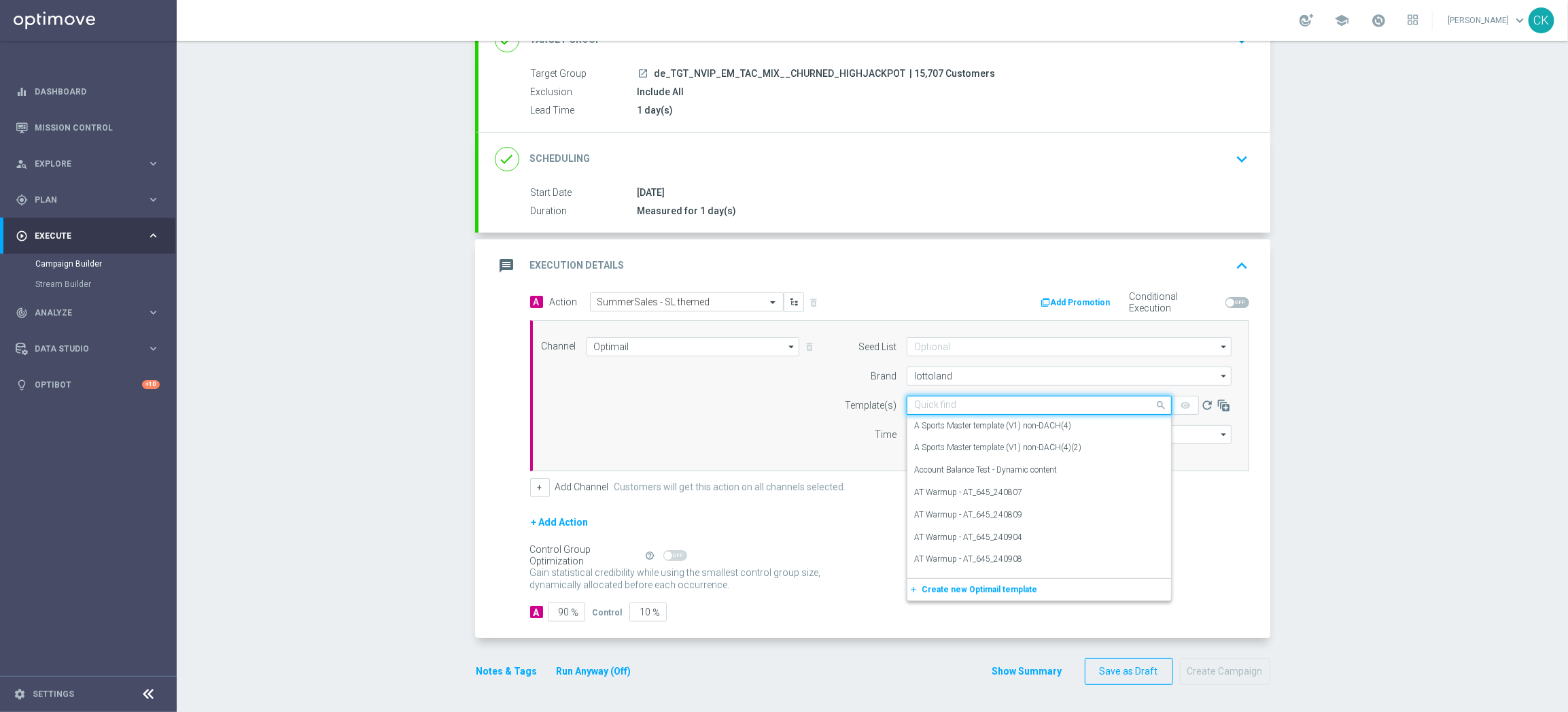
click at [957, 403] on input "text" at bounding box center [1026, 405] width 223 height 12
paste input "DE_INT__SUMMERSALE_SL_250831__NVIP_EMA_TAC_MIX"
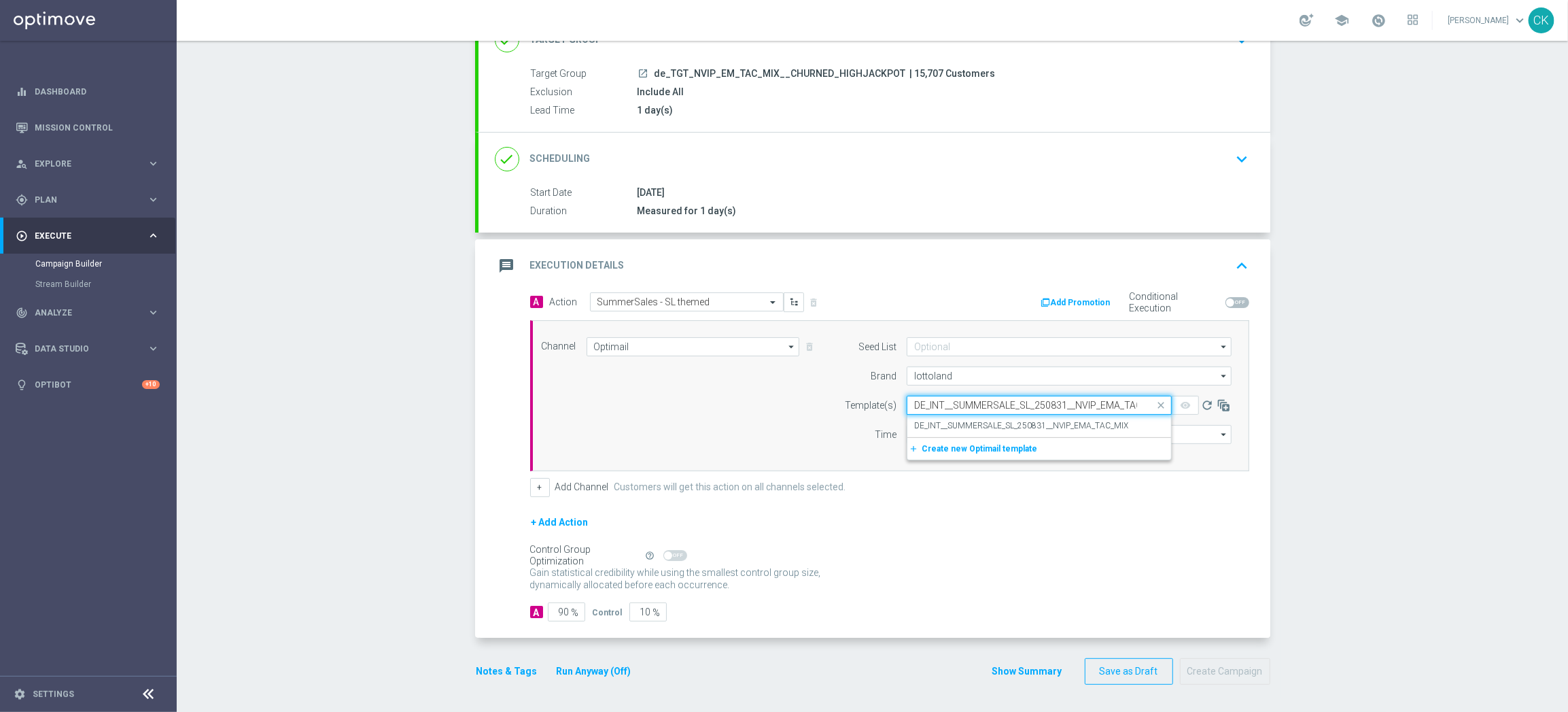
scroll to position [0, 24]
click at [947, 423] on label "DE_INT__SUMMERSALE_SL_250831__NVIP_EMA_TAC_MIX" at bounding box center [1021, 426] width 214 height 12
type input "DE_INT__SUMMERSALE_SL_250831__NVIP_EMA_TAC_MIX"
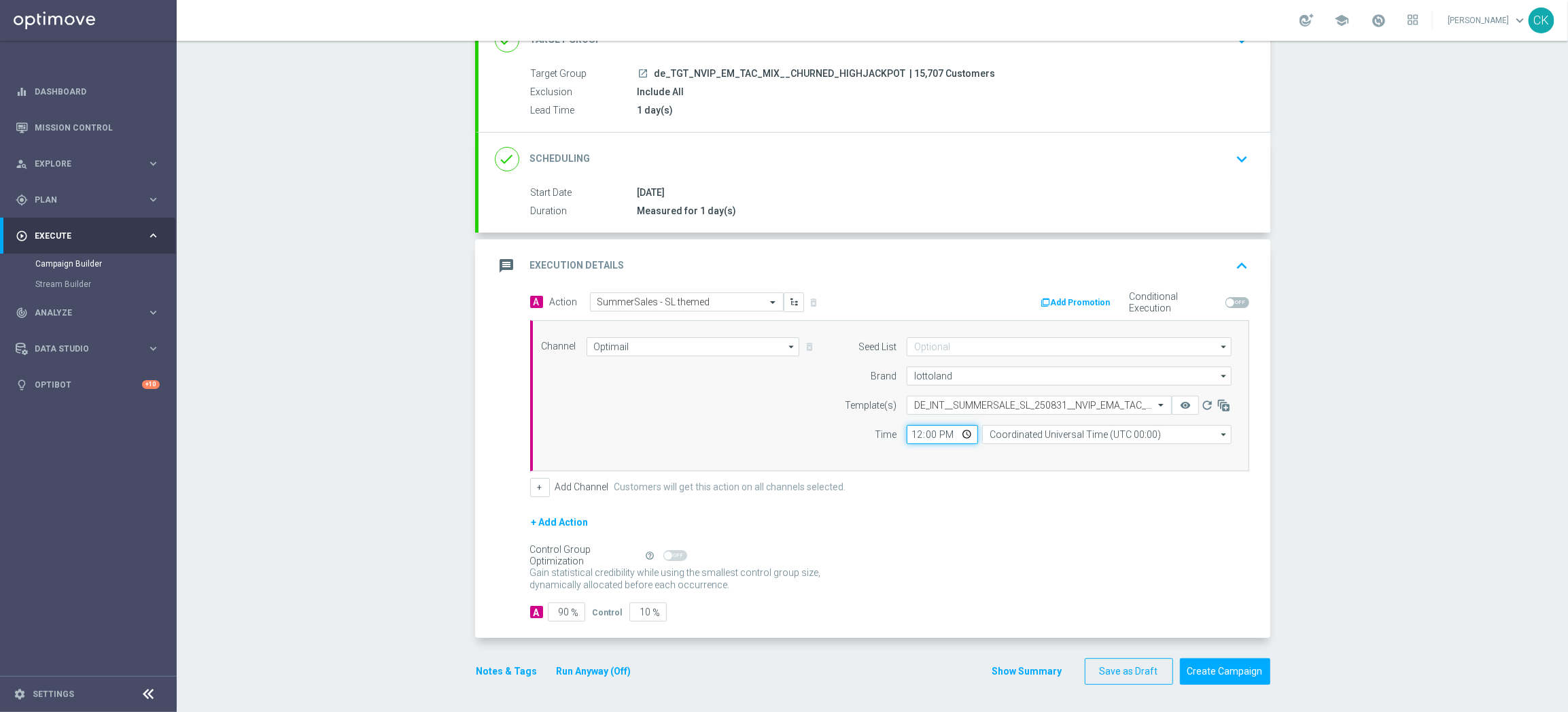
click at [912, 430] on input "12:00" at bounding box center [942, 434] width 71 height 19
type input "08:00"
click at [1057, 437] on input "Coordinated Universal Time (UTC 00:00)" at bounding box center [1106, 434] width 250 height 19
click at [1047, 455] on div "Central European Time ([GEOGRAPHIC_DATA]) (UTC +02:00)" at bounding box center [1100, 454] width 222 height 12
type input "Central European Time ([GEOGRAPHIC_DATA]) (UTC +02:00)"
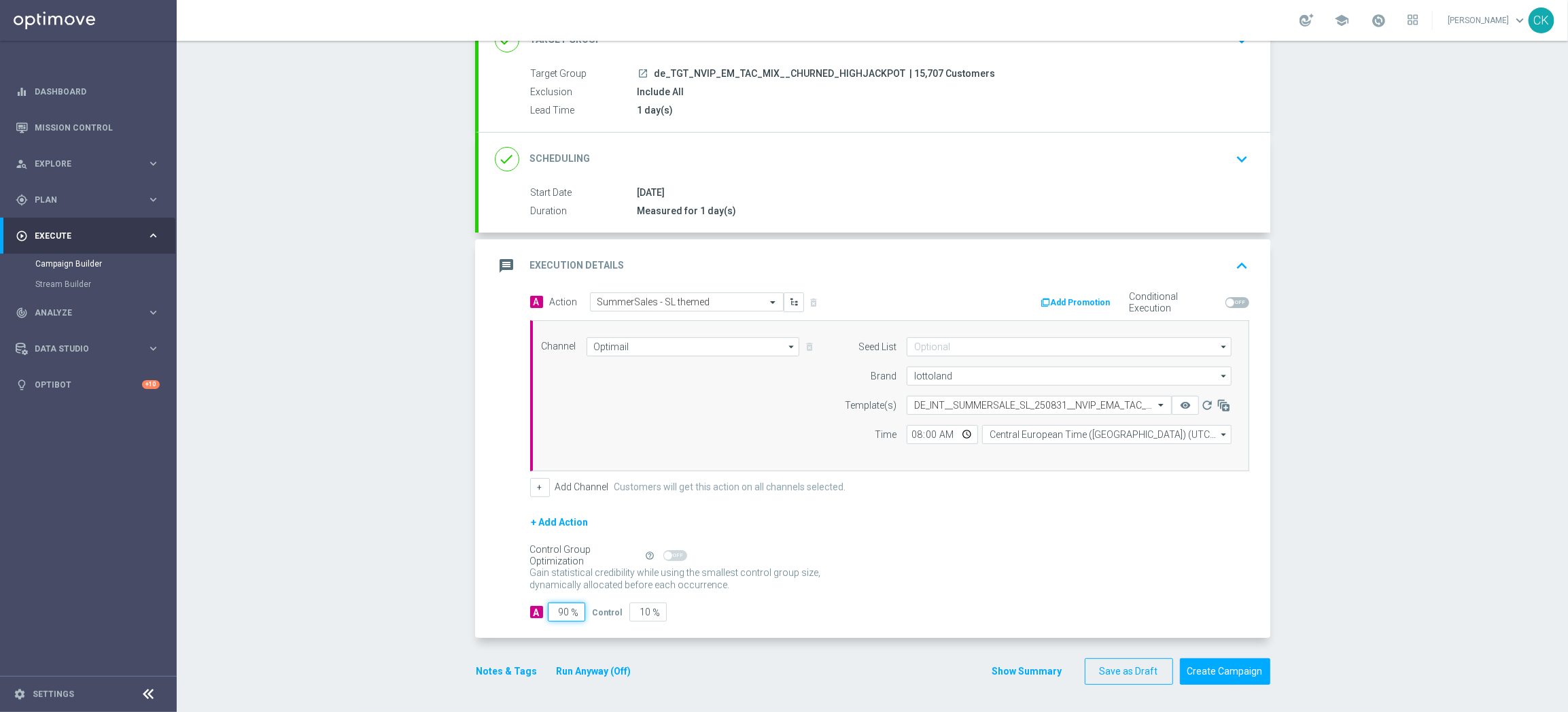
click at [563, 612] on input "90" at bounding box center [566, 612] width 38 height 19
type input "9"
type input "91"
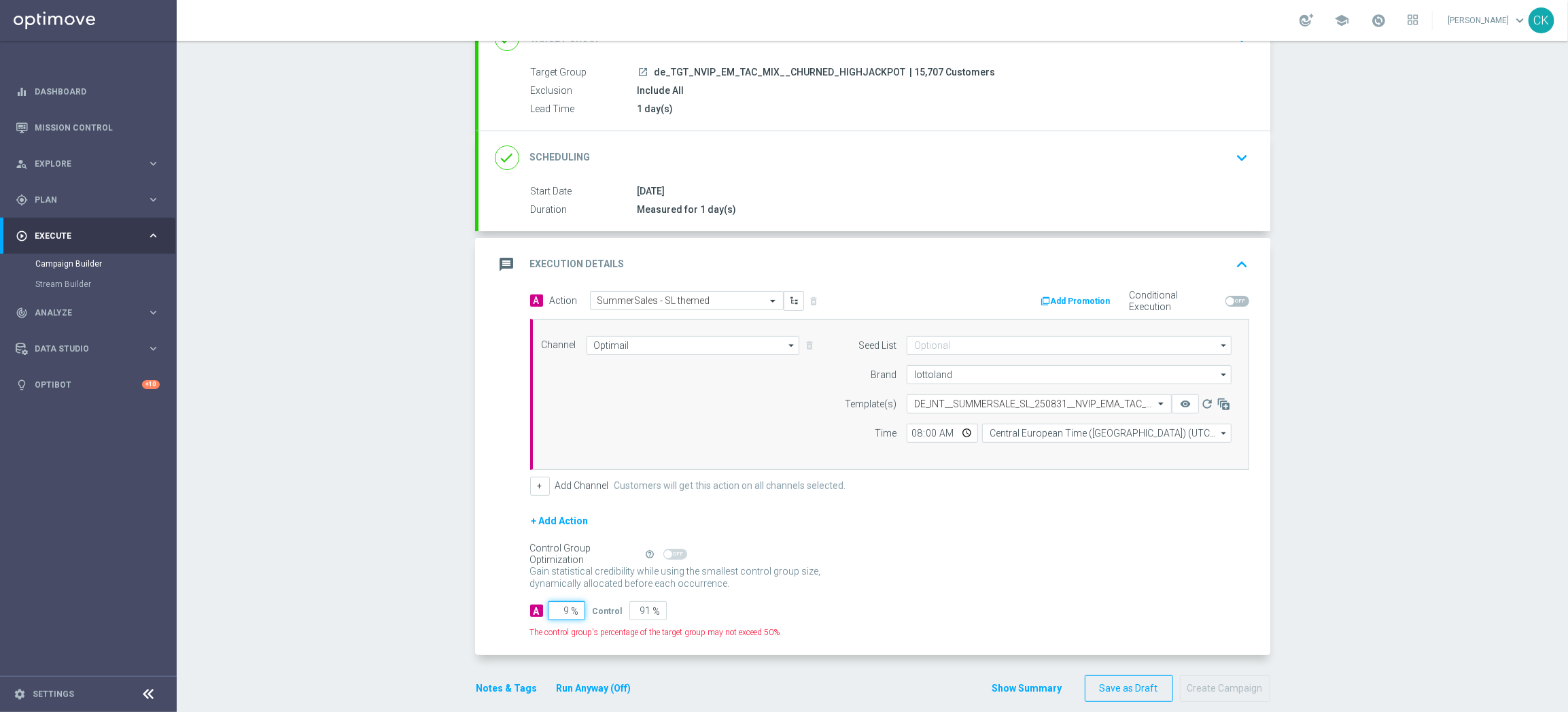
type input "98"
type input "2"
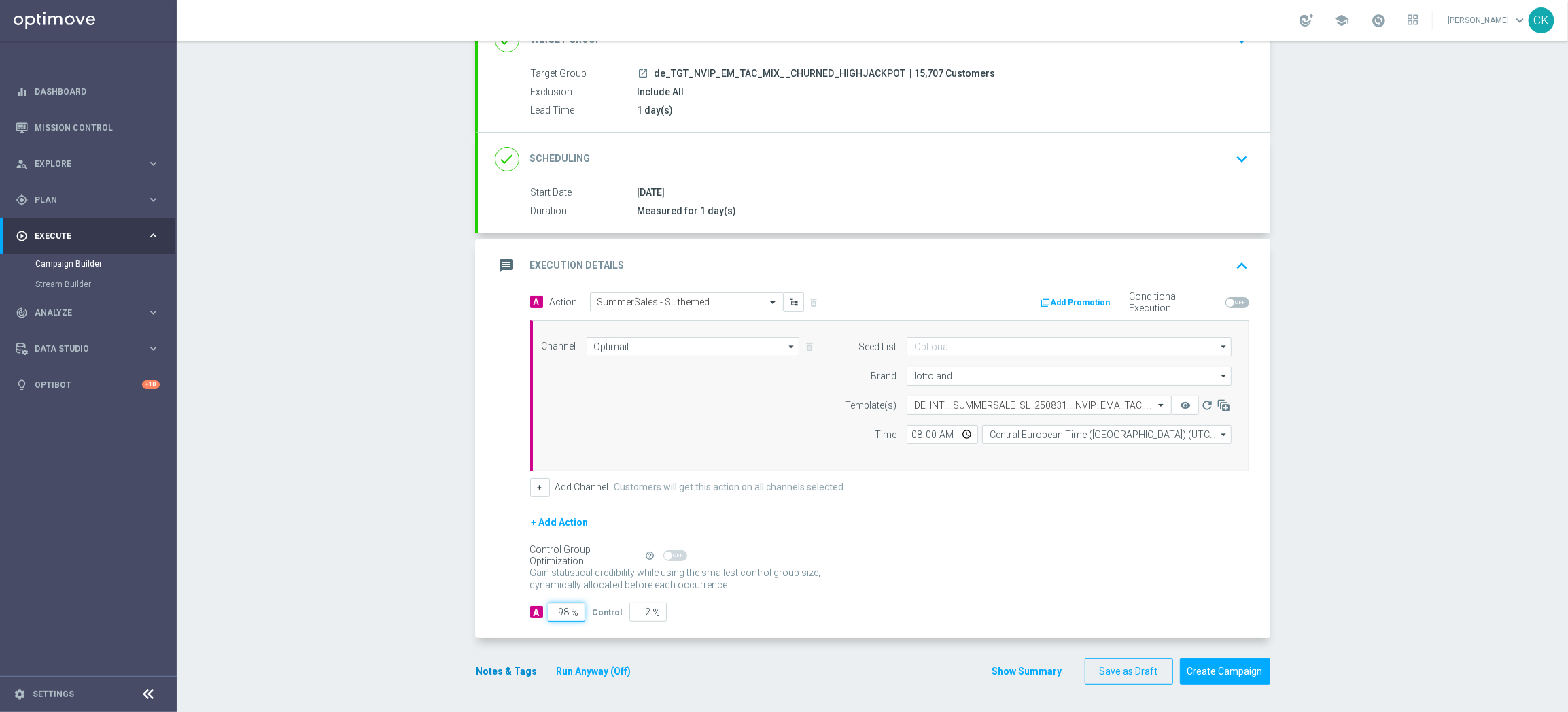
type input "98"
click at [505, 673] on button "Notes & Tags" at bounding box center [506, 671] width 64 height 17
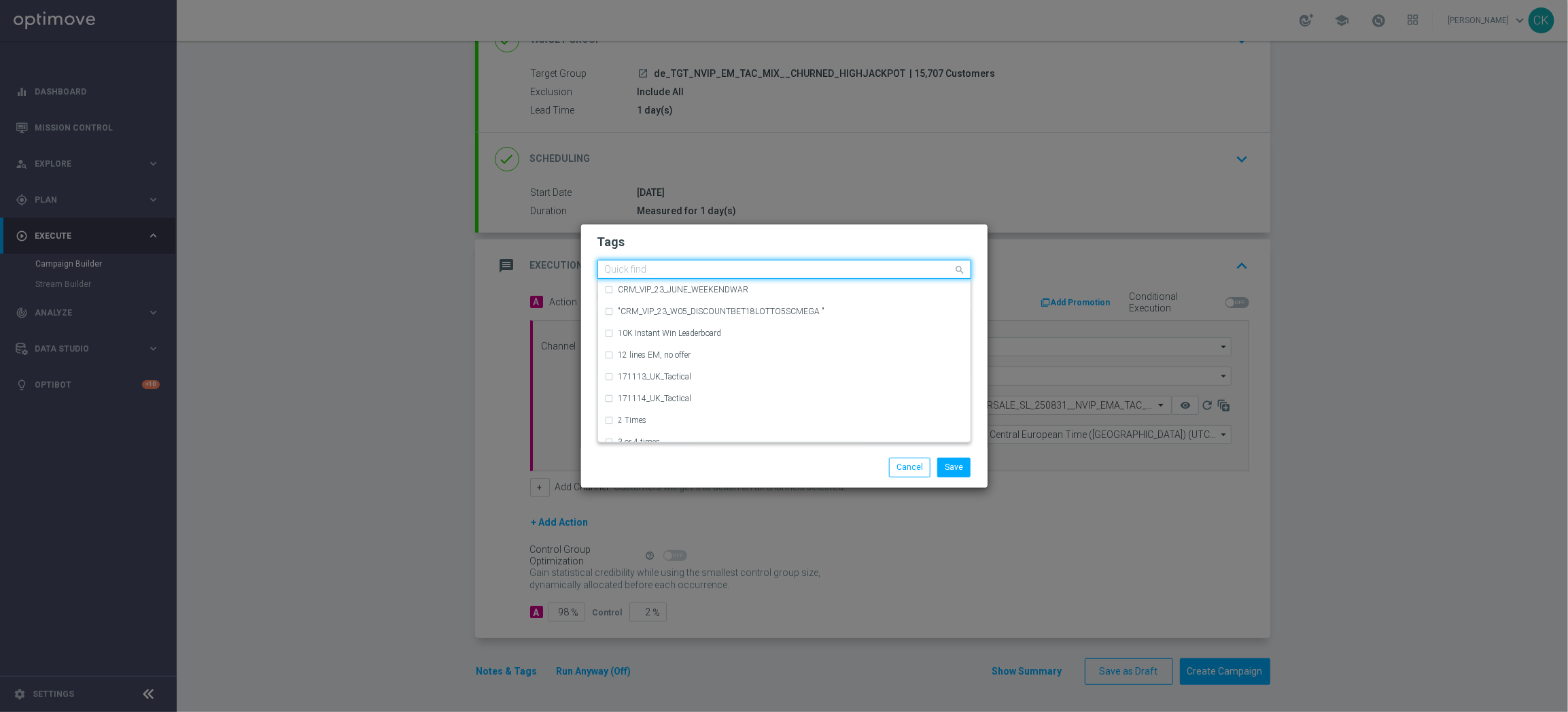
click at [660, 266] on input "text" at bounding box center [779, 270] width 349 height 12
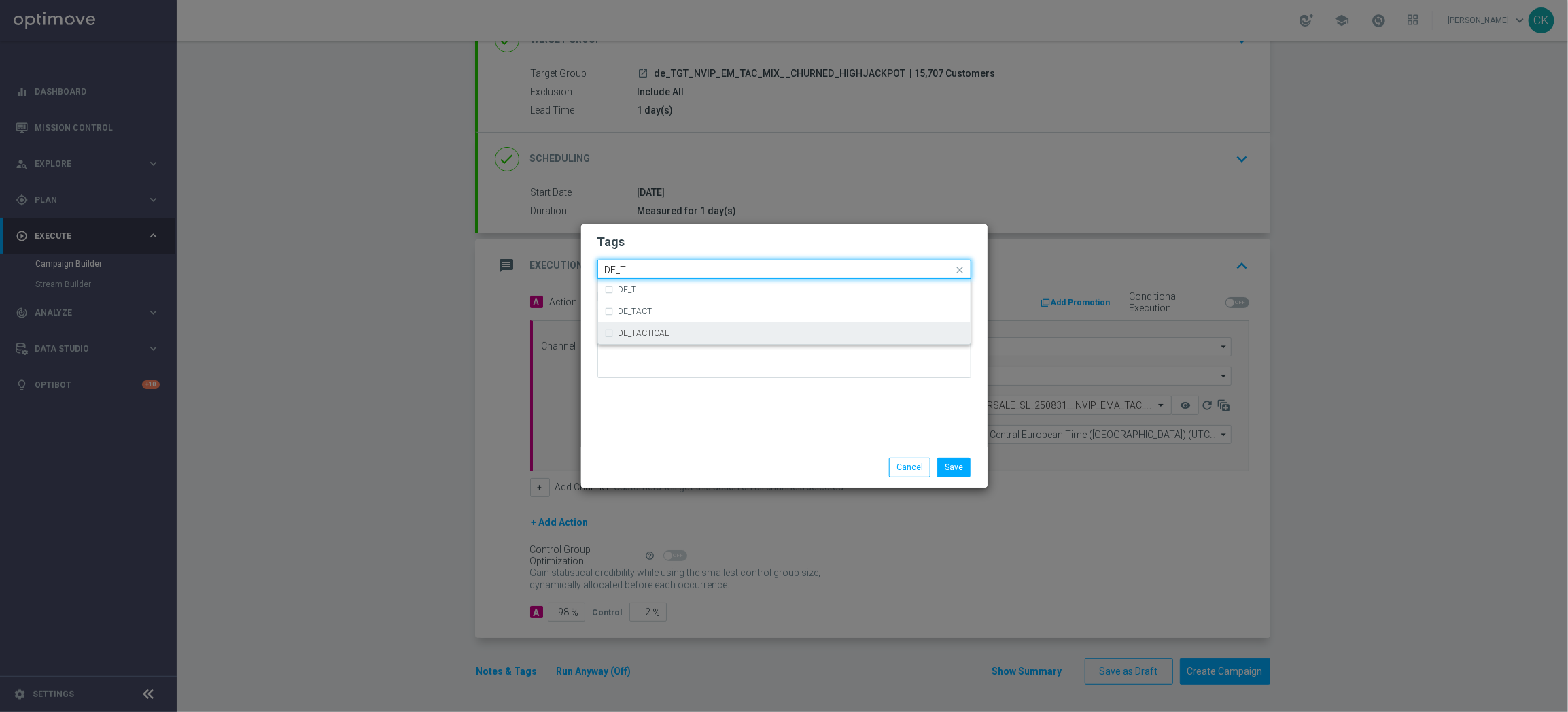
click at [708, 337] on div "DE_TACTICAL" at bounding box center [791, 333] width 345 height 8
type input "DE_T"
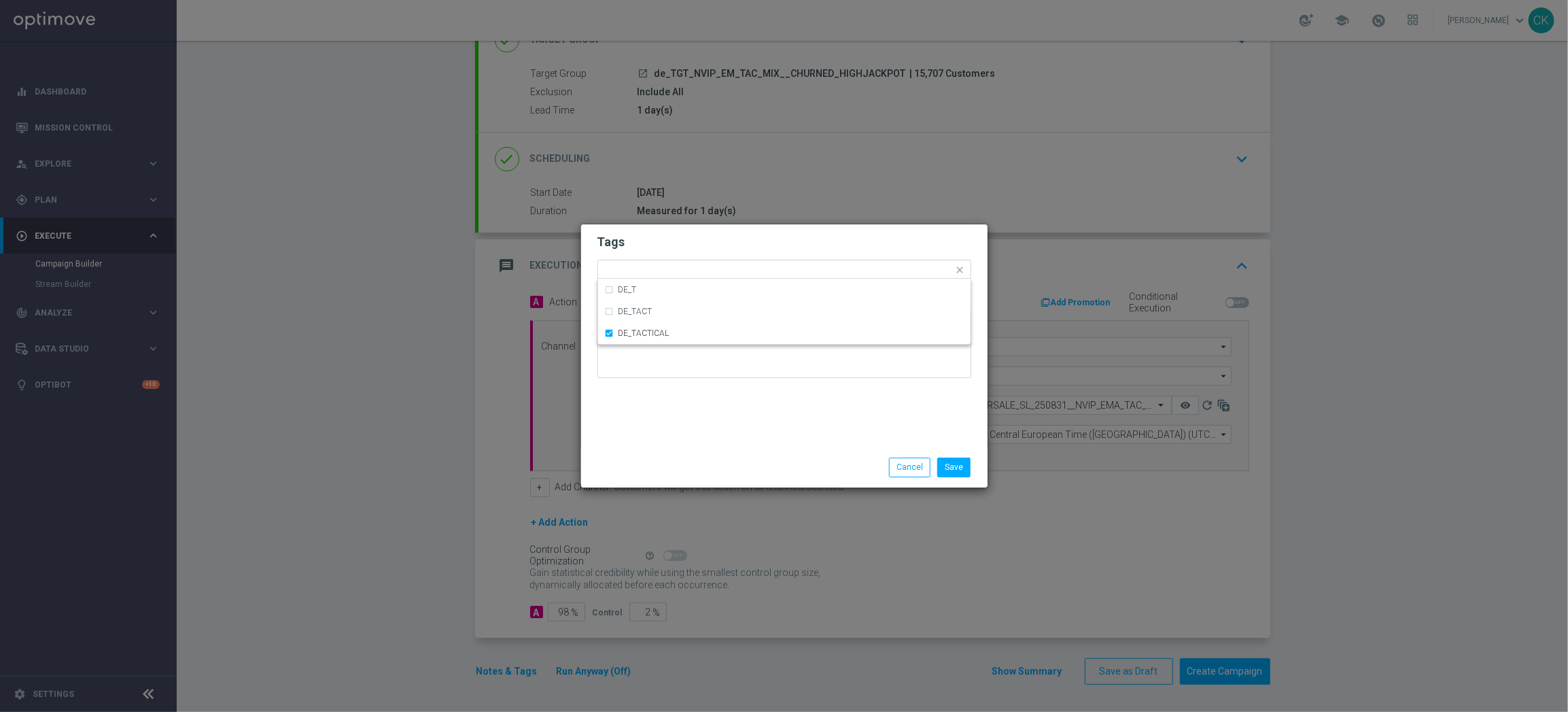
click at [708, 459] on div "Save Cancel" at bounding box center [784, 467] width 394 height 19
click at [961, 470] on button "Save" at bounding box center [954, 467] width 33 height 19
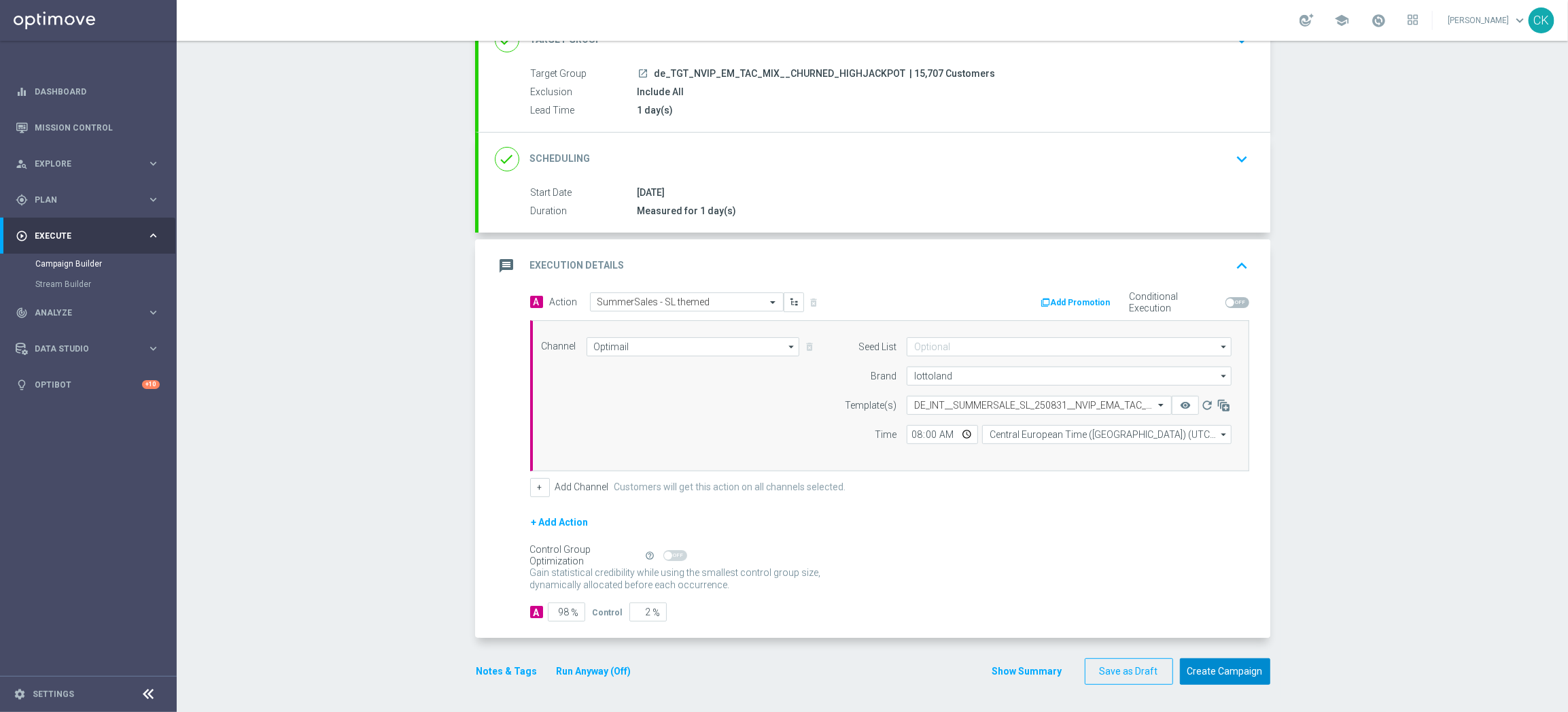
click at [1199, 670] on button "Create Campaign" at bounding box center [1225, 671] width 90 height 27
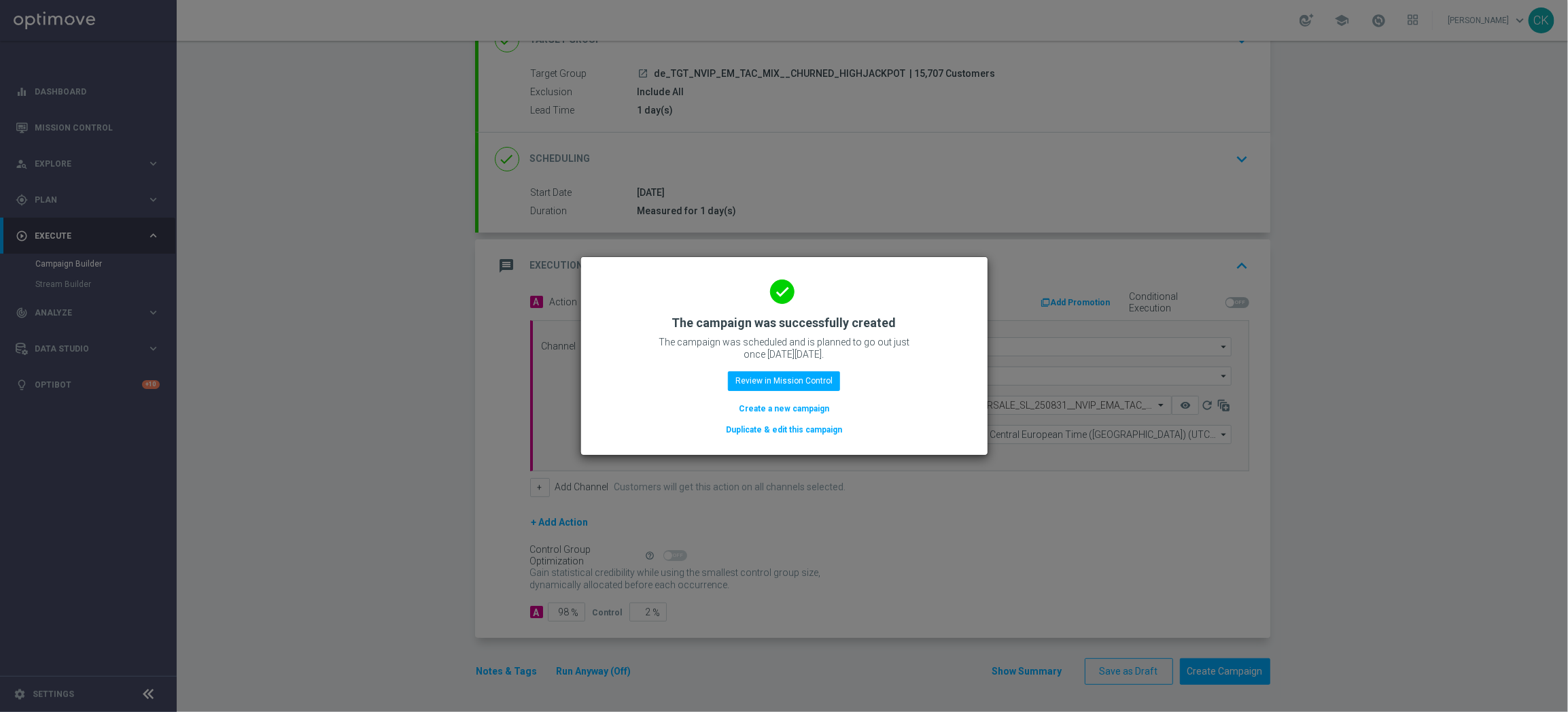
drag, startPoint x: 769, startPoint y: 406, endPoint x: 730, endPoint y: 0, distance: 407.9
click at [769, 406] on button "Create a new campaign" at bounding box center [784, 408] width 93 height 15
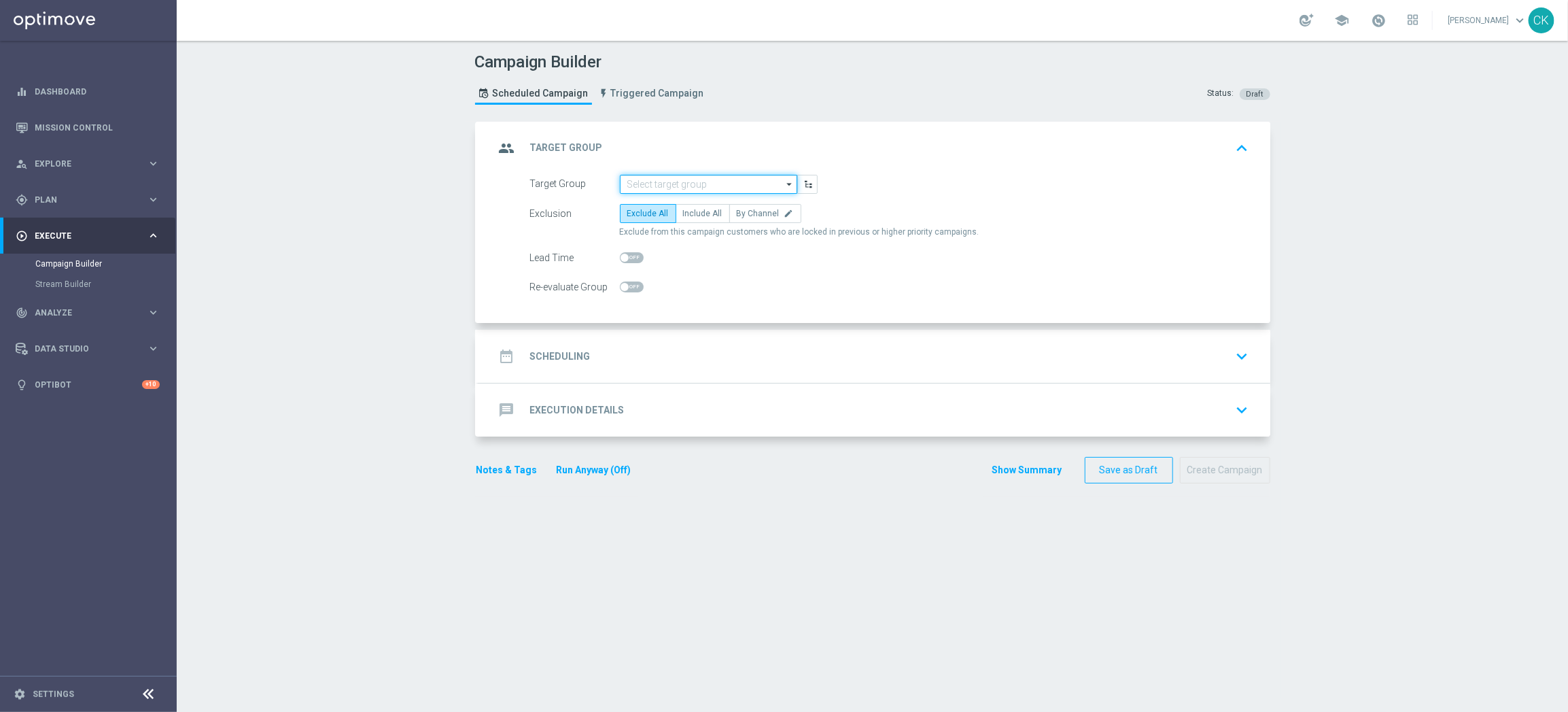
click at [640, 181] on input at bounding box center [708, 184] width 178 height 19
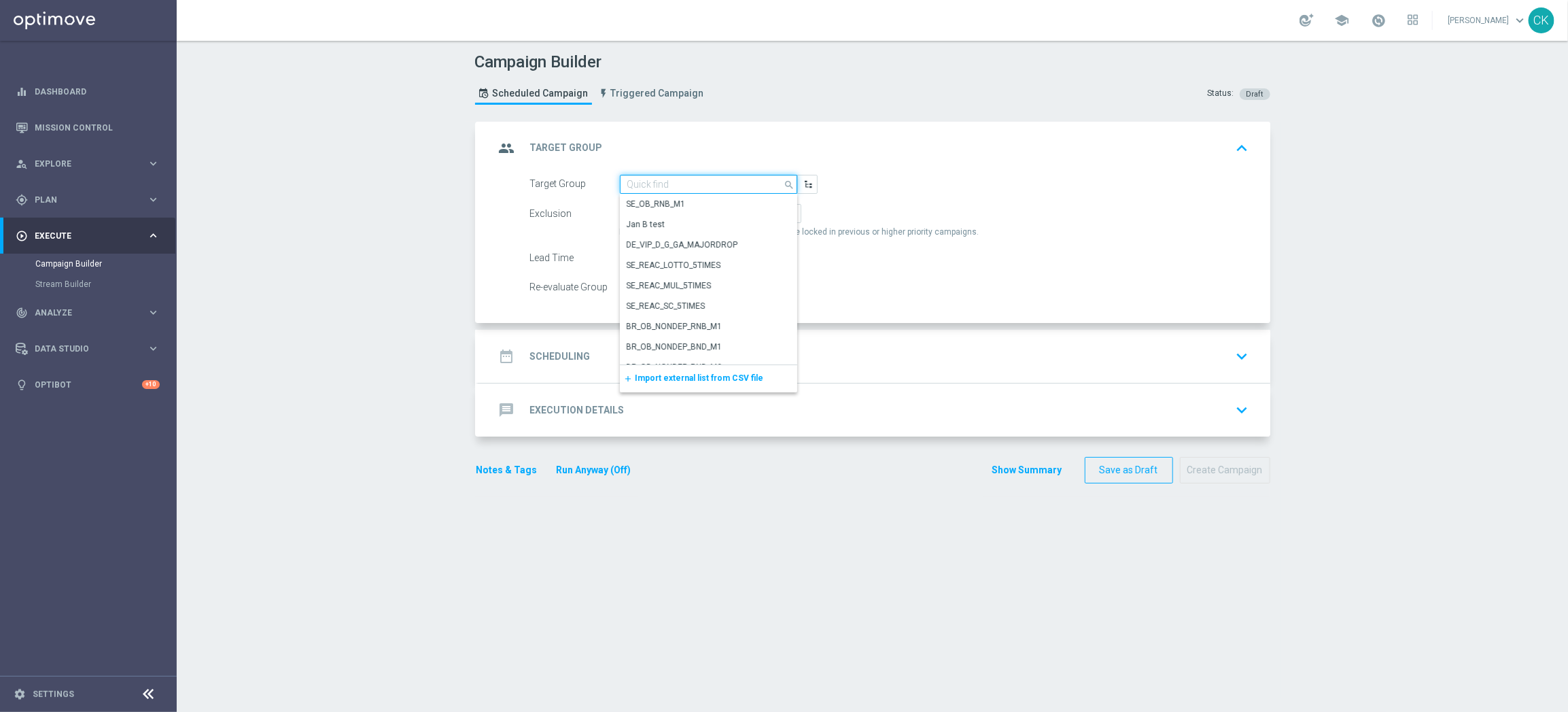
paste input "de_AT_TGT_NVIP_EM_TAC_MIX__ACTIVE_ALL_HIGHJACKPOT"
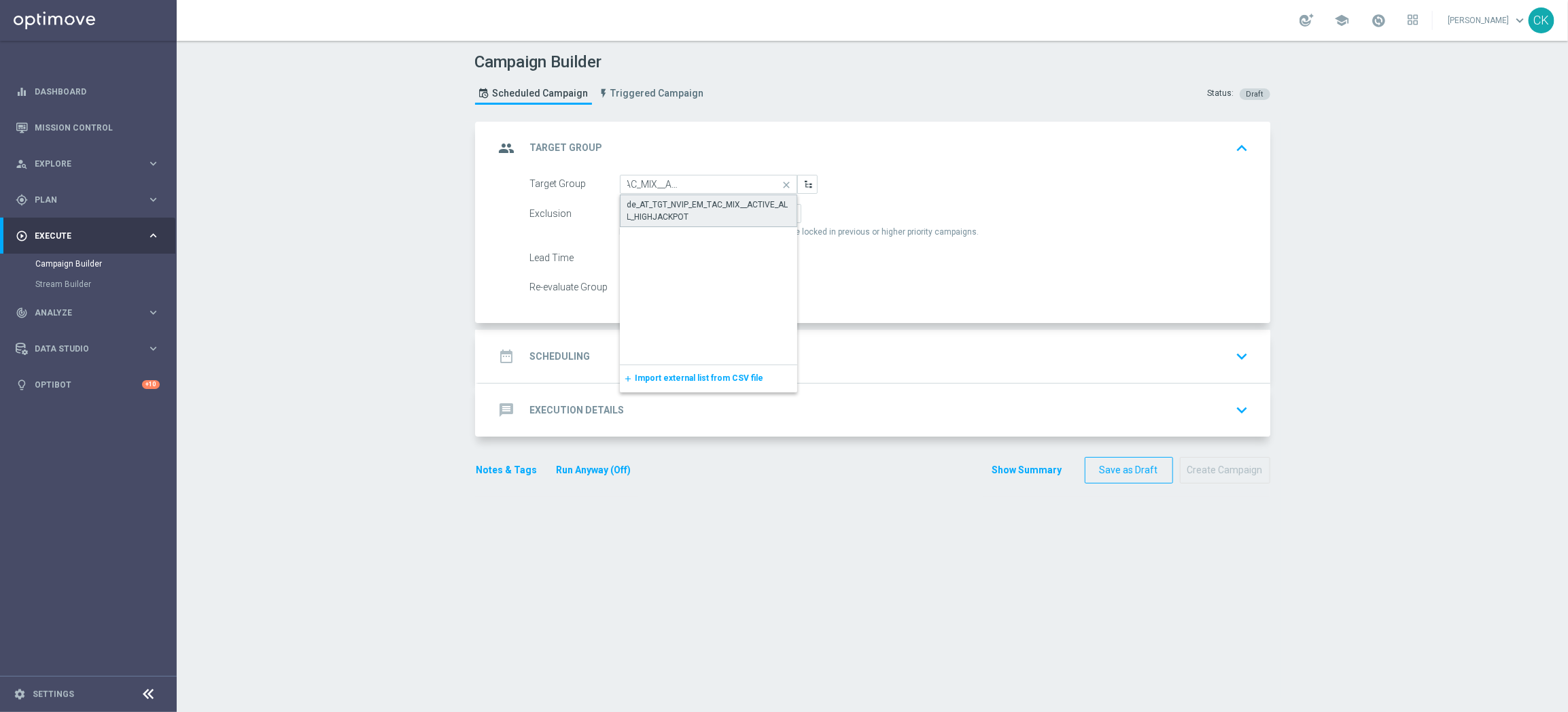
click at [666, 204] on div "de_AT_TGT_NVIP_EM_TAC_MIX__ACTIVE_ALL_HIGHJACKPOT" at bounding box center [708, 211] width 162 height 25
type input "de_AT_TGT_NVIP_EM_TAC_MIX__ACTIVE_ALL_HIGHJACKPOT"
click at [697, 206] on label "Include All" at bounding box center [703, 213] width 54 height 19
click at [691, 212] on input "Include All" at bounding box center [688, 216] width 9 height 9
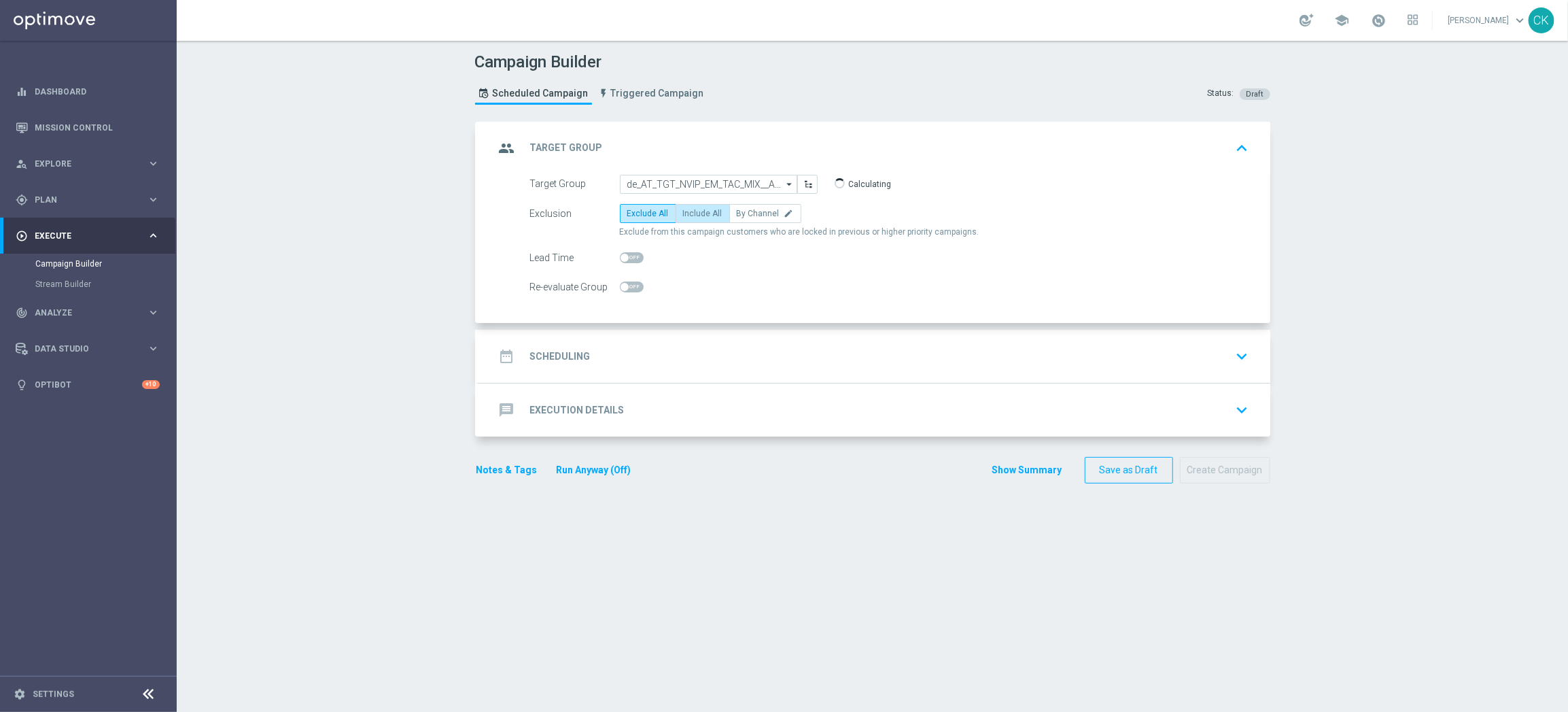
radio input "true"
click at [620, 252] on span at bounding box center [632, 258] width 24 height 11
click at [620, 252] on input "checkbox" at bounding box center [632, 258] width 24 height 11
checkbox input "true"
click at [562, 350] on h2 "Scheduling" at bounding box center [561, 356] width 61 height 13
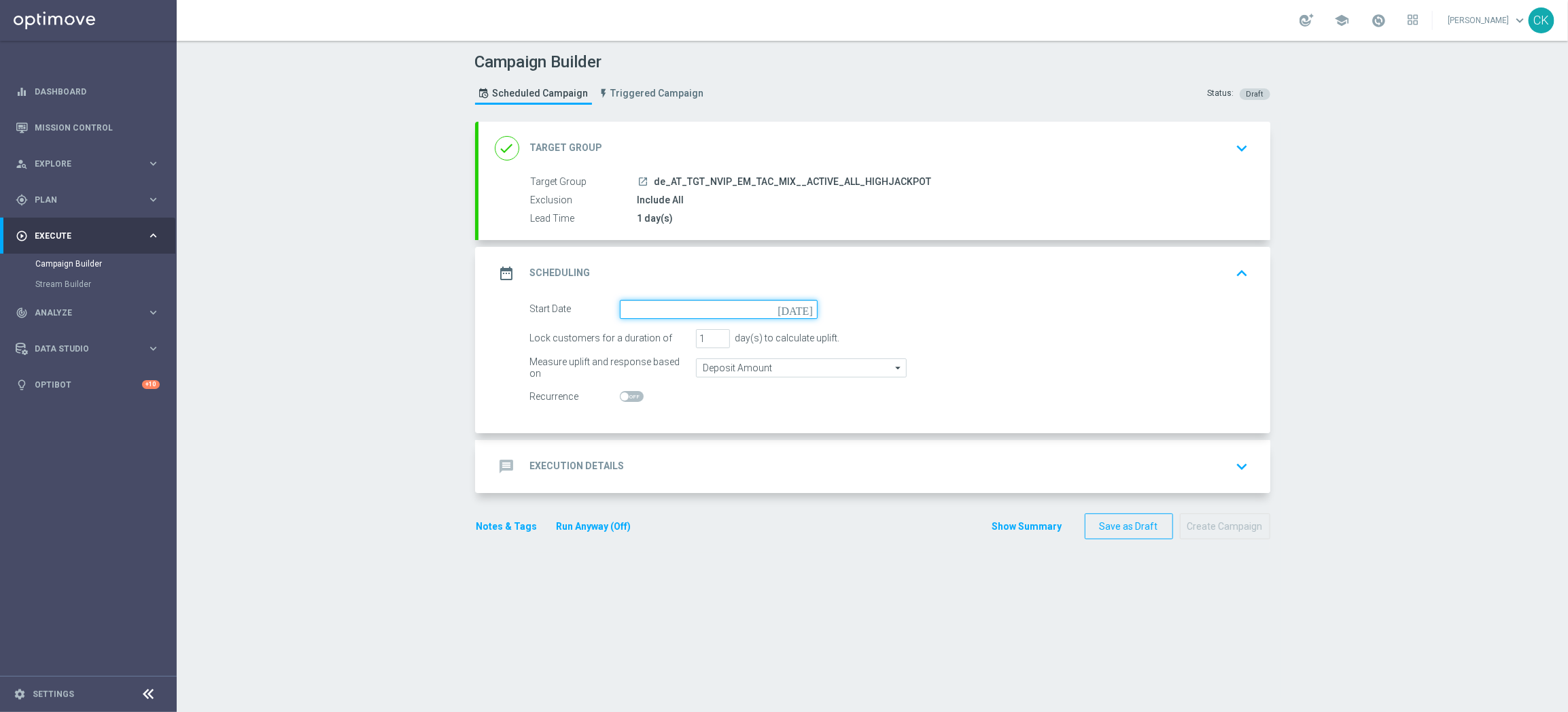
click at [696, 305] on input at bounding box center [718, 309] width 198 height 19
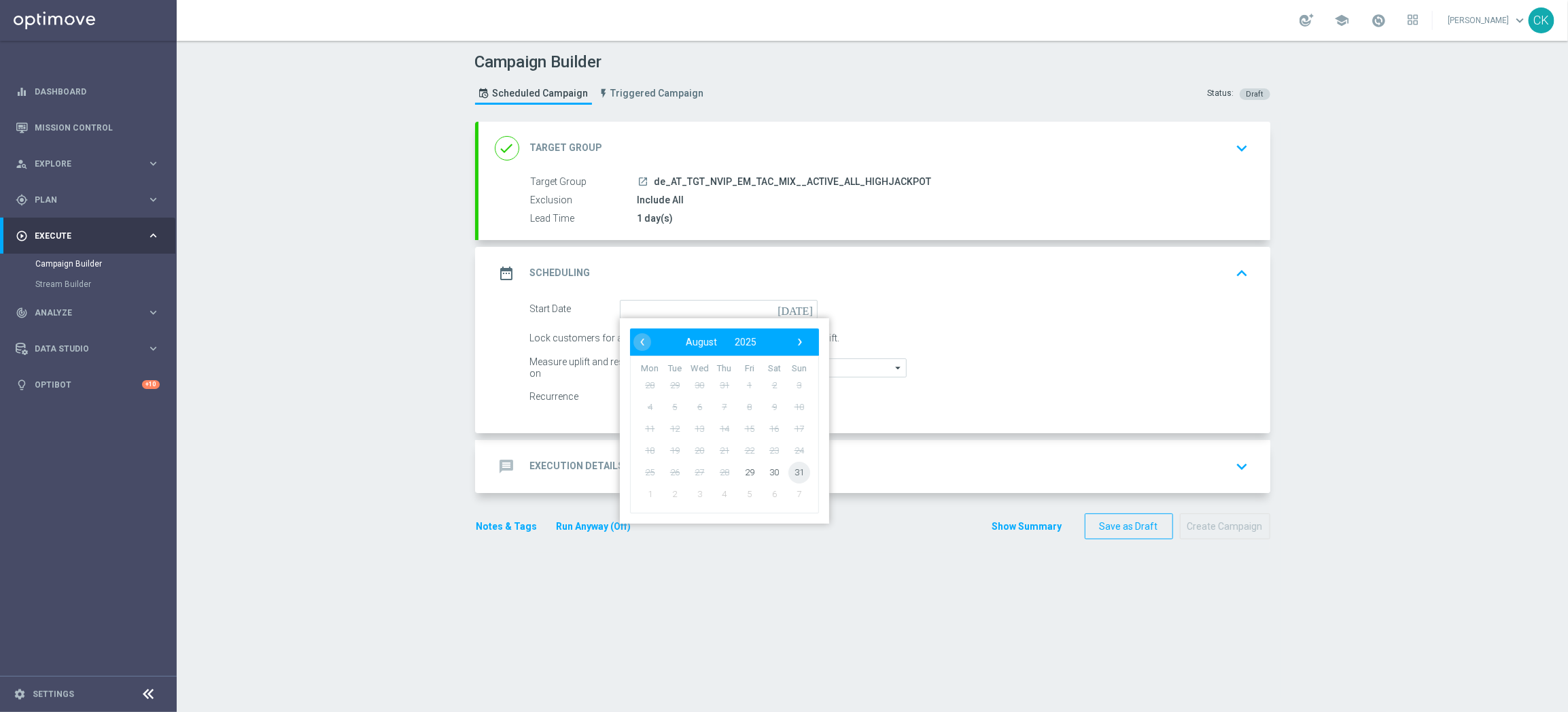
click at [788, 467] on span "31" at bounding box center [798, 472] width 22 height 22
type input "[DATE]"
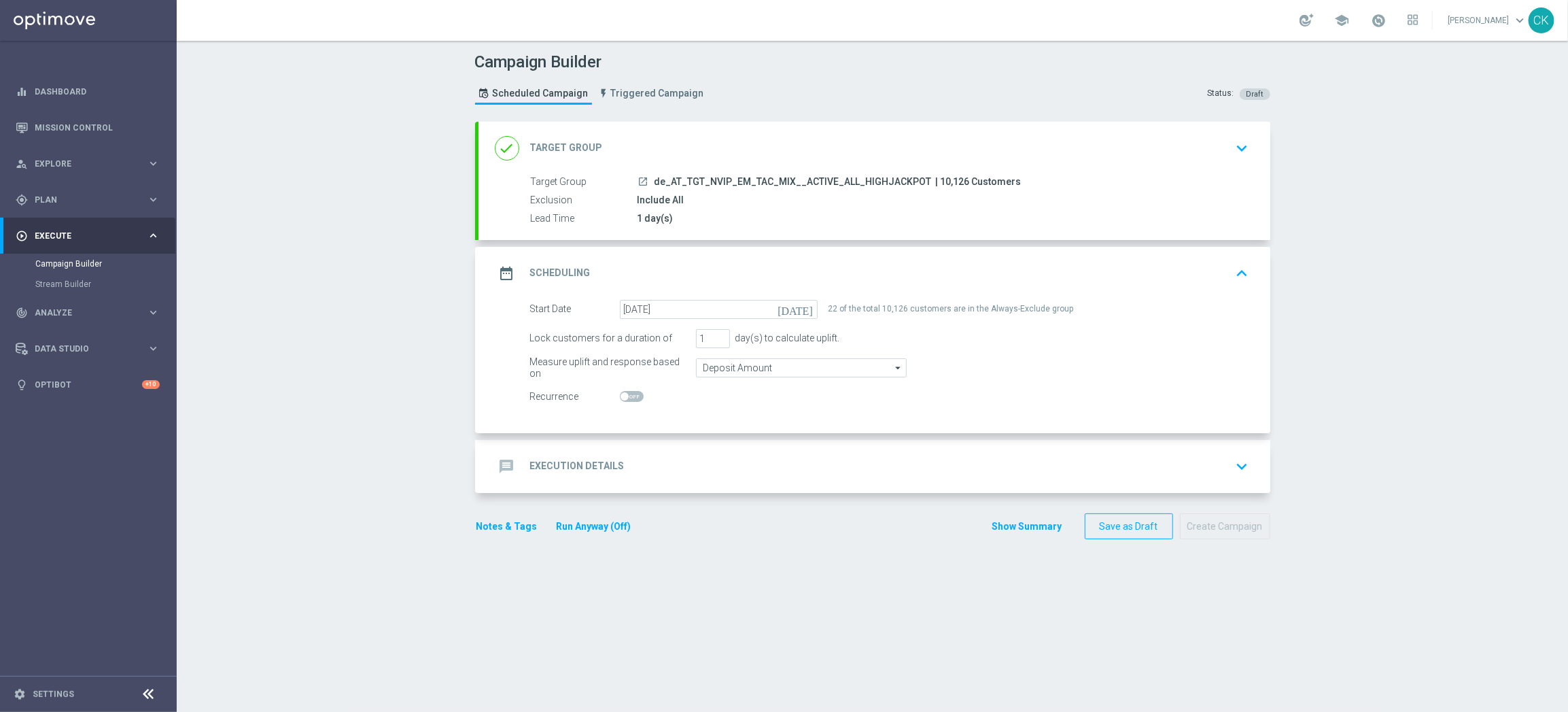
click at [549, 469] on h2 "Execution Details" at bounding box center [577, 466] width 95 height 13
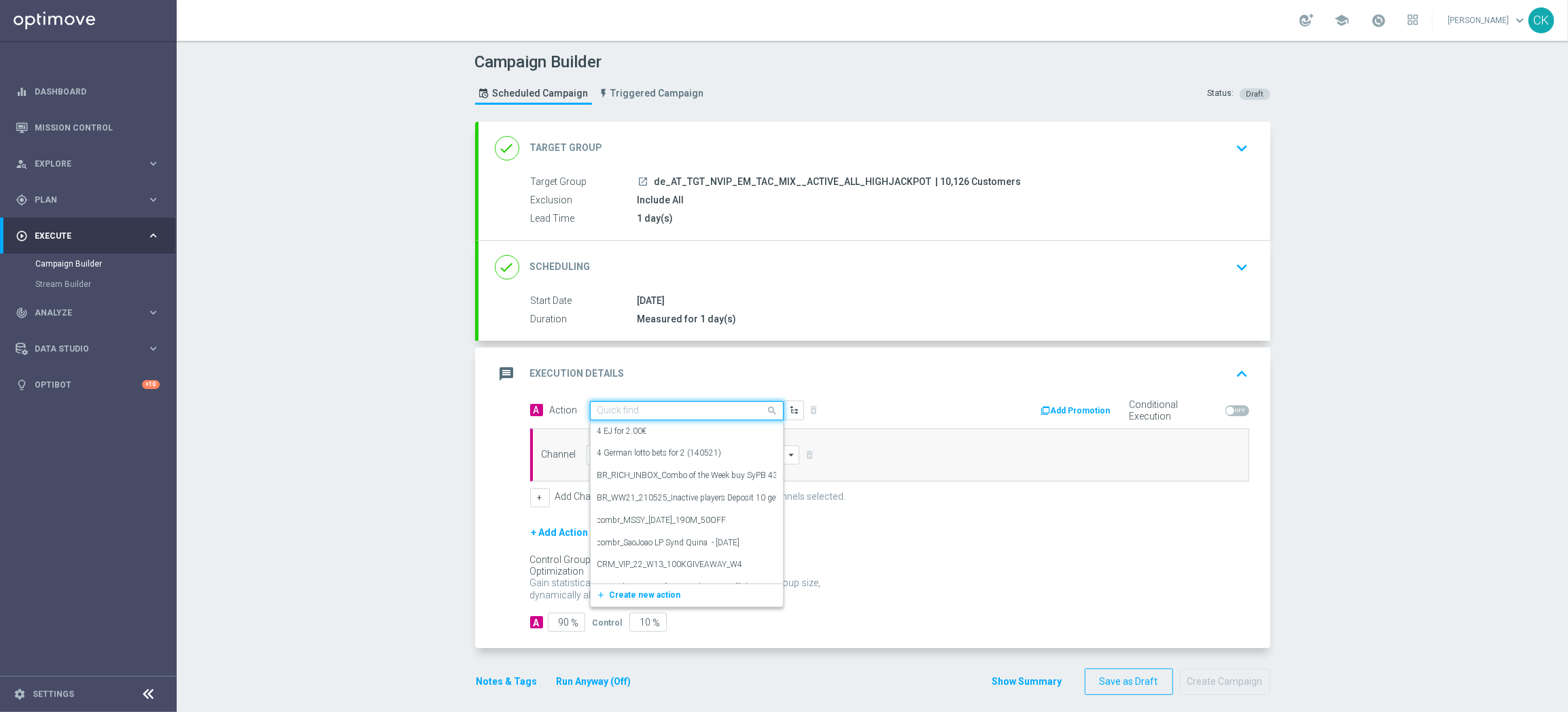
click at [686, 406] on input "text" at bounding box center [673, 411] width 152 height 12
paste input "SummerSales - EM themed"
type input "SummerSales - EM themed"
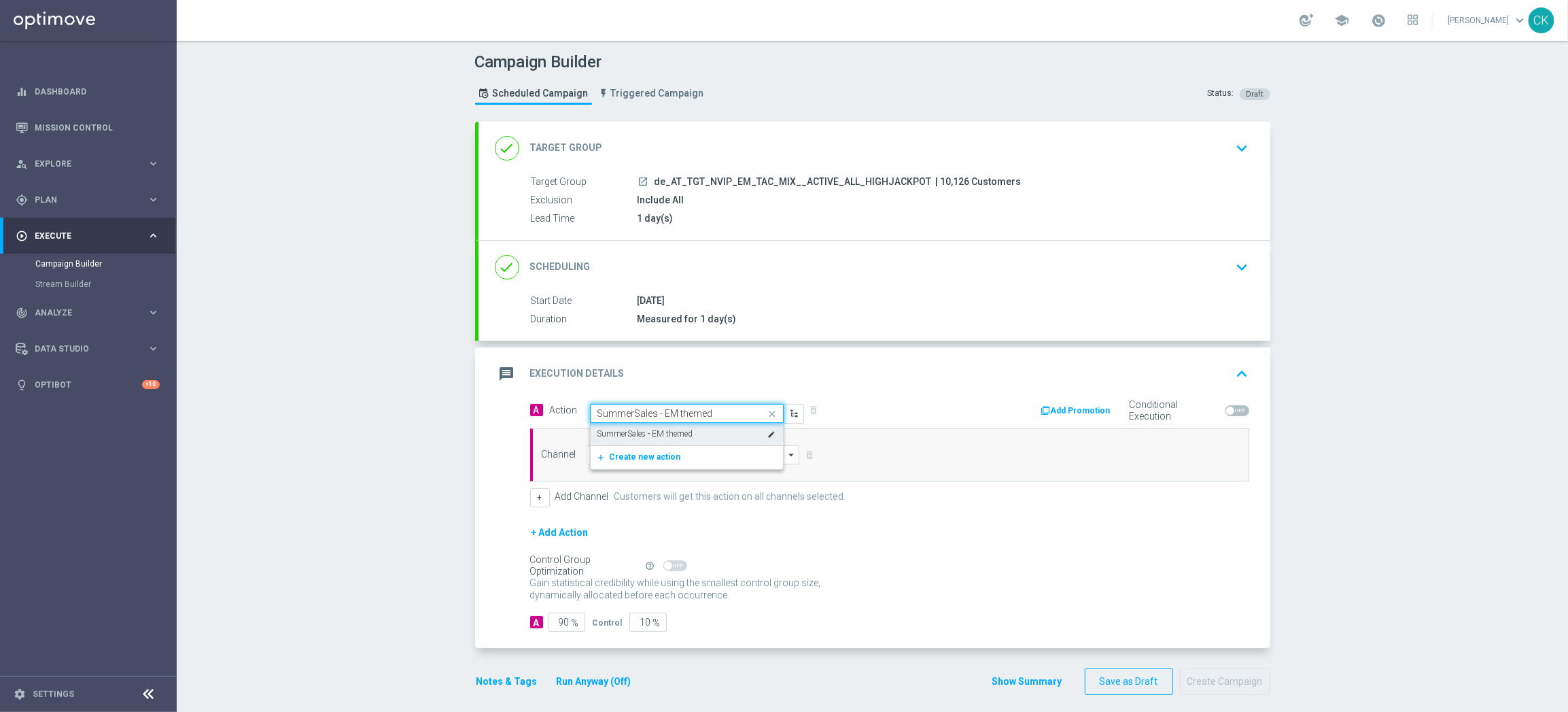
click at [680, 434] on label "SummerSales - EM themed" at bounding box center [645, 434] width 96 height 12
click at [680, 452] on input at bounding box center [693, 454] width 214 height 19
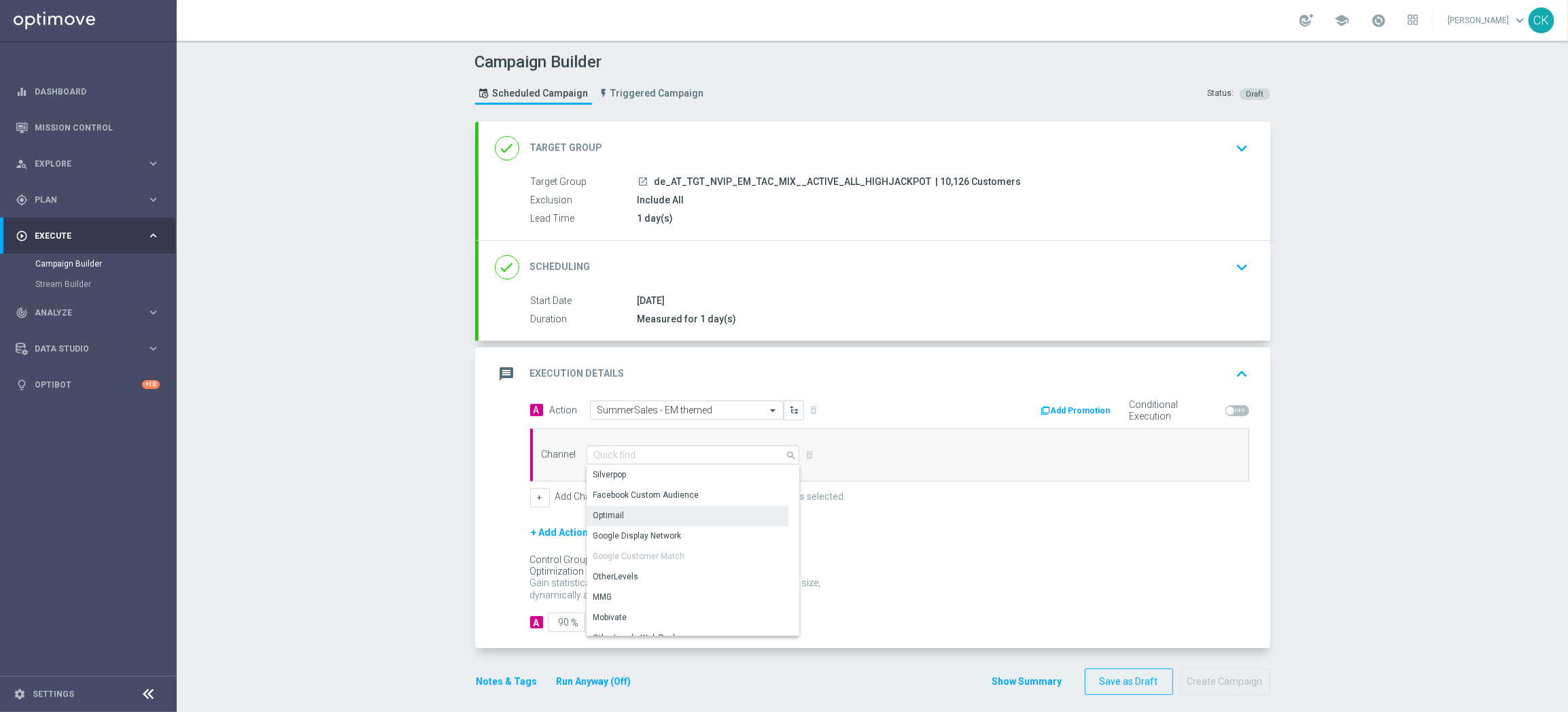
click at [678, 512] on div "Optimail" at bounding box center [687, 515] width 202 height 19
type input "Optimail"
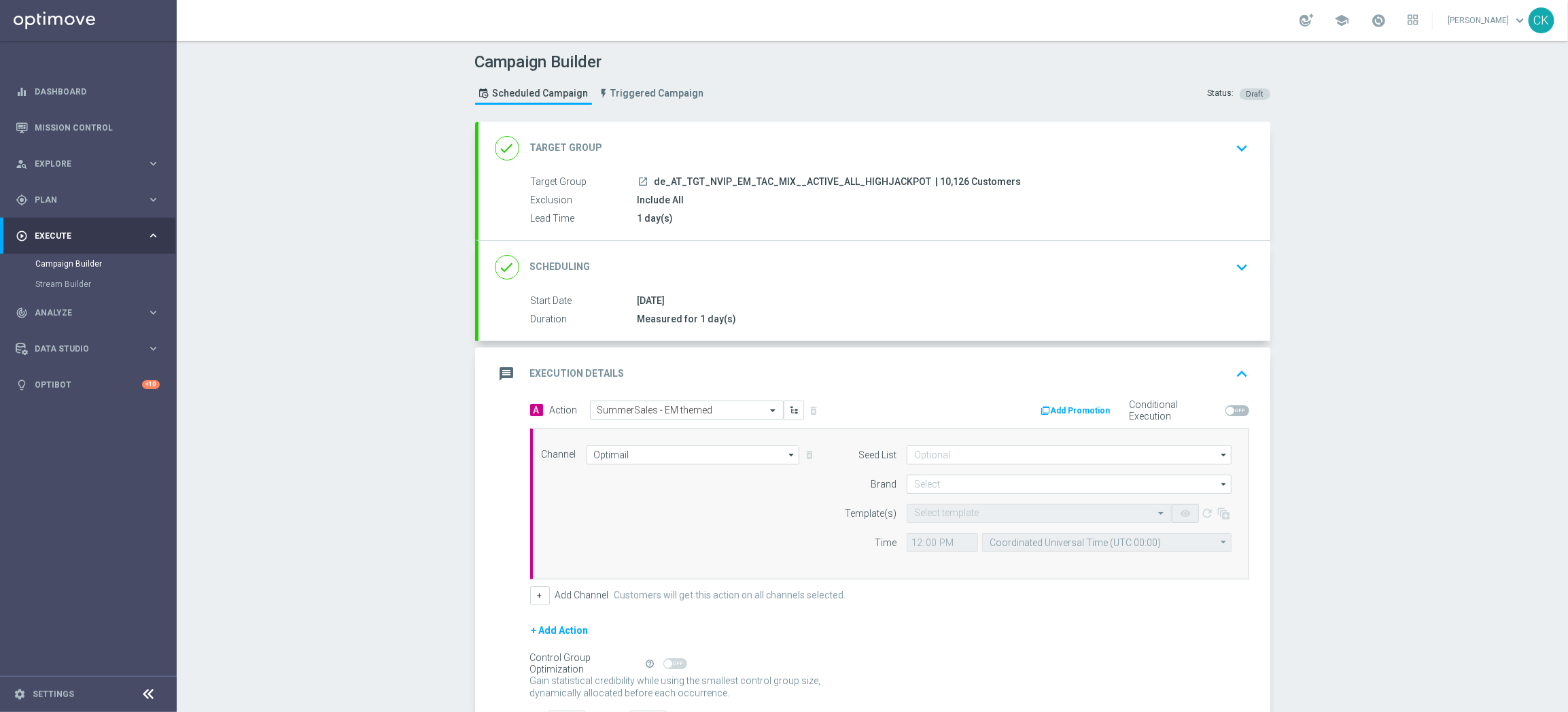
scroll to position [110, 0]
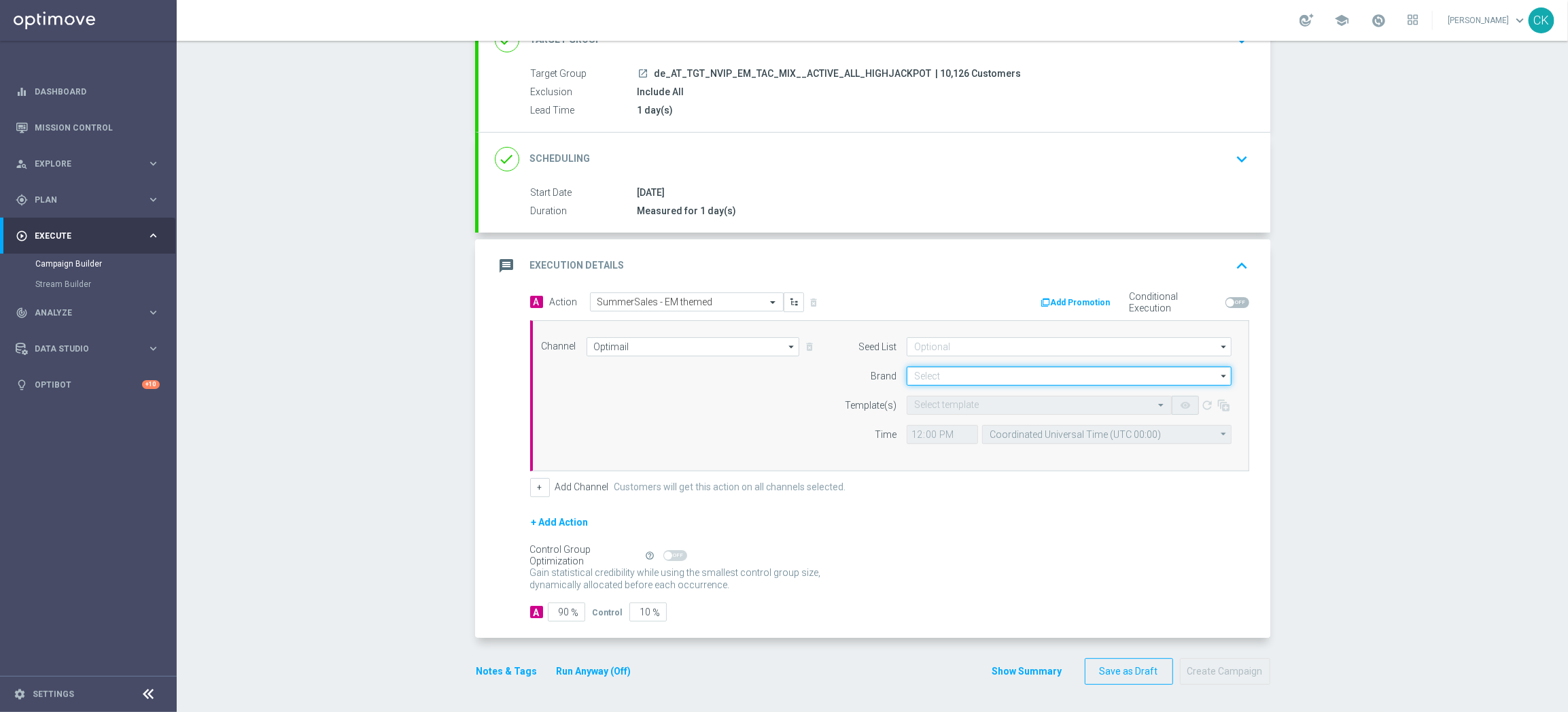
click at [941, 370] on input at bounding box center [1069, 376] width 325 height 19
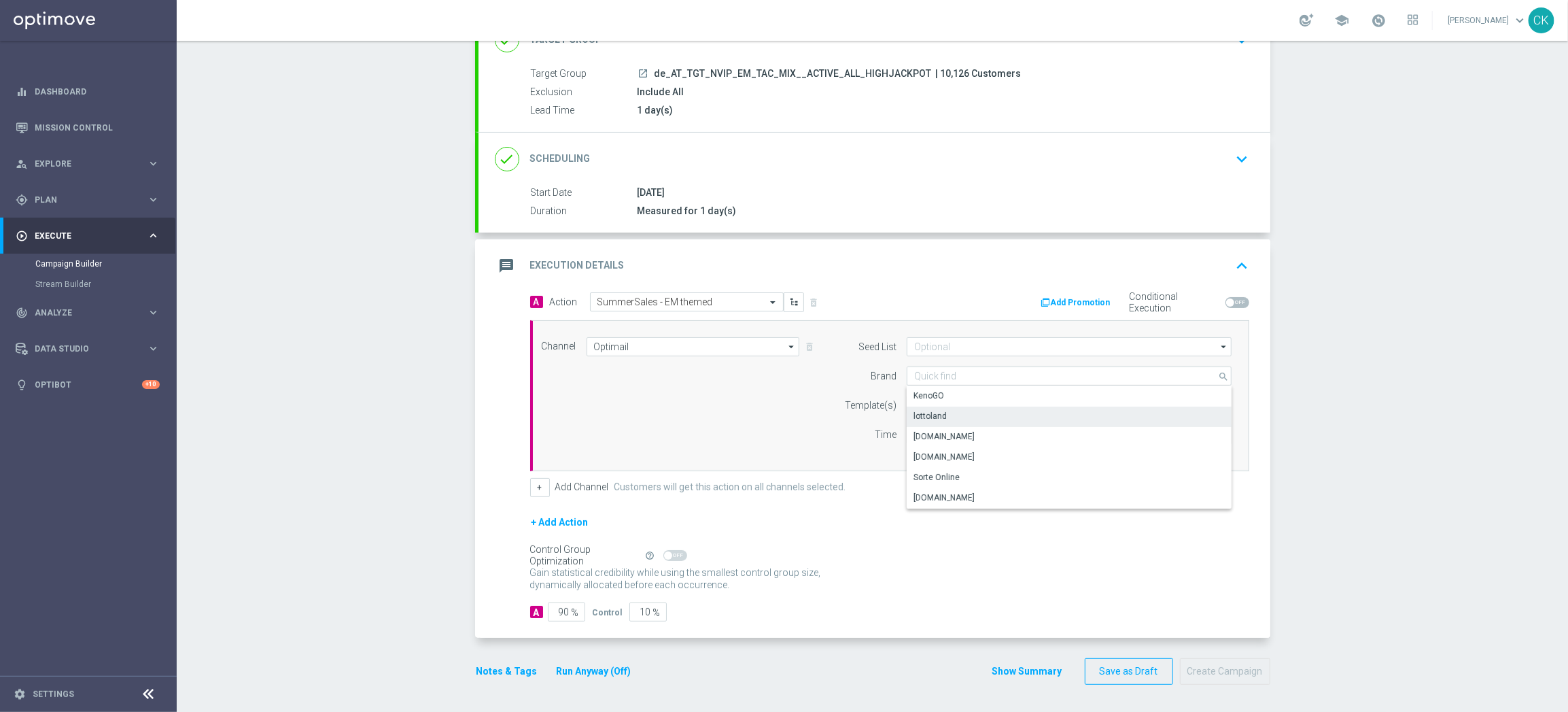
click at [948, 409] on div "lottoland" at bounding box center [1069, 415] width 325 height 19
type input "lottoland"
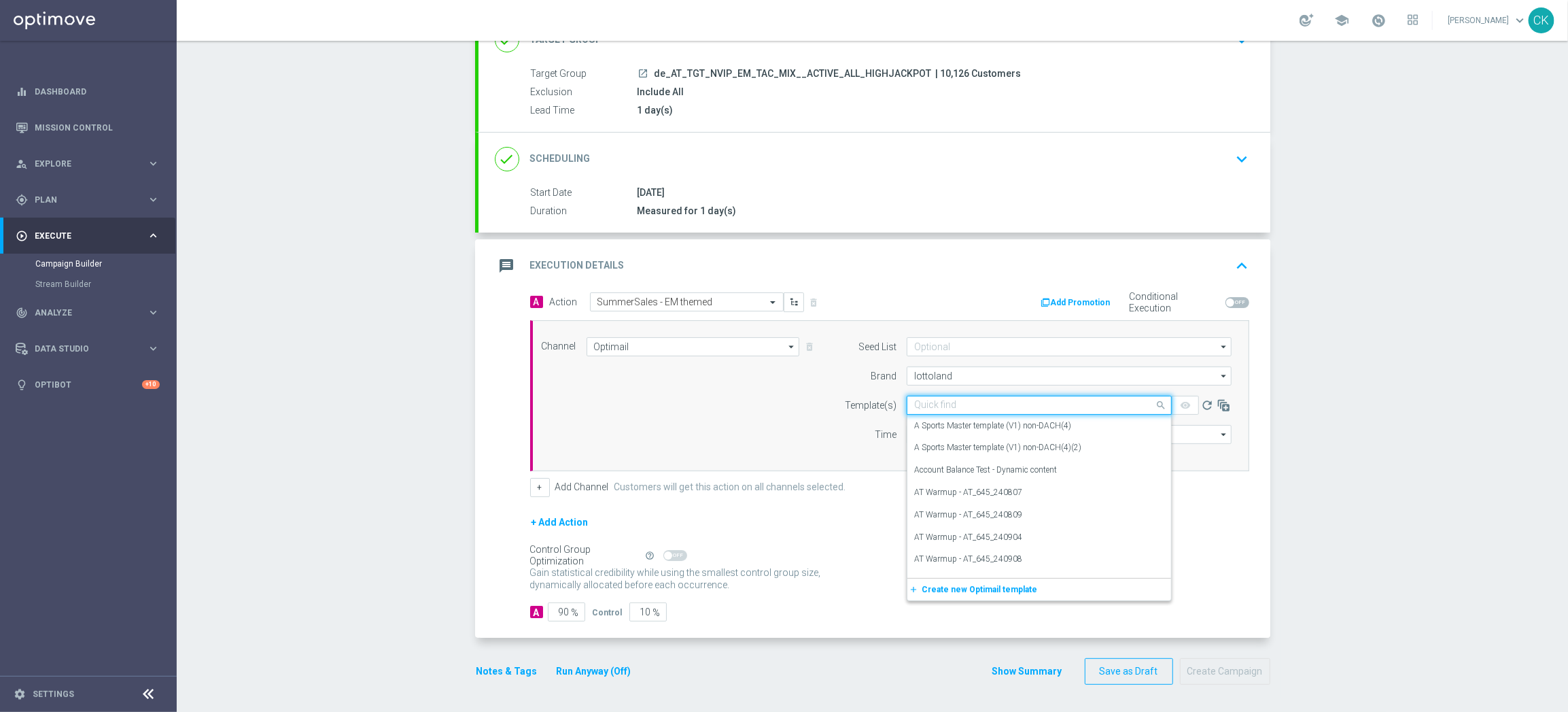
click at [947, 400] on input "text" at bounding box center [1026, 405] width 223 height 12
paste input "AT__SUMMERSALE_645_250831__NVIP_EMA_TAC_MIX"
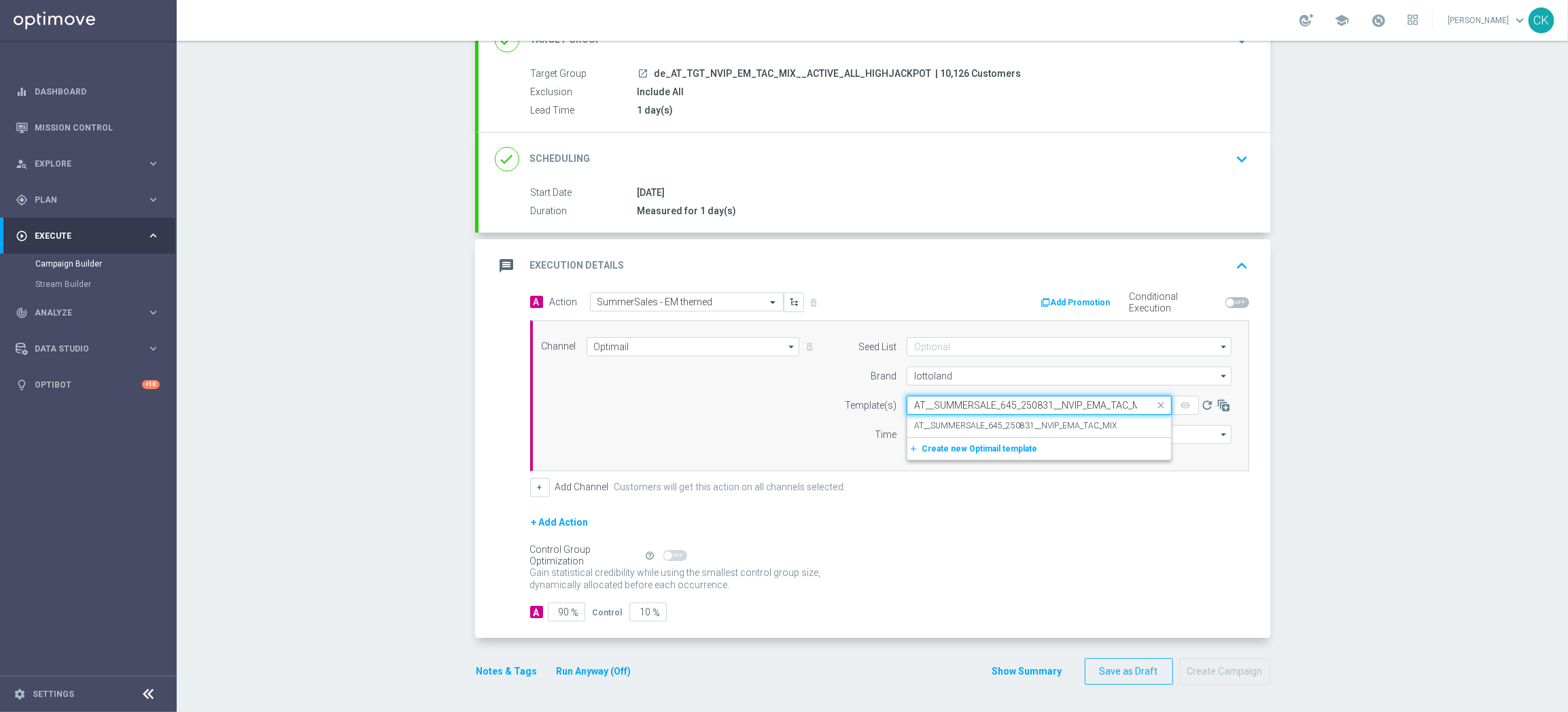
scroll to position [0, 9]
click at [948, 417] on div "AT__SUMMERSALE_645_250831__NVIP_EMA_TAC_MIX" at bounding box center [1040, 426] width 250 height 22
type input "AT__SUMMERSALE_645_250831__NVIP_EMA_TAC_MIX"
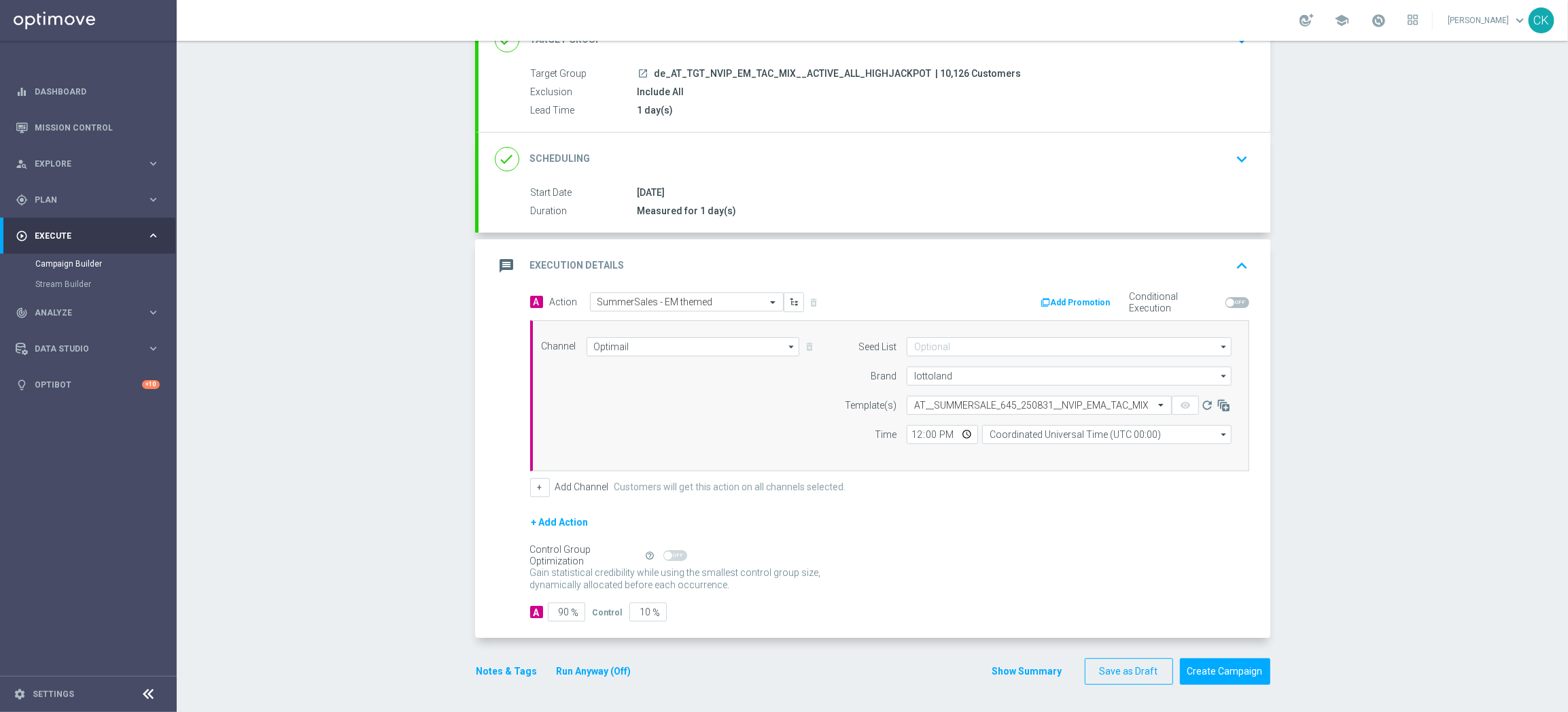
scroll to position [0, 0]
click at [910, 429] on input "12:00" at bounding box center [942, 434] width 71 height 19
type input "08:00"
click at [1120, 435] on input "Coordinated Universal Time (UTC 00:00)" at bounding box center [1106, 434] width 250 height 19
click at [1109, 448] on div "Central European Time ([GEOGRAPHIC_DATA]) (UTC +02:00)" at bounding box center [1099, 453] width 222 height 12
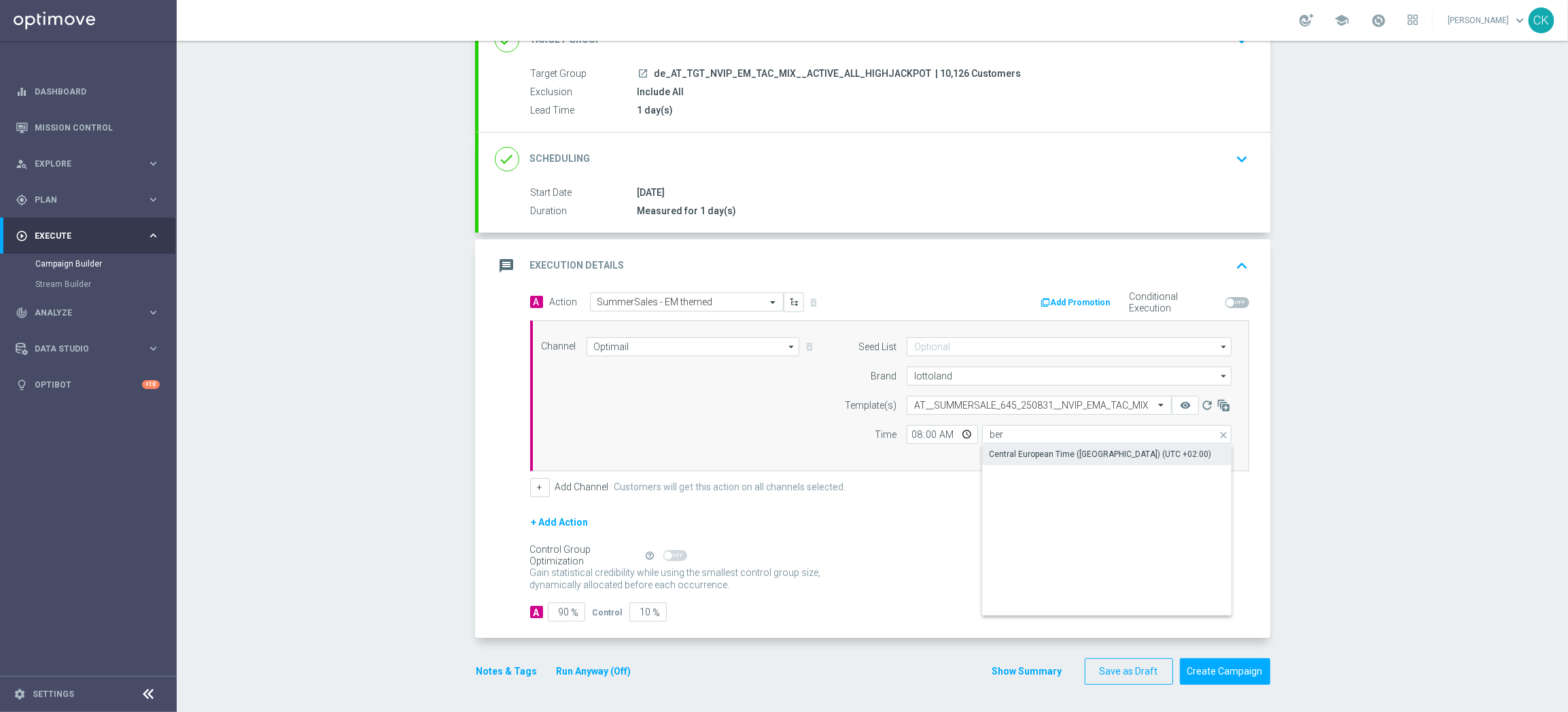
type input "Central European Time ([GEOGRAPHIC_DATA]) (UTC +02:00)"
click at [572, 609] on span "%" at bounding box center [575, 613] width 7 height 12
click at [563, 612] on input "90" at bounding box center [566, 612] width 38 height 19
type input "9"
type input "91"
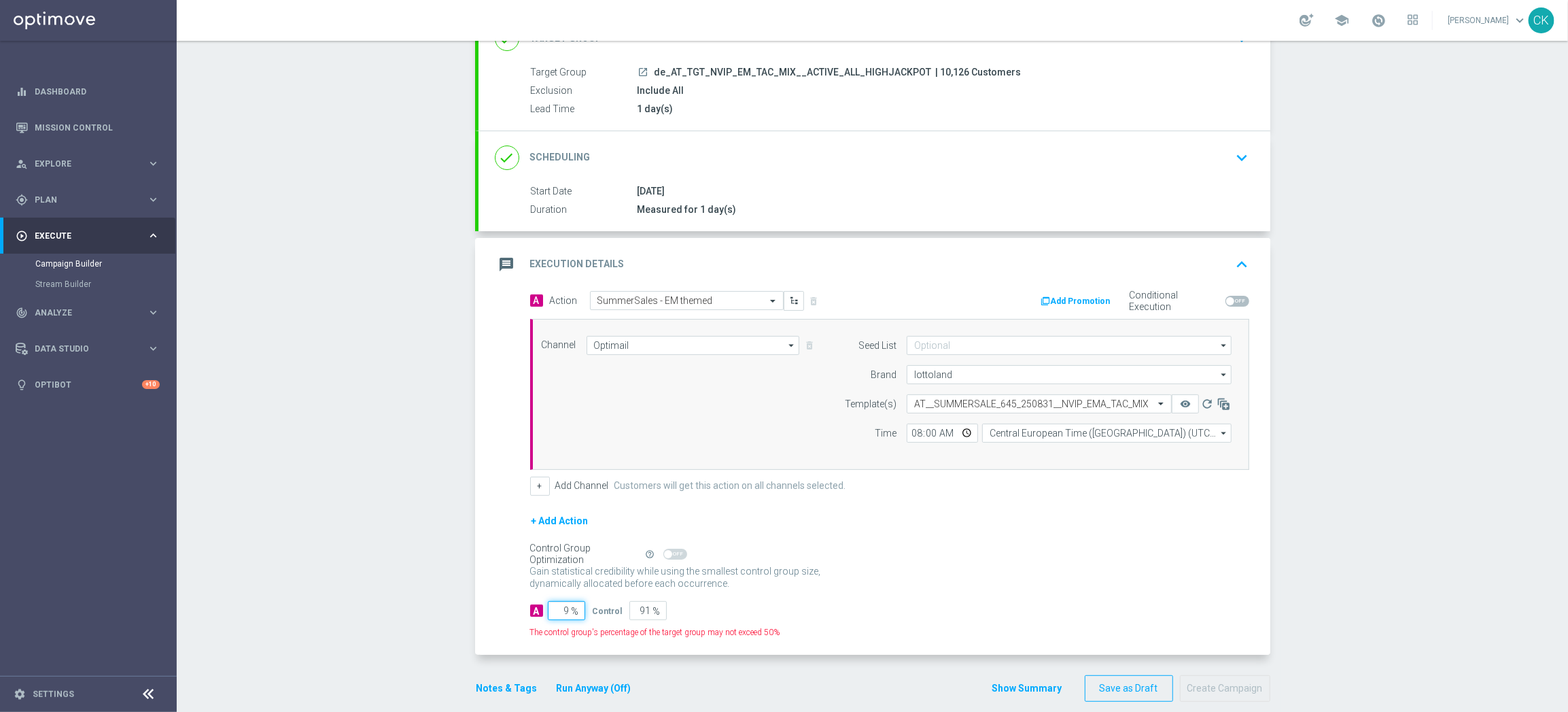
type input "98"
type input "2"
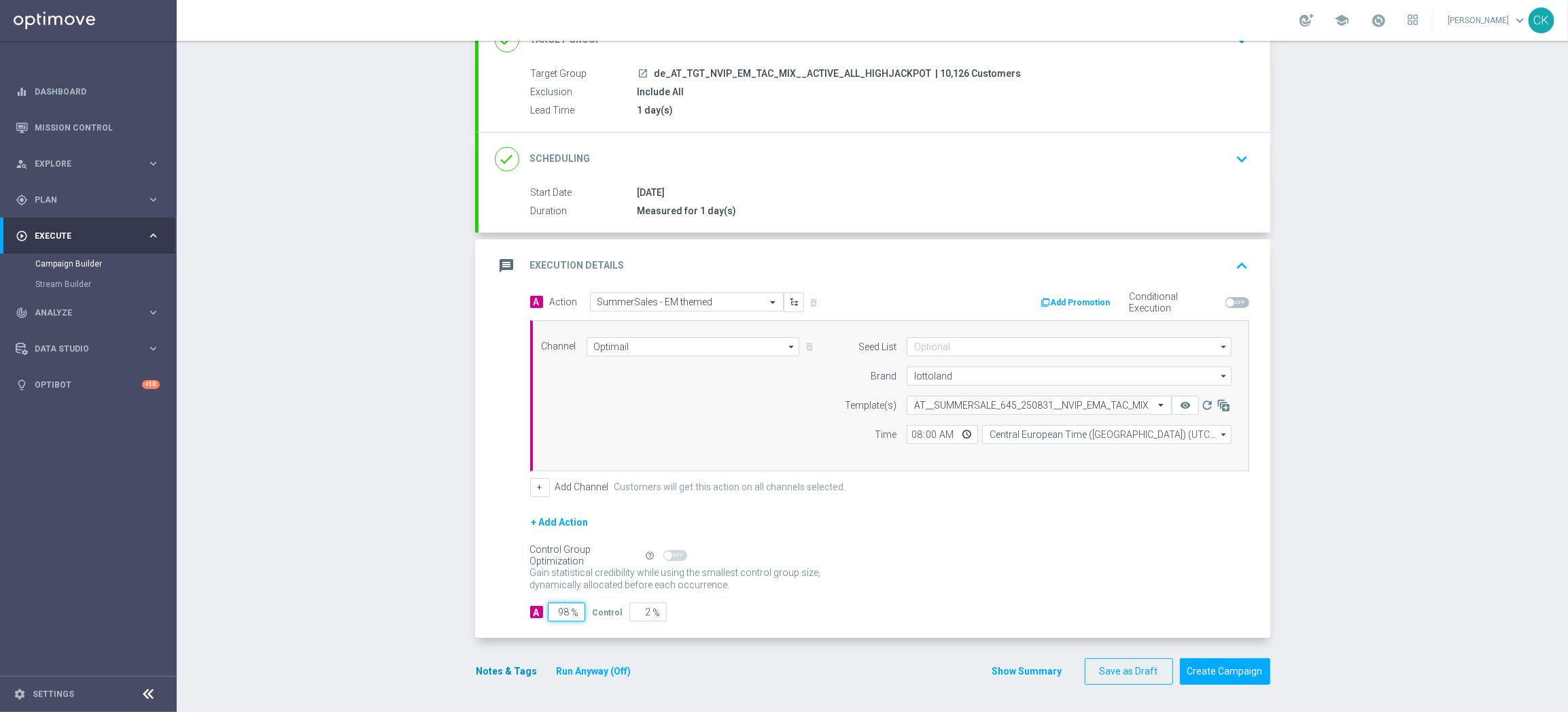
type input "98"
click at [500, 663] on button "Notes & Tags" at bounding box center [506, 671] width 64 height 17
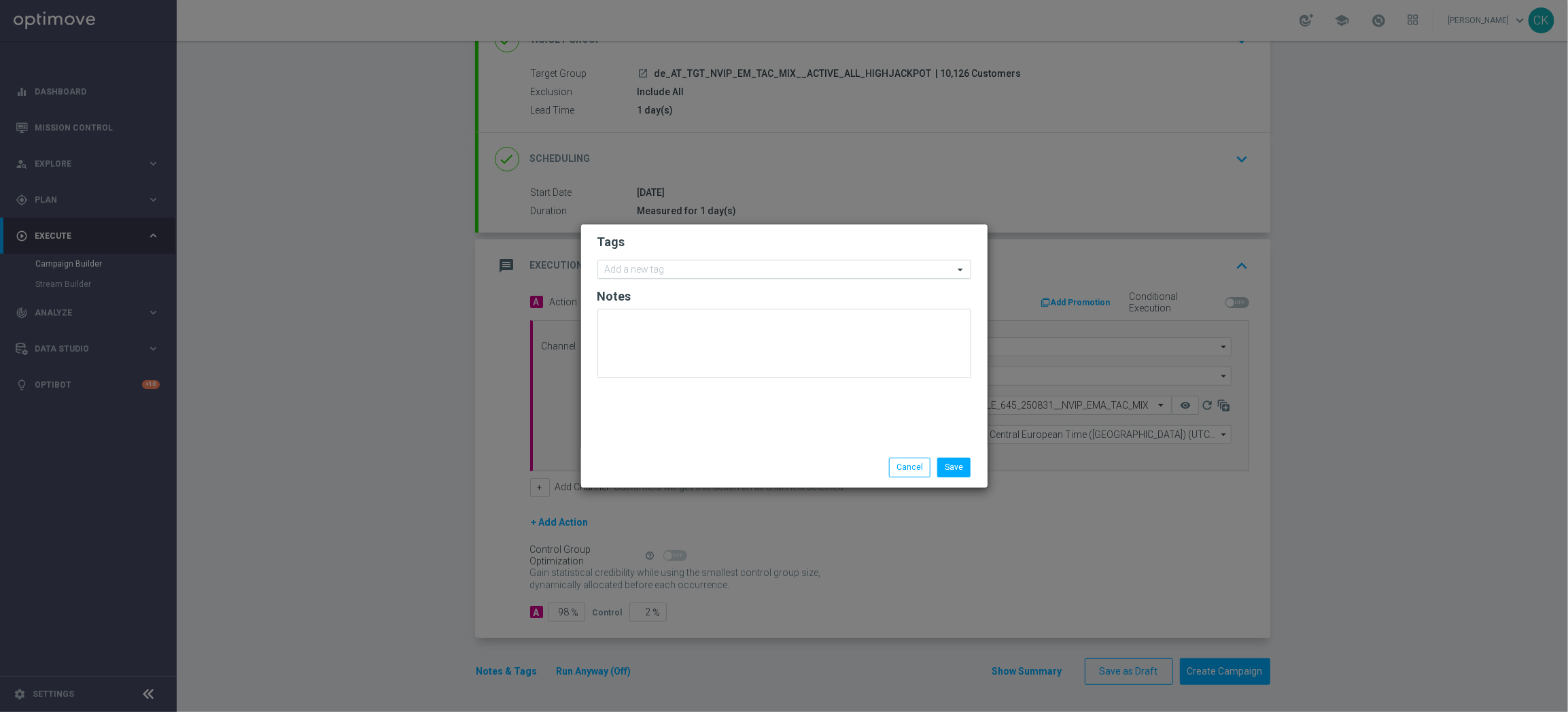
click at [680, 267] on input "text" at bounding box center [779, 270] width 349 height 12
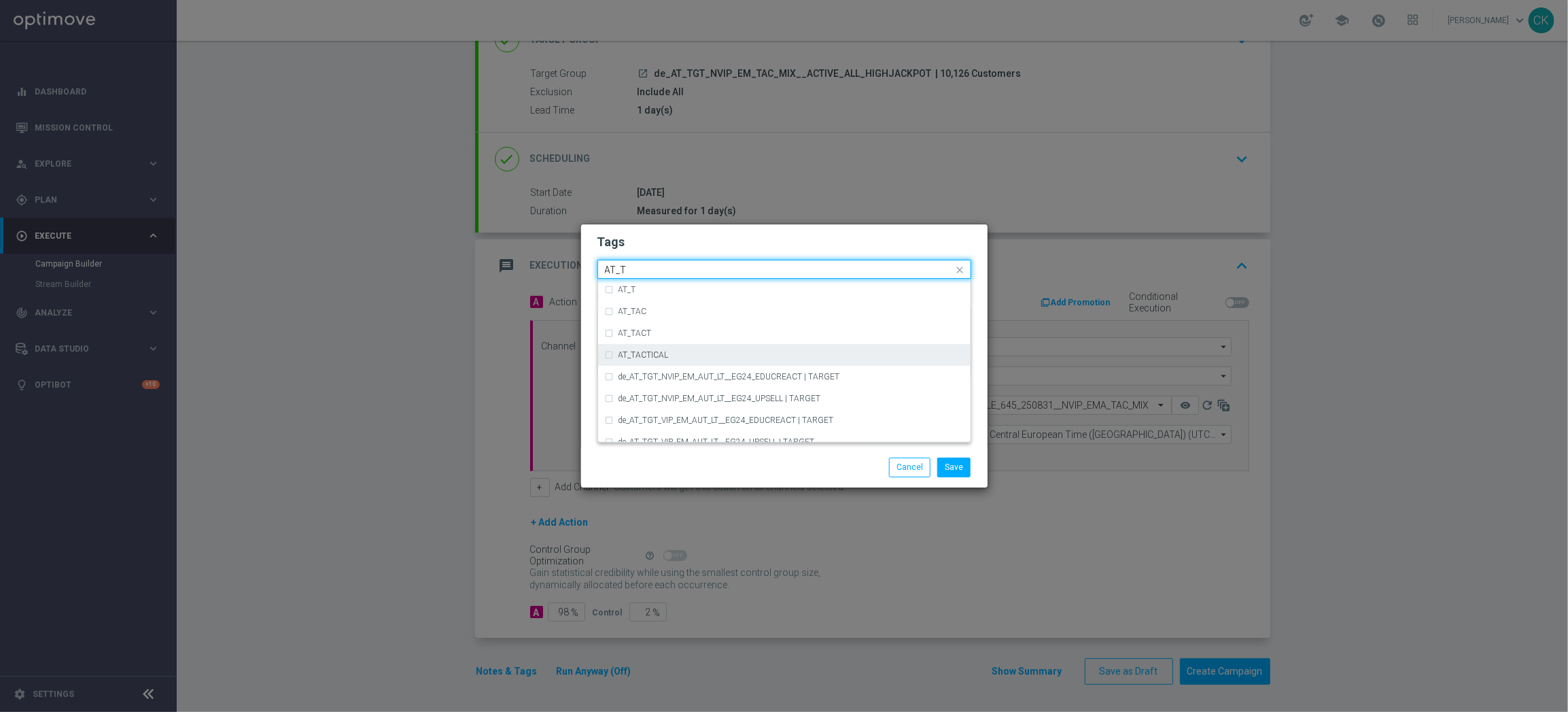
click at [683, 351] on div "AT_TACTICAL" at bounding box center [791, 355] width 345 height 8
type input "AT_T"
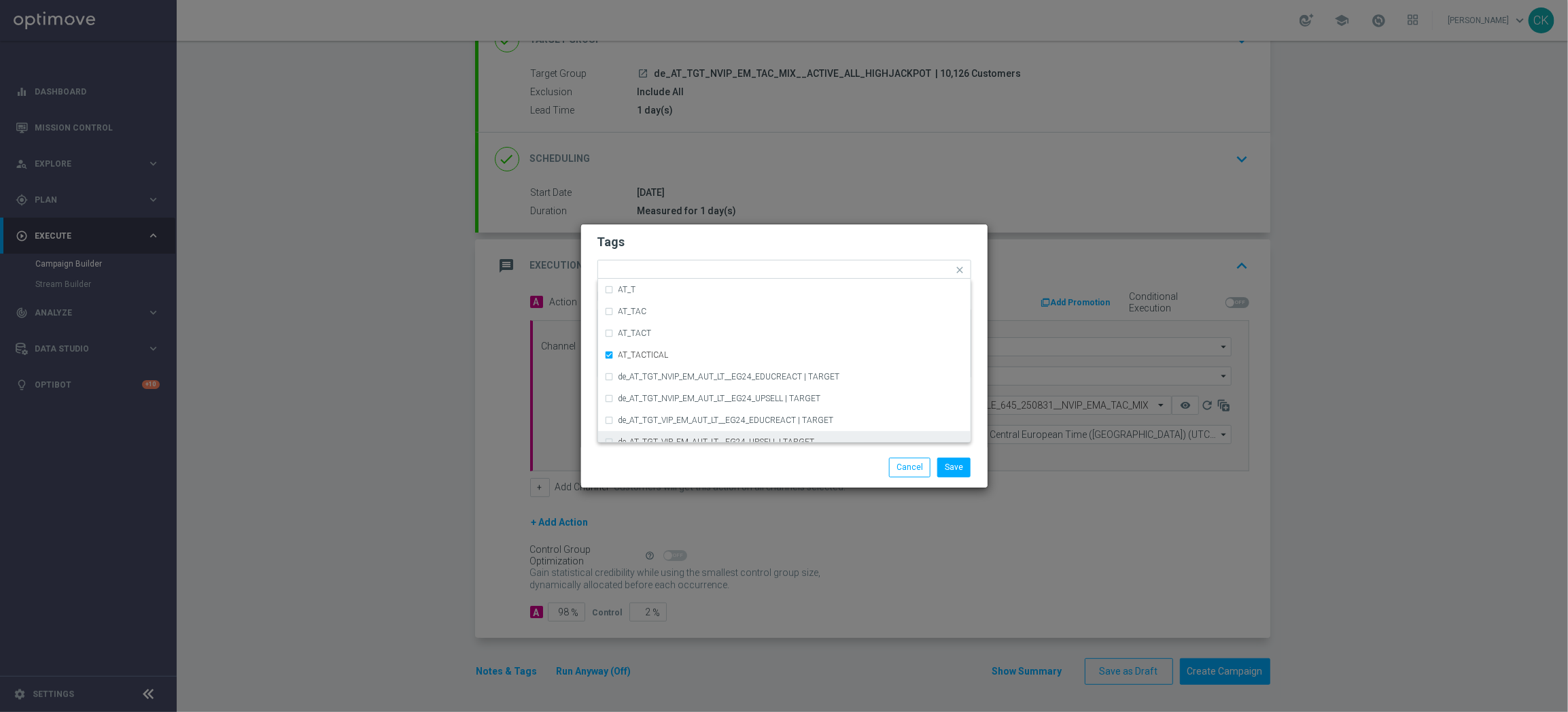
click at [746, 473] on div "Save Cancel" at bounding box center [850, 467] width 263 height 19
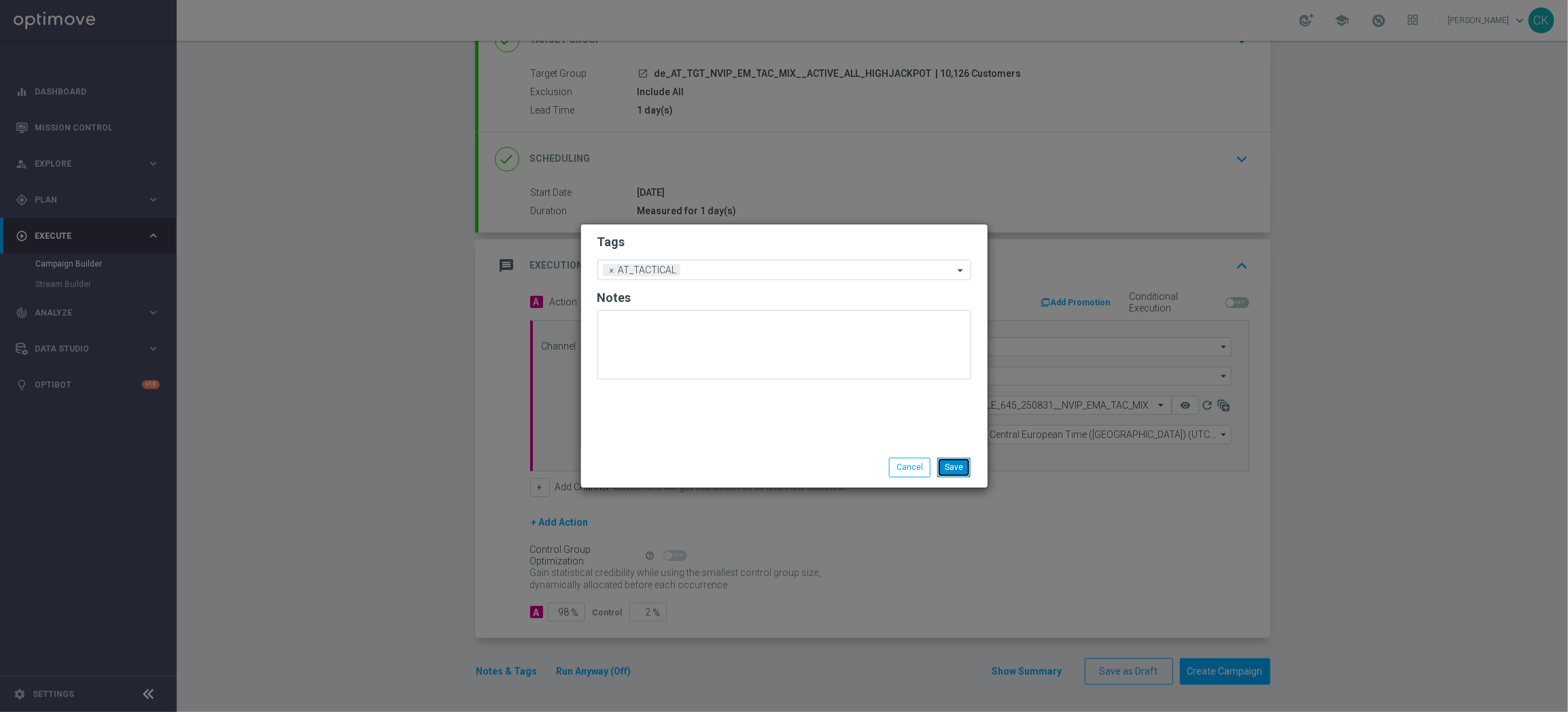
click at [968, 473] on button "Save" at bounding box center [954, 467] width 33 height 19
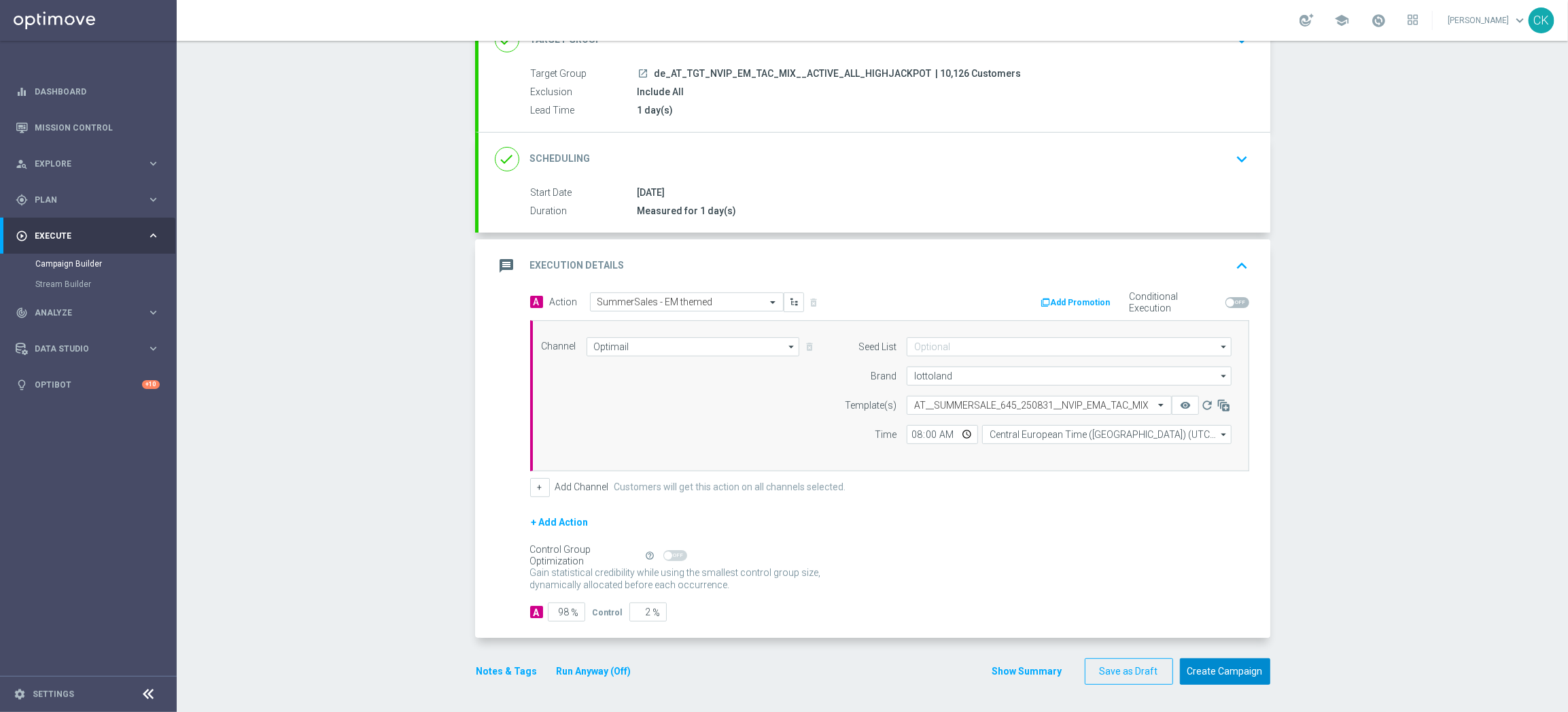
click at [1209, 673] on button "Create Campaign" at bounding box center [1225, 671] width 90 height 27
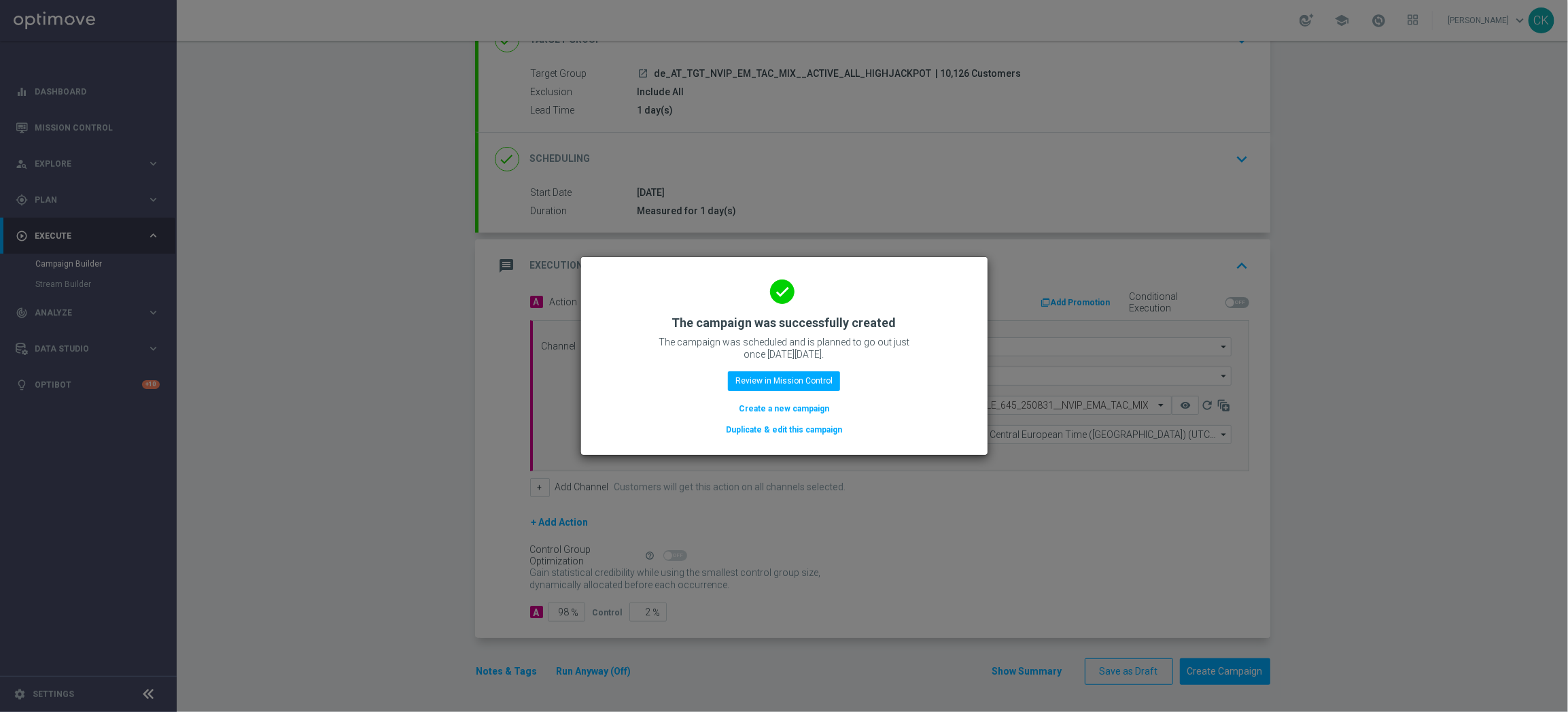
click at [786, 406] on button "Create a new campaign" at bounding box center [784, 408] width 93 height 15
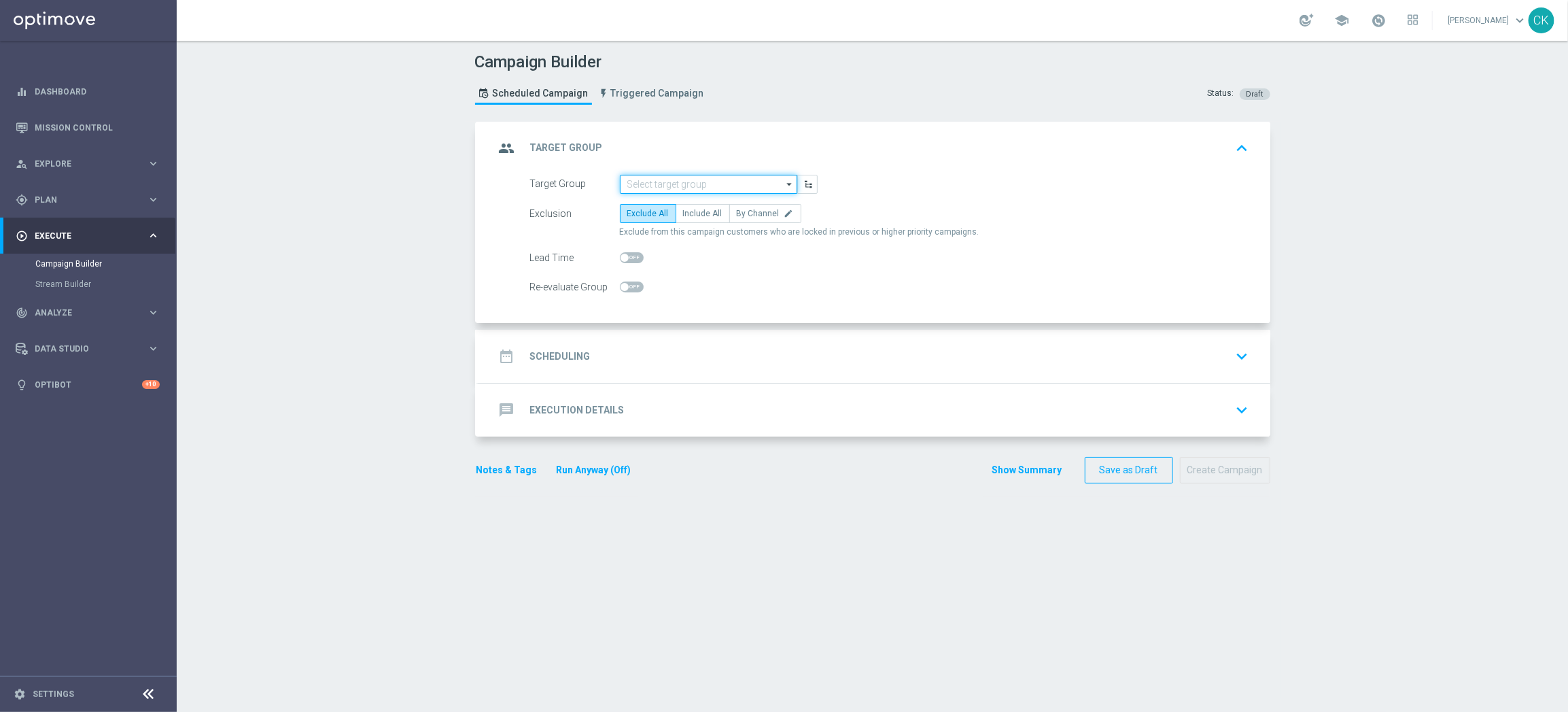
click at [699, 183] on input at bounding box center [708, 184] width 178 height 19
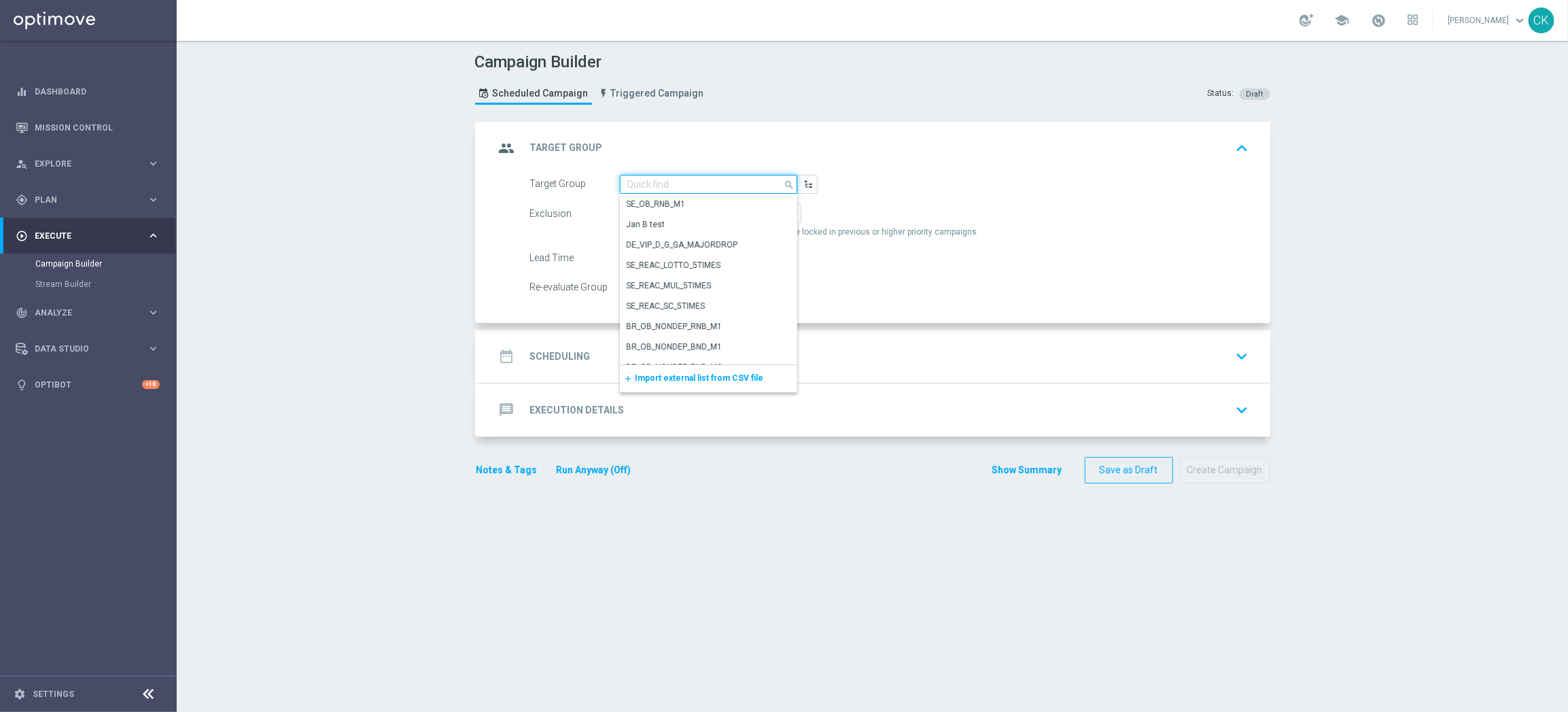
paste input "de_AT_TGT_NVIP_EM_TAC_MIX__REACTIVATED_HIGHJACKPOT"
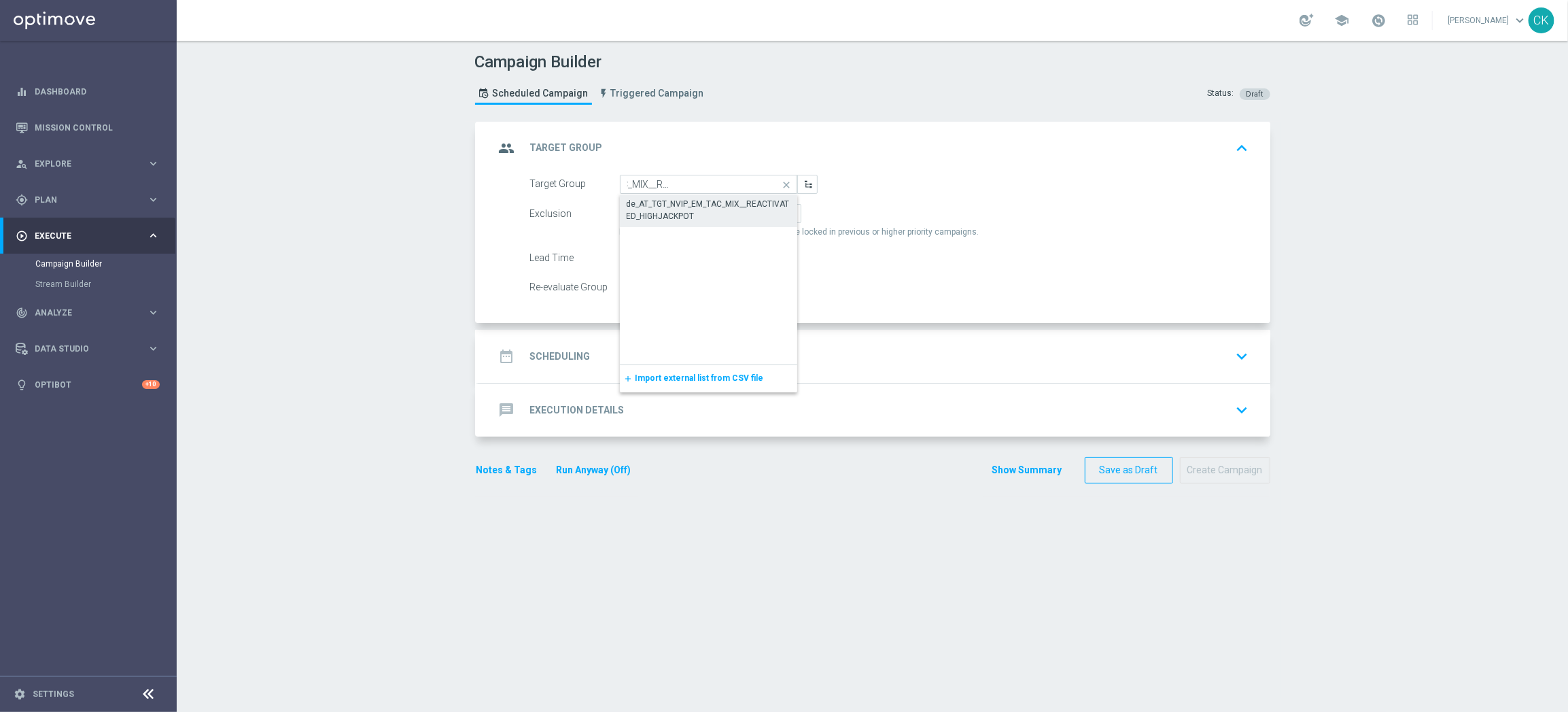
click at [697, 202] on div "de_AT_TGT_NVIP_EM_TAC_MIX__REACTIVATED_HIGHJACKPOT" at bounding box center [708, 210] width 164 height 25
type input "de_AT_TGT_NVIP_EM_TAC_MIX__REACTIVATED_HIGHJACKPOT"
click at [699, 204] on label "Include All" at bounding box center [703, 213] width 54 height 19
click at [691, 212] on input "Include All" at bounding box center [688, 216] width 9 height 9
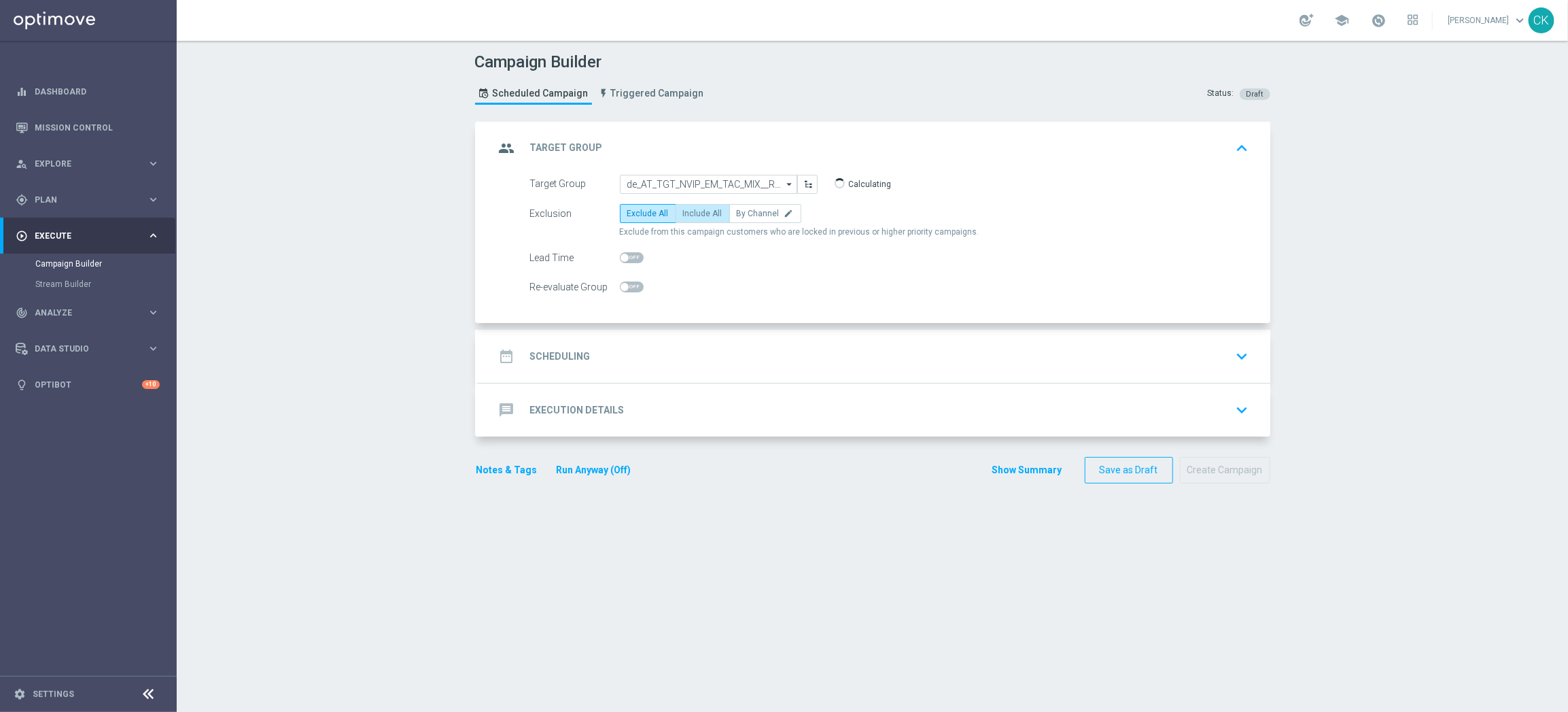
radio input "true"
click at [624, 259] on span at bounding box center [632, 258] width 24 height 11
click at [624, 259] on input "checkbox" at bounding box center [632, 258] width 24 height 11
checkbox input "true"
click at [578, 357] on h2 "Scheduling" at bounding box center [561, 356] width 61 height 13
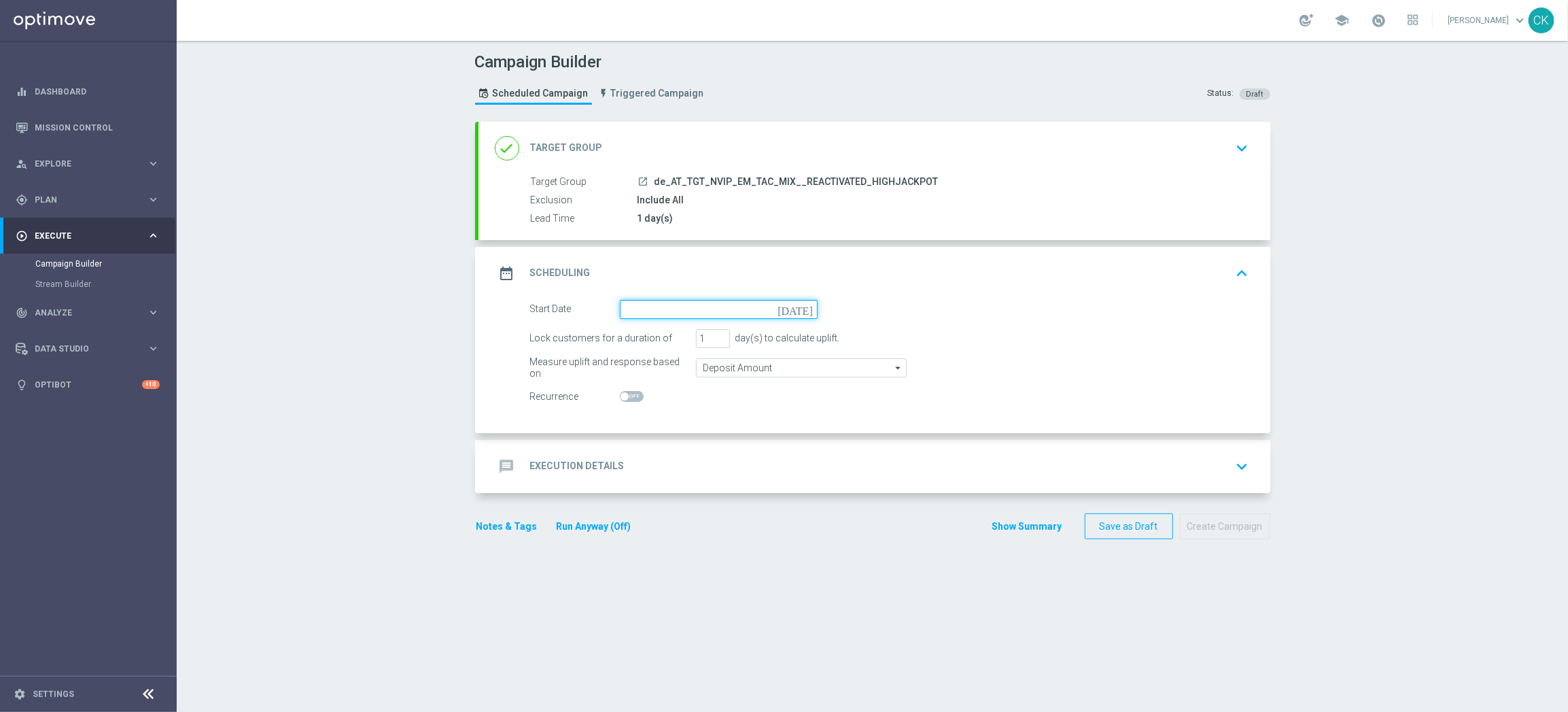
click at [705, 310] on input at bounding box center [718, 309] width 198 height 19
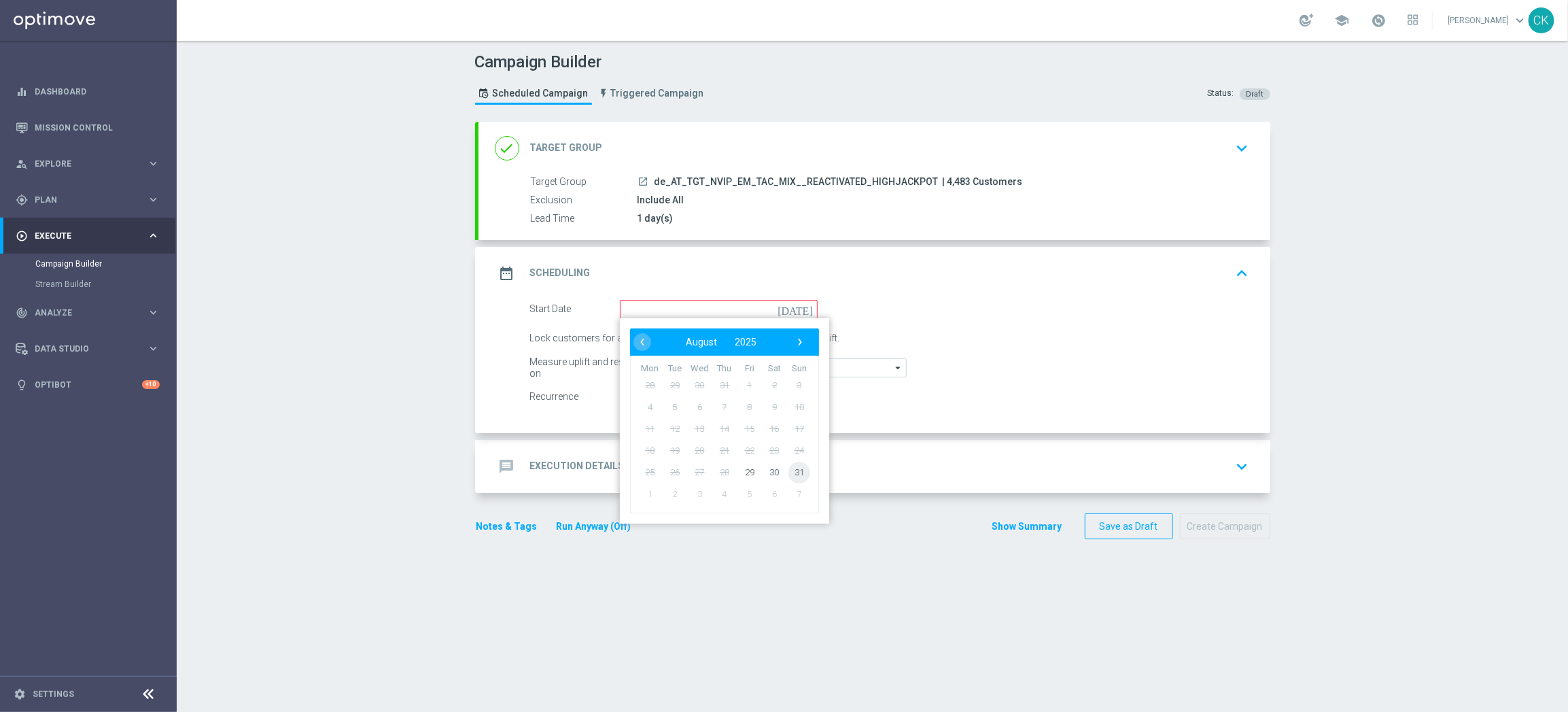
click at [789, 469] on span "31" at bounding box center [798, 472] width 22 height 22
type input "[DATE]"
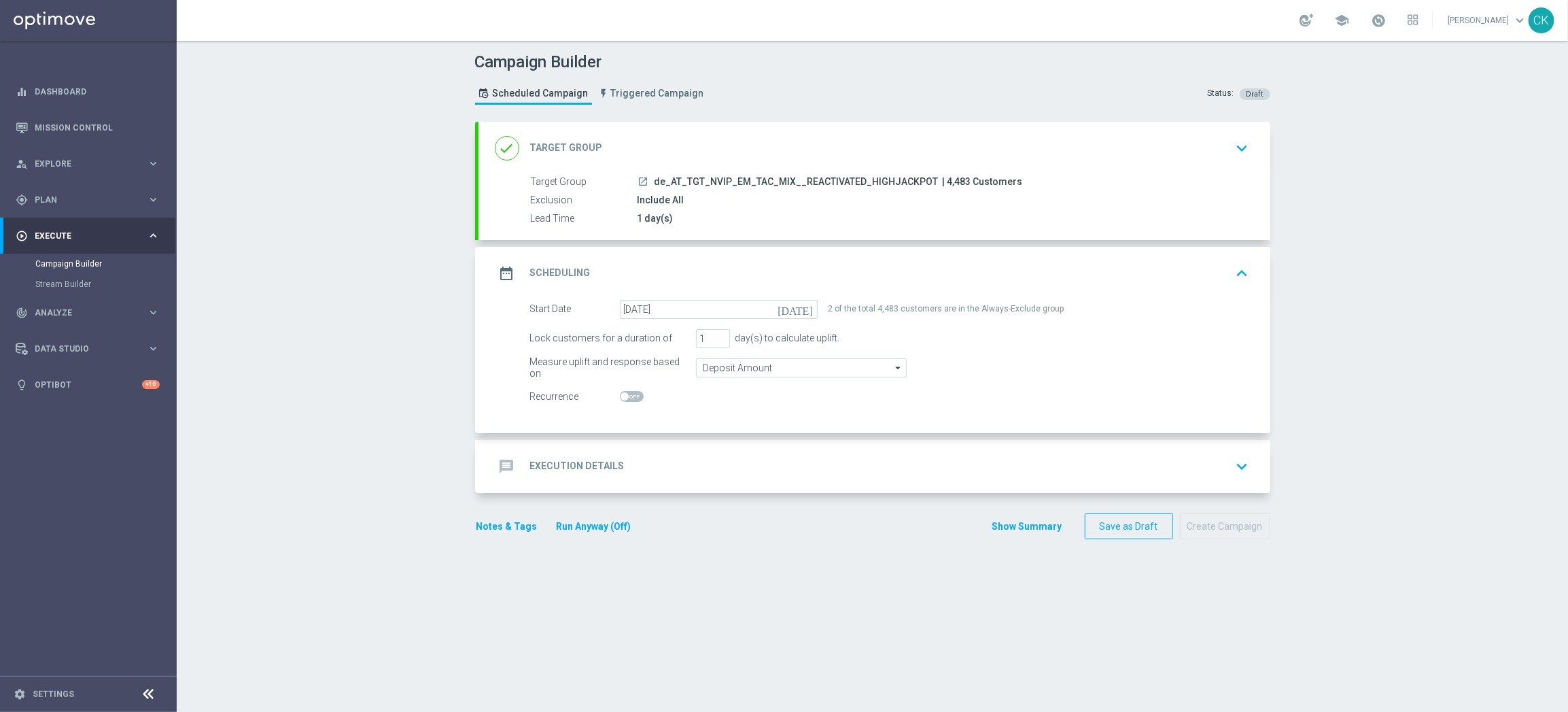
click at [545, 463] on h2 "Execution Details" at bounding box center [577, 466] width 95 height 13
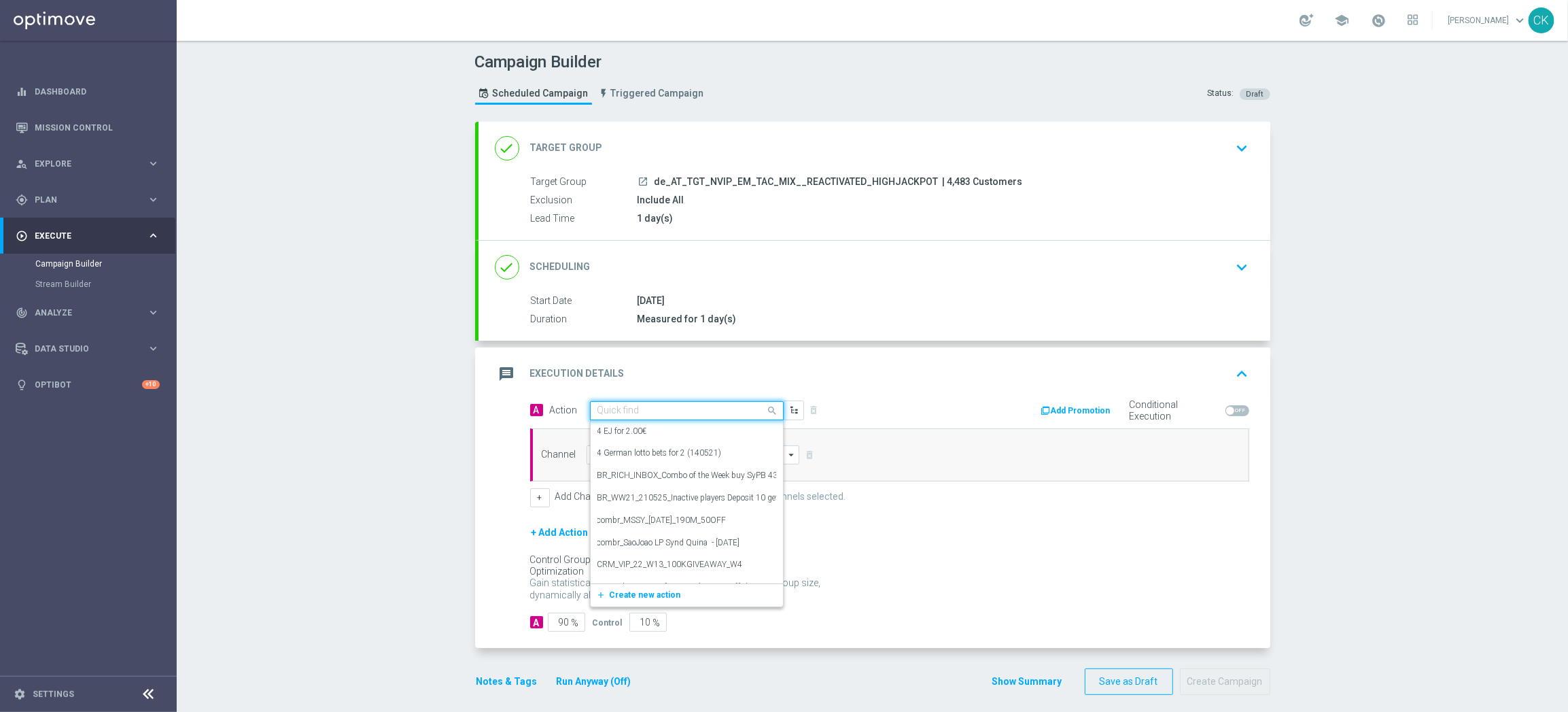
click at [624, 409] on input "text" at bounding box center [673, 411] width 152 height 12
paste input "SummerSales - EM themed"
type input "SummerSales - EM themed"
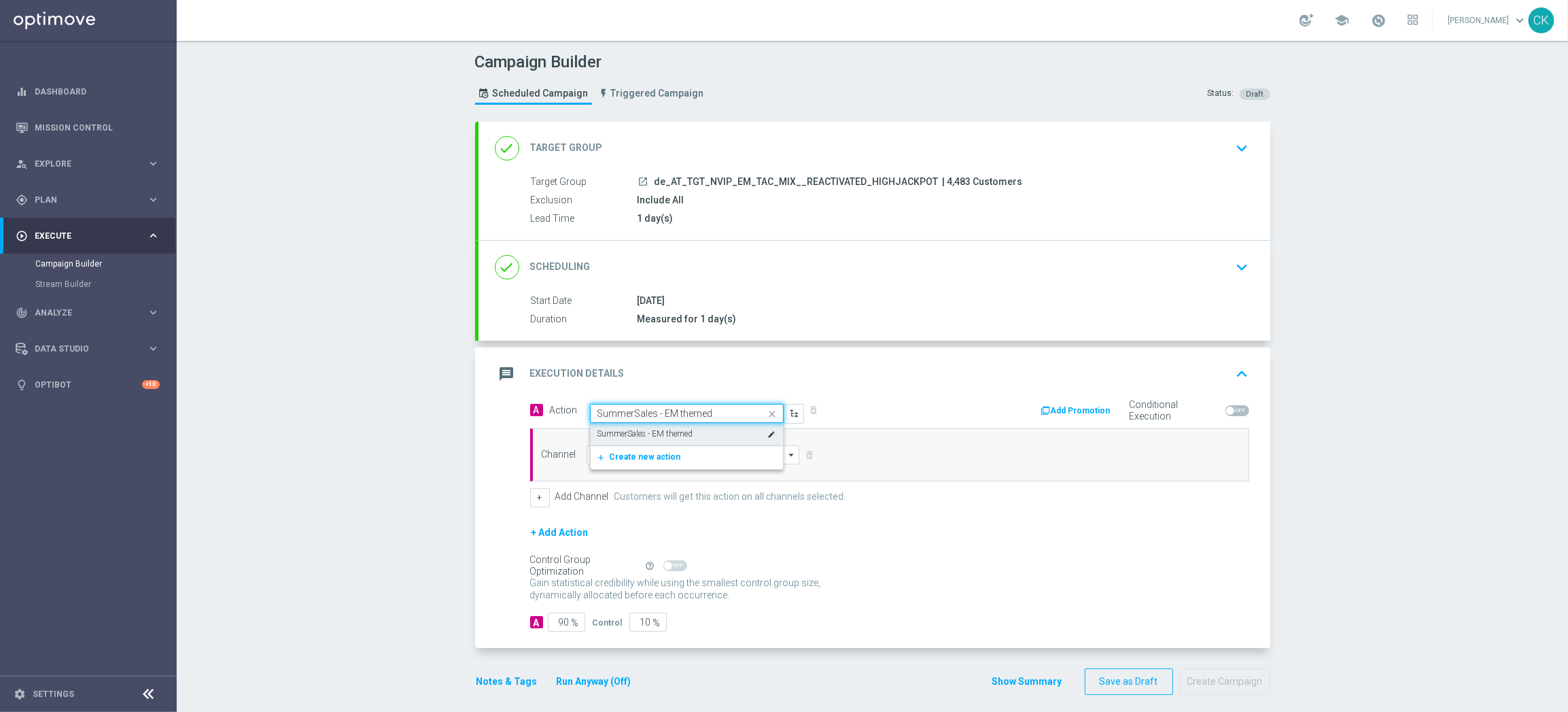
click at [635, 432] on label "SummerSales - EM themed" at bounding box center [645, 434] width 96 height 12
click at [635, 455] on input at bounding box center [693, 454] width 214 height 19
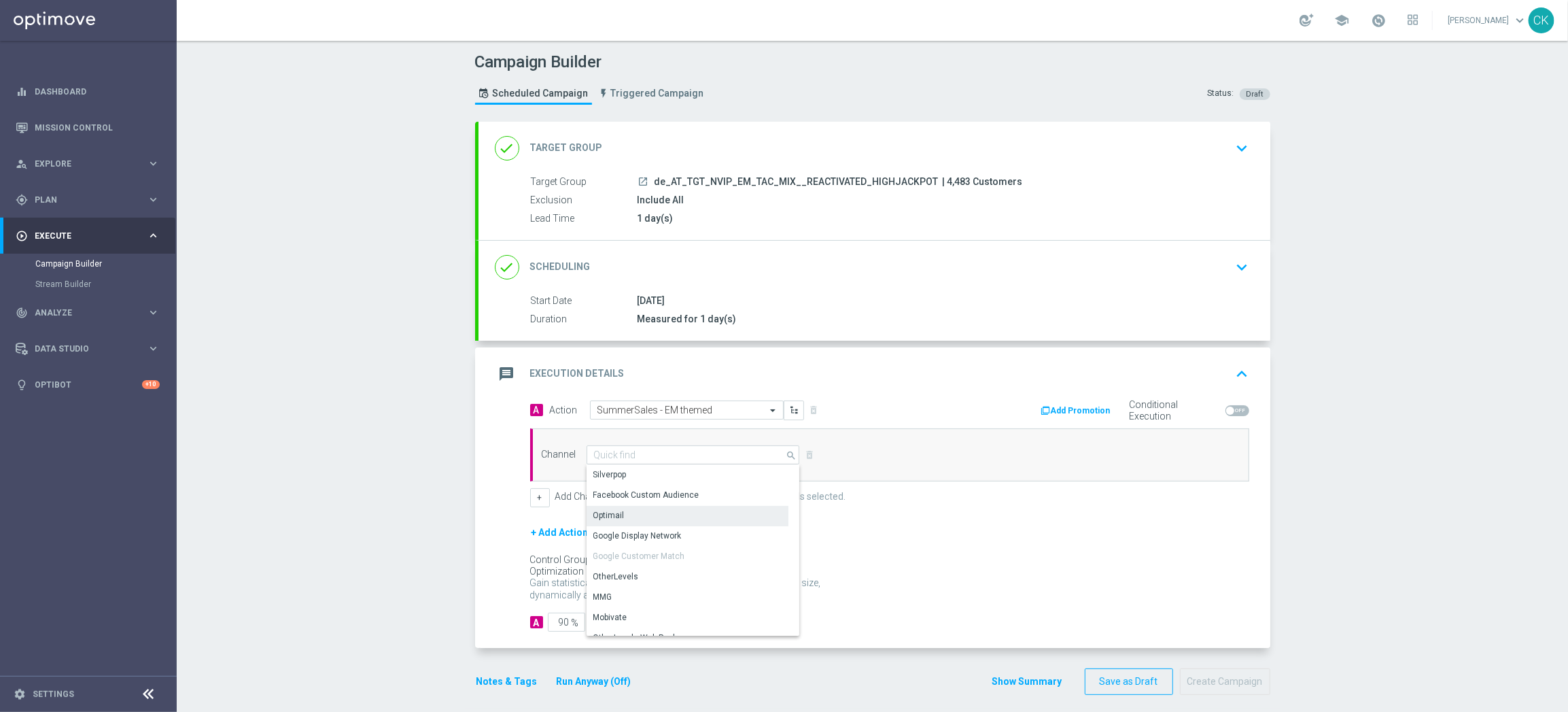
click at [629, 516] on div "Optimail" at bounding box center [687, 515] width 202 height 19
type input "Optimail"
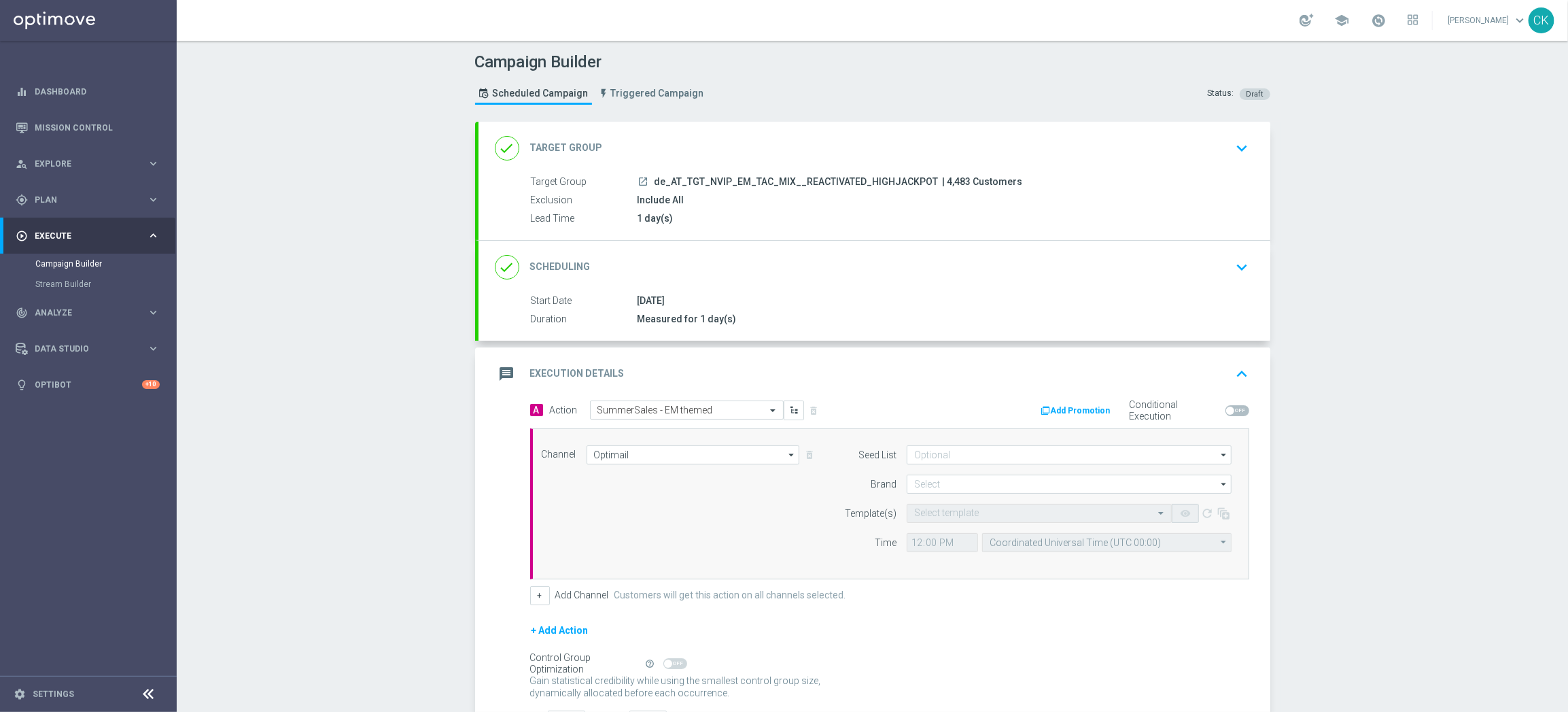
scroll to position [110, 0]
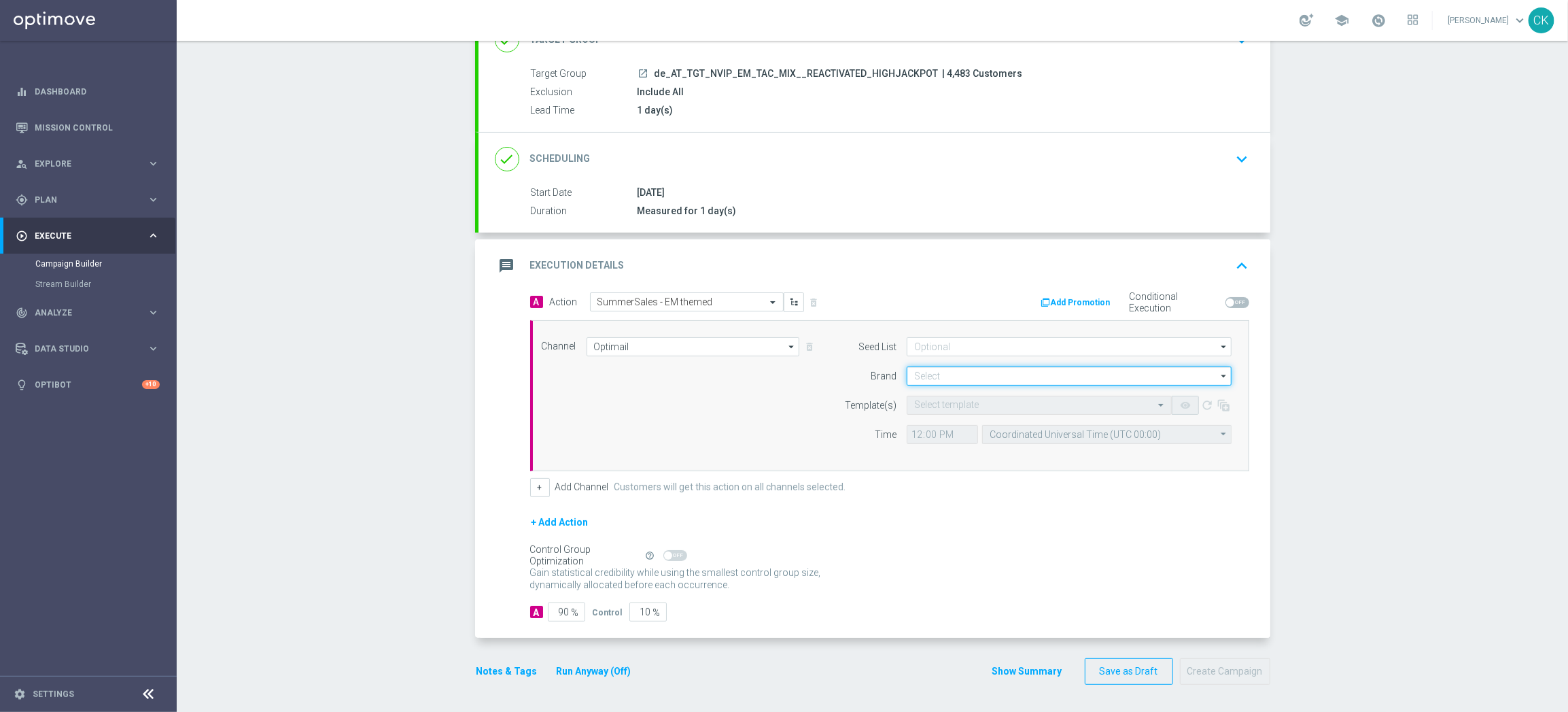
click at [991, 375] on input at bounding box center [1069, 376] width 325 height 19
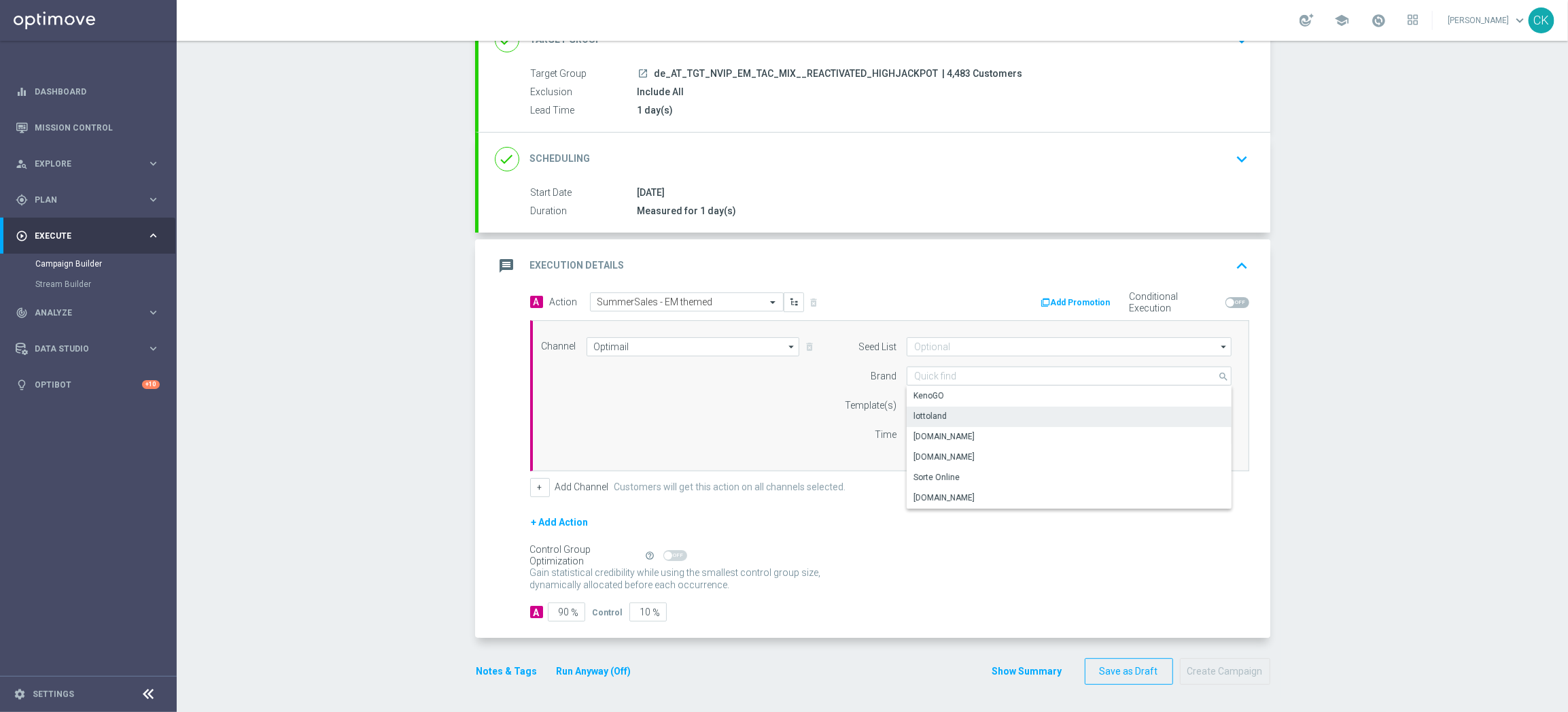
click at [966, 414] on div "lottoland" at bounding box center [1069, 415] width 325 height 19
type input "lottoland"
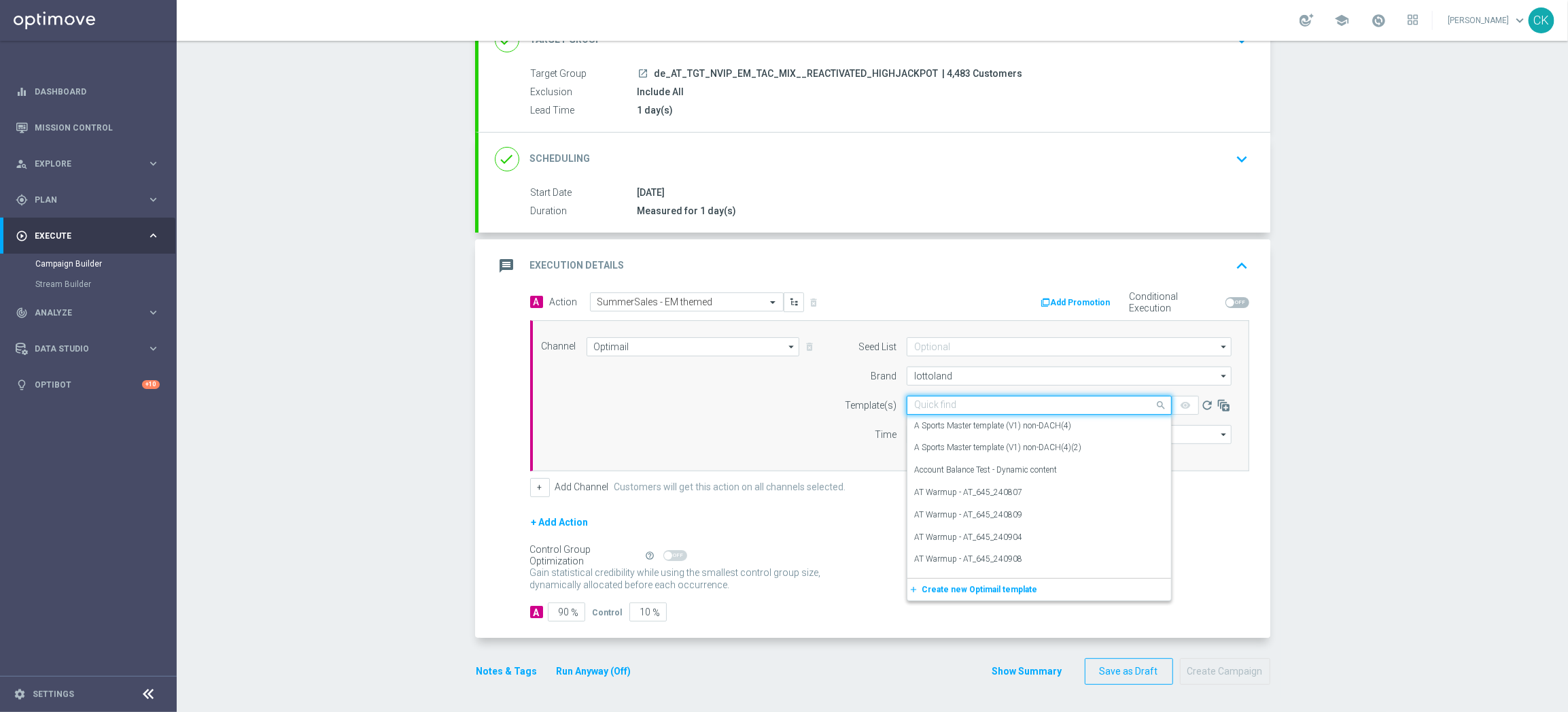
click at [943, 405] on input "text" at bounding box center [1026, 405] width 223 height 12
paste input "AT__SUMMERSALE_645_250831__NVIP_EMA_TAC_MIX"
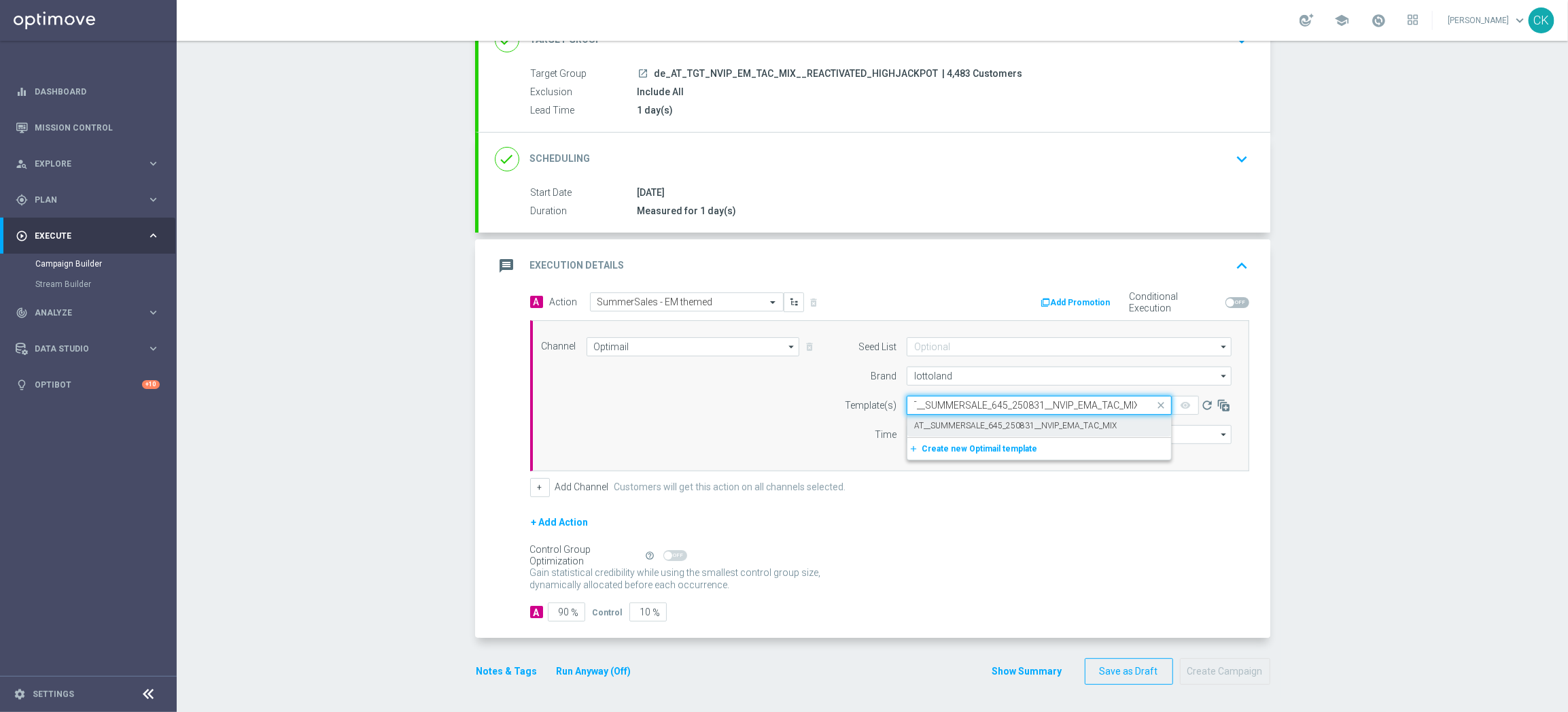
click at [938, 429] on label "AT__SUMMERSALE_645_250831__NVIP_EMA_TAC_MIX" at bounding box center [1016, 426] width 203 height 12
type input "AT__SUMMERSALE_645_250831__NVIP_EMA_TAC_MIX"
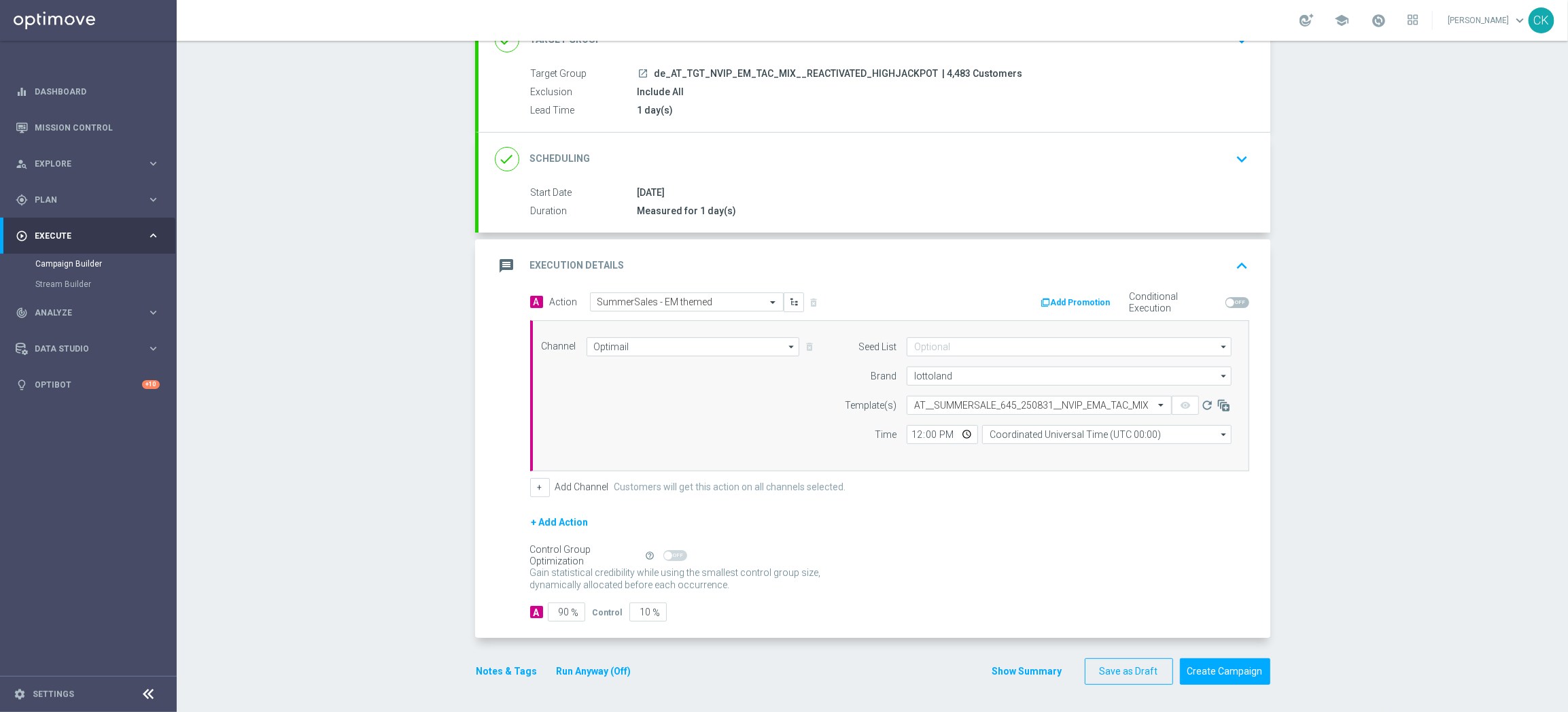
scroll to position [0, 0]
click at [907, 432] on input "12:00" at bounding box center [942, 434] width 71 height 19
type input "08:00"
click at [1120, 431] on input "Coordinated Universal Time (UTC 00:00)" at bounding box center [1106, 434] width 250 height 19
click at [1111, 453] on div "Central European Time ([GEOGRAPHIC_DATA]) (UTC +02:00)" at bounding box center [1100, 454] width 222 height 12
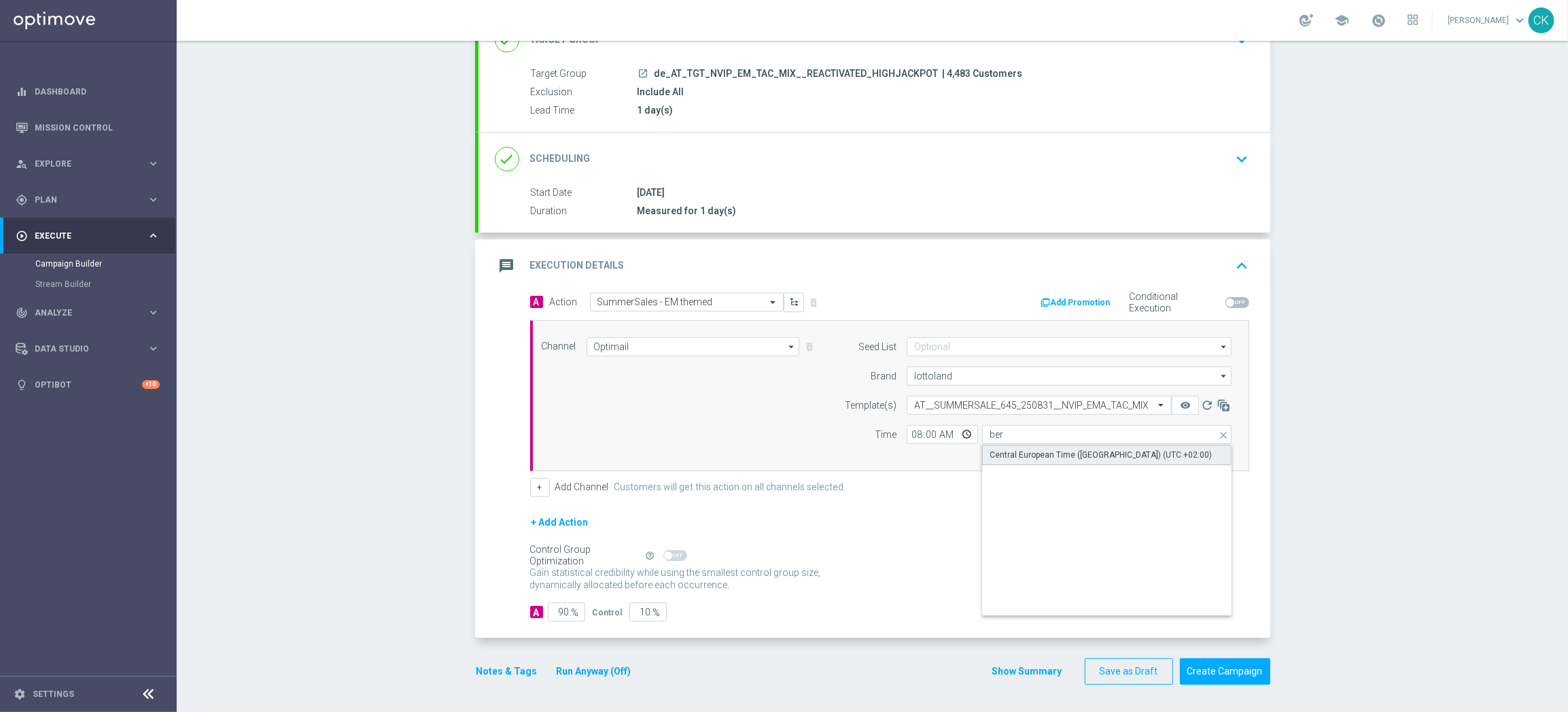
type input "Central European Time ([GEOGRAPHIC_DATA]) (UTC +02:00)"
click at [562, 613] on input "90" at bounding box center [566, 612] width 38 height 19
type input "9"
type input "91"
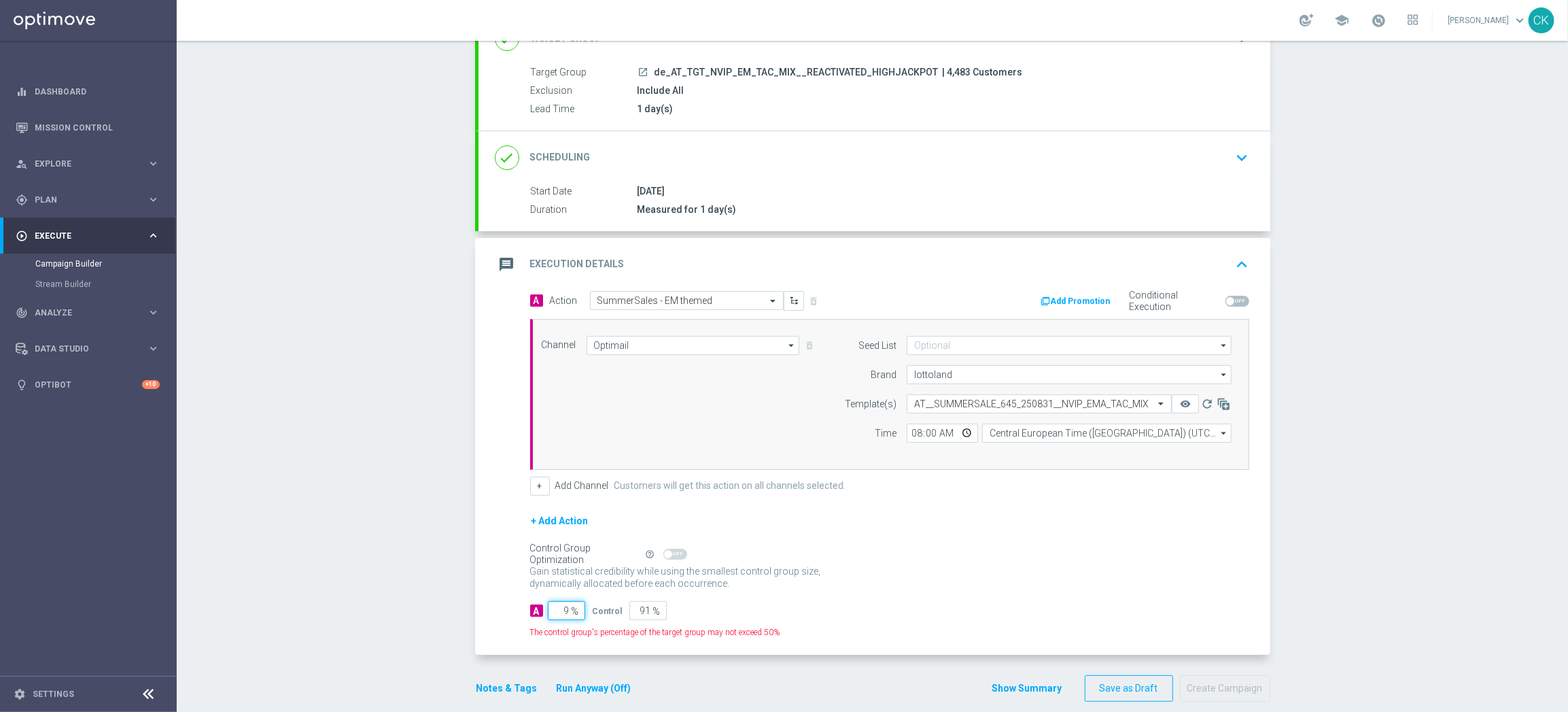
type input "98"
type input "2"
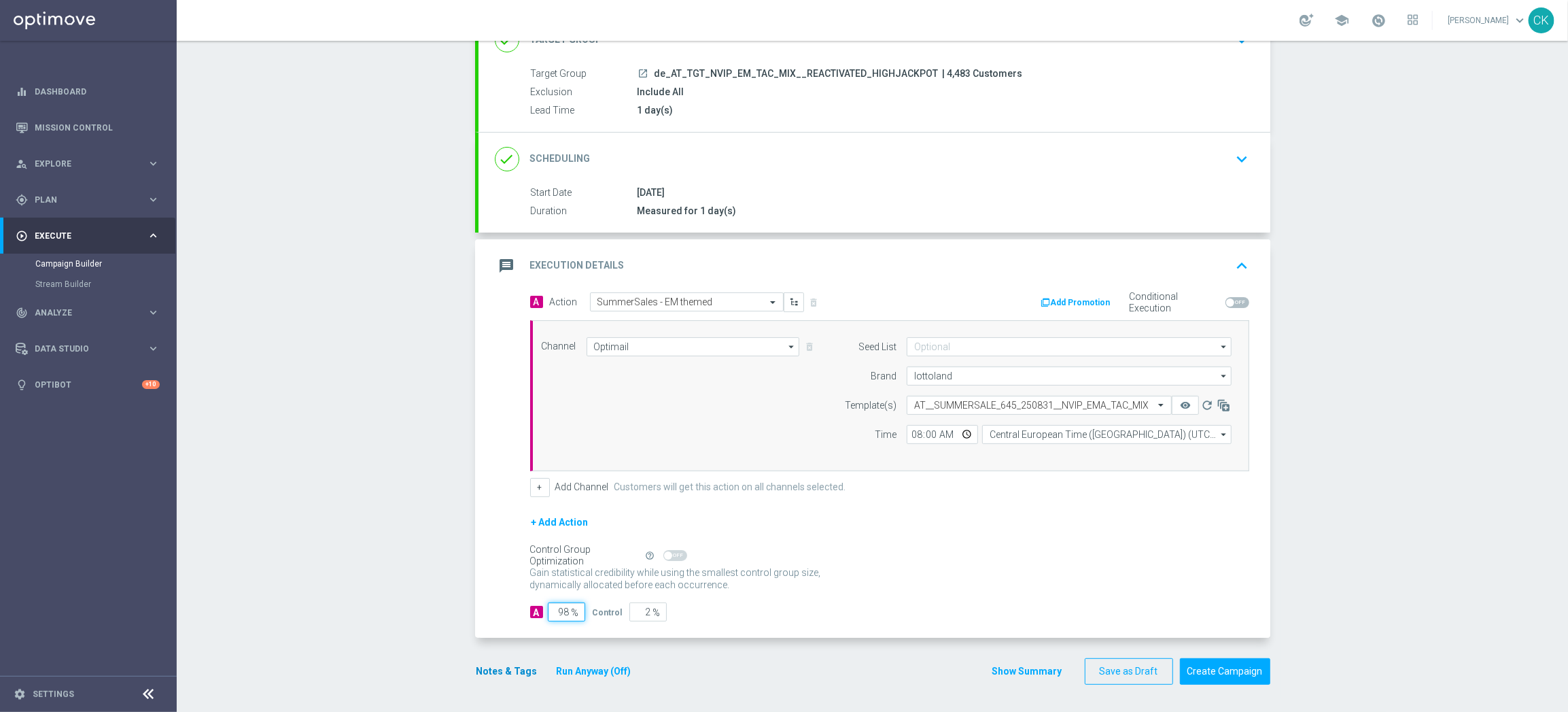
type input "98"
click at [507, 669] on button "Notes & Tags" at bounding box center [506, 671] width 64 height 17
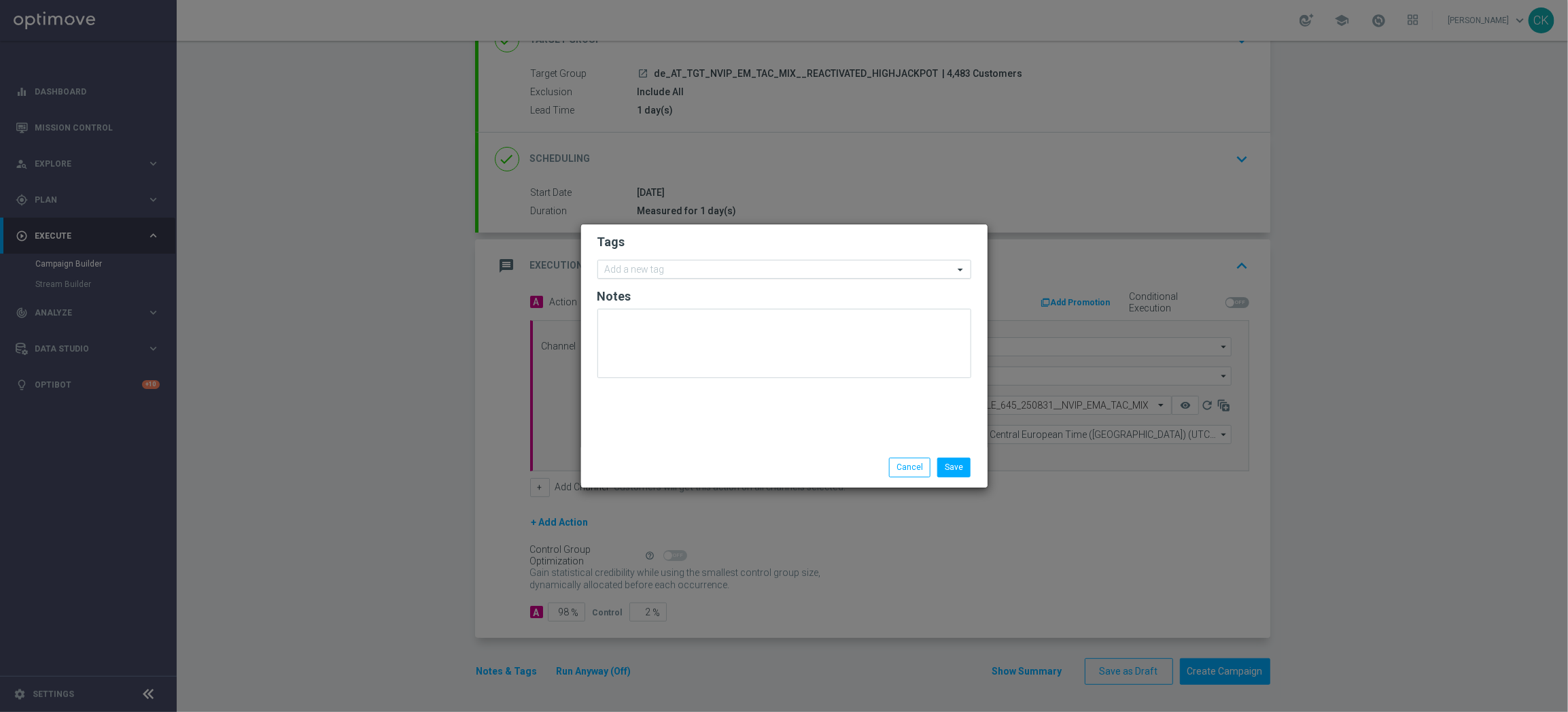
click at [678, 268] on input "text" at bounding box center [779, 270] width 349 height 12
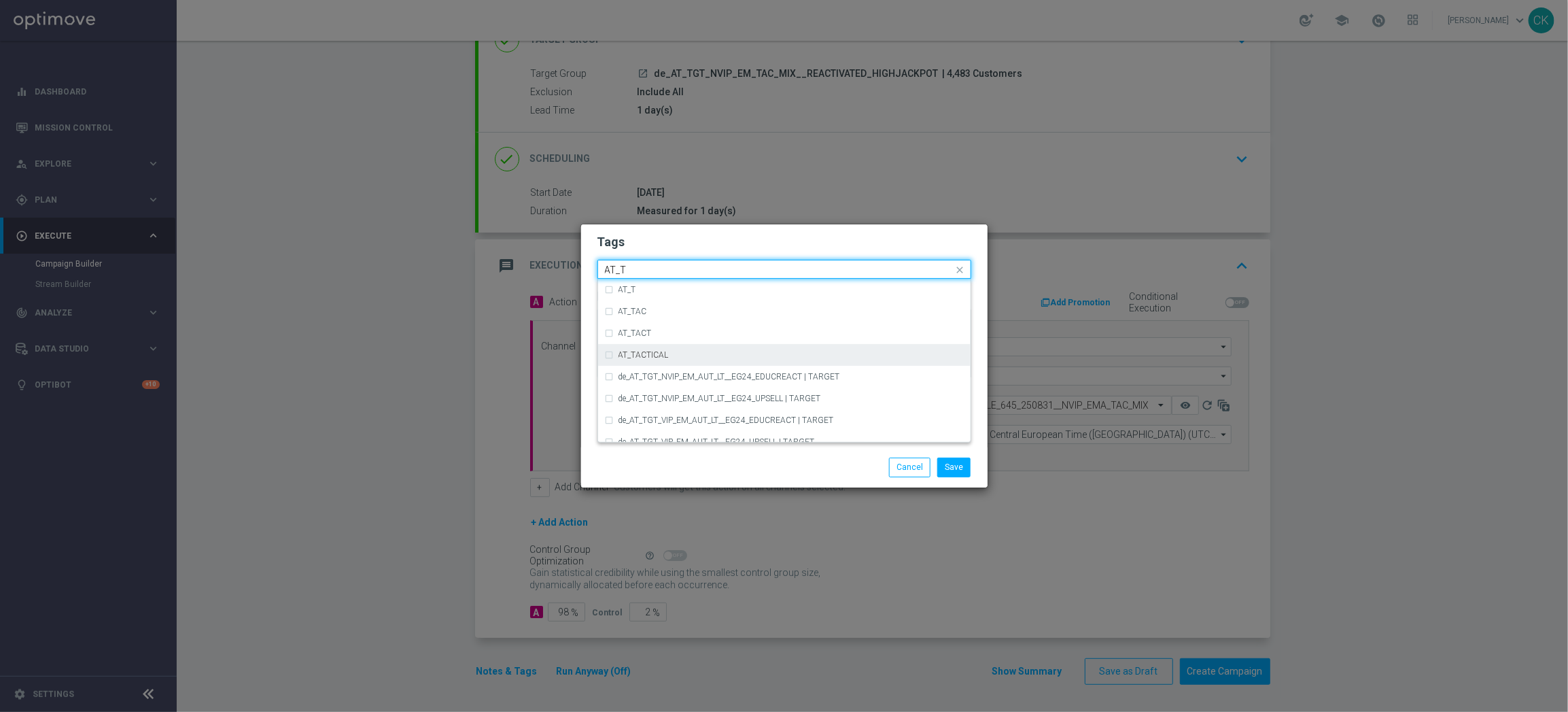
click at [675, 352] on div "AT_TACTICAL" at bounding box center [791, 355] width 345 height 8
type input "AT_T"
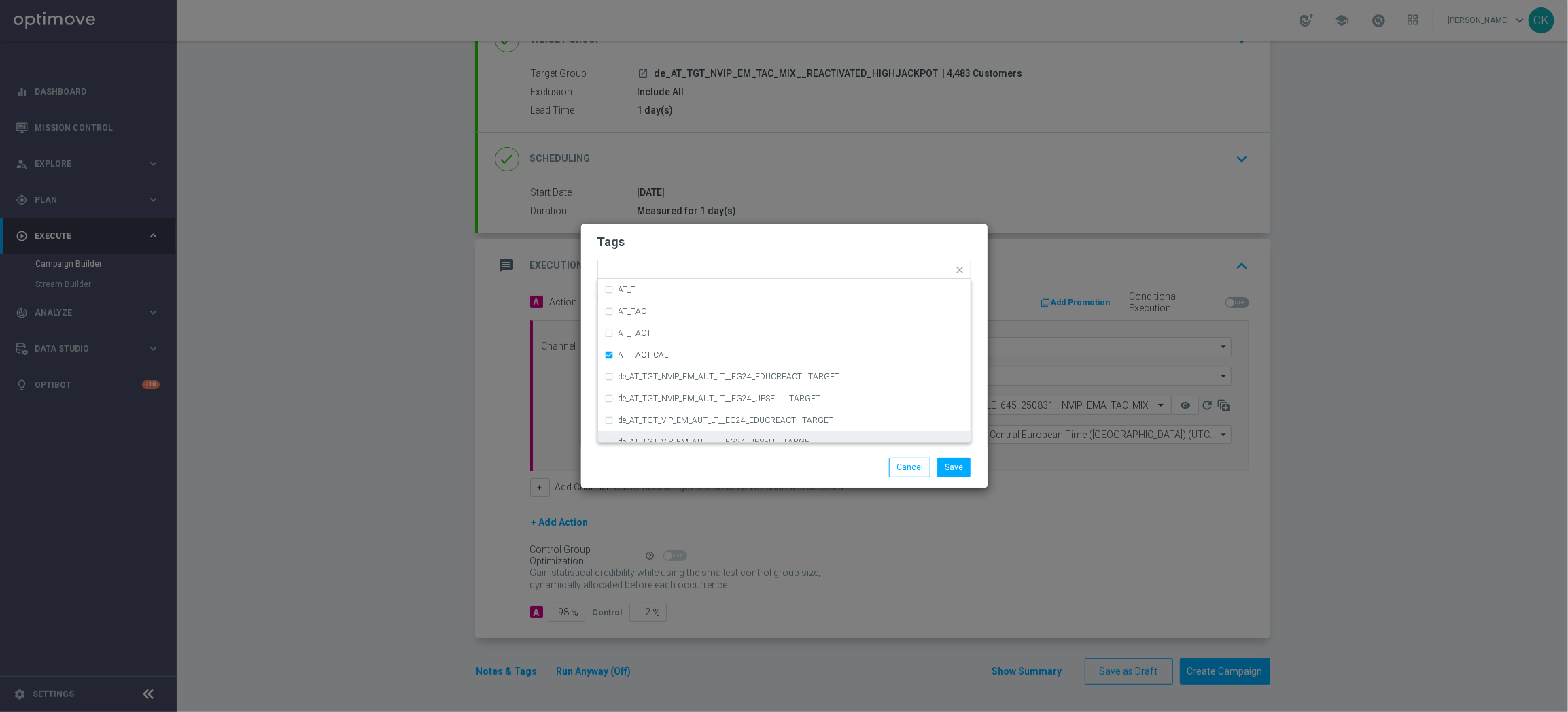
click at [677, 466] on div "Save Cancel" at bounding box center [784, 467] width 394 height 19
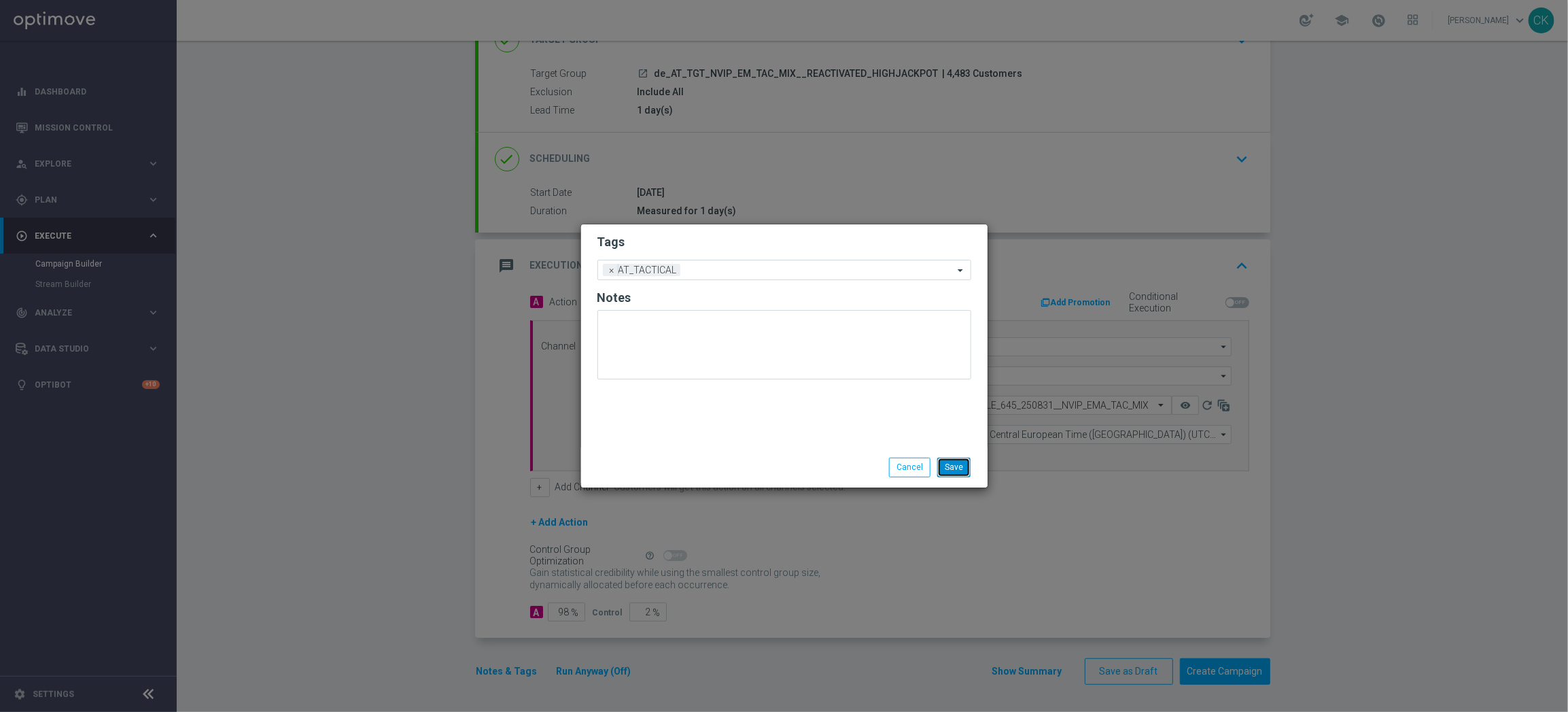
click at [963, 469] on button "Save" at bounding box center [954, 467] width 33 height 19
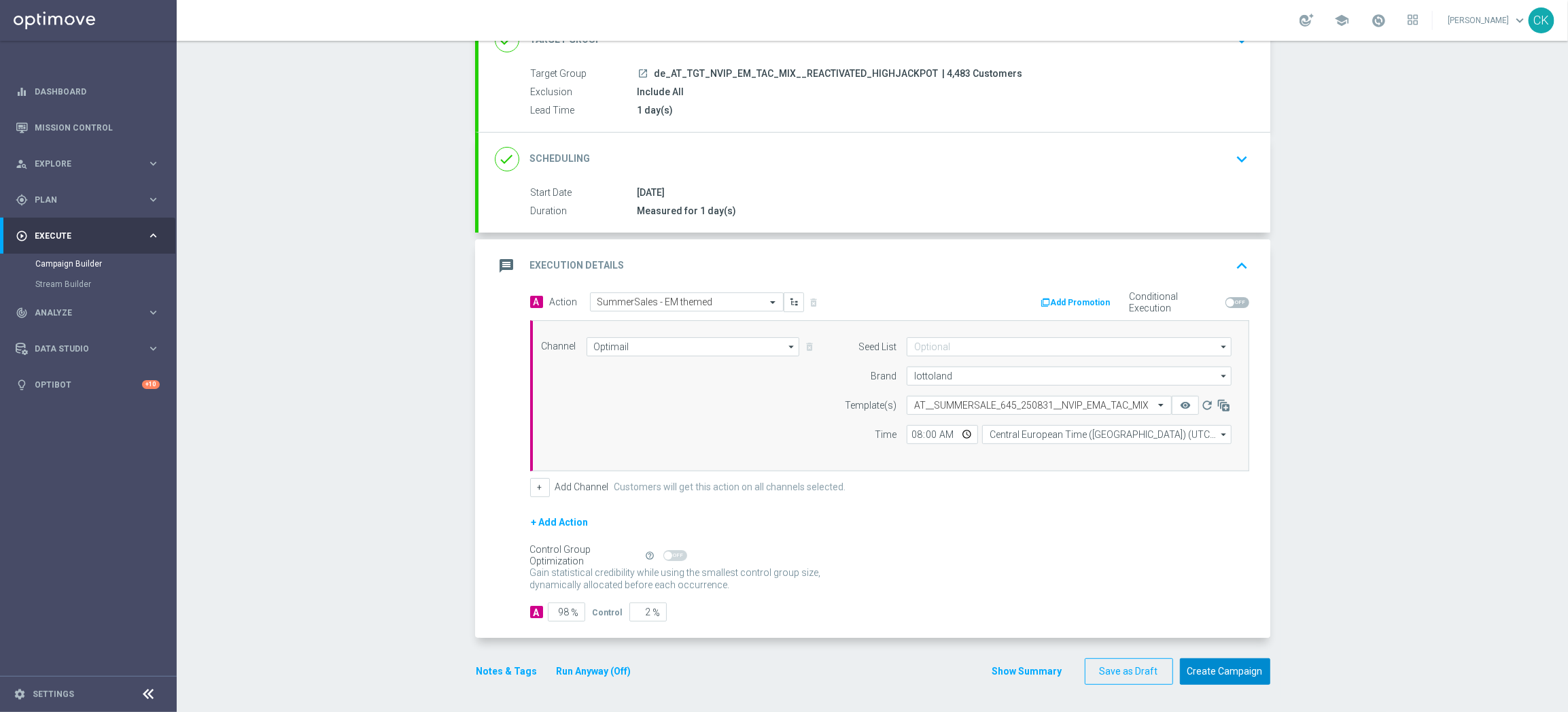
click at [1216, 677] on button "Create Campaign" at bounding box center [1225, 671] width 90 height 27
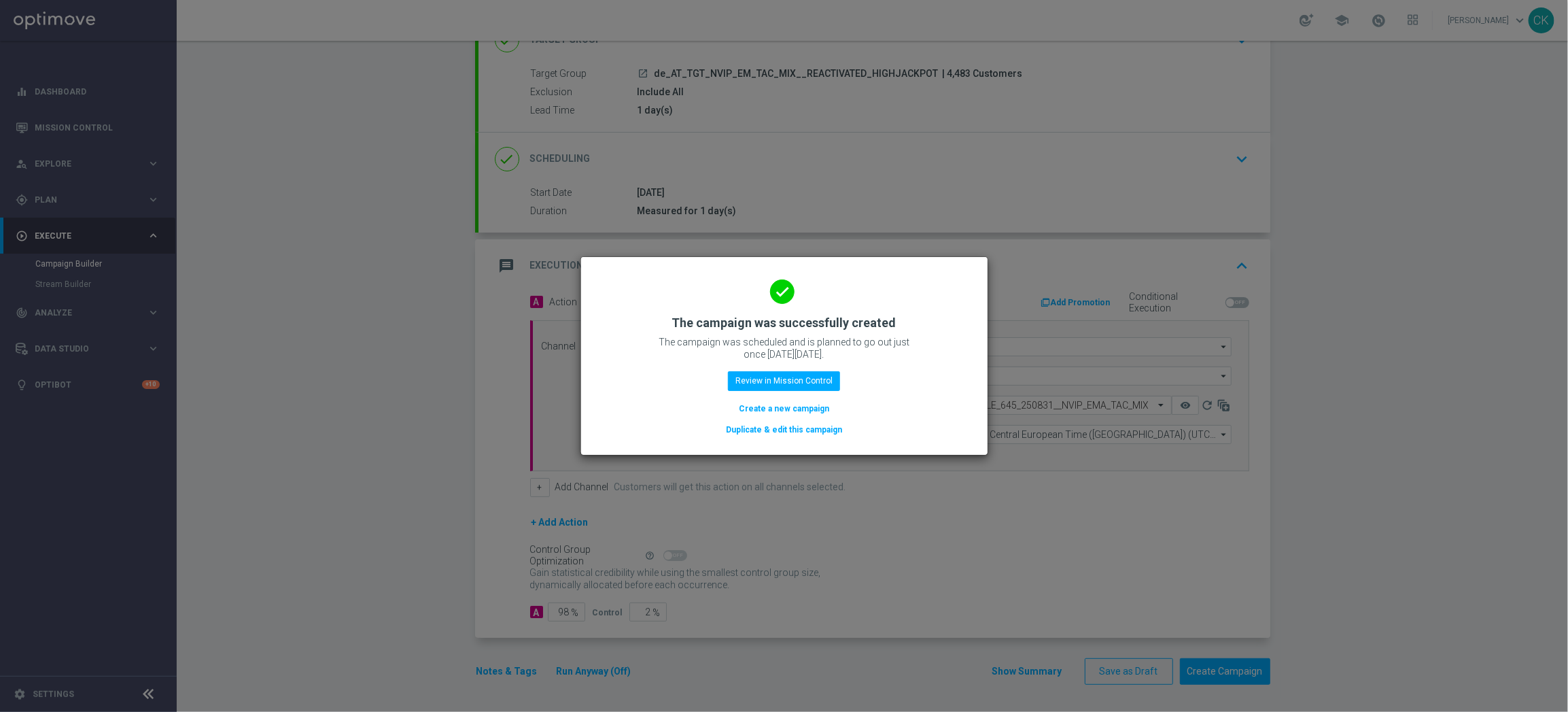
click at [767, 402] on button "Create a new campaign" at bounding box center [784, 408] width 93 height 15
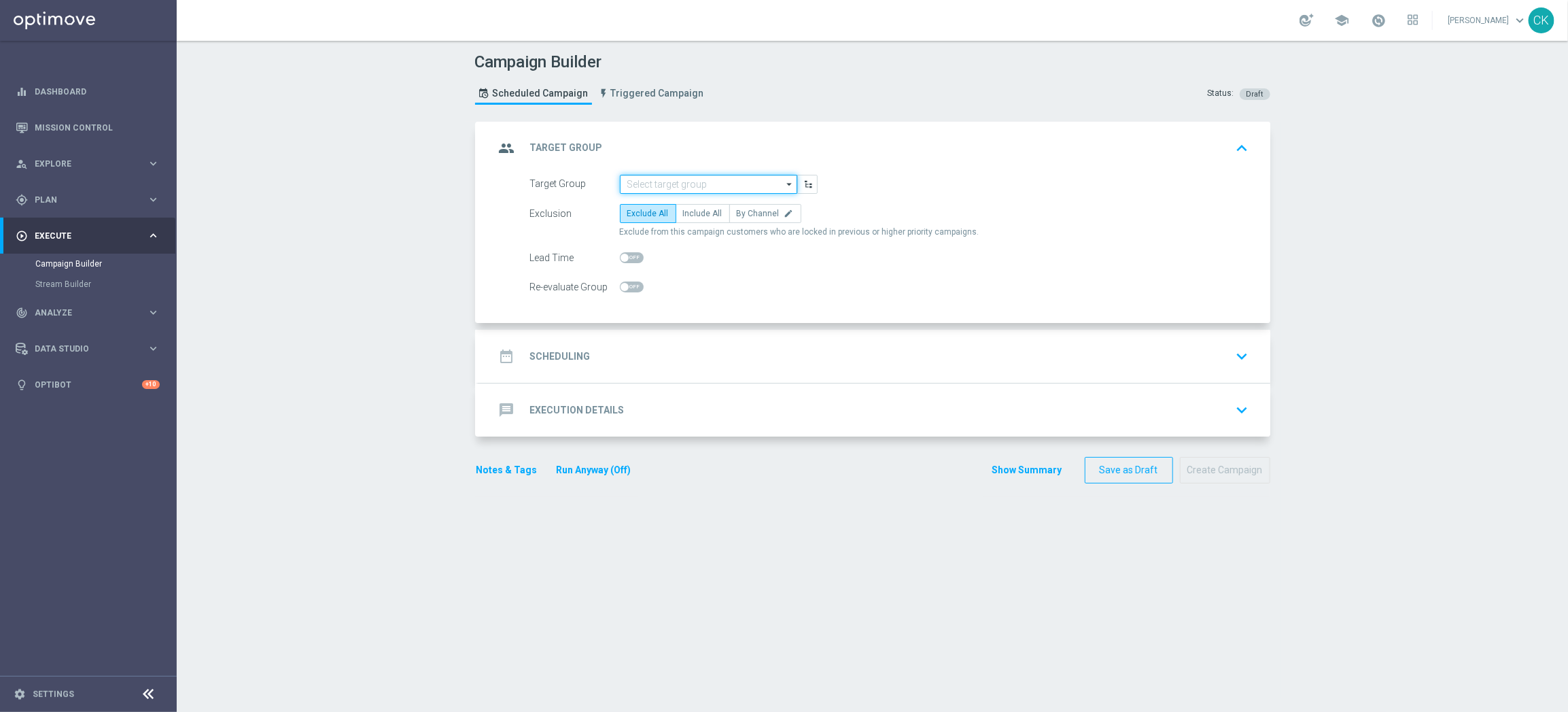
click at [689, 185] on input at bounding box center [708, 184] width 178 height 19
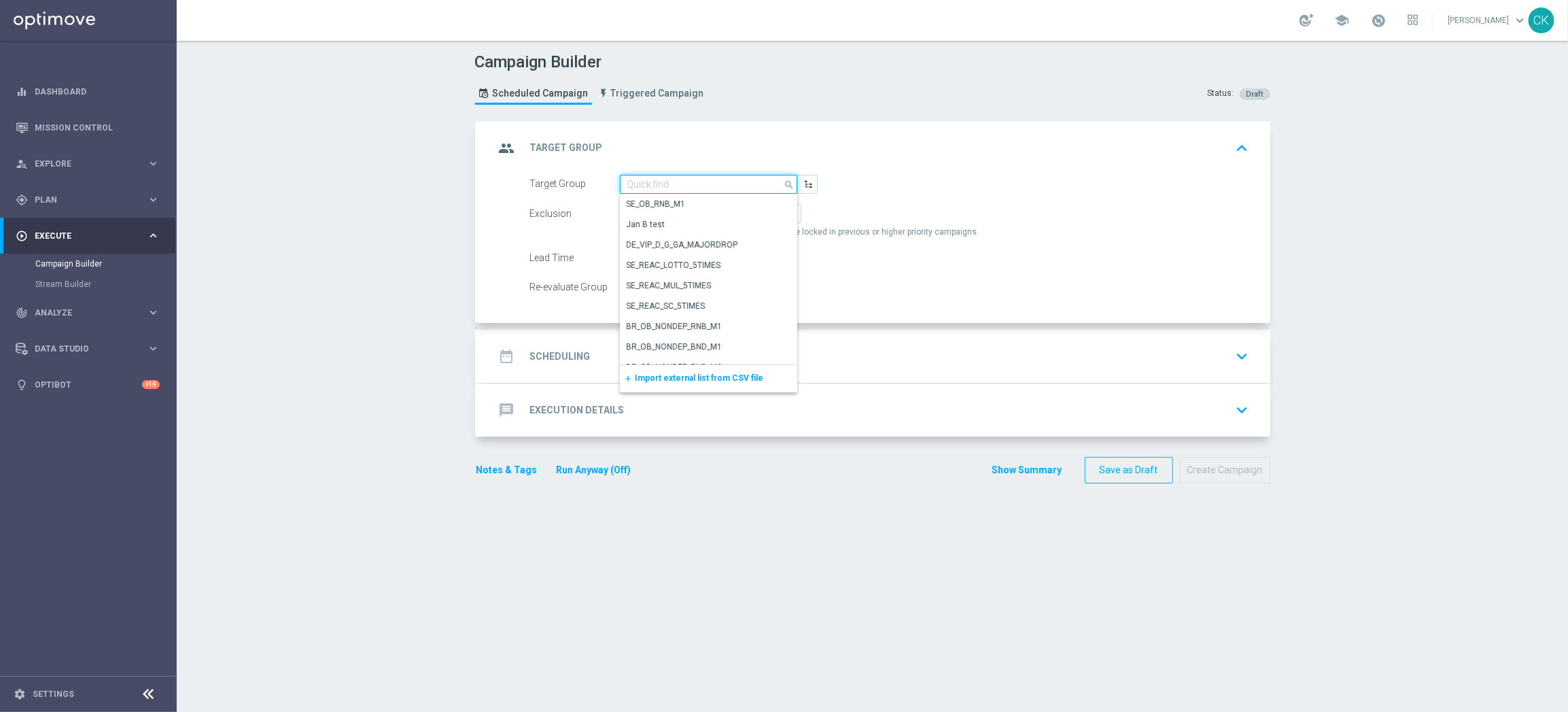
paste input "de_AT_TGT_NVIP_EM_TAC_MIX__CHURNED_HIGHJACKPOT"
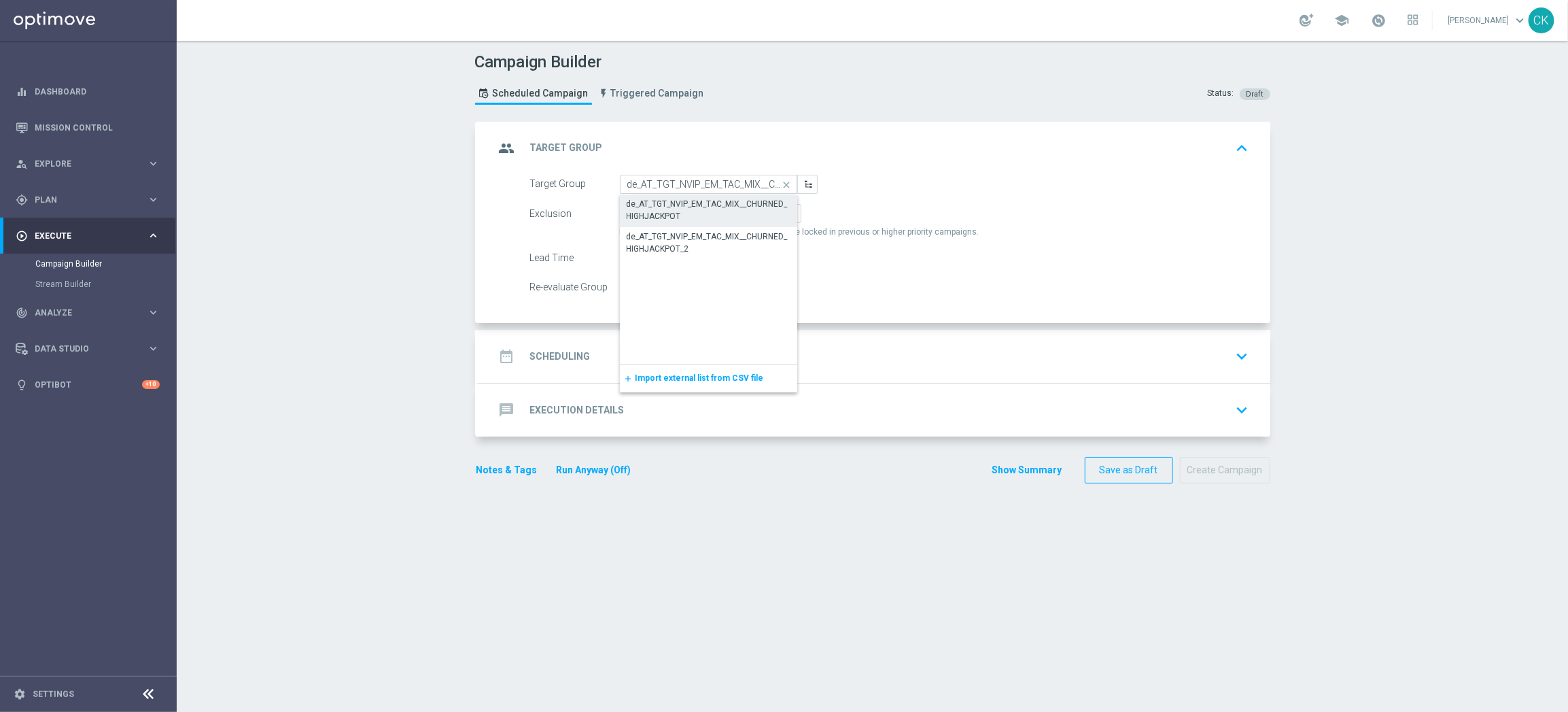
click at [679, 212] on div "de_AT_TGT_NVIP_EM_TAC_MIX__CHURNED_HIGHJACKPOT" at bounding box center [708, 210] width 164 height 25
type input "de_AT_TGT_NVIP_EM_TAC_MIX__CHURNED_HIGHJACKPOT"
click at [683, 214] on span "Include All" at bounding box center [703, 214] width 40 height 9
click at [683, 214] on input "Include All" at bounding box center [688, 216] width 9 height 9
radio input "true"
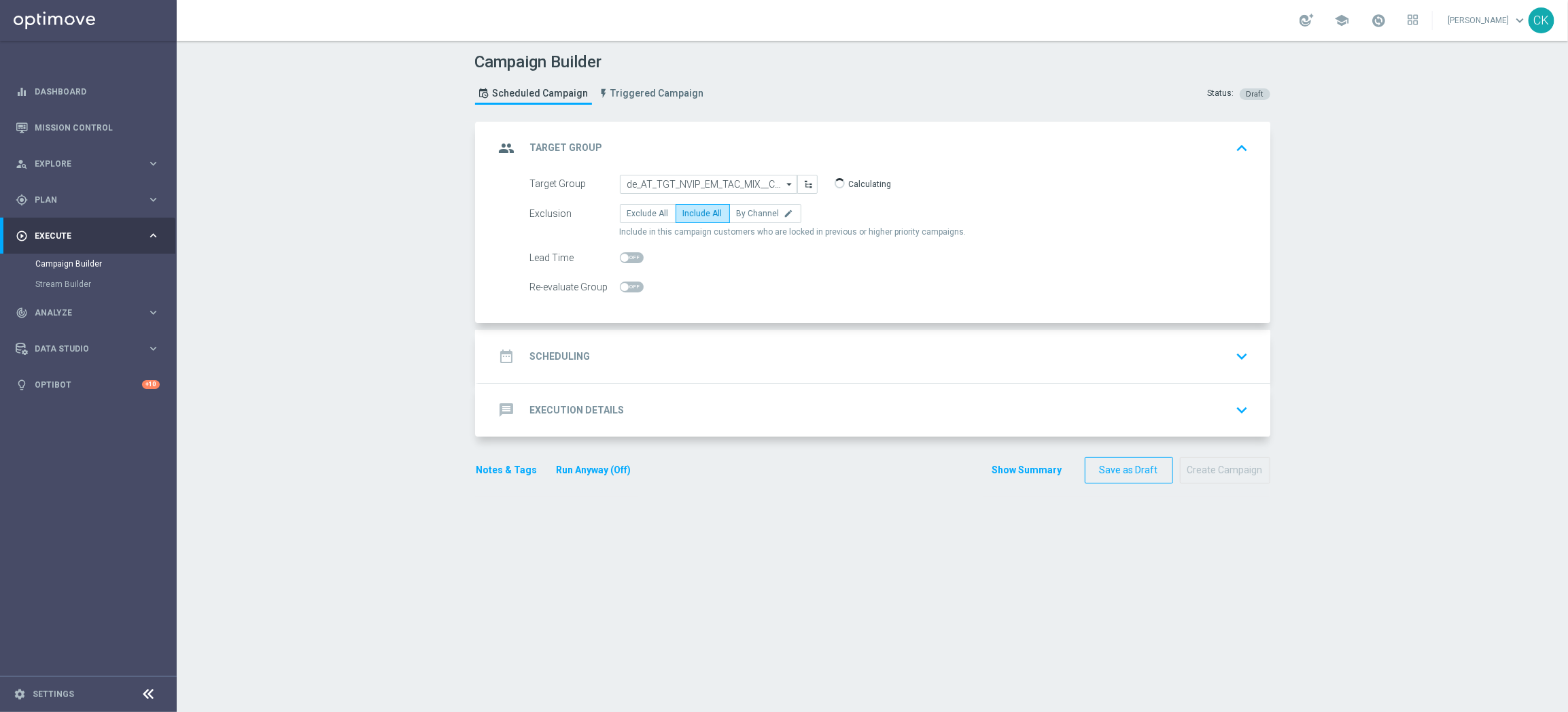
click at [621, 258] on span at bounding box center [624, 257] width 8 height 8
click at [621, 258] on input "checkbox" at bounding box center [632, 258] width 24 height 11
checkbox input "true"
click at [555, 358] on h2 "Scheduling" at bounding box center [561, 356] width 61 height 13
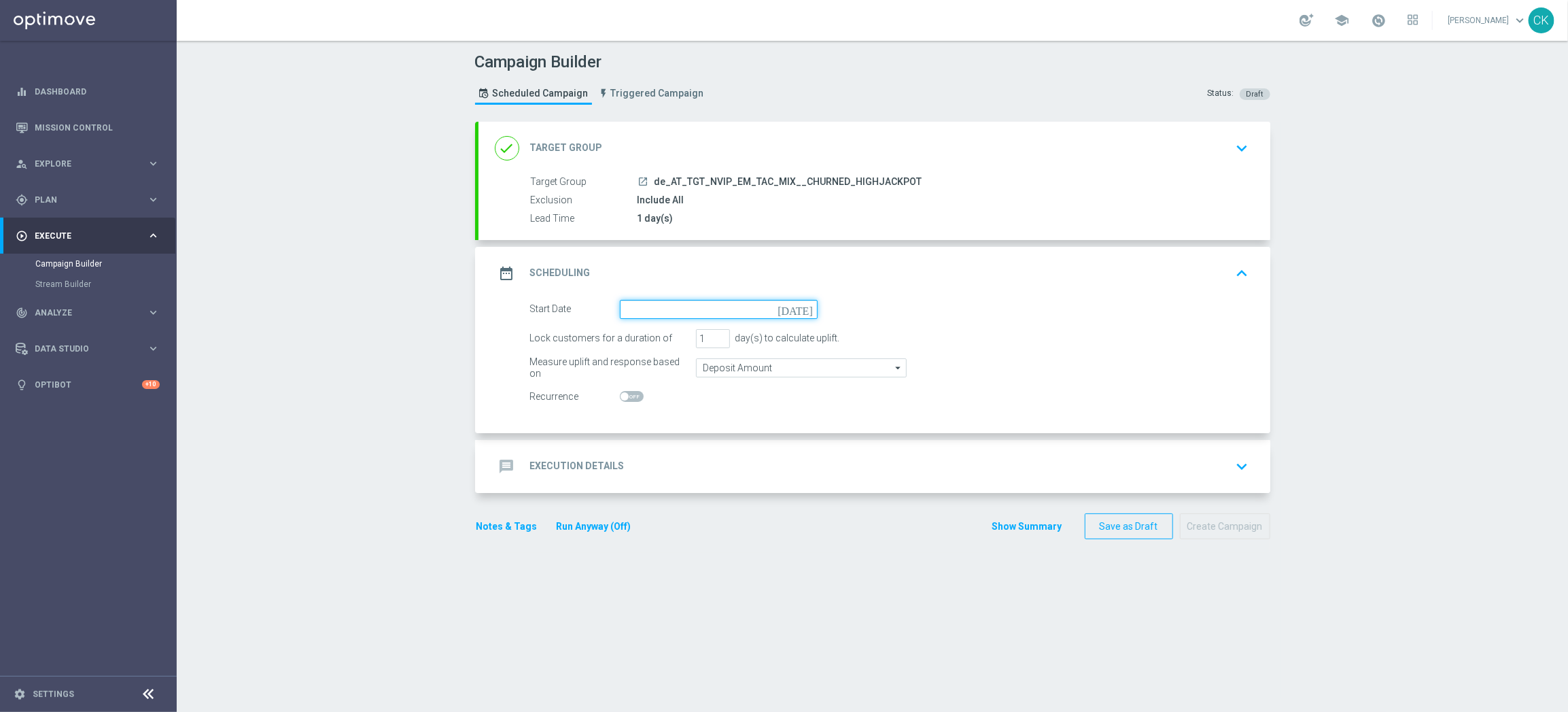
click at [673, 311] on input at bounding box center [718, 309] width 198 height 19
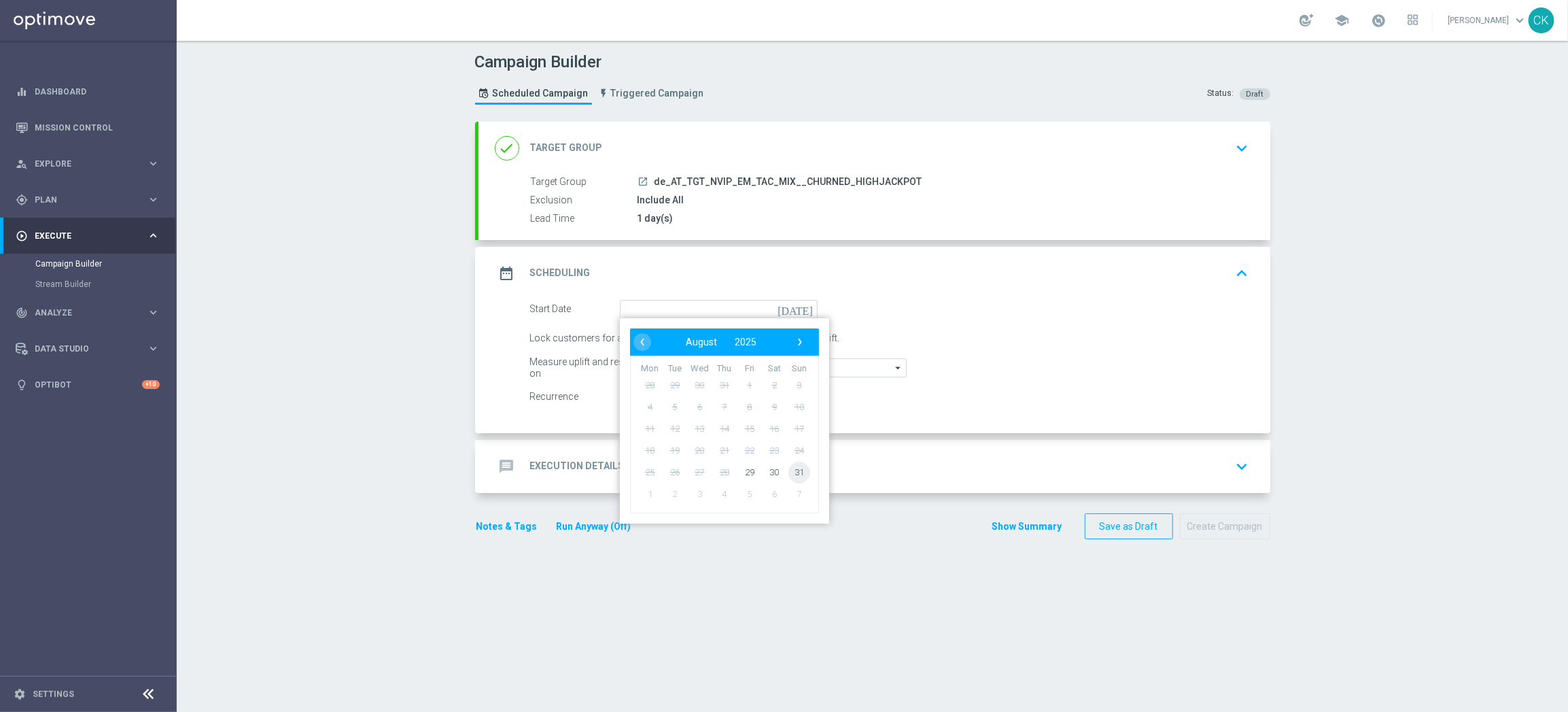
click at [795, 468] on span "31" at bounding box center [798, 472] width 22 height 22
type input "[DATE]"
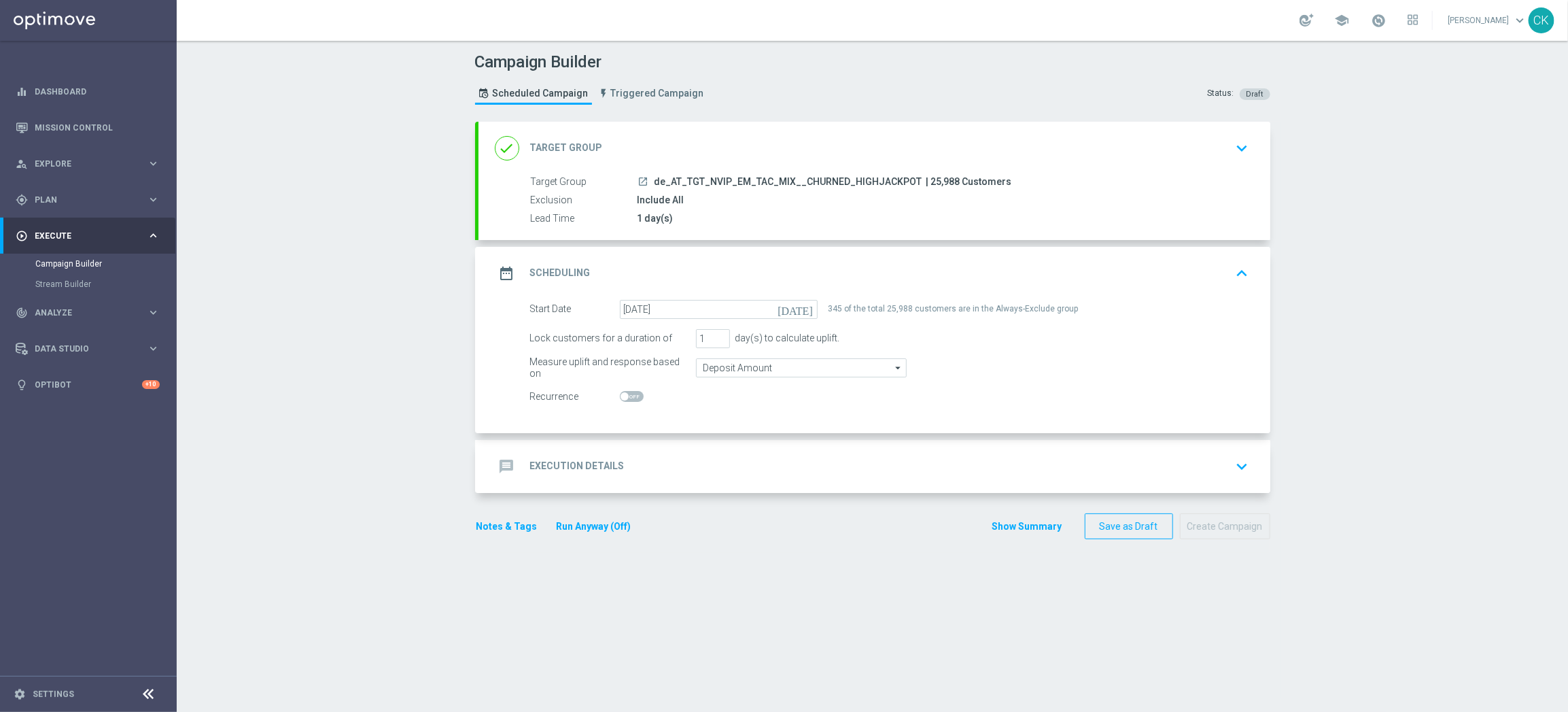
click at [538, 462] on h2 "Execution Details" at bounding box center [577, 466] width 95 height 13
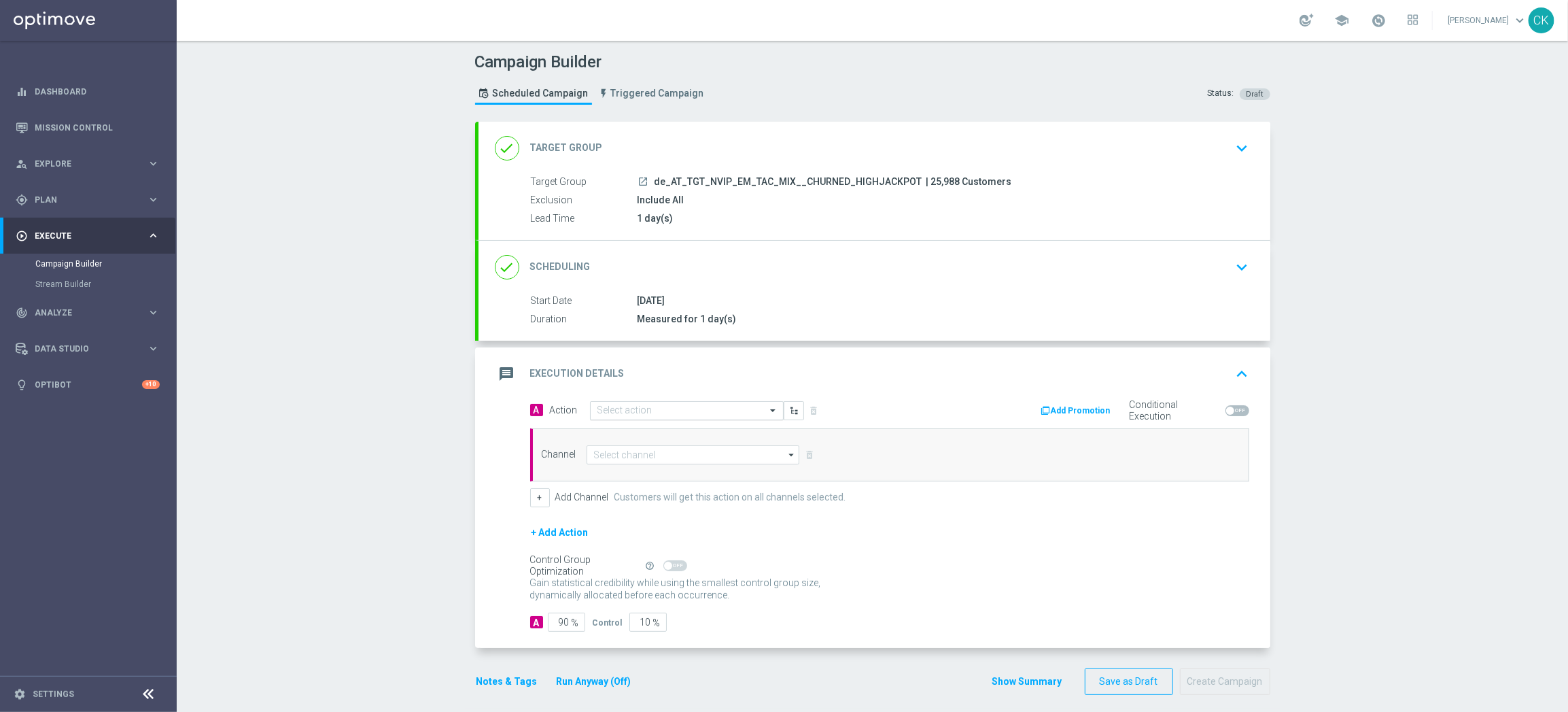
click at [668, 405] on input "text" at bounding box center [673, 411] width 152 height 12
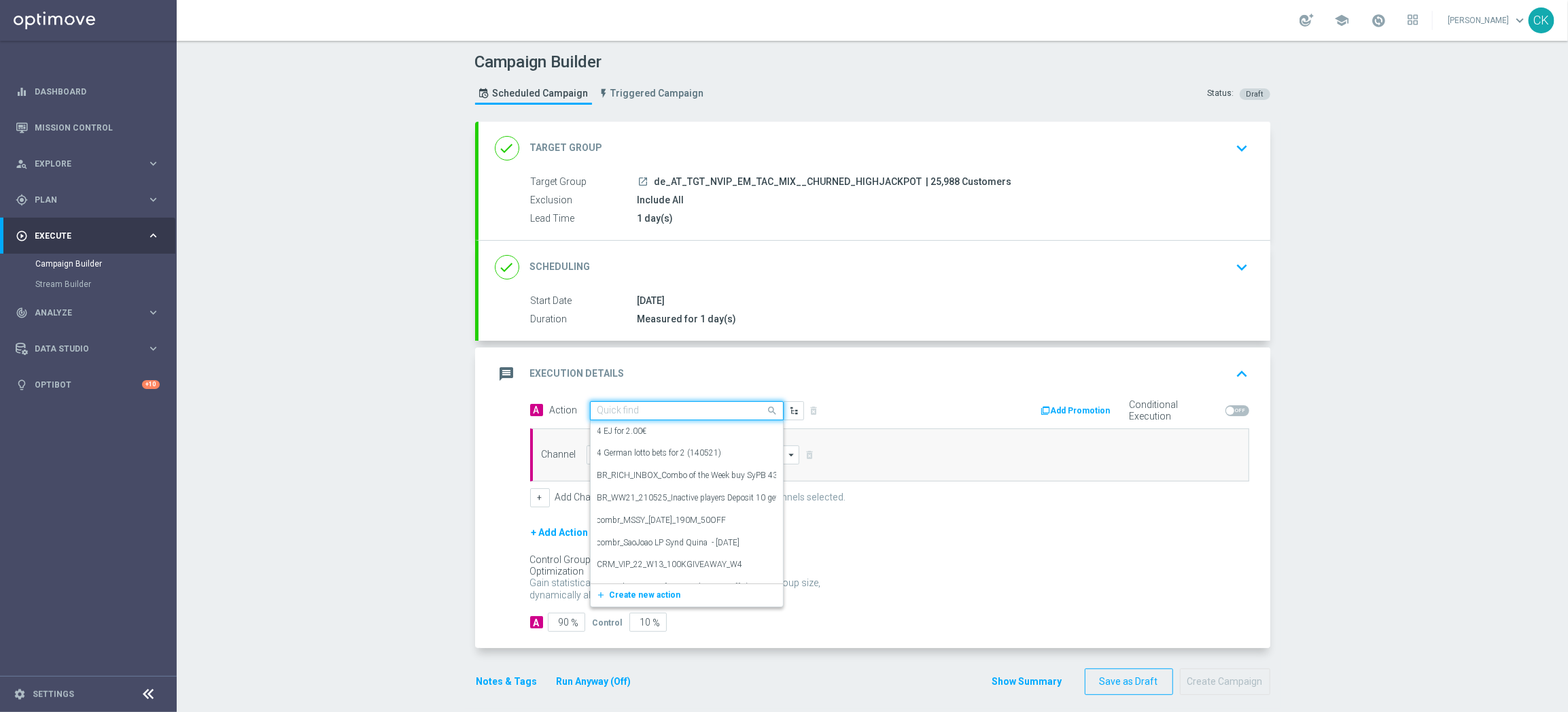
paste input "SummerSales - EM themed"
type input "SummerSales - EM themed"
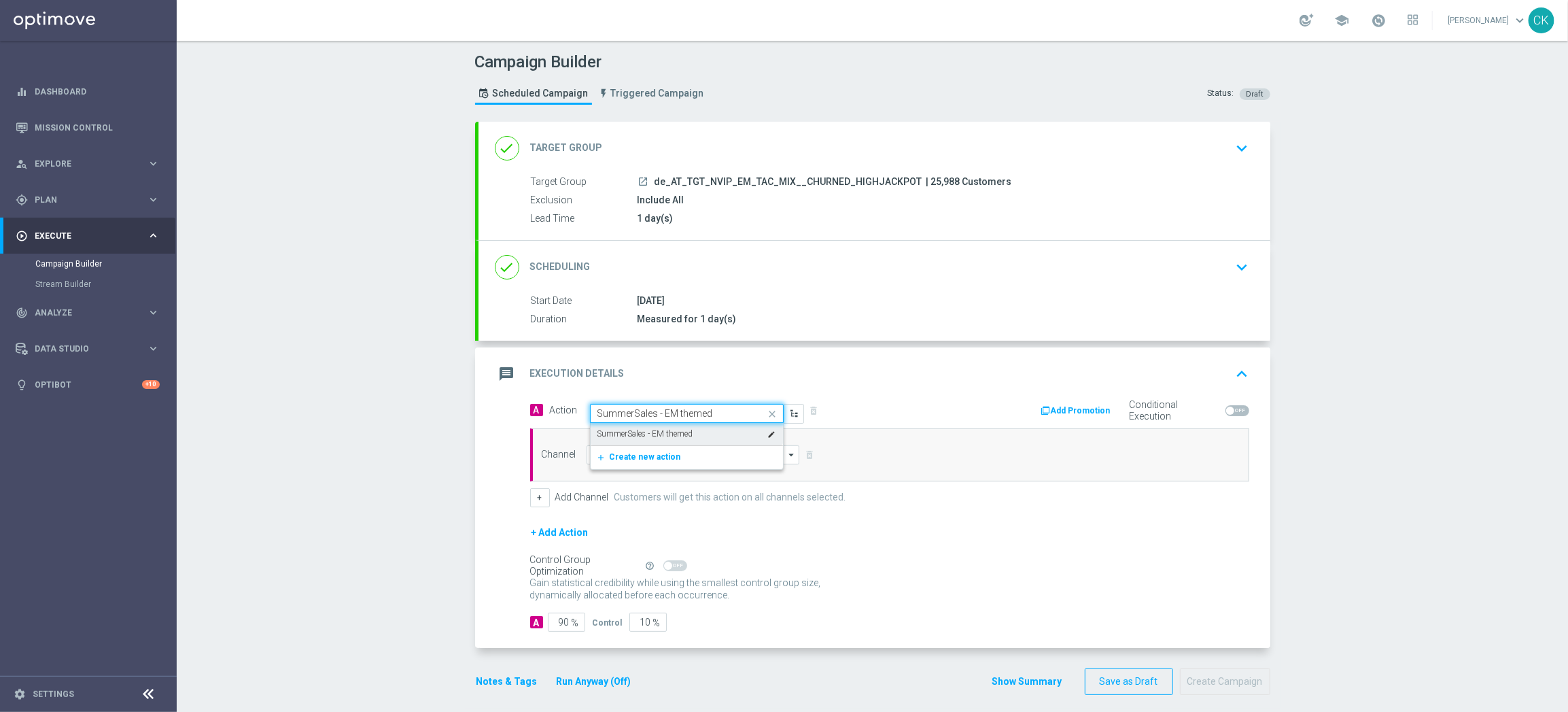
click at [670, 429] on label "SummerSales - EM themed" at bounding box center [645, 434] width 96 height 12
click at [670, 450] on input at bounding box center [693, 454] width 214 height 19
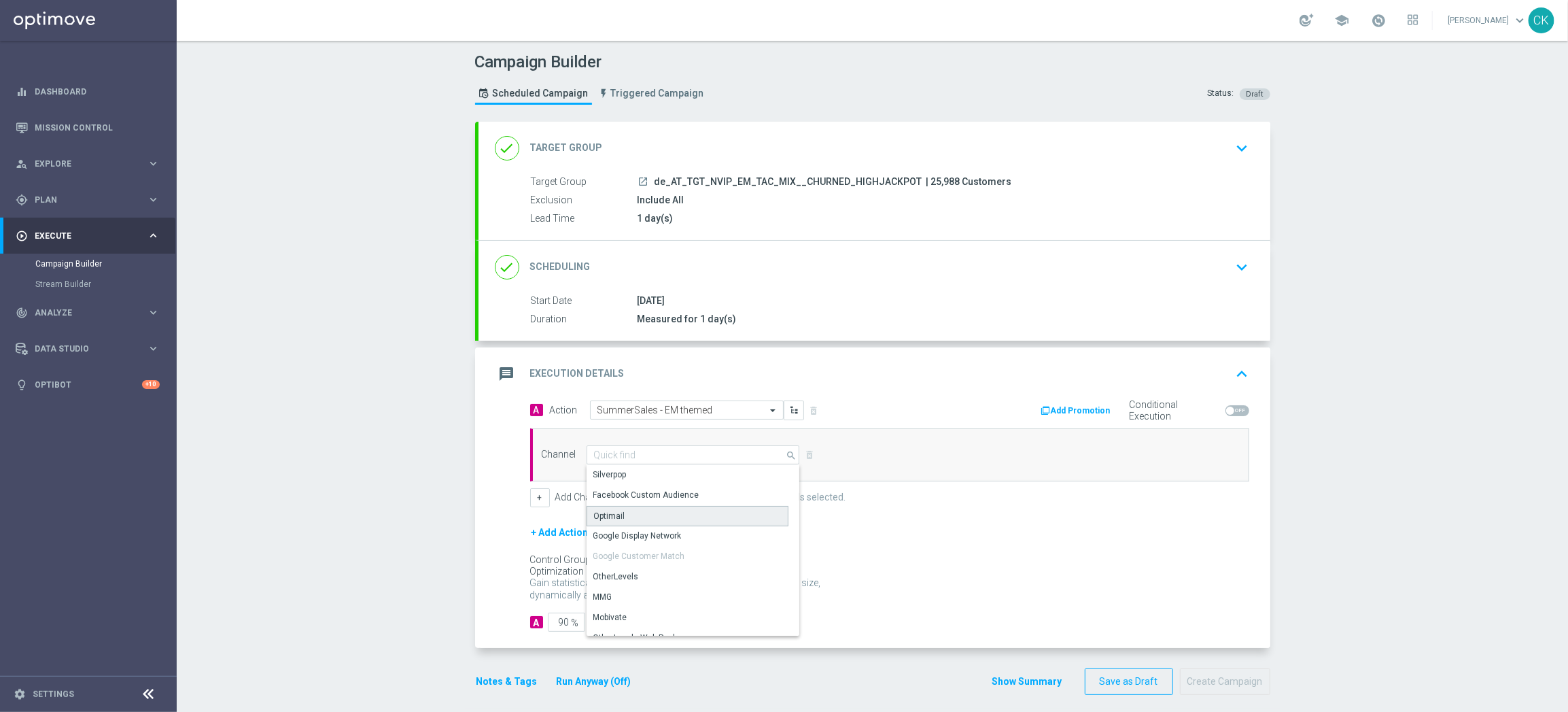
click at [650, 513] on div "Optimail" at bounding box center [687, 516] width 202 height 20
type input "Optimail"
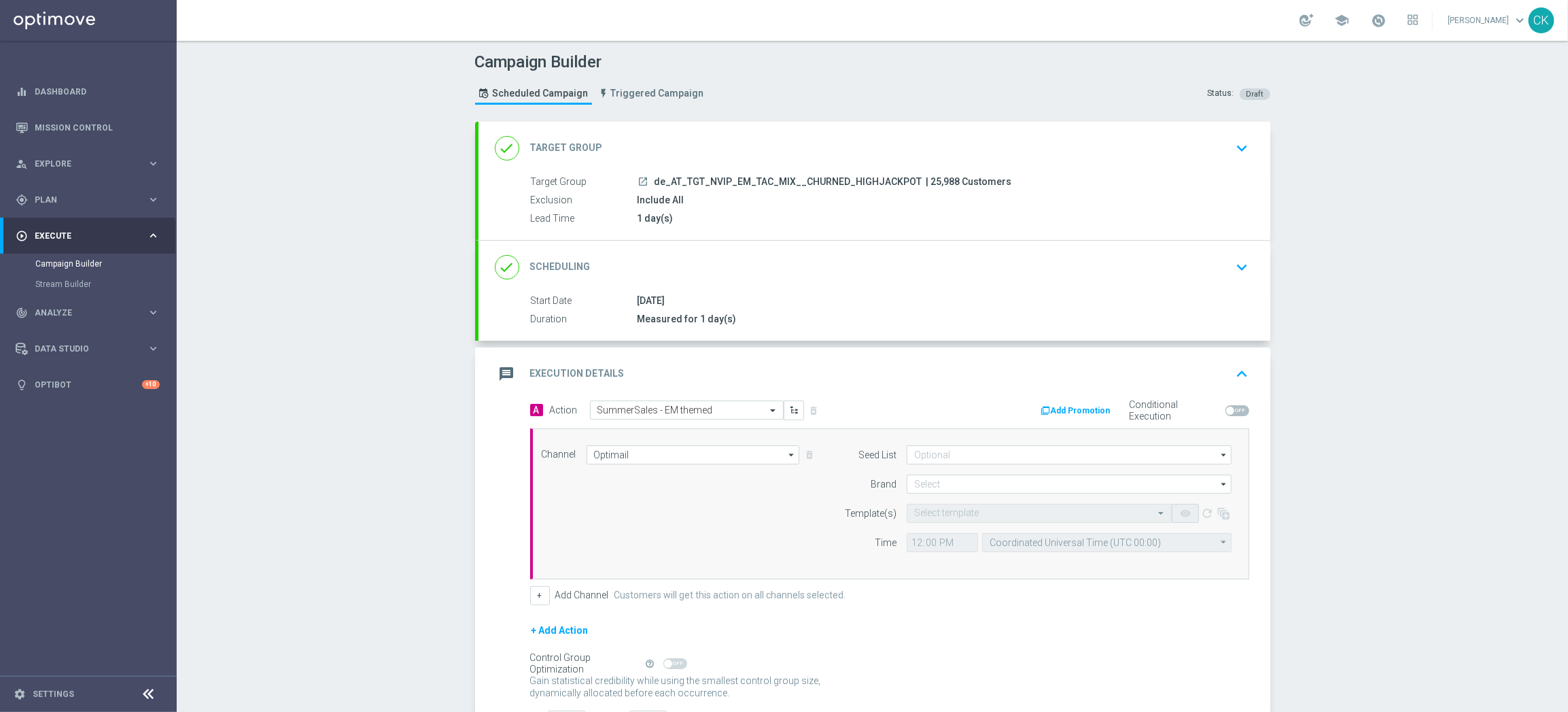
scroll to position [110, 0]
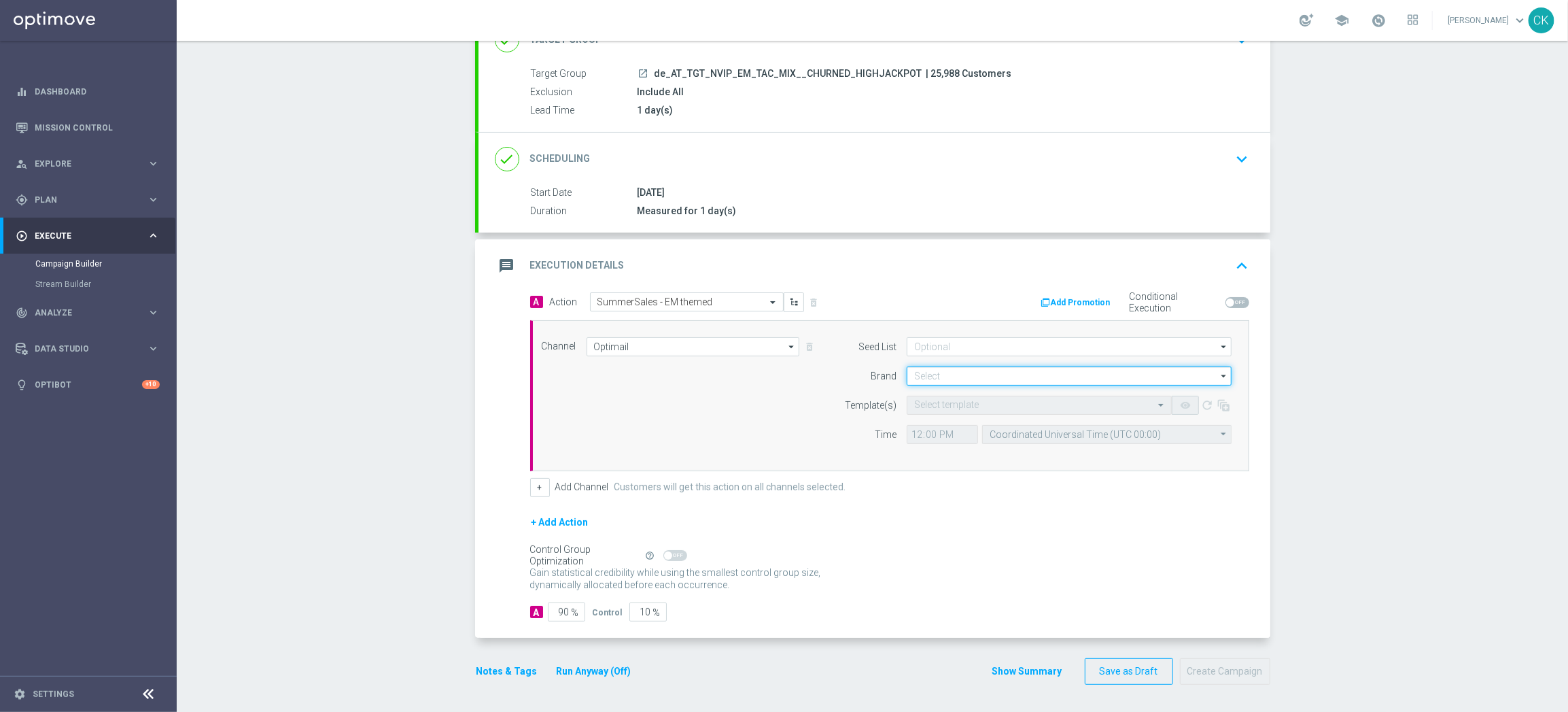
click at [960, 370] on input at bounding box center [1069, 376] width 325 height 19
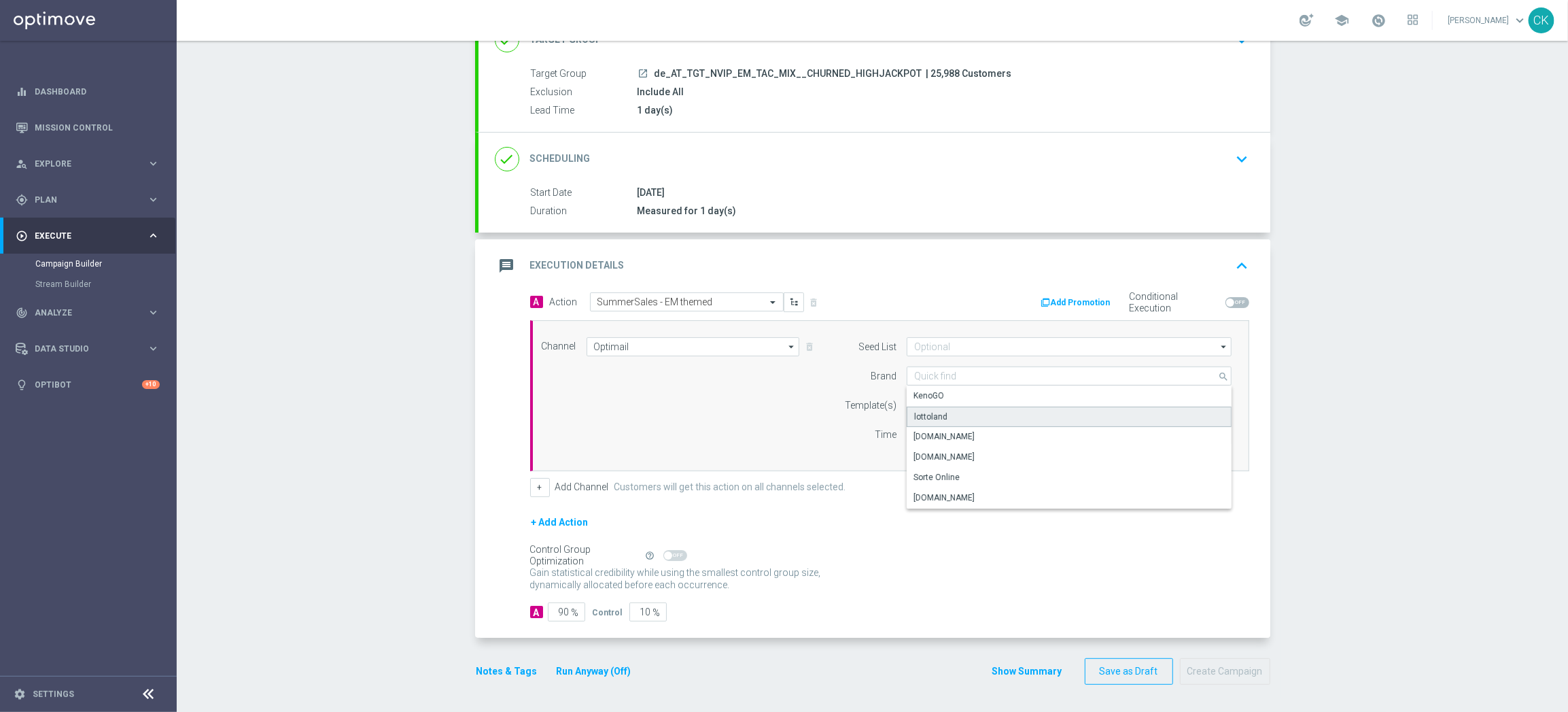
click at [960, 408] on div "lottoland" at bounding box center [1069, 416] width 325 height 20
type input "lottoland"
click at [954, 406] on input "text" at bounding box center [1026, 405] width 223 height 12
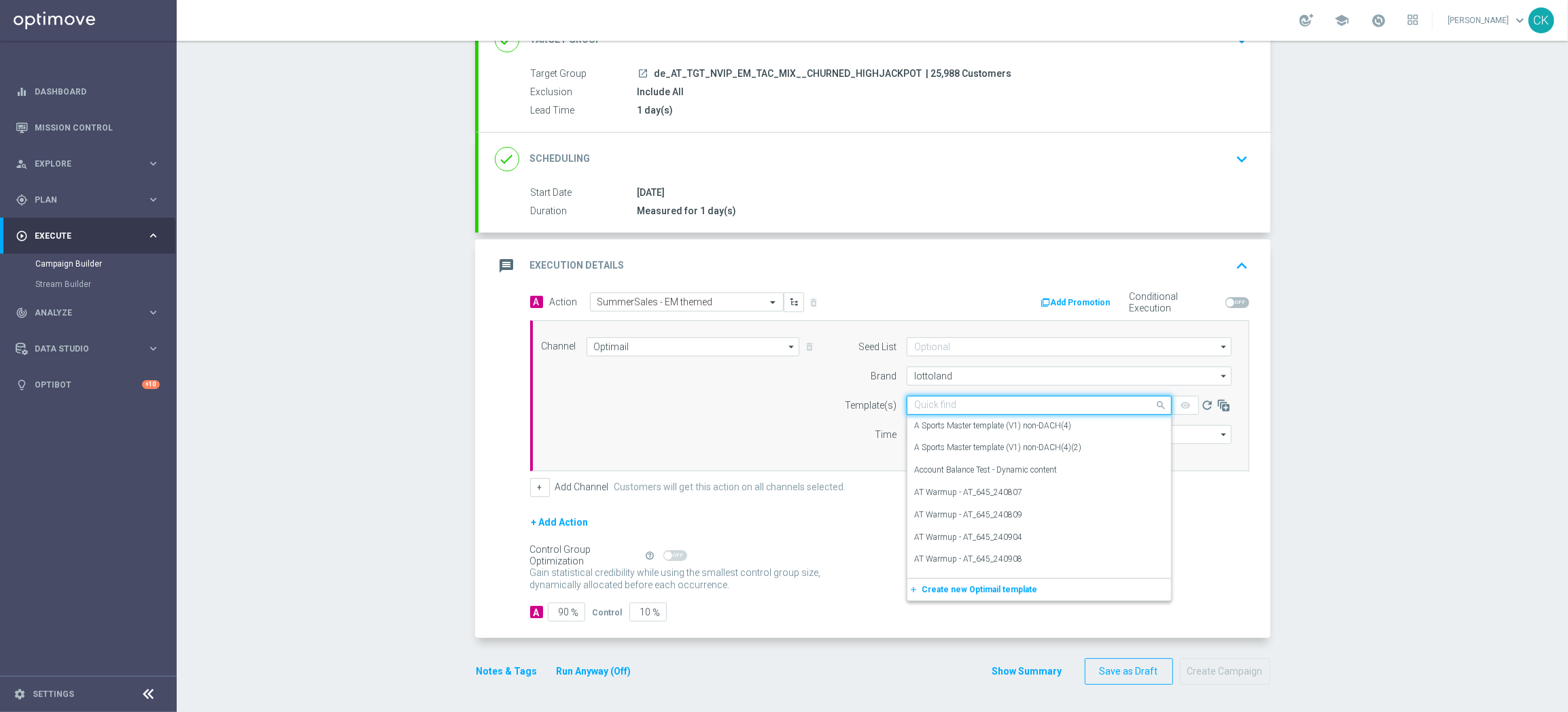
paste input "AT__SUMMERSALE_645_250831__NVIP_EMA_TAC_MIX"
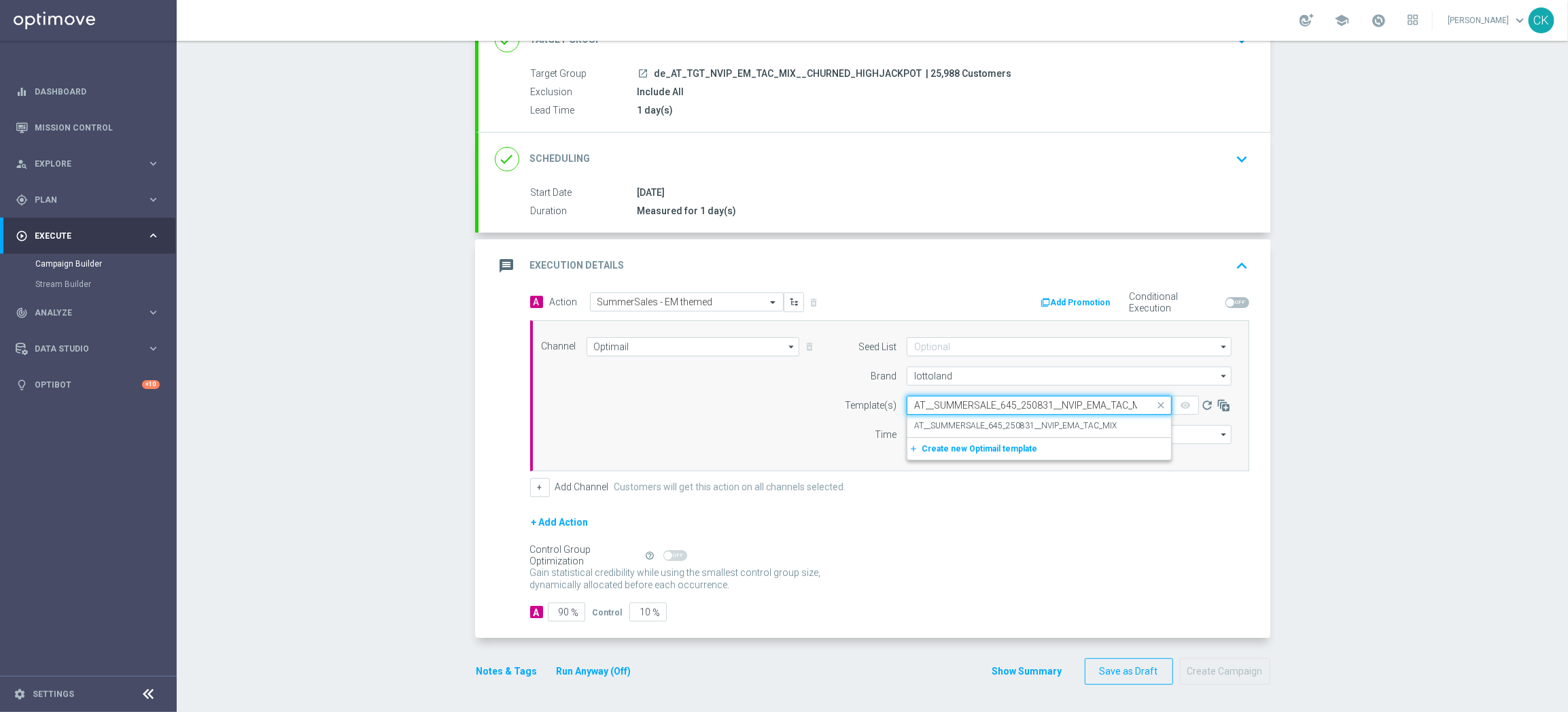
scroll to position [0, 9]
click at [947, 425] on label "AT__SUMMERSALE_645_250831__NVIP_EMA_TAC_MIX" at bounding box center [1016, 426] width 203 height 12
type input "AT__SUMMERSALE_645_250831__NVIP_EMA_TAC_MIX"
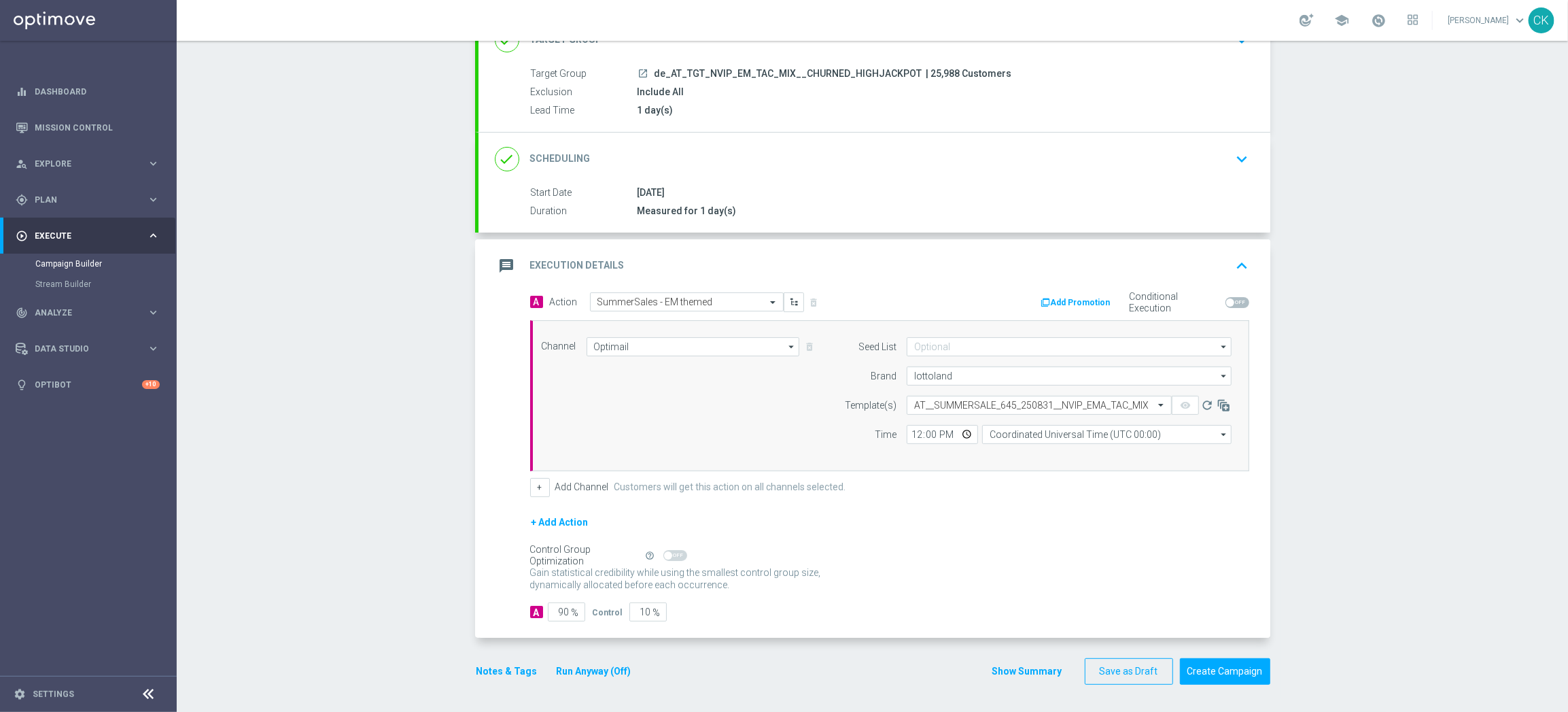
scroll to position [0, 0]
click at [907, 431] on input "12:00" at bounding box center [942, 434] width 71 height 19
type input "08:00"
click at [1106, 435] on input "Coordinated Universal Time (UTC 00:00)" at bounding box center [1106, 434] width 250 height 19
click at [1100, 450] on div "Central European Time ([GEOGRAPHIC_DATA]) (UTC +02:00)" at bounding box center [1100, 454] width 222 height 12
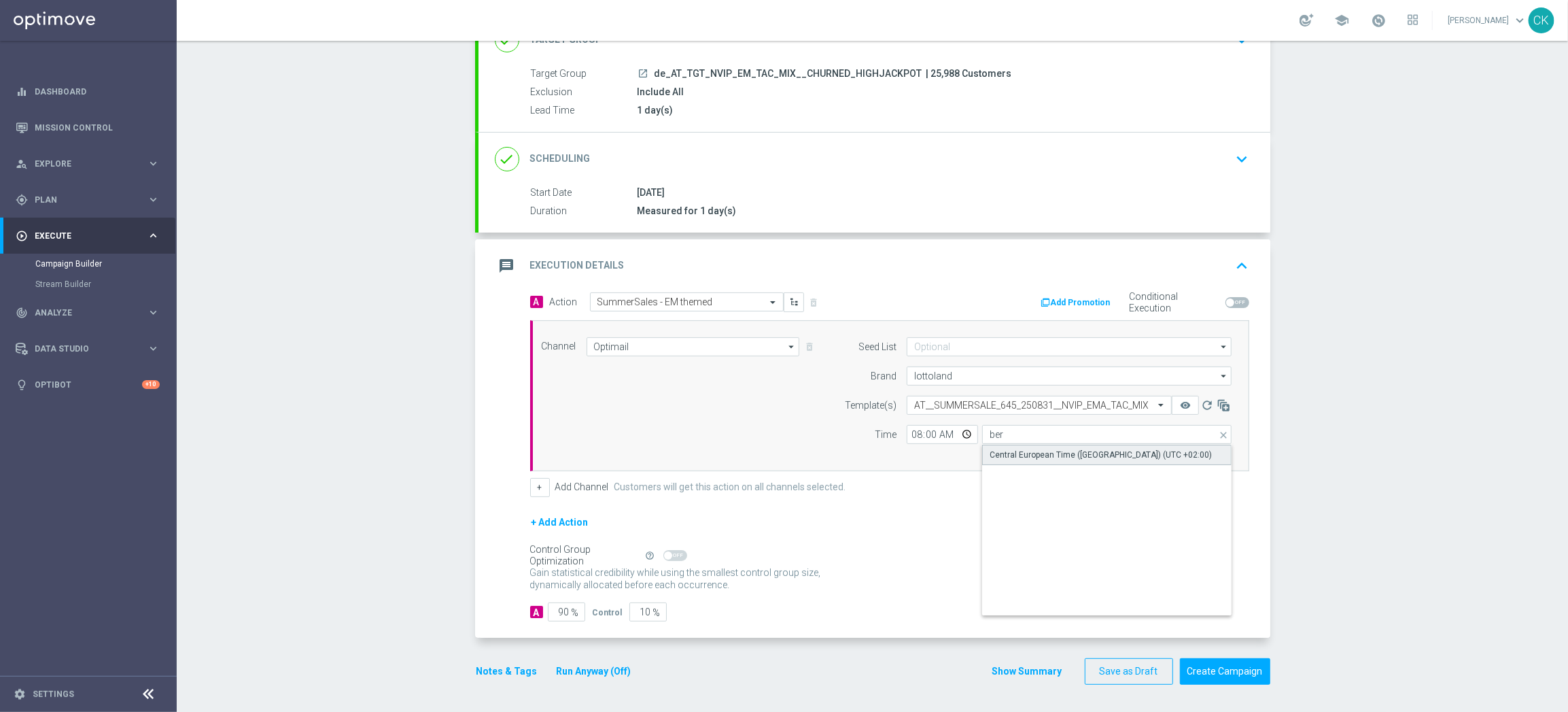
type input "Central European Time ([GEOGRAPHIC_DATA]) (UTC +02:00)"
click at [563, 612] on input "90" at bounding box center [566, 612] width 38 height 19
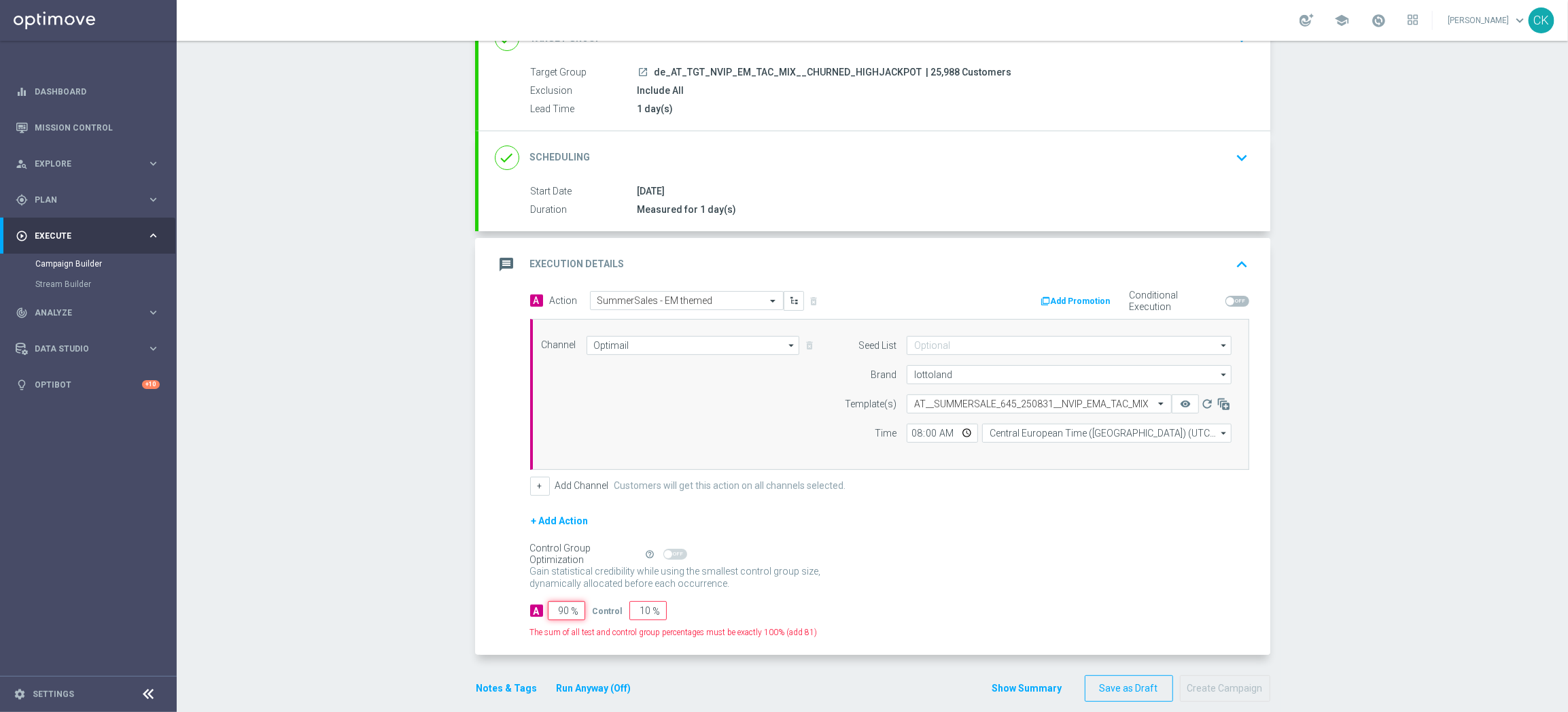
type input "9"
type input "91"
type input "98"
type input "2"
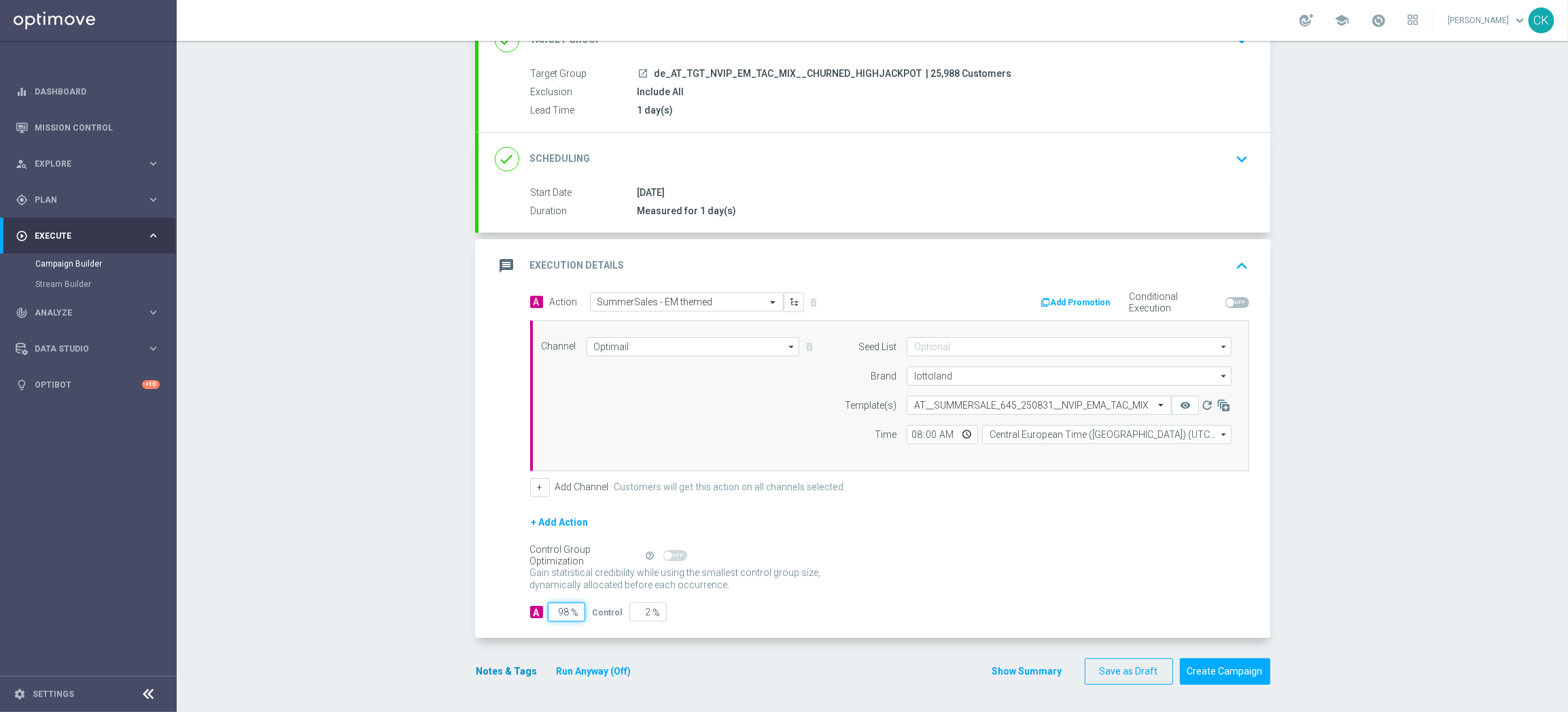
type input "98"
click at [490, 672] on button "Notes & Tags" at bounding box center [506, 671] width 64 height 17
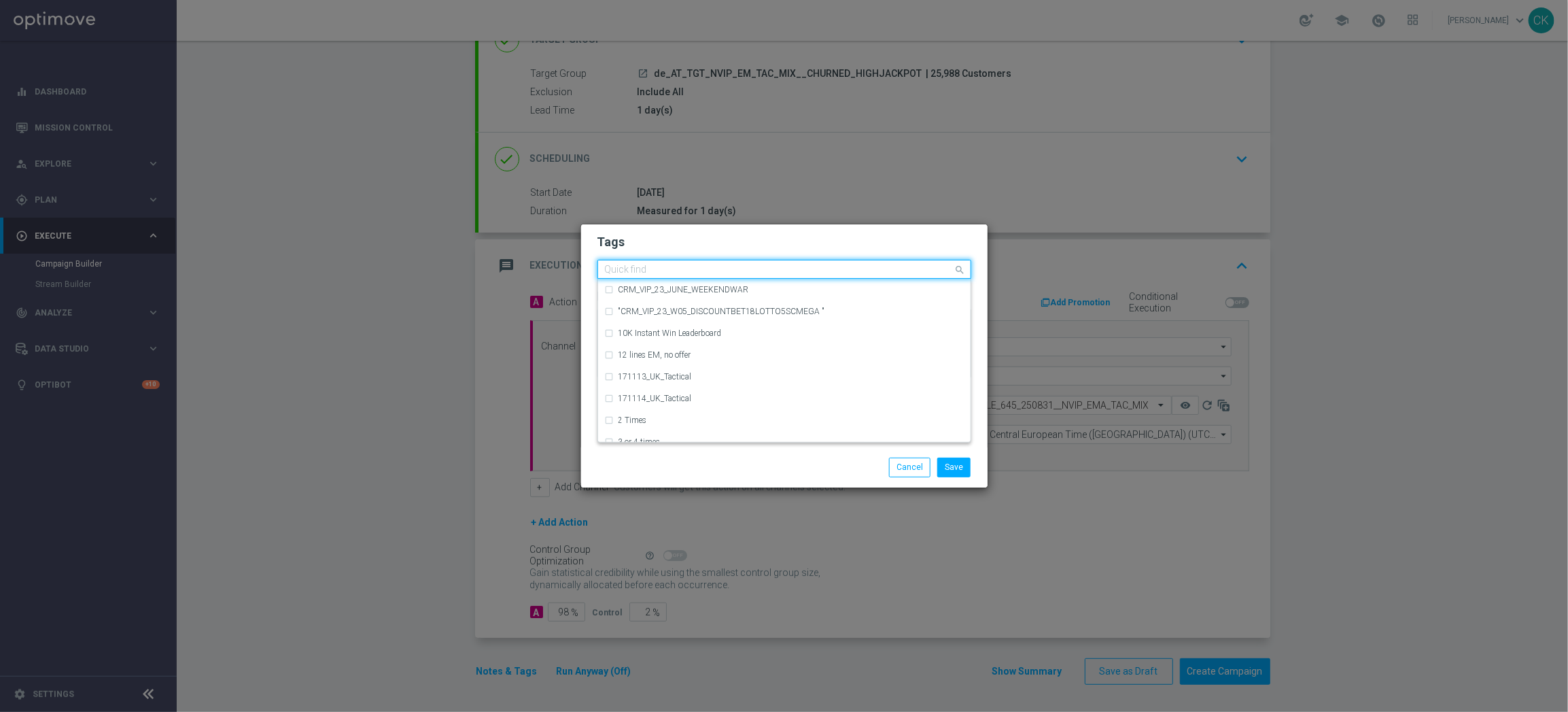
click at [666, 274] on input "text" at bounding box center [779, 270] width 349 height 12
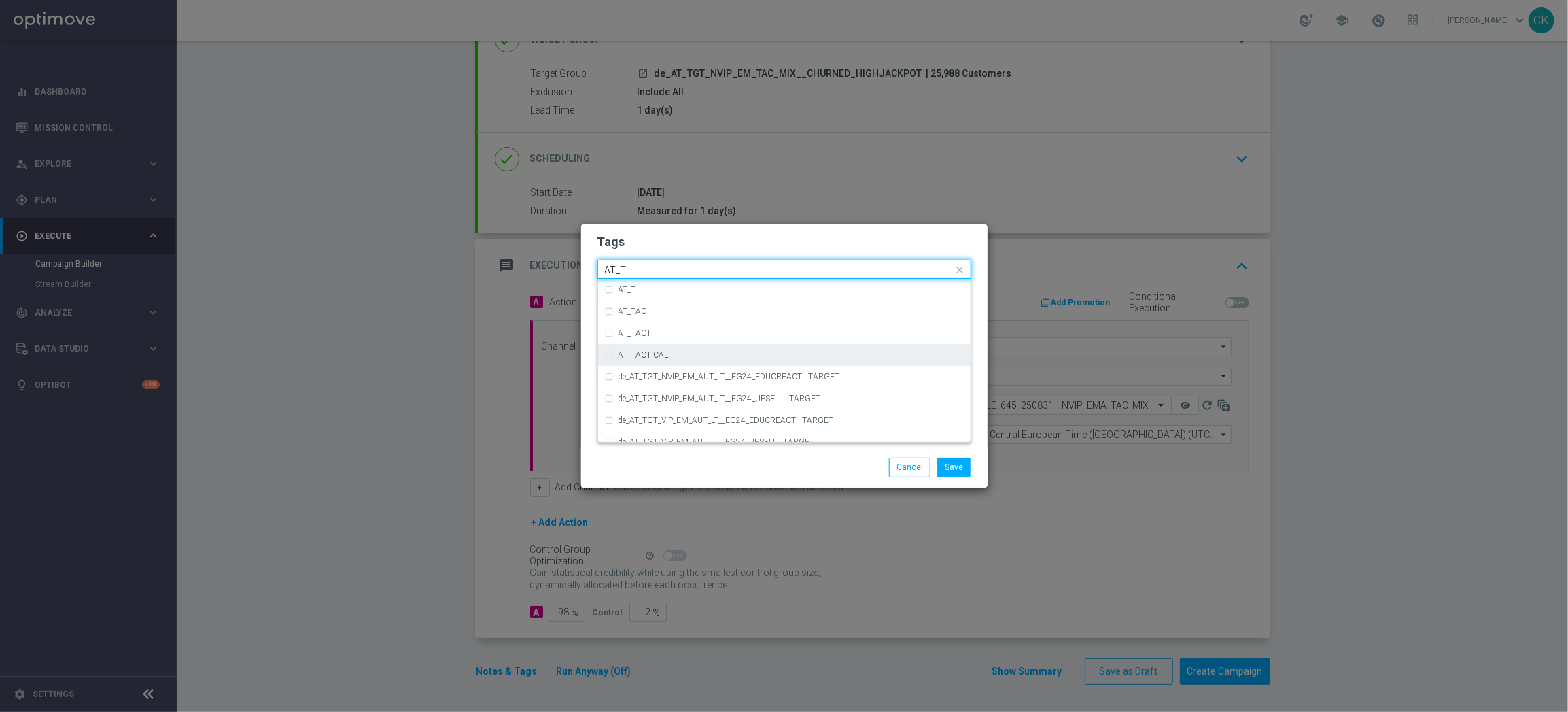
click at [679, 355] on div "AT_TACTICAL" at bounding box center [791, 355] width 345 height 8
type input "AT_T"
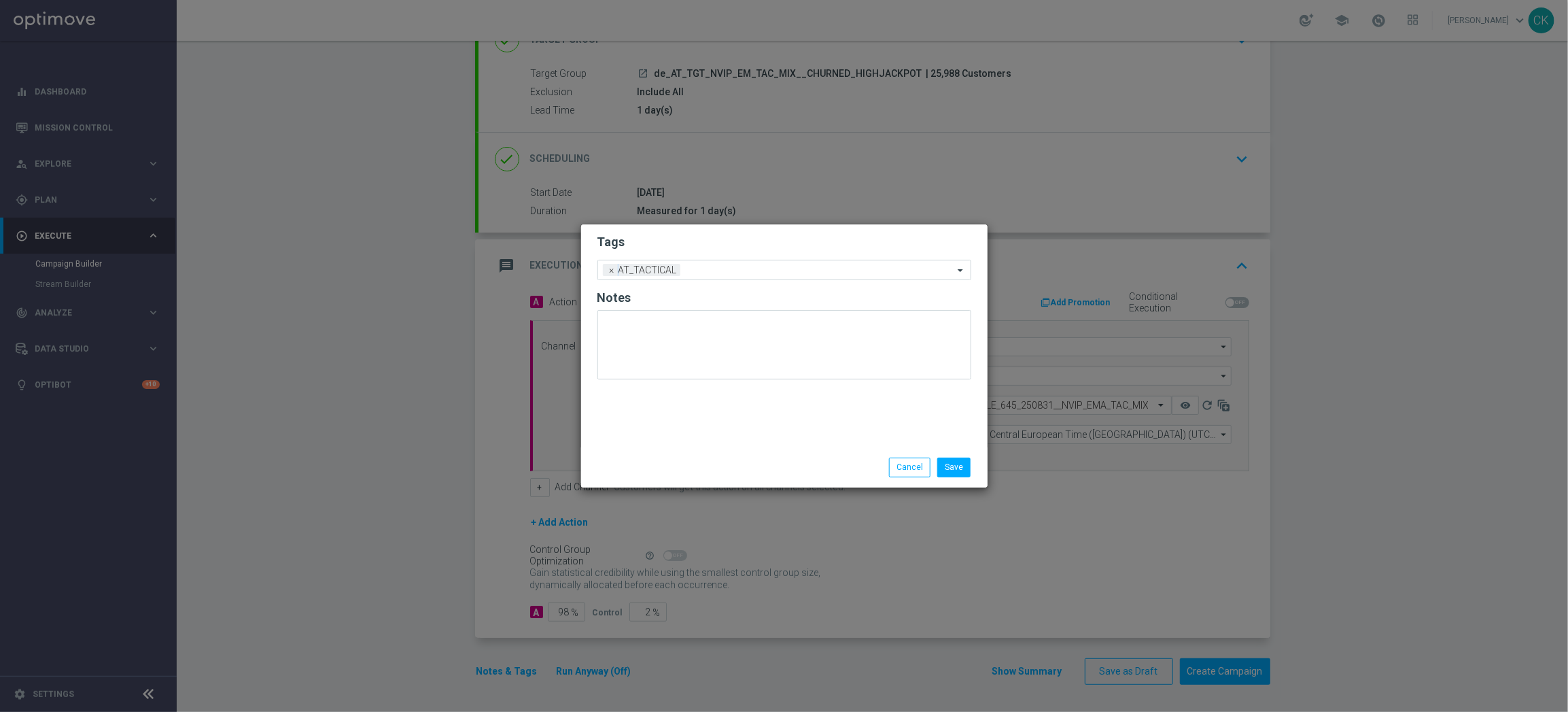
click at [695, 469] on div "Save Cancel" at bounding box center [784, 467] width 394 height 19
click at [960, 461] on button "Save" at bounding box center [954, 467] width 33 height 19
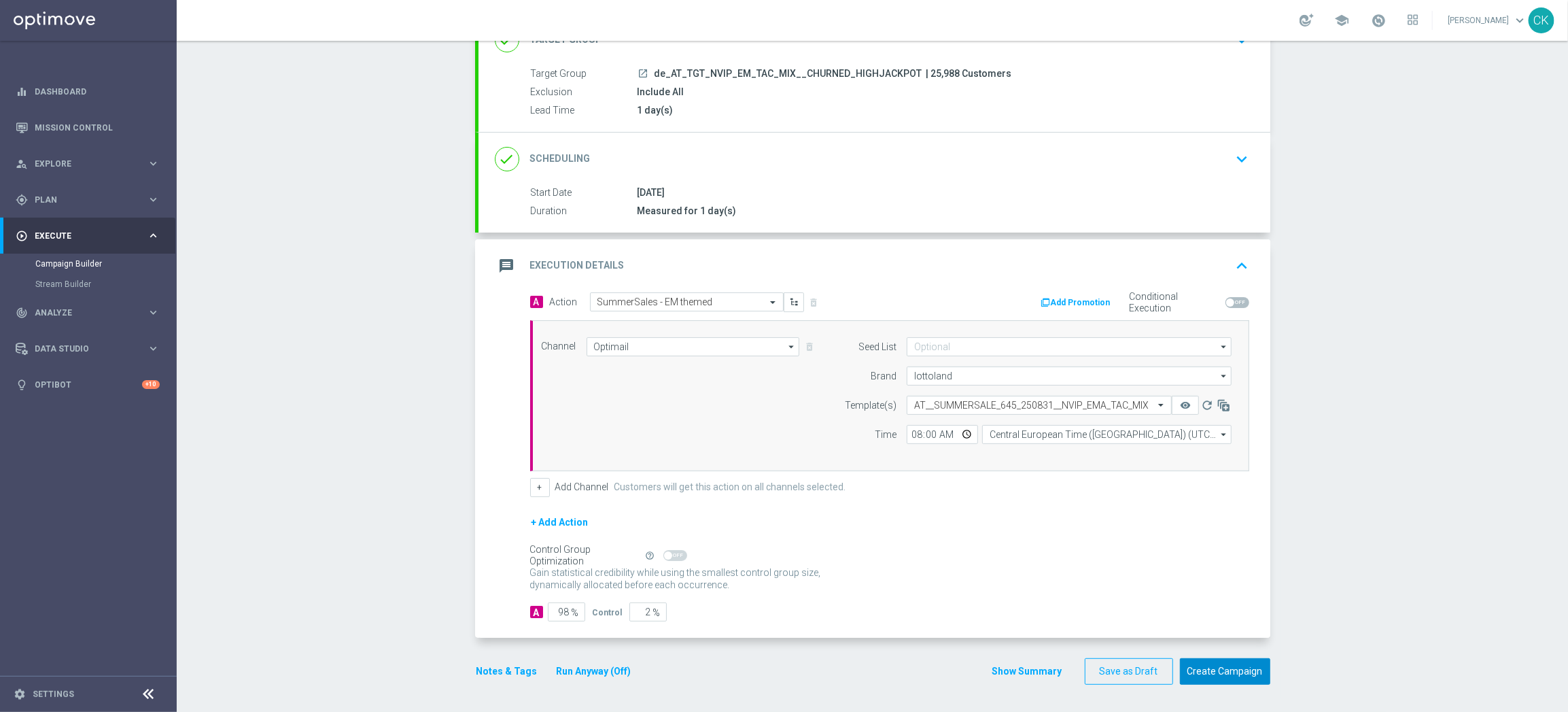
click at [1200, 666] on button "Create Campaign" at bounding box center [1225, 671] width 90 height 27
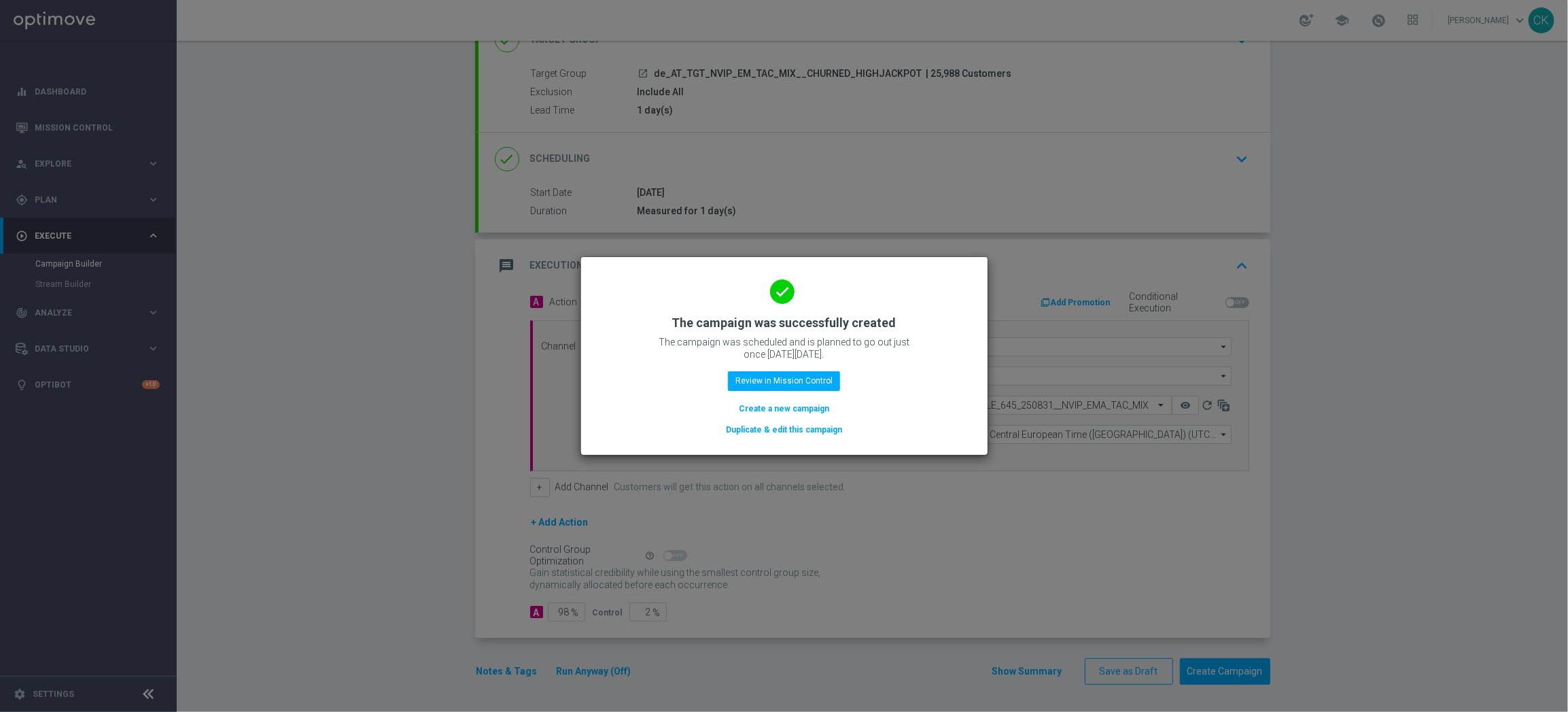
click at [783, 404] on button "Create a new campaign" at bounding box center [784, 408] width 93 height 15
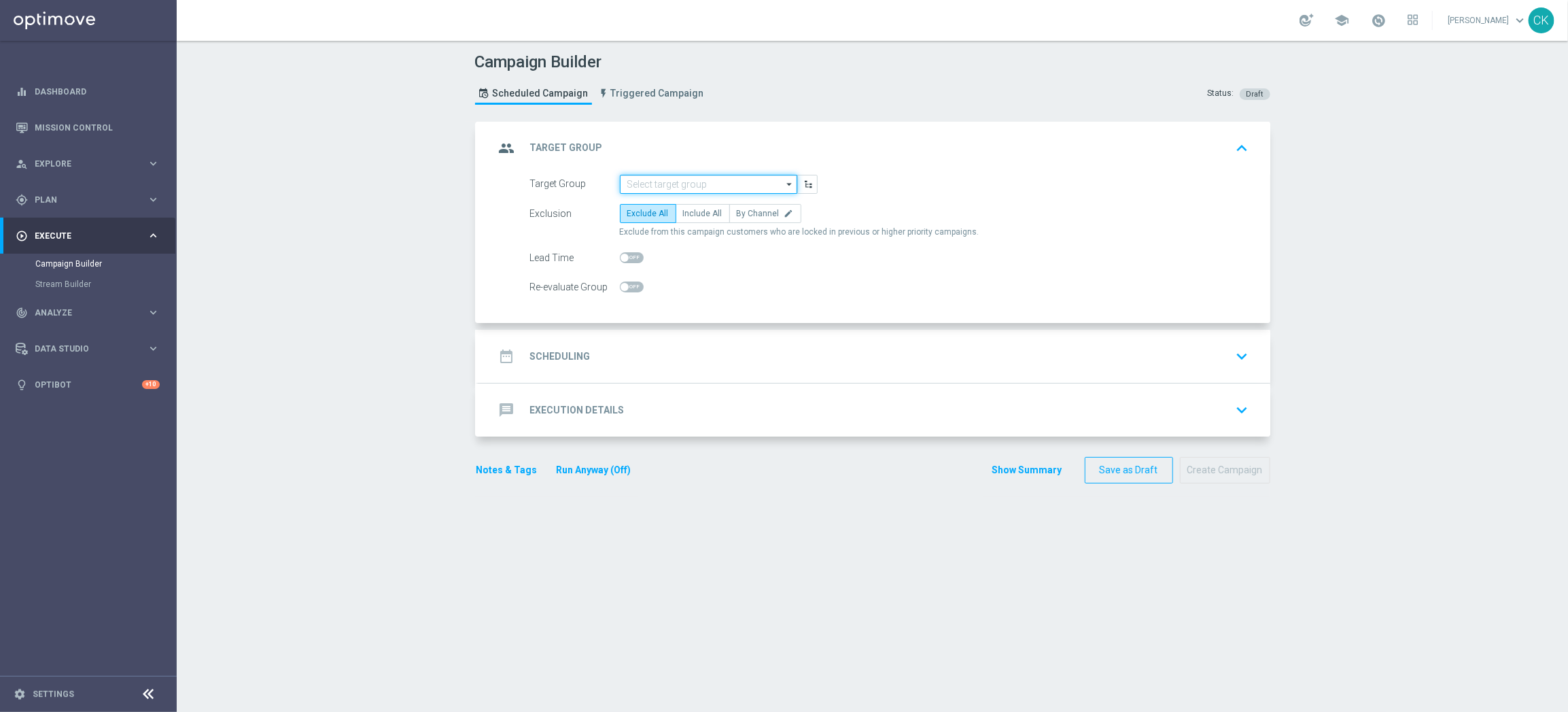
click at [662, 178] on input at bounding box center [708, 184] width 178 height 19
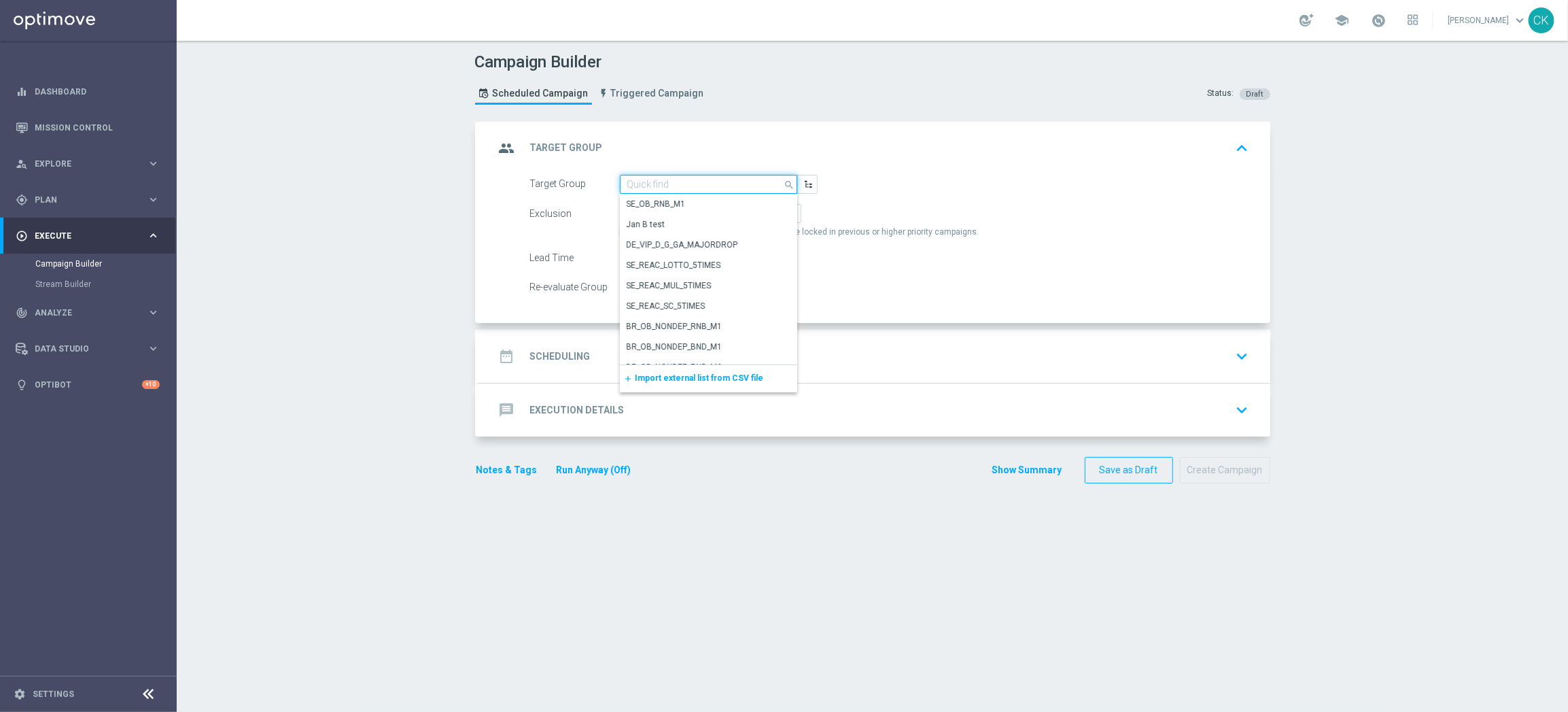
paste input "de_all_TGT_NVIP_EM_TAC_MIX__ACTIVE_ALL_HIGHJACKPOT"
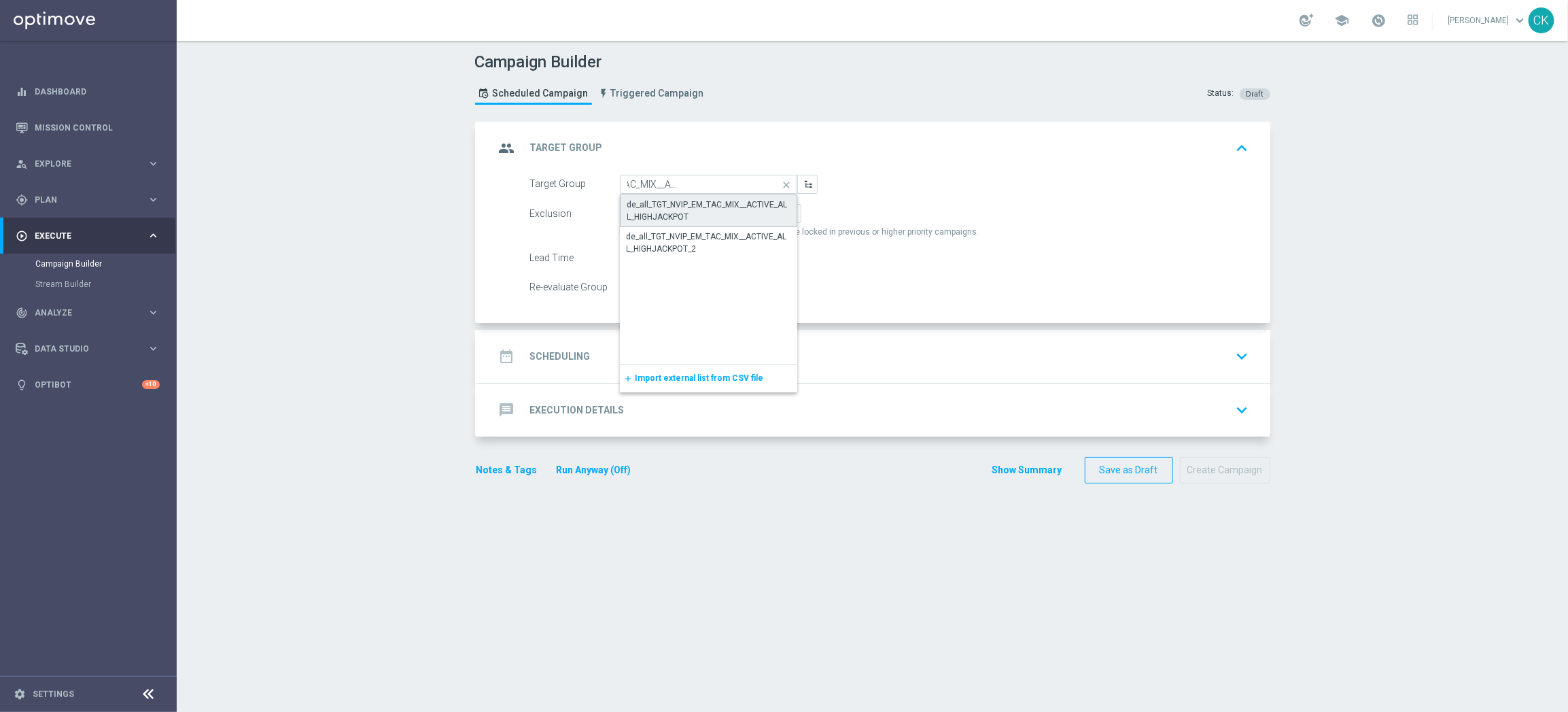
click at [674, 210] on div "de_all_TGT_NVIP_EM_TAC_MIX__ACTIVE_ALL_HIGHJACKPOT" at bounding box center [708, 211] width 162 height 25
type input "de_all_TGT_NVIP_EM_TAC_MIX__ACTIVE_ALL_HIGHJACKPOT"
click at [694, 212] on span "Include All" at bounding box center [703, 214] width 40 height 9
click at [691, 212] on input "Include All" at bounding box center [688, 216] width 9 height 9
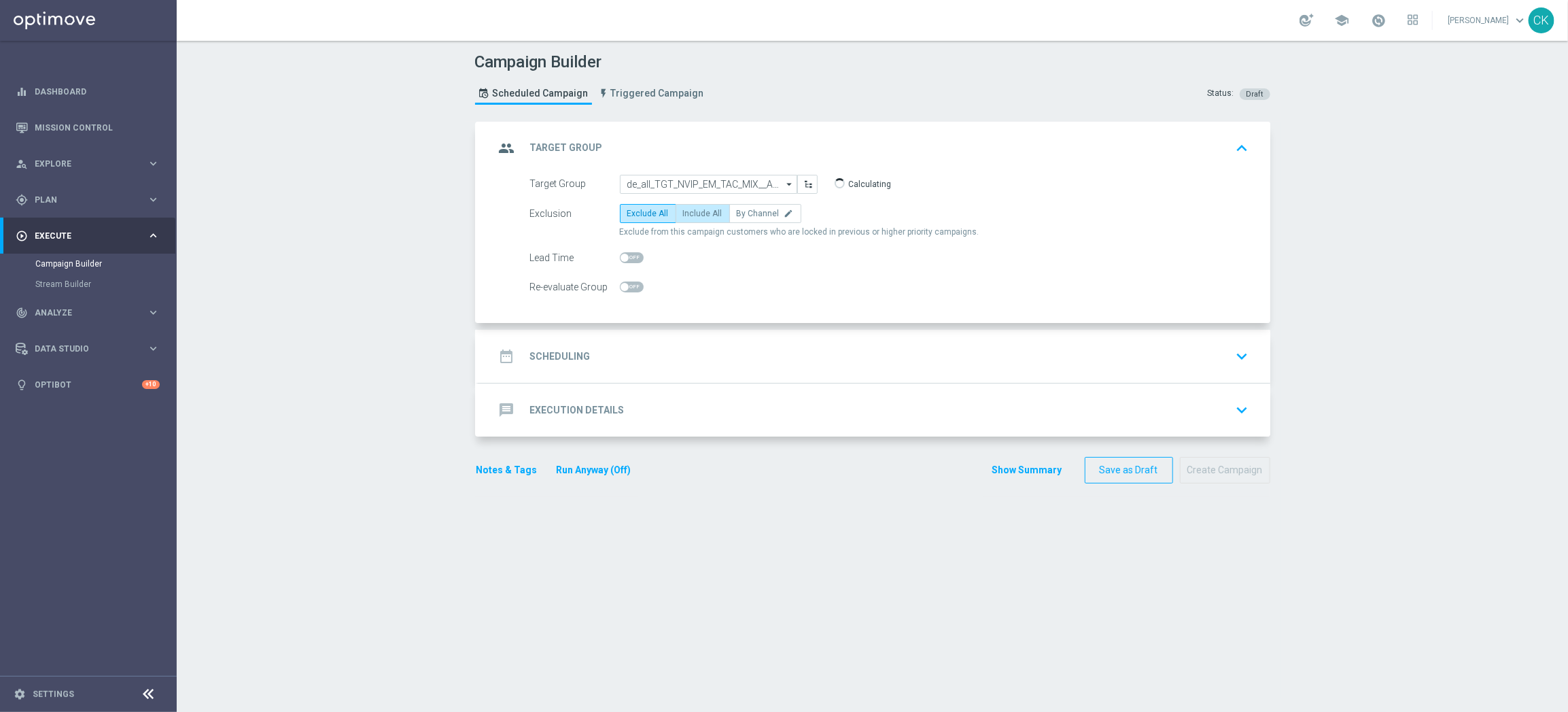
radio input "true"
click at [621, 257] on span at bounding box center [624, 257] width 8 height 8
click at [620, 257] on input "checkbox" at bounding box center [632, 258] width 24 height 11
checkbox input "true"
click at [554, 354] on h2 "Scheduling" at bounding box center [561, 356] width 61 height 13
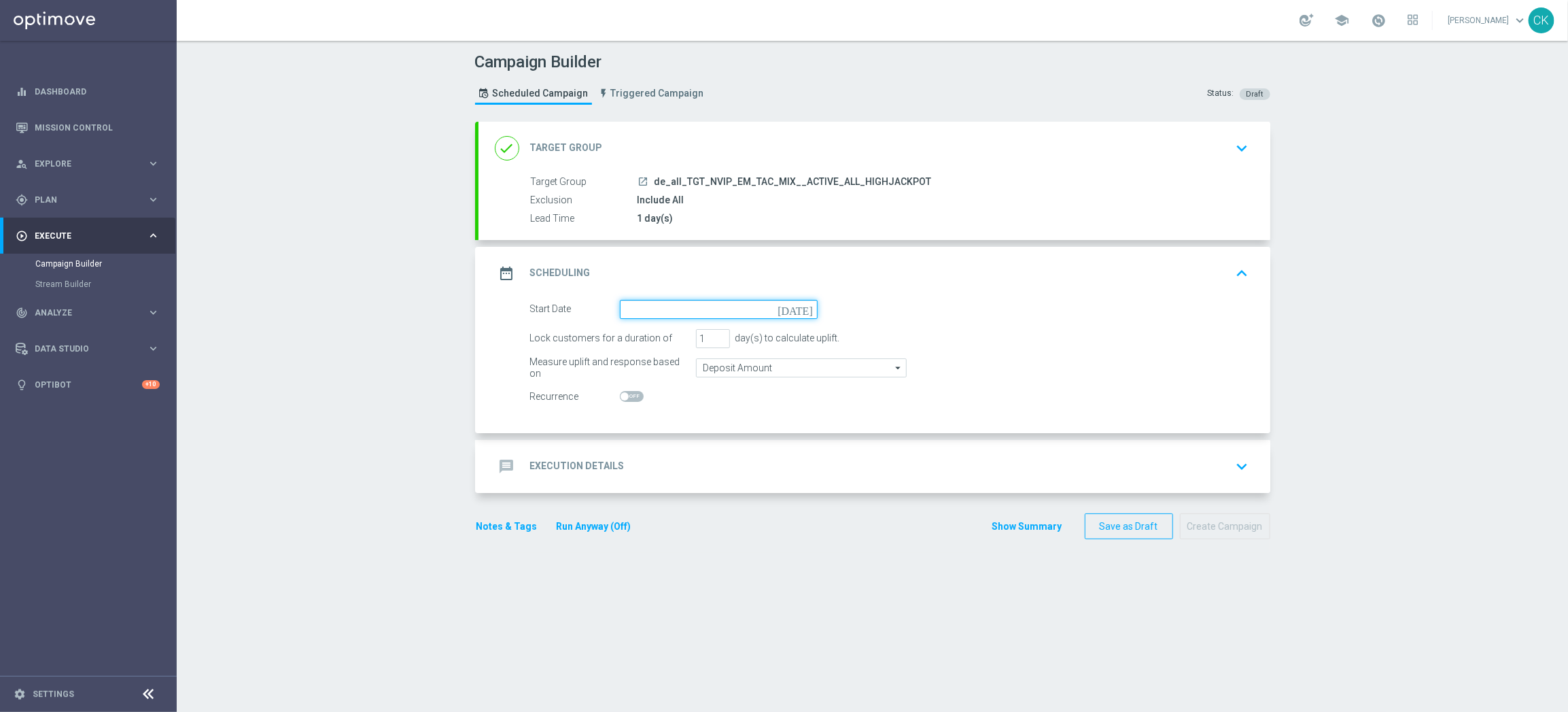
click at [702, 308] on input at bounding box center [718, 309] width 198 height 19
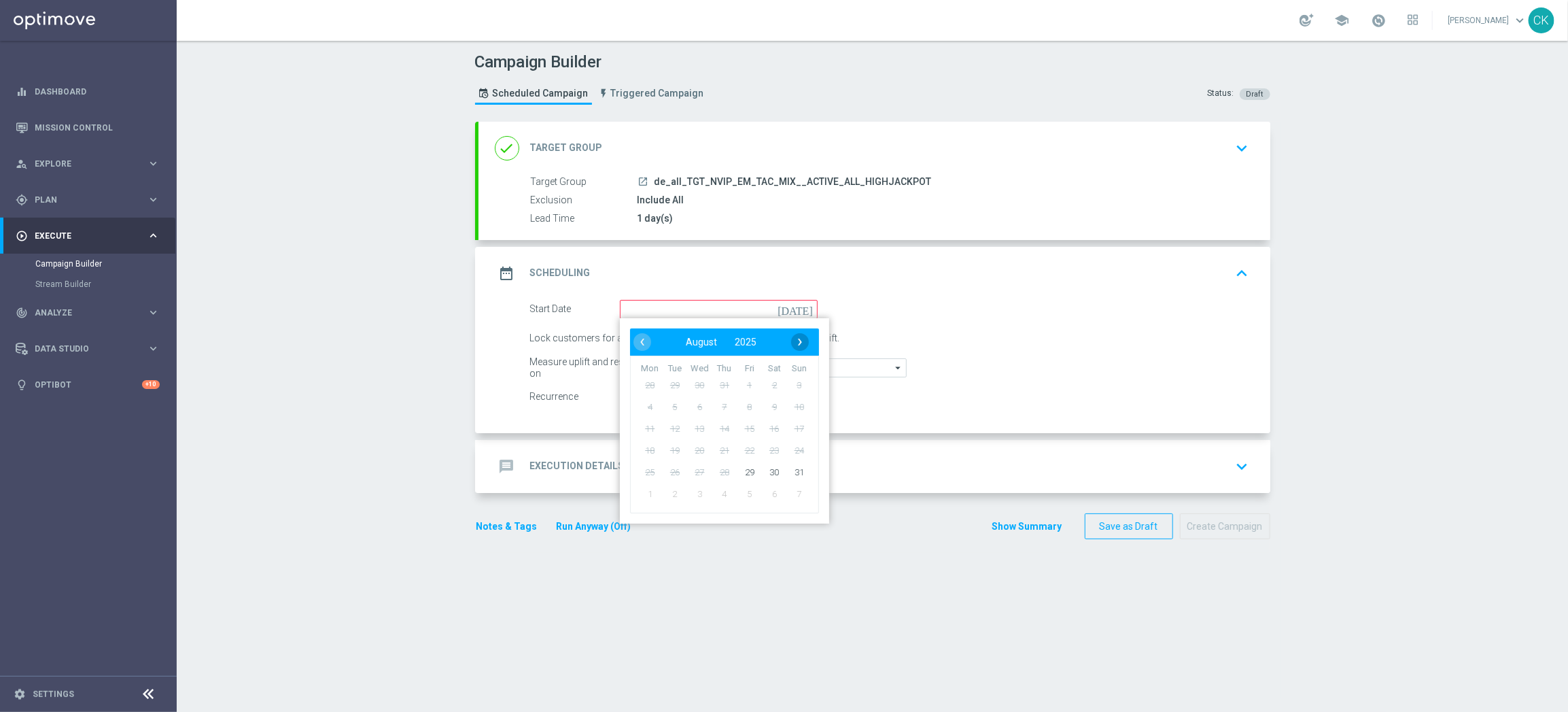
click at [791, 339] on span "›" at bounding box center [799, 342] width 17 height 18
click at [646, 376] on span "1" at bounding box center [650, 385] width 22 height 22
type input "[DATE]"
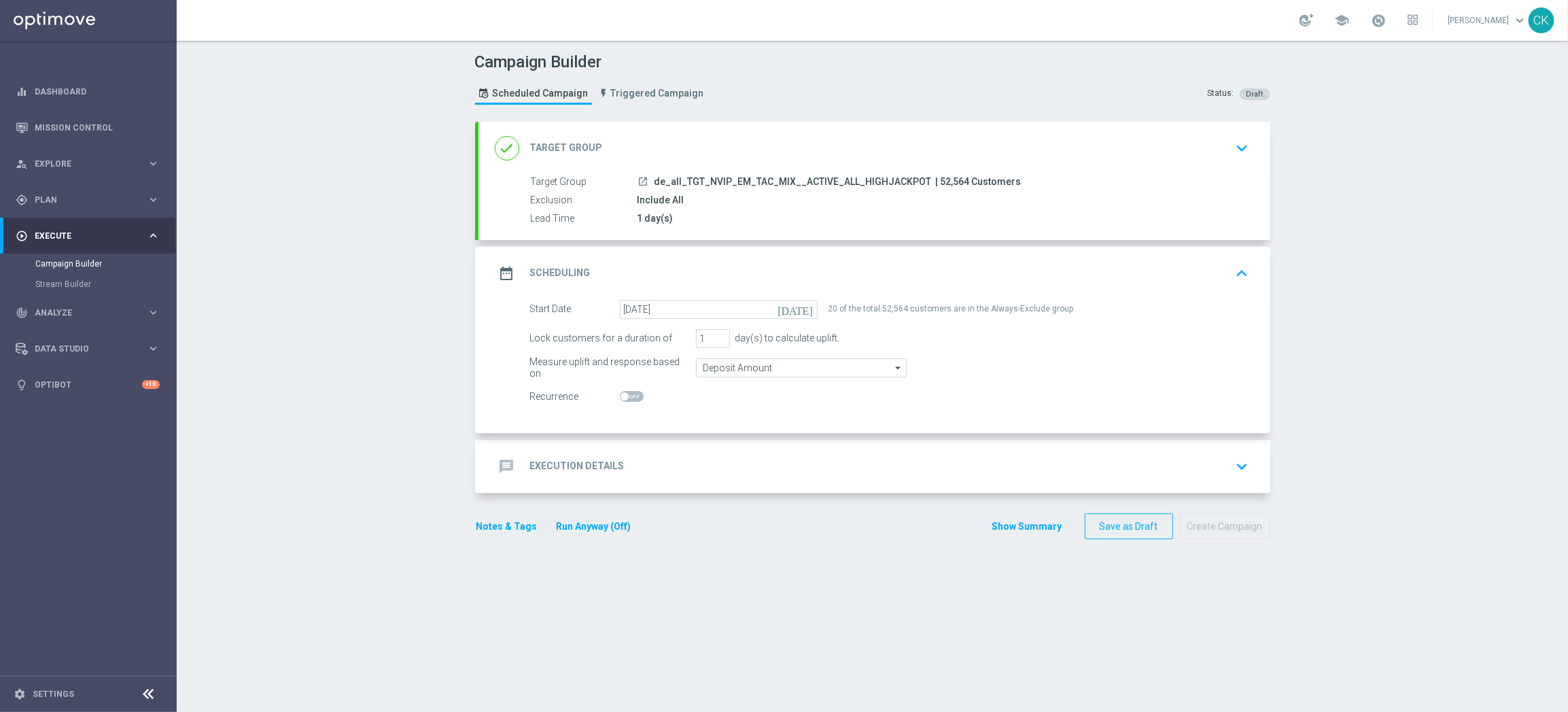
click at [556, 461] on h2 "Execution Details" at bounding box center [577, 466] width 95 height 13
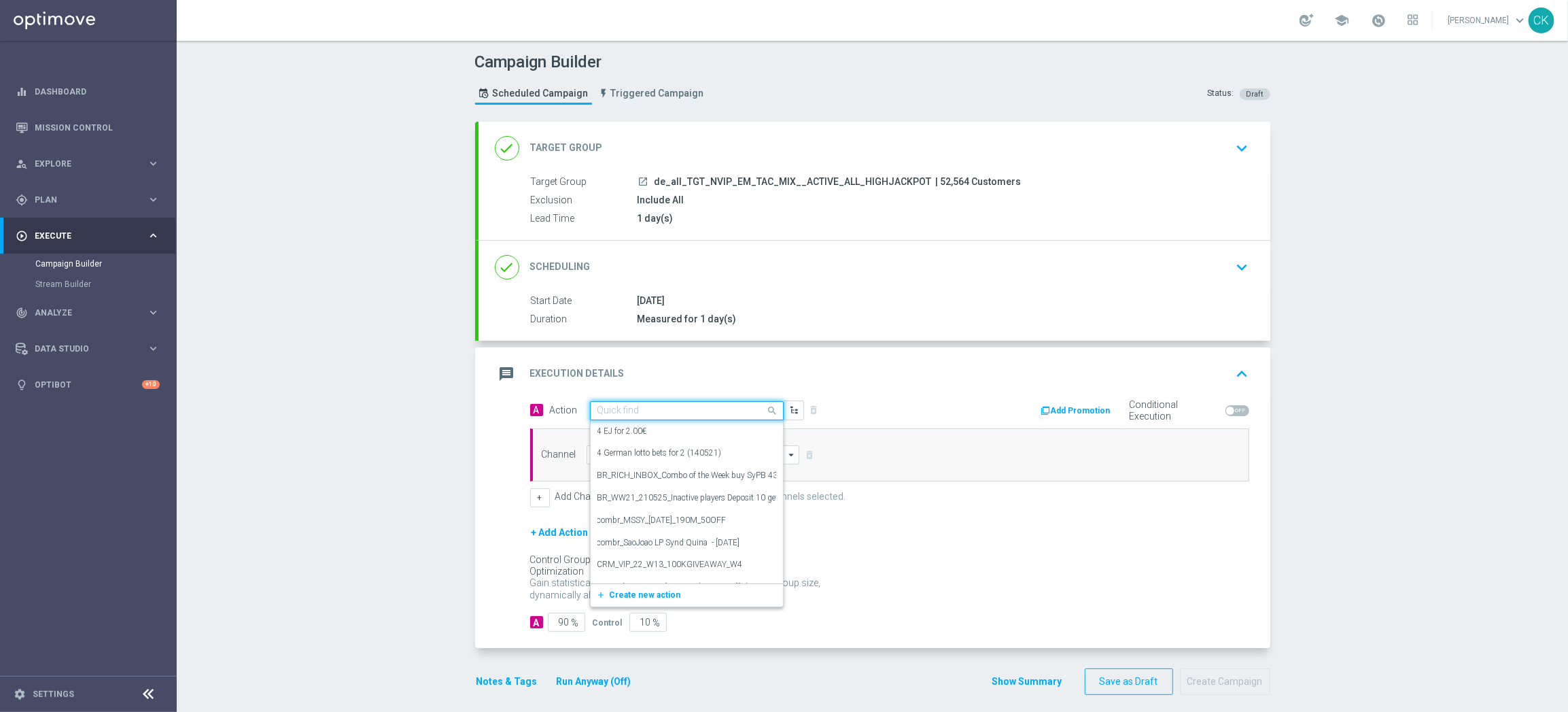
click at [656, 403] on div "Quick find" at bounding box center [687, 410] width 193 height 19
paste input "SummerSales"
type input "SummerSales"
click at [655, 432] on div "SummerSales edit" at bounding box center [687, 434] width 179 height 22
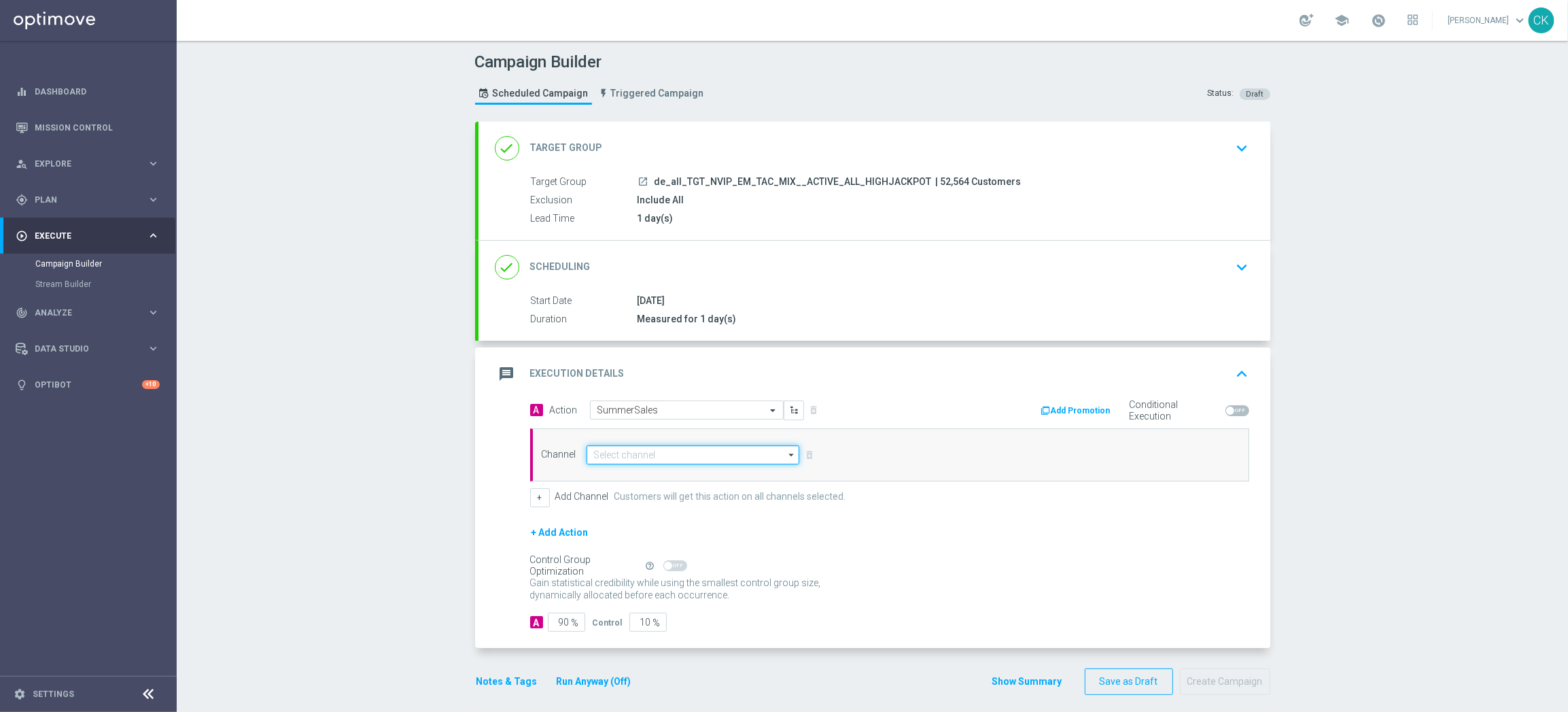
click at [668, 458] on input at bounding box center [693, 454] width 214 height 19
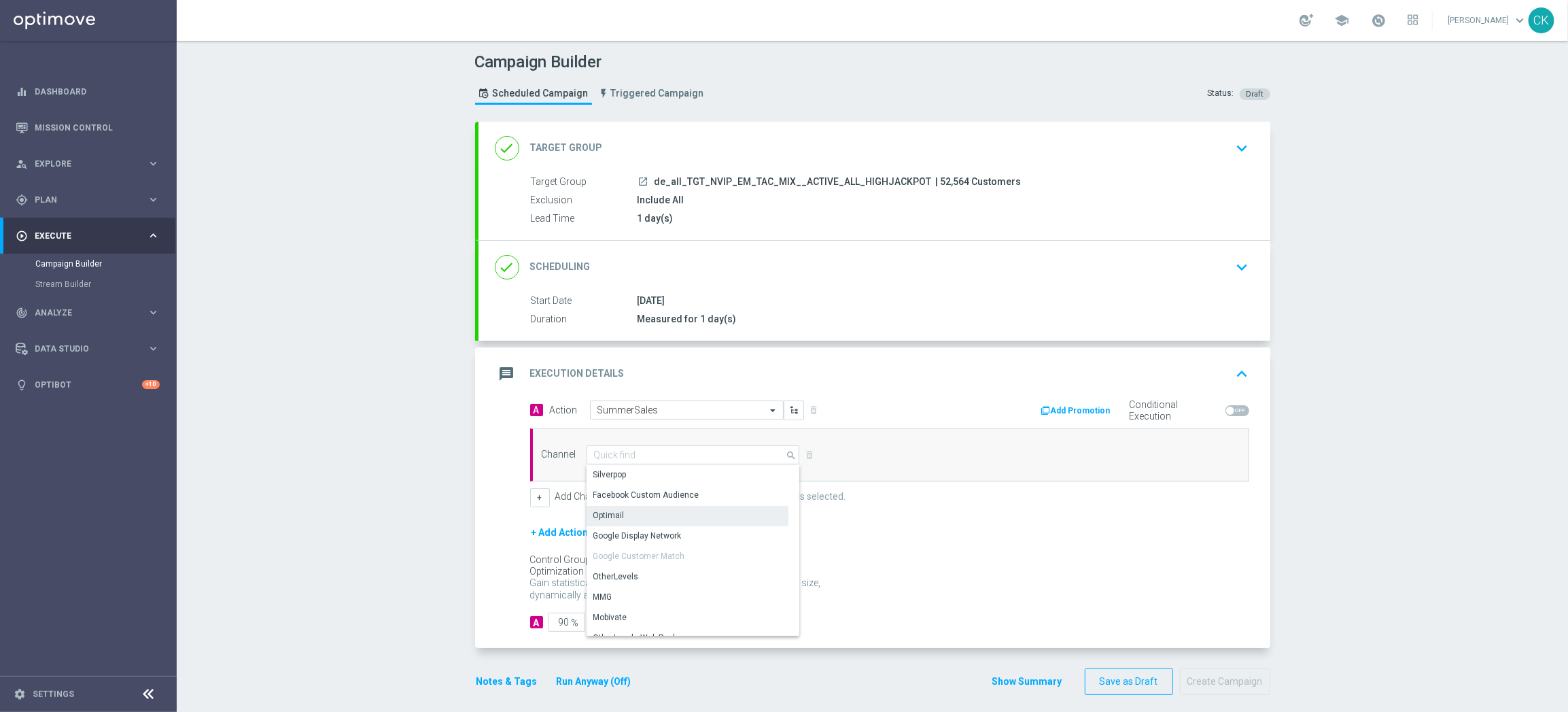
click at [656, 515] on div "Optimail" at bounding box center [687, 515] width 202 height 19
type input "Optimail"
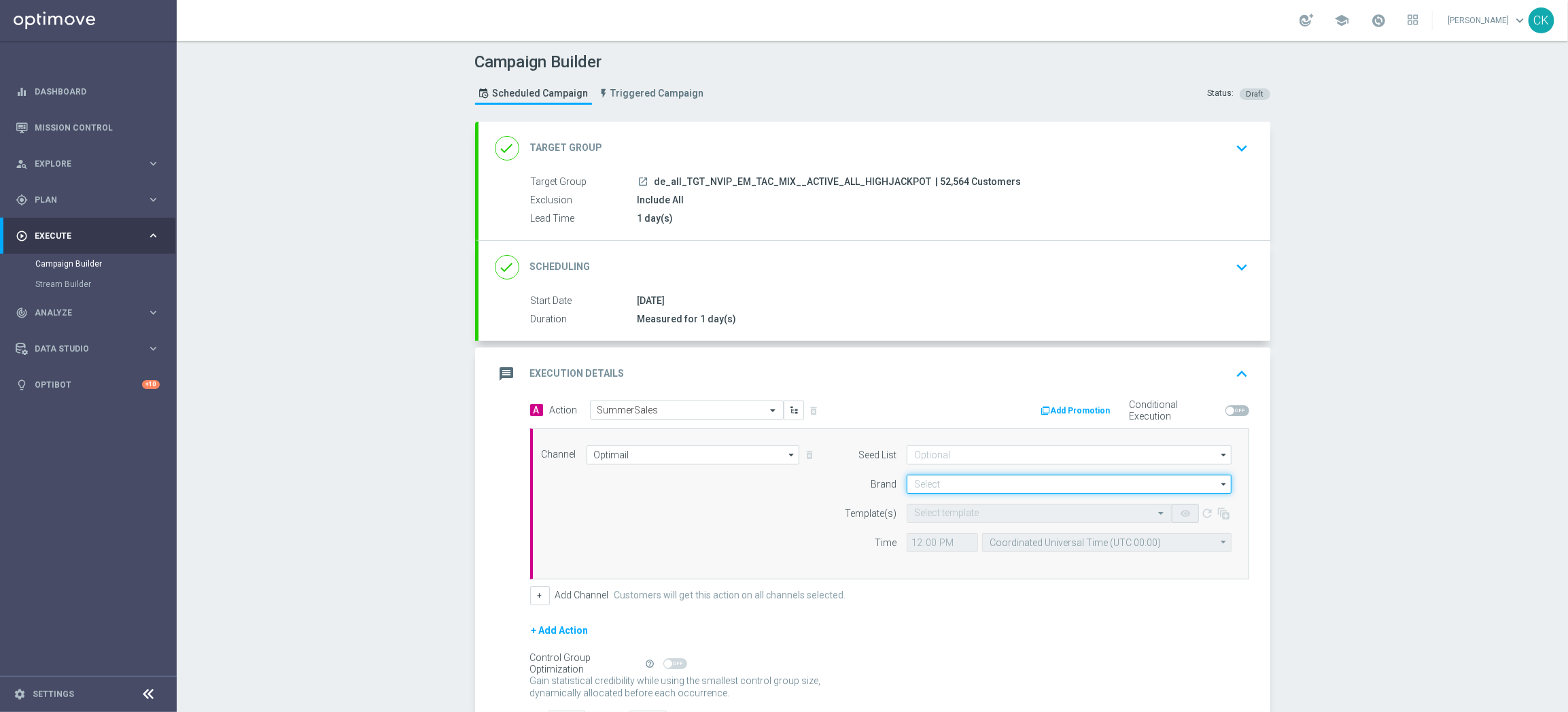
click at [959, 487] on input at bounding box center [1069, 484] width 325 height 19
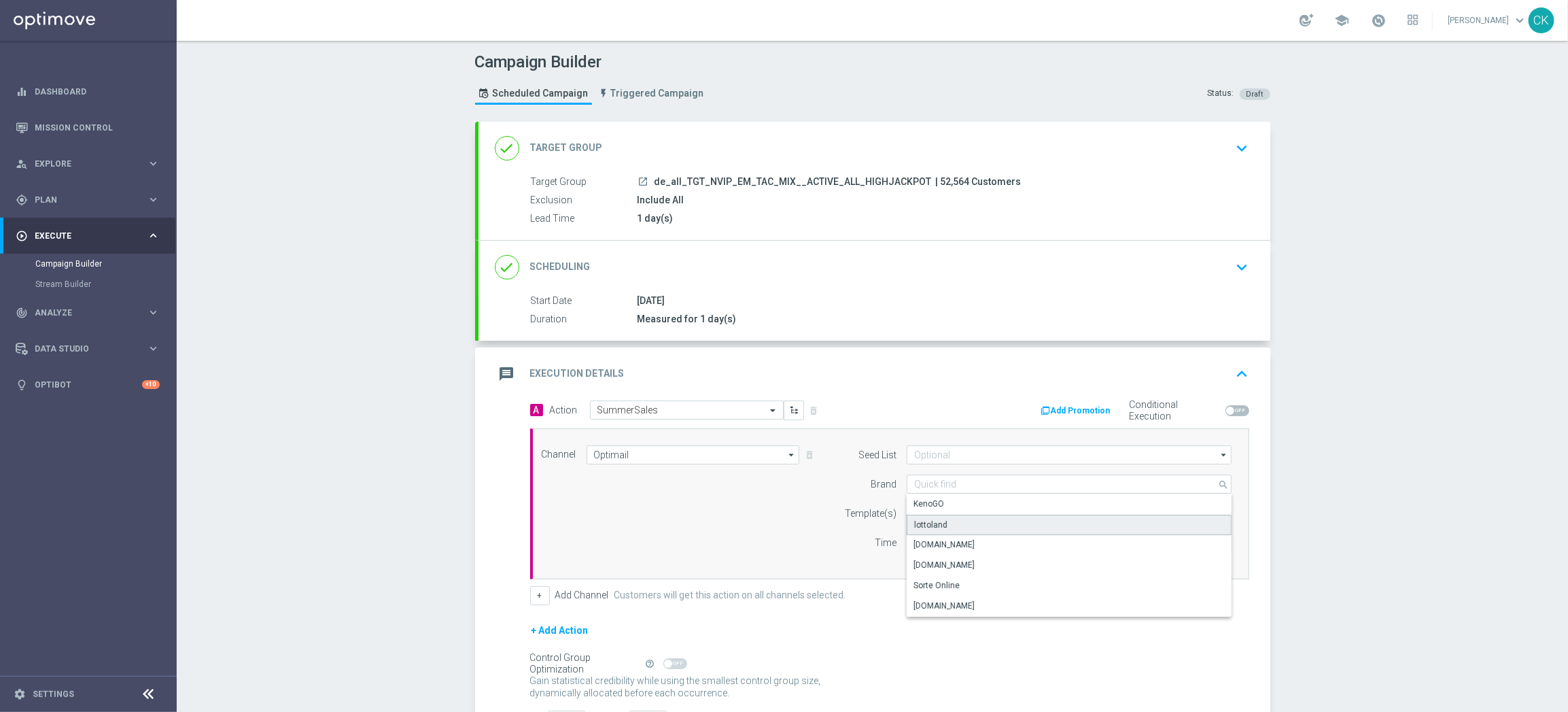
click at [943, 522] on div "lottoland" at bounding box center [1069, 525] width 325 height 20
type input "lottoland"
click at [943, 515] on input "text" at bounding box center [1026, 513] width 223 height 12
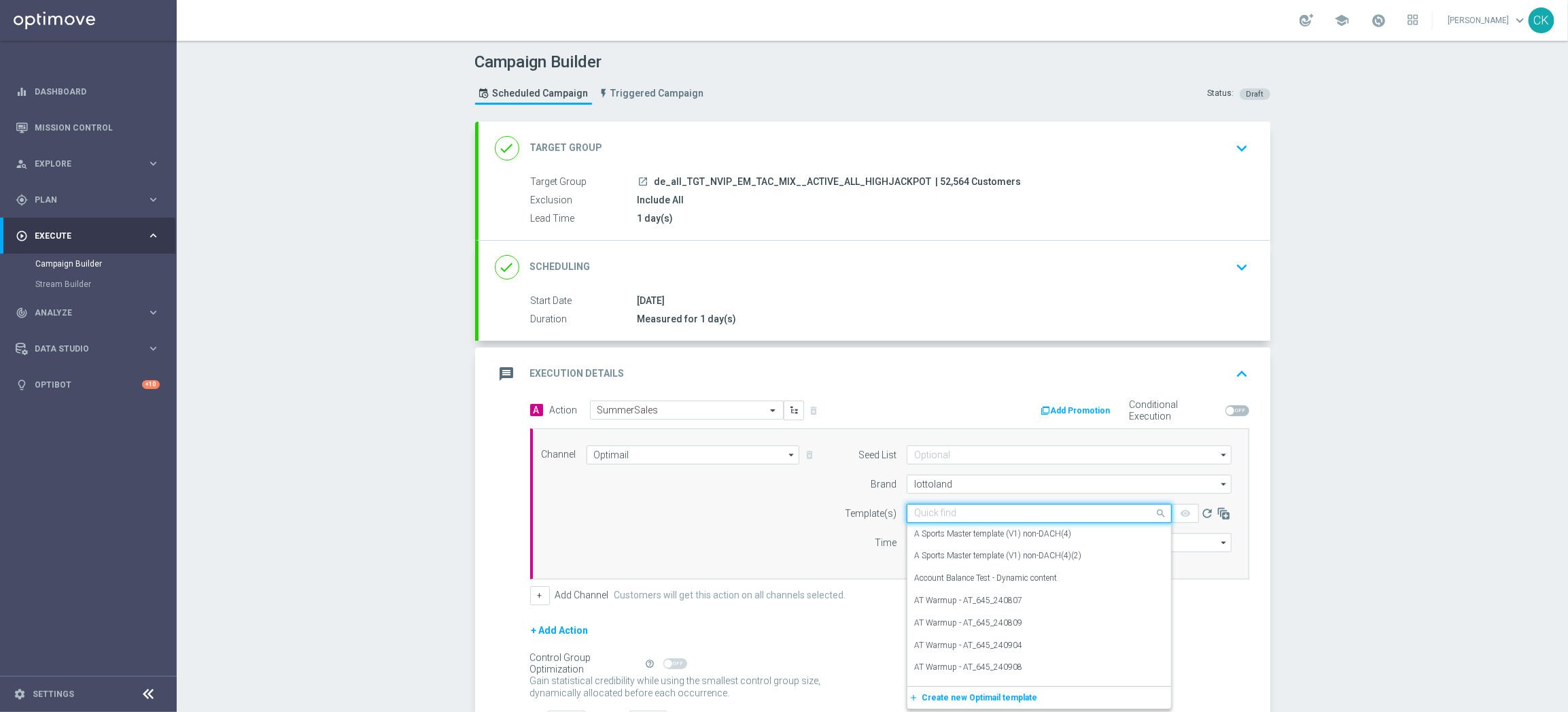
paste input "DE_REG__SUMMERSALE_250901__NVIP_EMA_TAC_MIX"
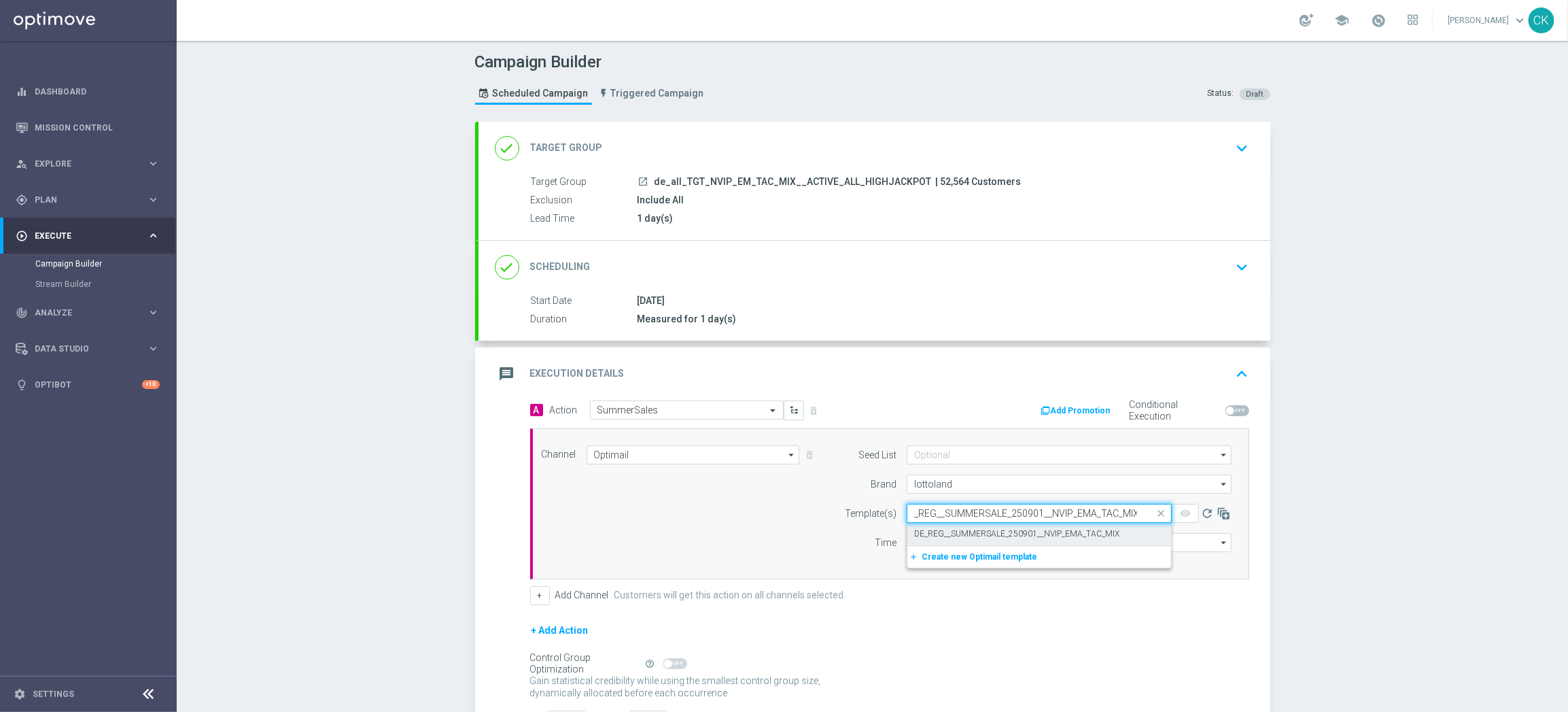
click at [941, 531] on label "DE_REG__SUMMERSALE_250901__NVIP_EMA_TAC_MIX" at bounding box center [1016, 533] width 205 height 12
type input "DE_REG__SUMMERSALE_250901__NVIP_EMA_TAC_MIX"
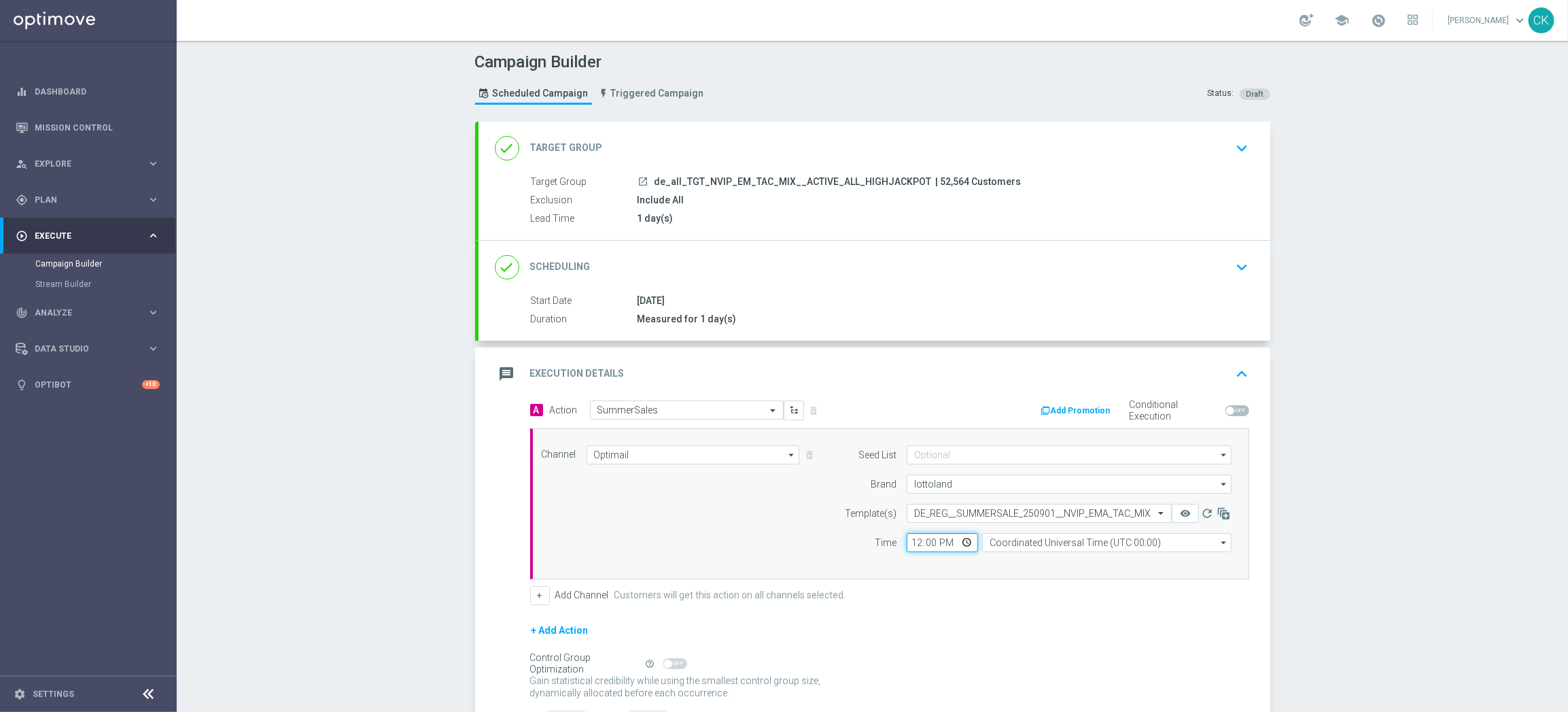
click at [910, 541] on input "12:00" at bounding box center [942, 543] width 71 height 19
type input "06:00"
click at [1028, 543] on input "Coordinated Universal Time (UTC 00:00)" at bounding box center [1106, 543] width 250 height 19
click at [1028, 559] on div "Central European Time ([GEOGRAPHIC_DATA]) (UTC +02:00)" at bounding box center [1100, 562] width 222 height 12
type input "Central European Time ([GEOGRAPHIC_DATA]) (UTC +02:00)"
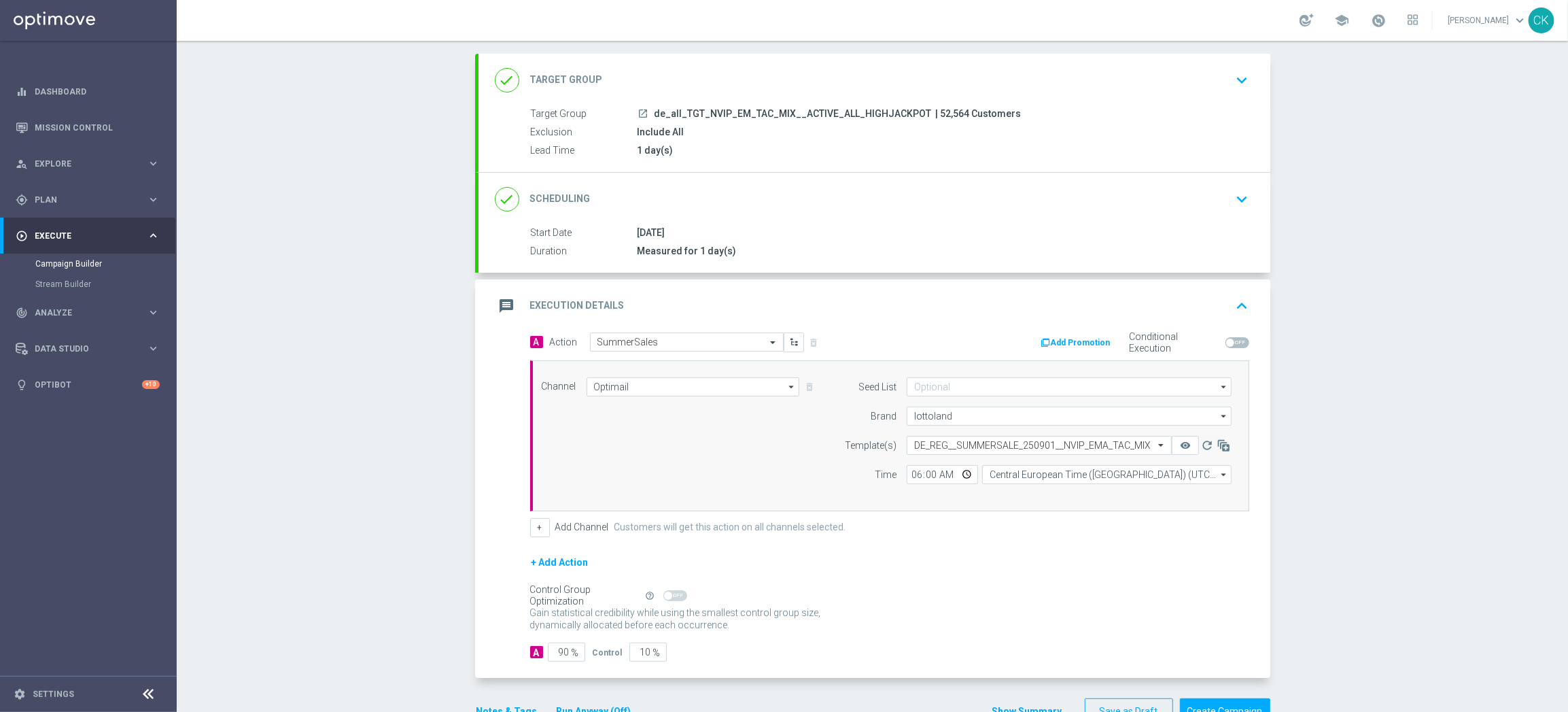
scroll to position [110, 0]
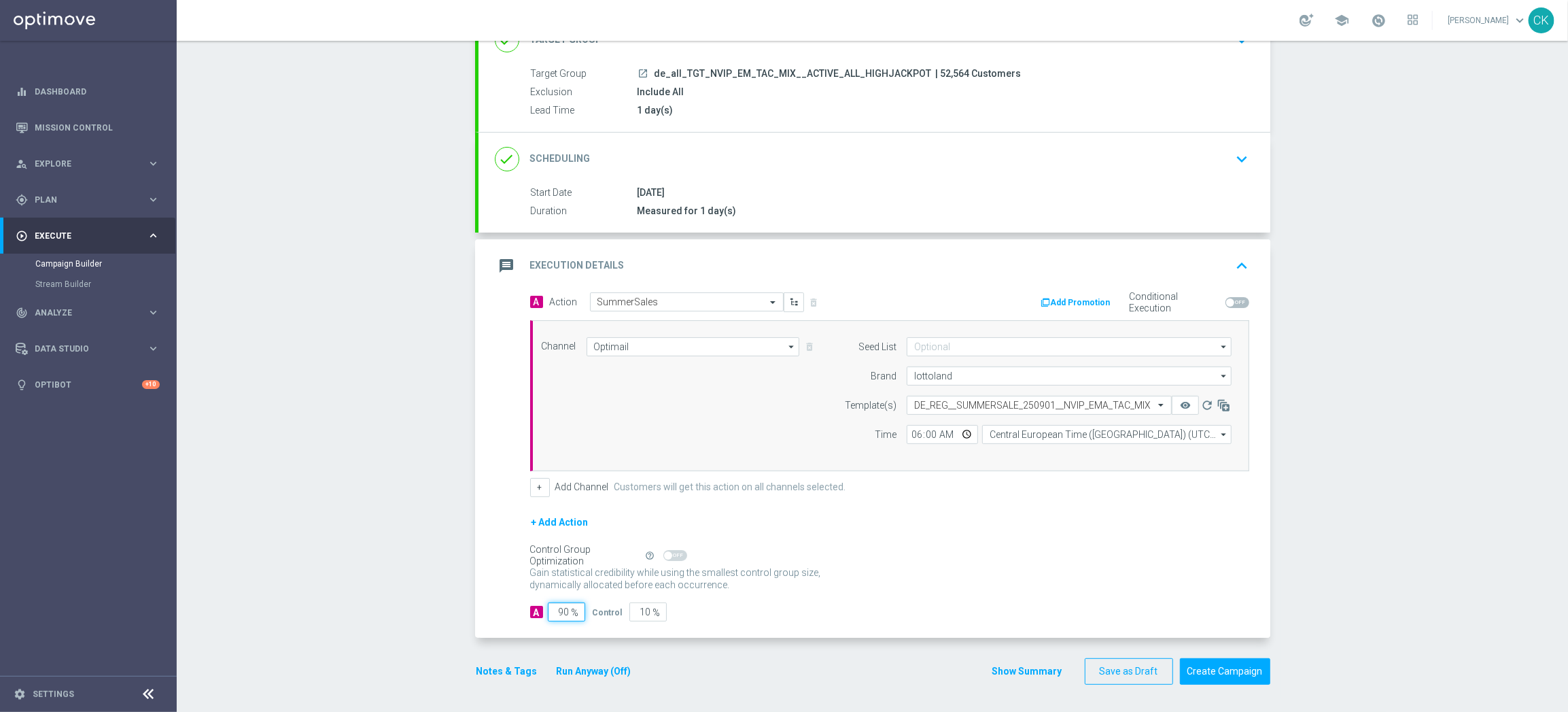
click at [563, 609] on input "90" at bounding box center [566, 612] width 38 height 19
type input "9"
type input "91"
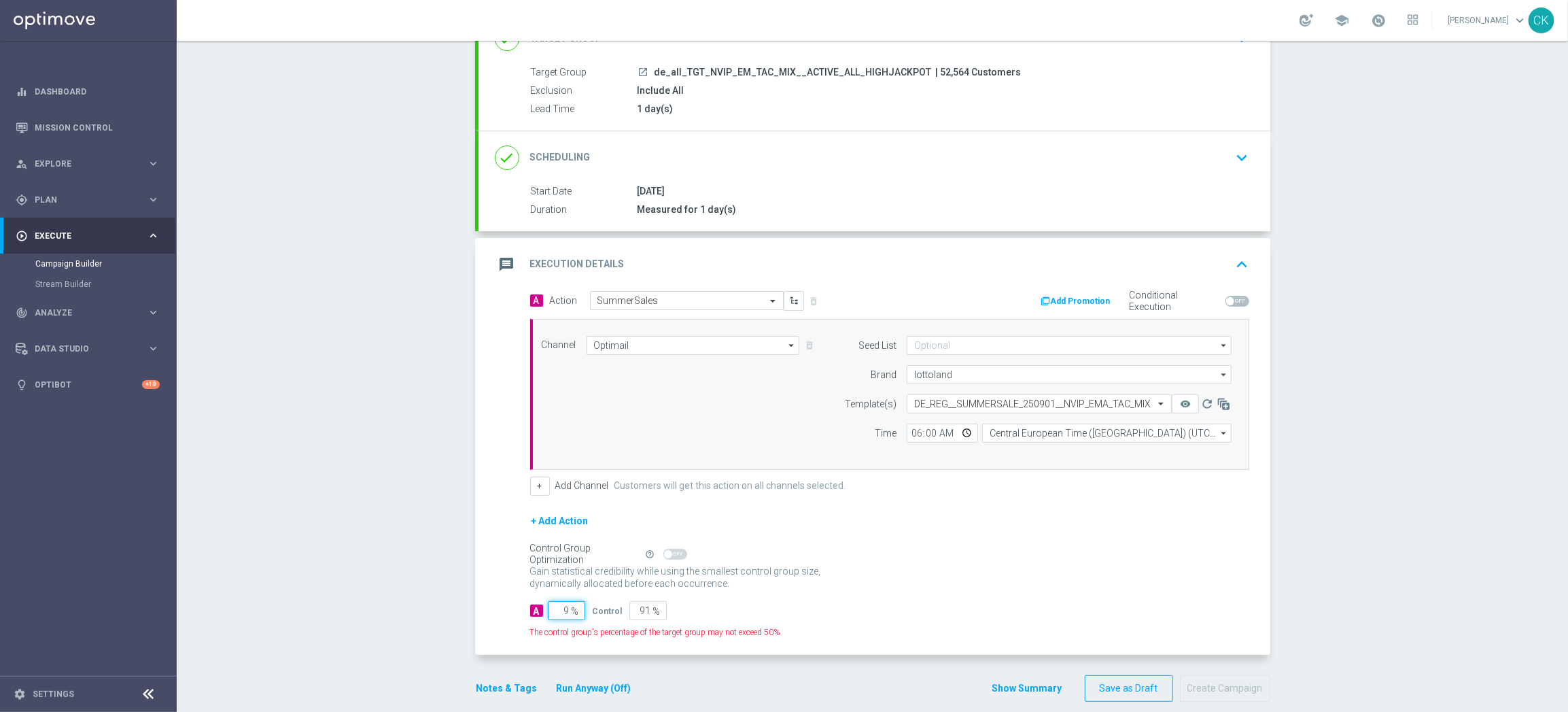
type input "98"
type input "2"
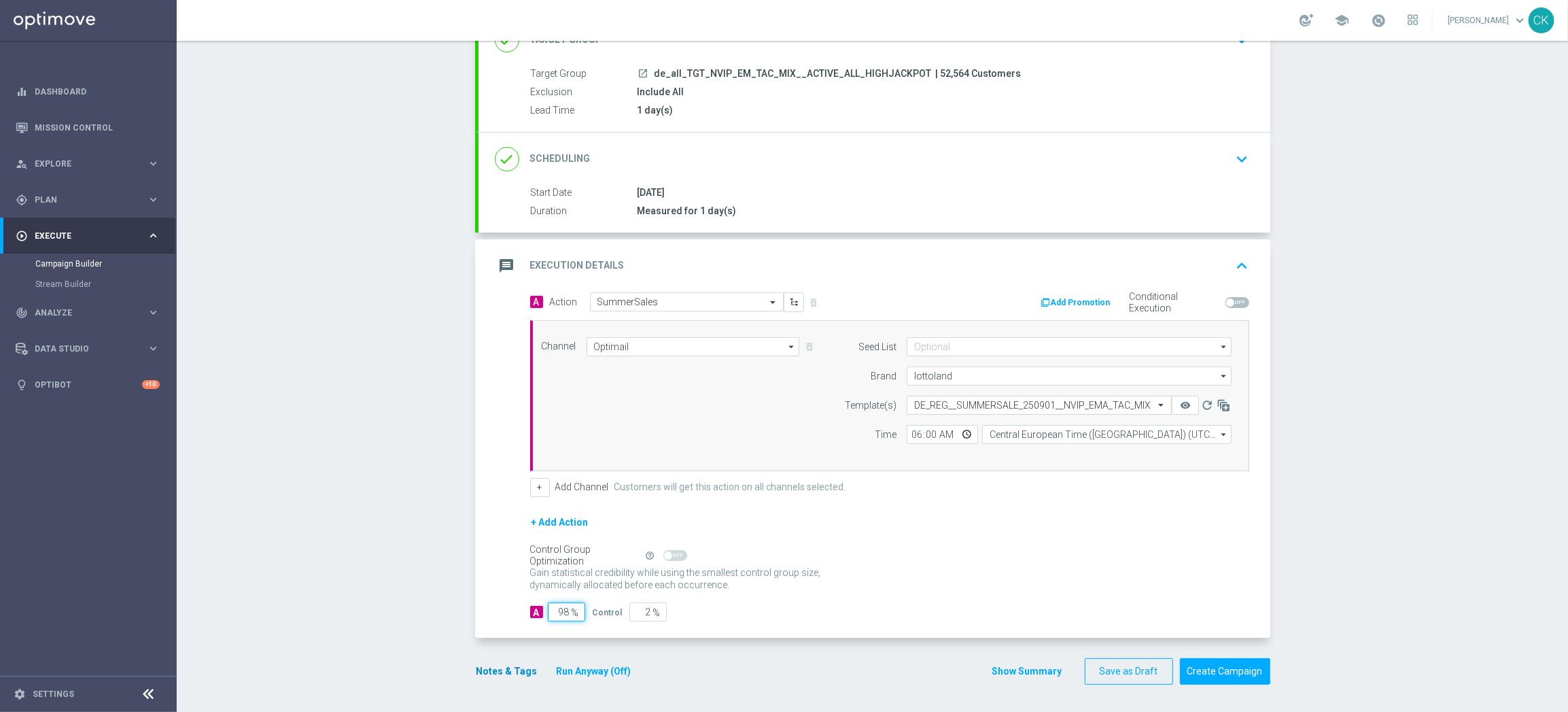
type input "98"
click at [494, 667] on button "Notes & Tags" at bounding box center [506, 671] width 64 height 17
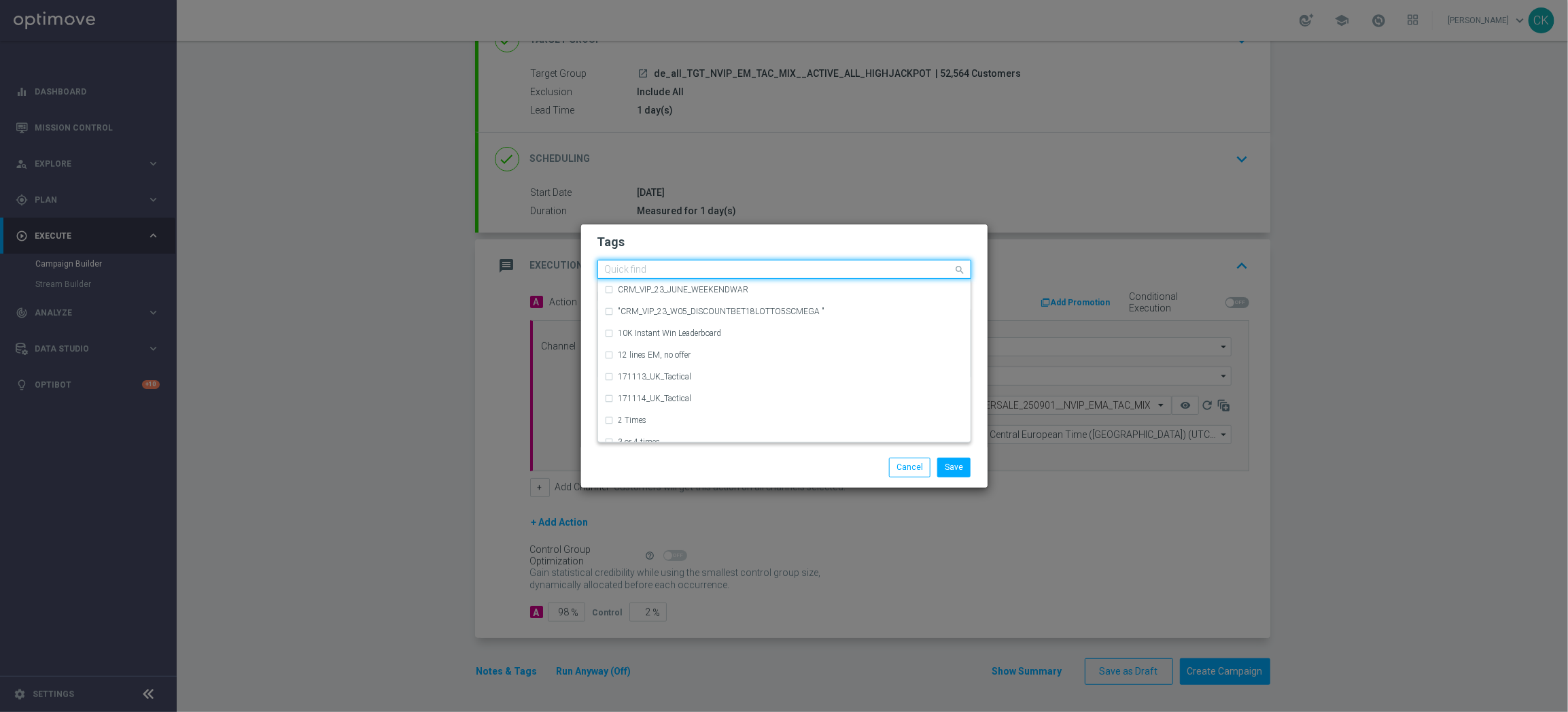
click at [636, 269] on input "text" at bounding box center [779, 270] width 349 height 12
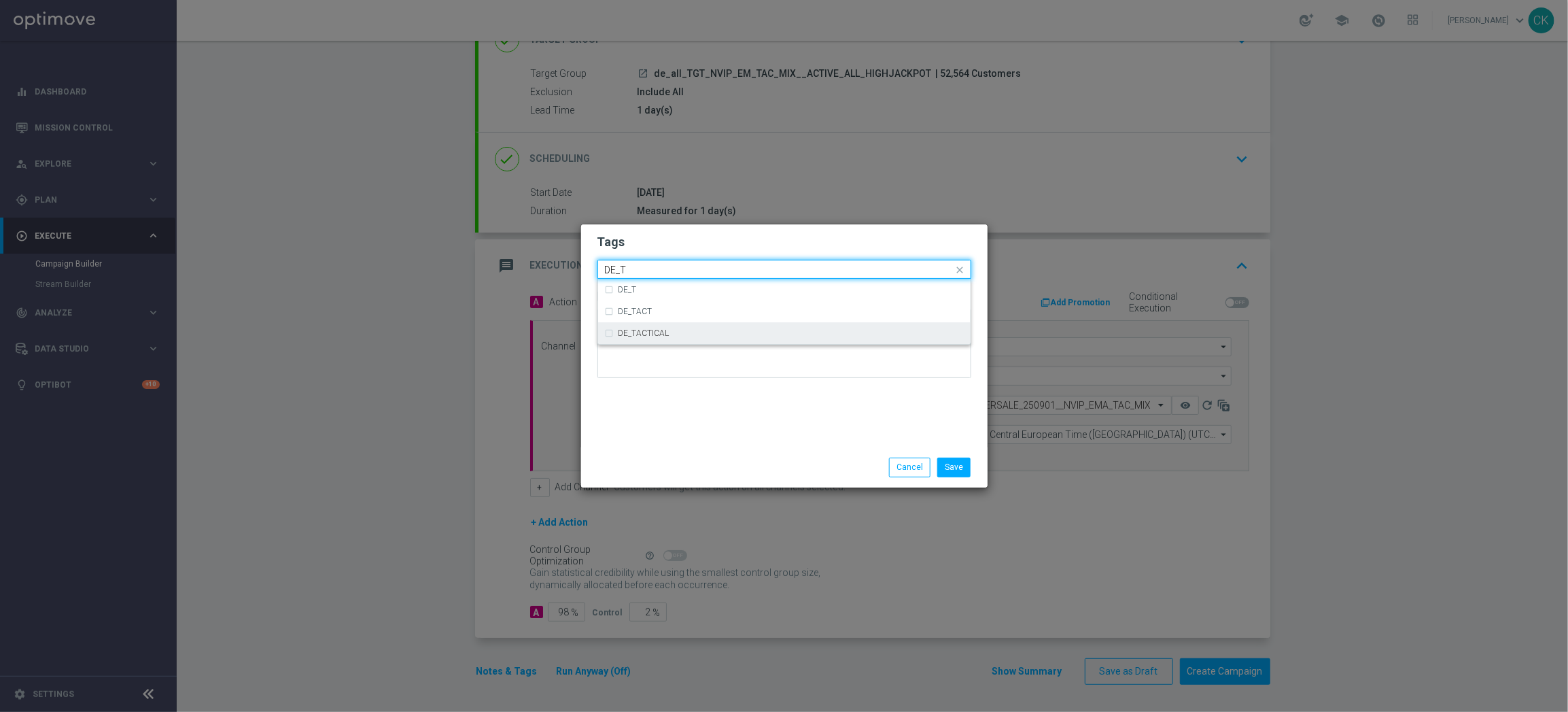
click at [649, 329] on label "DE_TACTICAL" at bounding box center [644, 333] width 51 height 8
type input "DE_T"
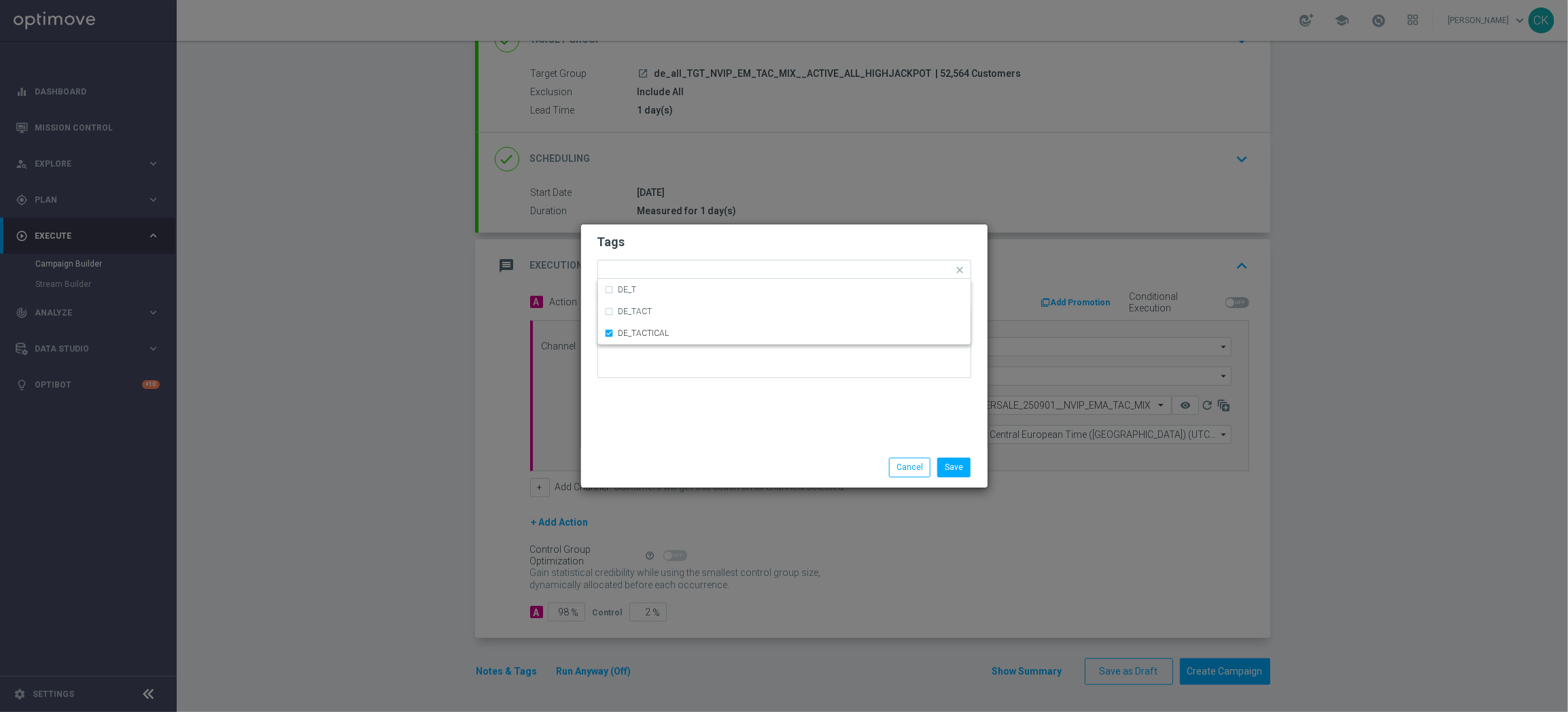
click at [649, 407] on div "Tags Quick find × DE_TACTICAL DE_T DE_TACT DE_TACTICAL Notes" at bounding box center [784, 336] width 406 height 223
click at [961, 463] on button "Save" at bounding box center [954, 467] width 33 height 19
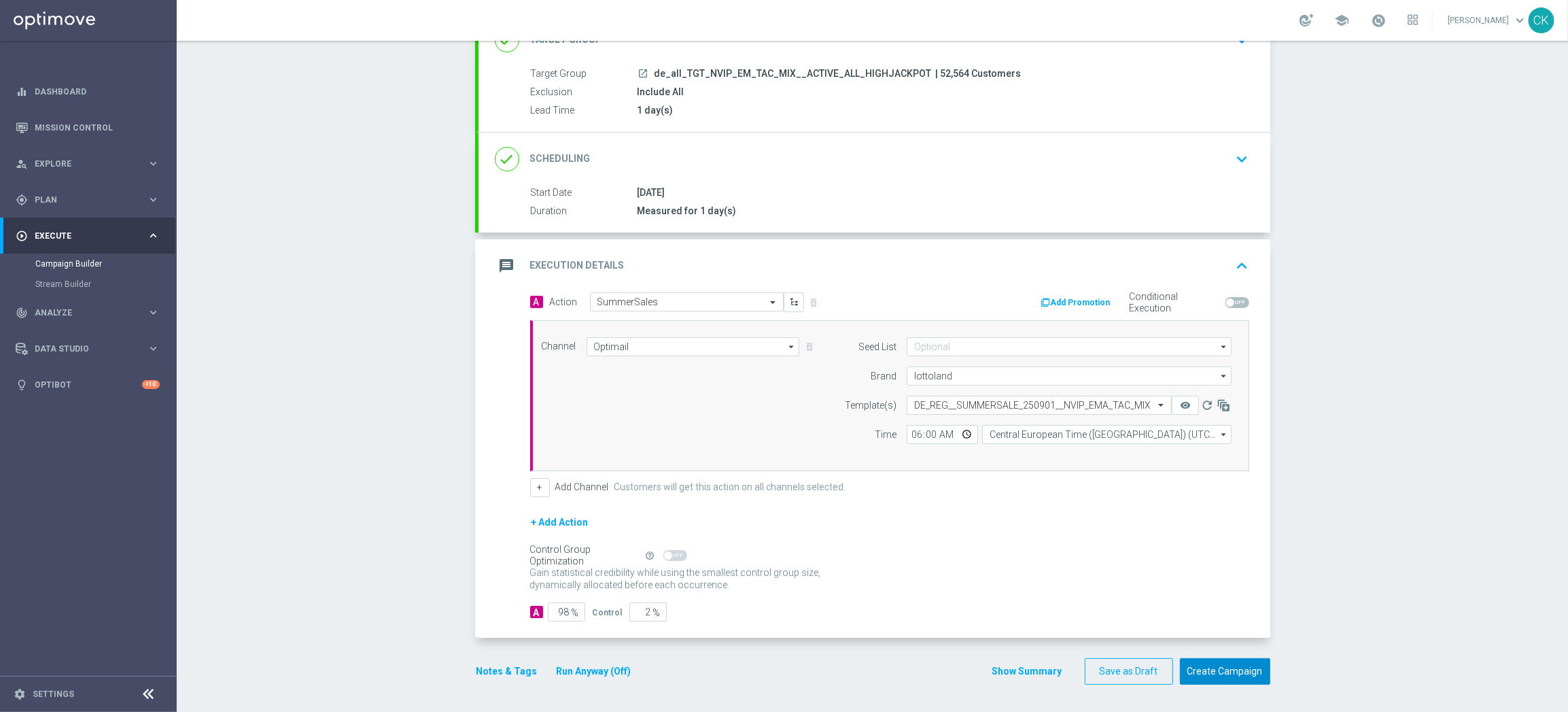
click at [1225, 666] on button "Create Campaign" at bounding box center [1225, 671] width 90 height 27
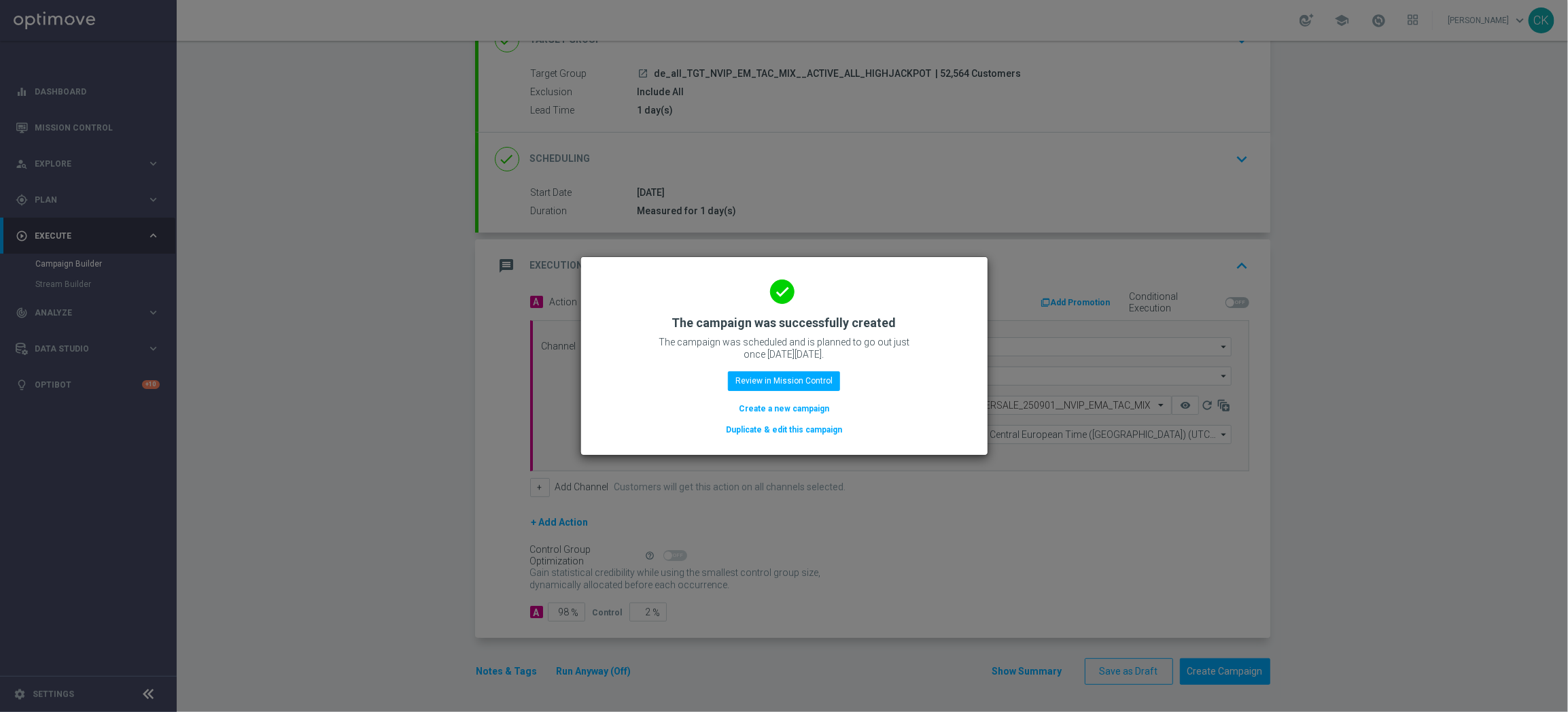
drag, startPoint x: 797, startPoint y: 410, endPoint x: 761, endPoint y: 99, distance: 313.1
click at [797, 410] on button "Create a new campaign" at bounding box center [784, 408] width 93 height 15
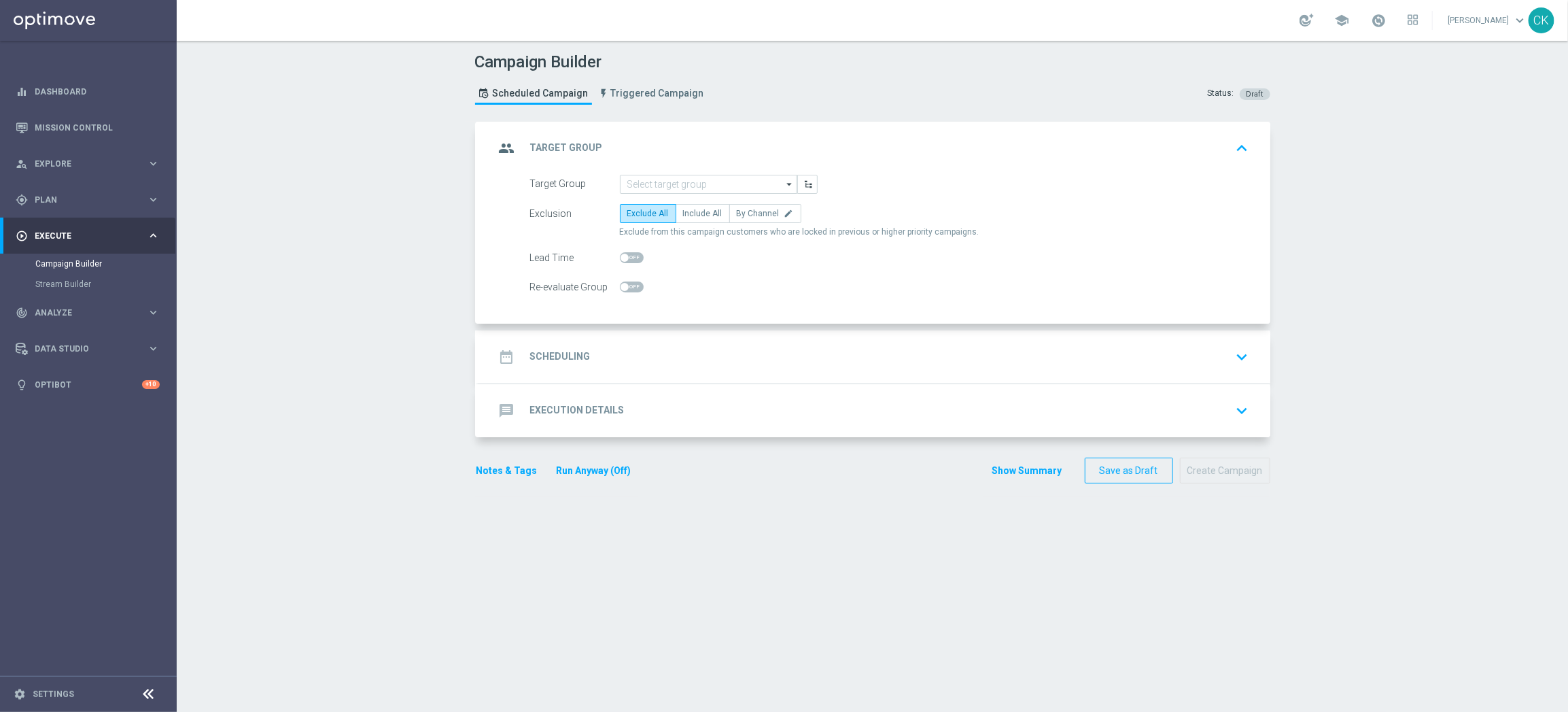
scroll to position [0, 0]
click at [683, 177] on input at bounding box center [708, 184] width 178 height 19
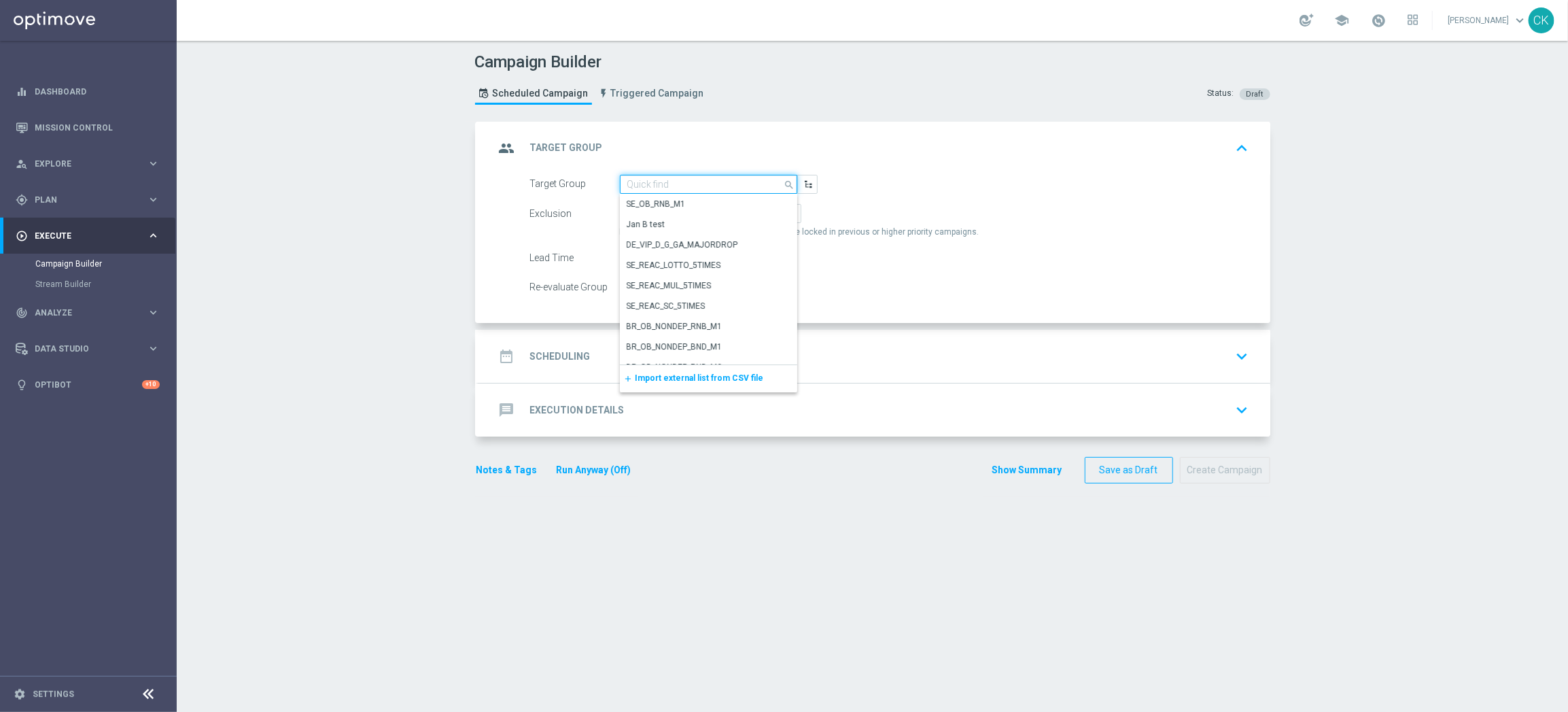
paste input "de_all_TGT_NVIP_EM_TAC_MIX__REACTIVATED_HIGHJACKPOT"
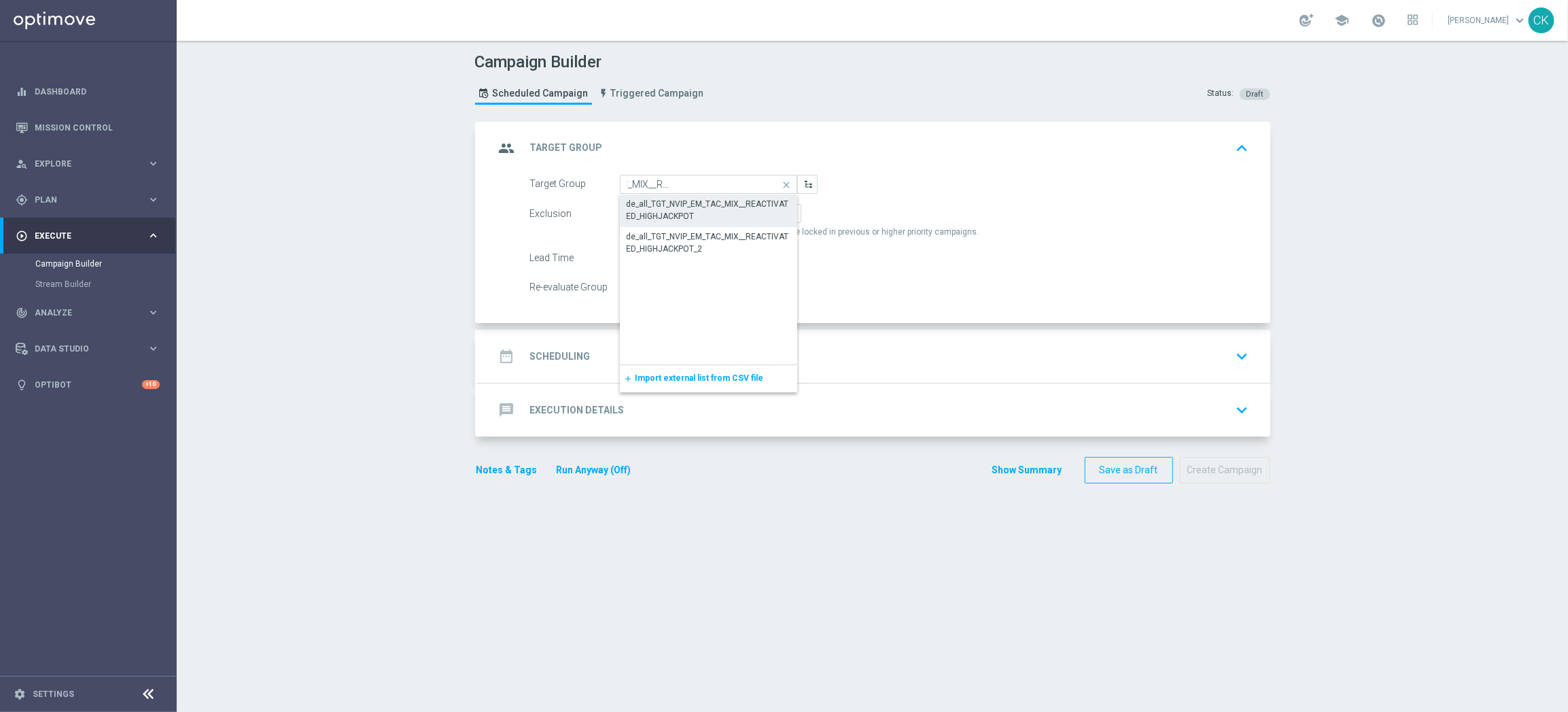
click at [683, 206] on div "de_all_TGT_NVIP_EM_TAC_MIX__REACTIVATED_HIGHJACKPOT" at bounding box center [708, 210] width 164 height 25
type input "de_all_TGT_NVIP_EM_TAC_MIX__REACTIVATED_HIGHJACKPOT"
click at [684, 206] on label "Include All" at bounding box center [703, 213] width 54 height 19
click at [684, 212] on input "Include All" at bounding box center [688, 216] width 9 height 9
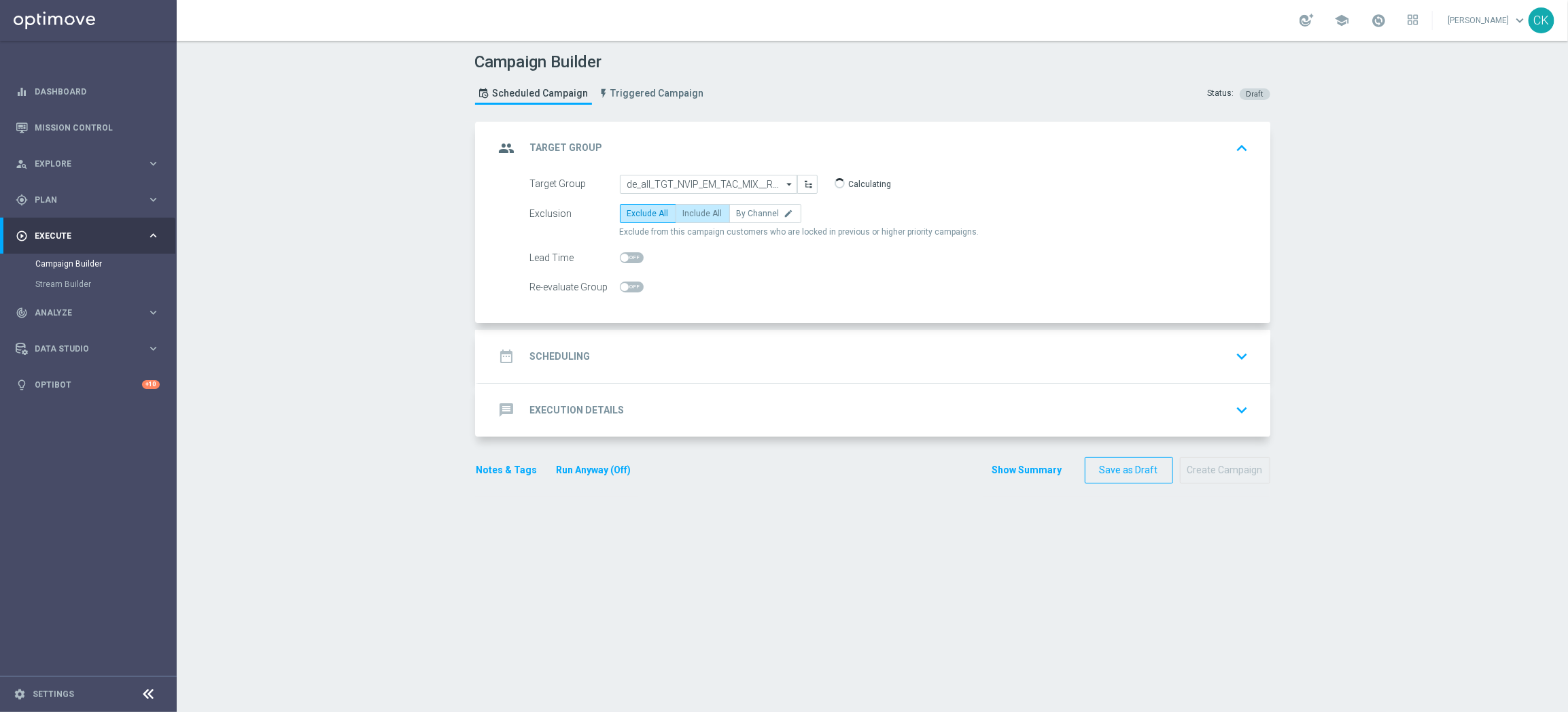
radio input "true"
click at [621, 253] on span at bounding box center [624, 257] width 8 height 8
click at [620, 253] on input "checkbox" at bounding box center [632, 258] width 24 height 11
checkbox input "true"
click at [556, 367] on div "date_range Scheduling" at bounding box center [542, 356] width 96 height 25
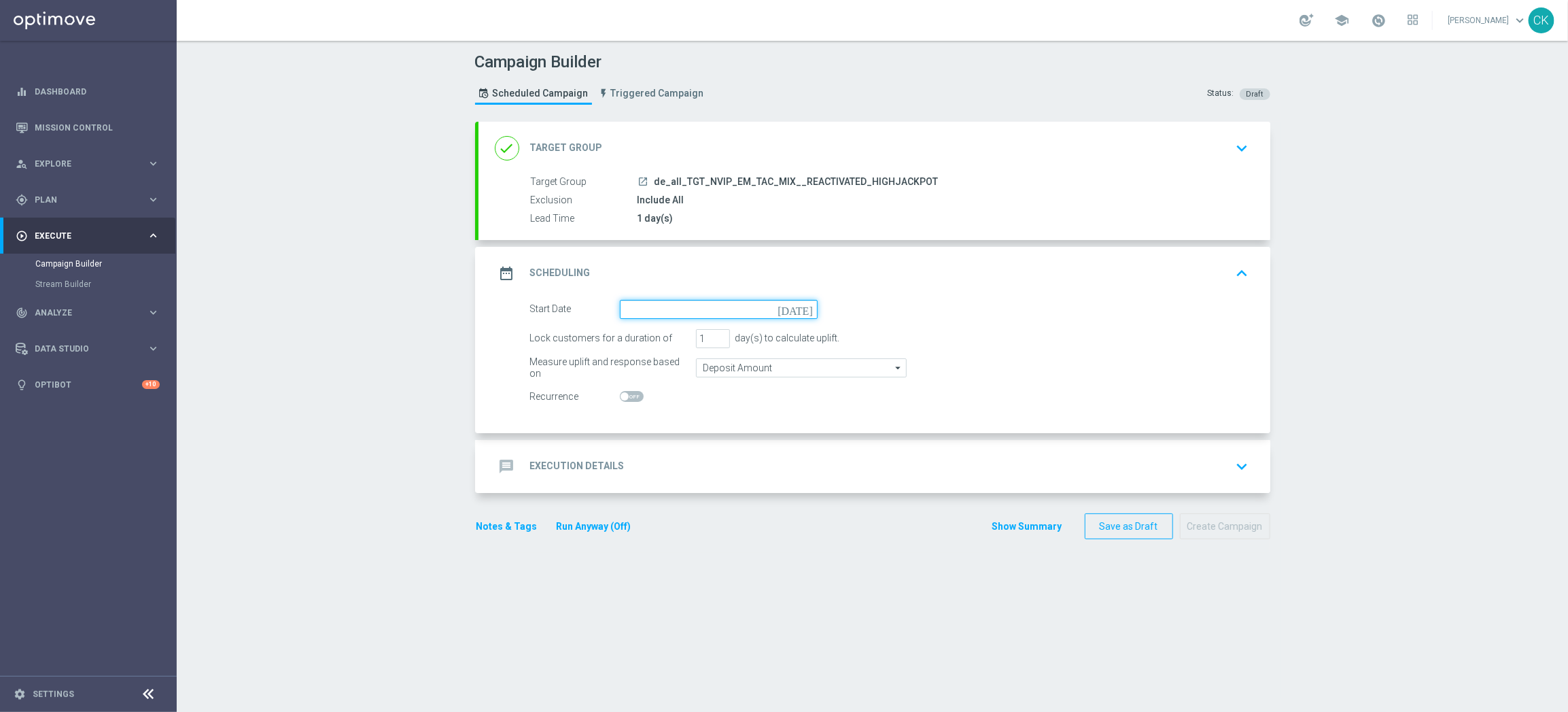
click at [678, 307] on input at bounding box center [718, 309] width 198 height 19
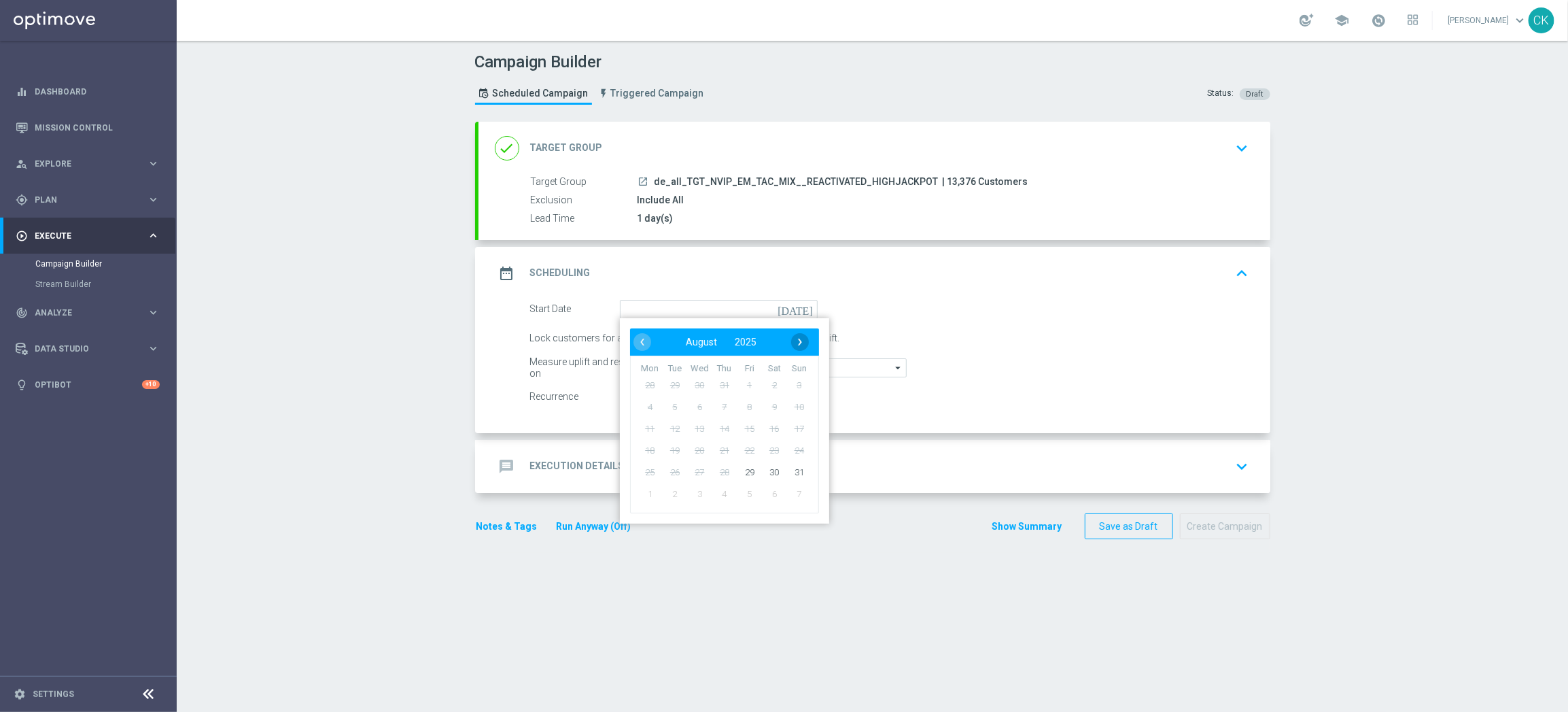
click at [795, 339] on span "›" at bounding box center [799, 342] width 17 height 18
click at [640, 378] on span "1" at bounding box center [650, 385] width 22 height 22
type input "[DATE]"
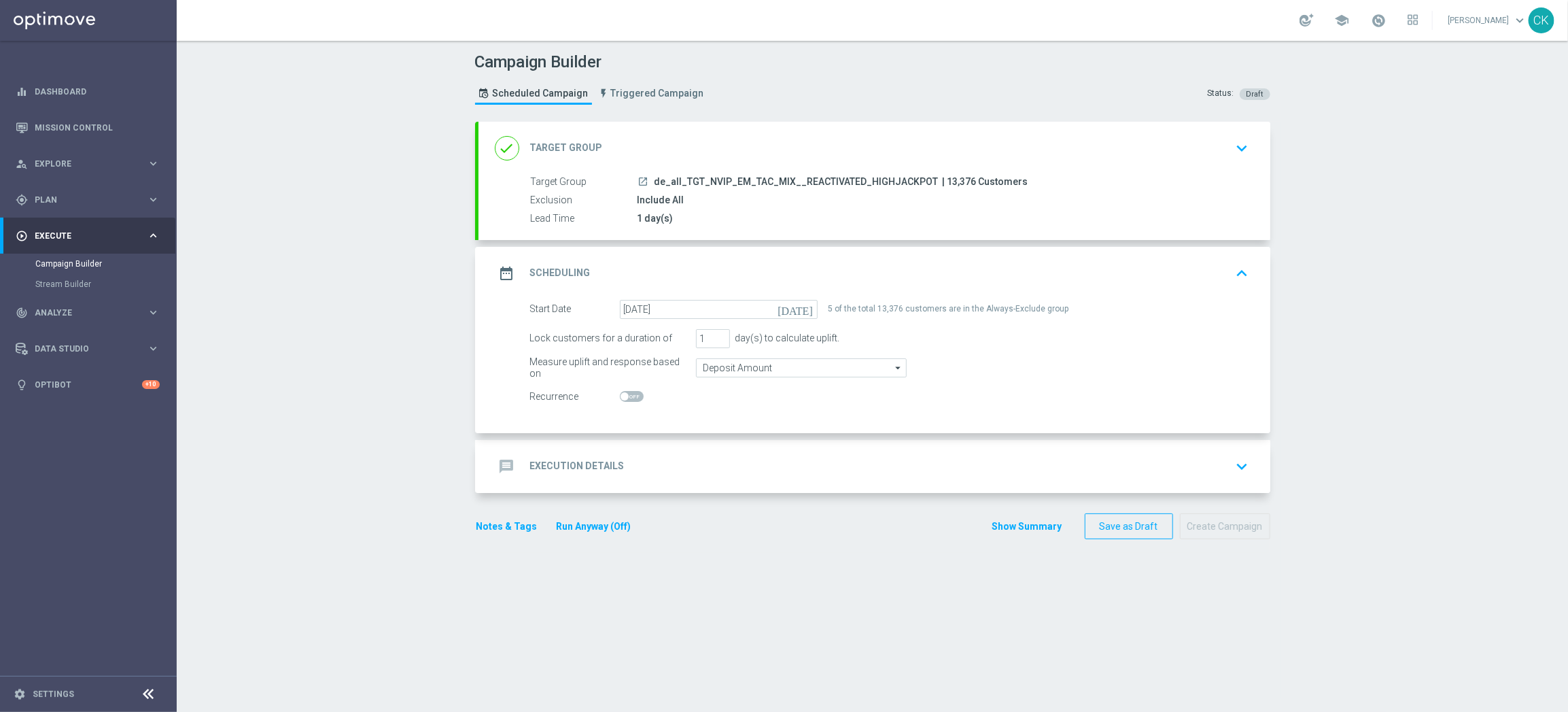
click at [553, 456] on div "message Execution Details" at bounding box center [559, 466] width 130 height 25
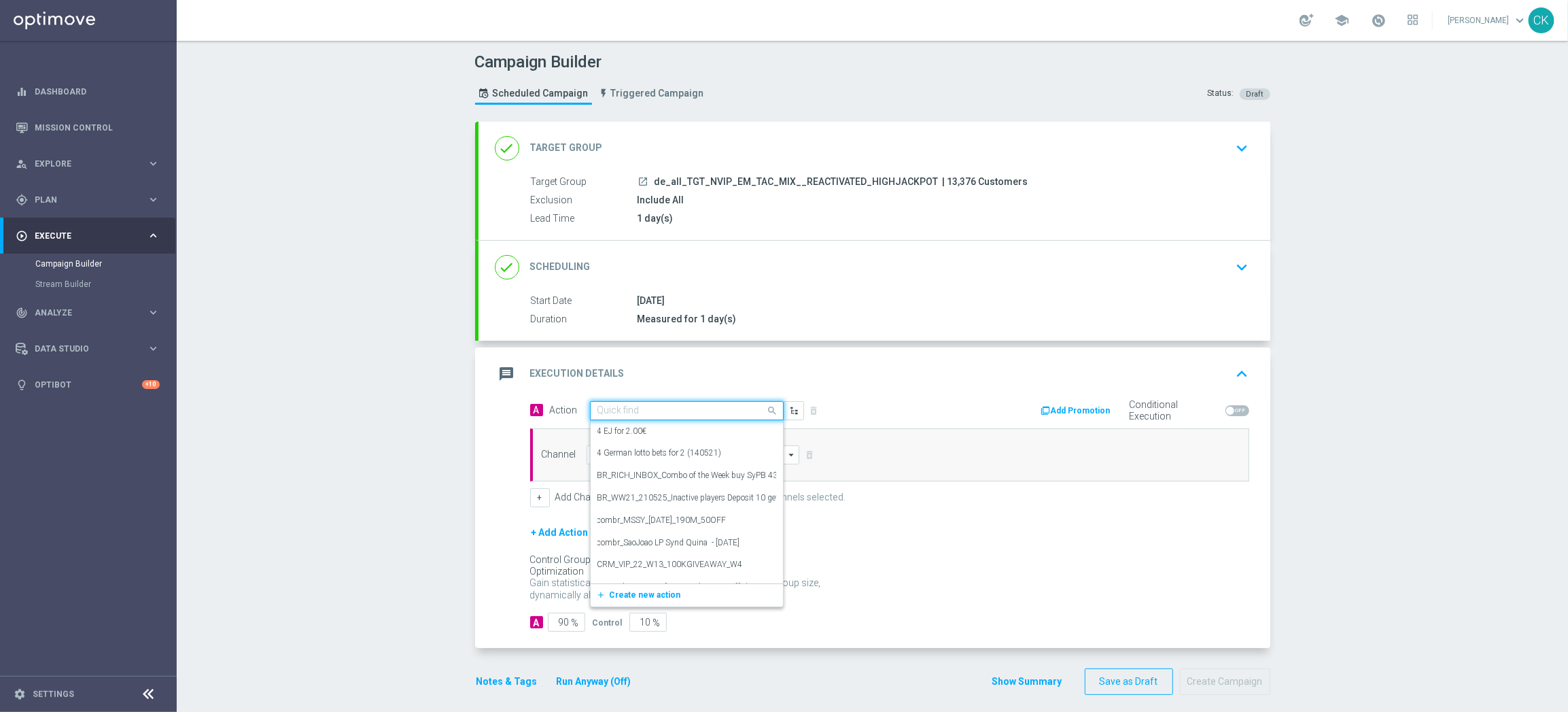
click at [663, 409] on input "text" at bounding box center [673, 411] width 152 height 12
paste input "SummerSales"
type input "SummerSales"
click at [662, 430] on div "SummerSales edit" at bounding box center [687, 434] width 179 height 22
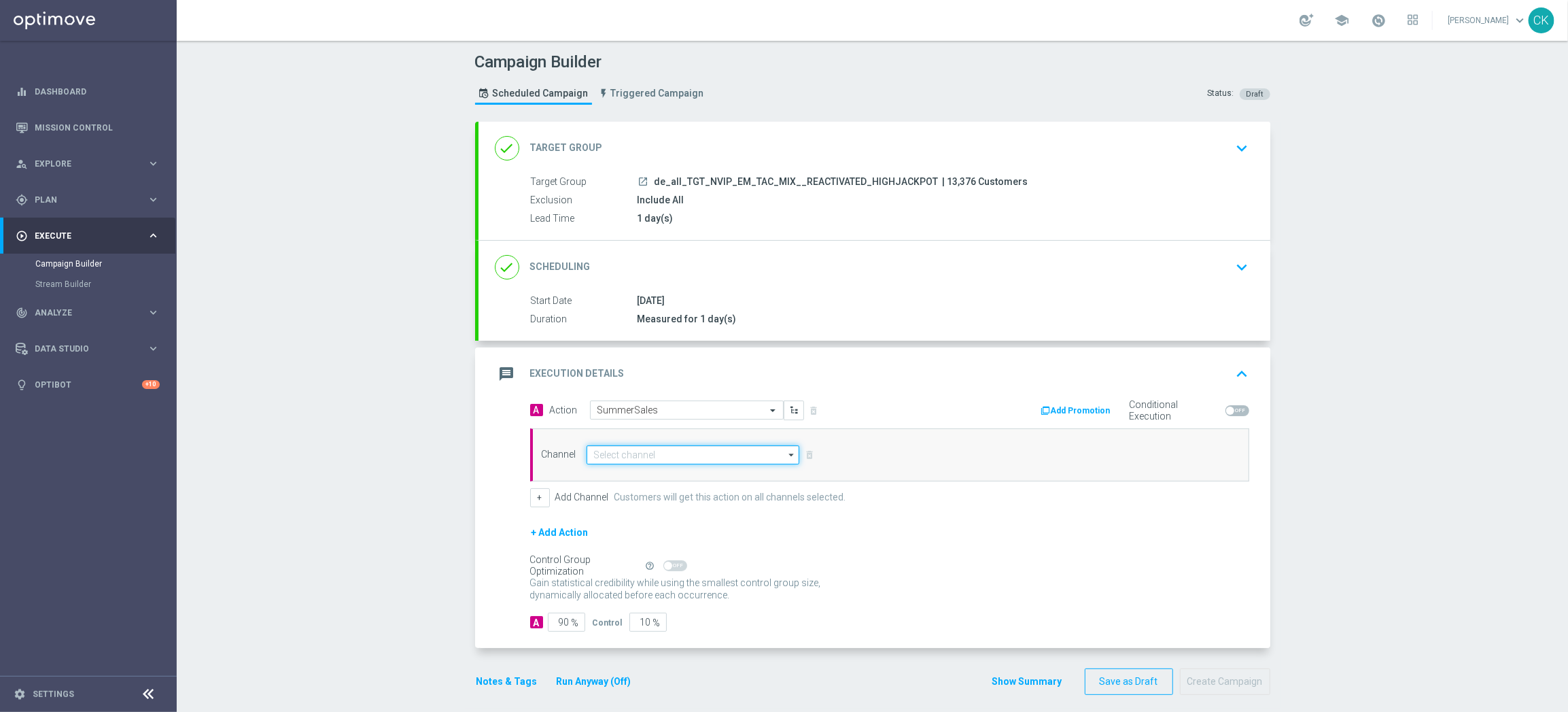
click at [662, 450] on input at bounding box center [693, 454] width 214 height 19
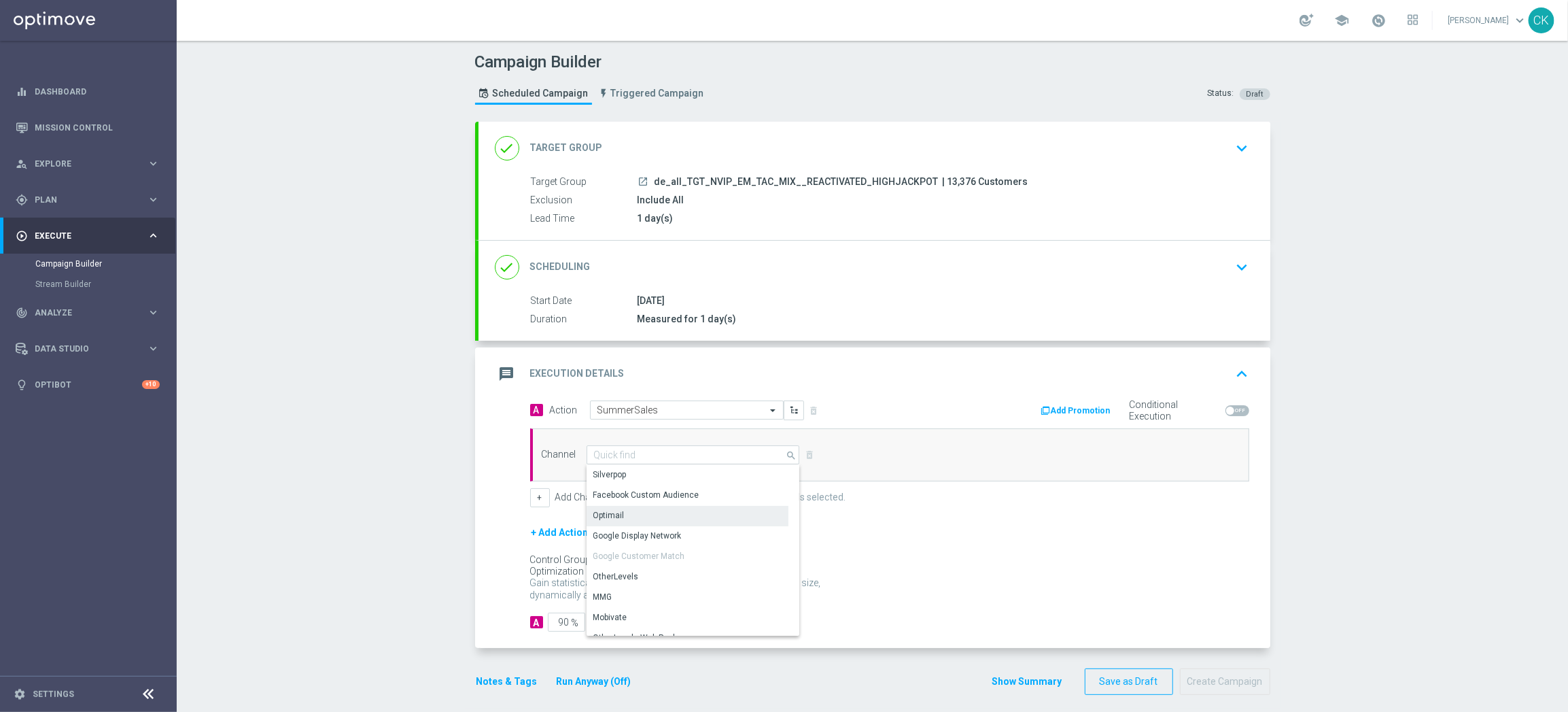
click at [656, 515] on div "Optimail" at bounding box center [687, 515] width 202 height 19
type input "Optimail"
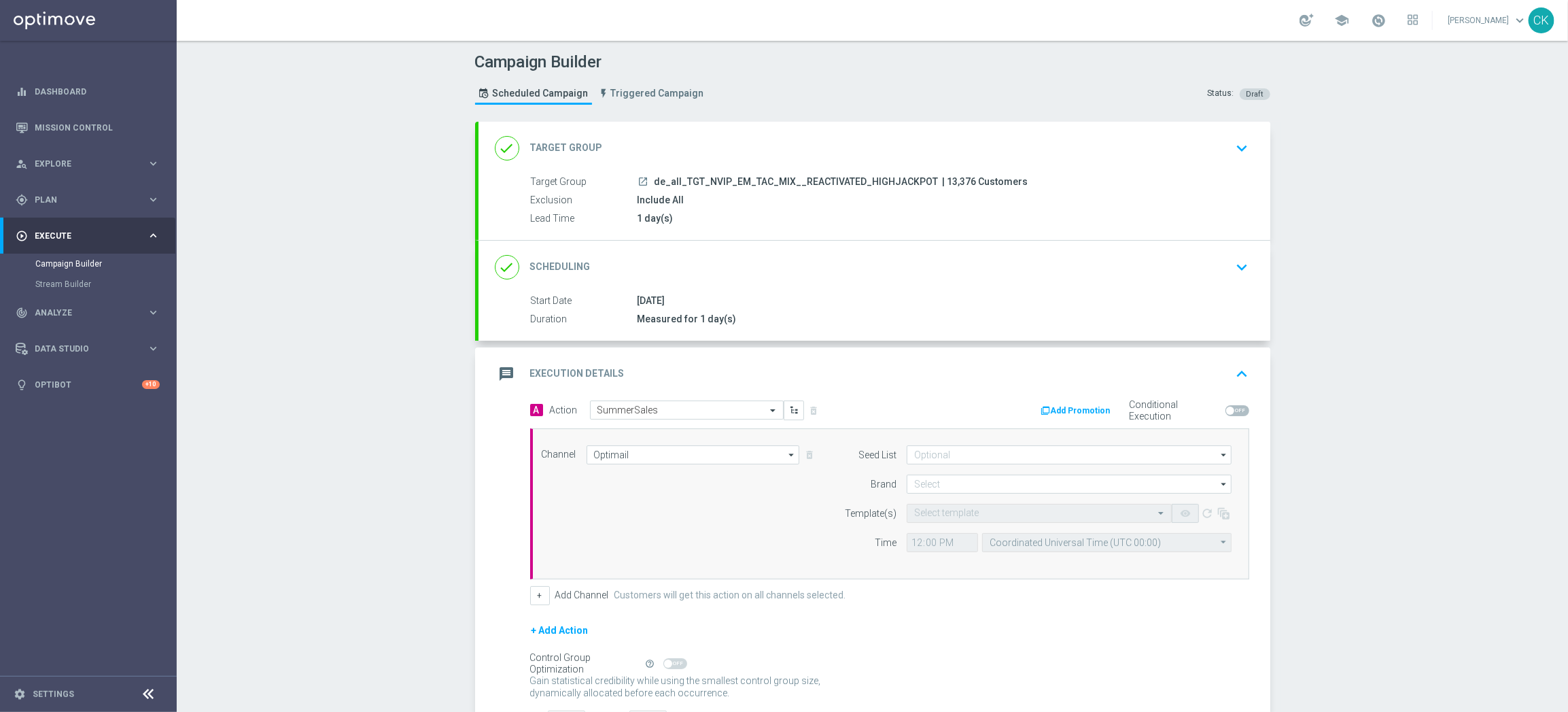
scroll to position [110, 0]
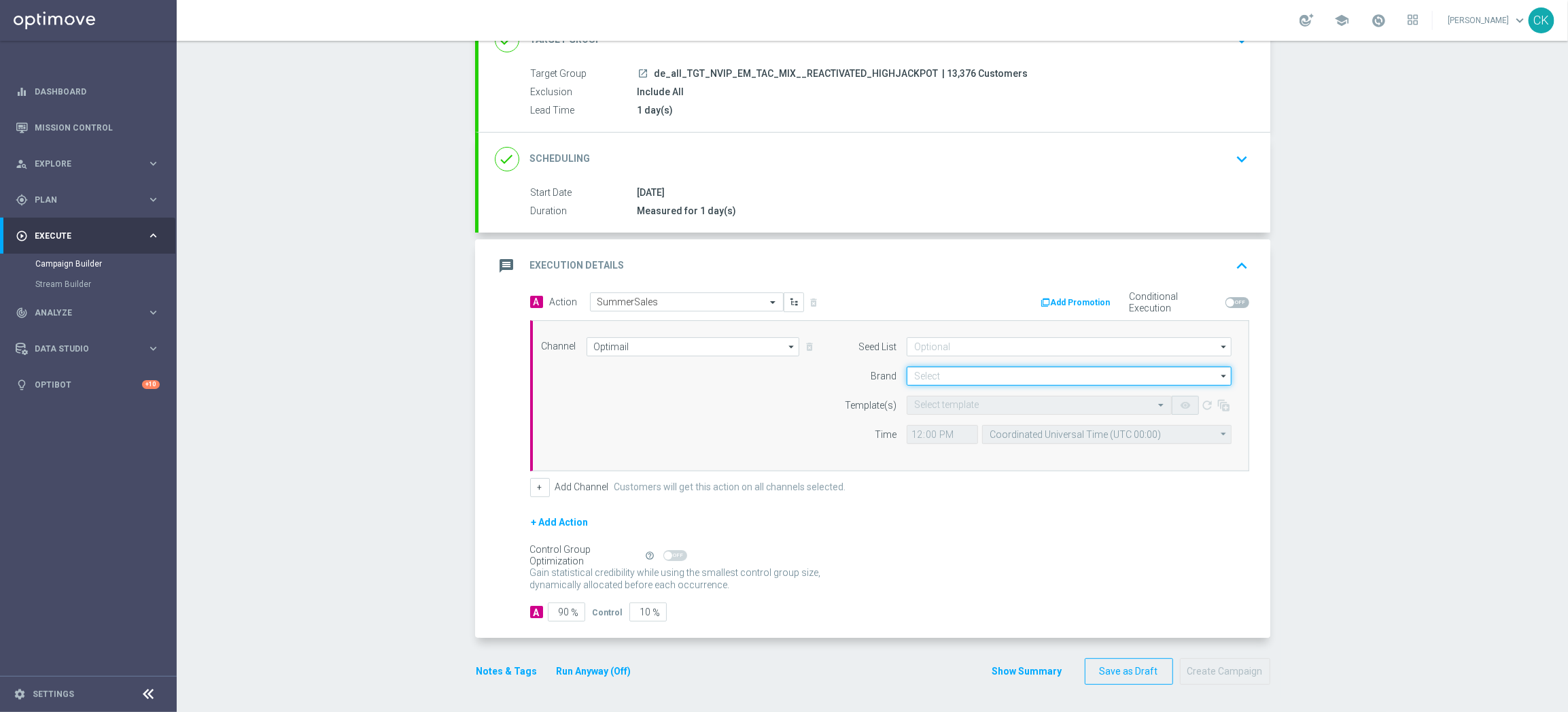
click at [963, 372] on input at bounding box center [1069, 376] width 325 height 19
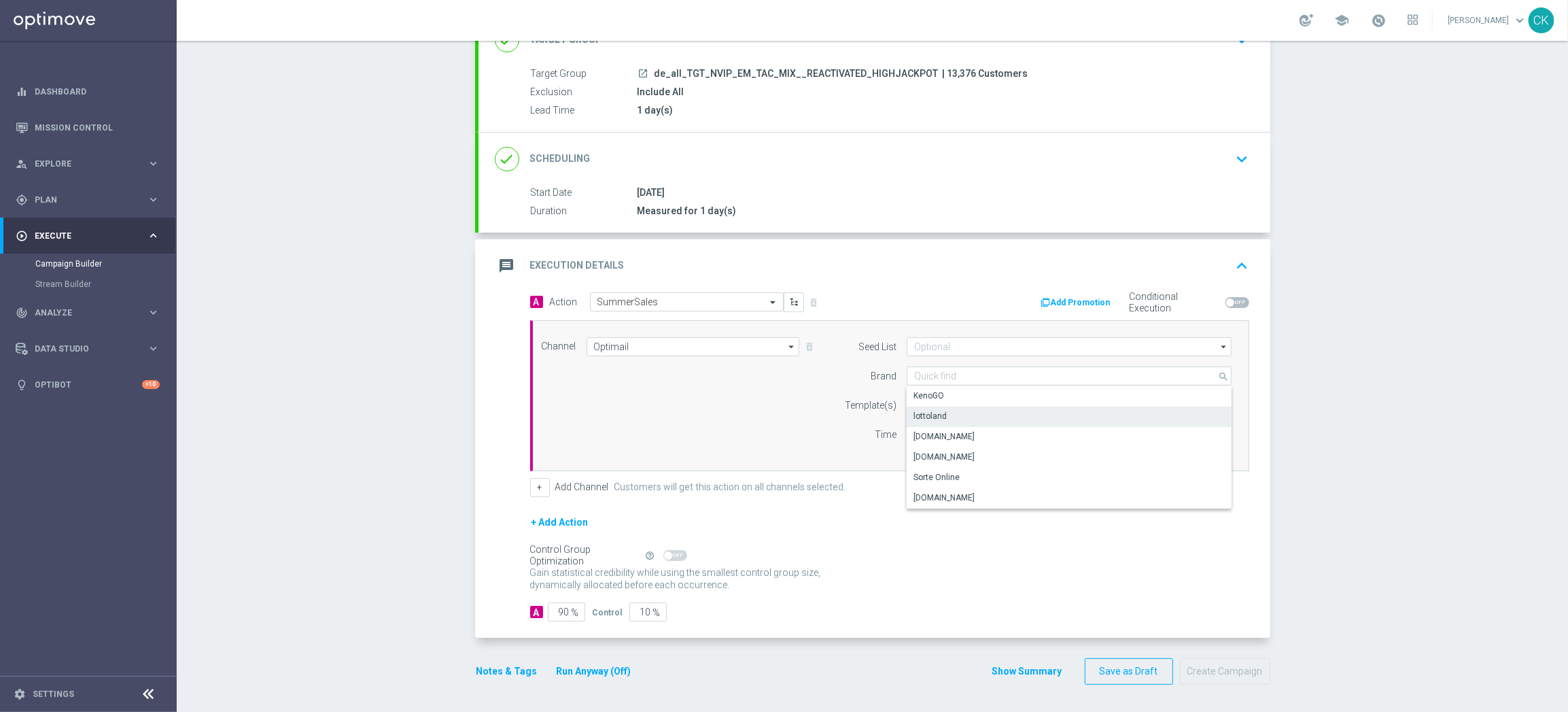
click at [962, 410] on div "lottoland" at bounding box center [1069, 415] width 325 height 19
type input "lottoland"
click at [947, 403] on input "text" at bounding box center [1026, 405] width 223 height 12
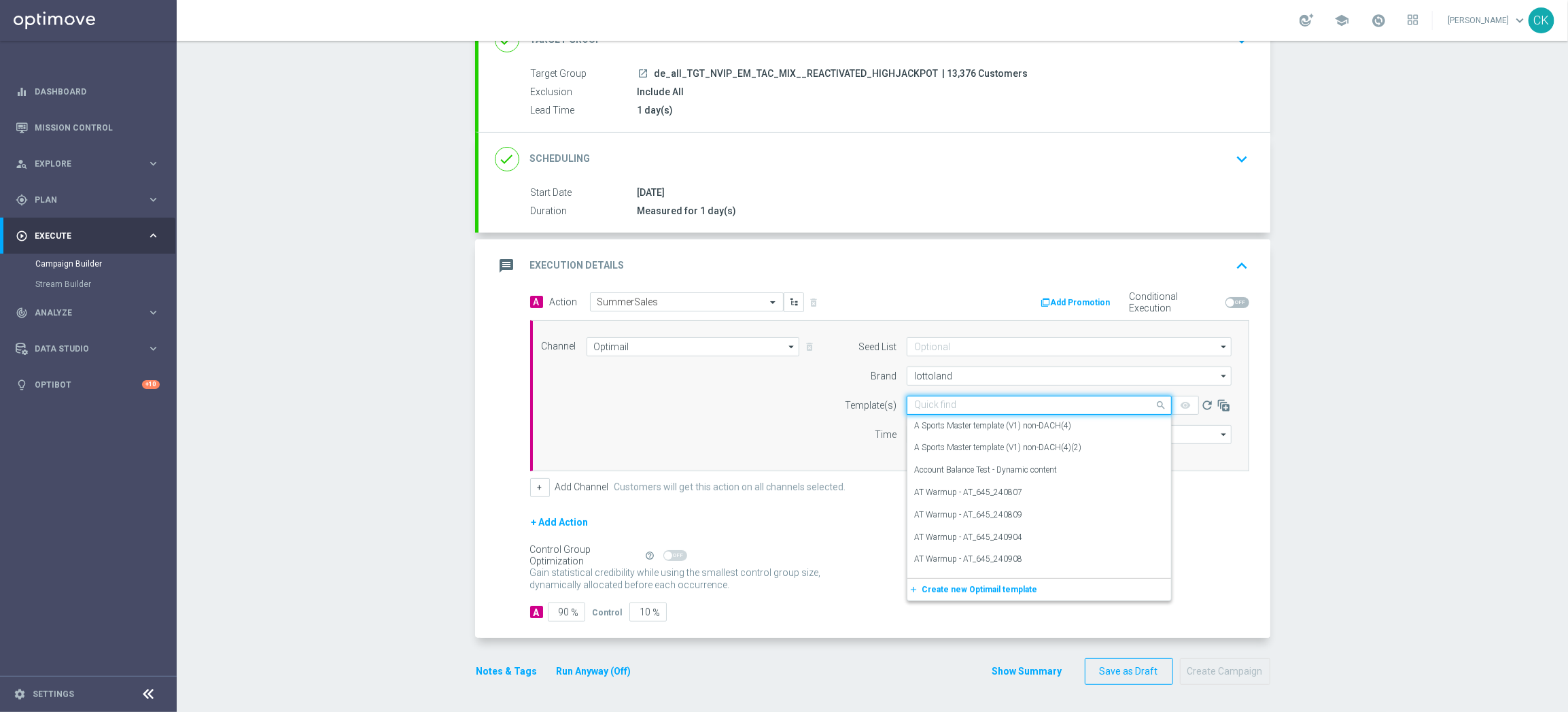
paste input "DE_REG__SUMMERSALE_250901__NVIP_EMA_TAC_MIX"
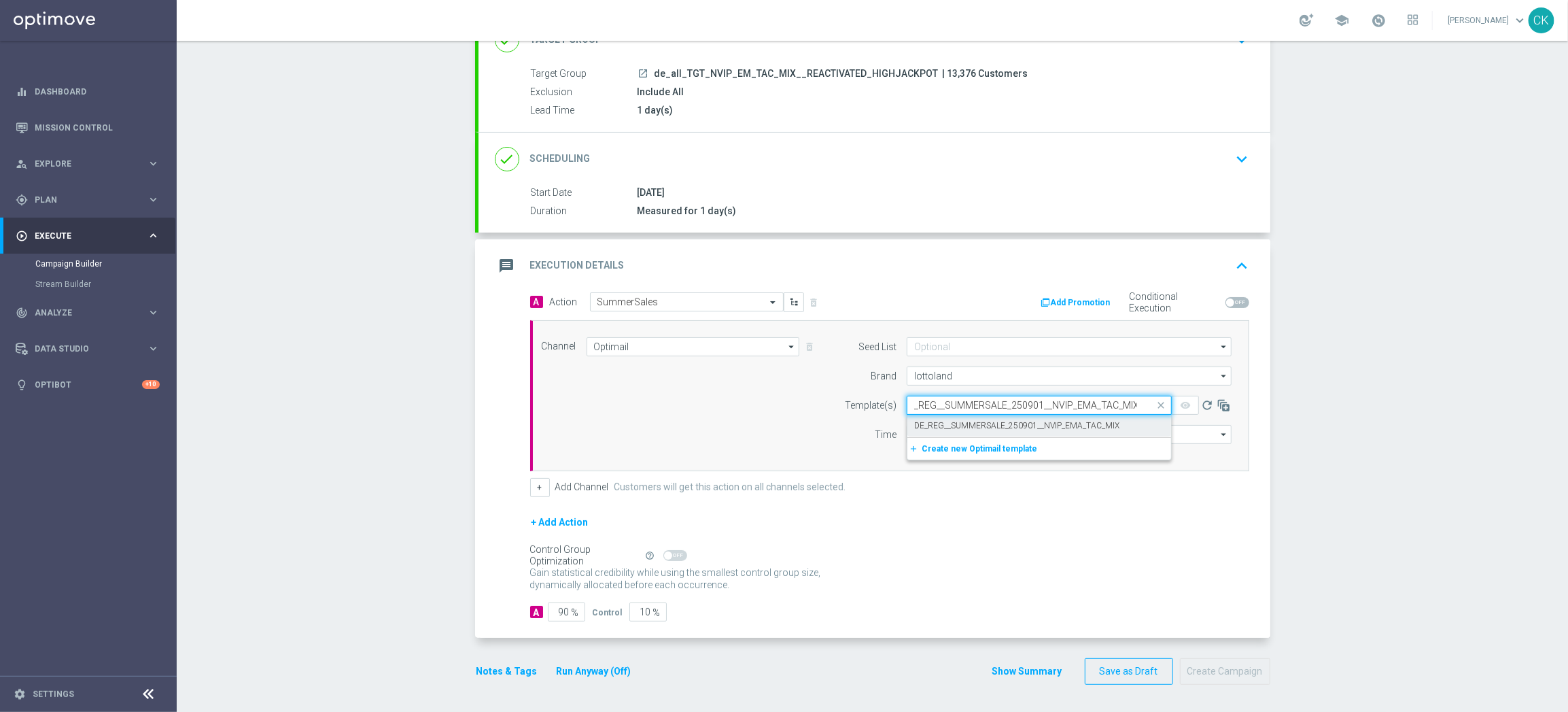
click at [935, 420] on label "DE_REG__SUMMERSALE_250901__NVIP_EMA_TAC_MIX" at bounding box center [1016, 426] width 205 height 12
type input "DE_REG__SUMMERSALE_250901__NVIP_EMA_TAC_MIX"
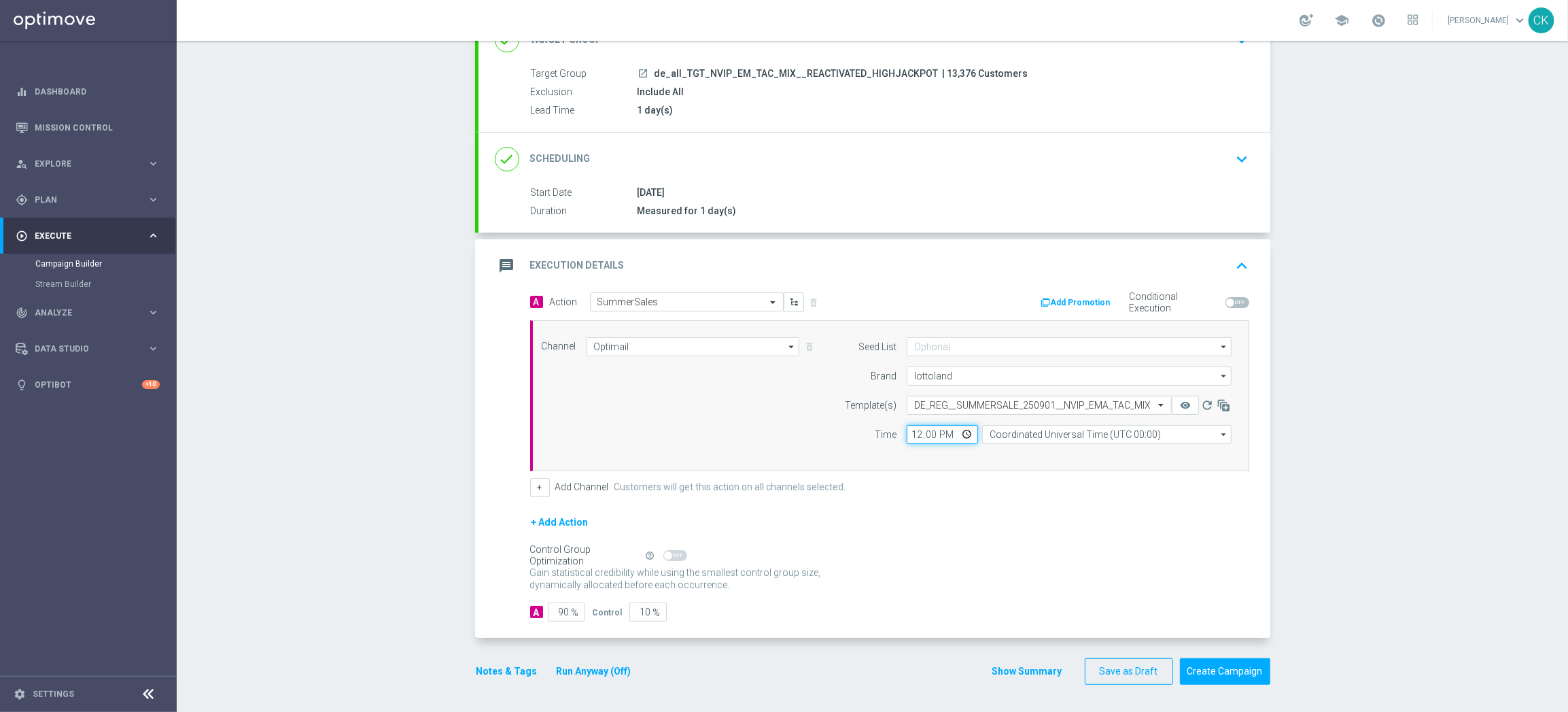
click at [907, 434] on input "12:00" at bounding box center [942, 434] width 71 height 19
type input "06:00"
click at [1081, 432] on input "Coordinated Universal Time (UTC 00:00)" at bounding box center [1106, 434] width 250 height 19
click at [1080, 449] on div "Central European Time ([GEOGRAPHIC_DATA]) (UTC +02:00)" at bounding box center [1100, 454] width 222 height 12
type input "Central European Time ([GEOGRAPHIC_DATA]) (UTC +02:00)"
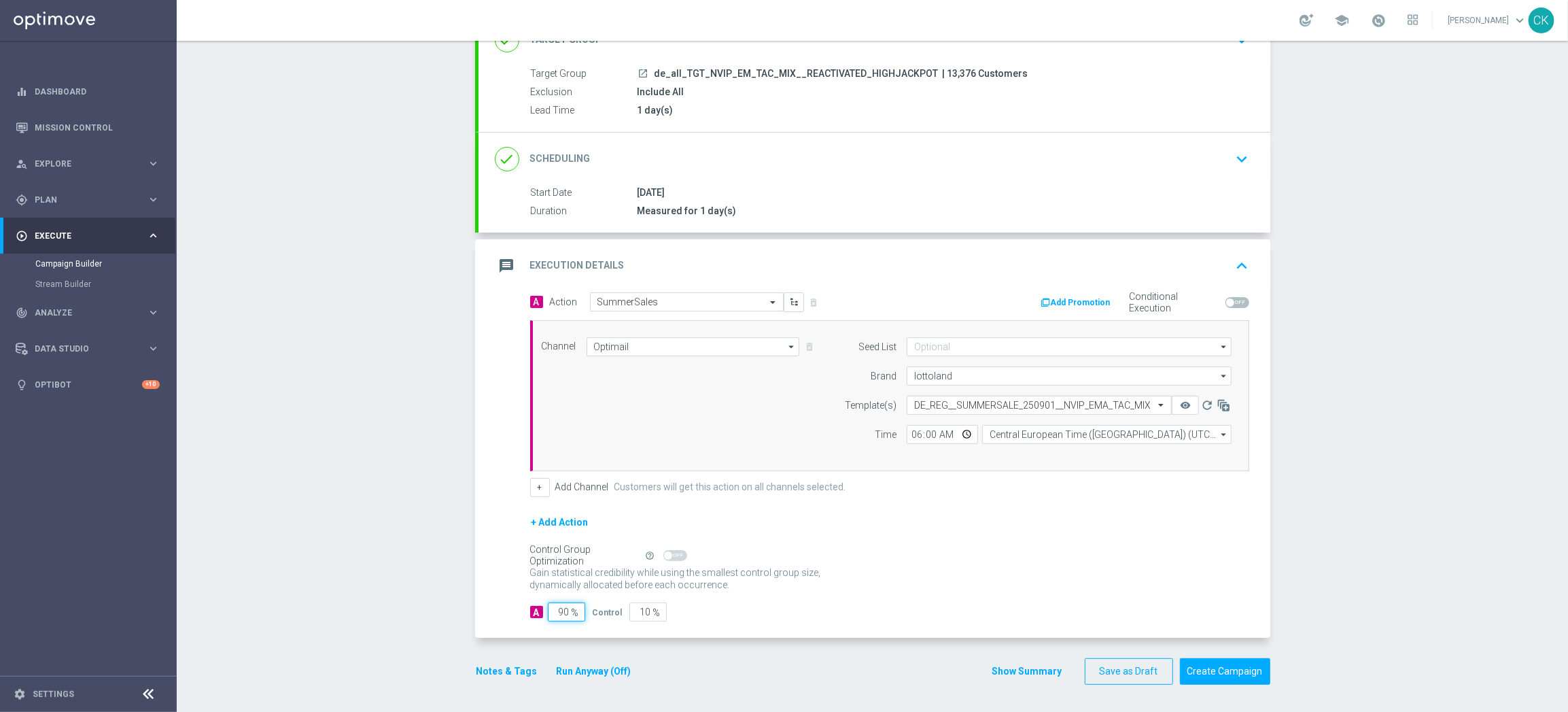
click at [563, 612] on input "90" at bounding box center [566, 612] width 38 height 19
type input "9"
type input "91"
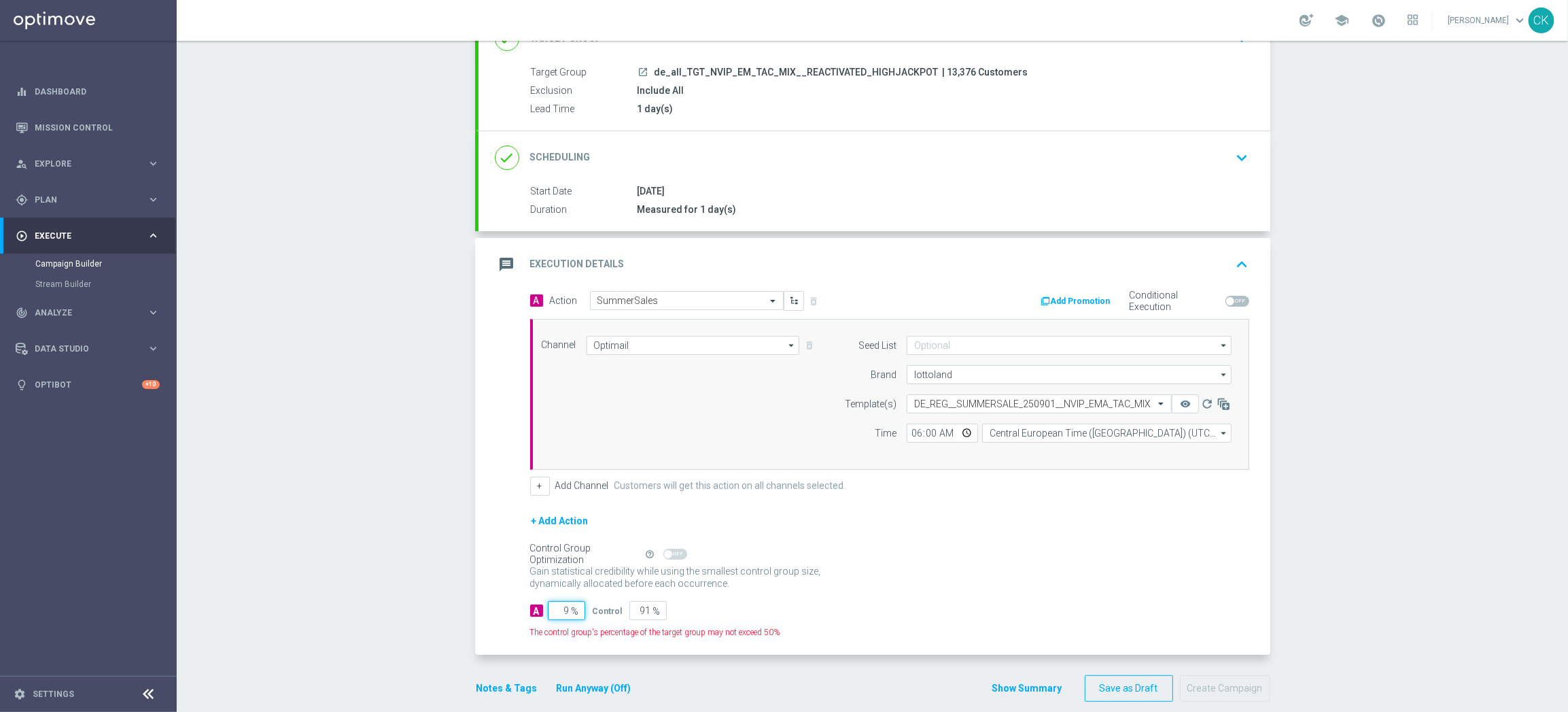
type input "98"
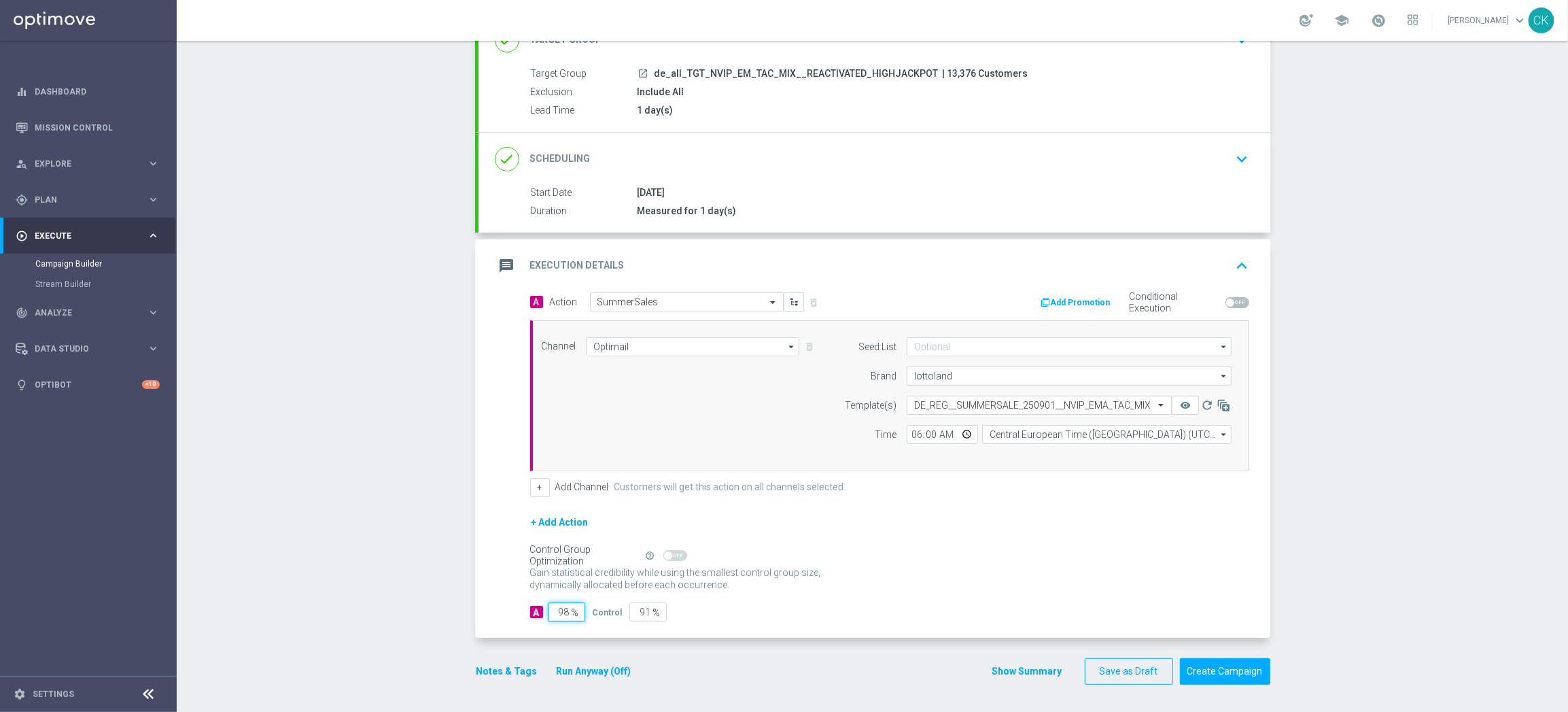
type input "2"
type input "98"
click at [498, 670] on button "Notes & Tags" at bounding box center [506, 671] width 64 height 17
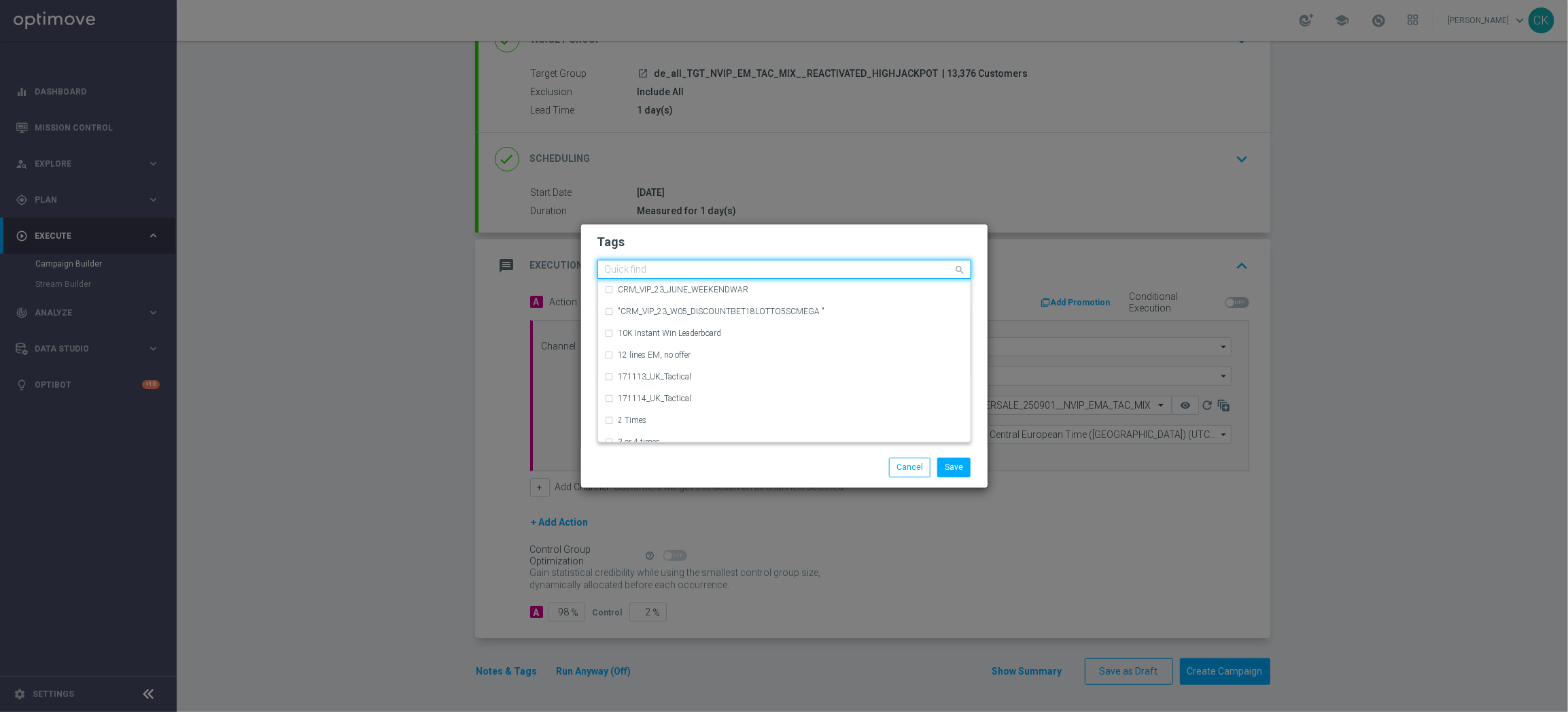
click at [673, 271] on input "text" at bounding box center [779, 270] width 349 height 12
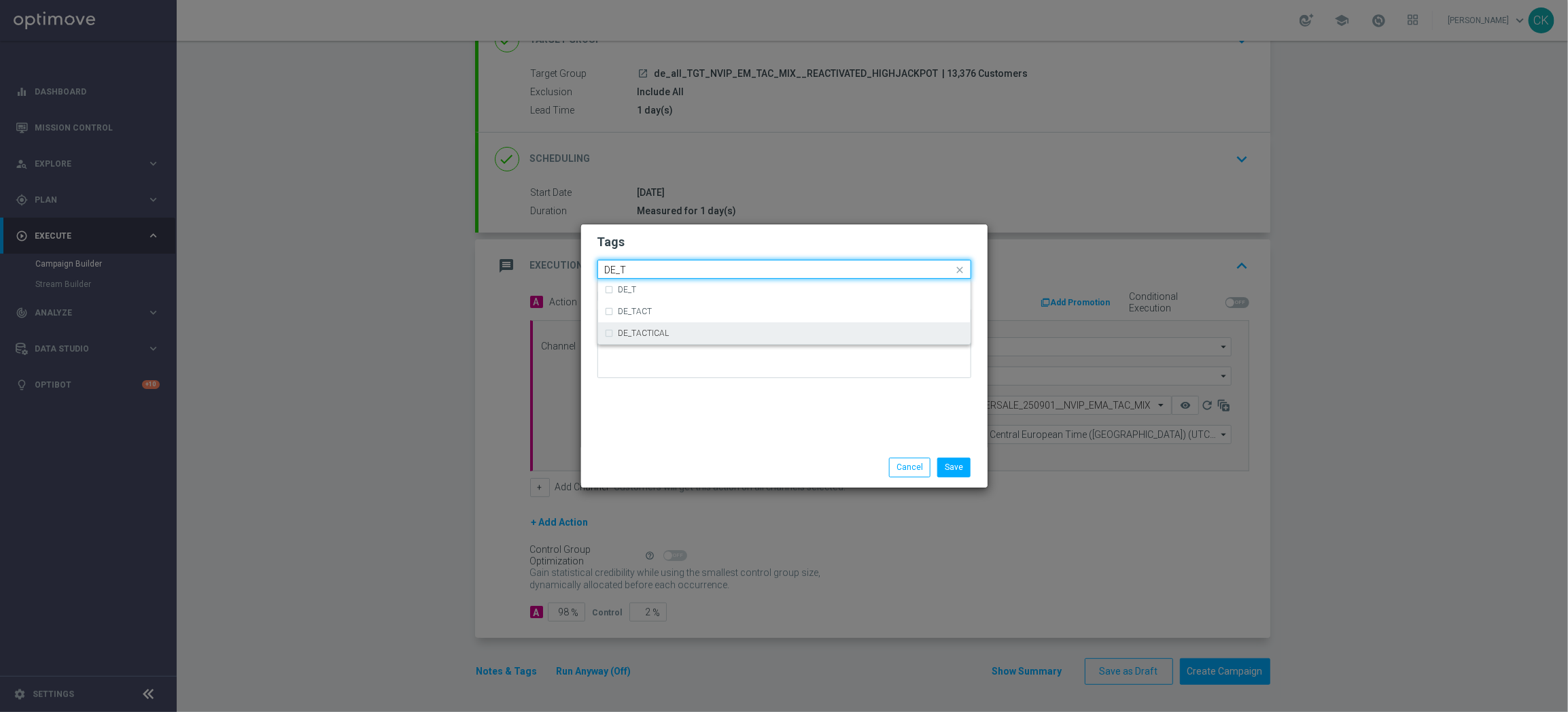
click at [682, 329] on div "DE_TACTICAL" at bounding box center [791, 333] width 345 height 8
type input "DE_T"
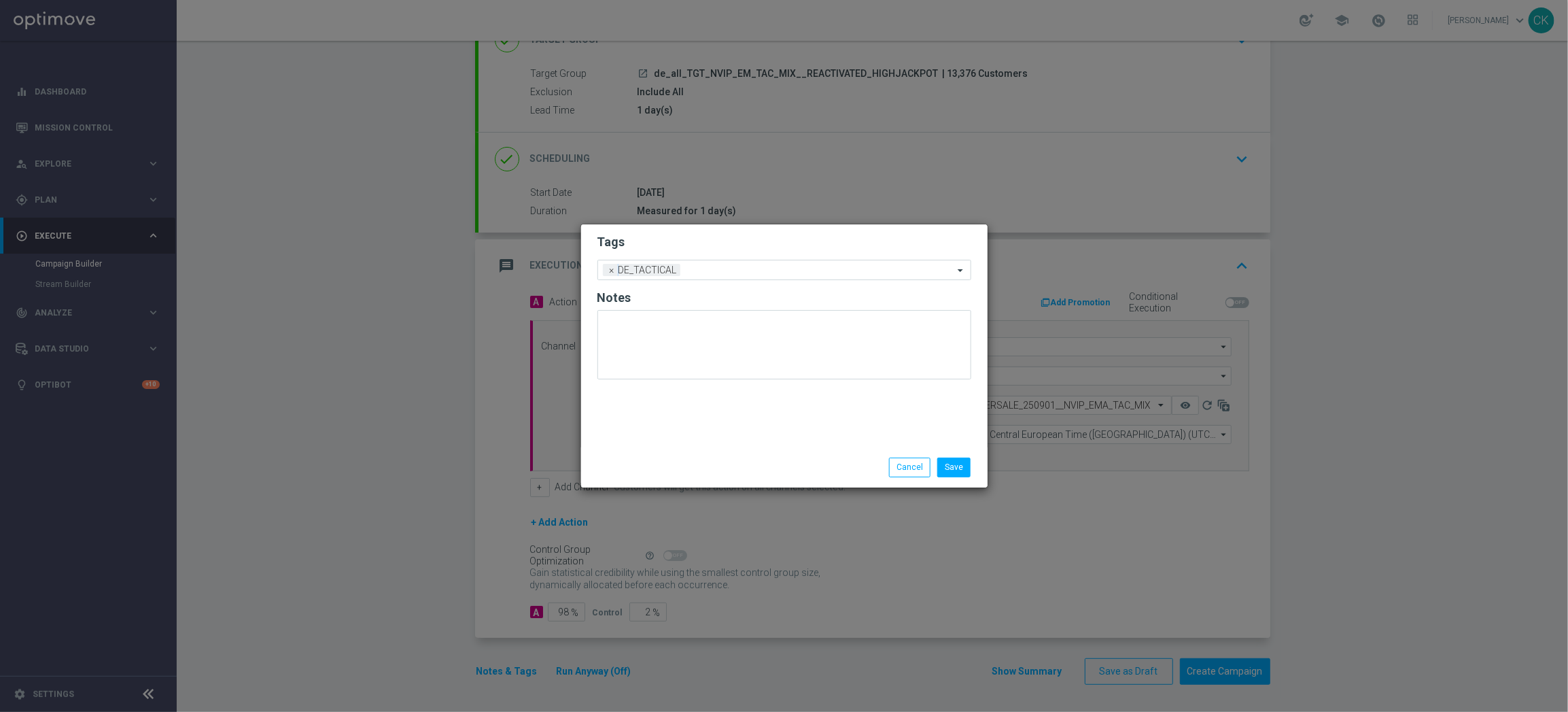
click at [682, 442] on div "Tags Add a new tag × DE_TACTICAL Notes" at bounding box center [784, 336] width 406 height 223
click at [958, 466] on button "Save" at bounding box center [954, 467] width 33 height 19
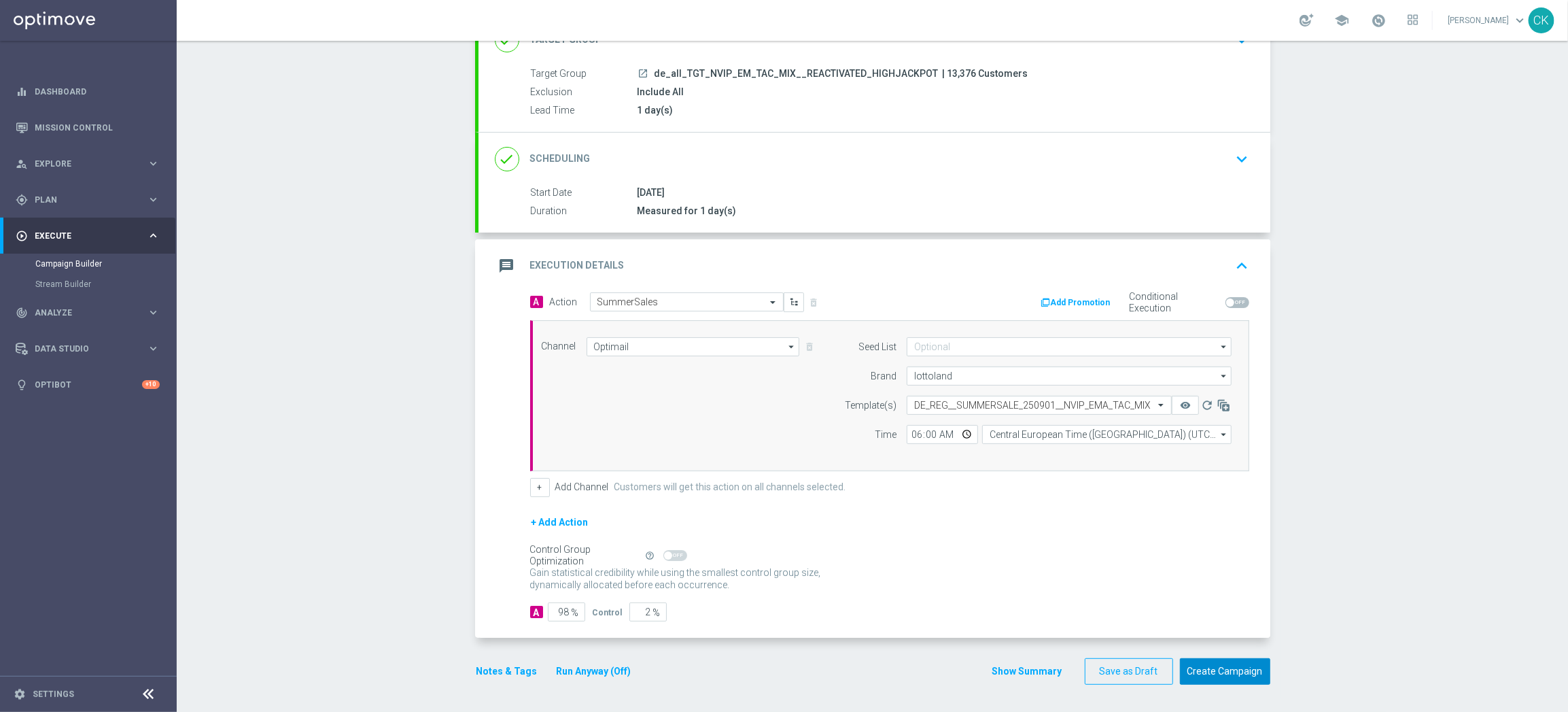
click at [1234, 675] on button "Create Campaign" at bounding box center [1225, 671] width 90 height 27
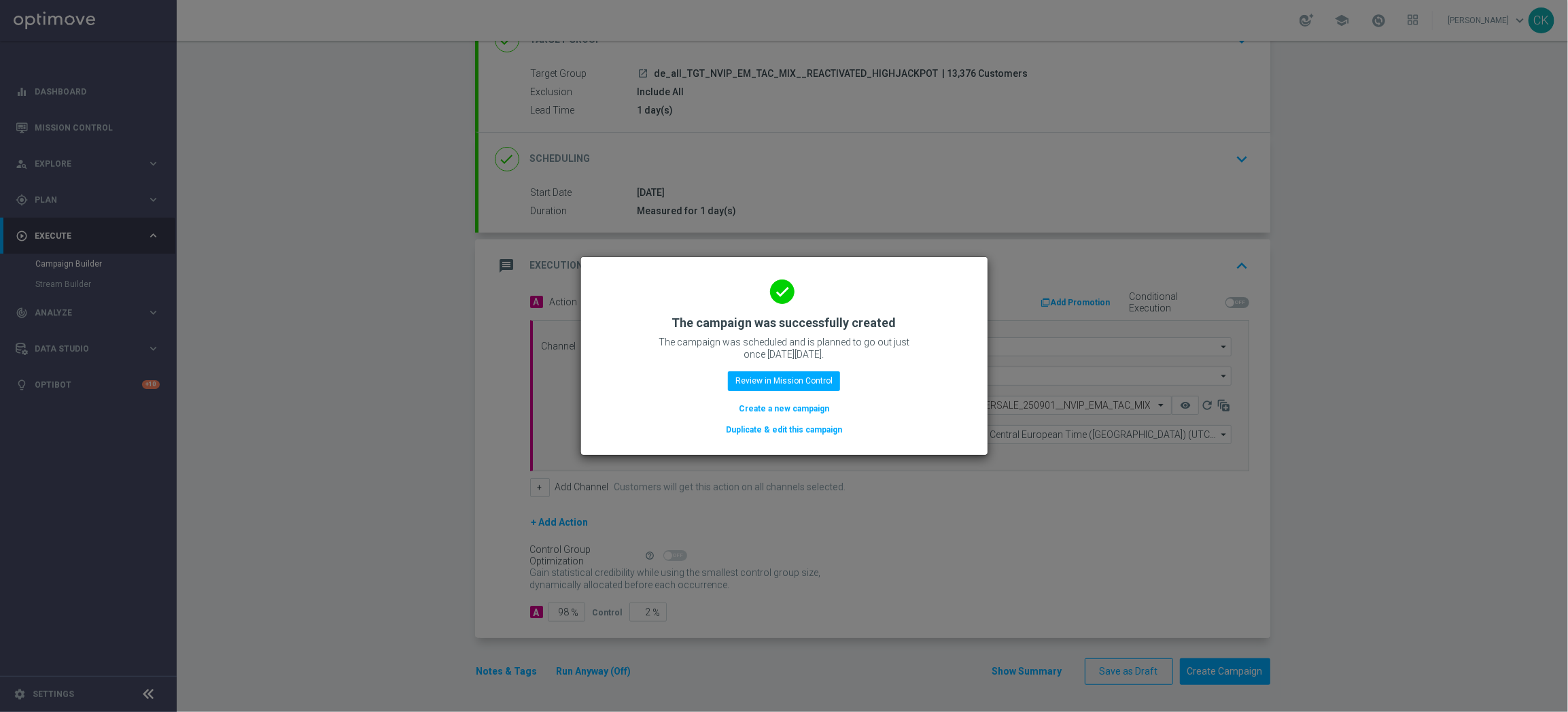
click at [766, 409] on button "Create a new campaign" at bounding box center [784, 408] width 93 height 15
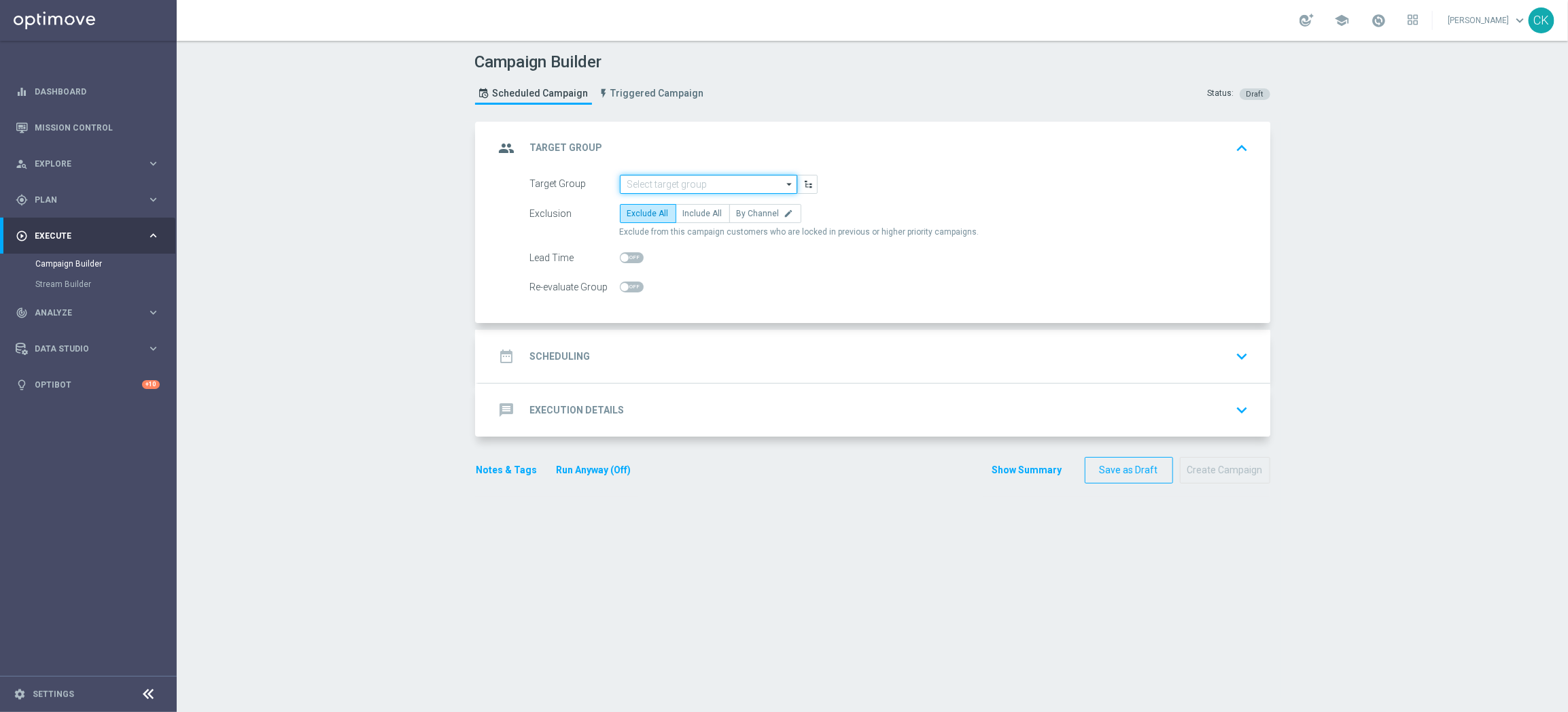
click at [699, 187] on input at bounding box center [708, 184] width 178 height 19
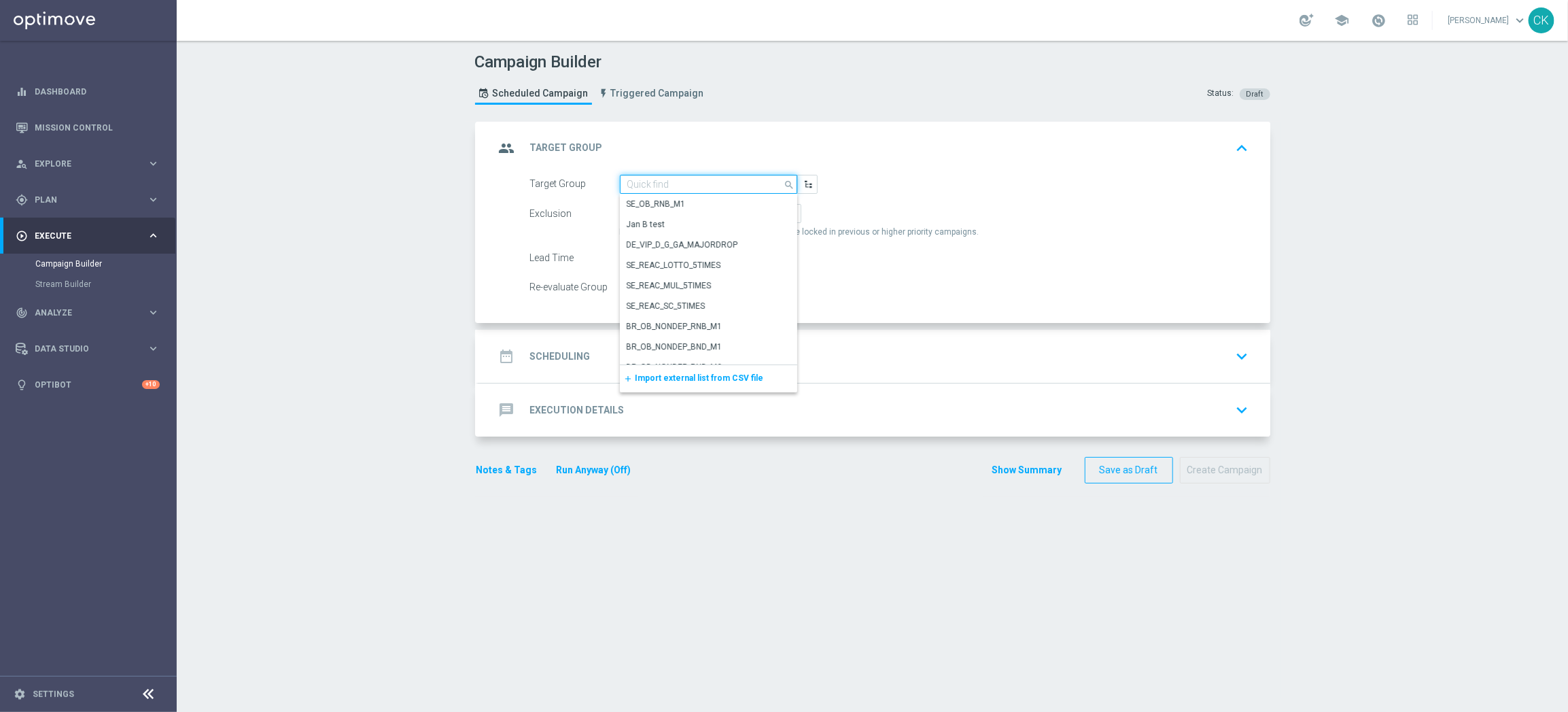
paste input "de_all_TGT_NVIP_EM_TAC_MIX__CHURNED_HIGHJACKPOT"
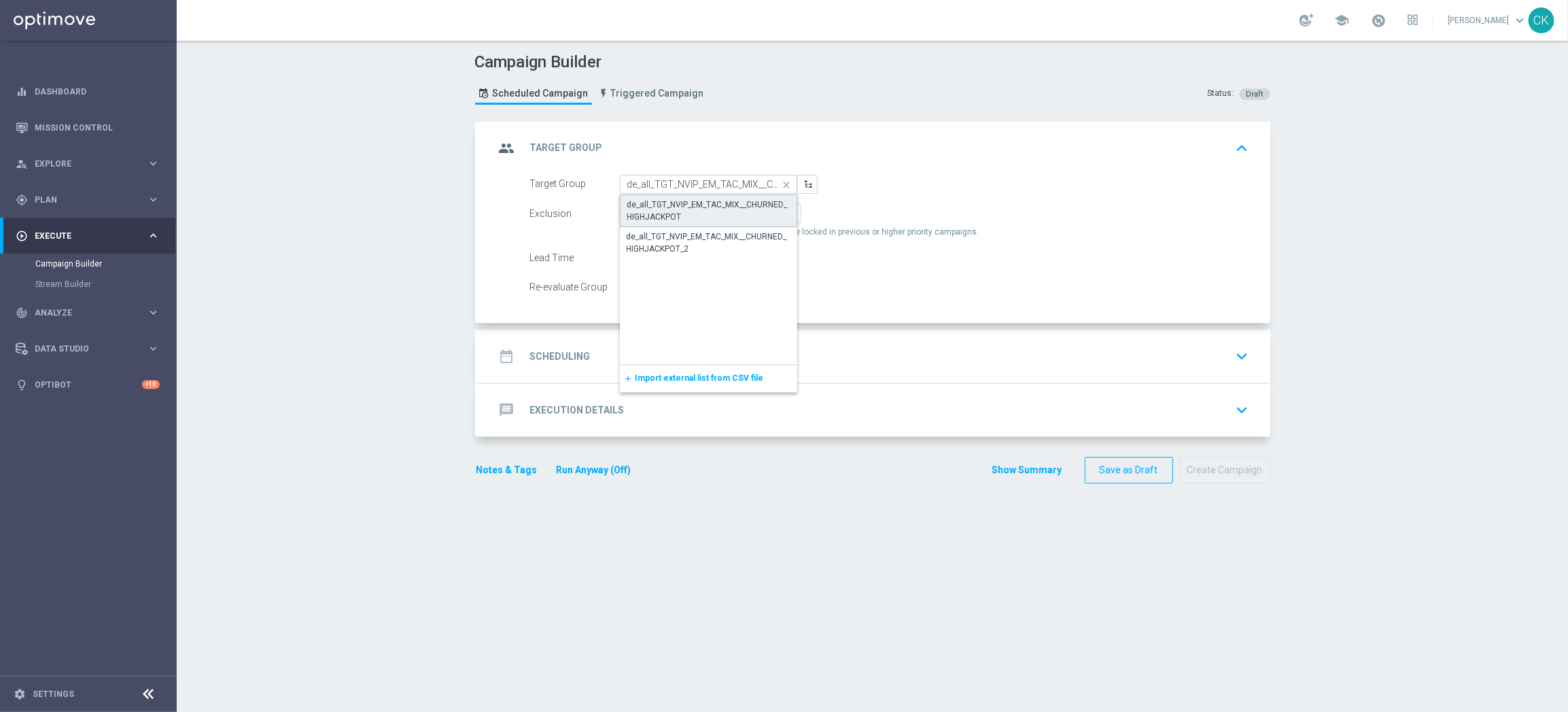
click at [697, 214] on div "de_all_TGT_NVIP_EM_TAC_MIX__CHURNED_HIGHJACKPOT" at bounding box center [708, 211] width 162 height 25
type input "de_all_TGT_NVIP_EM_TAC_MIX__CHURNED_HIGHJACKPOT"
click at [695, 217] on label "Include All" at bounding box center [703, 213] width 54 height 19
click at [691, 217] on input "Include All" at bounding box center [688, 216] width 9 height 9
radio input "true"
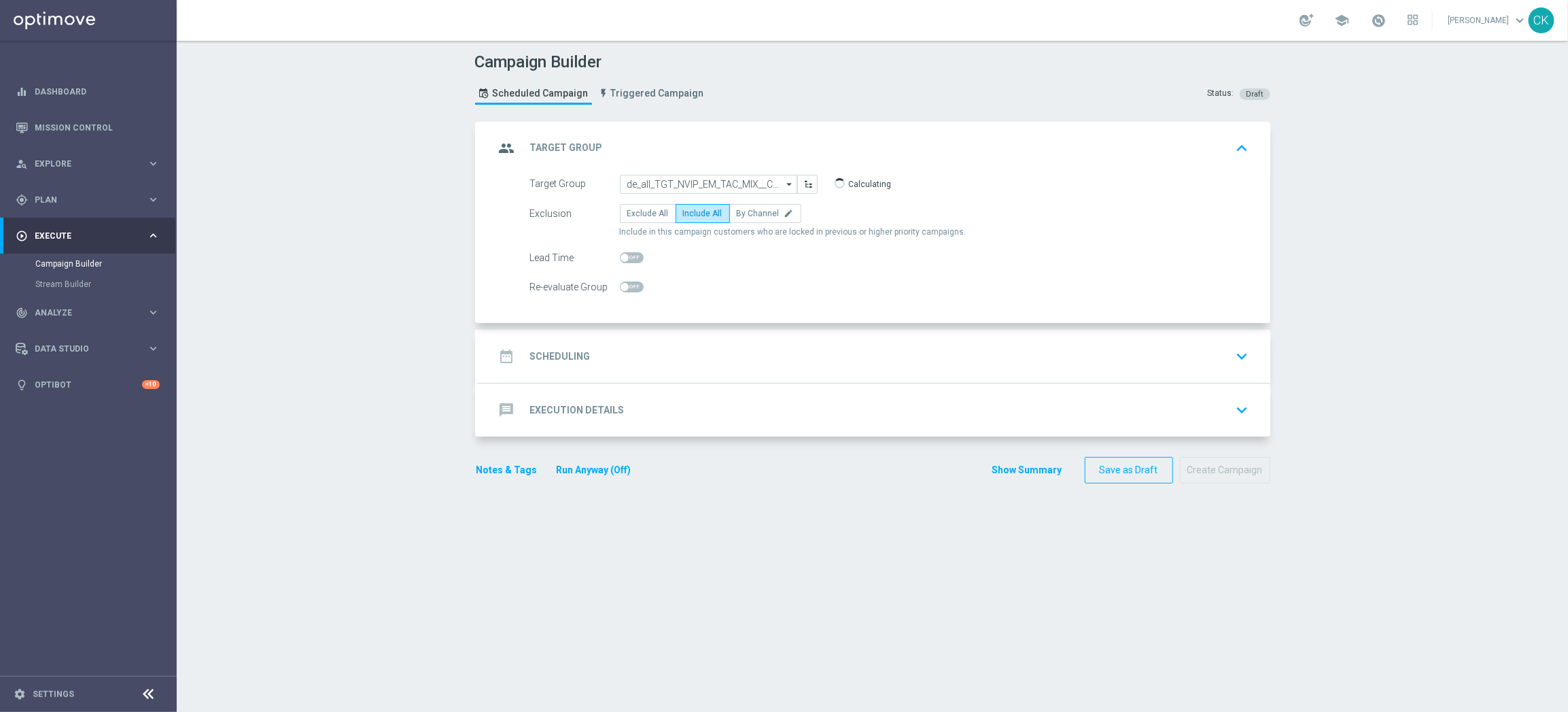
click at [610, 256] on div "Lead Time" at bounding box center [575, 257] width 89 height 19
click at [621, 256] on span at bounding box center [624, 257] width 8 height 8
click at [620, 256] on input "checkbox" at bounding box center [632, 258] width 24 height 11
checkbox input "true"
click at [560, 339] on div "date_range Scheduling keyboard_arrow_down" at bounding box center [875, 356] width 792 height 53
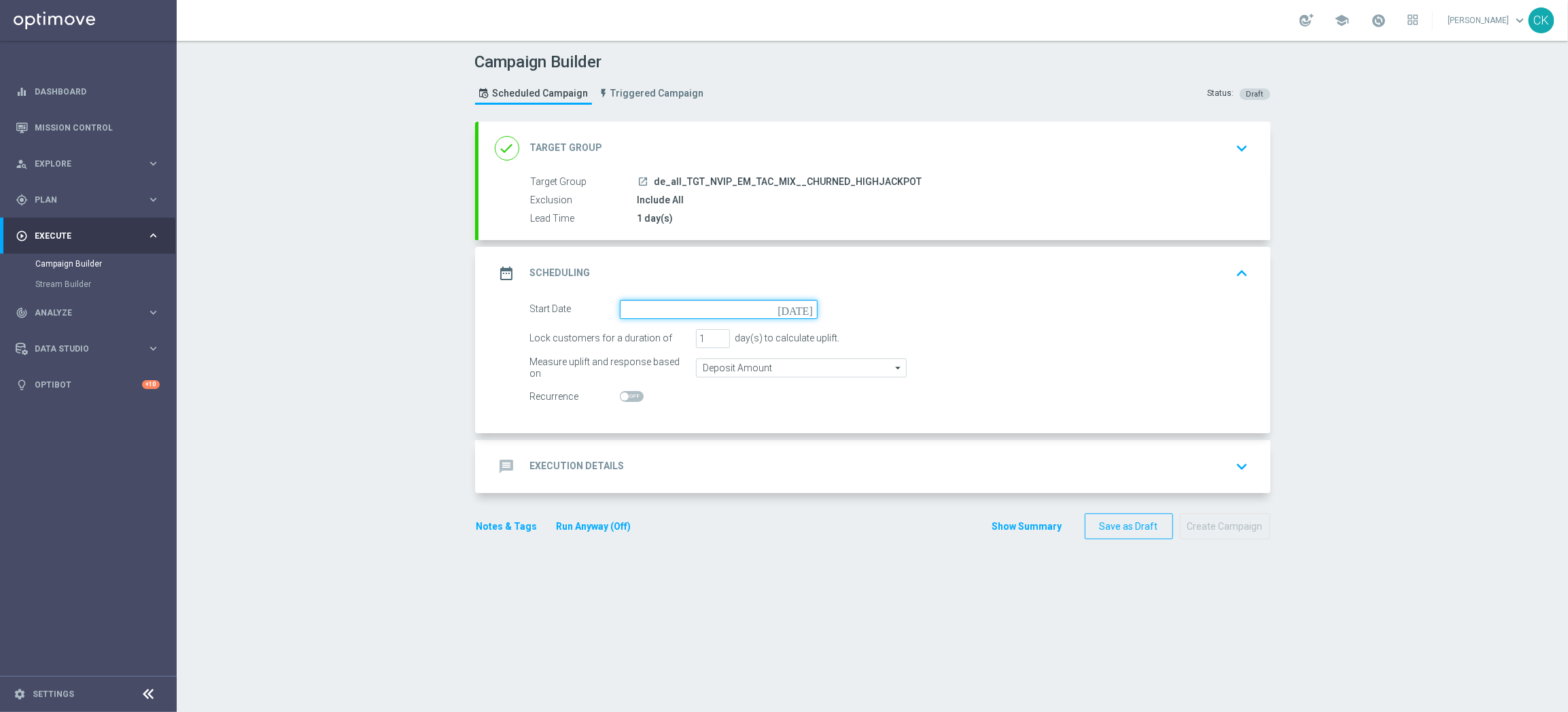
click at [645, 308] on input at bounding box center [718, 309] width 198 height 19
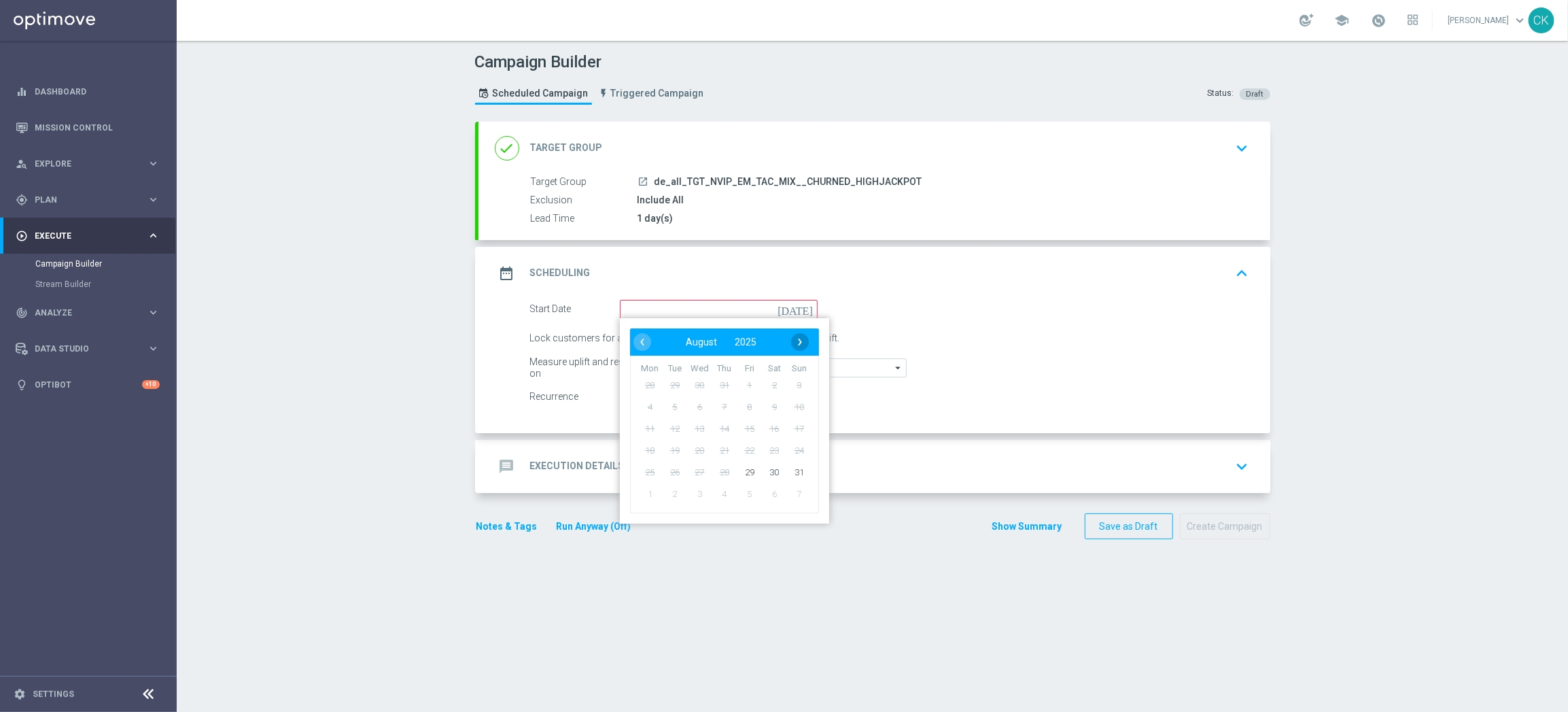
click at [792, 333] on span "›" at bounding box center [799, 342] width 17 height 18
click at [643, 379] on span "1" at bounding box center [650, 385] width 22 height 22
type input "[DATE]"
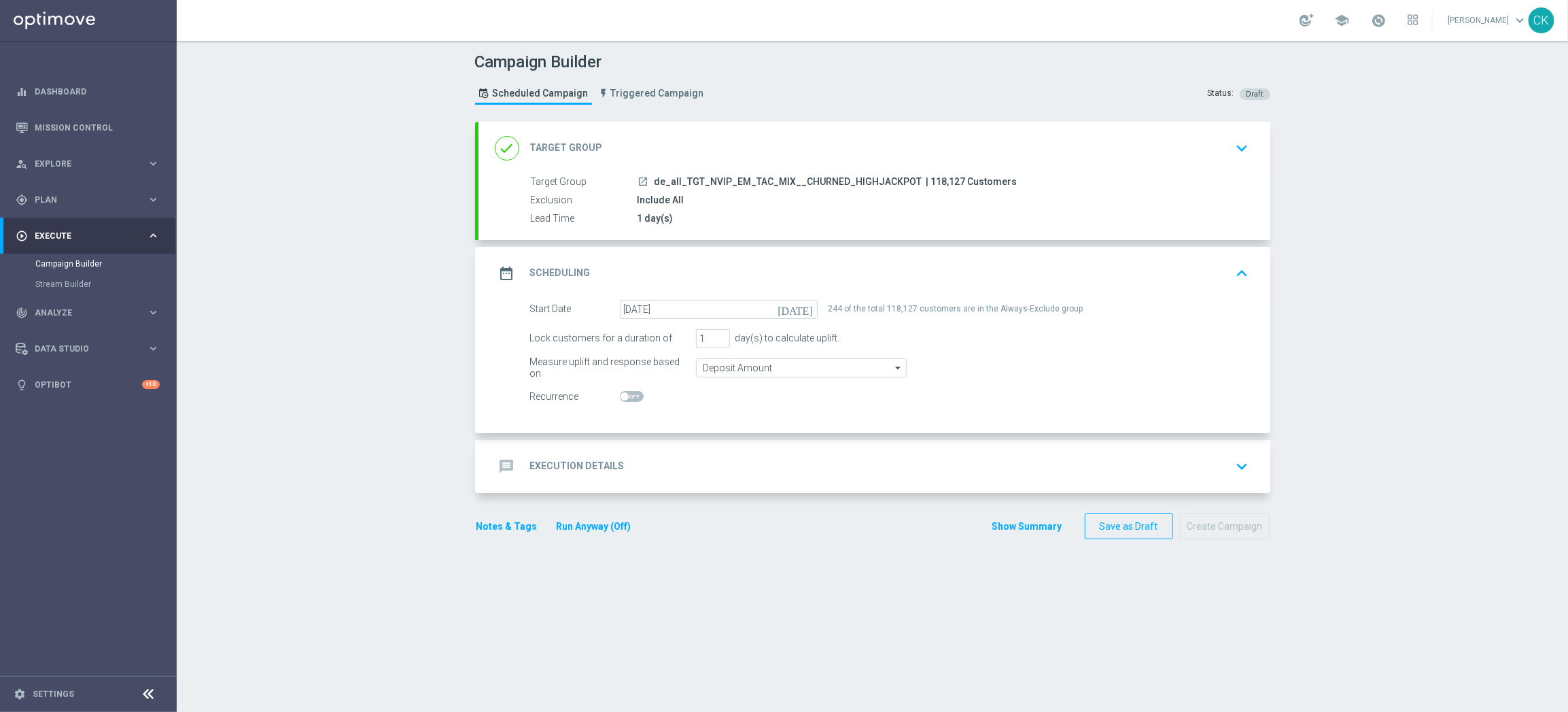
click at [543, 462] on h2 "Execution Details" at bounding box center [577, 466] width 95 height 13
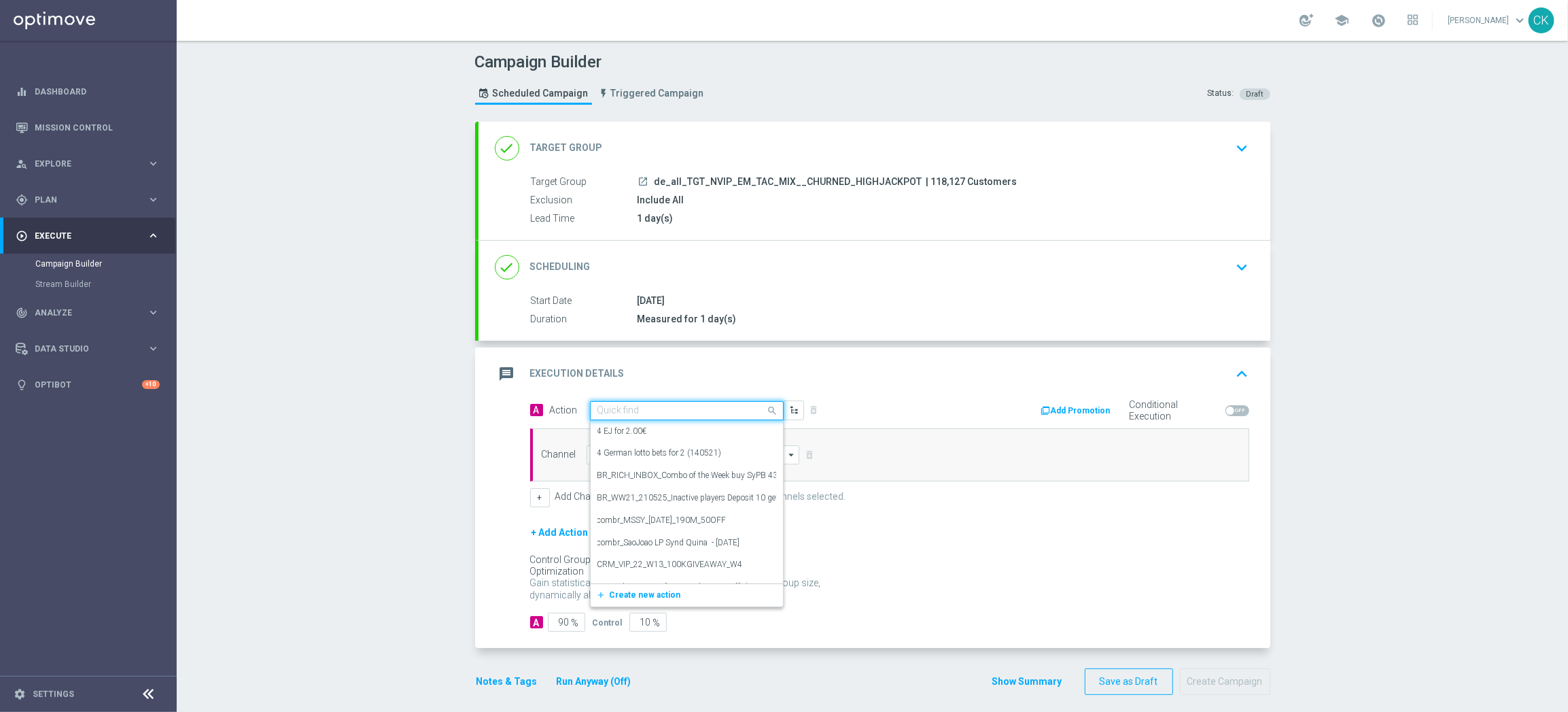
click at [659, 410] on input "text" at bounding box center [673, 411] width 152 height 12
paste input "SummerSales"
type input "SummerSales"
click at [660, 431] on div "SummerSales edit" at bounding box center [687, 434] width 179 height 22
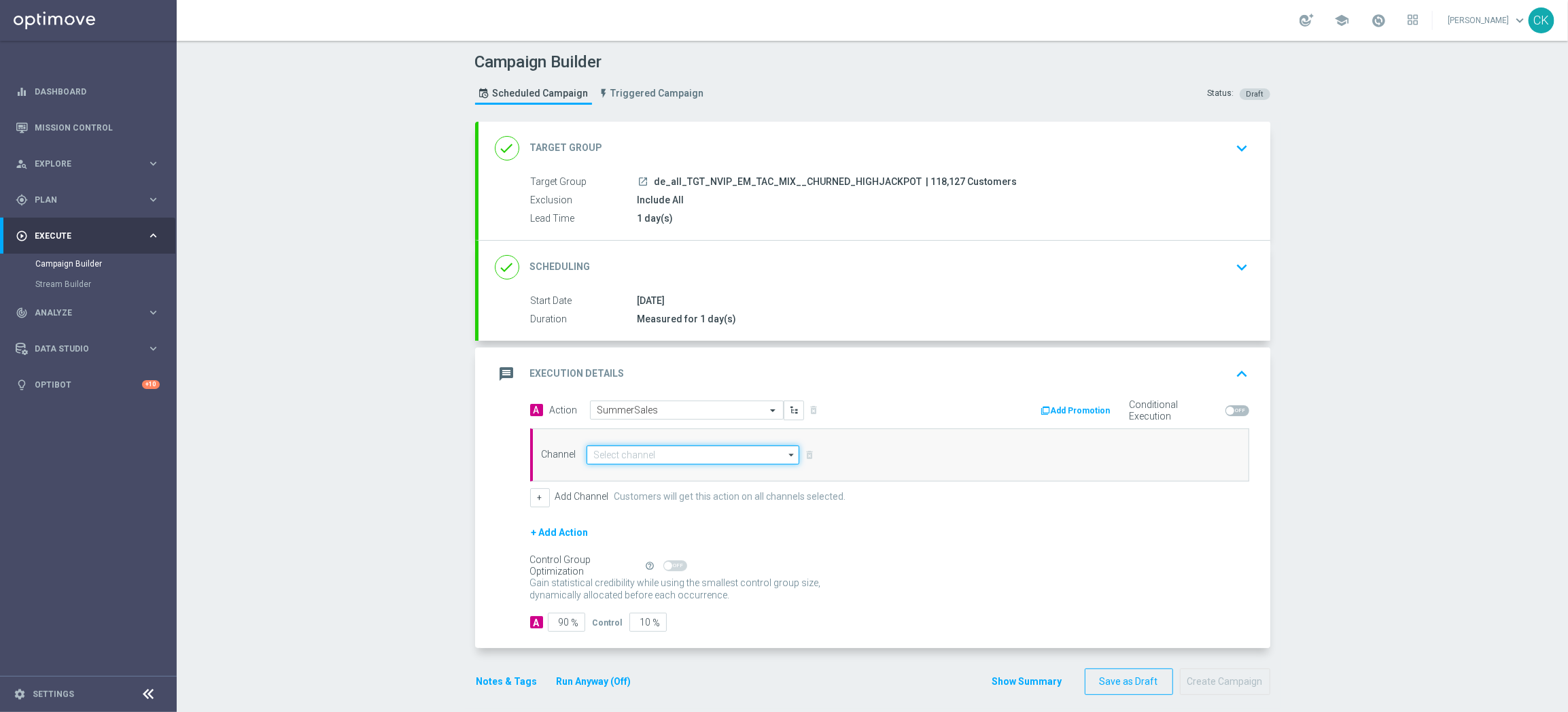
click at [660, 453] on input at bounding box center [693, 454] width 214 height 19
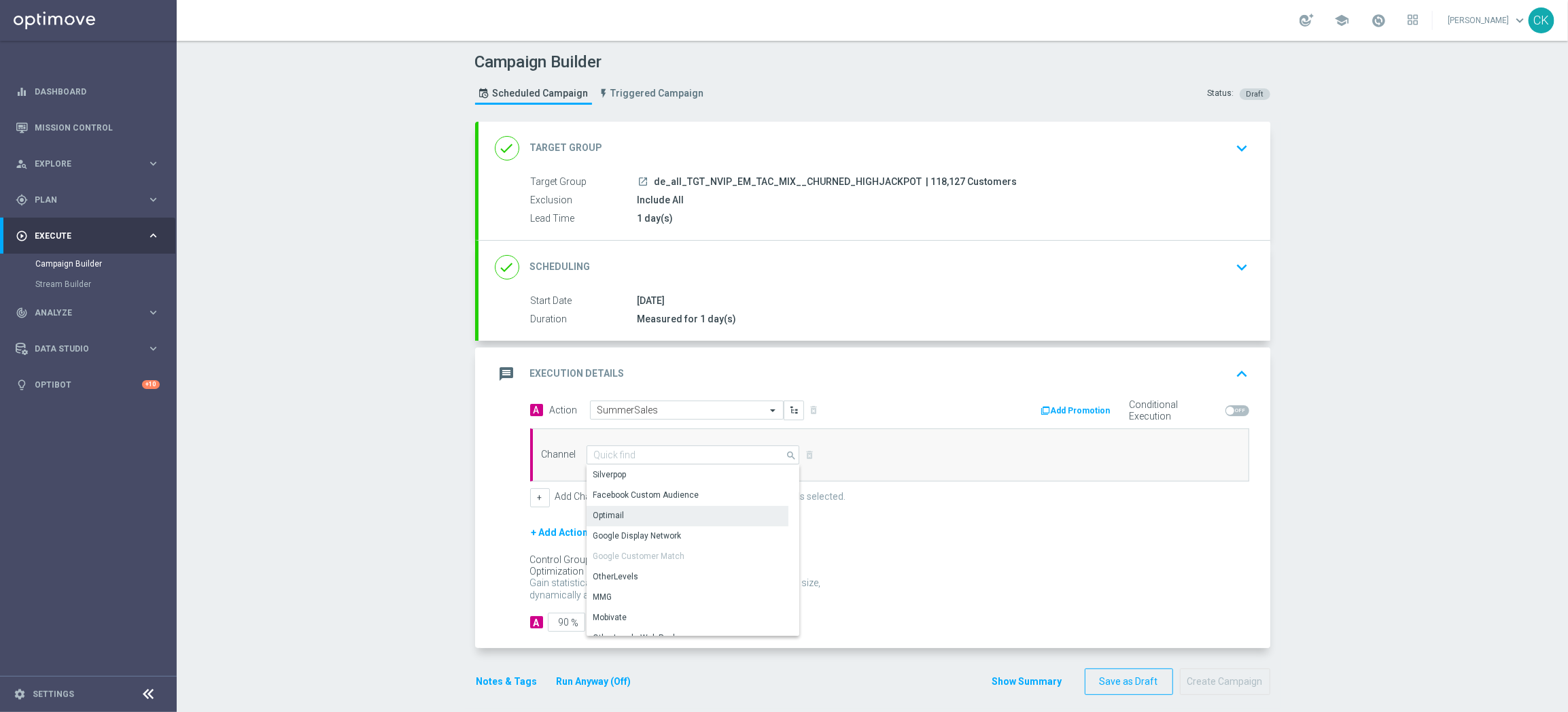
click at [656, 512] on div "Optimail" at bounding box center [687, 515] width 202 height 19
type input "Optimail"
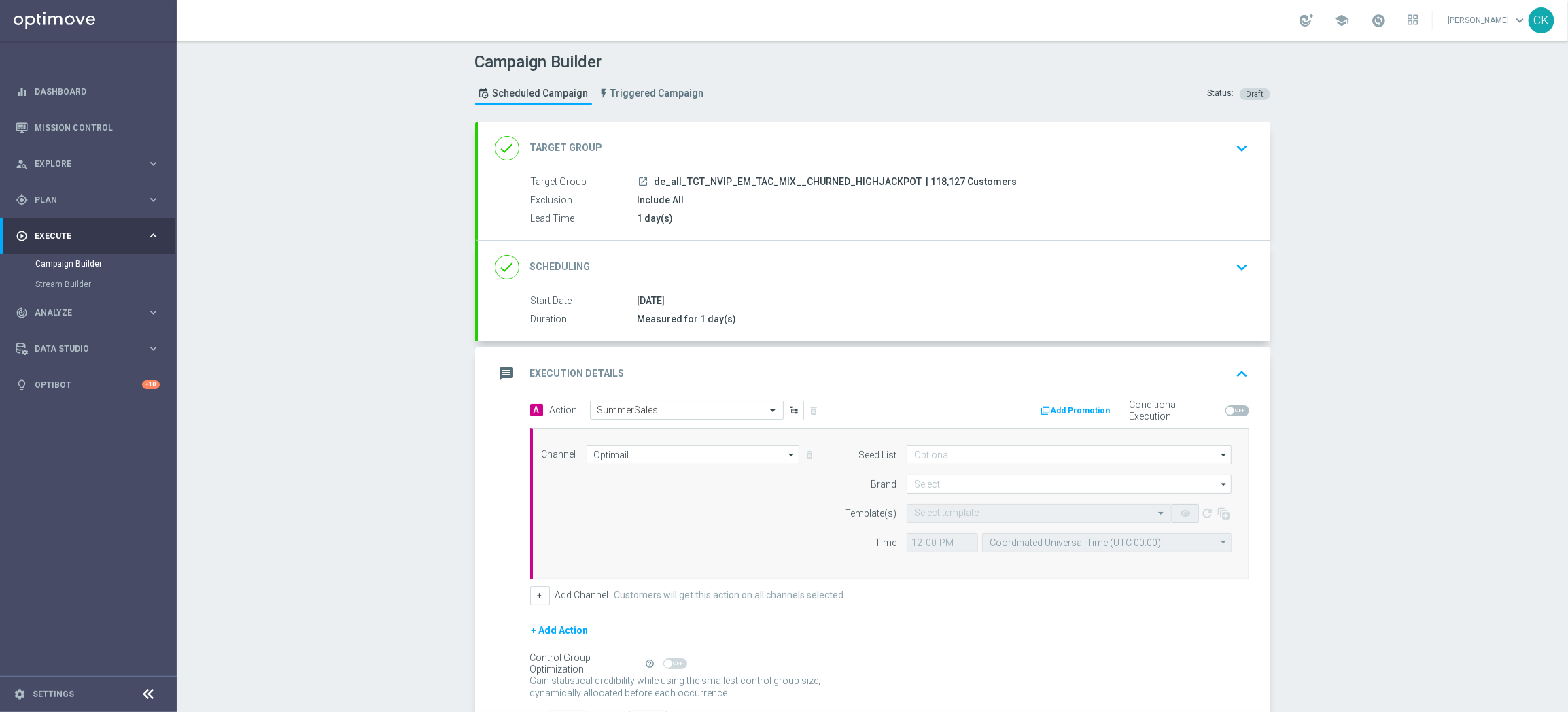
scroll to position [110, 0]
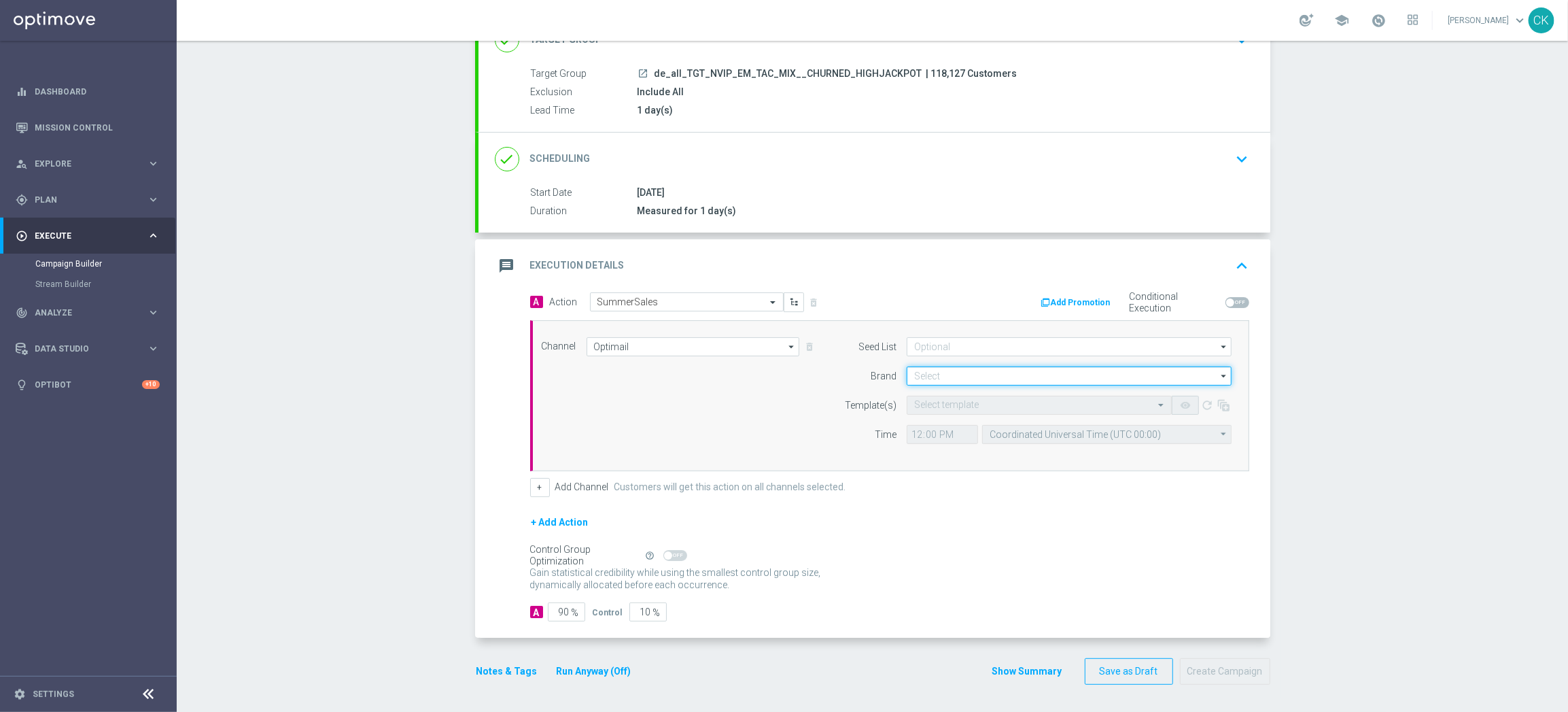
click at [981, 372] on input at bounding box center [1069, 376] width 325 height 19
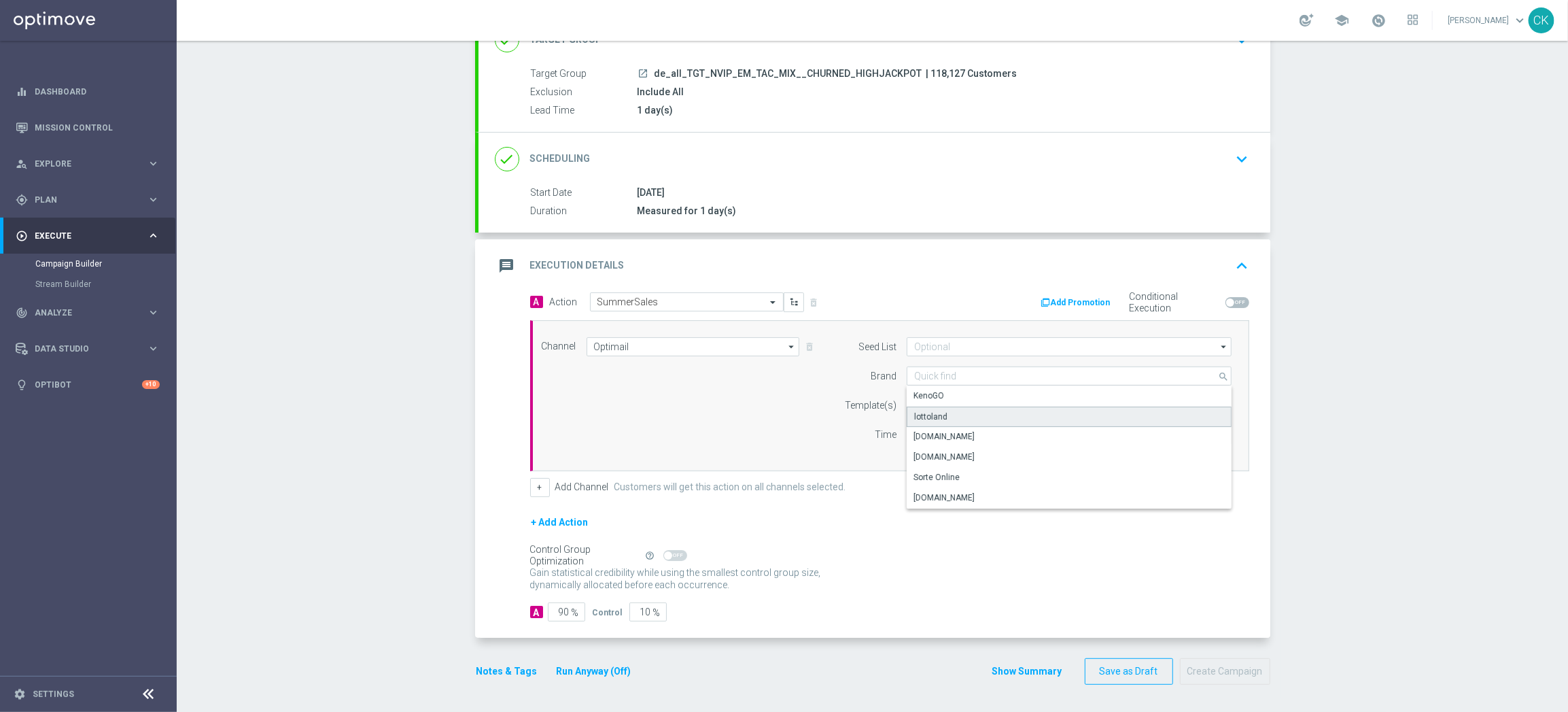
click at [967, 415] on div "lottoland" at bounding box center [1069, 416] width 325 height 20
type input "lottoland"
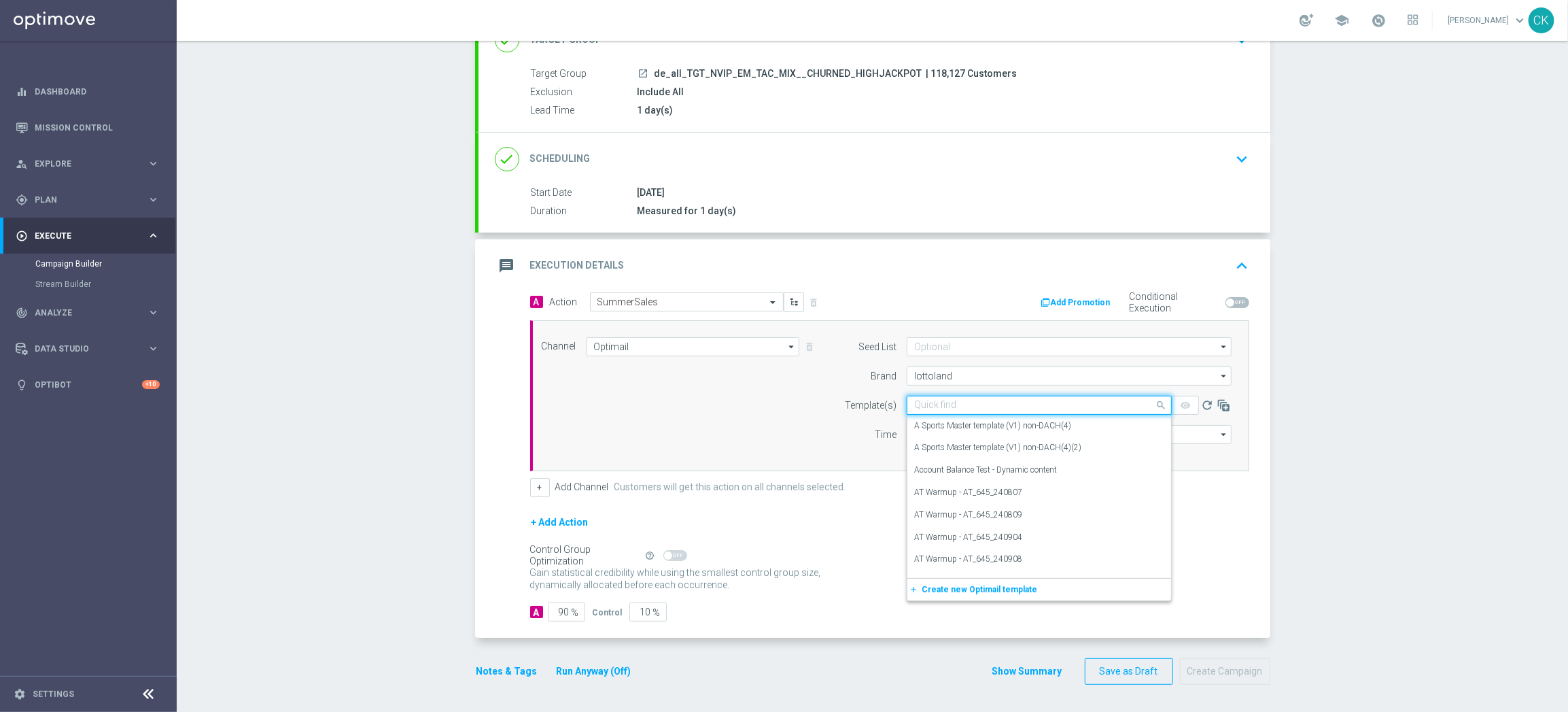
click at [929, 403] on input "text" at bounding box center [1026, 405] width 223 height 12
paste input "DE_REG__SUMMERSALE_250901__NVIP_EMA_TAC_MIX"
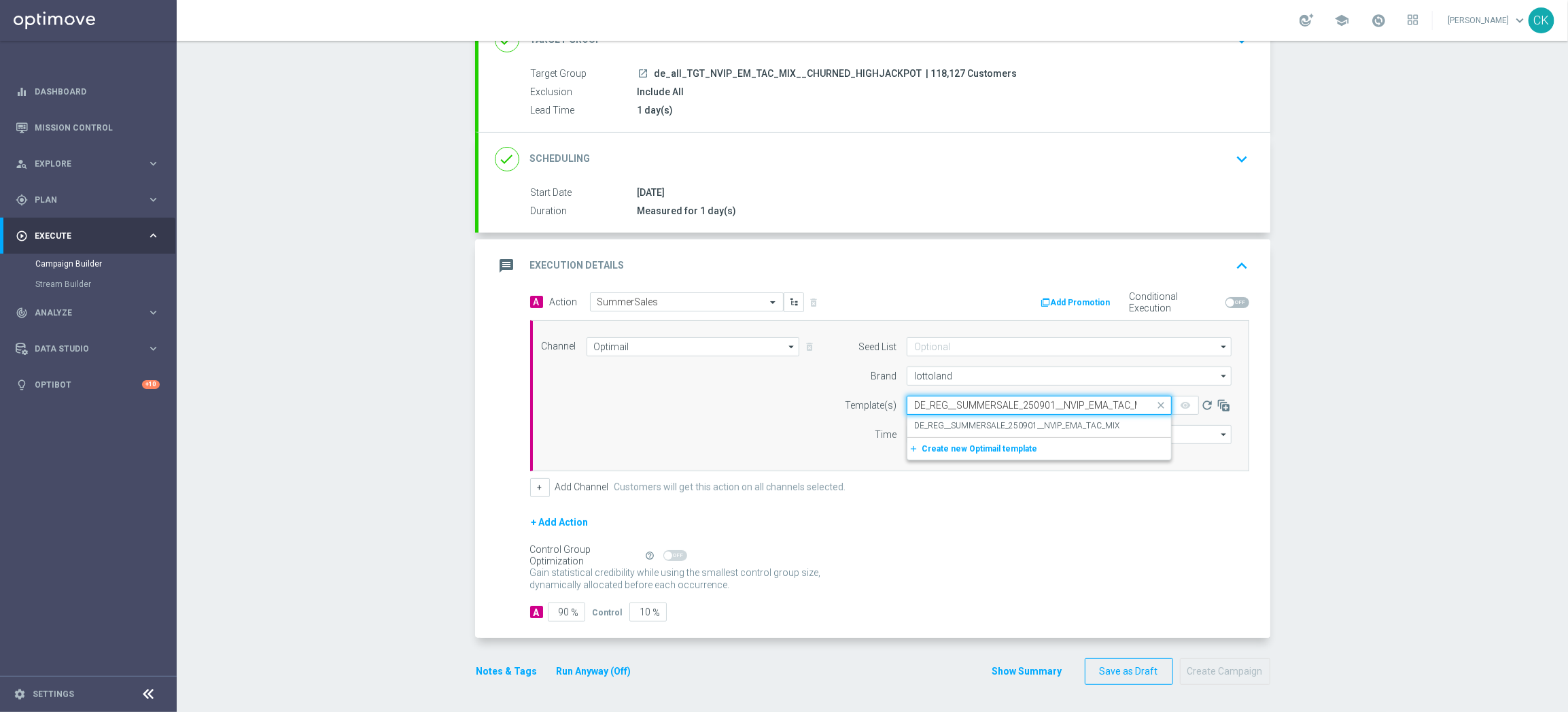
scroll to position [0, 12]
click at [929, 420] on label "DE_REG__SUMMERSALE_250901__NVIP_EMA_TAC_MIX" at bounding box center [1016, 426] width 205 height 12
type input "DE_REG__SUMMERSALE_250901__NVIP_EMA_TAC_MIX"
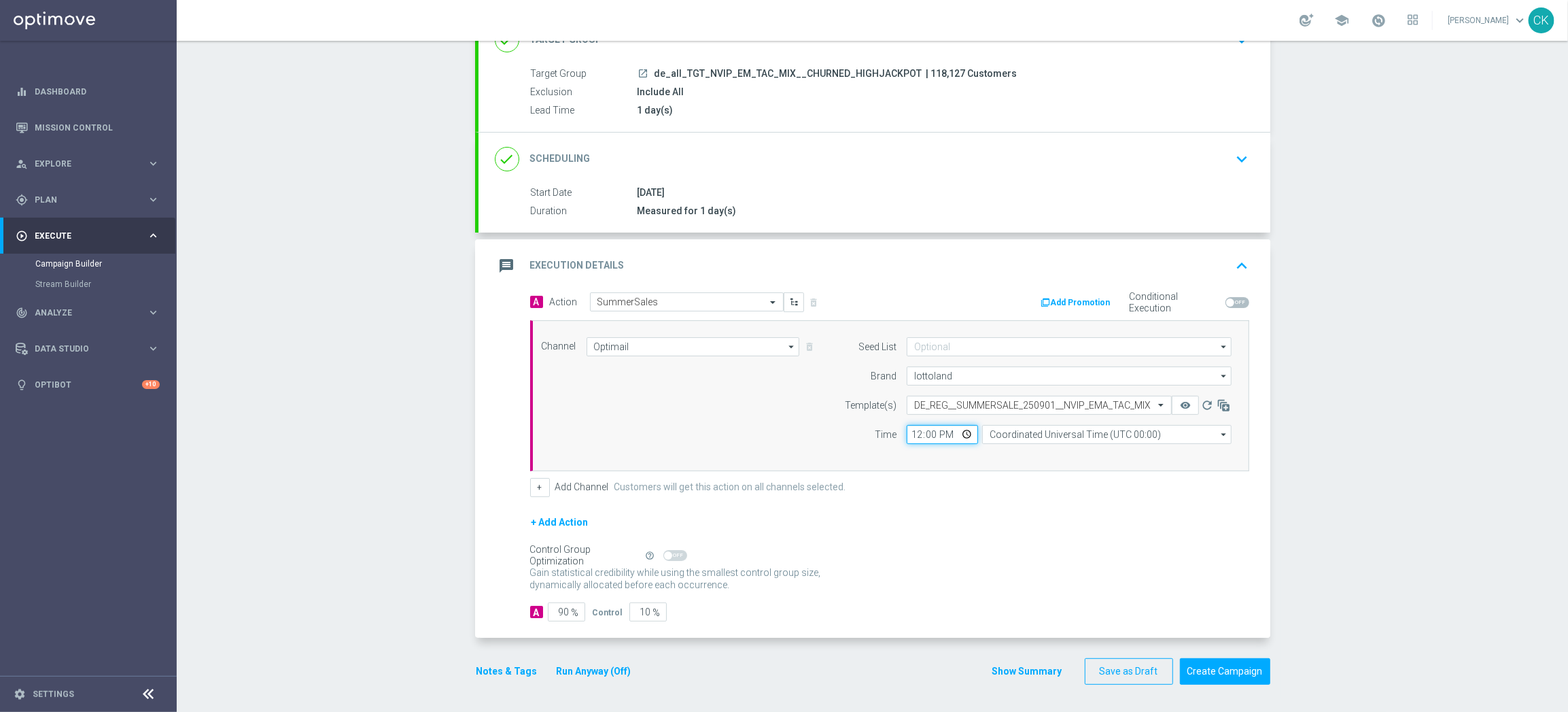
click at [911, 427] on input "12:00" at bounding box center [942, 434] width 71 height 19
type input "06:00"
click at [1086, 435] on input "Coordinated Universal Time (UTC 00:00)" at bounding box center [1106, 434] width 250 height 19
click at [1081, 456] on div "Central European Time ([GEOGRAPHIC_DATA]) (UTC +02:00)" at bounding box center [1099, 453] width 222 height 12
type input "Central European Time ([GEOGRAPHIC_DATA]) (UTC +02:00)"
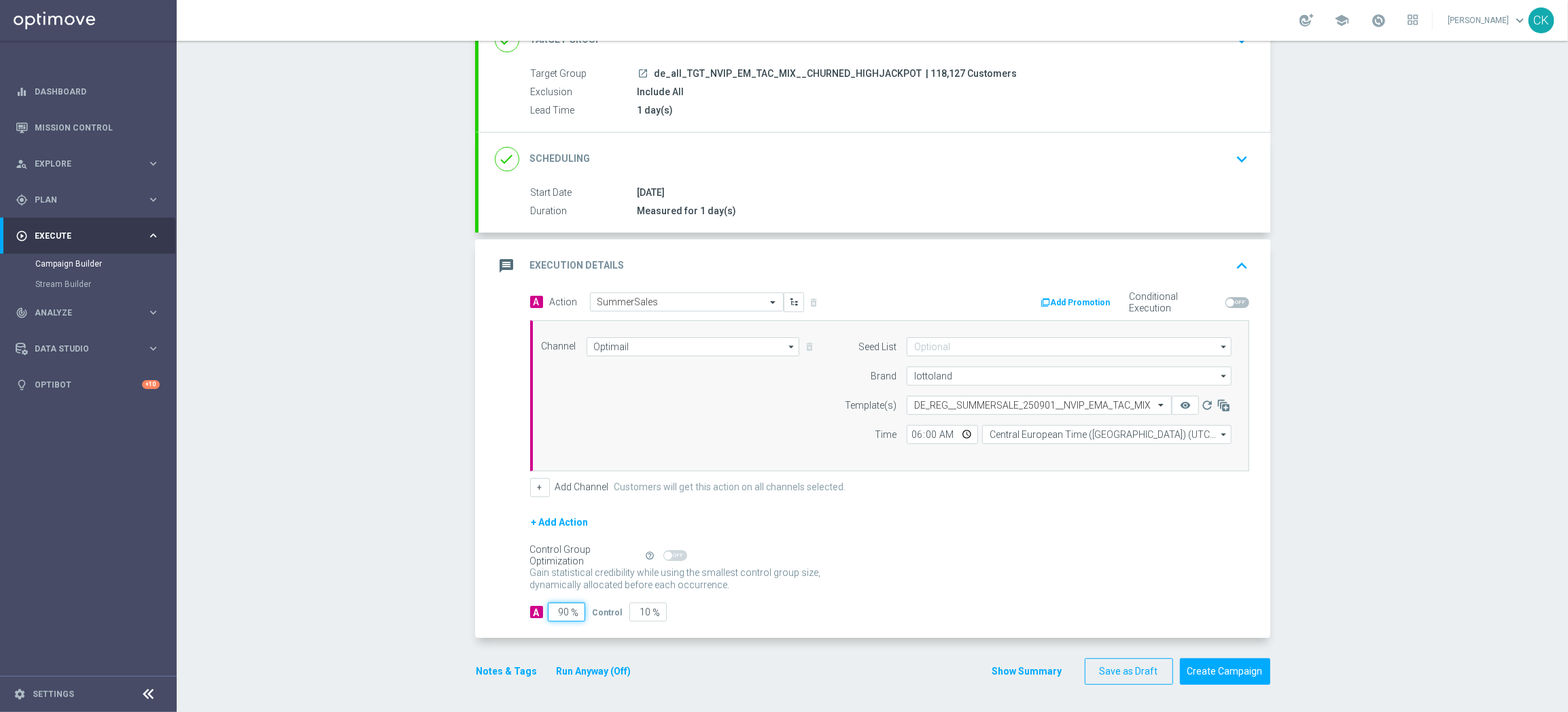
click at [563, 612] on input "90" at bounding box center [566, 612] width 38 height 19
type input "9"
type input "91"
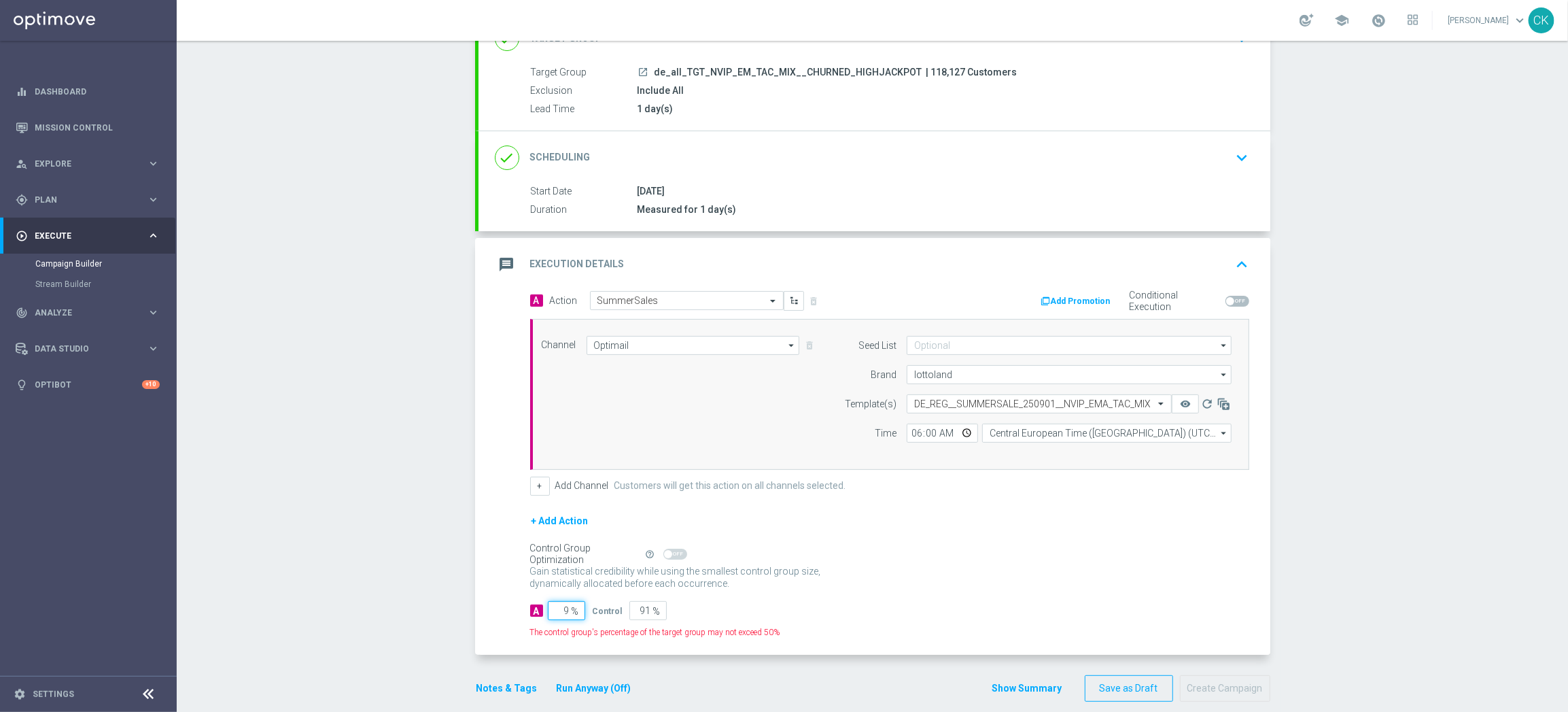
type input "98"
type input "2"
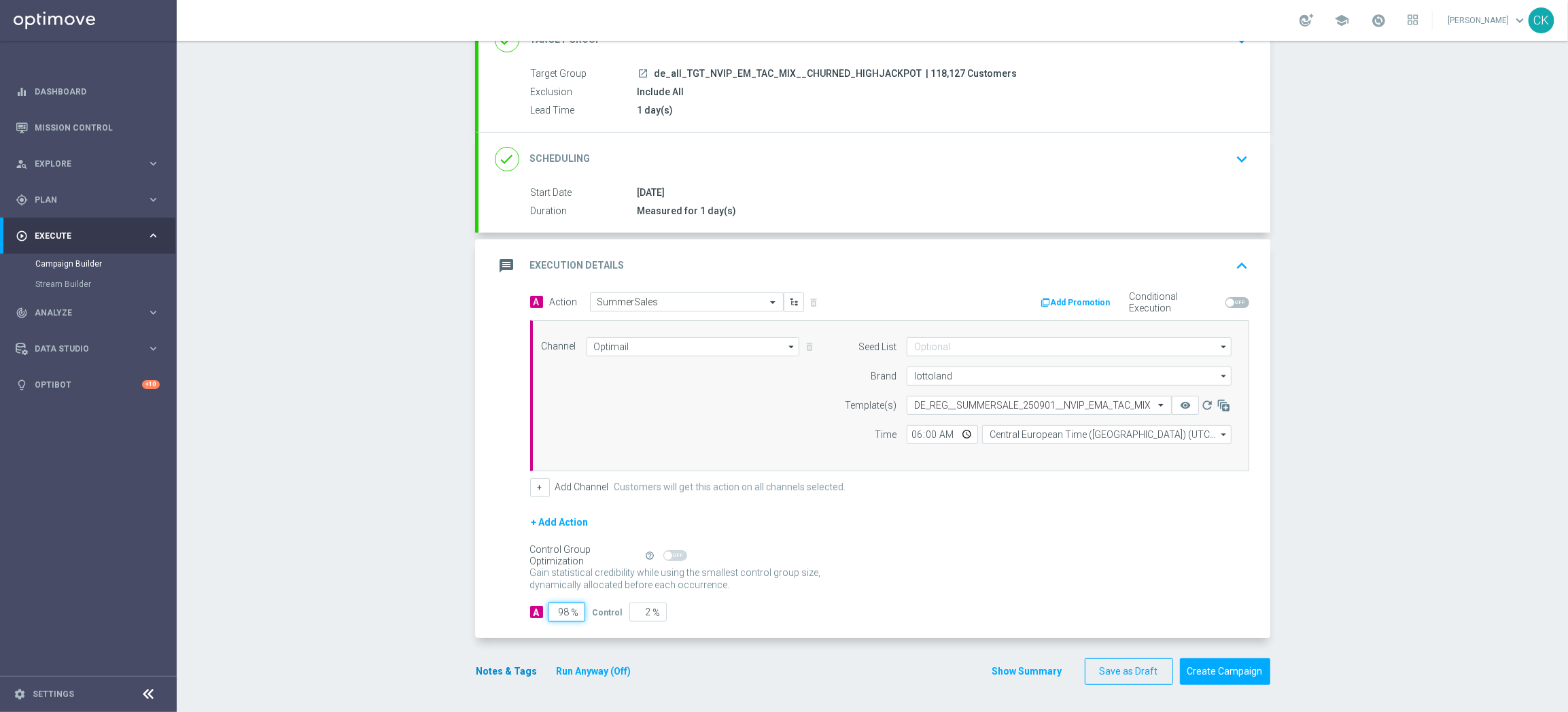
type input "98"
click at [497, 667] on button "Notes & Tags" at bounding box center [506, 671] width 64 height 17
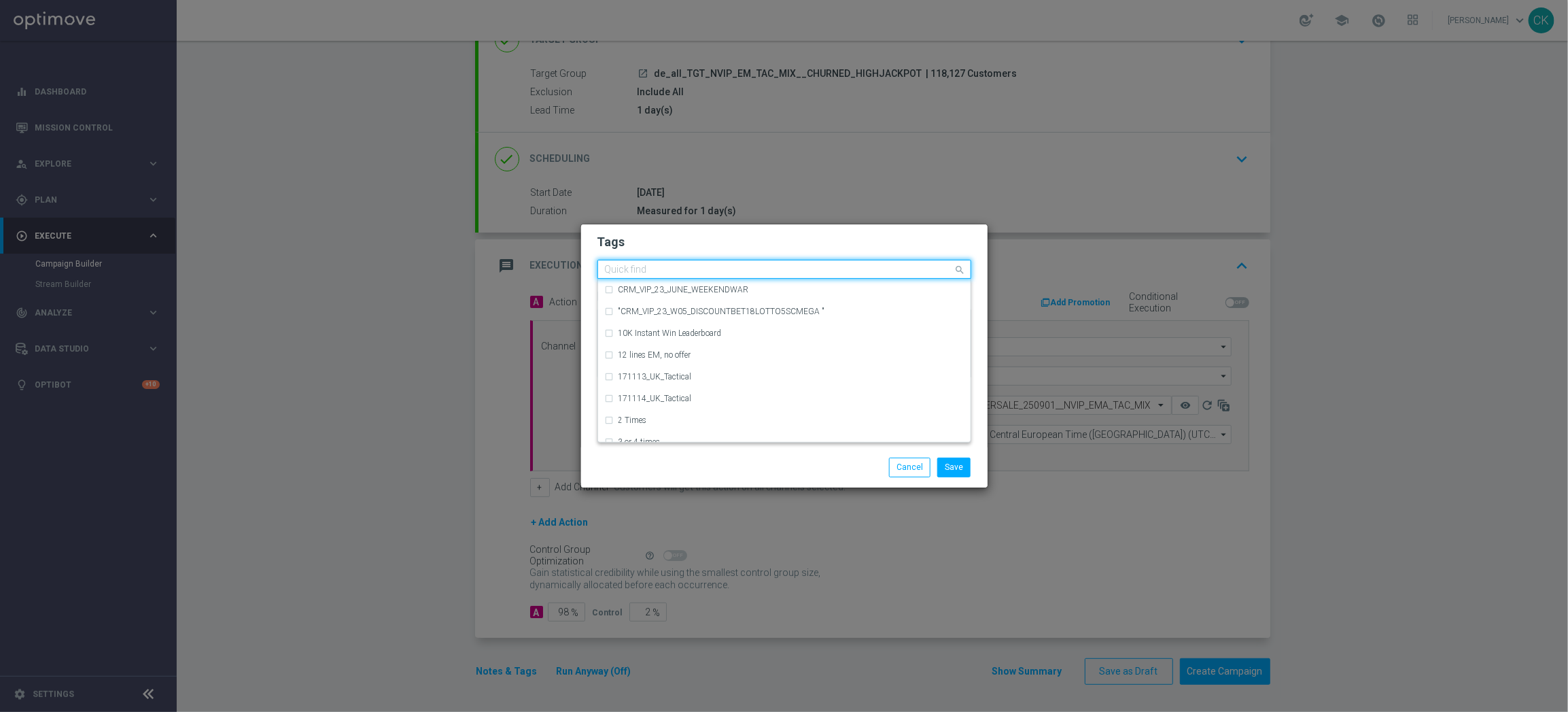
click at [653, 270] on input "text" at bounding box center [779, 270] width 349 height 12
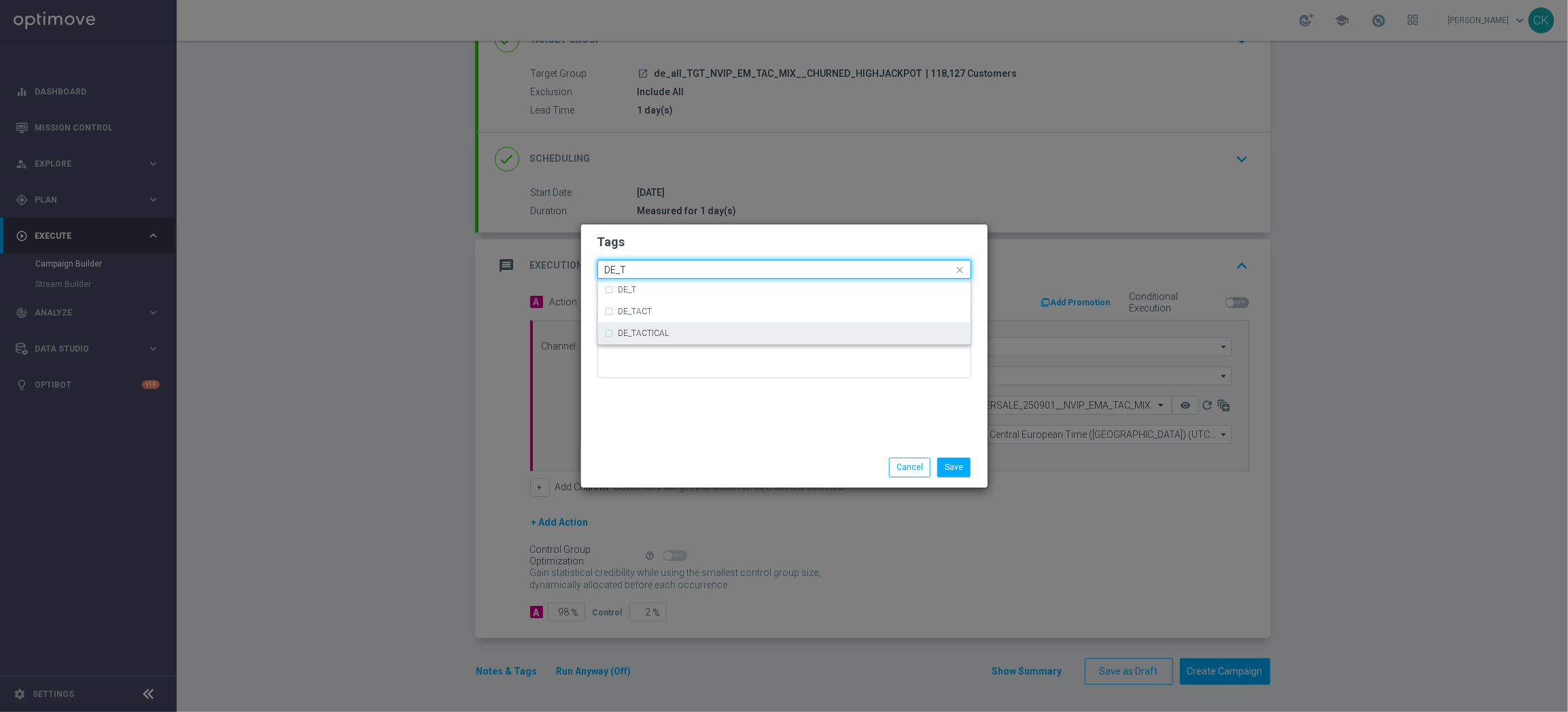
click at [677, 327] on div "DE_TACTICAL" at bounding box center [784, 333] width 359 height 22
type input "DE_T"
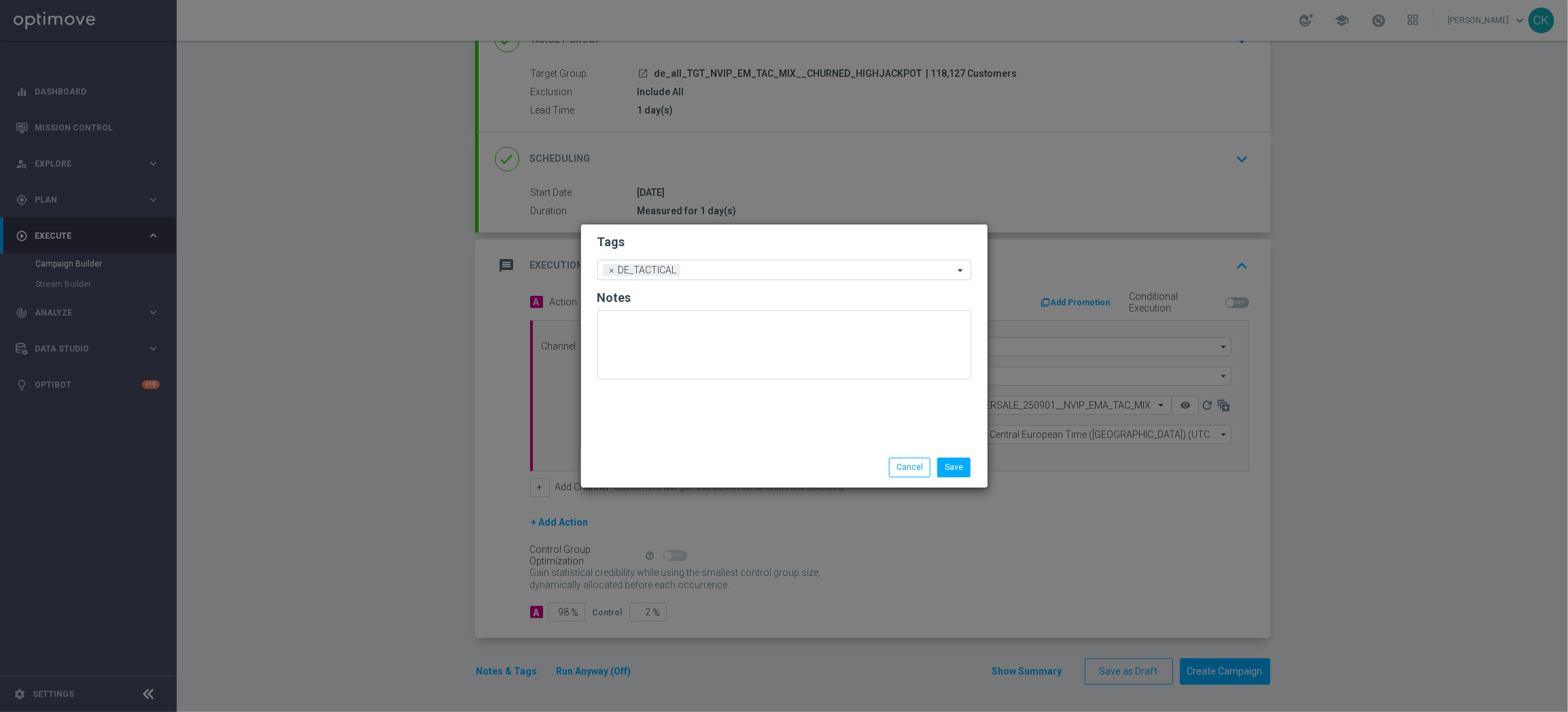
click at [677, 412] on div "Tags Add a new tag × DE_TACTICAL Notes" at bounding box center [784, 336] width 406 height 223
click at [969, 466] on button "Save" at bounding box center [954, 467] width 33 height 19
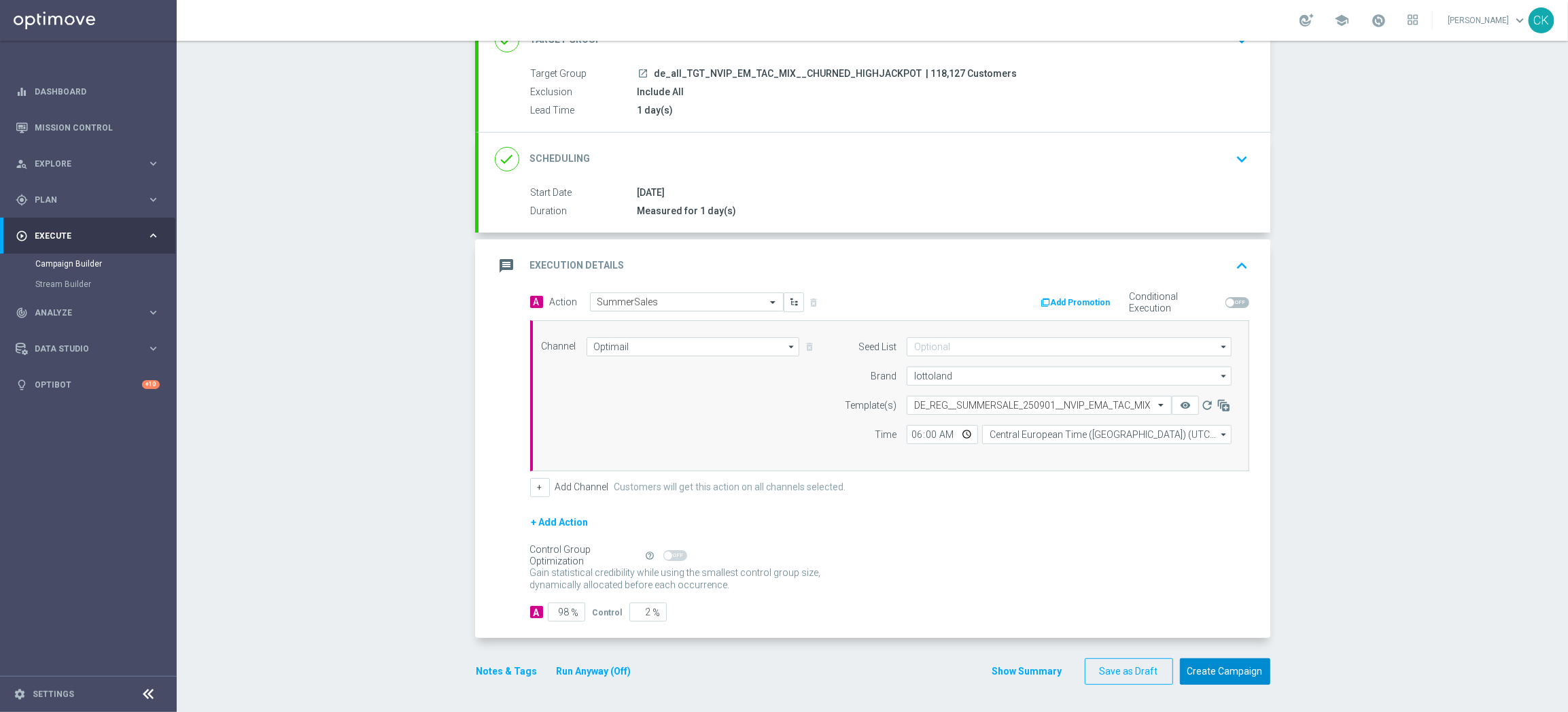
click at [1211, 673] on button "Create Campaign" at bounding box center [1225, 671] width 90 height 27
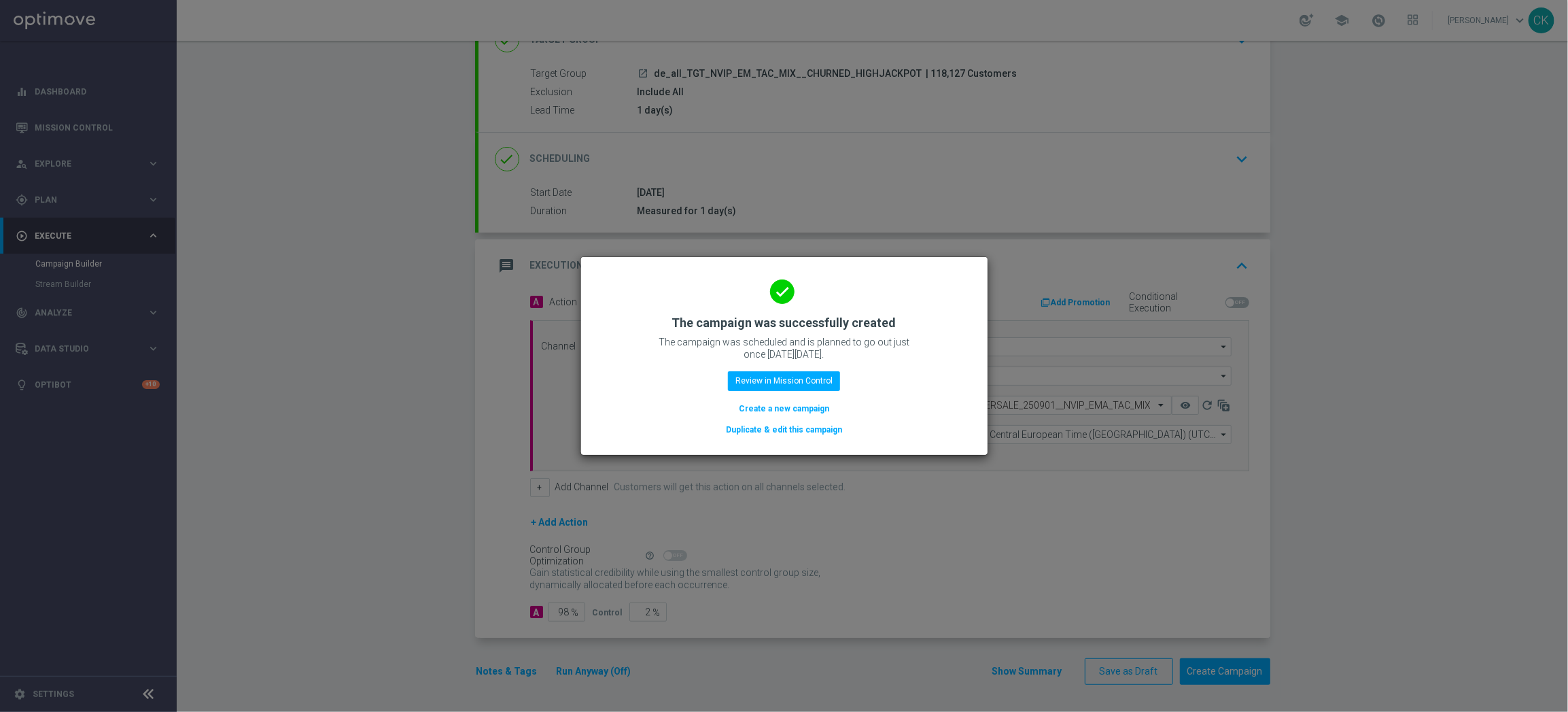
click at [786, 401] on button "Create a new campaign" at bounding box center [784, 408] width 93 height 15
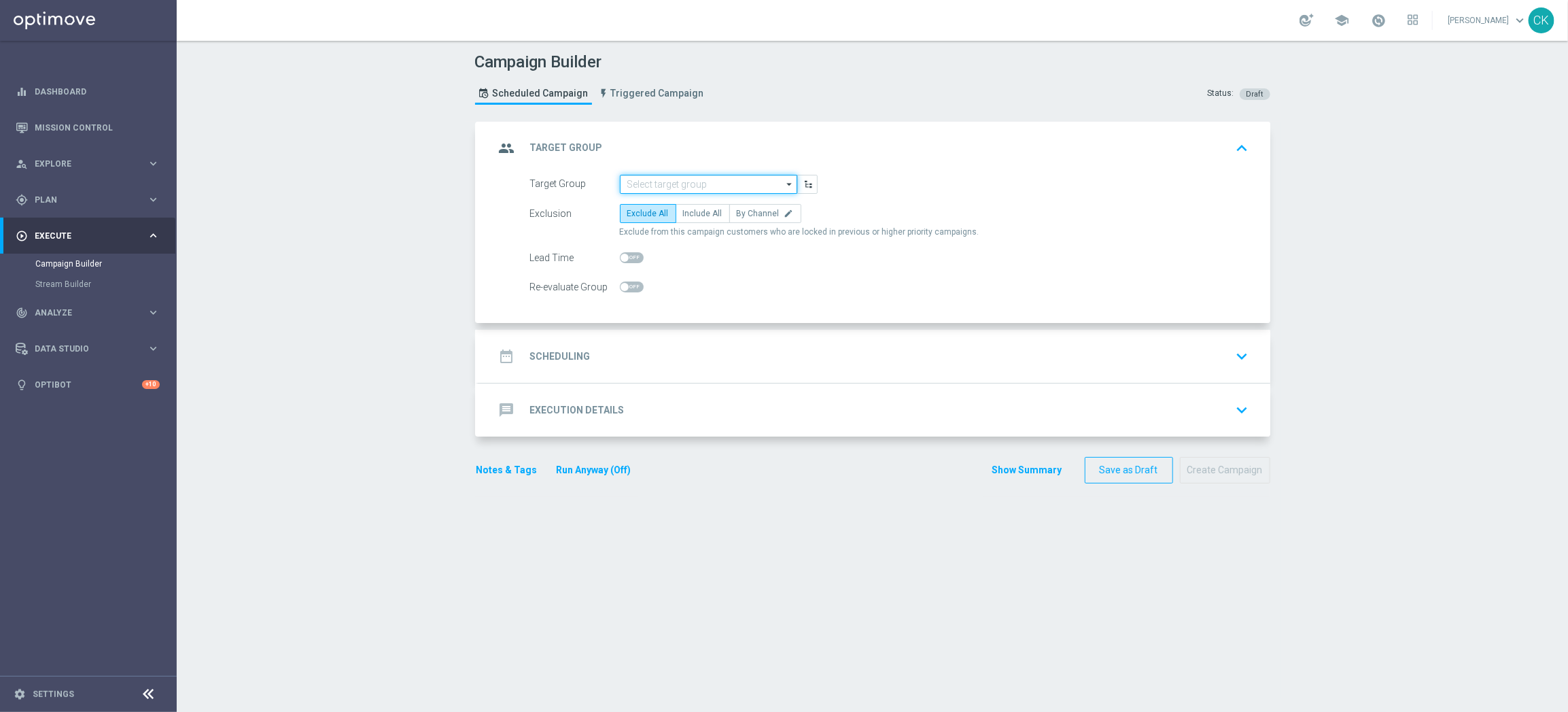
click at [740, 183] on input at bounding box center [708, 184] width 178 height 19
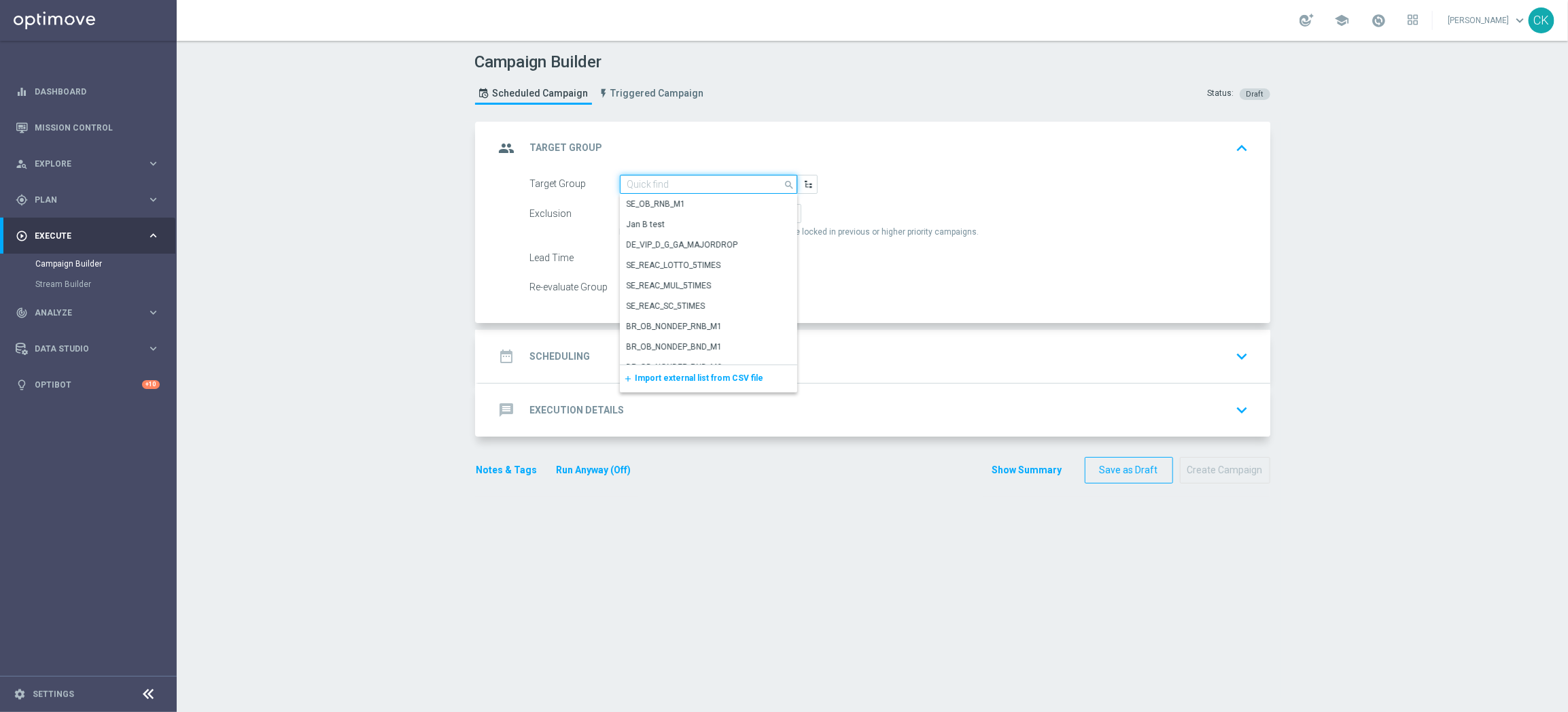
paste input "de_TGT_NVIP_EM_TAC_MIX__ACTIVE_ALL_HIGHJACKPOT"
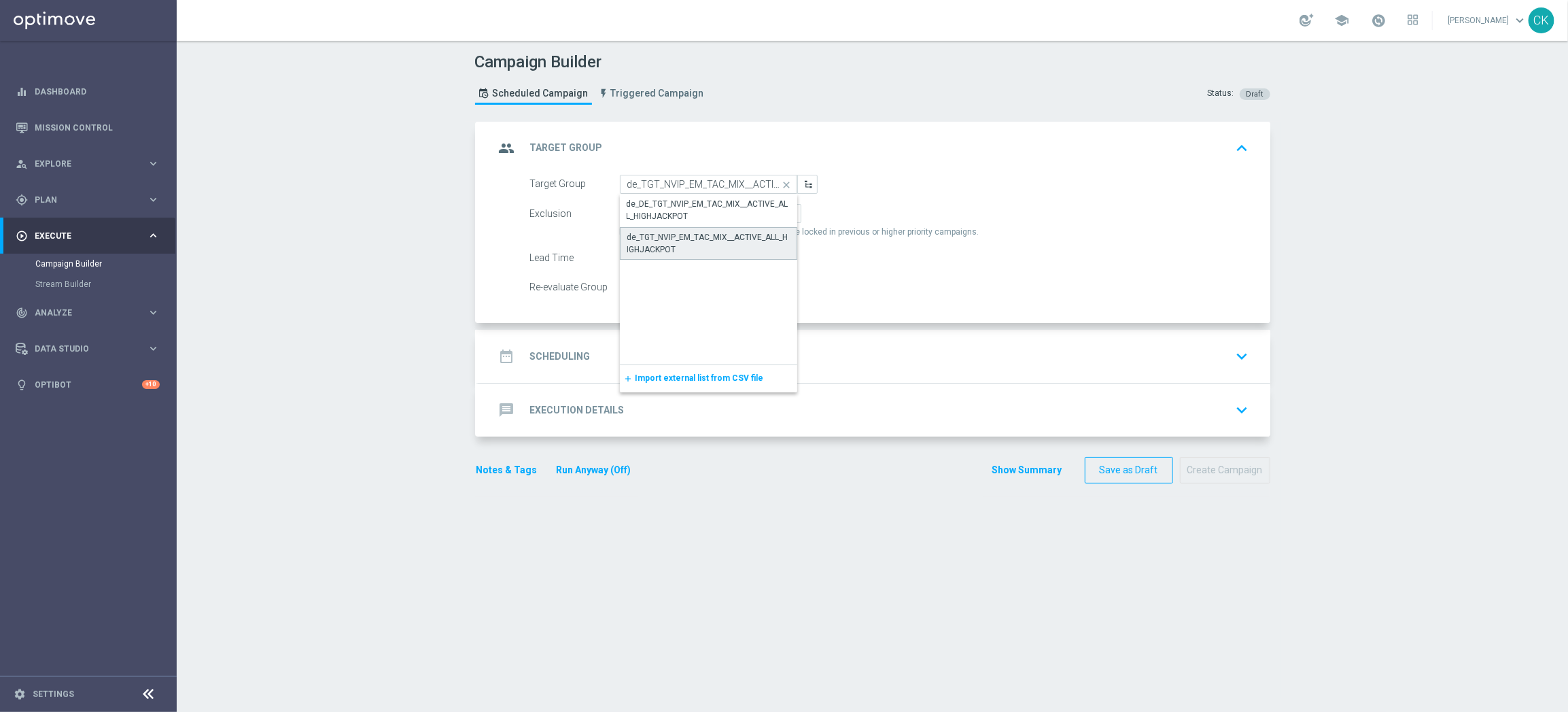
click at [713, 242] on div "de_TGT_NVIP_EM_TAC_MIX__ACTIVE_ALL_HIGHJACKPOT" at bounding box center [708, 243] width 162 height 25
type input "de_TGT_NVIP_EM_TAC_MIX__ACTIVE_ALL_HIGHJACKPOT"
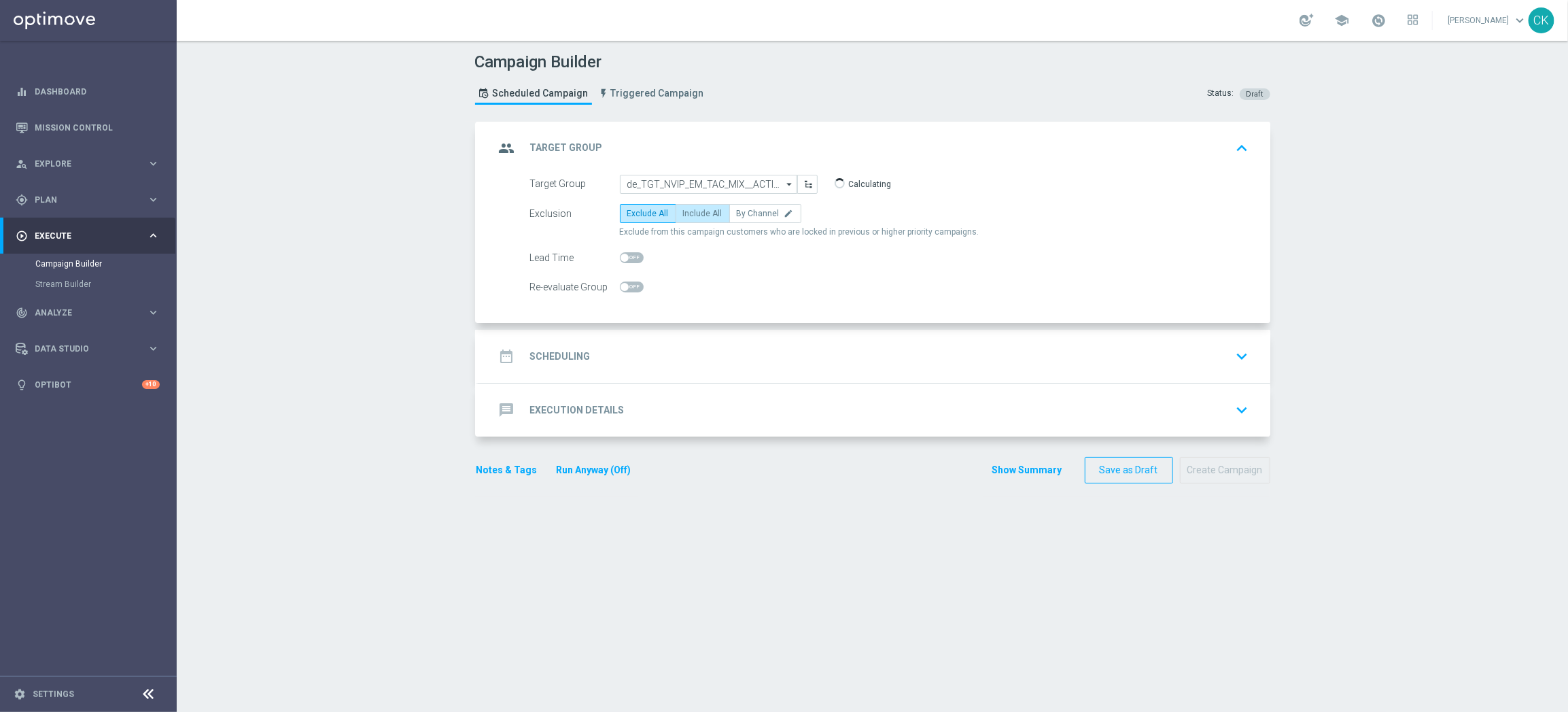
click at [706, 212] on span "Include All" at bounding box center [703, 214] width 40 height 9
click at [691, 212] on input "Include All" at bounding box center [688, 216] width 9 height 9
radio input "true"
click at [622, 255] on span at bounding box center [632, 258] width 24 height 11
click at [622, 255] on input "checkbox" at bounding box center [632, 258] width 24 height 11
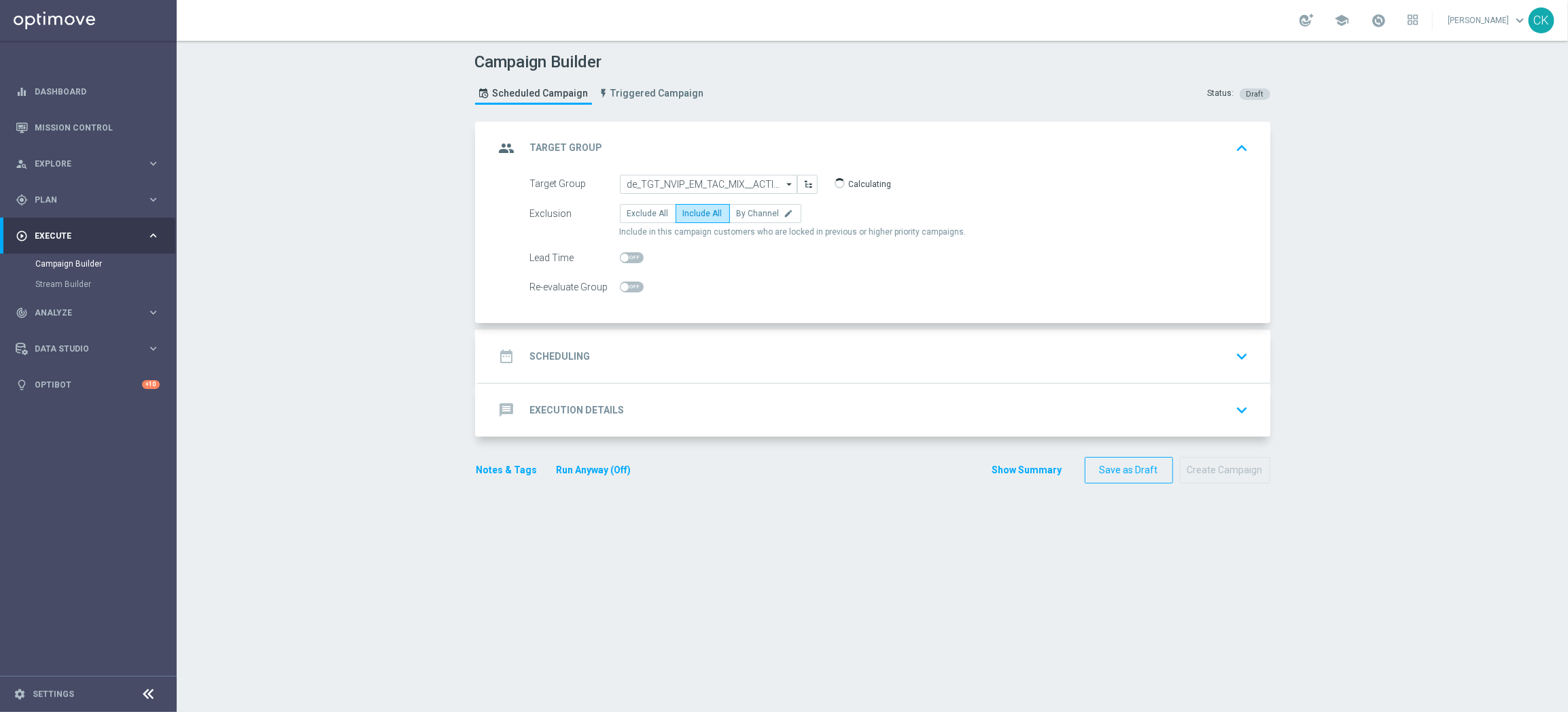
checkbox input "true"
click at [550, 349] on div "date_range Scheduling" at bounding box center [542, 356] width 96 height 25
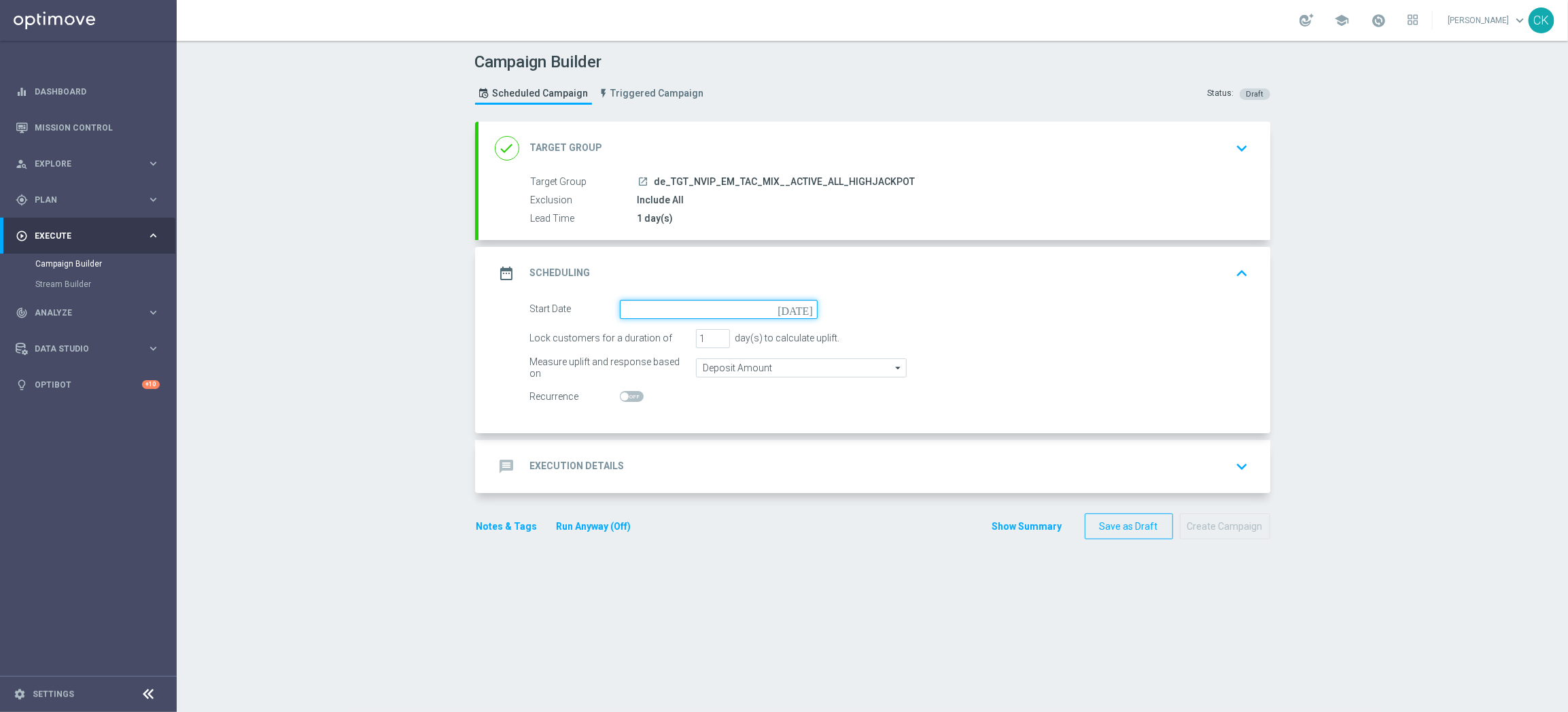
click at [675, 313] on input at bounding box center [718, 309] width 198 height 19
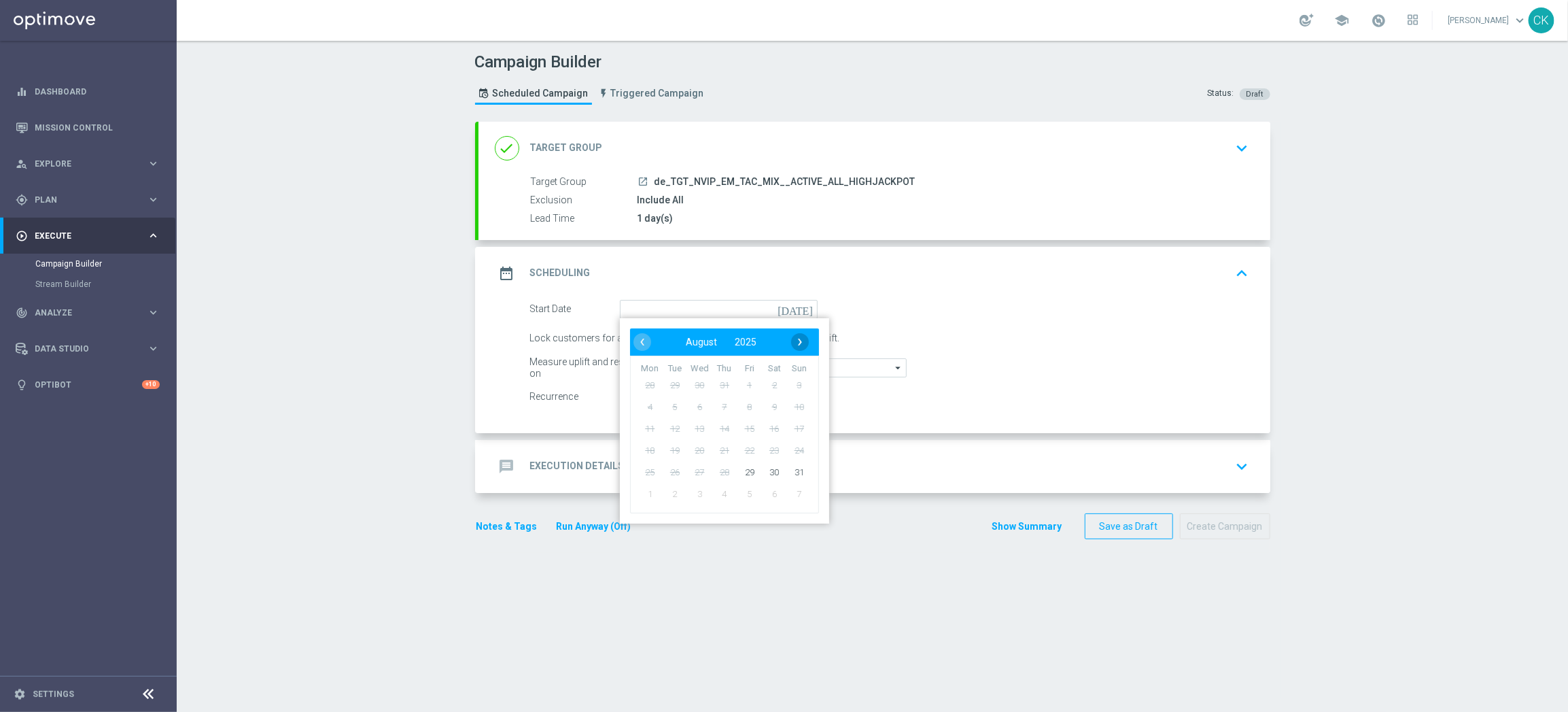
click at [796, 344] on span "›" at bounding box center [799, 342] width 17 height 18
click at [640, 383] on span "1" at bounding box center [650, 385] width 22 height 22
type input "[DATE]"
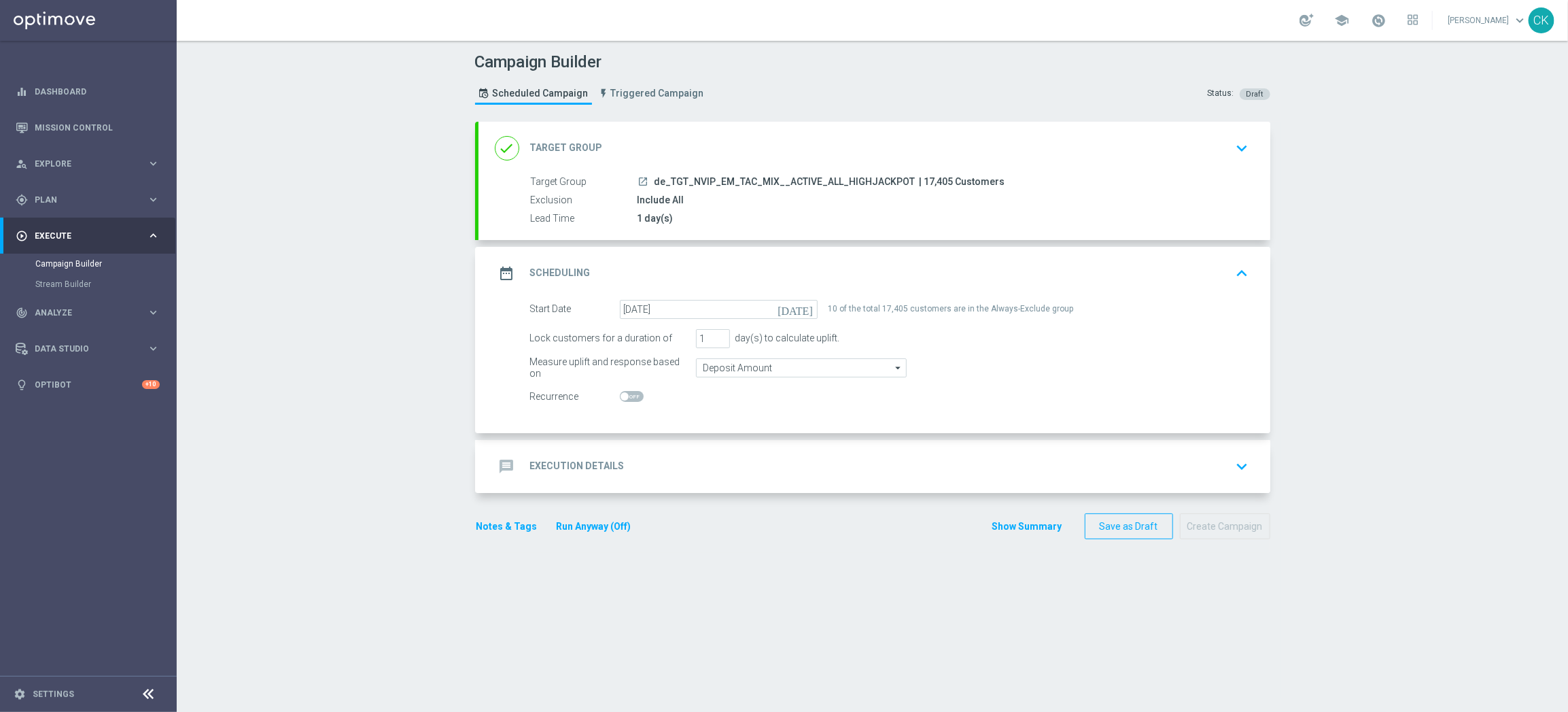
click at [563, 461] on h2 "Execution Details" at bounding box center [577, 466] width 95 height 13
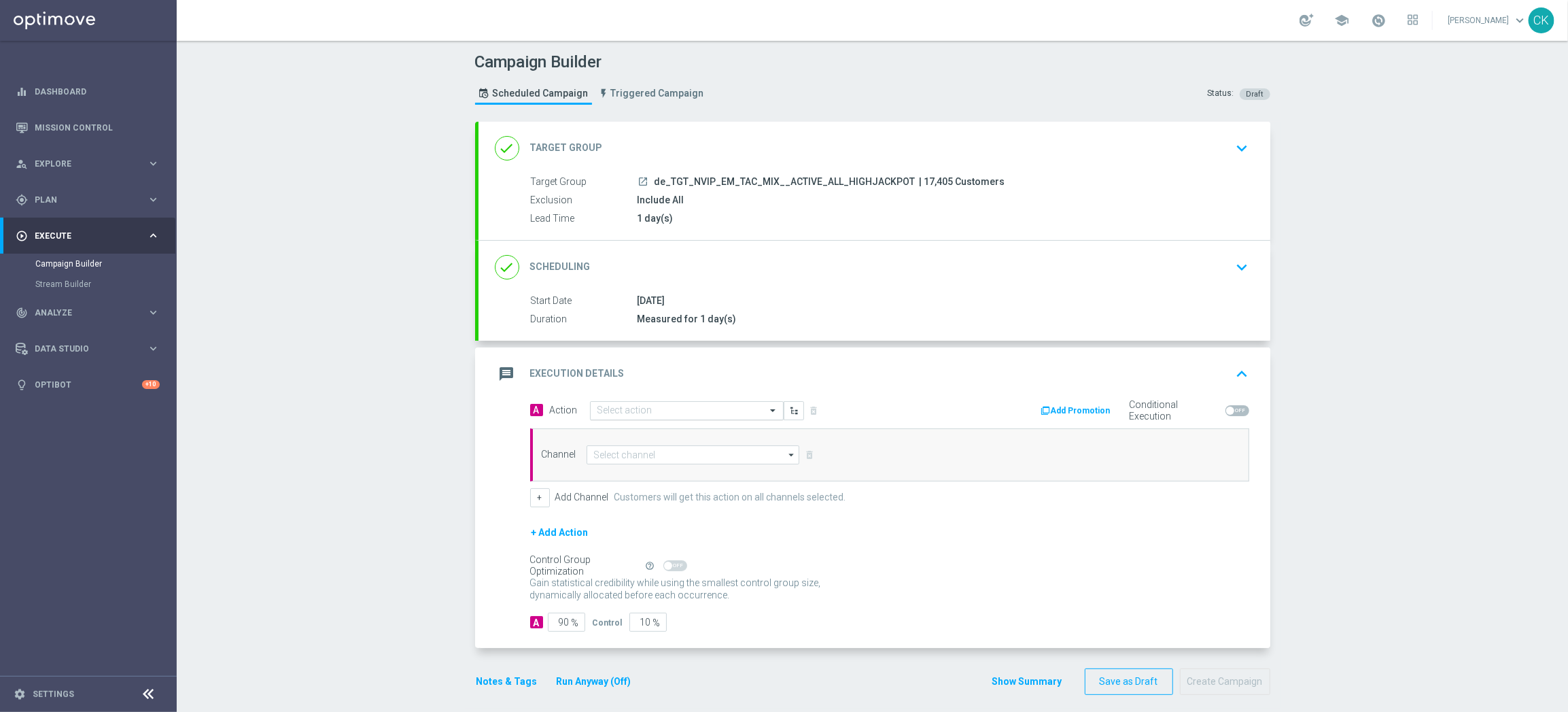
click at [648, 413] on input "text" at bounding box center [673, 411] width 152 height 12
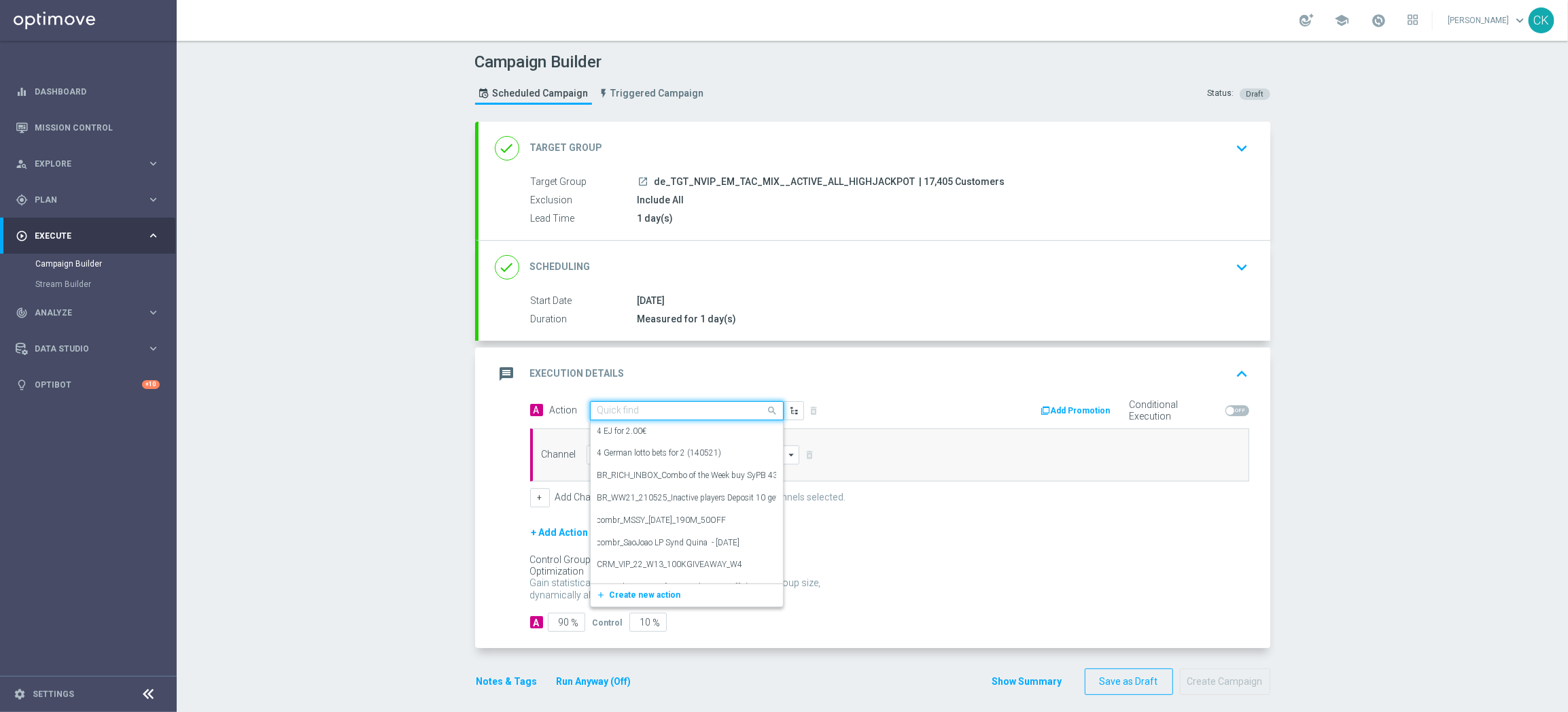
paste input "SummerSales"
type input "SummerSales"
click at [646, 430] on div "SummerSales edit" at bounding box center [687, 434] width 179 height 22
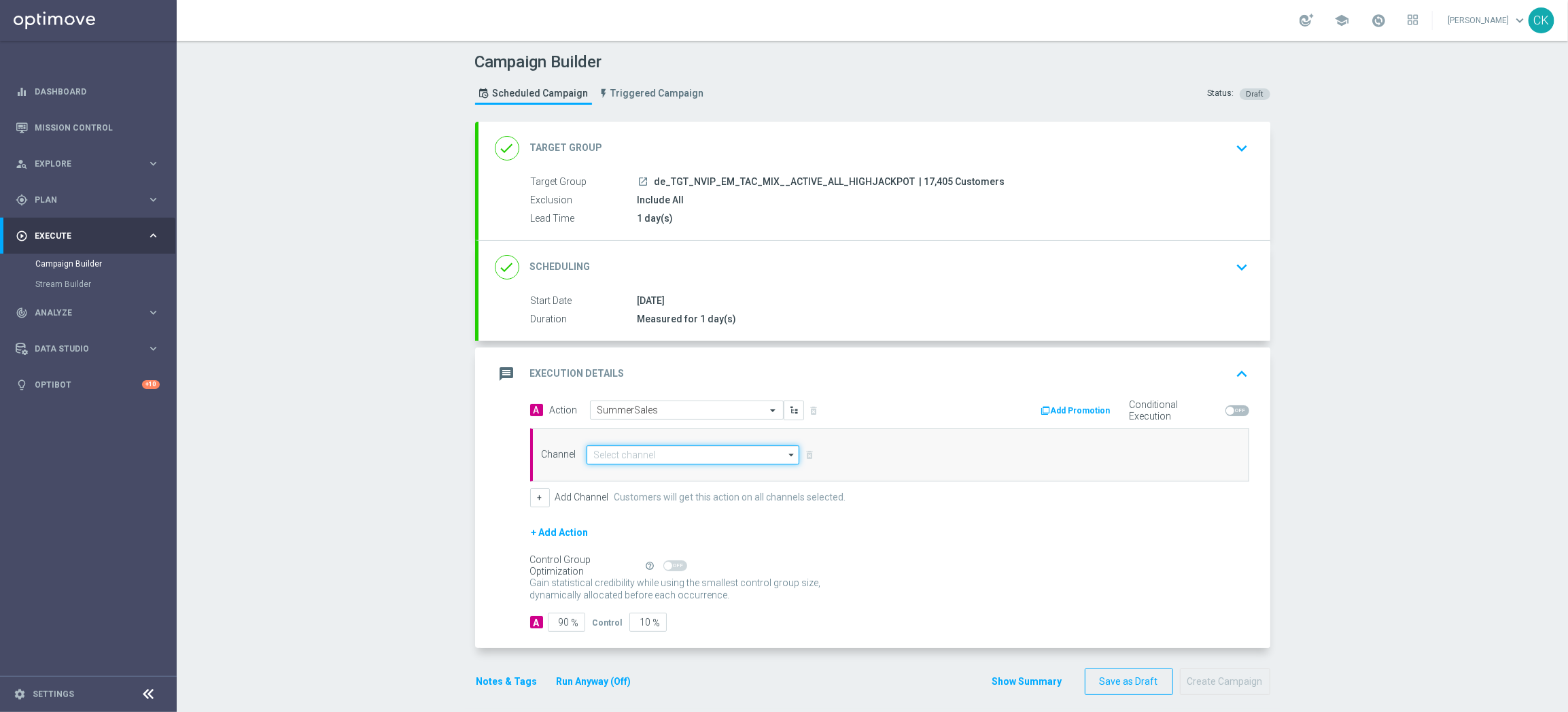
click at [647, 447] on input at bounding box center [693, 454] width 214 height 19
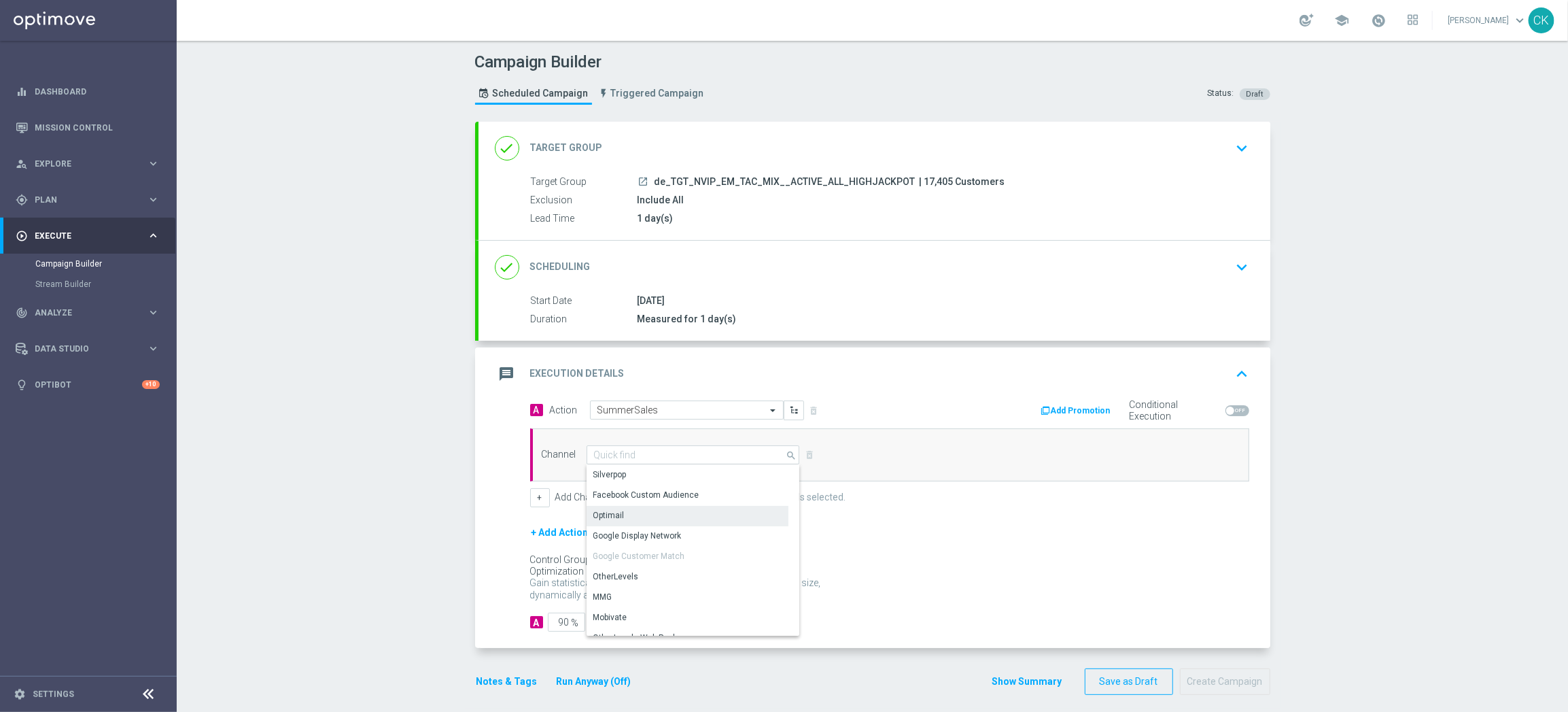
click at [645, 516] on div "Optimail" at bounding box center [687, 515] width 202 height 19
type input "Optimail"
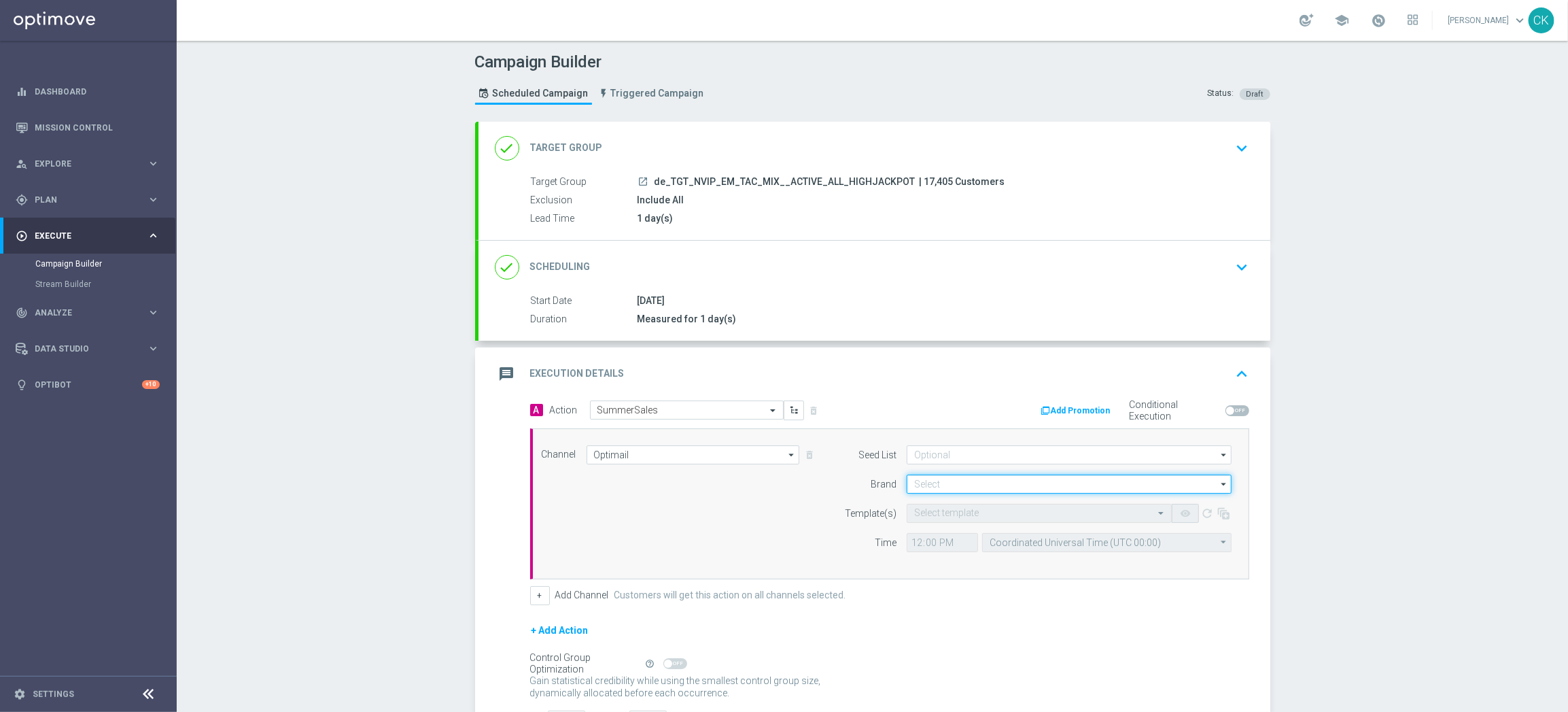
click at [950, 482] on input at bounding box center [1069, 484] width 325 height 19
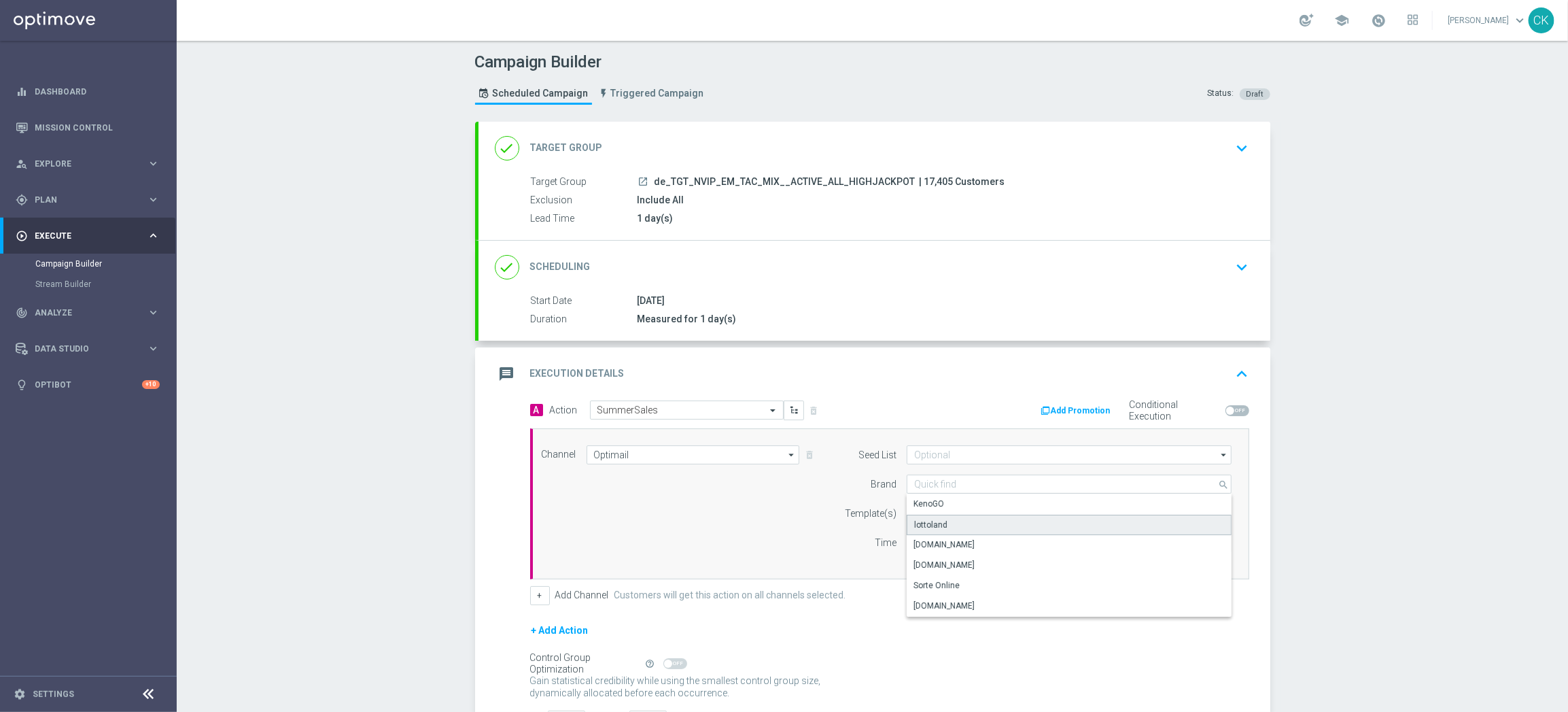
click at [930, 521] on div "lottoland" at bounding box center [931, 524] width 33 height 12
type input "lottoland"
click at [931, 518] on input "text" at bounding box center [1026, 513] width 223 height 12
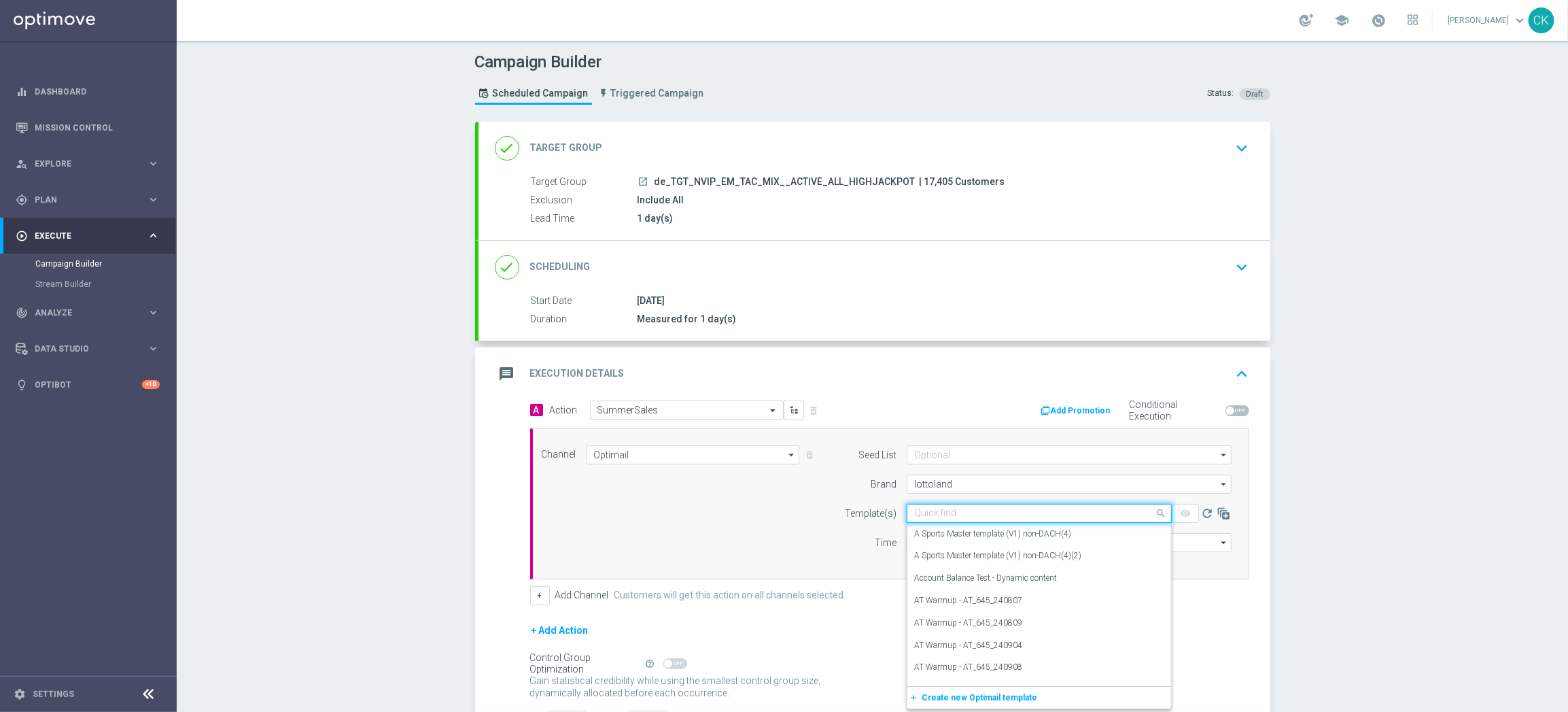
paste input "DE_INT__SUMMERSALE_250901__NVIP_EMA_TAC_MIX"
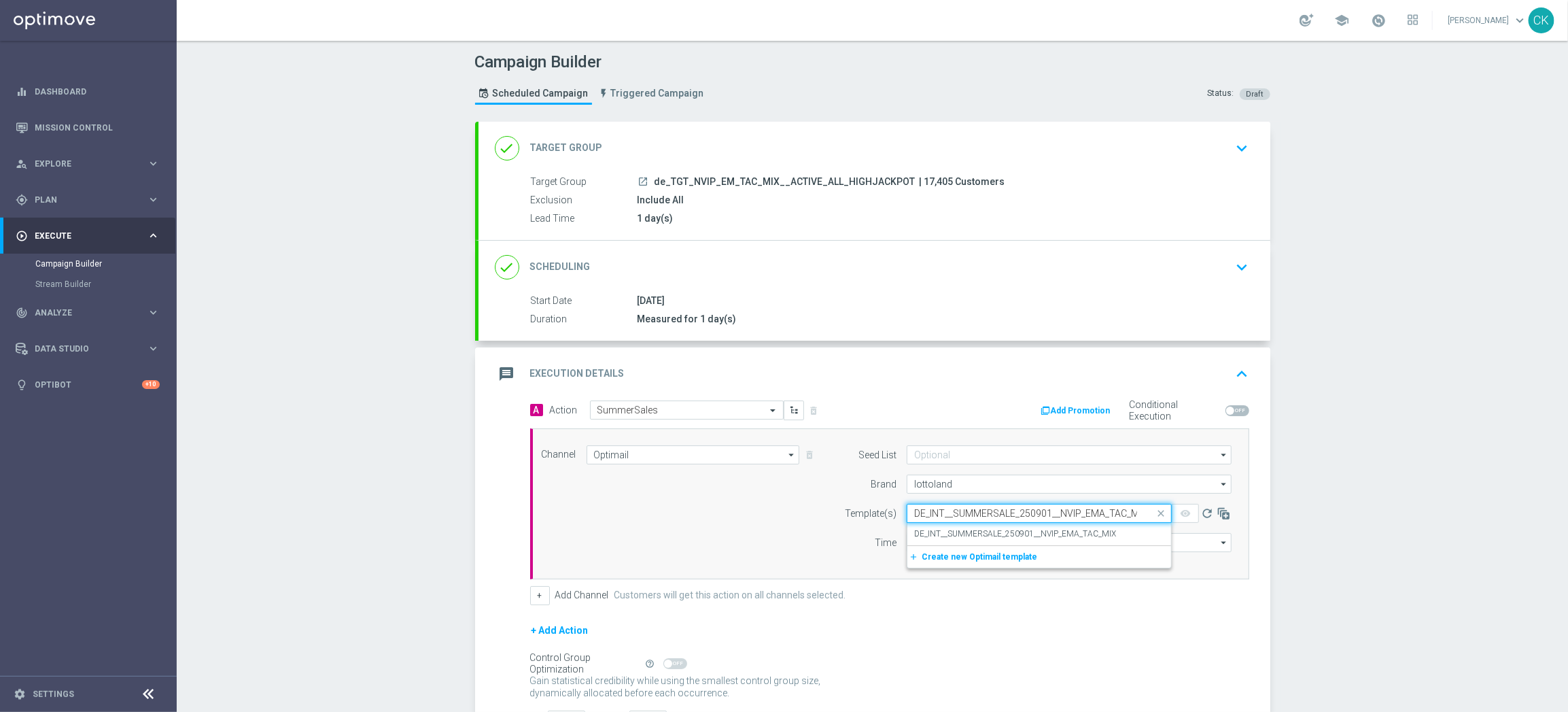
scroll to position [0, 9]
click at [935, 531] on label "DE_INT__SUMMERSALE_250901__NVIP_EMA_TAC_MIX" at bounding box center [1015, 533] width 202 height 12
type input "DE_INT__SUMMERSALE_250901__NVIP_EMA_TAC_MIX"
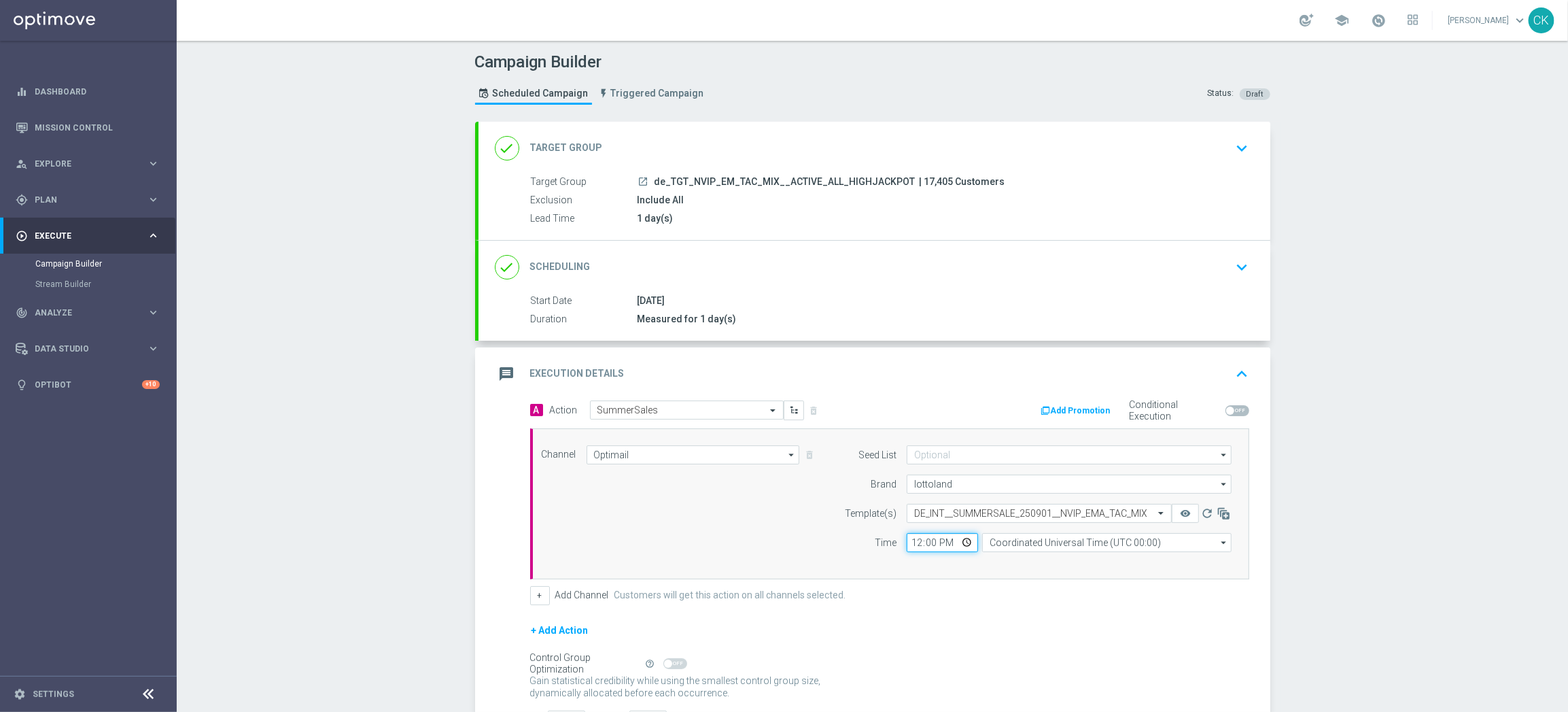
click at [907, 542] on input "12:00" at bounding box center [942, 543] width 71 height 19
type input "06:00"
click at [1091, 546] on input "Coordinated Universal Time (UTC 00:00)" at bounding box center [1106, 543] width 250 height 19
click at [1086, 558] on div "Central European Time ([GEOGRAPHIC_DATA]) (UTC +02:00)" at bounding box center [1099, 562] width 222 height 12
type input "Central European Time ([GEOGRAPHIC_DATA]) (UTC +02:00)"
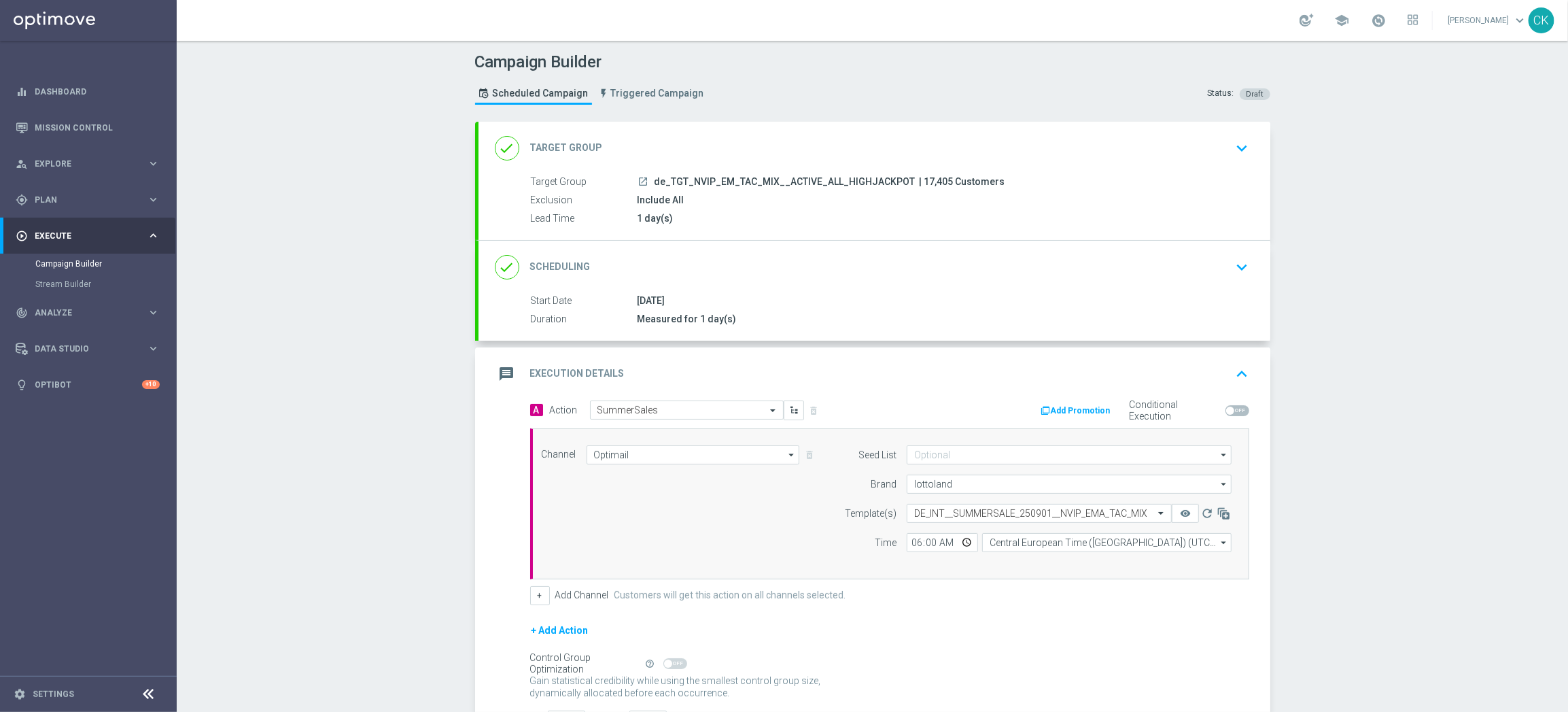
scroll to position [110, 0]
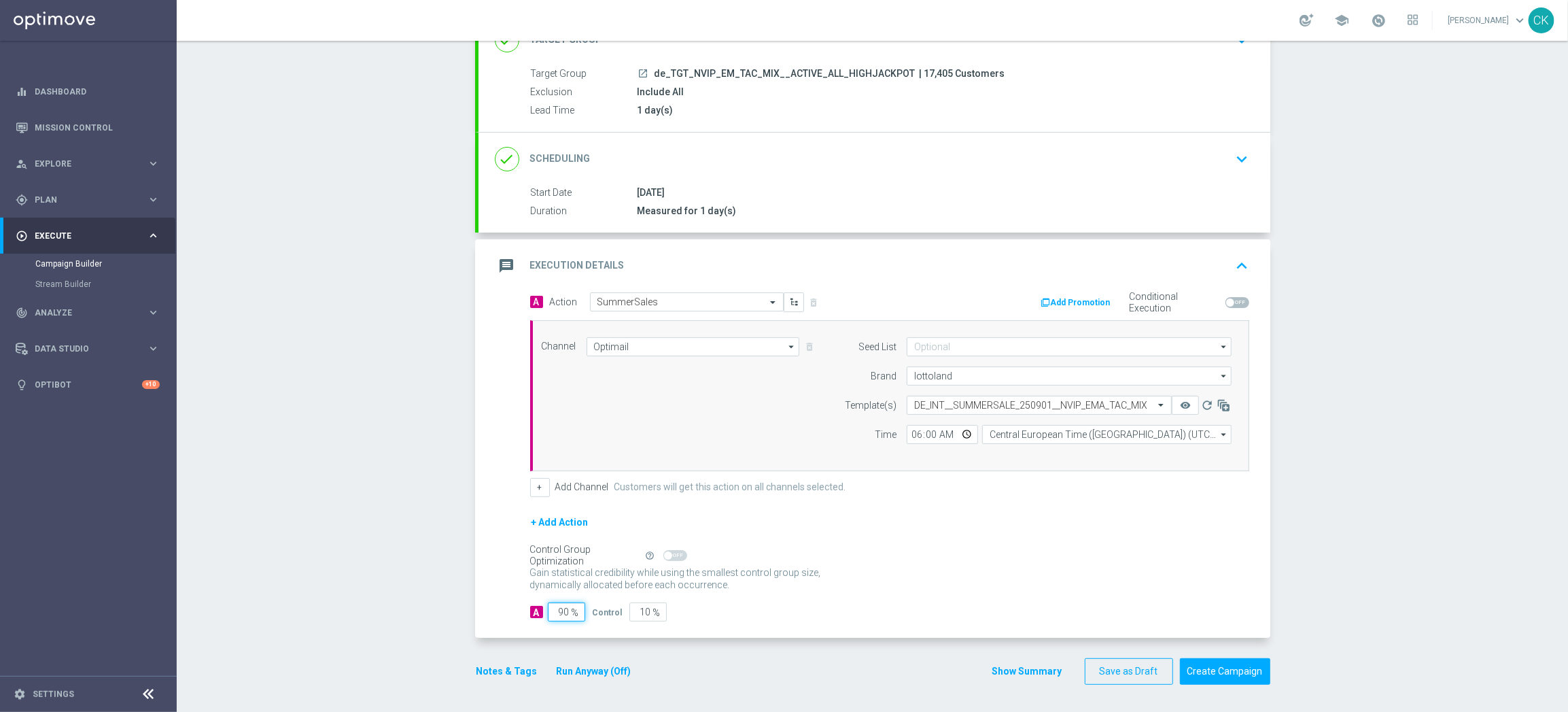
click at [564, 612] on input "90" at bounding box center [566, 612] width 38 height 19
type input "9"
type input "91"
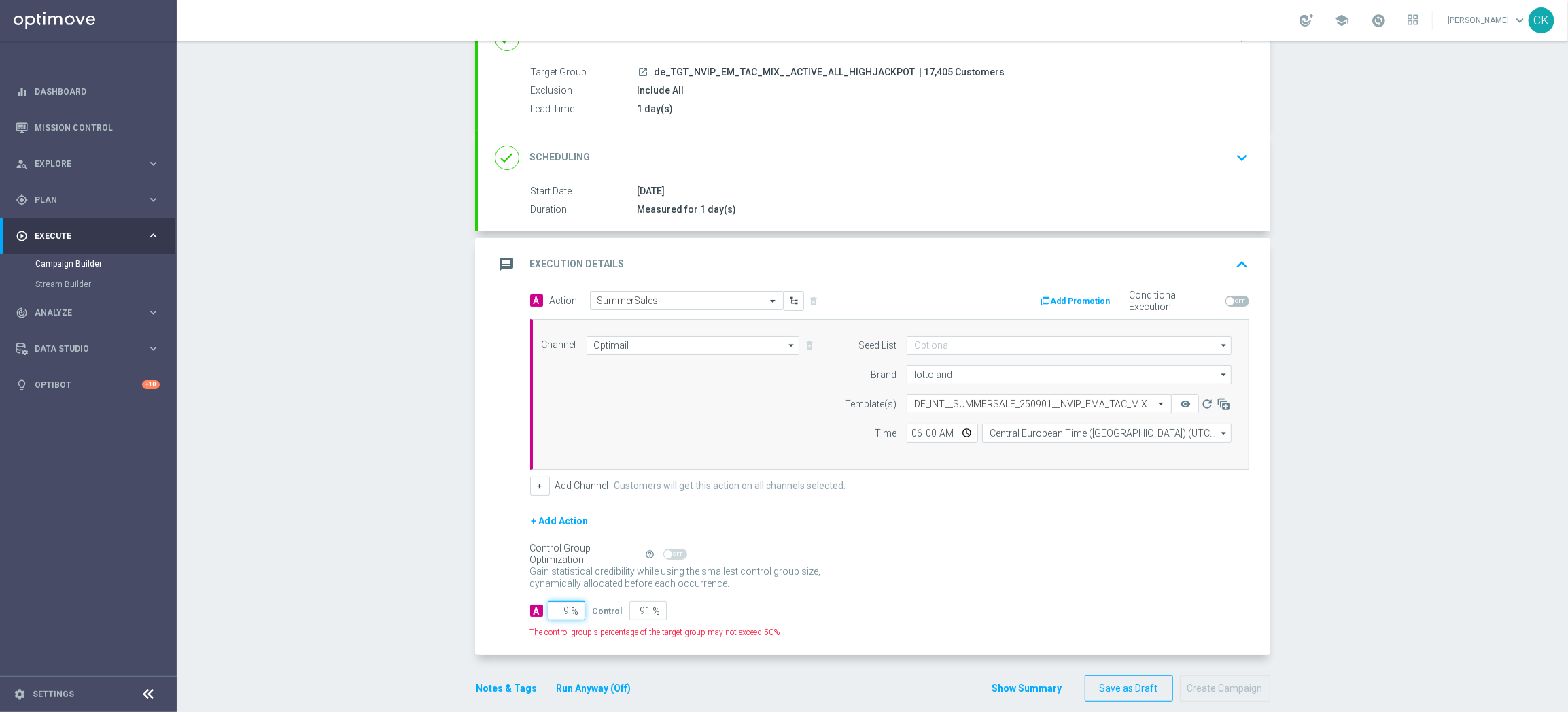
type input "98"
type input "2"
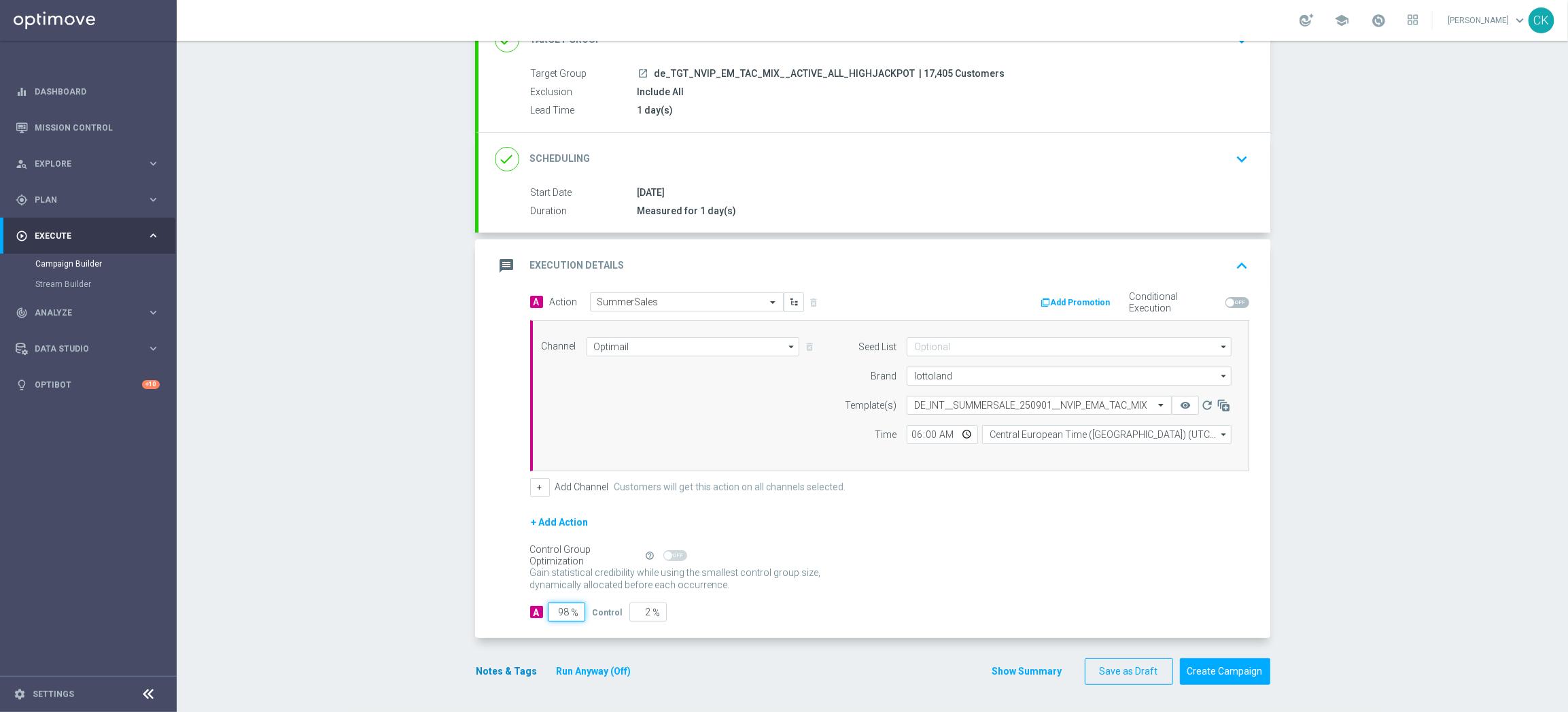
type input "98"
click at [494, 667] on button "Notes & Tags" at bounding box center [506, 671] width 64 height 17
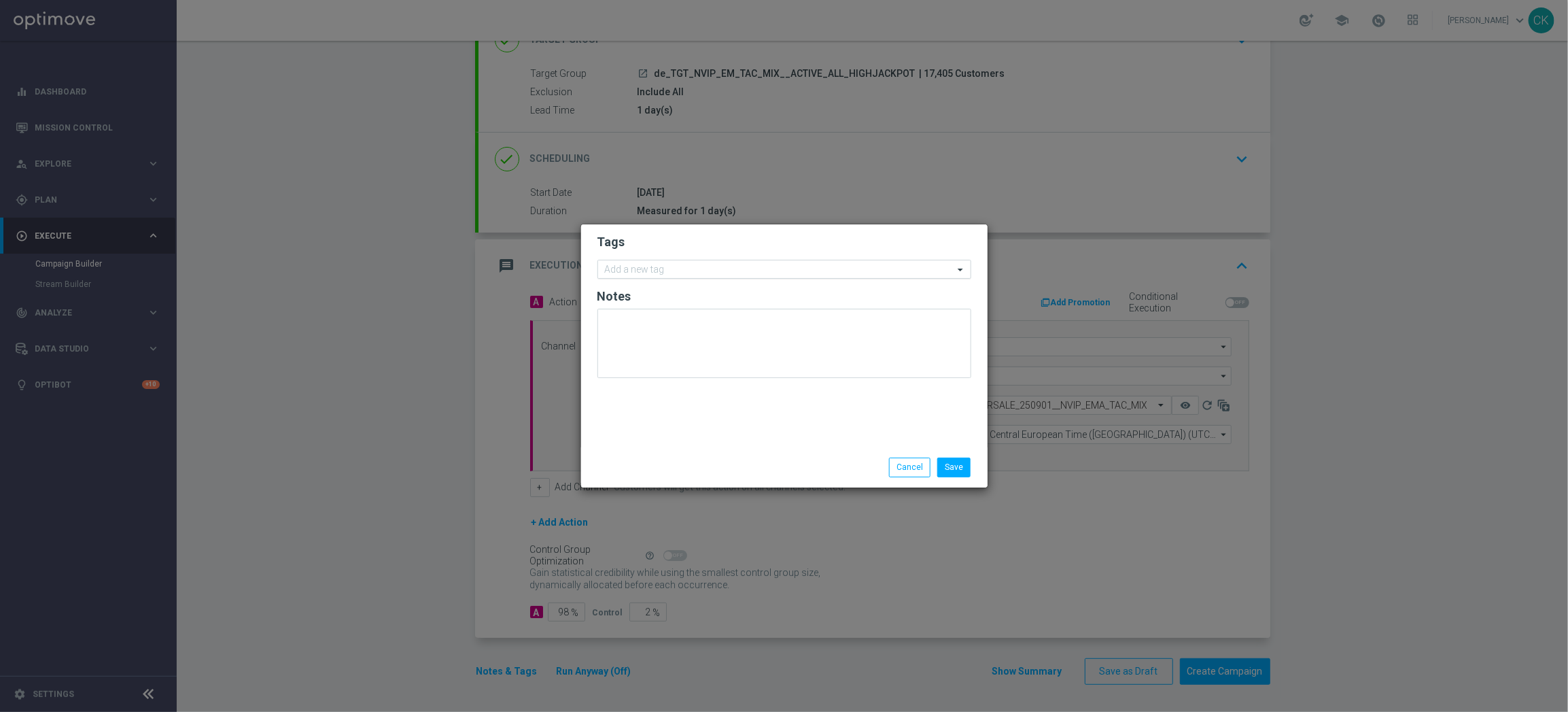
click at [694, 266] on input "text" at bounding box center [779, 270] width 349 height 12
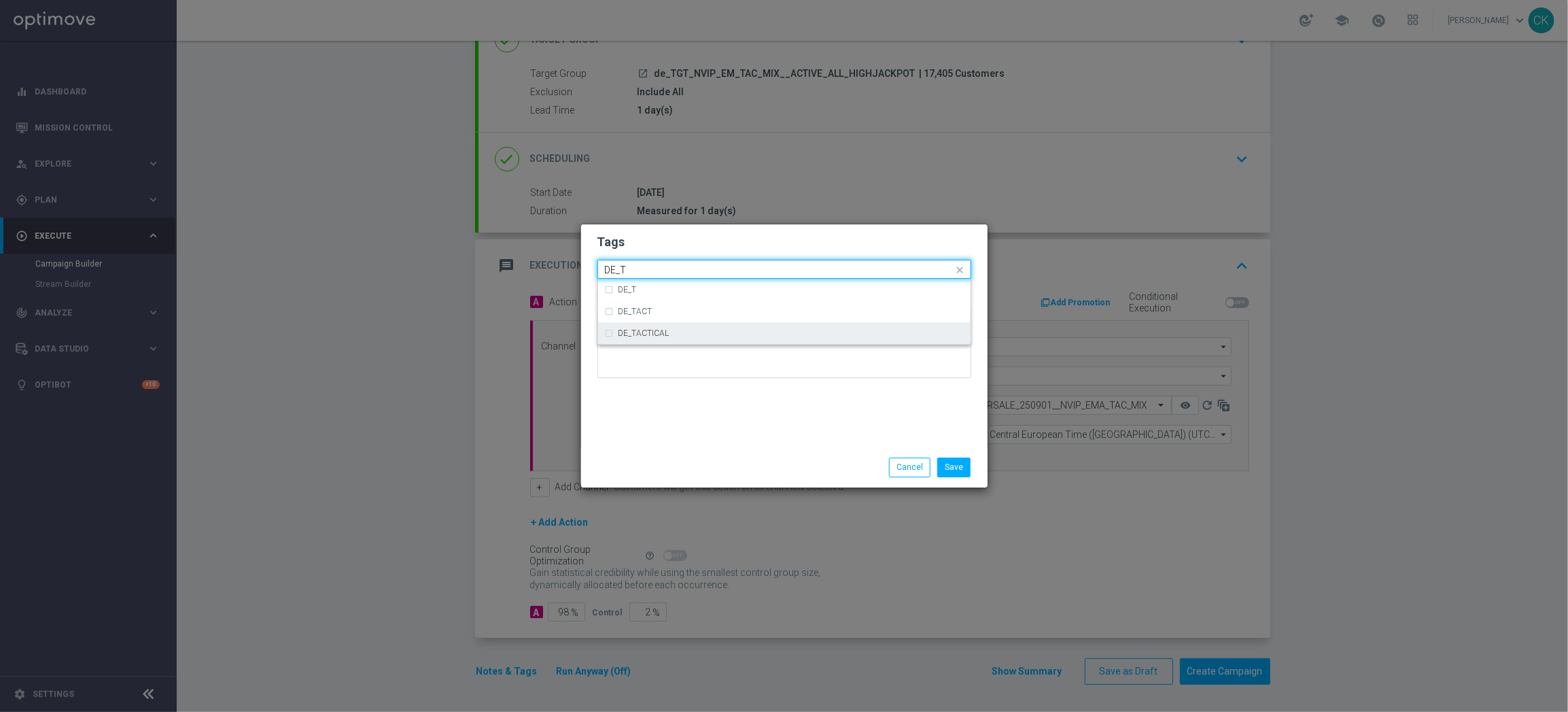
click at [703, 332] on div "DE_TACTICAL" at bounding box center [791, 333] width 345 height 8
type input "DE_T"
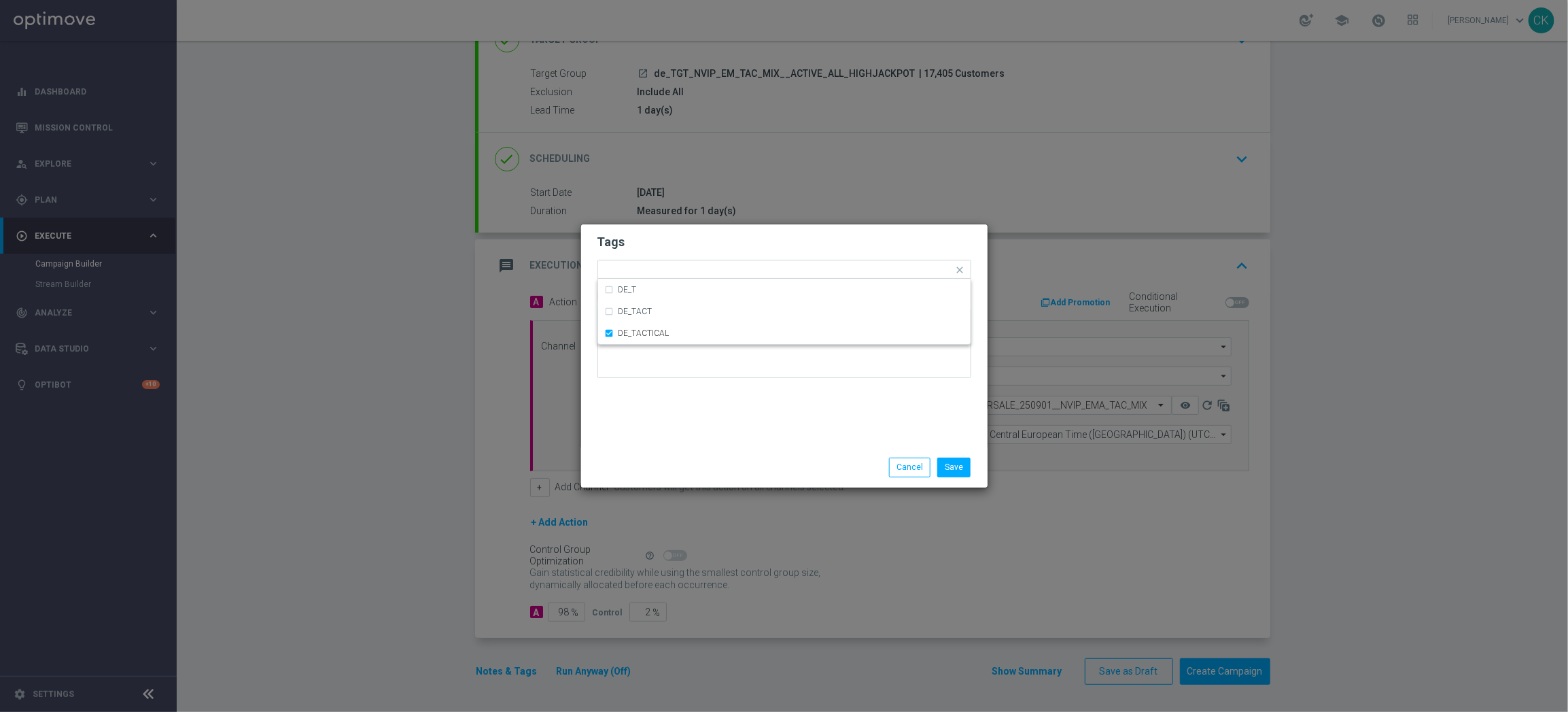
click at [713, 416] on div "Tags Quick find × DE_TACTICAL DE_T DE_TACT DE_TACTICAL Notes" at bounding box center [784, 336] width 406 height 223
click at [963, 463] on button "Save" at bounding box center [954, 467] width 33 height 19
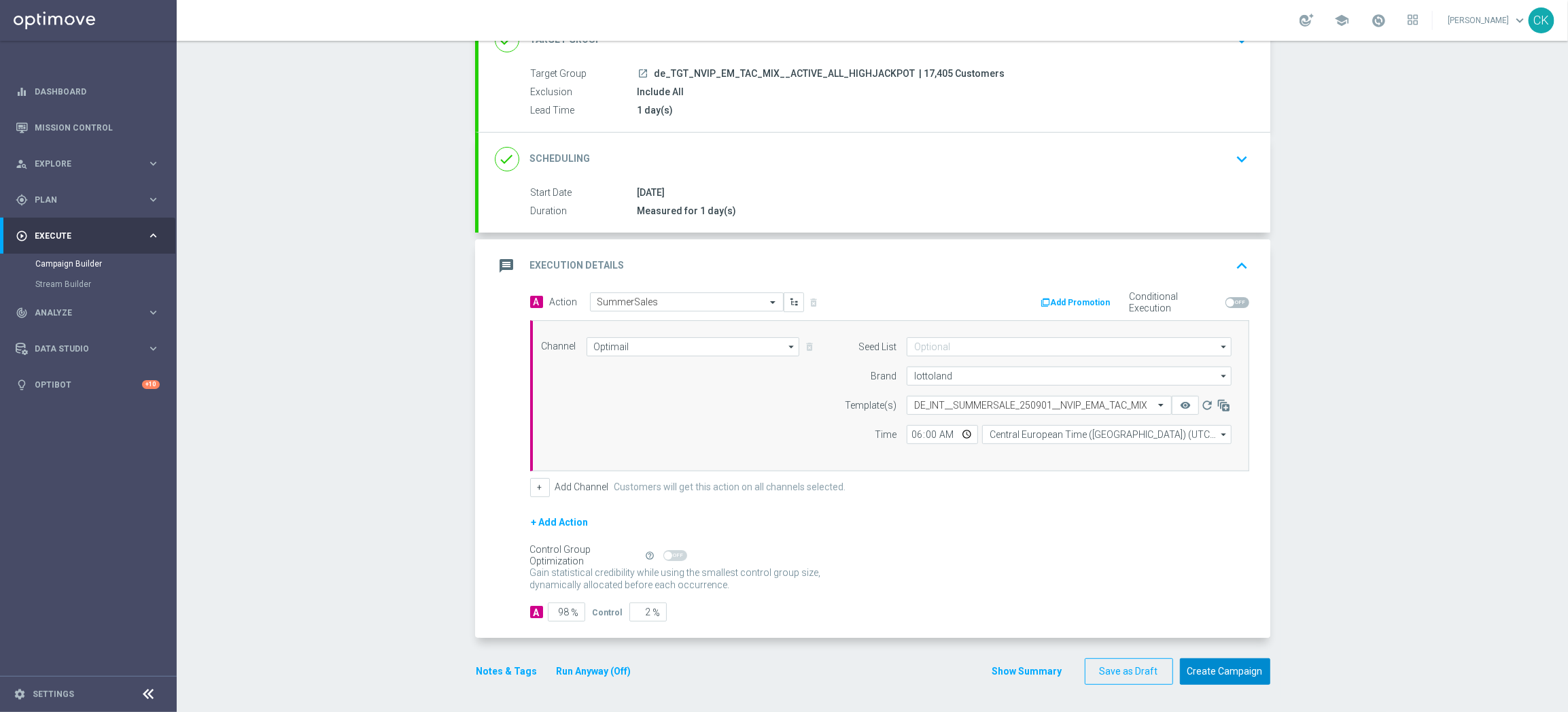
click at [1213, 668] on button "Create Campaign" at bounding box center [1225, 671] width 90 height 27
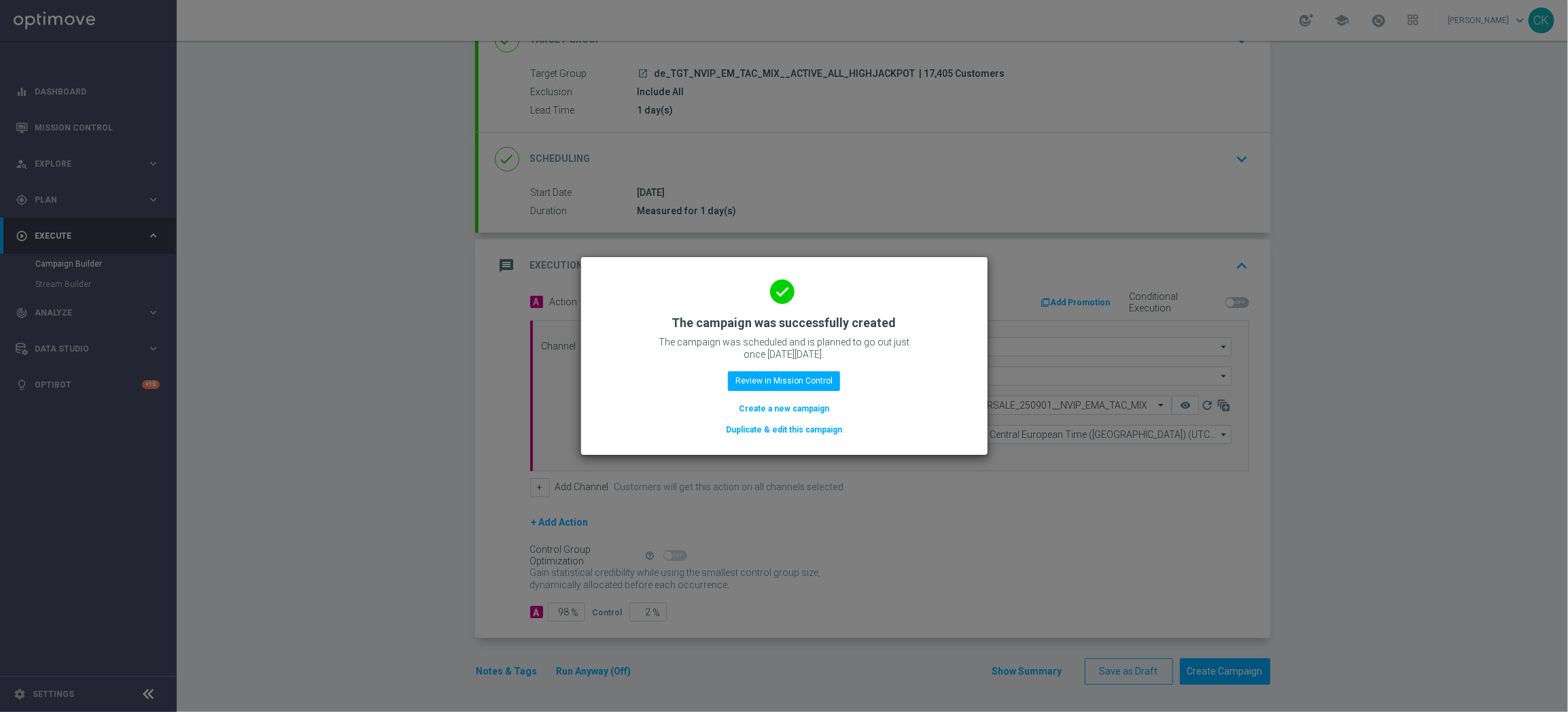
click at [754, 410] on button "Create a new campaign" at bounding box center [784, 408] width 93 height 15
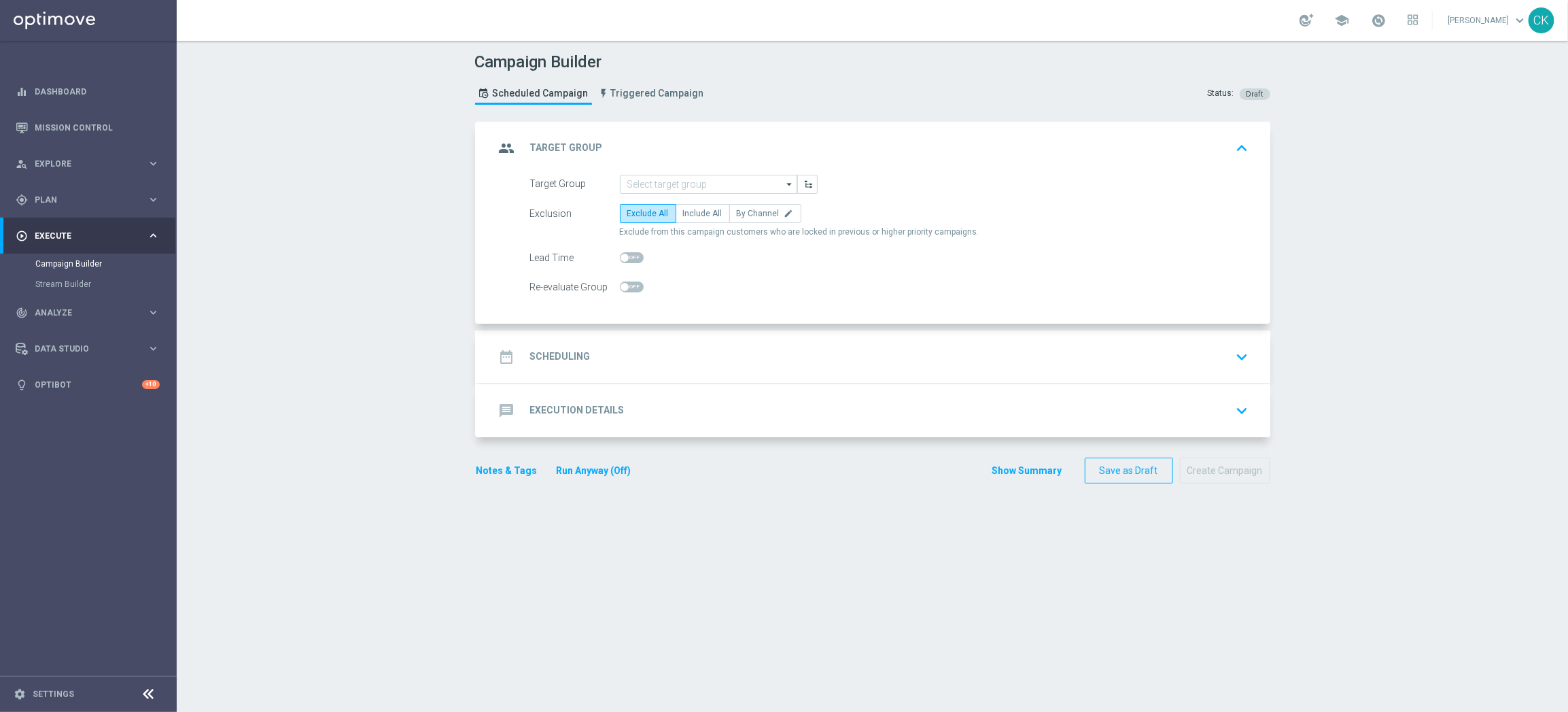
scroll to position [0, 0]
click at [677, 177] on input at bounding box center [708, 184] width 178 height 19
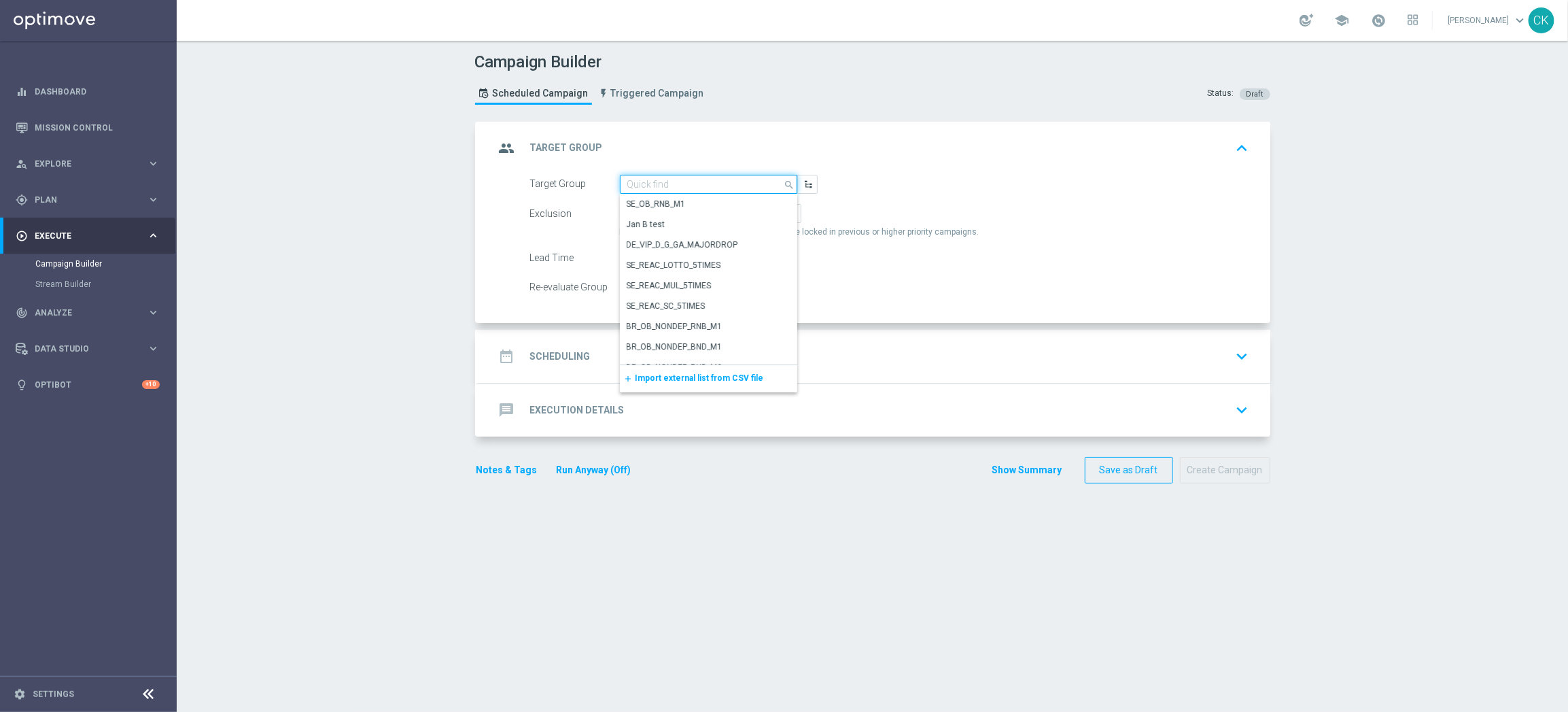
paste input "de_TGT_NVIP_EM_TAC_MIX__REACTIVATED_HIGHJACKPOT"
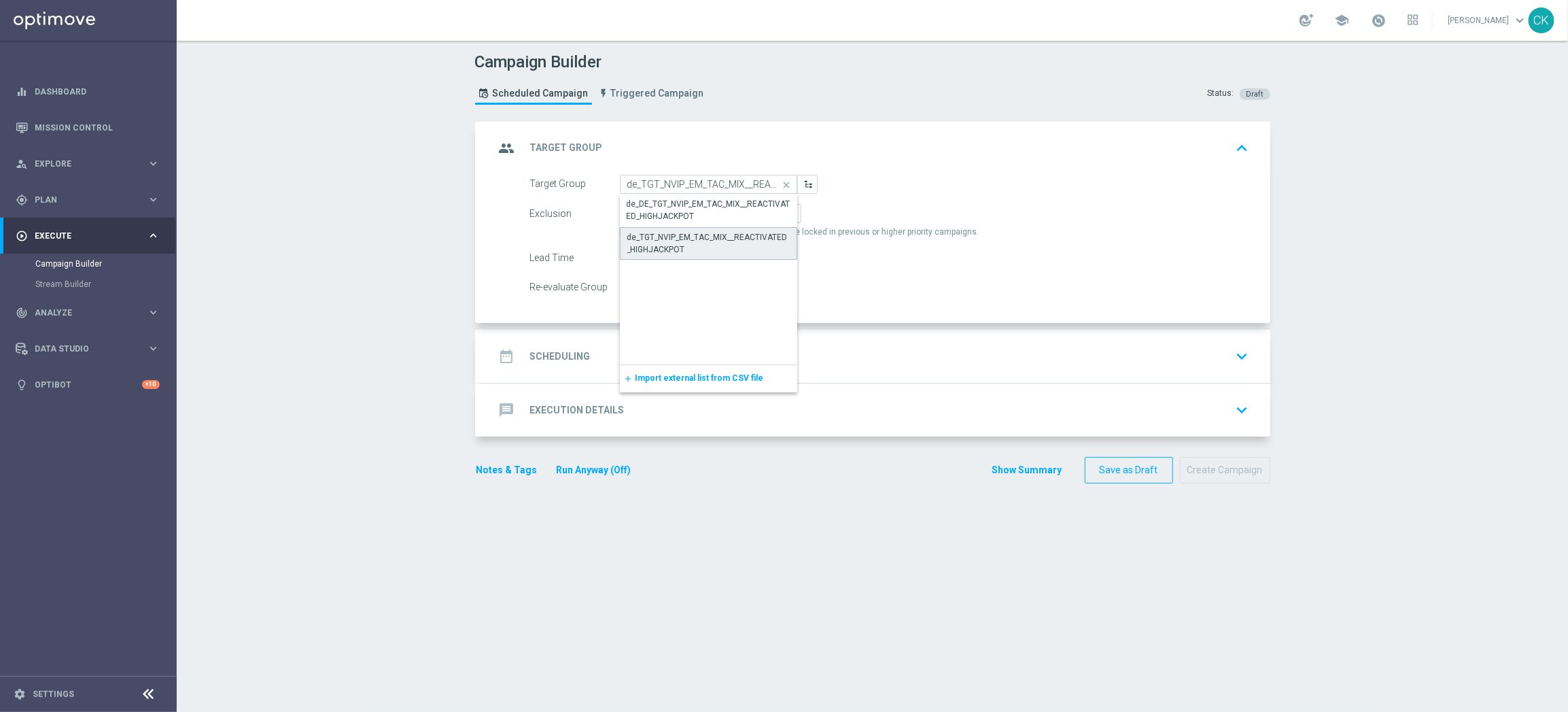
click at [674, 239] on div "de_TGT_NVIP_EM_TAC_MIX__REACTIVATED_HIGHJACKPOT" at bounding box center [708, 243] width 162 height 25
type input "de_TGT_NVIP_EM_TAC_MIX__REACTIVATED_HIGHJACKPOT"
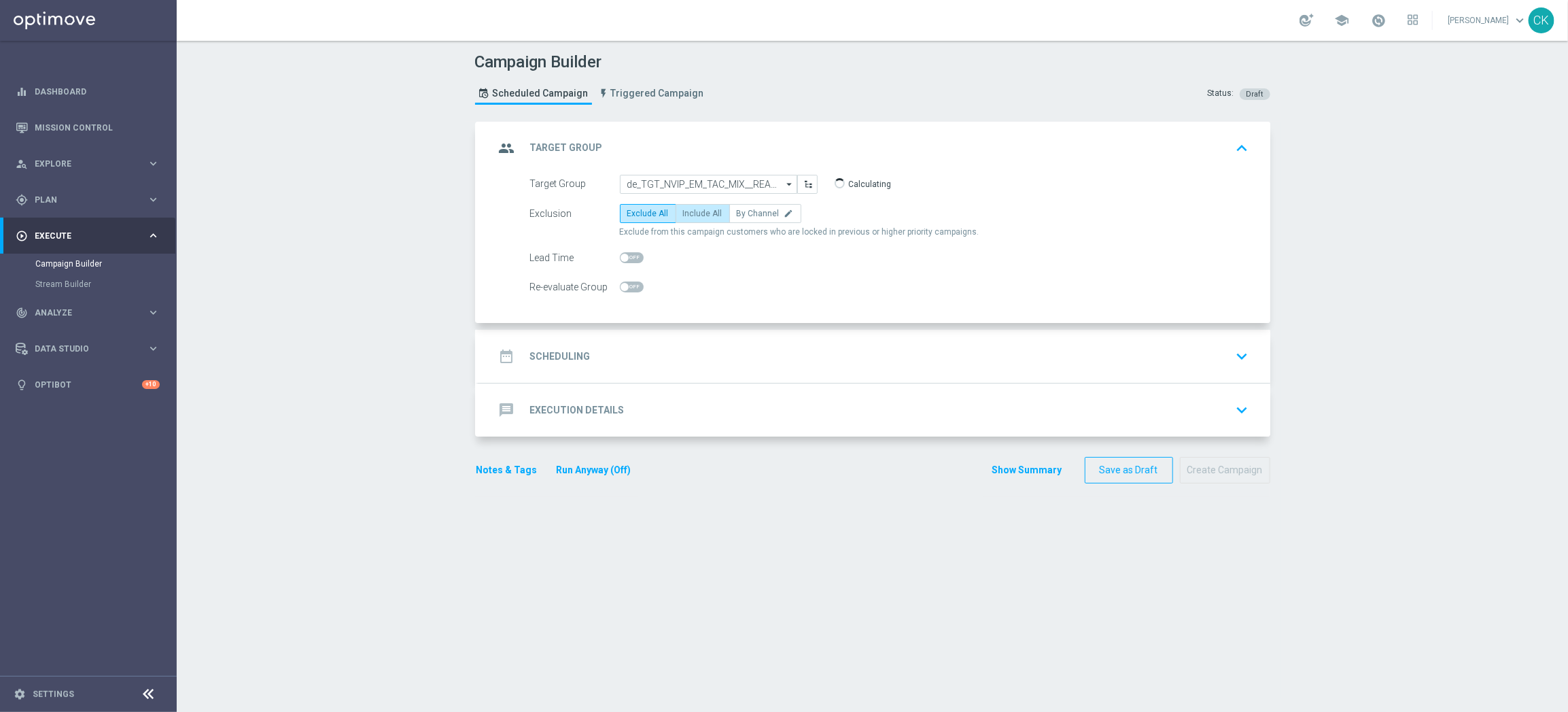
click at [694, 211] on span "Include All" at bounding box center [703, 214] width 40 height 9
click at [691, 212] on input "Include All" at bounding box center [688, 216] width 9 height 9
radio input "true"
click at [625, 255] on span at bounding box center [632, 258] width 24 height 11
click at [625, 255] on input "checkbox" at bounding box center [632, 258] width 24 height 11
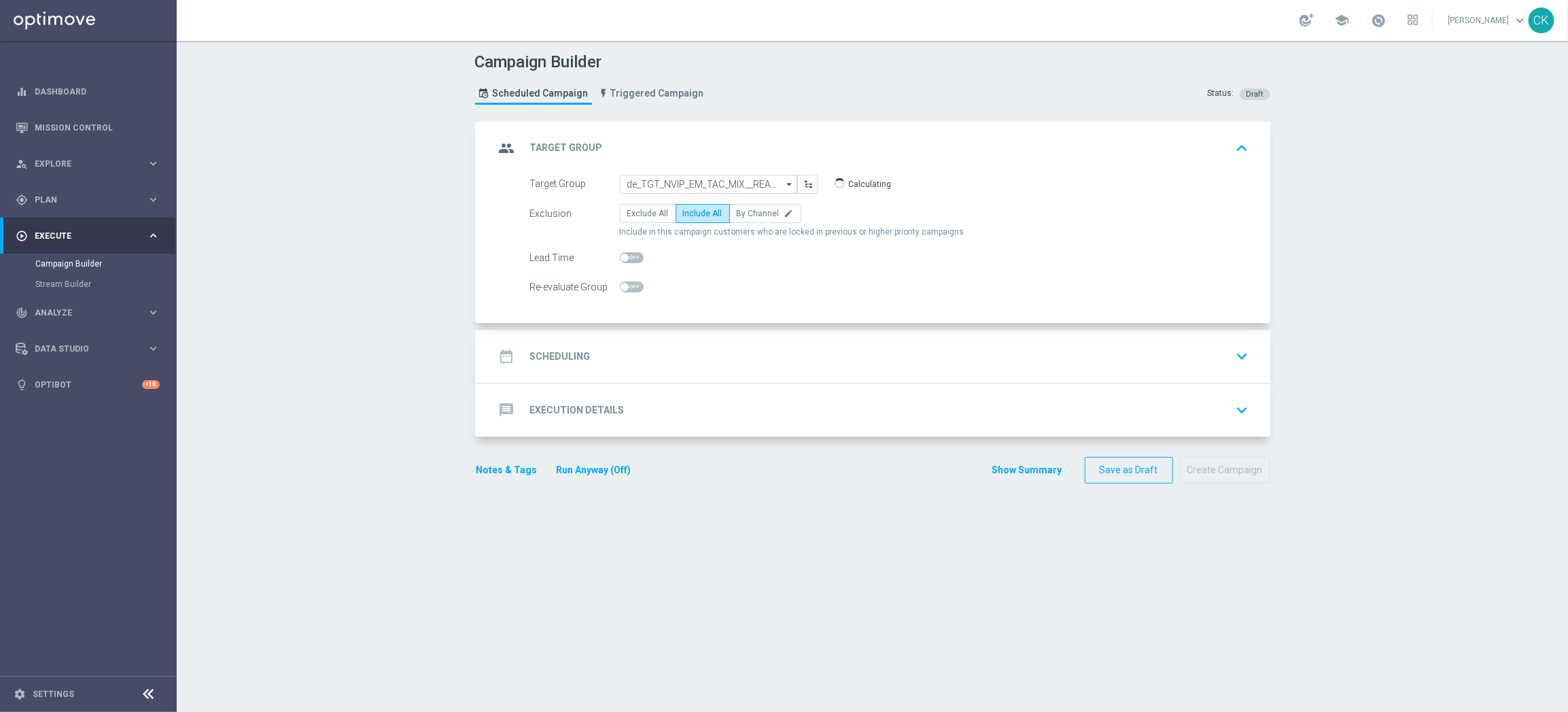
checkbox input "true"
click at [553, 358] on h2 "Scheduling" at bounding box center [561, 356] width 61 height 13
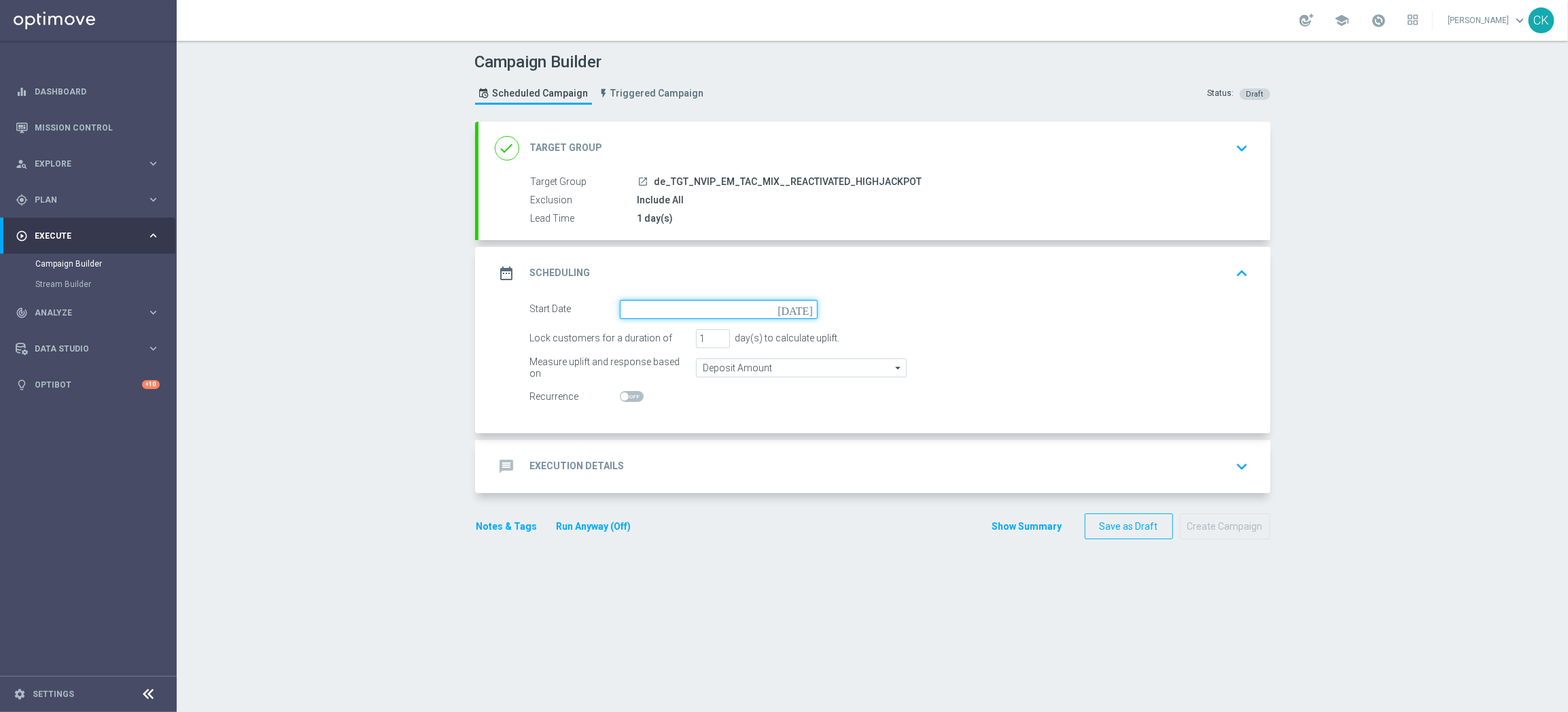
click at [675, 308] on input at bounding box center [718, 309] width 198 height 19
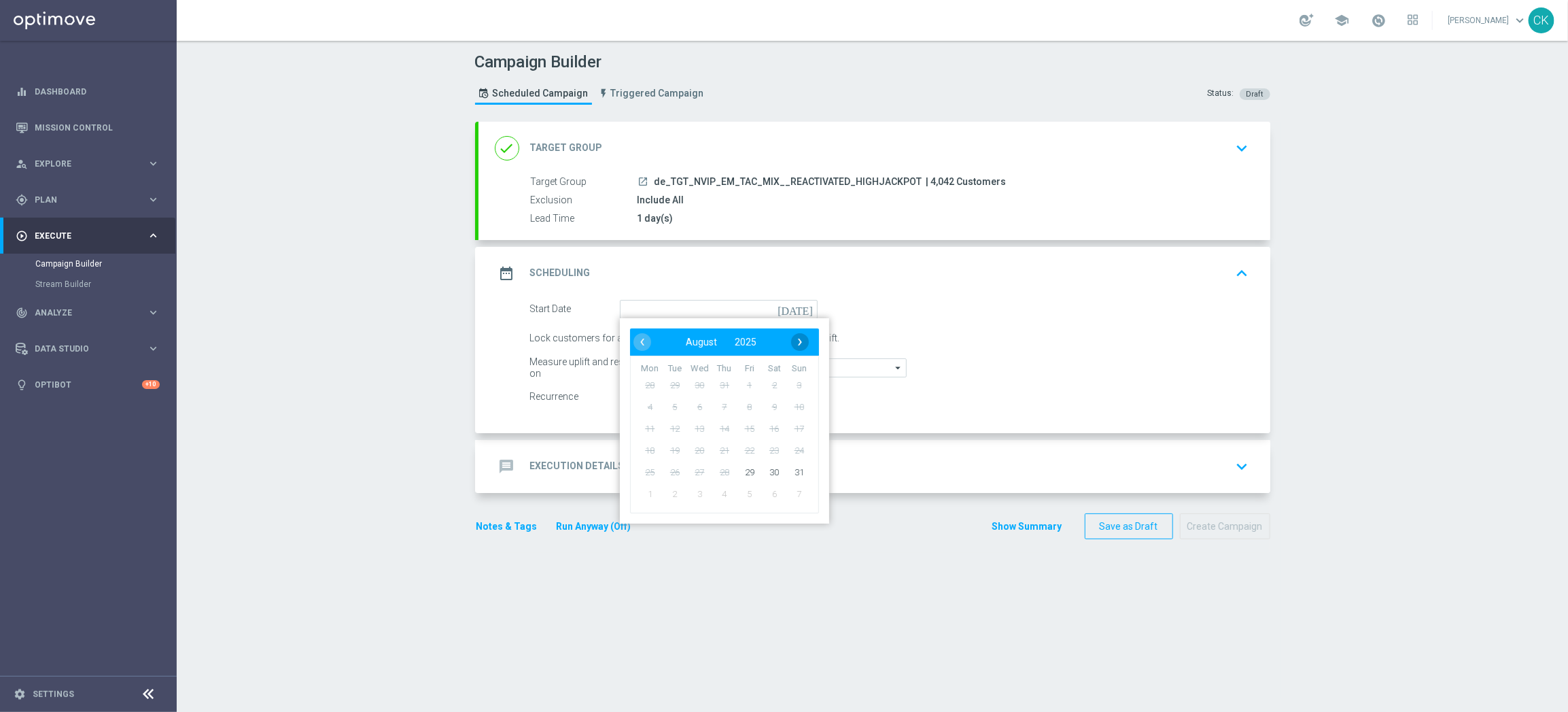
click at [796, 338] on span "›" at bounding box center [799, 342] width 17 height 18
click at [639, 381] on span "1" at bounding box center [650, 385] width 22 height 22
type input "[DATE]"
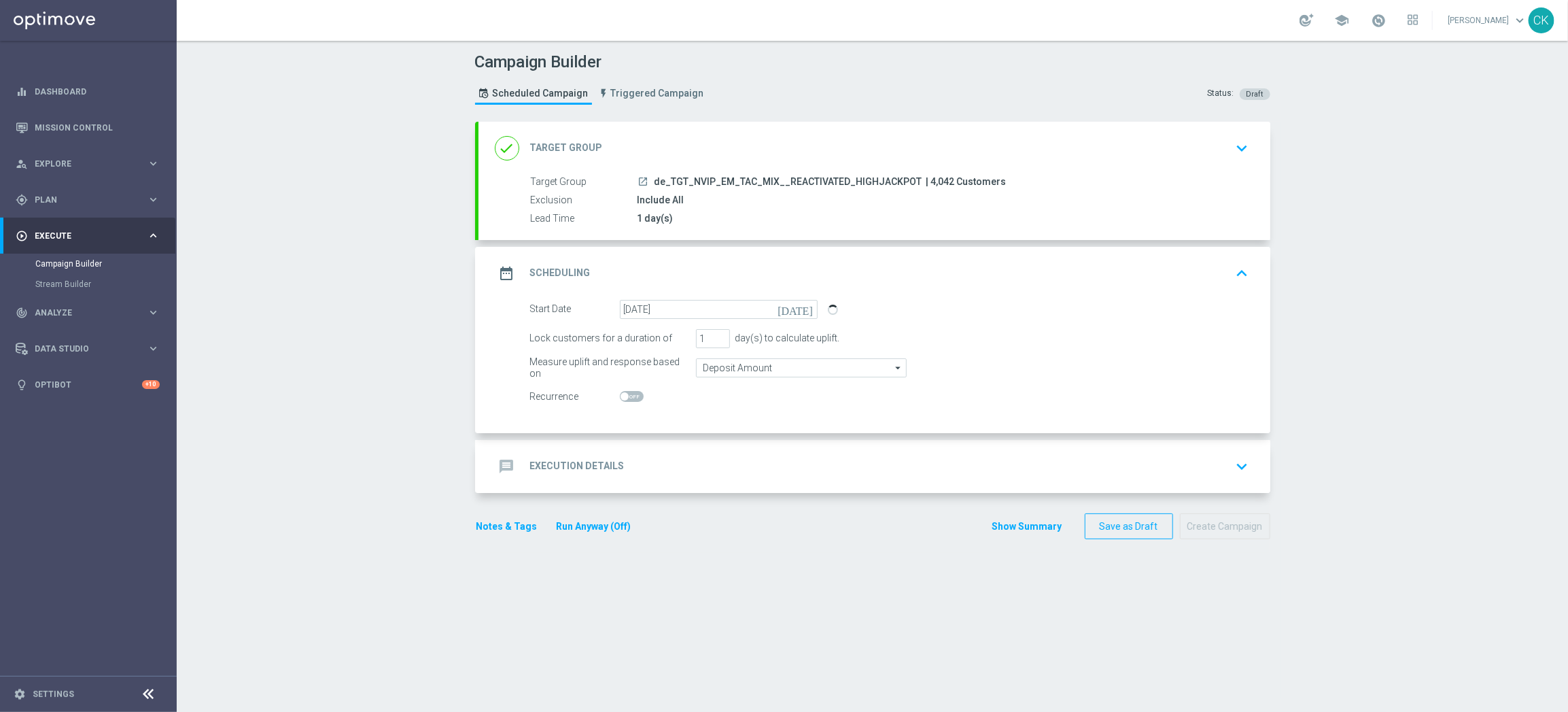
click at [558, 461] on h2 "Execution Details" at bounding box center [577, 466] width 95 height 13
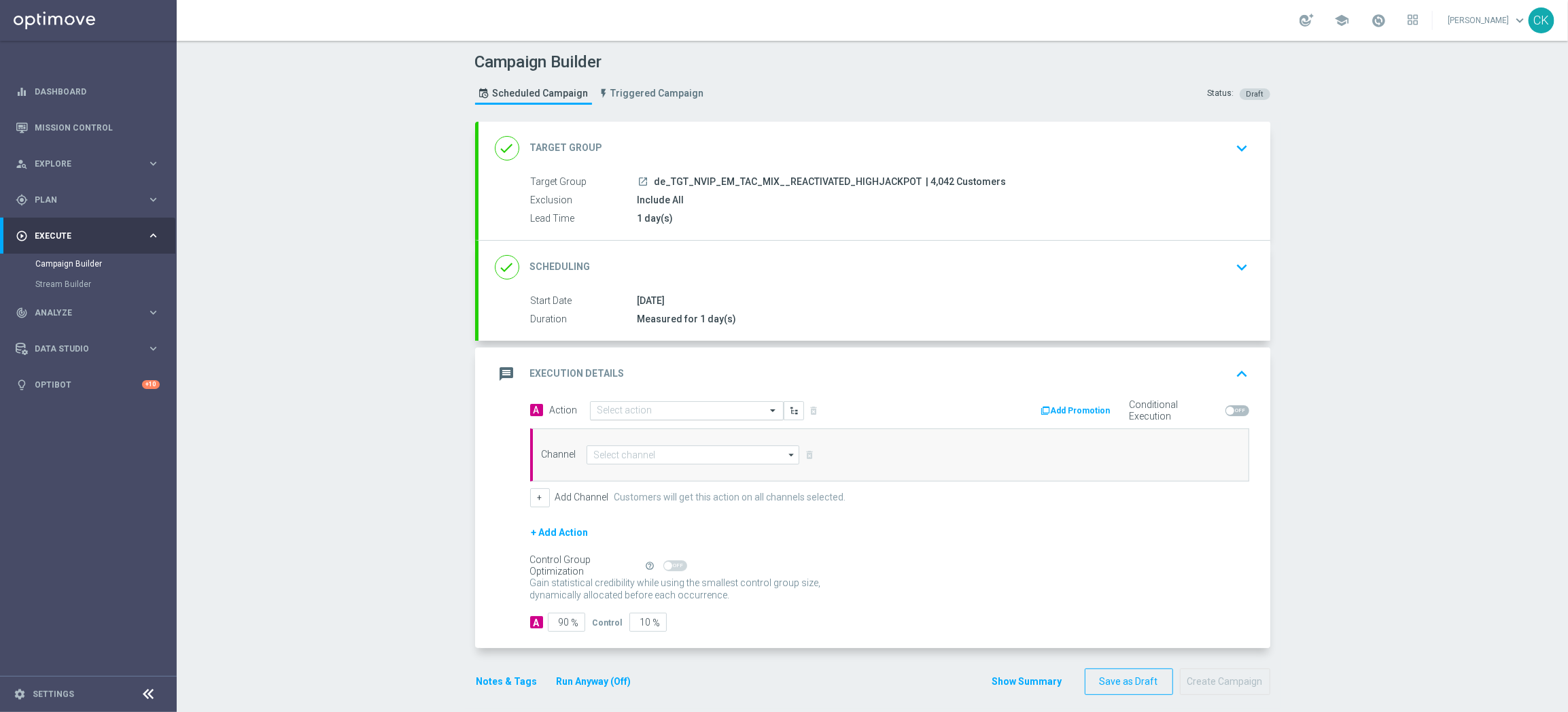
click at [624, 405] on input "text" at bounding box center [673, 411] width 152 height 12
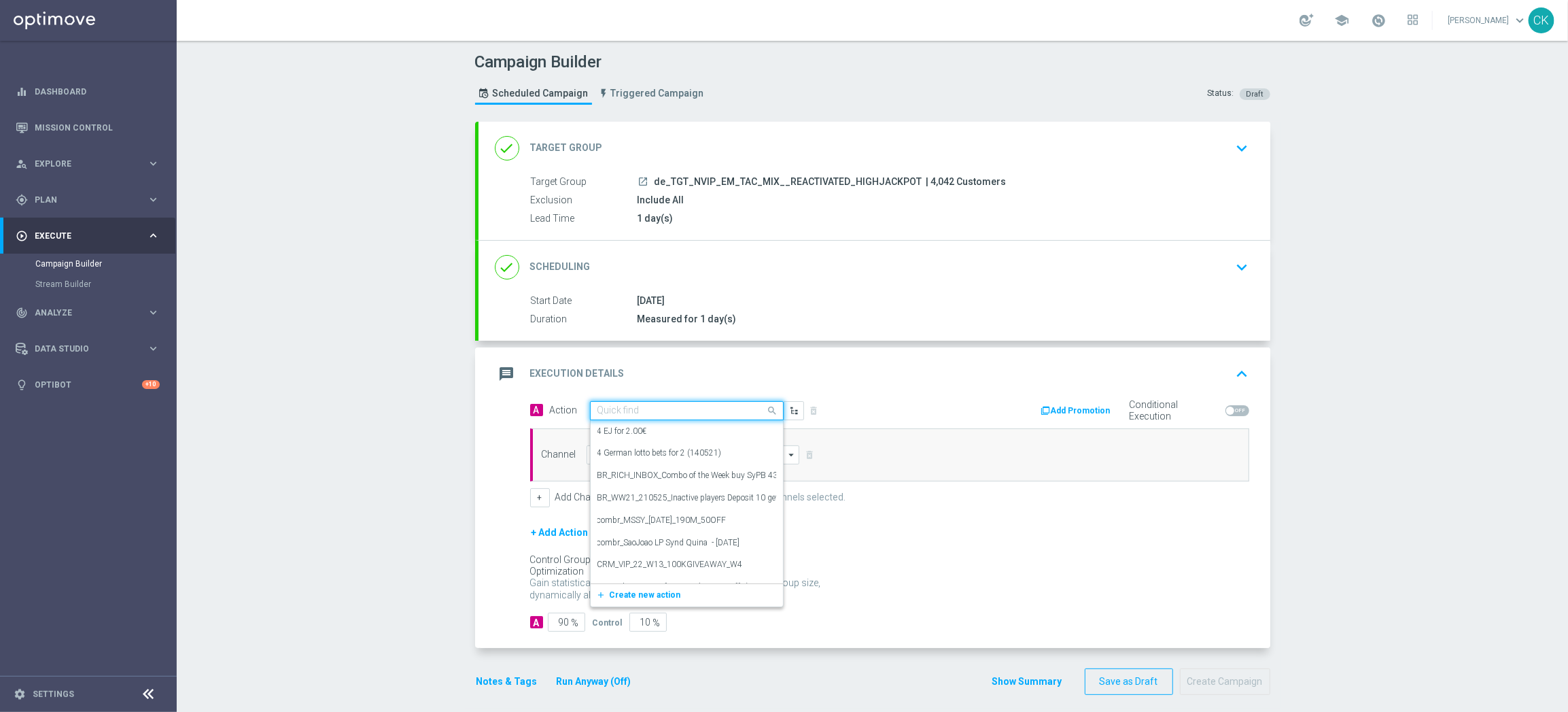
paste input "SummerSales"
type input "SummerSales"
click at [629, 431] on label "SummerSales" at bounding box center [621, 434] width 49 height 12
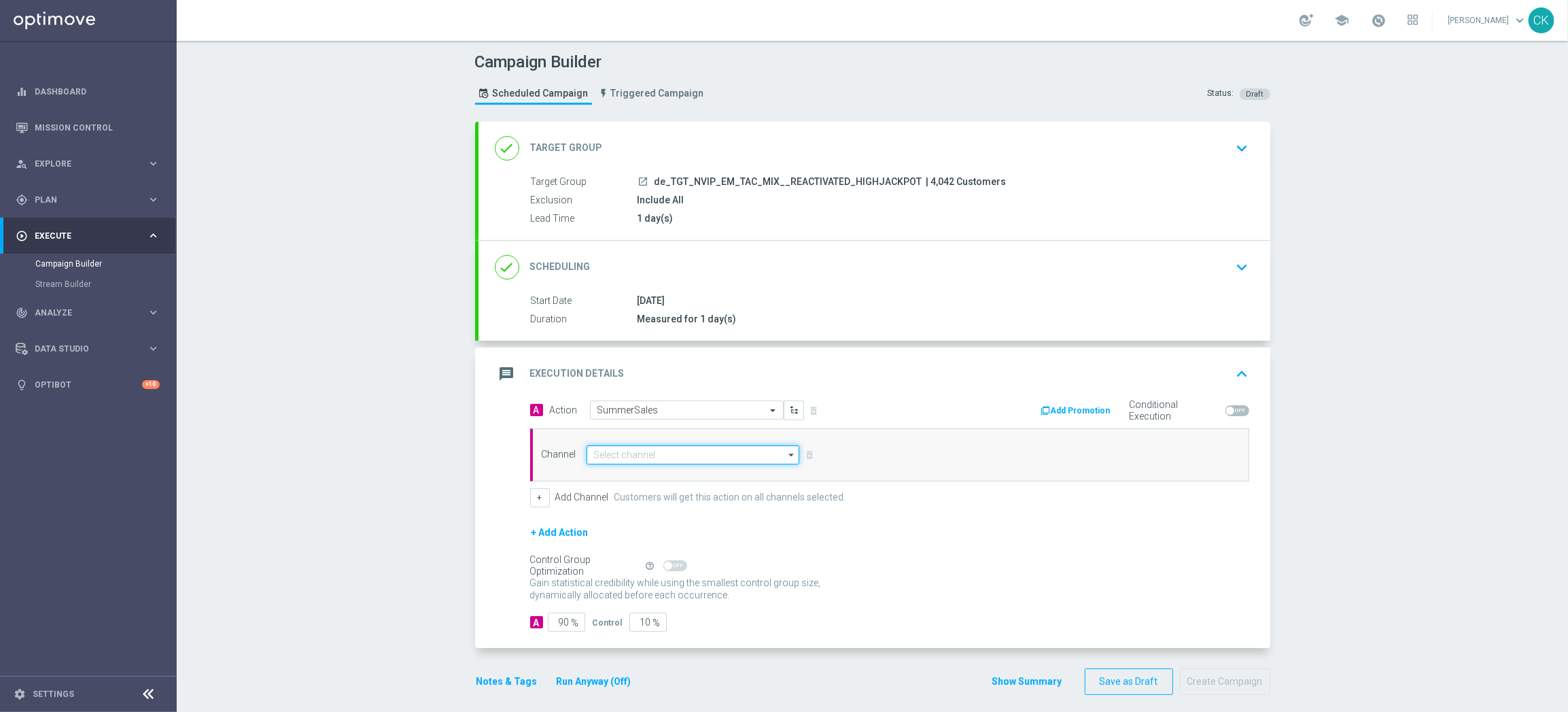
click at [629, 458] on input at bounding box center [693, 454] width 214 height 19
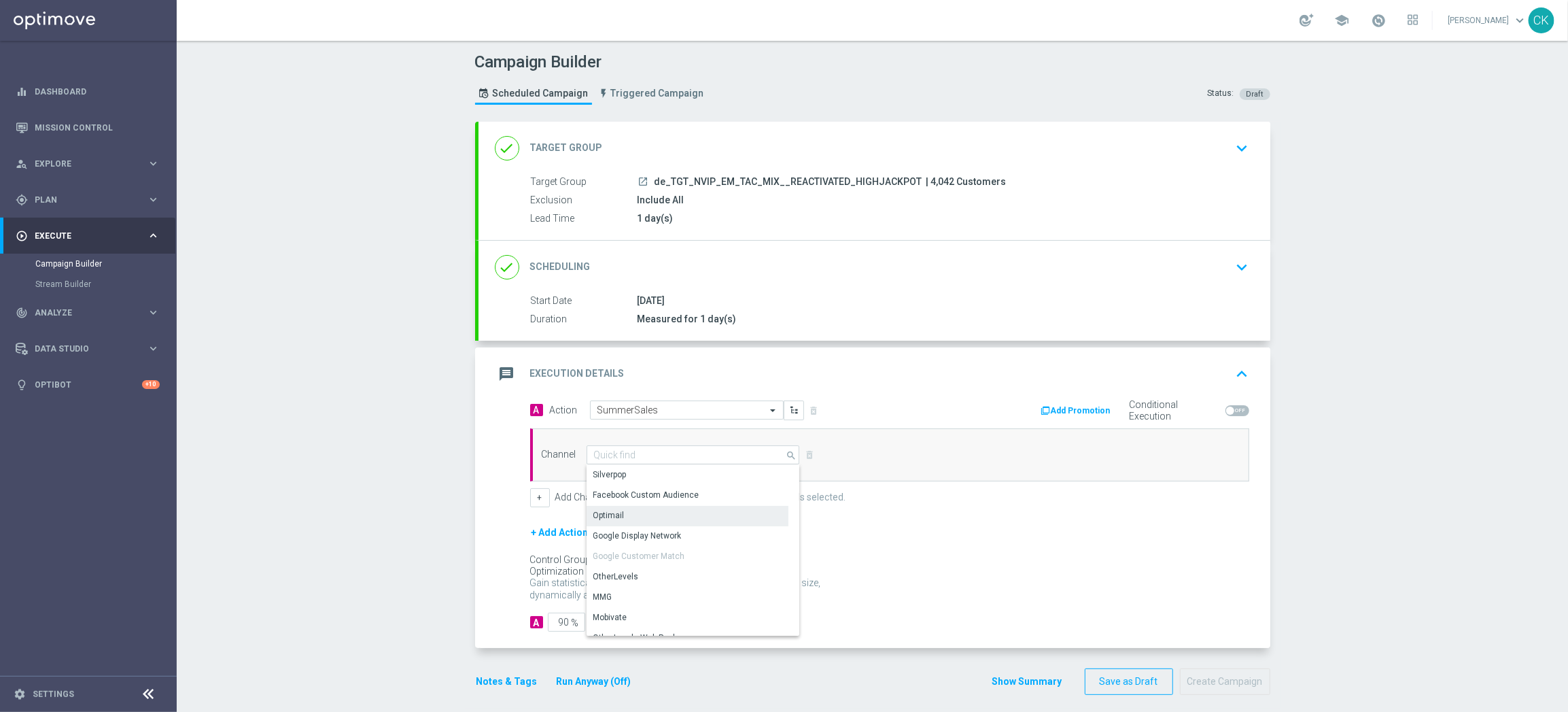
click at [629, 510] on div "Optimail" at bounding box center [687, 515] width 202 height 19
type input "Optimail"
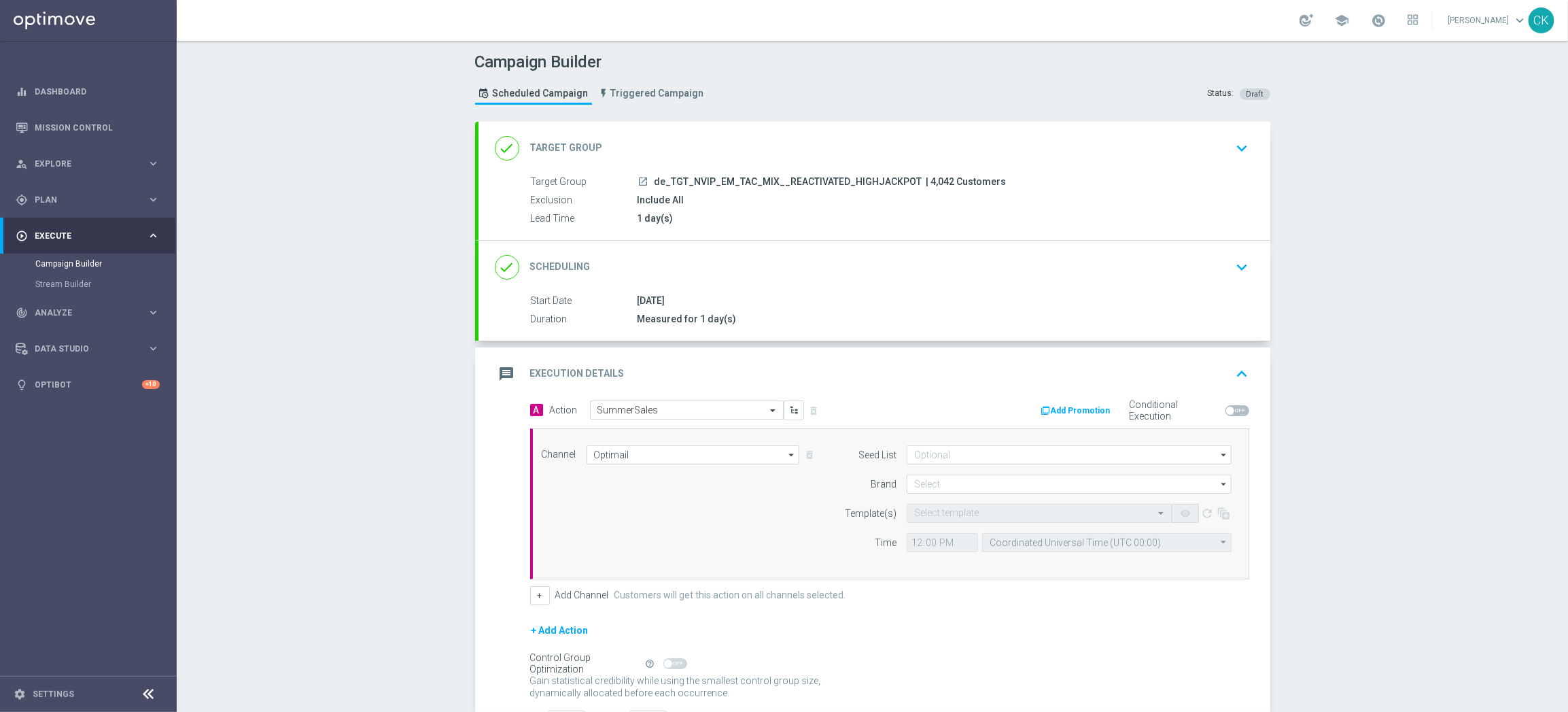
scroll to position [110, 0]
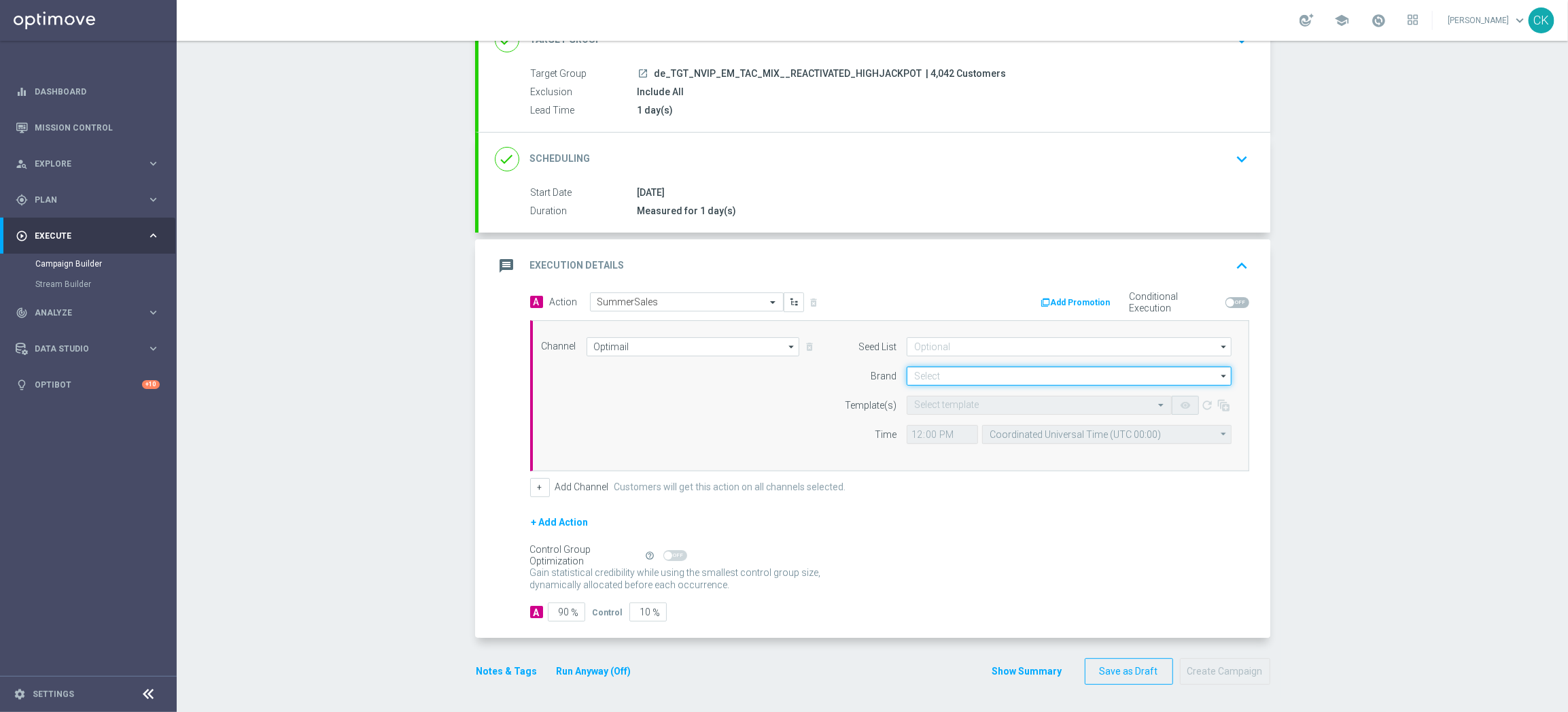
click at [993, 375] on input at bounding box center [1069, 376] width 325 height 19
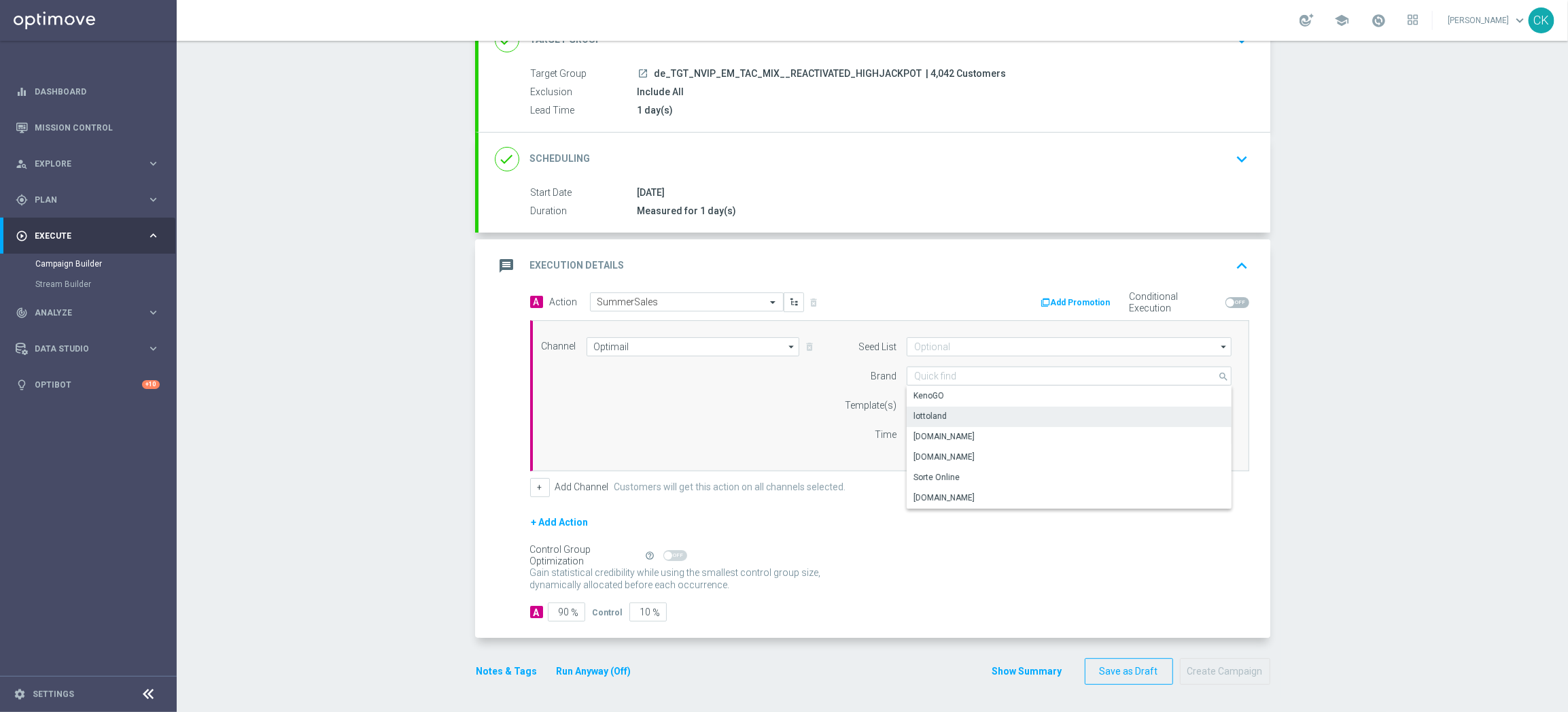
click at [977, 414] on div "lottoland" at bounding box center [1069, 415] width 325 height 19
type input "lottoland"
click at [938, 401] on input "text" at bounding box center [1026, 405] width 223 height 12
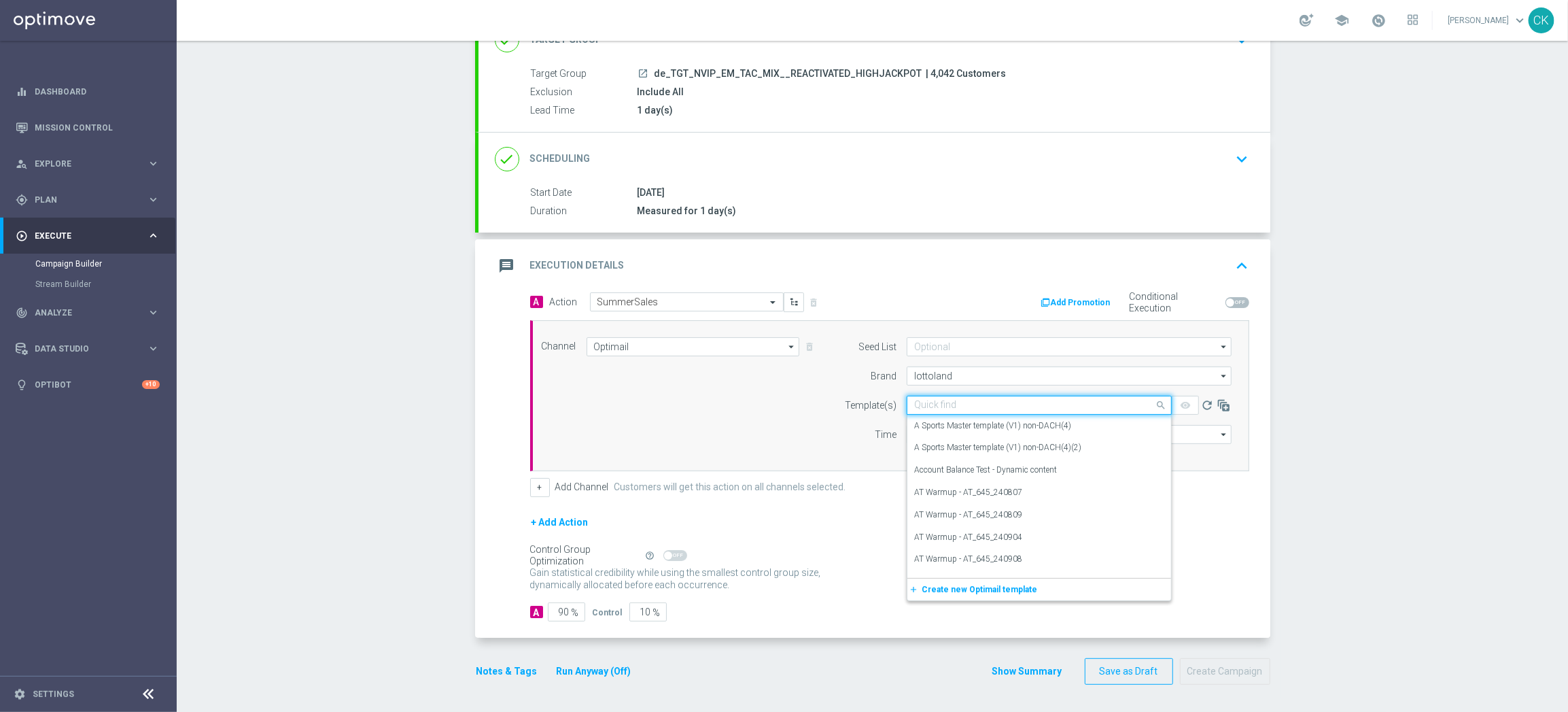
paste input "DE_INT__SUMMERSALE_250901__NVIP_EMA_TAC_MIX"
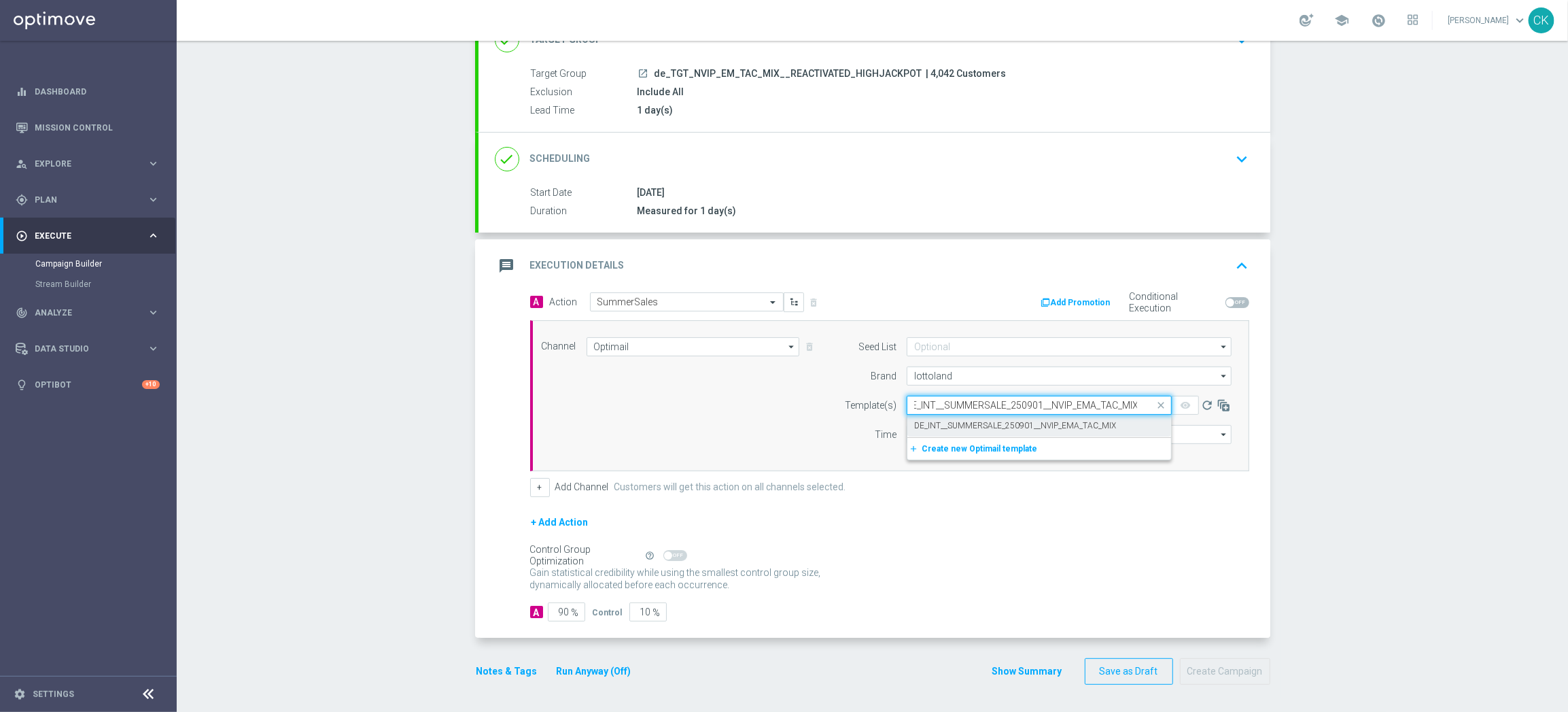
click at [936, 422] on label "DE_INT__SUMMERSALE_250901__NVIP_EMA_TAC_MIX" at bounding box center [1015, 426] width 202 height 12
type input "DE_INT__SUMMERSALE_250901__NVIP_EMA_TAC_MIX"
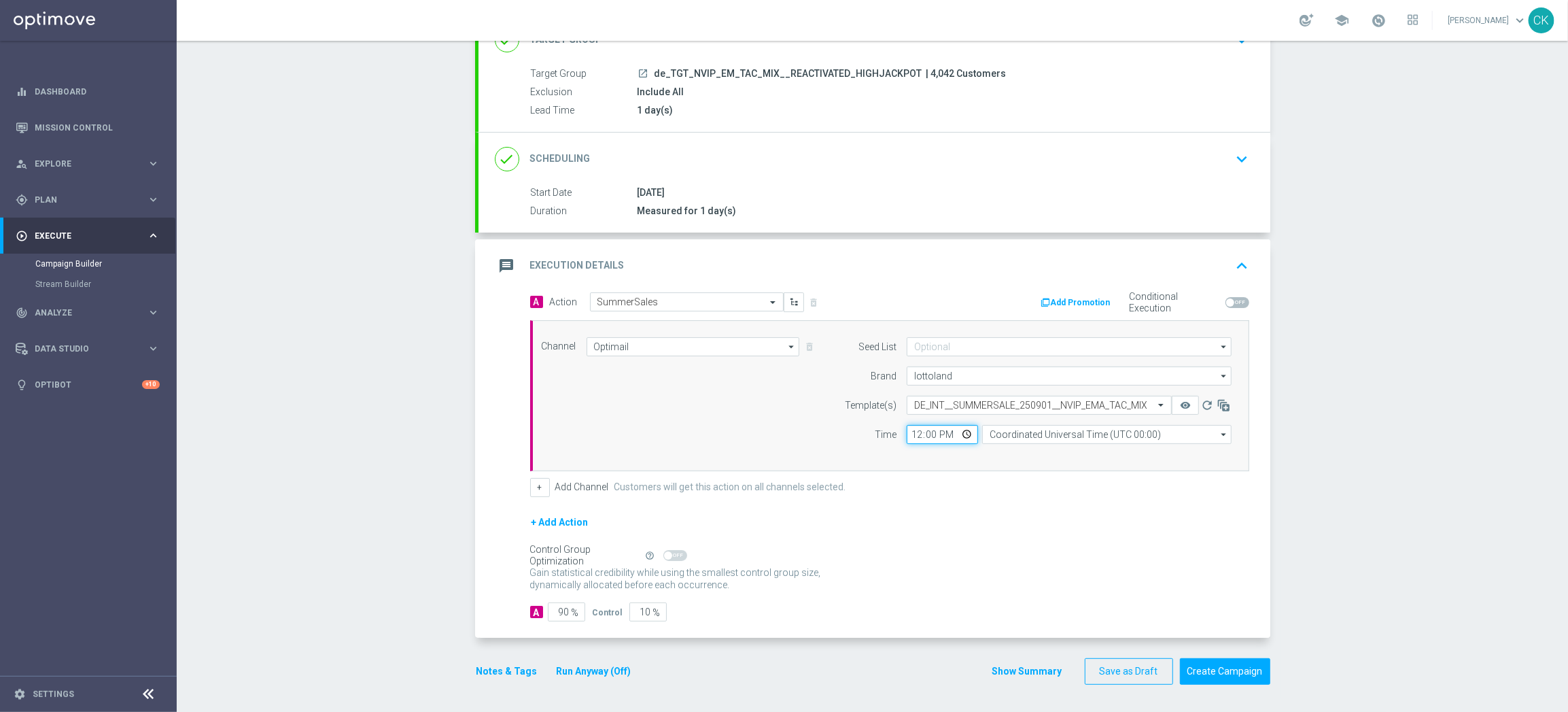
click at [907, 433] on input "12:00" at bounding box center [942, 434] width 71 height 19
type input "06:00"
click at [1041, 435] on input "Coordinated Universal Time (UTC 00:00)" at bounding box center [1106, 434] width 250 height 19
click at [1034, 457] on div "Central European Time ([GEOGRAPHIC_DATA]) (UTC +02:00)" at bounding box center [1100, 454] width 222 height 12
type input "Central European Time ([GEOGRAPHIC_DATA]) (UTC +02:00)"
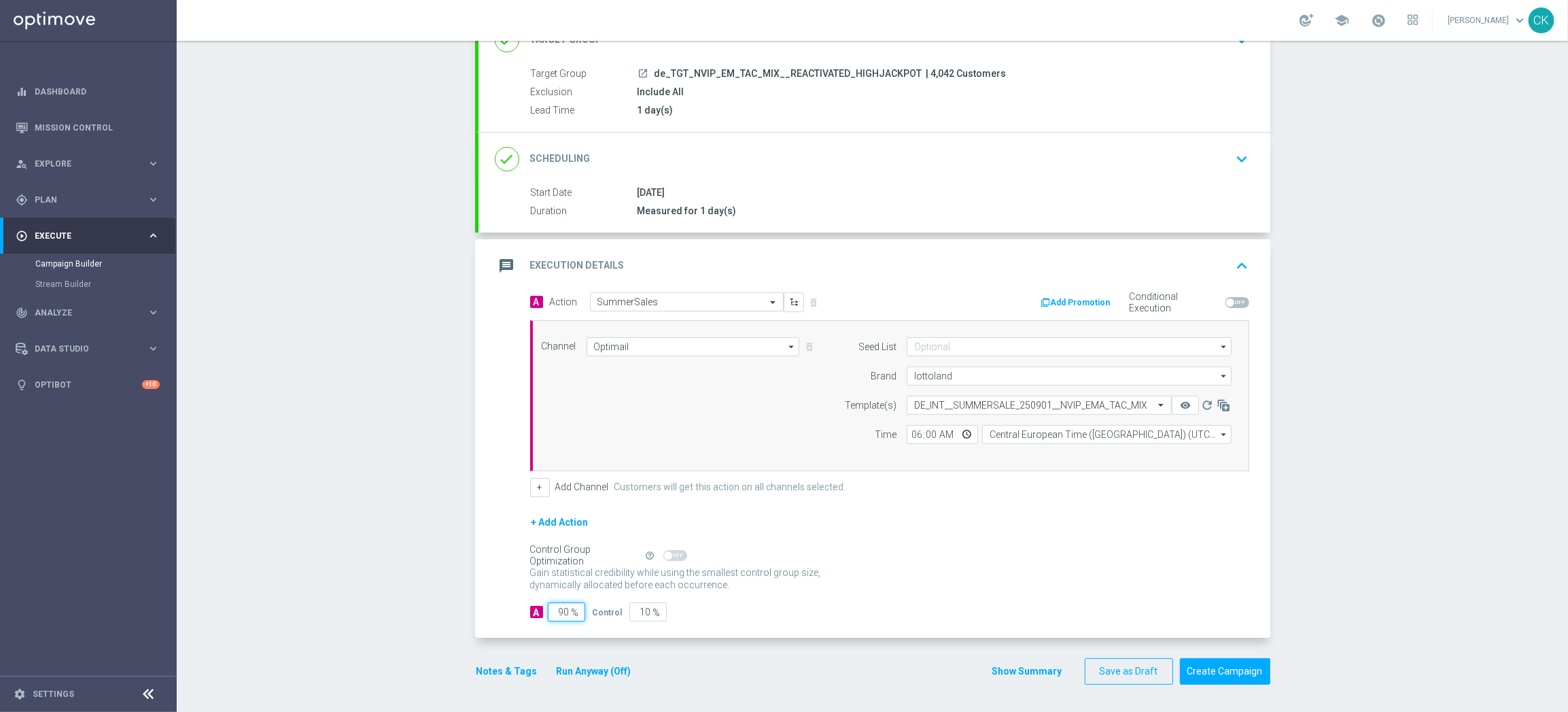
click at [562, 611] on input "90" at bounding box center [566, 612] width 38 height 19
type input "9"
type input "91"
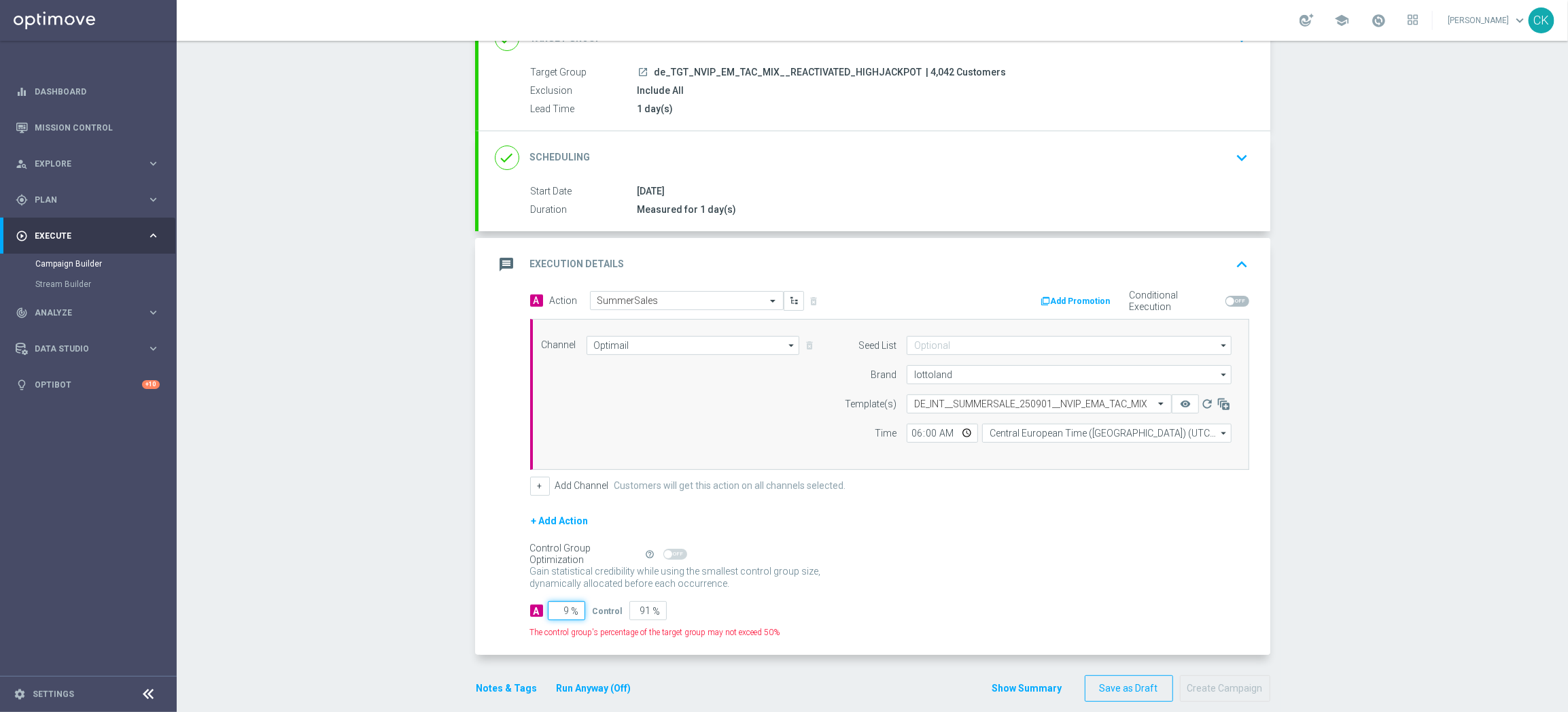
type input "98"
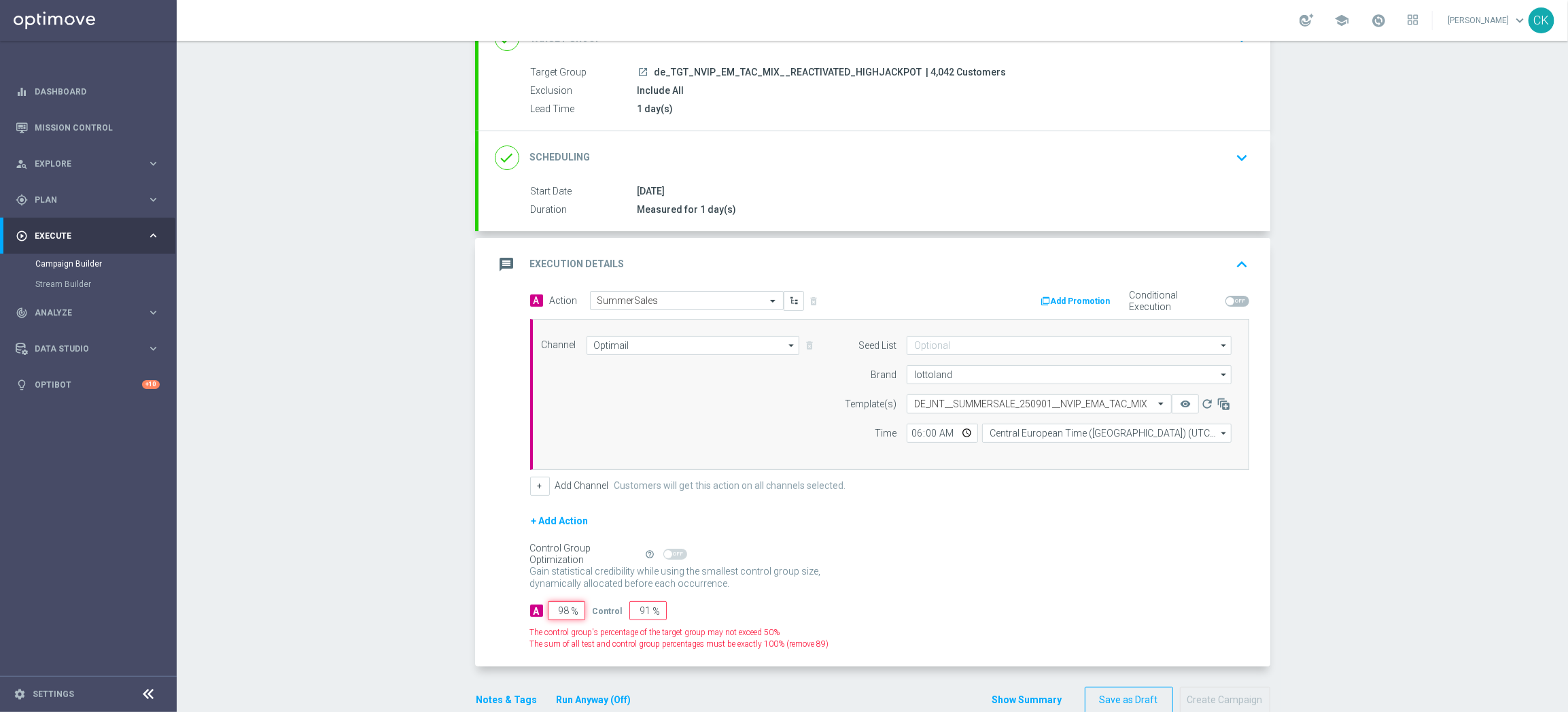
type input "2"
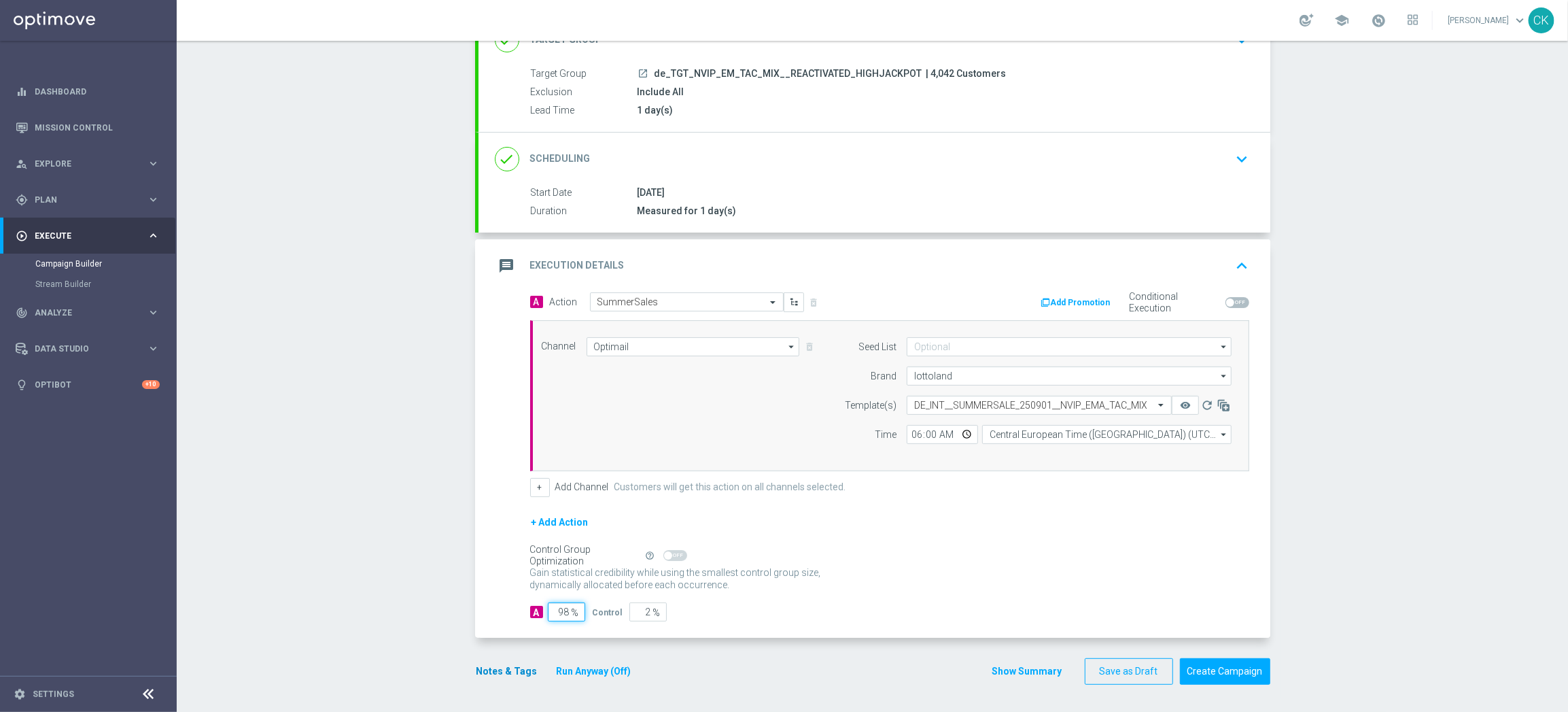
type input "98"
click at [499, 671] on button "Notes & Tags" at bounding box center [506, 671] width 64 height 17
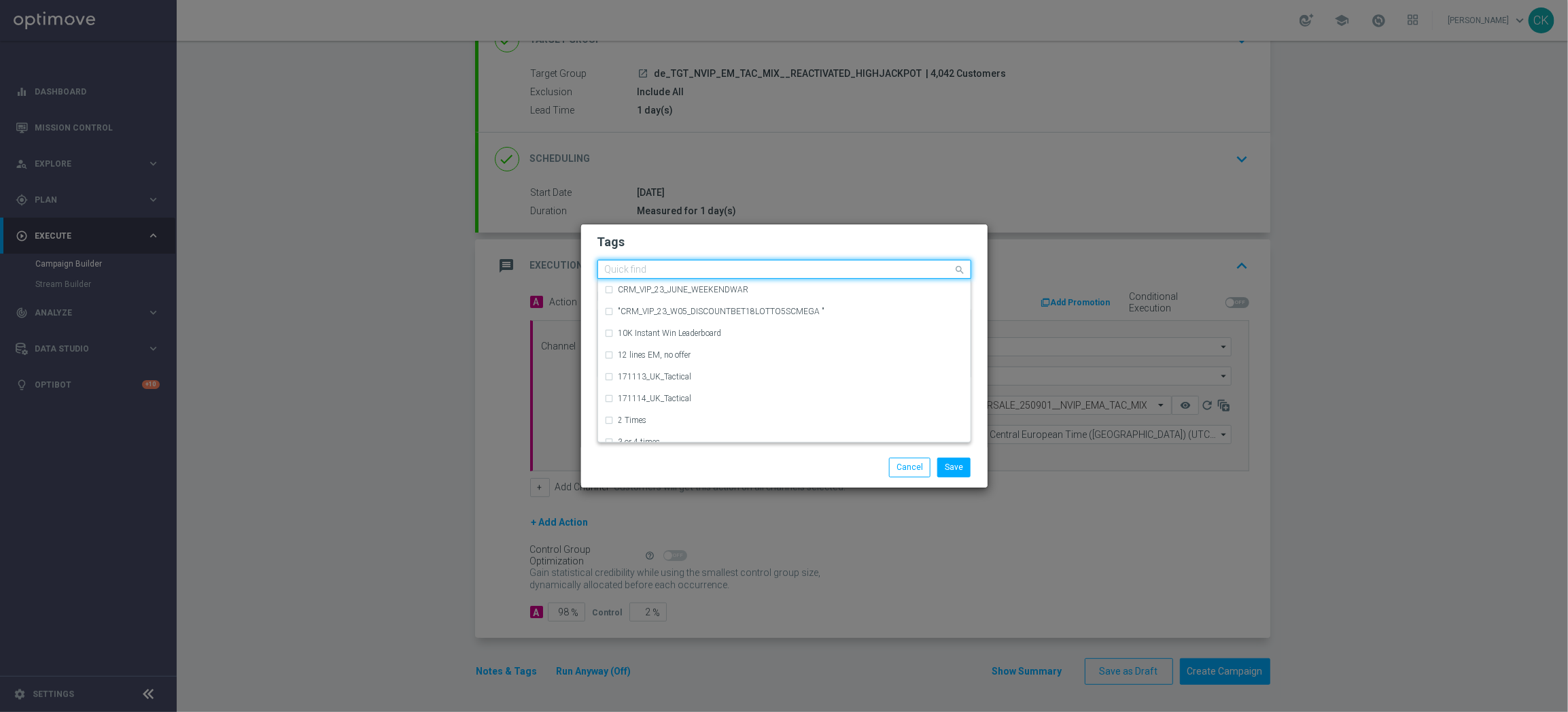
click at [677, 270] on input "text" at bounding box center [779, 270] width 349 height 12
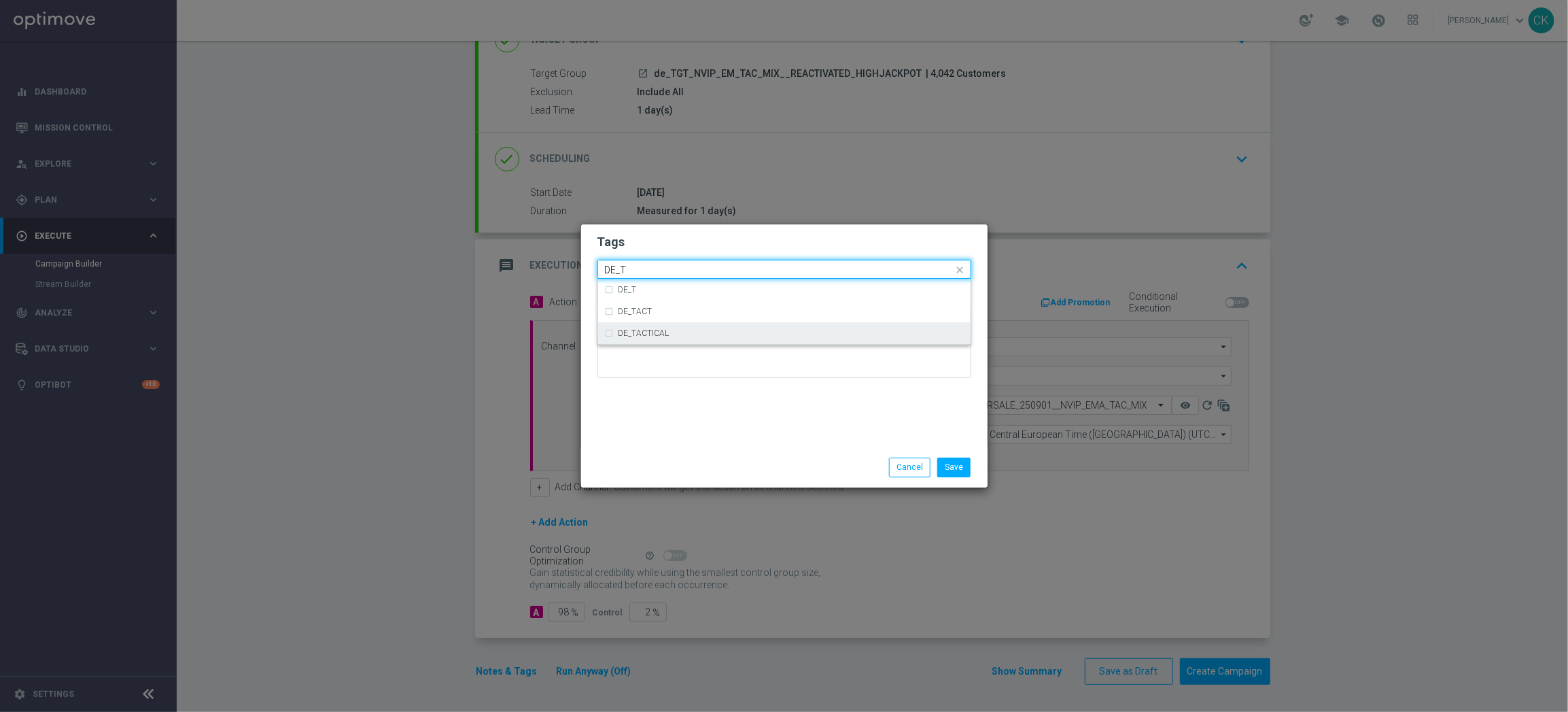
click at [704, 329] on div "DE_TACTICAL" at bounding box center [791, 333] width 345 height 8
type input "DE_T"
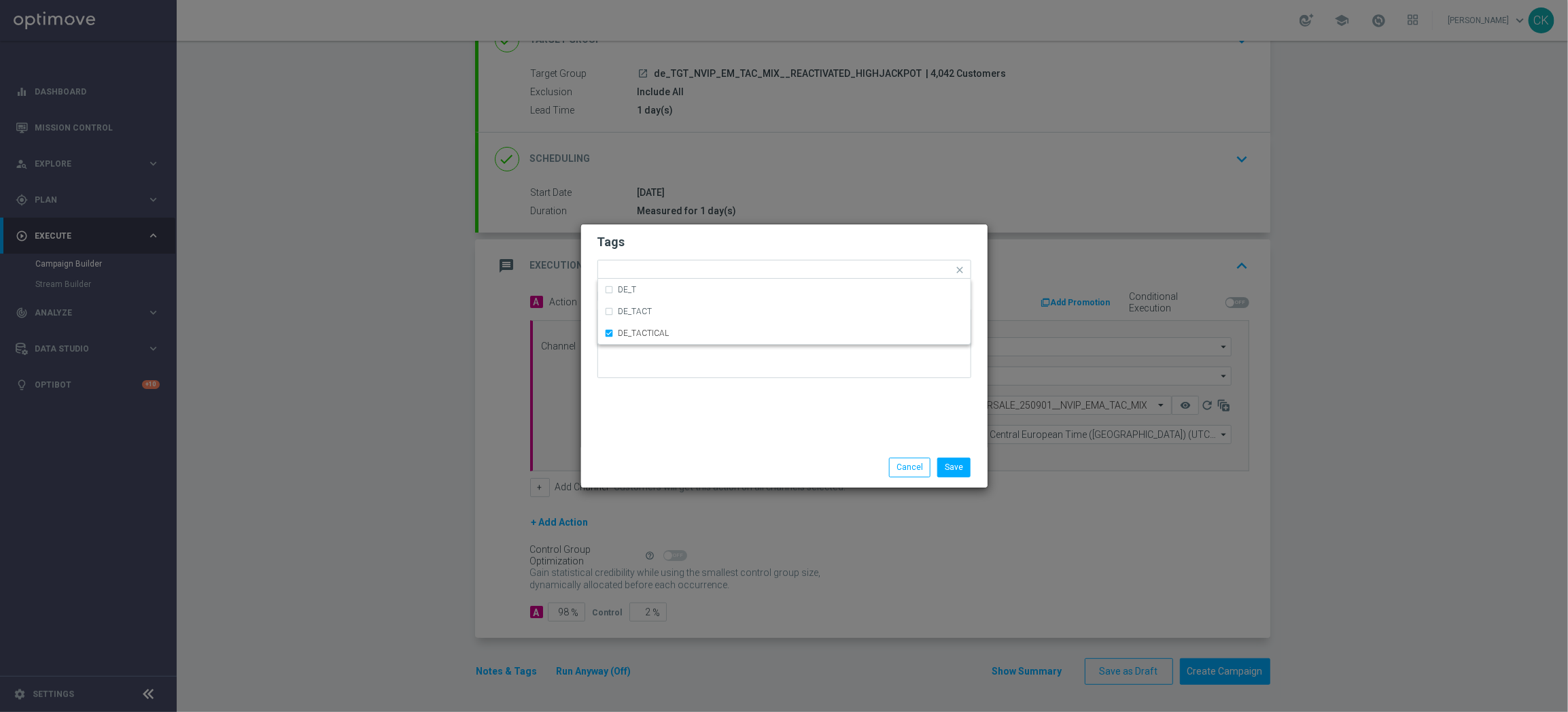
click at [681, 458] on div at bounding box center [653, 458] width 131 height 1
click at [960, 468] on button "Save" at bounding box center [954, 467] width 33 height 19
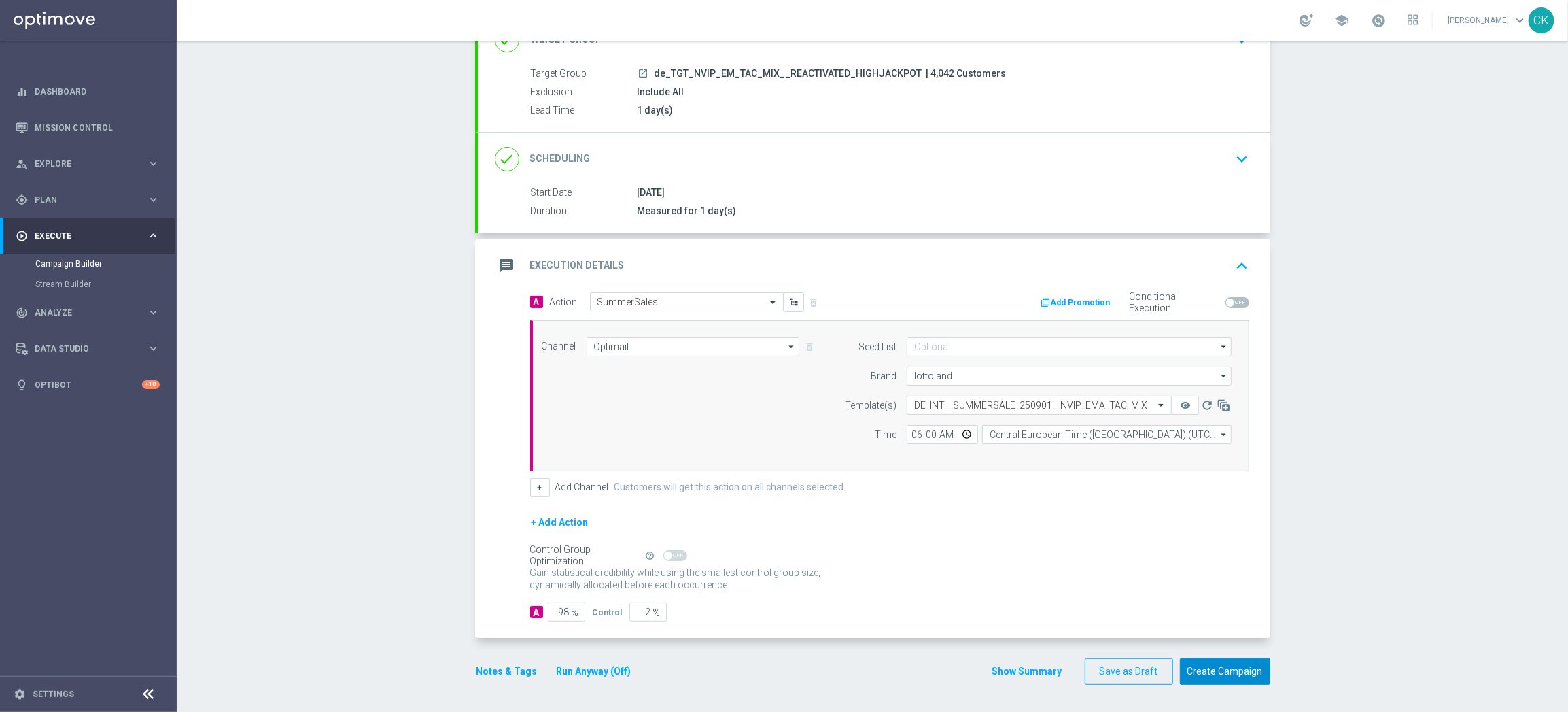
click at [1226, 668] on button "Create Campaign" at bounding box center [1225, 671] width 90 height 27
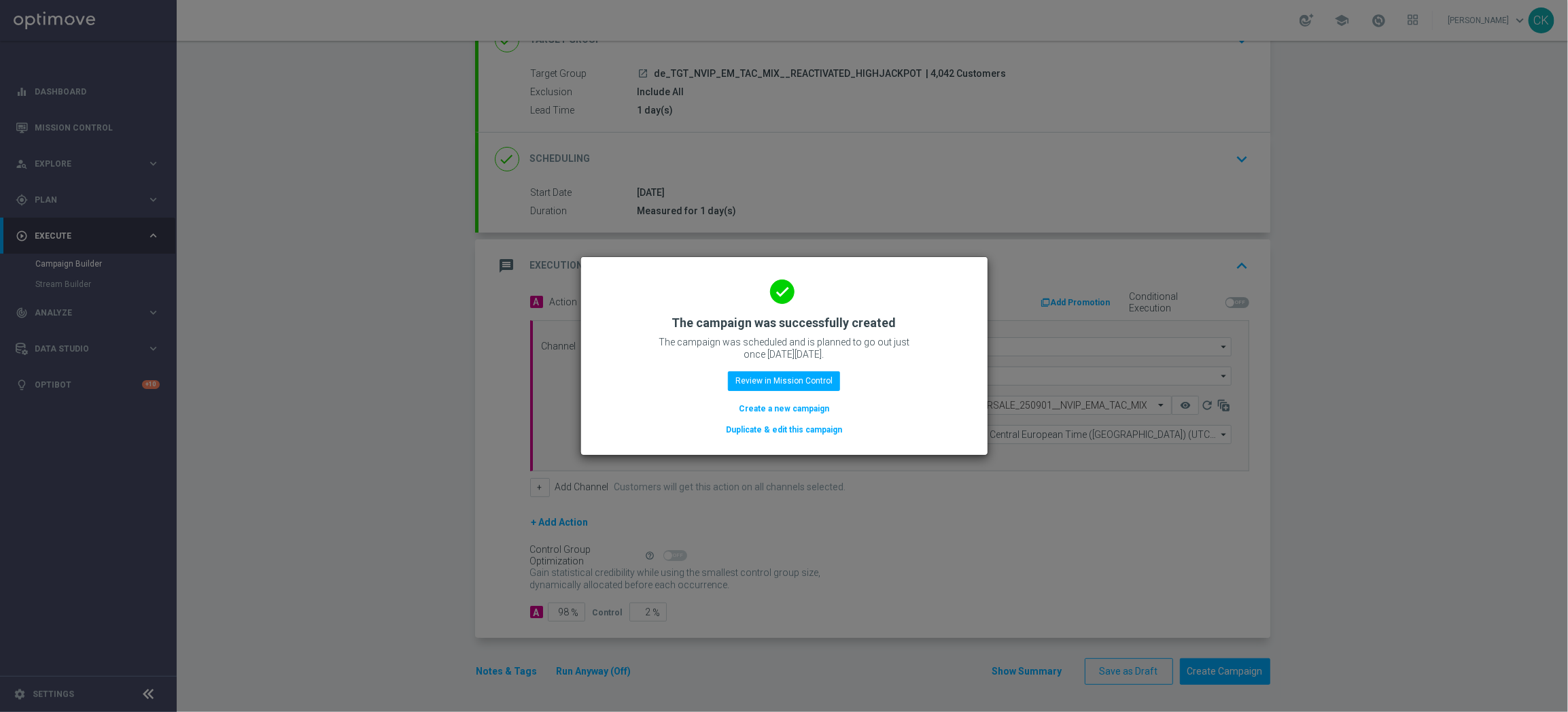
click at [773, 402] on button "Create a new campaign" at bounding box center [784, 408] width 93 height 15
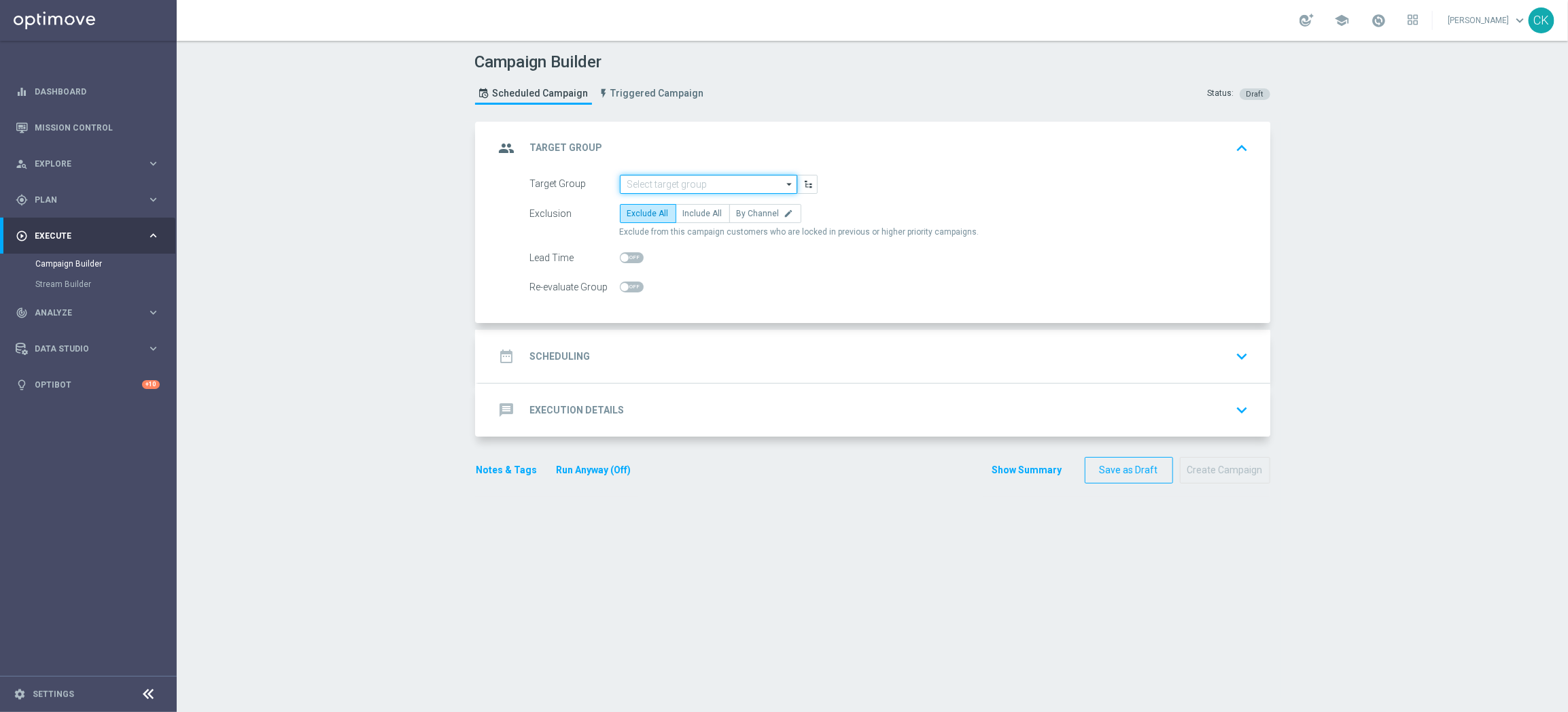
click at [709, 182] on input at bounding box center [708, 184] width 178 height 19
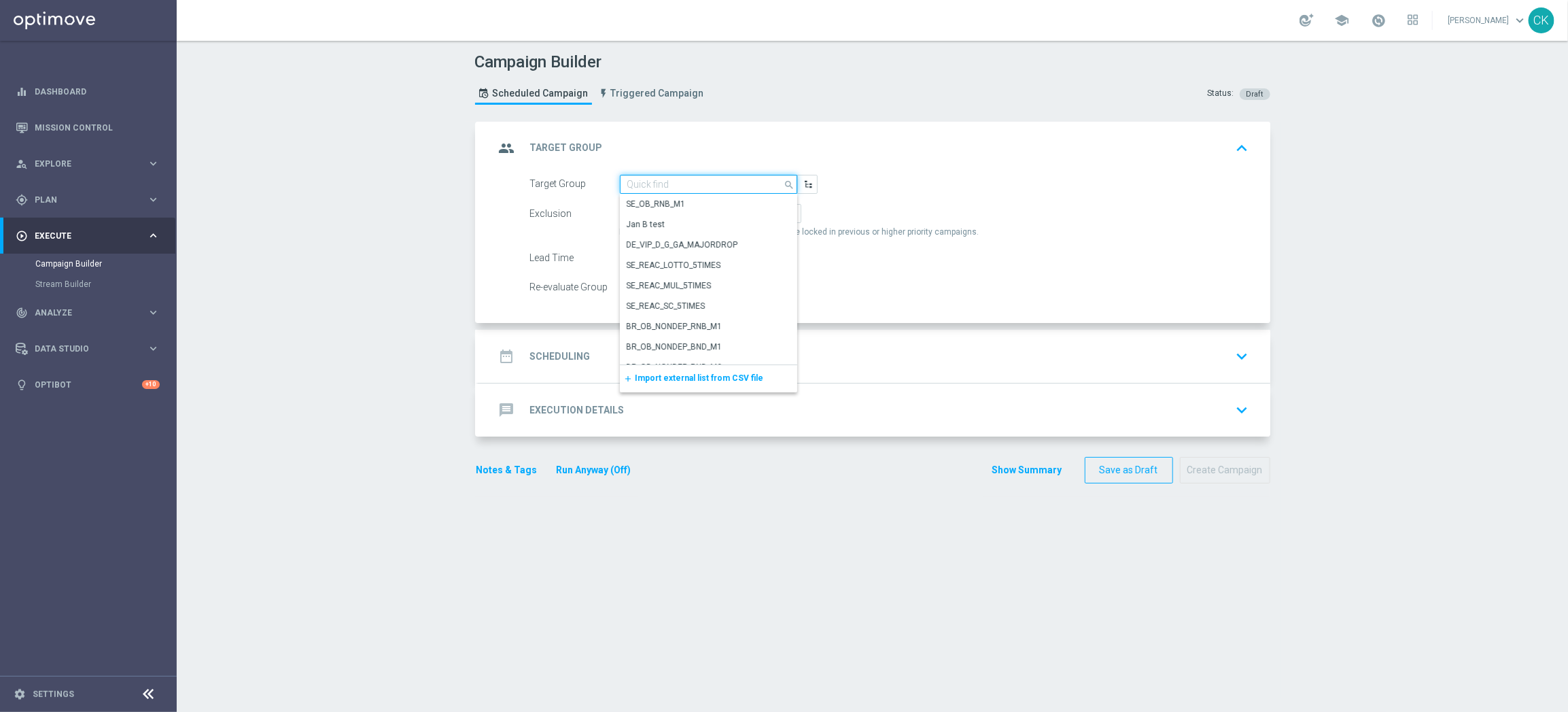
paste input "de_TGT_NVIP_EM_TAC_MIX__CHURNED_HIGHJACKPOT"
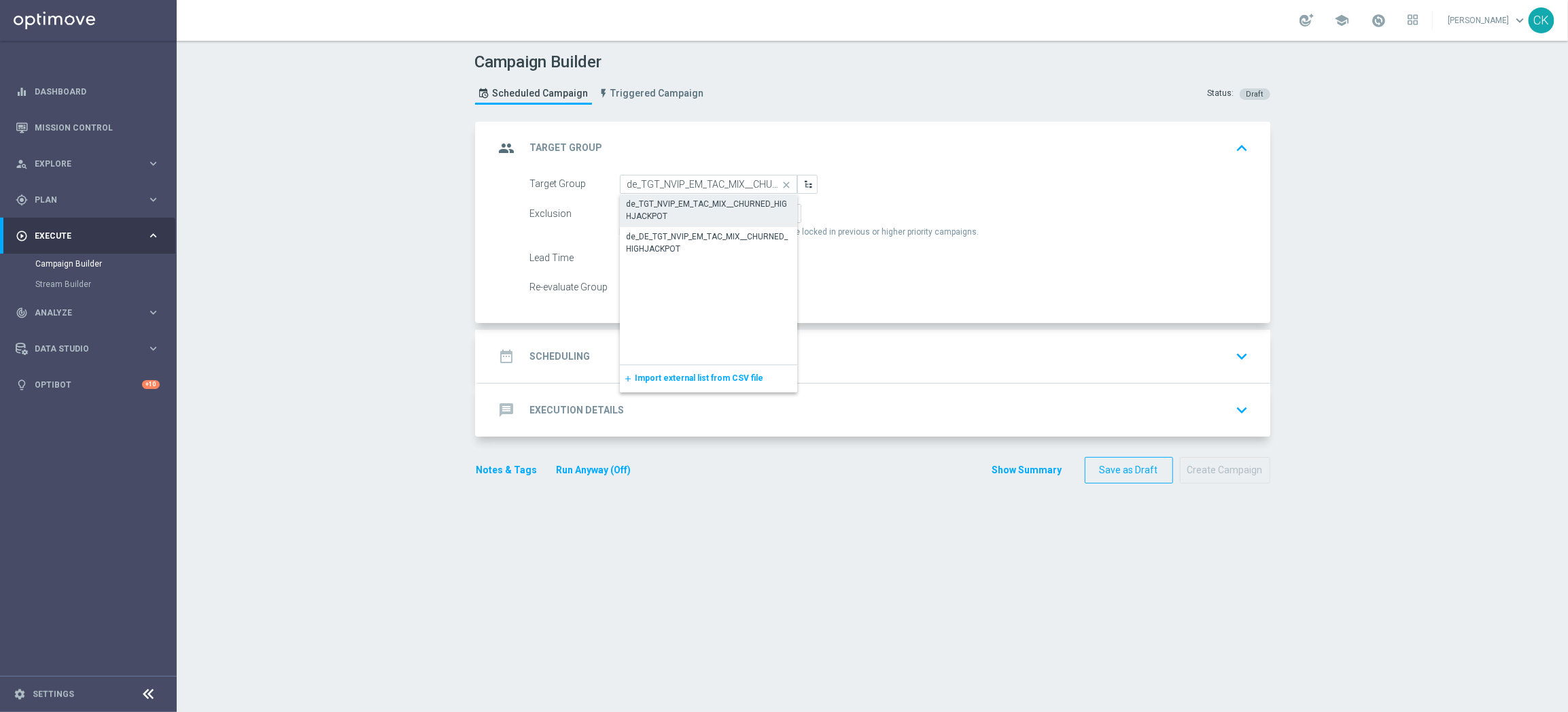
click at [691, 205] on div "de_TGT_NVIP_EM_TAC_MIX__CHURNED_HIGHJACKPOT" at bounding box center [708, 210] width 164 height 25
type input "de_TGT_NVIP_EM_TAC_MIX__CHURNED_HIGHJACKPOT"
click at [689, 204] on label "Include All" at bounding box center [703, 213] width 54 height 19
click at [689, 212] on input "Include All" at bounding box center [688, 216] width 9 height 9
radio input "true"
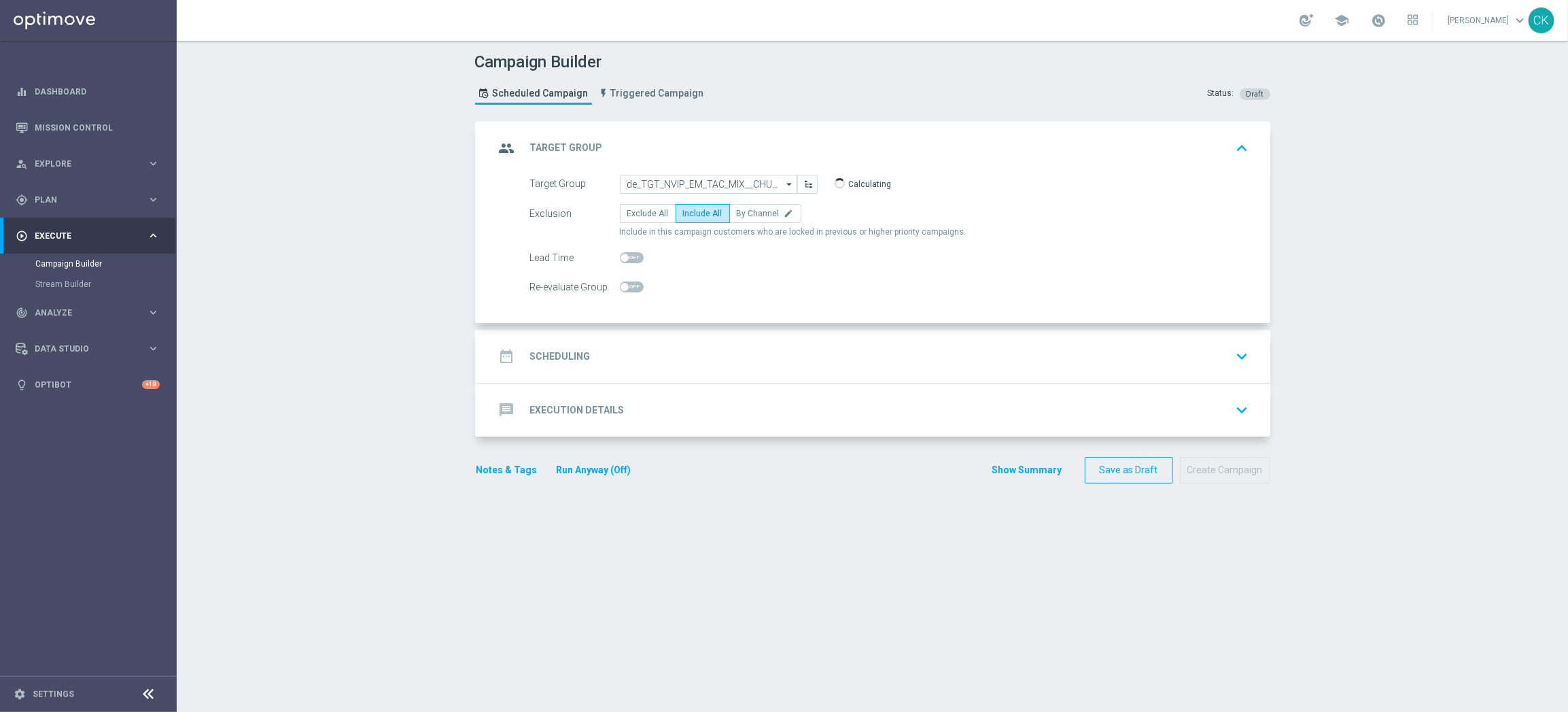
click at [621, 254] on span at bounding box center [624, 257] width 8 height 8
click at [620, 254] on input "checkbox" at bounding box center [632, 258] width 24 height 11
checkbox input "true"
click at [544, 365] on div "date_range Scheduling" at bounding box center [542, 356] width 96 height 25
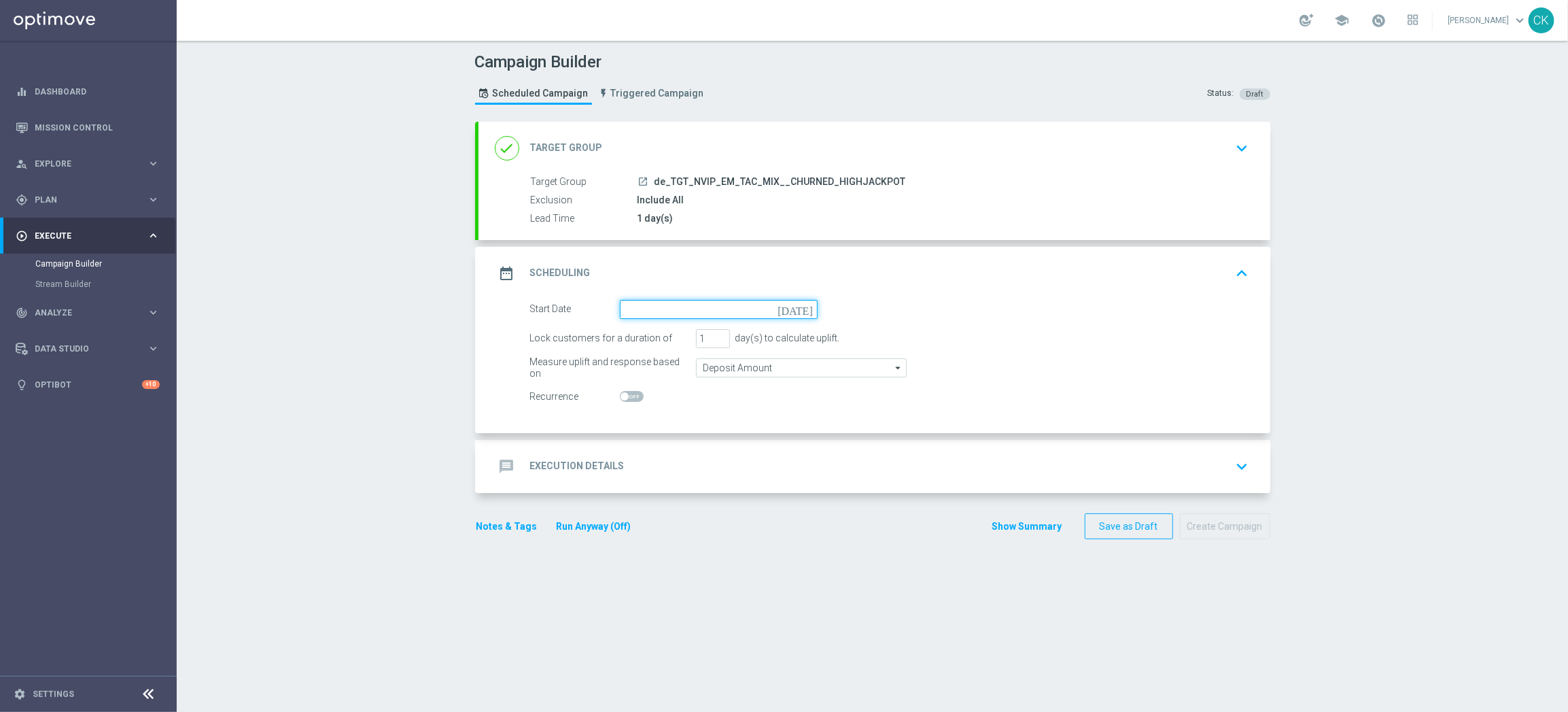
click at [663, 309] on input at bounding box center [718, 309] width 198 height 19
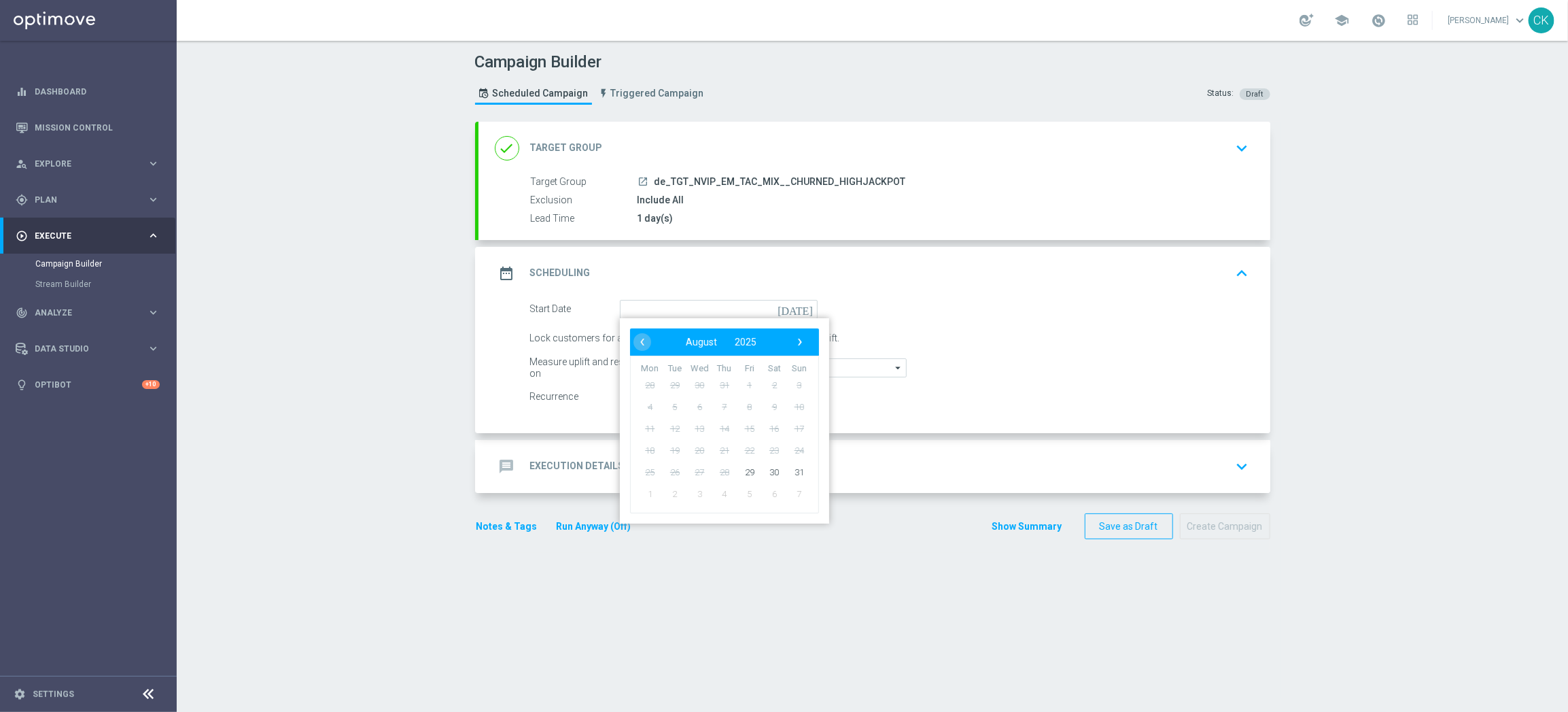
click at [797, 328] on div "‹ ​ August ​ 2025 ​ ›" at bounding box center [724, 342] width 189 height 28
click at [795, 336] on span "›" at bounding box center [799, 342] width 17 height 18
click at [641, 385] on span "1" at bounding box center [650, 385] width 22 height 22
type input "[DATE]"
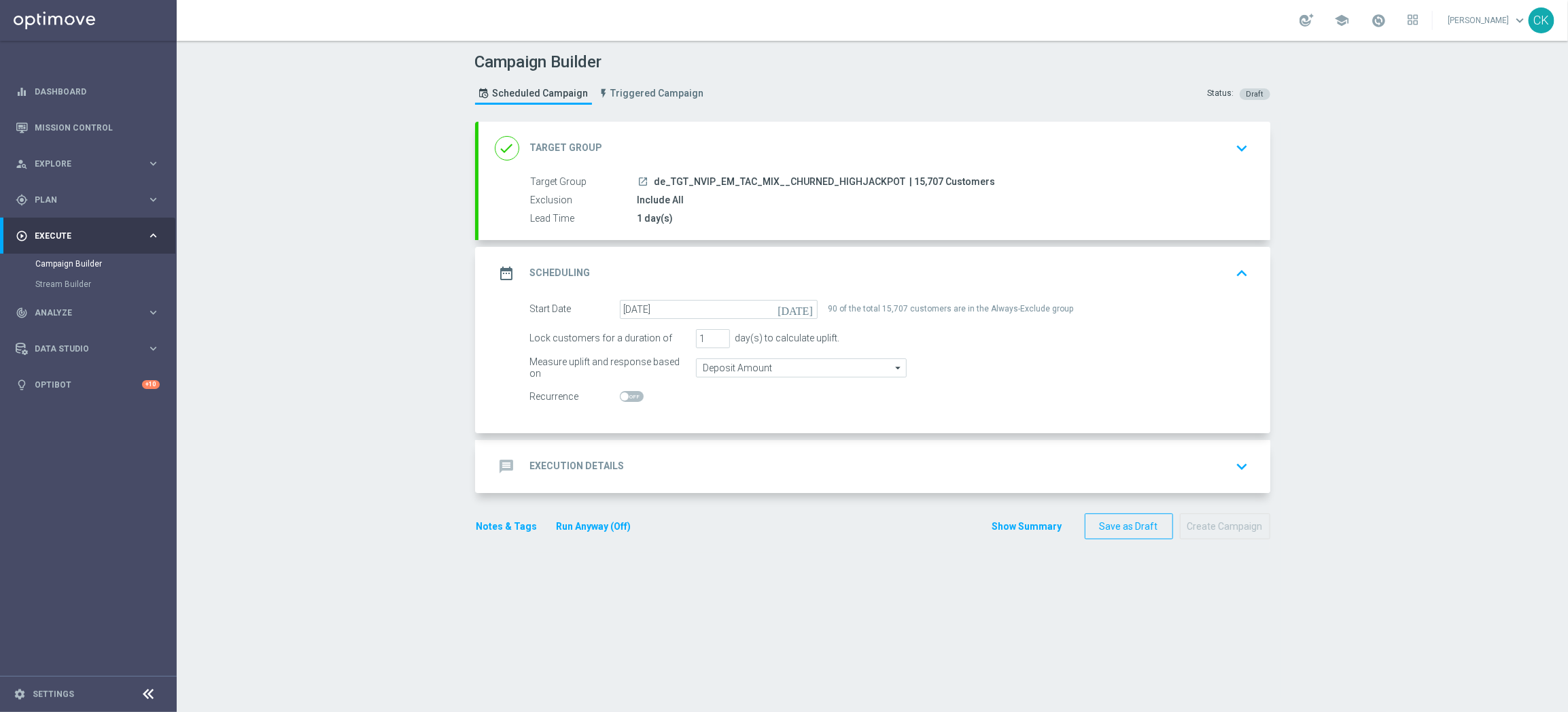
click at [557, 455] on div "message Execution Details" at bounding box center [559, 466] width 130 height 25
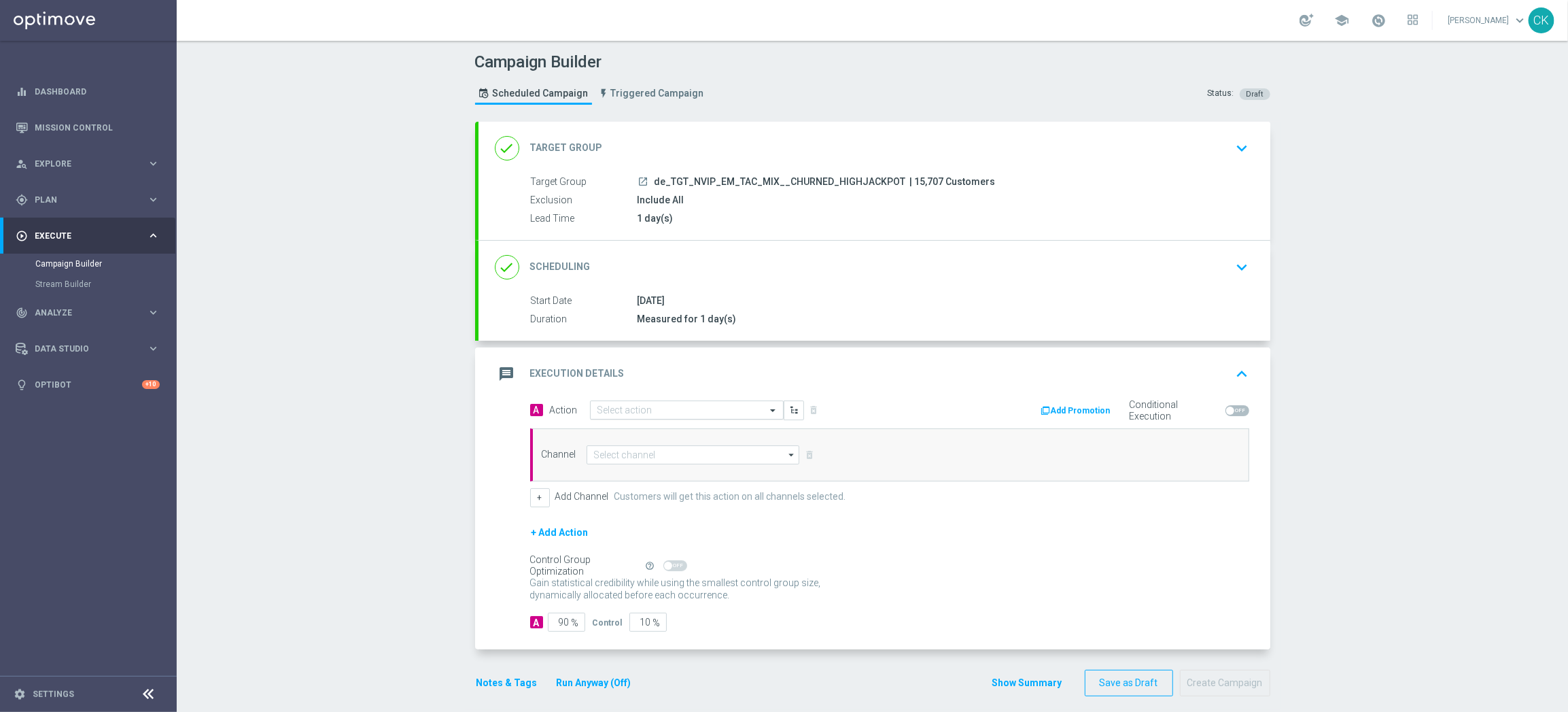
click at [629, 406] on input "text" at bounding box center [673, 410] width 152 height 12
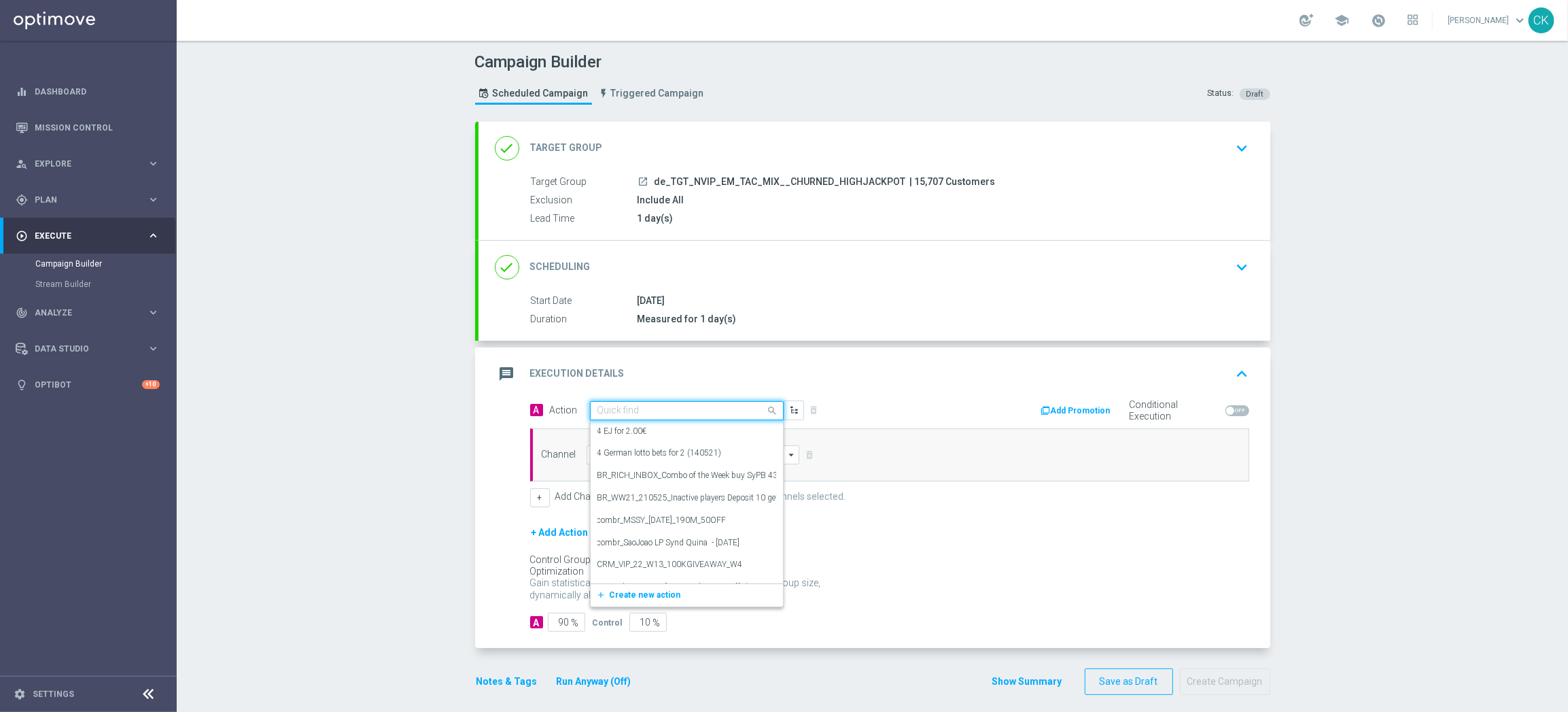
paste input "SummerSales"
type input "SummerSales"
click at [646, 432] on div "SummerSales edit" at bounding box center [687, 434] width 179 height 22
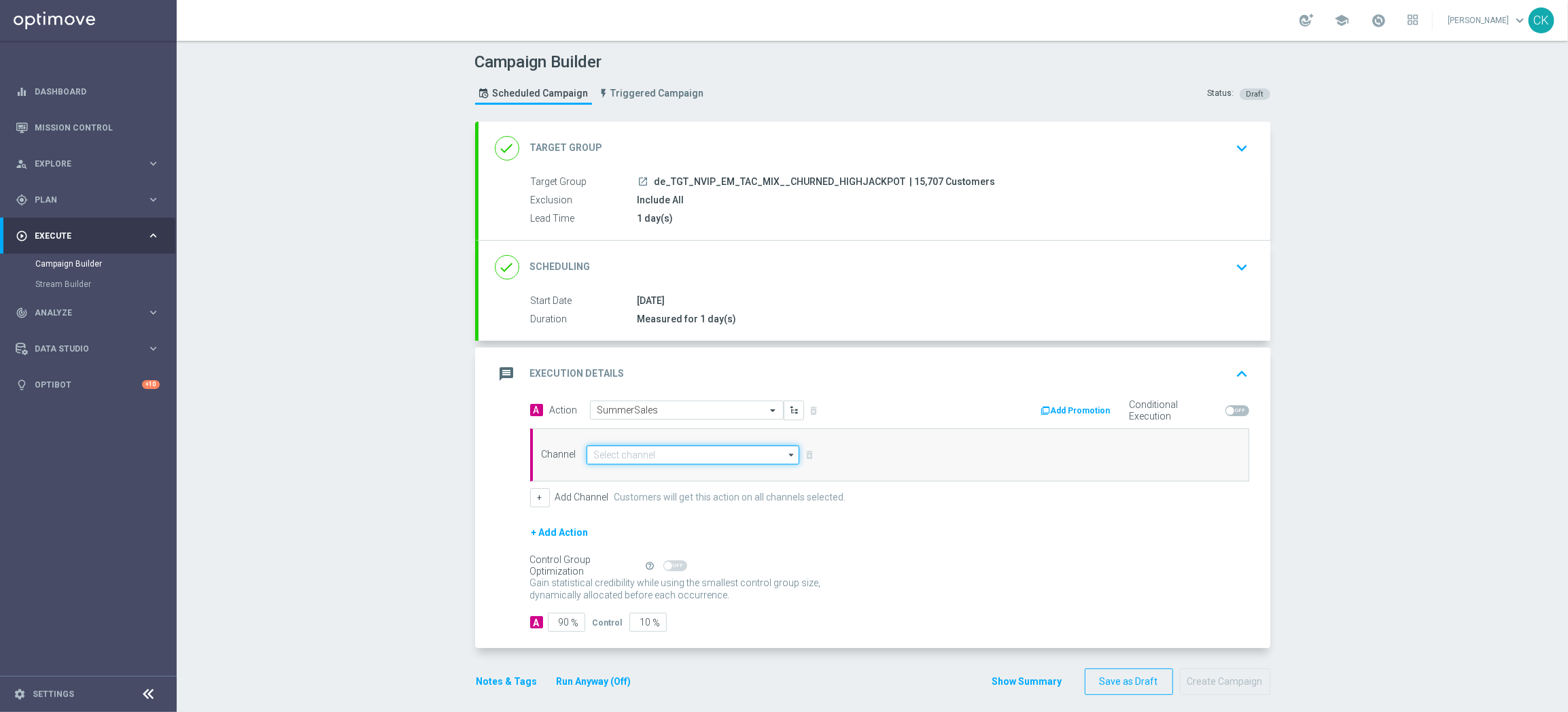
click at [637, 451] on input at bounding box center [693, 454] width 214 height 19
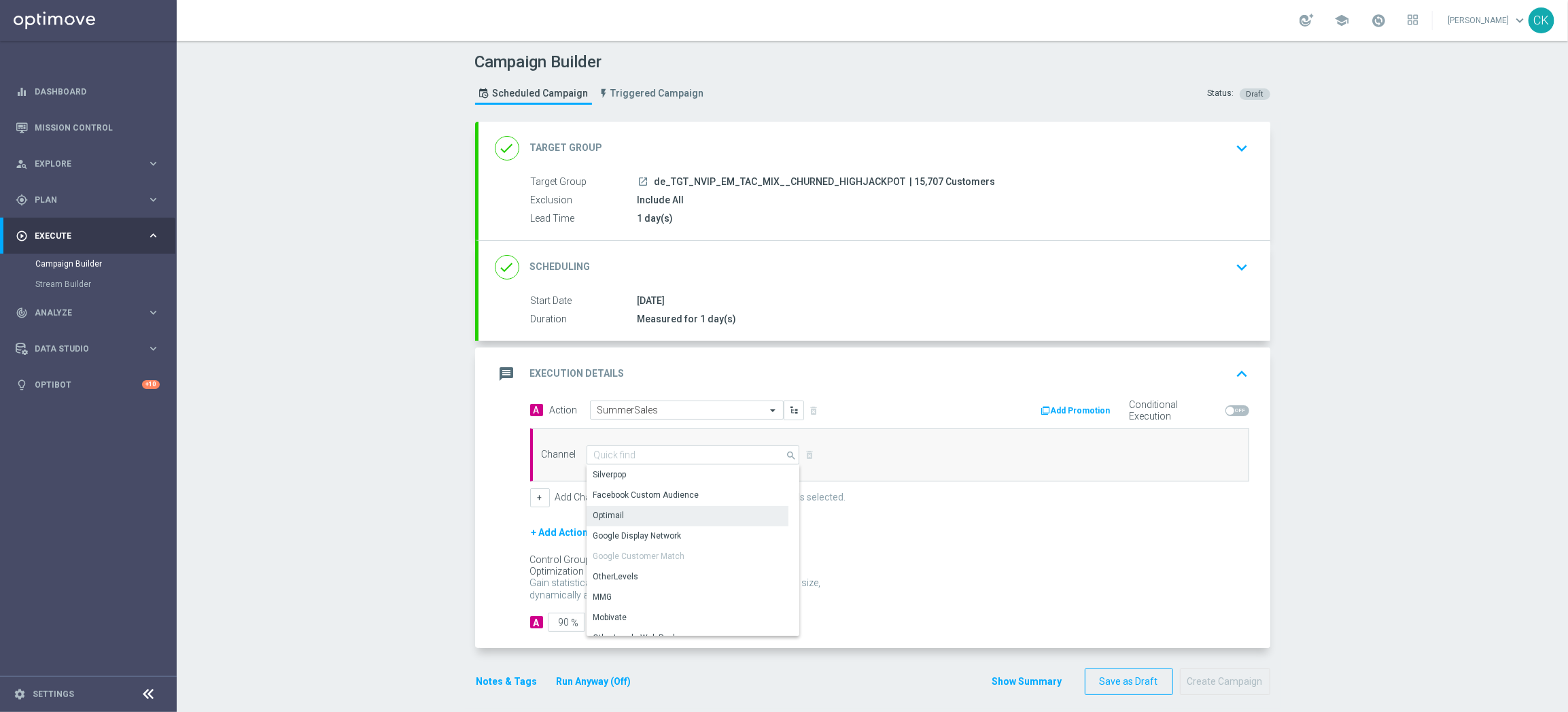
click at [637, 510] on div "Optimail" at bounding box center [687, 515] width 202 height 19
type input "Optimail"
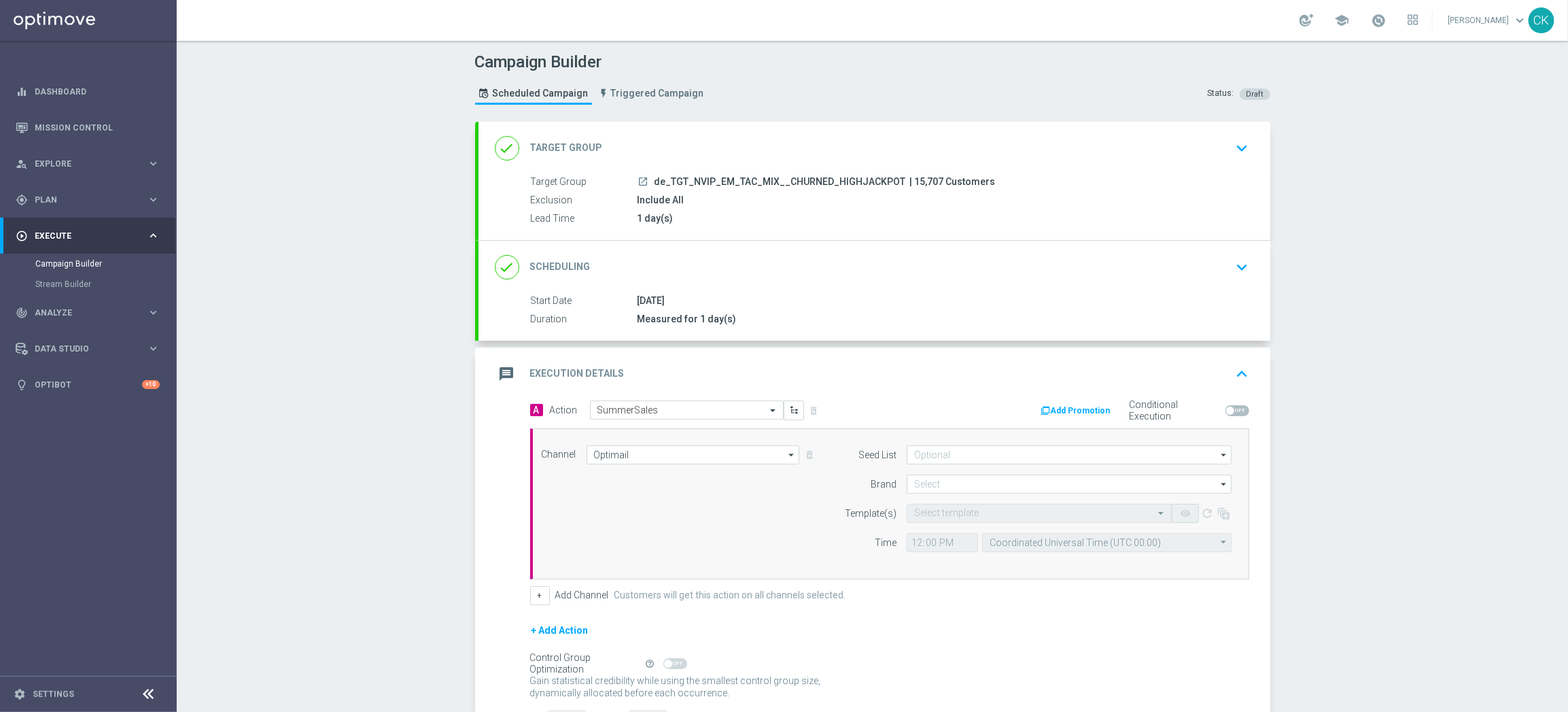
scroll to position [110, 0]
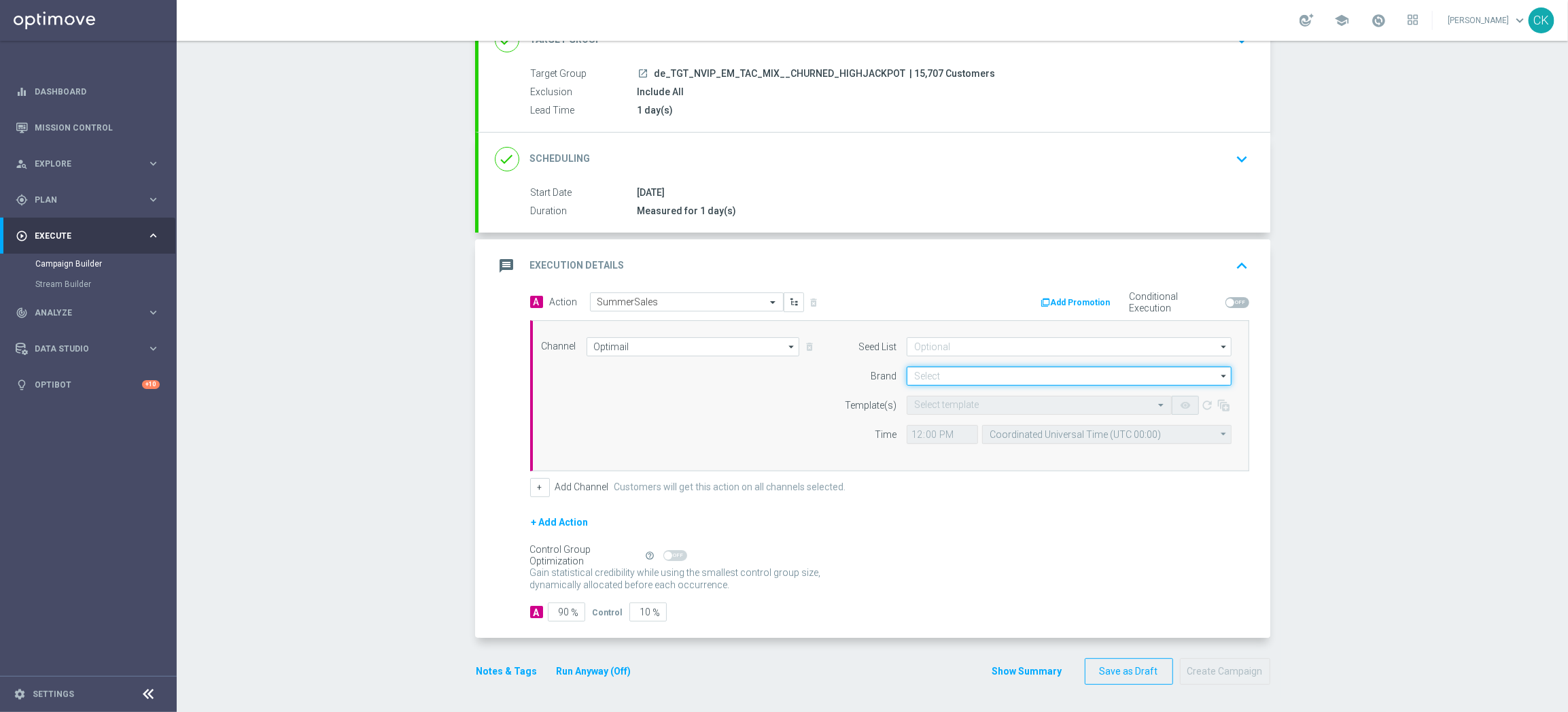
click at [967, 376] on input at bounding box center [1069, 376] width 325 height 19
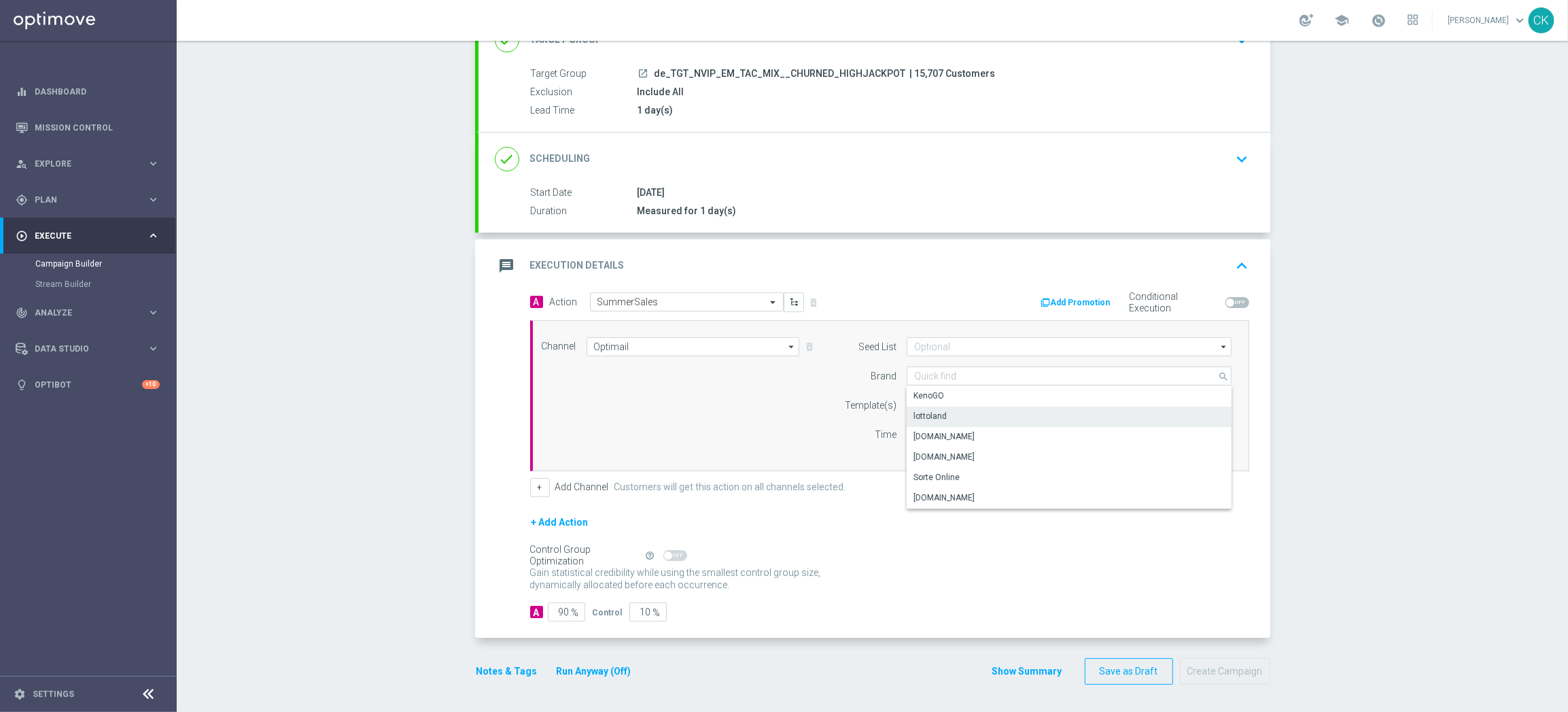
click at [964, 409] on div "lottoland" at bounding box center [1069, 415] width 325 height 19
type input "lottoland"
click at [949, 403] on input "text" at bounding box center [1026, 405] width 223 height 12
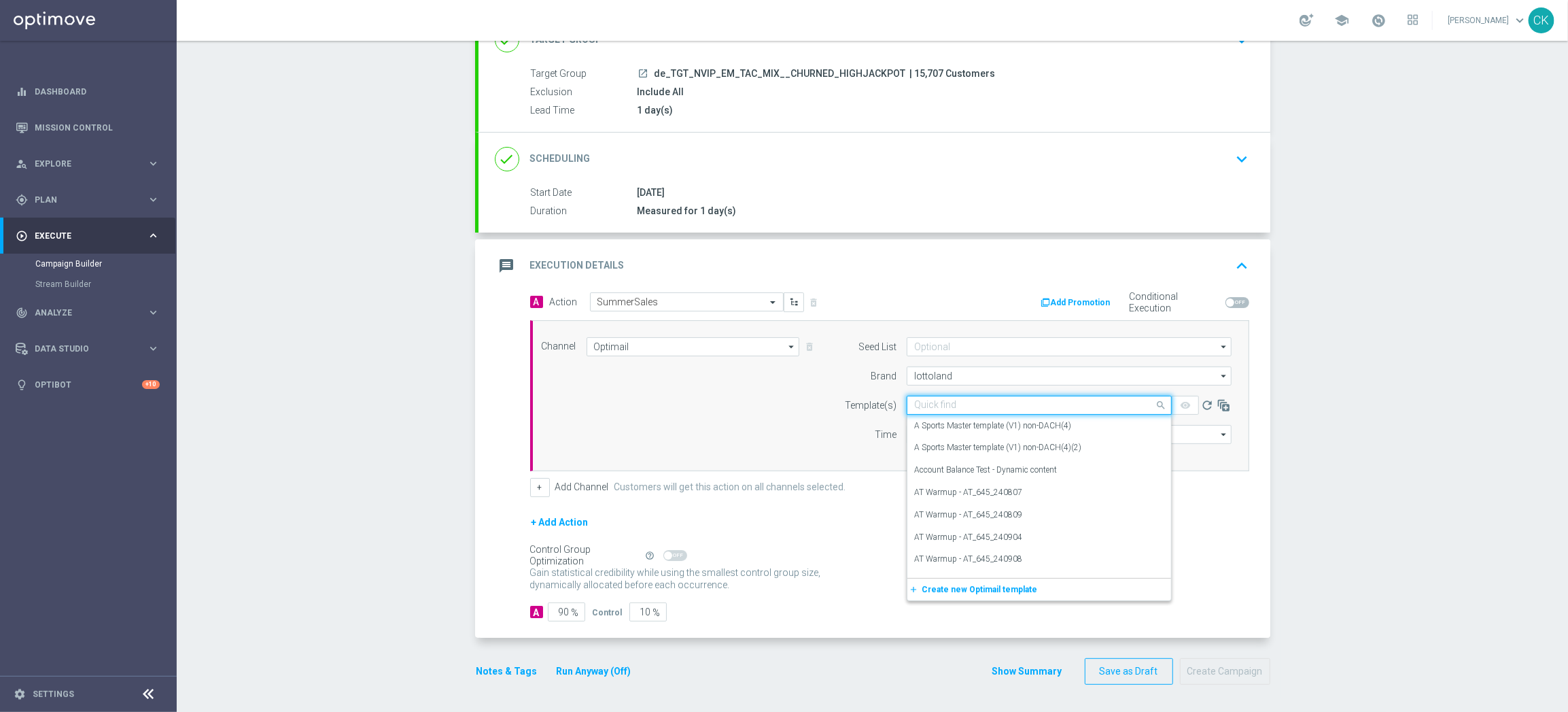
paste input "DE_INT__SUMMERSALE_250901__NVIP_EMA_TAC_MIX"
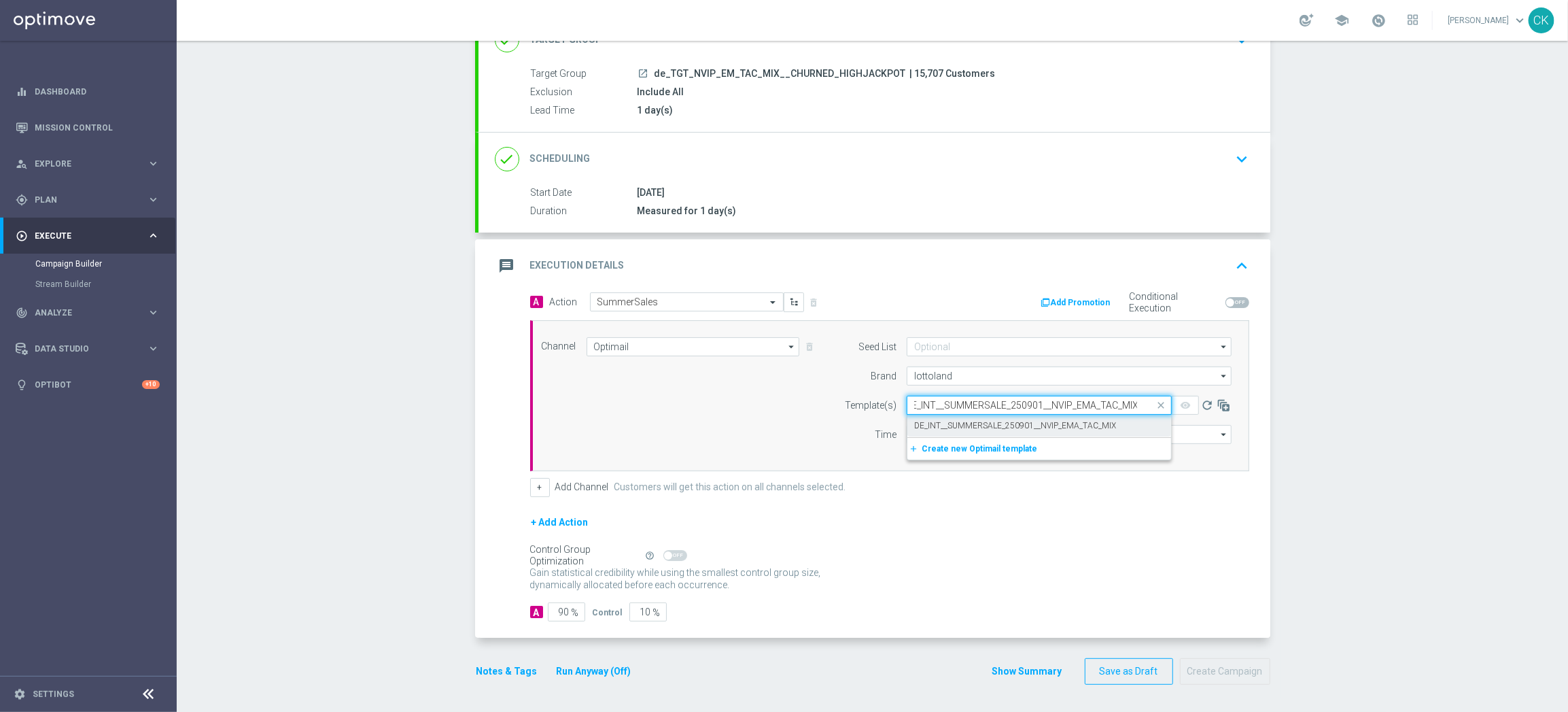
click at [949, 420] on label "DE_INT__SUMMERSALE_250901__NVIP_EMA_TAC_MIX" at bounding box center [1015, 426] width 202 height 12
type input "DE_INT__SUMMERSALE_250901__NVIP_EMA_TAC_MIX"
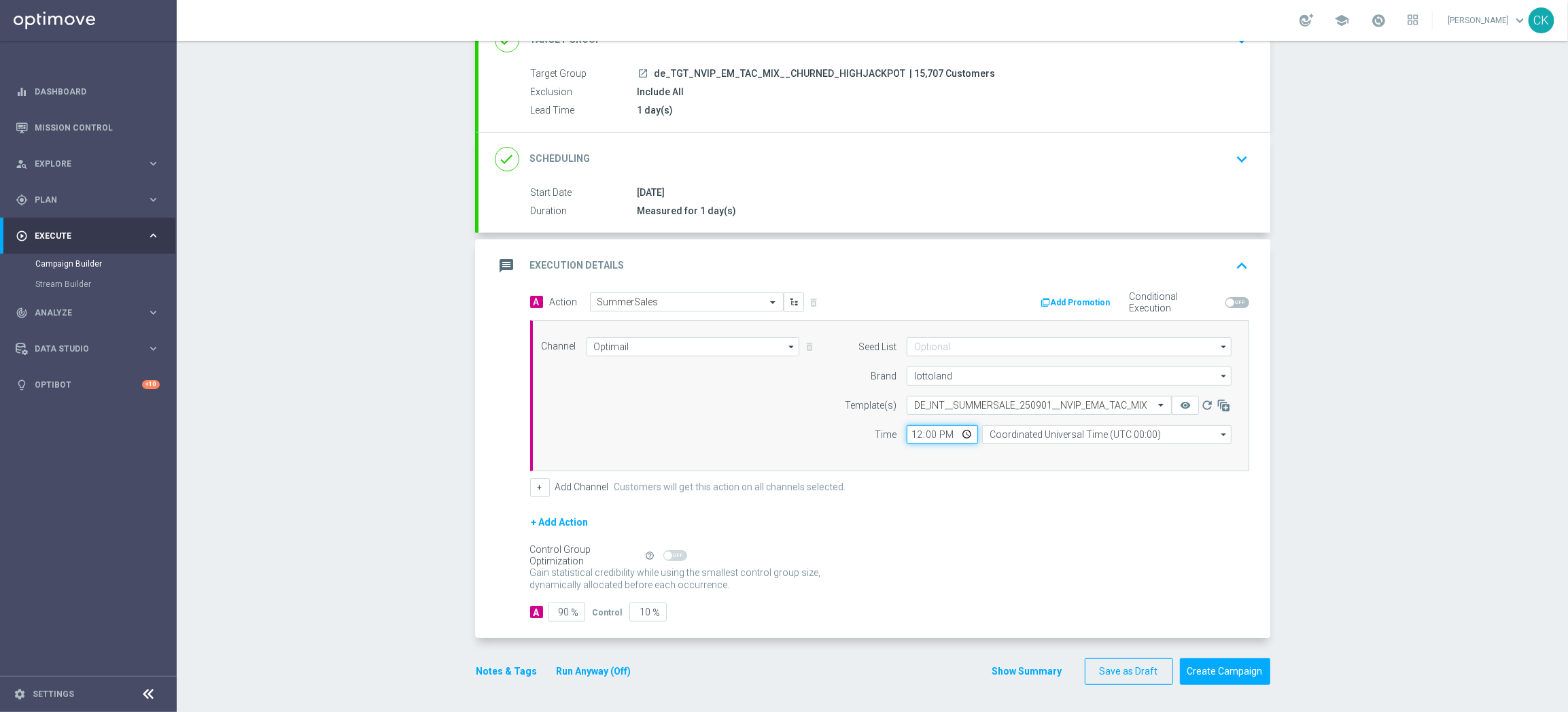
click at [912, 435] on input "12:00" at bounding box center [942, 434] width 71 height 19
click at [1007, 433] on input "Coordinated Universal Time (UTC 00:00)" at bounding box center [1106, 434] width 250 height 19
click at [1005, 449] on div "Central European Time ([GEOGRAPHIC_DATA]) (UTC +02:00)" at bounding box center [1099, 453] width 222 height 12
click at [564, 611] on input "90" at bounding box center [566, 612] width 38 height 19
click at [499, 669] on button "Notes & Tags" at bounding box center [506, 671] width 64 height 17
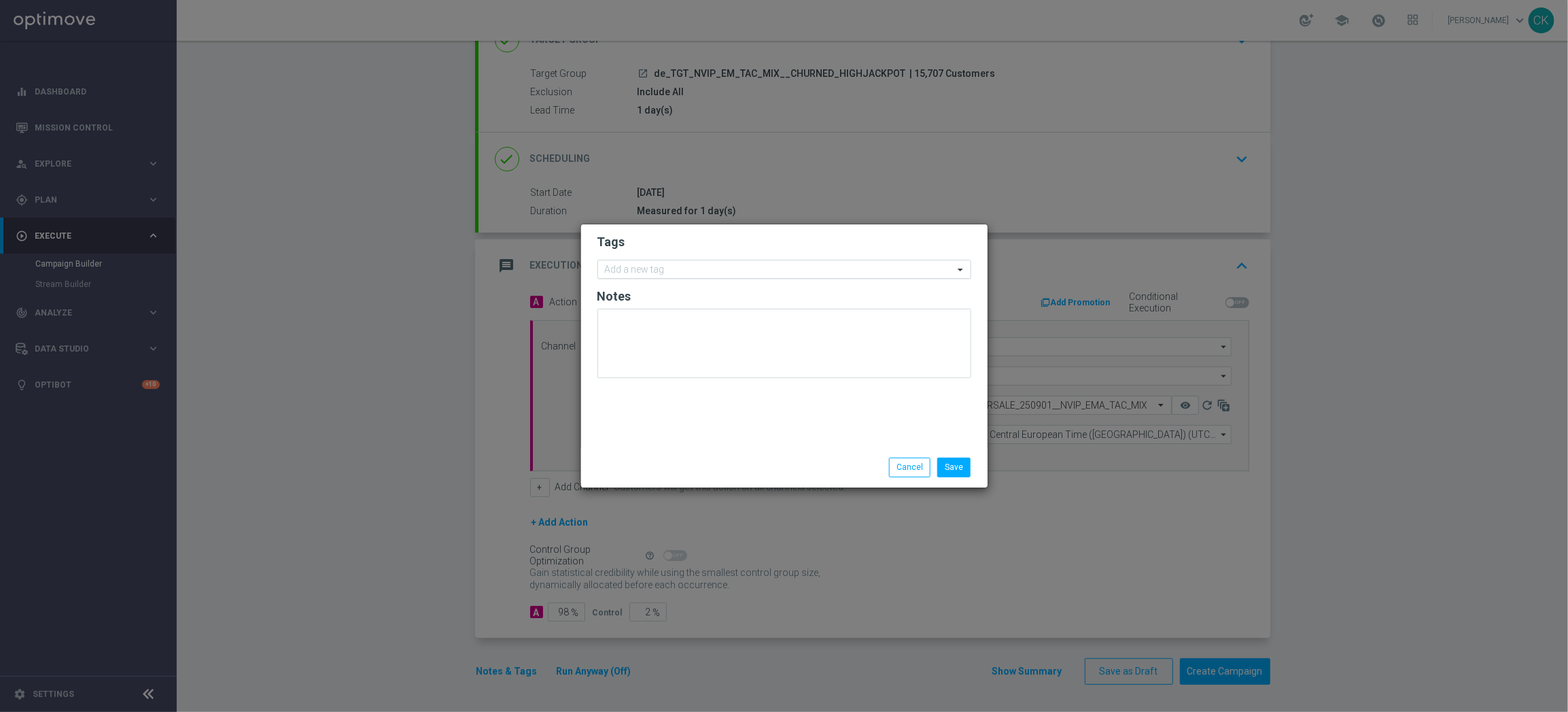
click at [664, 269] on input "text" at bounding box center [779, 270] width 349 height 12
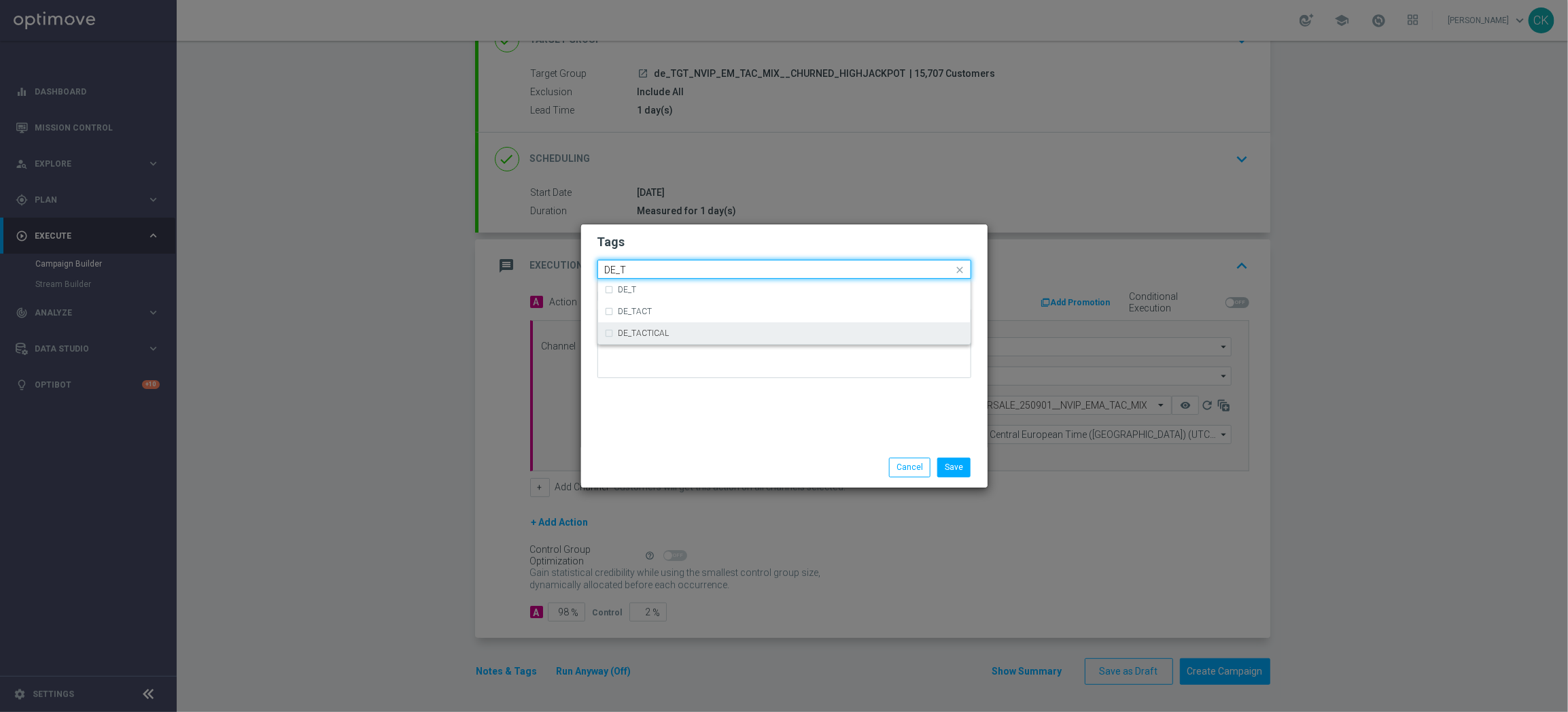
click at [670, 333] on div "DE_TACTICAL" at bounding box center [791, 333] width 345 height 8
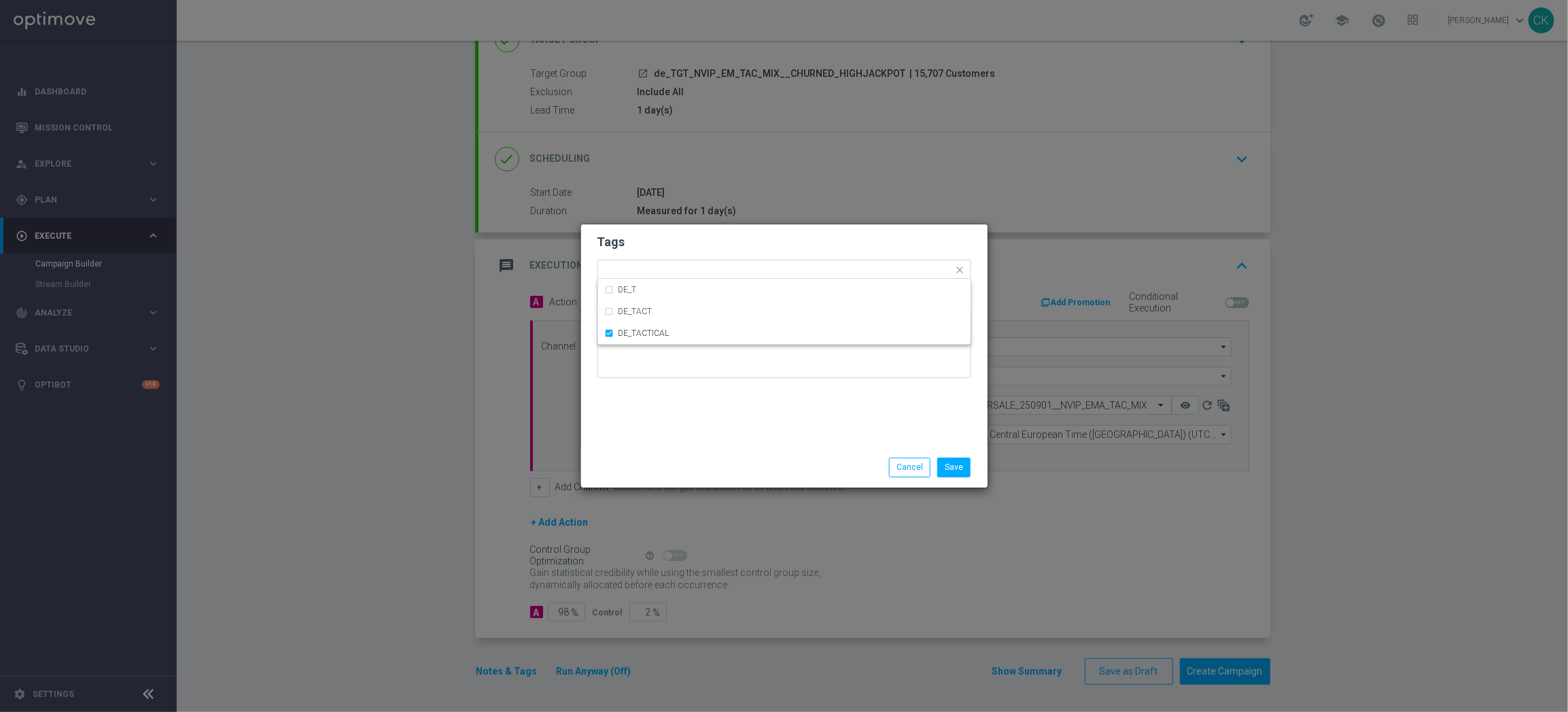
click at [774, 431] on div "Tags Quick find × DE_TACTICAL DE_T DE_TACT DE_TACTICAL Notes" at bounding box center [784, 336] width 406 height 223
click at [960, 467] on button "Save" at bounding box center [954, 467] width 33 height 19
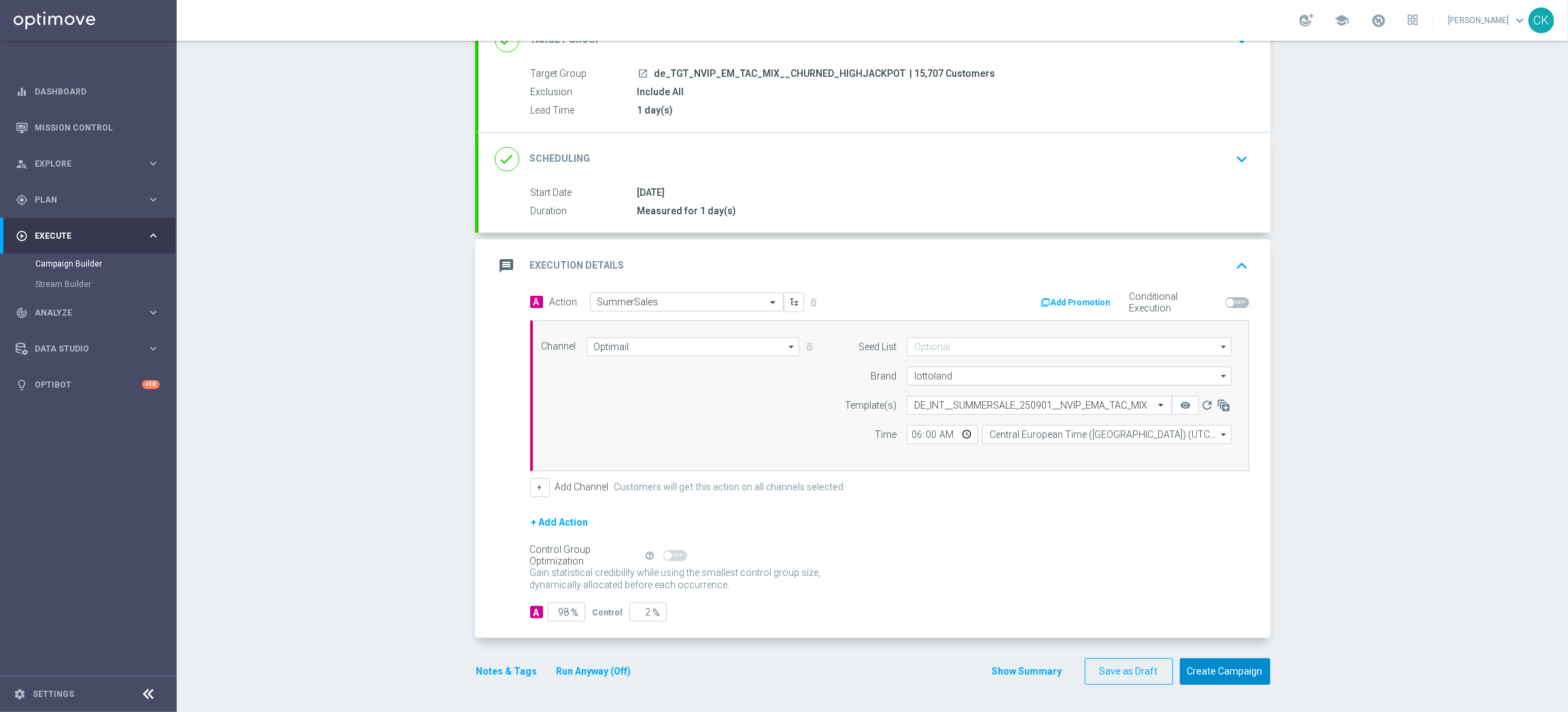
click at [1202, 667] on button "Create Campaign" at bounding box center [1225, 671] width 90 height 27
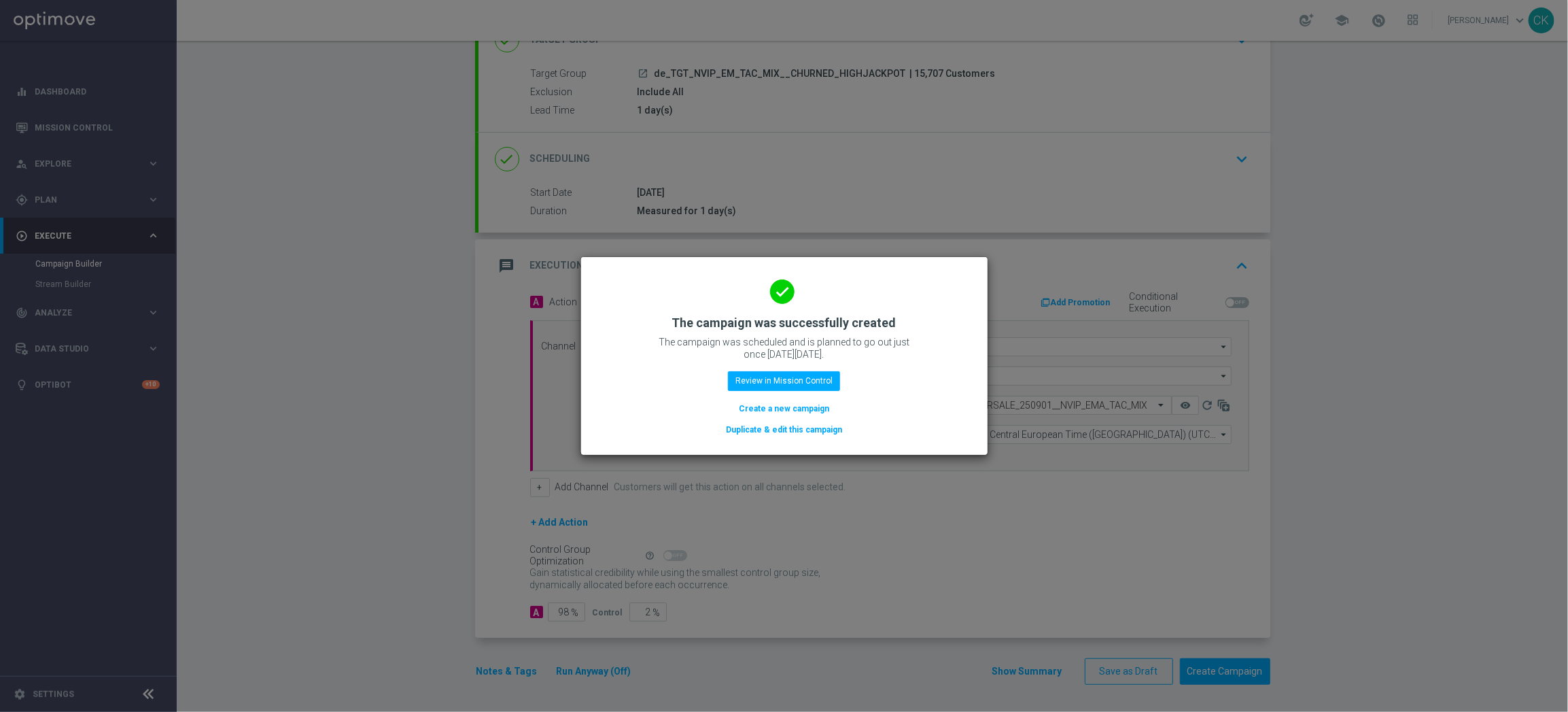
click at [792, 404] on button "Create a new campaign" at bounding box center [784, 408] width 93 height 15
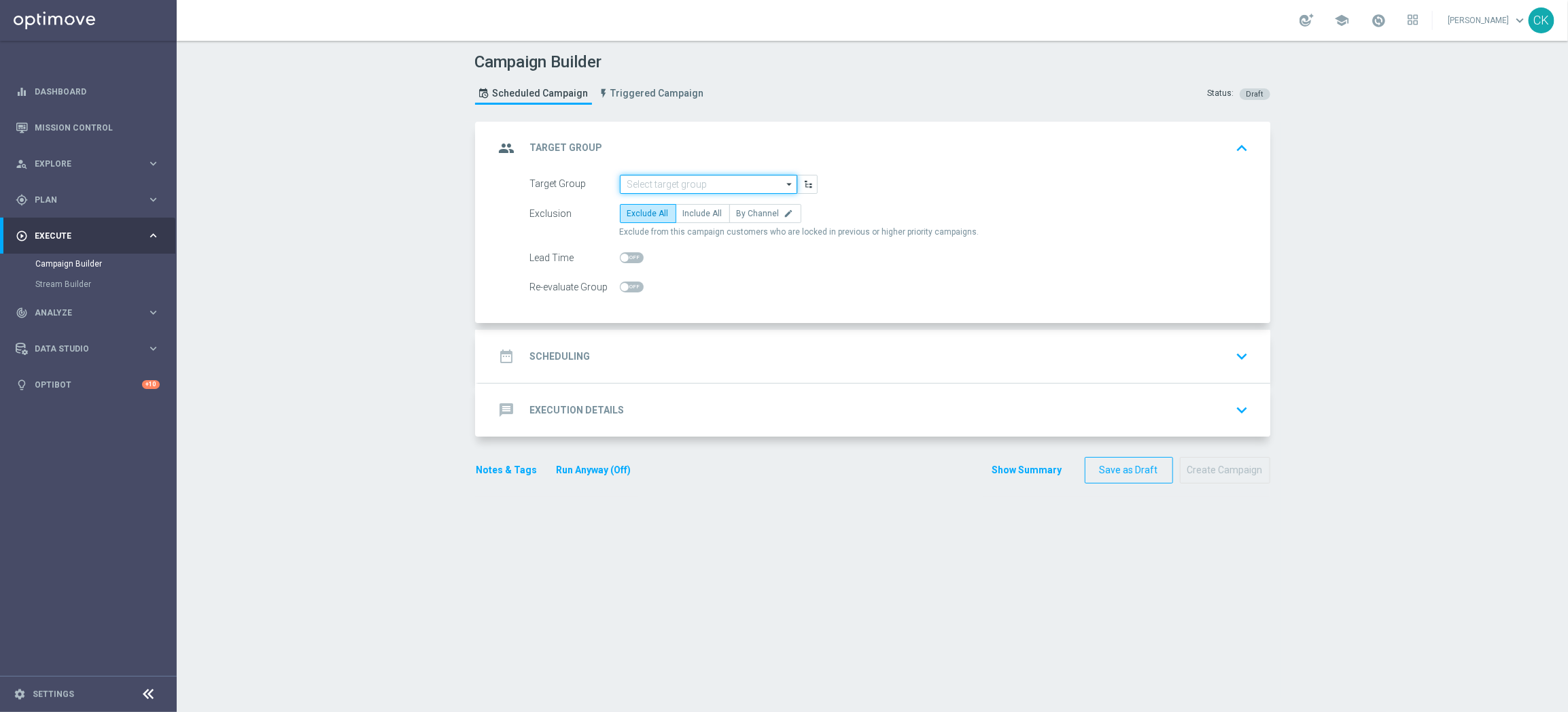
click at [660, 181] on input at bounding box center [708, 184] width 178 height 19
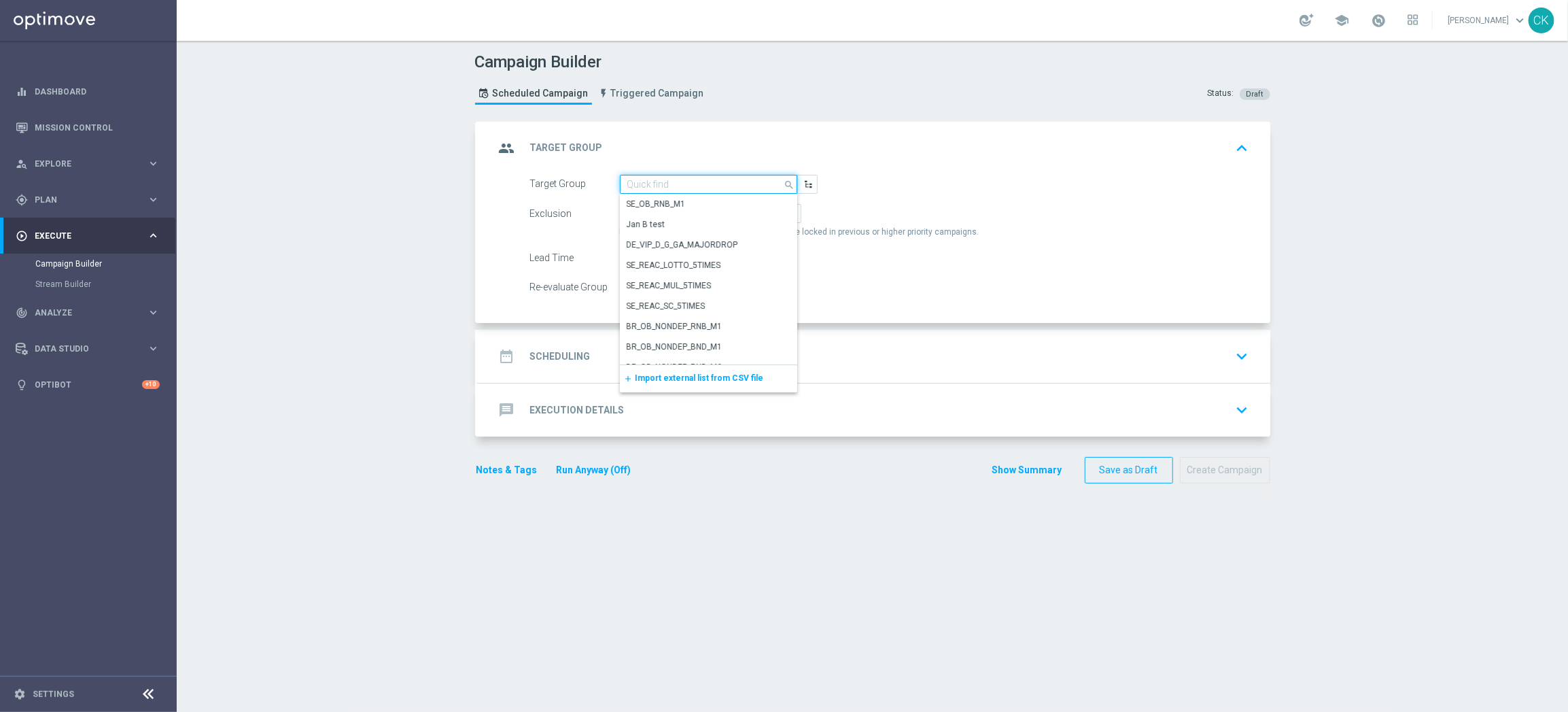
paste input "de_AT_TGT_NVIP_EM_TAC_MIX__ACTIVE_ALL_HIGHJACKPOT"
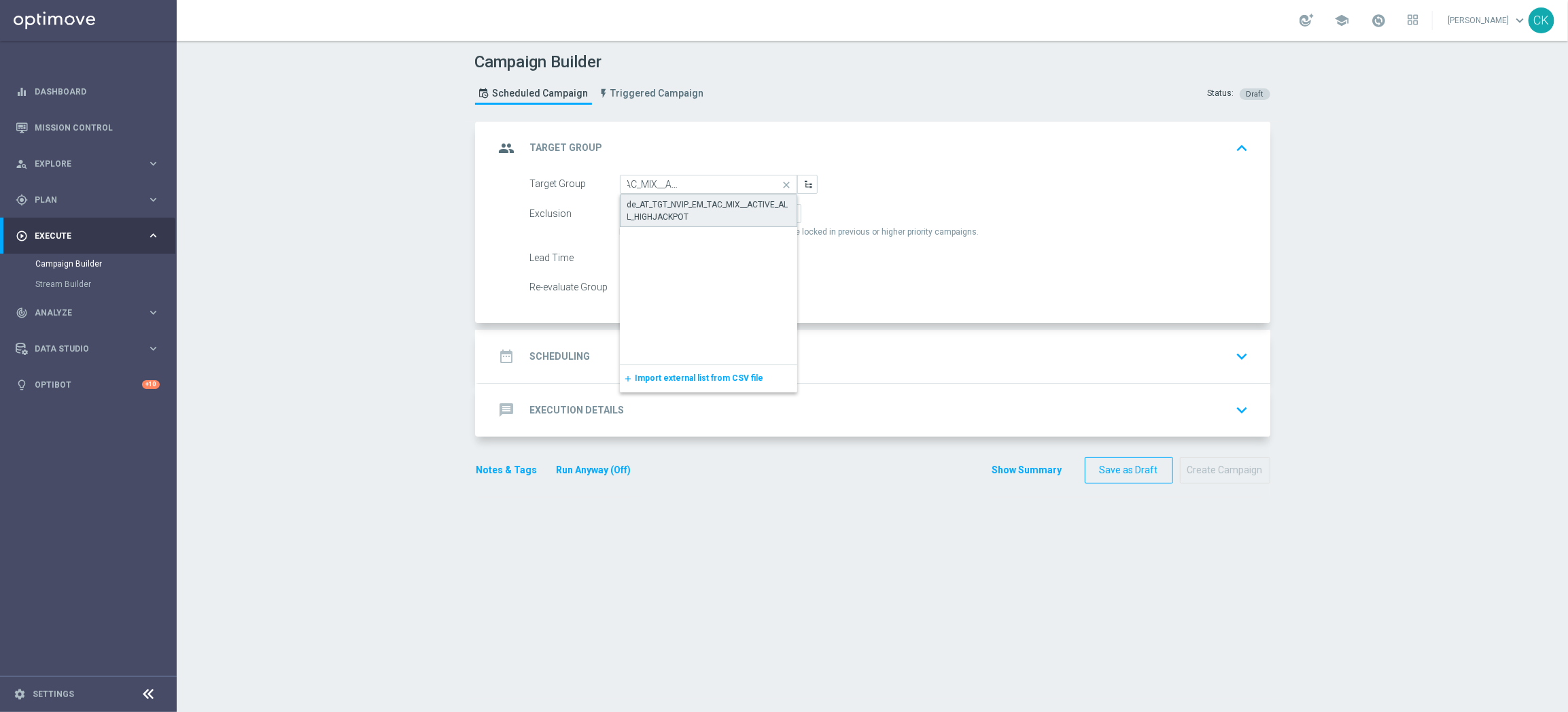
click at [666, 211] on div "de_AT_TGT_NVIP_EM_TAC_MIX__ACTIVE_ALL_HIGHJACKPOT" at bounding box center [708, 211] width 162 height 25
click at [697, 212] on span "Include All" at bounding box center [703, 214] width 40 height 9
click at [691, 212] on input "Include All" at bounding box center [688, 216] width 9 height 9
click at [621, 256] on span at bounding box center [624, 257] width 8 height 8
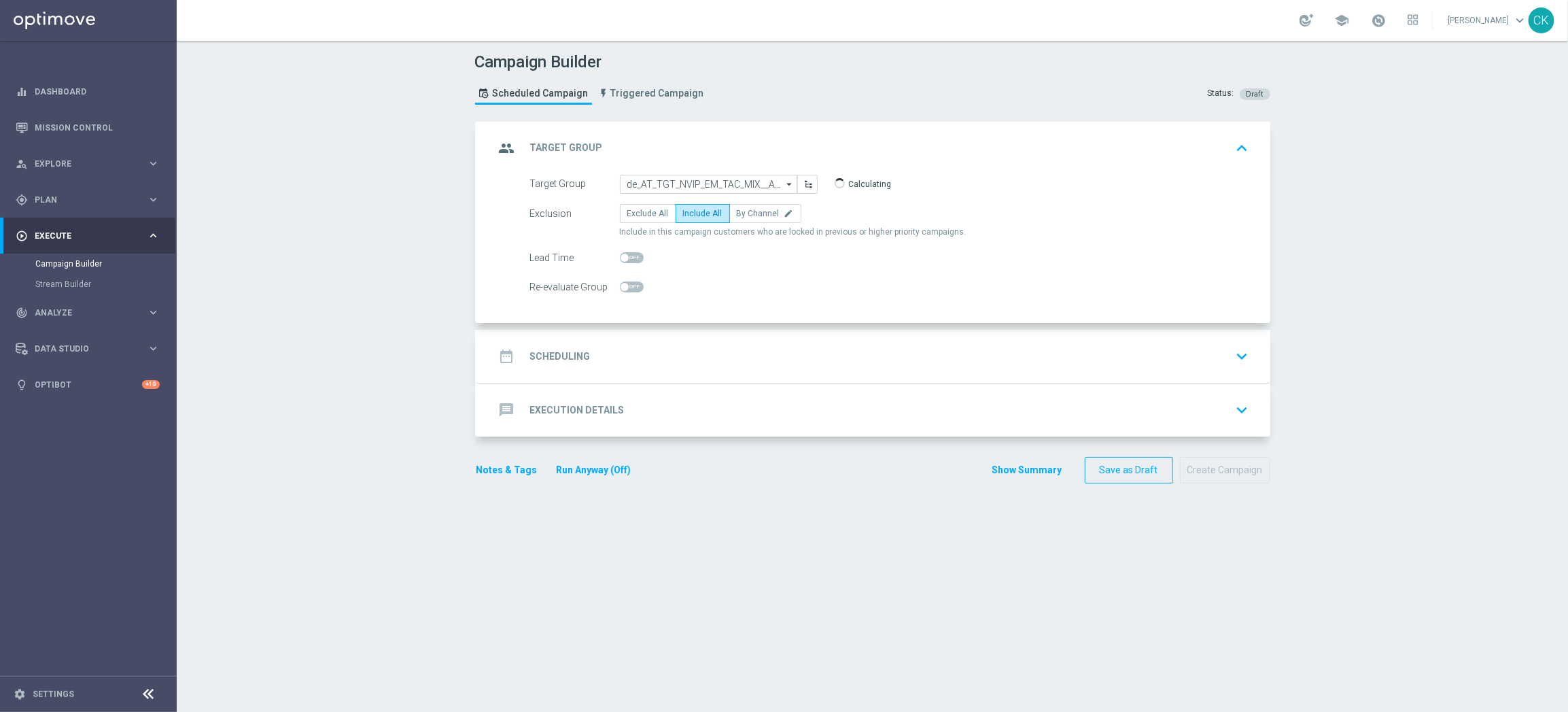
click at [621, 256] on input "checkbox" at bounding box center [632, 258] width 24 height 11
click at [555, 350] on h2 "Scheduling" at bounding box center [561, 356] width 61 height 13
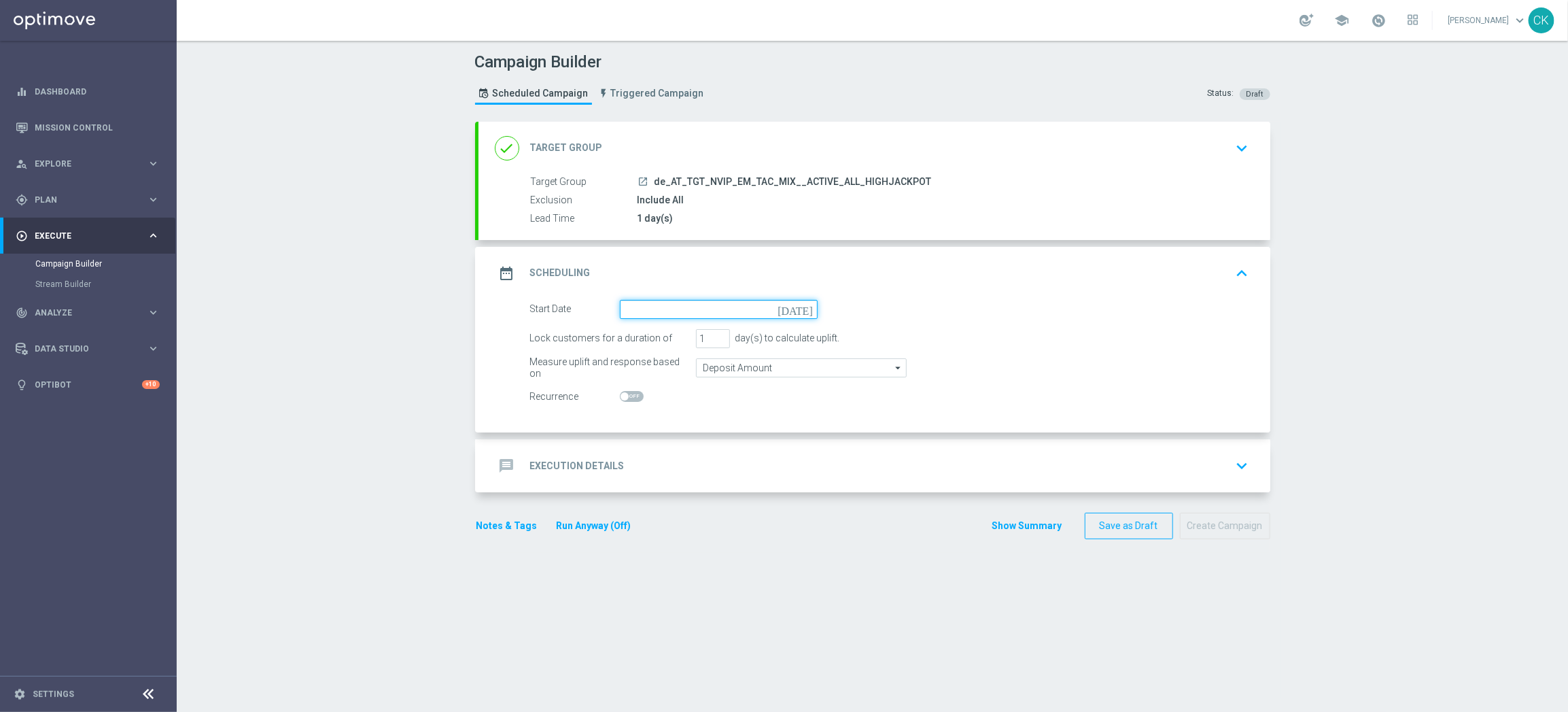
click at [688, 307] on input at bounding box center [718, 309] width 198 height 19
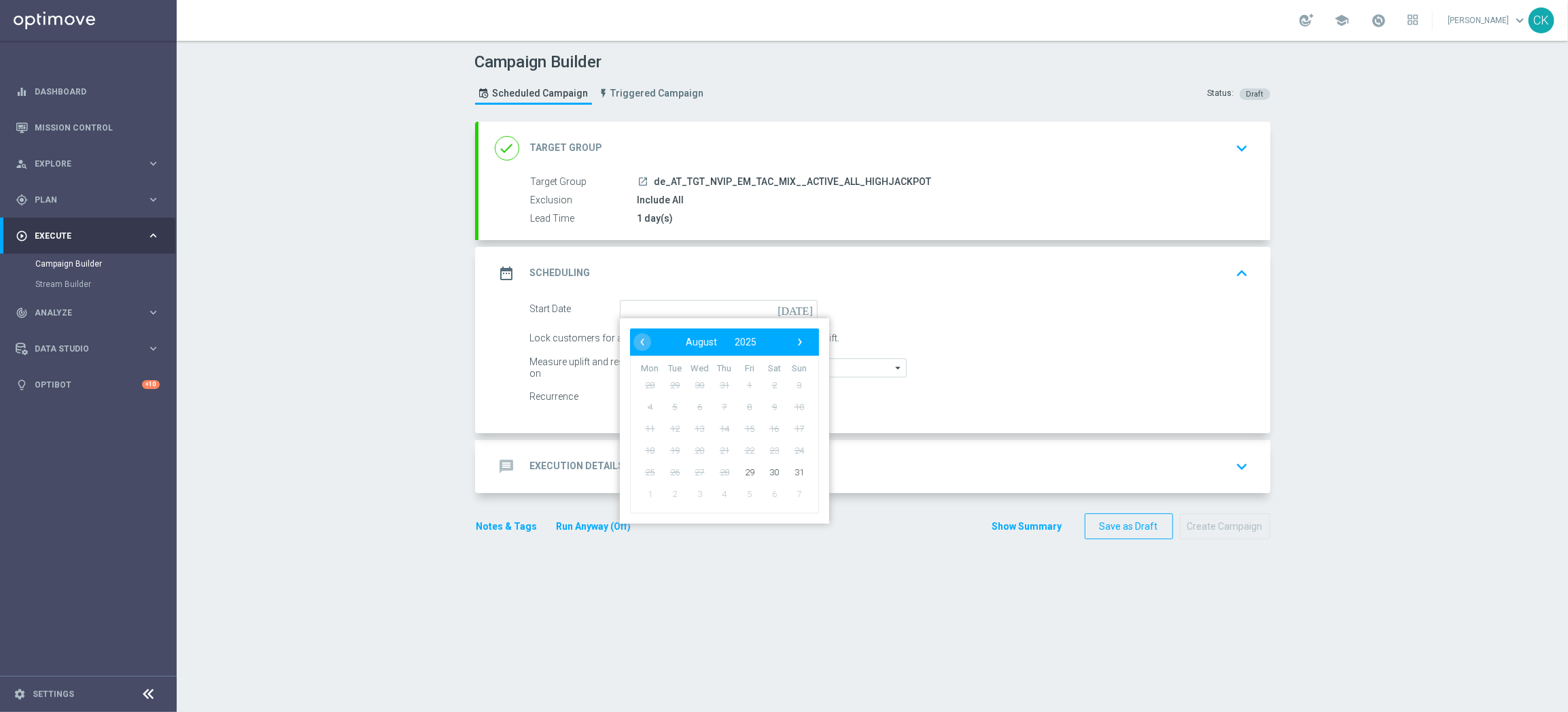
click at [797, 328] on div "‹ ​ August ​ 2025 ​ ›" at bounding box center [724, 342] width 189 height 28
click at [796, 333] on span "›" at bounding box center [799, 342] width 17 height 18
click at [640, 380] on span "1" at bounding box center [650, 385] width 22 height 22
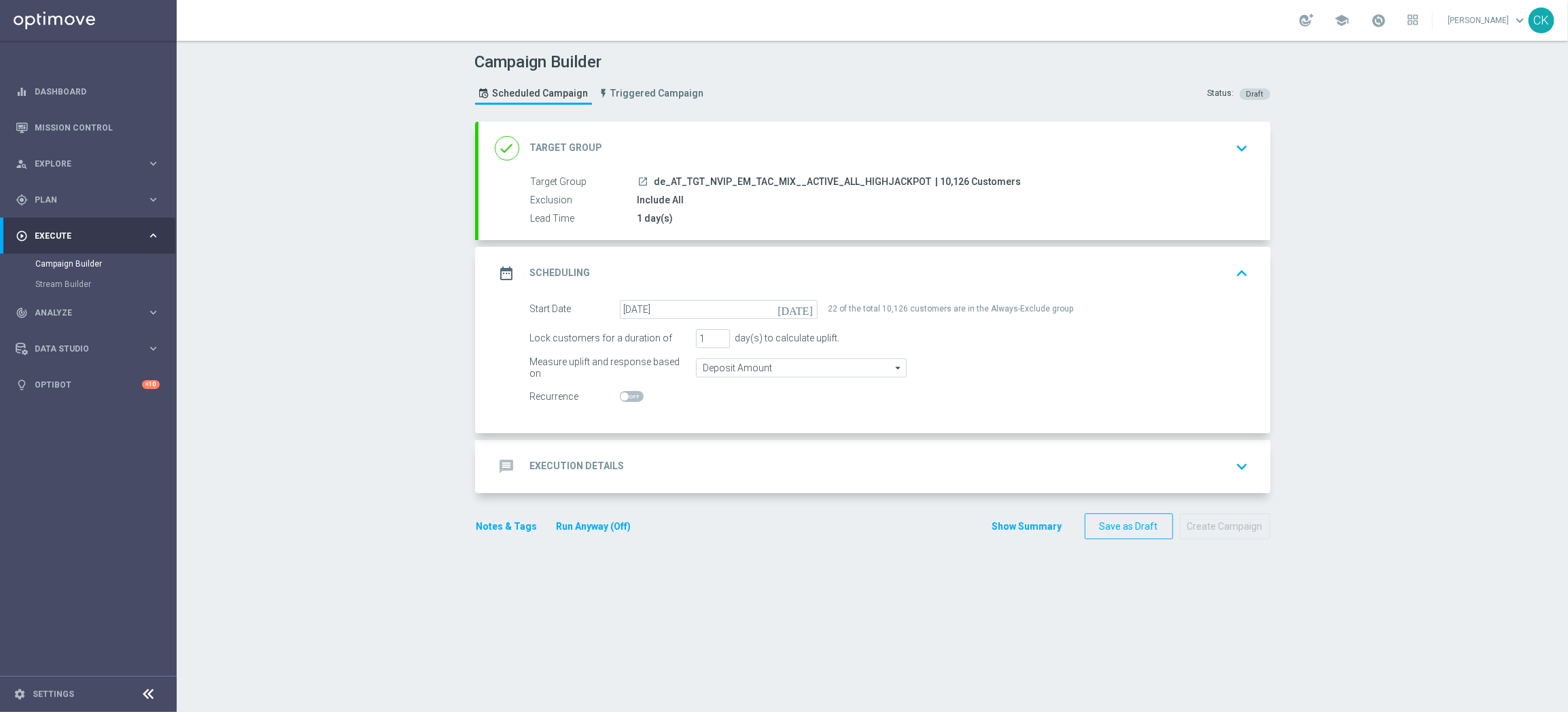
click at [540, 461] on h2 "Execution Details" at bounding box center [577, 466] width 95 height 13
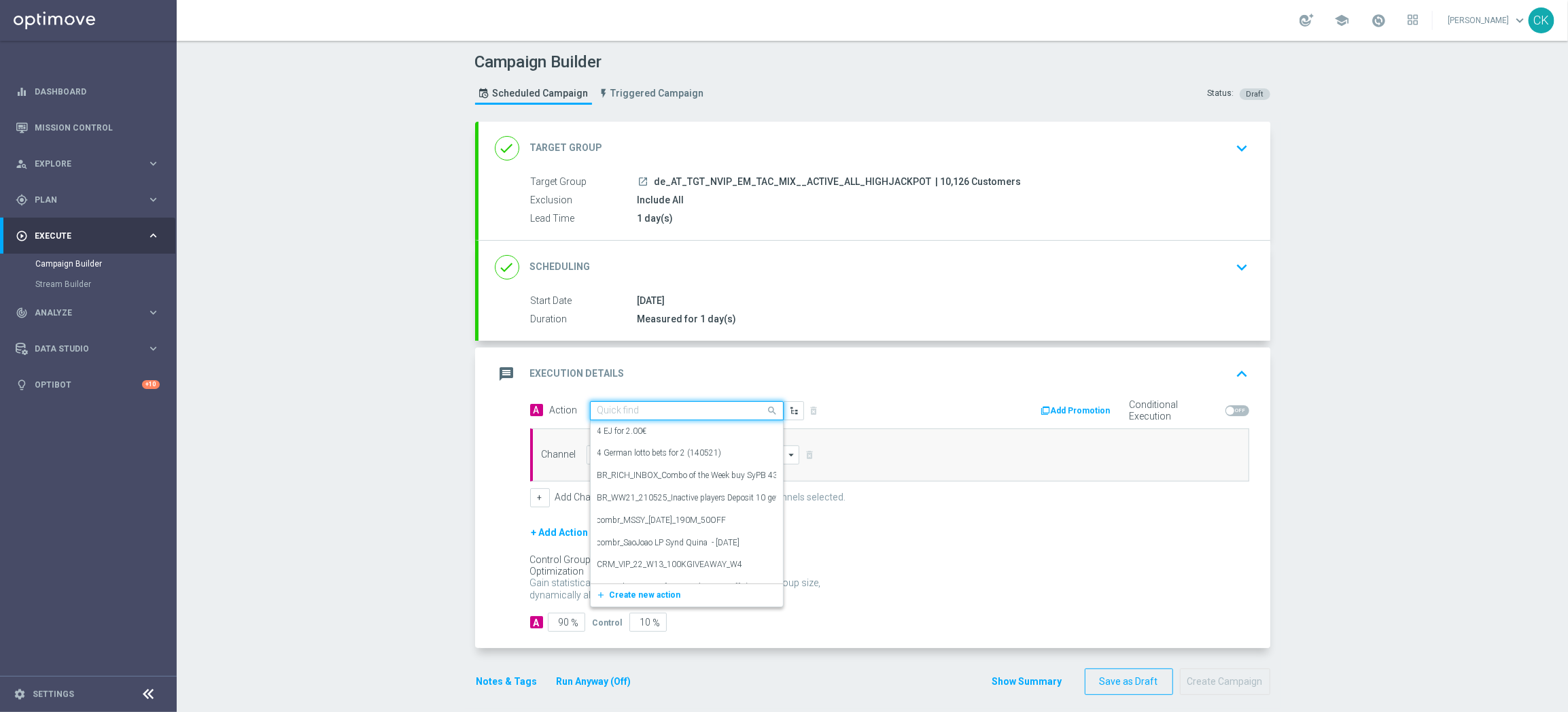
click at [645, 409] on input "text" at bounding box center [673, 411] width 152 height 12
paste input "SummerSales"
click at [650, 427] on div "SummerSales edit" at bounding box center [687, 434] width 179 height 22
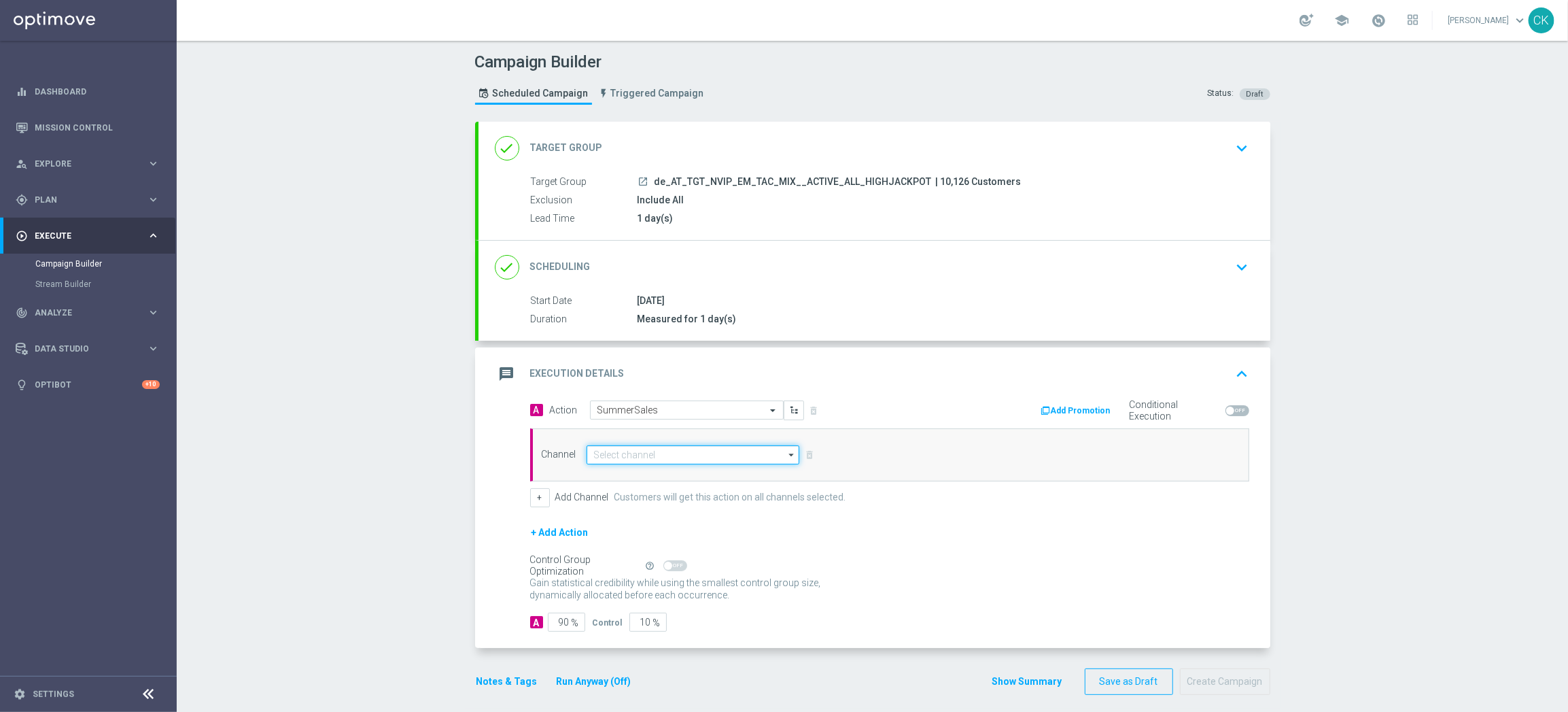
click at [650, 451] on input at bounding box center [693, 454] width 214 height 19
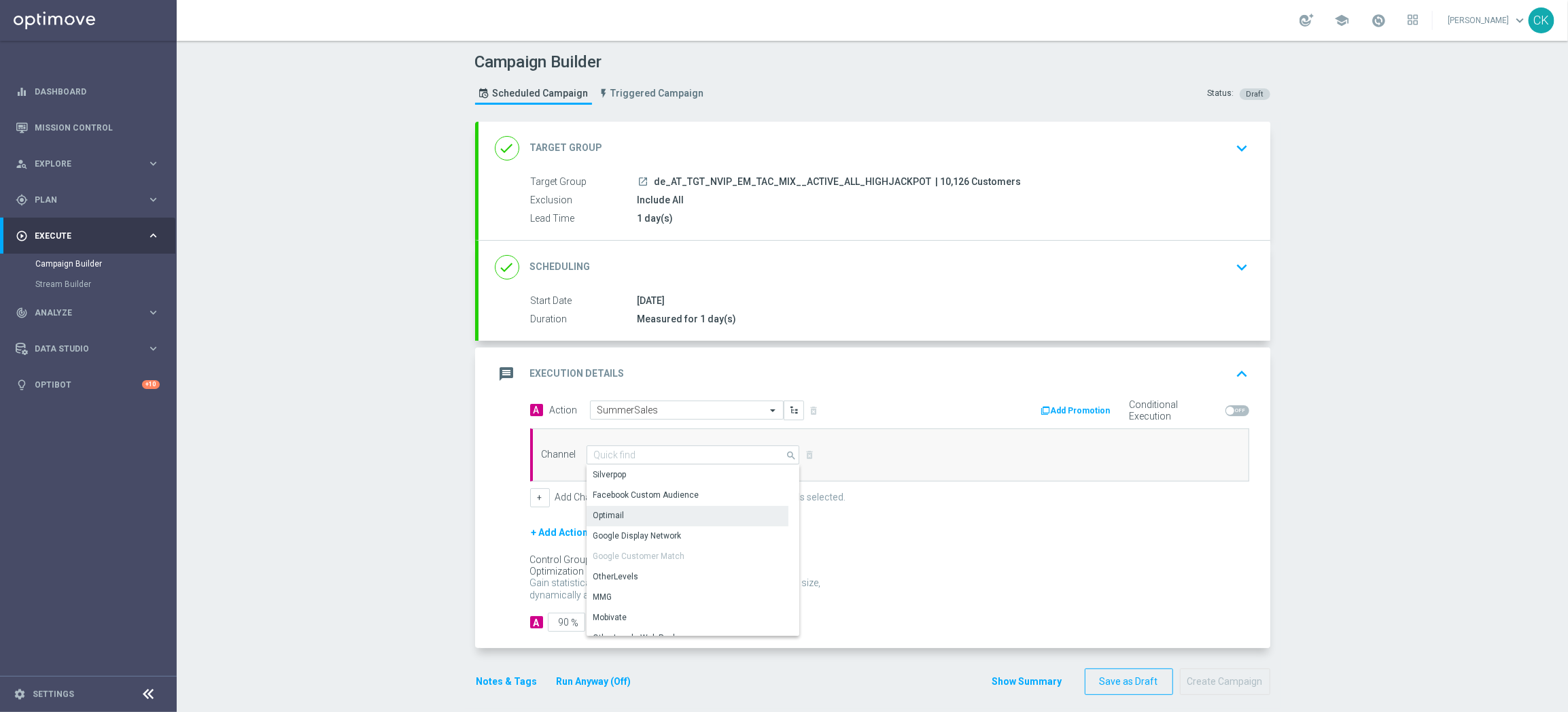
click at [645, 508] on div "Optimail" at bounding box center [687, 515] width 202 height 19
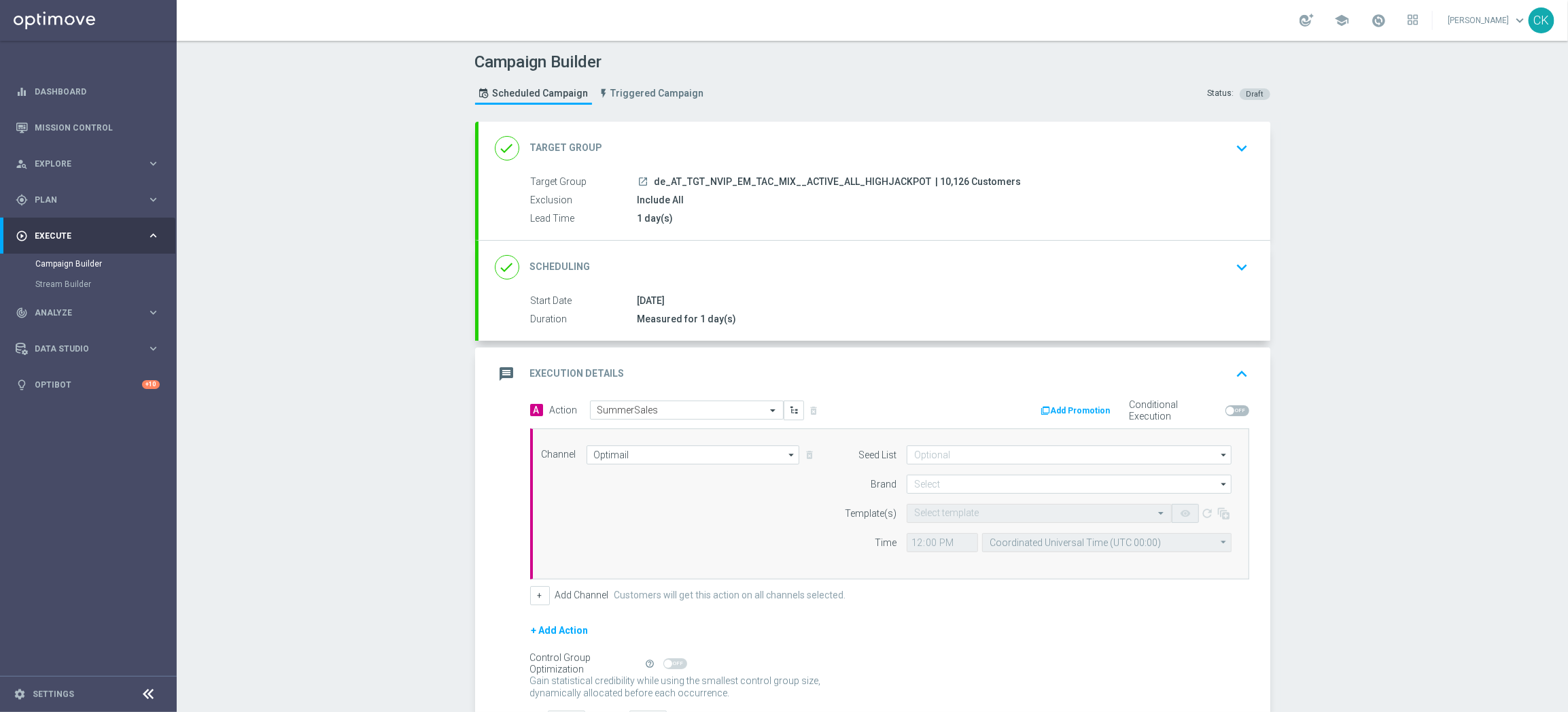
scroll to position [110, 0]
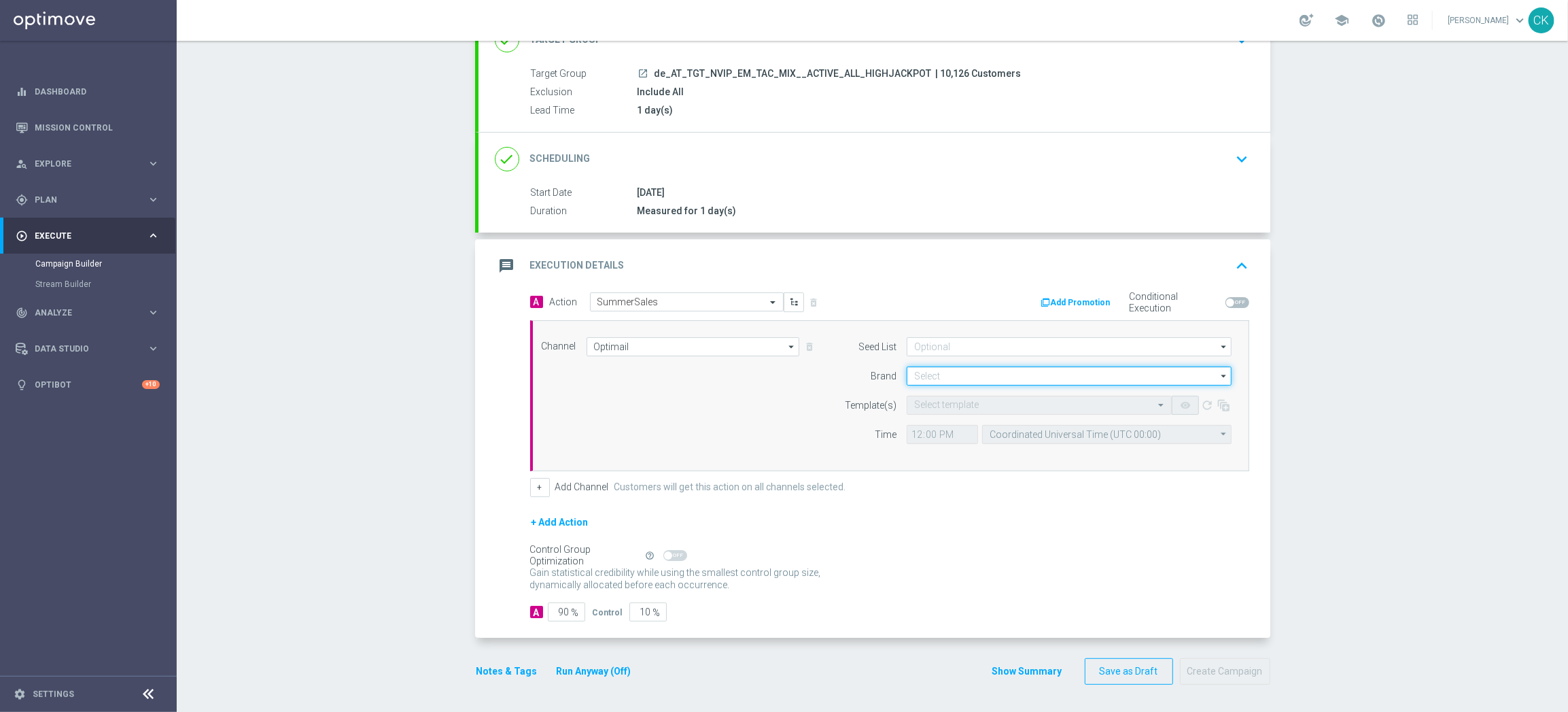
click at [965, 376] on input at bounding box center [1069, 376] width 325 height 19
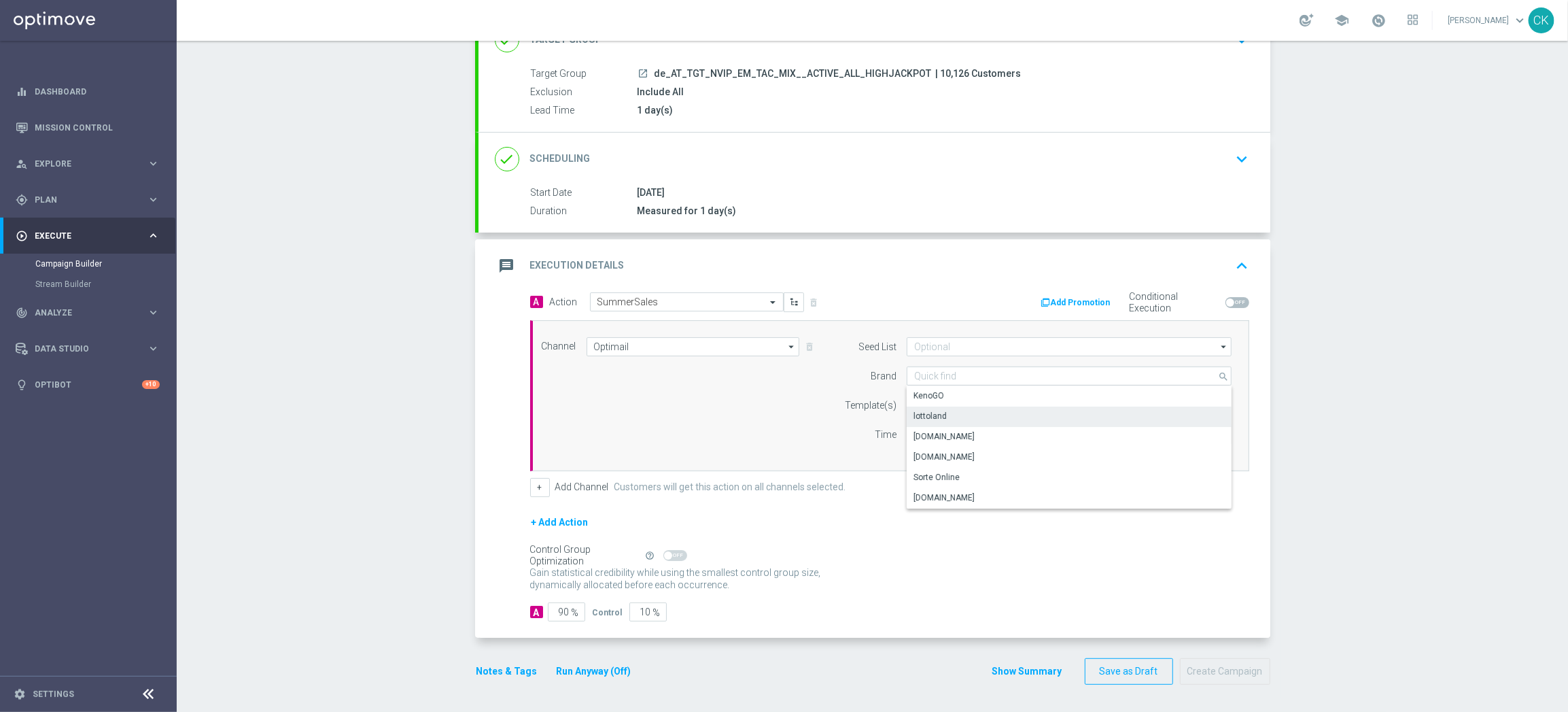
click at [964, 414] on div "lottoland" at bounding box center [1069, 415] width 325 height 19
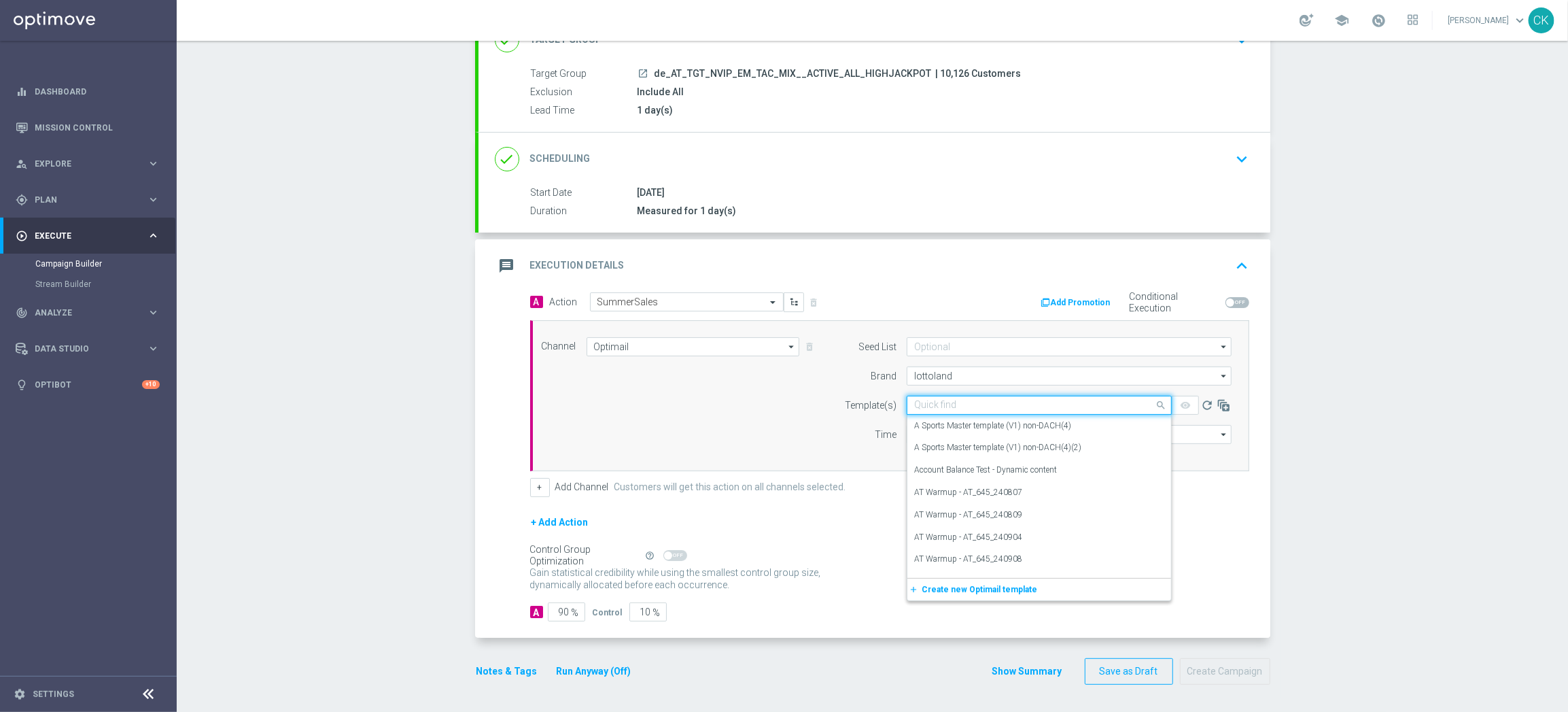
click at [935, 403] on input "text" at bounding box center [1026, 405] width 223 height 12
paste input "AT__SUMMERSALE_250901__NVIP_EMA_TAC_MIX"
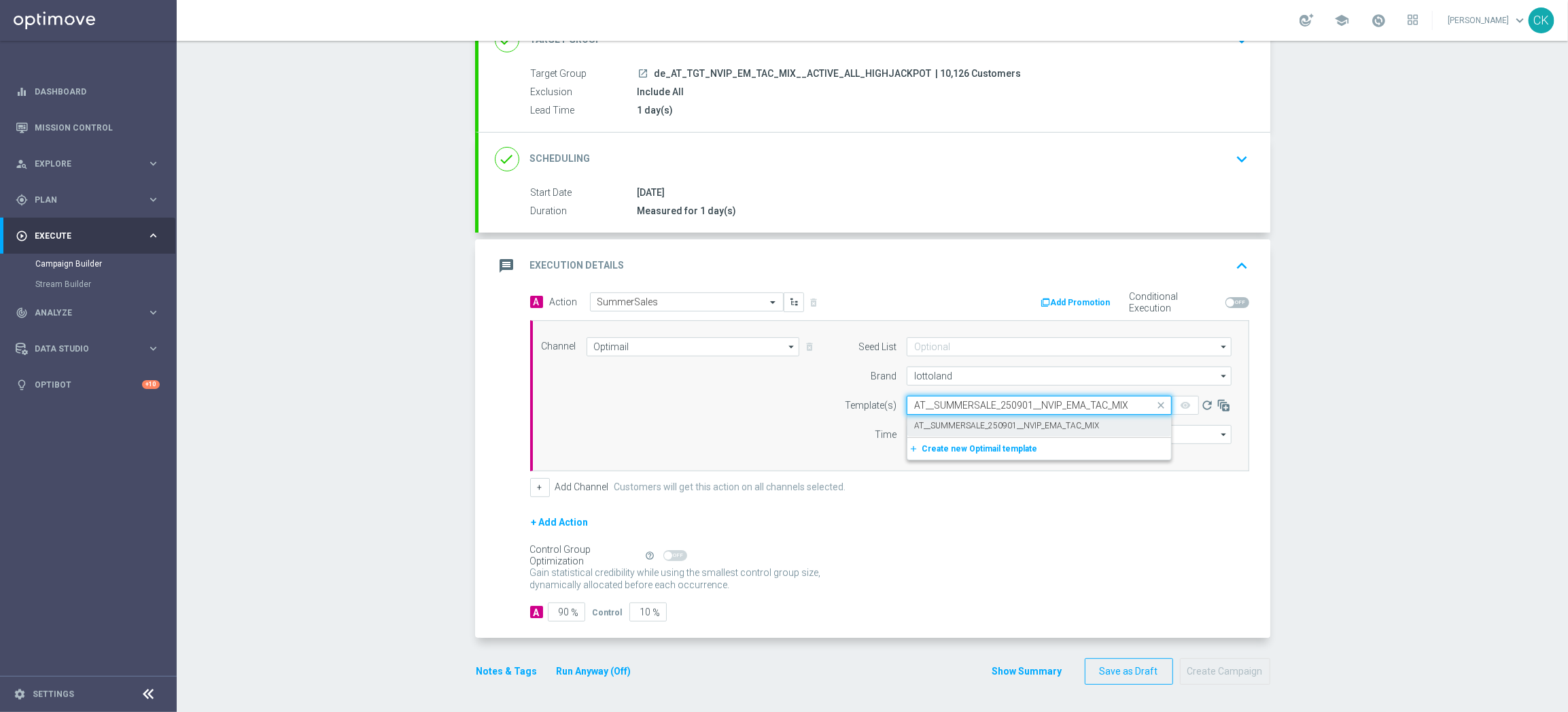
click at [928, 423] on label "AT__SUMMERSALE_250901__NVIP_EMA_TAC_MIX" at bounding box center [1006, 426] width 185 height 12
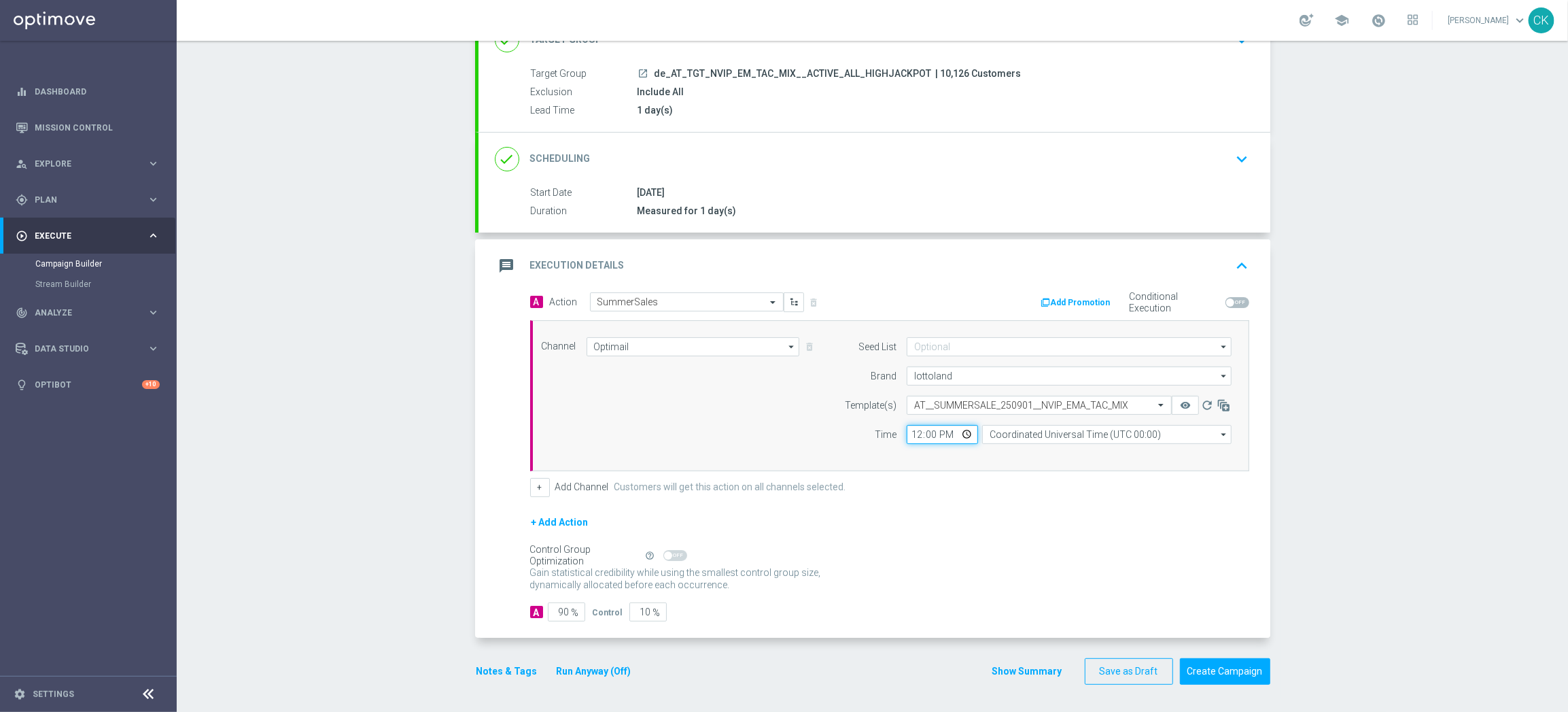
click at [910, 431] on input "12:00" at bounding box center [942, 434] width 71 height 19
click at [1057, 432] on input "Coordinated Universal Time (UTC 00:00)" at bounding box center [1106, 434] width 250 height 19
click at [1056, 451] on div "Central European Time ([GEOGRAPHIC_DATA]) (UTC +02:00)" at bounding box center [1100, 454] width 222 height 12
click at [562, 612] on input "90" at bounding box center [566, 612] width 38 height 19
click at [498, 669] on button "Notes & Tags" at bounding box center [506, 671] width 64 height 17
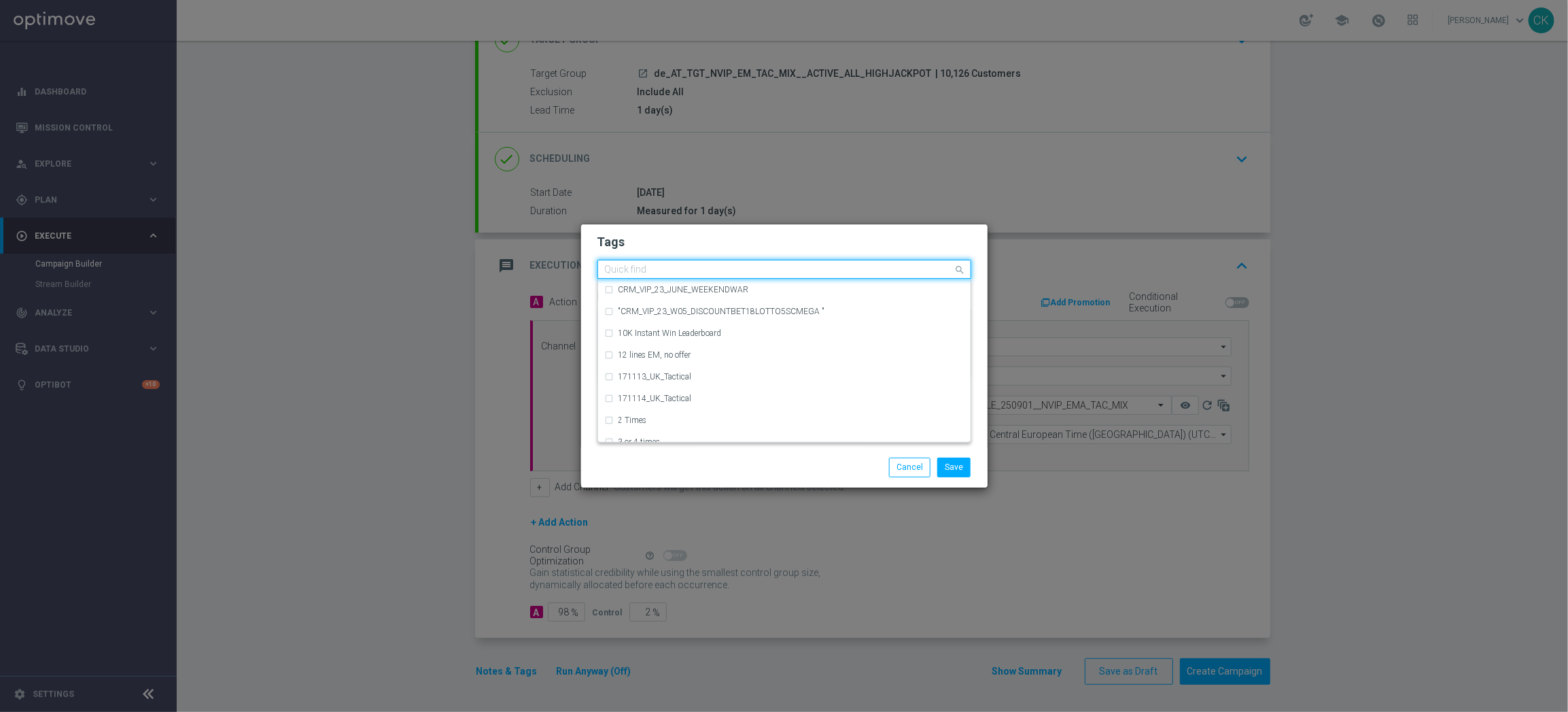
click at [654, 269] on input "text" at bounding box center [779, 270] width 349 height 12
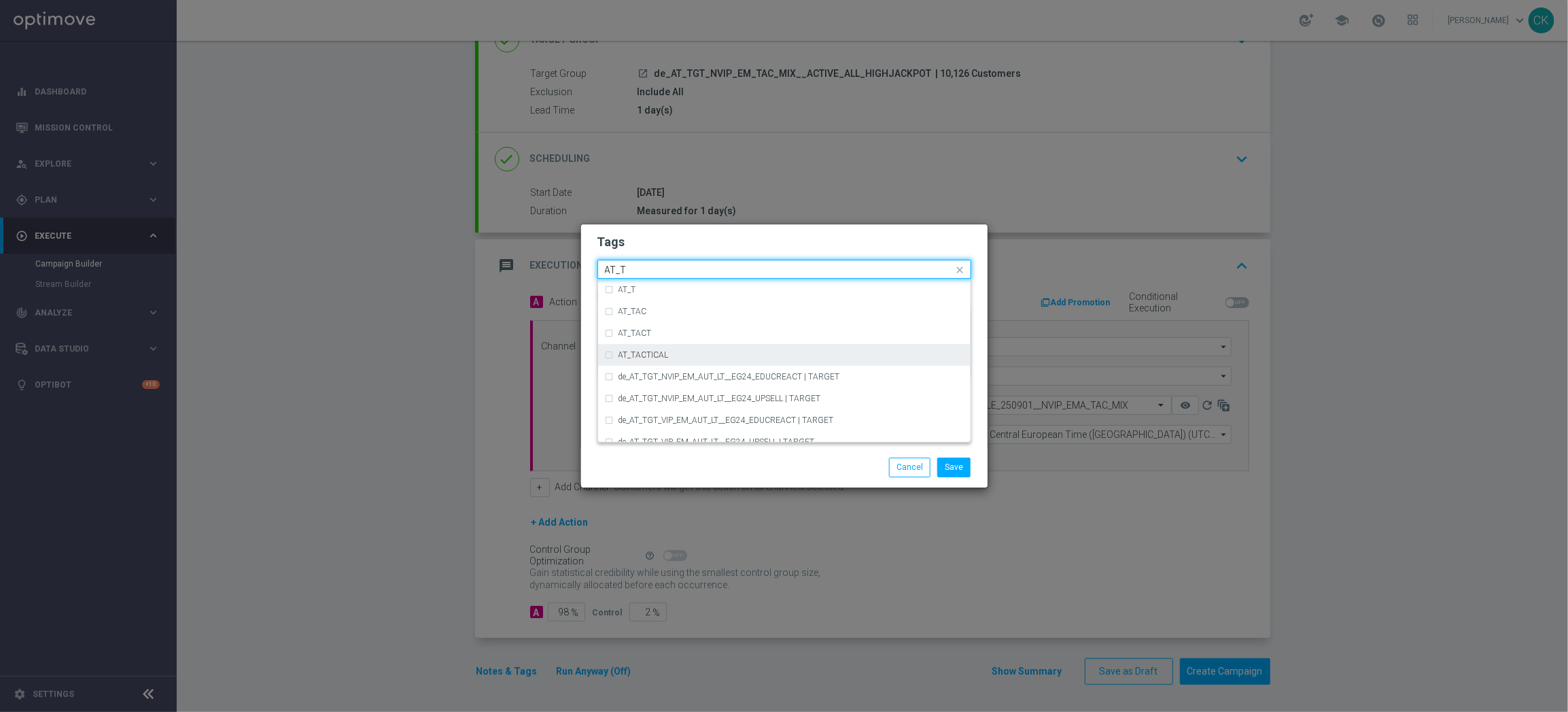
click at [666, 353] on label "AT_TACTICAL" at bounding box center [644, 355] width 51 height 8
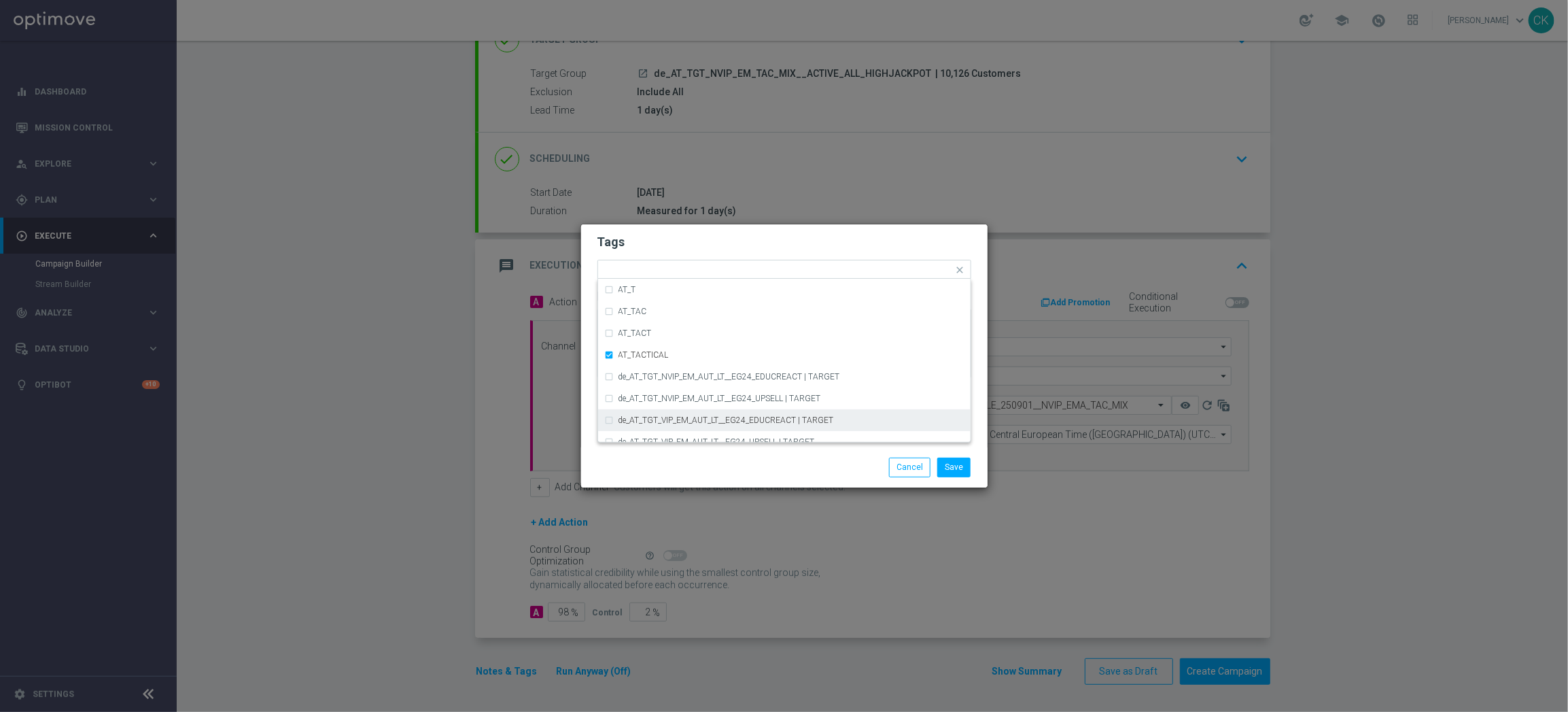
click at [670, 462] on div "Save Cancel" at bounding box center [784, 467] width 394 height 19
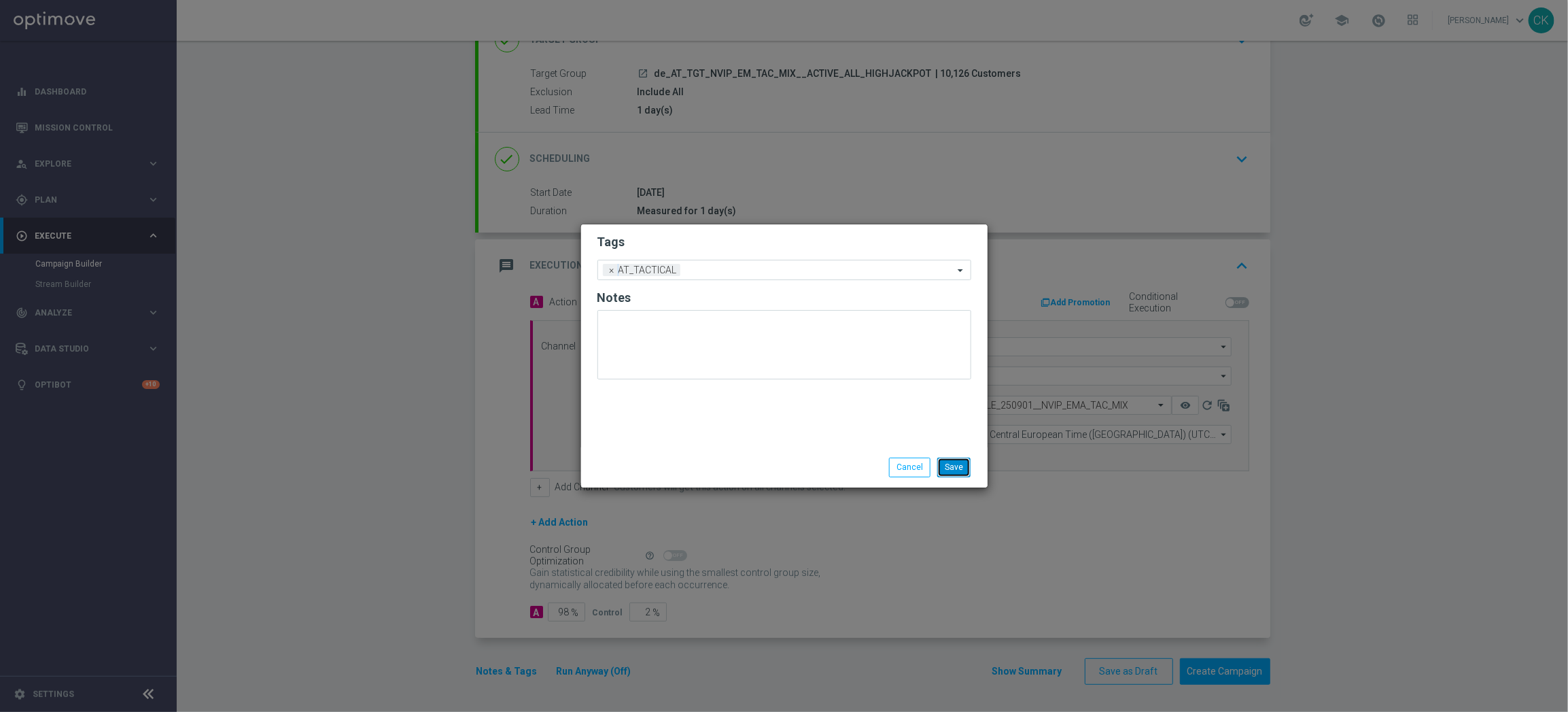
click at [957, 464] on button "Save" at bounding box center [954, 467] width 33 height 19
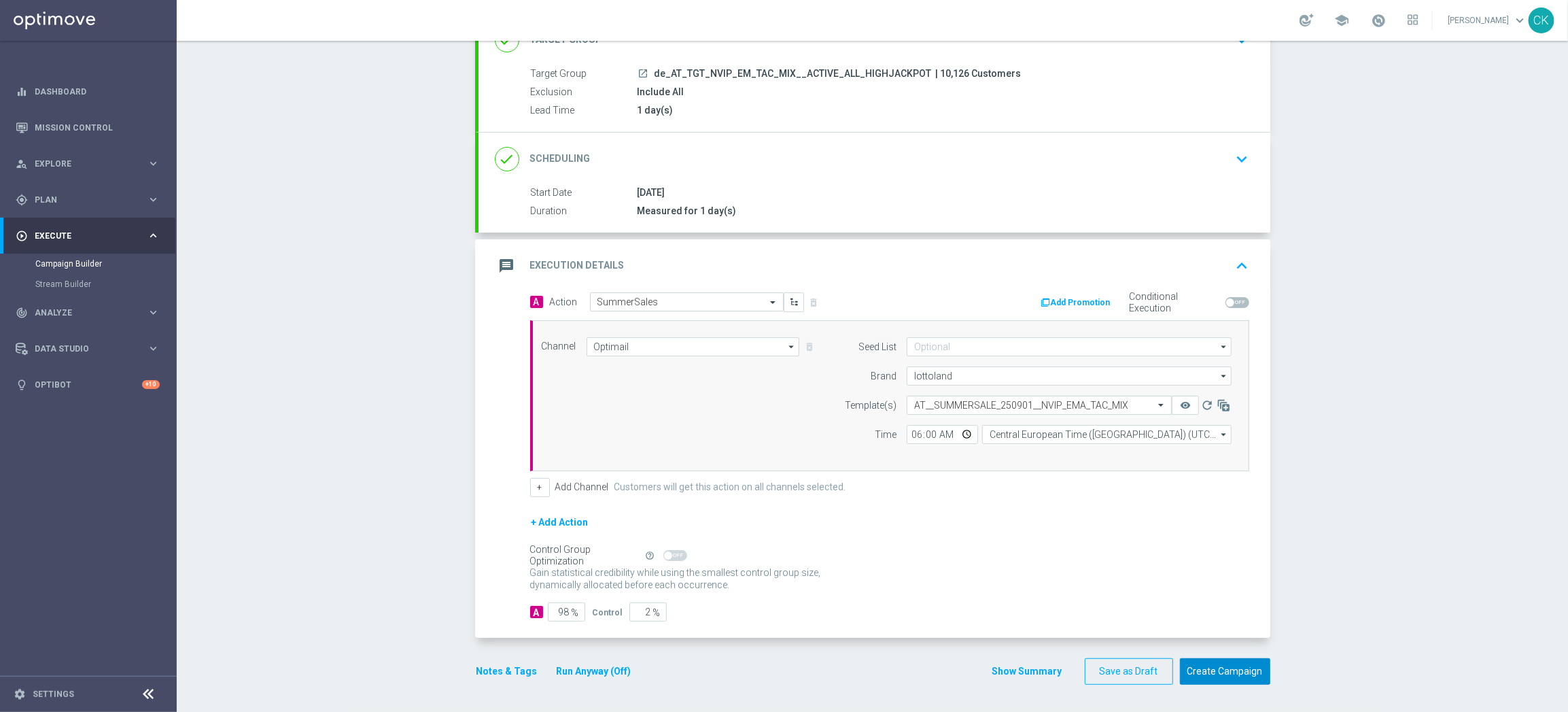
click at [1237, 670] on button "Create Campaign" at bounding box center [1225, 671] width 90 height 27
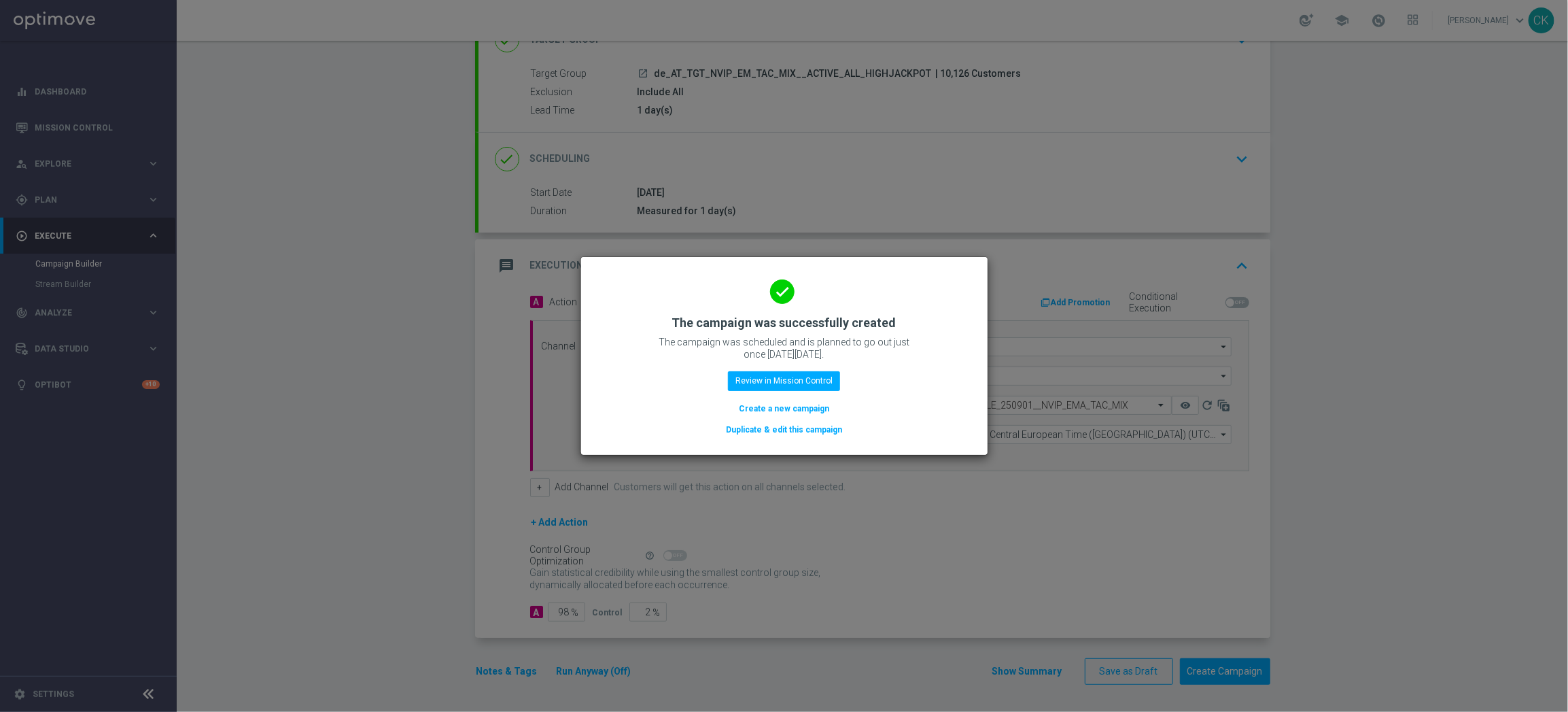
click at [745, 412] on button "Create a new campaign" at bounding box center [784, 408] width 93 height 15
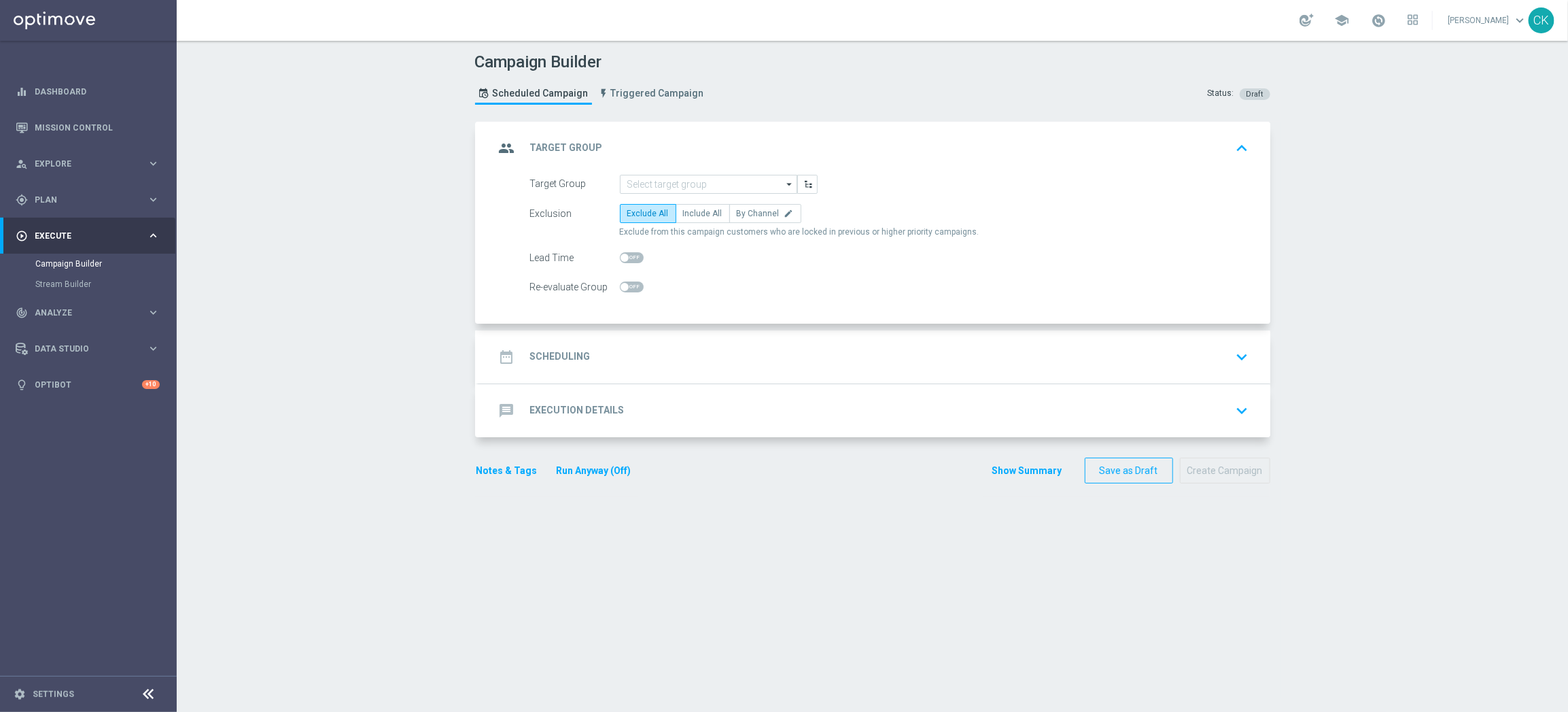
scroll to position [0, 0]
click at [687, 179] on input at bounding box center [708, 184] width 178 height 19
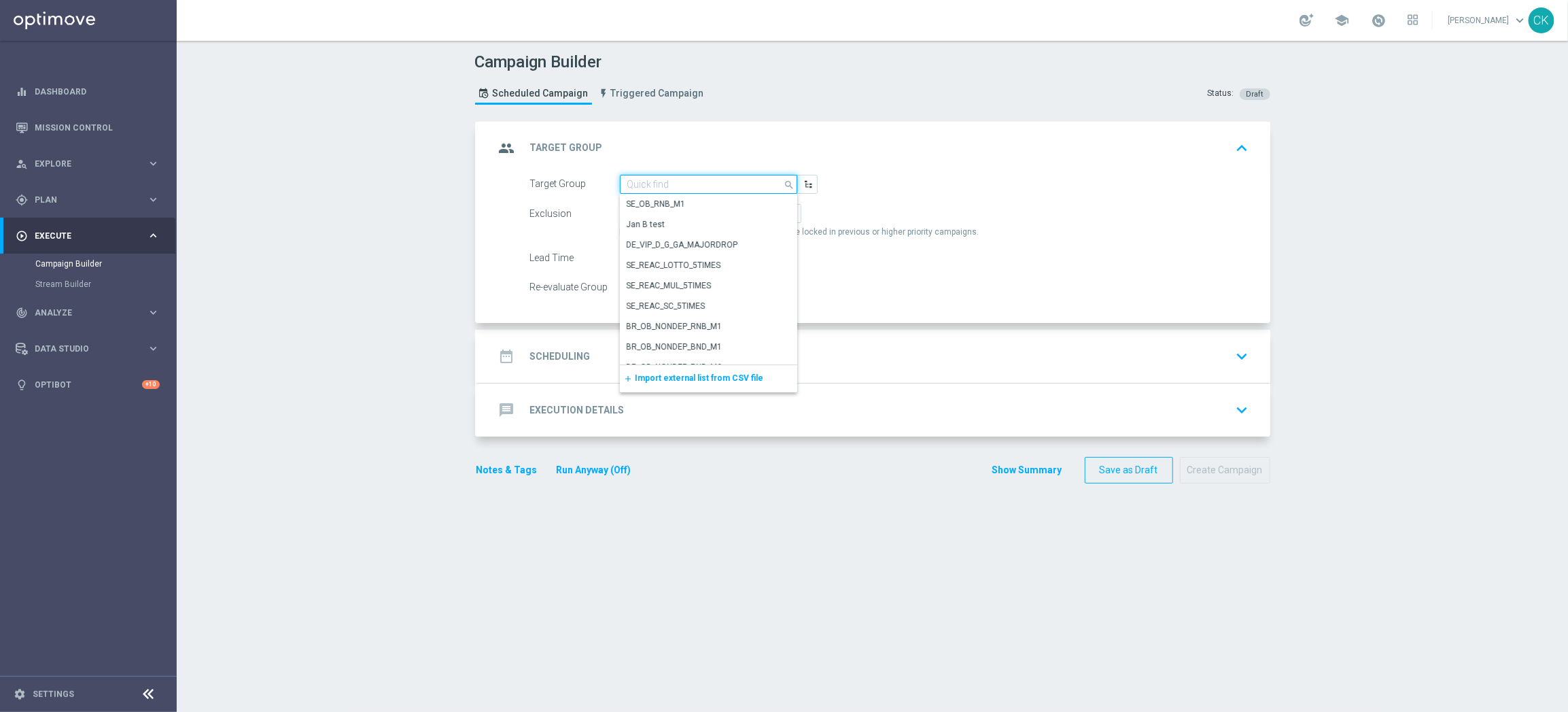
paste input "de_AT_TGT_NVIP_EM_TAC_MIX__REACTIVATED_HIGHJACKPOT"
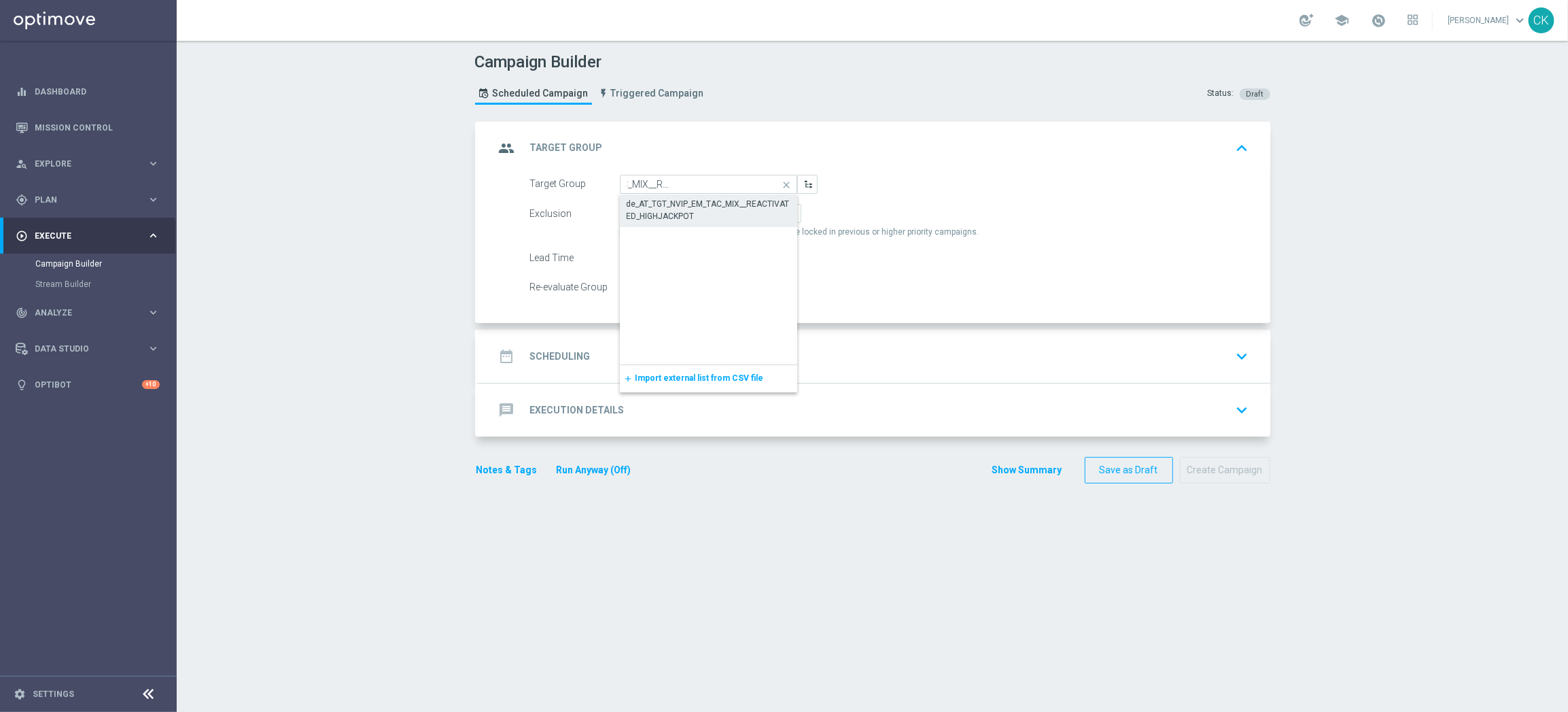
click at [691, 207] on div "de_AT_TGT_NVIP_EM_TAC_MIX__REACTIVATED_HIGHJACKPOT" at bounding box center [708, 210] width 164 height 25
click at [710, 206] on label "Include All" at bounding box center [703, 213] width 54 height 19
click at [691, 212] on input "Include All" at bounding box center [688, 216] width 9 height 9
click at [621, 263] on input "checkbox" at bounding box center [632, 258] width 24 height 11
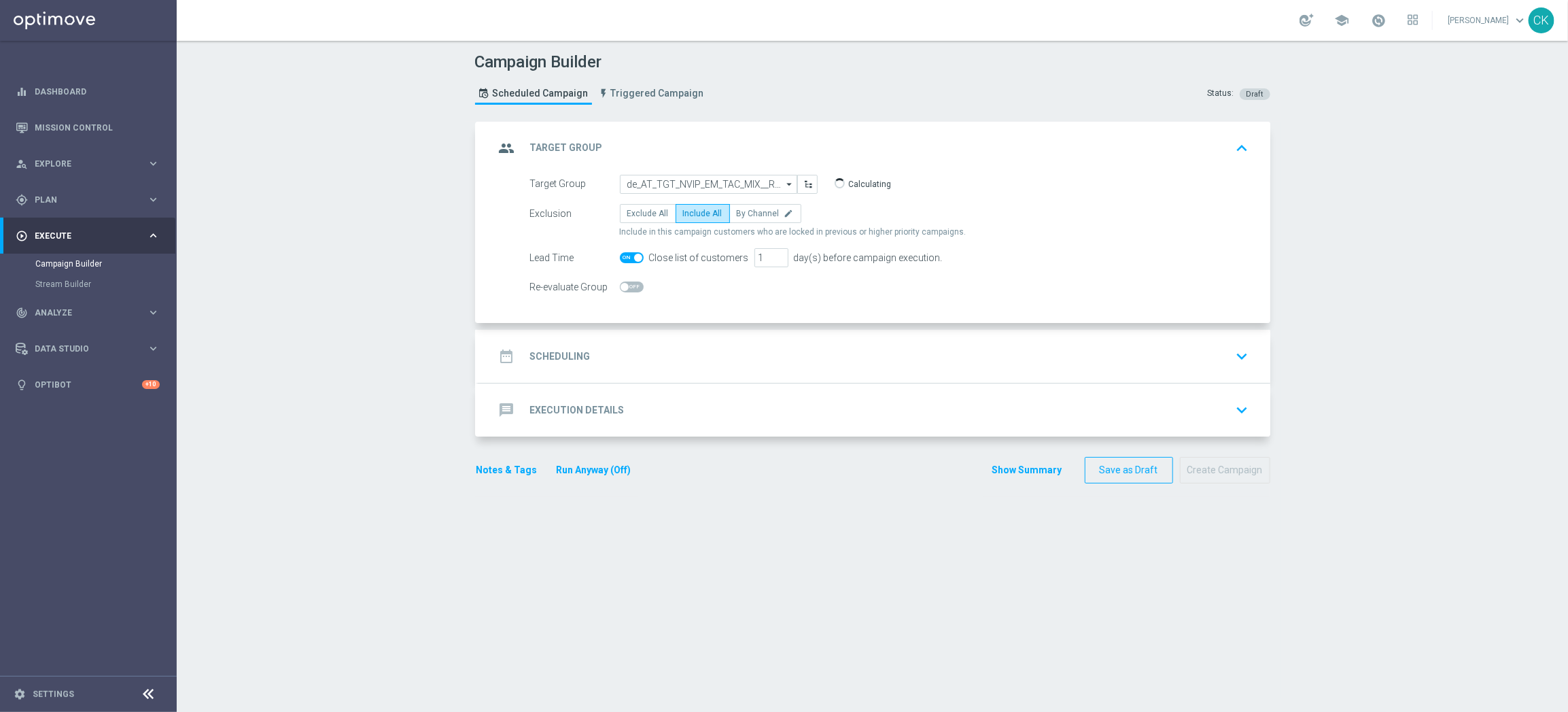
click at [565, 355] on h2 "Scheduling" at bounding box center [561, 356] width 61 height 13
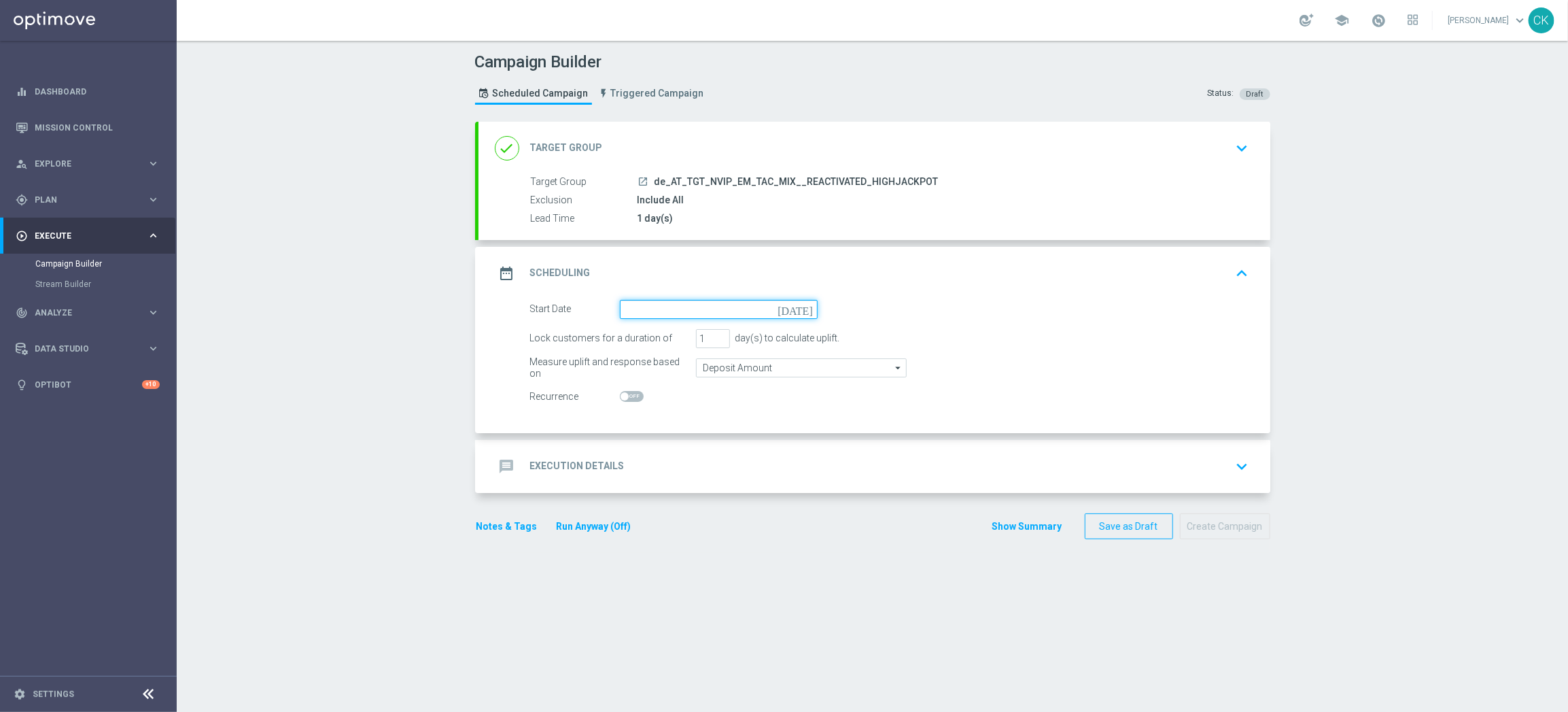
click at [725, 313] on input at bounding box center [718, 309] width 198 height 19
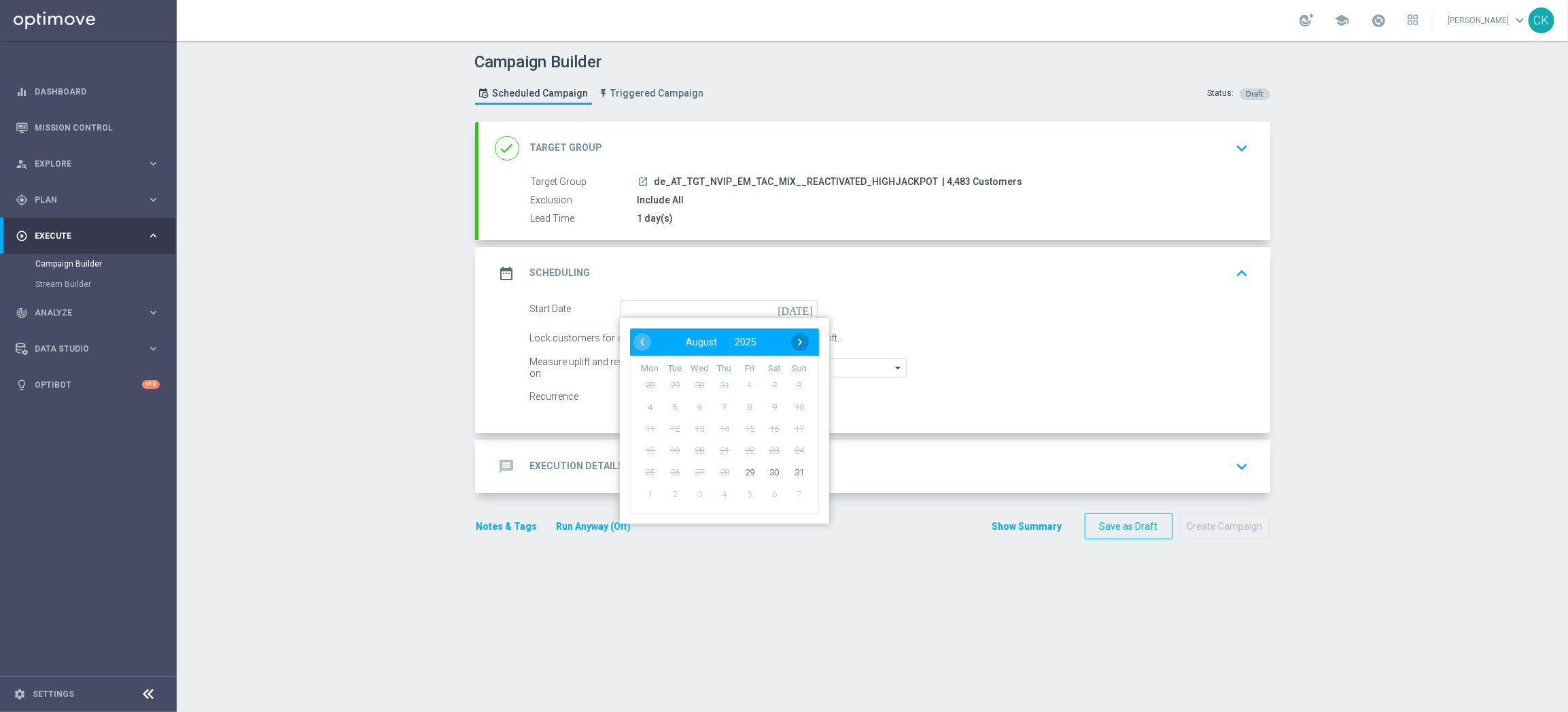
click at [796, 337] on span "›" at bounding box center [799, 342] width 17 height 18
click at [639, 379] on span "1" at bounding box center [650, 385] width 22 height 22
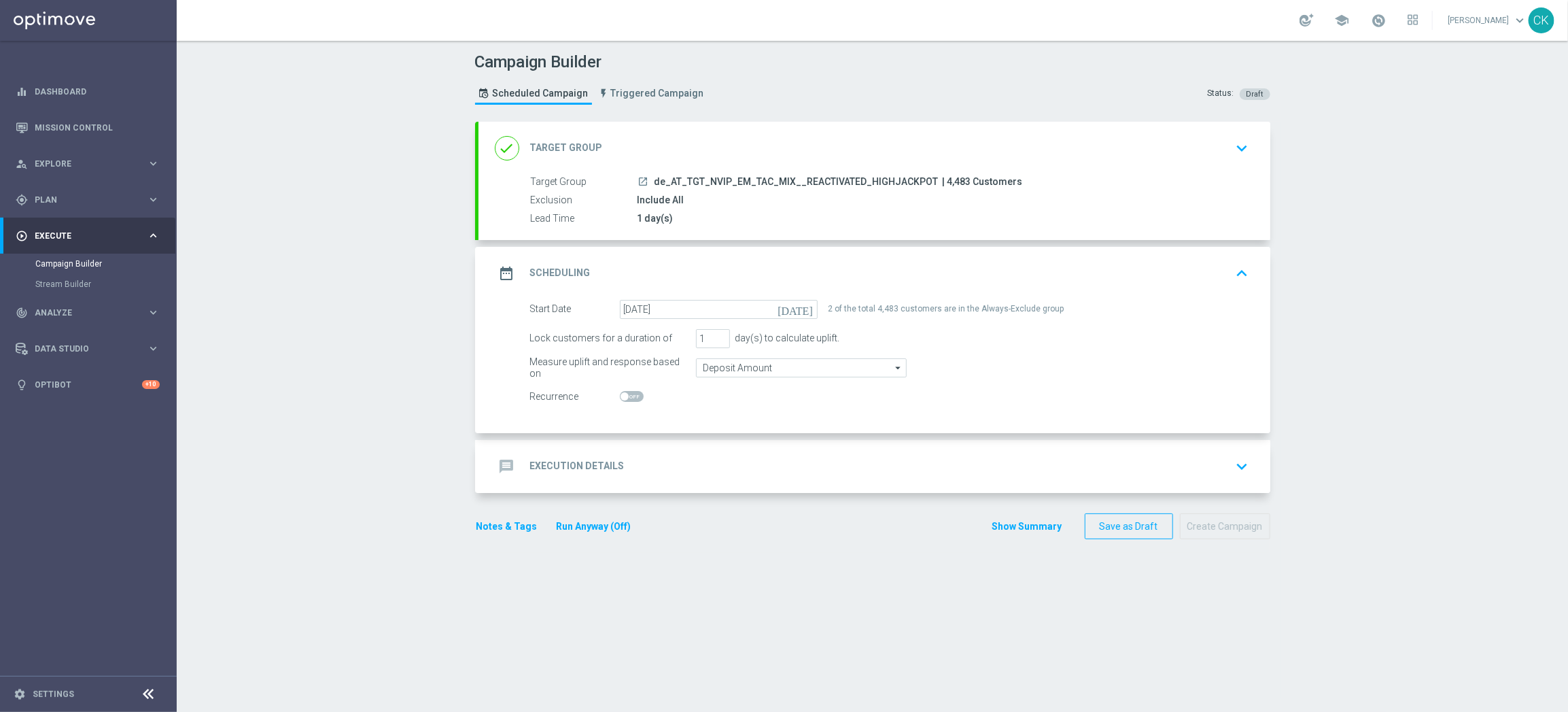
click at [558, 461] on h2 "Execution Details" at bounding box center [577, 466] width 95 height 13
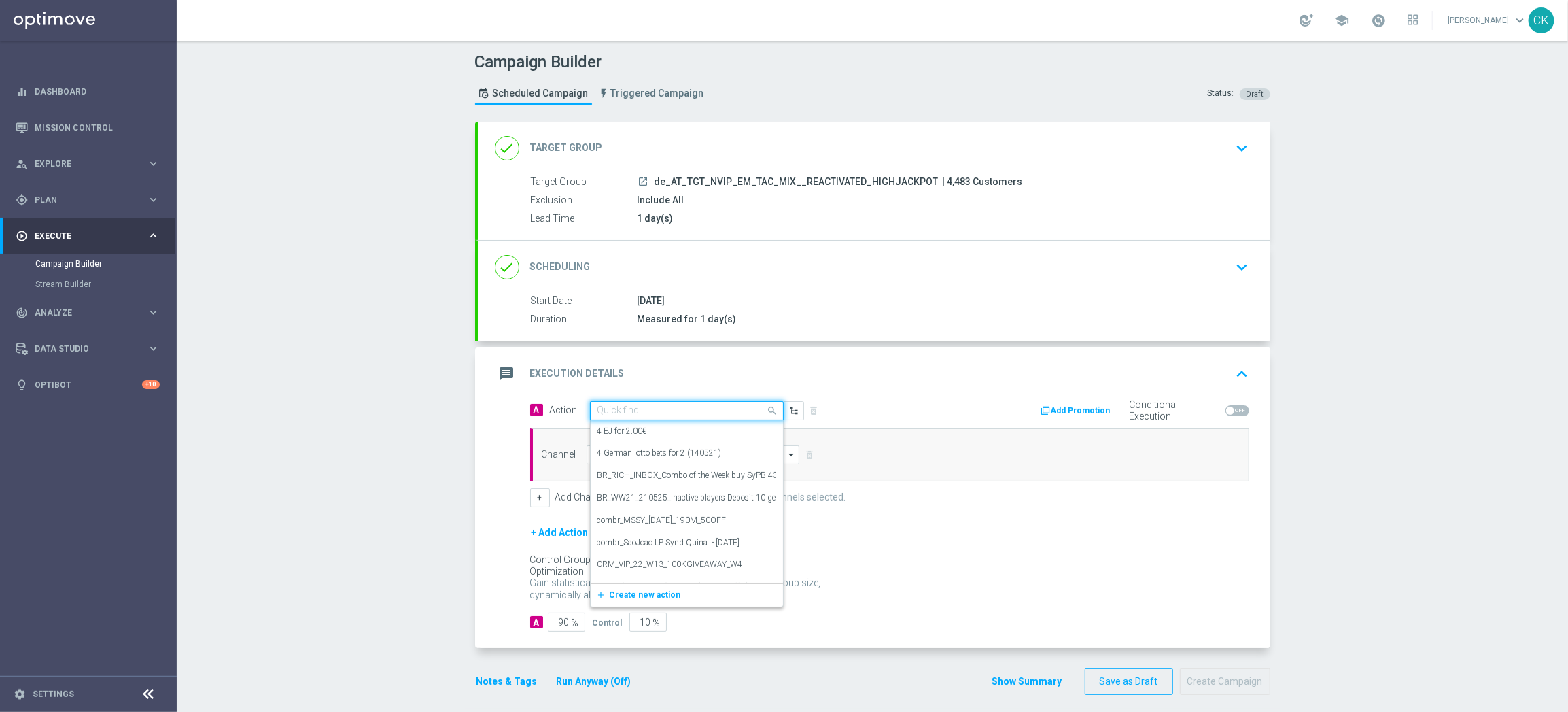
click at [629, 406] on input "text" at bounding box center [673, 411] width 152 height 12
paste input "SummerSales"
click at [635, 431] on label "SummerSales" at bounding box center [621, 434] width 49 height 12
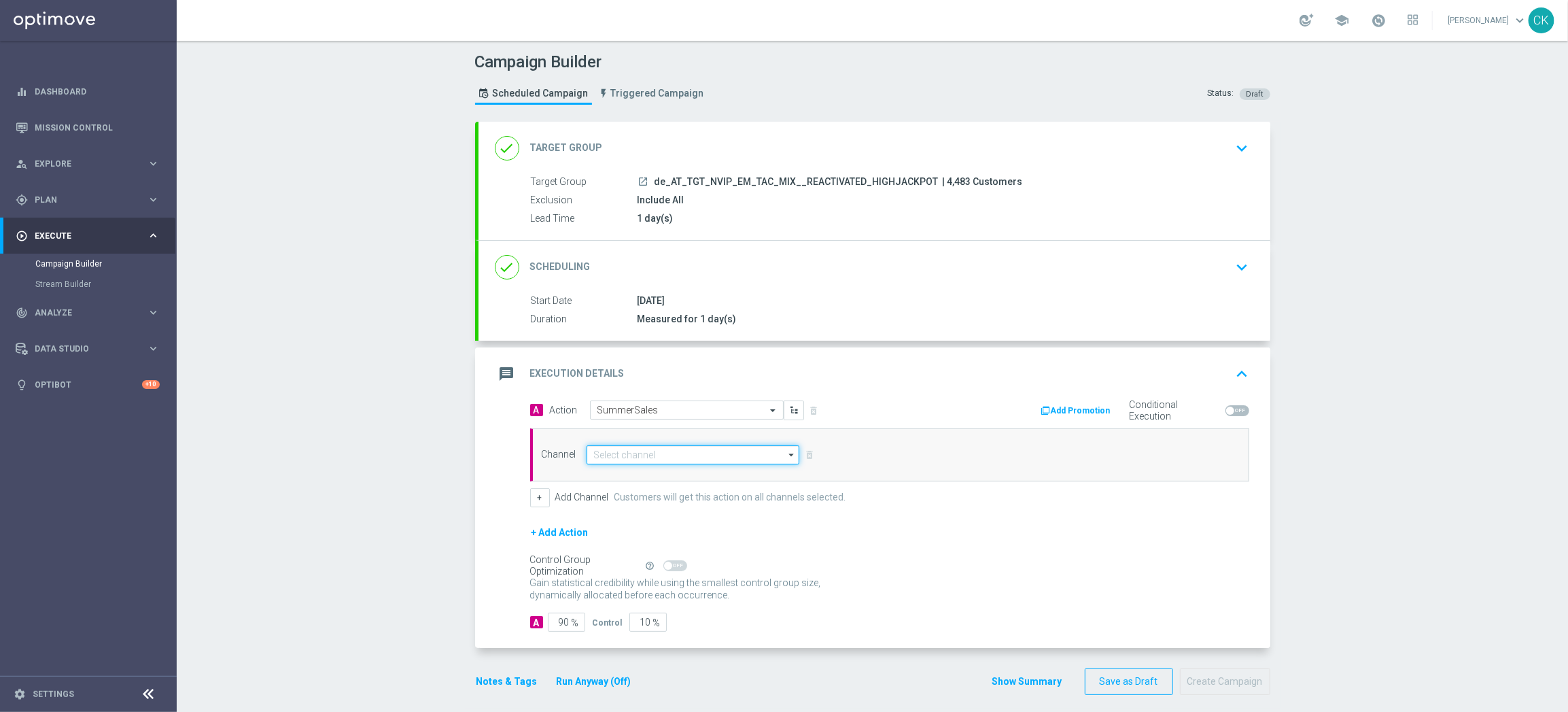
click at [635, 453] on input at bounding box center [693, 454] width 214 height 19
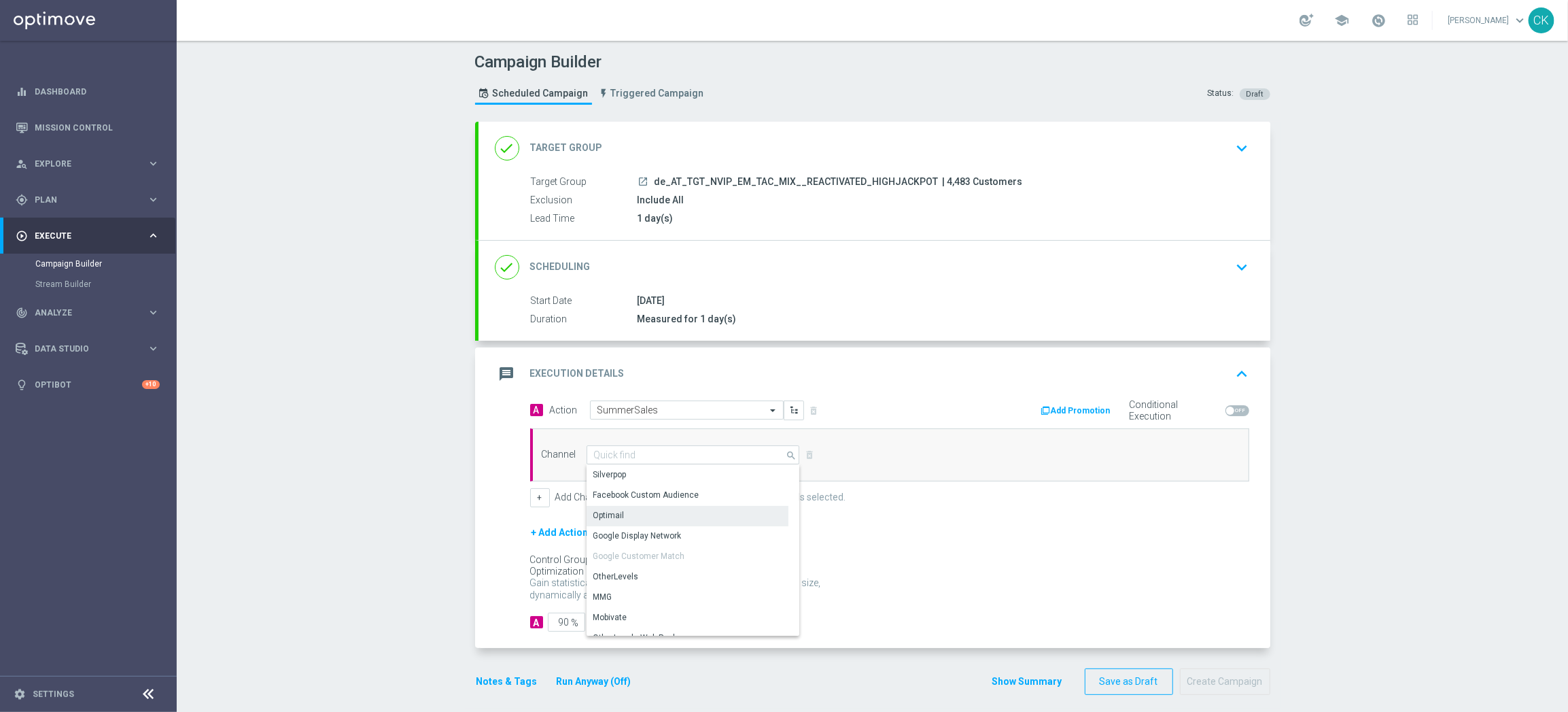
click at [635, 515] on div "Optimail" at bounding box center [687, 515] width 202 height 19
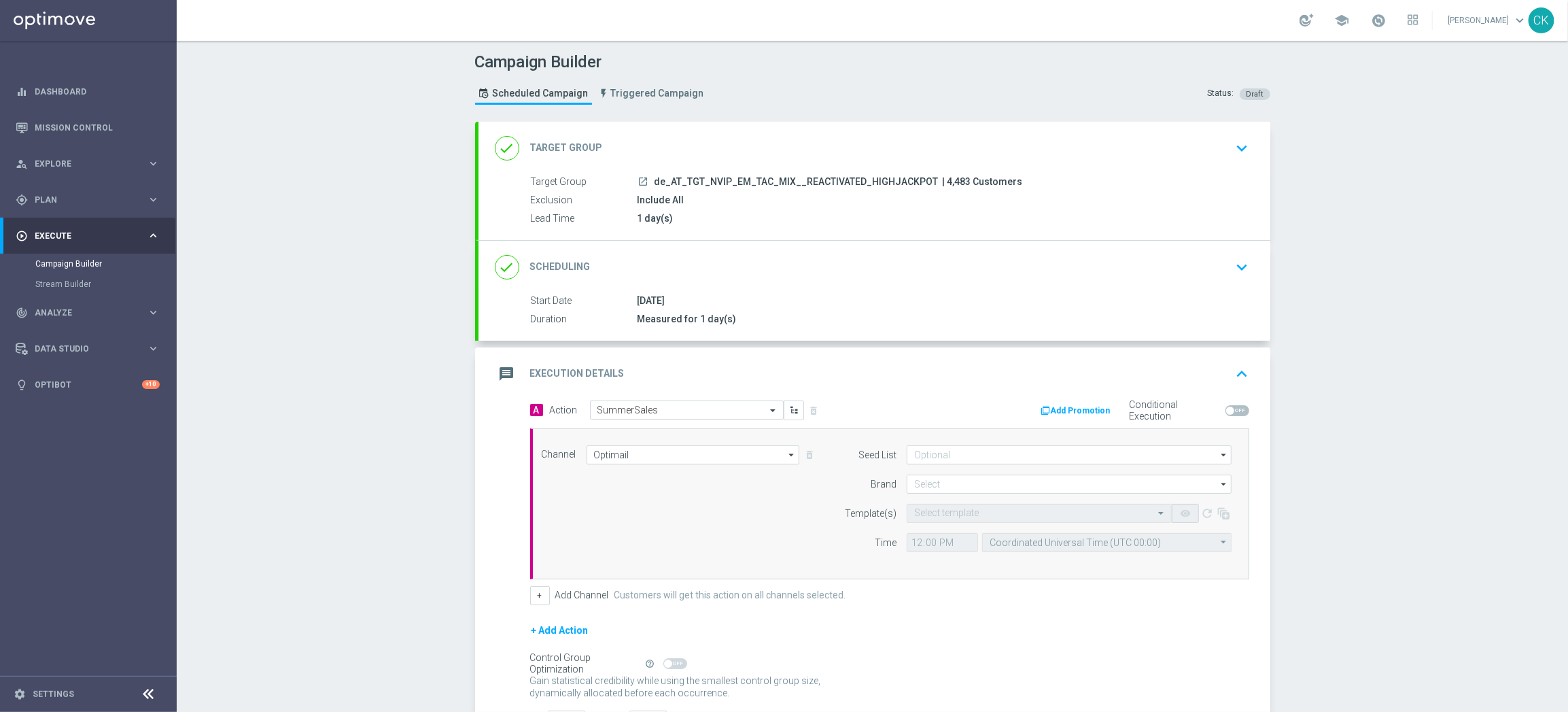
scroll to position [110, 0]
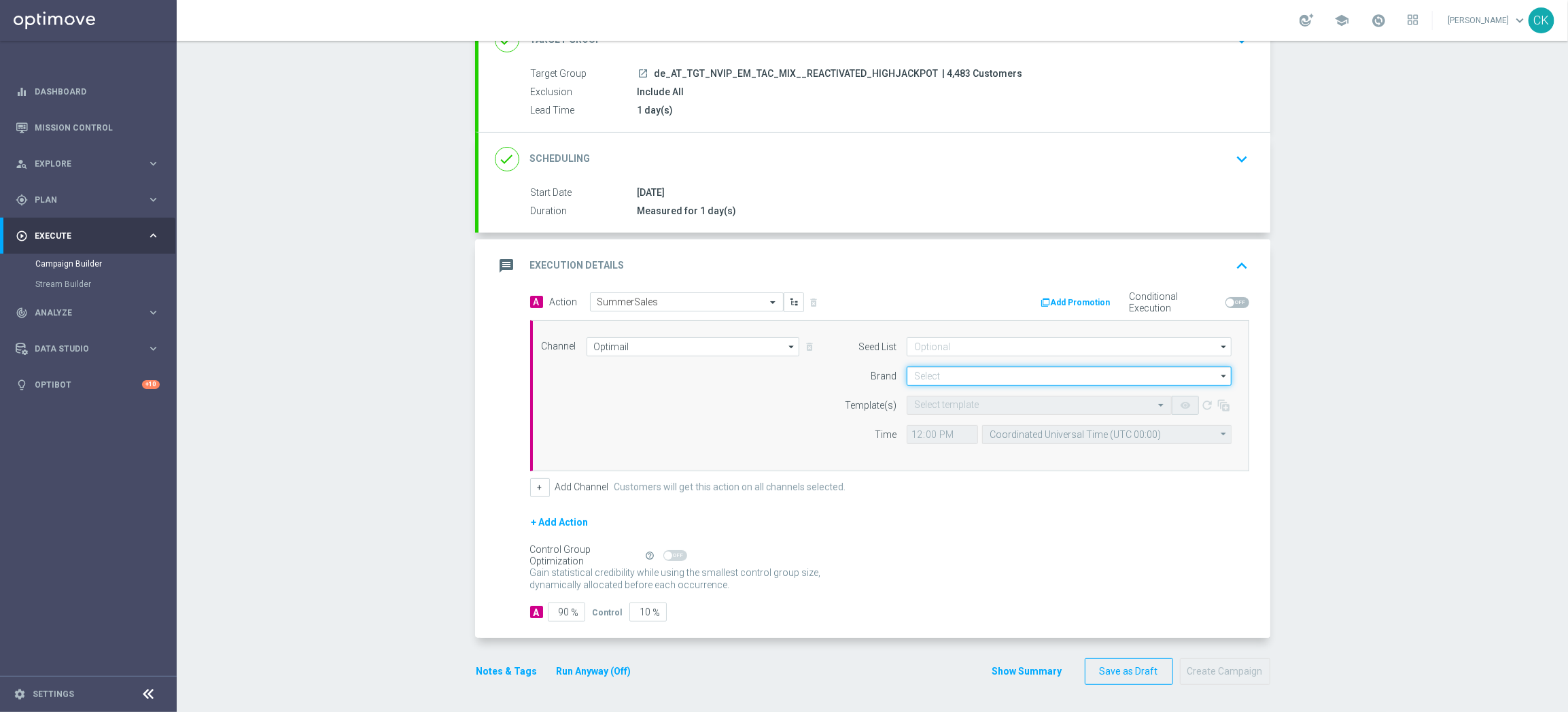
click at [961, 370] on input at bounding box center [1069, 376] width 325 height 19
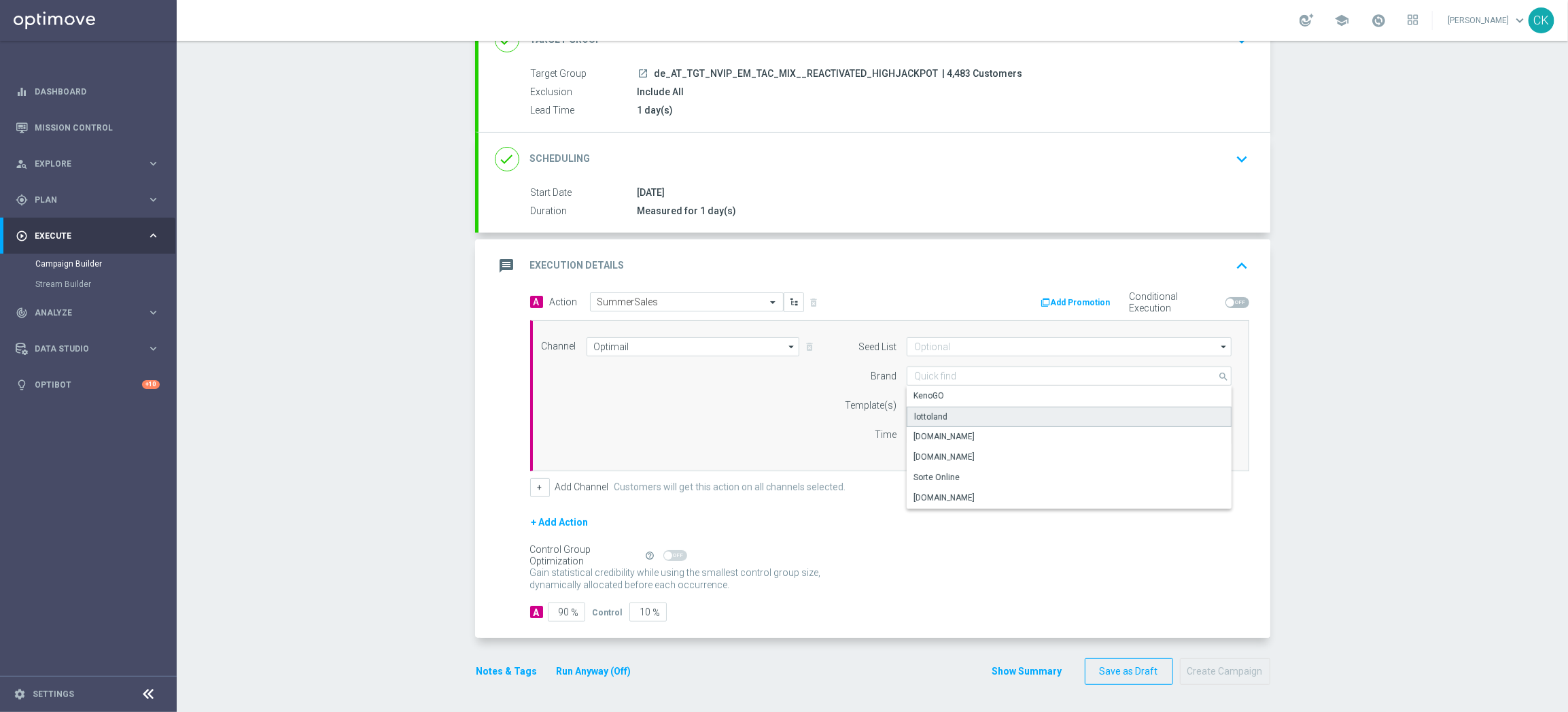
click at [957, 414] on div "lottoland" at bounding box center [1069, 416] width 325 height 20
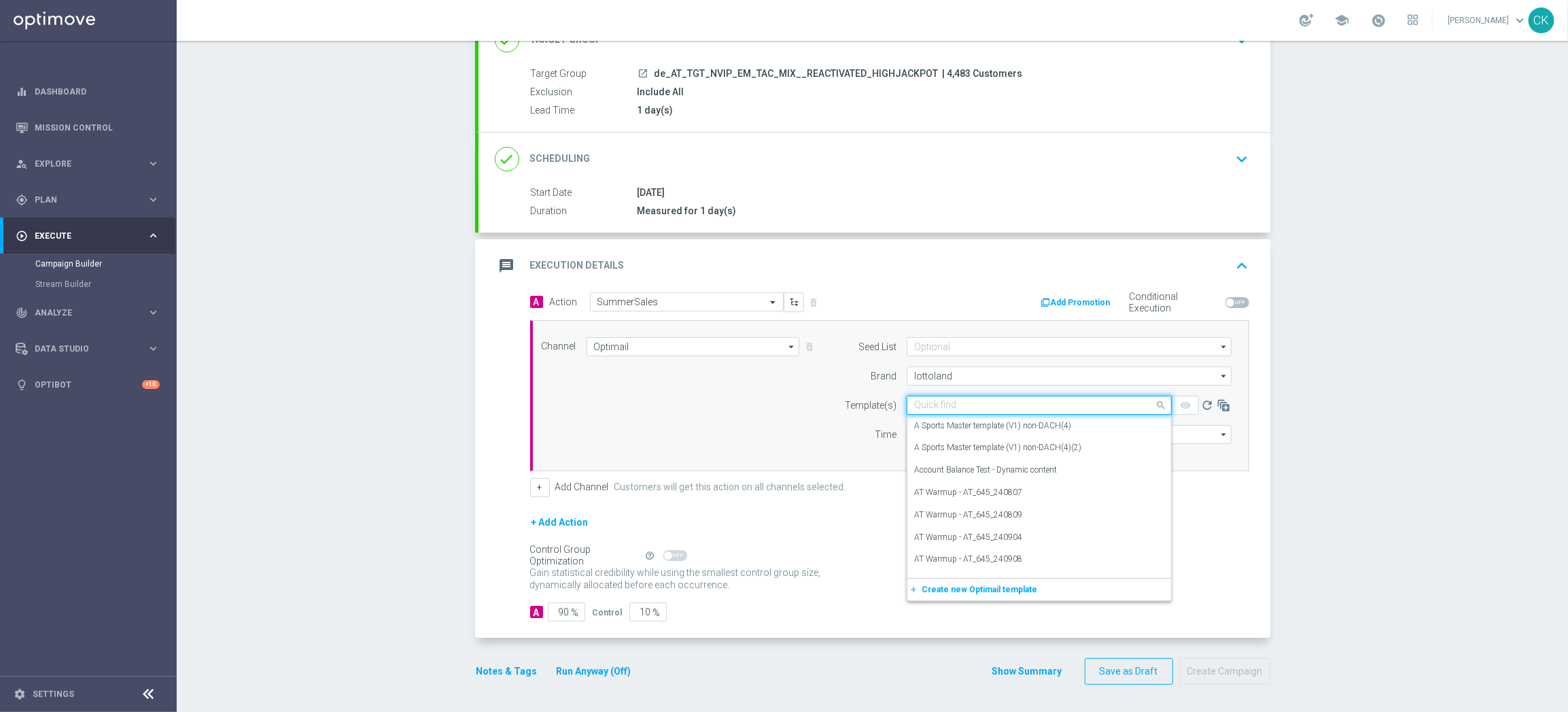
click at [952, 405] on input "text" at bounding box center [1026, 405] width 223 height 12
paste input "AT__SUMMERSALE_250901__NVIP_EMA_TAC_MIX"
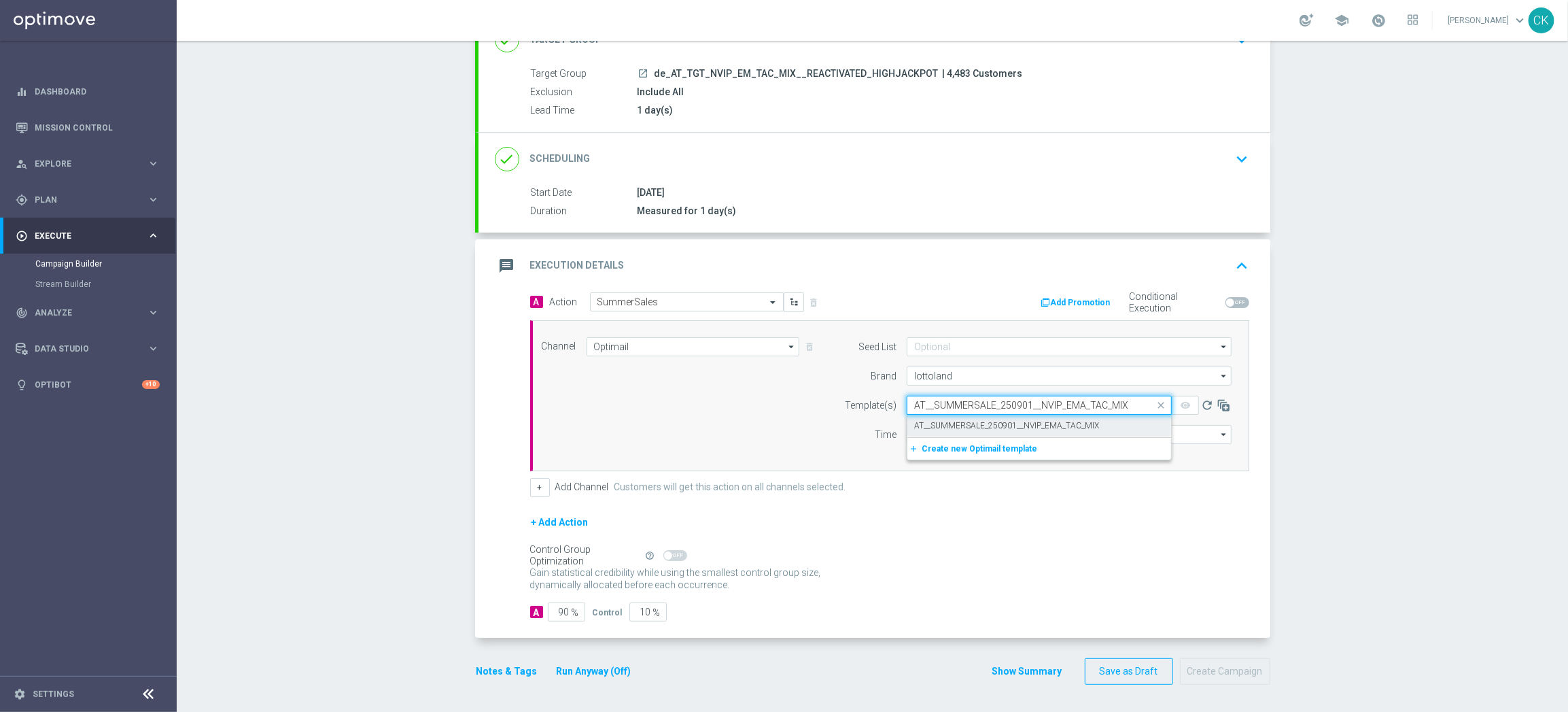
click at [951, 417] on div "AT__SUMMERSALE_250901__NVIP_EMA_TAC_MIX" at bounding box center [1040, 426] width 250 height 22
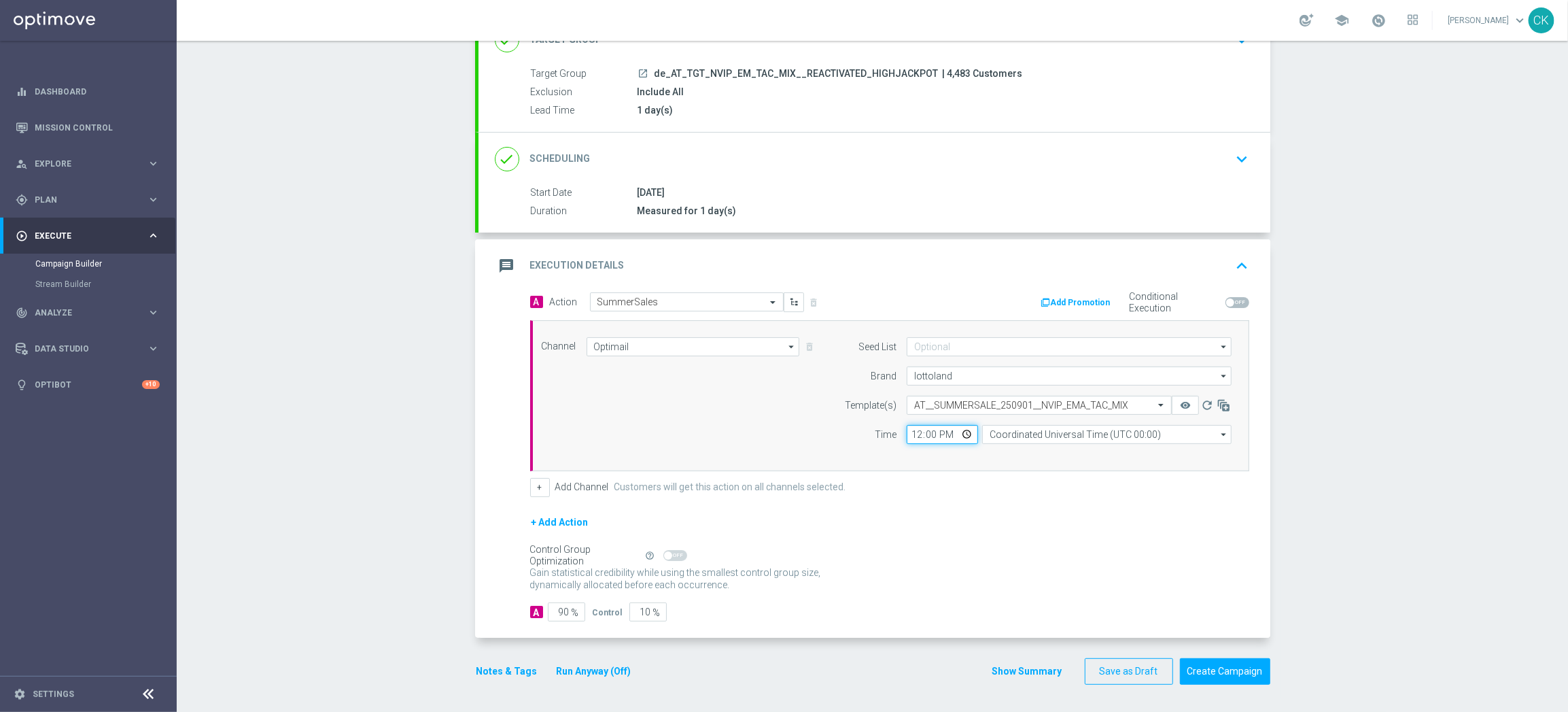
click at [908, 428] on input "12:00" at bounding box center [942, 434] width 71 height 19
click at [1047, 434] on input "Coordinated Universal Time (UTC 00:00)" at bounding box center [1106, 434] width 250 height 19
click at [1044, 449] on div "Central European Time ([GEOGRAPHIC_DATA]) (UTC +02:00)" at bounding box center [1100, 454] width 222 height 12
click at [562, 610] on input "90" at bounding box center [566, 612] width 38 height 19
click at [507, 669] on button "Notes & Tags" at bounding box center [506, 671] width 64 height 17
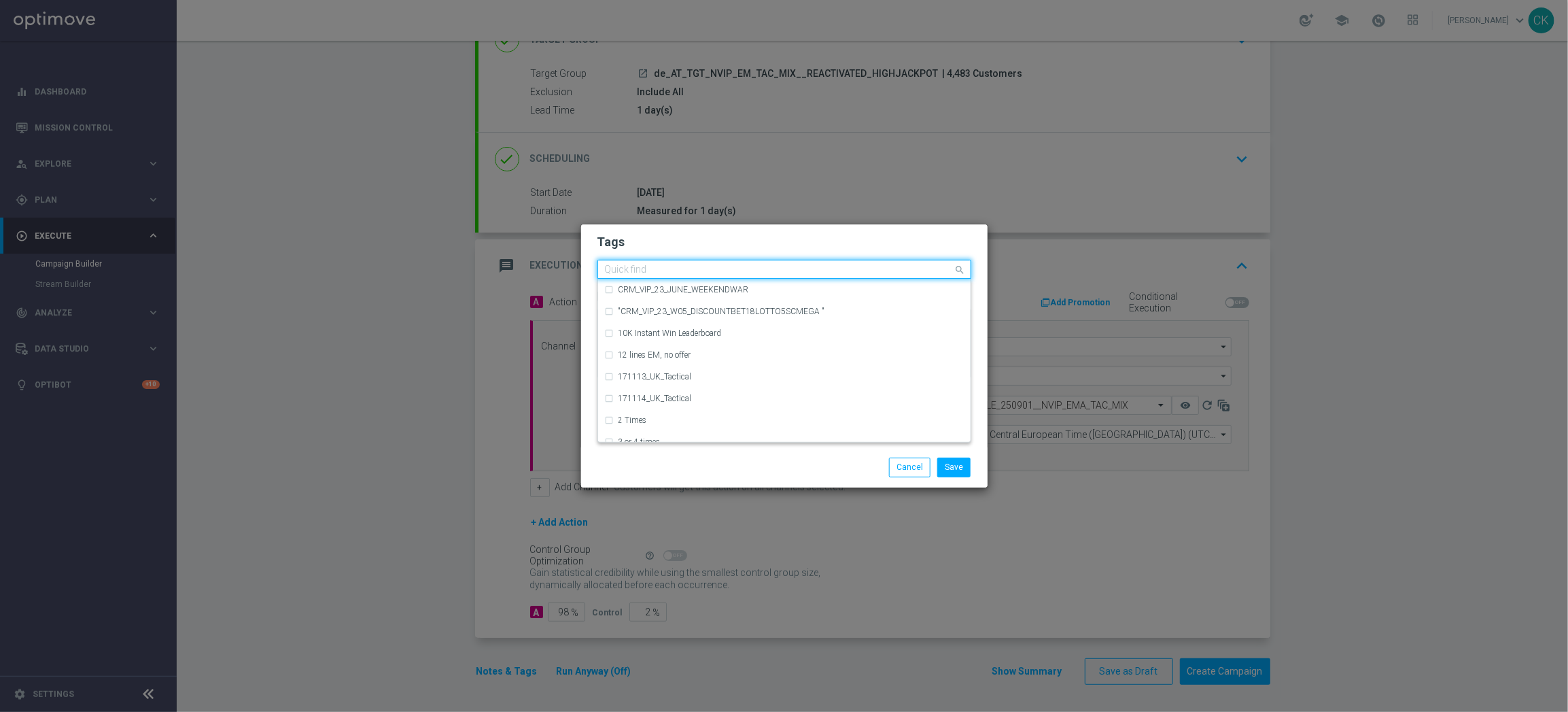
click at [698, 261] on div "Quick find" at bounding box center [775, 269] width 355 height 17
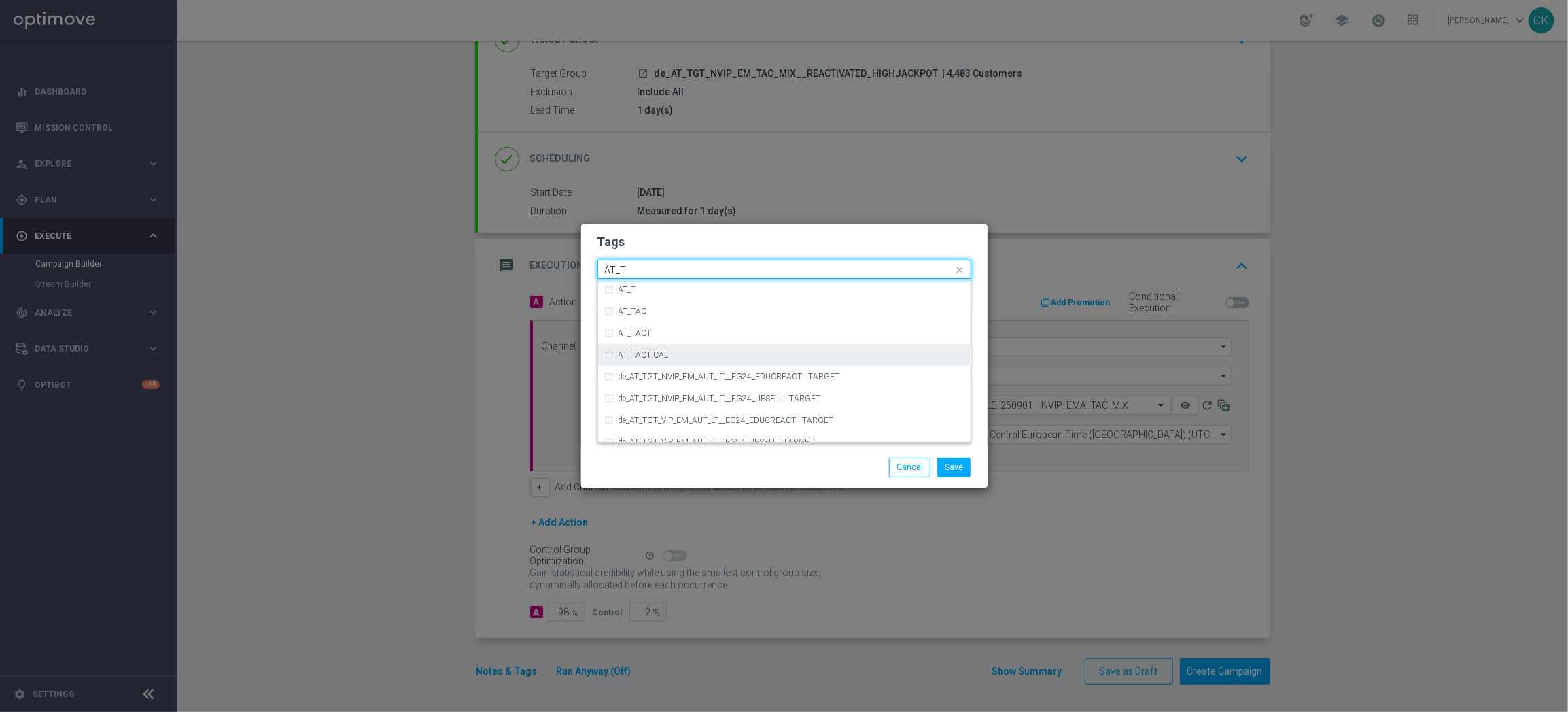
click at [700, 351] on div "AT_TACTICAL" at bounding box center [791, 355] width 345 height 8
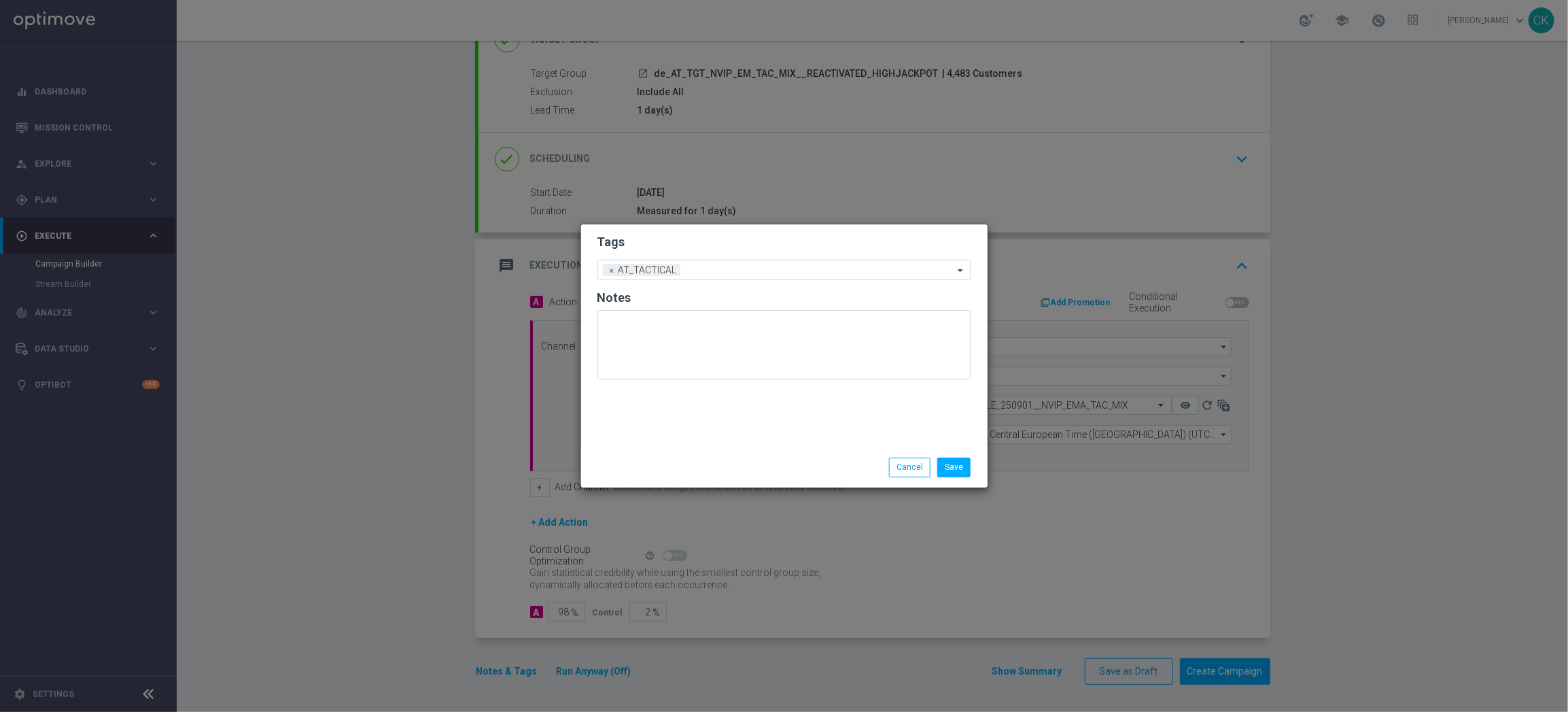
click at [699, 456] on div "Save Cancel" at bounding box center [784, 467] width 406 height 40
click at [967, 460] on button "Save" at bounding box center [954, 467] width 33 height 19
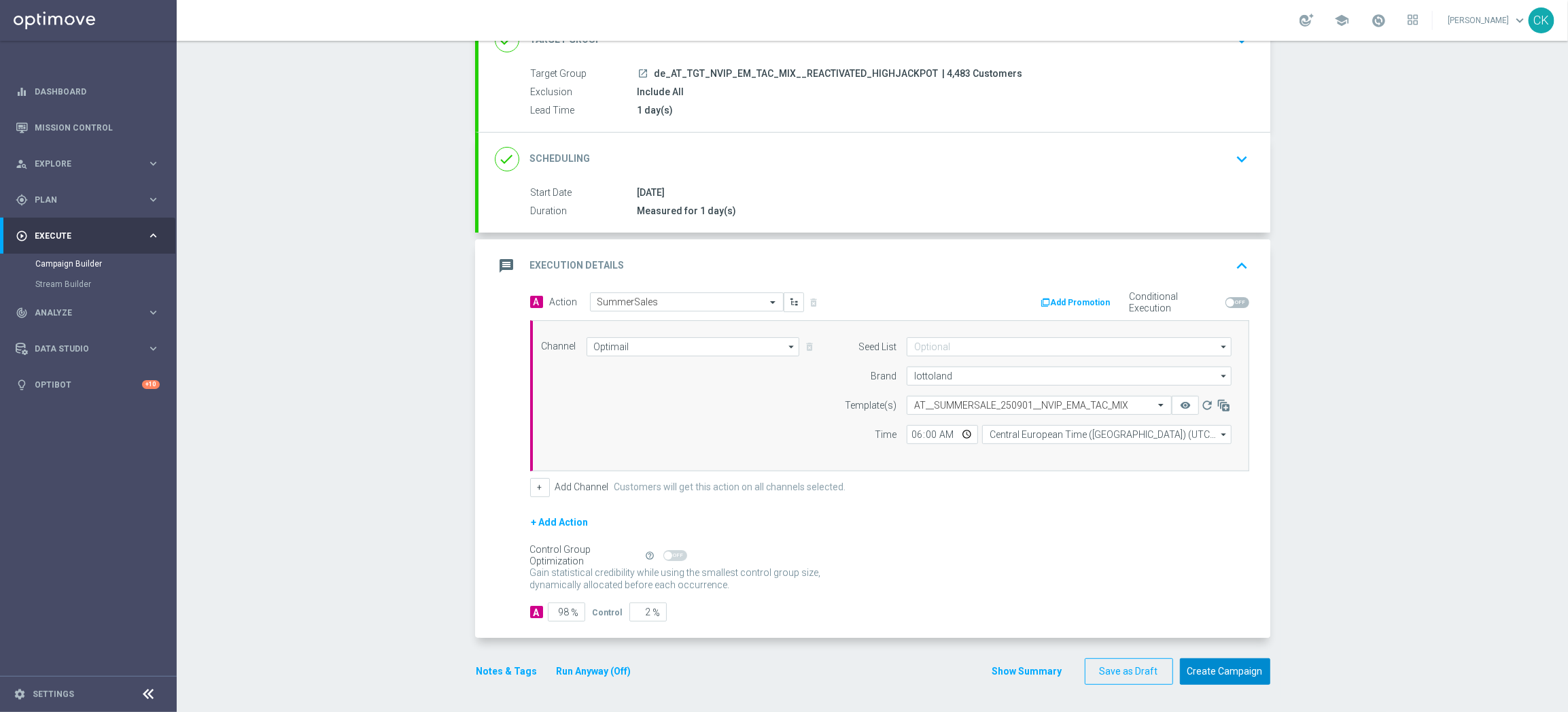
click at [1224, 668] on button "Create Campaign" at bounding box center [1225, 671] width 90 height 27
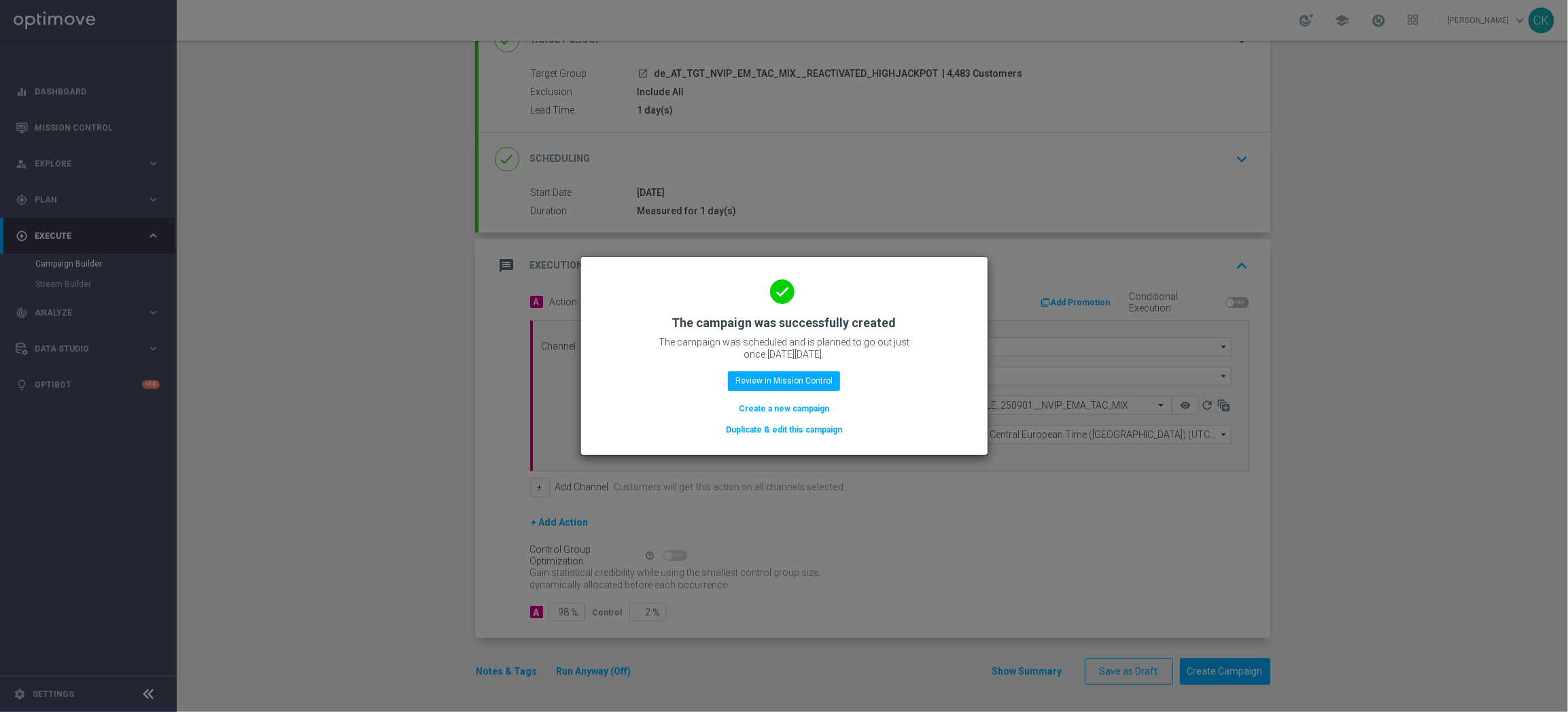
click at [746, 401] on button "Create a new campaign" at bounding box center [784, 408] width 93 height 15
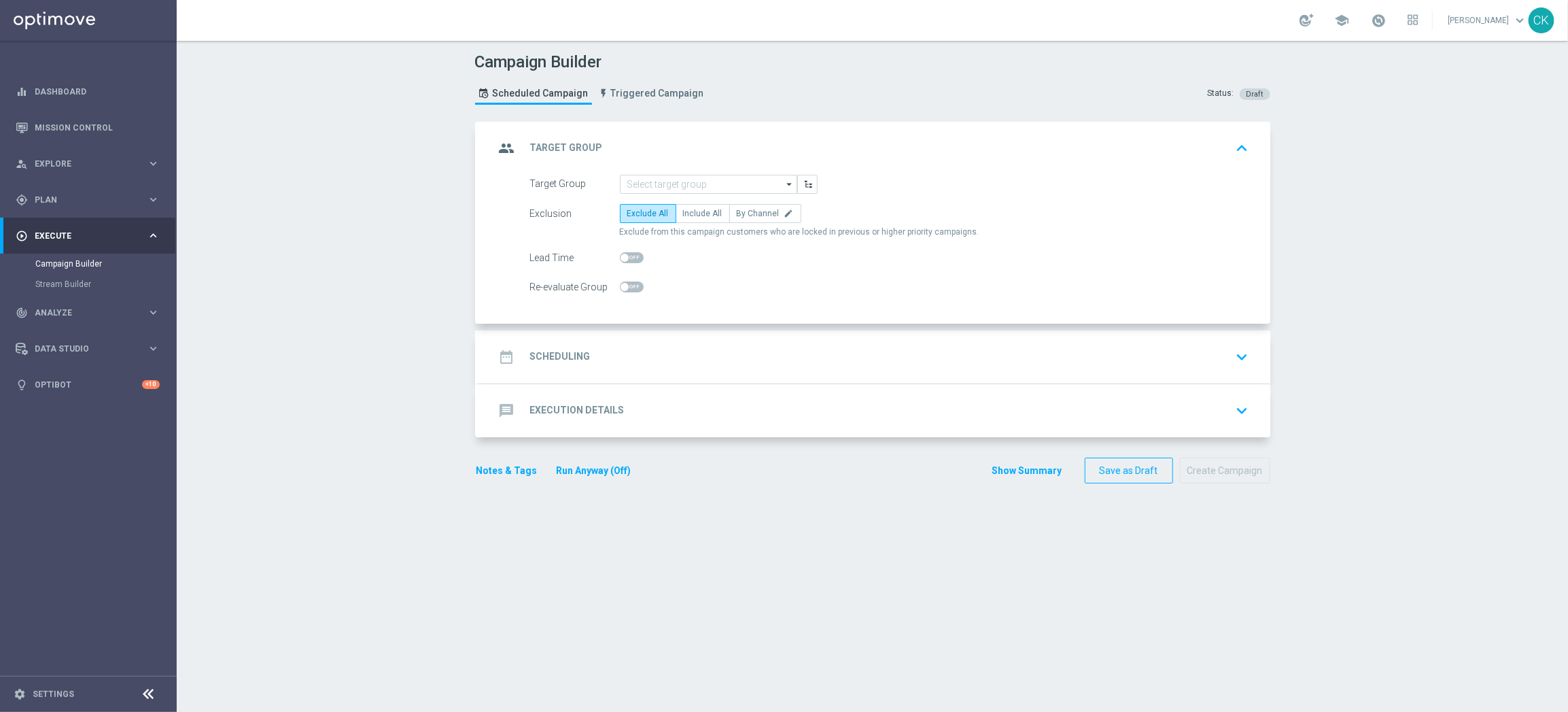
scroll to position [0, 0]
click at [691, 176] on input at bounding box center [708, 184] width 178 height 19
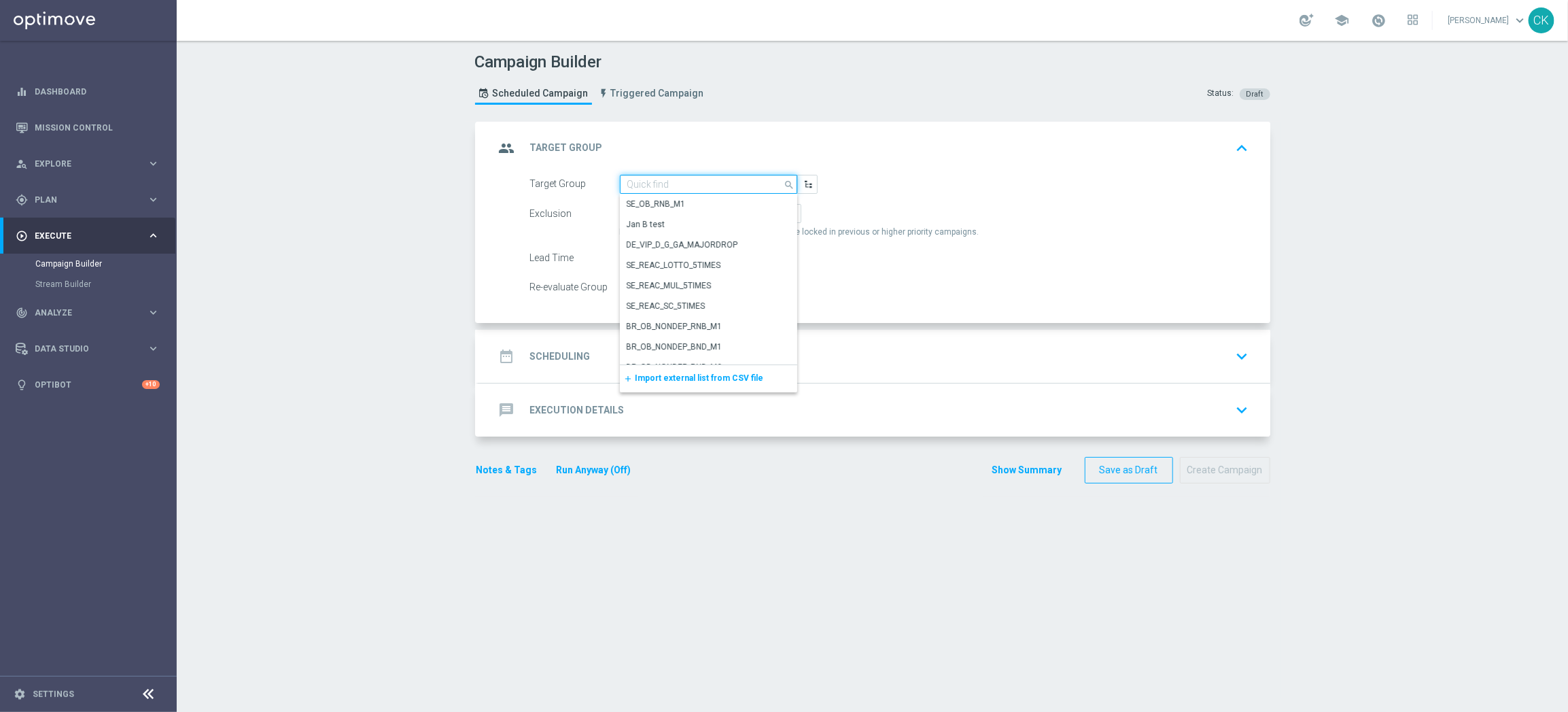
paste input "de_AT_TGT_NVIP_EM_TAC_MIX__CHURNED_HIGHJACKPOT"
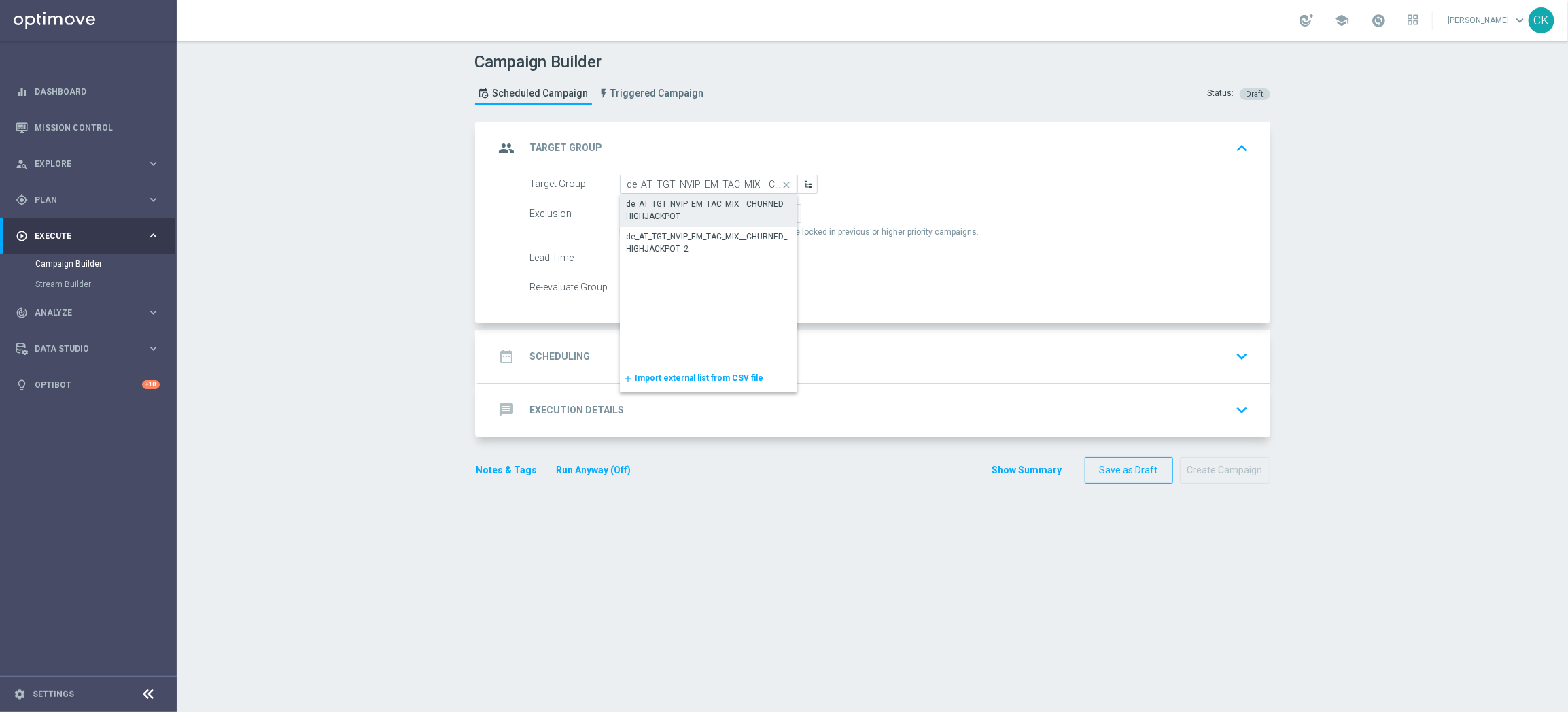
click at [692, 208] on div "de_AT_TGT_NVIP_EM_TAC_MIX__CHURNED_HIGHJACKPOT" at bounding box center [708, 210] width 164 height 25
click at [692, 211] on span "Include All" at bounding box center [703, 214] width 40 height 9
click at [691, 212] on input "Include All" at bounding box center [688, 216] width 9 height 9
click at [624, 253] on span at bounding box center [632, 258] width 24 height 11
click at [624, 253] on input "checkbox" at bounding box center [632, 258] width 24 height 11
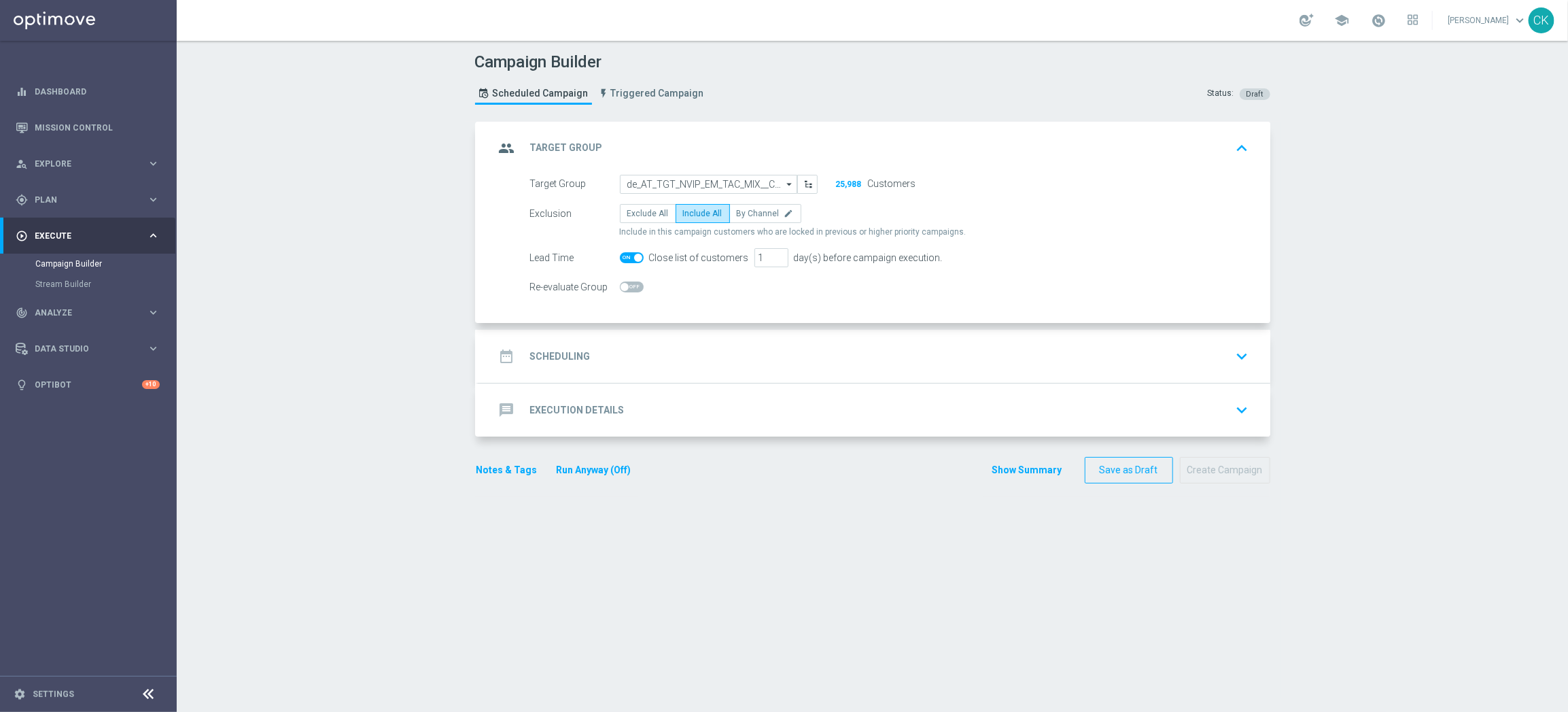
click at [550, 355] on h2 "Scheduling" at bounding box center [561, 356] width 61 height 13
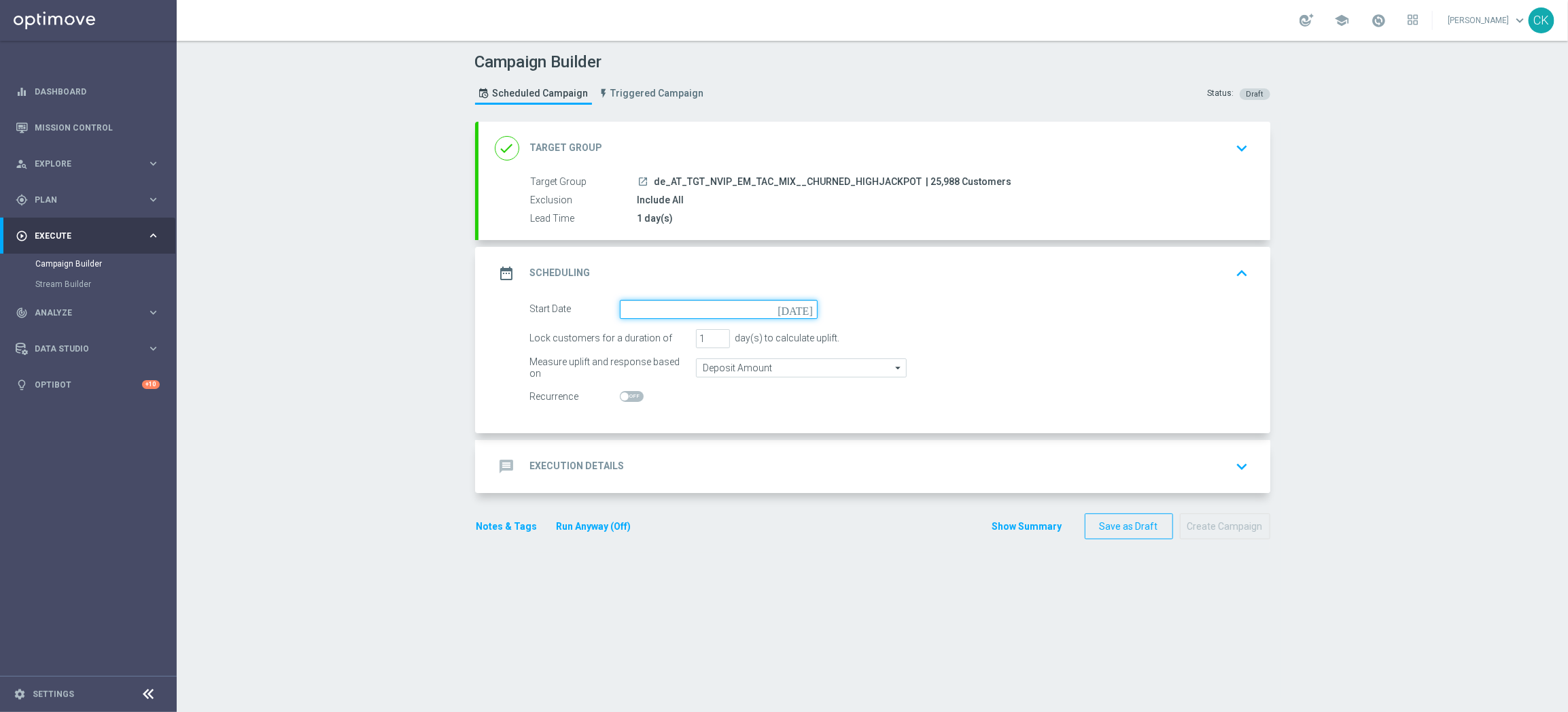
click at [691, 313] on input at bounding box center [718, 309] width 198 height 19
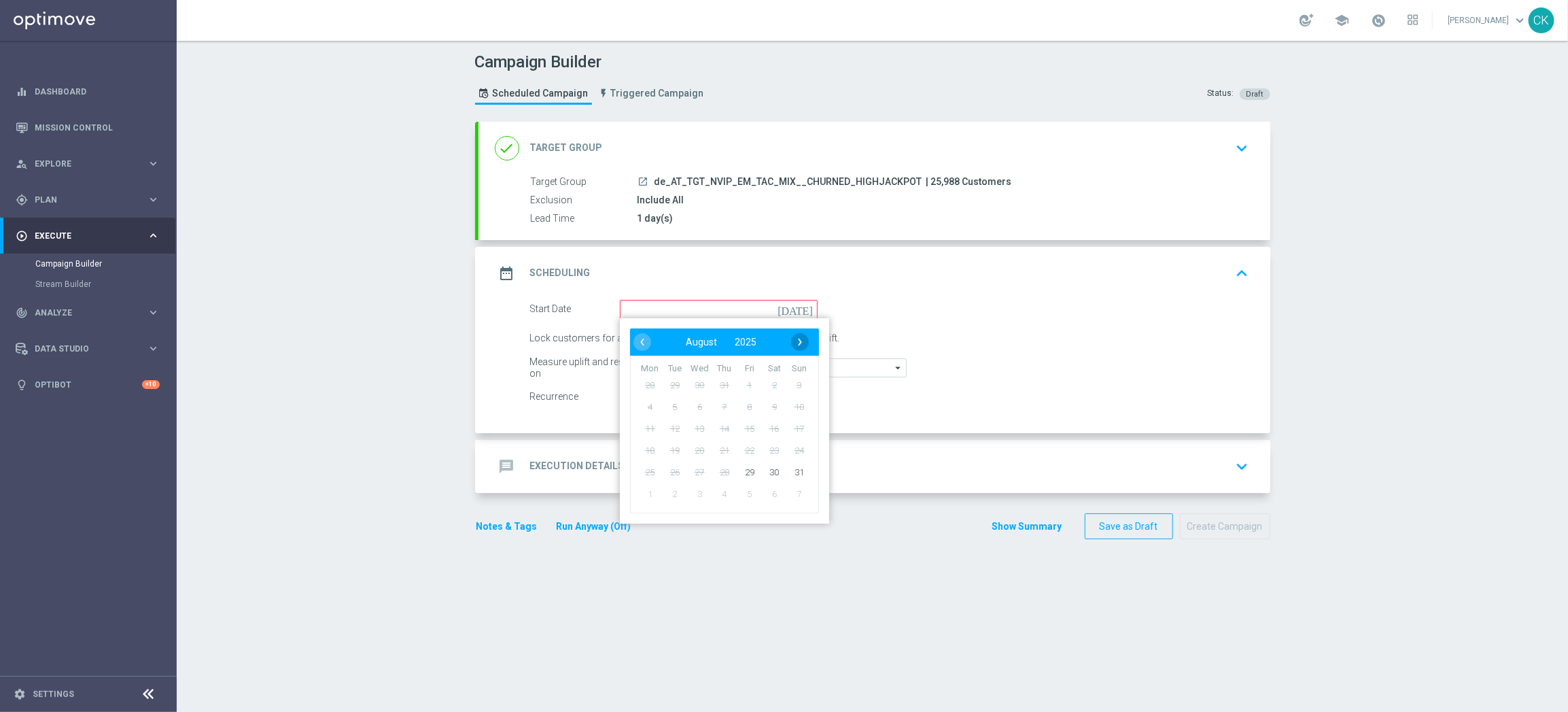
click at [793, 339] on span "›" at bounding box center [799, 342] width 17 height 18
click at [641, 382] on span "1" at bounding box center [650, 385] width 22 height 22
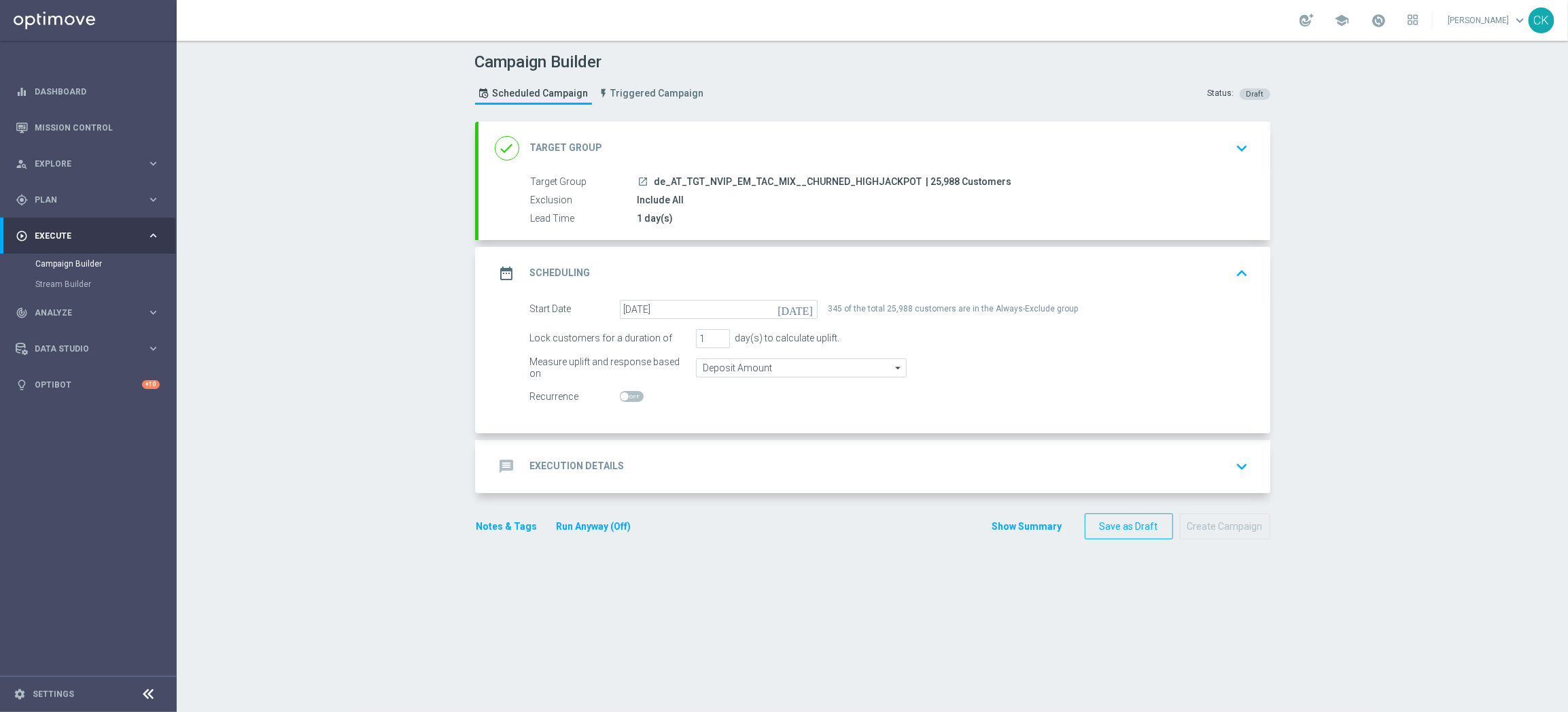
click at [553, 461] on h2 "Execution Details" at bounding box center [577, 466] width 95 height 13
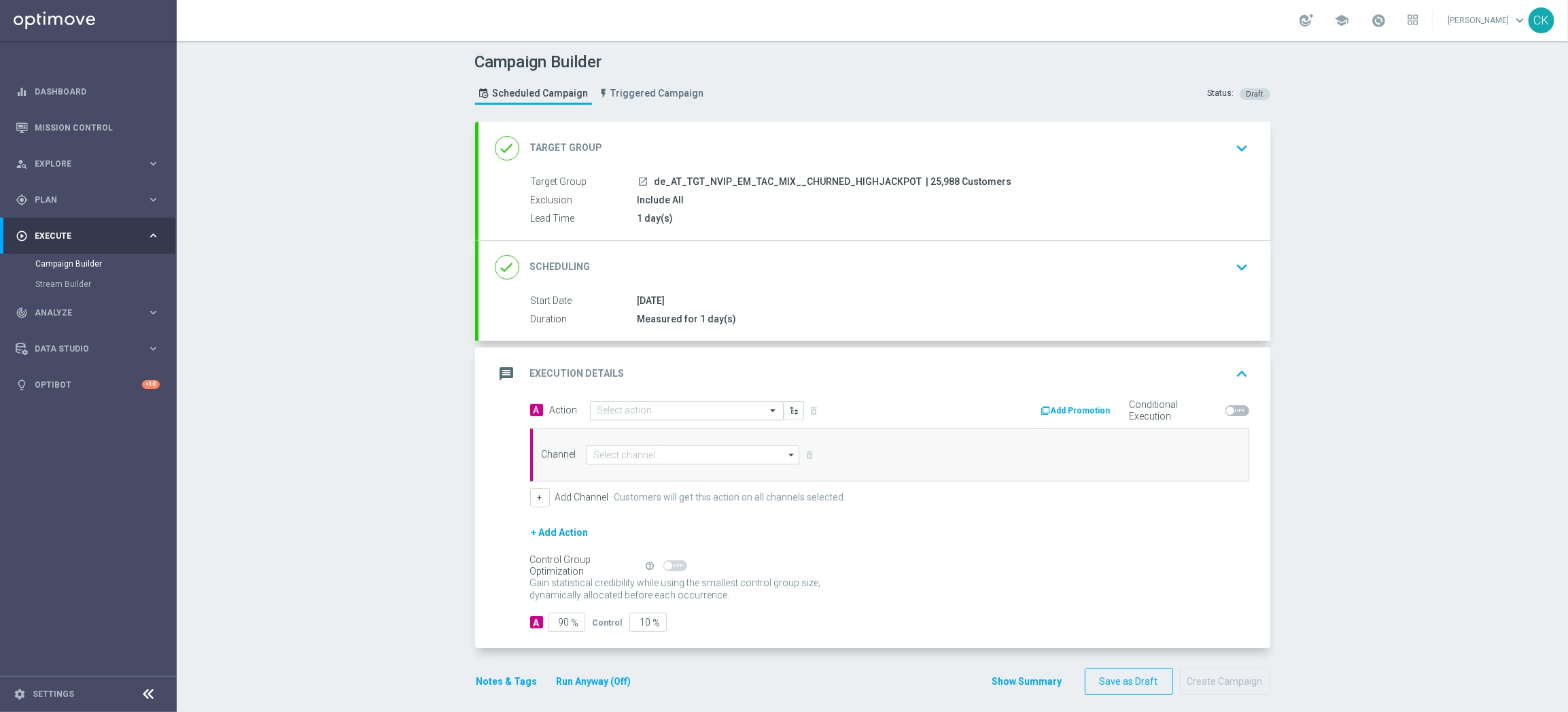
click at [650, 410] on input "text" at bounding box center [673, 411] width 152 height 12
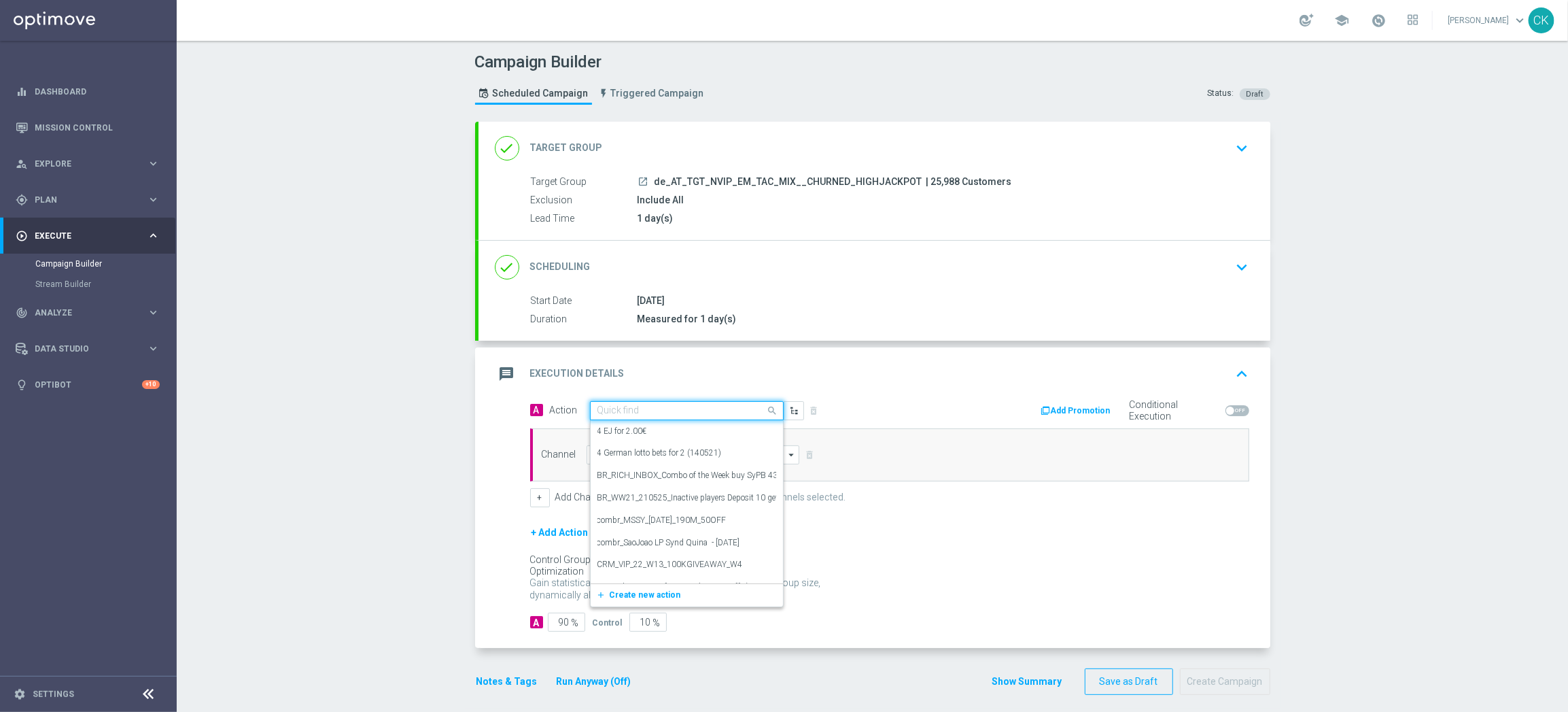
paste input "SummerSales"
click at [655, 434] on div "SummerSales edit" at bounding box center [687, 434] width 179 height 22
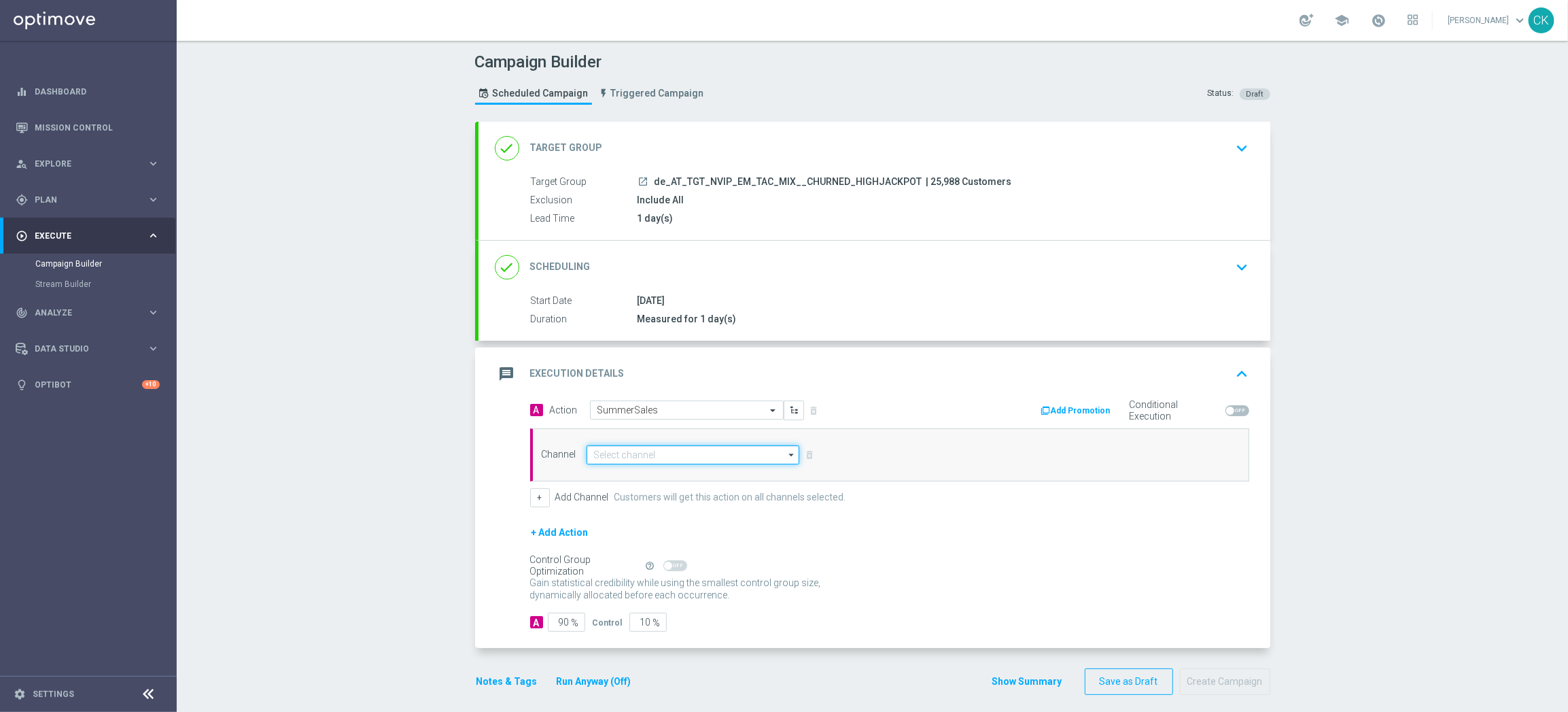
click at [647, 453] on input at bounding box center [693, 454] width 214 height 19
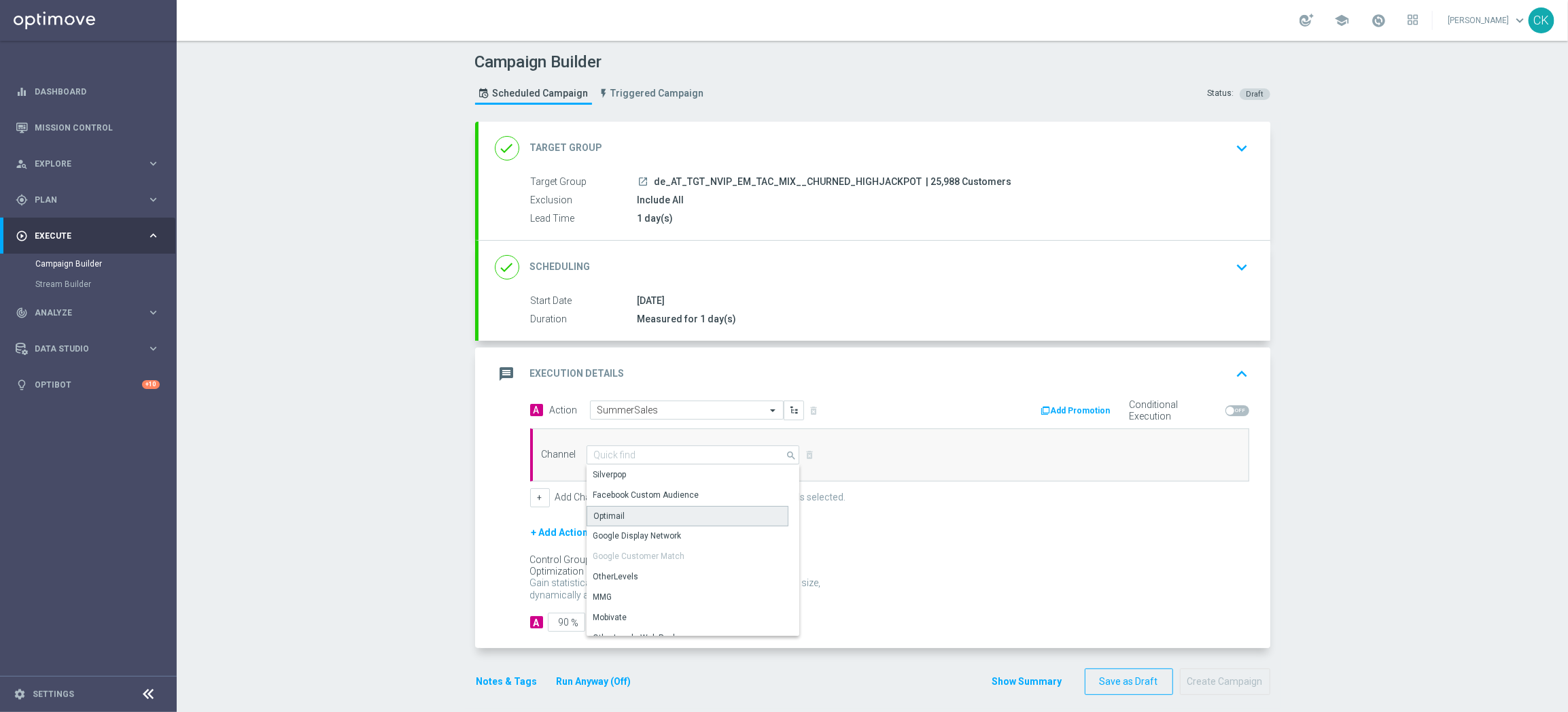
click at [645, 516] on div "Optimail" at bounding box center [687, 516] width 202 height 20
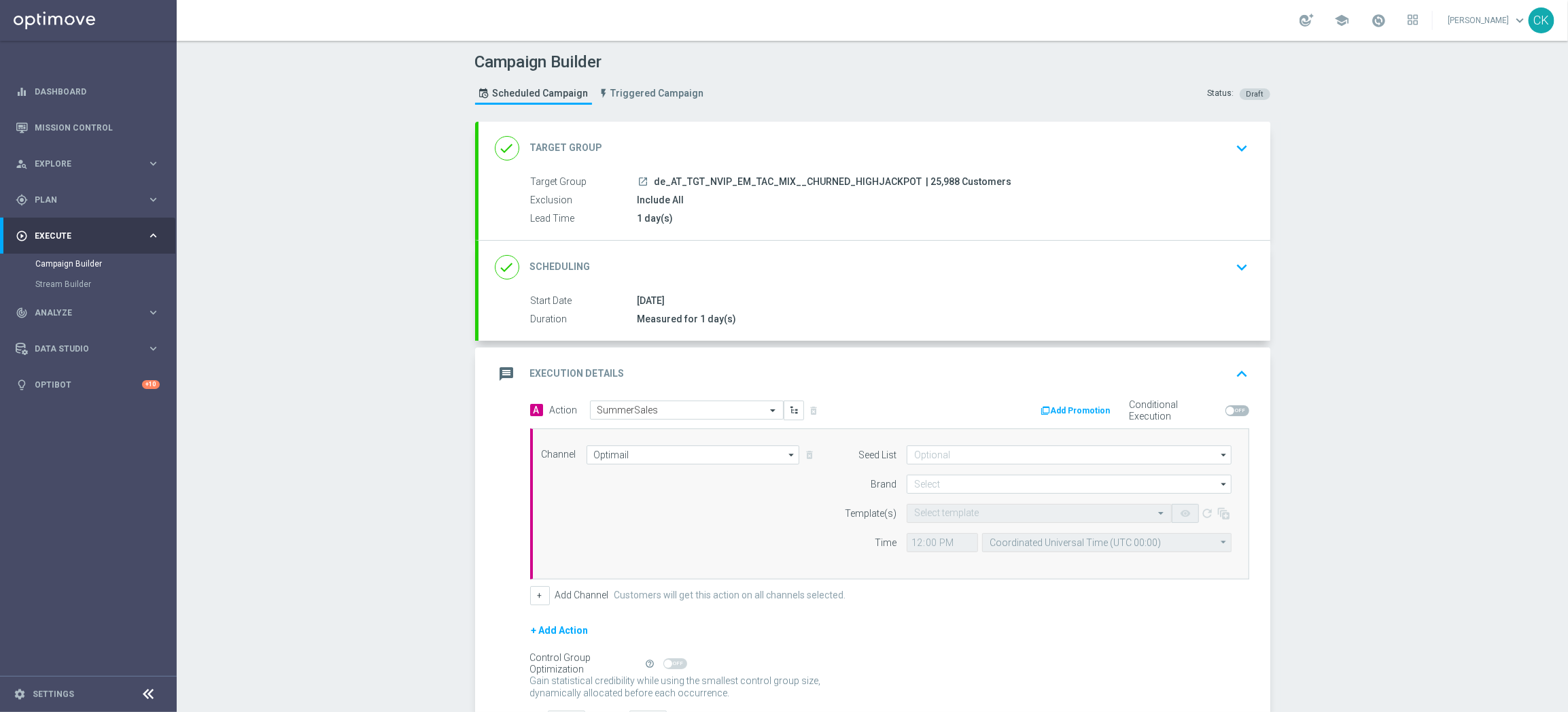
scroll to position [110, 0]
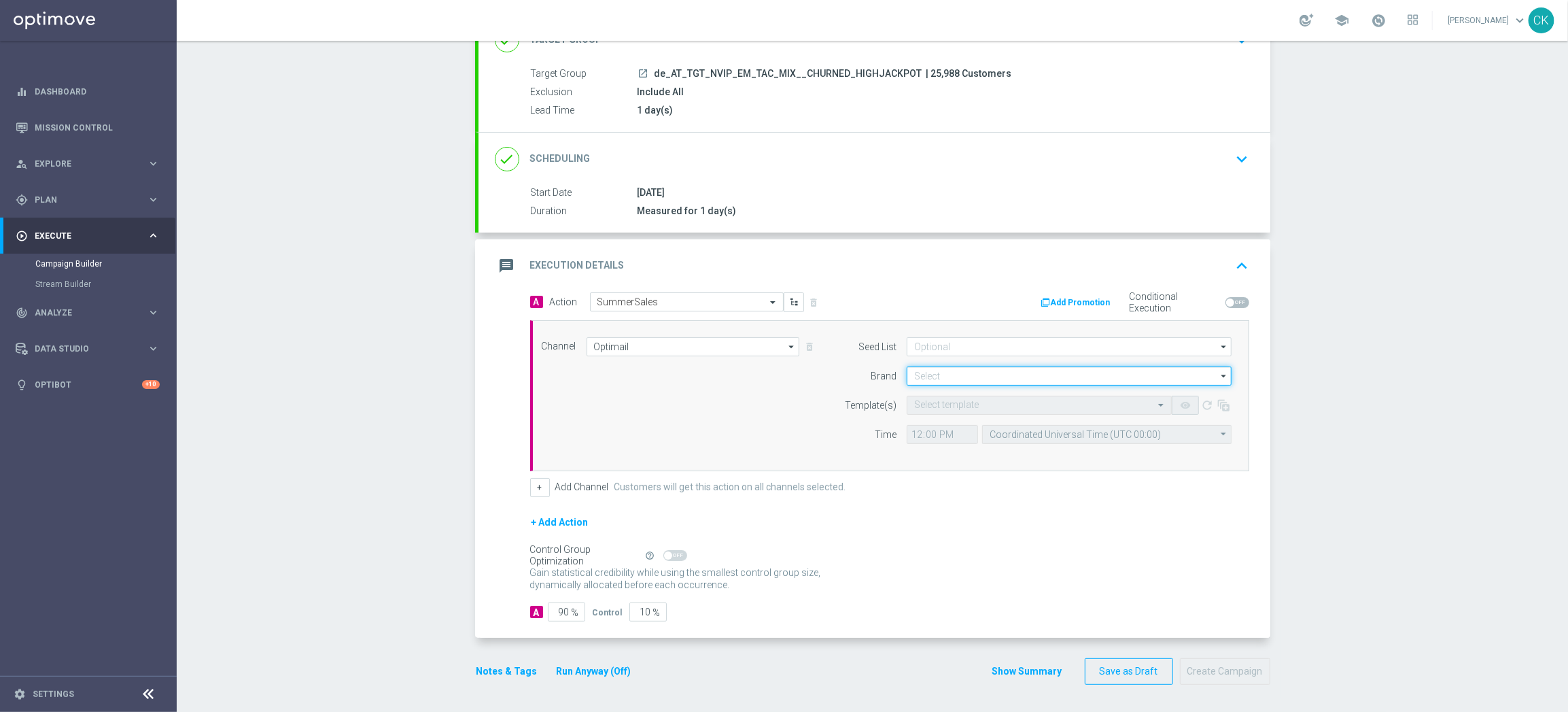
click at [932, 376] on input at bounding box center [1069, 376] width 325 height 19
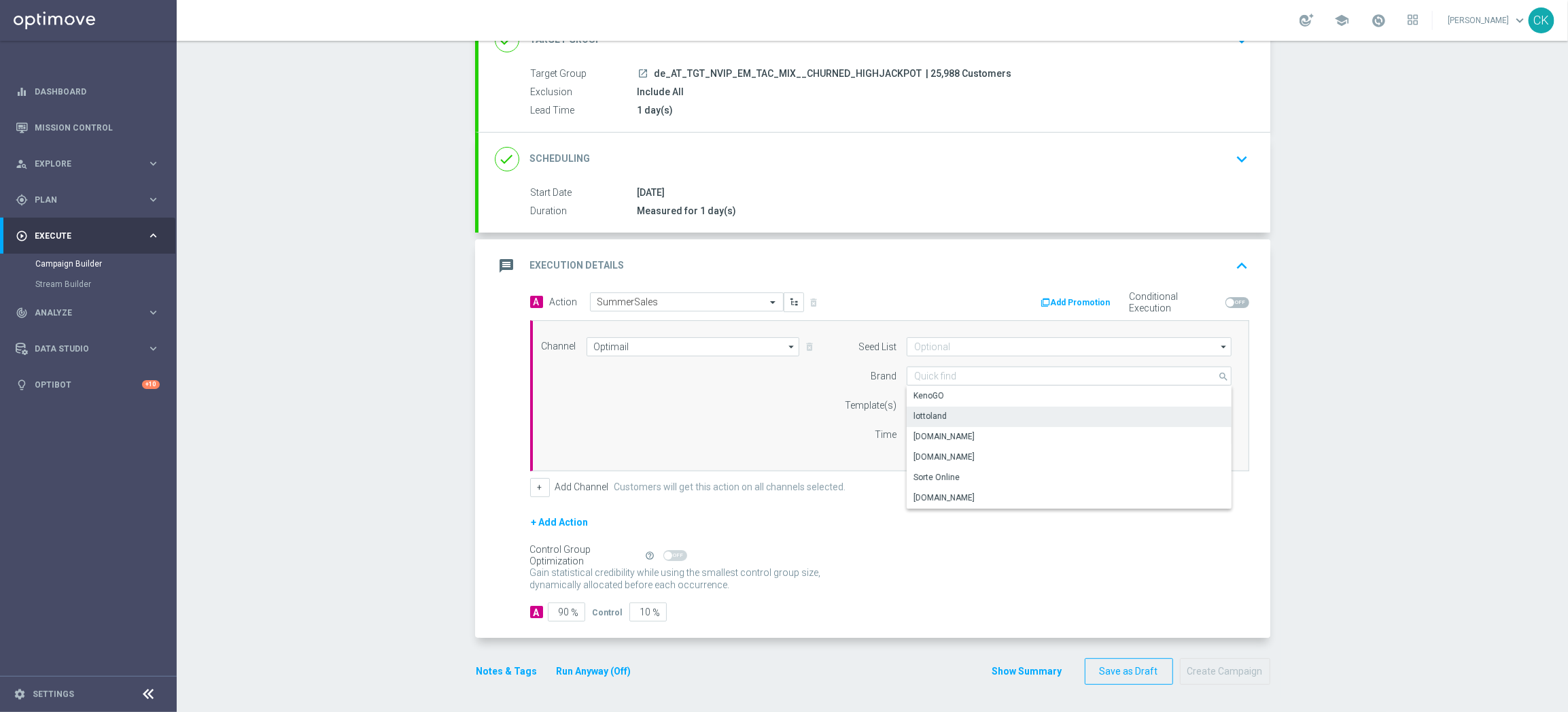
click at [948, 409] on div "lottoland" at bounding box center [1069, 415] width 325 height 19
click at [946, 400] on input "text" at bounding box center [1026, 405] width 223 height 12
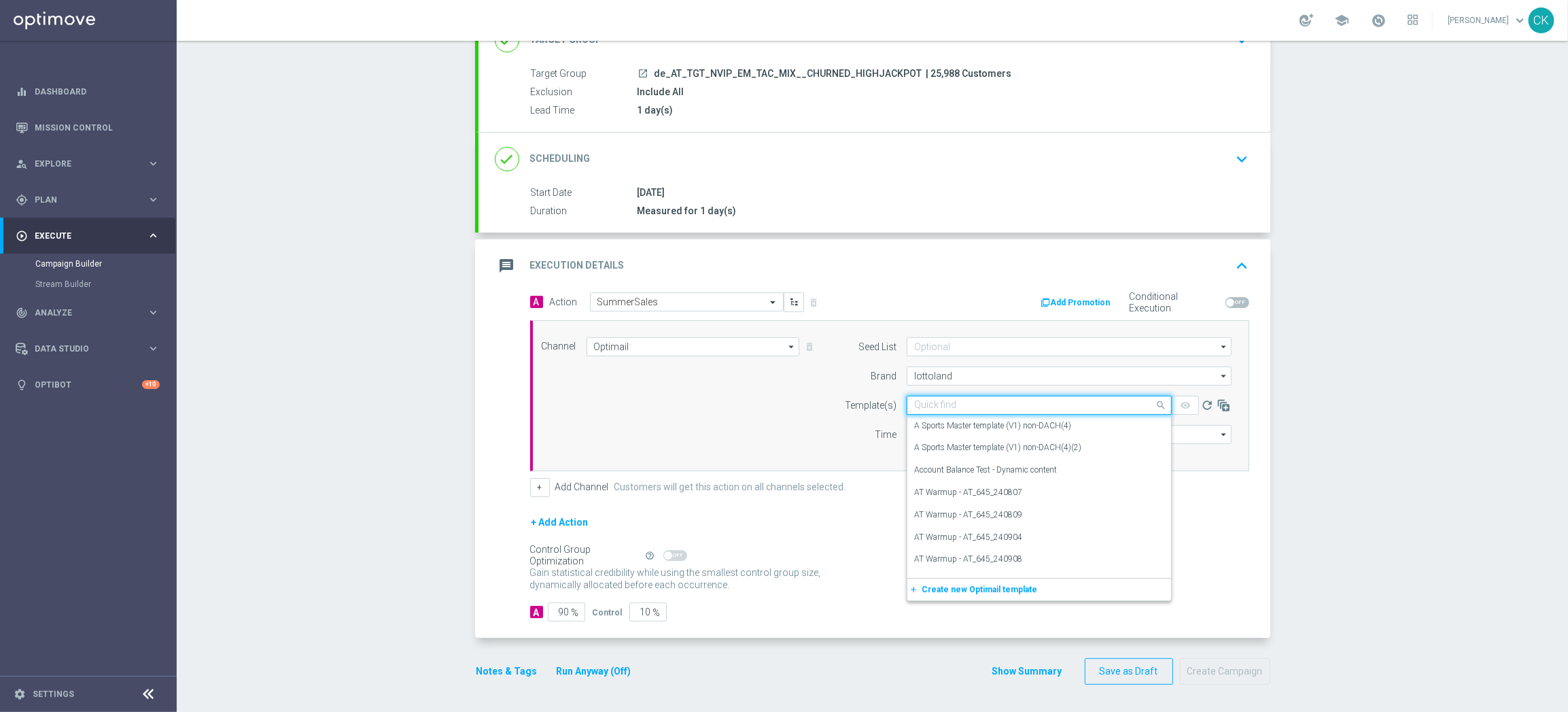
paste input "AT__SUMMERSALE_250901__NVIP_EMA_TAC_MIX"
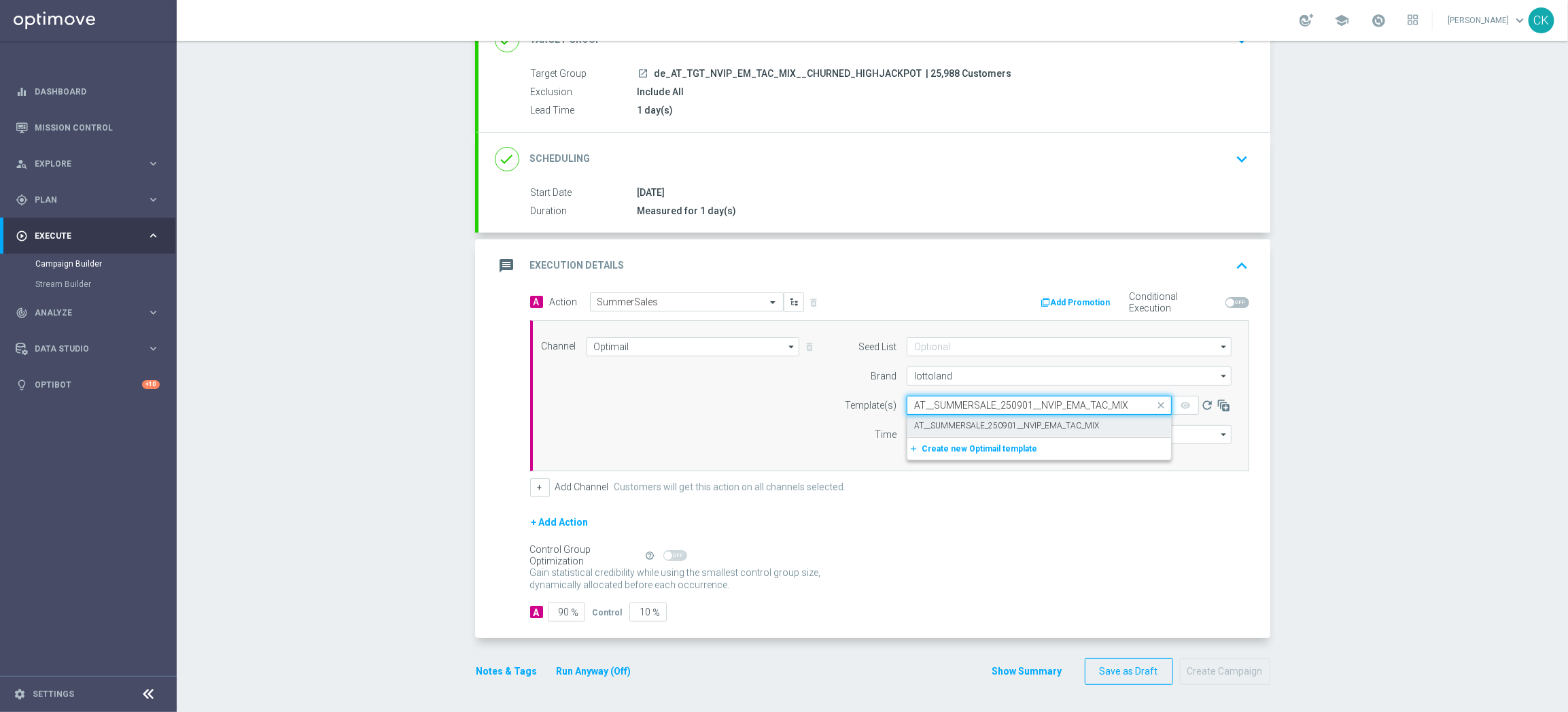
click at [941, 424] on label "AT__SUMMERSALE_250901__NVIP_EMA_TAC_MIX" at bounding box center [1006, 426] width 185 height 12
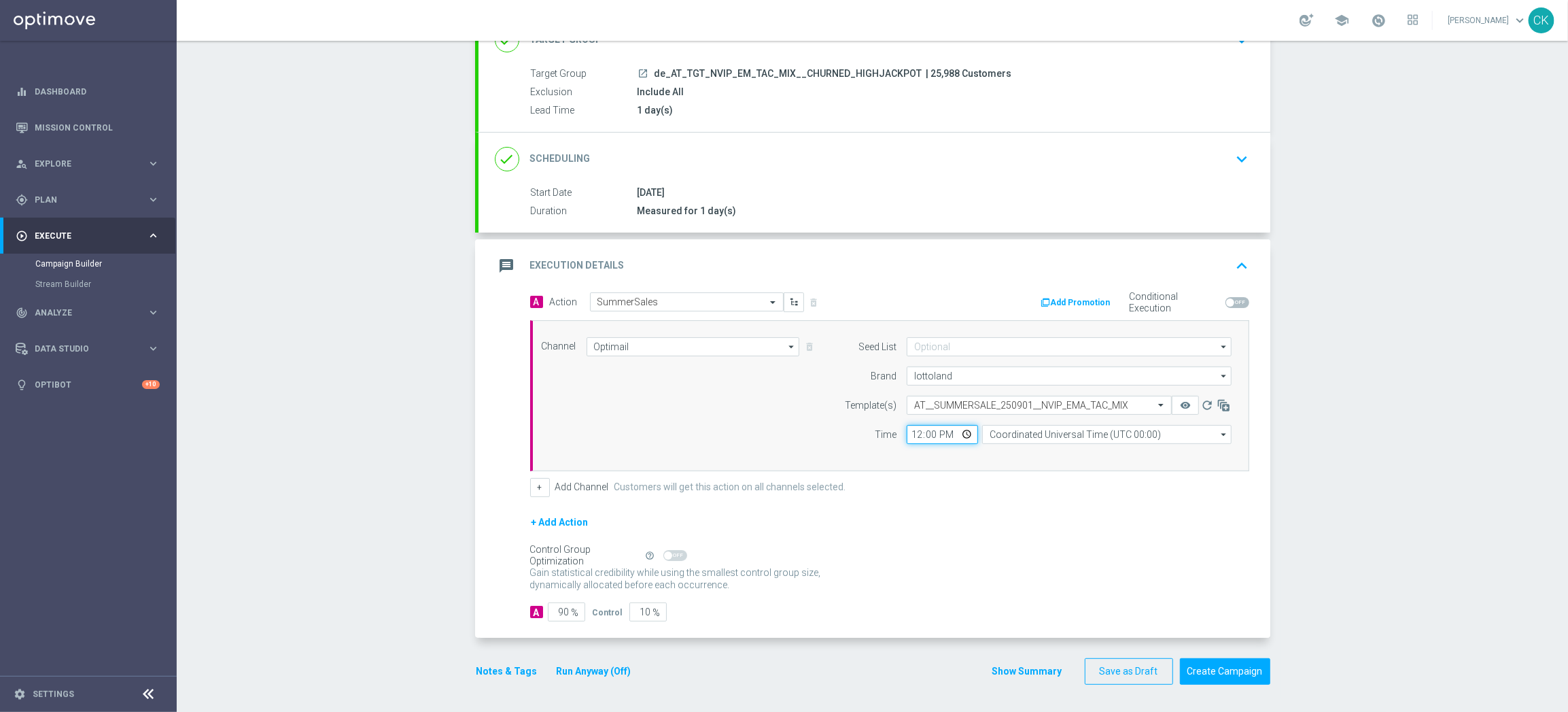
click at [911, 432] on input "12:00" at bounding box center [942, 434] width 71 height 19
click at [1050, 432] on input "Coordinated Universal Time (UTC 00:00)" at bounding box center [1106, 434] width 250 height 19
click at [1044, 451] on div "Central European Time ([GEOGRAPHIC_DATA]) (UTC +02:00)" at bounding box center [1099, 453] width 222 height 12
click at [561, 610] on input "90" at bounding box center [566, 612] width 38 height 19
click at [509, 671] on button "Notes & Tags" at bounding box center [506, 671] width 64 height 17
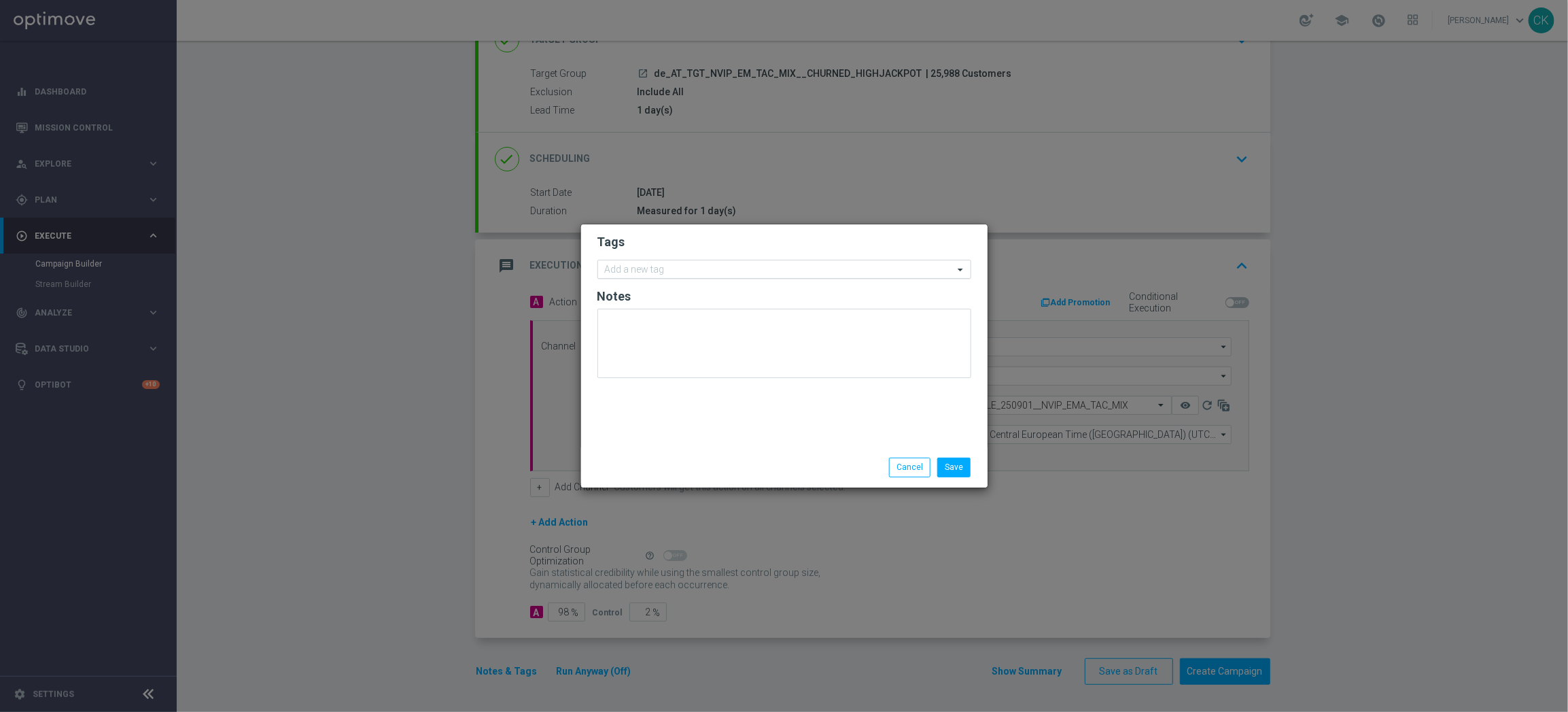
click at [673, 266] on input "text" at bounding box center [779, 270] width 349 height 12
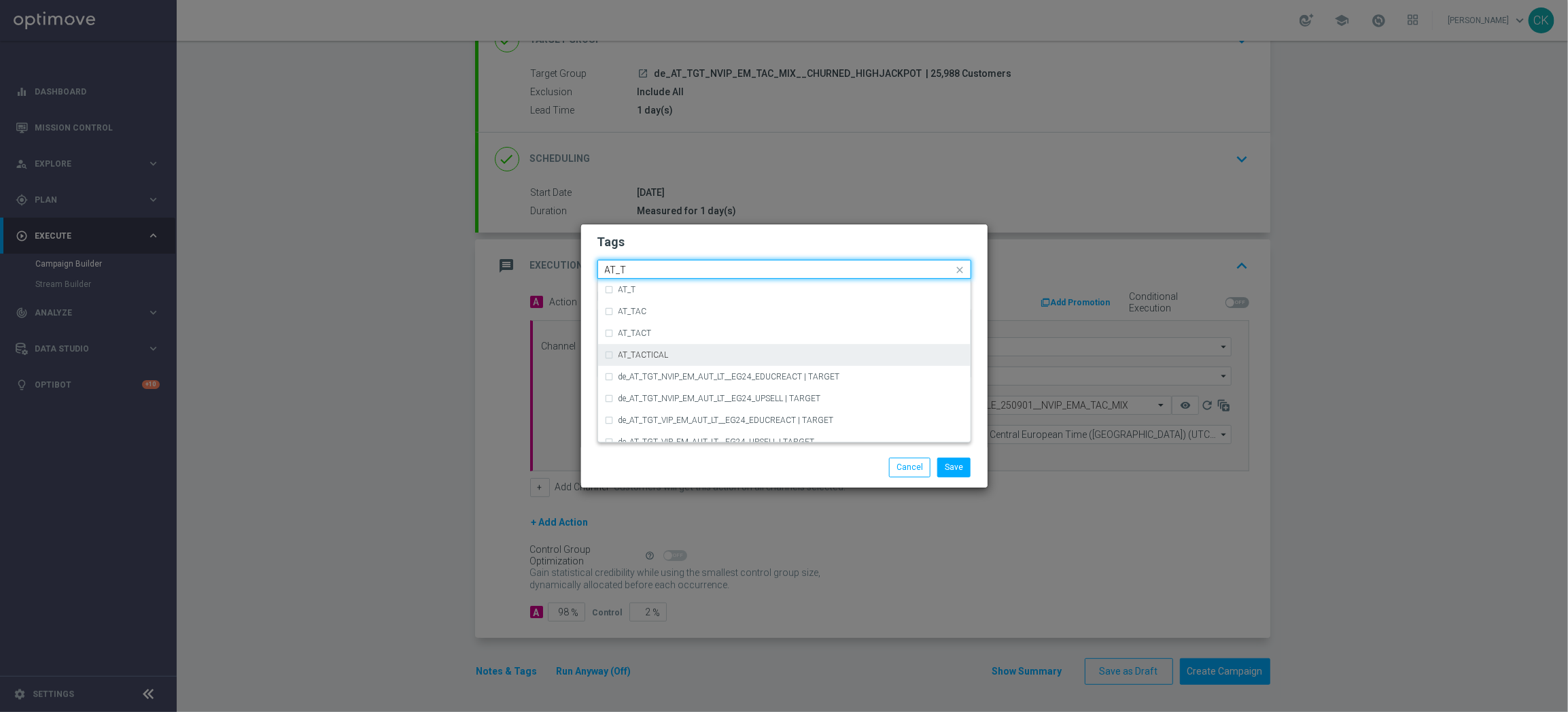
click at [676, 349] on div "AT_TACTICAL" at bounding box center [784, 355] width 359 height 22
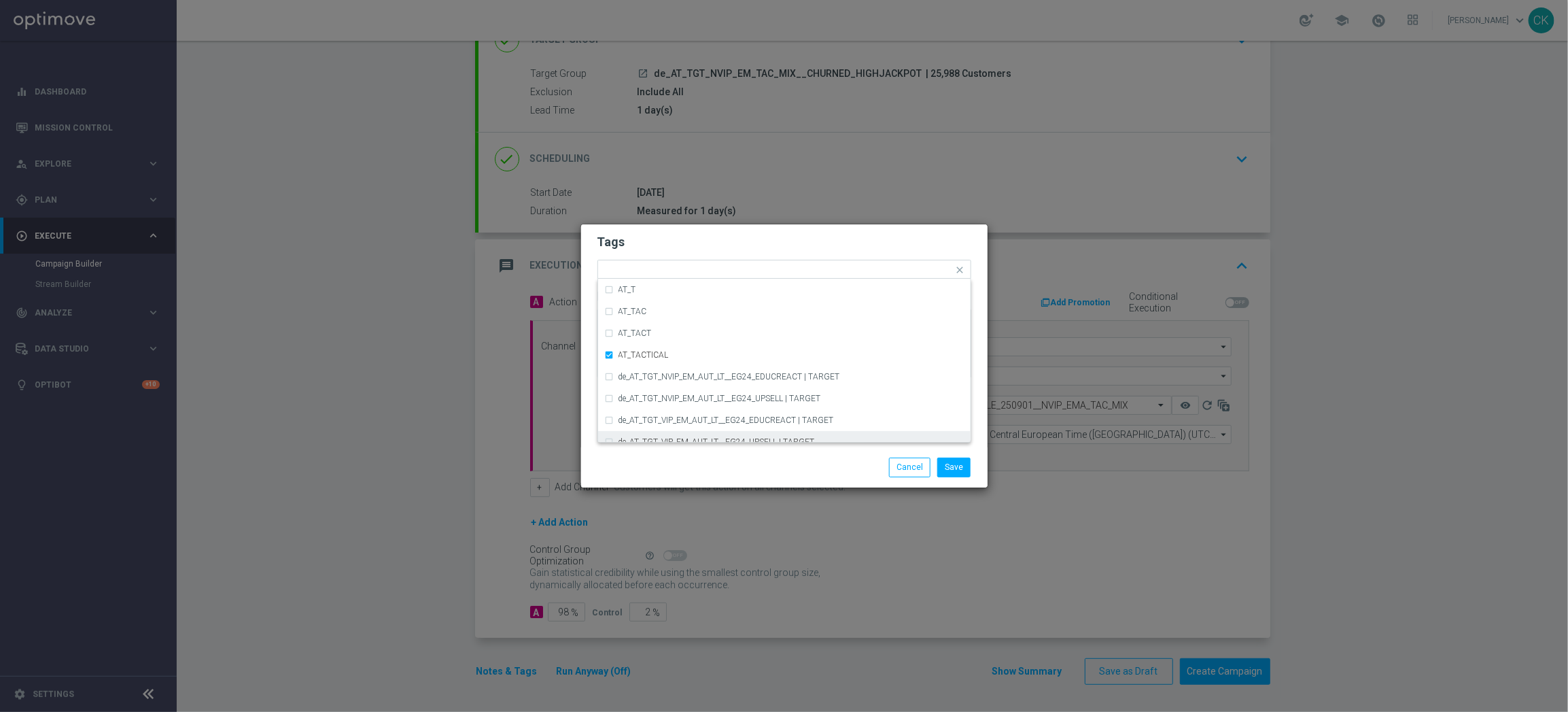
click at [676, 454] on div "Save Cancel" at bounding box center [784, 467] width 406 height 40
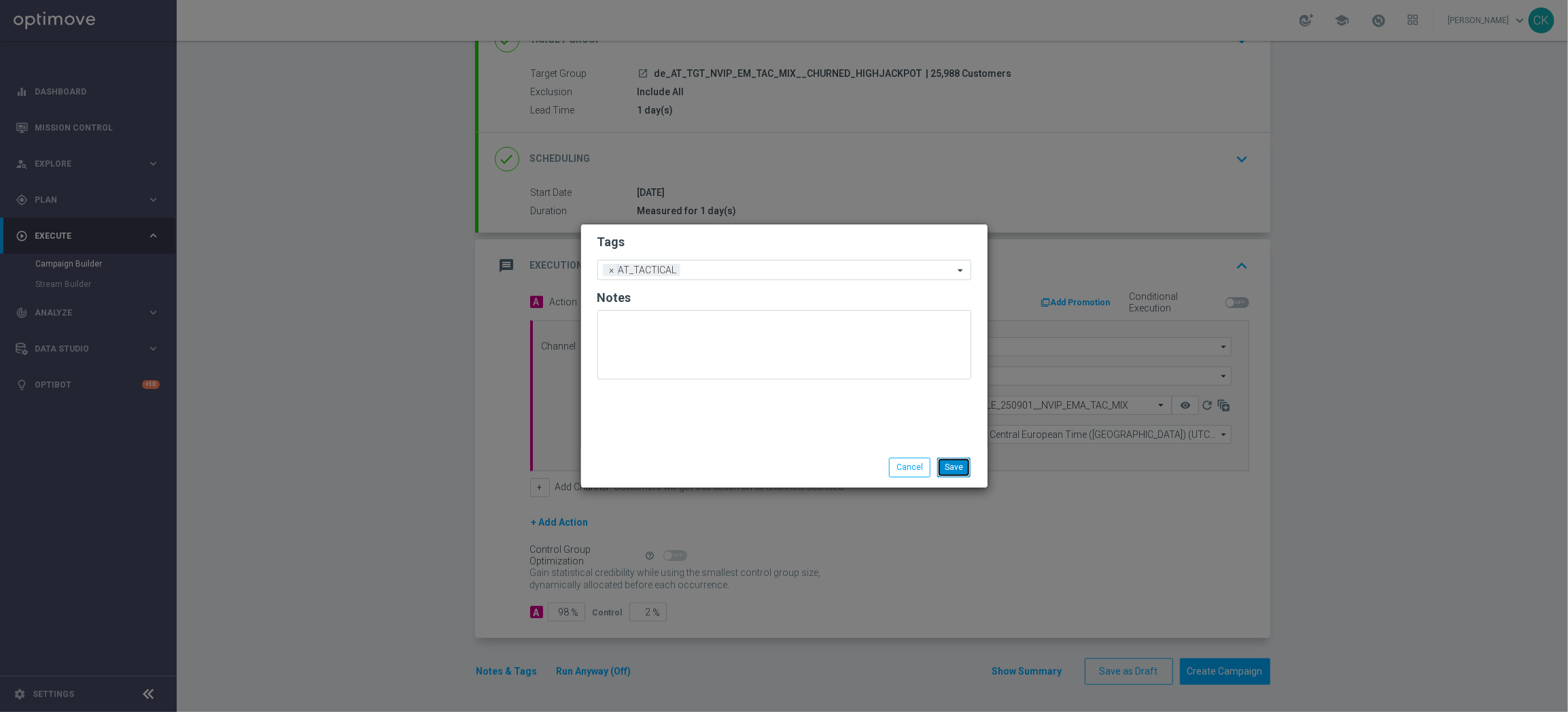
click at [960, 466] on button "Save" at bounding box center [954, 467] width 33 height 19
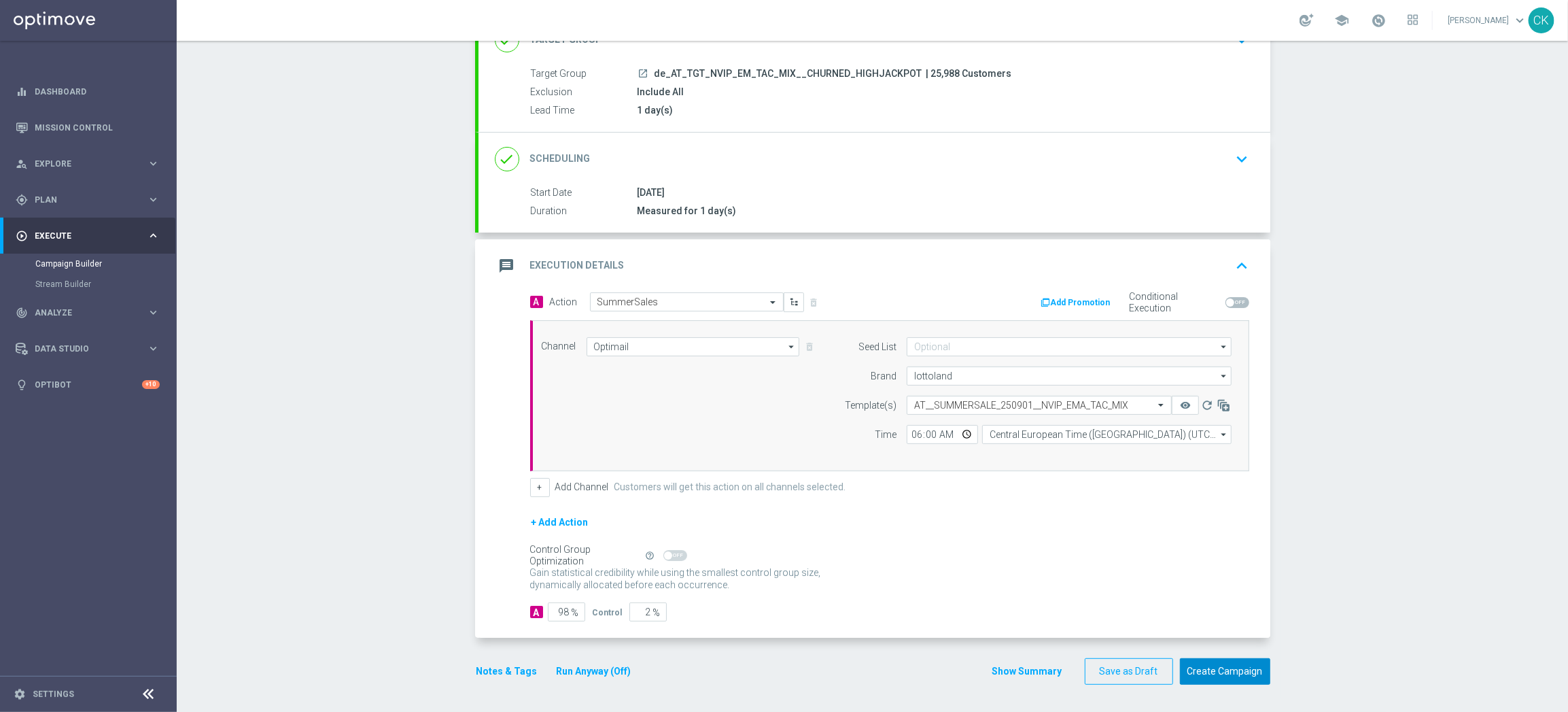
click at [1235, 669] on button "Create Campaign" at bounding box center [1225, 671] width 90 height 27
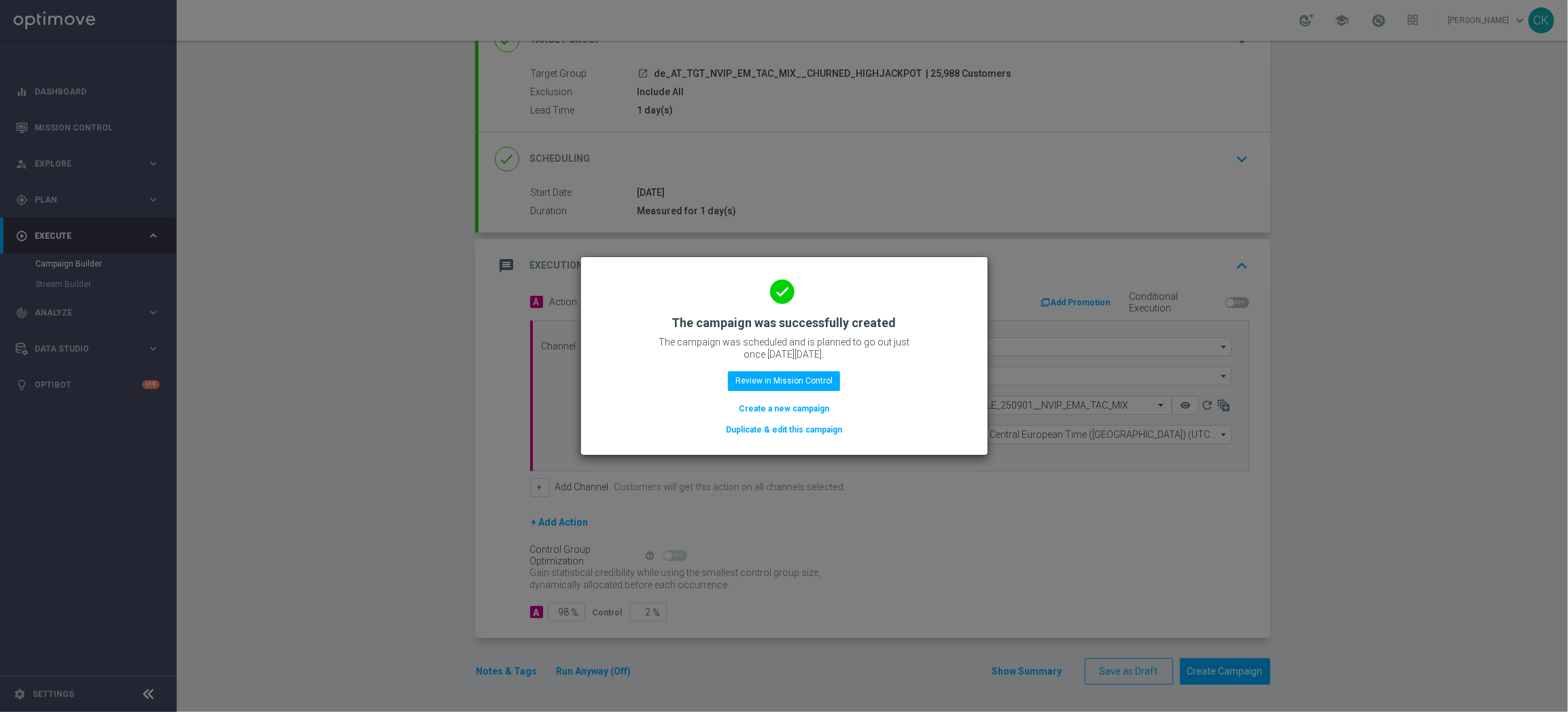
click at [793, 409] on button "Create a new campaign" at bounding box center [784, 408] width 93 height 15
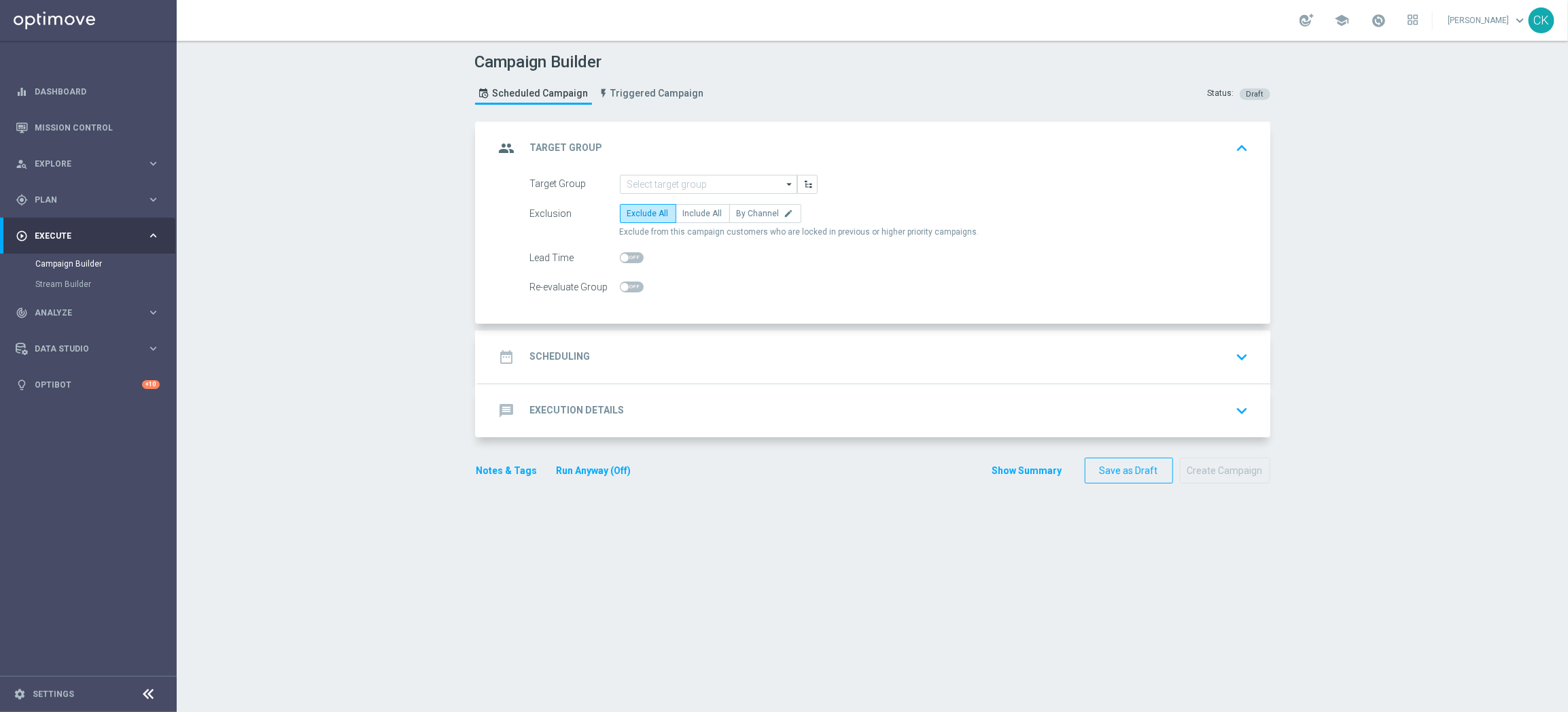
scroll to position [0, 0]
